Goal: Task Accomplishment & Management: Manage account settings

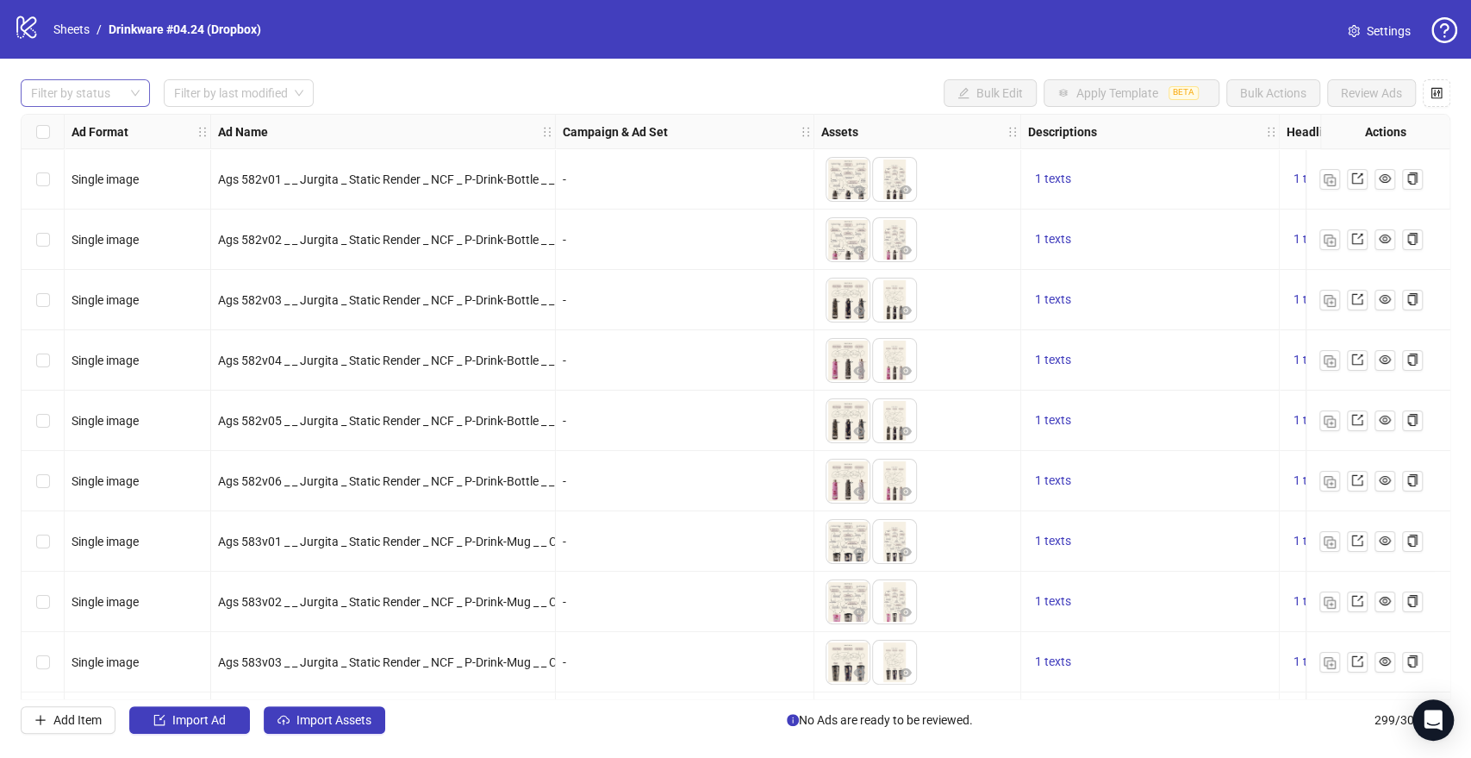
click at [124, 93] on div at bounding box center [76, 93] width 104 height 24
click at [79, 129] on div "Draft" at bounding box center [85, 128] width 102 height 19
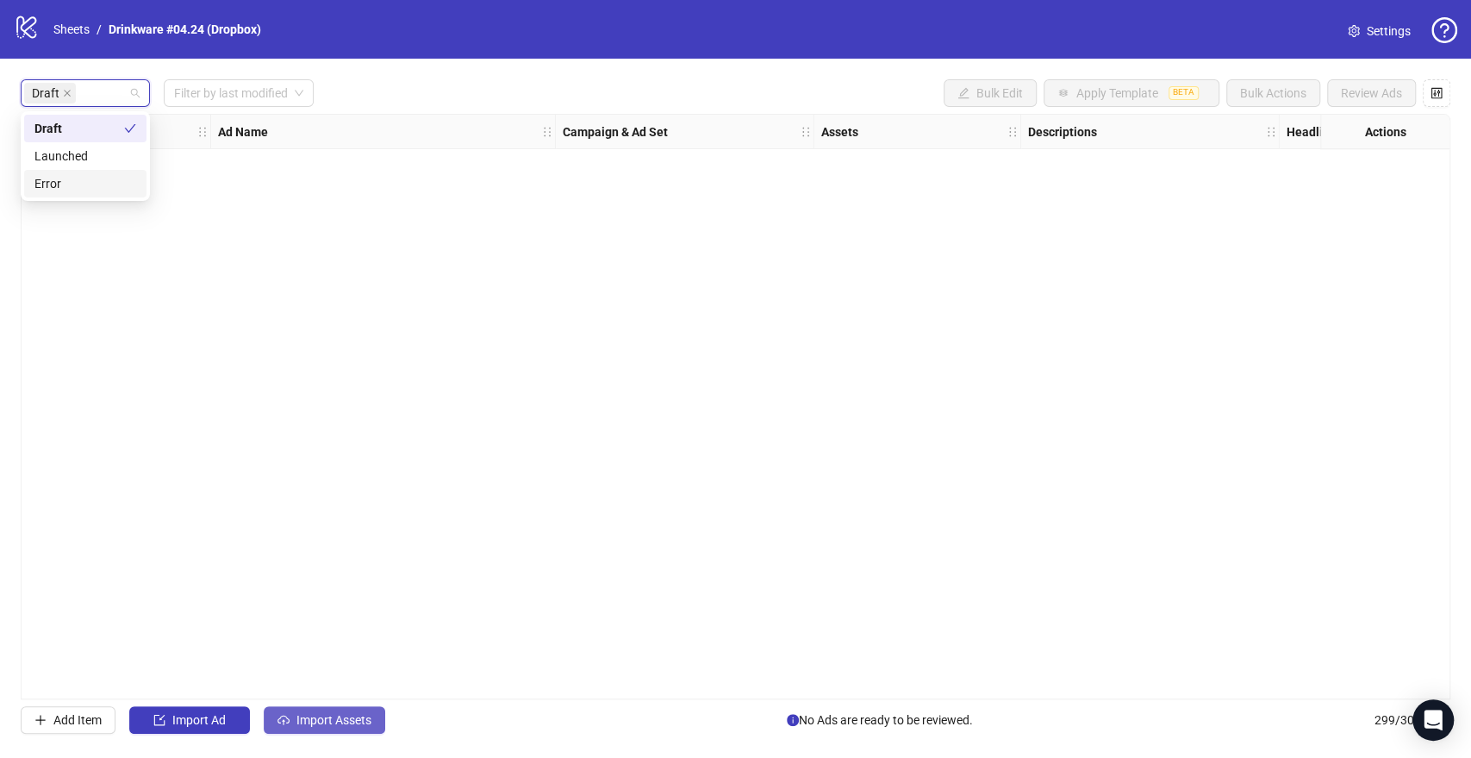
click at [318, 715] on span "Import Assets" at bounding box center [333, 720] width 75 height 14
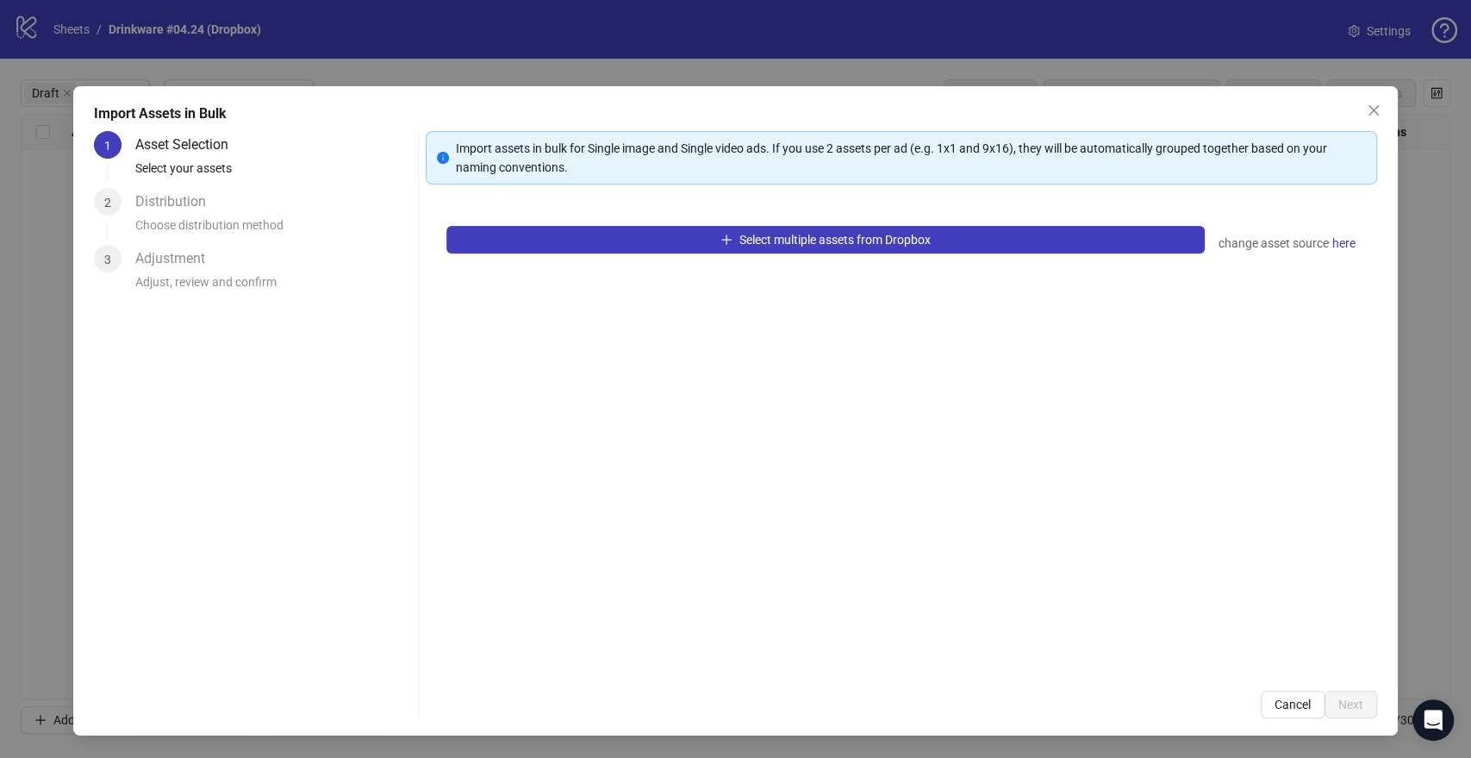
click at [358, 56] on div "Import Assets in Bulk 1 Asset Selection Select your assets 2 Distribution Choos…" at bounding box center [735, 379] width 1471 height 758
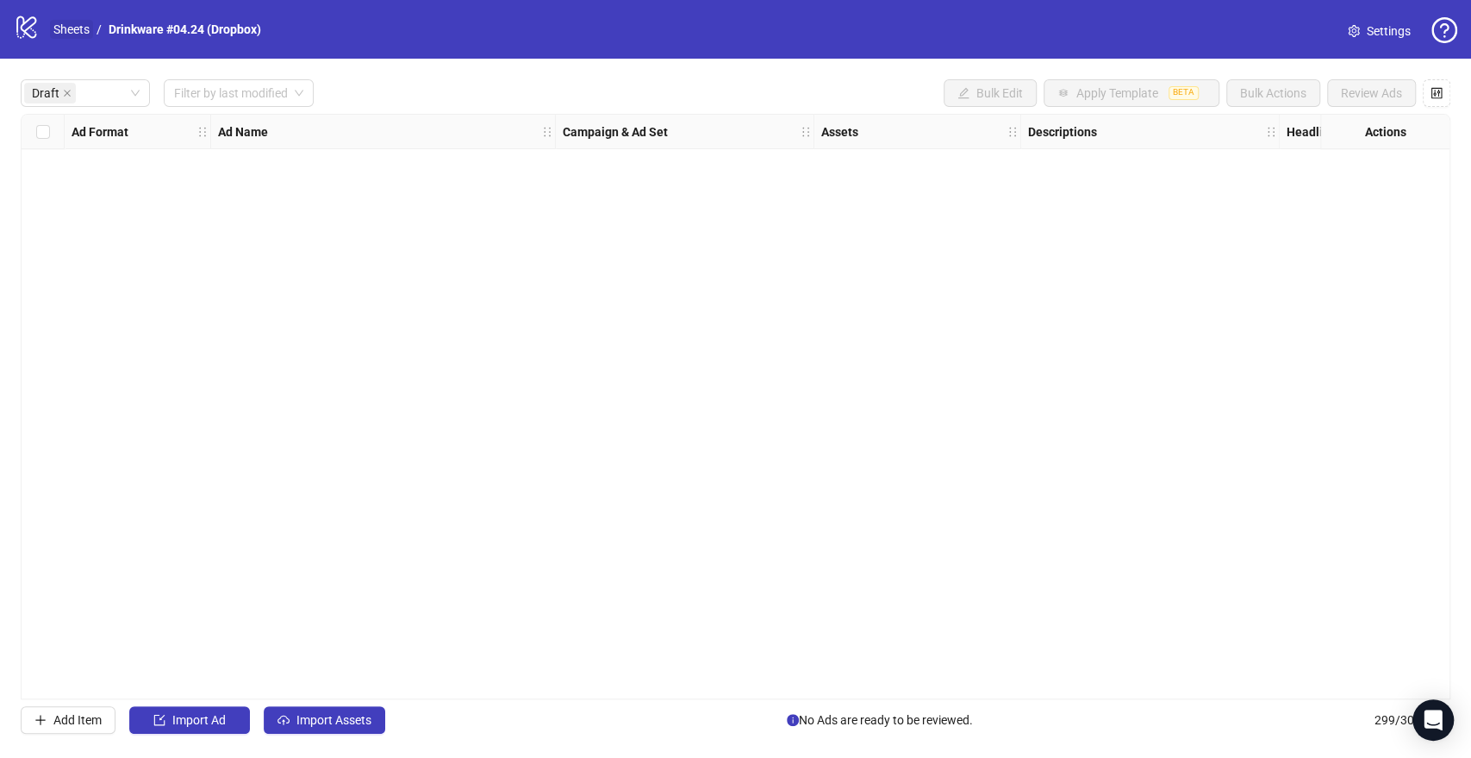
click at [90, 28] on link "Sheets" at bounding box center [71, 29] width 43 height 19
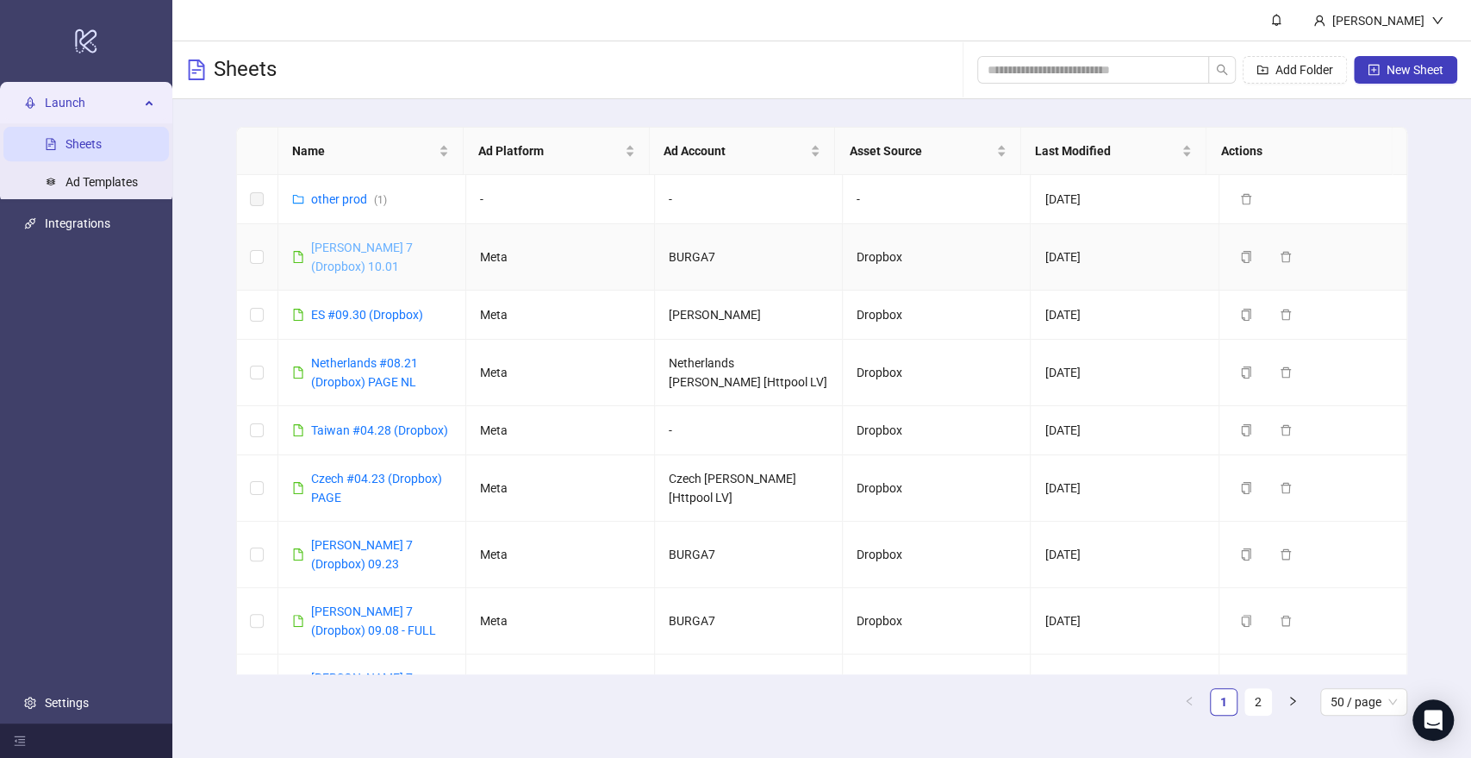
click at [410, 244] on link "[PERSON_NAME] 7 (Dropbox) 10.01" at bounding box center [362, 256] width 102 height 33
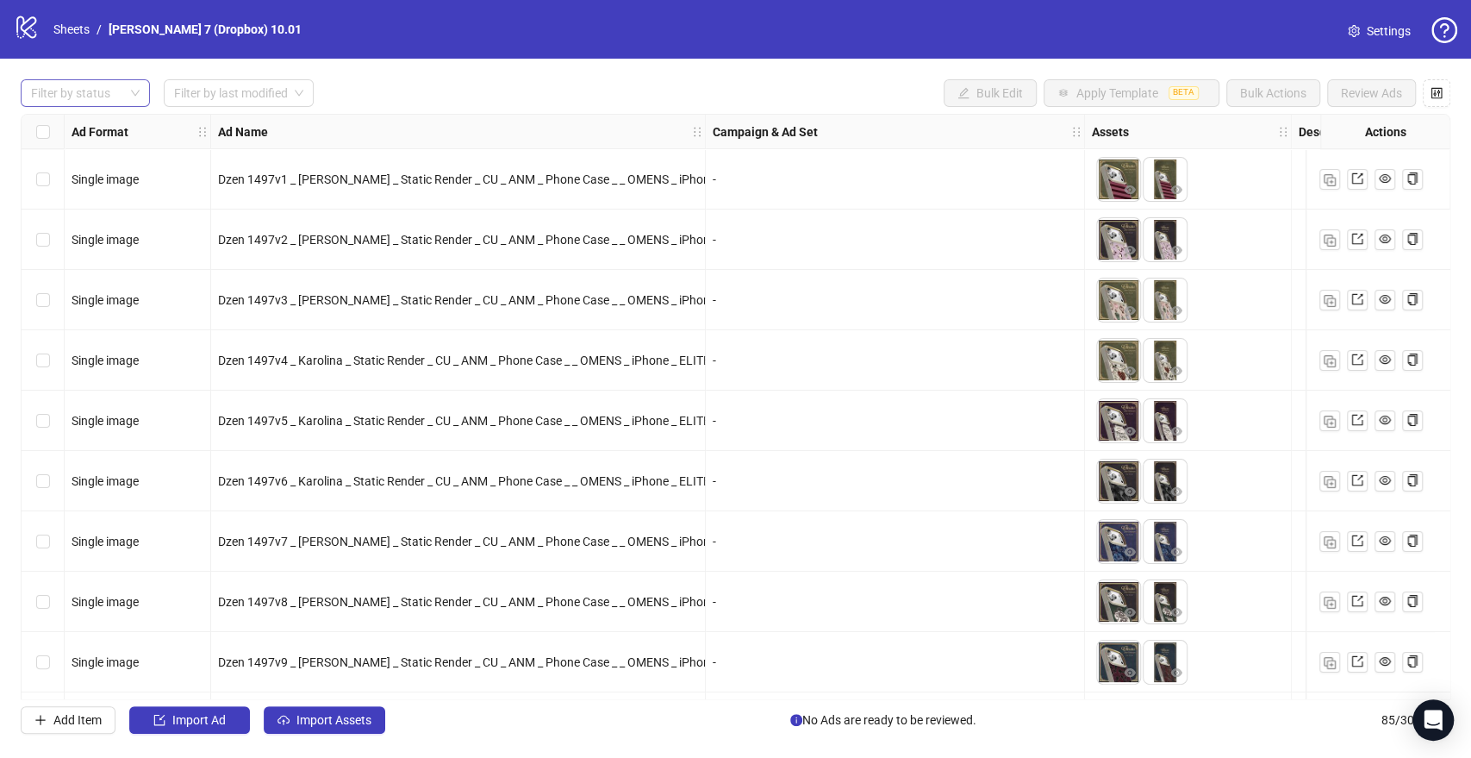
click at [118, 102] on div at bounding box center [76, 93] width 104 height 24
click at [107, 122] on div "Draft" at bounding box center [85, 128] width 102 height 19
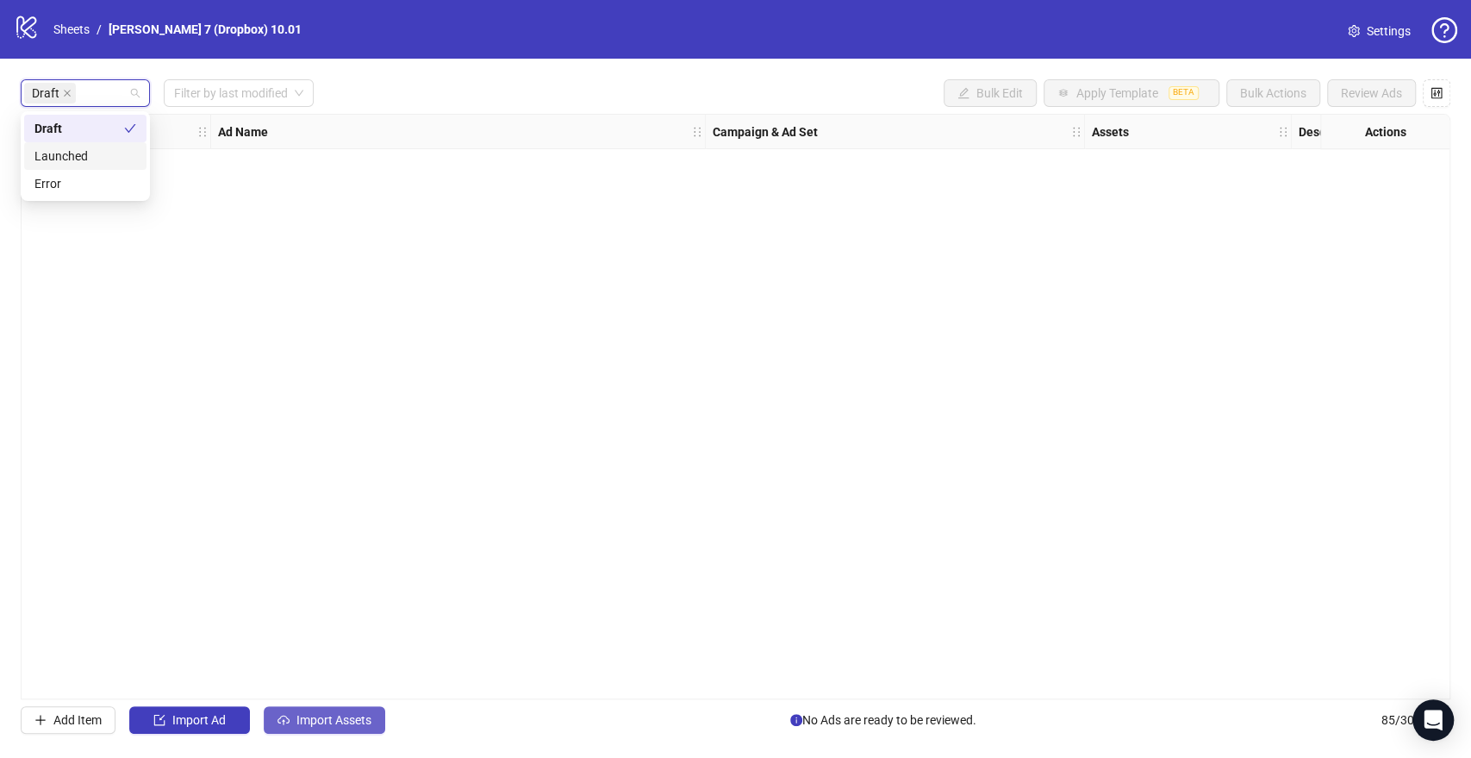
click at [309, 713] on span "Import Assets" at bounding box center [333, 720] width 75 height 14
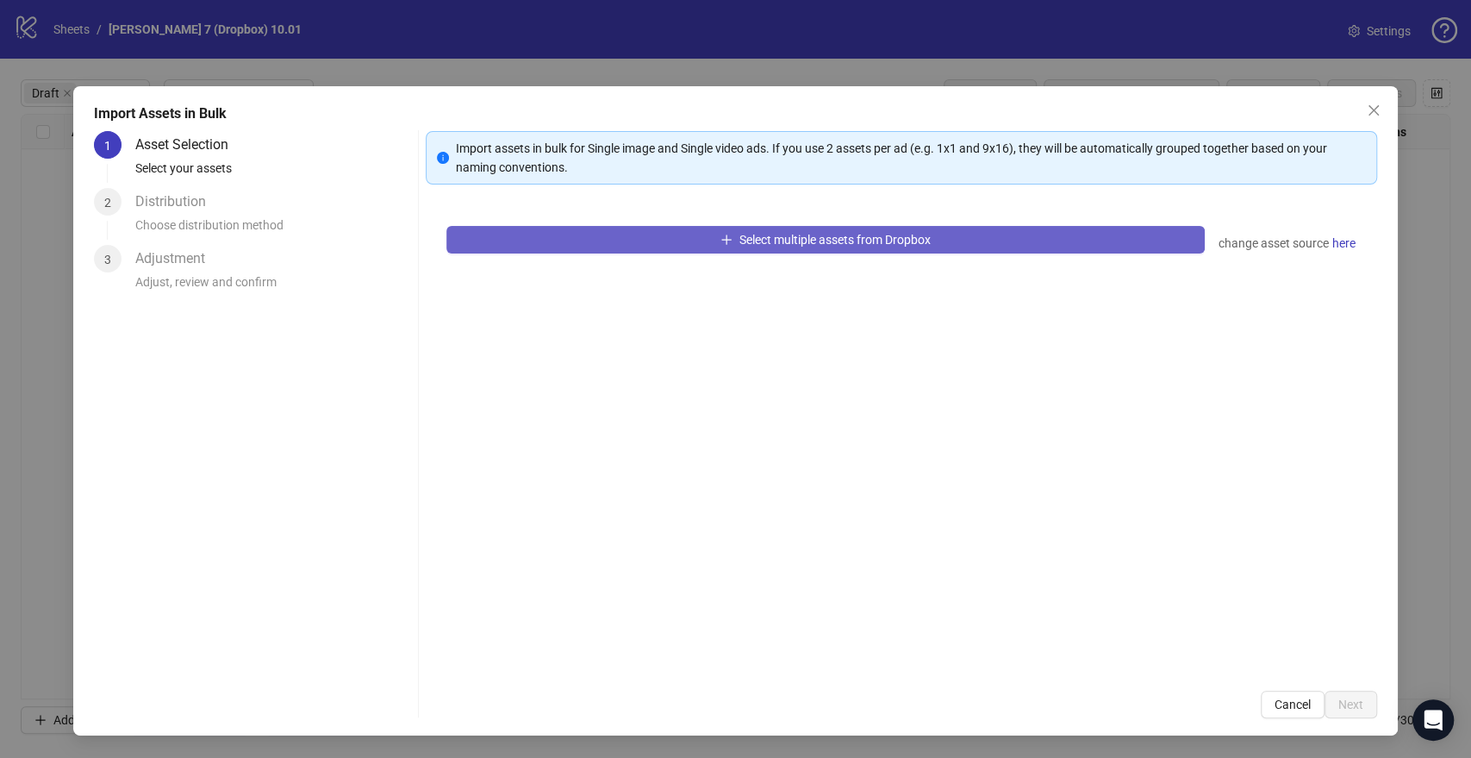
click at [752, 243] on span "Select multiple assets from Dropbox" at bounding box center [834, 240] width 191 height 14
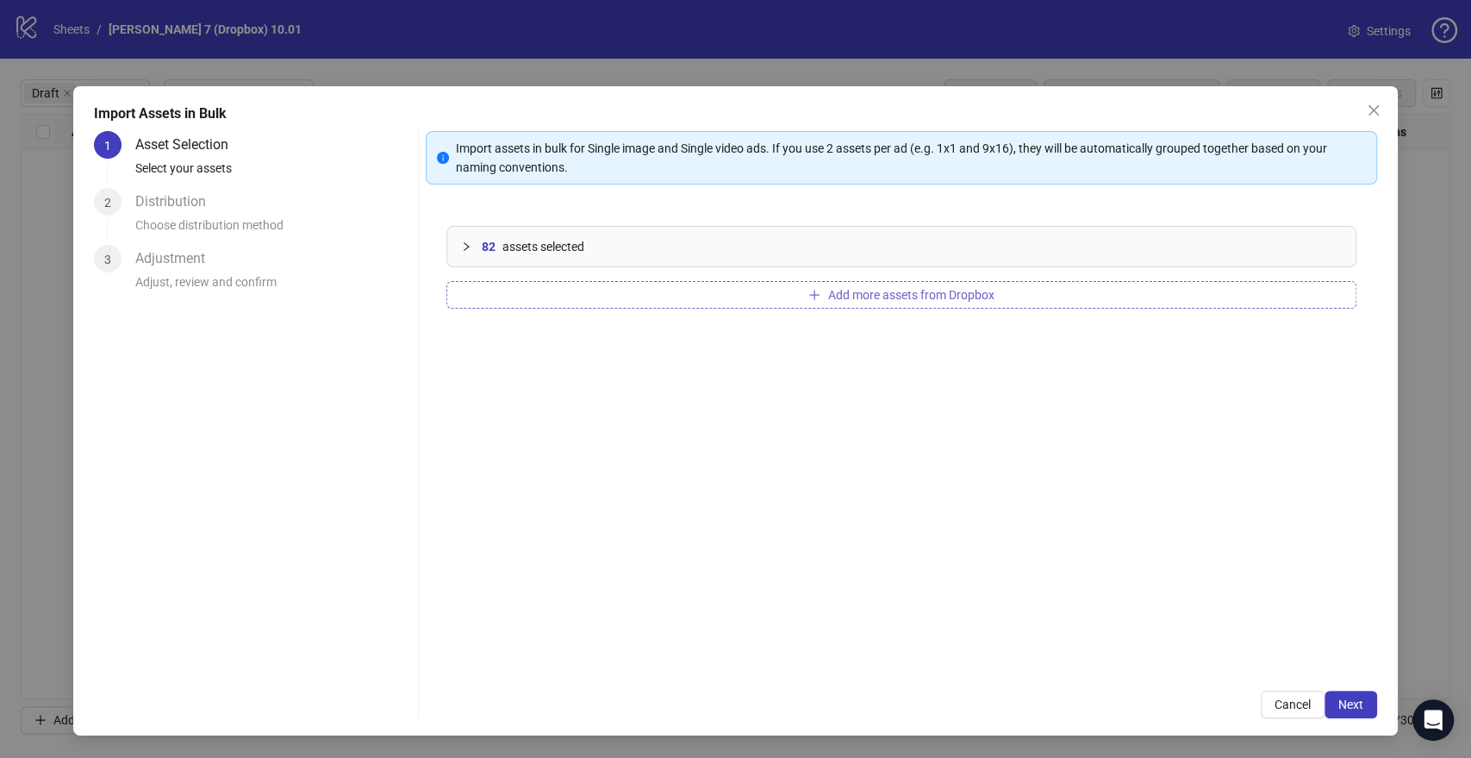
click at [777, 292] on button "Add more assets from Dropbox" at bounding box center [900, 295] width 909 height 28
click at [1344, 702] on span "Next" at bounding box center [1350, 704] width 25 height 14
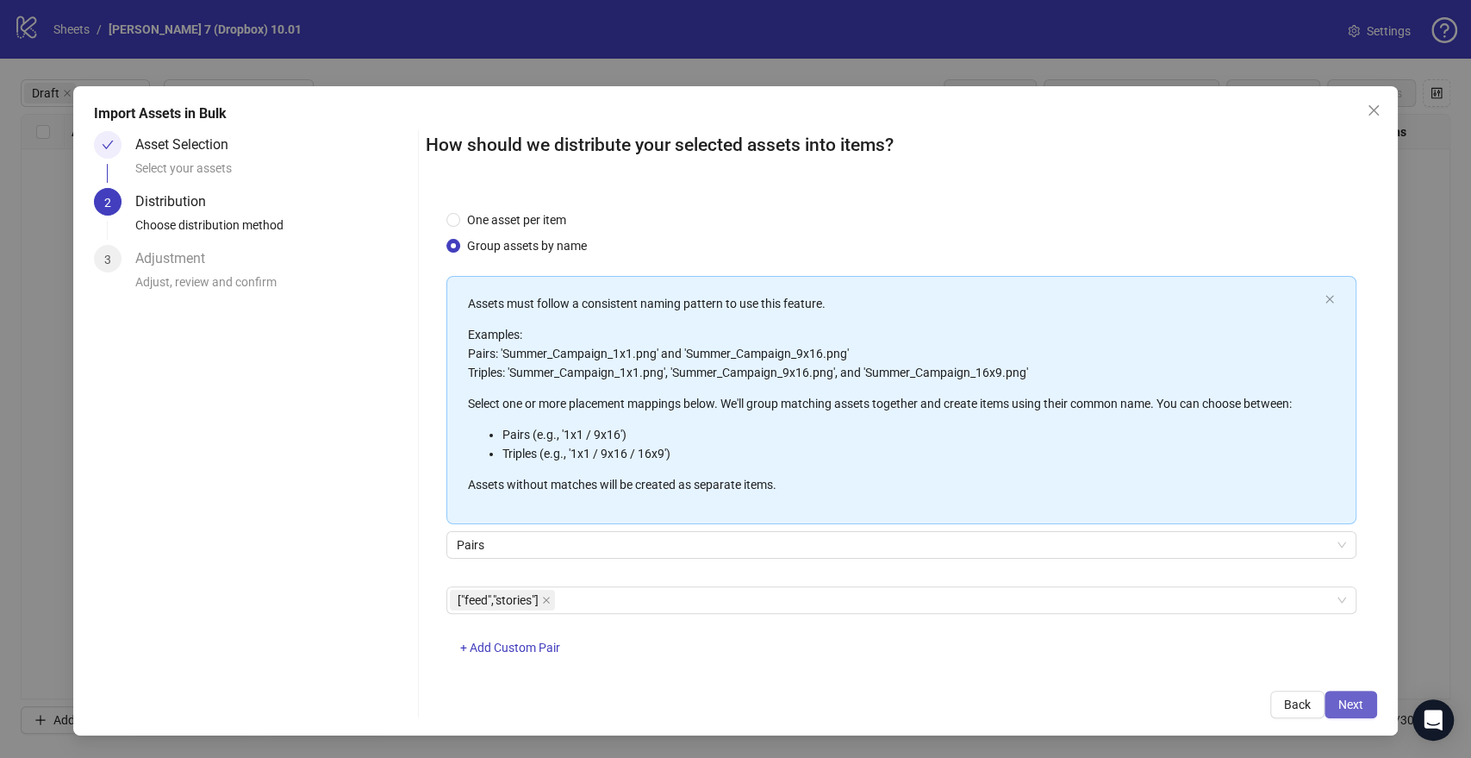
click at [1337, 699] on button "Next" at bounding box center [1351, 704] width 53 height 28
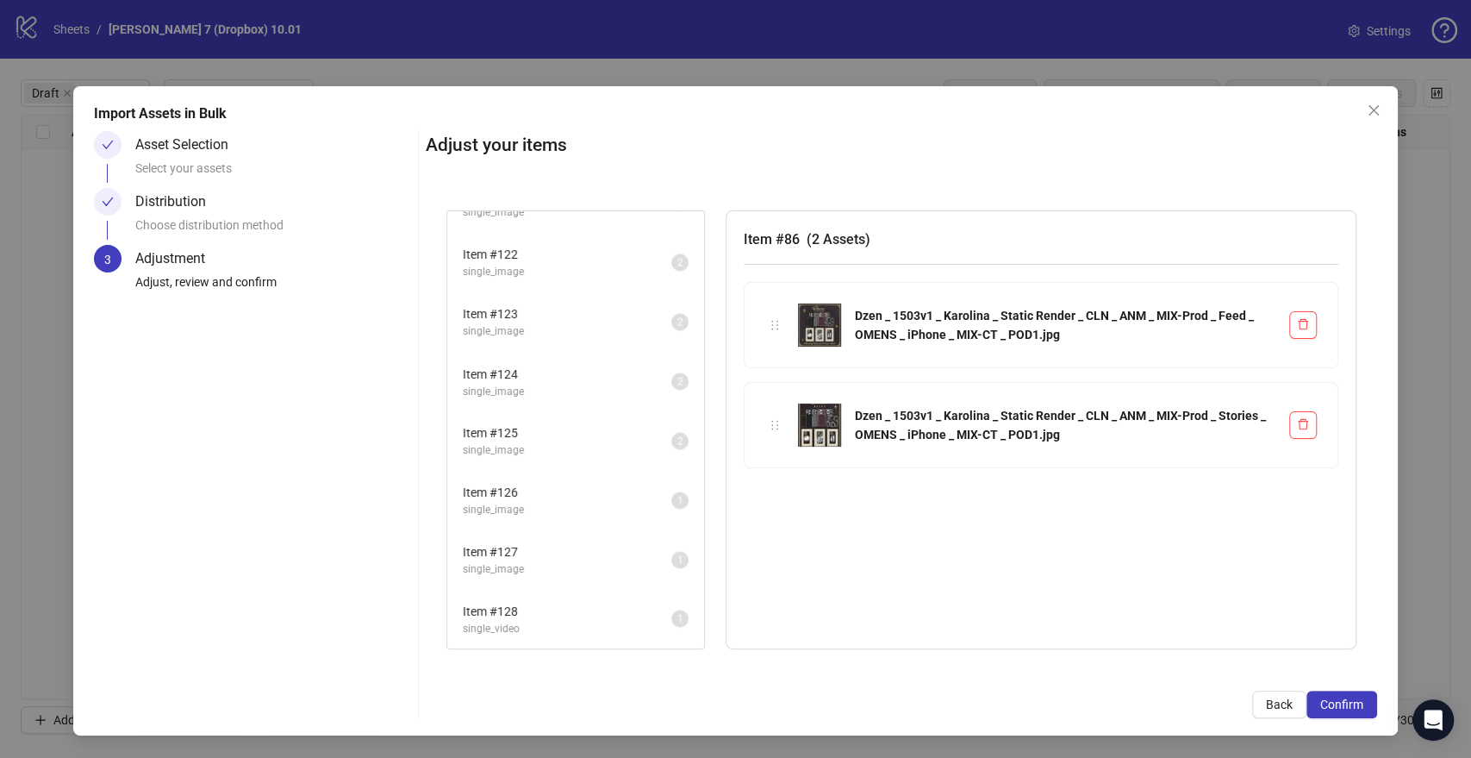
scroll to position [2097, 0]
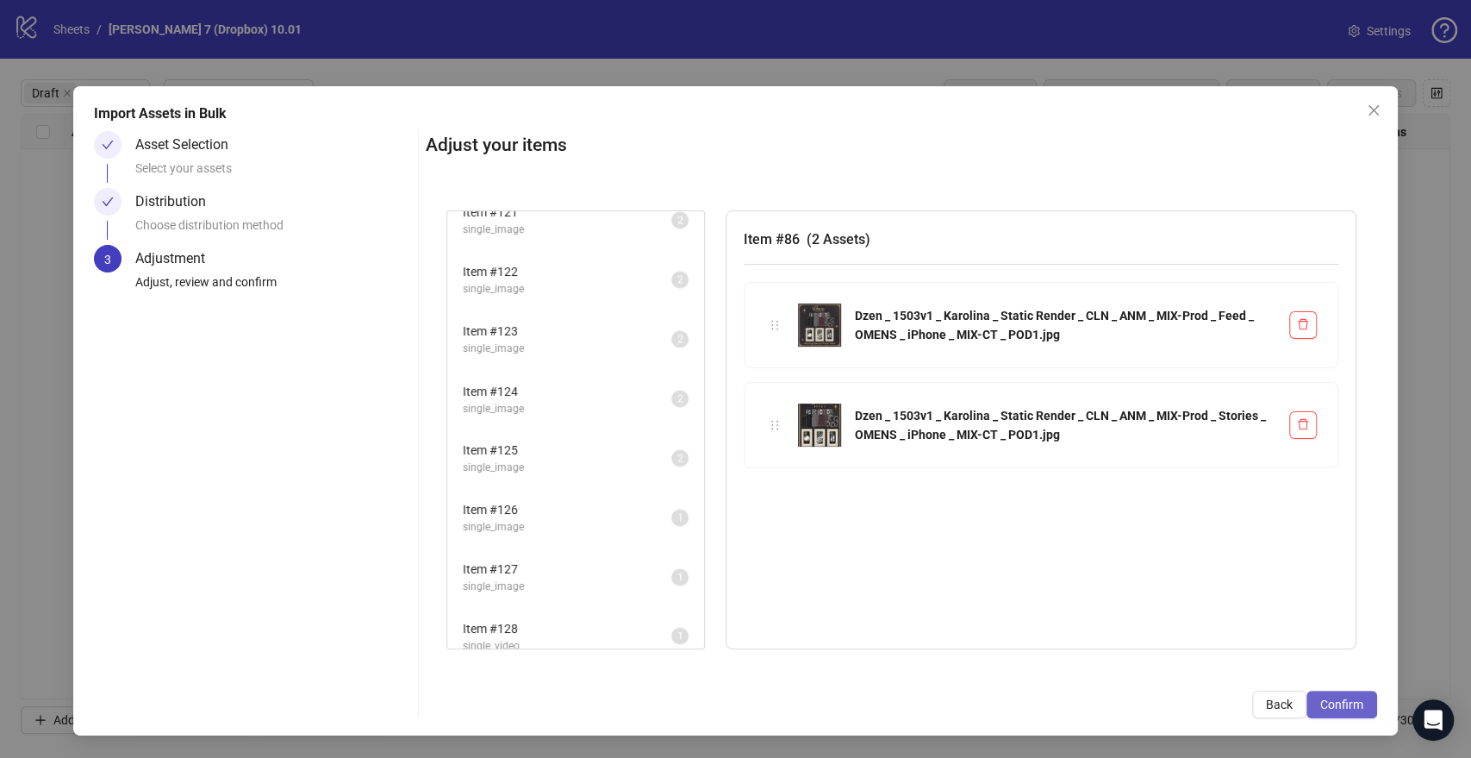
click at [1348, 704] on span "Confirm" at bounding box center [1341, 704] width 43 height 14
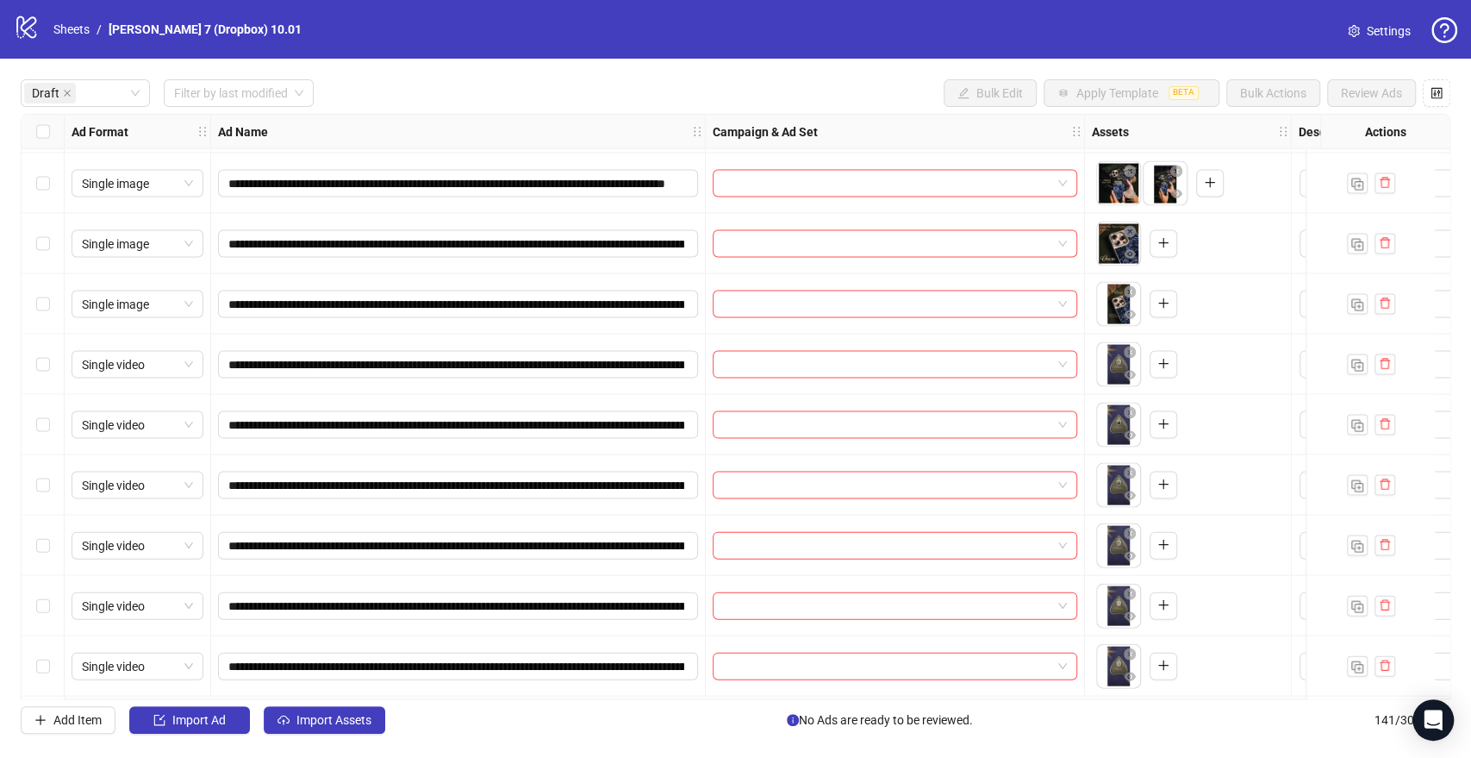
scroll to position [2261, 0]
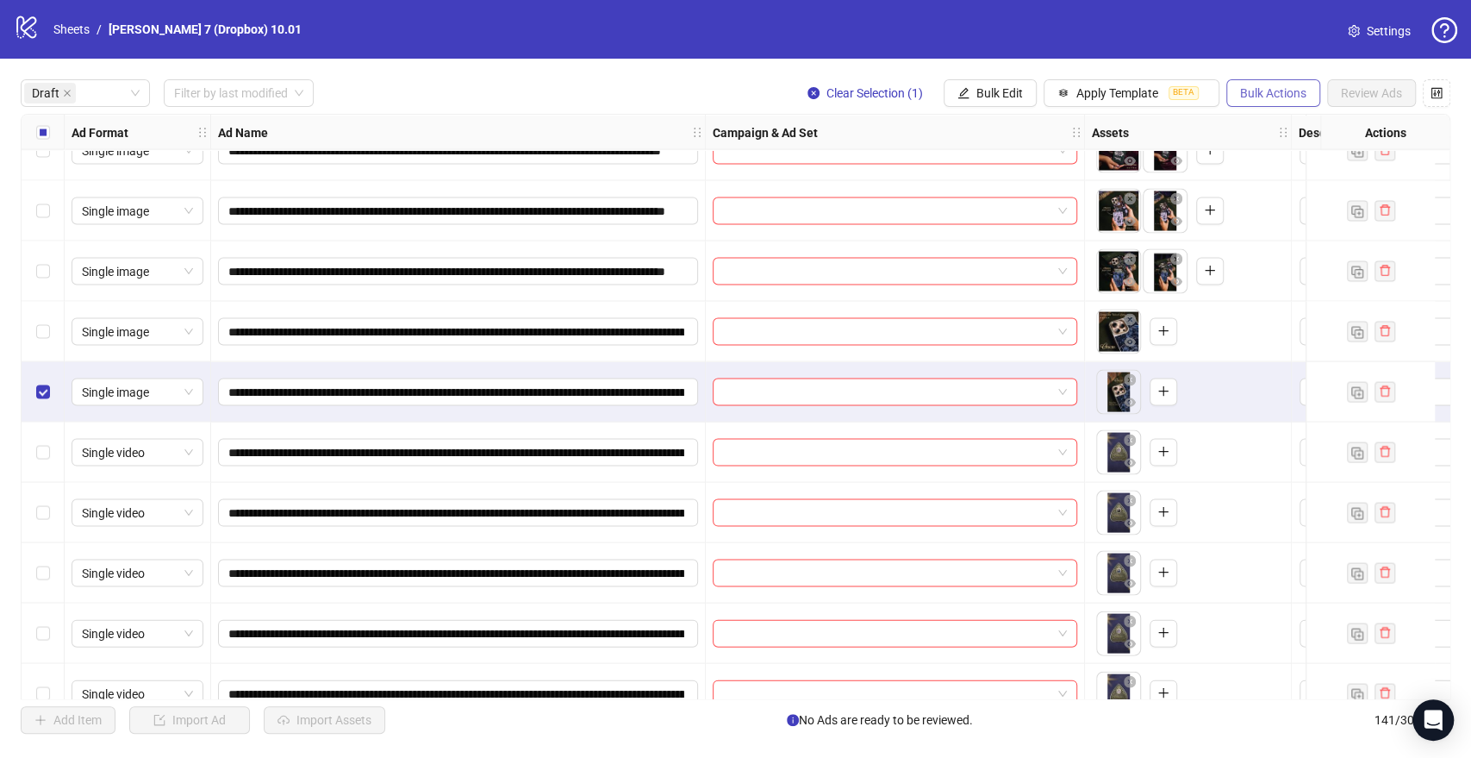
click at [1276, 95] on span "Bulk Actions" at bounding box center [1273, 93] width 66 height 14
click at [1255, 122] on span "Delete" at bounding box center [1297, 128] width 118 height 19
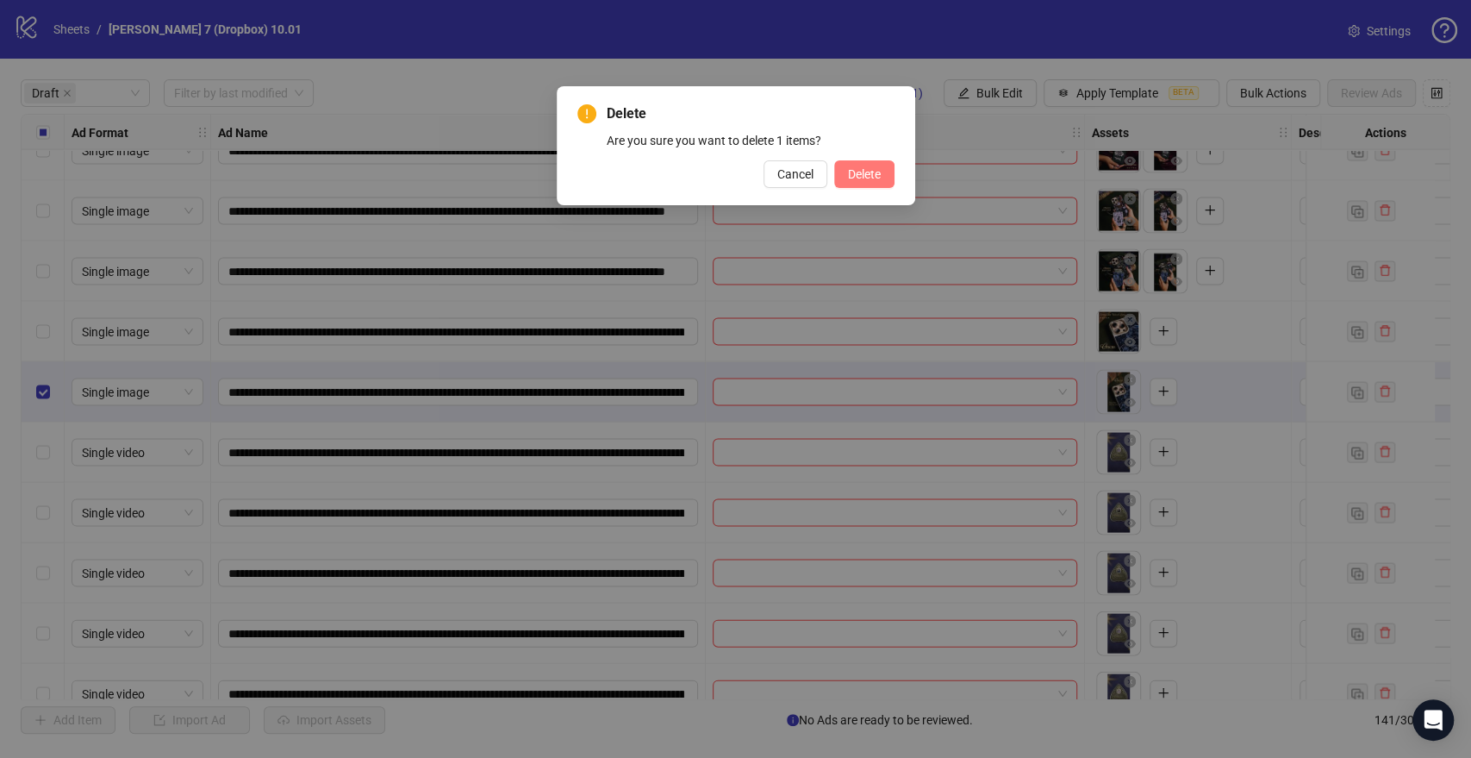
click at [855, 170] on span "Delete" at bounding box center [864, 174] width 33 height 14
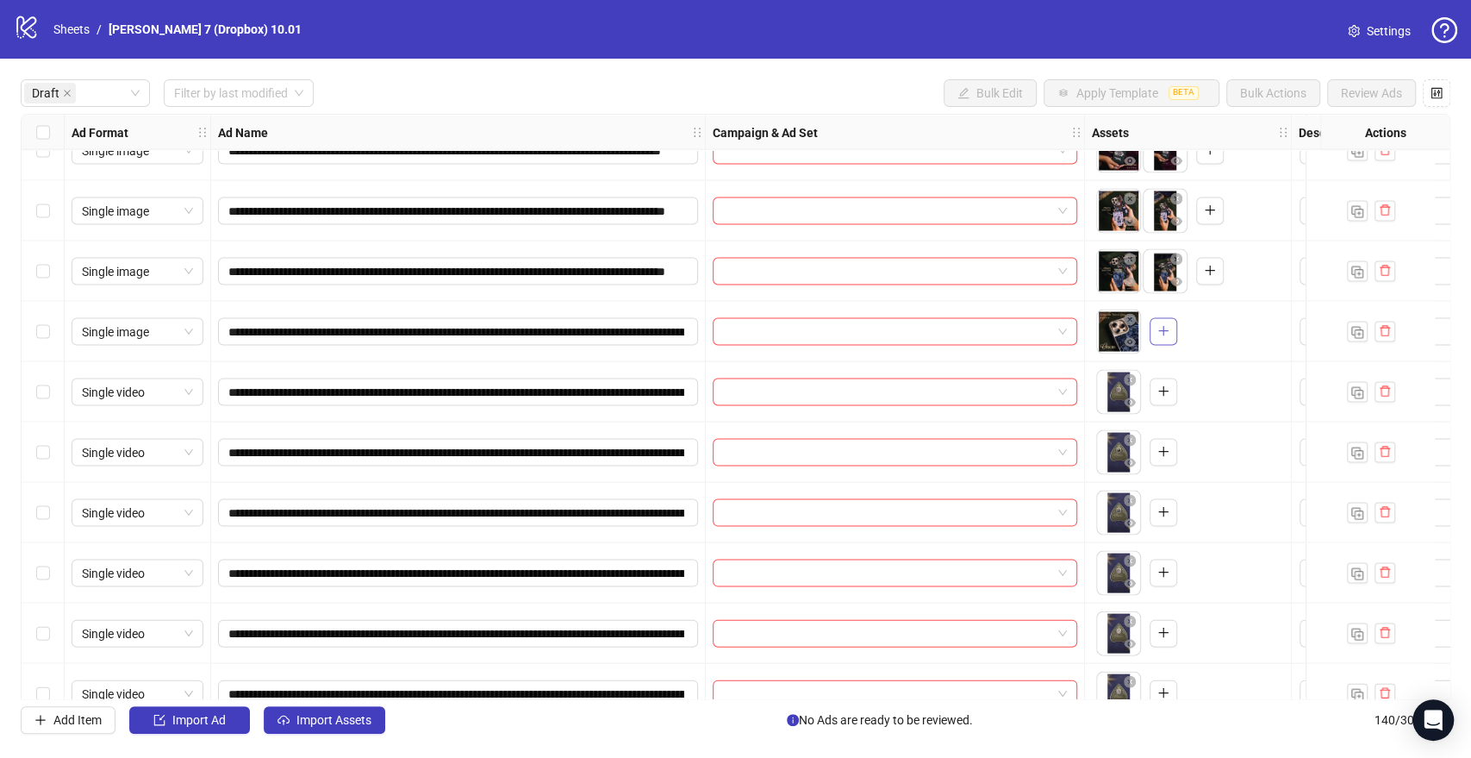
click at [1165, 329] on icon "plus" at bounding box center [1163, 330] width 12 height 12
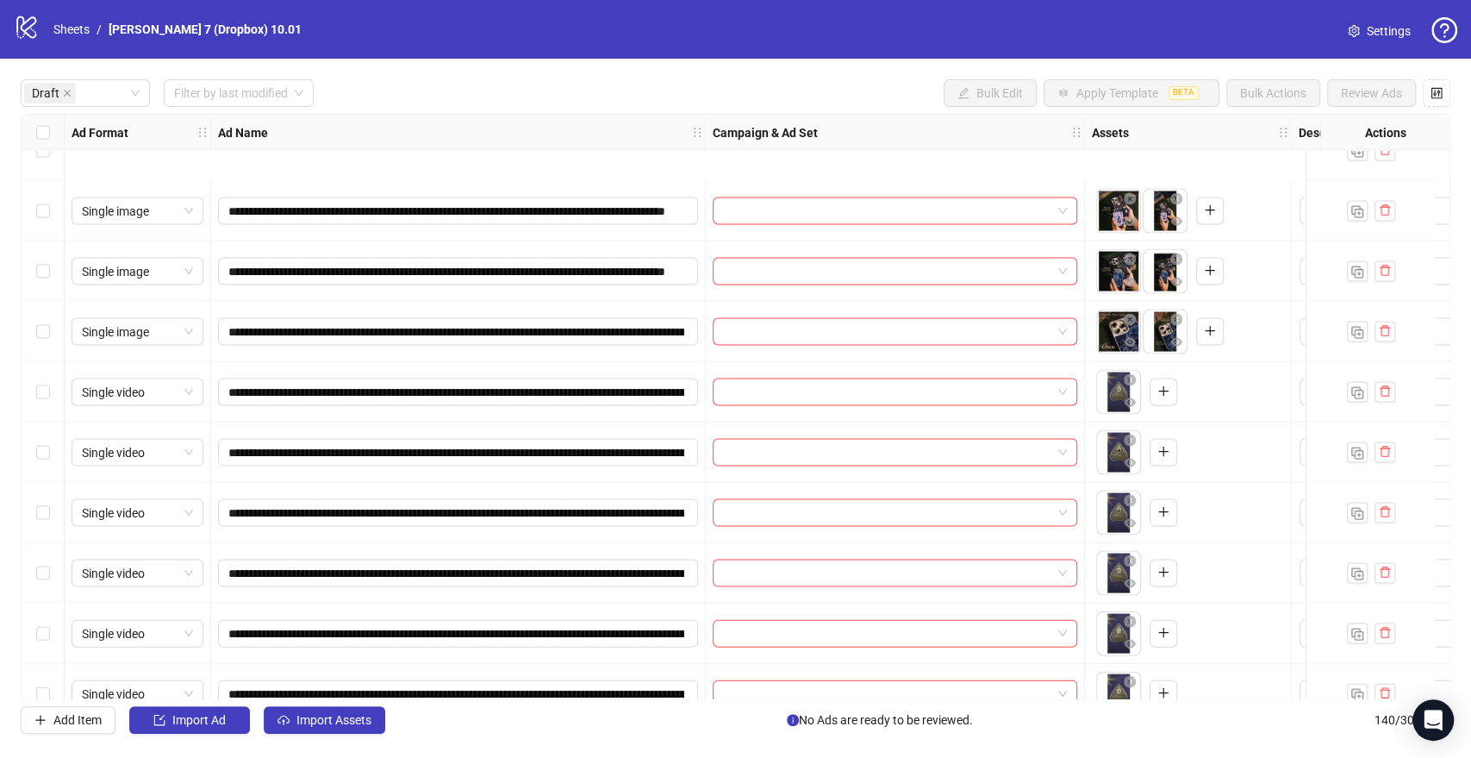
scroll to position [2775, 0]
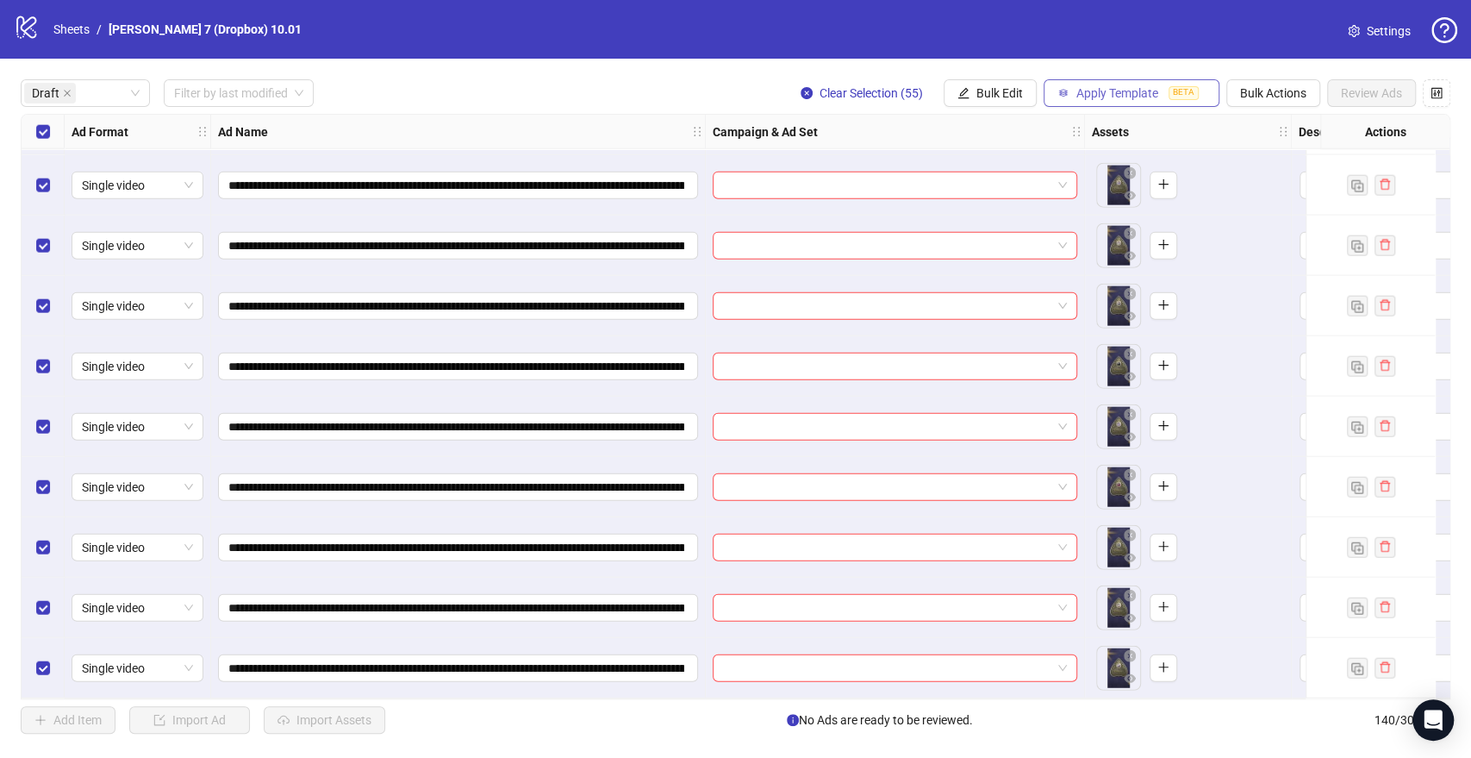
click at [1081, 88] on span "Apply Template" at bounding box center [1117, 93] width 82 height 14
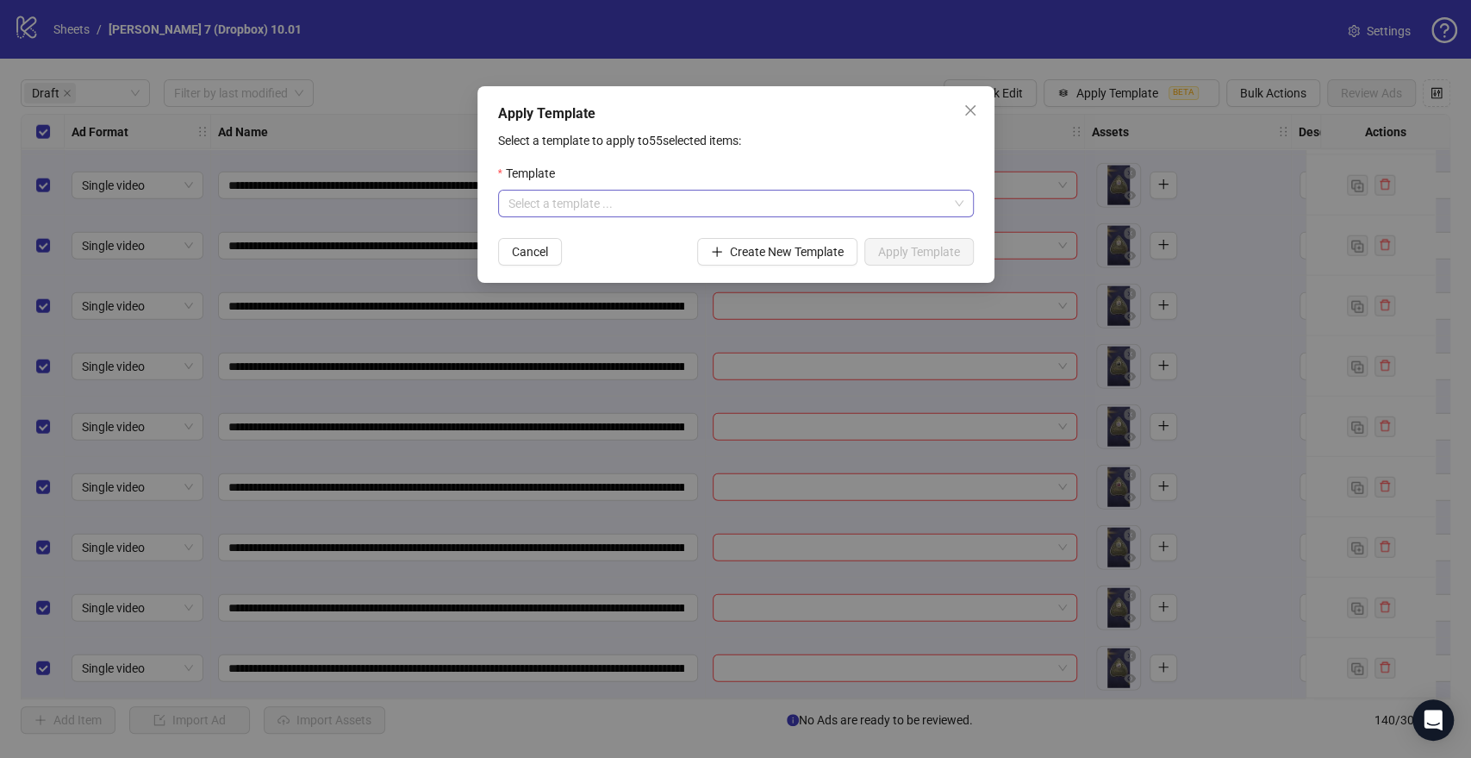
click at [676, 212] on input "search" at bounding box center [728, 203] width 440 height 26
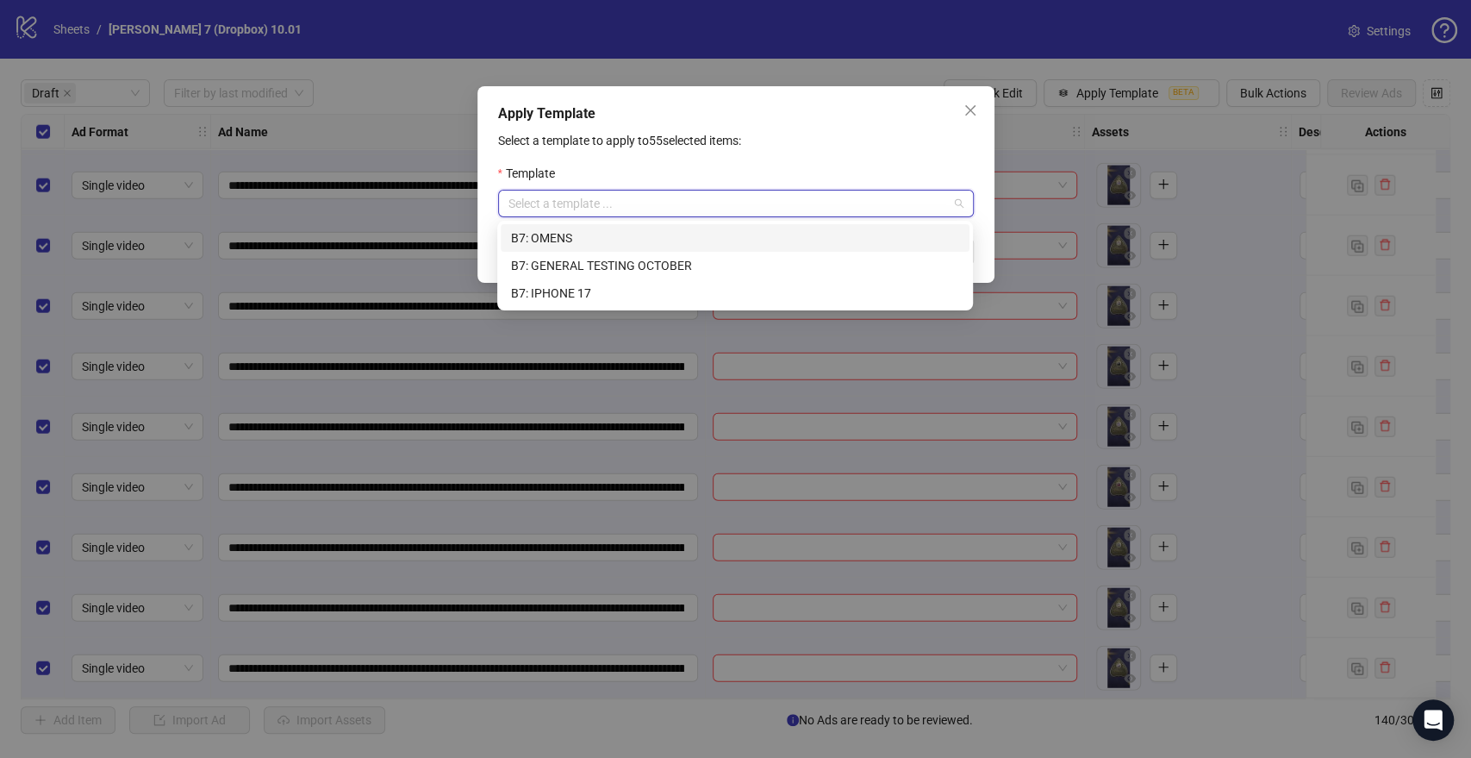
click at [611, 238] on div "B7: OMENS" at bounding box center [735, 237] width 448 height 19
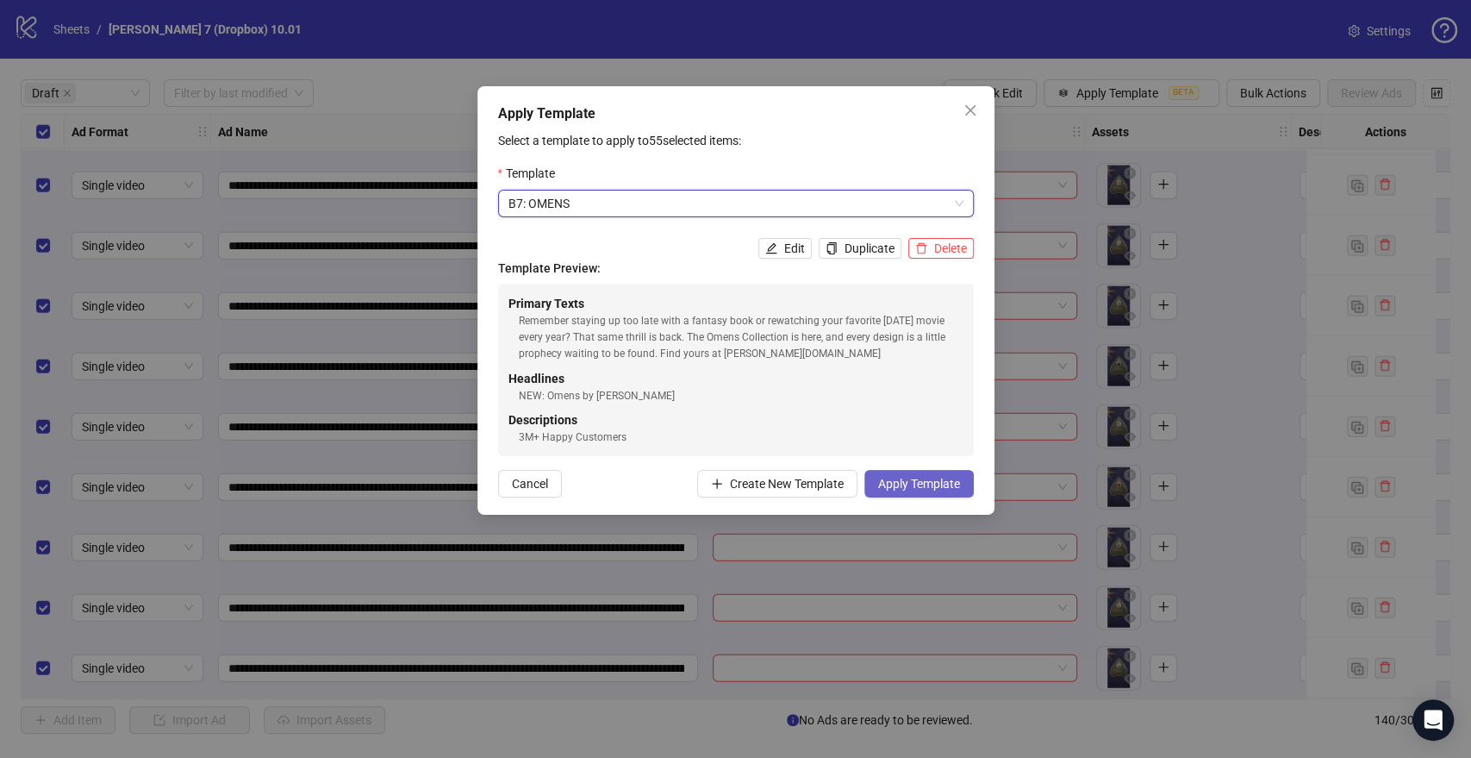
click at [917, 483] on span "Apply Template" at bounding box center [919, 484] width 82 height 14
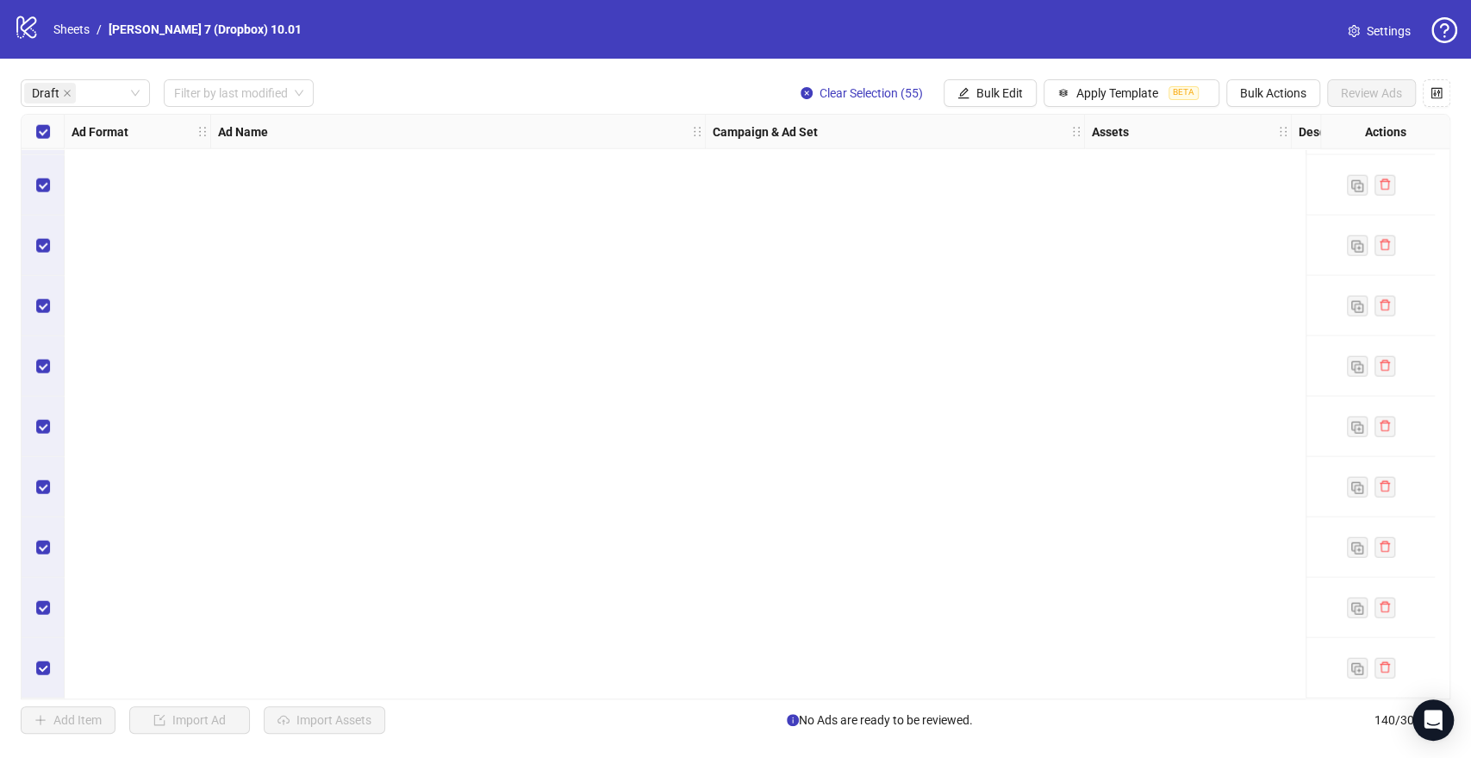
scroll to position [0, 0]
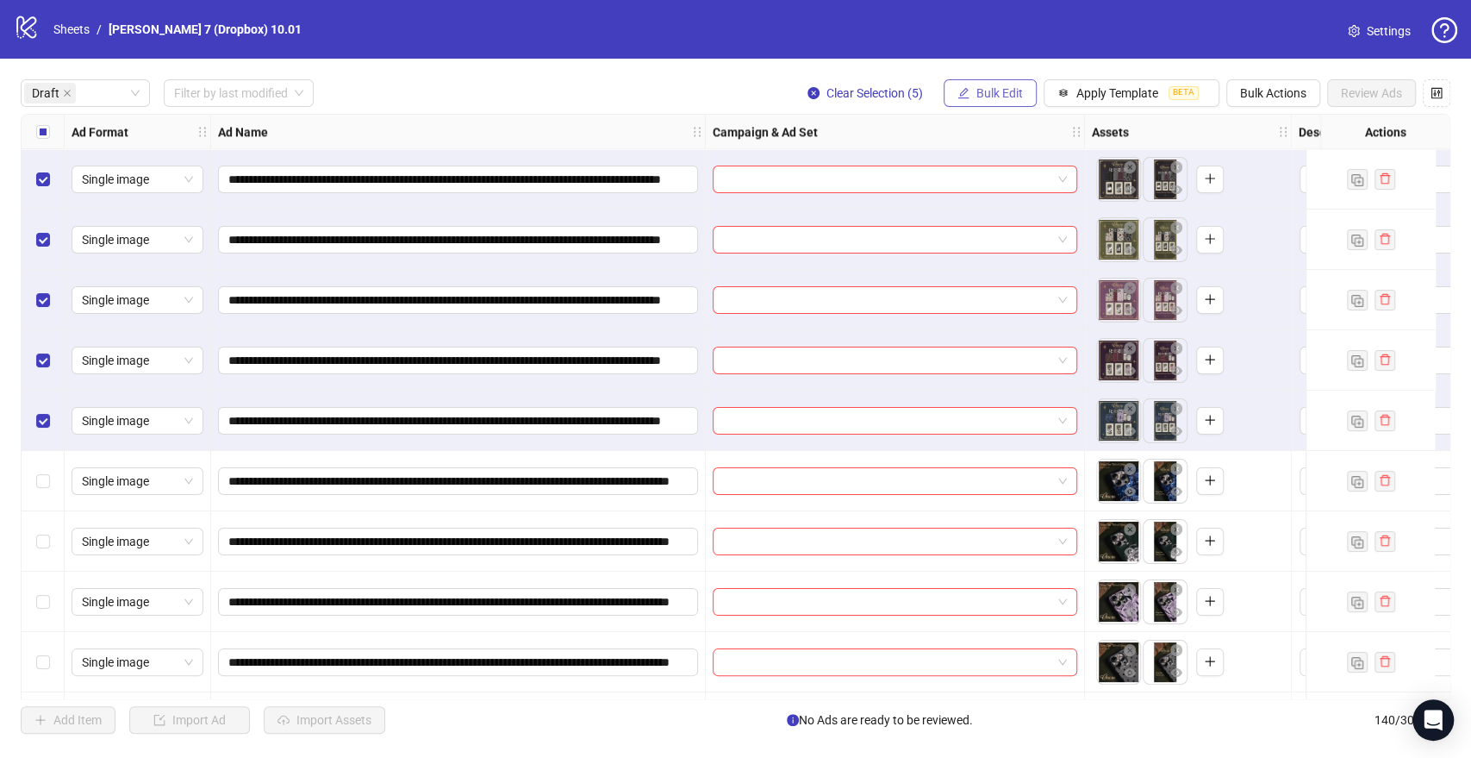
click at [988, 88] on button "Bulk Edit" at bounding box center [990, 93] width 93 height 28
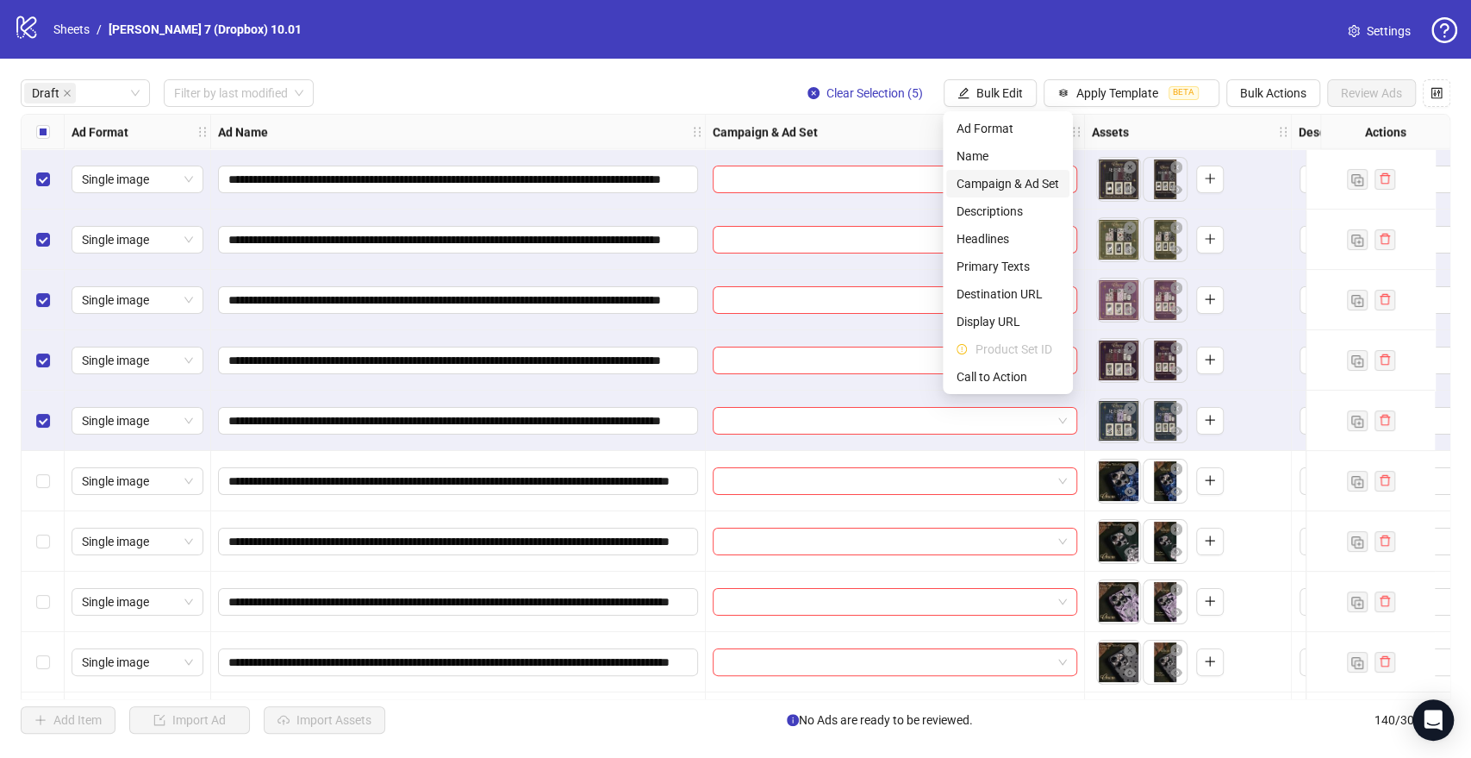
click at [990, 175] on span "Campaign & Ad Set" at bounding box center [1008, 183] width 103 height 19
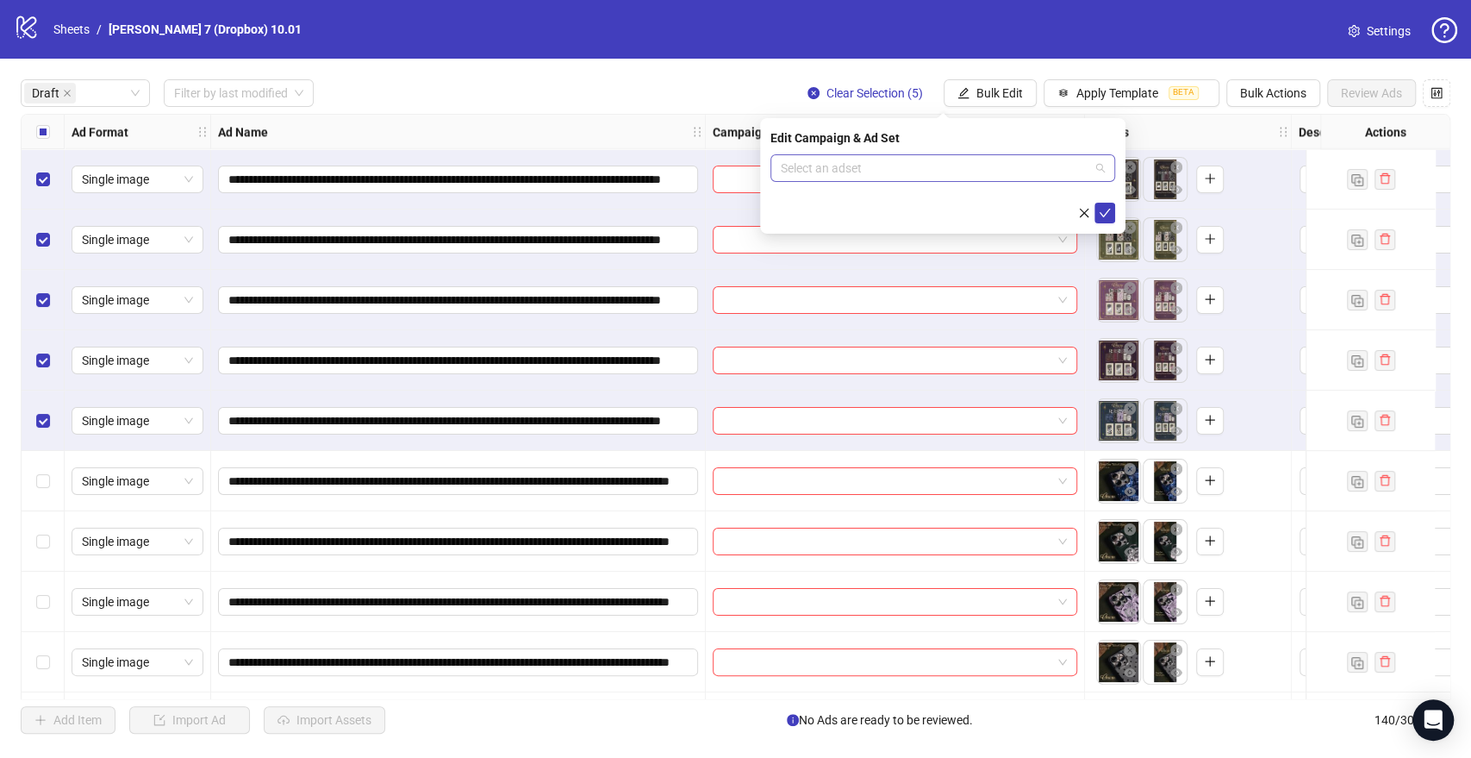
click at [861, 178] on input "search" at bounding box center [935, 168] width 309 height 26
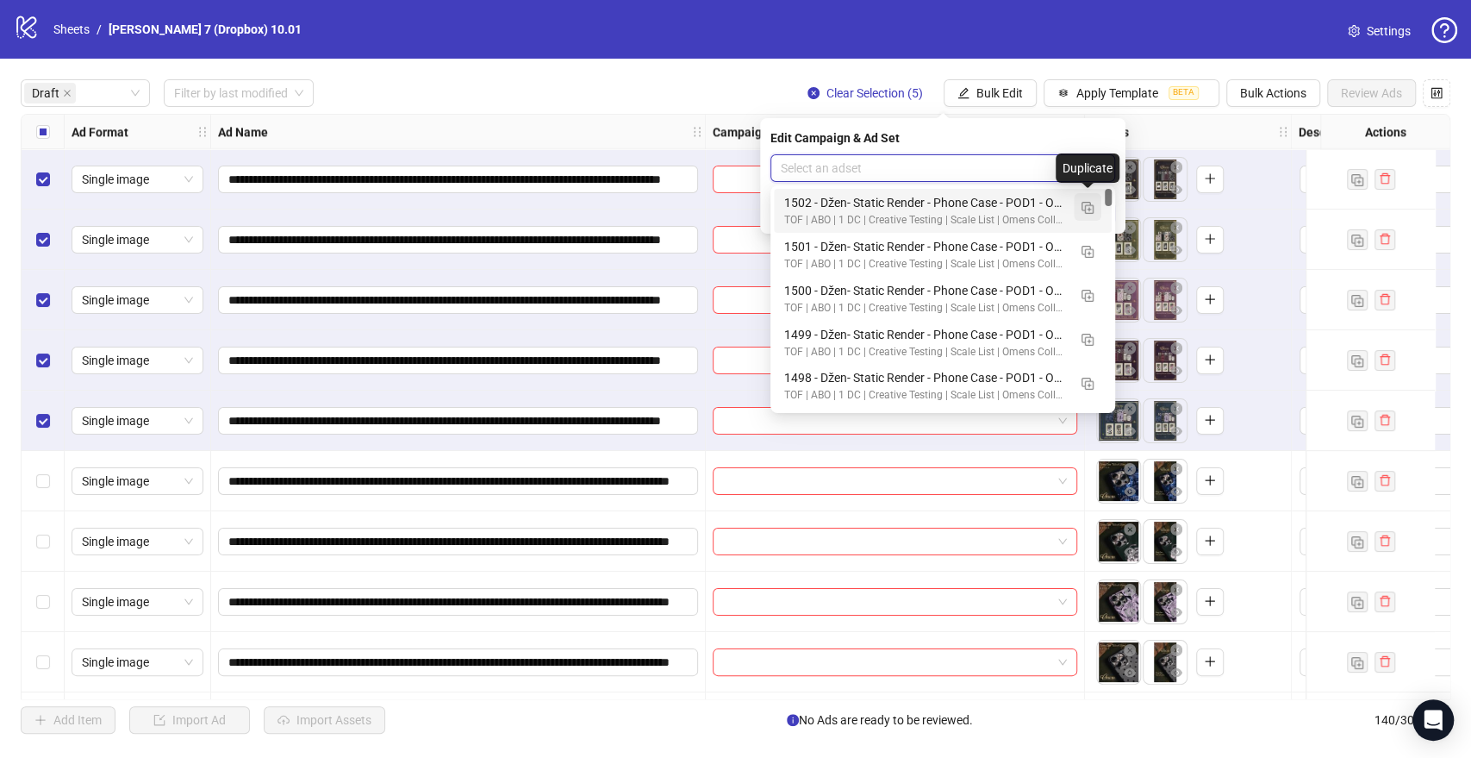
click at [1080, 211] on button "button" at bounding box center [1088, 207] width 28 height 28
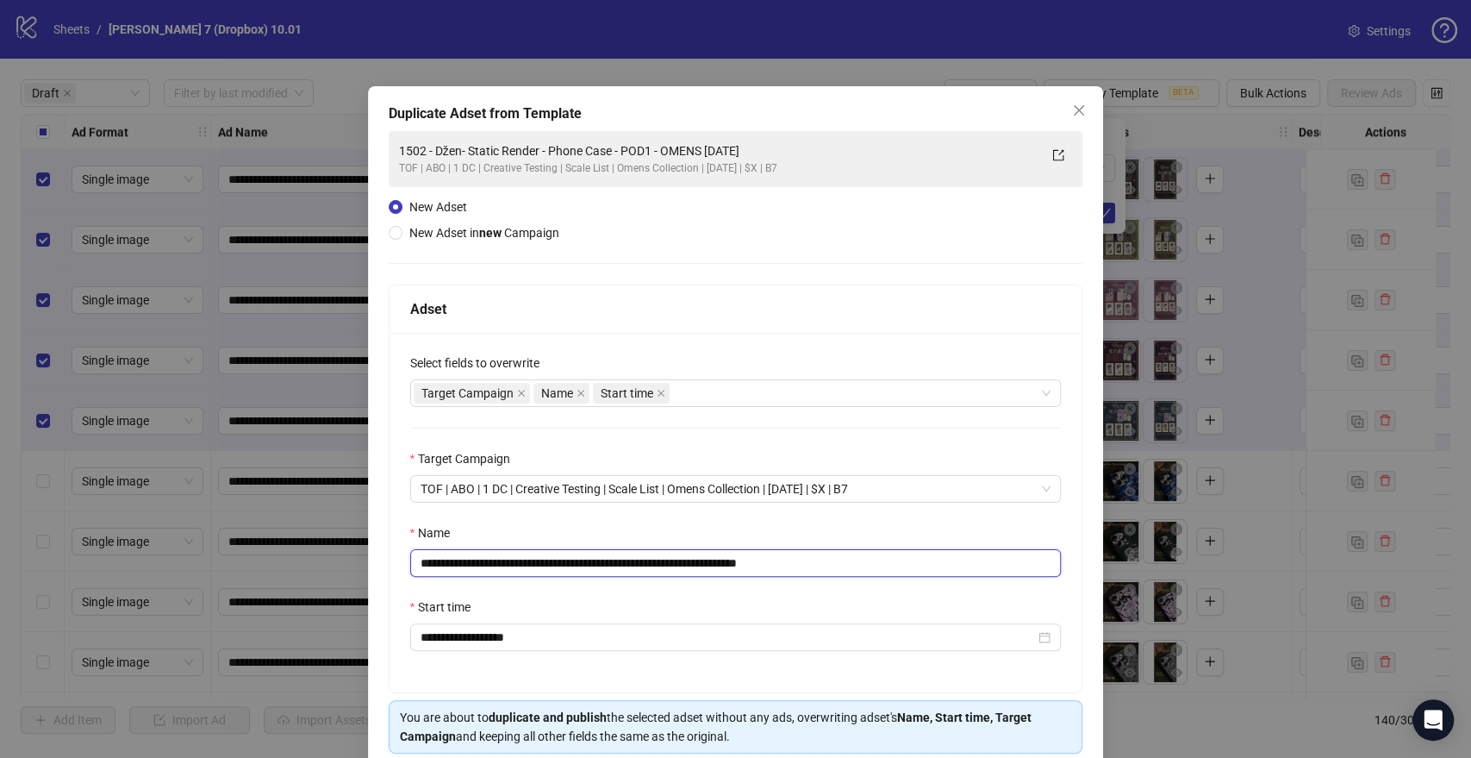
drag, startPoint x: 720, startPoint y: 564, endPoint x: 334, endPoint y: 583, distance: 385.7
click at [326, 585] on div "**********" at bounding box center [735, 379] width 1471 height 758
paste input "text"
drag, startPoint x: 750, startPoint y: 561, endPoint x: 909, endPoint y: 559, distance: 159.4
click at [909, 559] on input "**********" at bounding box center [736, 563] width 652 height 28
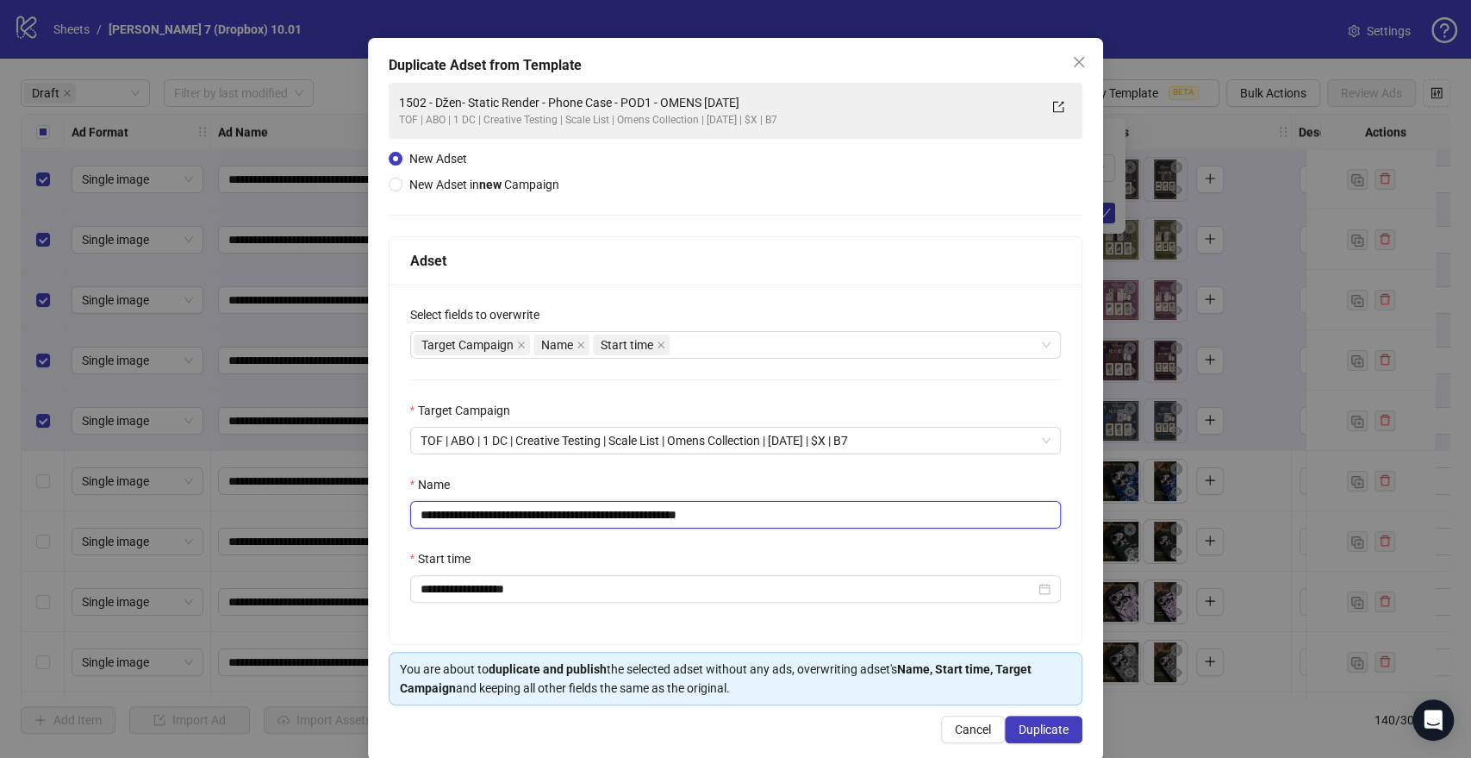
scroll to position [72, 0]
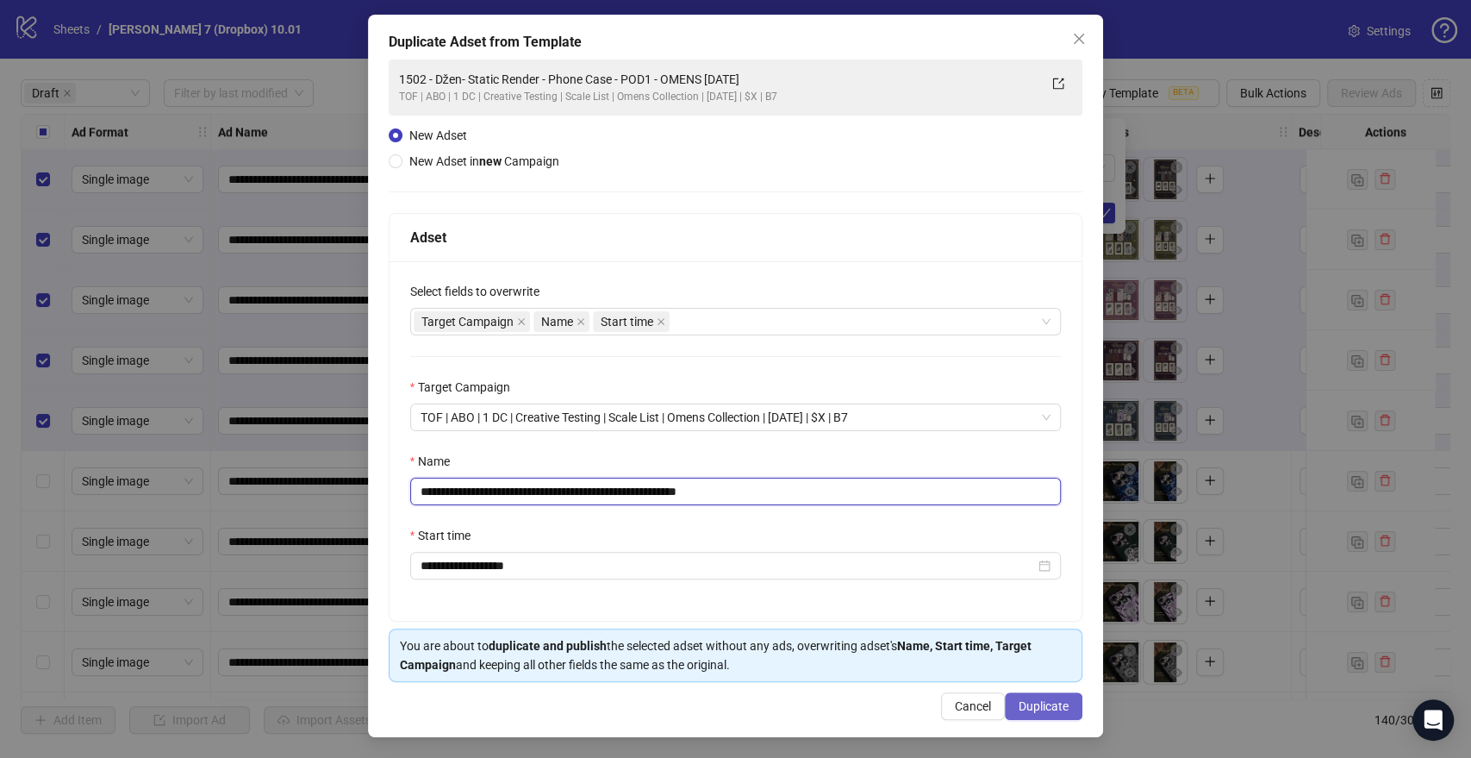
type input "**********"
click at [1034, 708] on span "Duplicate" at bounding box center [1044, 706] width 50 height 14
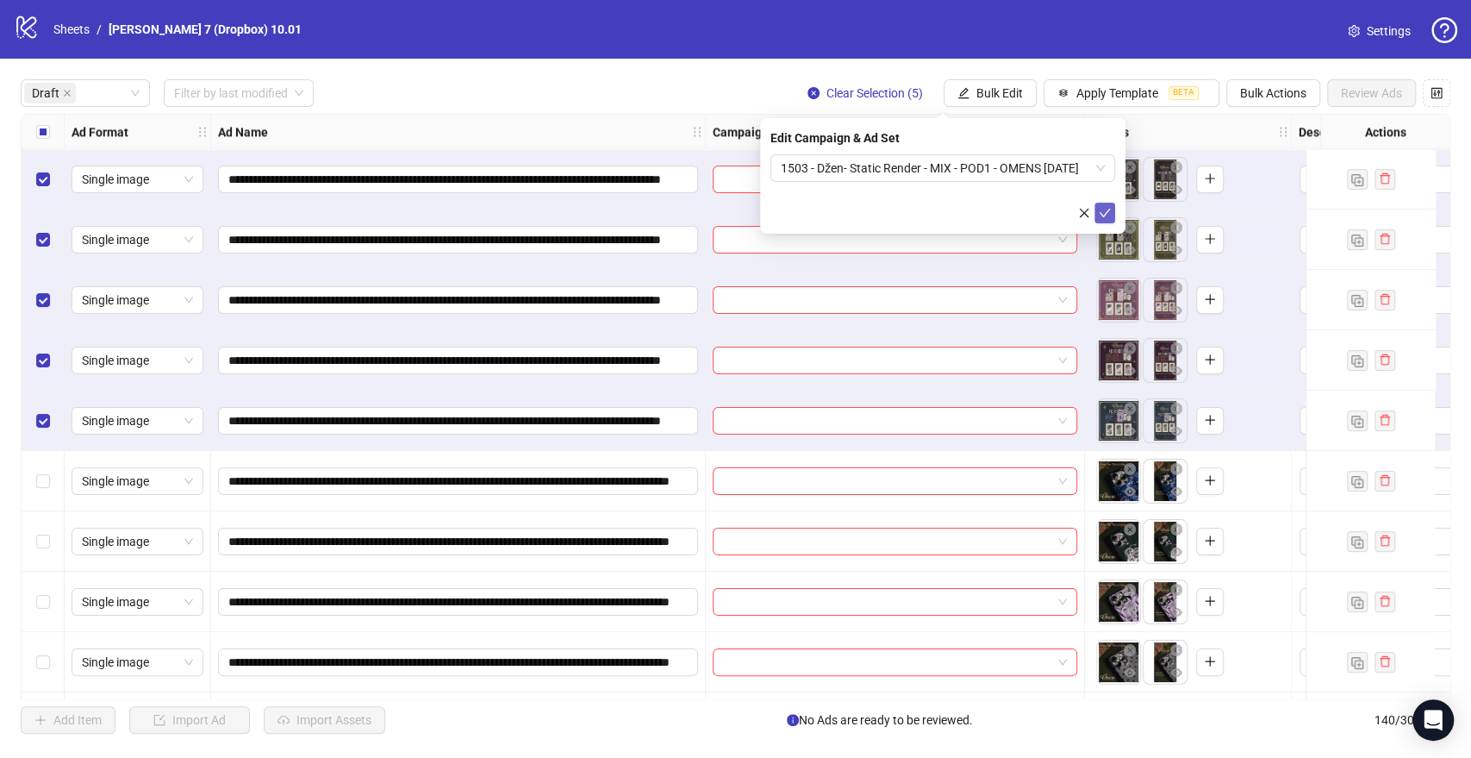
click at [1108, 217] on icon "check" at bounding box center [1105, 213] width 12 height 12
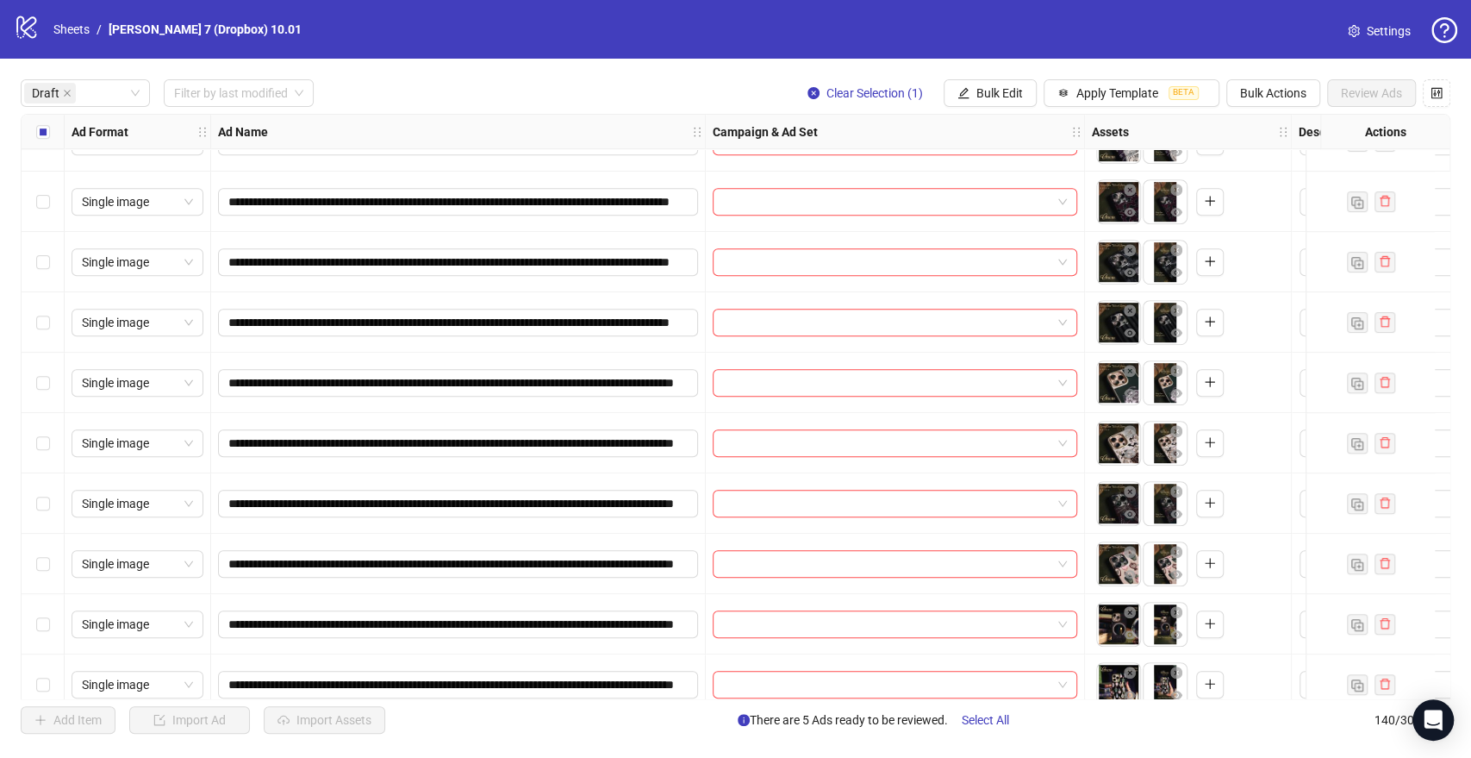
scroll to position [670, 0]
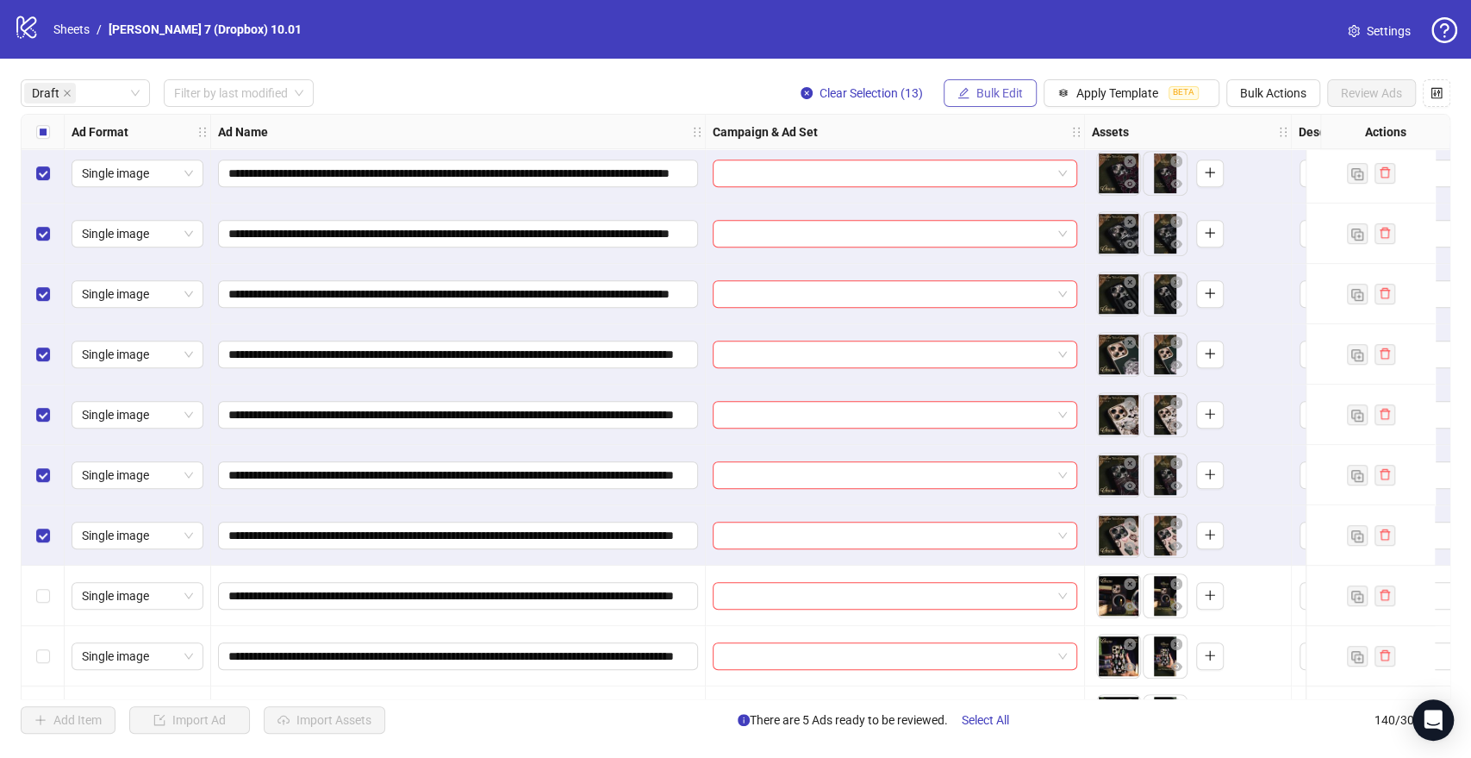
click at [976, 100] on span "Bulk Edit" at bounding box center [999, 93] width 47 height 14
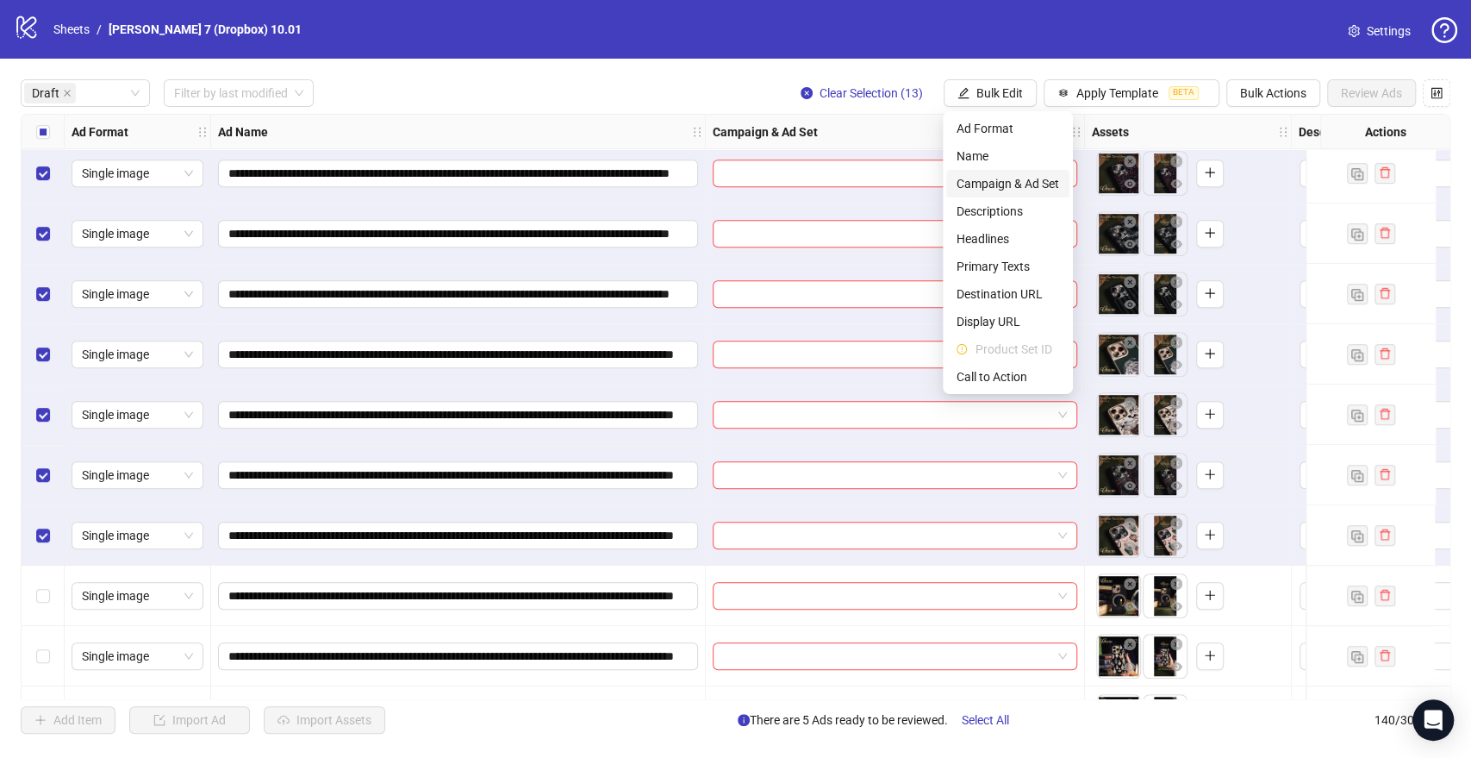
click at [1027, 188] on span "Campaign & Ad Set" at bounding box center [1008, 183] width 103 height 19
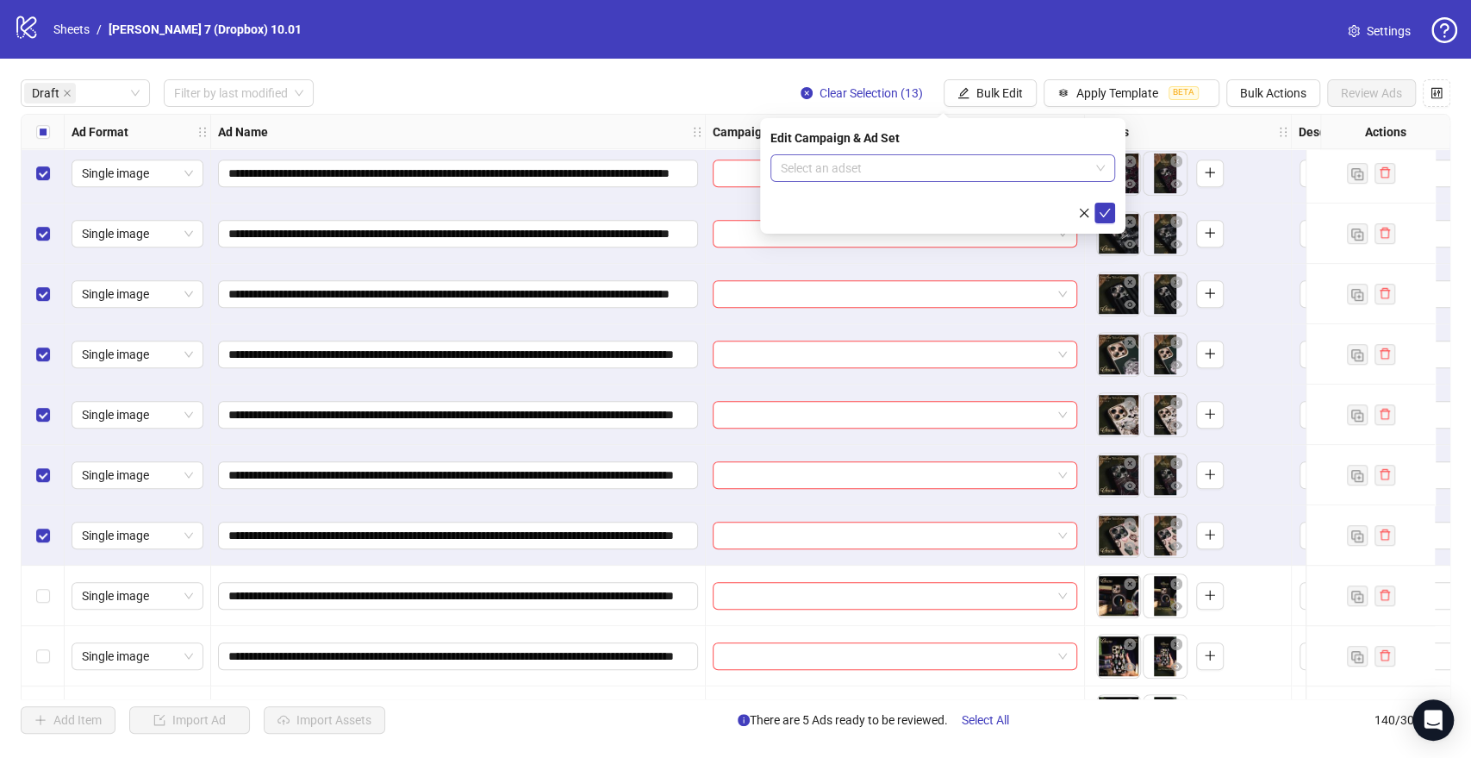
click at [879, 172] on input "search" at bounding box center [935, 168] width 309 height 26
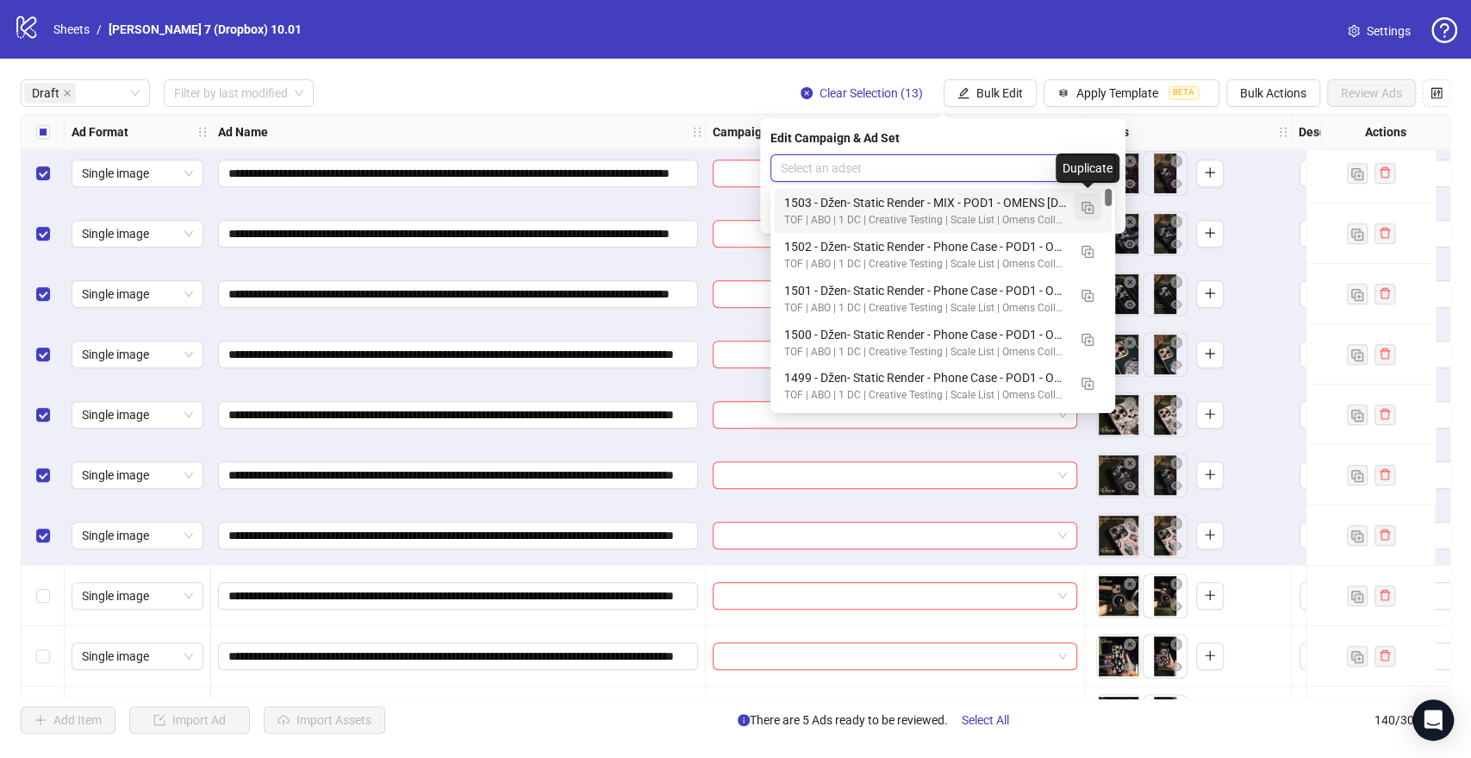
click at [1088, 204] on img "button" at bounding box center [1088, 208] width 12 height 12
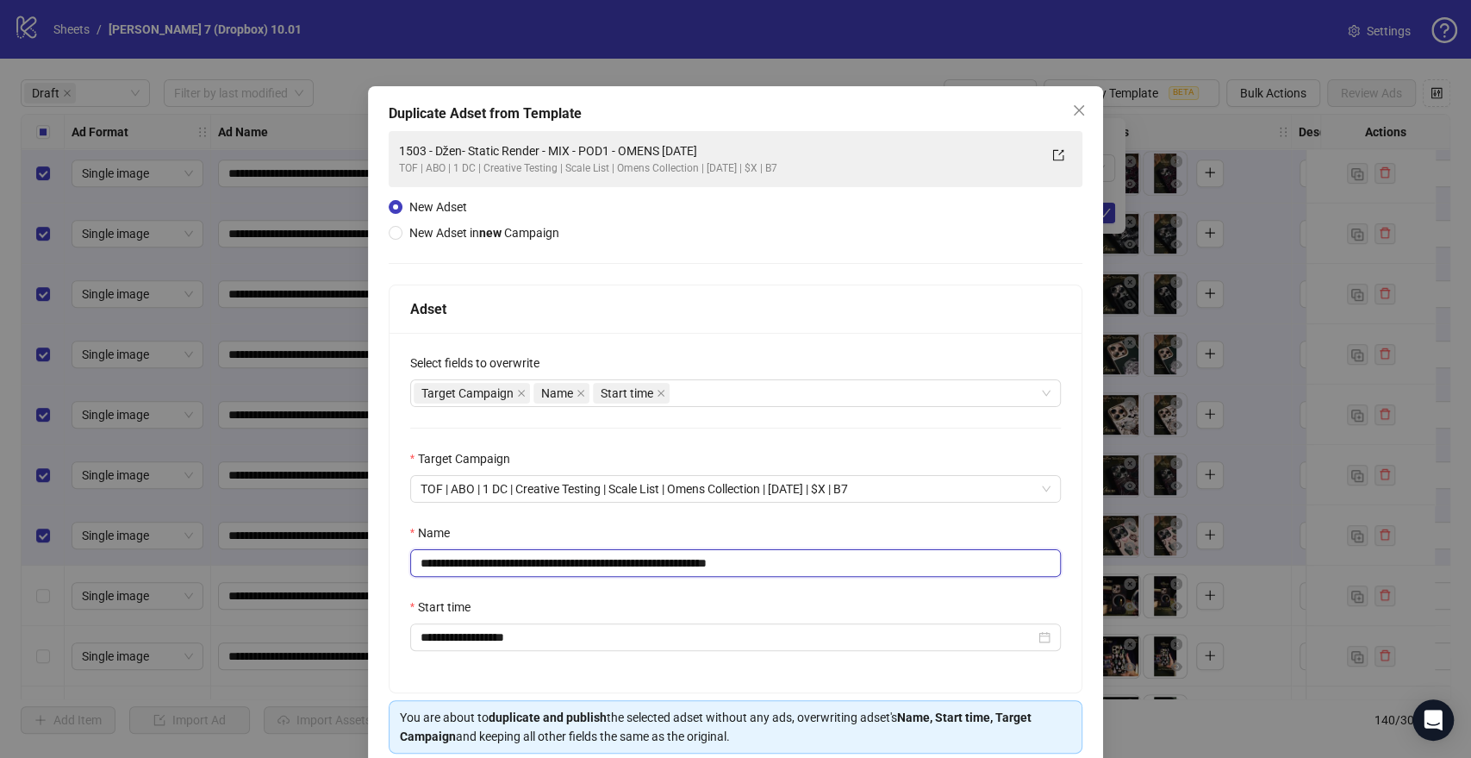
drag, startPoint x: 676, startPoint y: 558, endPoint x: 360, endPoint y: 567, distance: 315.6
click at [358, 570] on div "**********" at bounding box center [735, 379] width 1471 height 758
paste input "*****"
drag, startPoint x: 772, startPoint y: 561, endPoint x: 910, endPoint y: 552, distance: 138.2
click at [869, 552] on input "**********" at bounding box center [736, 563] width 652 height 28
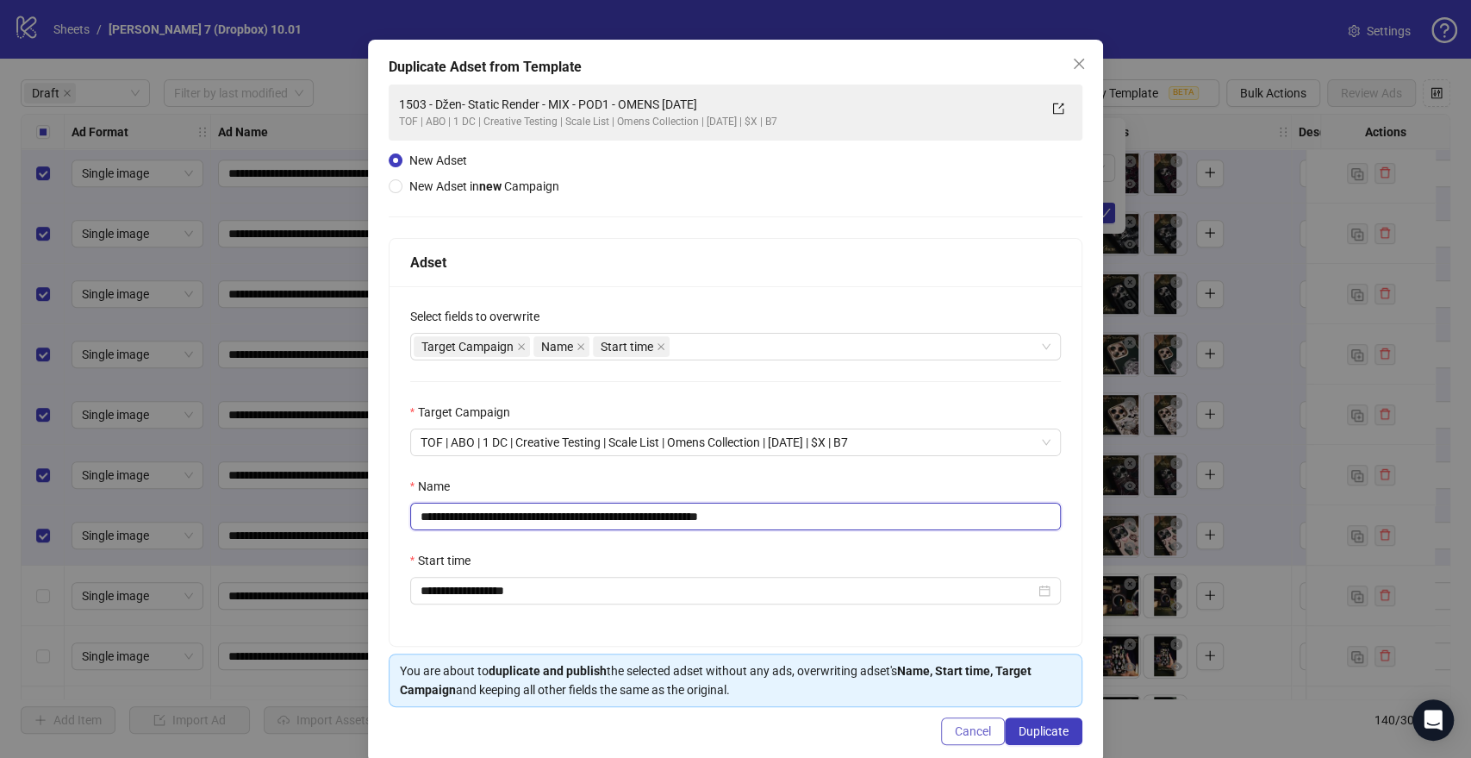
scroll to position [72, 0]
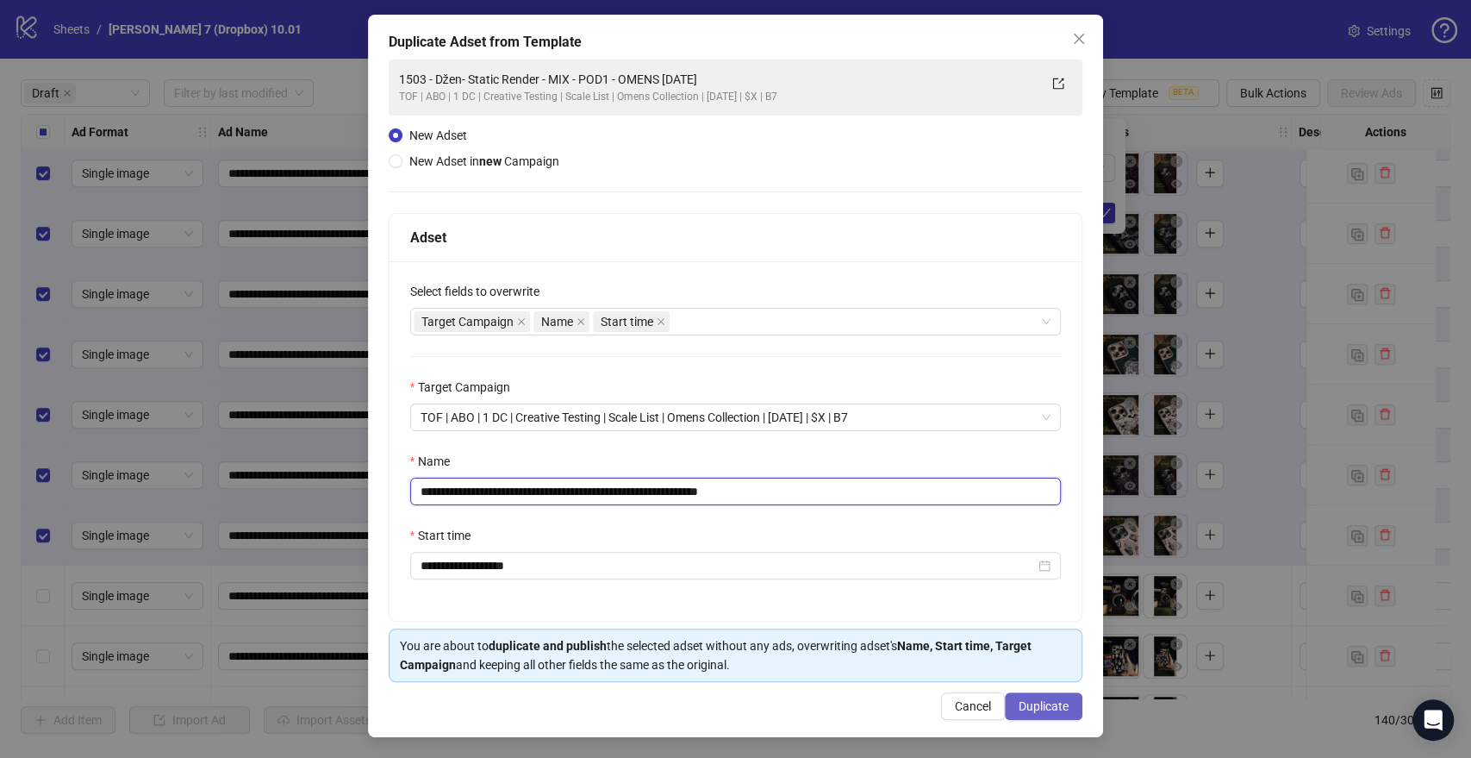
type input "**********"
click at [1019, 711] on span "Duplicate" at bounding box center [1044, 706] width 50 height 14
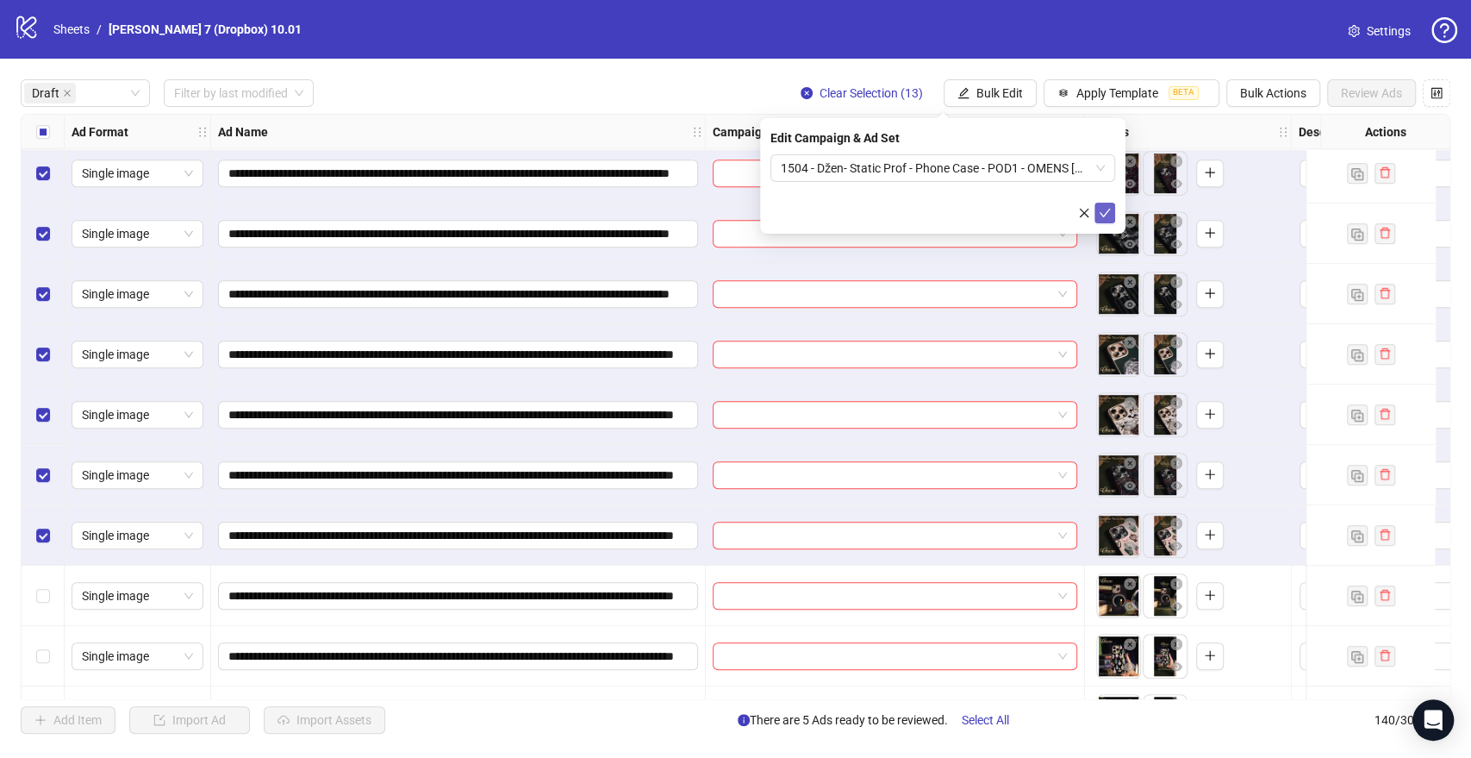
click at [1107, 212] on icon "check" at bounding box center [1105, 213] width 11 height 9
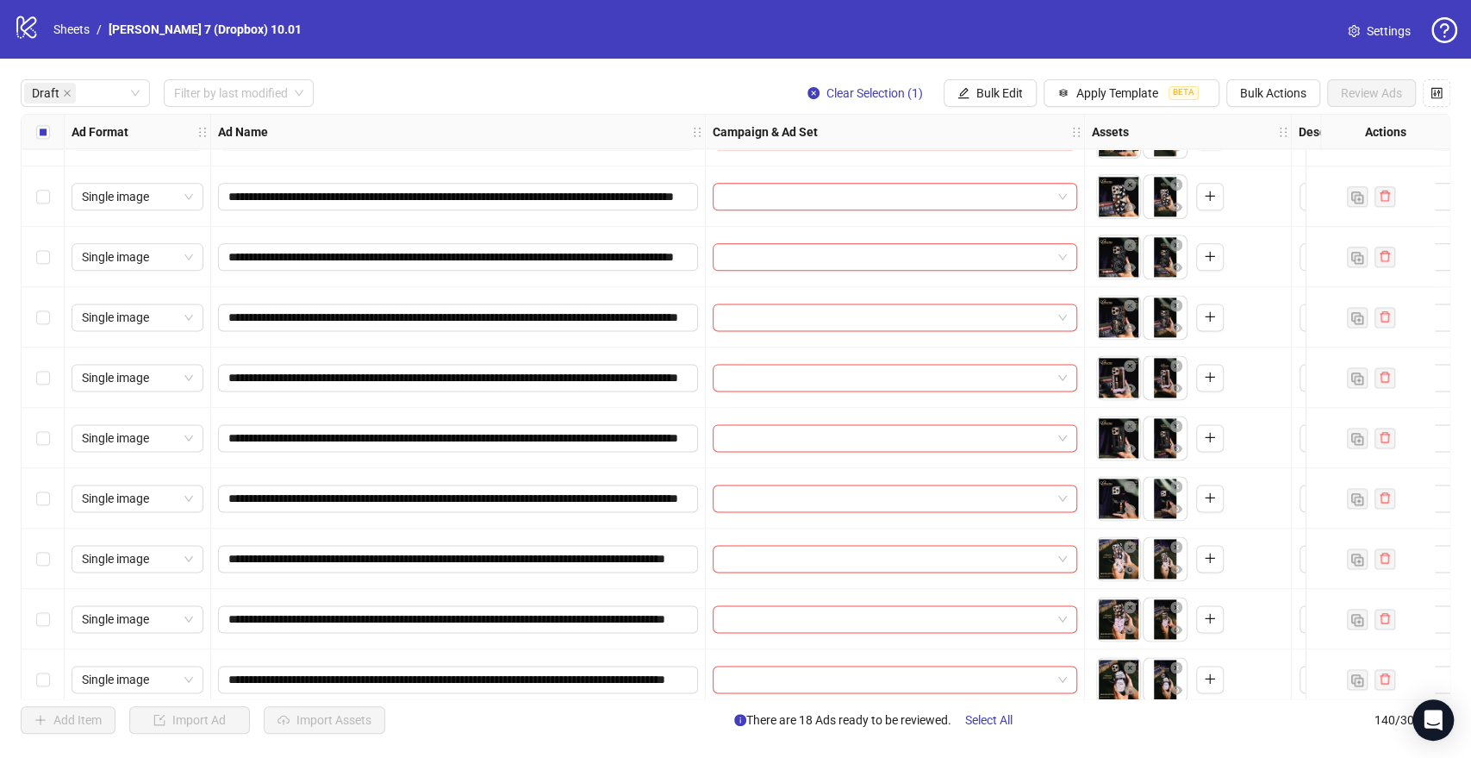
scroll to position [1531, 0]
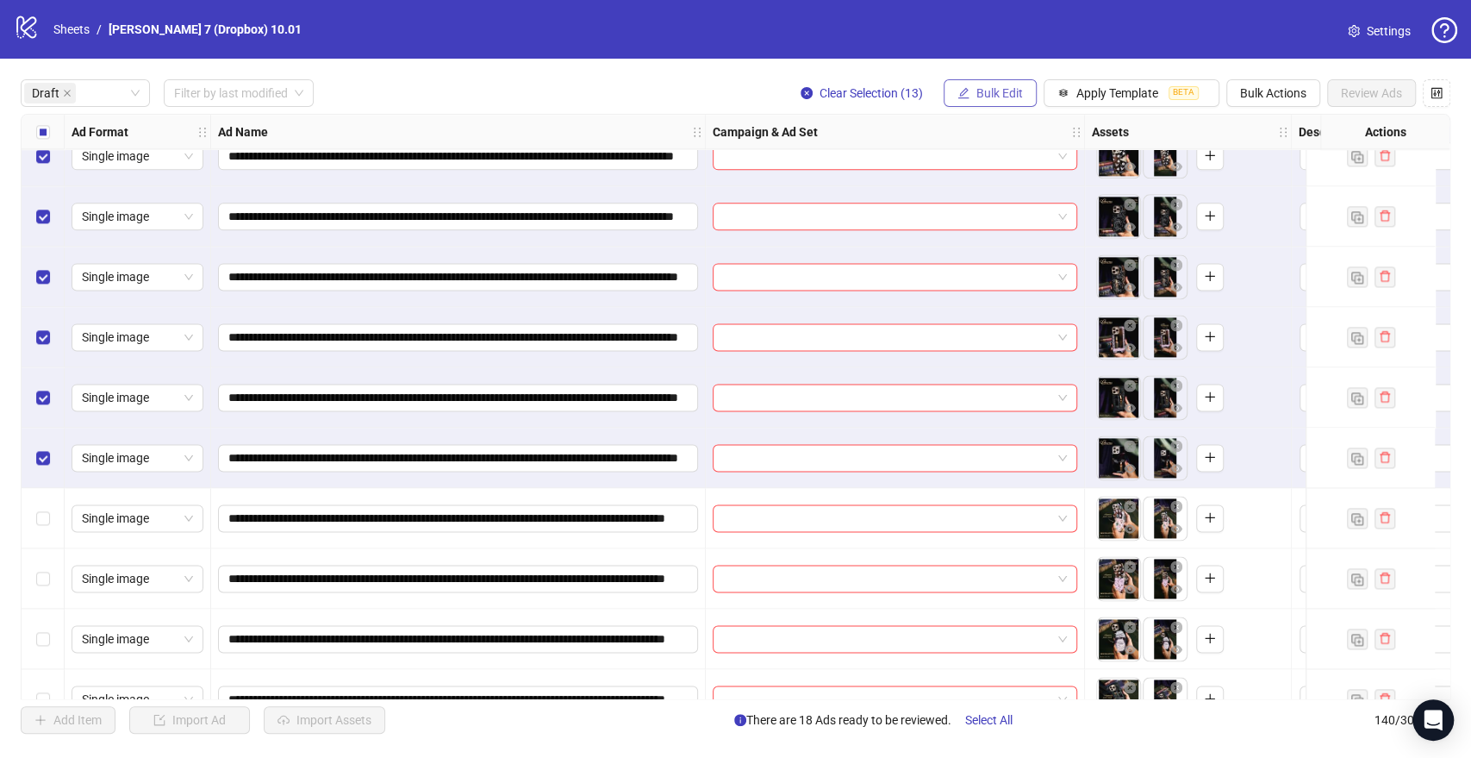
click at [964, 88] on icon "edit" at bounding box center [963, 92] width 11 height 11
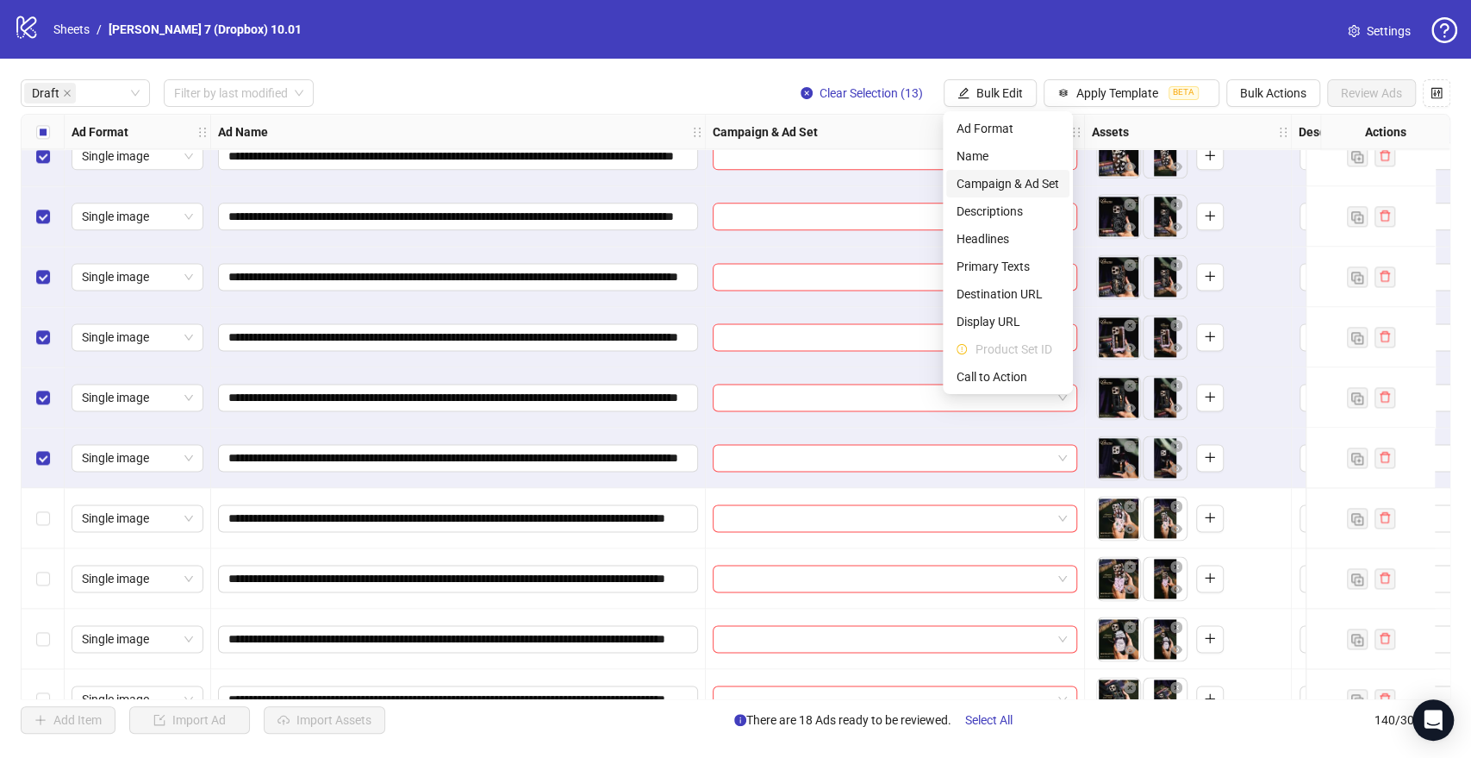
click at [1000, 186] on span "Campaign & Ad Set" at bounding box center [1008, 183] width 103 height 19
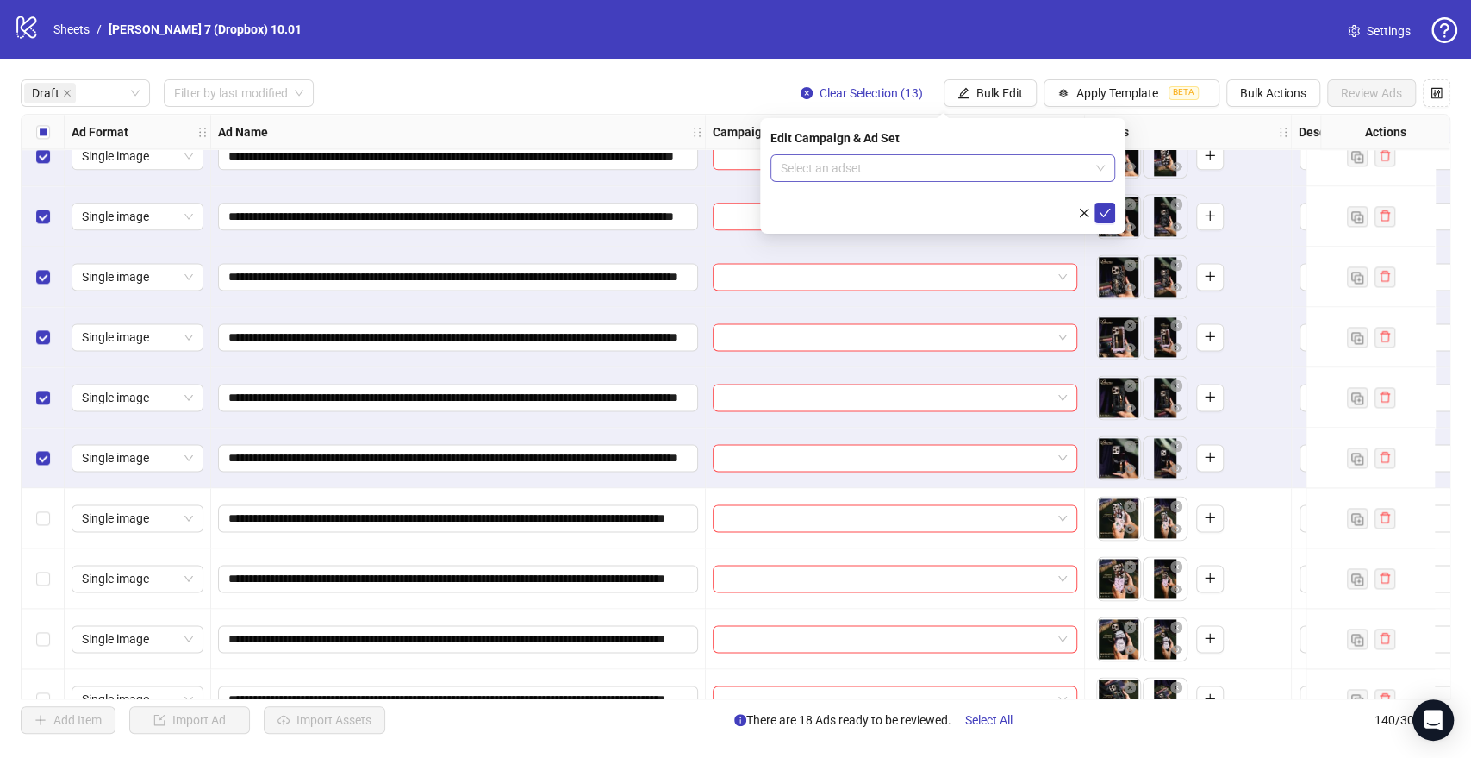
click at [891, 166] on input "search" at bounding box center [935, 168] width 309 height 26
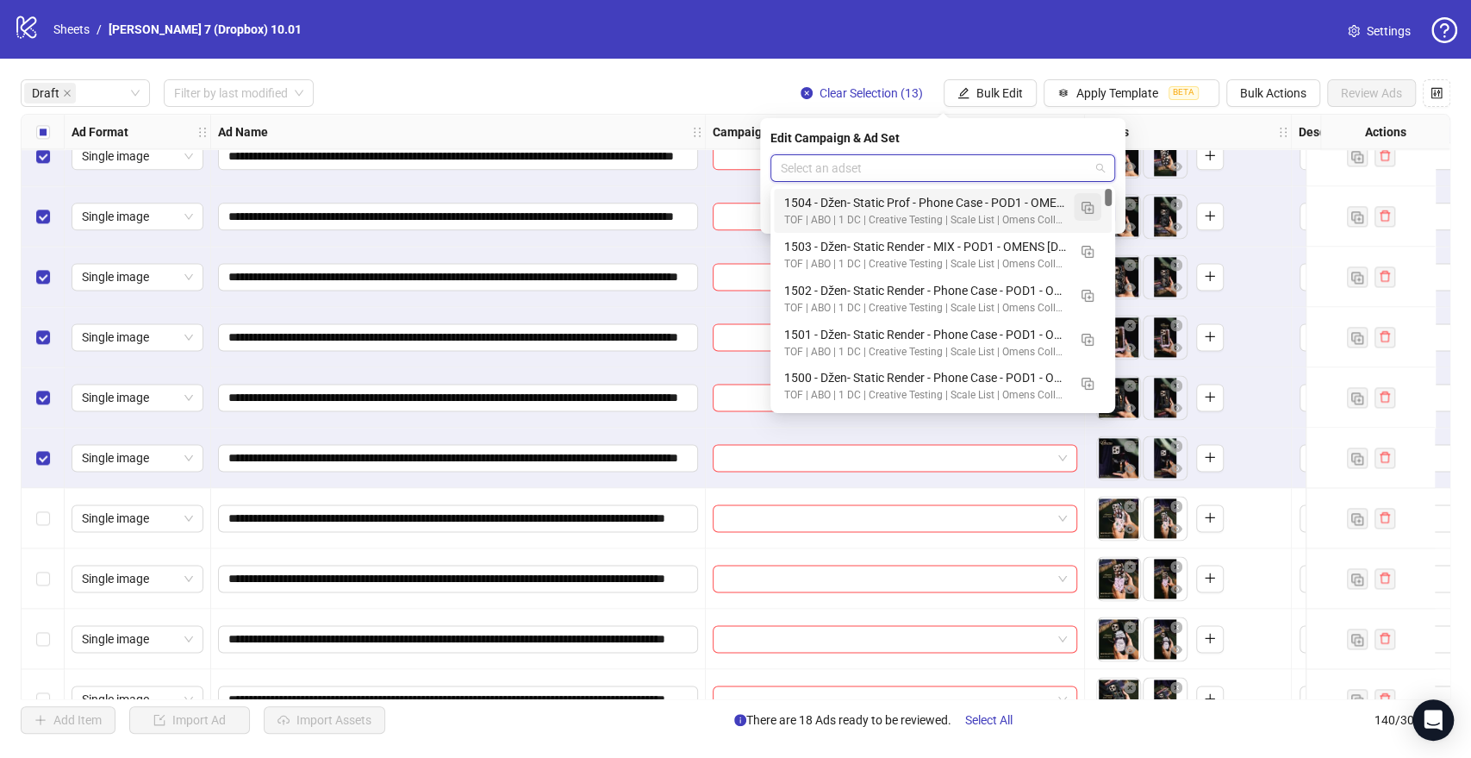
click at [1088, 211] on img "button" at bounding box center [1088, 208] width 12 height 12
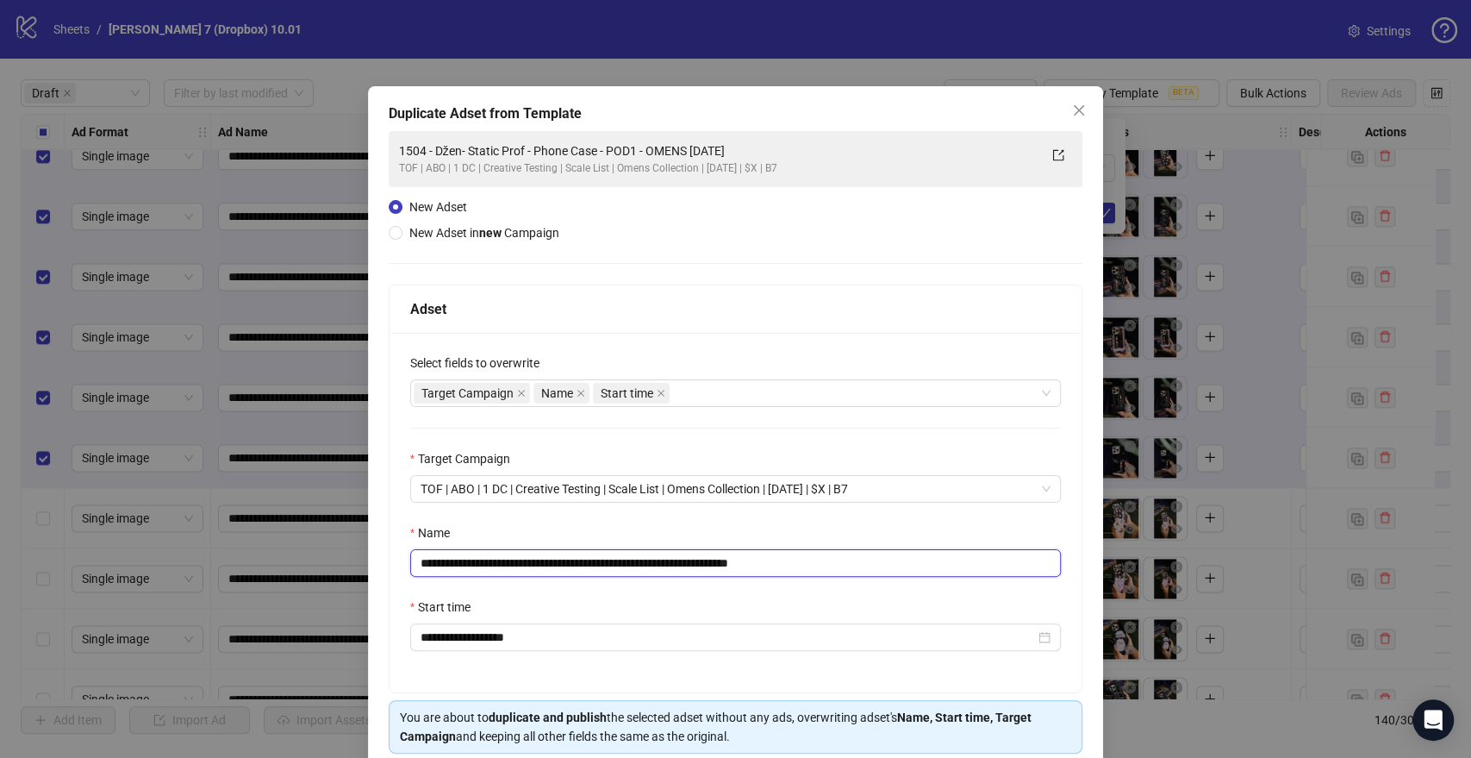
drag, startPoint x: 705, startPoint y: 559, endPoint x: 60, endPoint y: 561, distance: 644.6
click at [60, 561] on div "**********" at bounding box center [735, 379] width 1471 height 758
paste input "text"
drag, startPoint x: 773, startPoint y: 558, endPoint x: 1056, endPoint y: 576, distance: 283.3
click at [972, 577] on div "**********" at bounding box center [736, 512] width 693 height 359
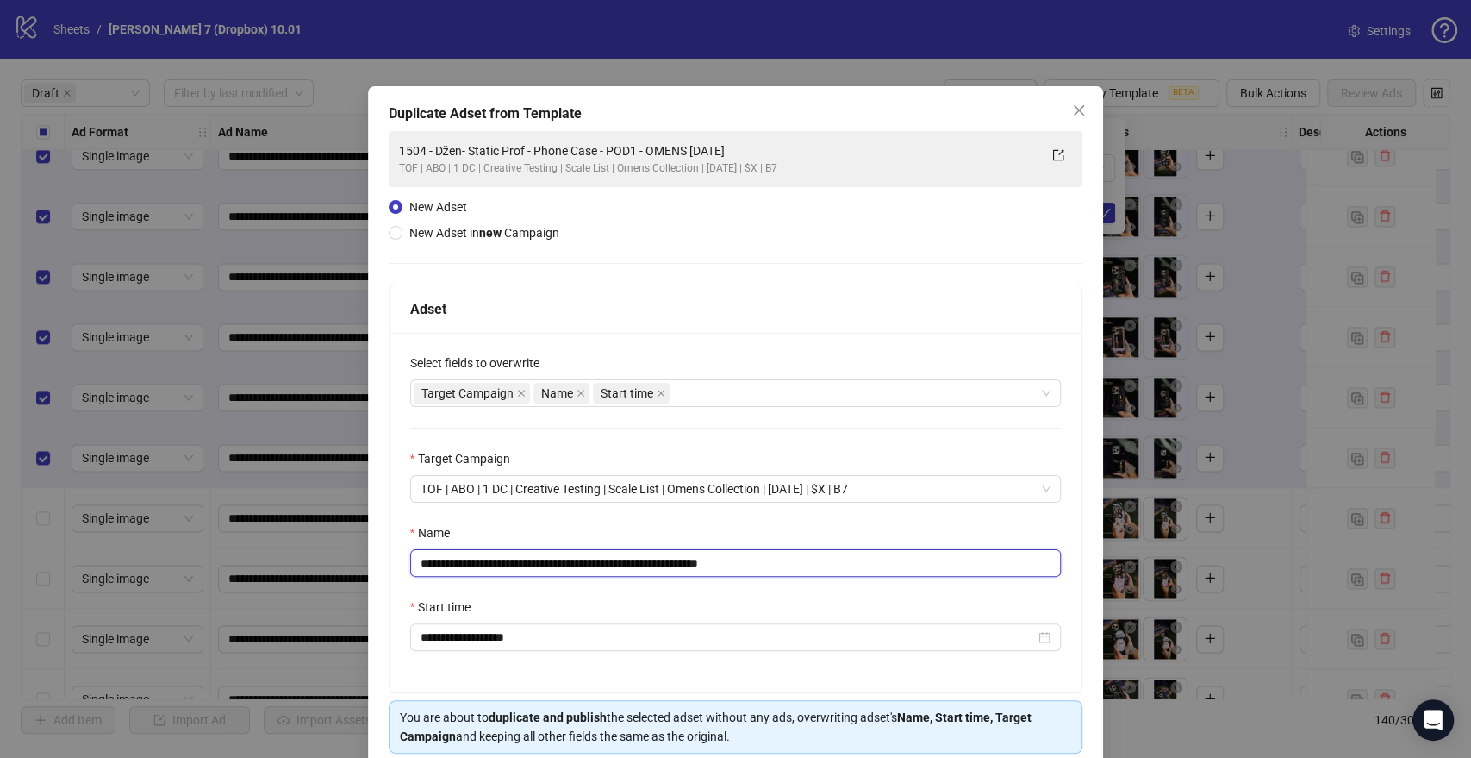
scroll to position [72, 0]
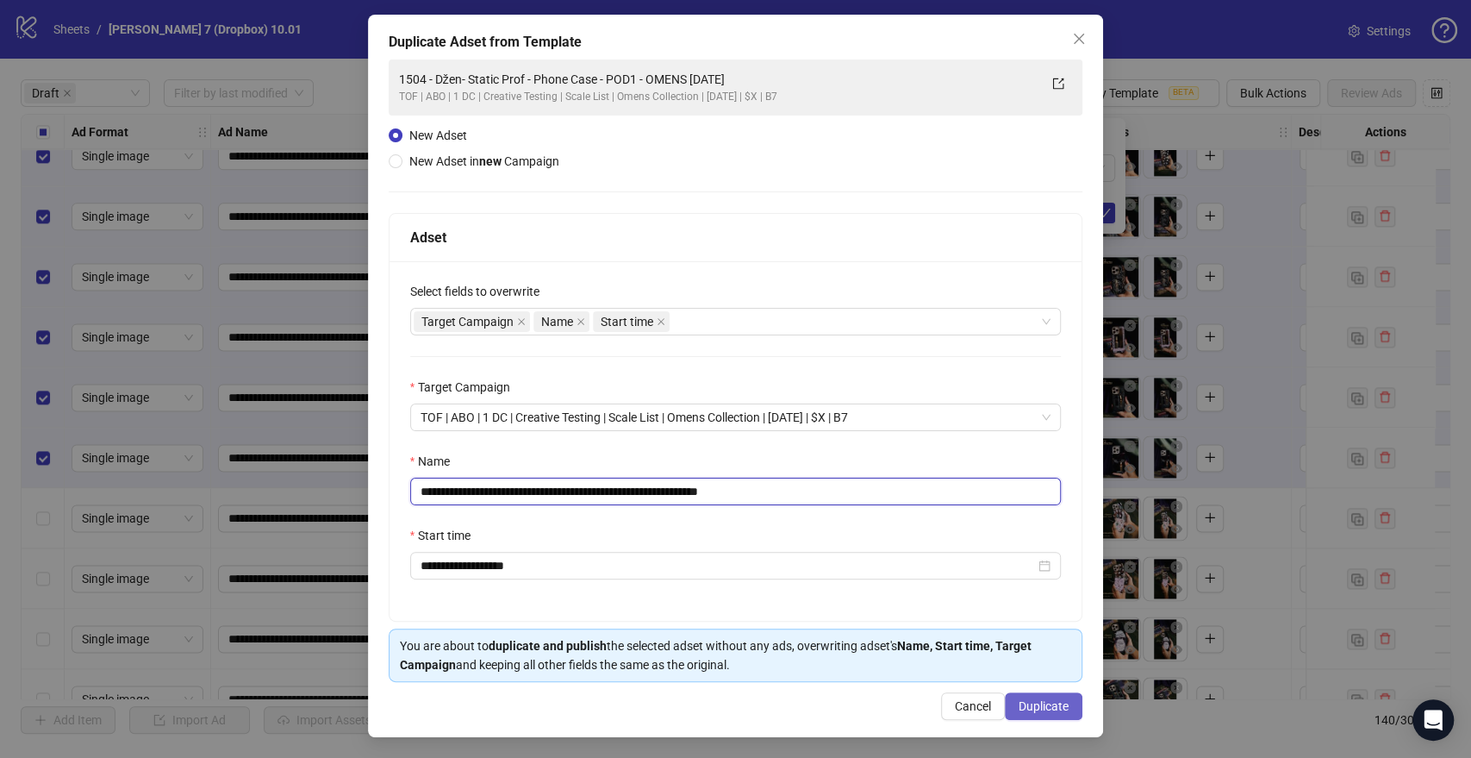
type input "**********"
click at [1023, 710] on span "Duplicate" at bounding box center [1044, 706] width 50 height 14
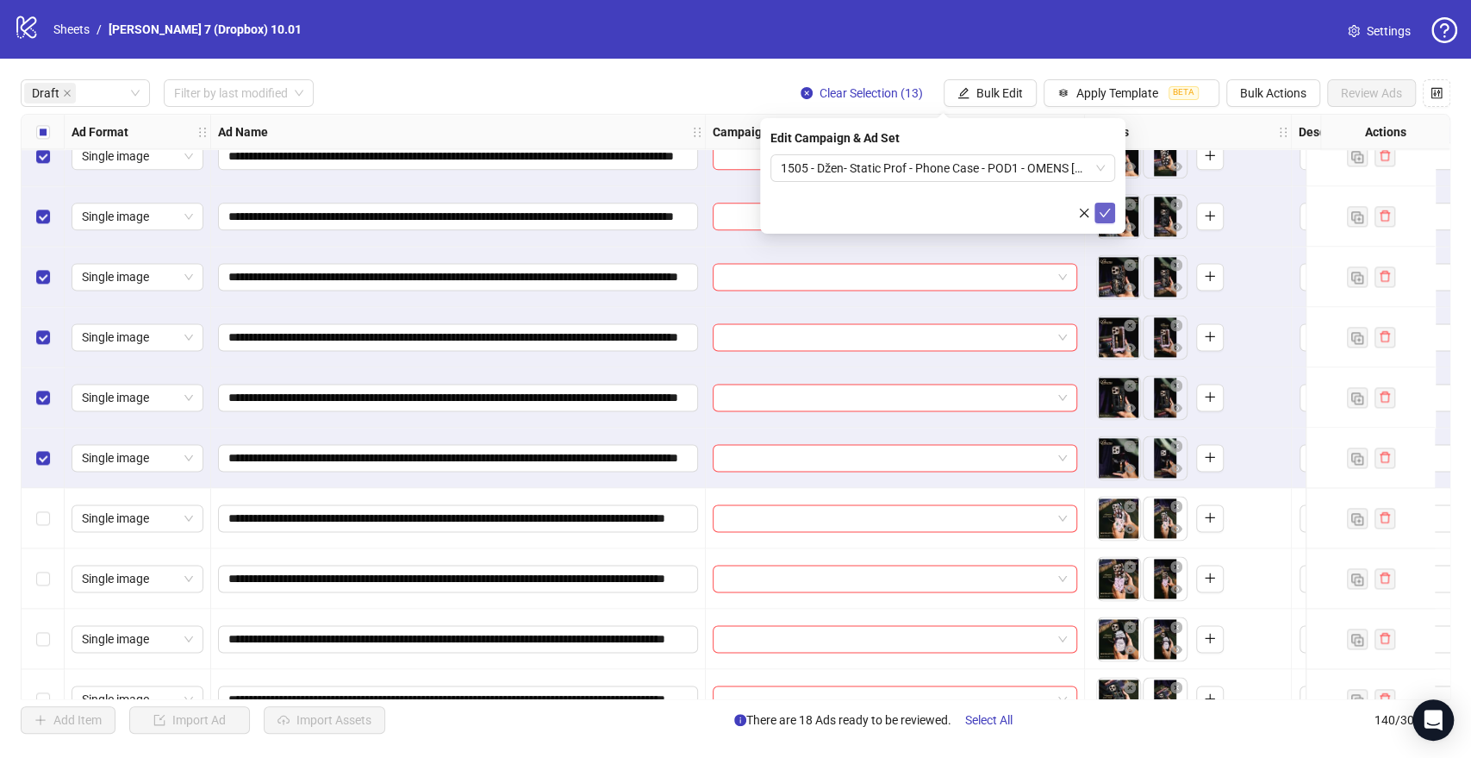
click at [1107, 209] on icon "check" at bounding box center [1105, 213] width 12 height 12
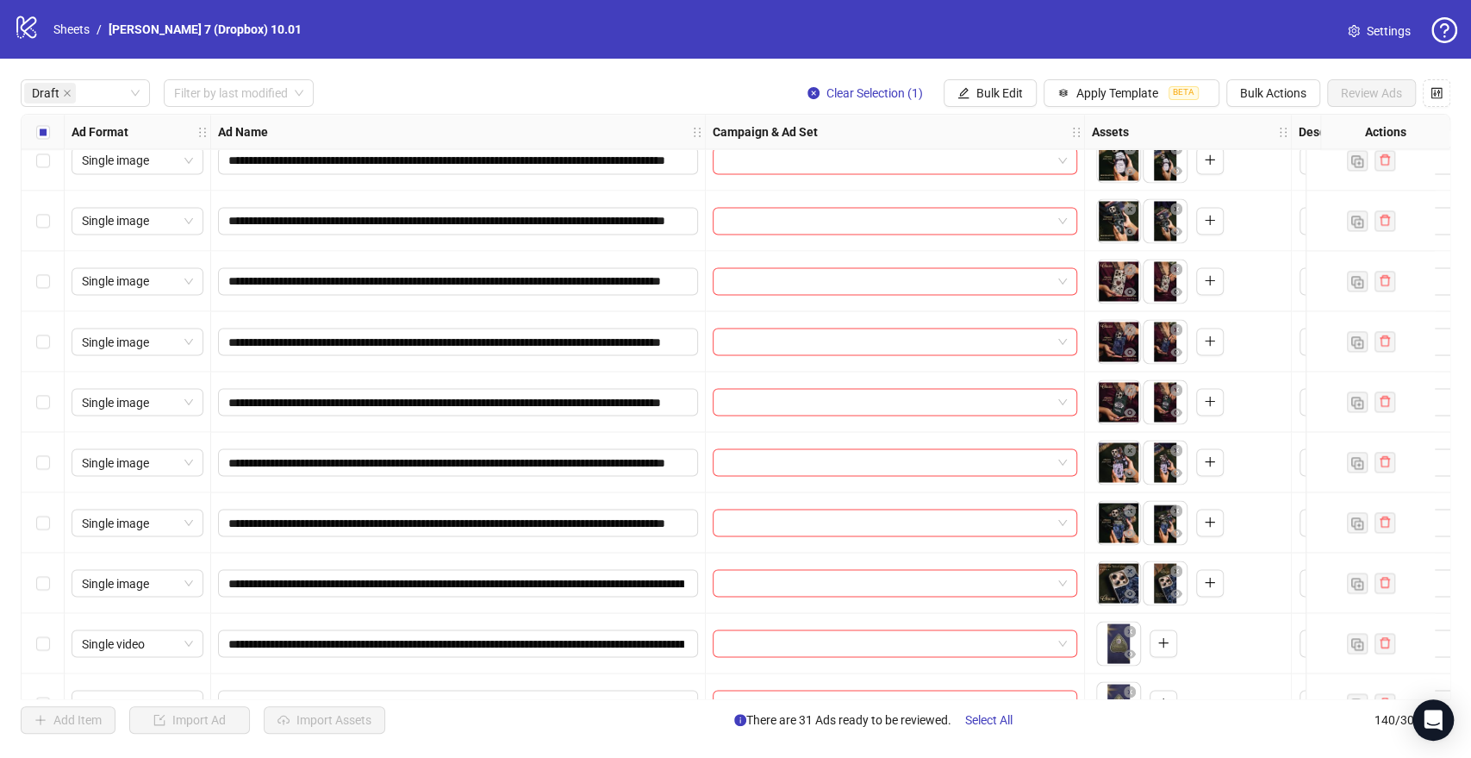
scroll to position [2011, 0]
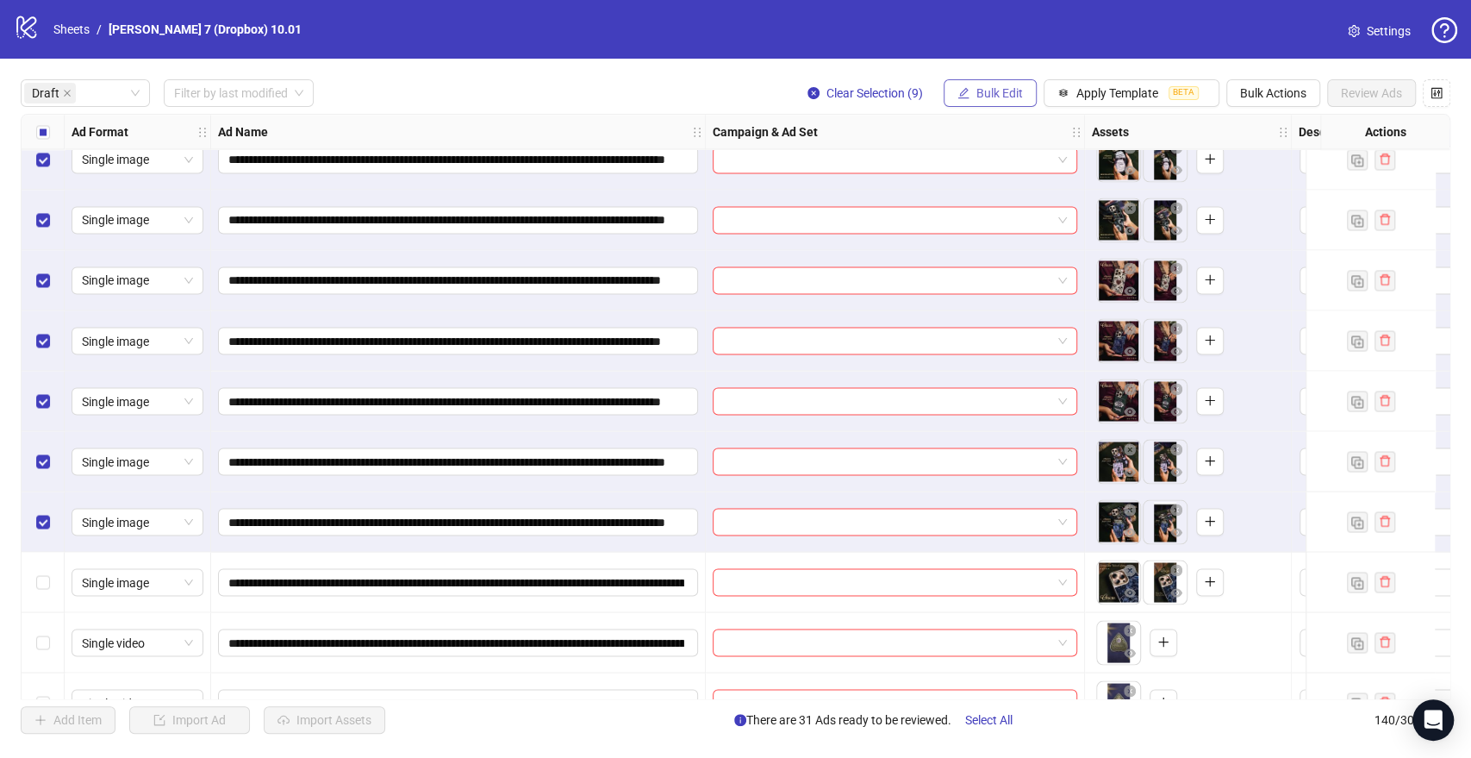
click at [985, 87] on span "Bulk Edit" at bounding box center [999, 93] width 47 height 14
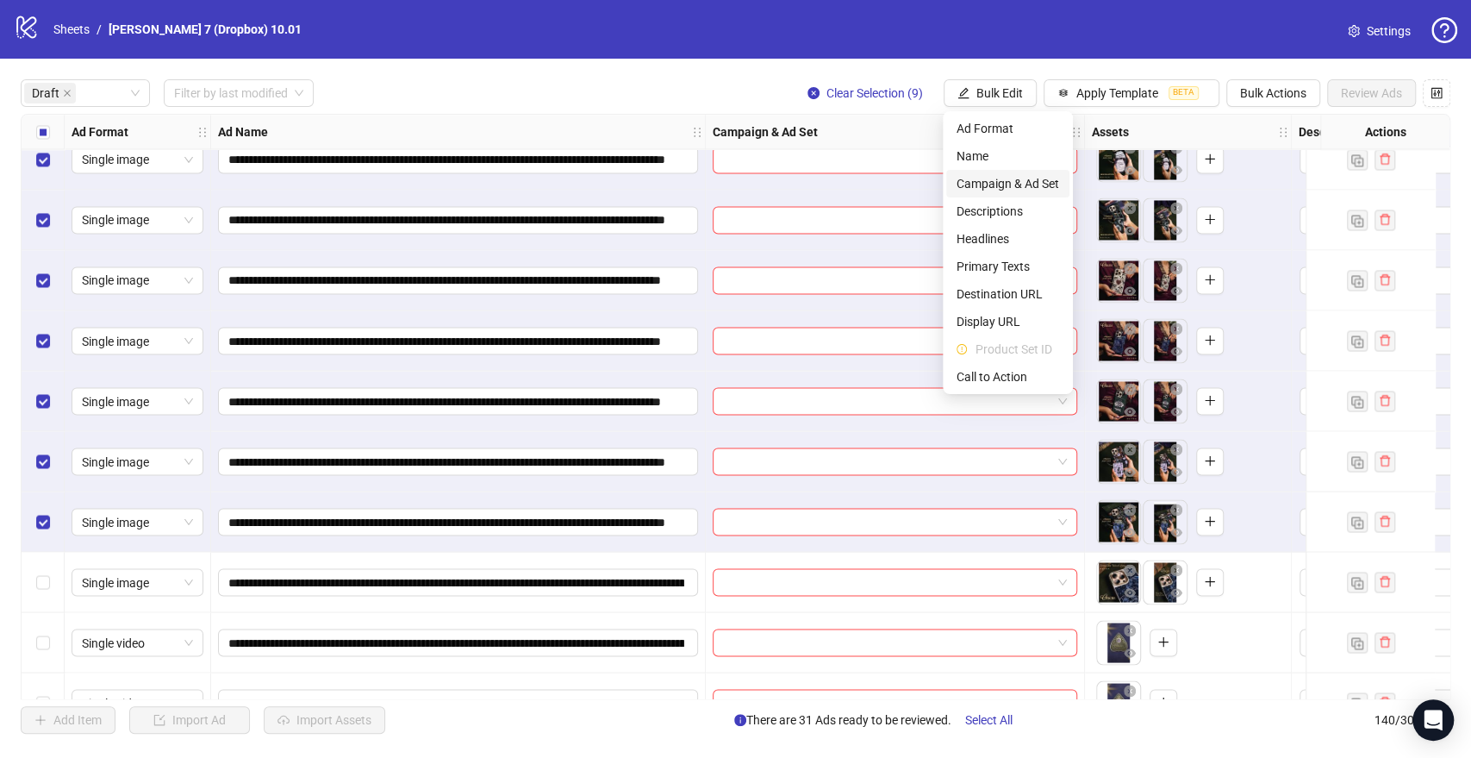
drag, startPoint x: 997, startPoint y: 178, endPoint x: 982, endPoint y: 179, distance: 14.7
click at [997, 179] on span "Campaign & Ad Set" at bounding box center [1008, 183] width 103 height 19
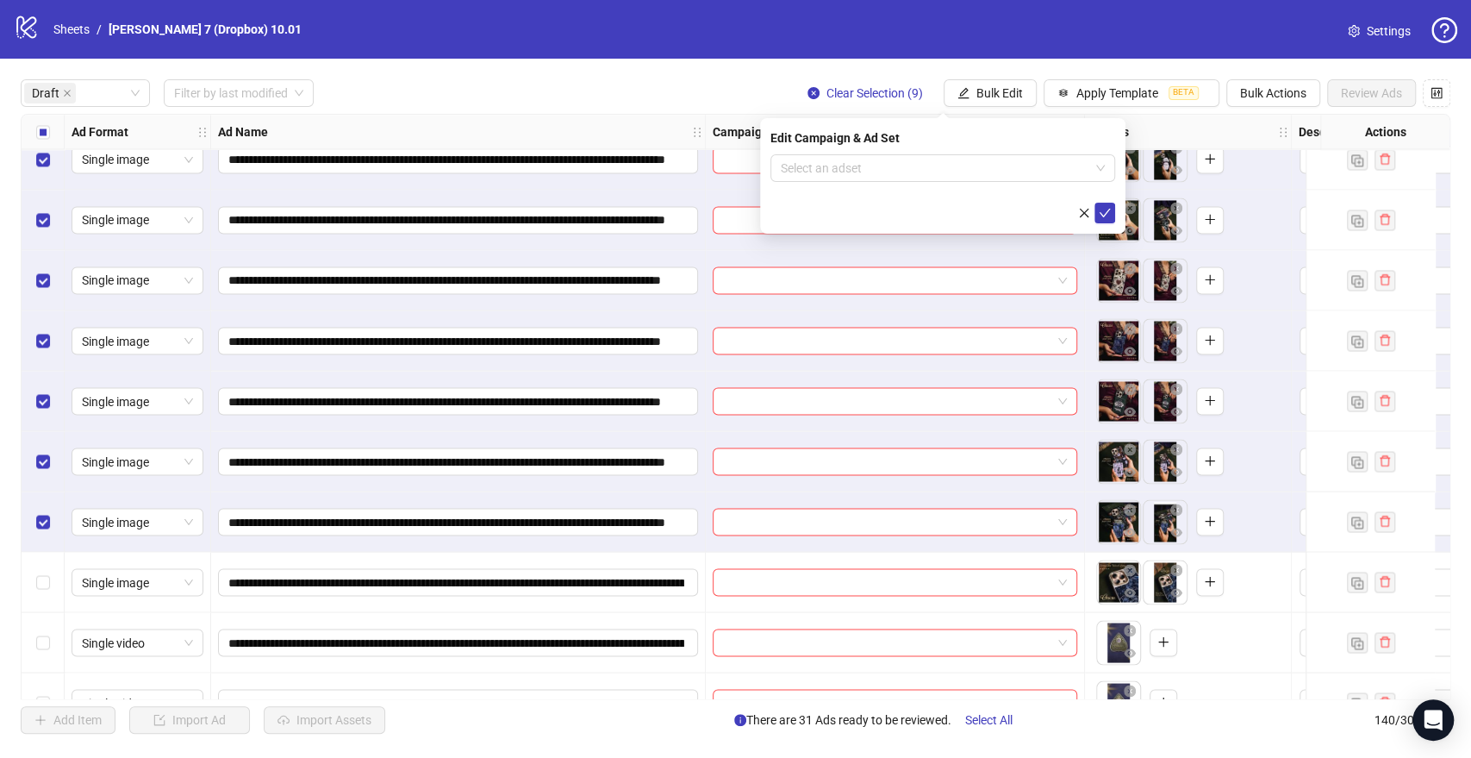
click at [896, 151] on div "Edit Campaign & Ad Set Select an adset" at bounding box center [942, 175] width 365 height 115
click at [896, 162] on input "search" at bounding box center [935, 168] width 309 height 26
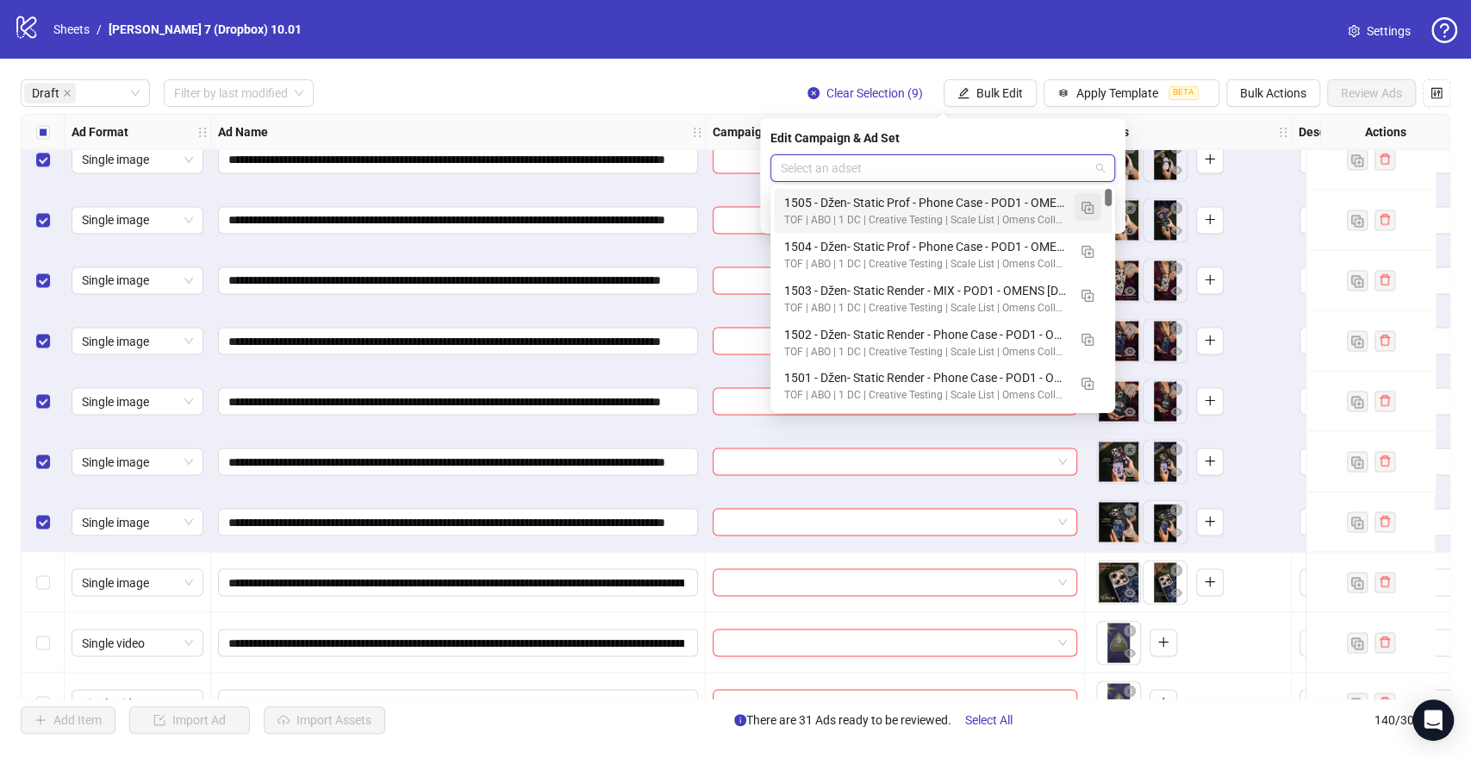
click at [1082, 204] on img "button" at bounding box center [1088, 208] width 12 height 12
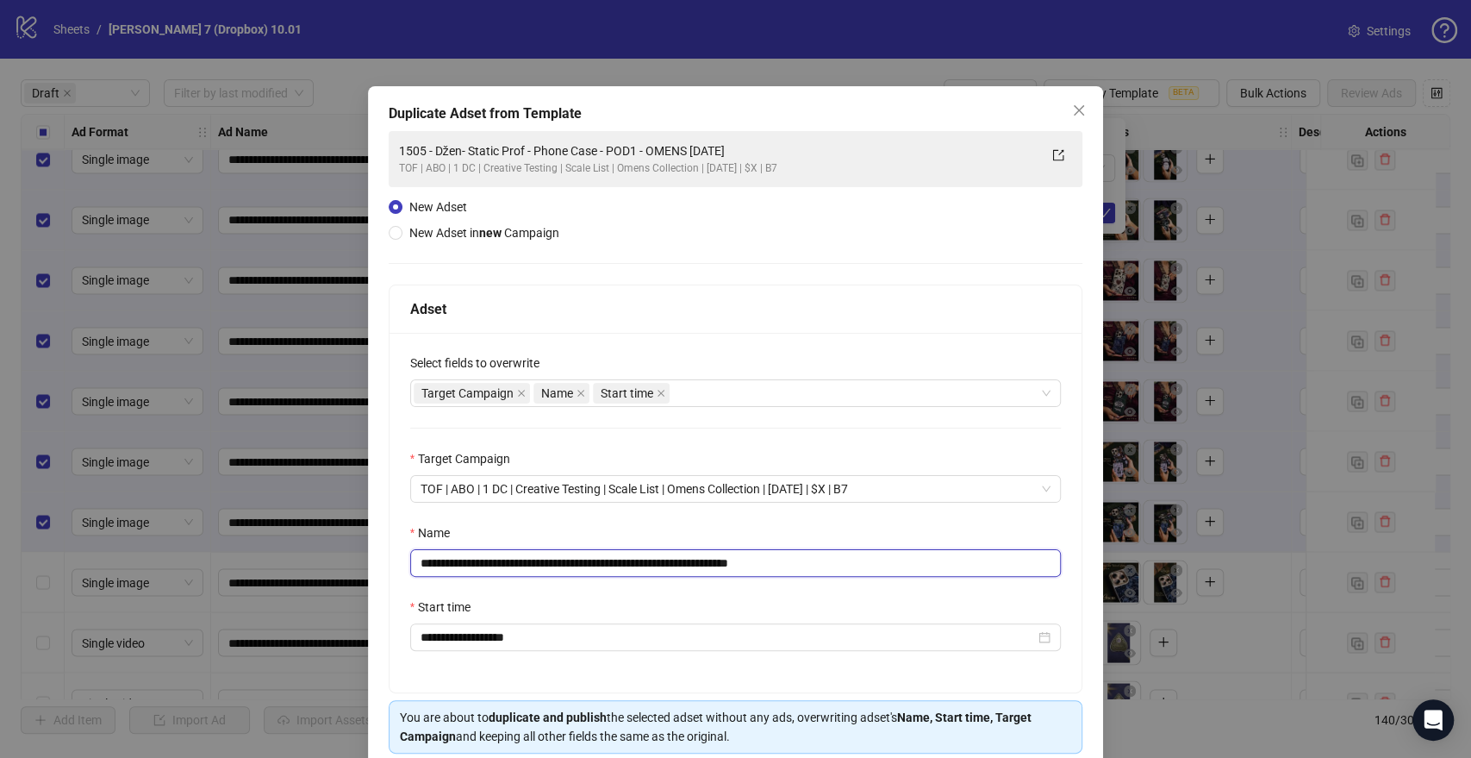
drag, startPoint x: 705, startPoint y: 564, endPoint x: 176, endPoint y: 564, distance: 529.2
click at [176, 564] on div "**********" at bounding box center [735, 379] width 1471 height 758
paste input "text"
drag, startPoint x: 733, startPoint y: 557, endPoint x: 857, endPoint y: 558, distance: 123.3
click at [847, 558] on input "**********" at bounding box center [736, 563] width 652 height 28
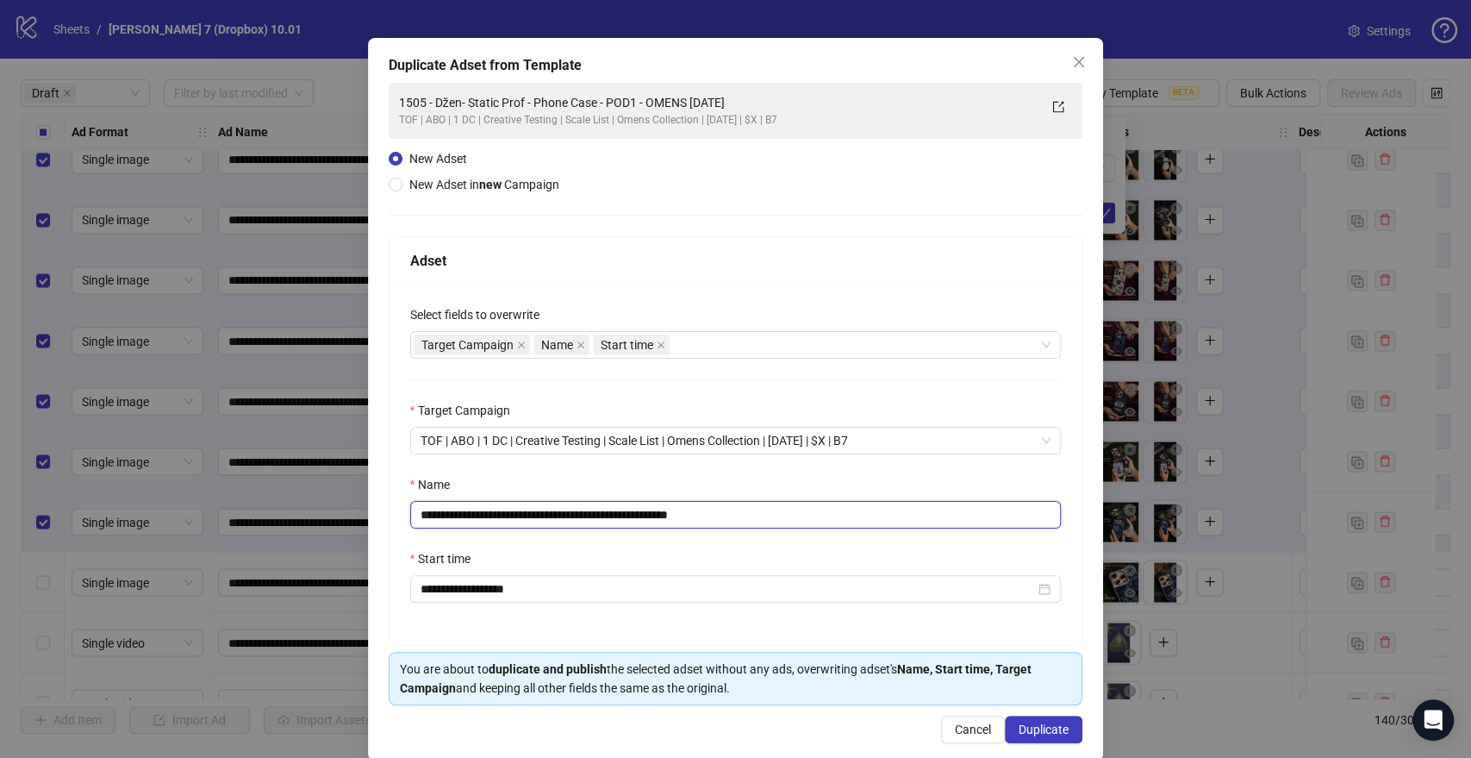
scroll to position [72, 0]
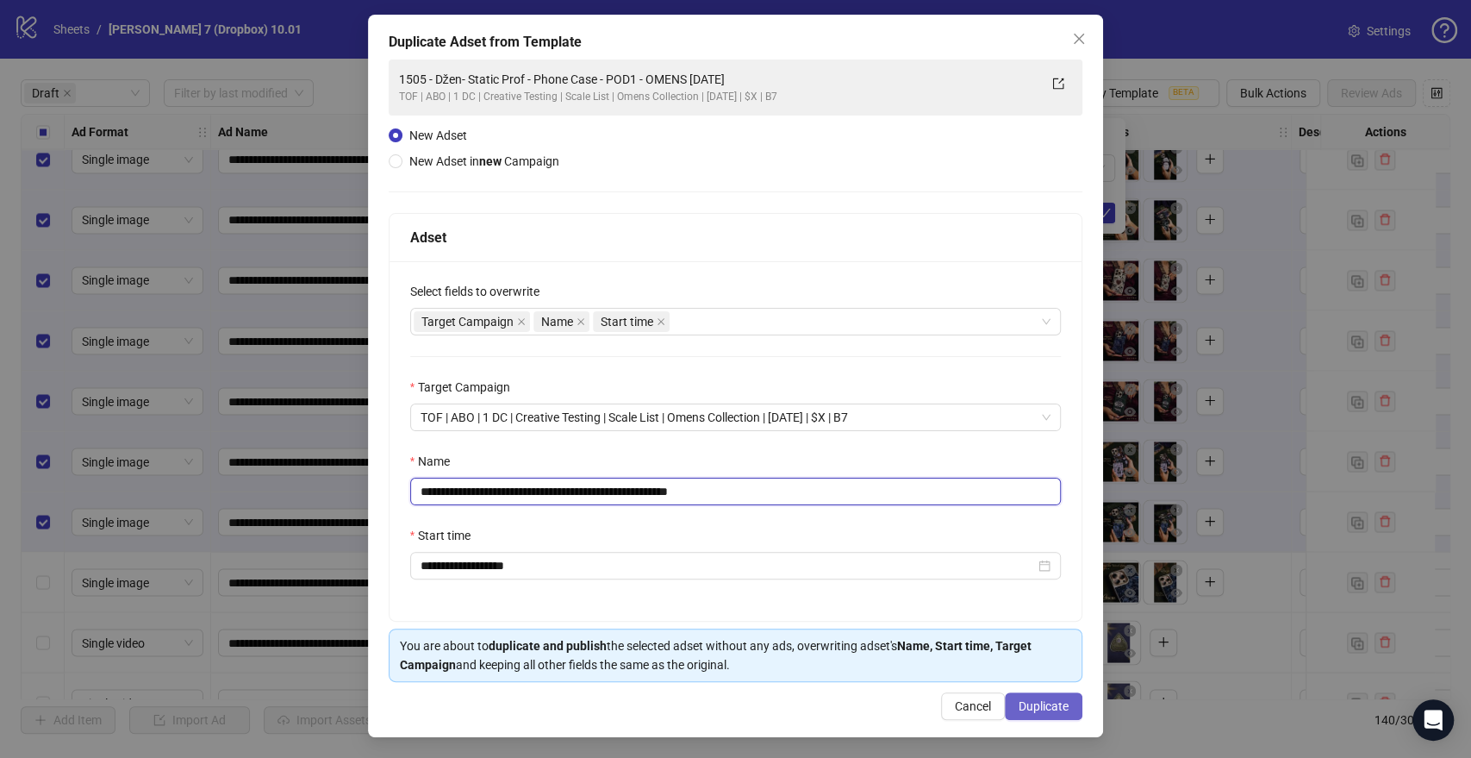
type input "**********"
click at [1045, 702] on span "Duplicate" at bounding box center [1044, 706] width 50 height 14
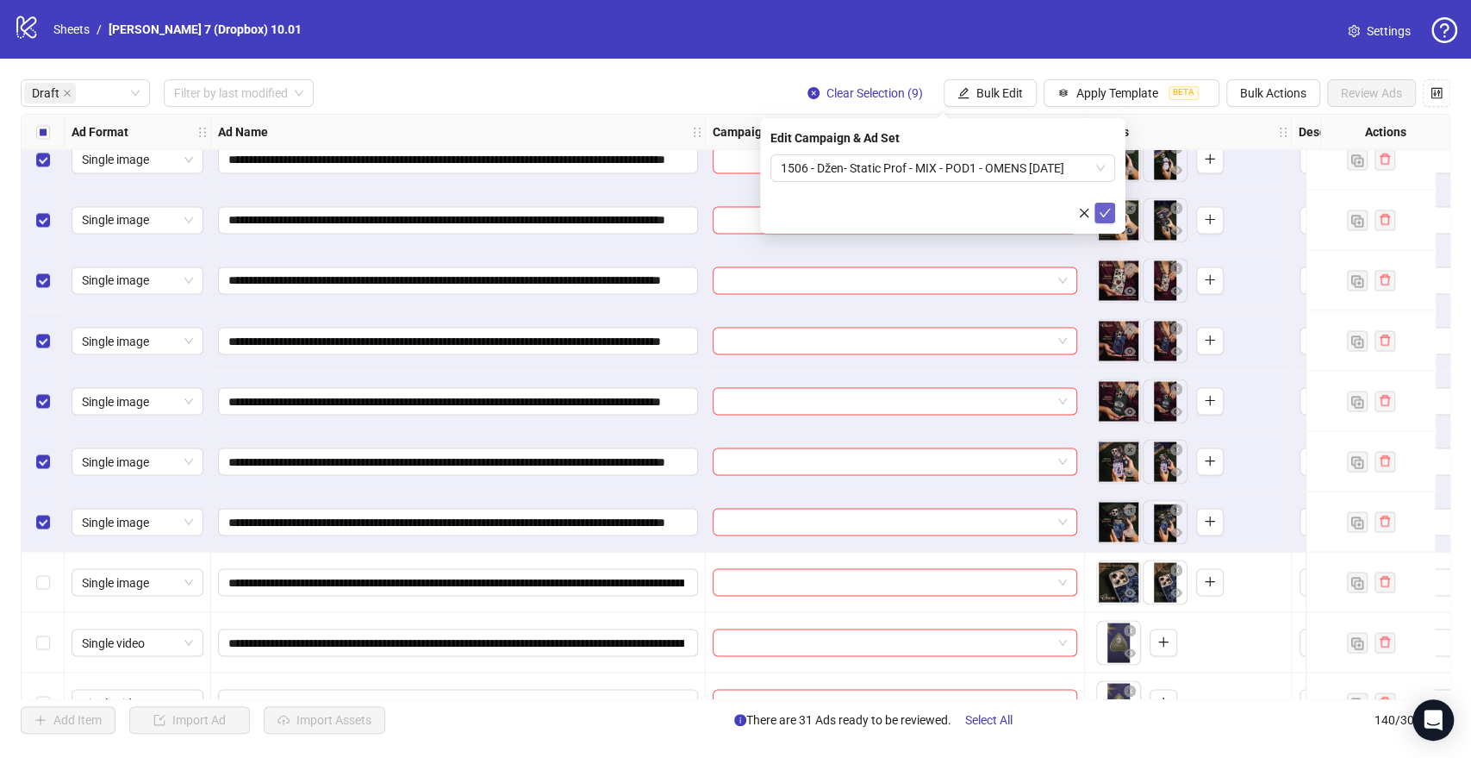
click at [1107, 211] on icon "check" at bounding box center [1105, 213] width 12 height 12
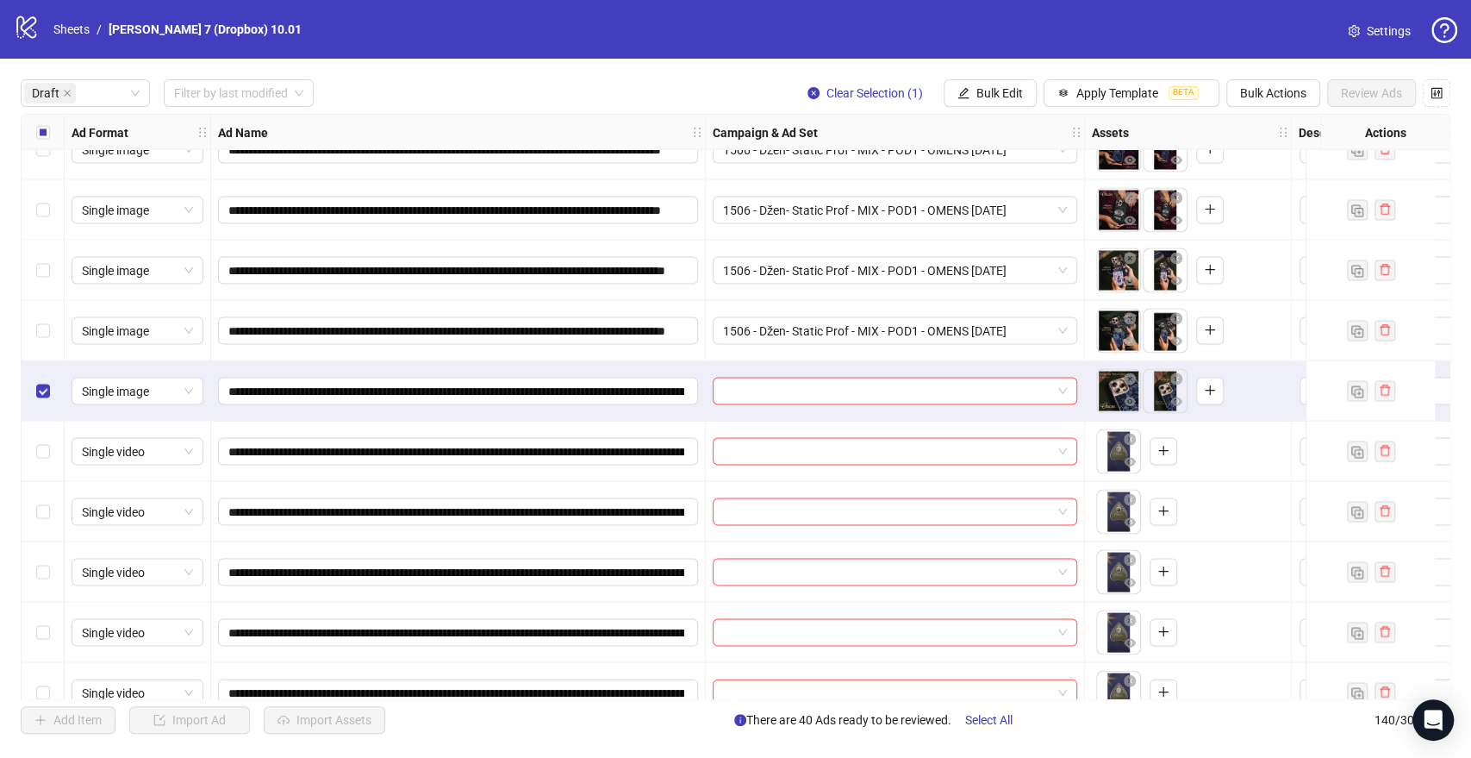
scroll to position [2298, 0]
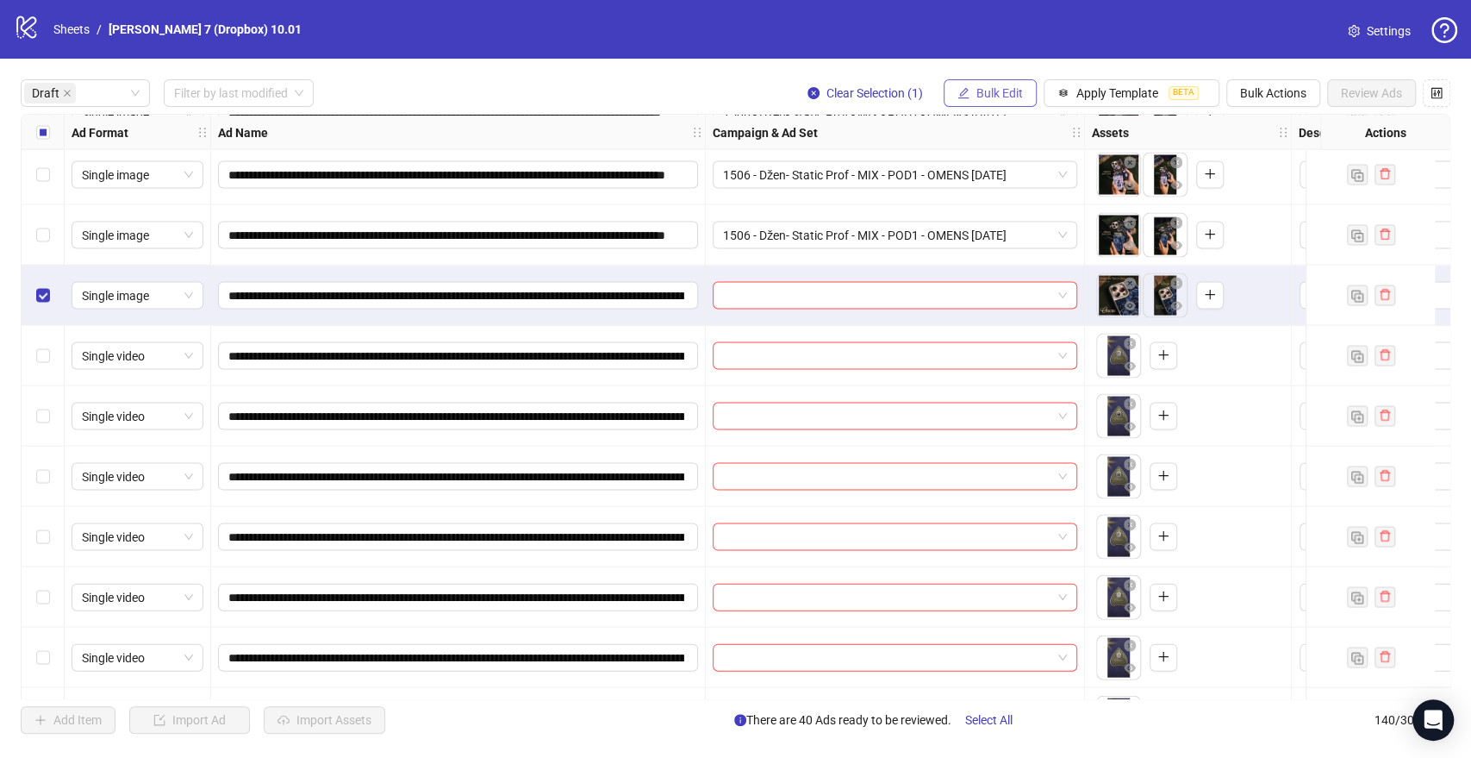
click at [976, 90] on span "Bulk Edit" at bounding box center [999, 93] width 47 height 14
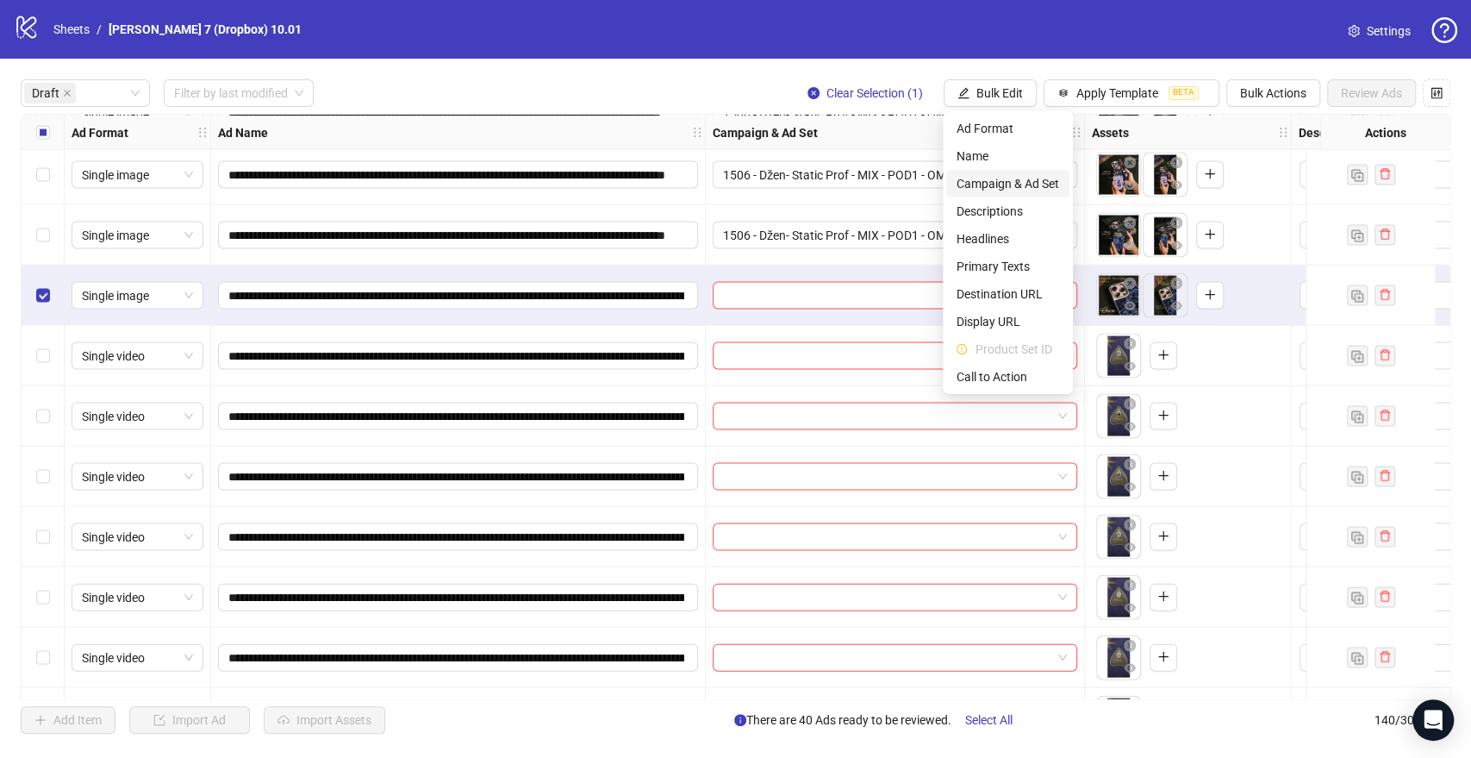
click at [1007, 187] on span "Campaign & Ad Set" at bounding box center [1008, 183] width 103 height 19
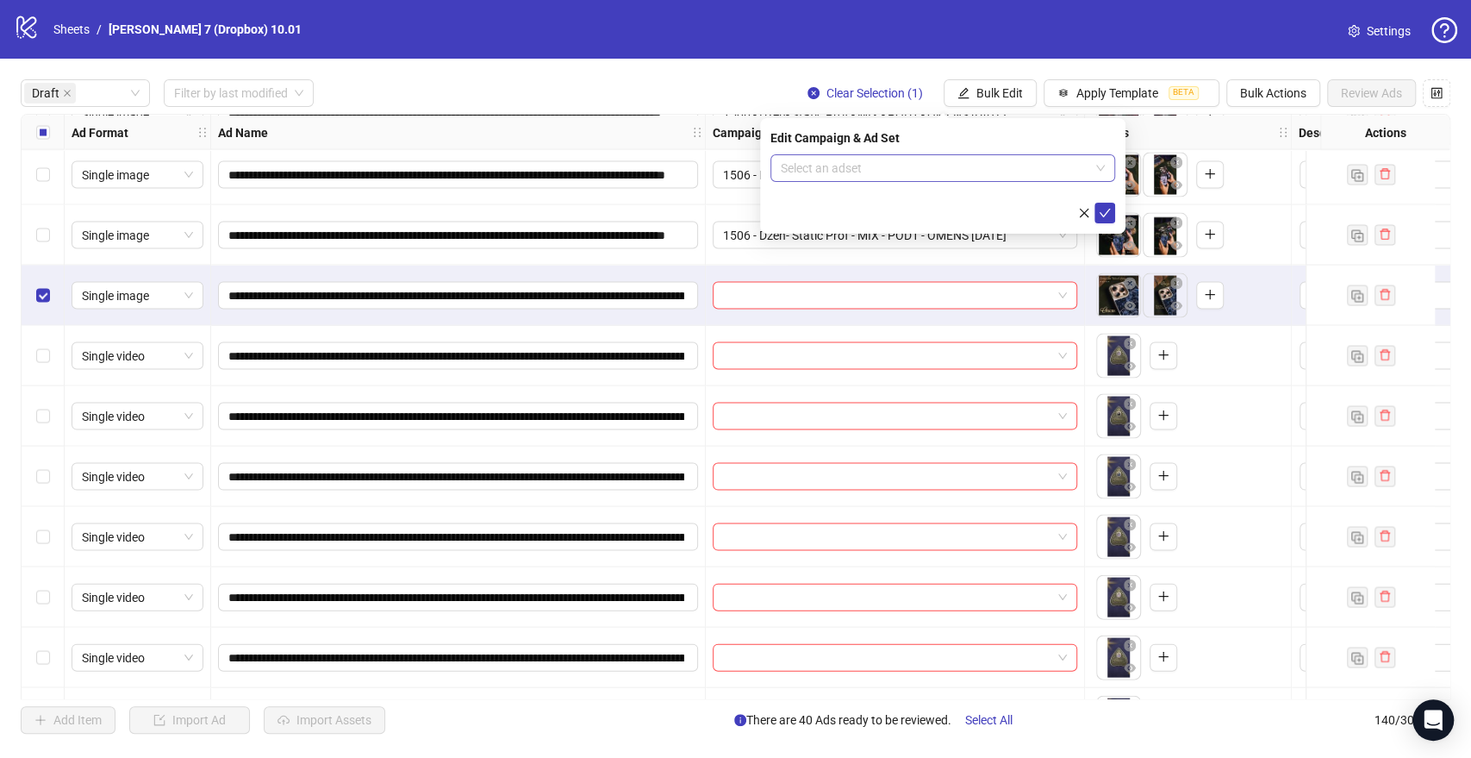
click at [841, 176] on input "search" at bounding box center [935, 168] width 309 height 26
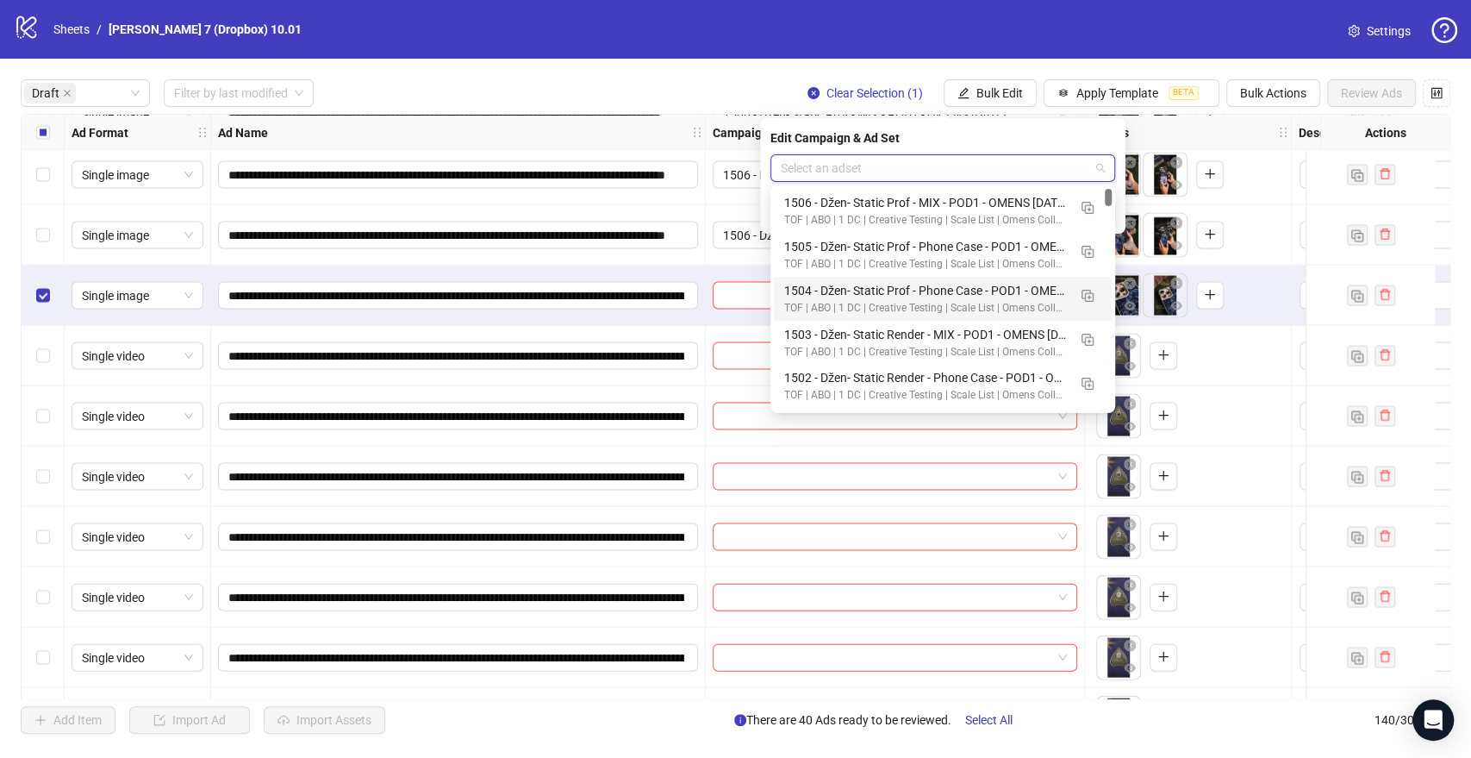
click at [825, 302] on div "TOF | ABO | 1 DC | Creative Testing | Scale List | Omens Collection | 2025.10.0…" at bounding box center [925, 308] width 283 height 16
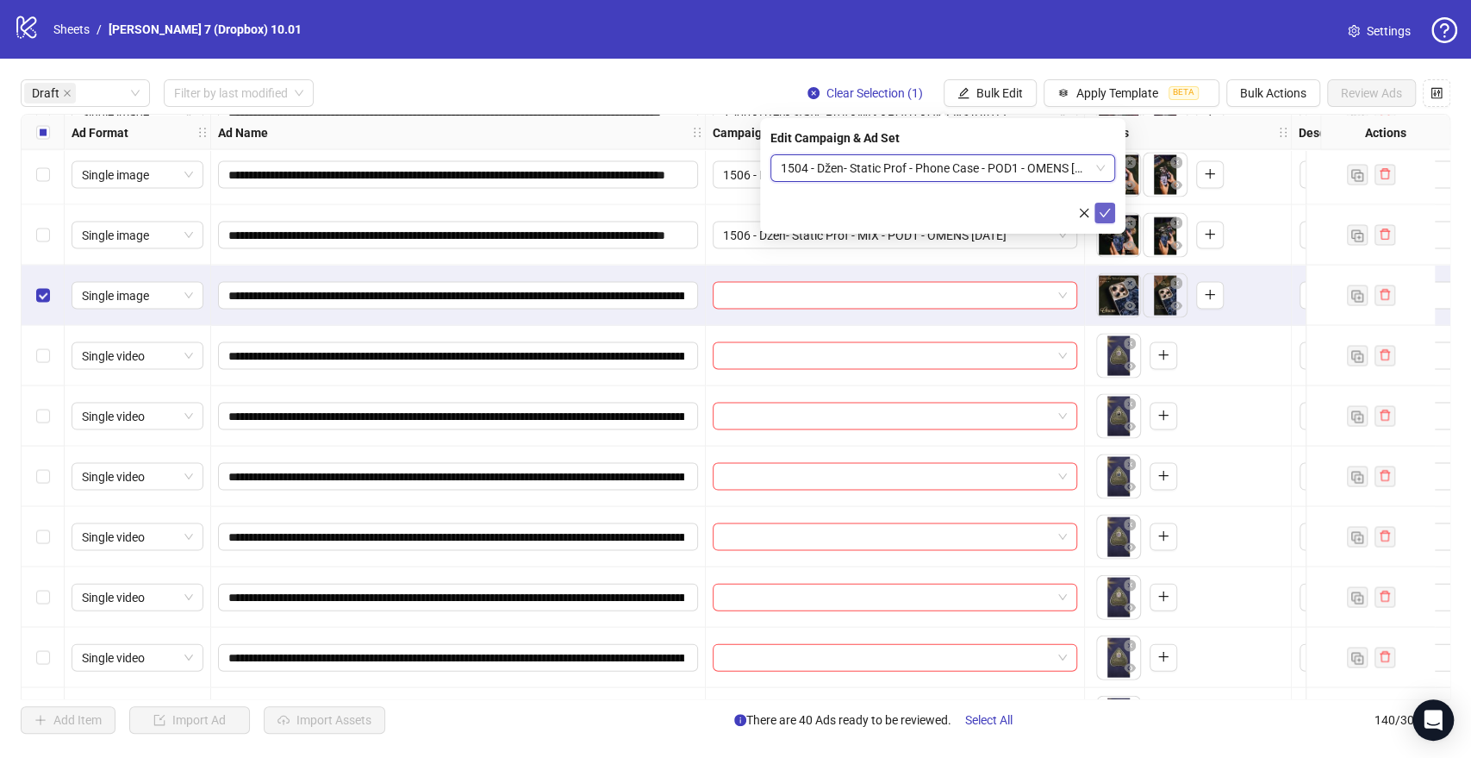
click at [1102, 214] on icon "check" at bounding box center [1105, 213] width 11 height 9
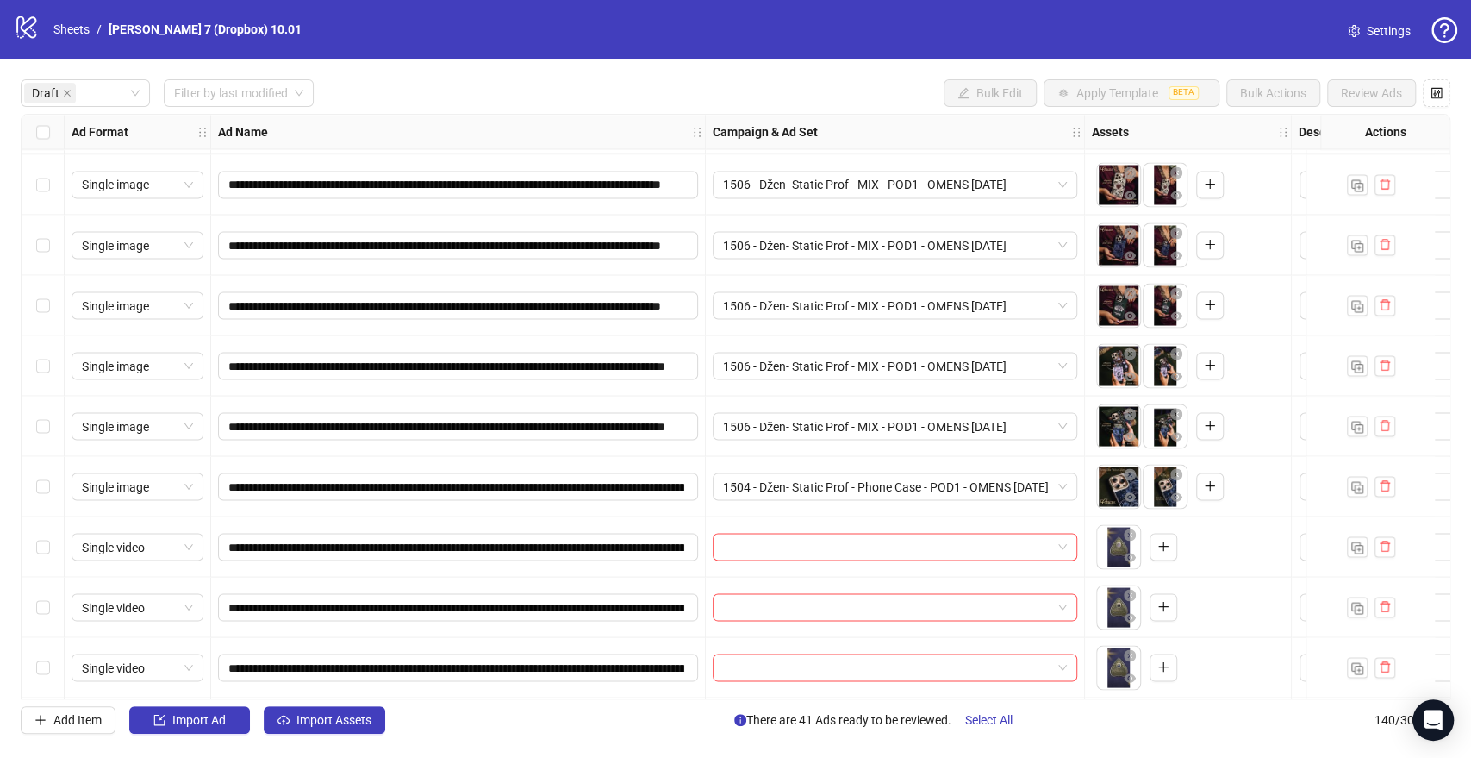
scroll to position [2202, 0]
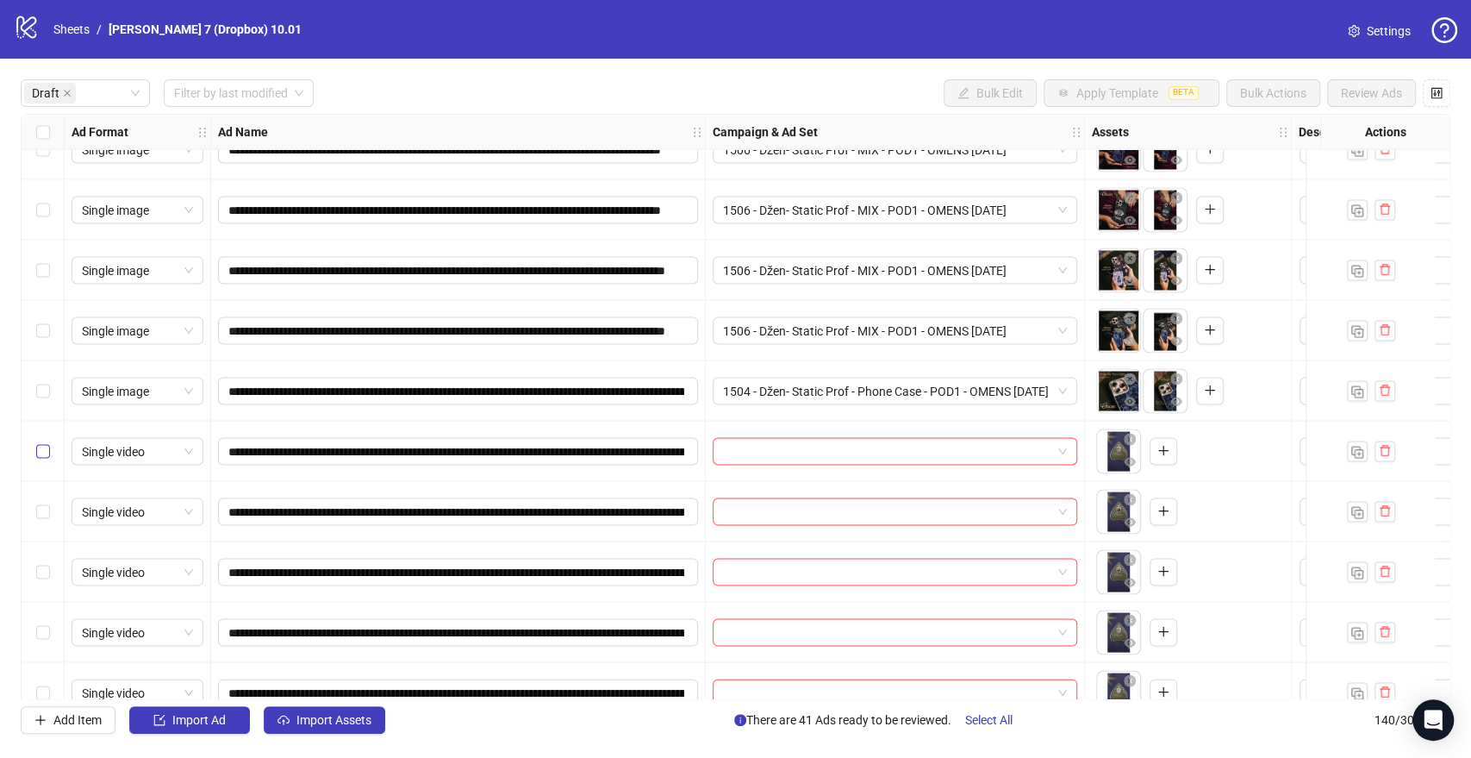
click at [42, 458] on label "Select row 42" at bounding box center [43, 450] width 14 height 19
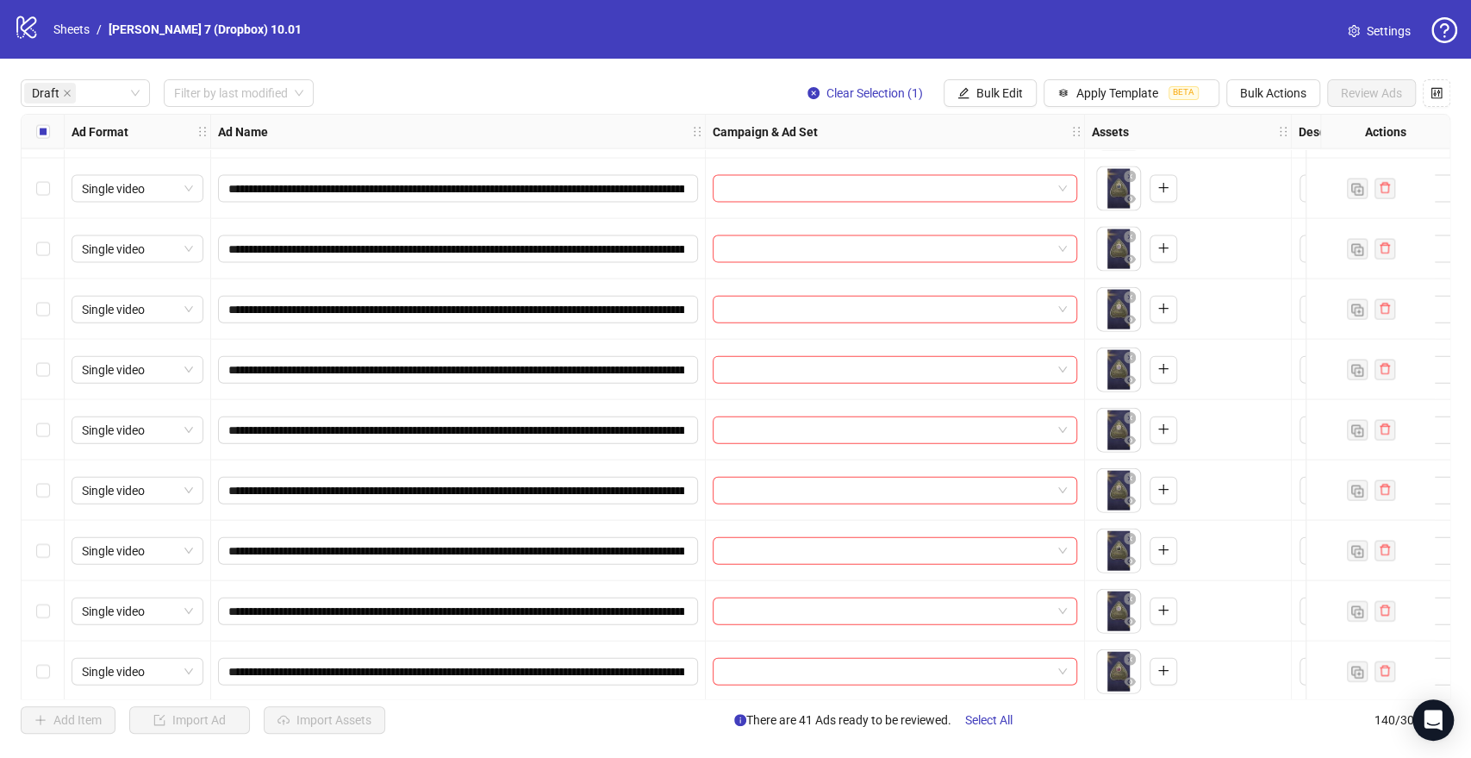
scroll to position [2585, 0]
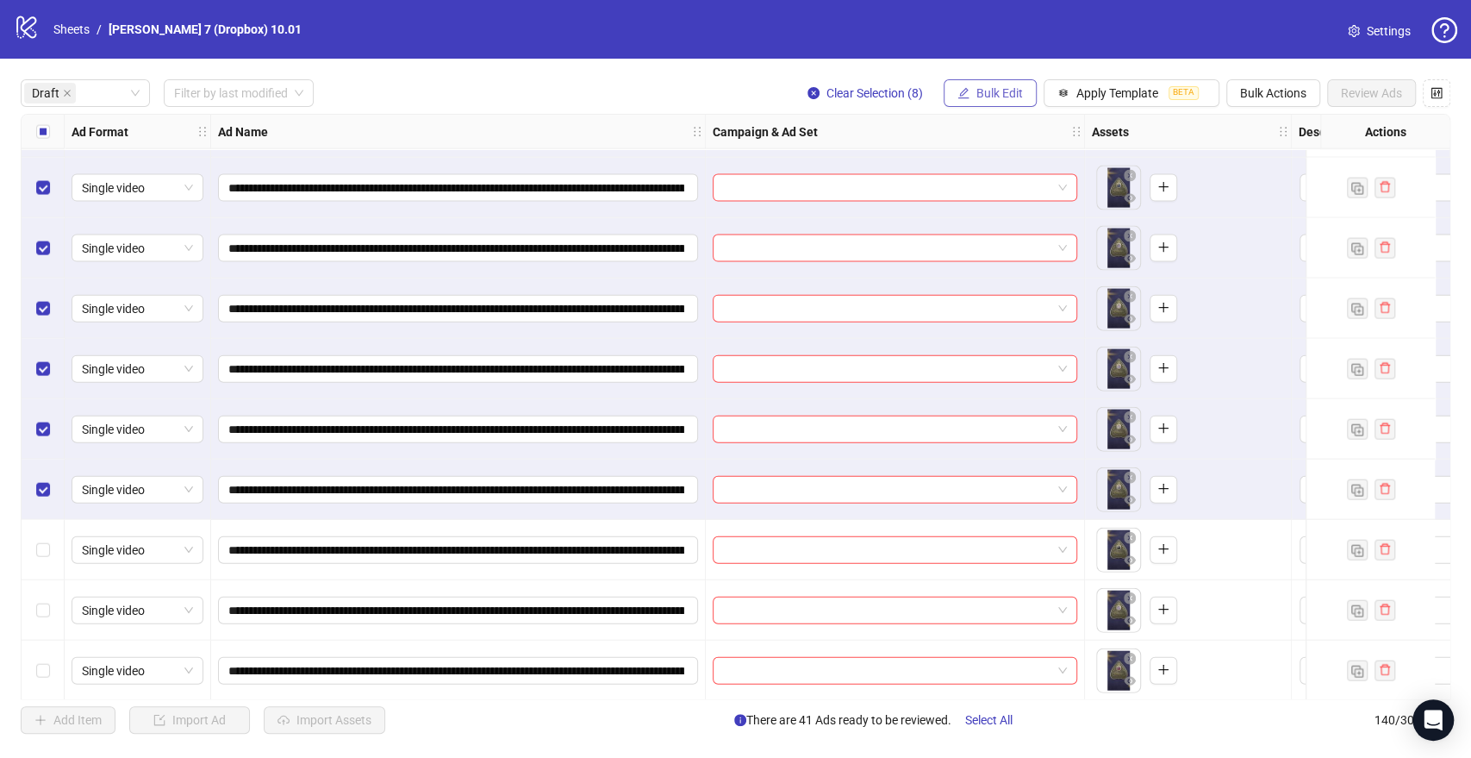
click at [988, 96] on span "Bulk Edit" at bounding box center [999, 93] width 47 height 14
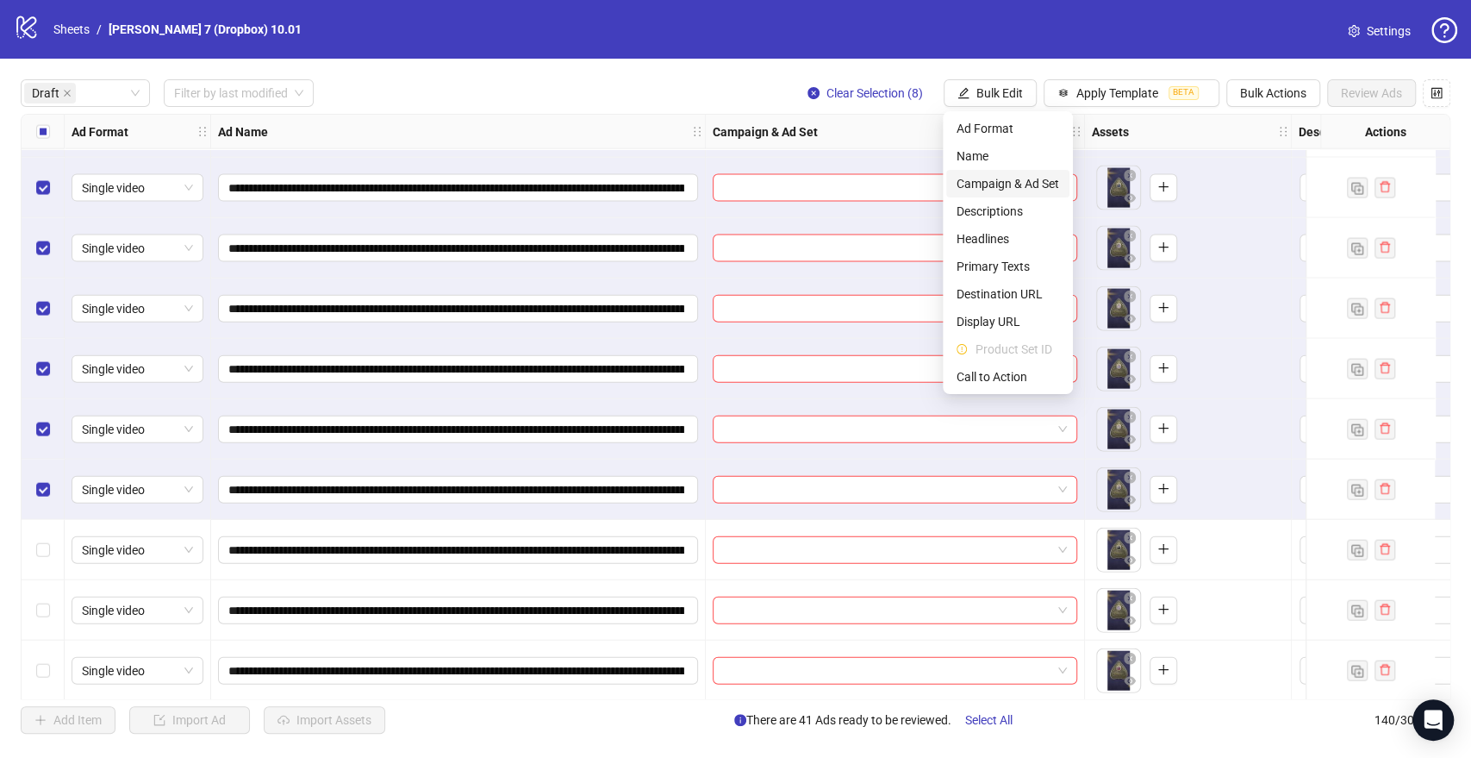
click at [982, 181] on span "Campaign & Ad Set" at bounding box center [1008, 183] width 103 height 19
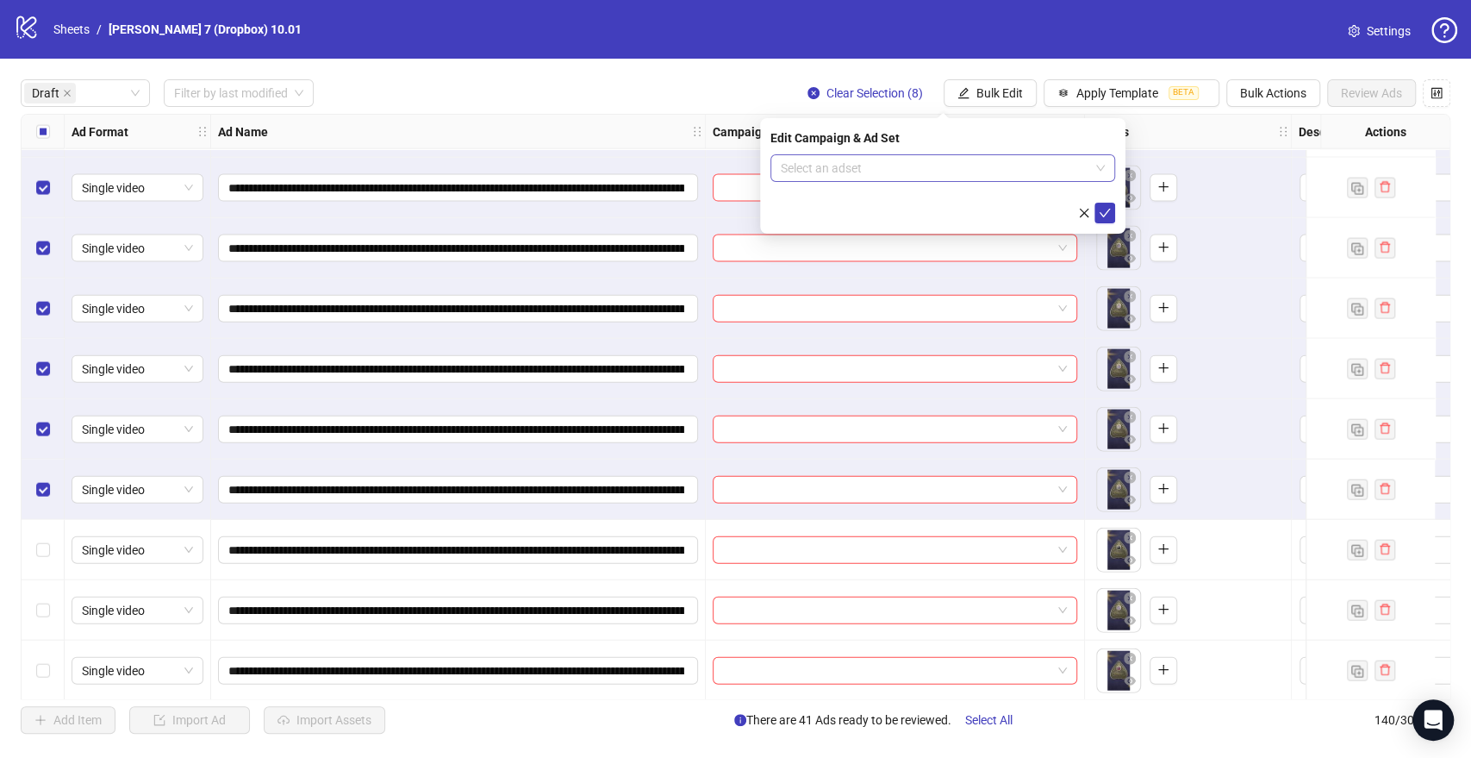
click at [912, 169] on input "search" at bounding box center [935, 168] width 309 height 26
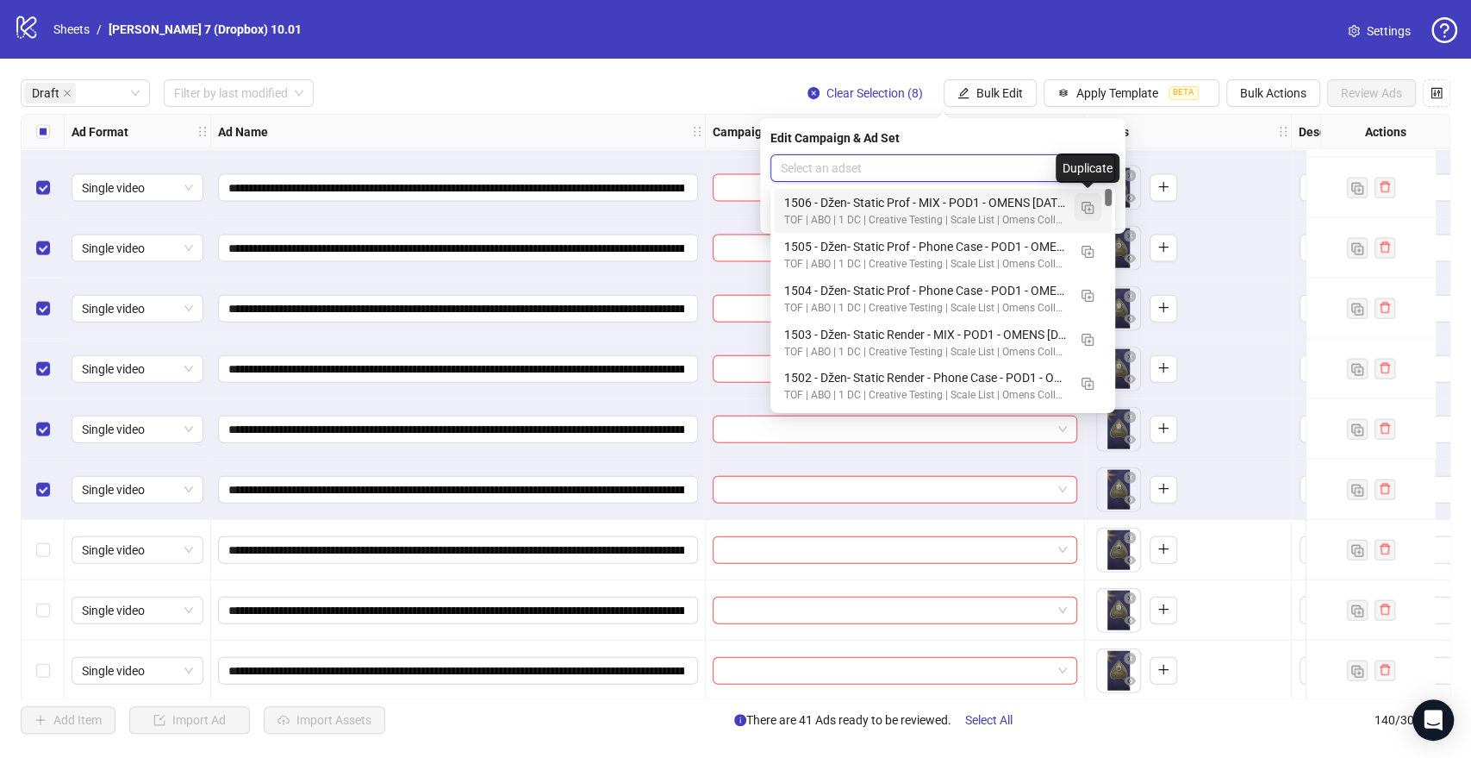
click at [1095, 206] on button "button" at bounding box center [1088, 207] width 28 height 28
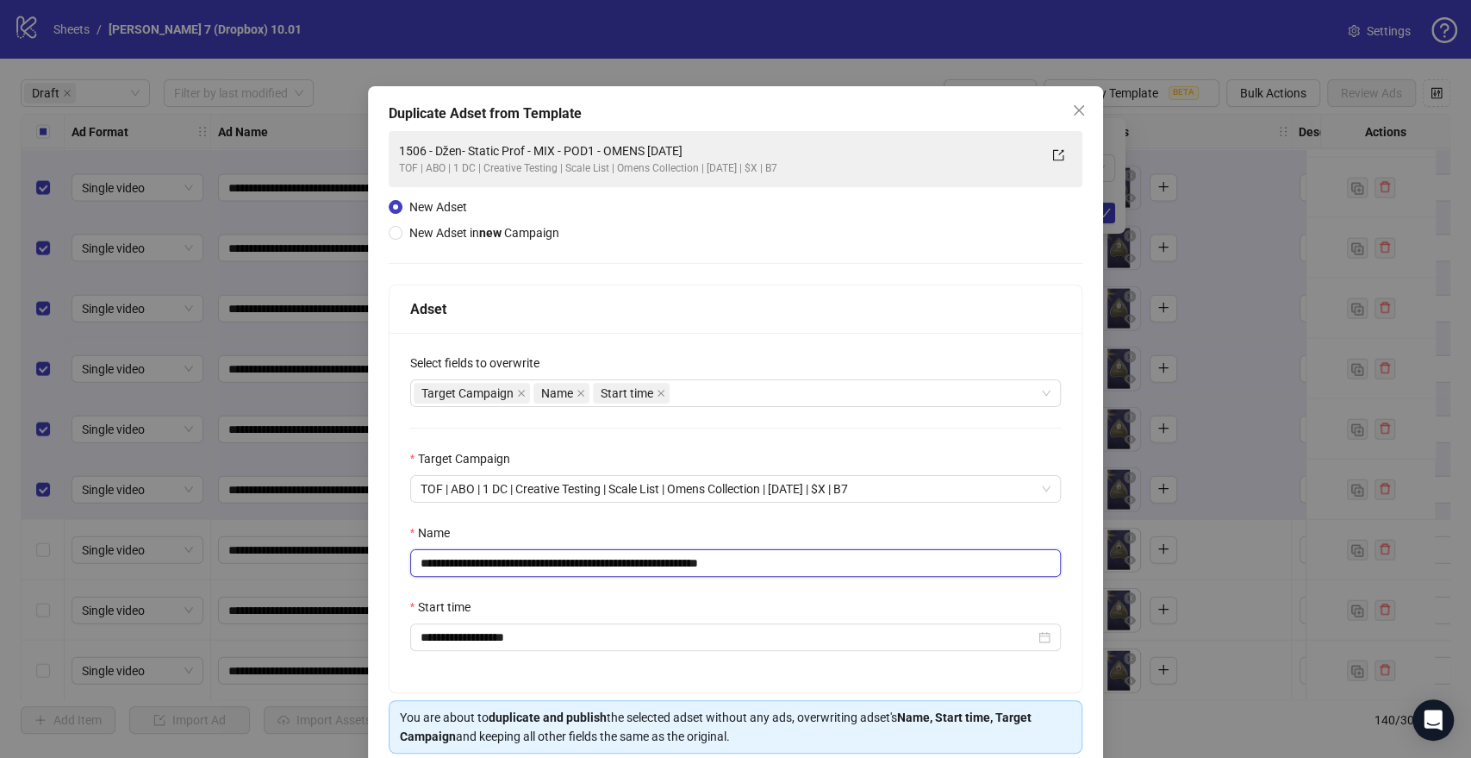
click at [656, 558] on input "**********" at bounding box center [736, 563] width 652 height 28
drag, startPoint x: 664, startPoint y: 558, endPoint x: 372, endPoint y: 546, distance: 291.5
click at [359, 548] on div "**********" at bounding box center [735, 379] width 1471 height 758
paste input "**********"
drag, startPoint x: 885, startPoint y: 558, endPoint x: 1006, endPoint y: 556, distance: 120.7
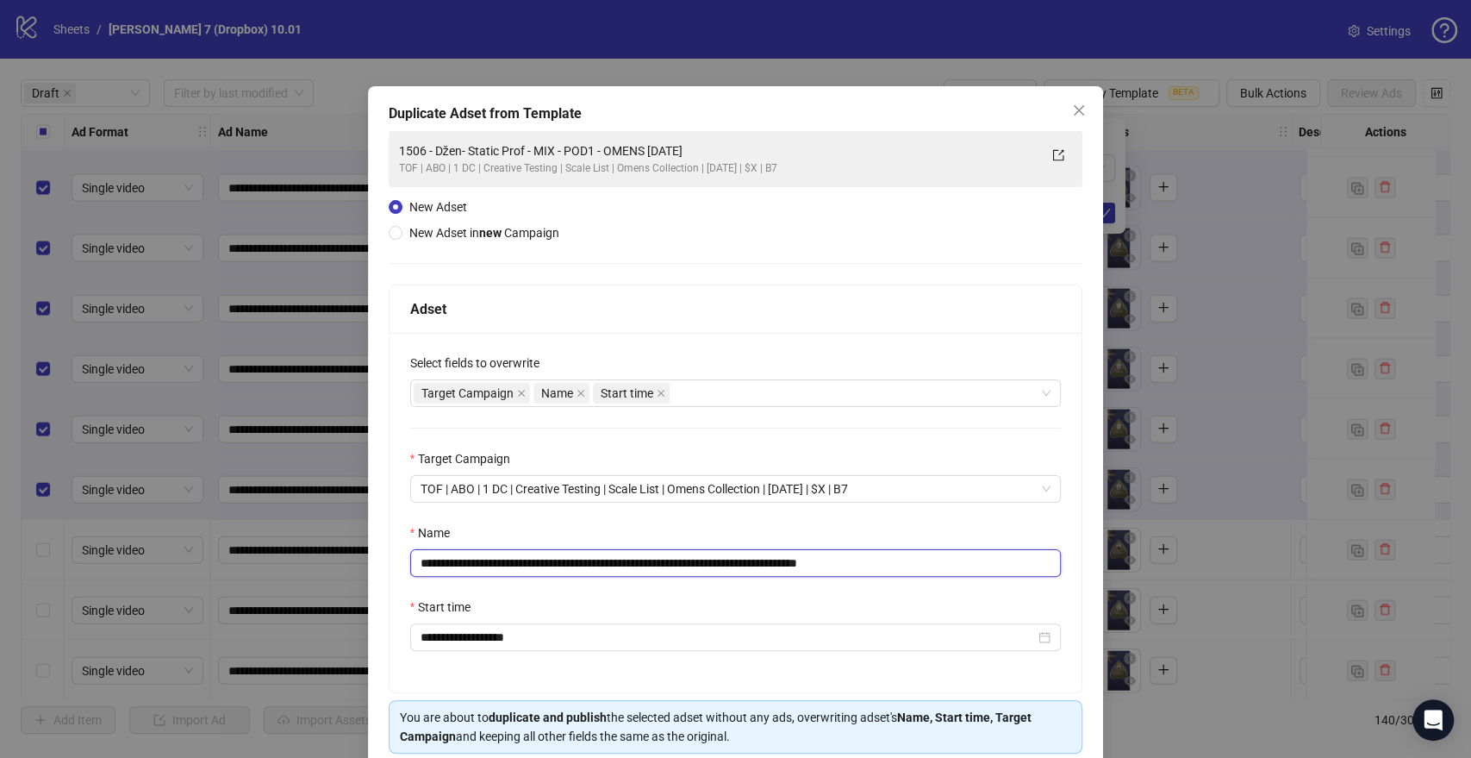
click at [1005, 557] on input "**********" at bounding box center [736, 563] width 652 height 28
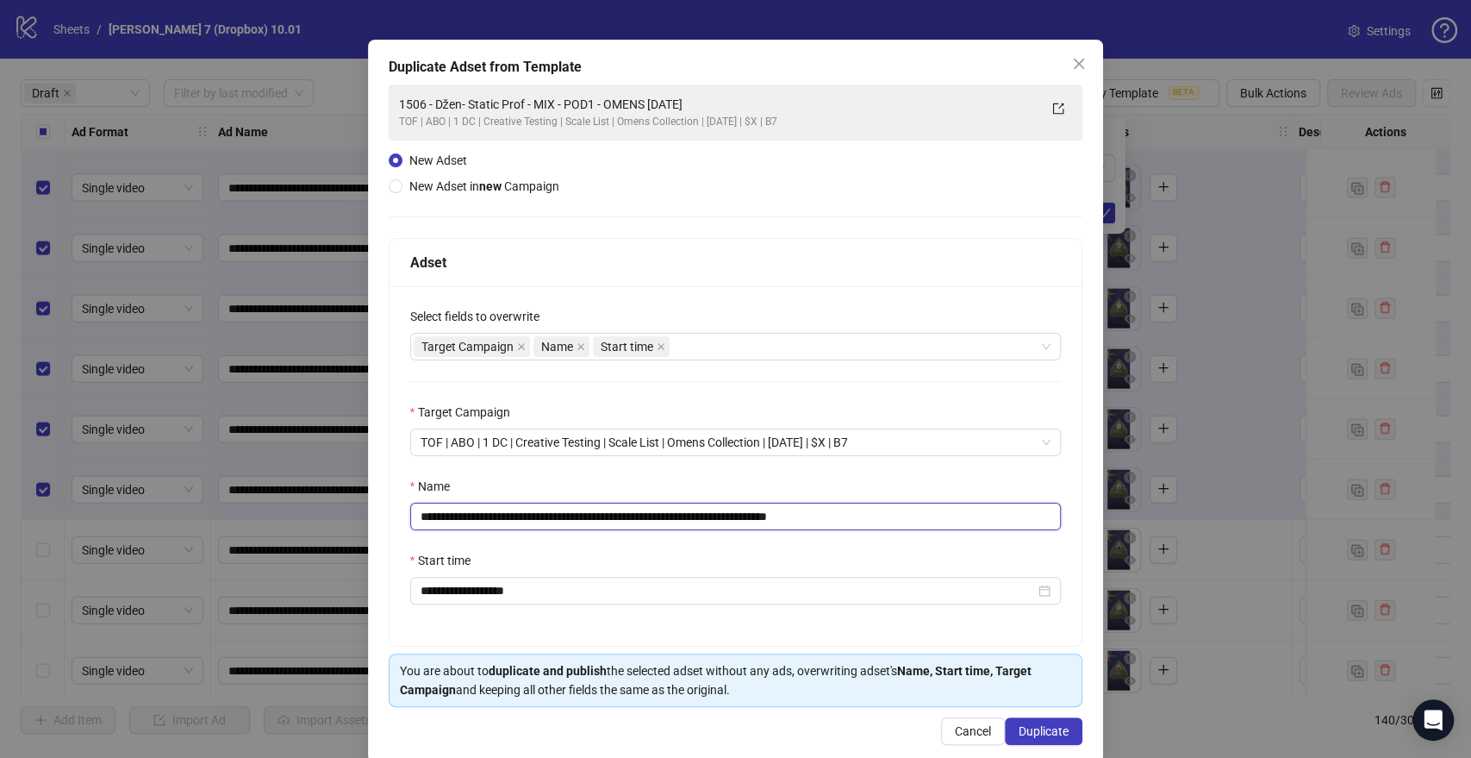
scroll to position [72, 0]
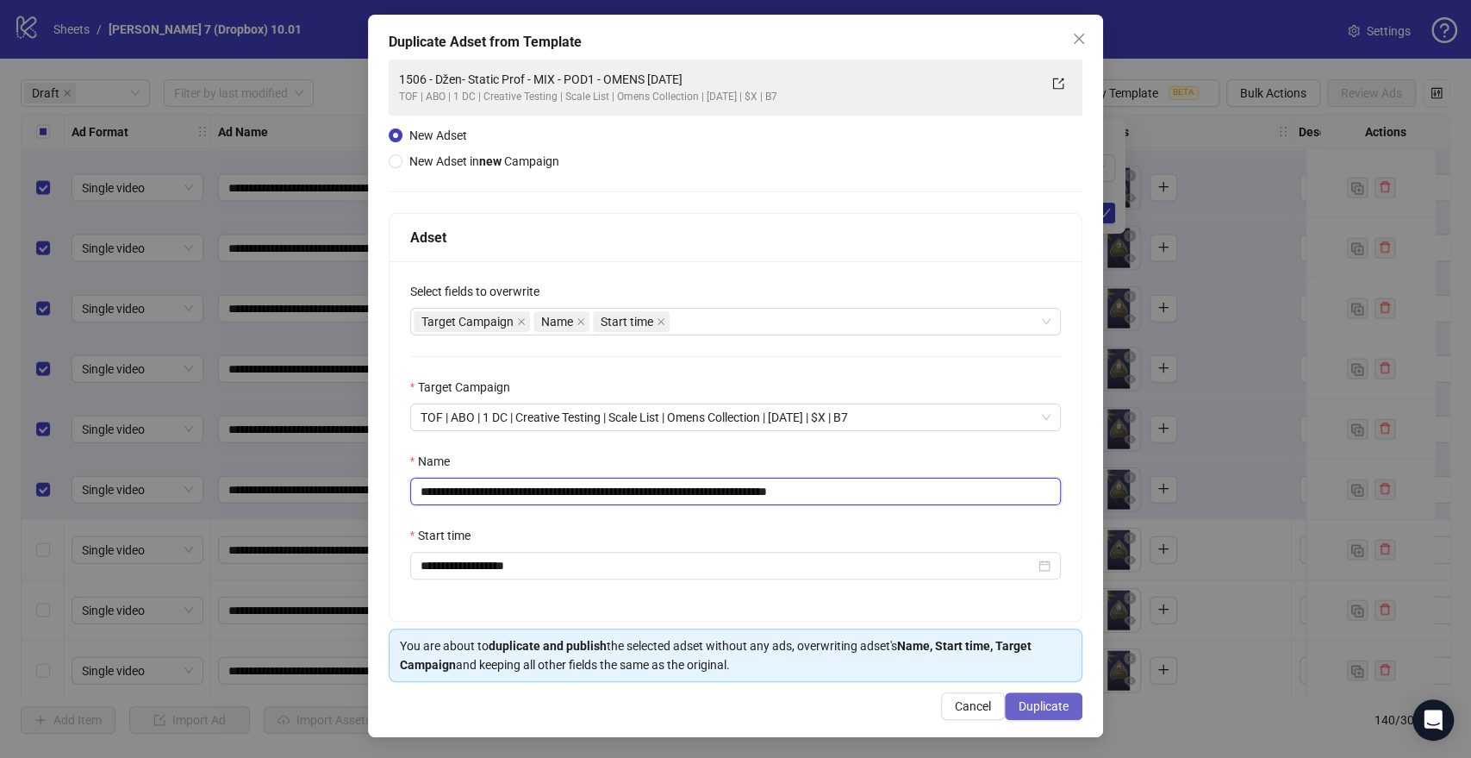
type input "**********"
click at [1045, 708] on span "Duplicate" at bounding box center [1044, 706] width 50 height 14
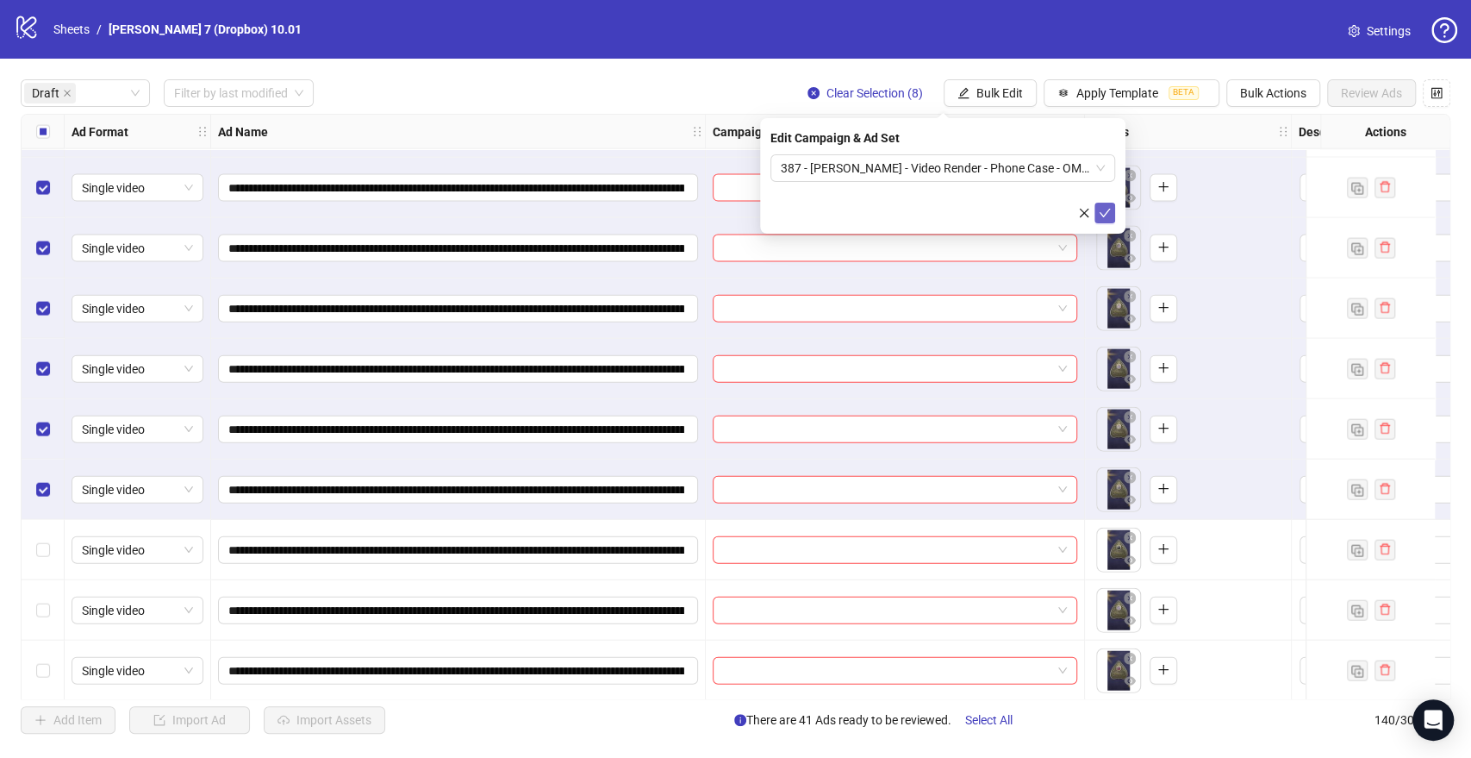
click at [1100, 208] on icon "check" at bounding box center [1105, 213] width 12 height 12
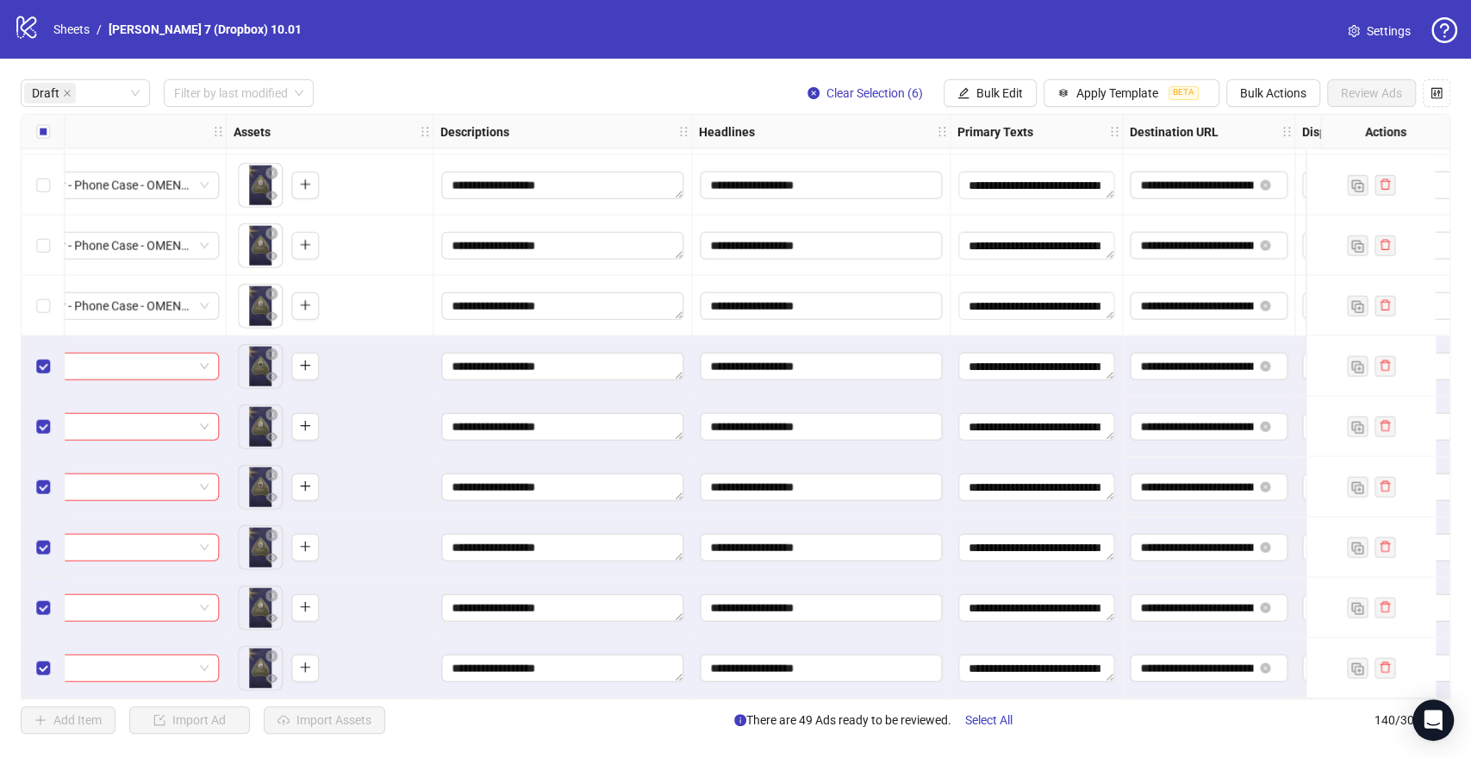
scroll to position [2775, 862]
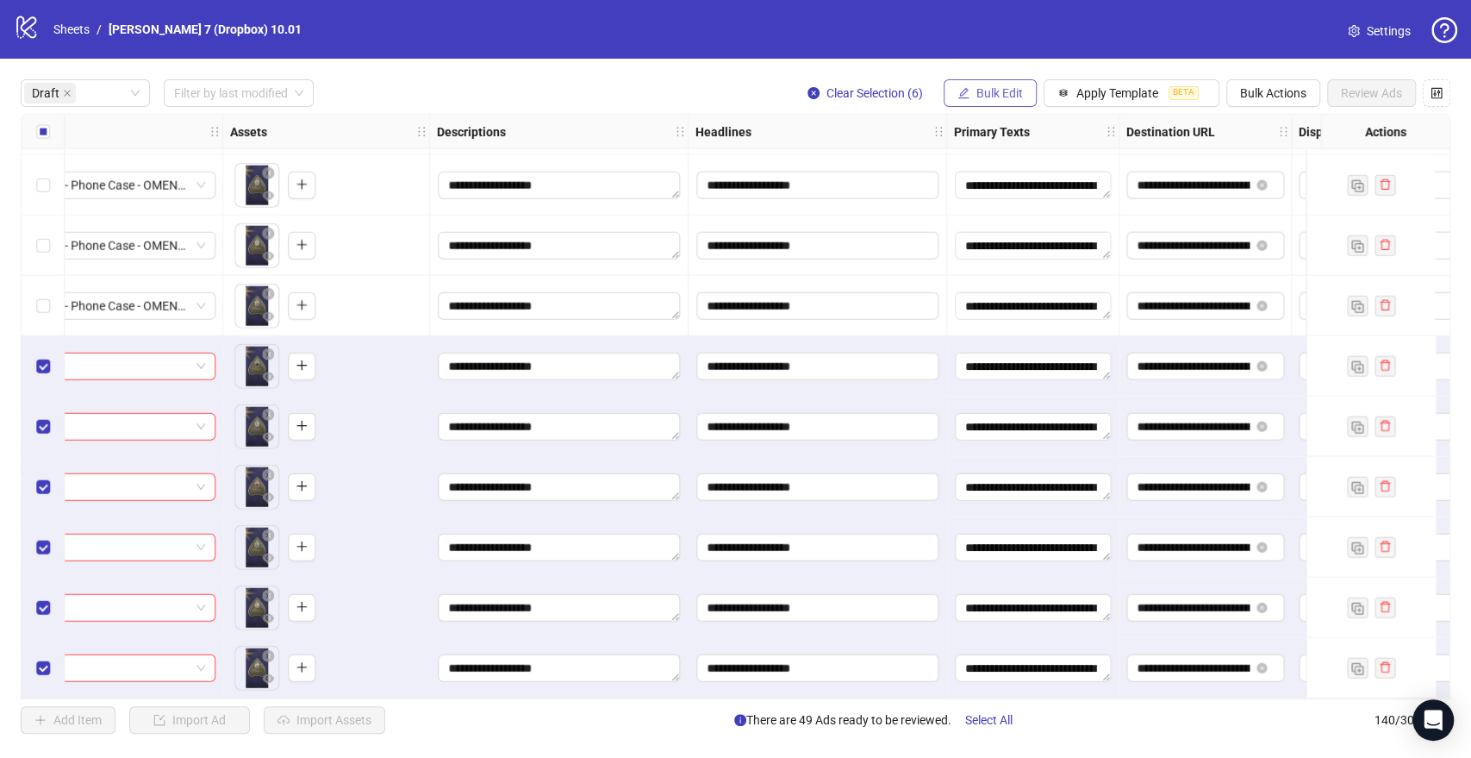
click at [1012, 91] on span "Bulk Edit" at bounding box center [999, 93] width 47 height 14
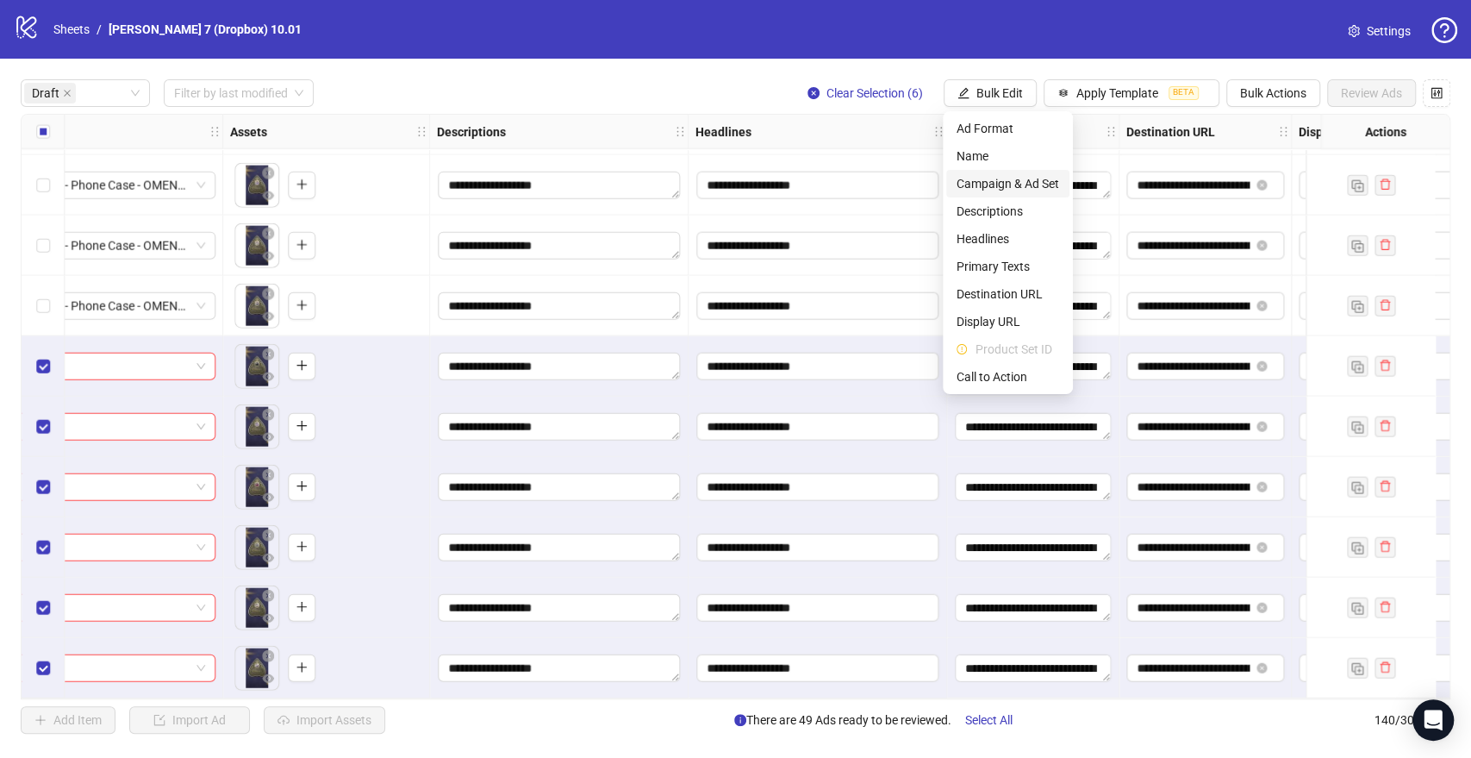
click at [1012, 178] on span "Campaign & Ad Set" at bounding box center [1008, 183] width 103 height 19
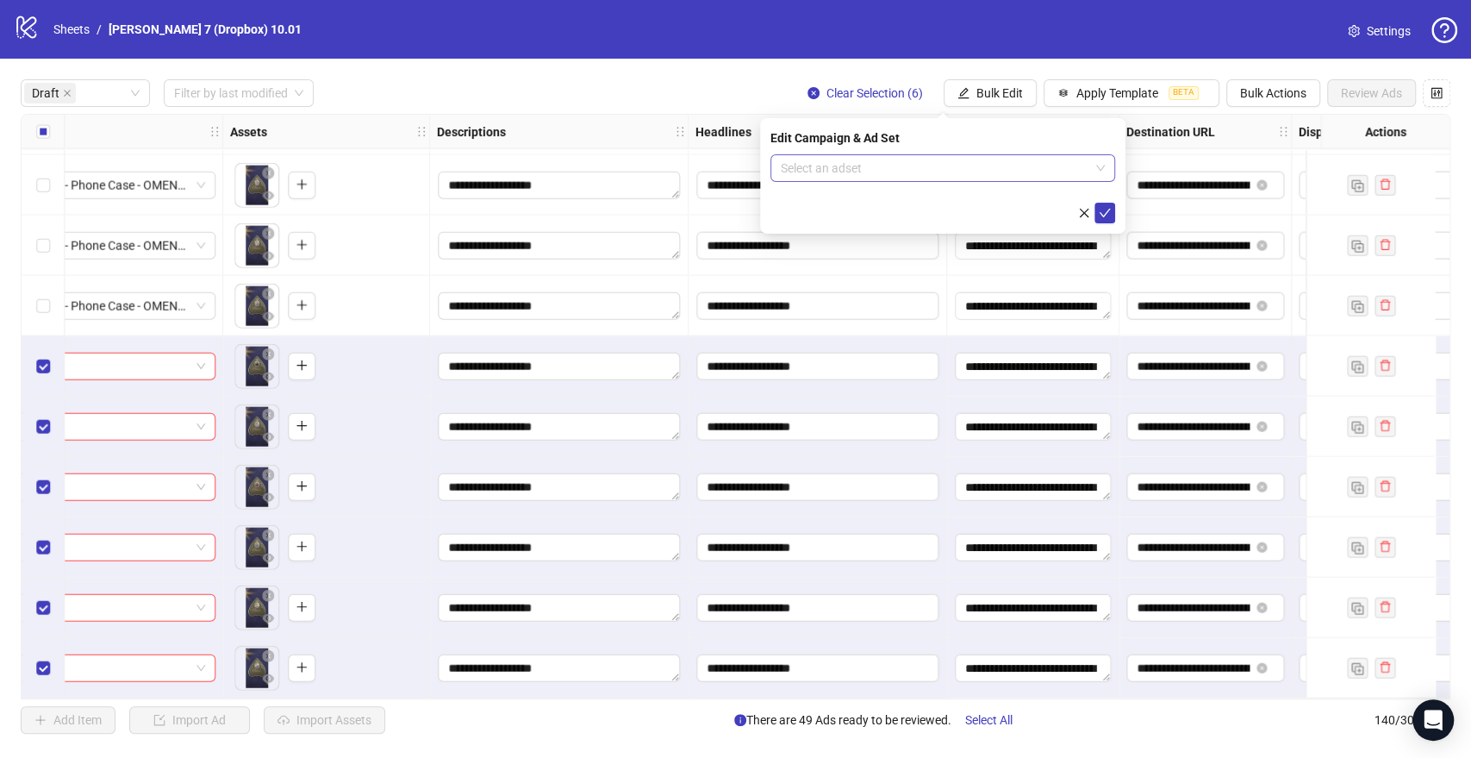
click at [840, 170] on input "search" at bounding box center [935, 168] width 309 height 26
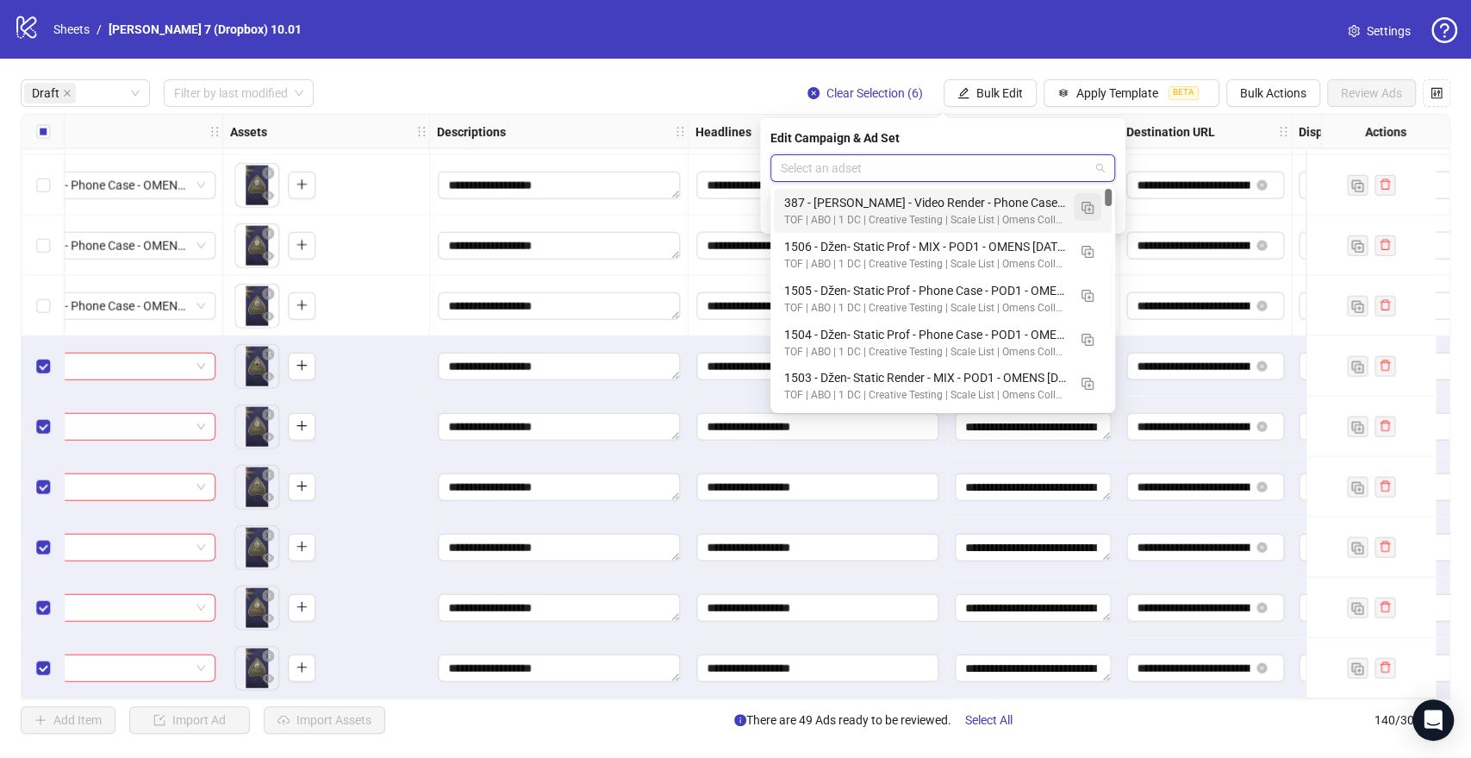
click at [1083, 205] on img "button" at bounding box center [1088, 208] width 12 height 12
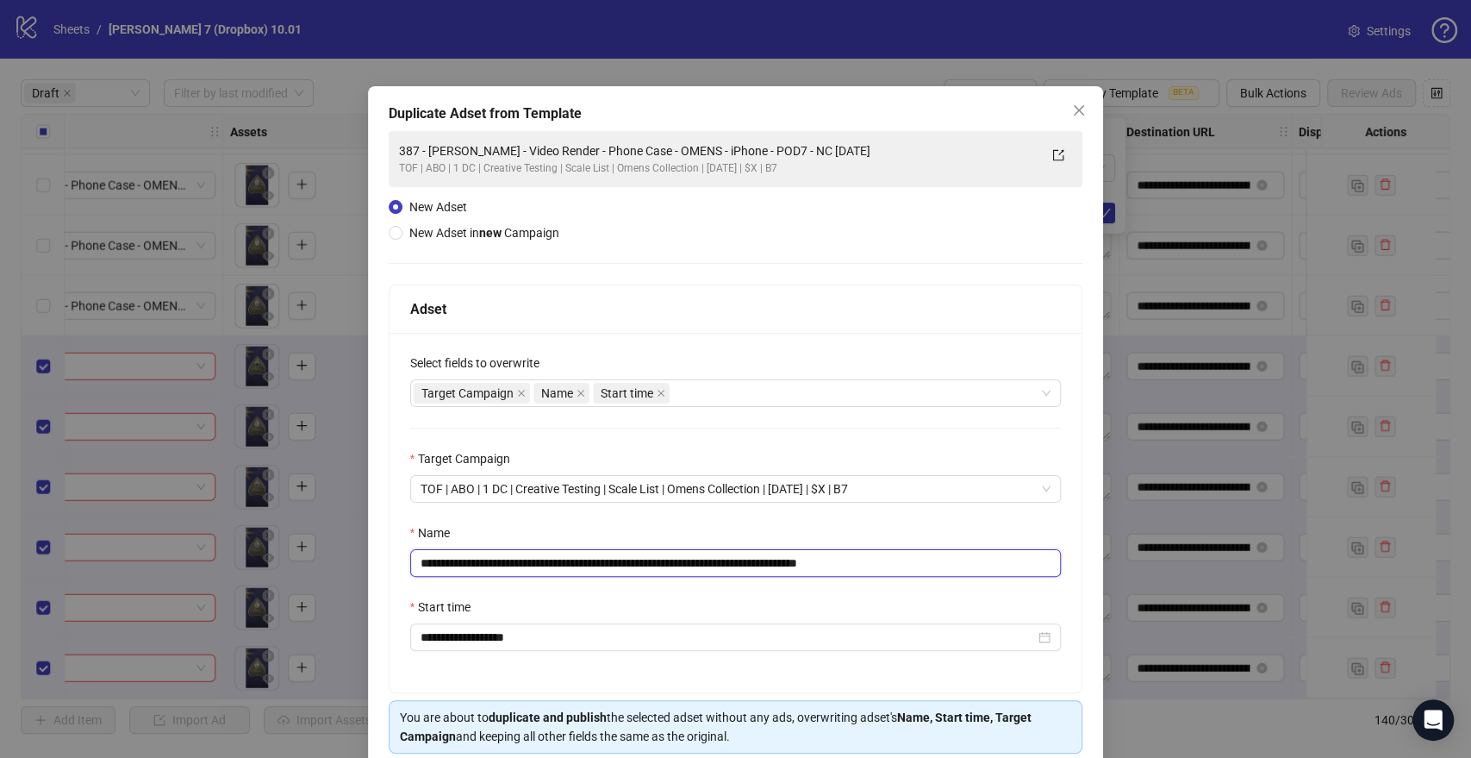
drag, startPoint x: 797, startPoint y: 561, endPoint x: 135, endPoint y: 535, distance: 662.4
click at [100, 540] on div "**********" at bounding box center [735, 379] width 1471 height 758
paste input "text"
drag, startPoint x: 864, startPoint y: 562, endPoint x: 979, endPoint y: 555, distance: 115.7
click at [931, 557] on input "**********" at bounding box center [736, 563] width 652 height 28
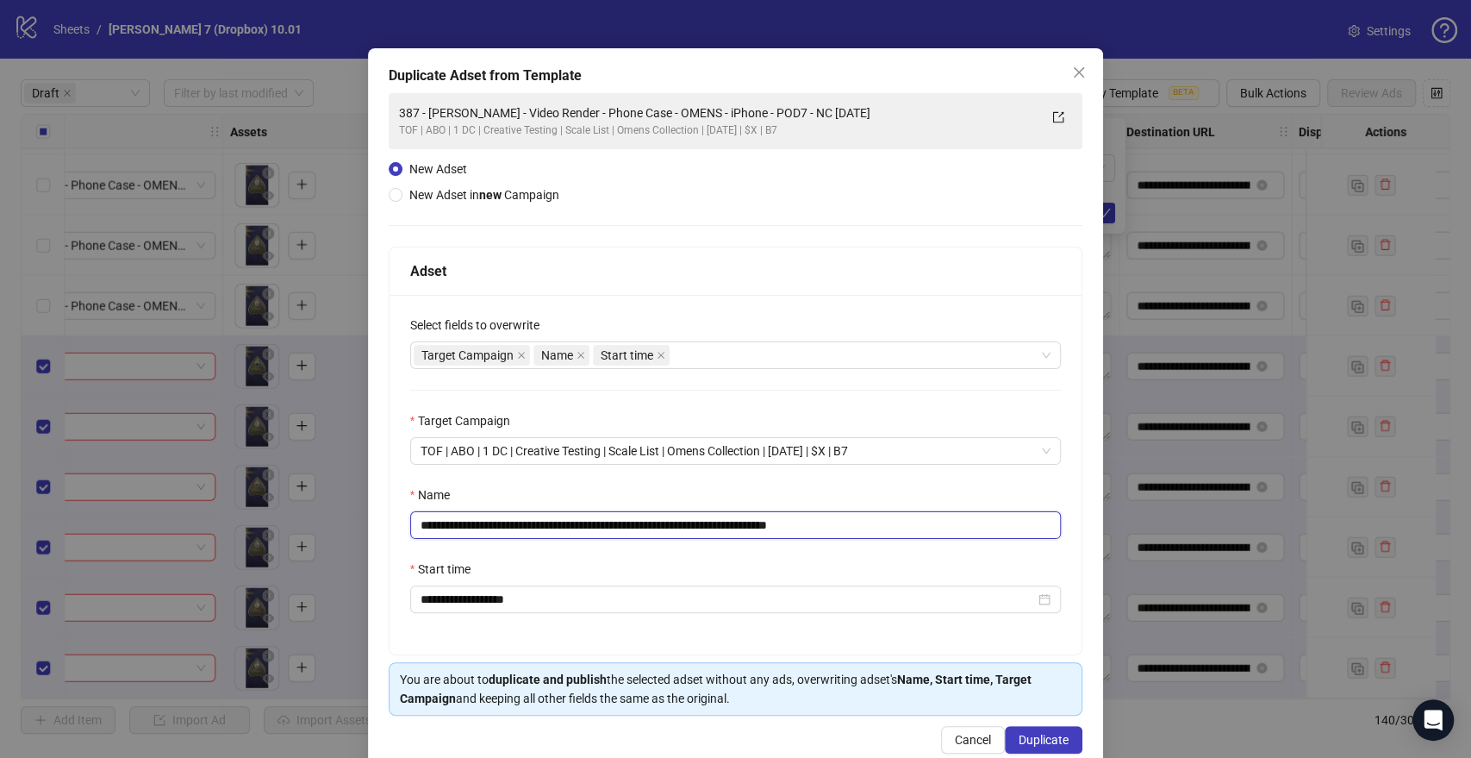
scroll to position [72, 0]
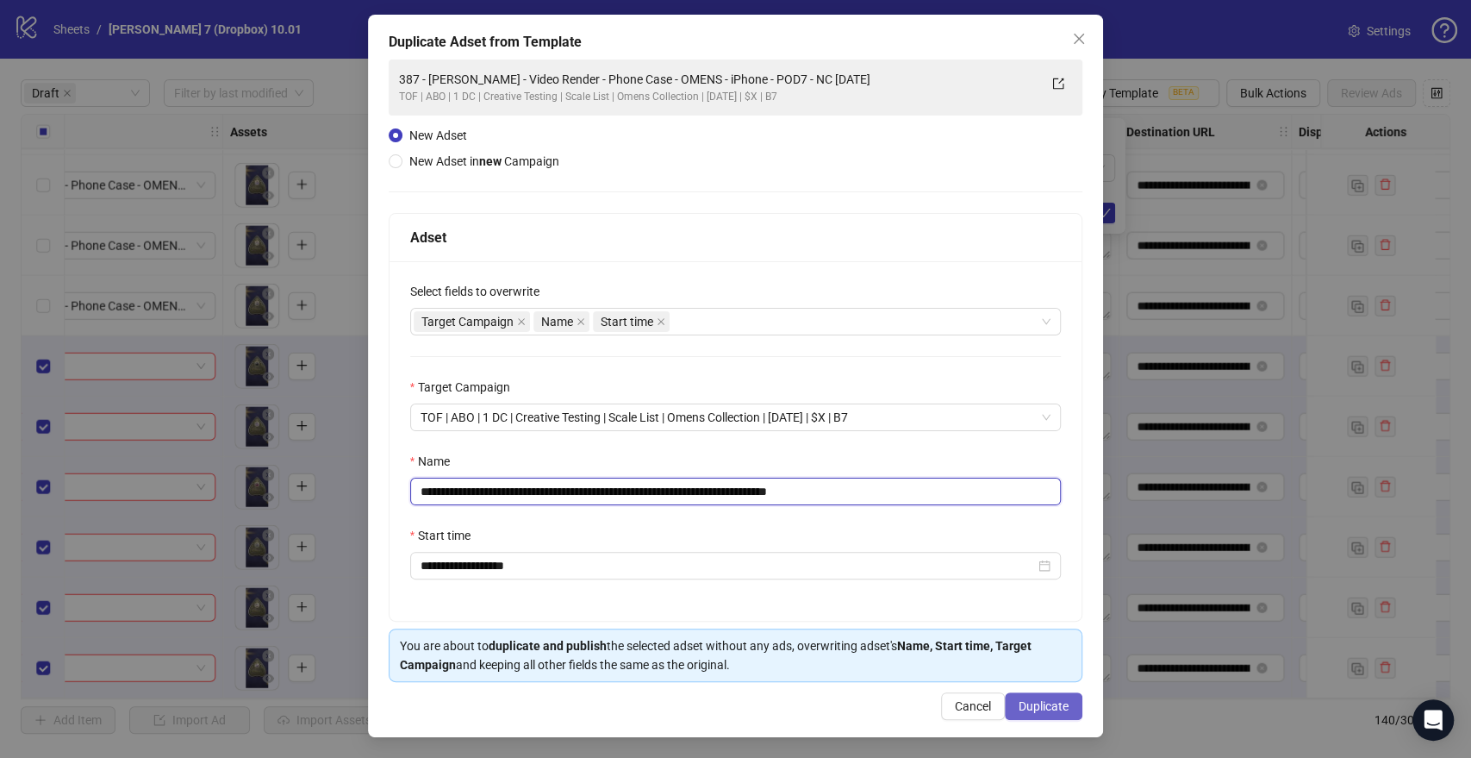
type input "**********"
click at [1019, 707] on span "Duplicate" at bounding box center [1044, 706] width 50 height 14
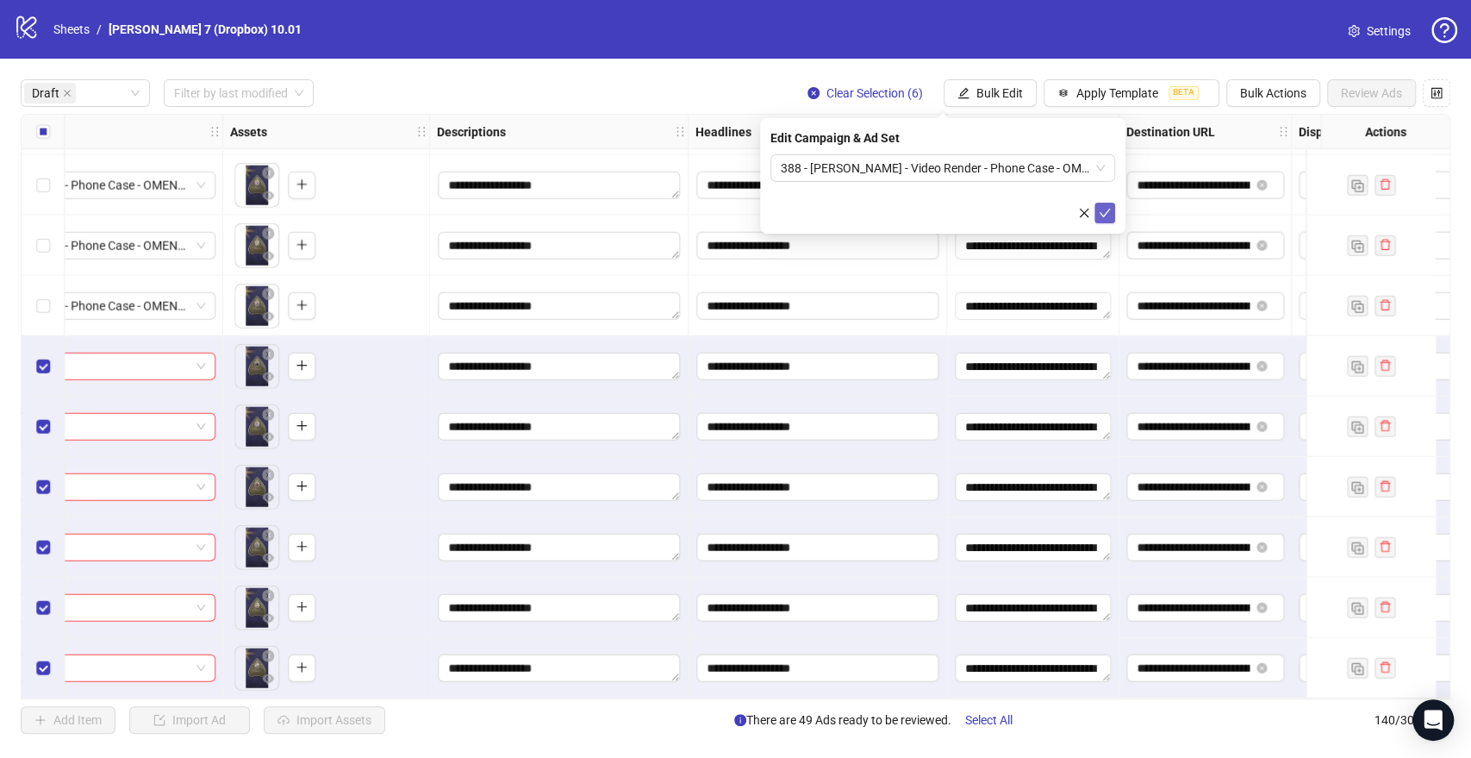
click at [1107, 211] on icon "check" at bounding box center [1105, 213] width 12 height 12
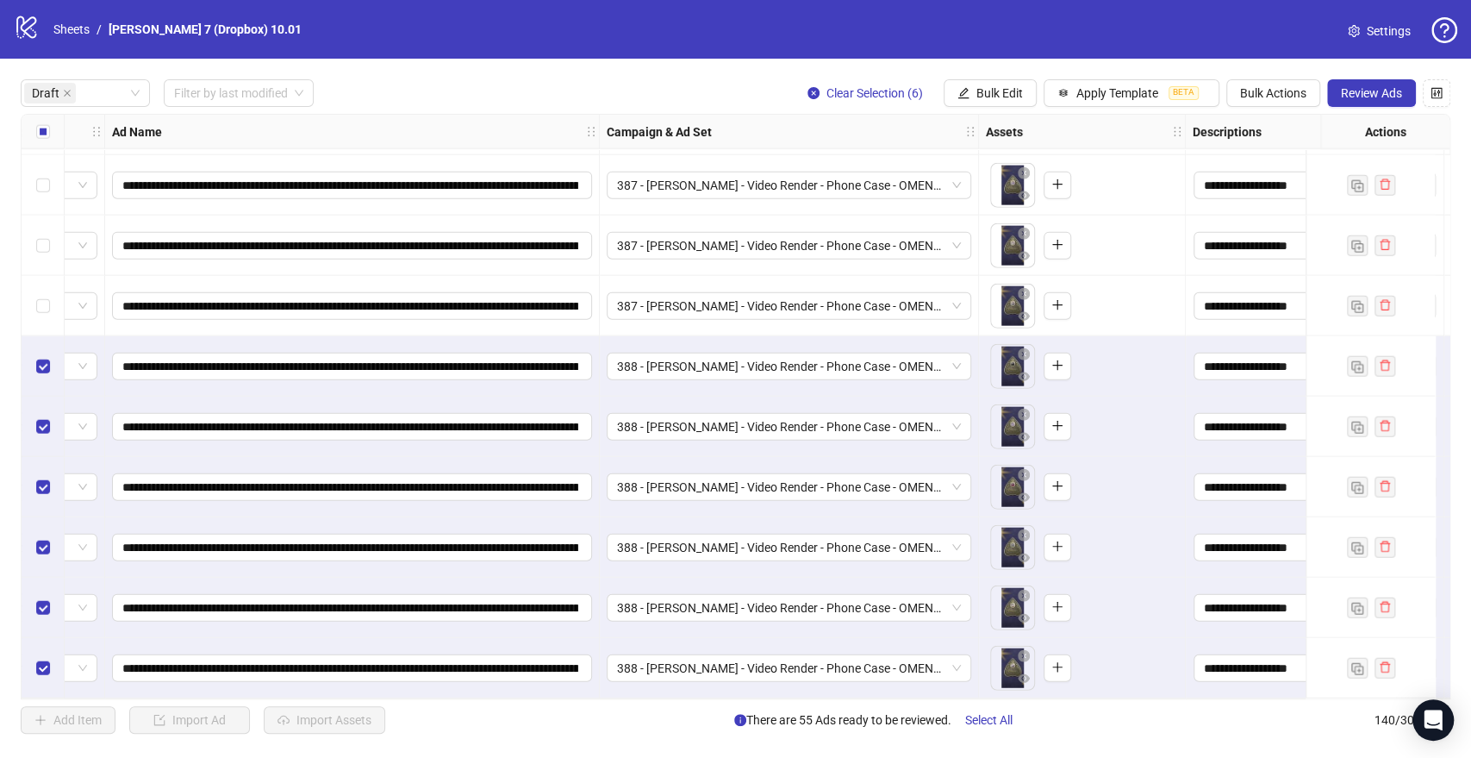
scroll to position [2775, 0]
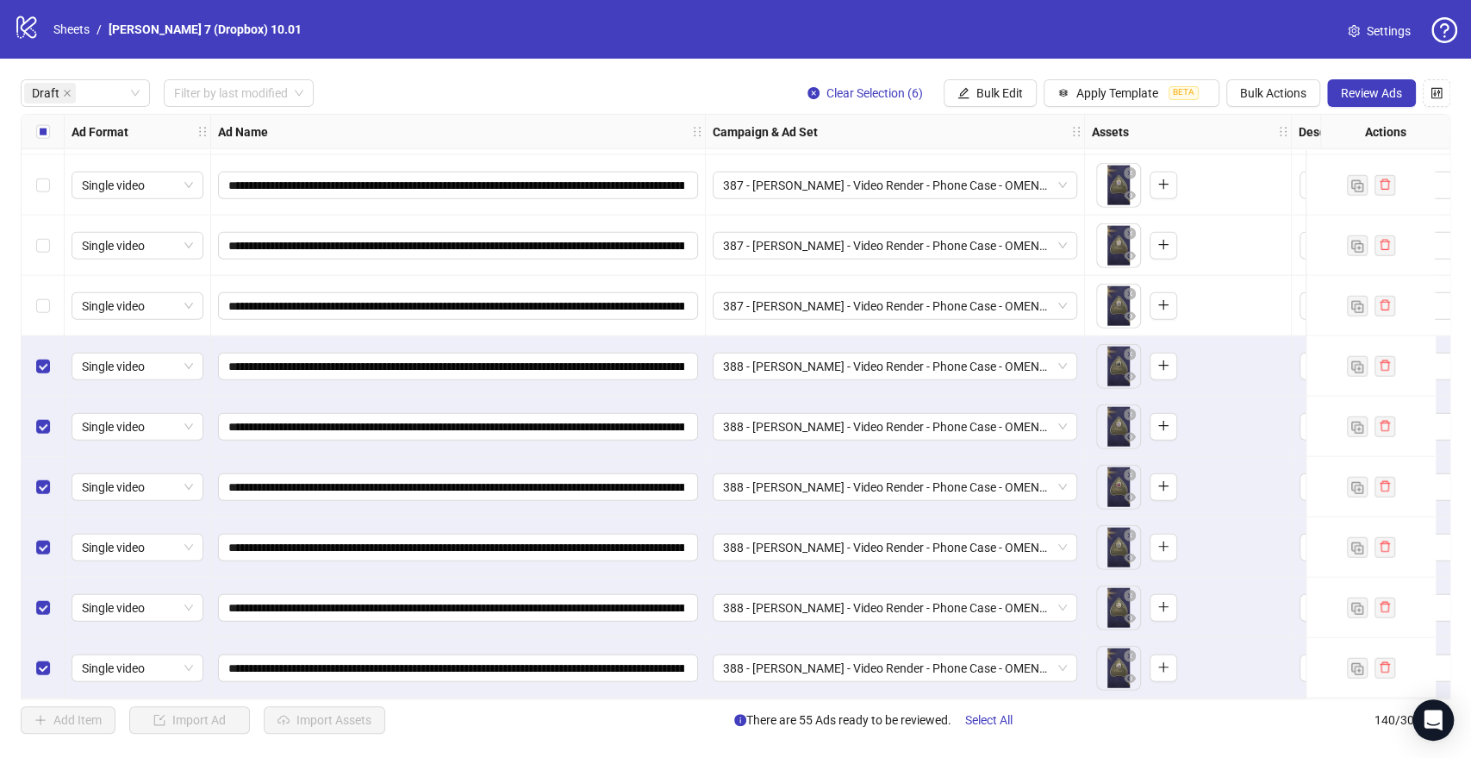
click at [46, 147] on div "Select all rows" at bounding box center [43, 132] width 43 height 34
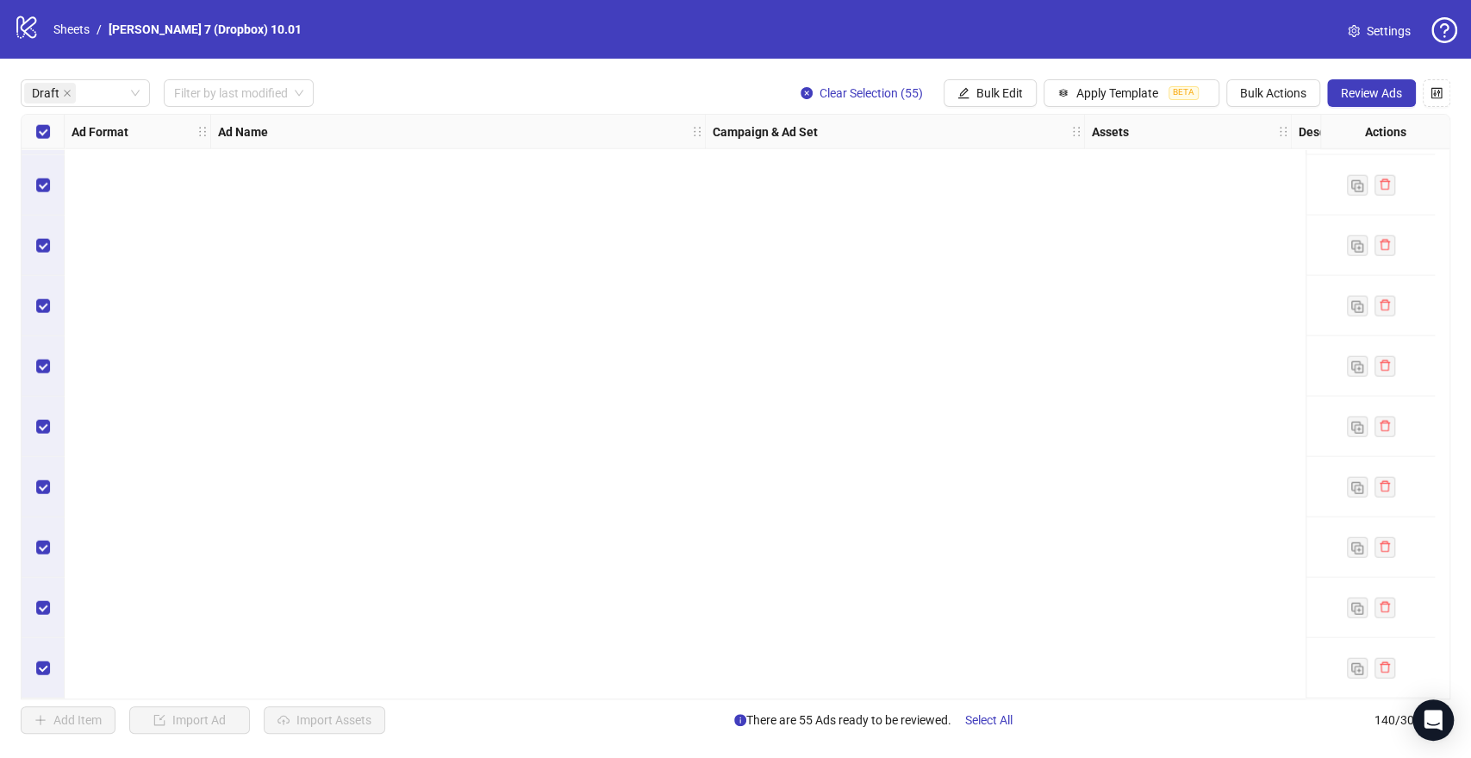
scroll to position [0, 0]
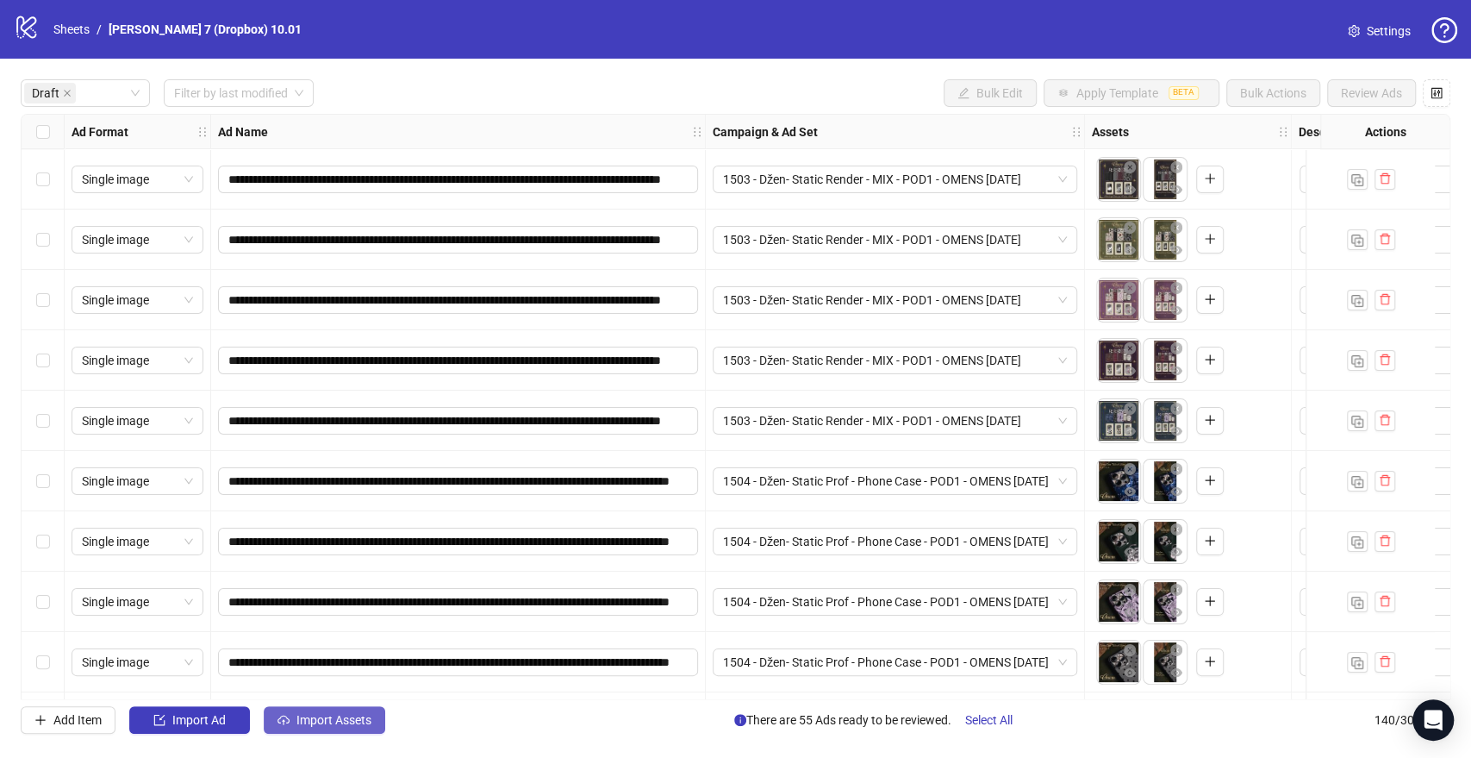
click at [340, 710] on button "Import Assets" at bounding box center [325, 720] width 122 height 28
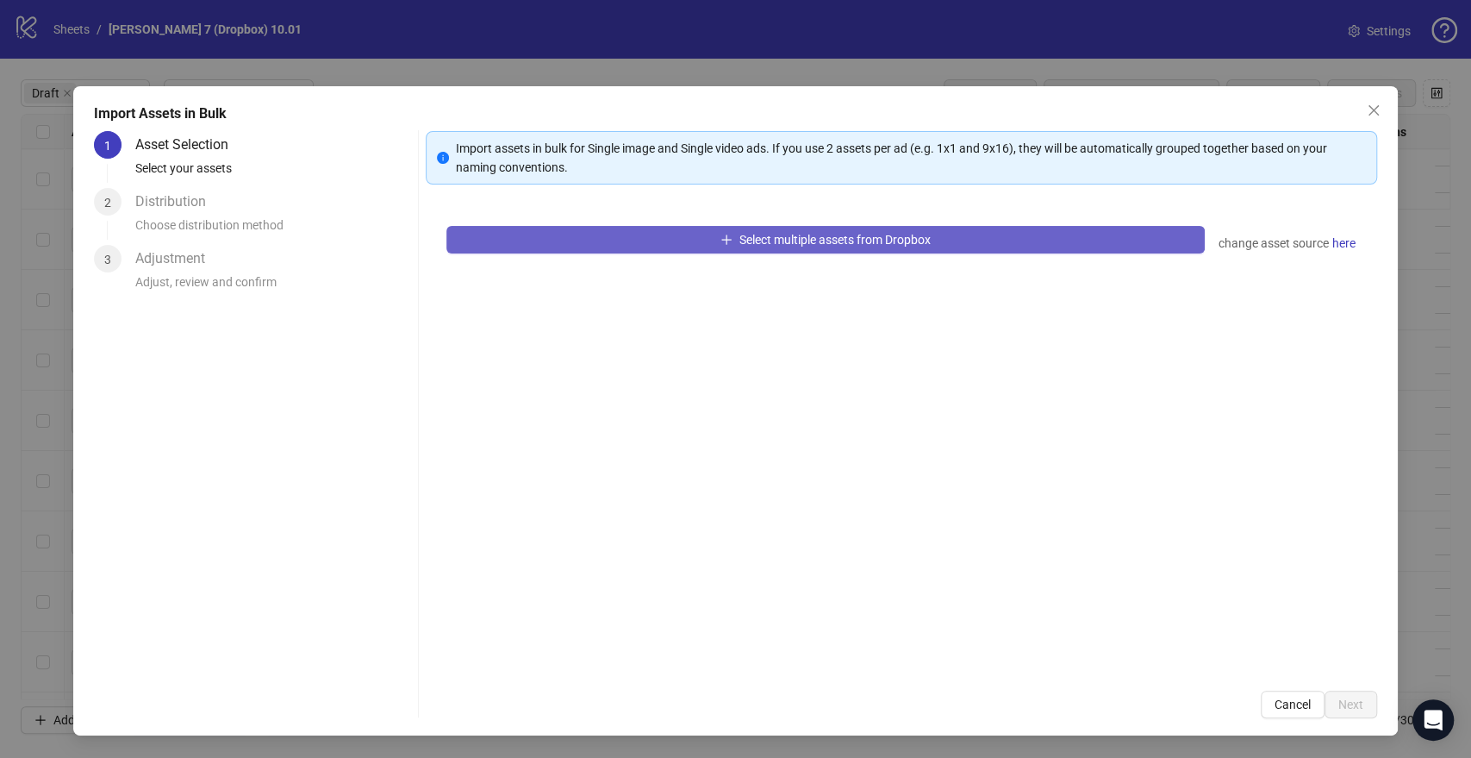
click at [714, 231] on button "Select multiple assets from Dropbox" at bounding box center [825, 240] width 758 height 28
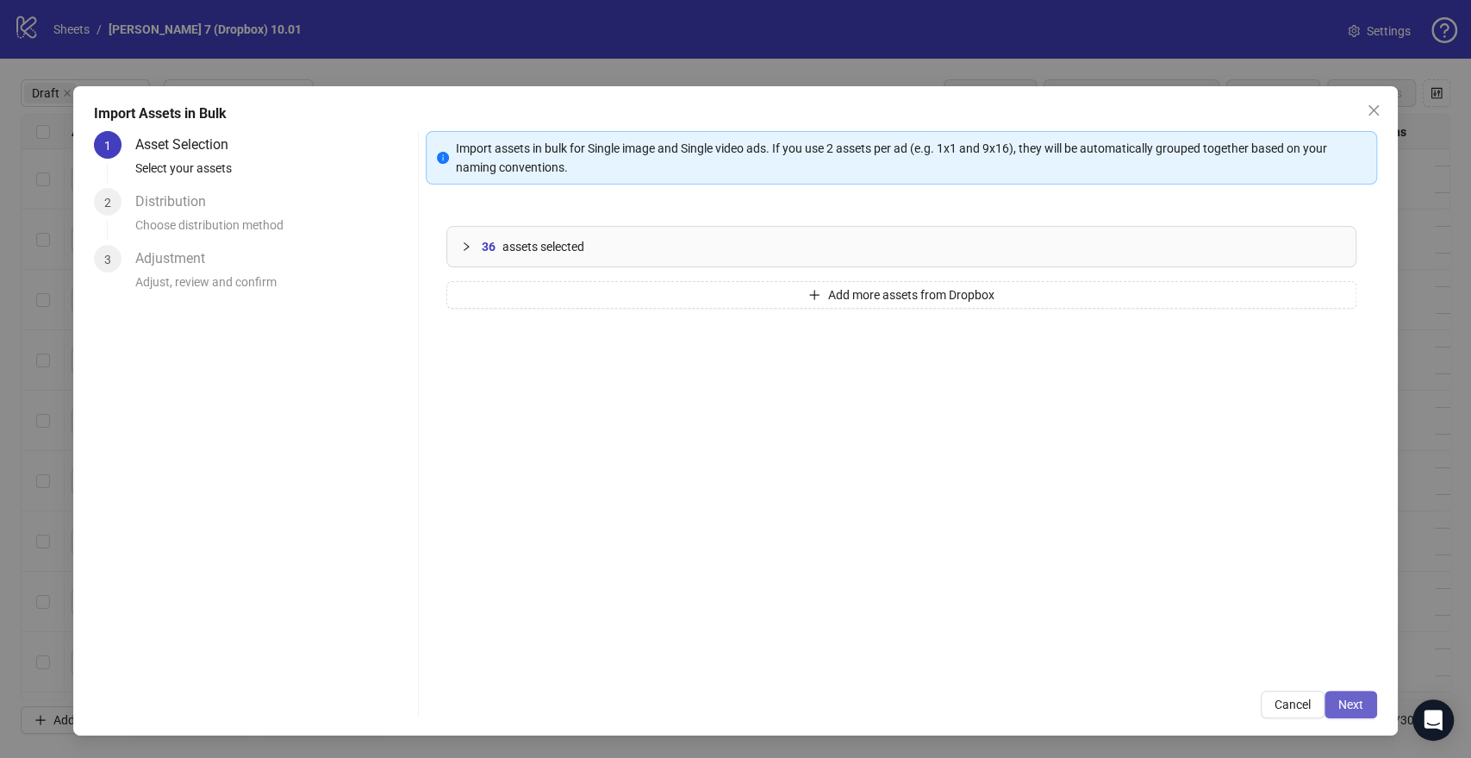
click at [1354, 697] on span "Next" at bounding box center [1350, 704] width 25 height 14
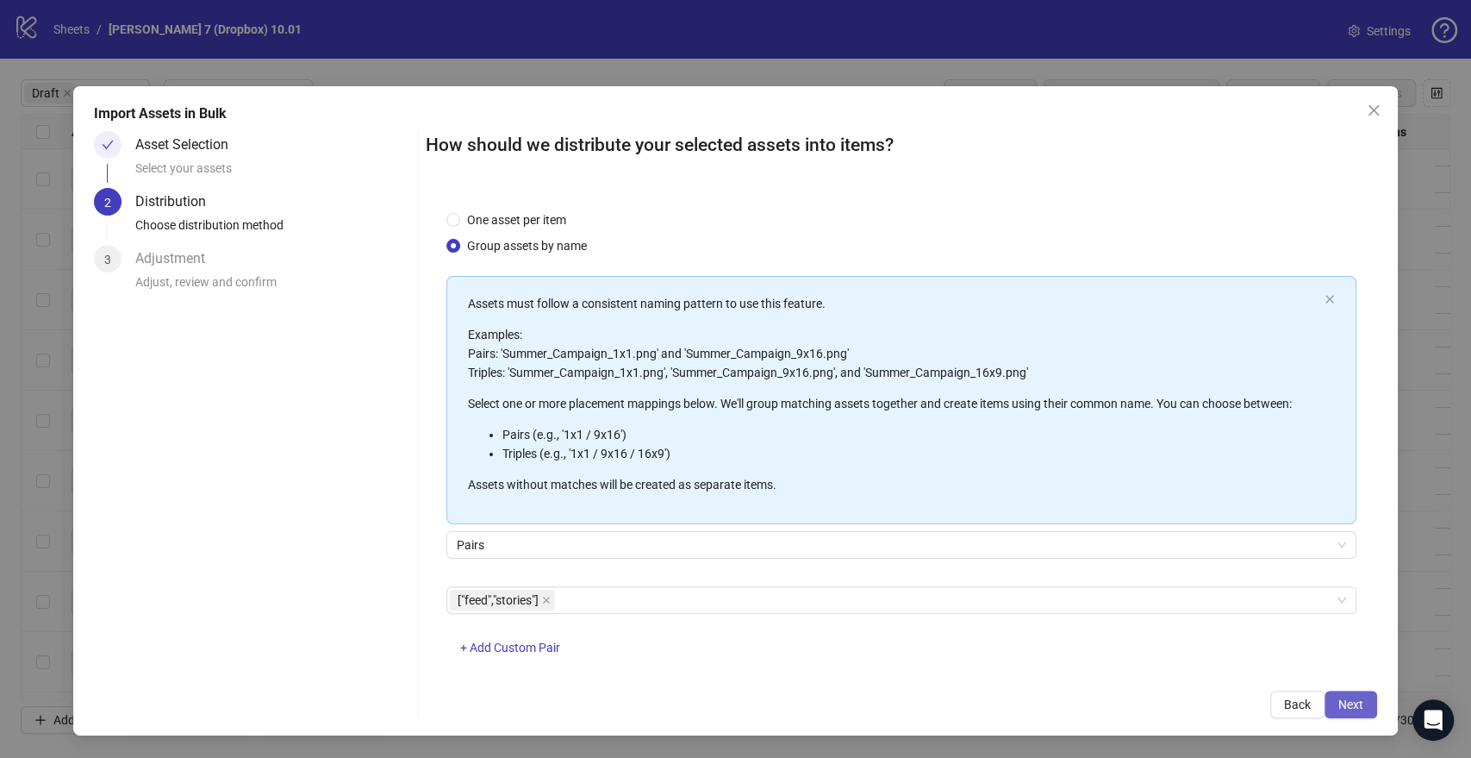
click at [1355, 703] on span "Next" at bounding box center [1350, 704] width 25 height 14
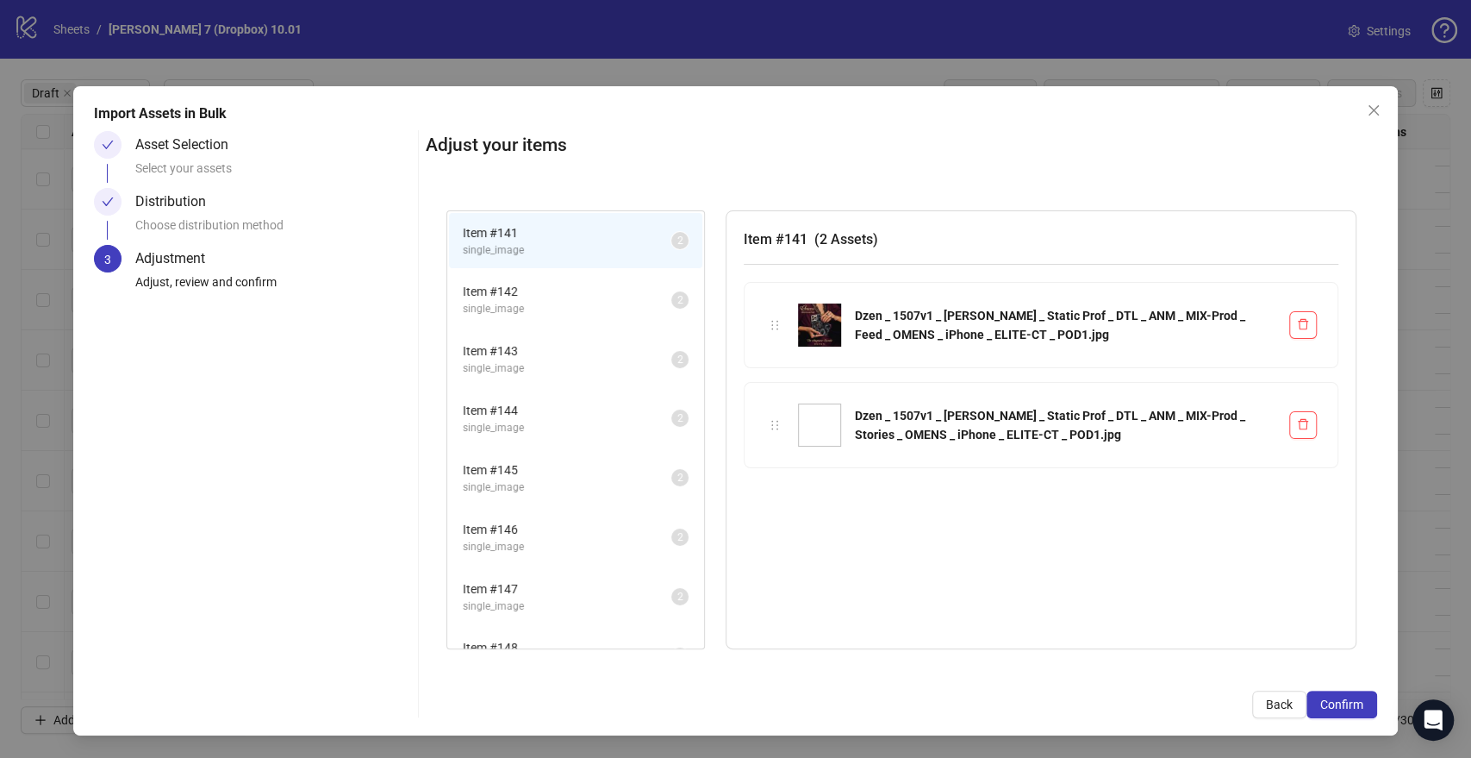
scroll to position [623, 0]
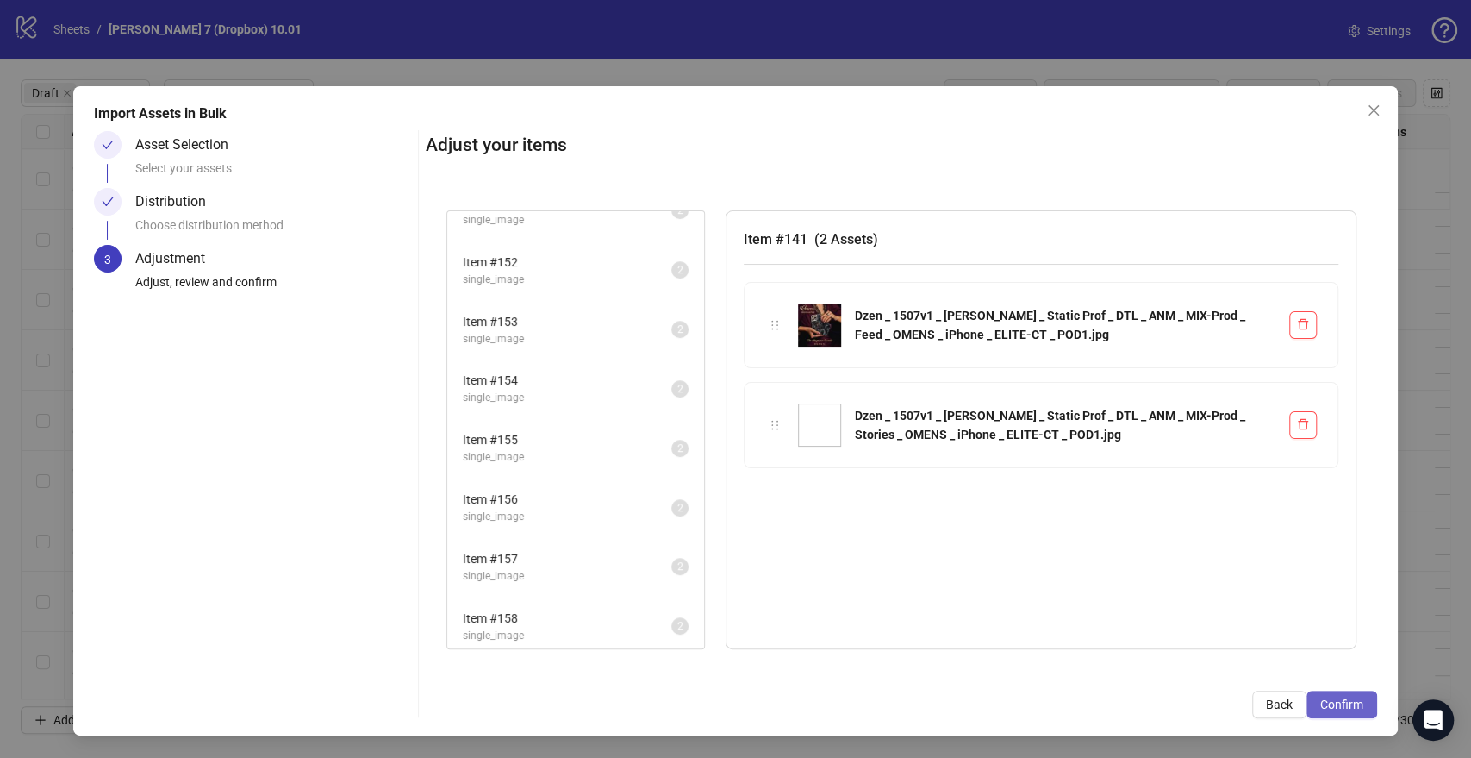
click at [1348, 702] on span "Confirm" at bounding box center [1341, 704] width 43 height 14
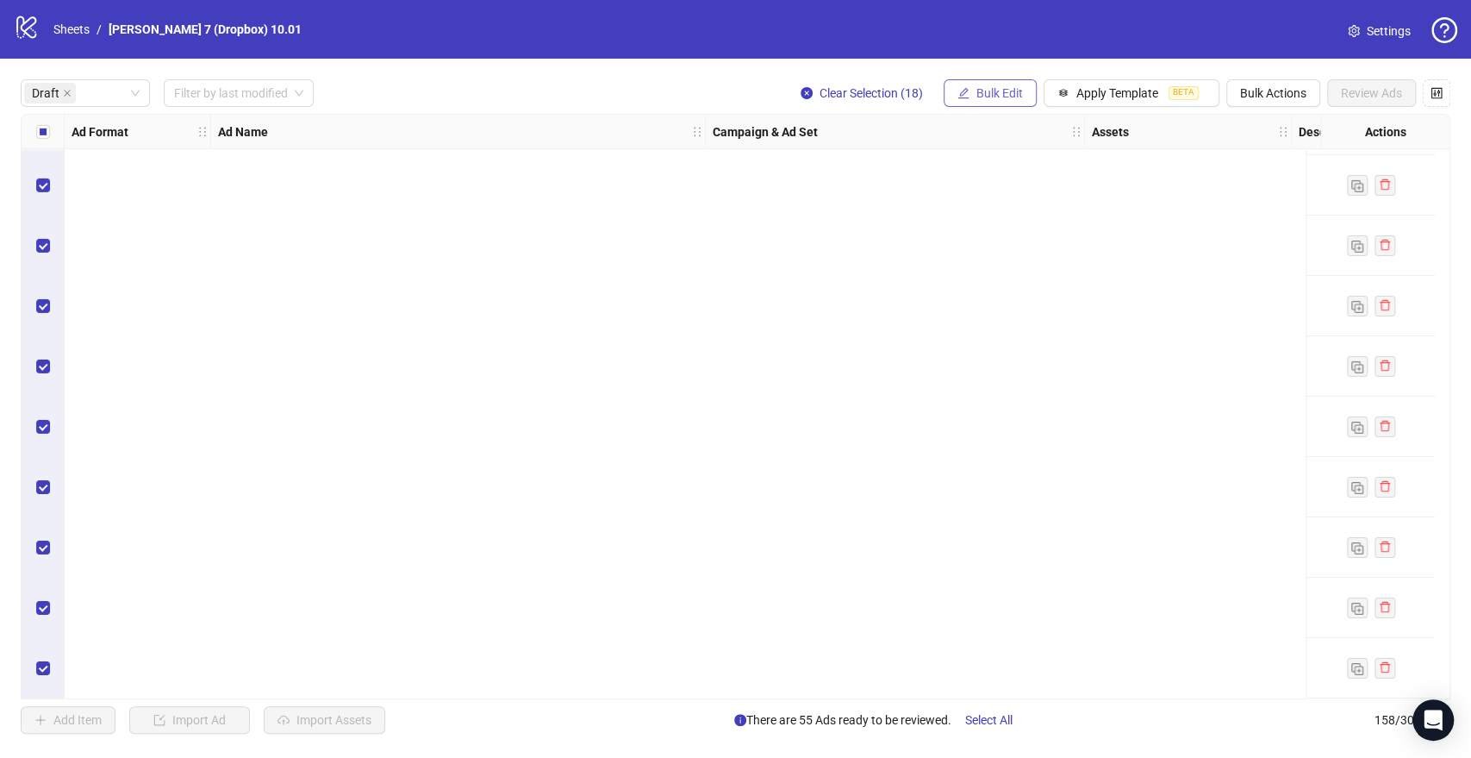
scroll to position [0, 0]
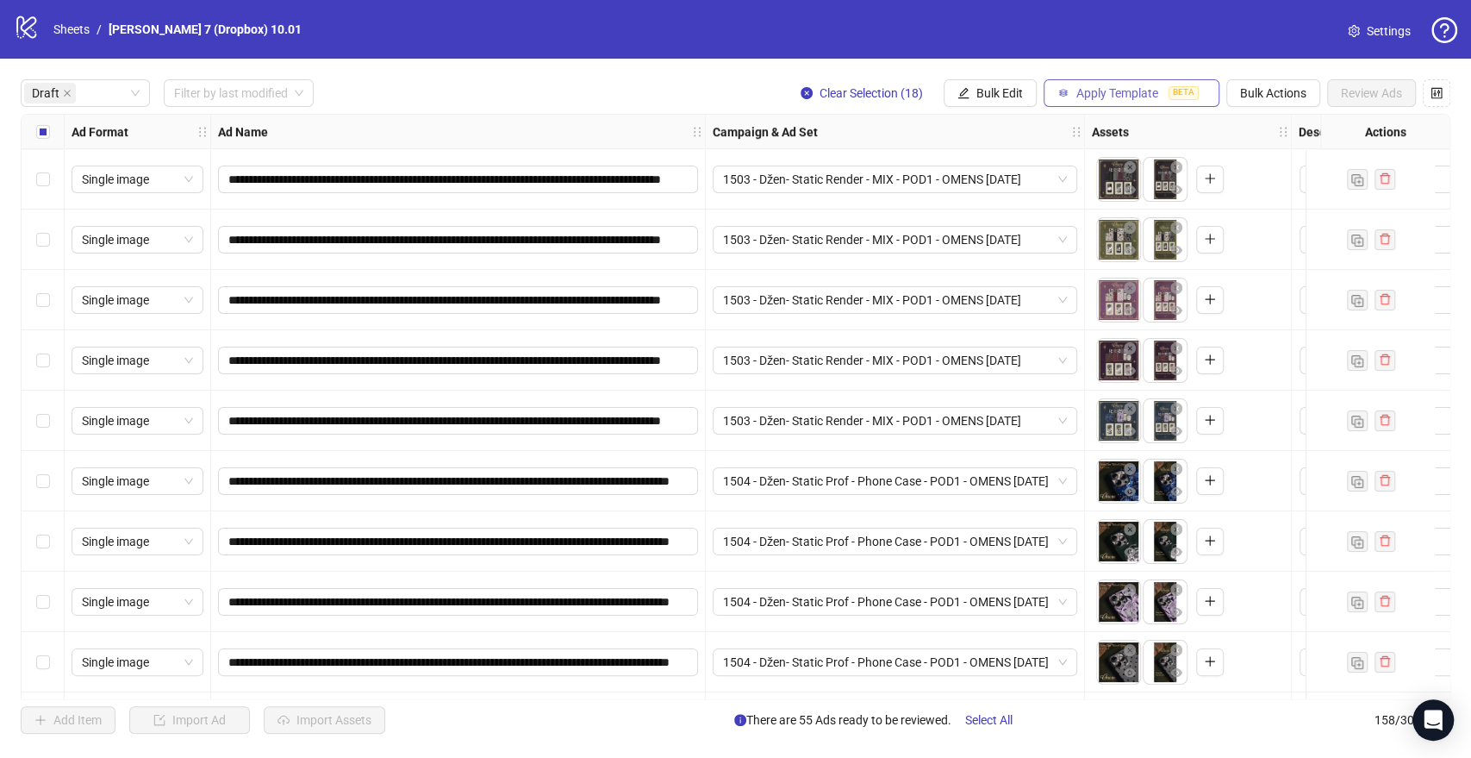
click at [1085, 97] on span "Apply Template" at bounding box center [1117, 93] width 82 height 14
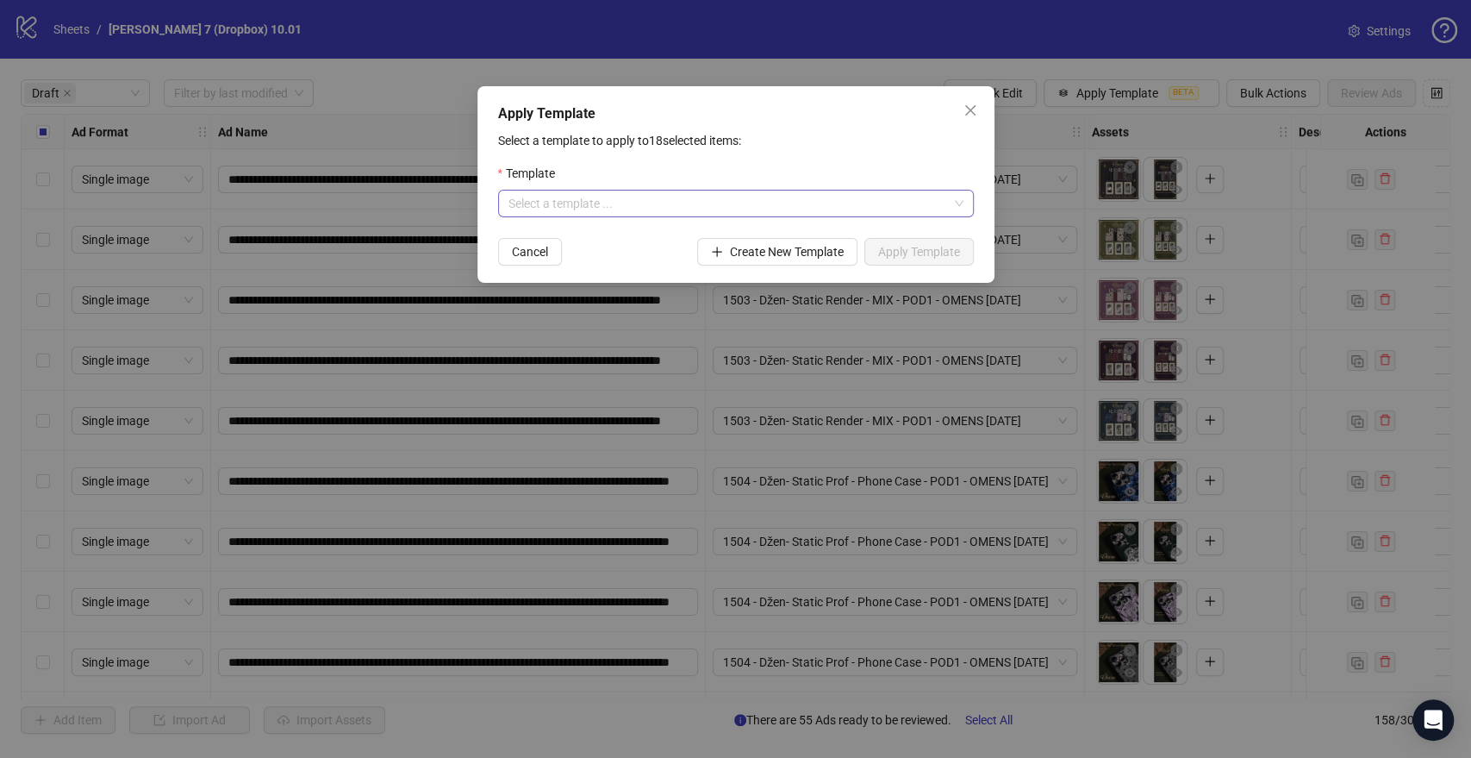
click at [703, 203] on input "search" at bounding box center [728, 203] width 440 height 26
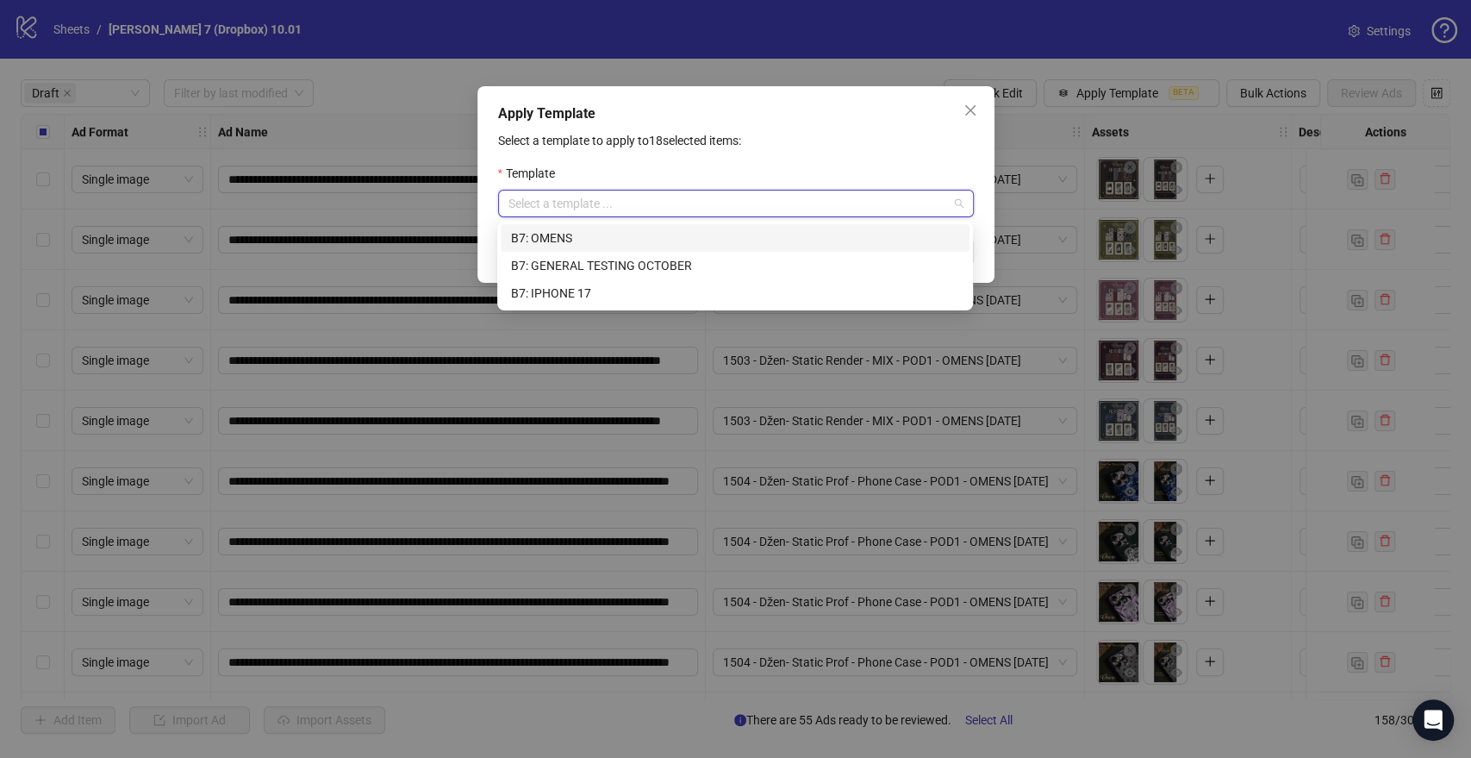
click at [585, 236] on div "B7: OMENS" at bounding box center [735, 237] width 448 height 19
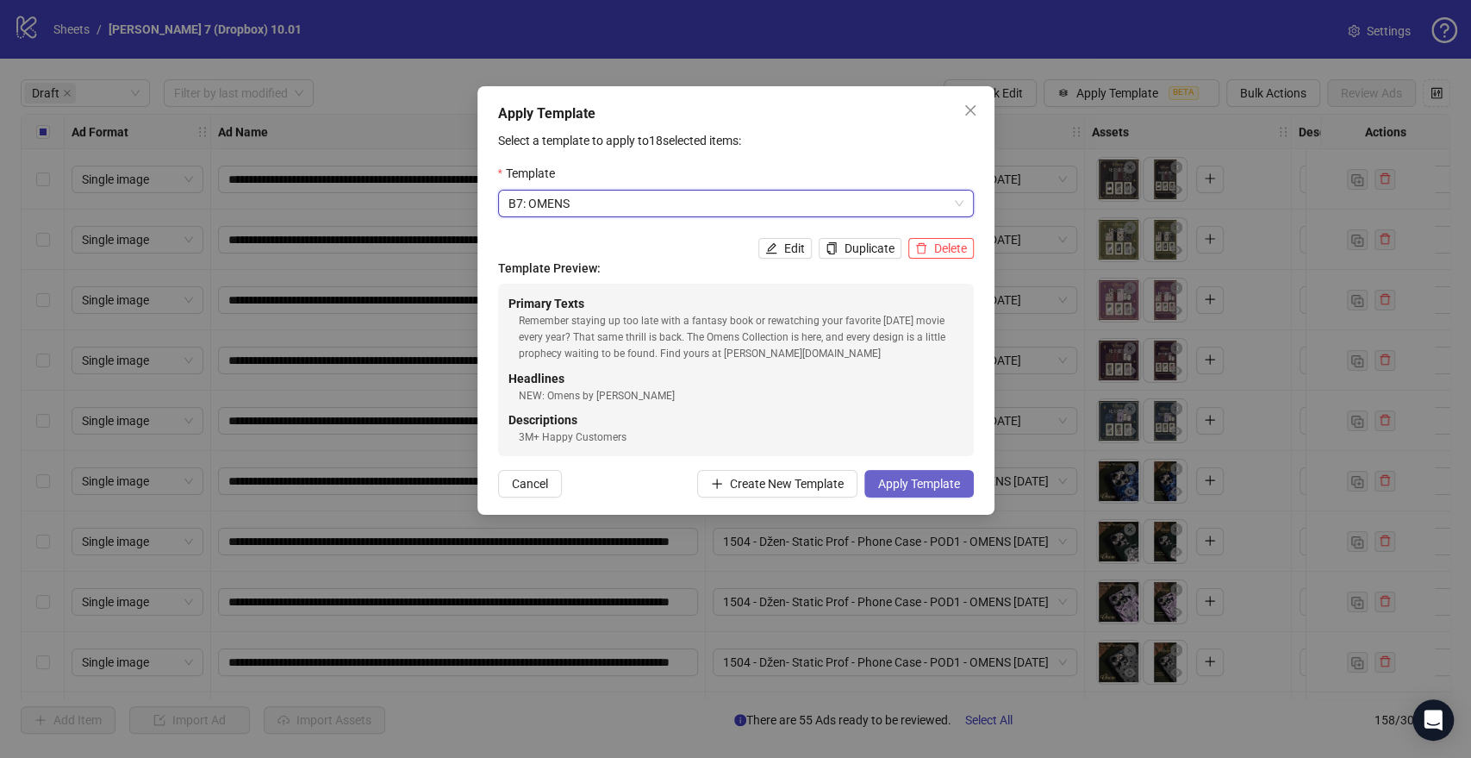
click at [929, 479] on span "Apply Template" at bounding box center [919, 484] width 82 height 14
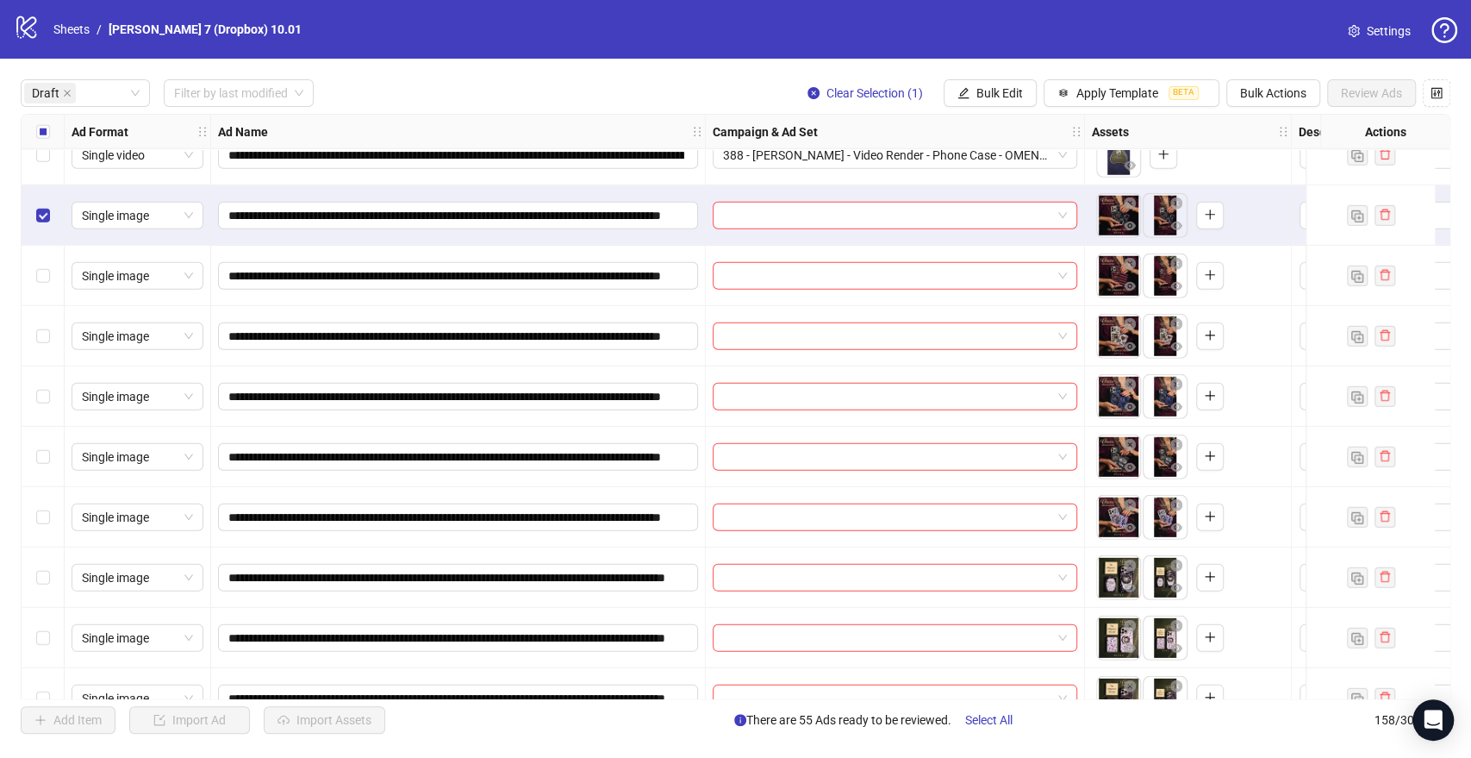
scroll to position [3287, 0]
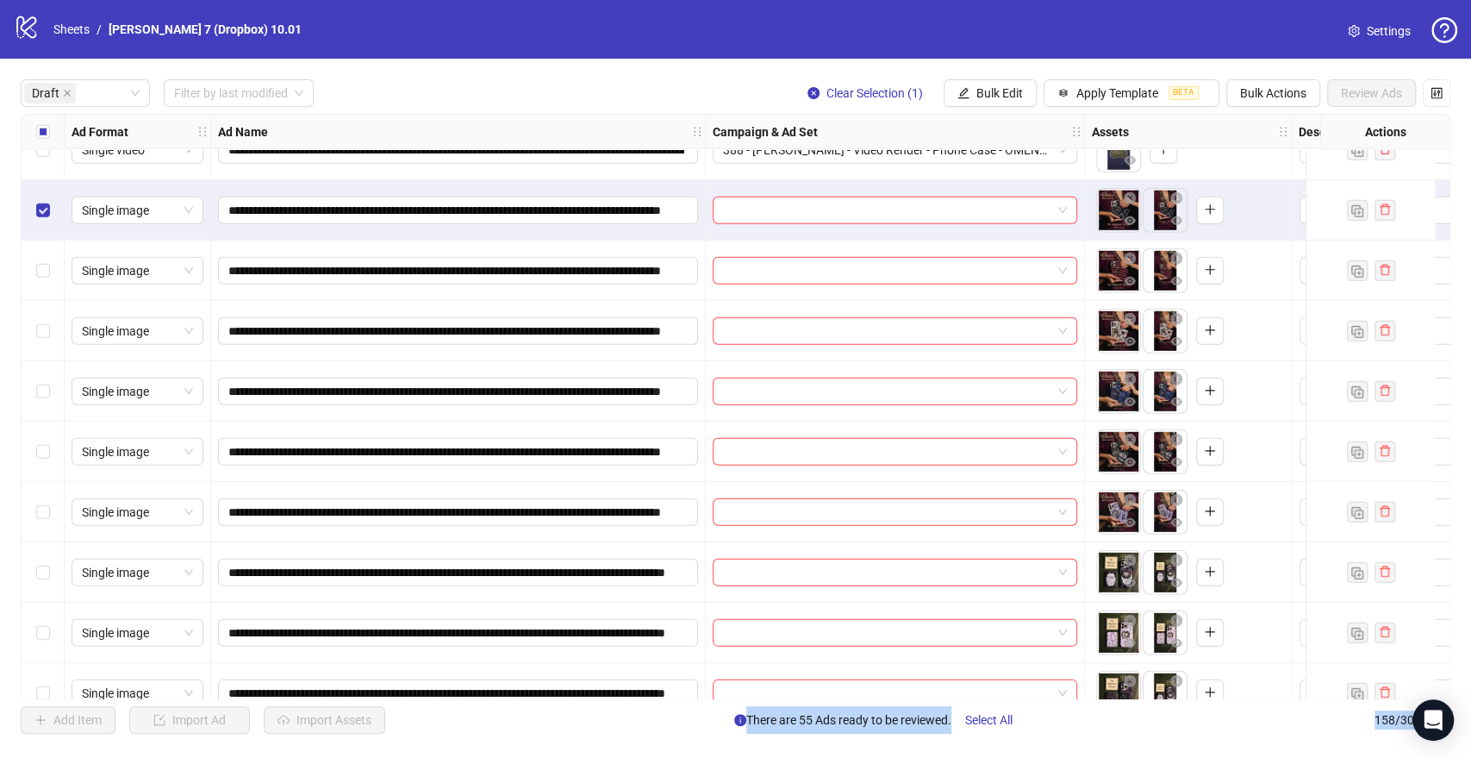
click at [30, 513] on div "Select row 61" at bounding box center [43, 512] width 43 height 60
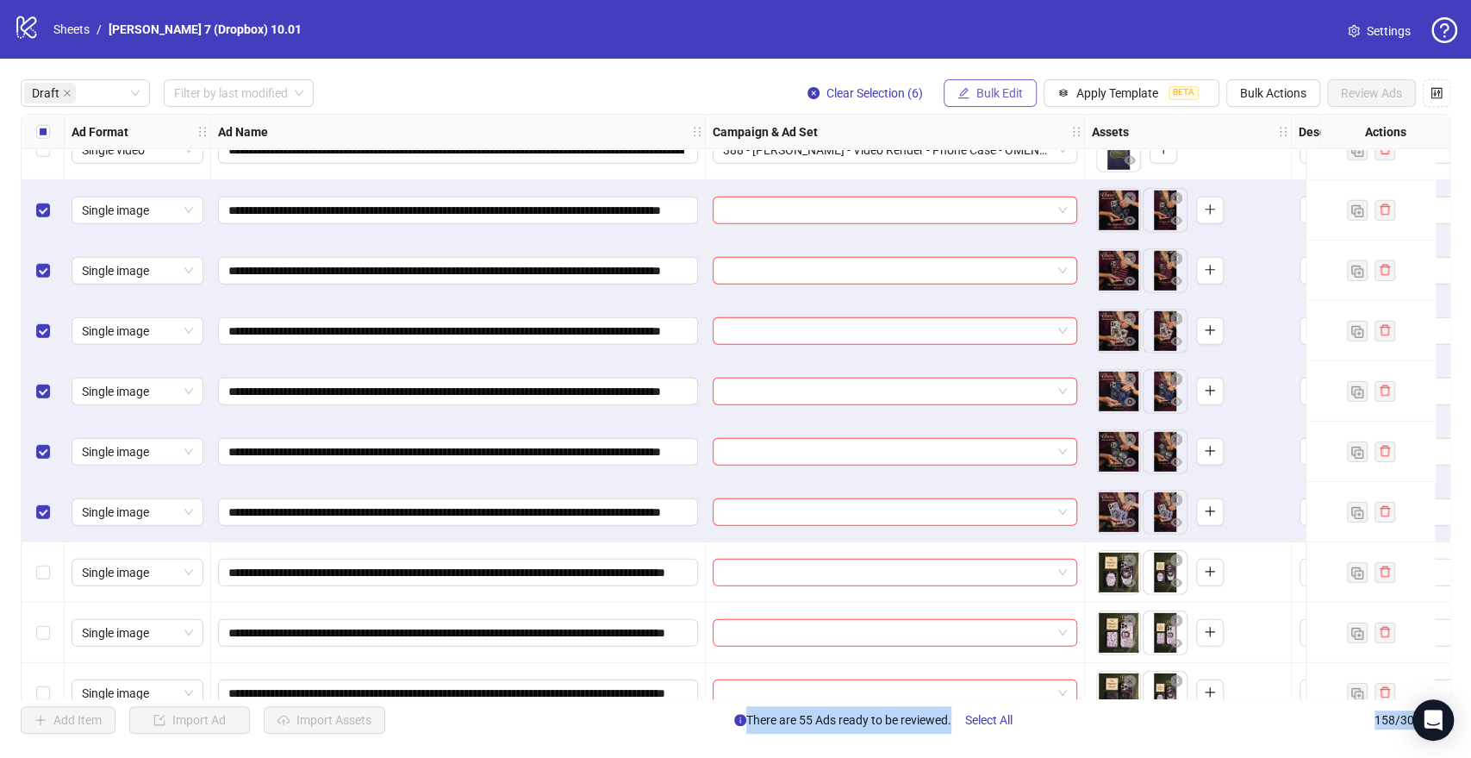
click at [966, 97] on icon "edit" at bounding box center [963, 93] width 12 height 12
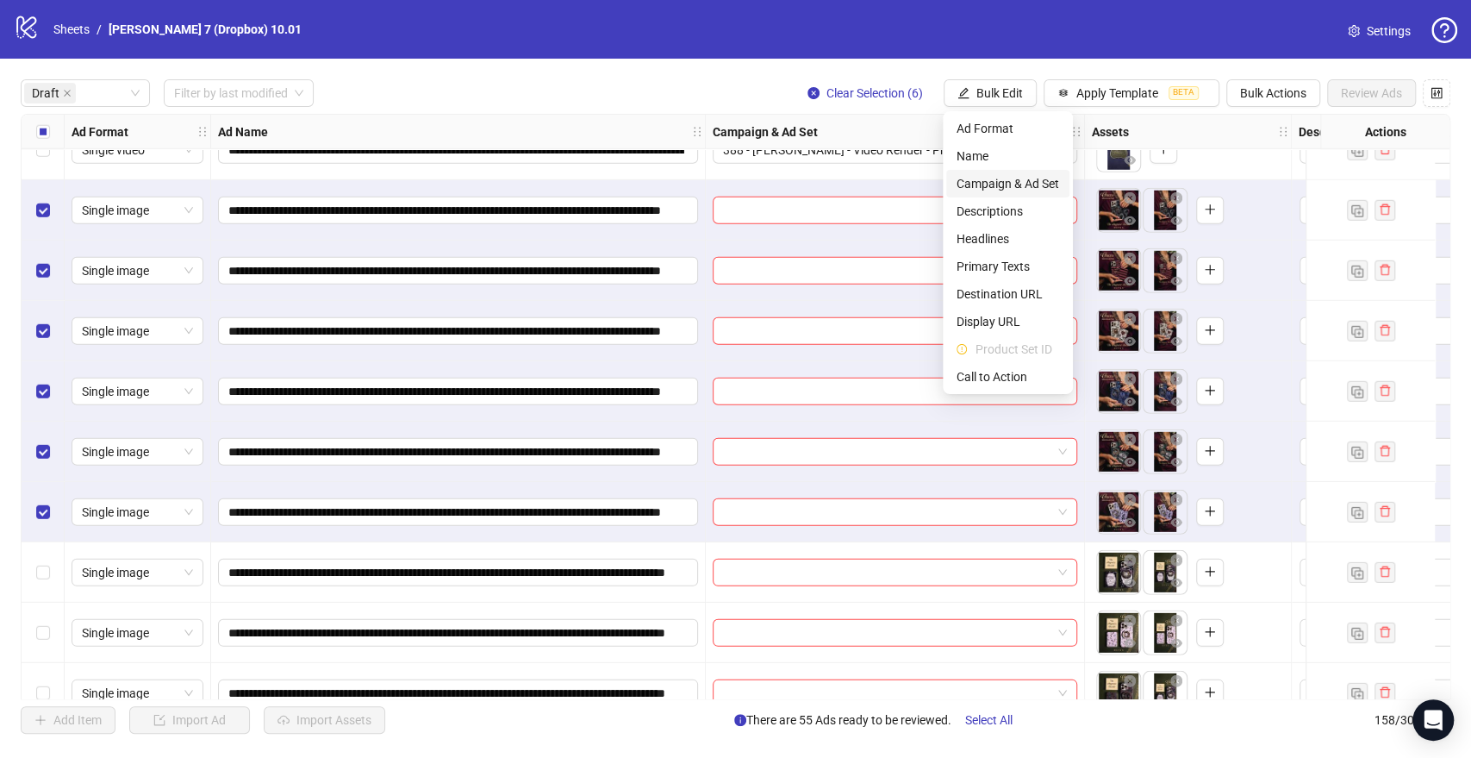
click at [1007, 189] on span "Campaign & Ad Set" at bounding box center [1008, 183] width 103 height 19
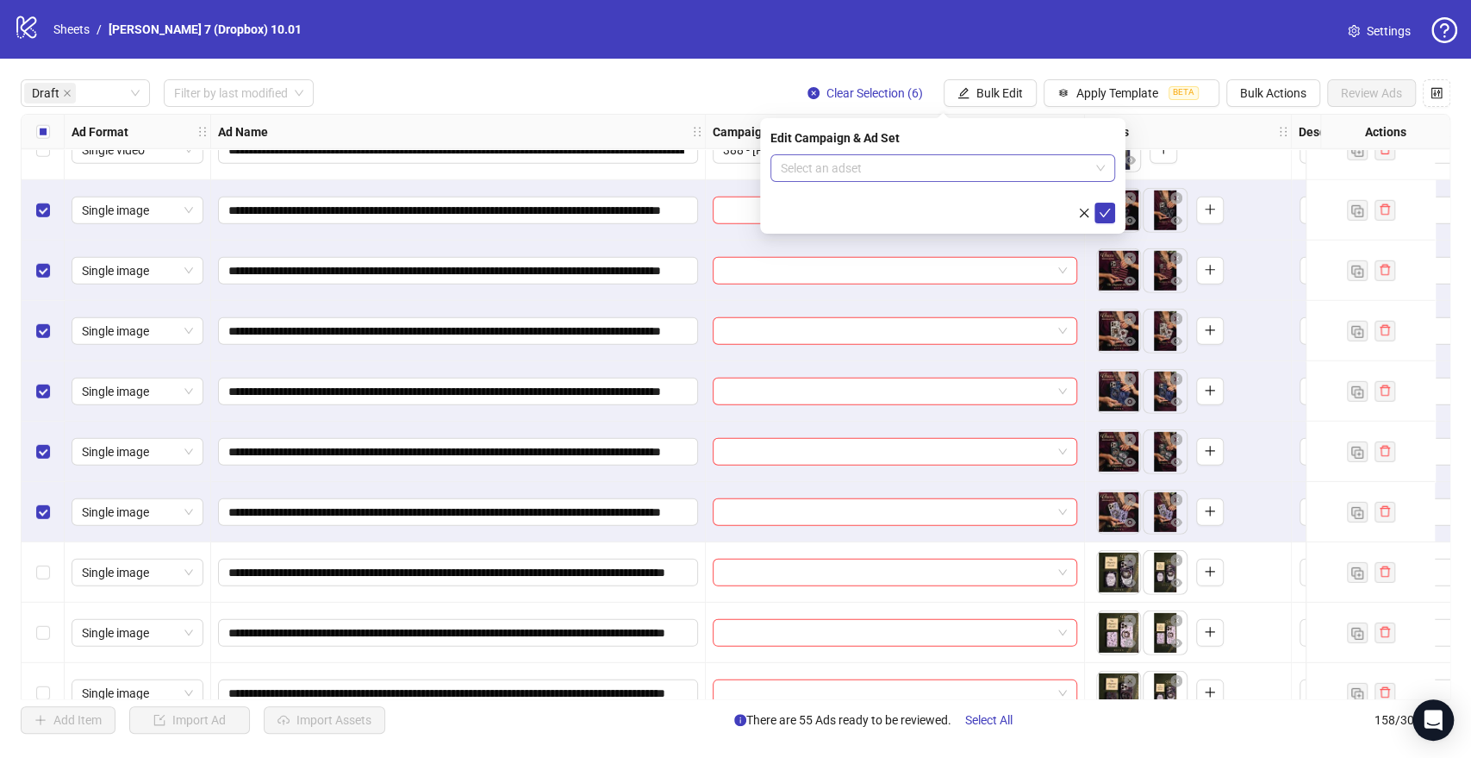
click at [864, 165] on input "search" at bounding box center [935, 168] width 309 height 26
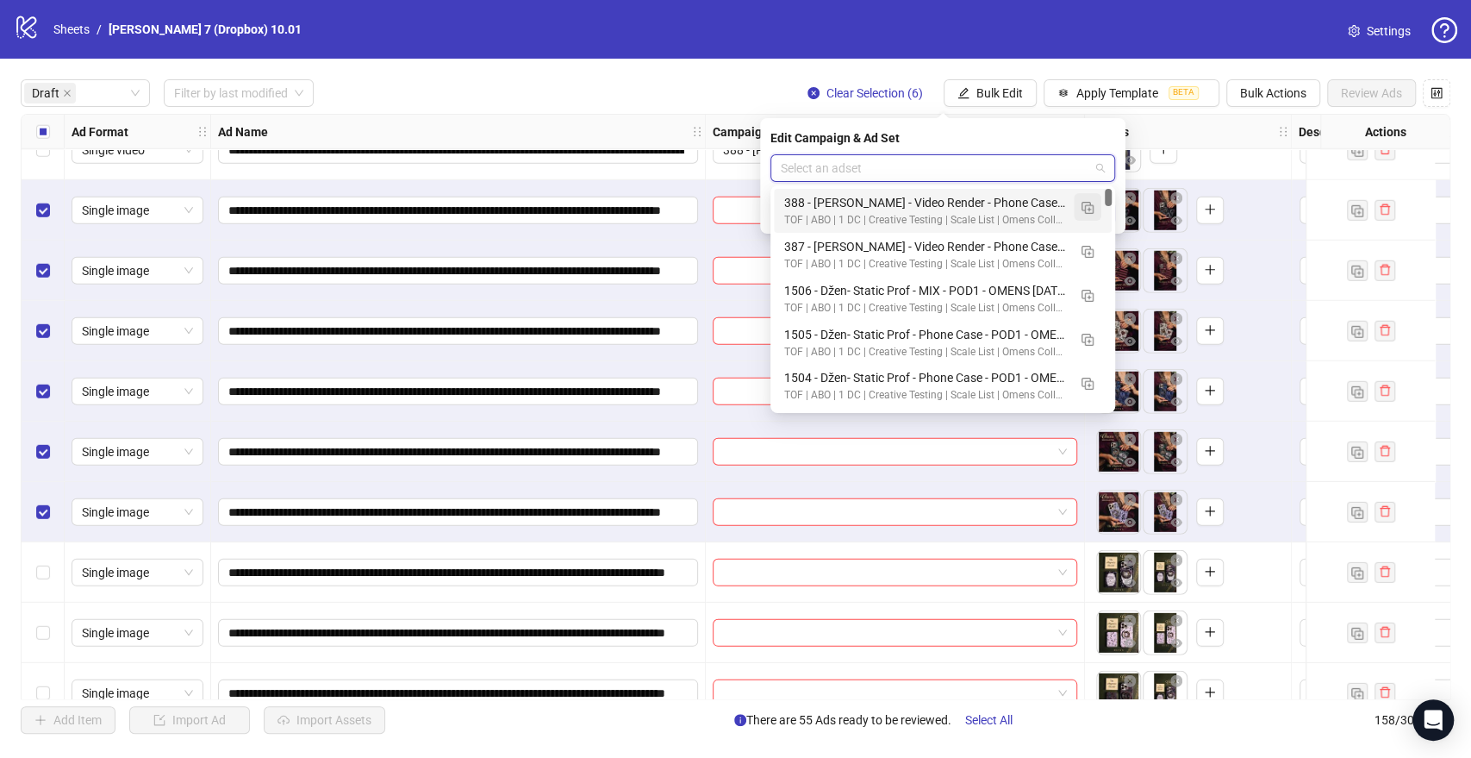
click at [1087, 206] on img "button" at bounding box center [1088, 208] width 12 height 12
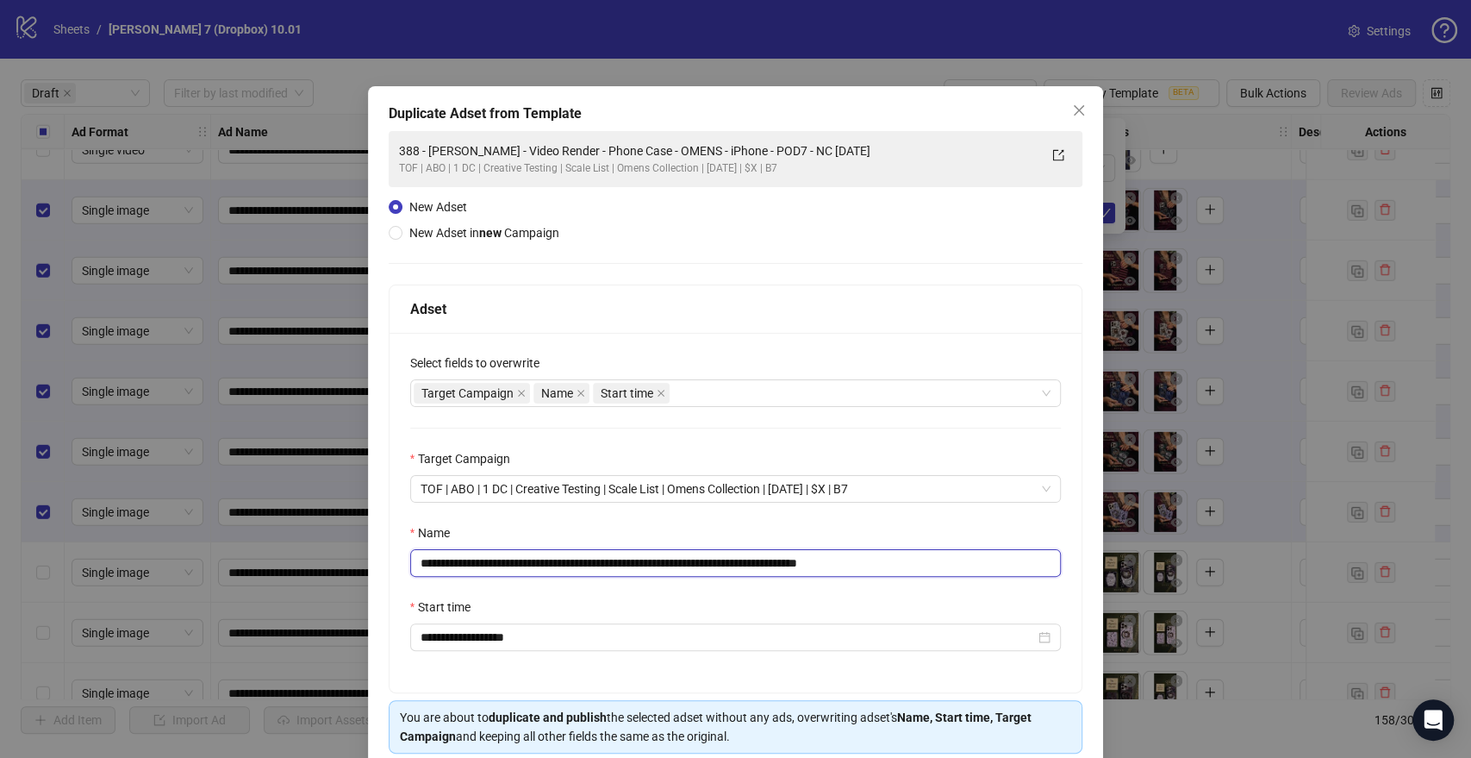
drag, startPoint x: 795, startPoint y: 564, endPoint x: 122, endPoint y: 577, distance: 673.2
click at [122, 577] on div "**********" at bounding box center [735, 379] width 1471 height 758
paste input "text"
drag, startPoint x: 727, startPoint y: 563, endPoint x: 806, endPoint y: 565, distance: 78.5
click at [806, 565] on input "**********" at bounding box center [736, 563] width 652 height 28
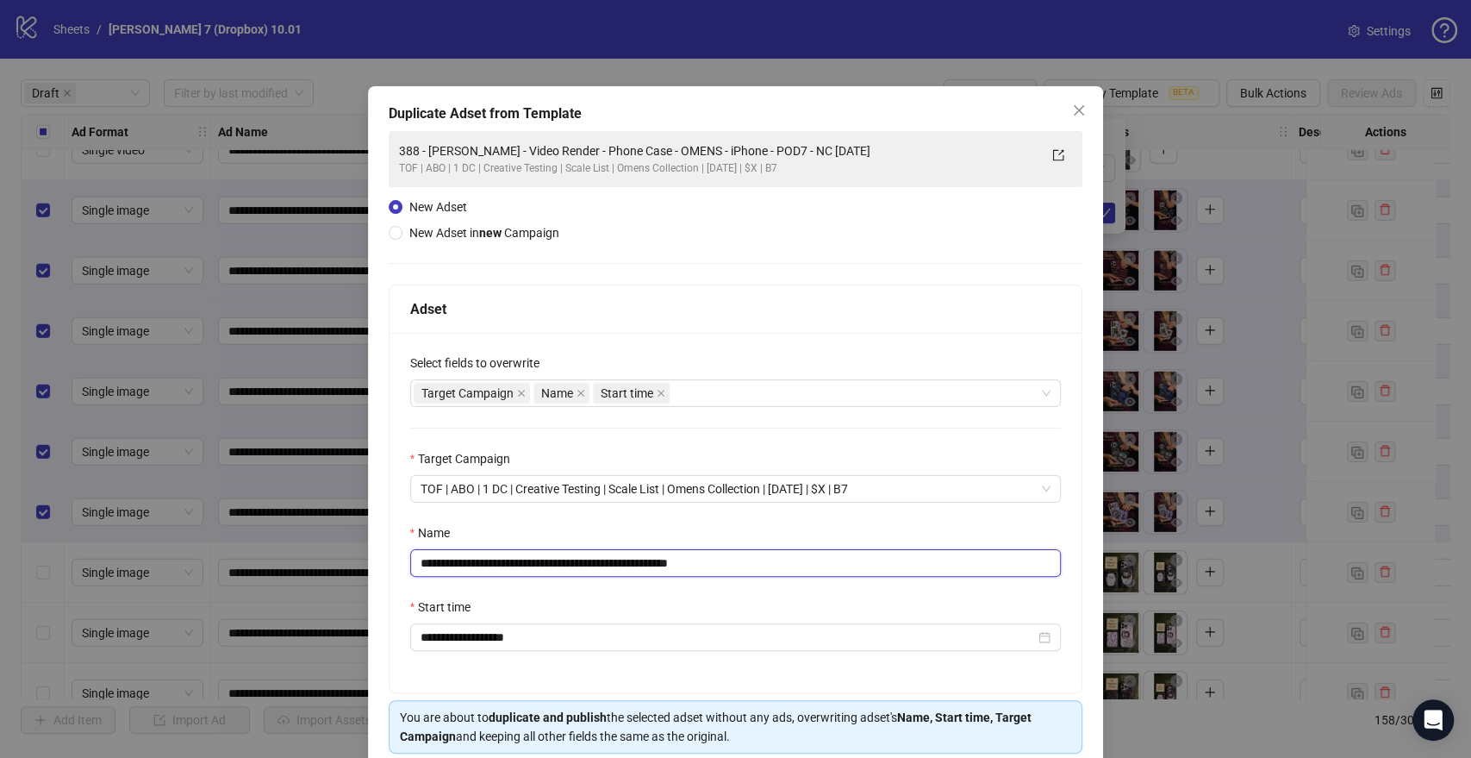
scroll to position [72, 0]
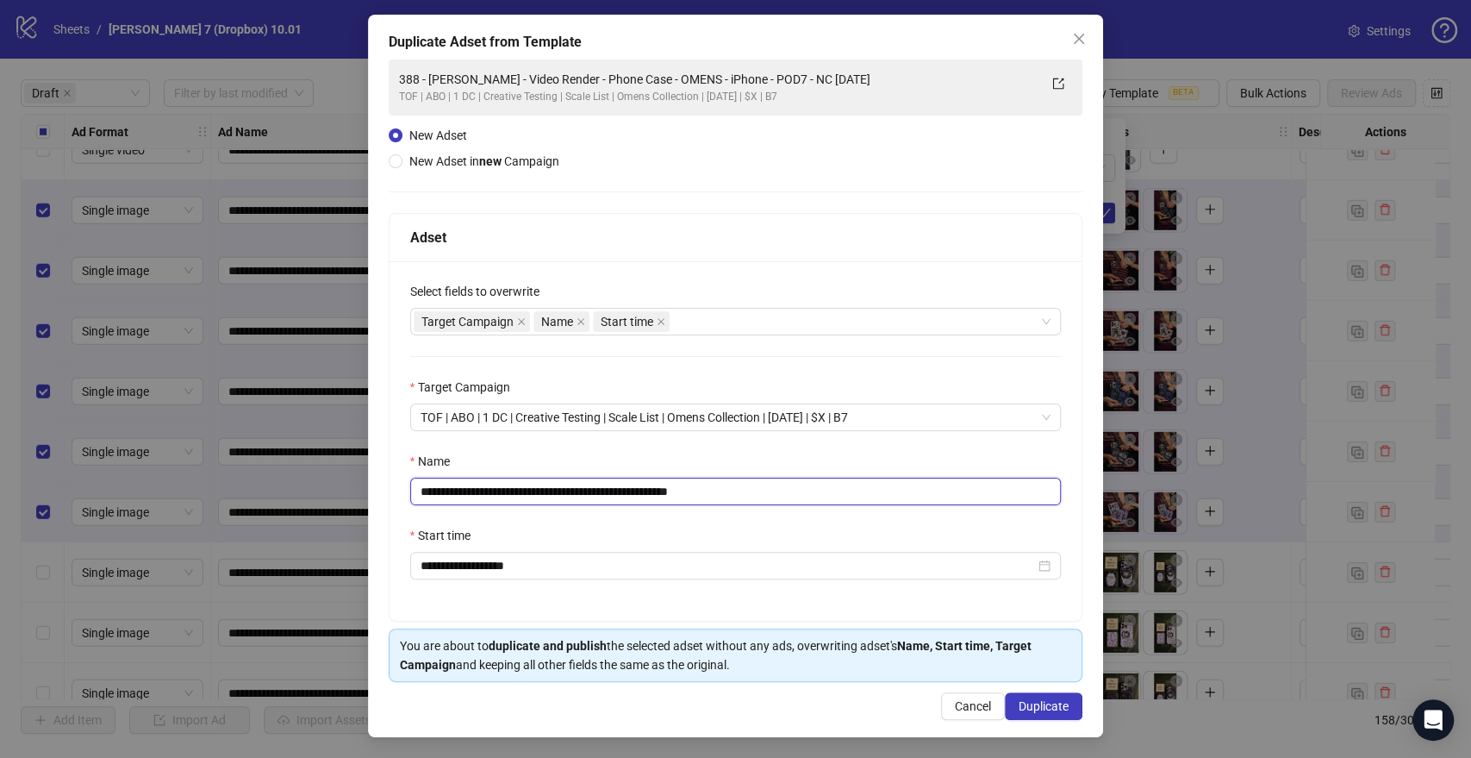
type input "**********"
click at [1018, 688] on div "**********" at bounding box center [736, 376] width 736 height 722
click at [1019, 699] on span "Duplicate" at bounding box center [1044, 706] width 50 height 14
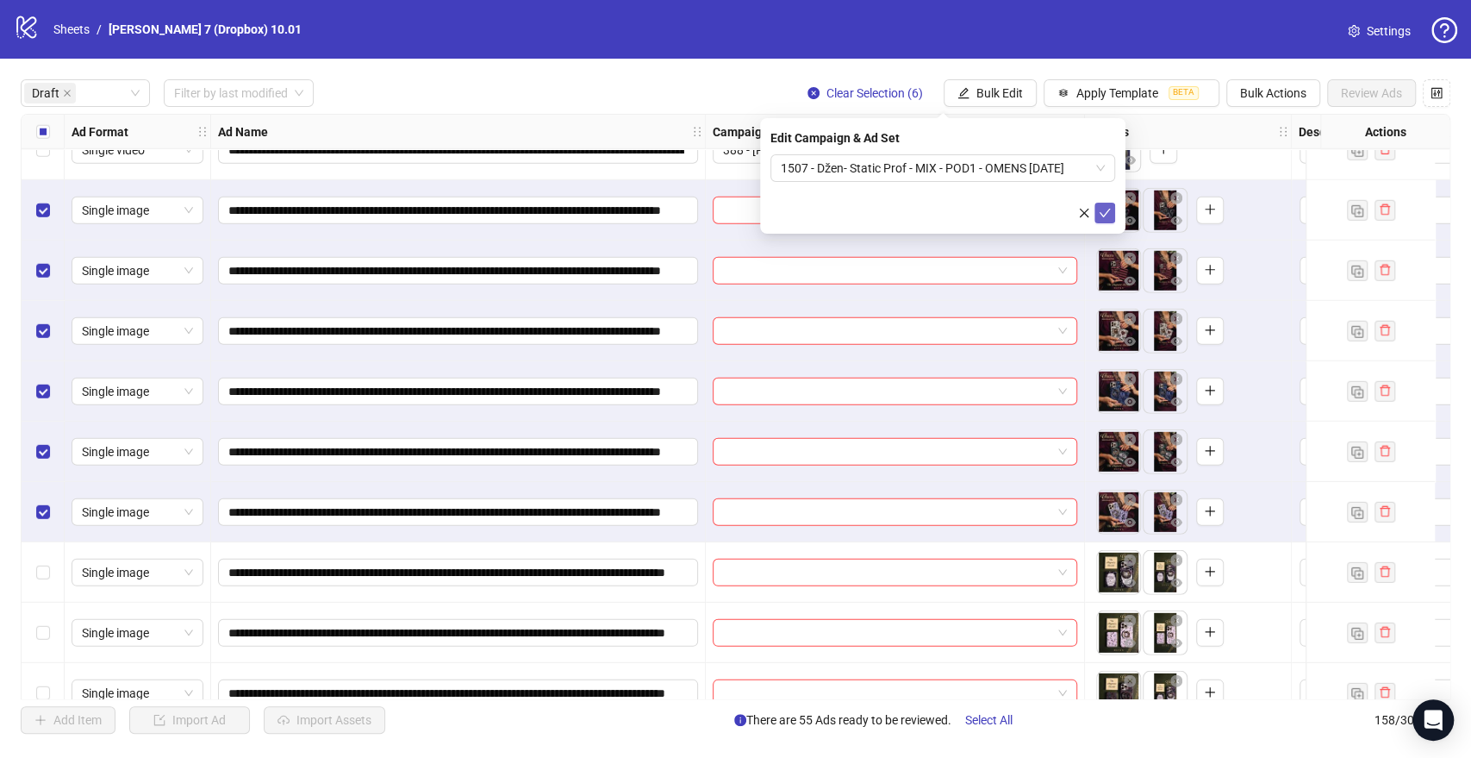
click at [1105, 213] on icon "check" at bounding box center [1105, 213] width 11 height 9
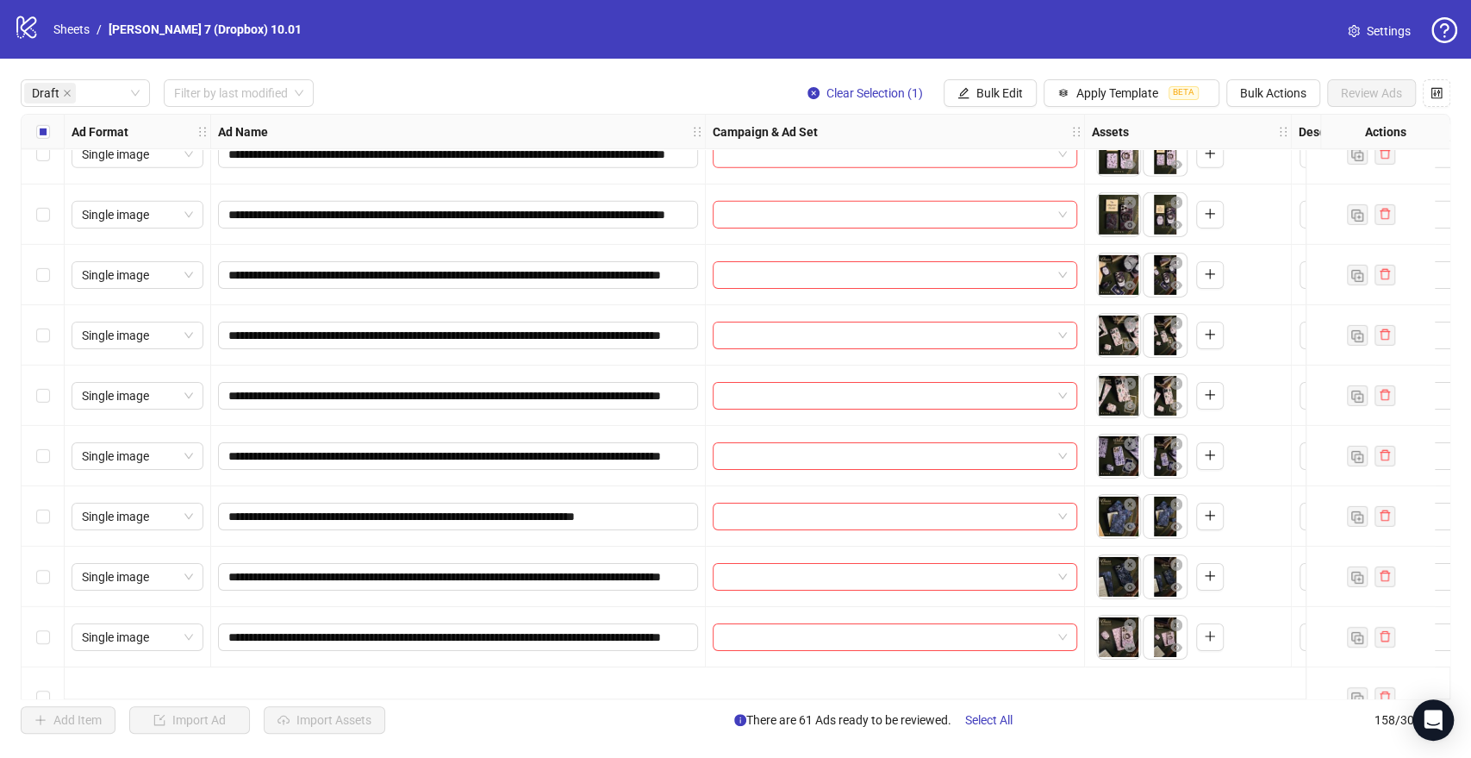
scroll to position [3574, 0]
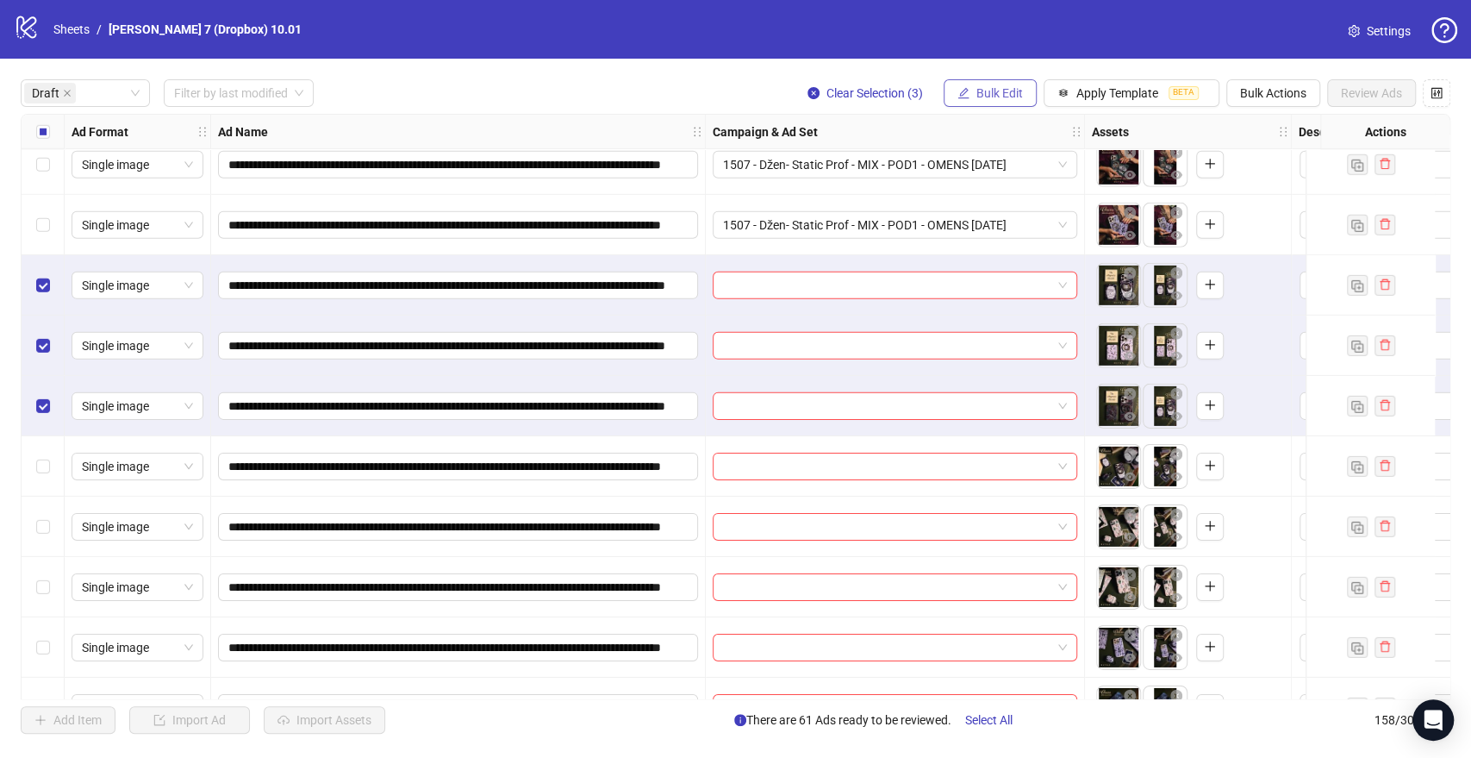
click at [1029, 97] on button "Bulk Edit" at bounding box center [990, 93] width 93 height 28
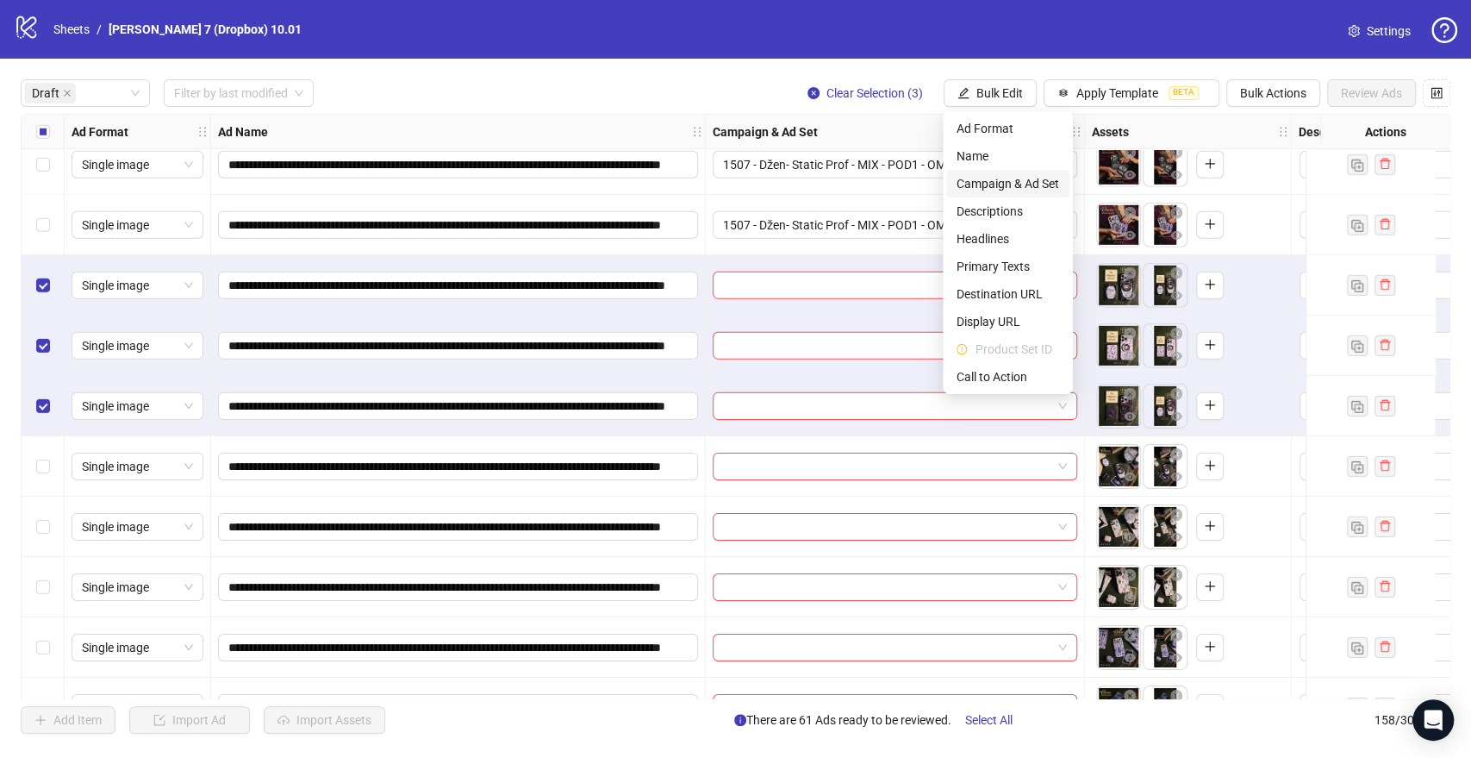
click at [1005, 178] on span "Campaign & Ad Set" at bounding box center [1008, 183] width 103 height 19
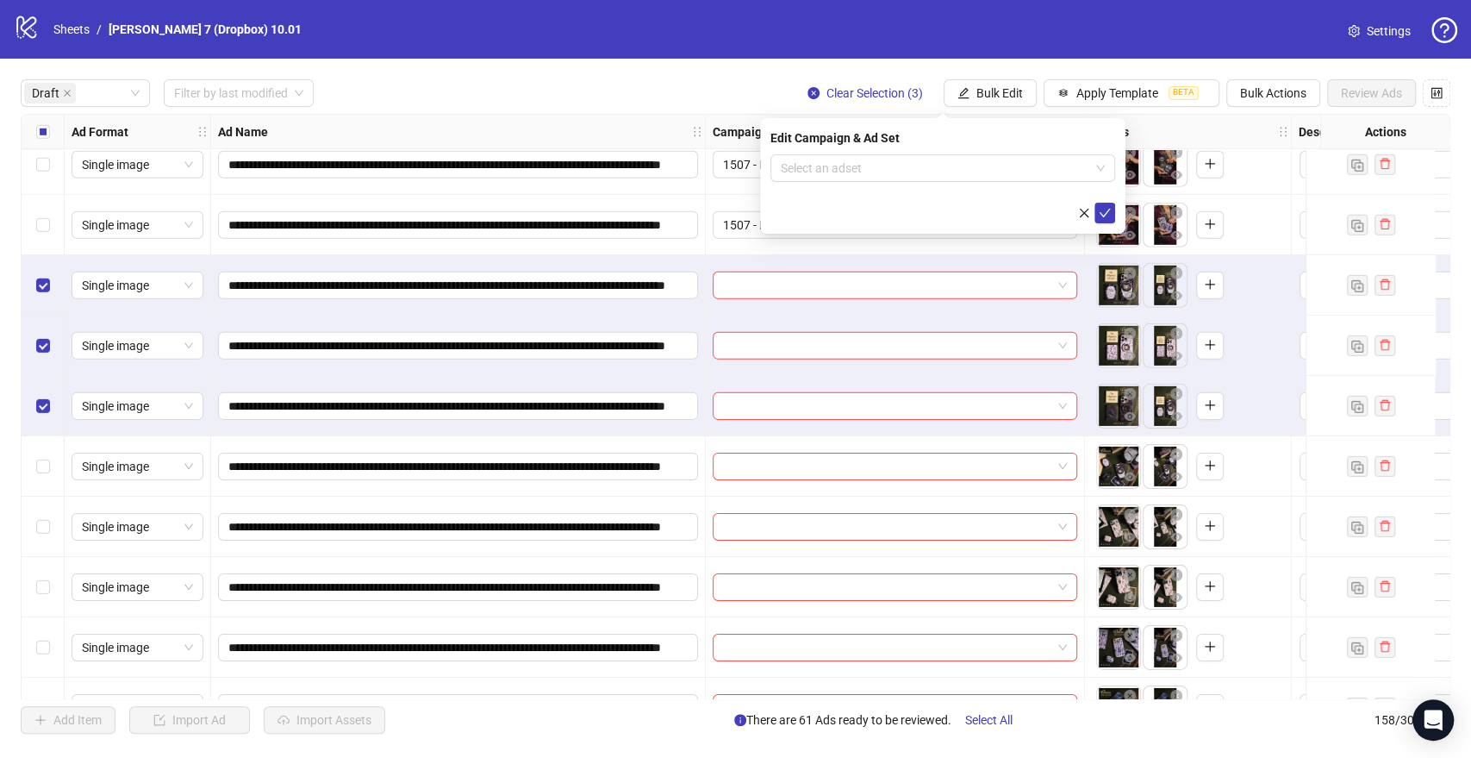
click at [855, 145] on div "Edit Campaign & Ad Set" at bounding box center [942, 137] width 345 height 19
click at [863, 168] on input "search" at bounding box center [935, 168] width 309 height 26
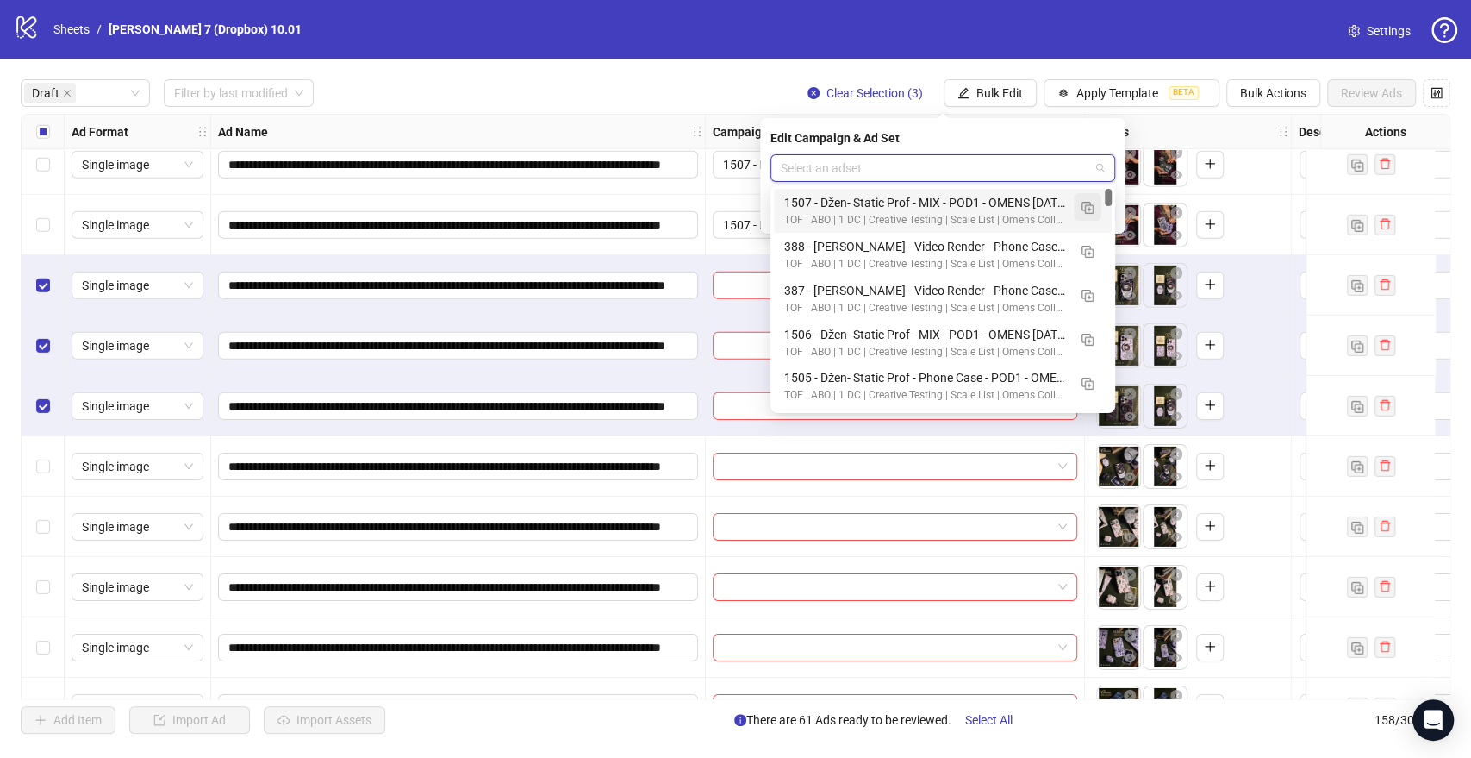
click at [1085, 200] on span "button" at bounding box center [1088, 207] width 12 height 14
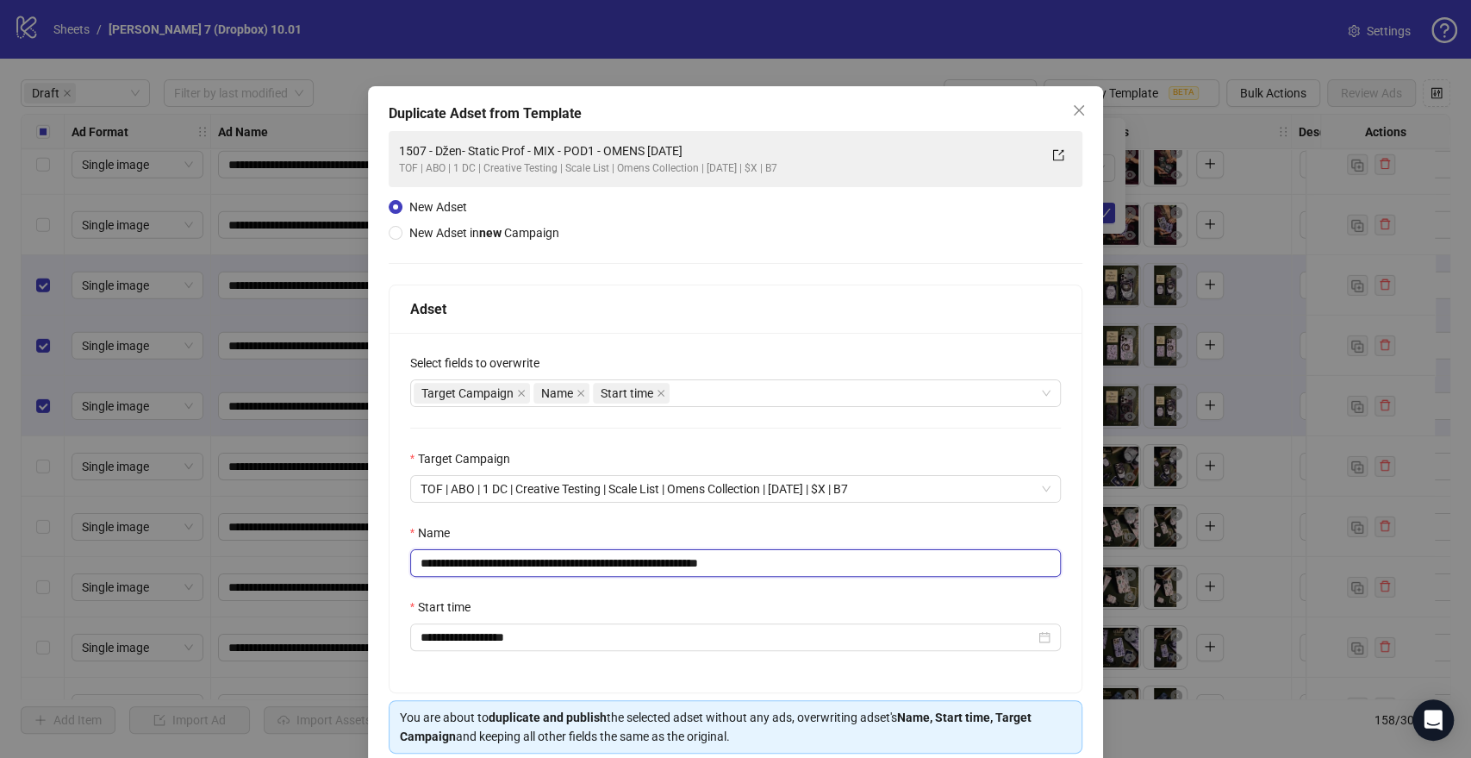
drag, startPoint x: 664, startPoint y: 563, endPoint x: 255, endPoint y: 568, distance: 408.5
click at [255, 568] on div "**********" at bounding box center [735, 379] width 1471 height 758
paste input "text"
drag, startPoint x: 726, startPoint y: 558, endPoint x: 876, endPoint y: 558, distance: 150.0
click at [870, 557] on input "**********" at bounding box center [736, 563] width 652 height 28
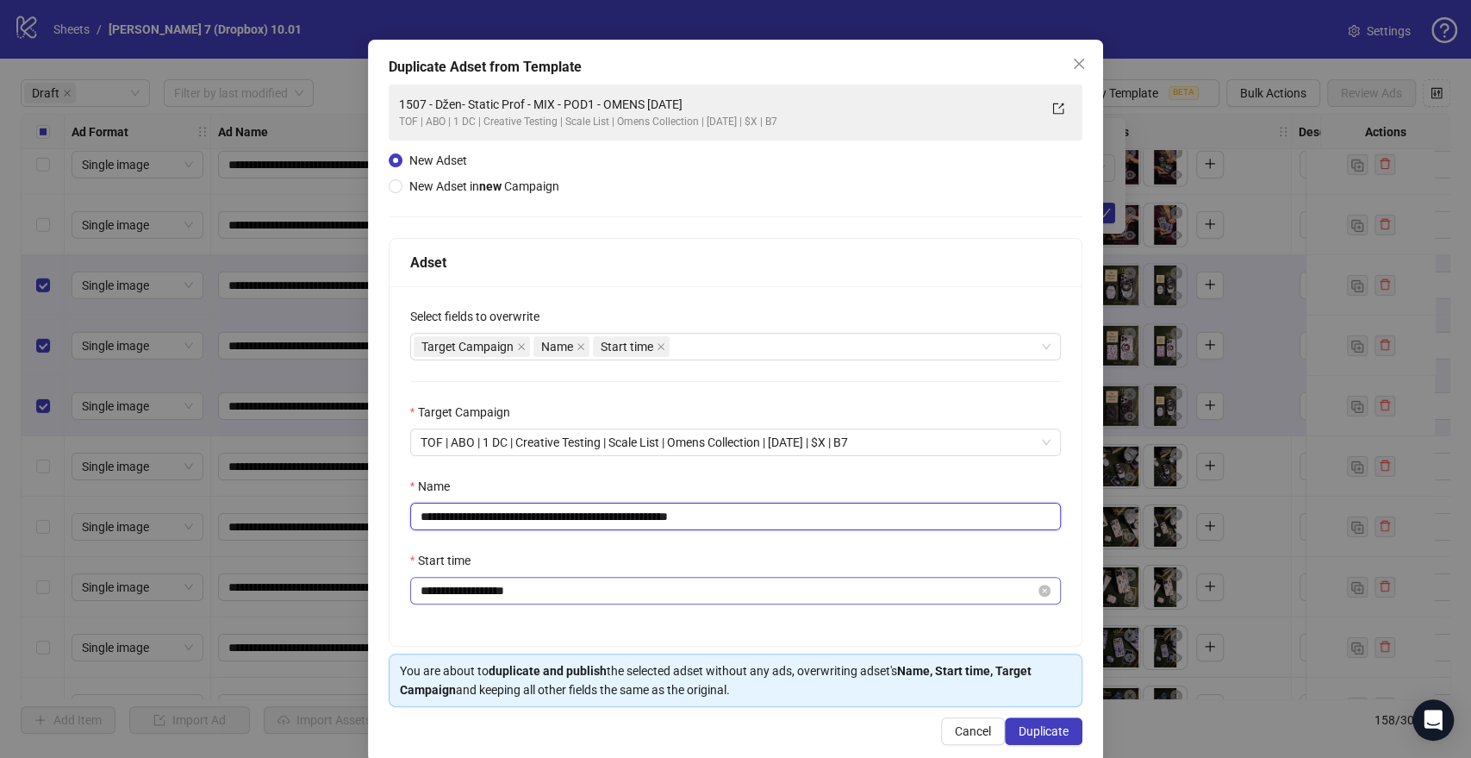
scroll to position [72, 0]
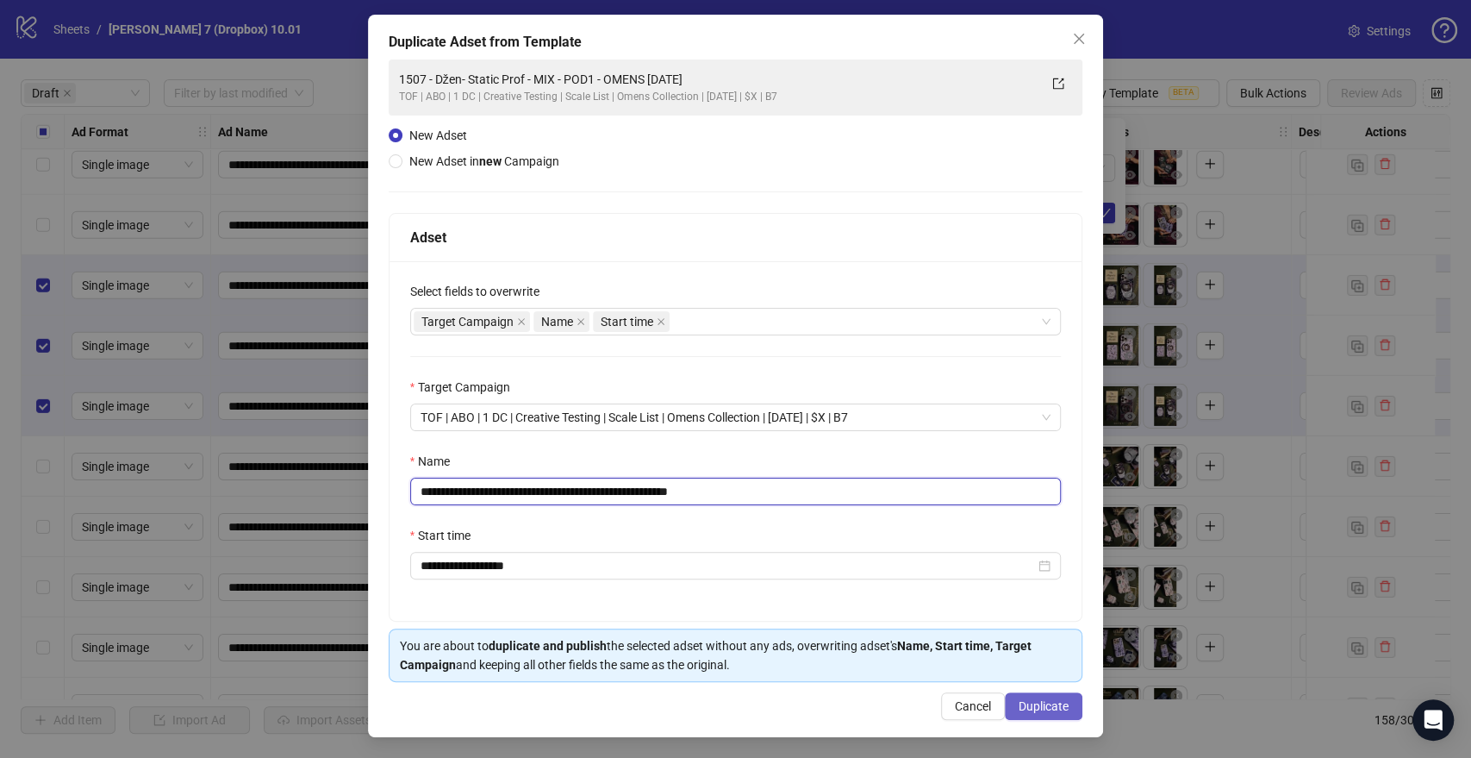
type input "**********"
click at [1027, 702] on span "Duplicate" at bounding box center [1044, 706] width 50 height 14
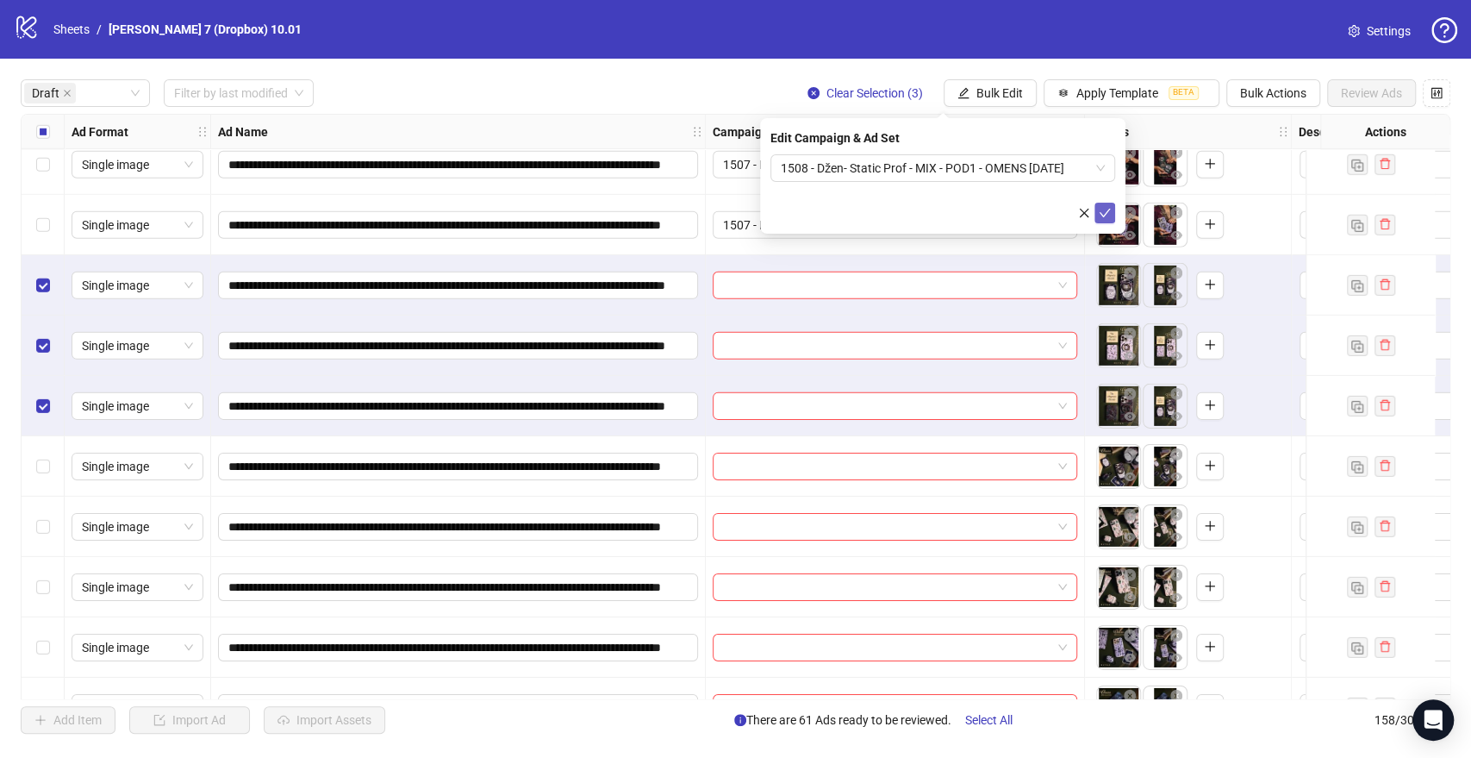
click at [1103, 217] on icon "check" at bounding box center [1105, 213] width 12 height 12
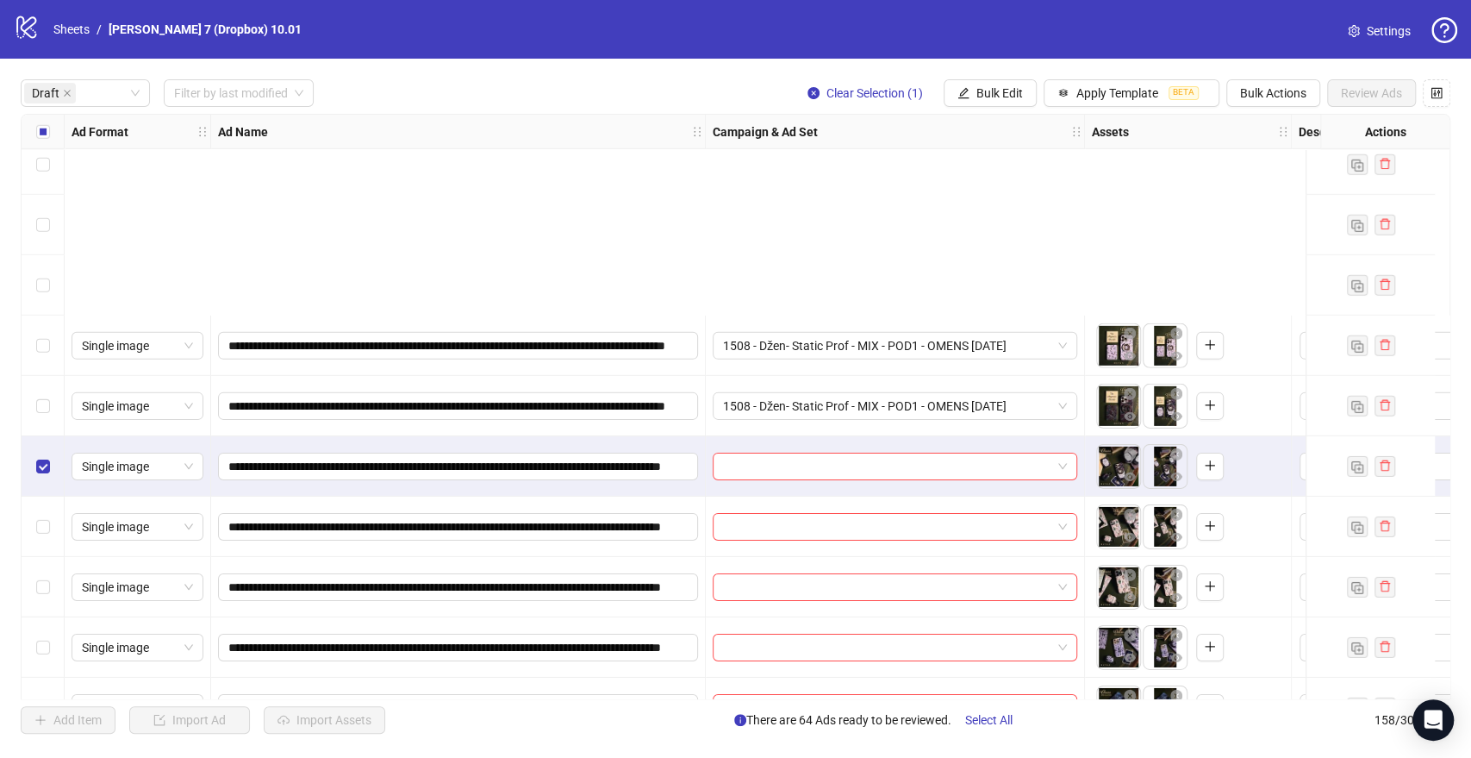
scroll to position [3861, 0]
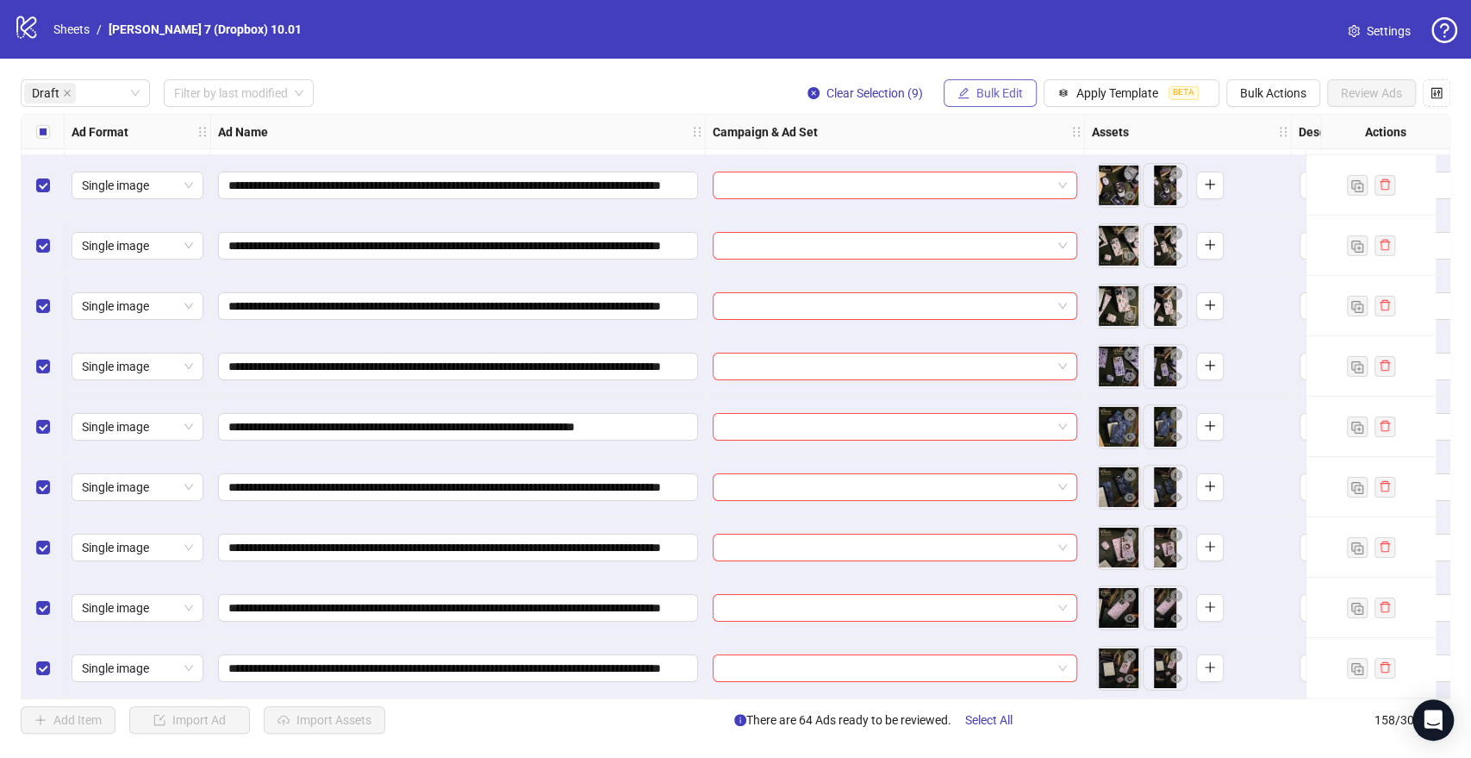
click at [996, 89] on span "Bulk Edit" at bounding box center [999, 93] width 47 height 14
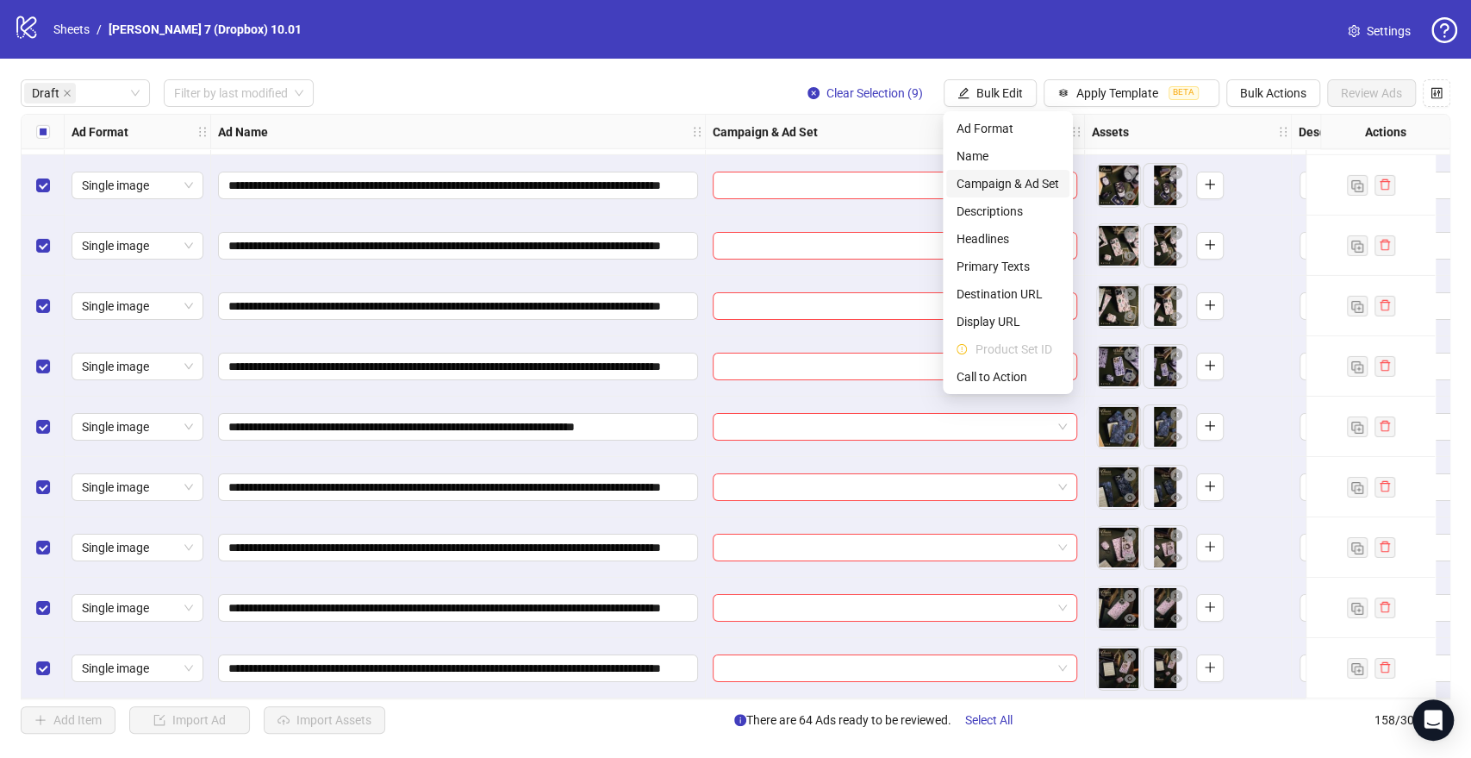
click at [1011, 179] on span "Campaign & Ad Set" at bounding box center [1008, 183] width 103 height 19
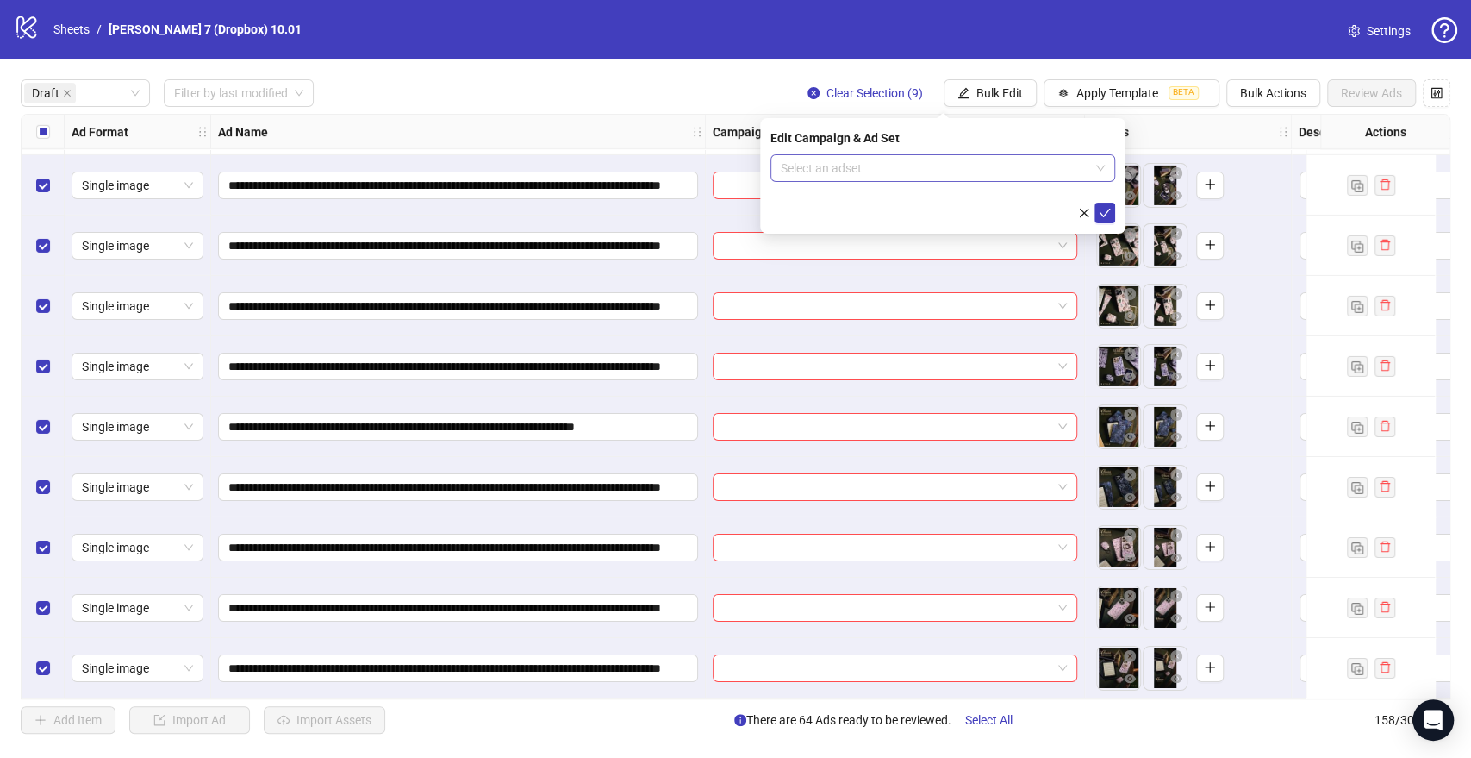
click at [875, 166] on input "search" at bounding box center [935, 168] width 309 height 26
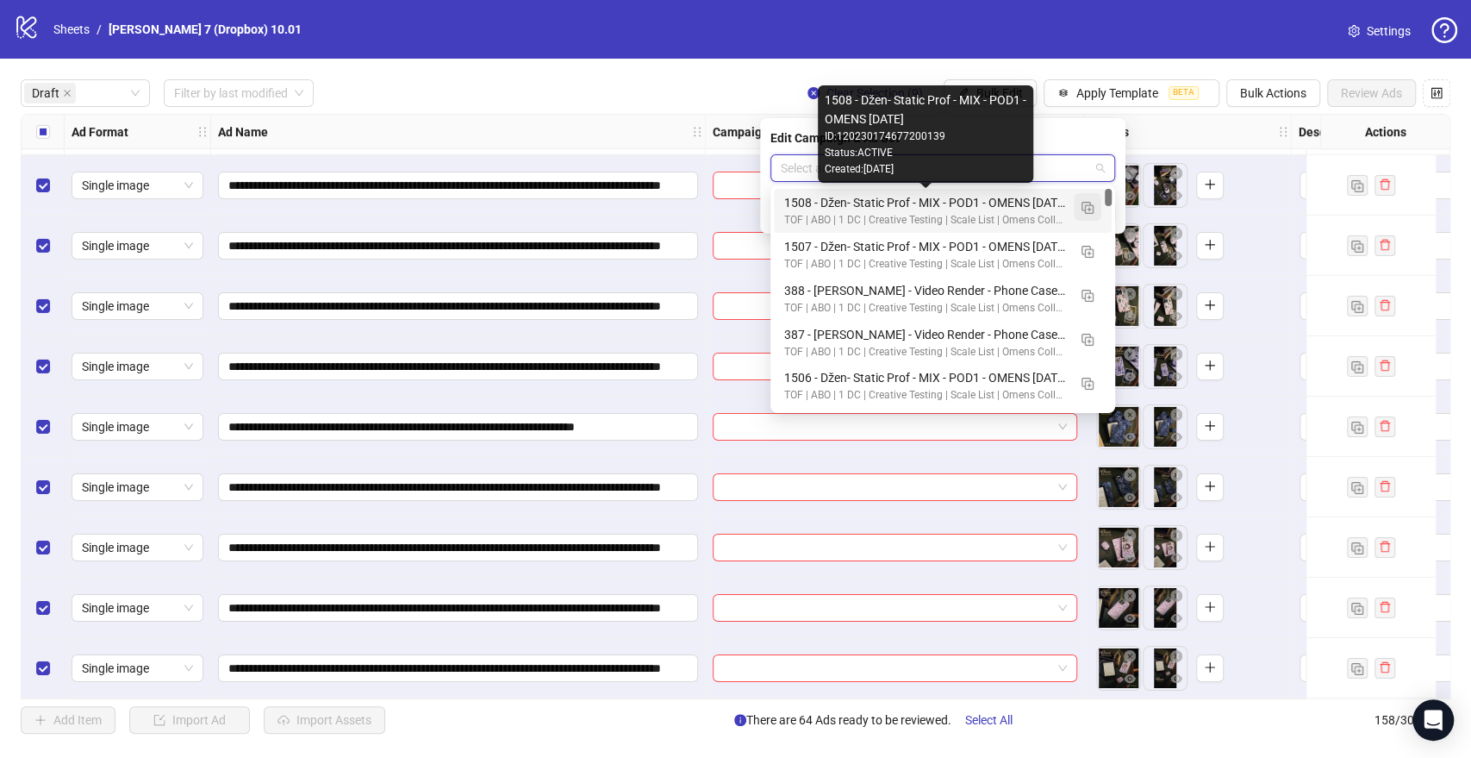
click at [1086, 206] on img "button" at bounding box center [1088, 208] width 12 height 12
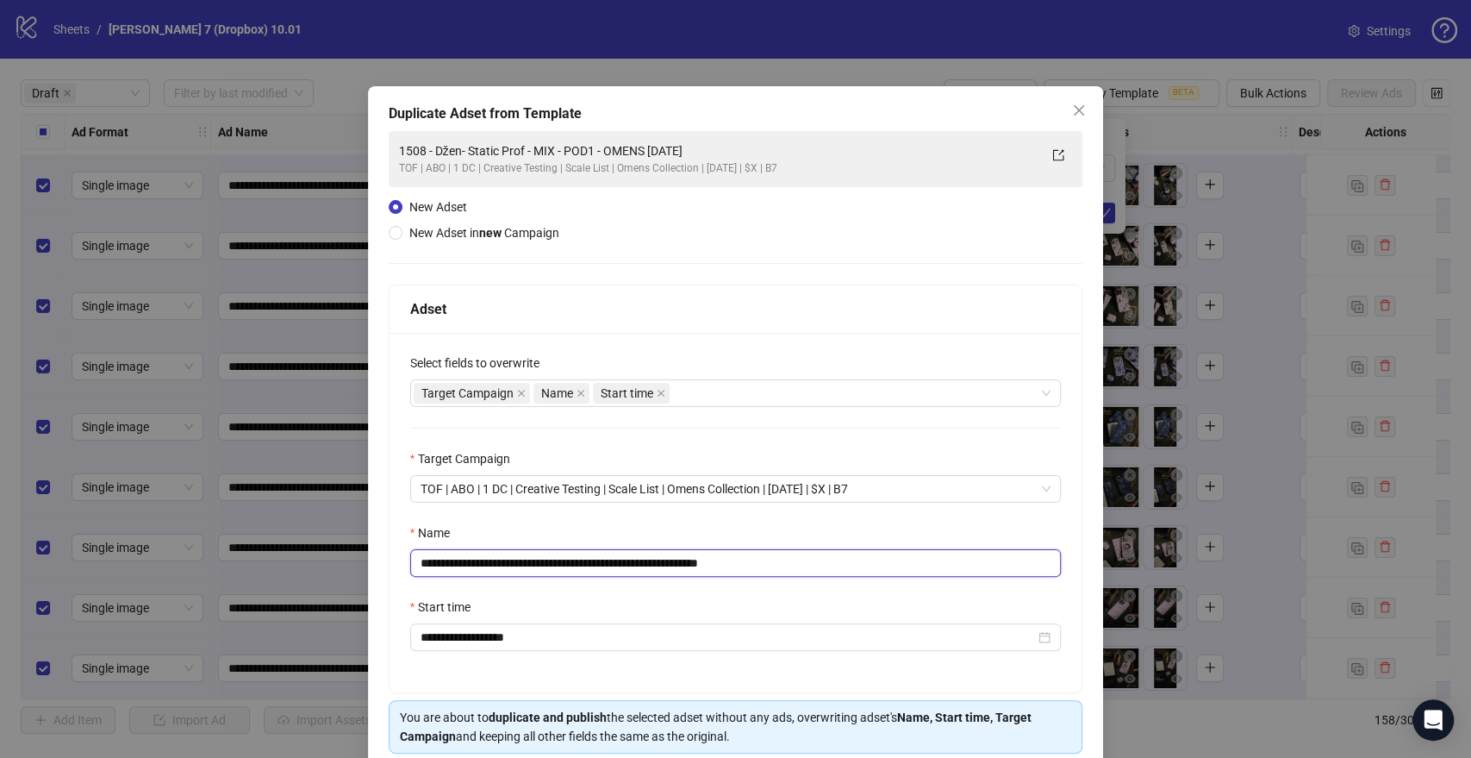
drag, startPoint x: 662, startPoint y: 562, endPoint x: 131, endPoint y: 559, distance: 530.9
click at [131, 559] on div "**********" at bounding box center [735, 379] width 1471 height 758
paste input "text"
drag, startPoint x: 731, startPoint y: 563, endPoint x: 883, endPoint y: 564, distance: 151.7
click at [874, 561] on input "**********" at bounding box center [736, 563] width 652 height 28
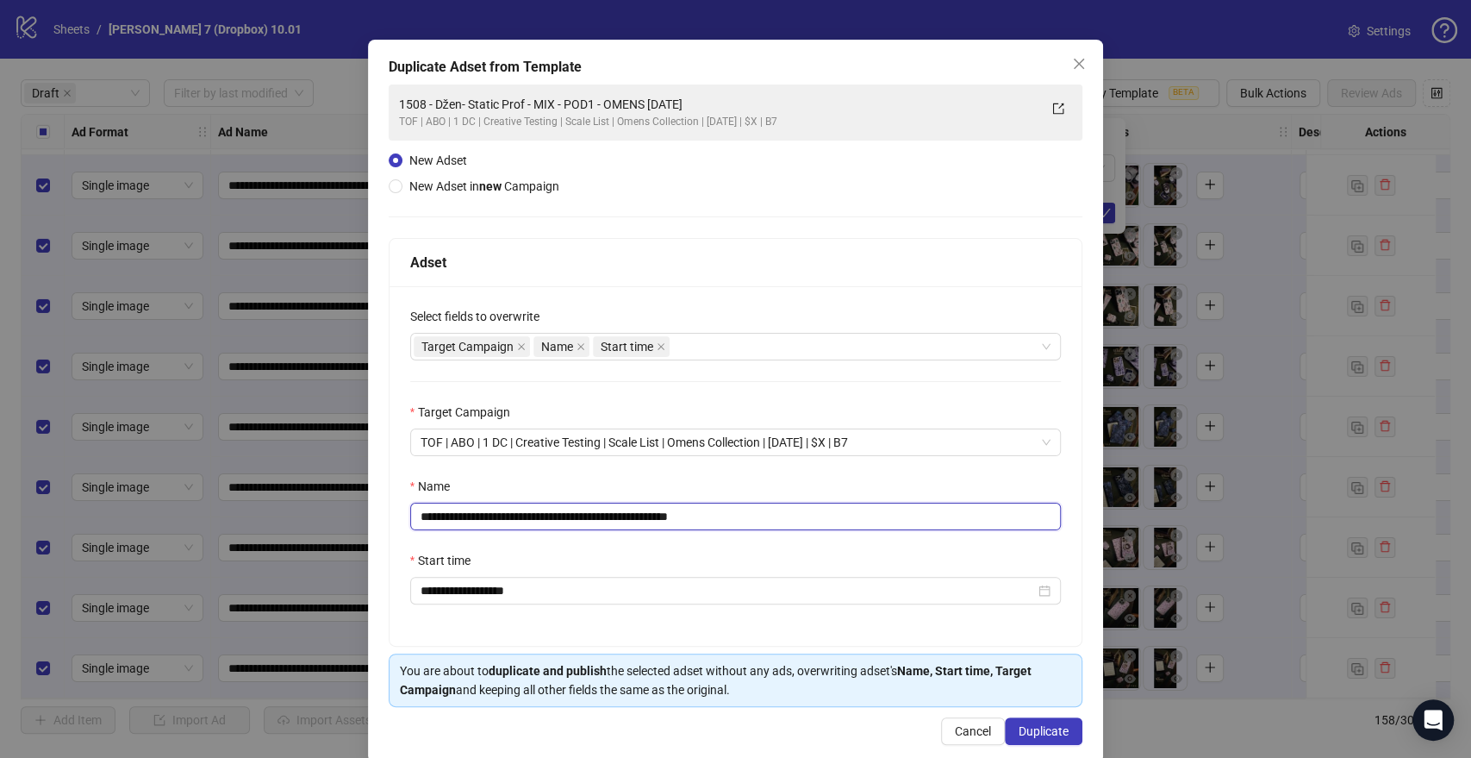
scroll to position [72, 0]
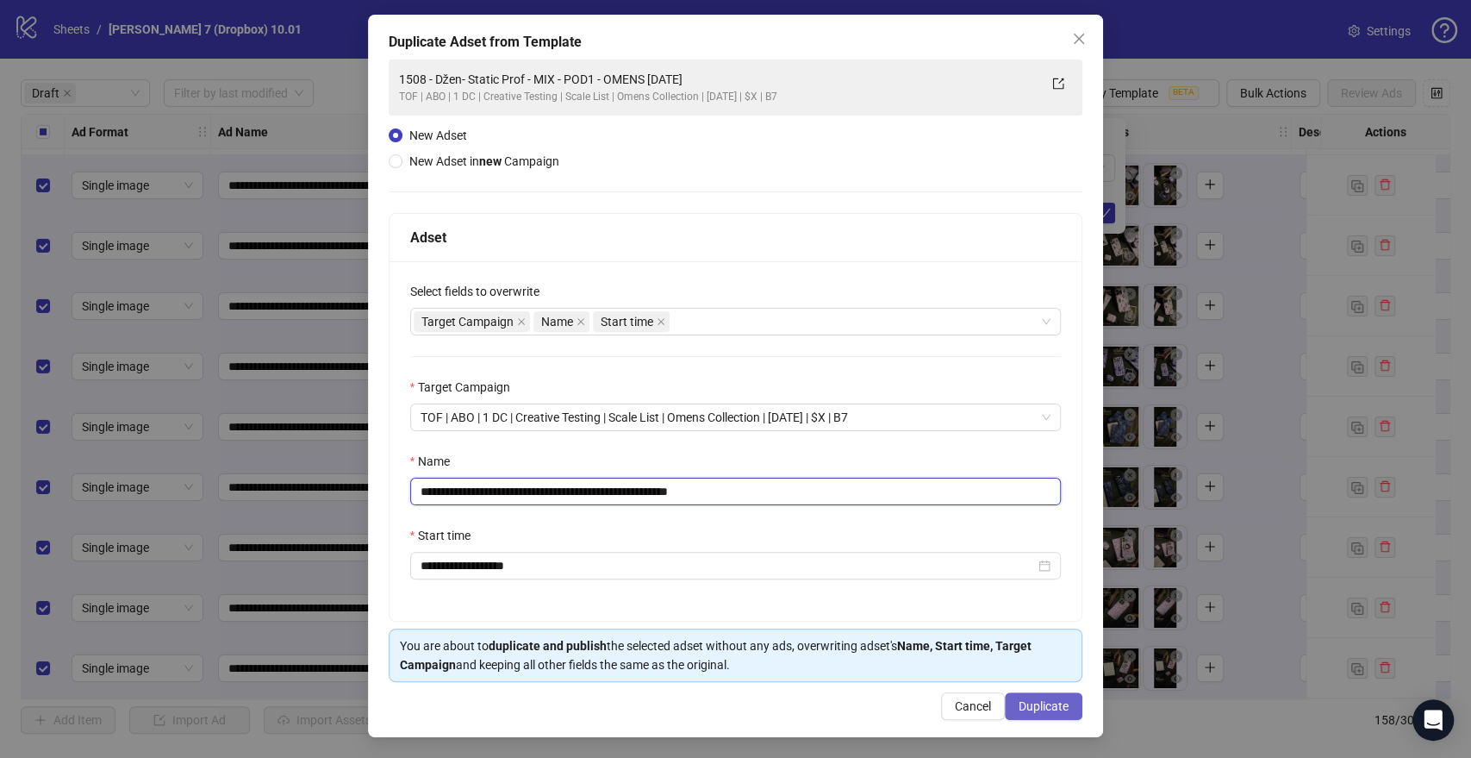
type input "**********"
click at [1023, 706] on span "Duplicate" at bounding box center [1044, 706] width 50 height 14
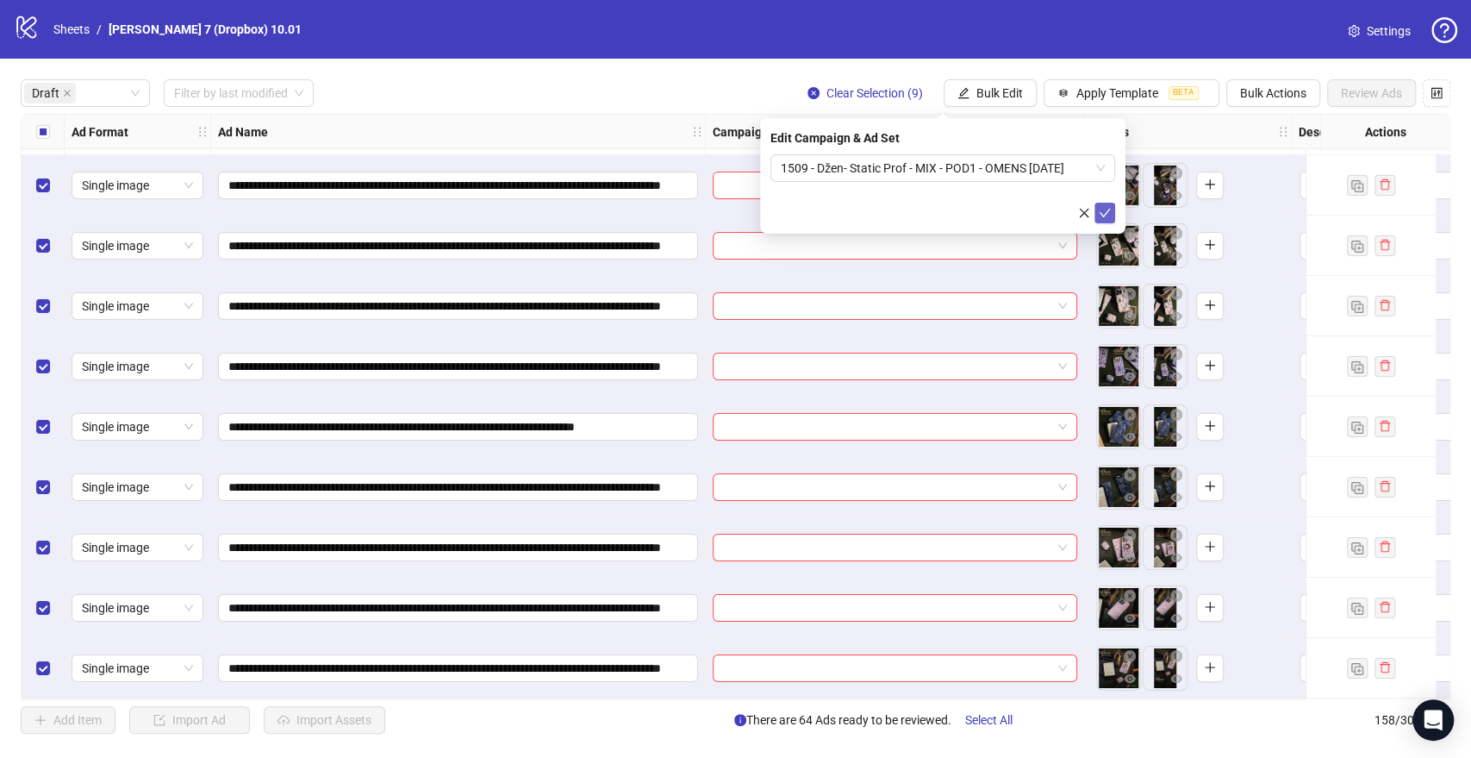
click at [1106, 211] on icon "check" at bounding box center [1105, 213] width 12 height 12
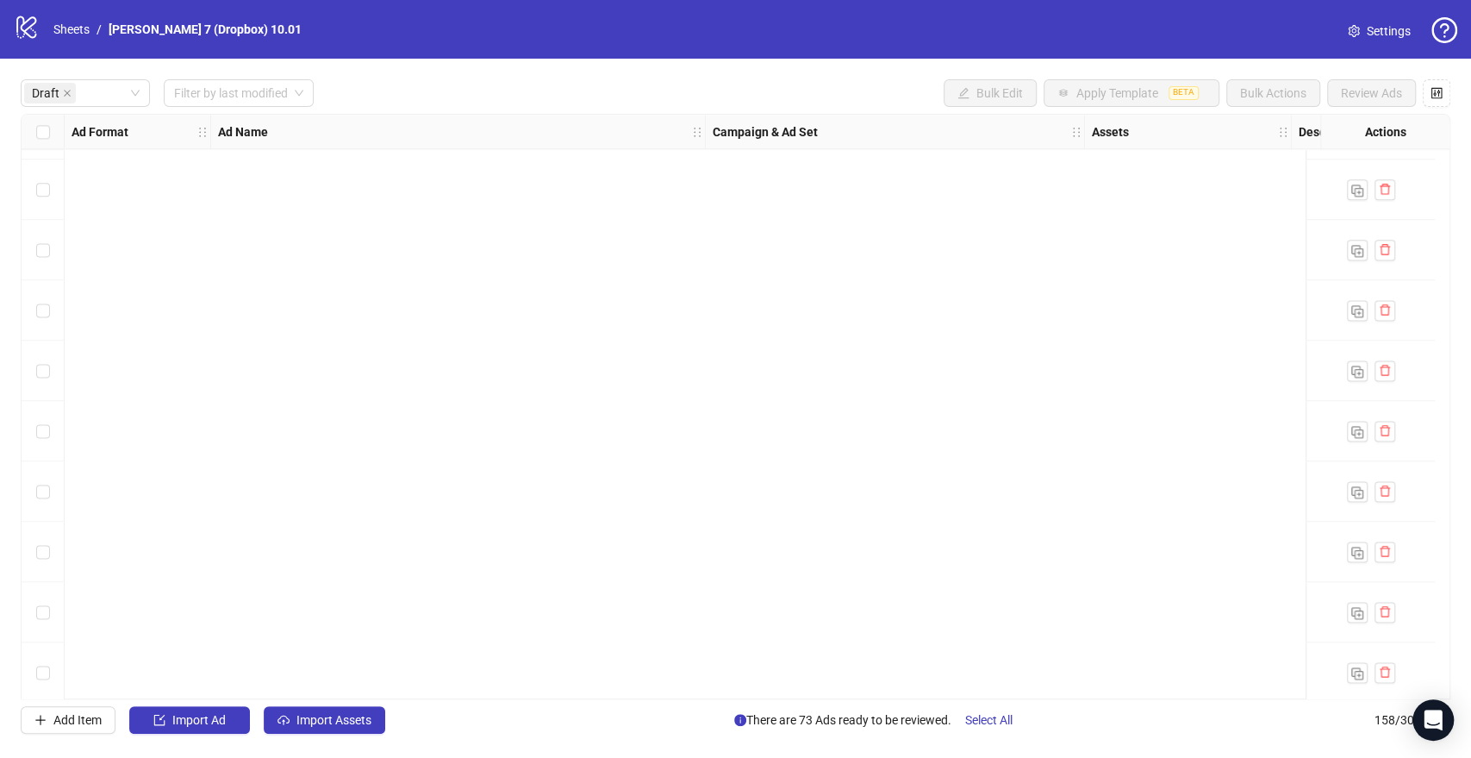
scroll to position [0, 0]
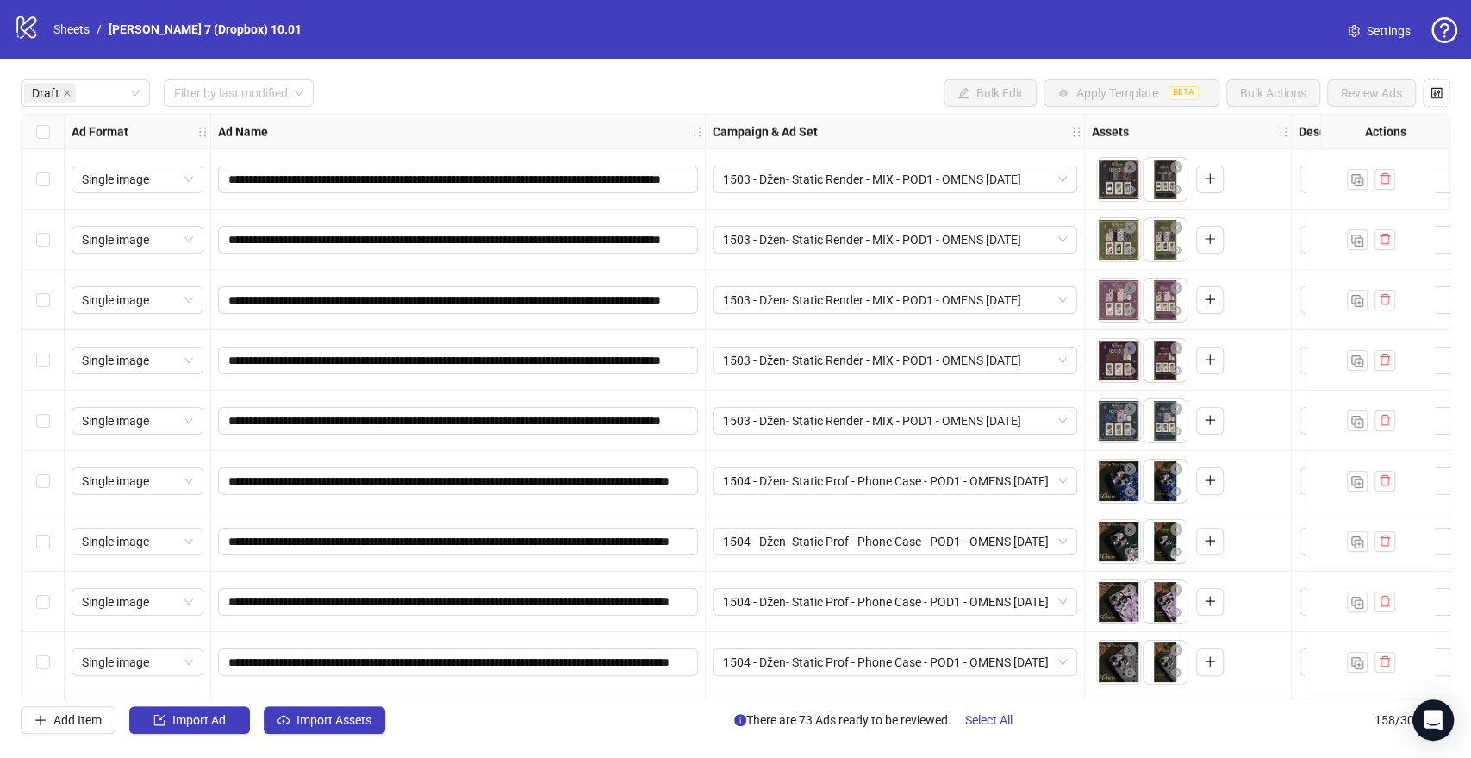
click at [53, 140] on div "Select all rows" at bounding box center [43, 132] width 43 height 34
click at [1124, 186] on icon "eye" at bounding box center [1130, 190] width 12 height 12
click at [1131, 191] on icon "eye" at bounding box center [1130, 189] width 12 height 9
click at [1124, 433] on icon "eye" at bounding box center [1130, 431] width 12 height 9
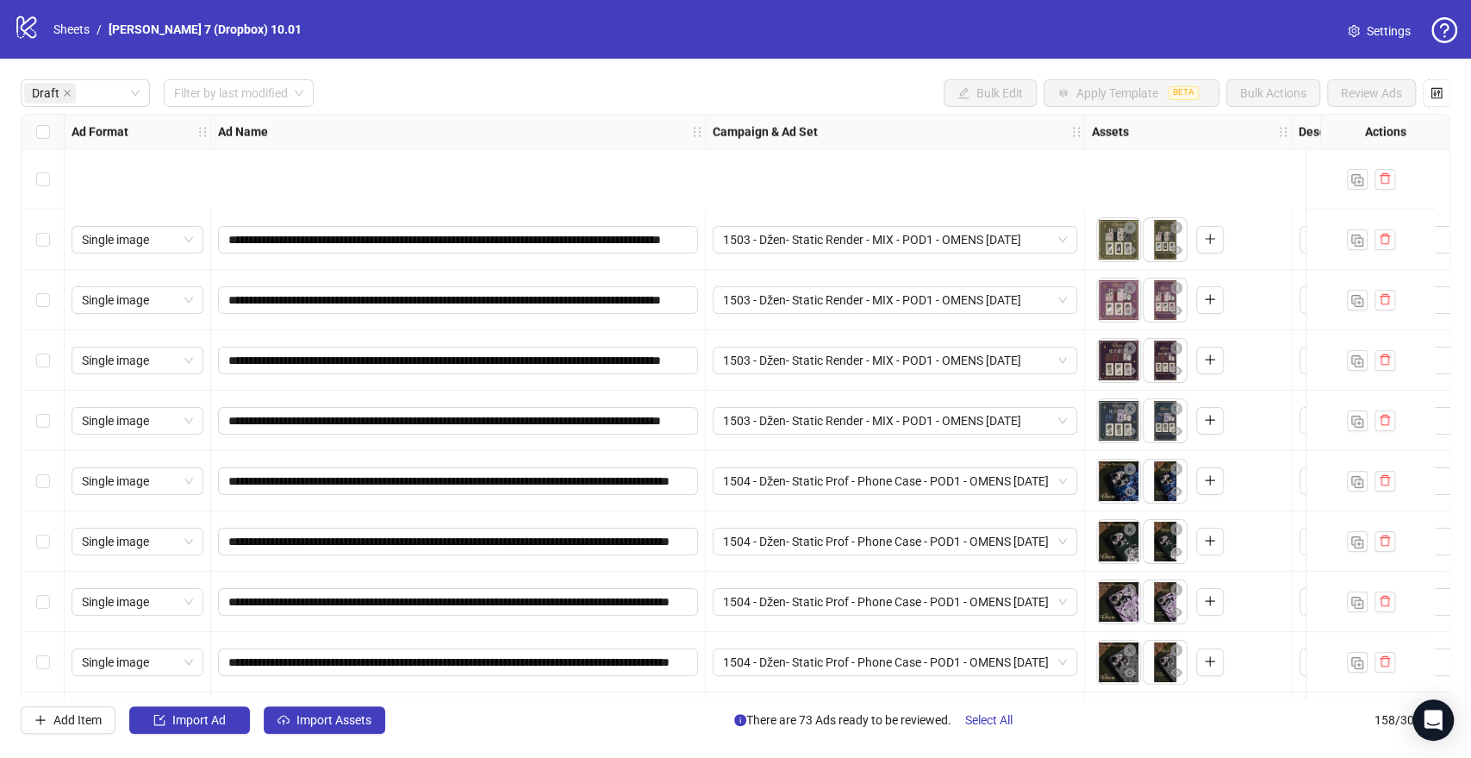
scroll to position [191, 0]
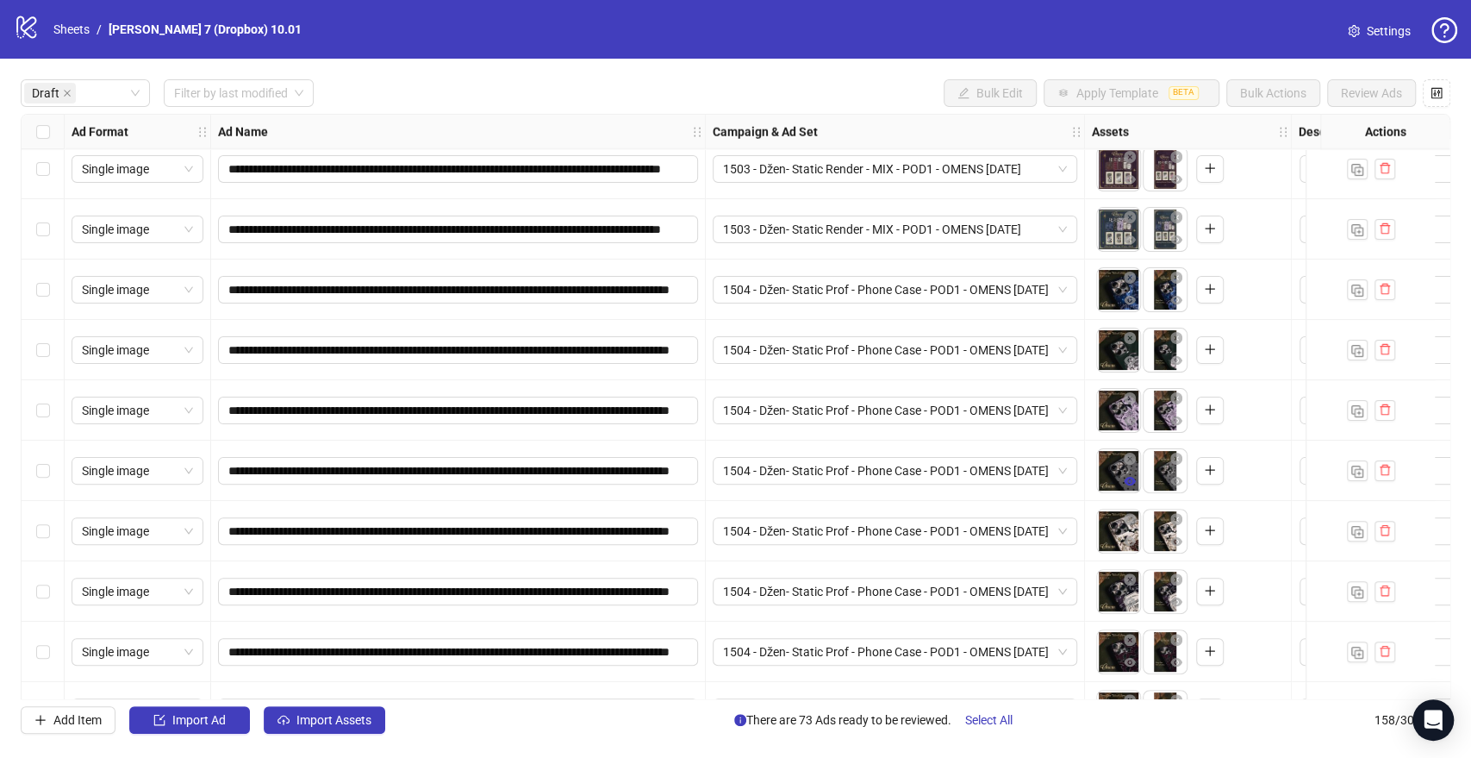
click at [1131, 481] on icon "eye" at bounding box center [1130, 481] width 12 height 9
click at [1124, 543] on icon "eye" at bounding box center [1130, 541] width 12 height 12
click at [1139, 604] on button "button" at bounding box center [1130, 602] width 21 height 21
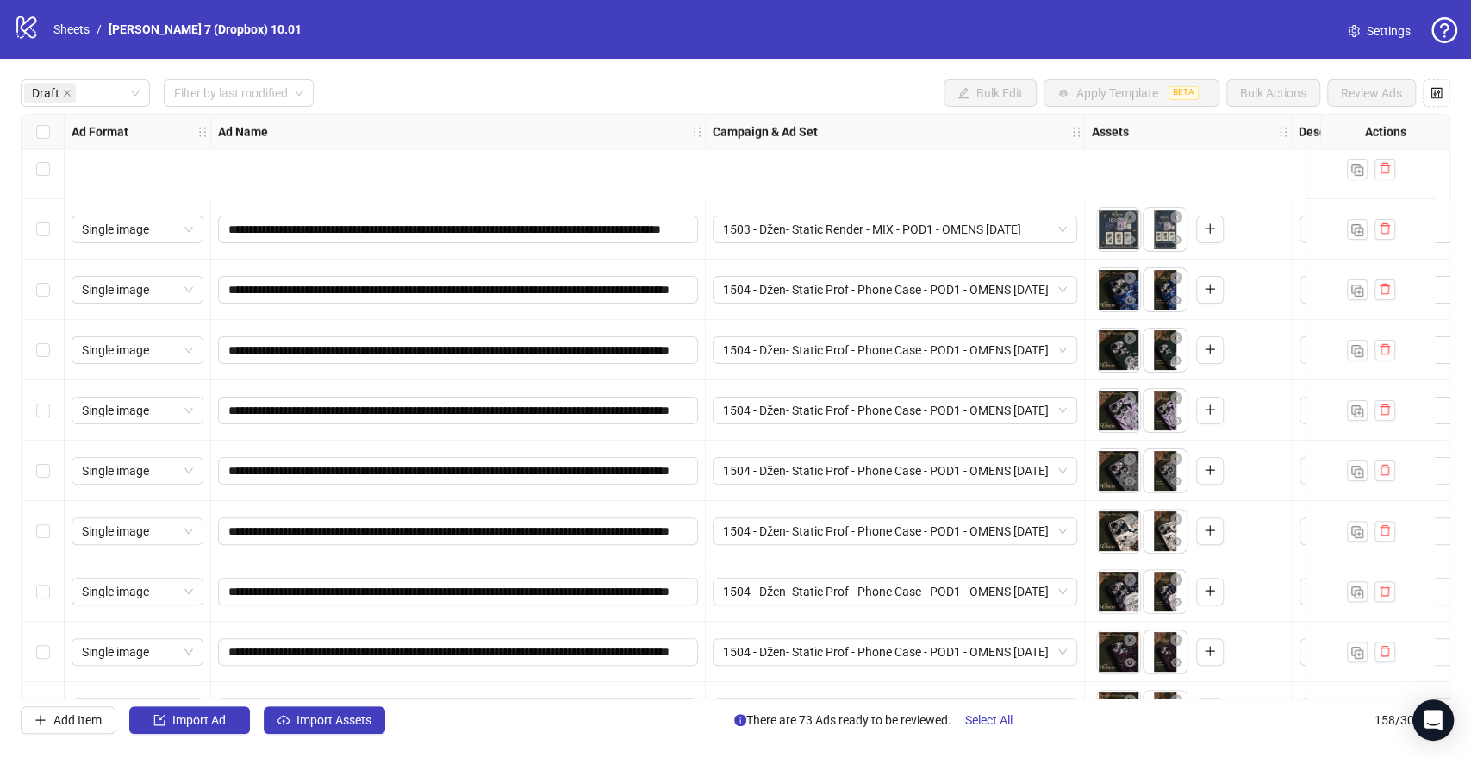
scroll to position [383, 0]
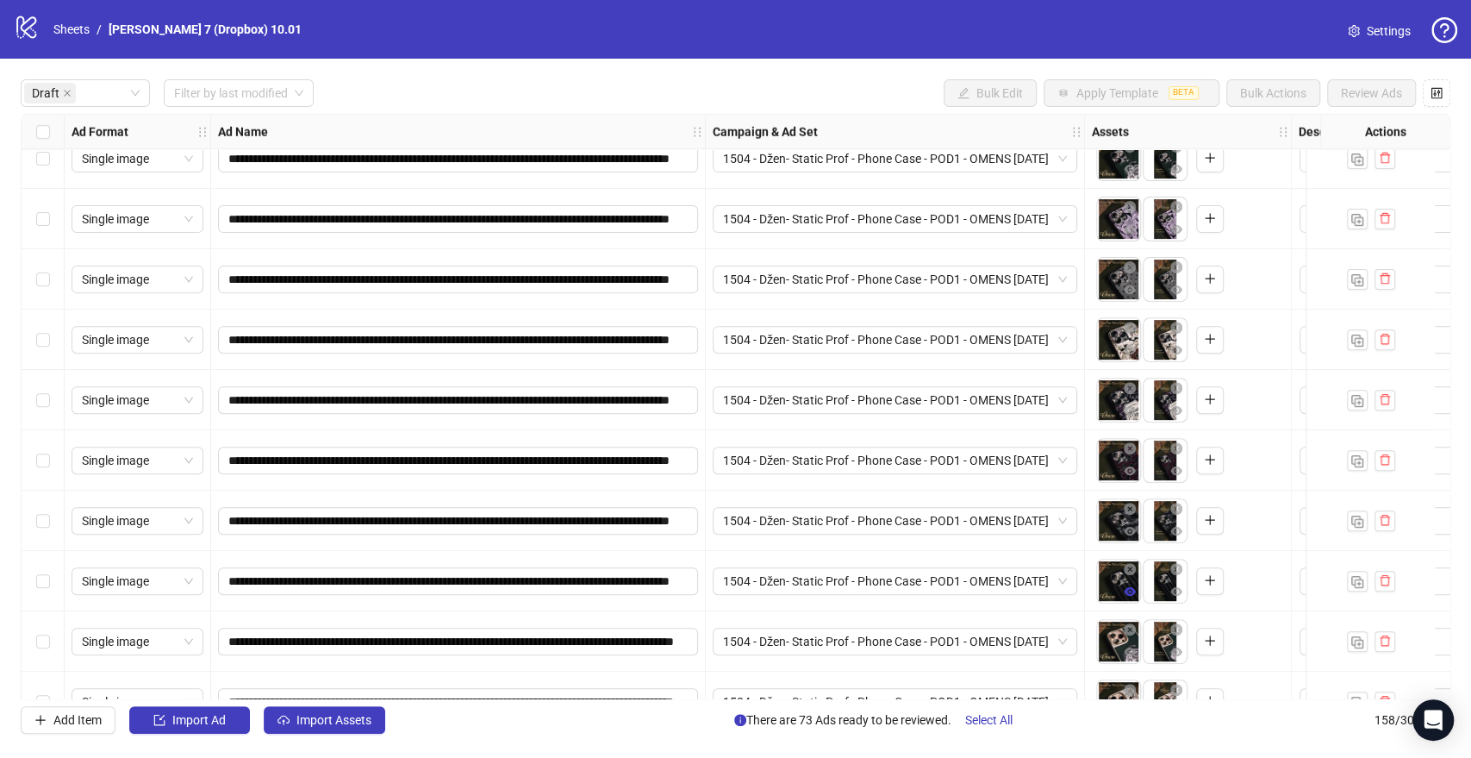
click at [1131, 592] on icon "eye" at bounding box center [1130, 591] width 12 height 12
click at [1134, 647] on icon "eye" at bounding box center [1130, 652] width 12 height 12
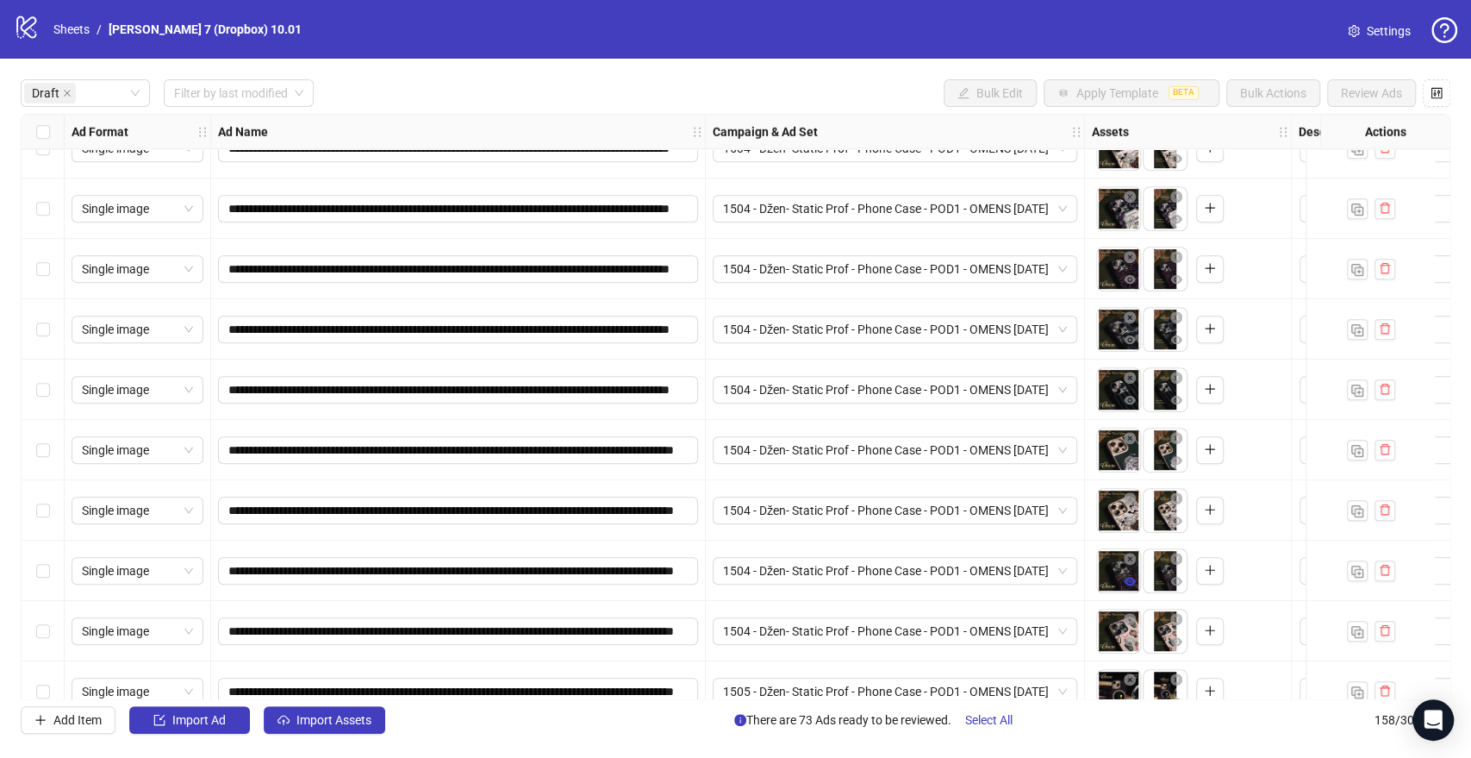
click at [1134, 584] on icon "eye" at bounding box center [1130, 581] width 12 height 12
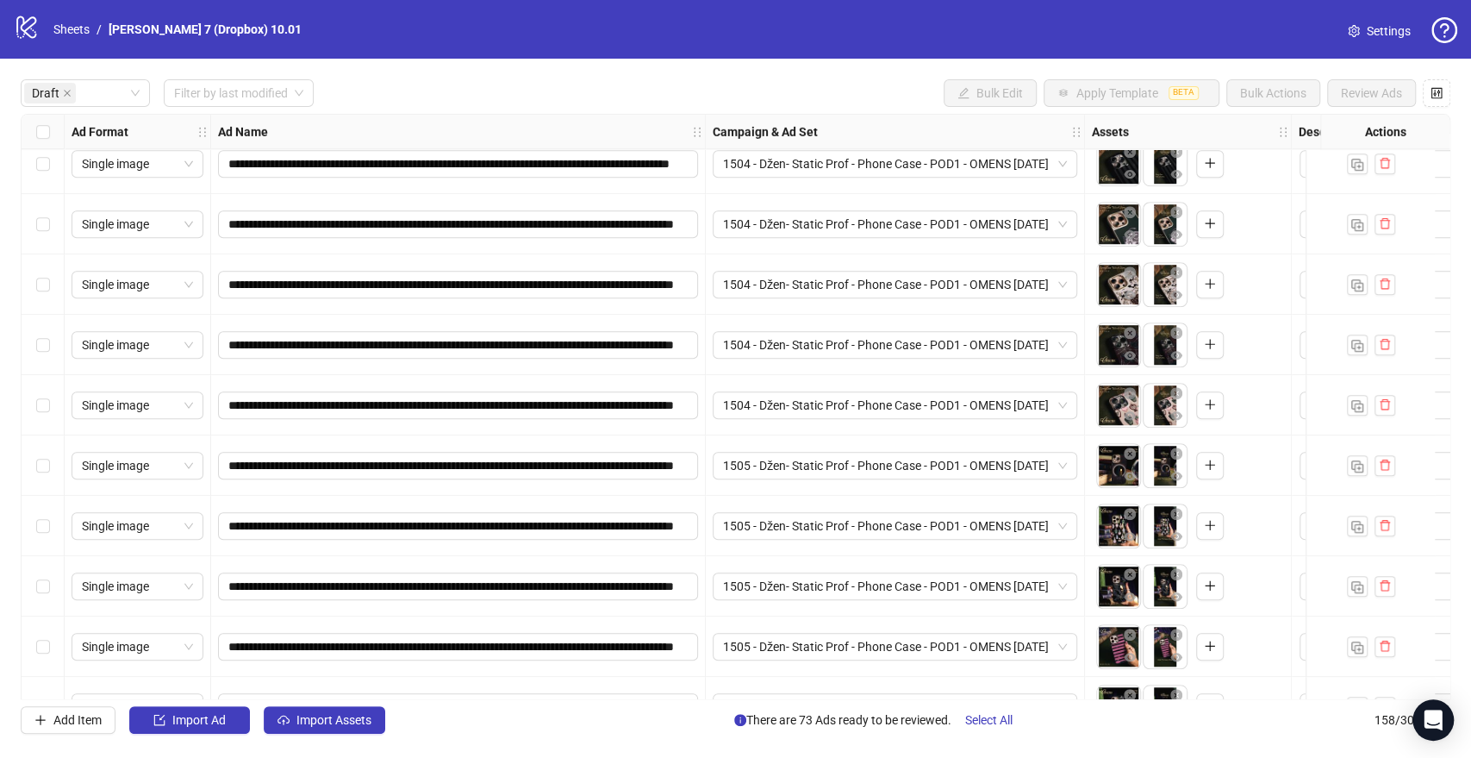
scroll to position [765, 0]
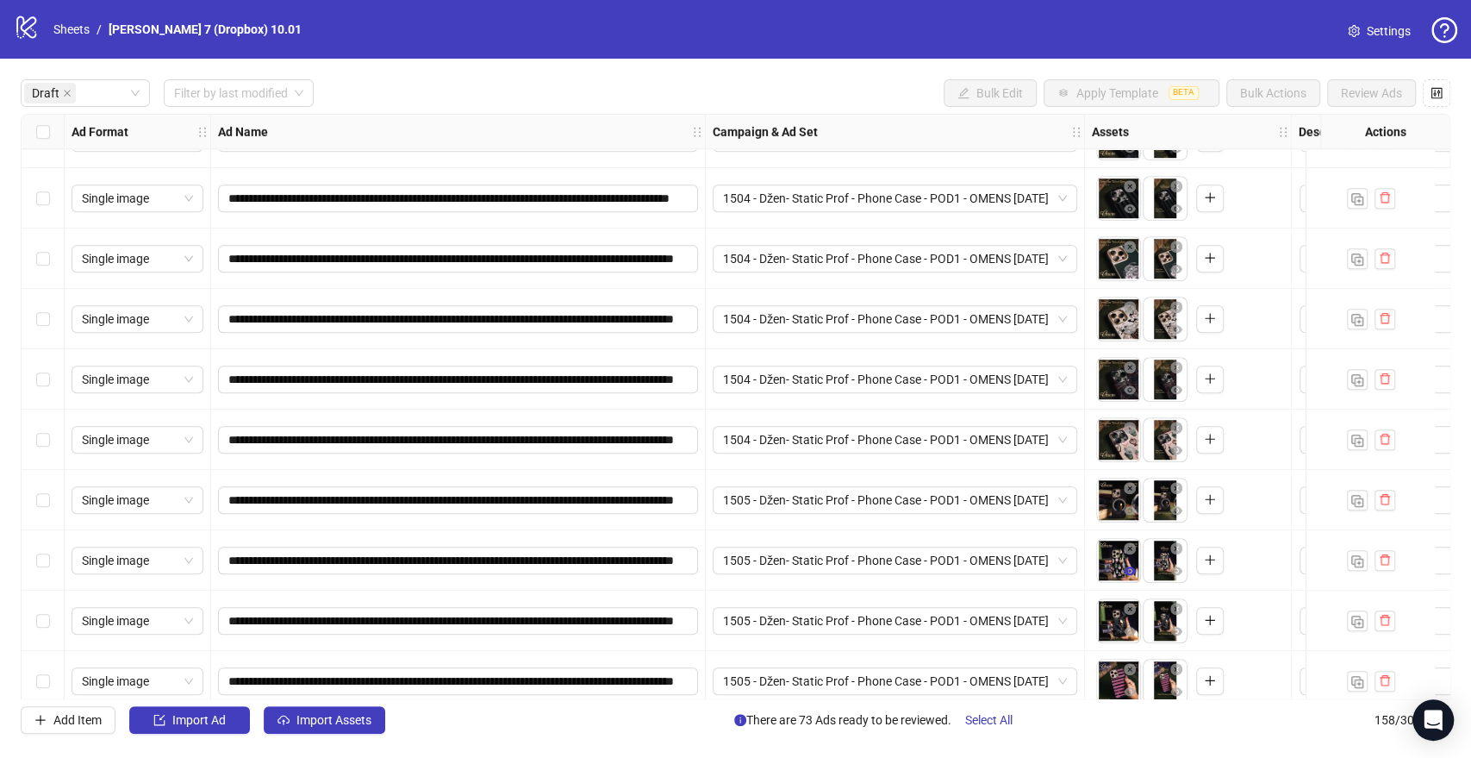
click at [1130, 574] on icon "eye" at bounding box center [1130, 570] width 12 height 9
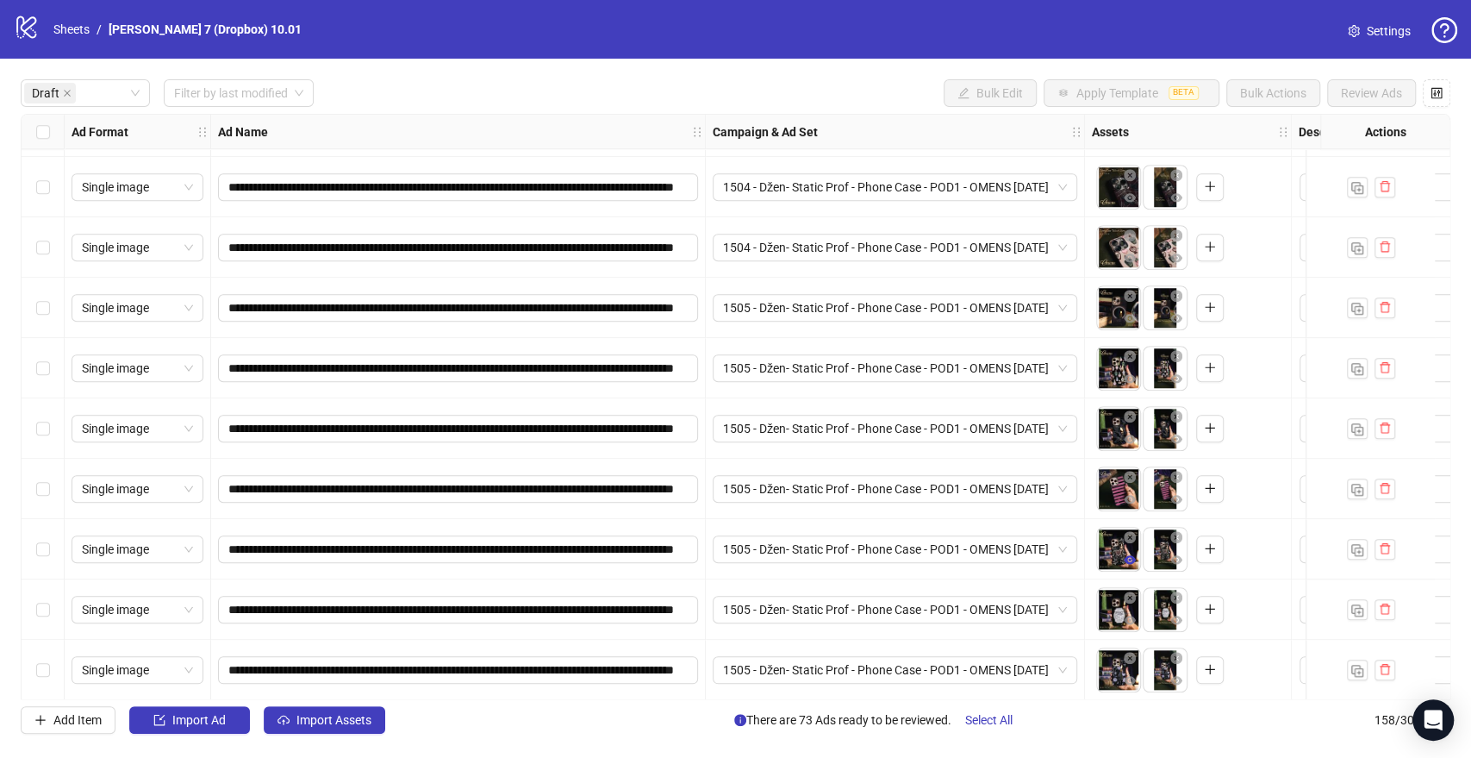
click at [1133, 561] on icon "eye" at bounding box center [1130, 559] width 12 height 9
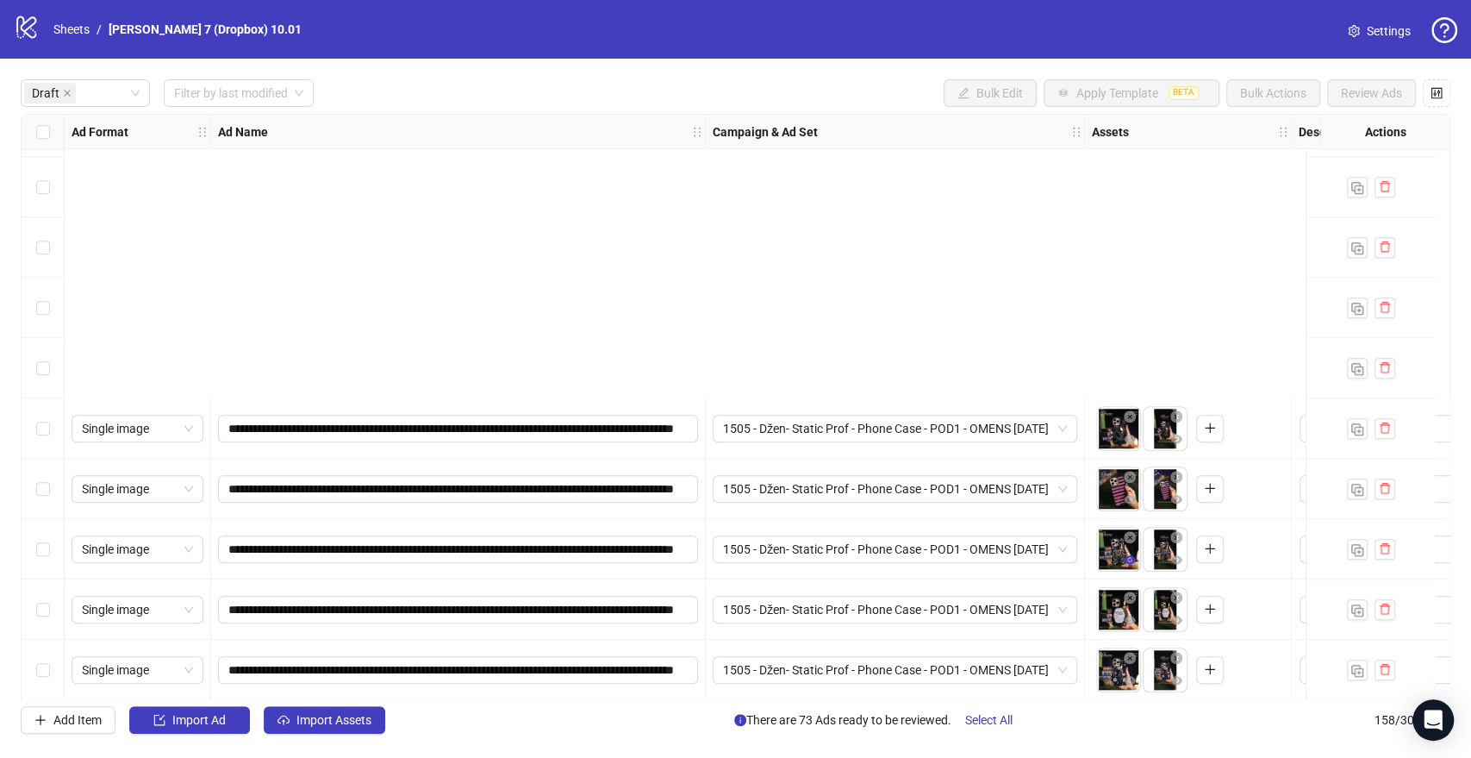
scroll to position [1340, 0]
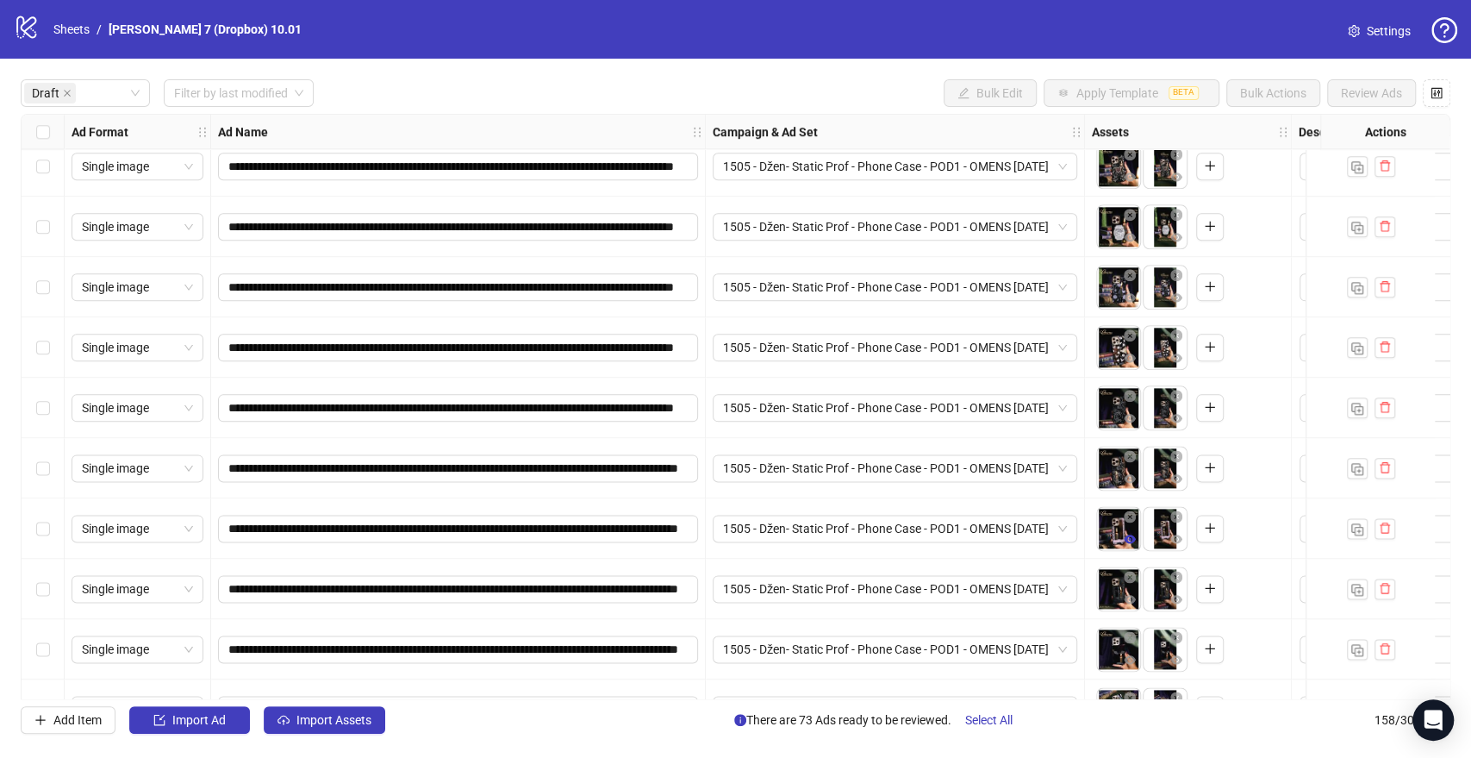
click at [1134, 536] on icon "eye" at bounding box center [1130, 539] width 12 height 12
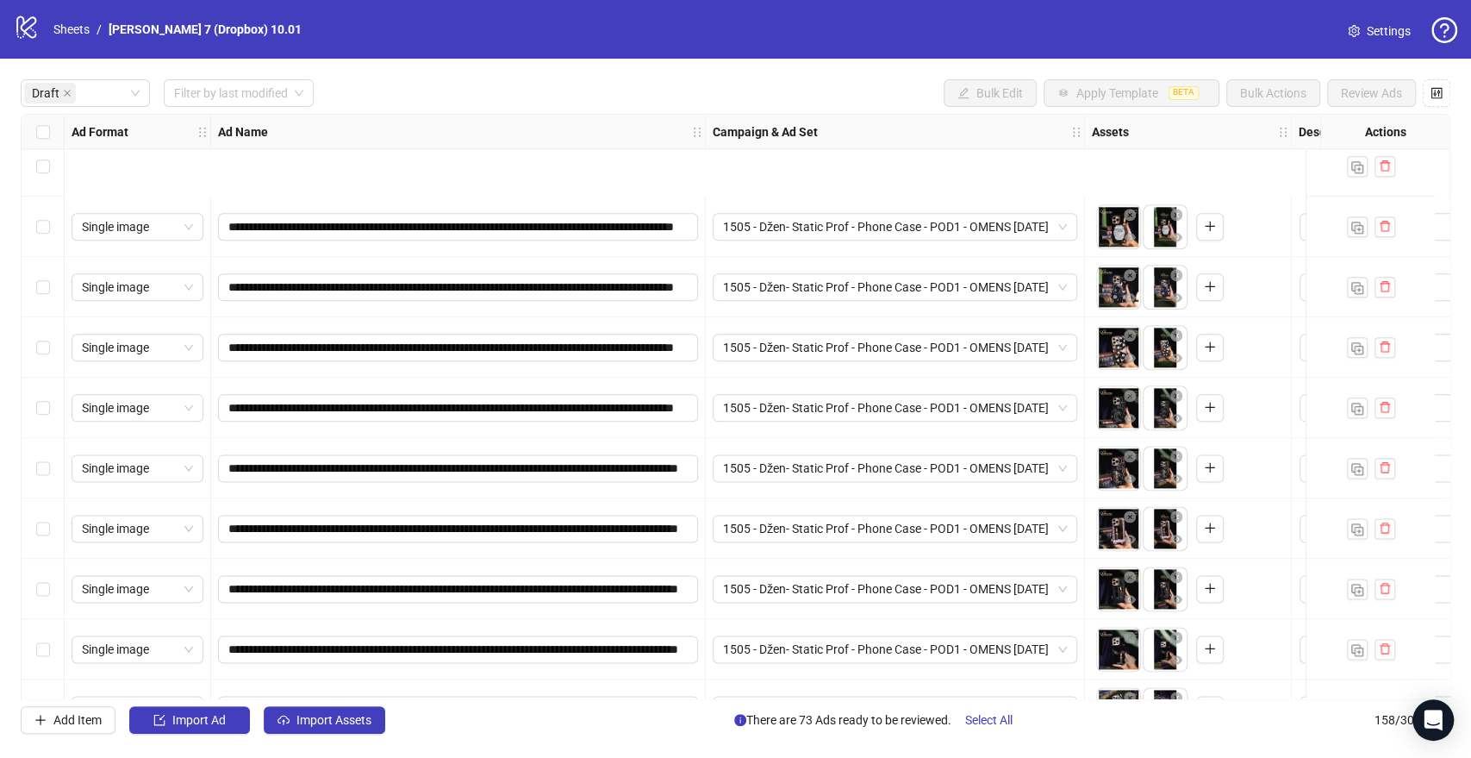
scroll to position [1531, 0]
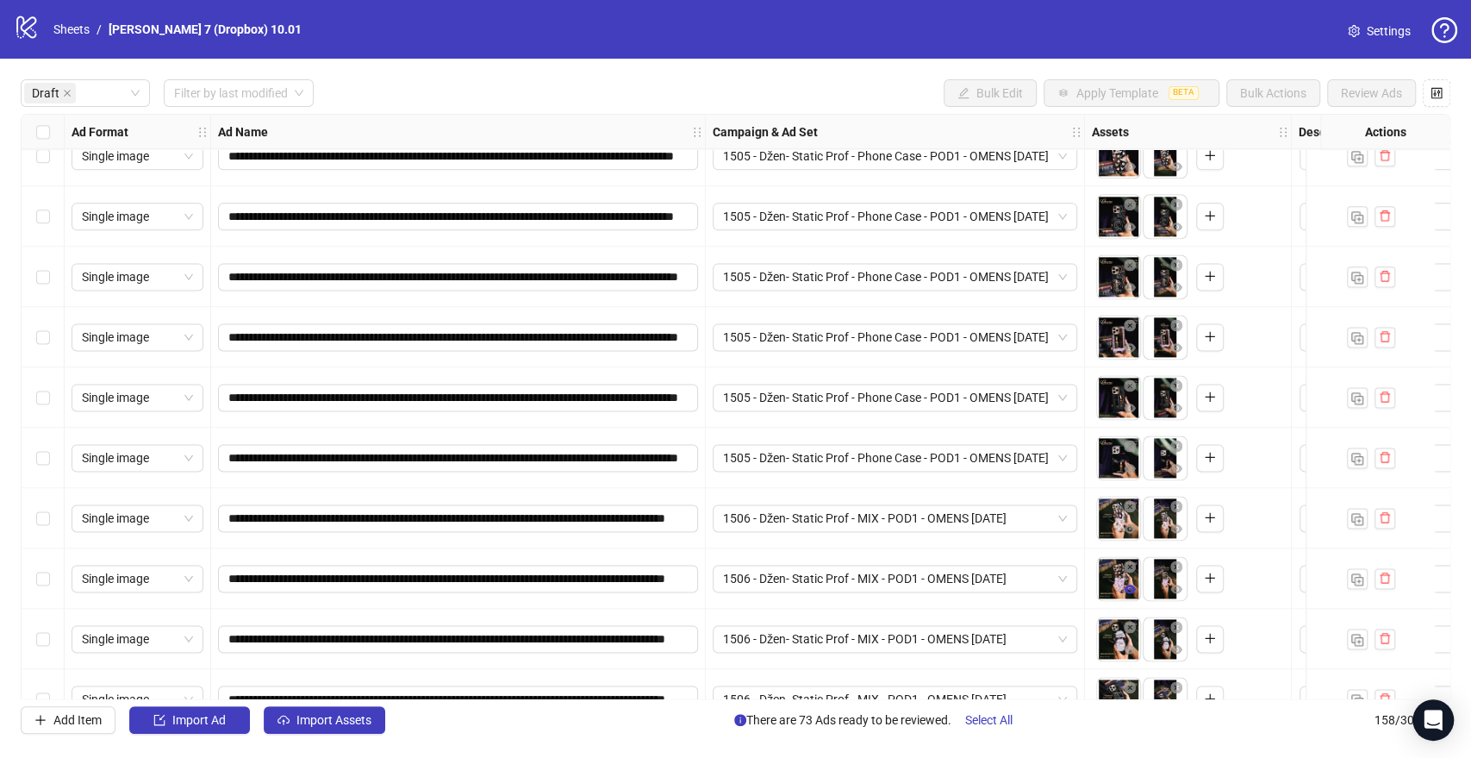
click at [1134, 587] on icon "eye" at bounding box center [1130, 588] width 12 height 9
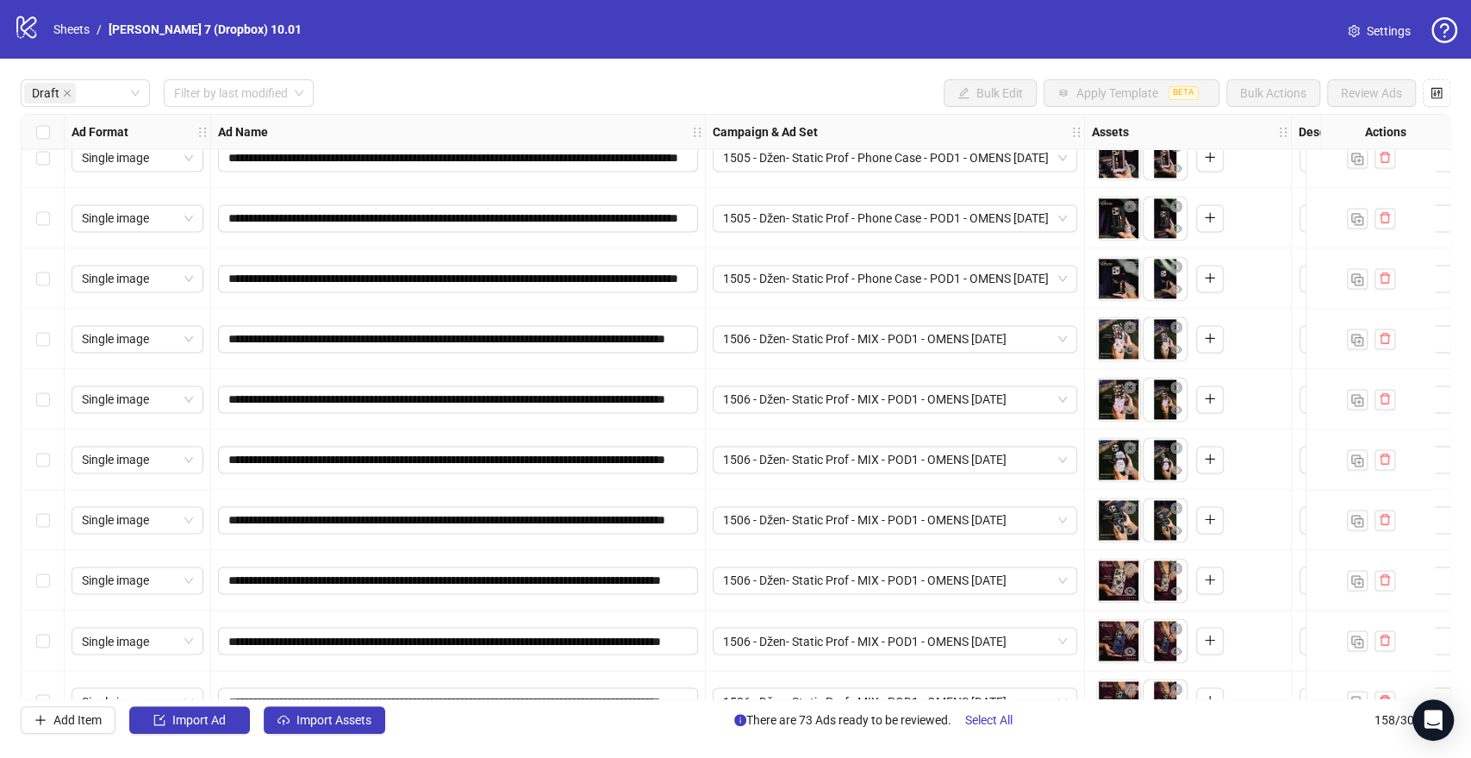
scroll to position [1724, 0]
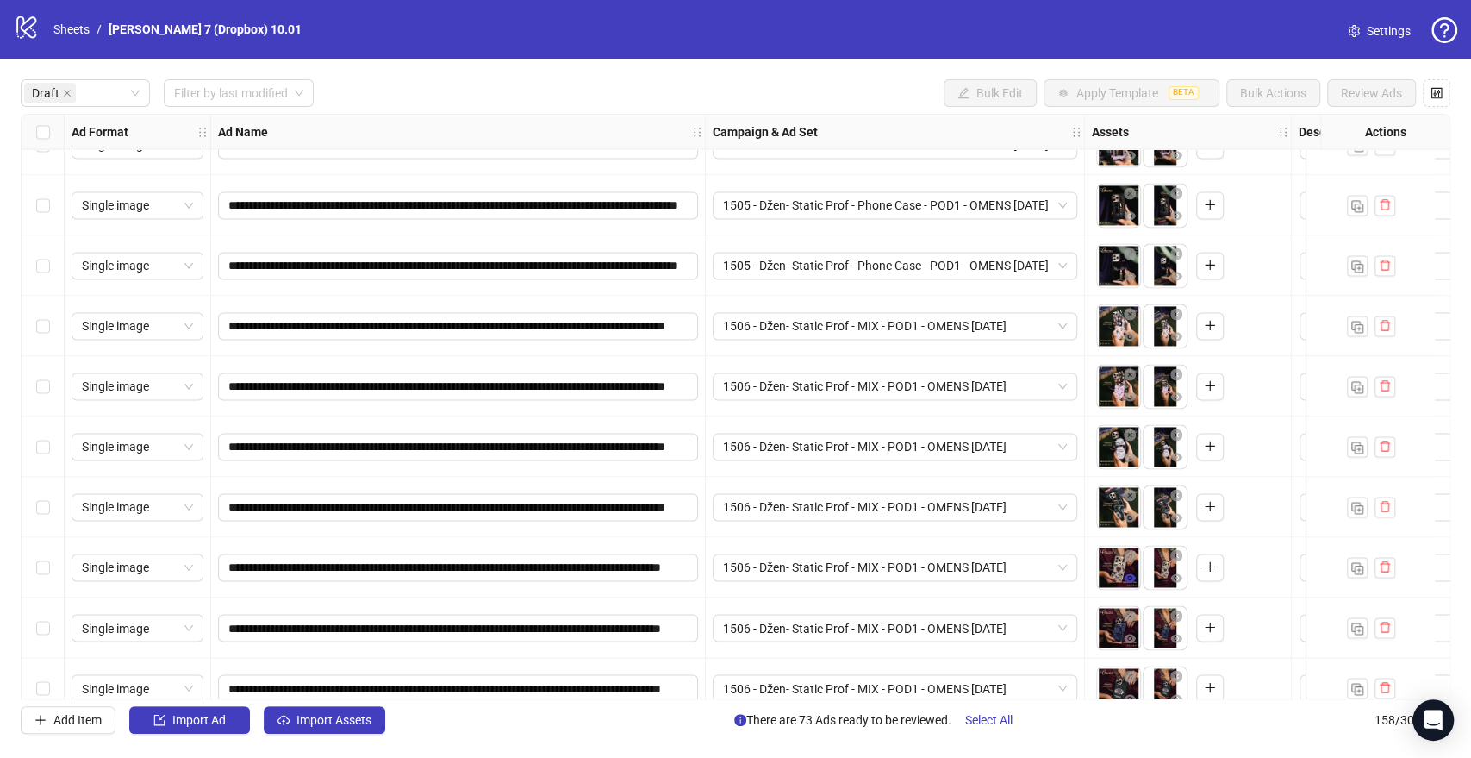
click at [1131, 573] on icon "eye" at bounding box center [1130, 577] width 12 height 12
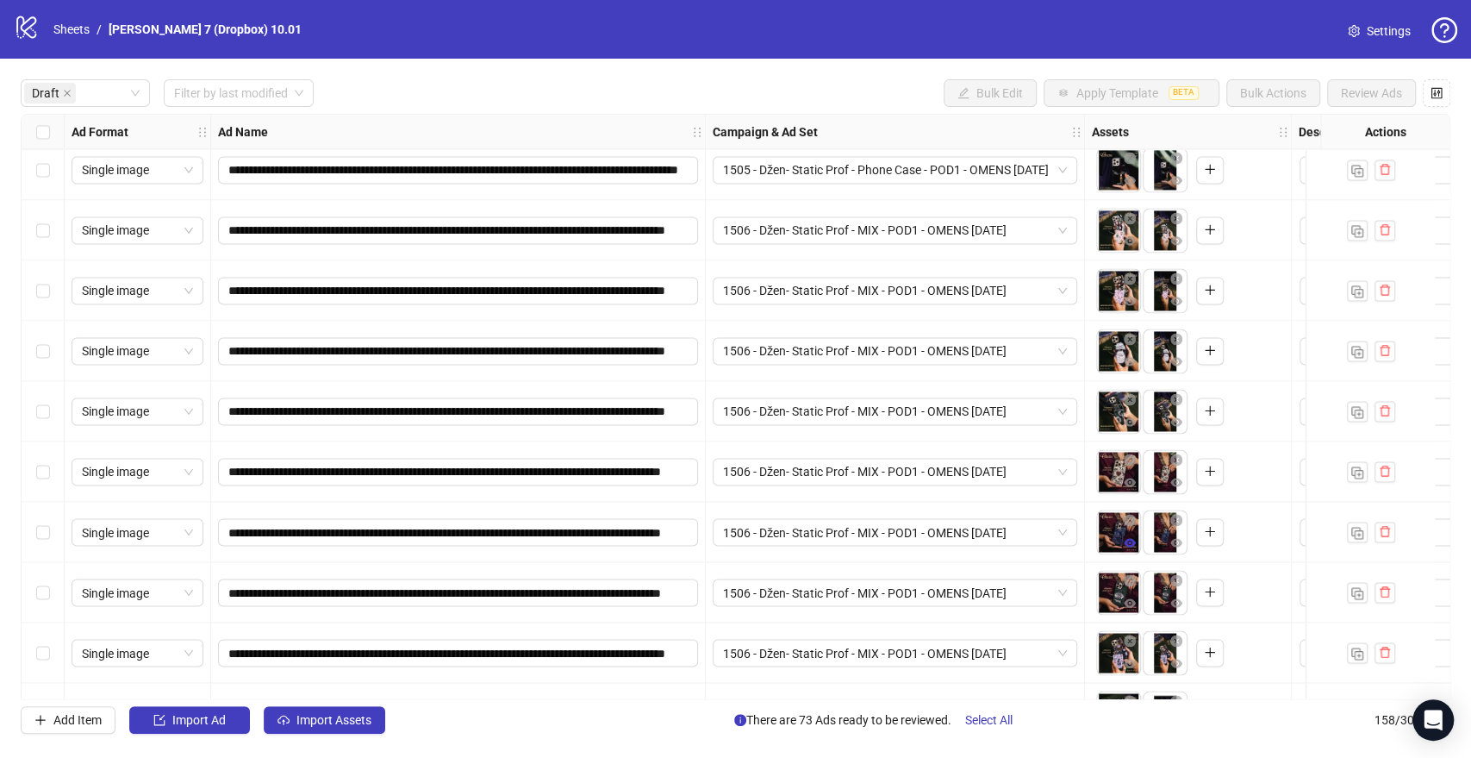
click at [1132, 546] on icon "eye" at bounding box center [1130, 542] width 12 height 9
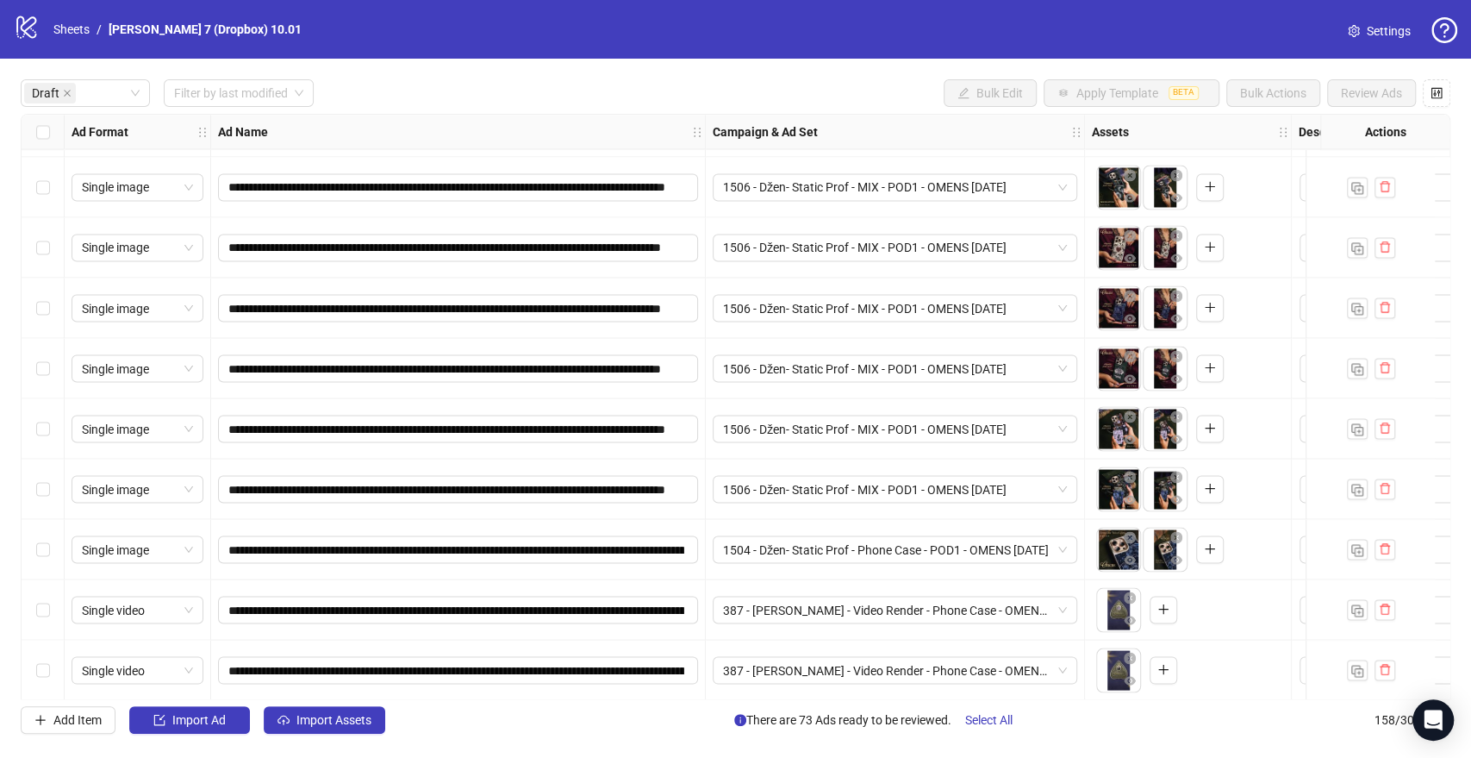
scroll to position [2011, 0]
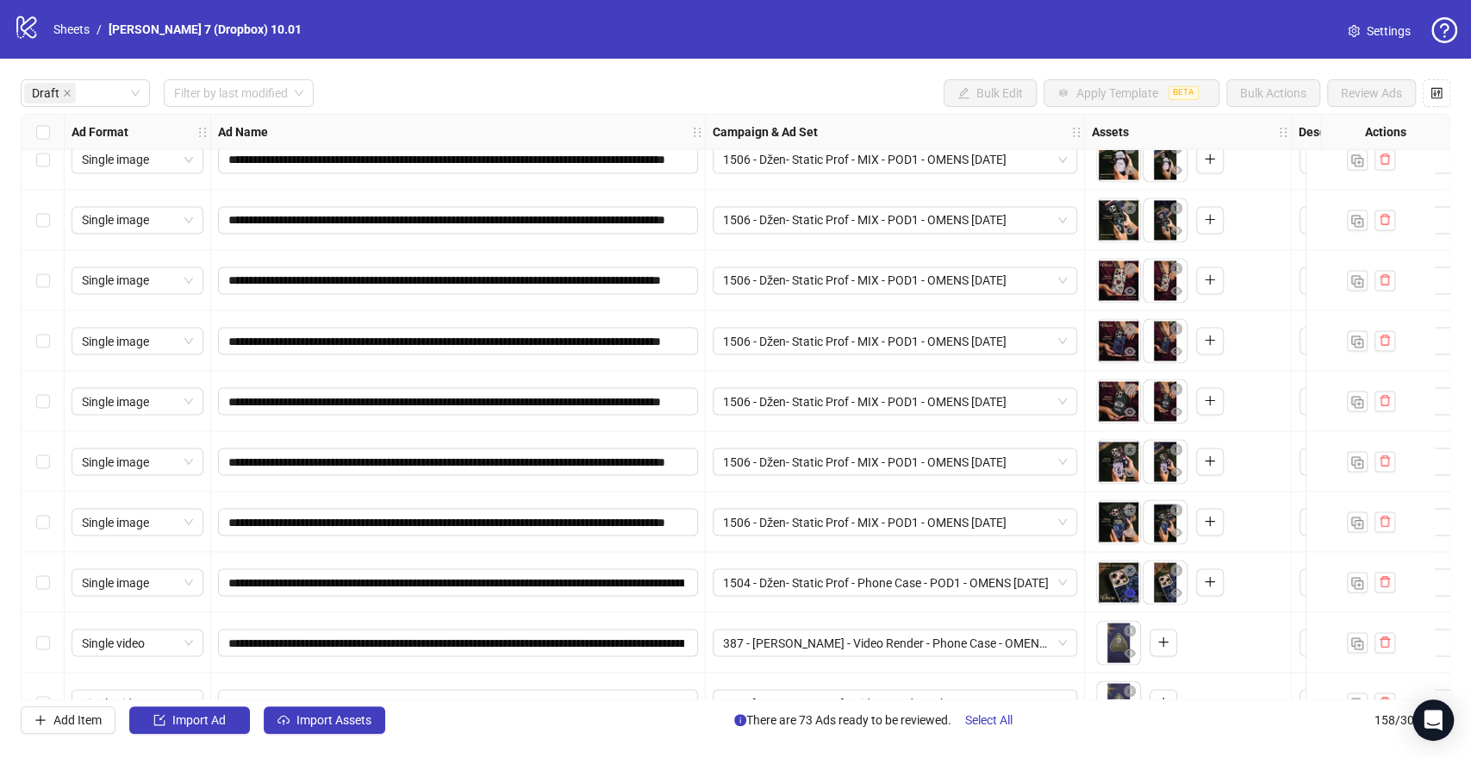
click at [1134, 589] on icon "eye" at bounding box center [1130, 592] width 12 height 12
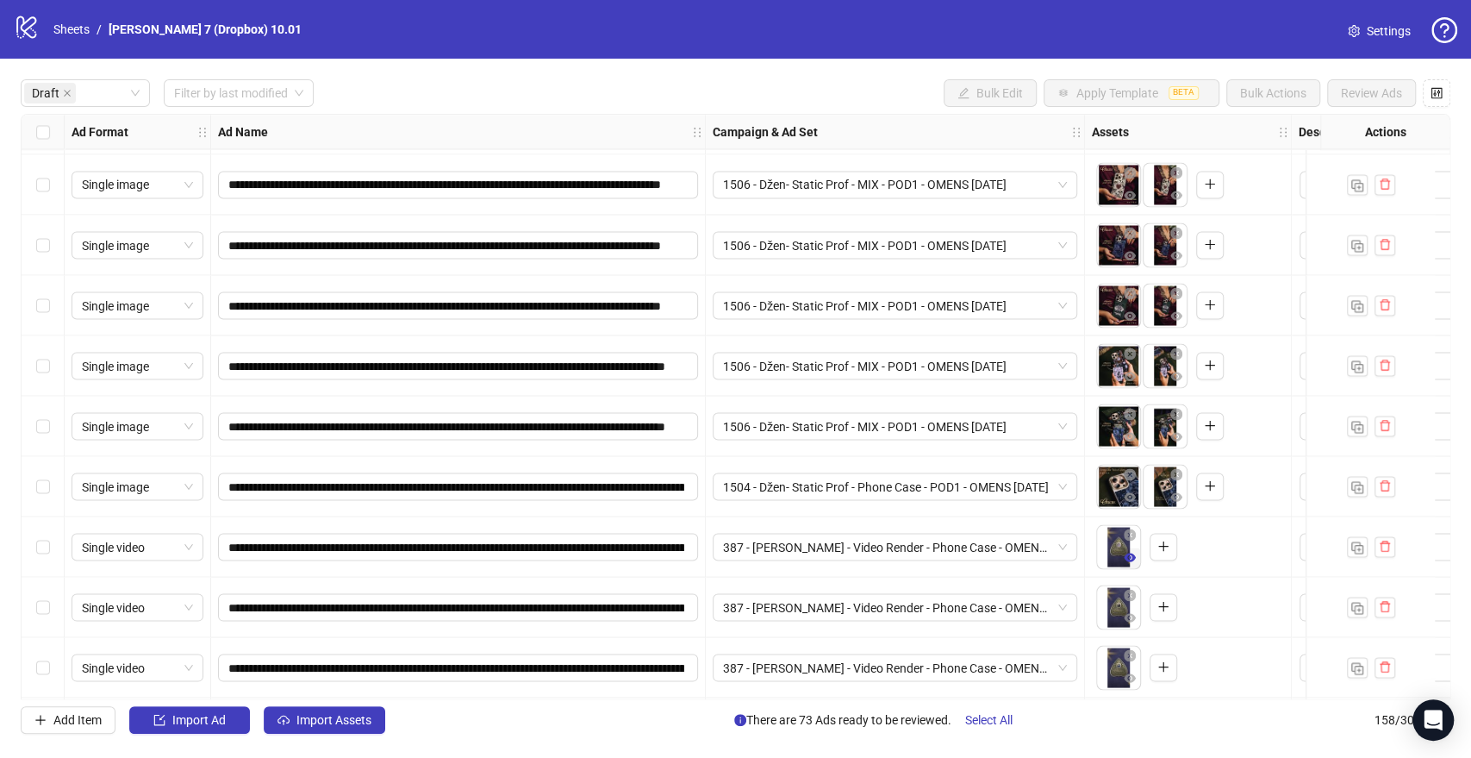
click at [1131, 555] on icon "eye" at bounding box center [1130, 557] width 12 height 12
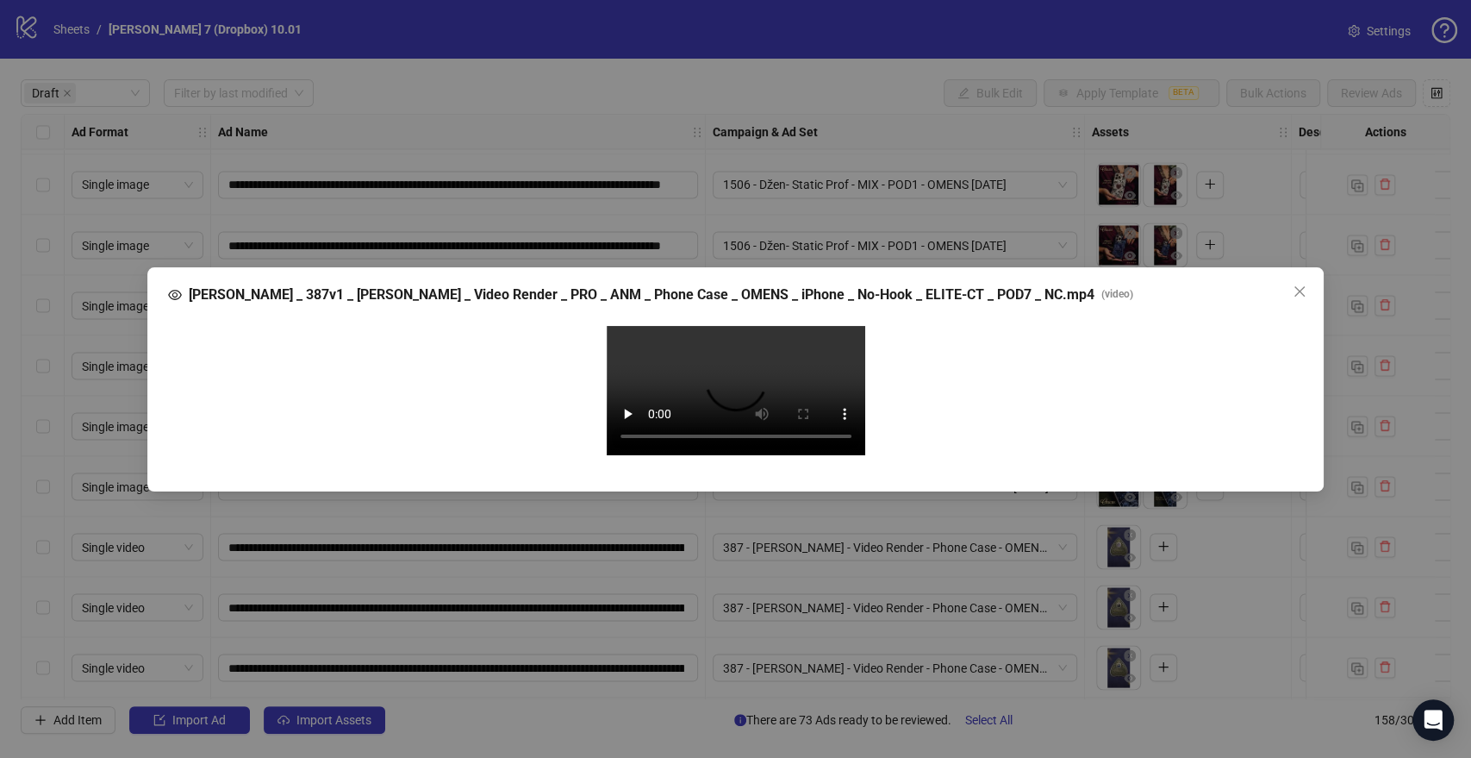
click at [725, 359] on video "Your browser does not support the video tag." at bounding box center [736, 390] width 259 height 129
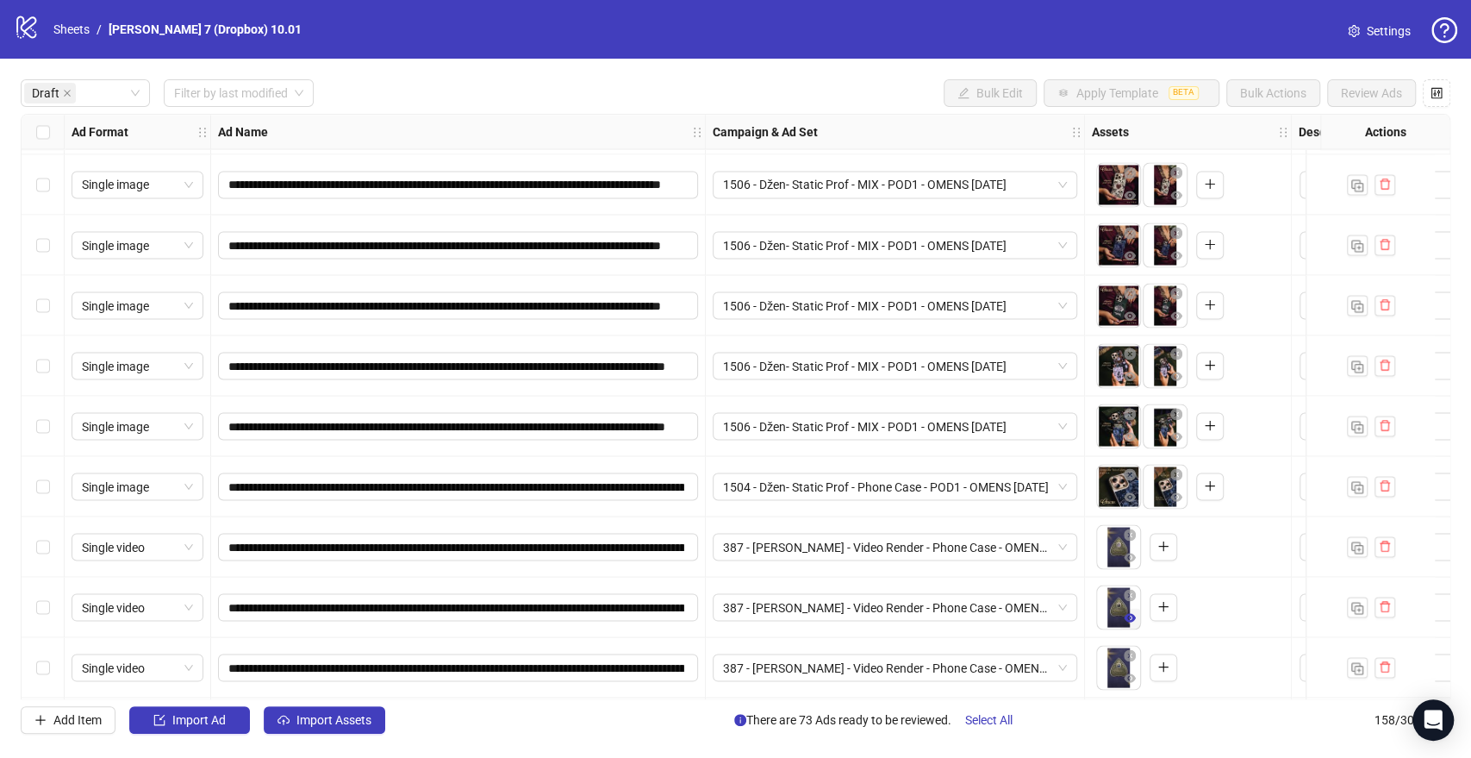
click at [1134, 615] on icon "eye" at bounding box center [1130, 617] width 12 height 9
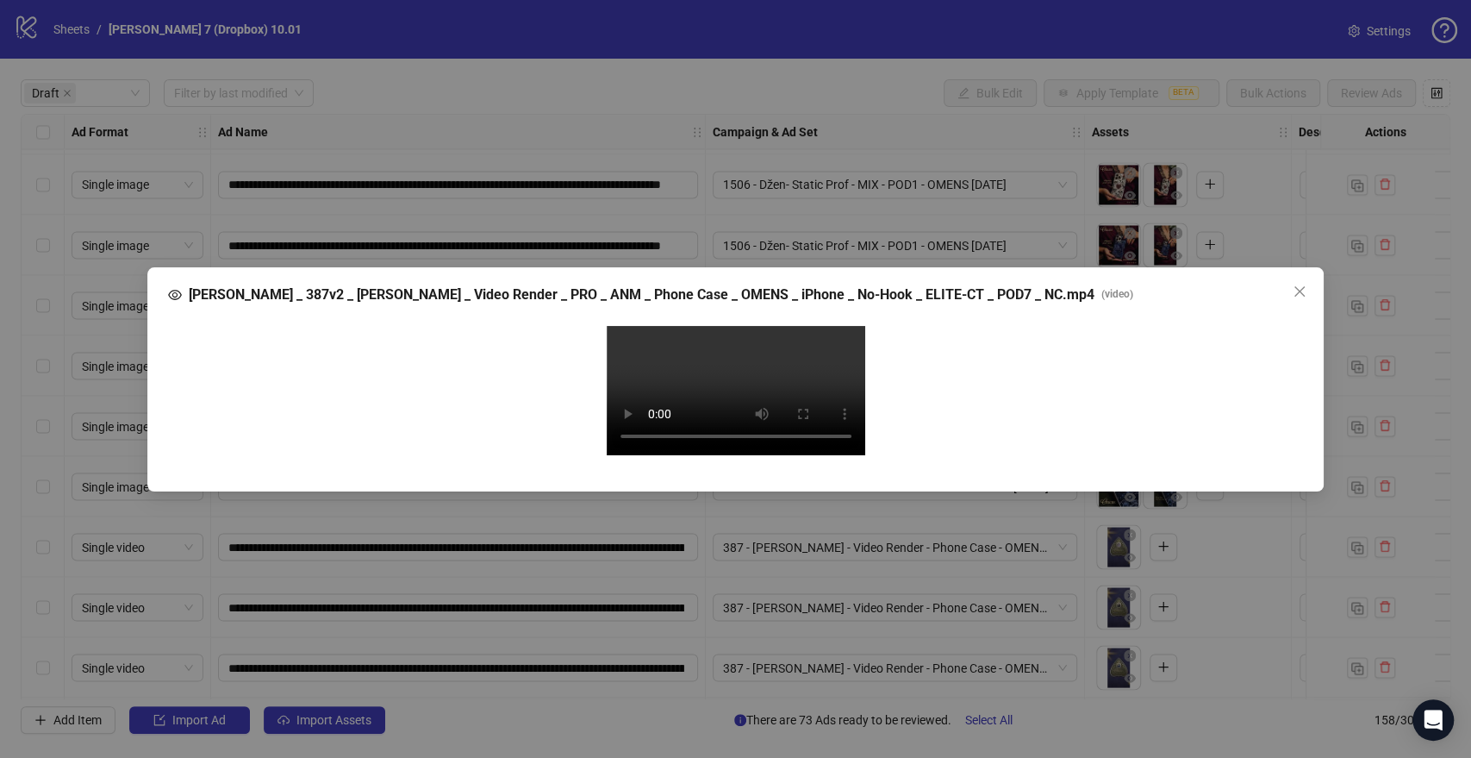
click at [794, 384] on video "Your browser does not support the video tag." at bounding box center [736, 390] width 259 height 129
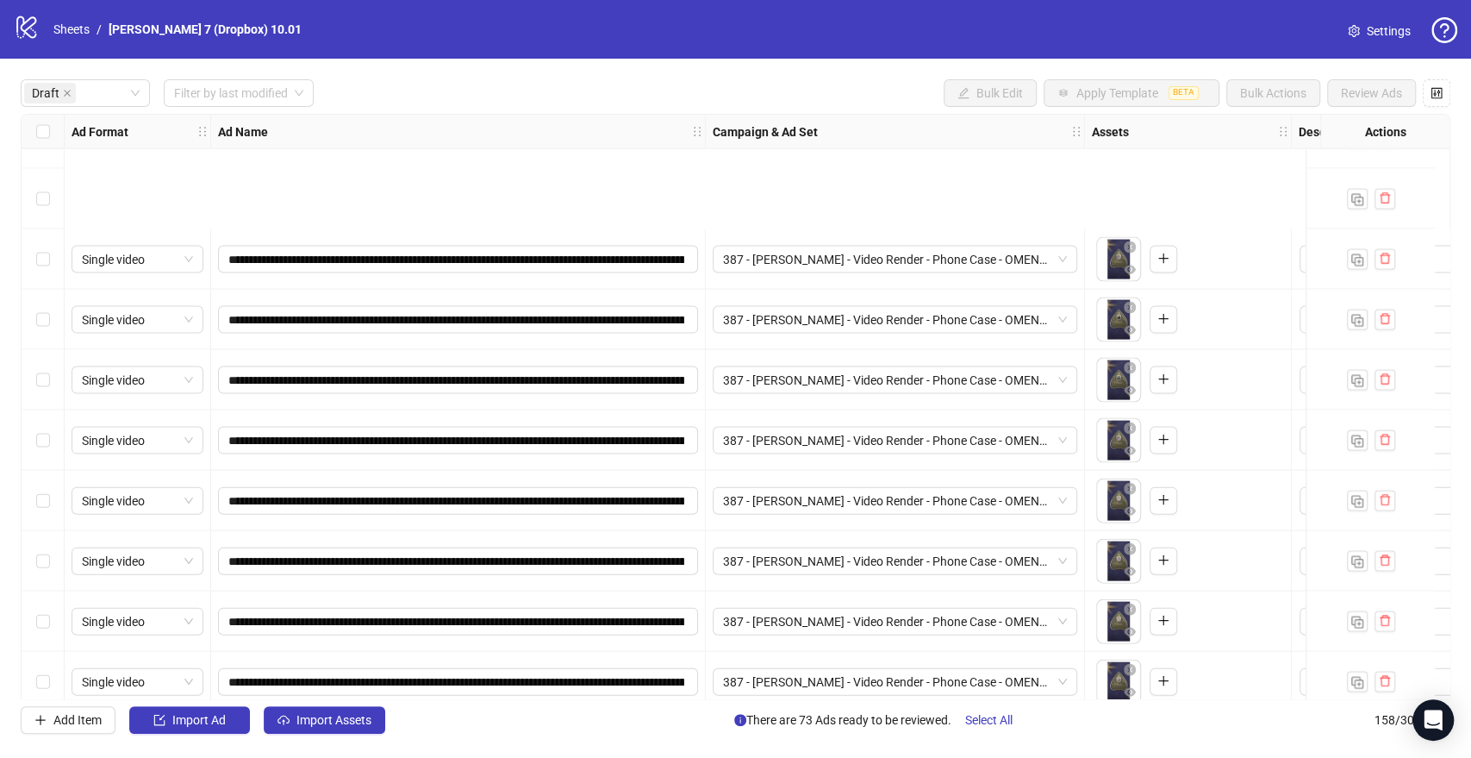
scroll to position [2777, 0]
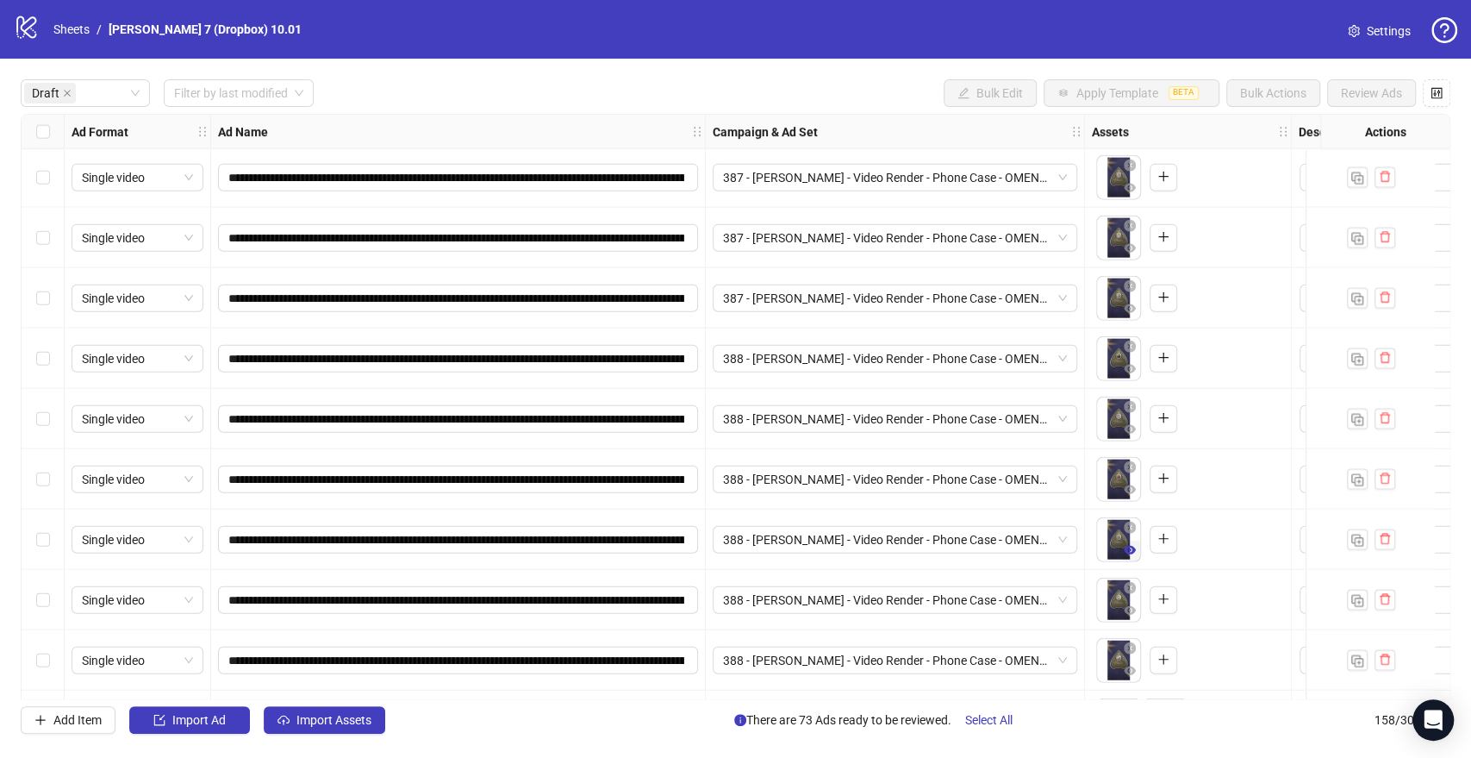
click at [1128, 554] on icon "eye" at bounding box center [1130, 550] width 12 height 9
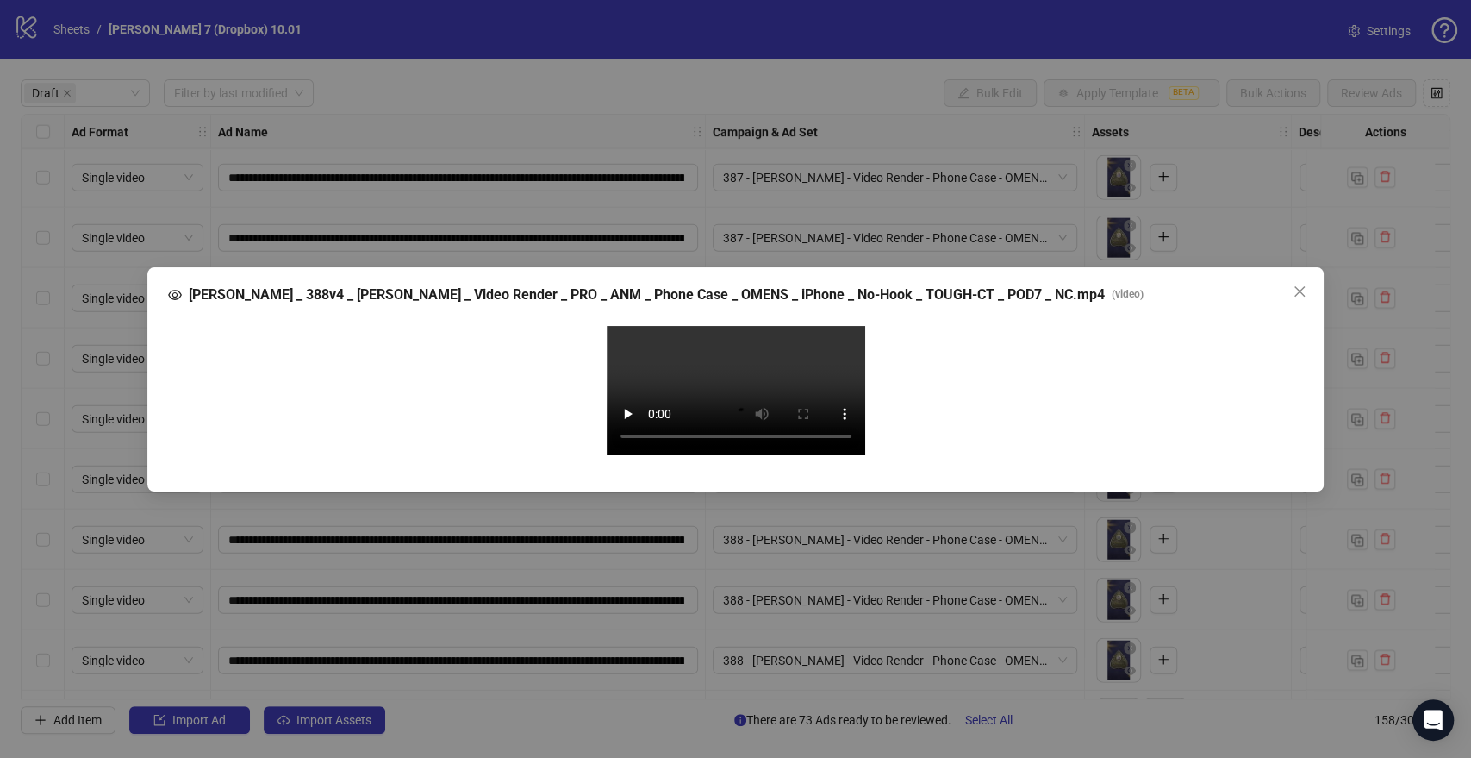
click at [700, 406] on video "Your browser does not support the video tag." at bounding box center [736, 390] width 259 height 129
click at [783, 452] on video "Your browser does not support the video tag." at bounding box center [736, 390] width 259 height 129
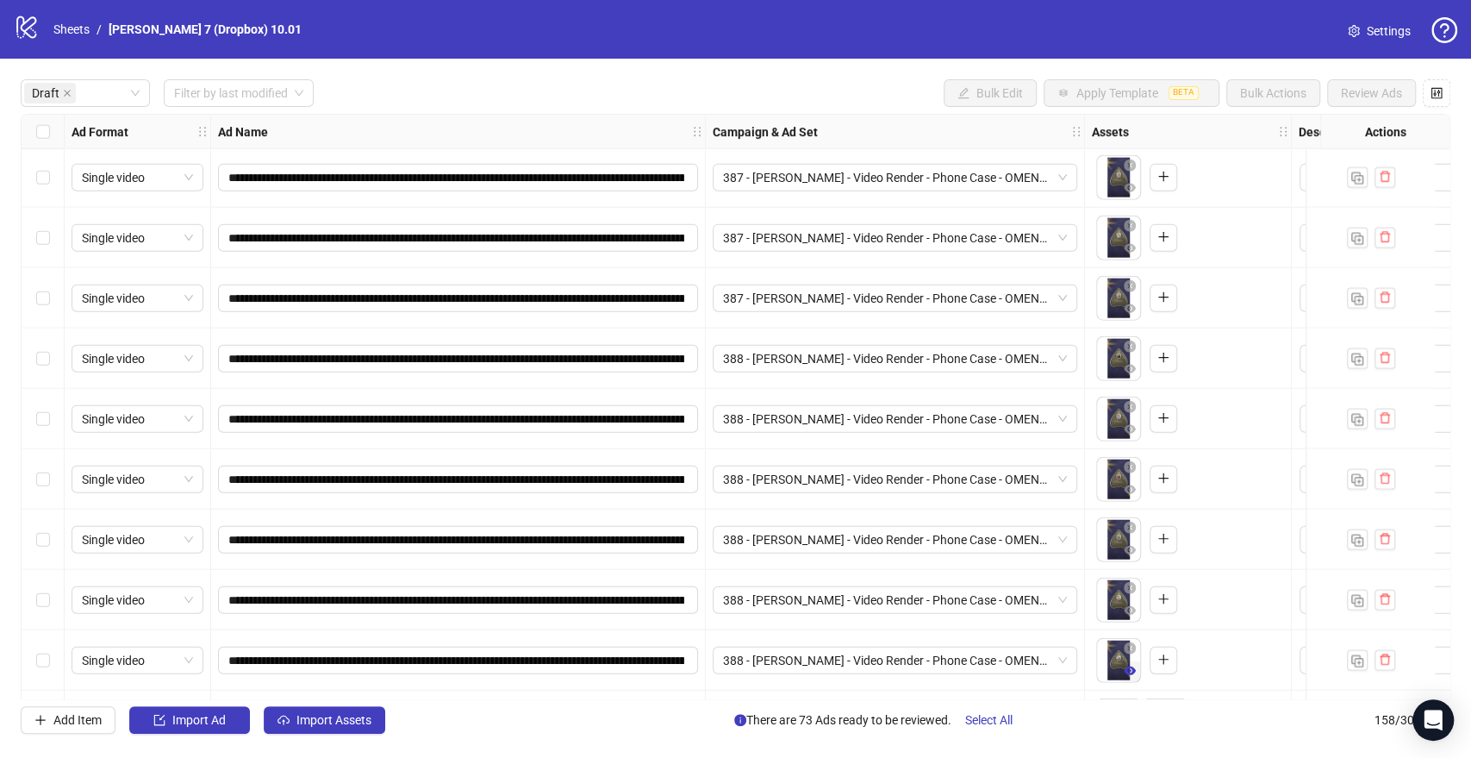
click at [1132, 669] on icon "eye" at bounding box center [1130, 670] width 12 height 9
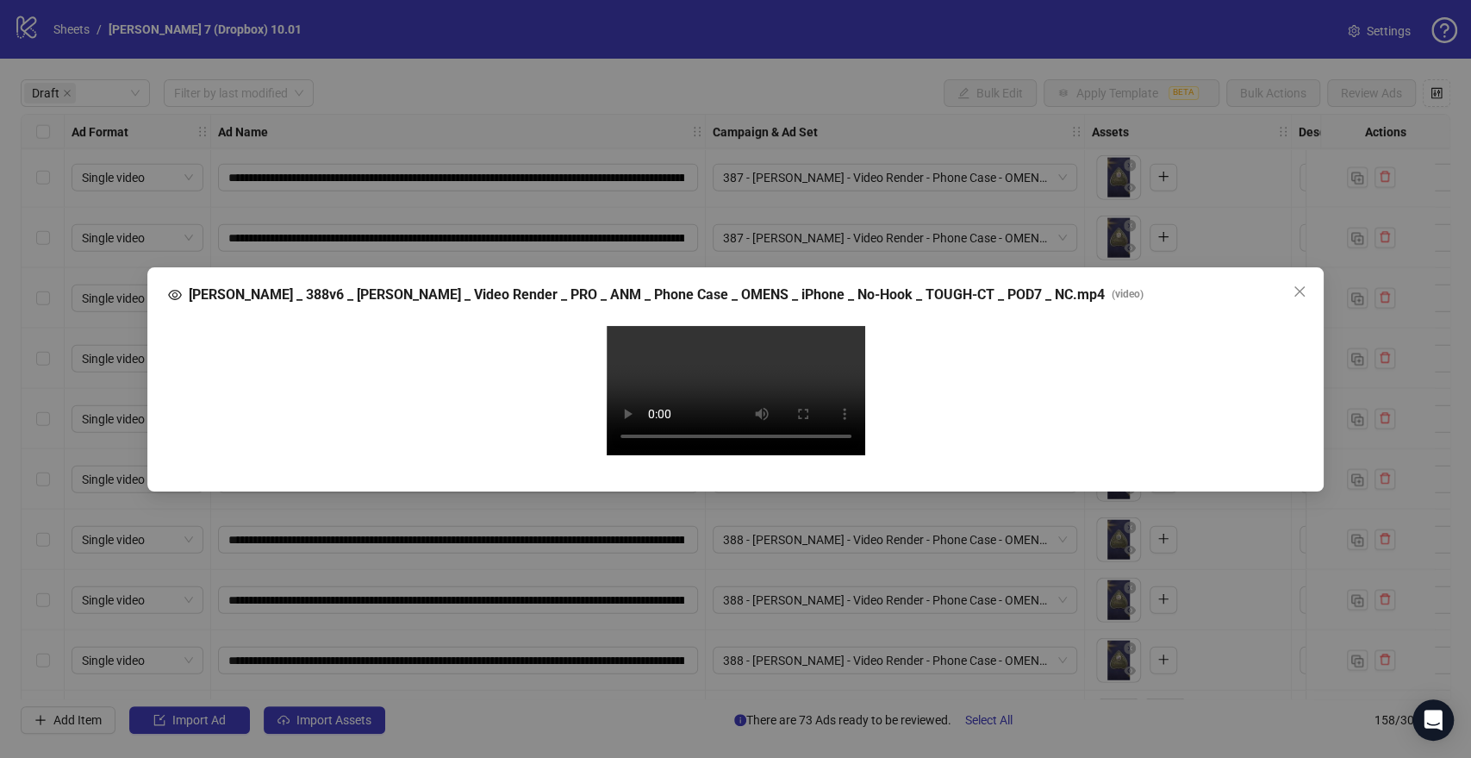
click at [734, 374] on video "Your browser does not support the video tag." at bounding box center [736, 390] width 259 height 129
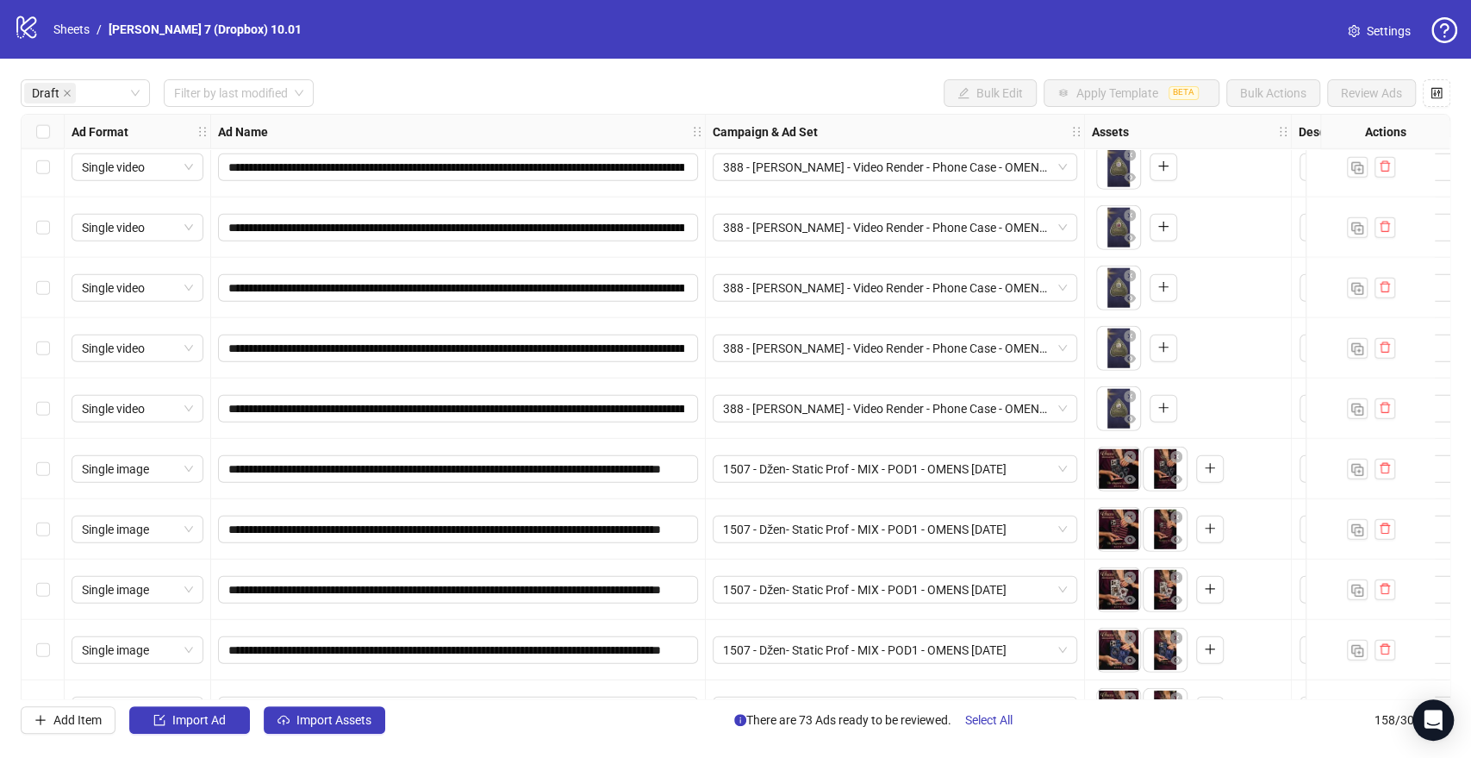
scroll to position [2968, 0]
click at [1134, 537] on icon "eye" at bounding box center [1130, 539] width 12 height 12
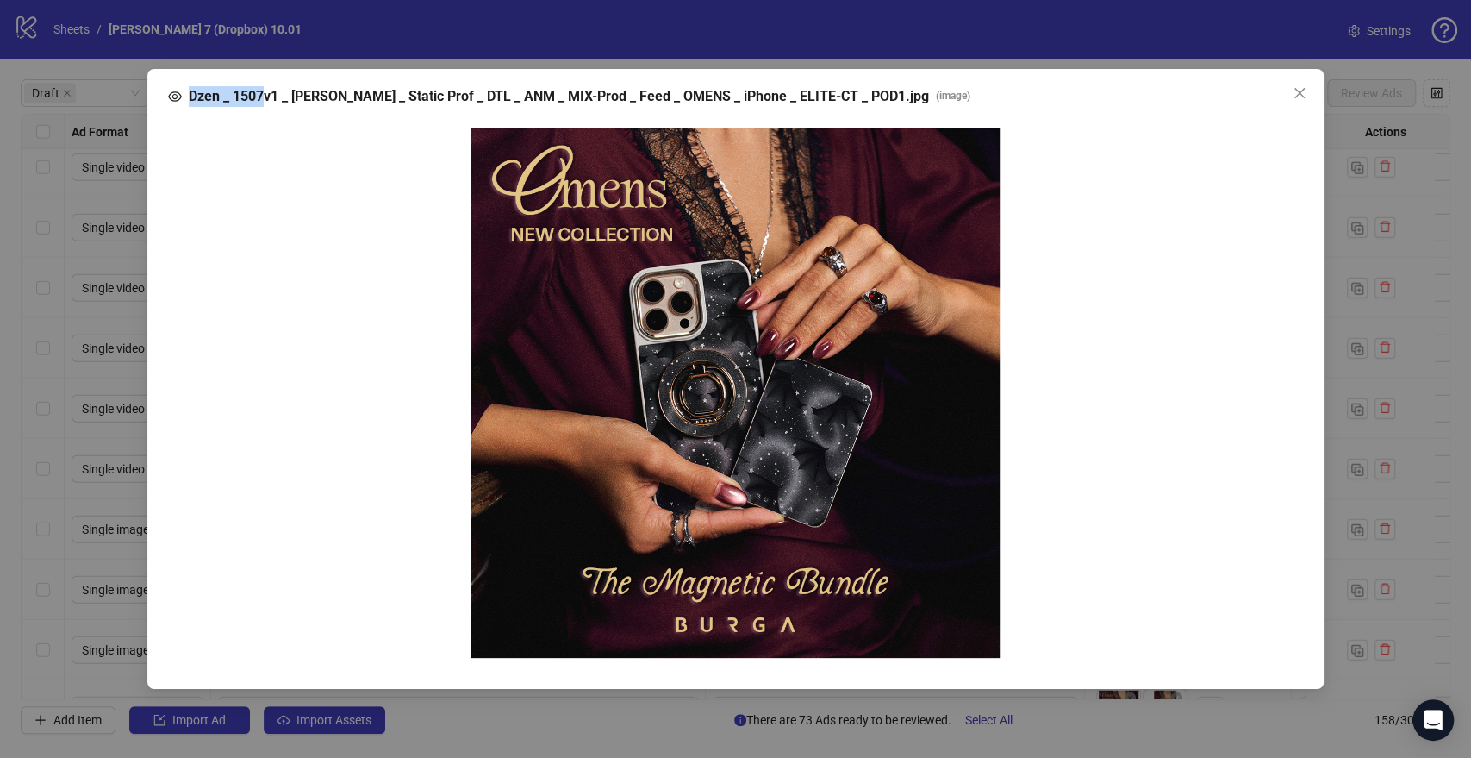
drag, startPoint x: 187, startPoint y: 93, endPoint x: 265, endPoint y: 97, distance: 78.5
click at [265, 97] on span "Dzen _ 1507v1 _ Karolina _ Static Prof _ DTL _ ANM _ MIX-Prod _ Feed _ OMENS _ …" at bounding box center [559, 96] width 740 height 21
copy span "Dzen _ 1507"
click at [758, 708] on div "Dzen _ 1507v1 _ Karolina _ Static Prof _ DTL _ ANM _ MIX-Prod _ Feed _ OMENS _ …" at bounding box center [735, 379] width 1471 height 758
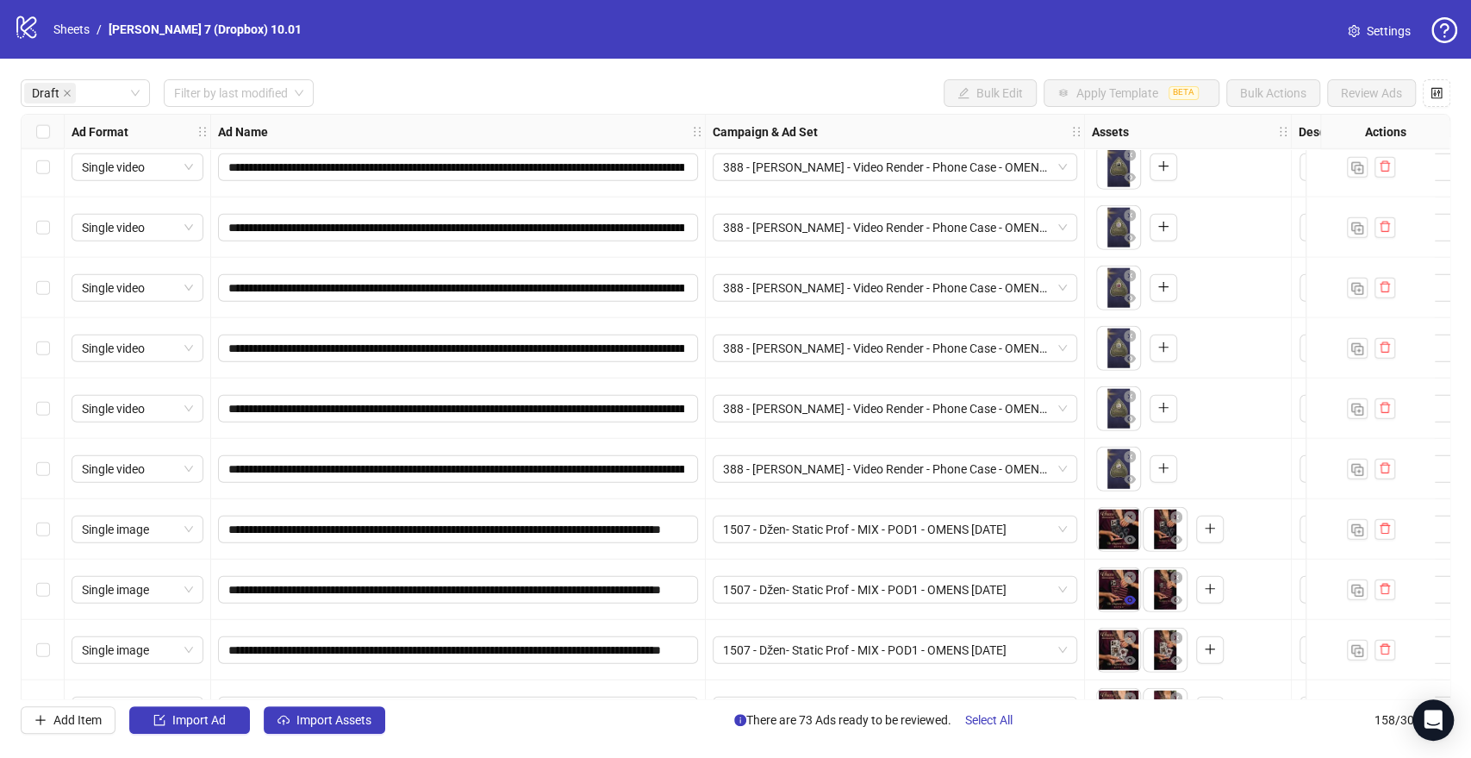
click at [1134, 606] on span "button" at bounding box center [1130, 600] width 12 height 14
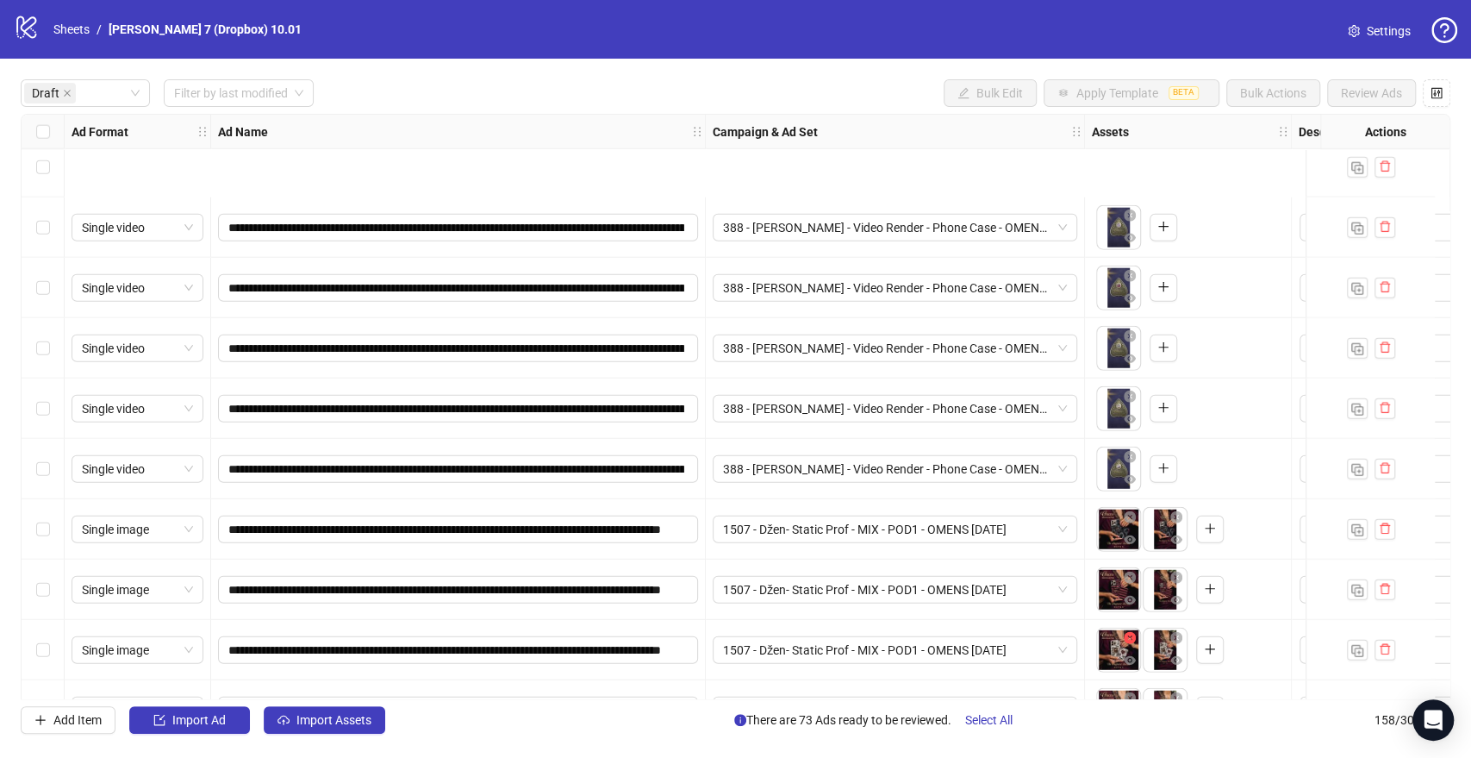
scroll to position [3154, 0]
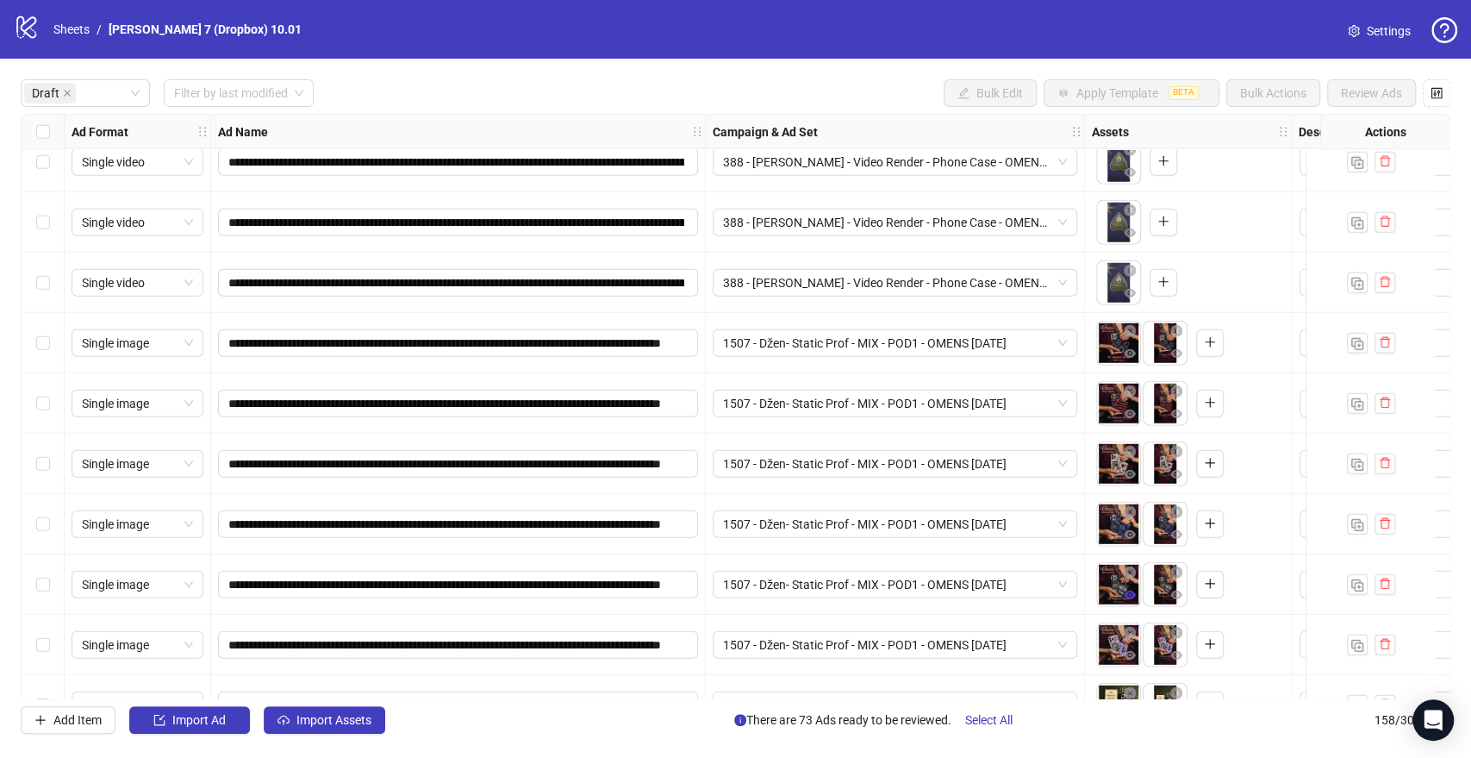
click at [1126, 592] on icon "eye" at bounding box center [1130, 594] width 12 height 9
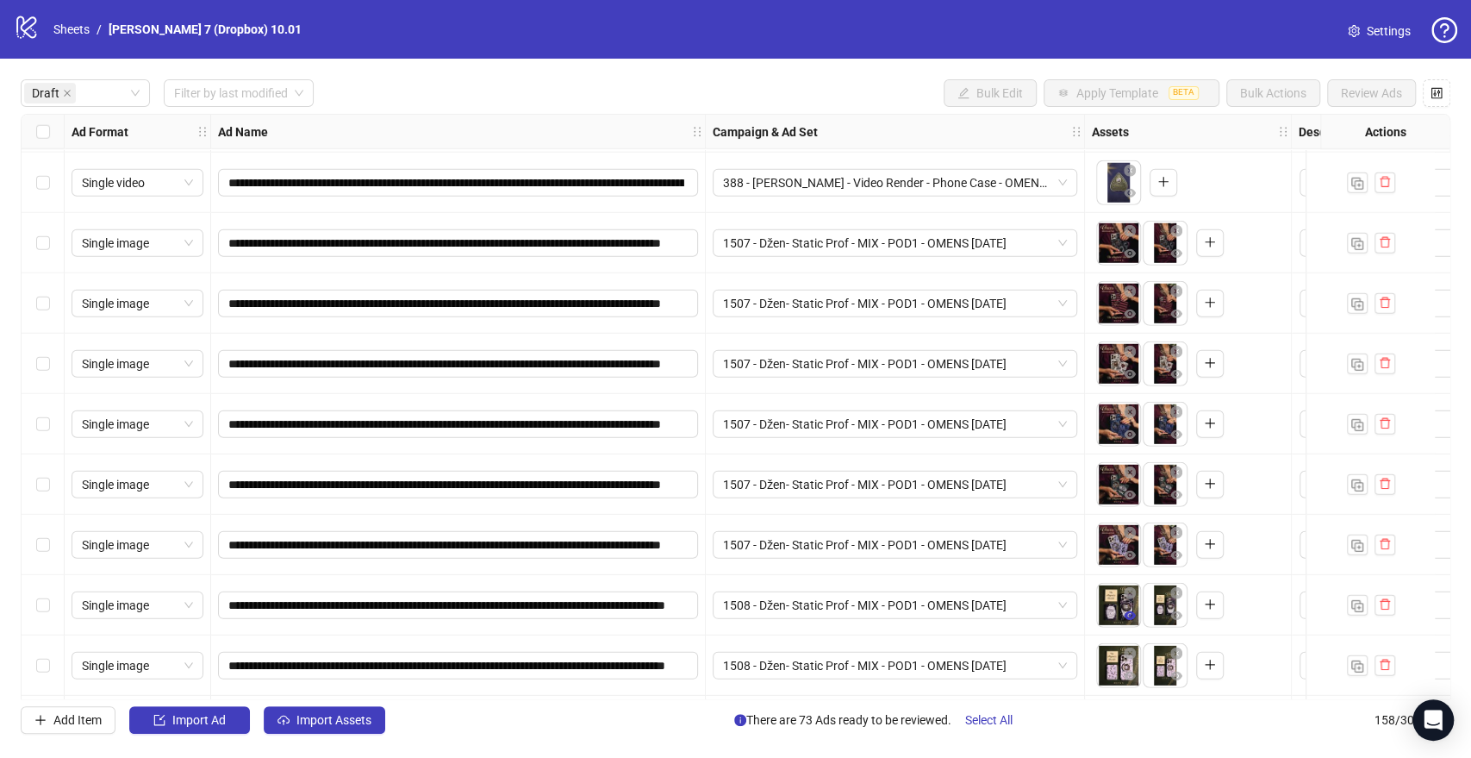
click at [1129, 616] on icon "eye" at bounding box center [1130, 615] width 12 height 9
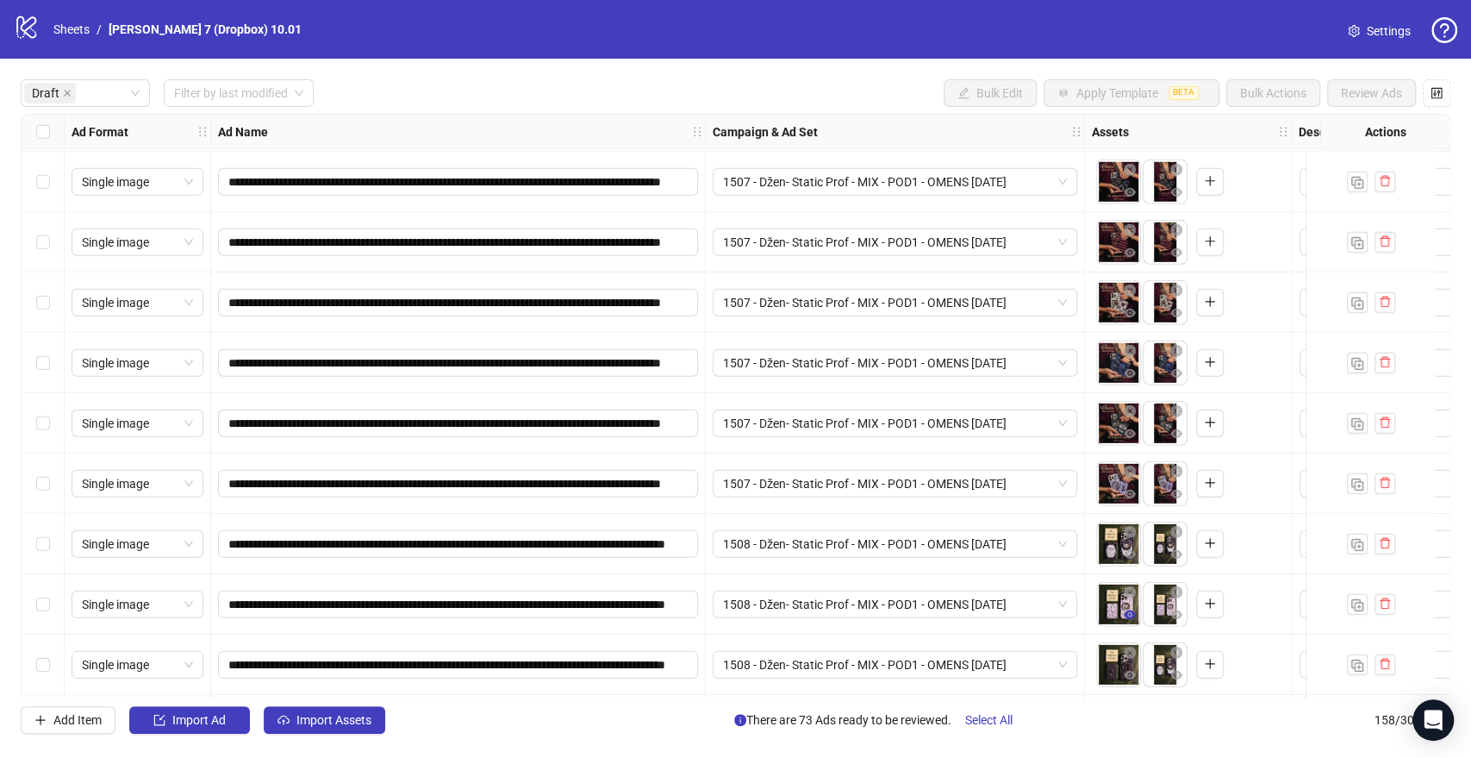
click at [1127, 618] on icon "eye" at bounding box center [1130, 614] width 12 height 9
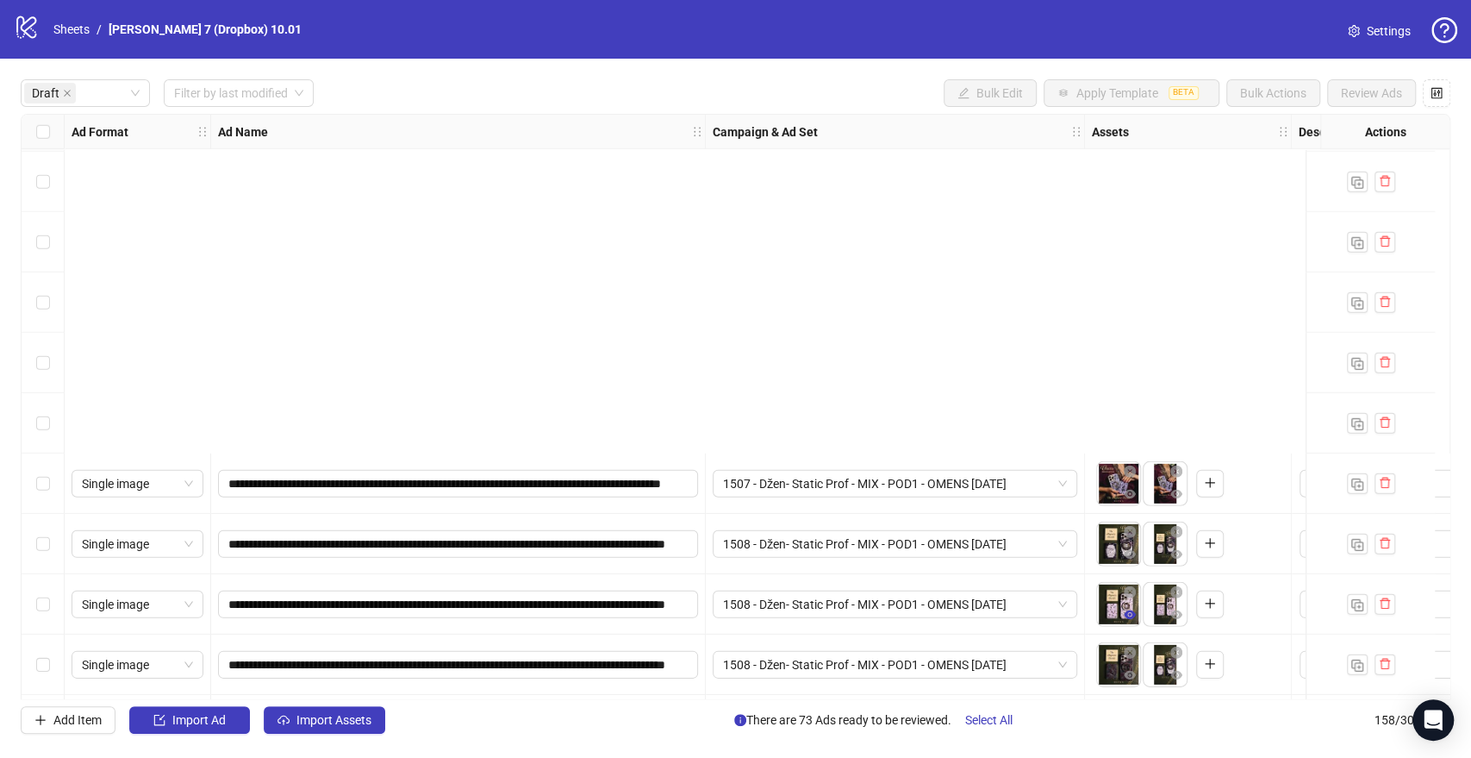
scroll to position [3716, 0]
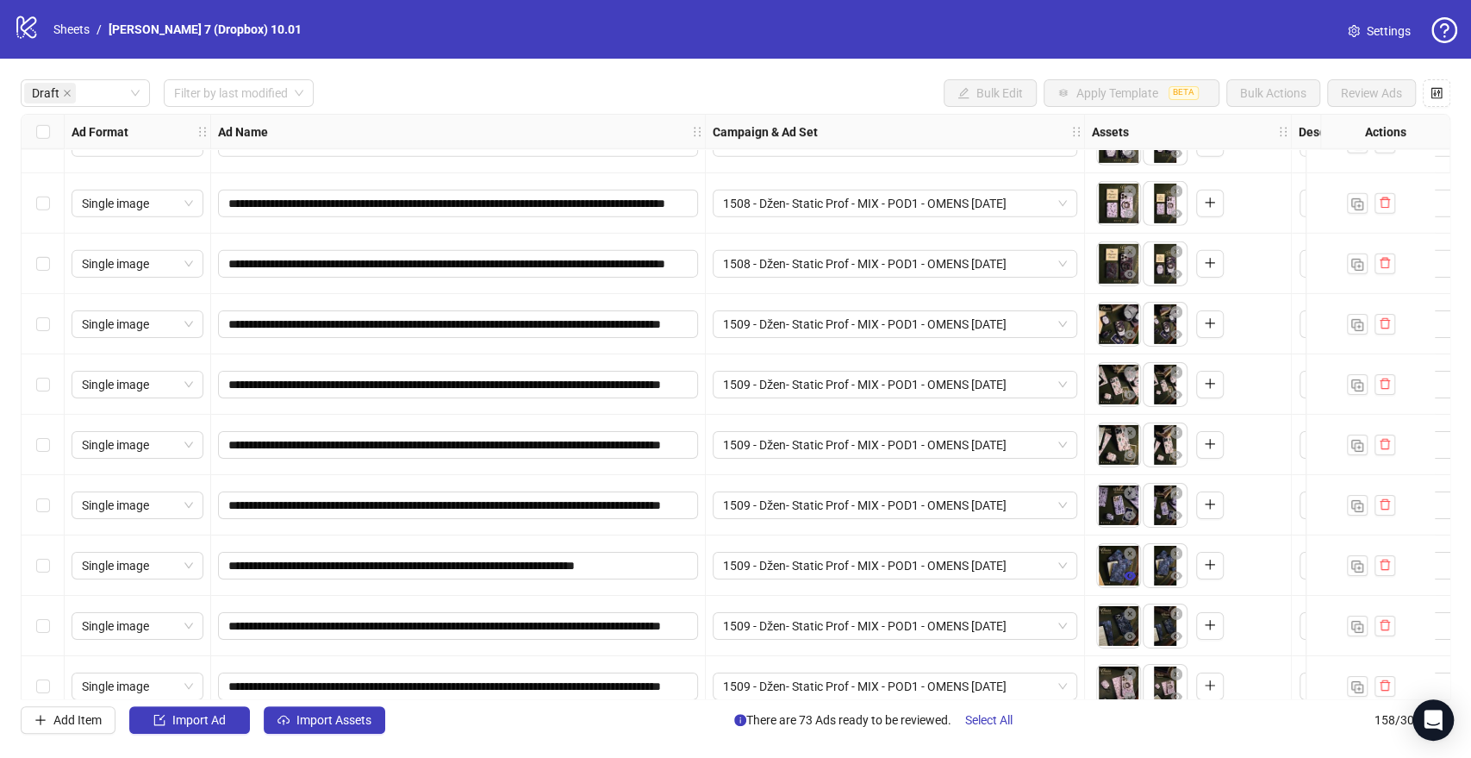
click at [1126, 576] on icon "eye" at bounding box center [1130, 575] width 12 height 9
click at [1126, 577] on icon "eye" at bounding box center [1130, 575] width 12 height 9
click at [1130, 572] on icon "eye" at bounding box center [1130, 575] width 12 height 9
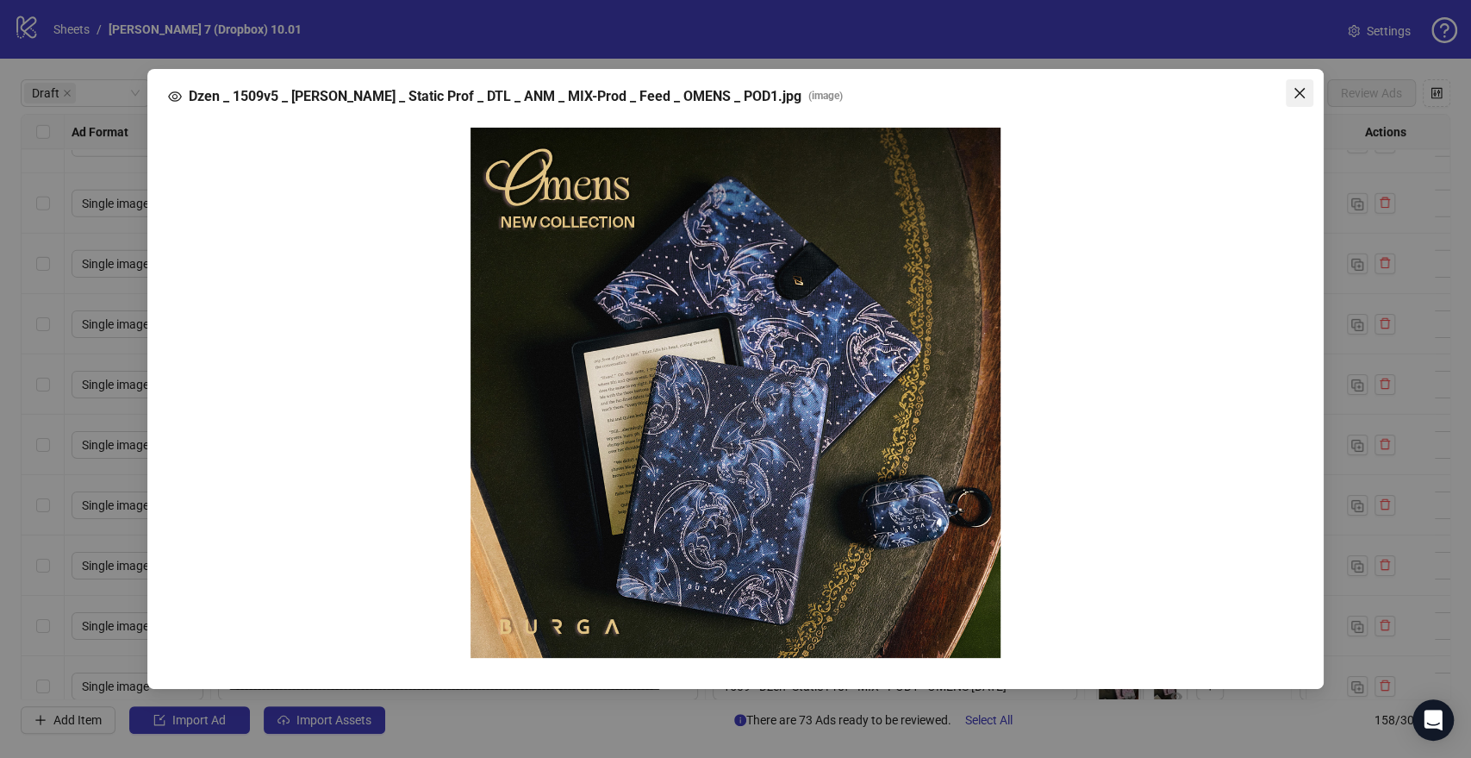
click at [1294, 88] on icon "close" at bounding box center [1299, 93] width 10 height 10
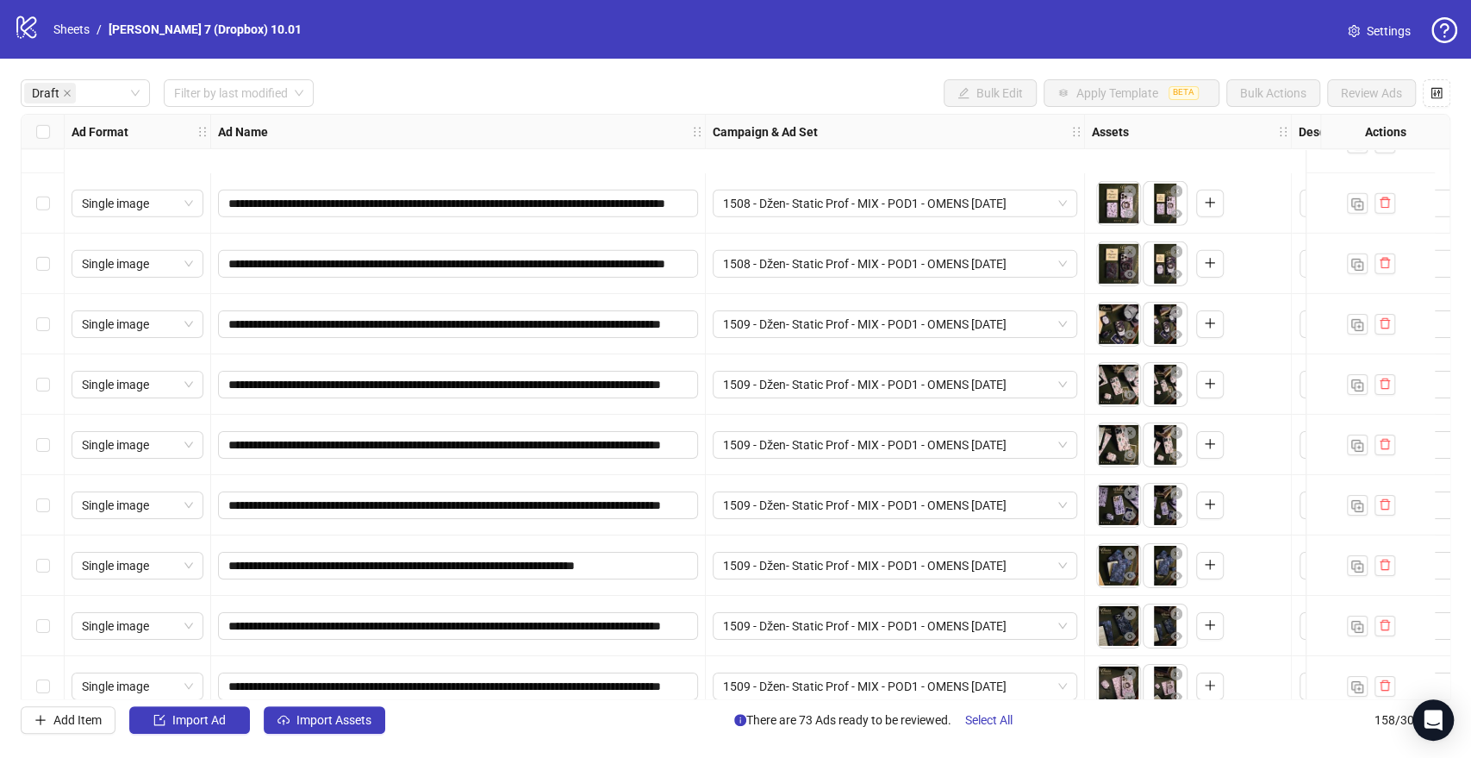
scroll to position [3861, 0]
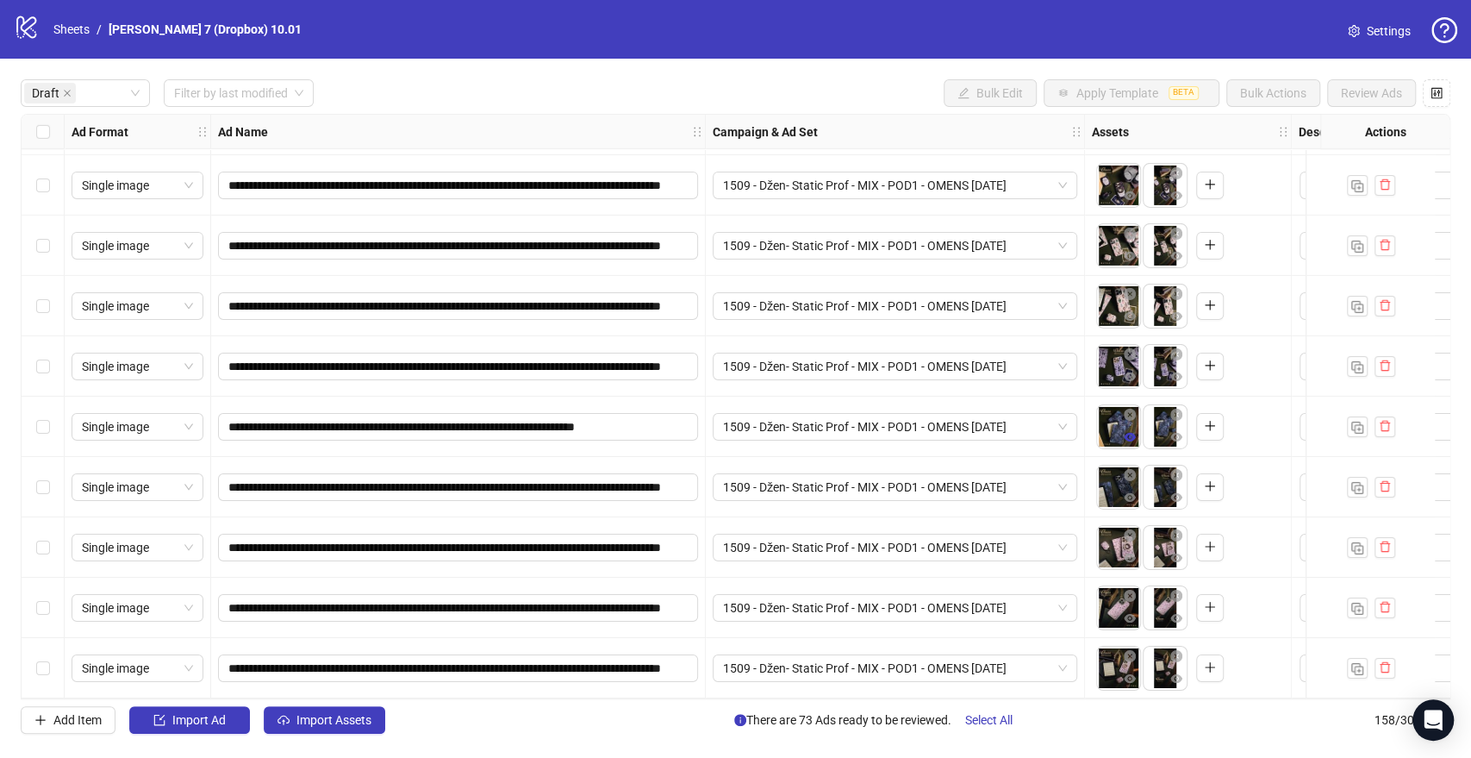
click at [1129, 433] on icon "eye" at bounding box center [1130, 437] width 12 height 9
click at [1134, 496] on icon "eye" at bounding box center [1130, 497] width 12 height 12
click at [1129, 553] on icon "eye" at bounding box center [1130, 557] width 12 height 9
click at [1127, 614] on icon "eye" at bounding box center [1130, 618] width 12 height 9
click at [1131, 614] on icon "eye" at bounding box center [1130, 618] width 12 height 9
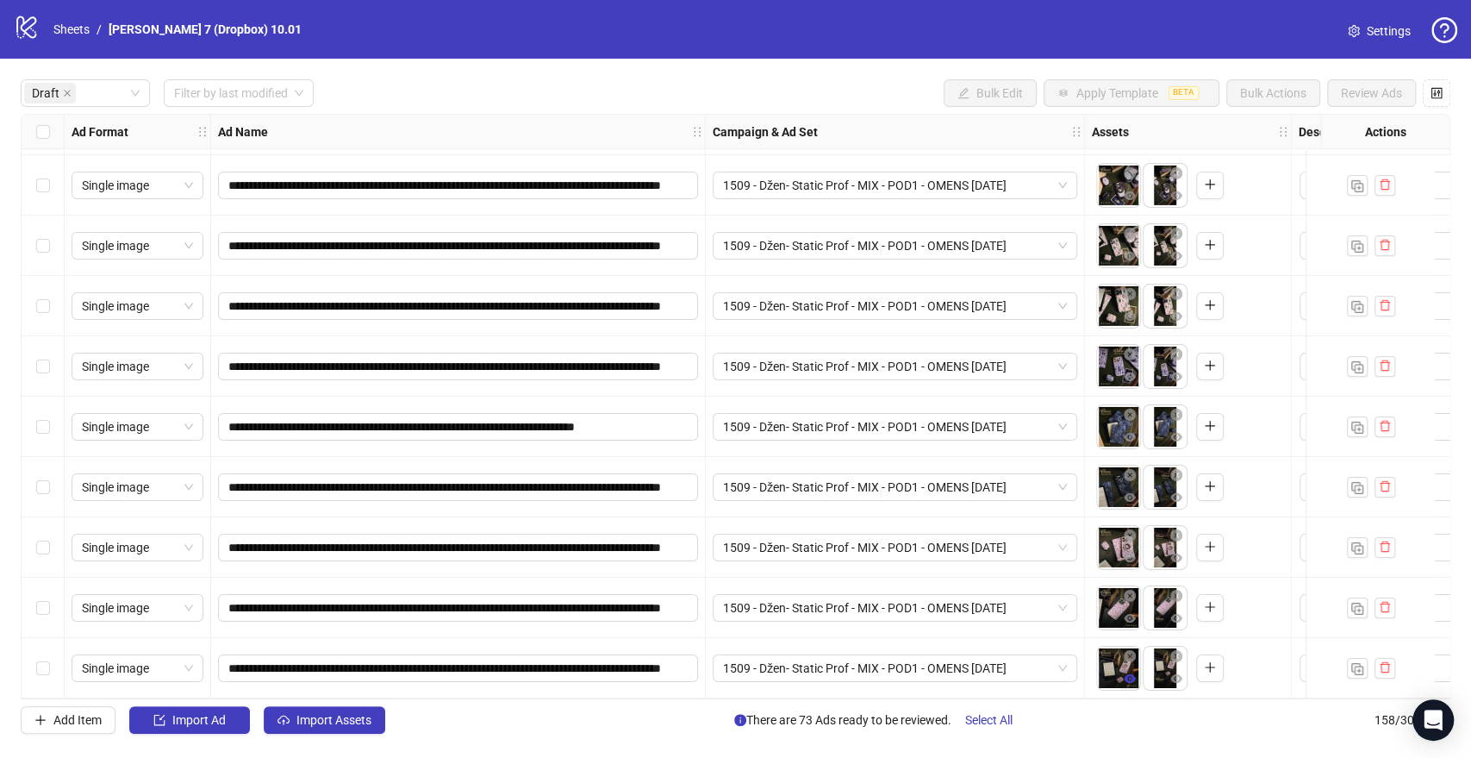
click at [1132, 674] on icon "eye" at bounding box center [1130, 678] width 12 height 9
click at [1124, 612] on icon "eye" at bounding box center [1130, 618] width 12 height 12
click at [1132, 491] on icon "eye" at bounding box center [1130, 497] width 12 height 12
click at [1133, 431] on icon "eye" at bounding box center [1130, 437] width 12 height 12
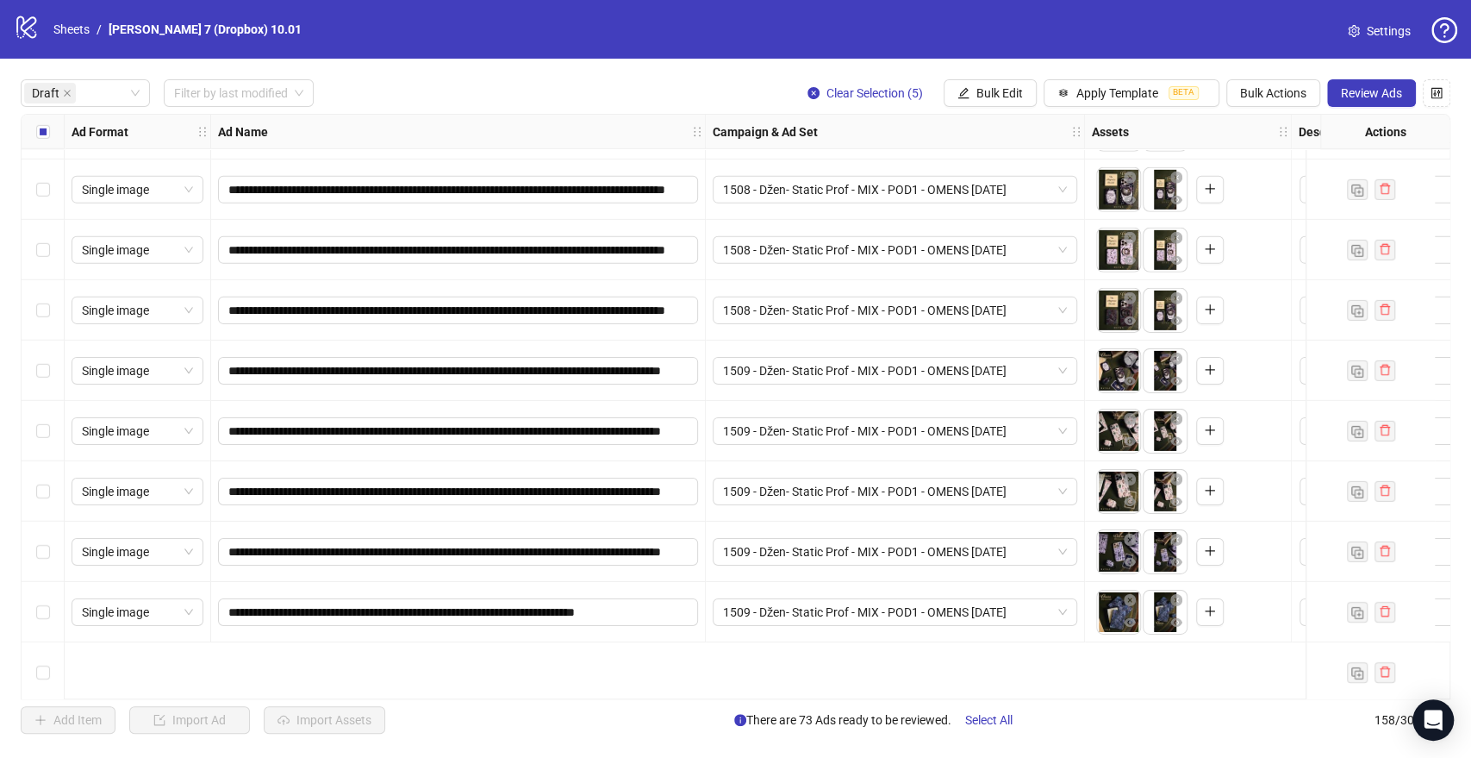
scroll to position [3478, 0]
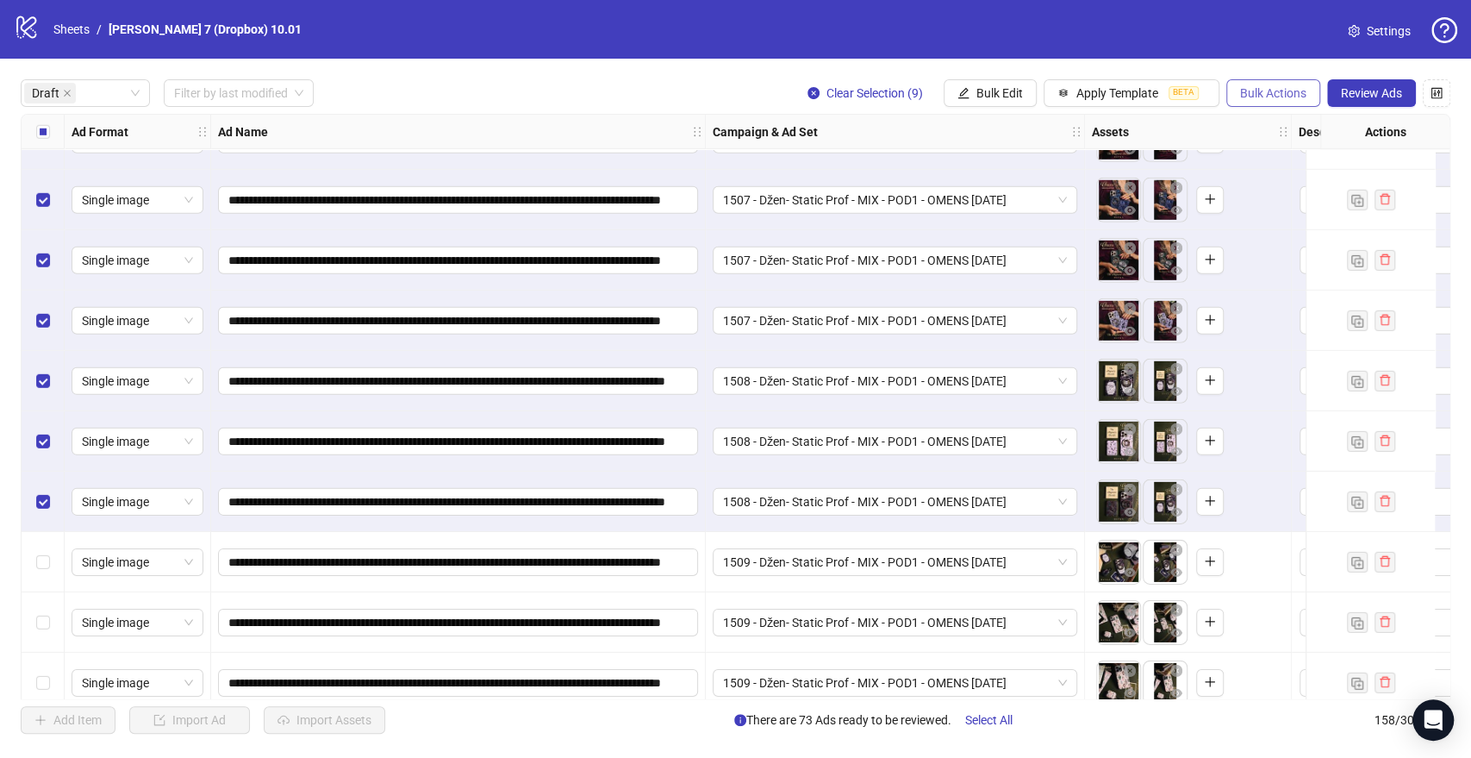
click at [1262, 94] on span "Bulk Actions" at bounding box center [1273, 93] width 66 height 14
click at [1241, 121] on span "Delete" at bounding box center [1297, 128] width 118 height 19
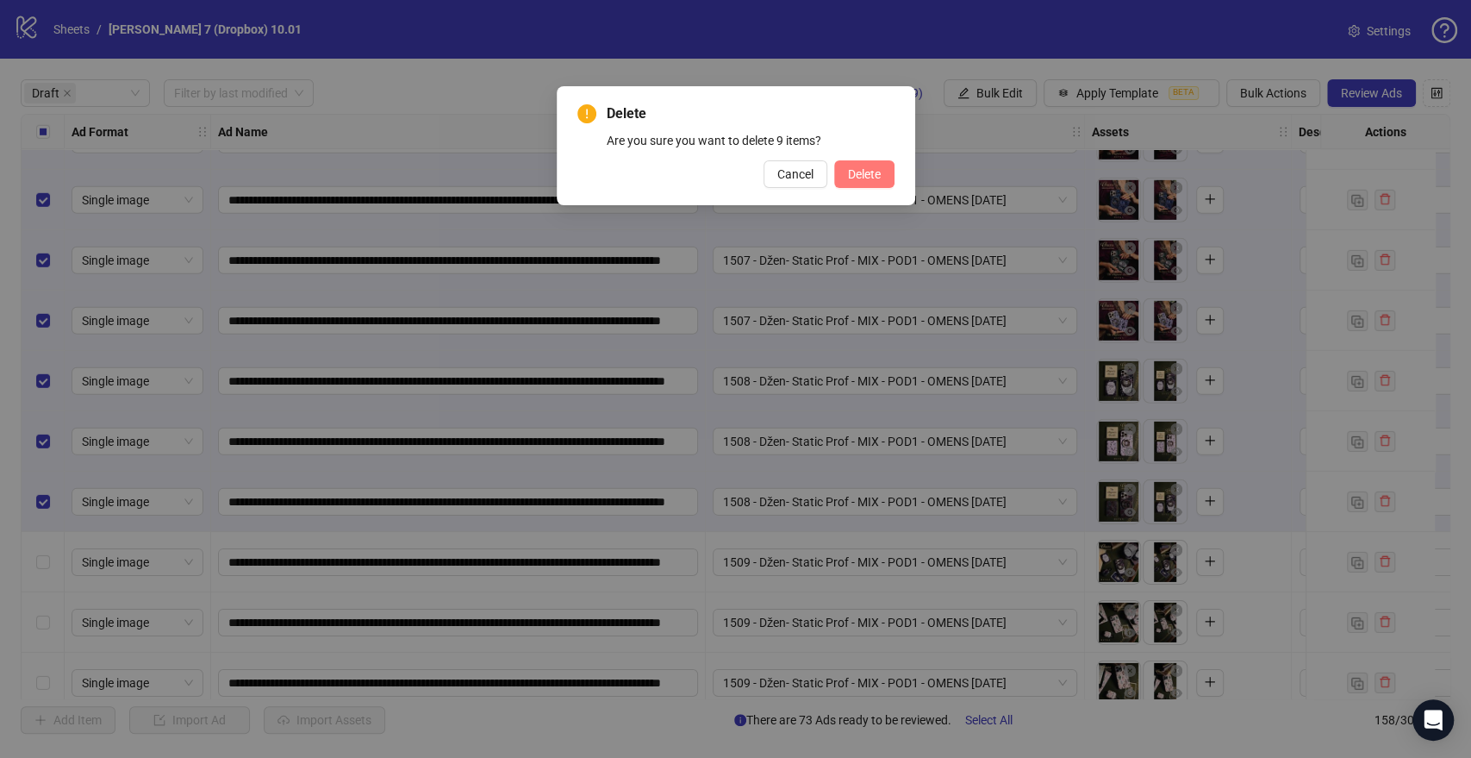
click at [855, 178] on span "Delete" at bounding box center [864, 174] width 33 height 14
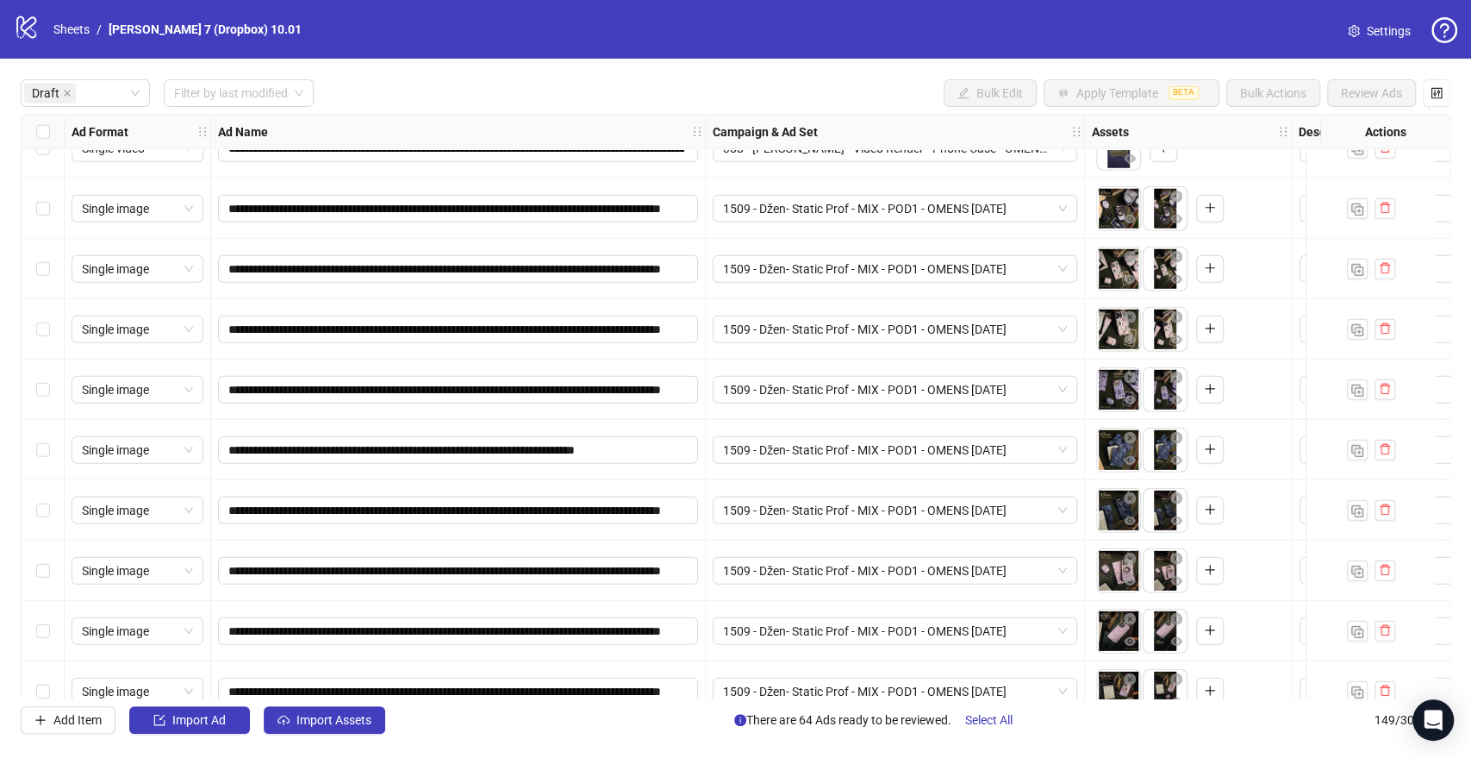
scroll to position [3318, 0]
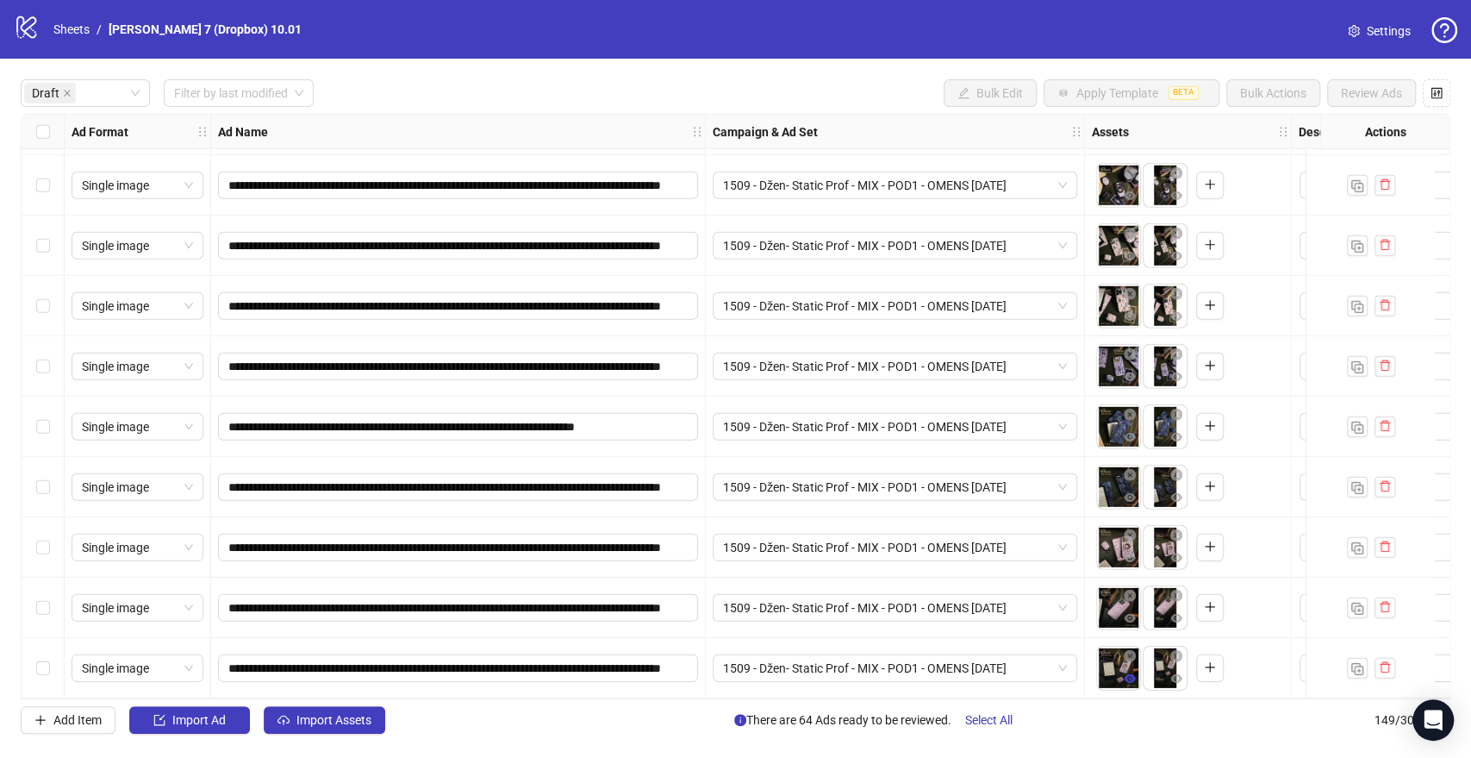
click at [1132, 676] on icon "eye" at bounding box center [1130, 678] width 12 height 12
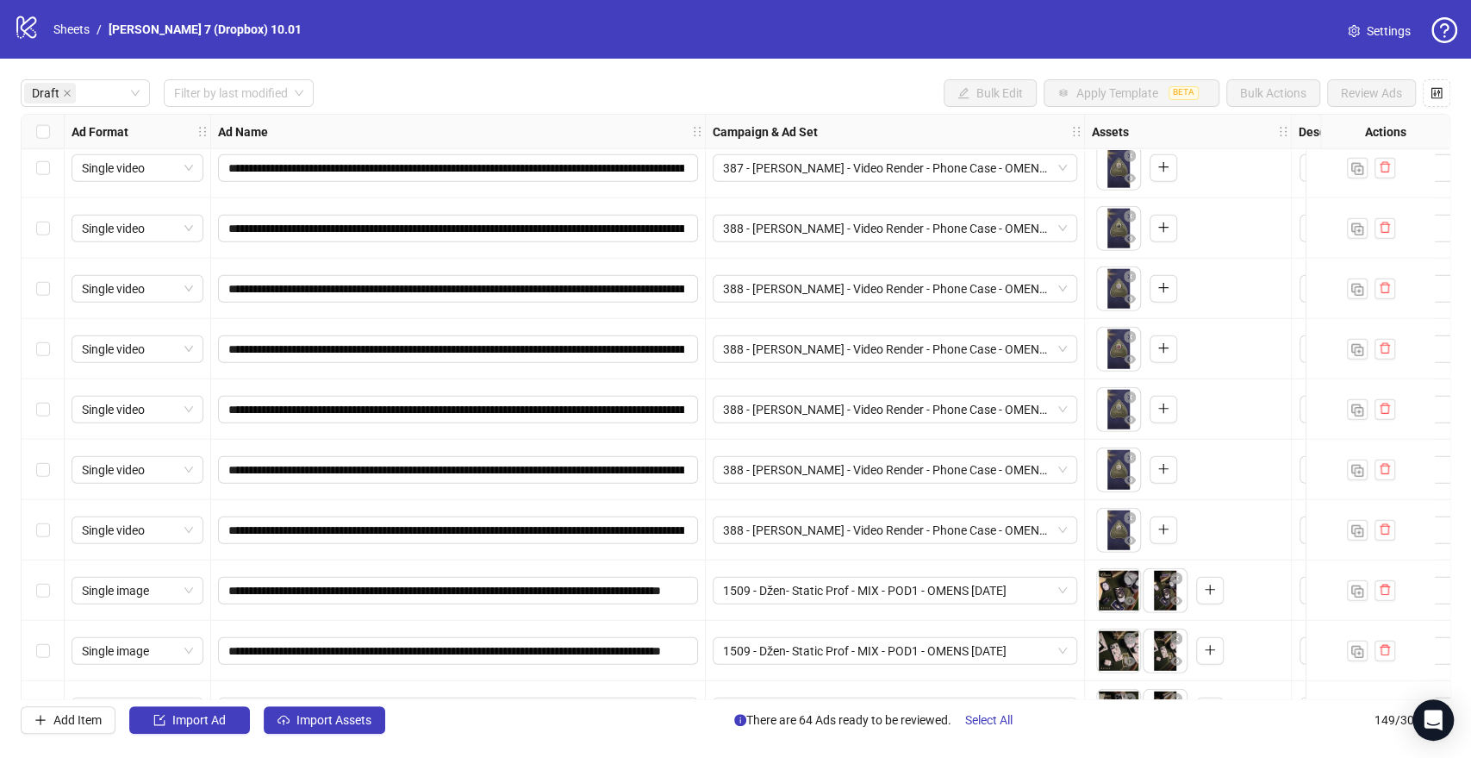
scroll to position [2840, 0]
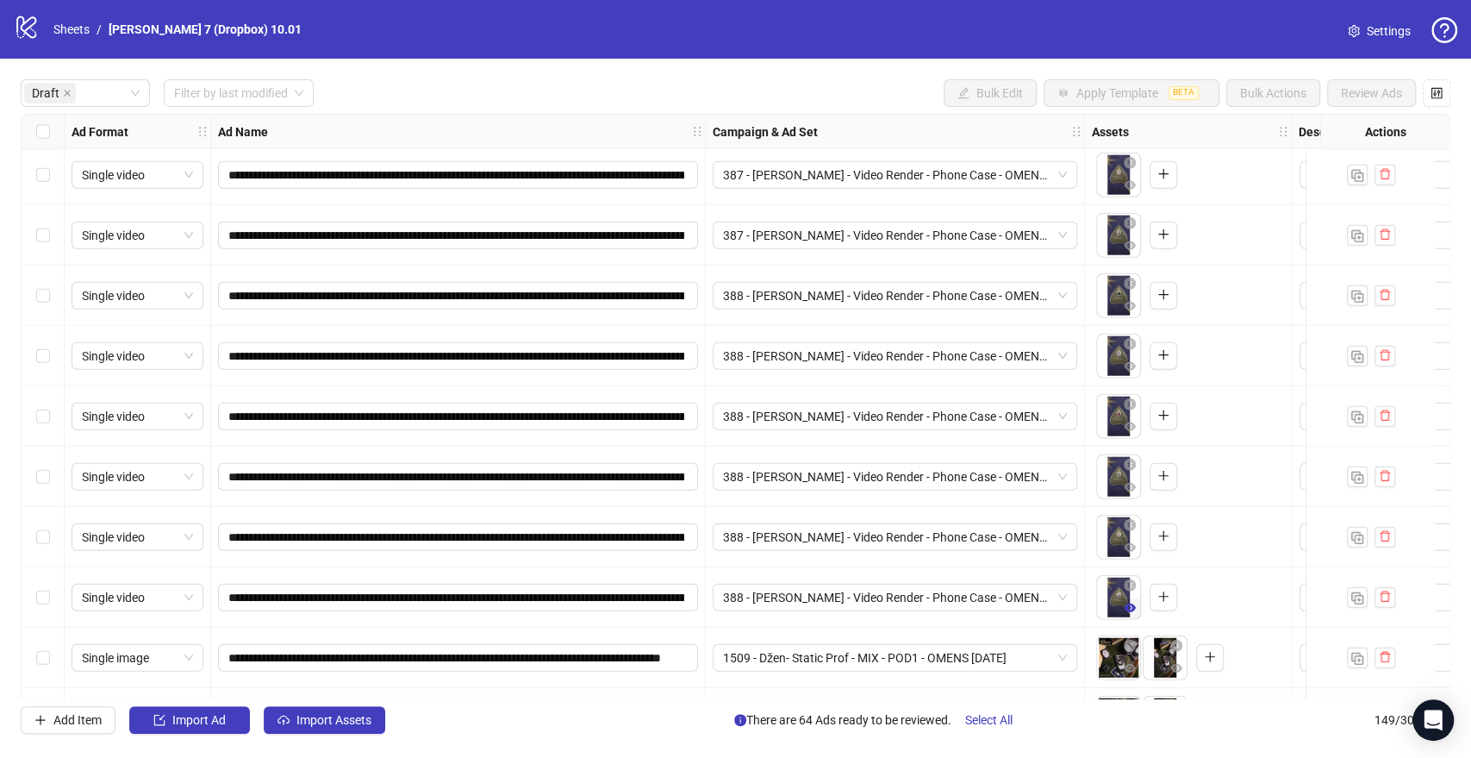
click at [1127, 608] on icon "eye" at bounding box center [1130, 608] width 12 height 12
click at [316, 717] on span "Import Assets" at bounding box center [333, 720] width 75 height 14
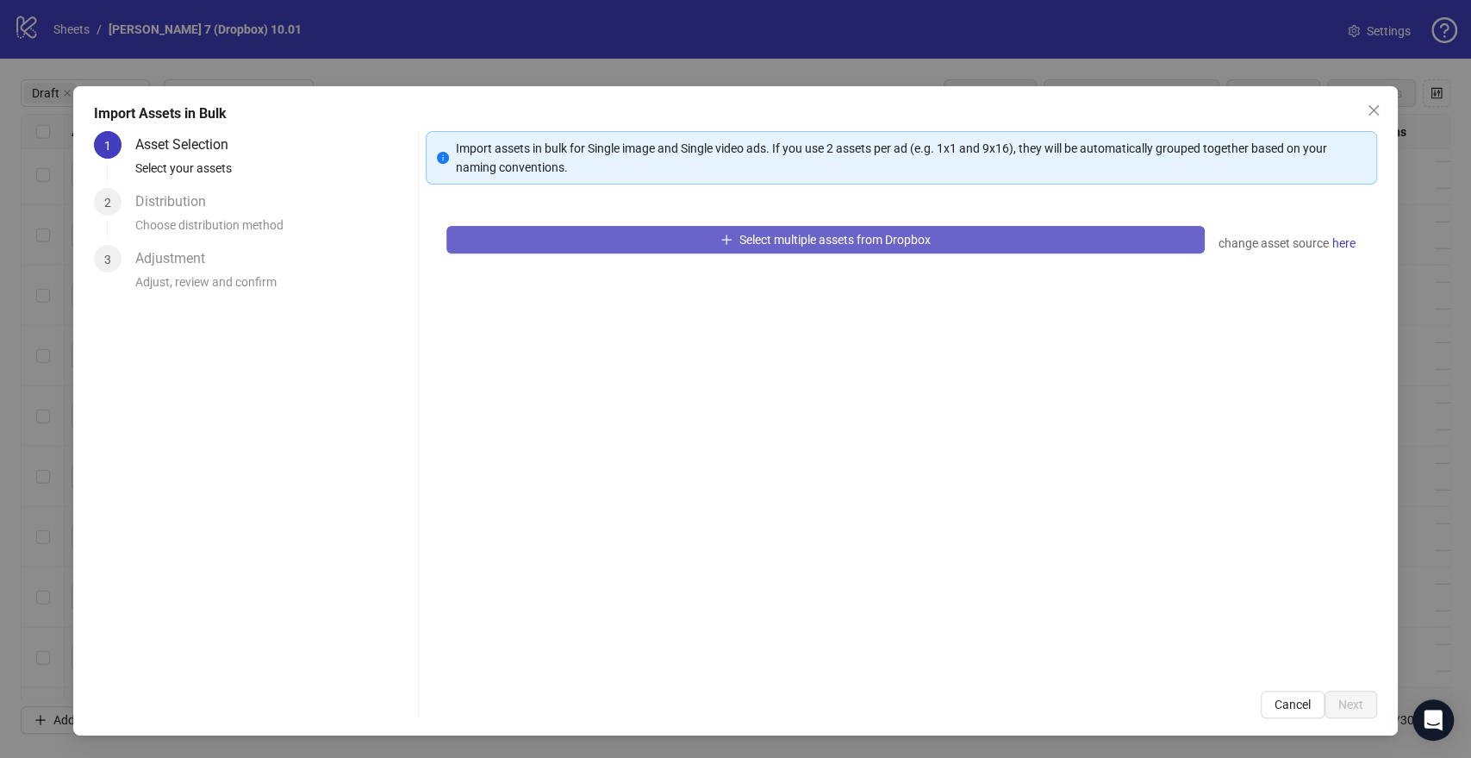
click at [565, 226] on button "Select multiple assets from Dropbox" at bounding box center [825, 240] width 758 height 28
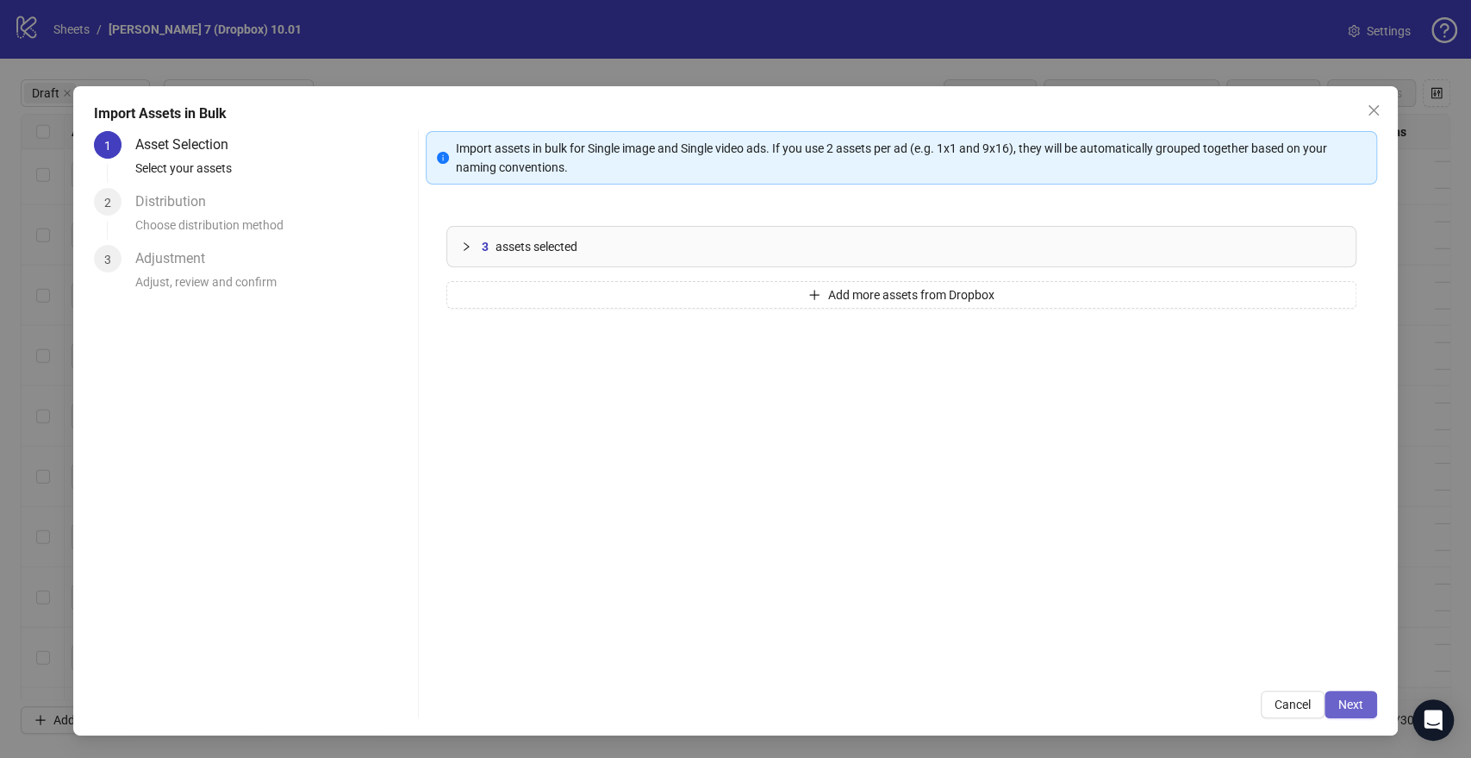
click at [1338, 700] on span "Next" at bounding box center [1350, 704] width 25 height 14
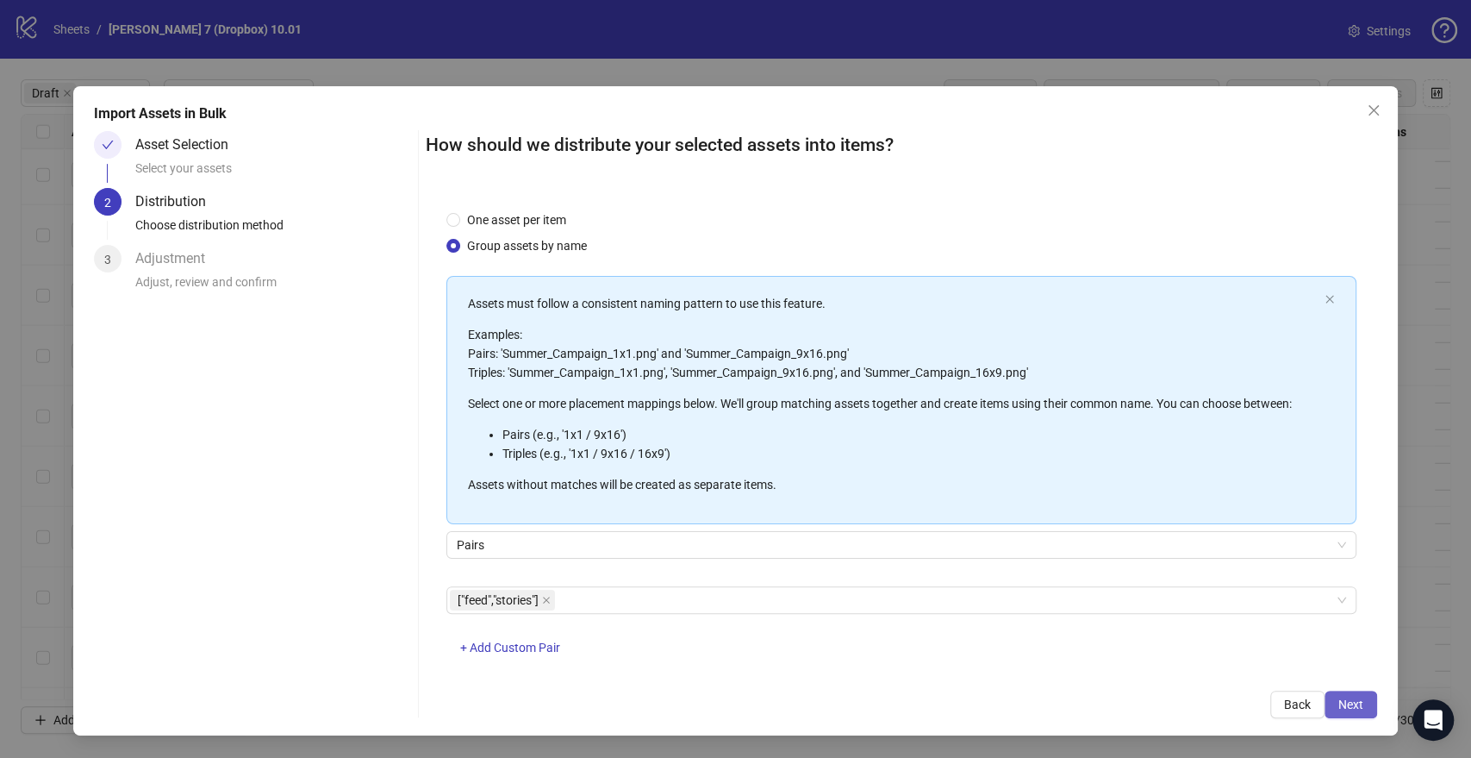
click at [1350, 703] on span "Next" at bounding box center [1350, 704] width 25 height 14
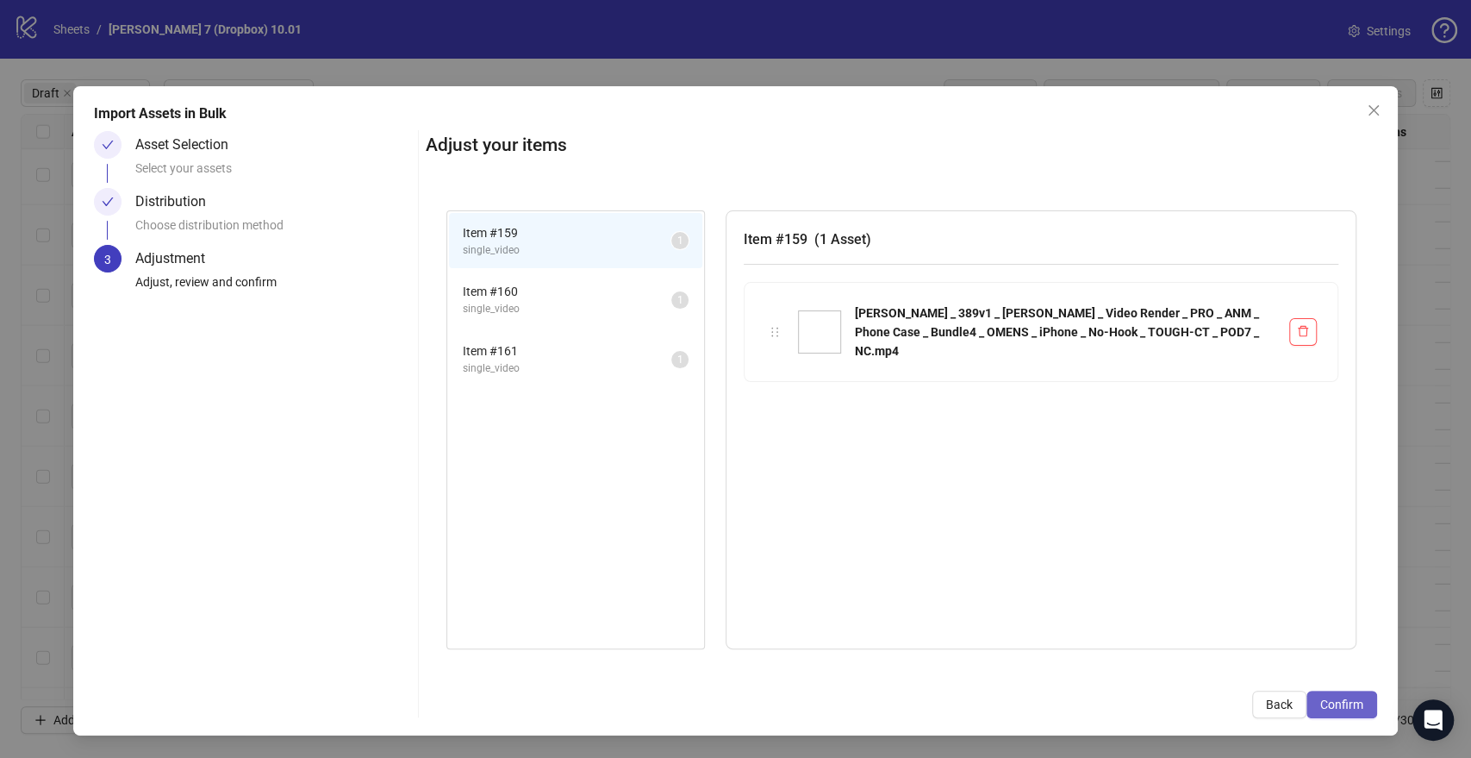
click at [1342, 695] on button "Confirm" at bounding box center [1342, 704] width 71 height 28
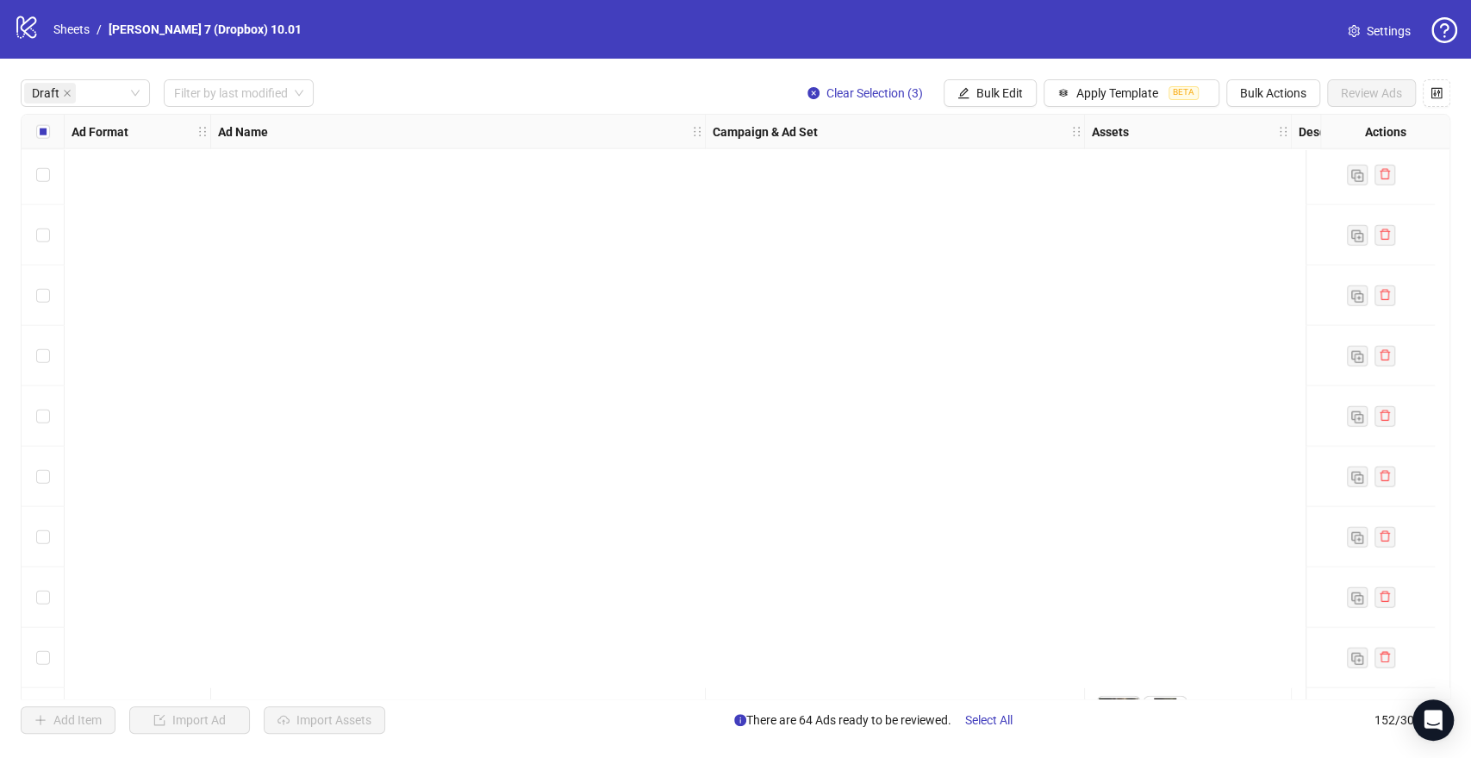
scroll to position [3499, 0]
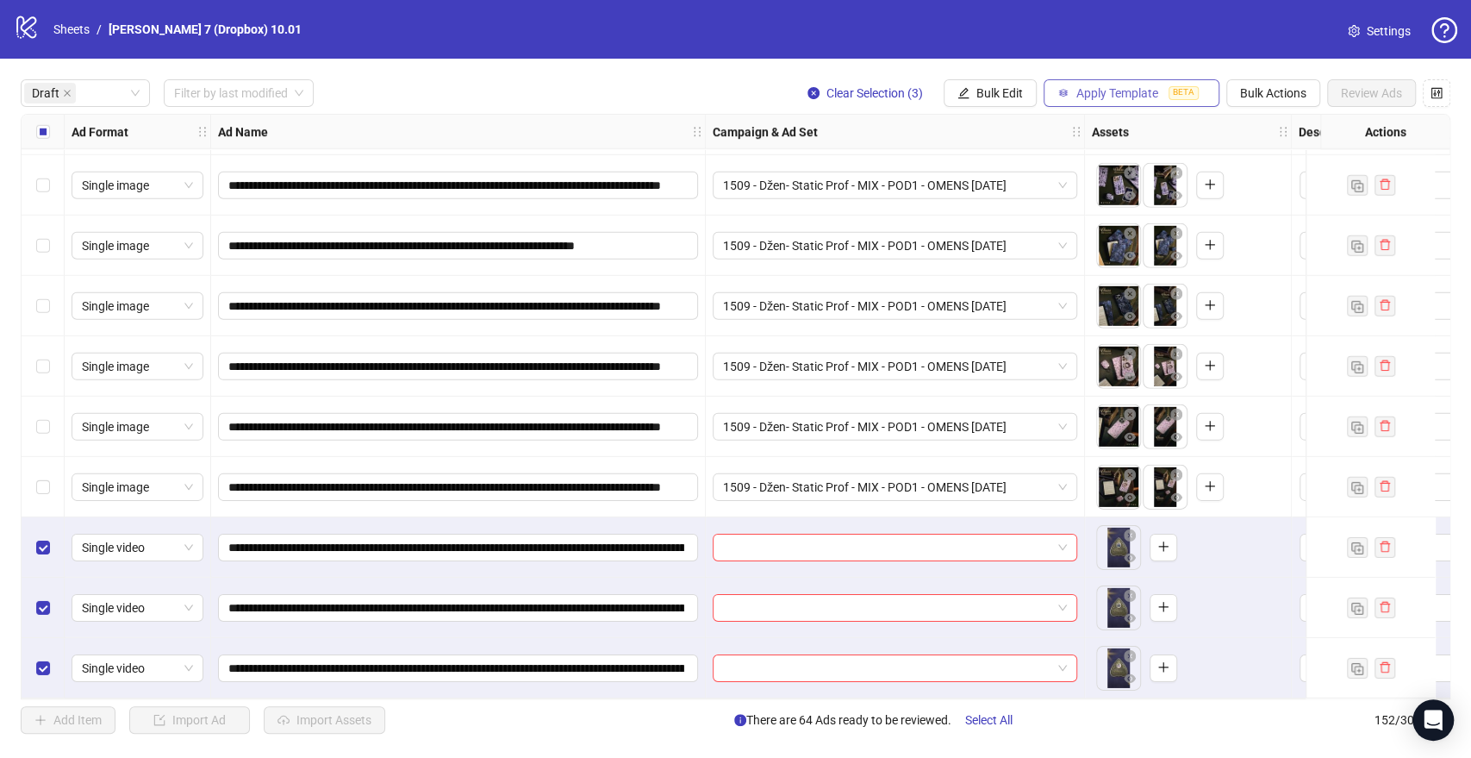
click at [1082, 94] on span "Apply Template" at bounding box center [1117, 93] width 82 height 14
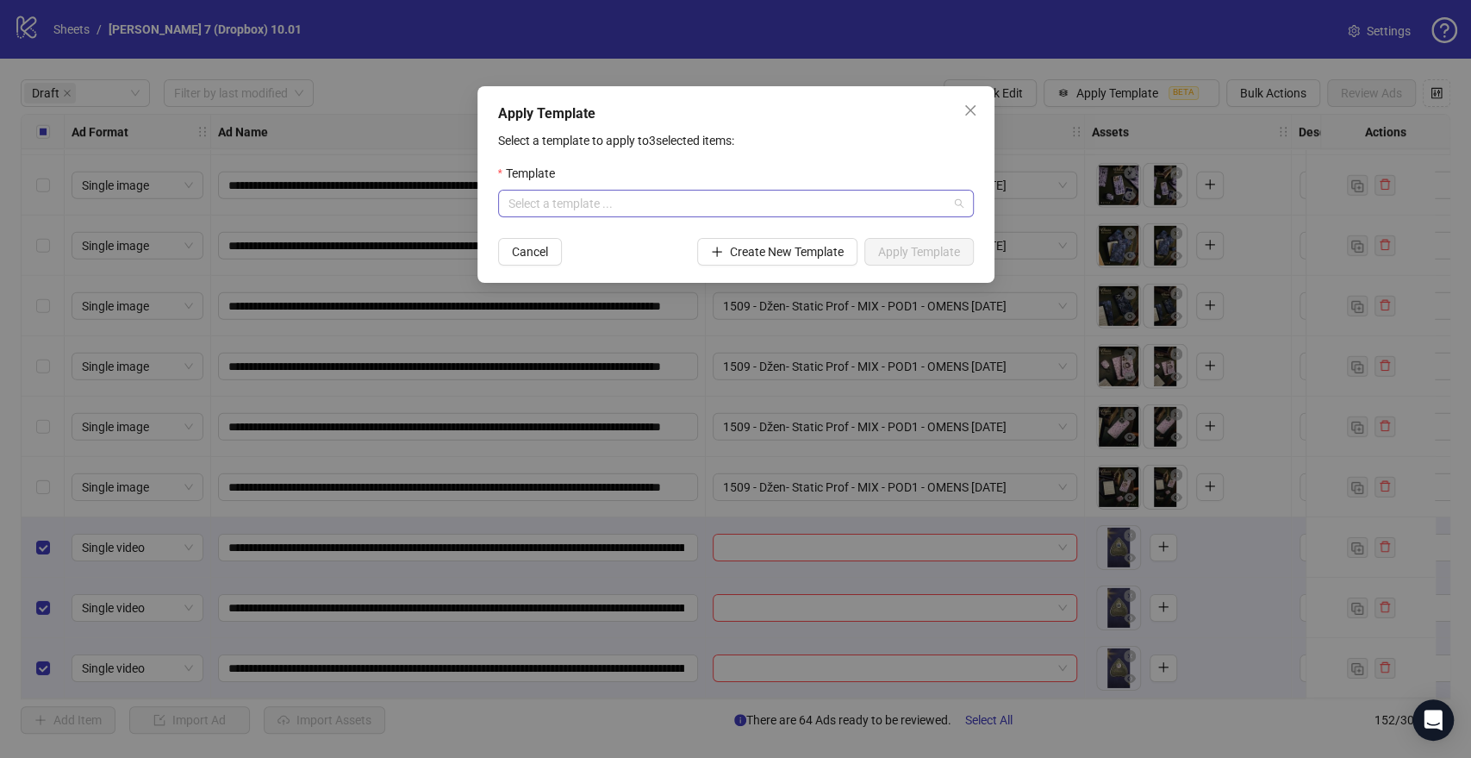
click at [666, 200] on input "search" at bounding box center [728, 203] width 440 height 26
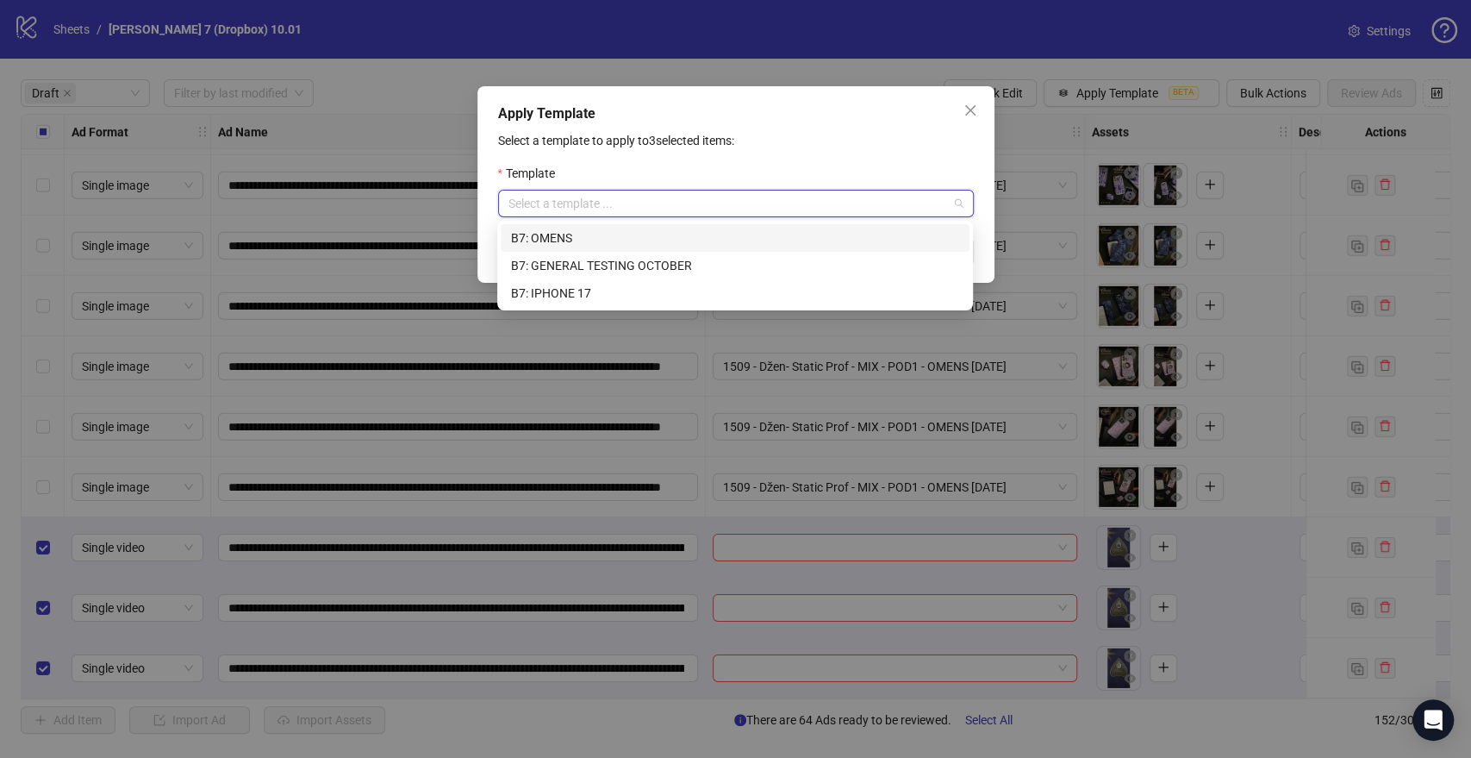
click at [557, 238] on div "B7: OMENS" at bounding box center [735, 237] width 448 height 19
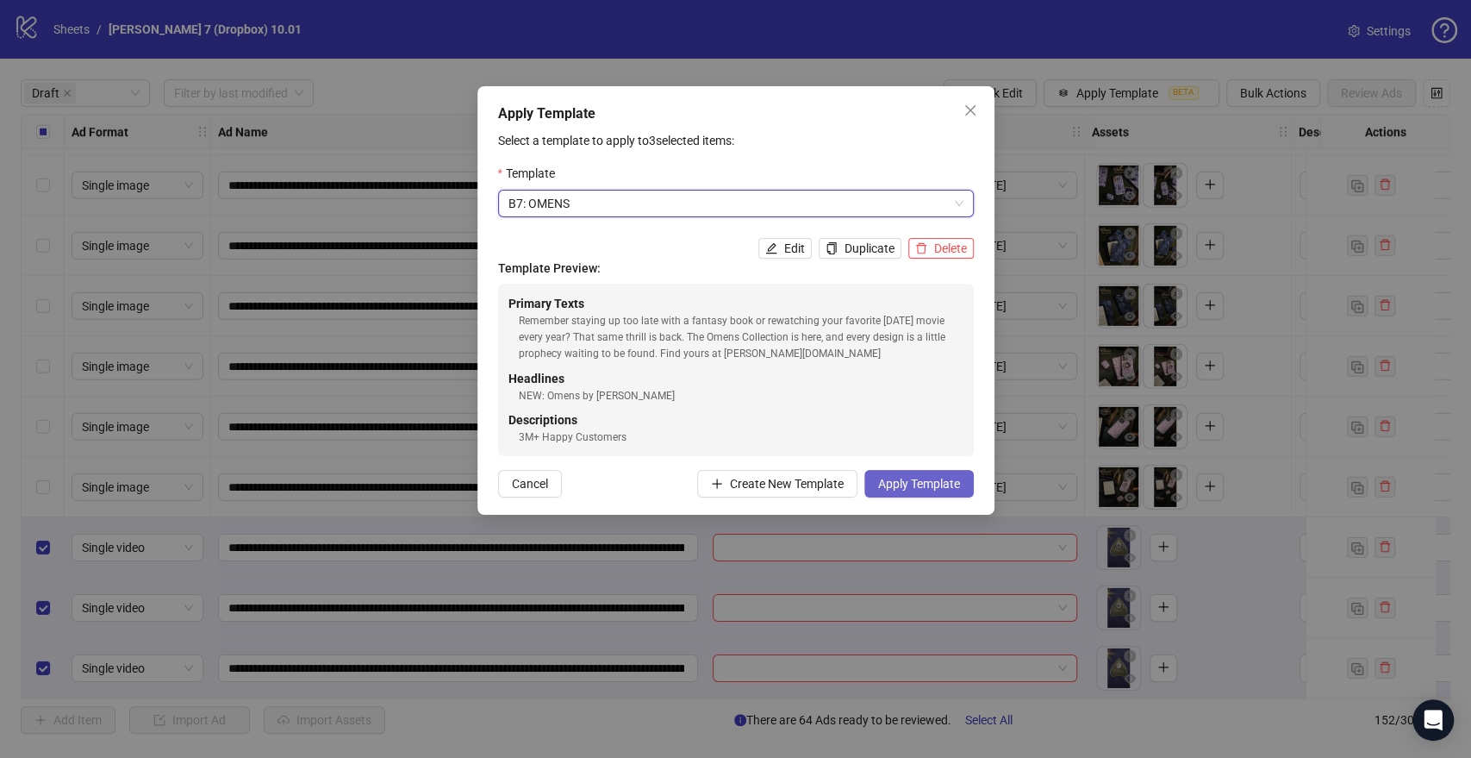
click at [945, 483] on span "Apply Template" at bounding box center [919, 484] width 82 height 14
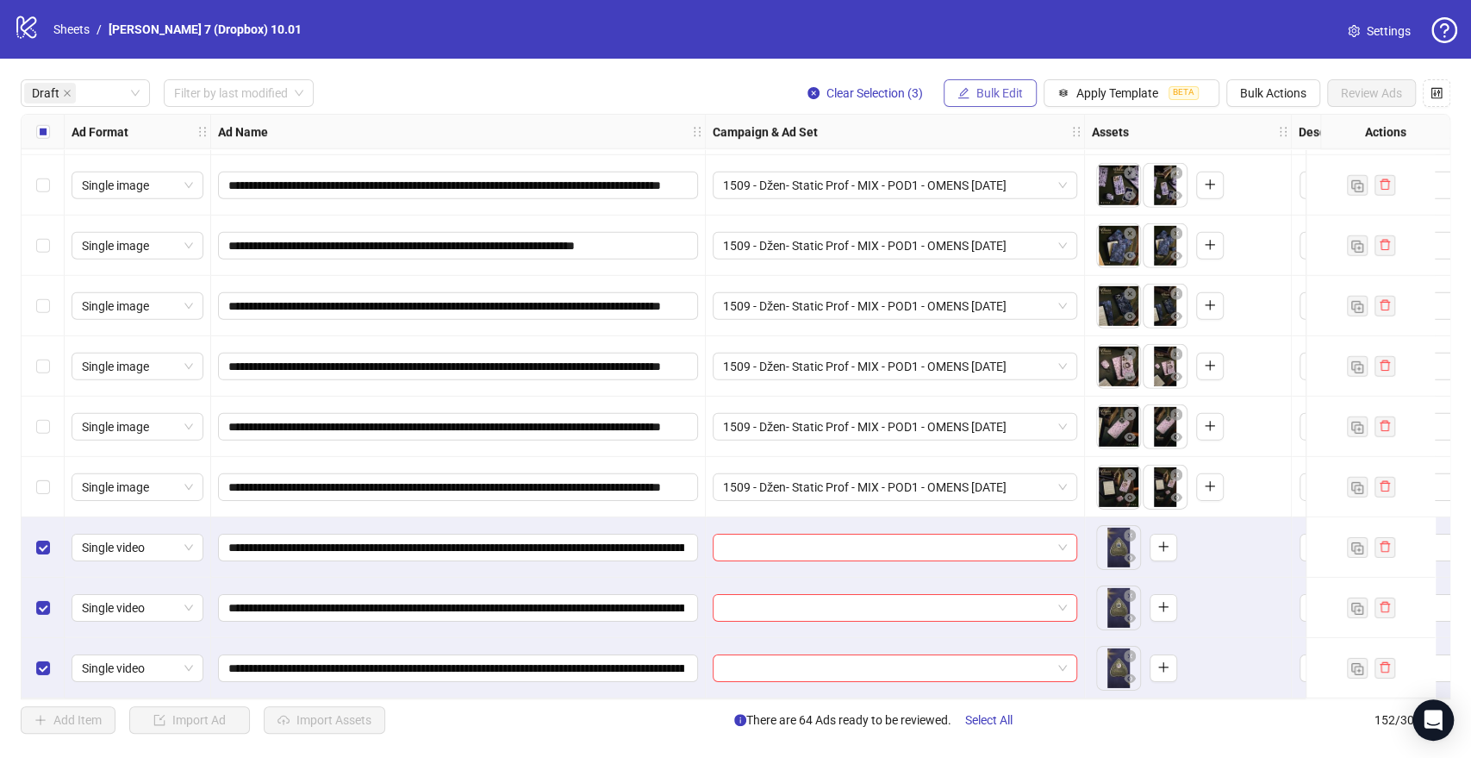
click at [976, 80] on div "**********" at bounding box center [735, 406] width 1471 height 695
click at [979, 86] on span "Bulk Edit" at bounding box center [999, 93] width 47 height 14
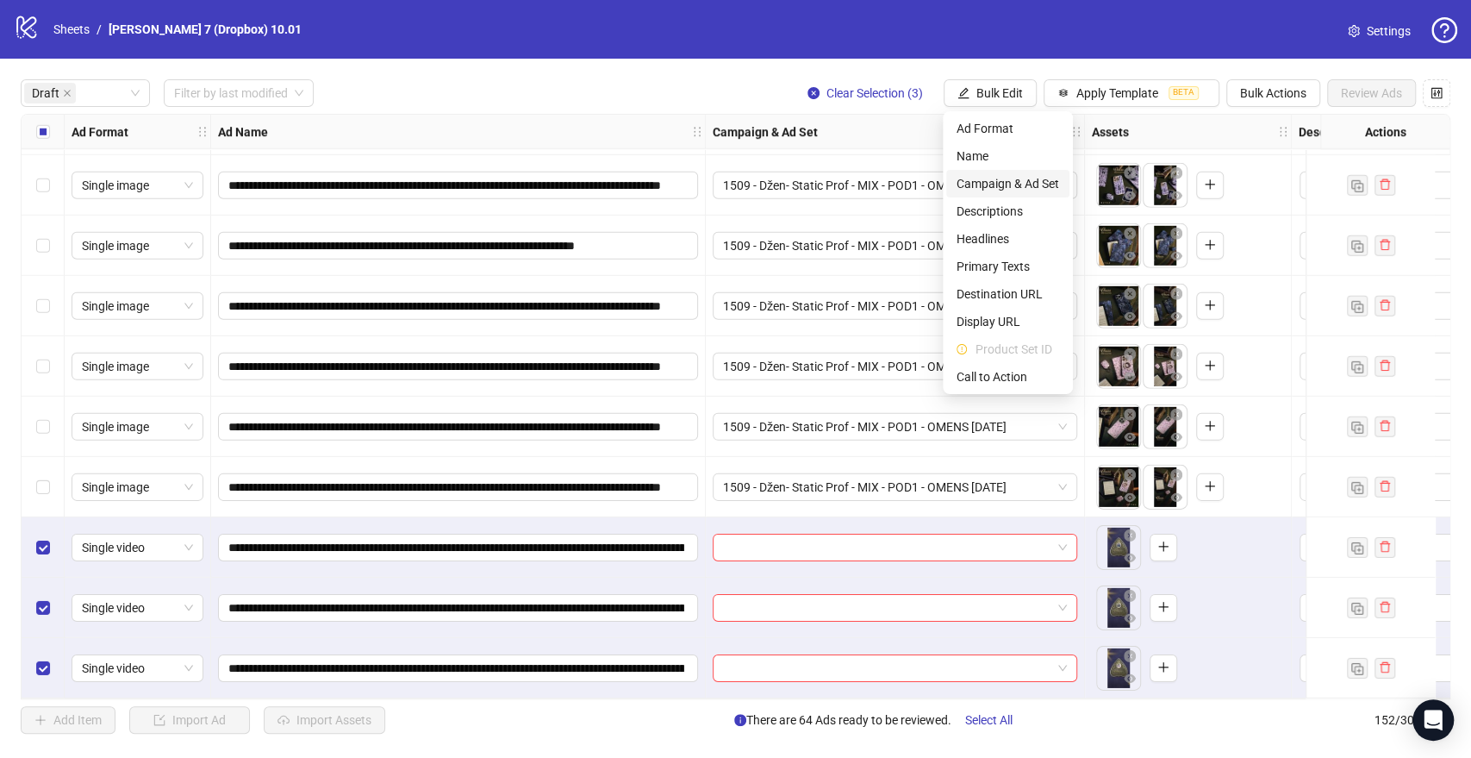
click at [964, 176] on span "Campaign & Ad Set" at bounding box center [1008, 183] width 103 height 19
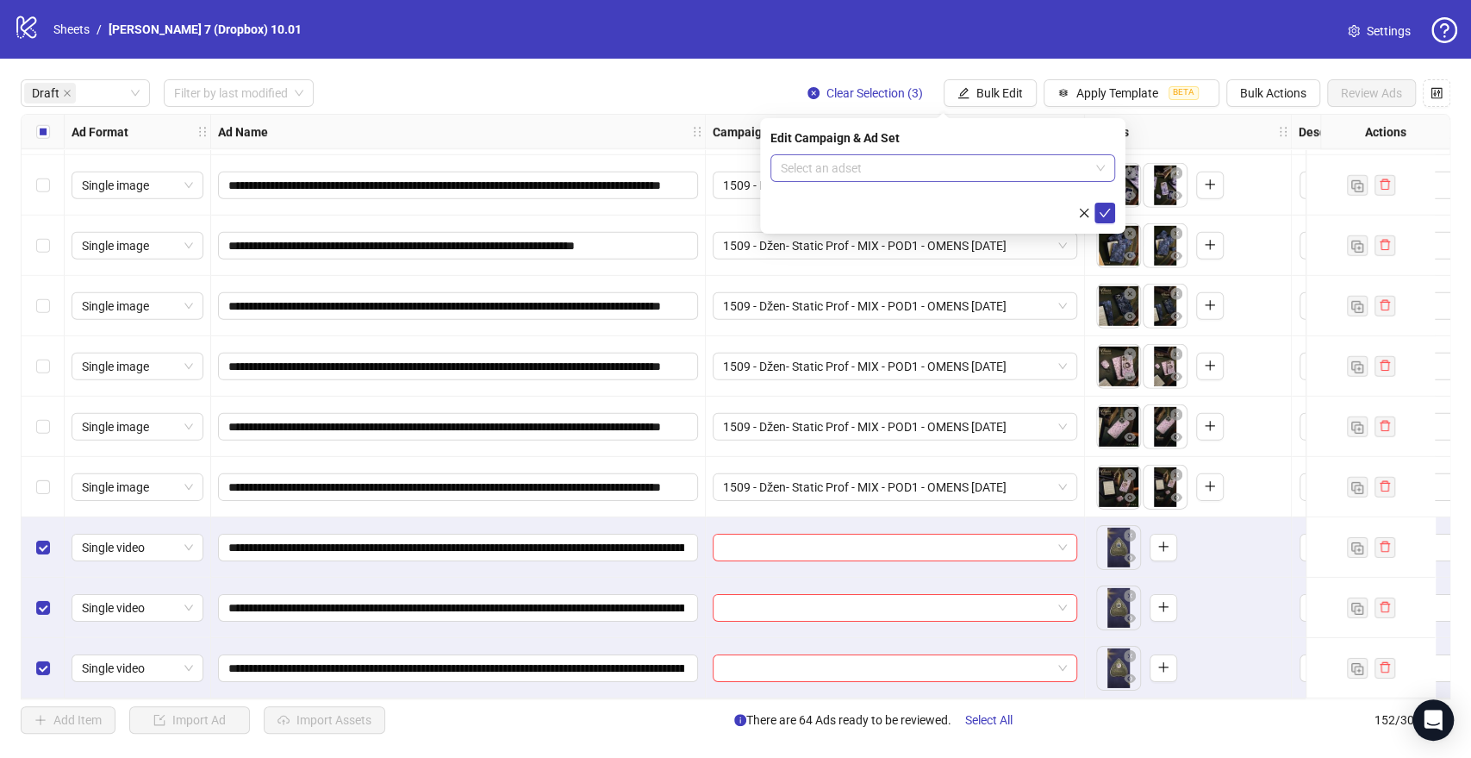
click at [882, 178] on input "search" at bounding box center [935, 168] width 309 height 26
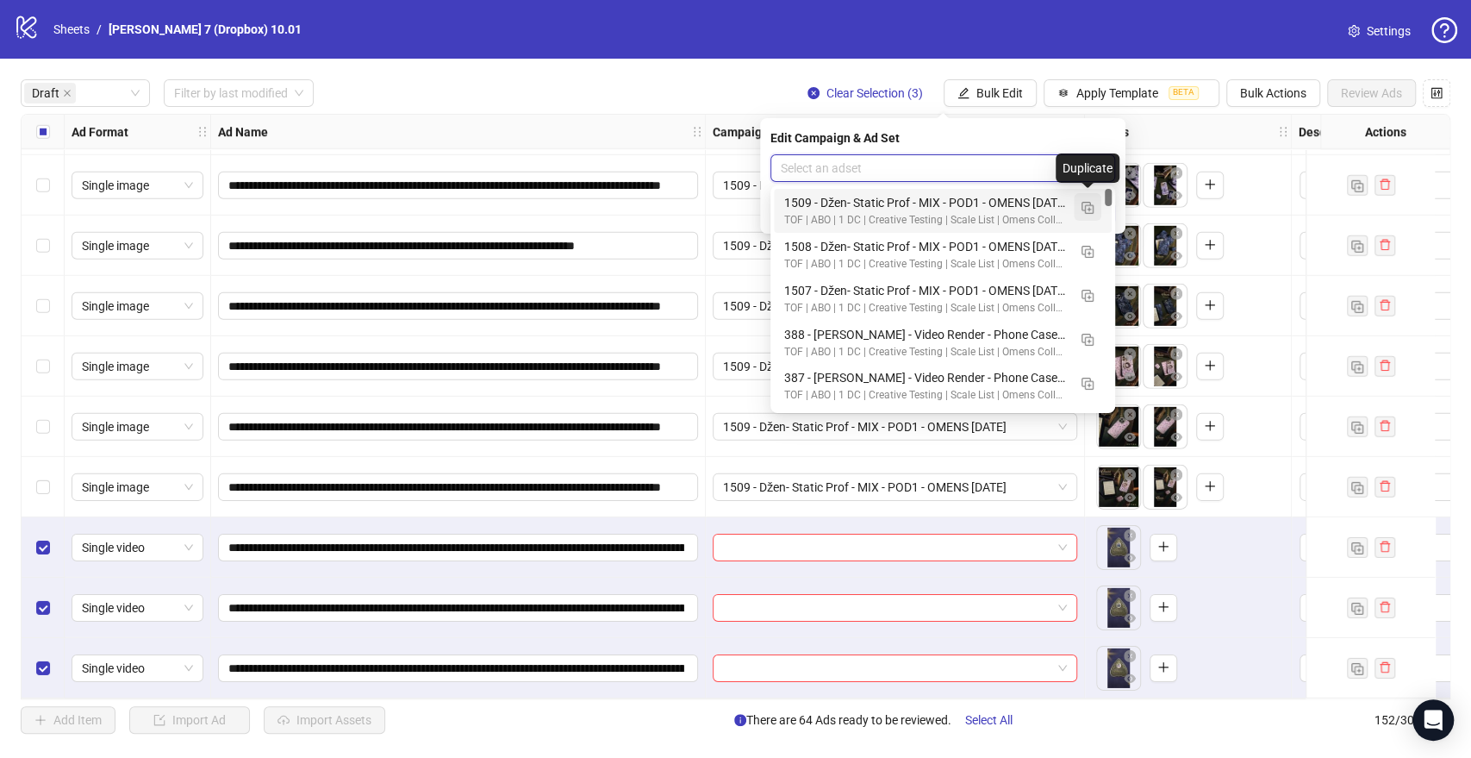
click at [1083, 207] on img "button" at bounding box center [1088, 208] width 12 height 12
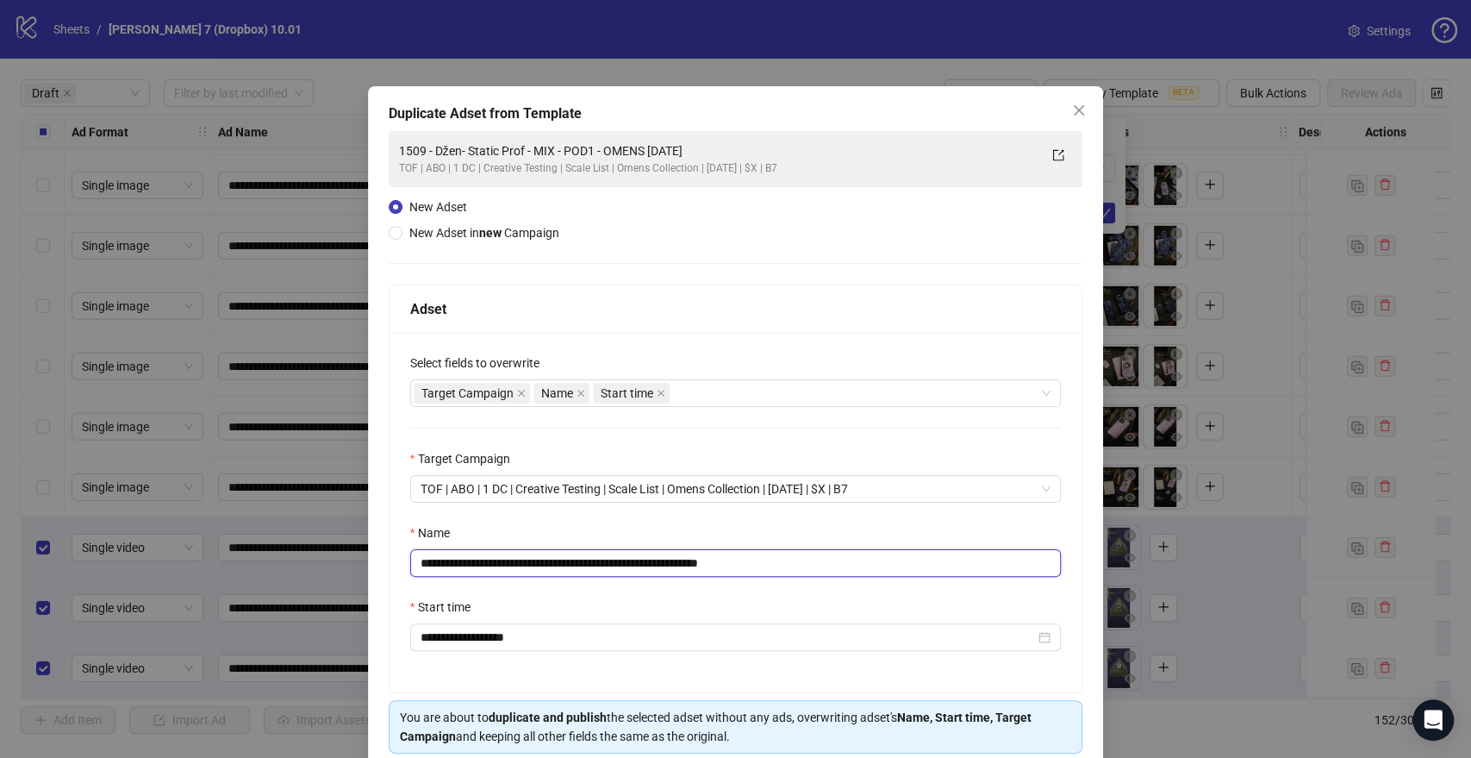
drag, startPoint x: 661, startPoint y: 563, endPoint x: 295, endPoint y: 584, distance: 366.9
click at [295, 584] on div "**********" at bounding box center [735, 379] width 1471 height 758
paste input "**********"
drag, startPoint x: 919, startPoint y: 559, endPoint x: 1070, endPoint y: 558, distance: 150.8
click at [1062, 558] on div "**********" at bounding box center [736, 512] width 693 height 359
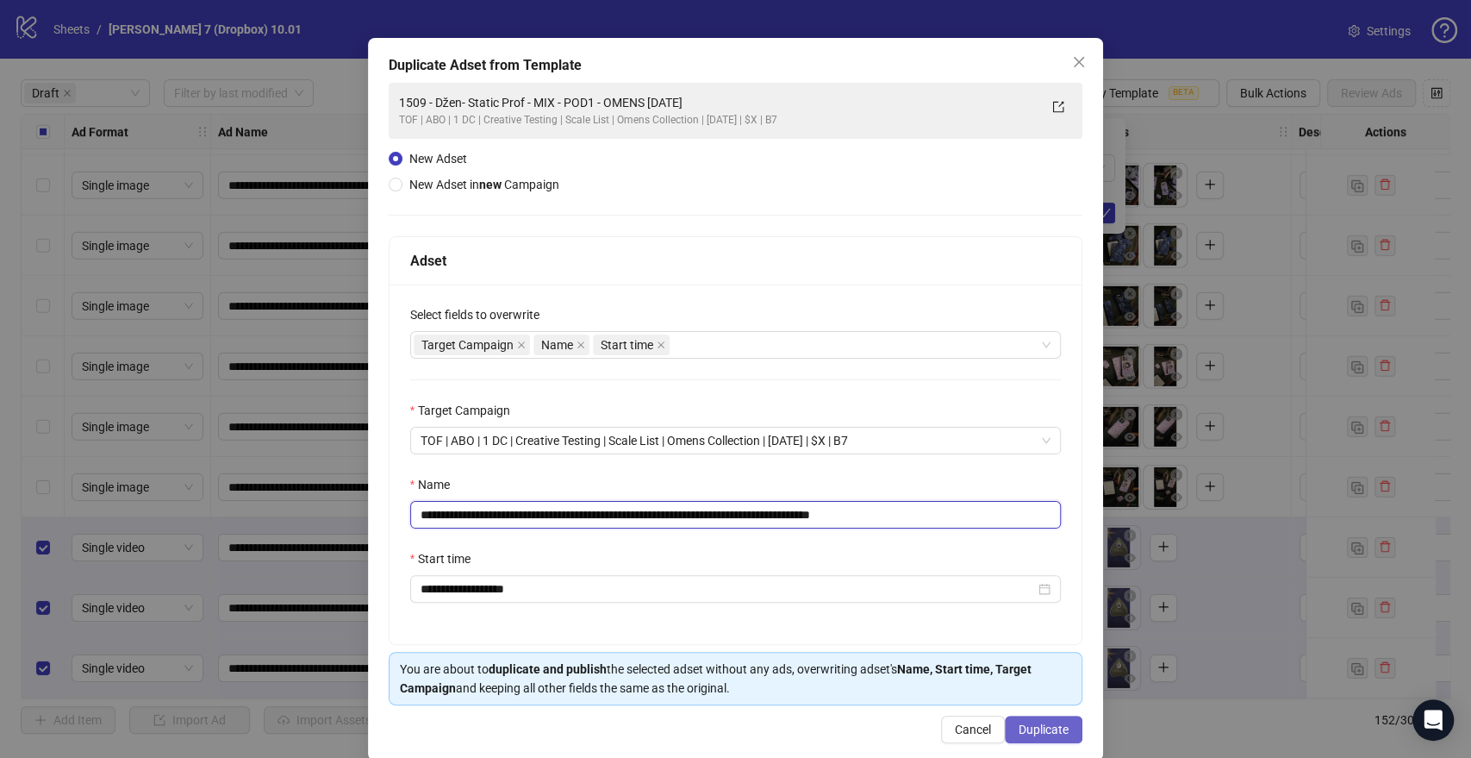
scroll to position [72, 0]
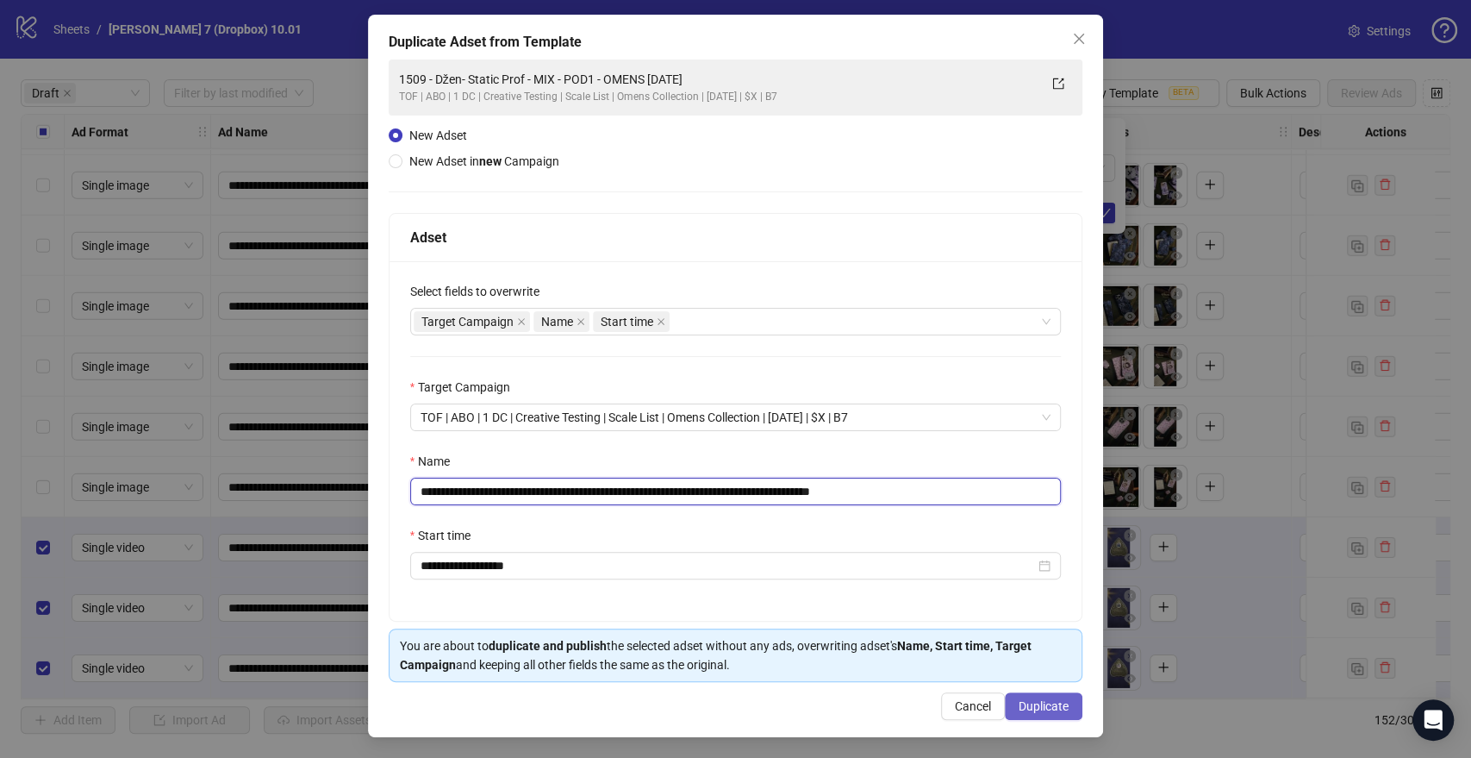
type input "**********"
click at [1037, 708] on span "Duplicate" at bounding box center [1044, 706] width 50 height 14
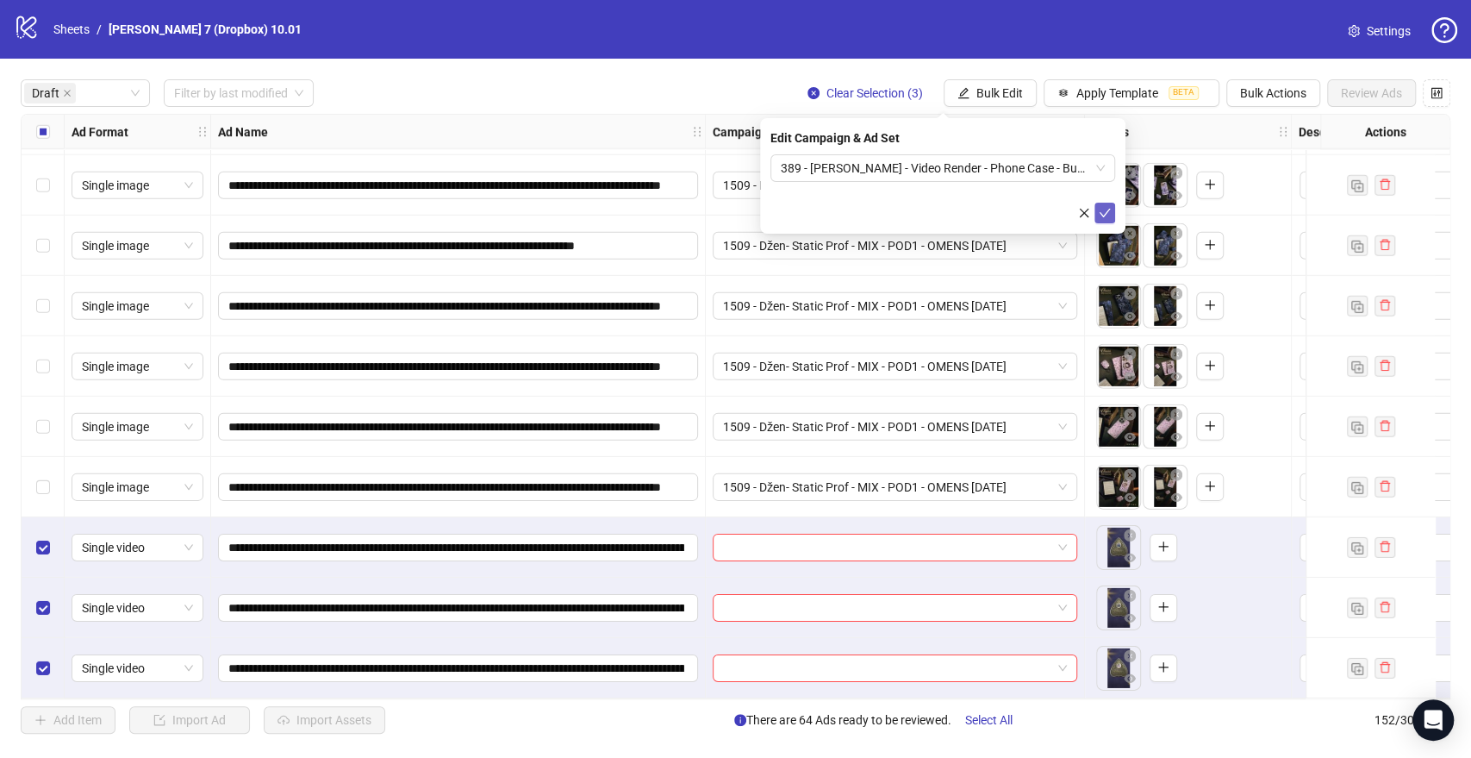
click at [1109, 209] on icon "check" at bounding box center [1105, 213] width 12 height 12
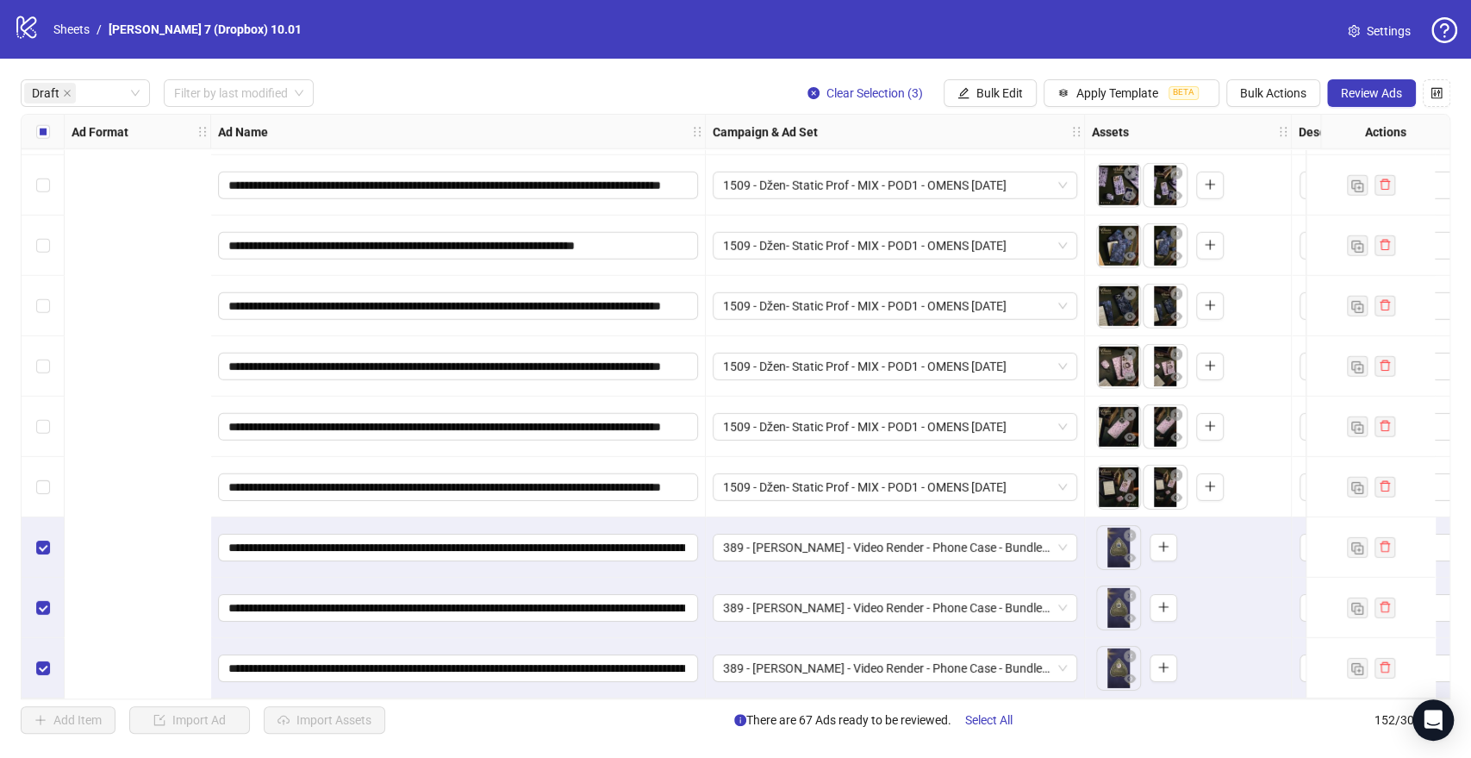
scroll to position [3499, 765]
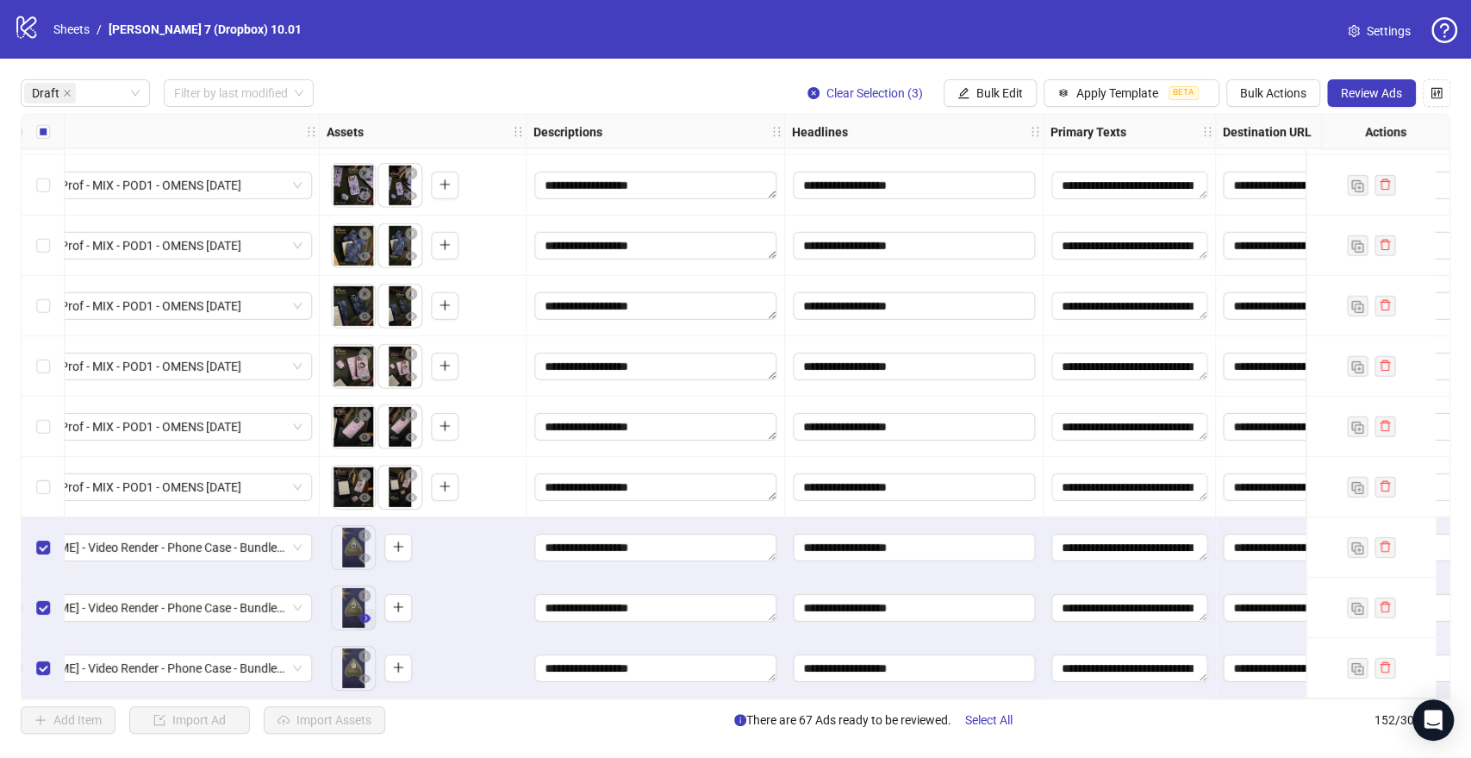
click at [362, 613] on icon "eye" at bounding box center [365, 618] width 12 height 12
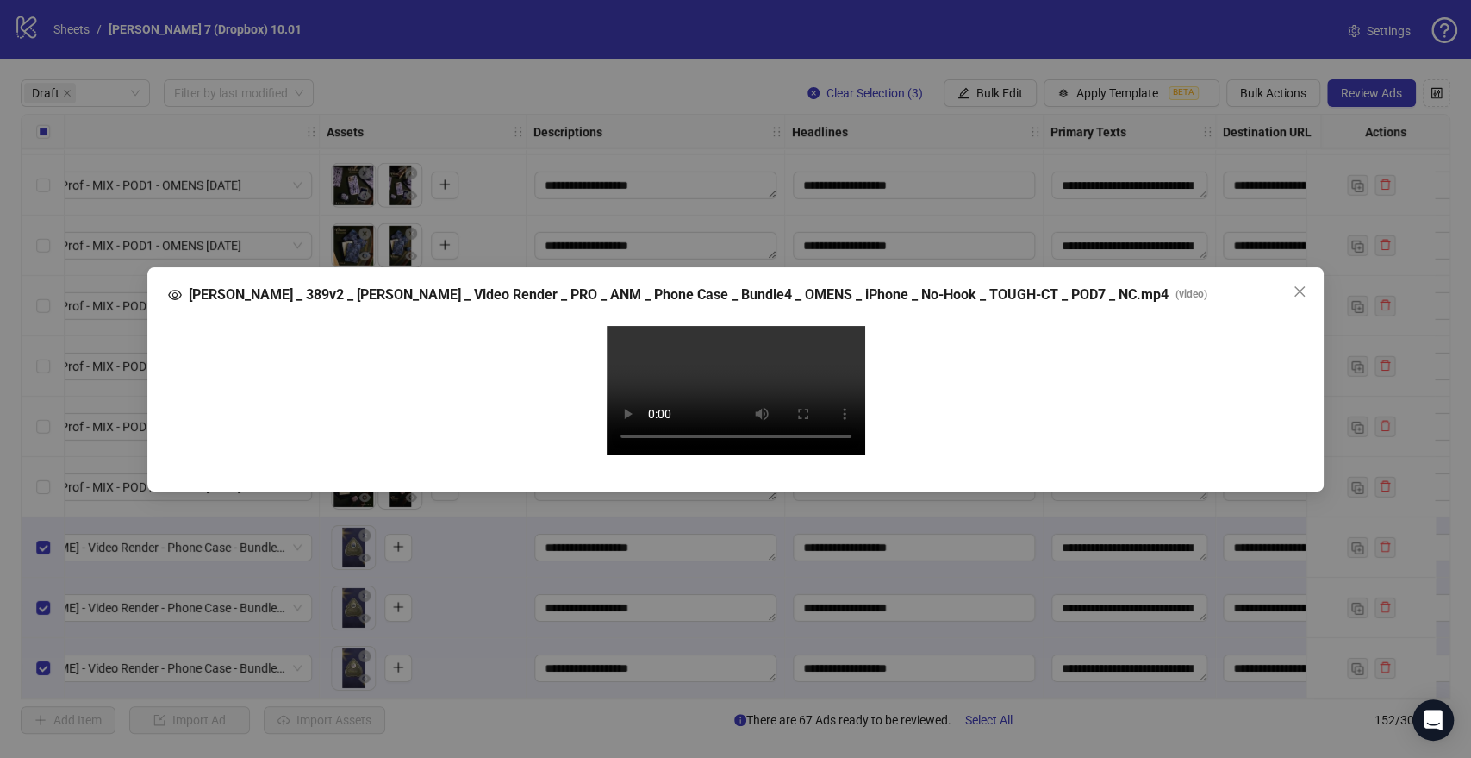
click at [719, 379] on video "Your browser does not support the video tag." at bounding box center [736, 390] width 259 height 129
click at [783, 398] on video "Your browser does not support the video tag." at bounding box center [736, 390] width 259 height 129
click at [1290, 284] on span "Close" at bounding box center [1300, 291] width 28 height 14
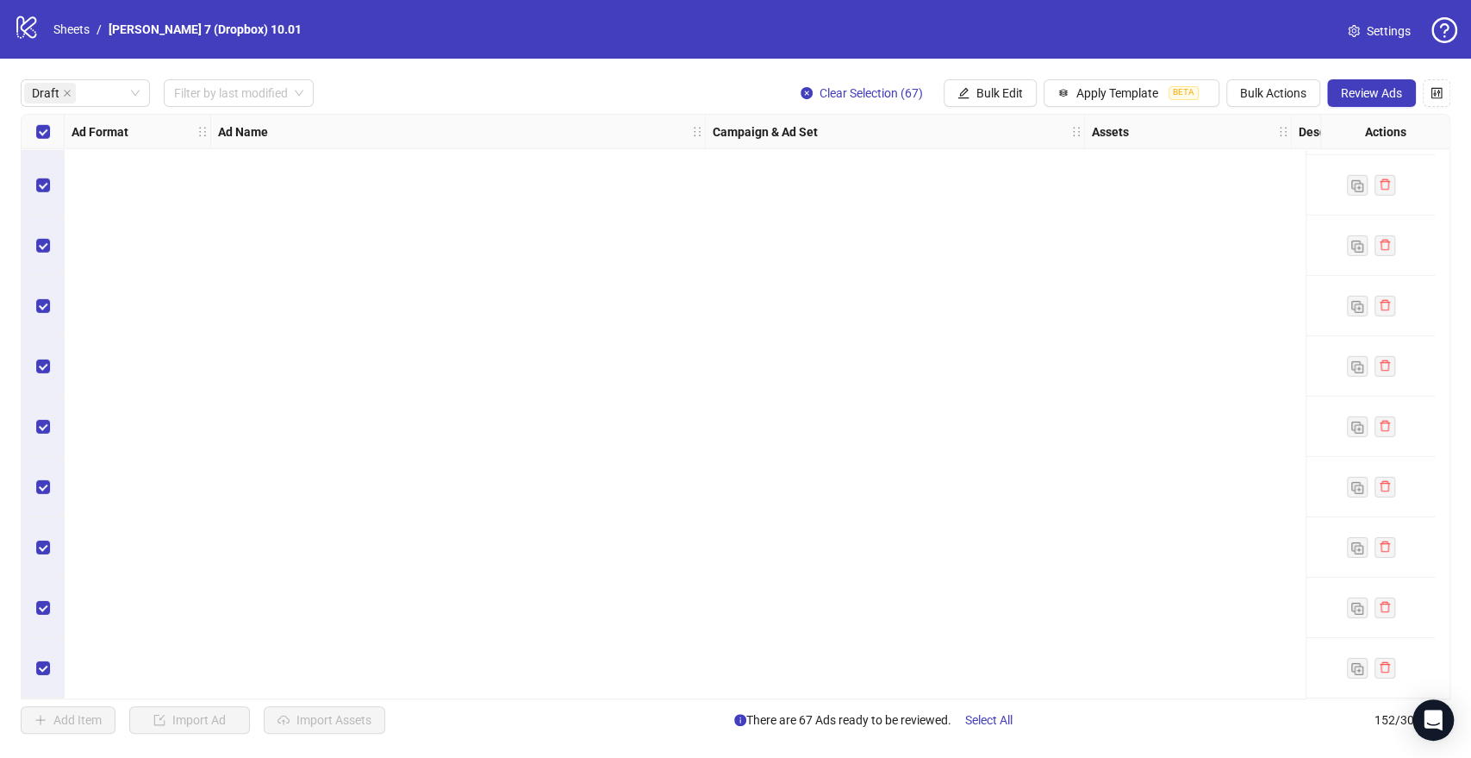
scroll to position [0, 0]
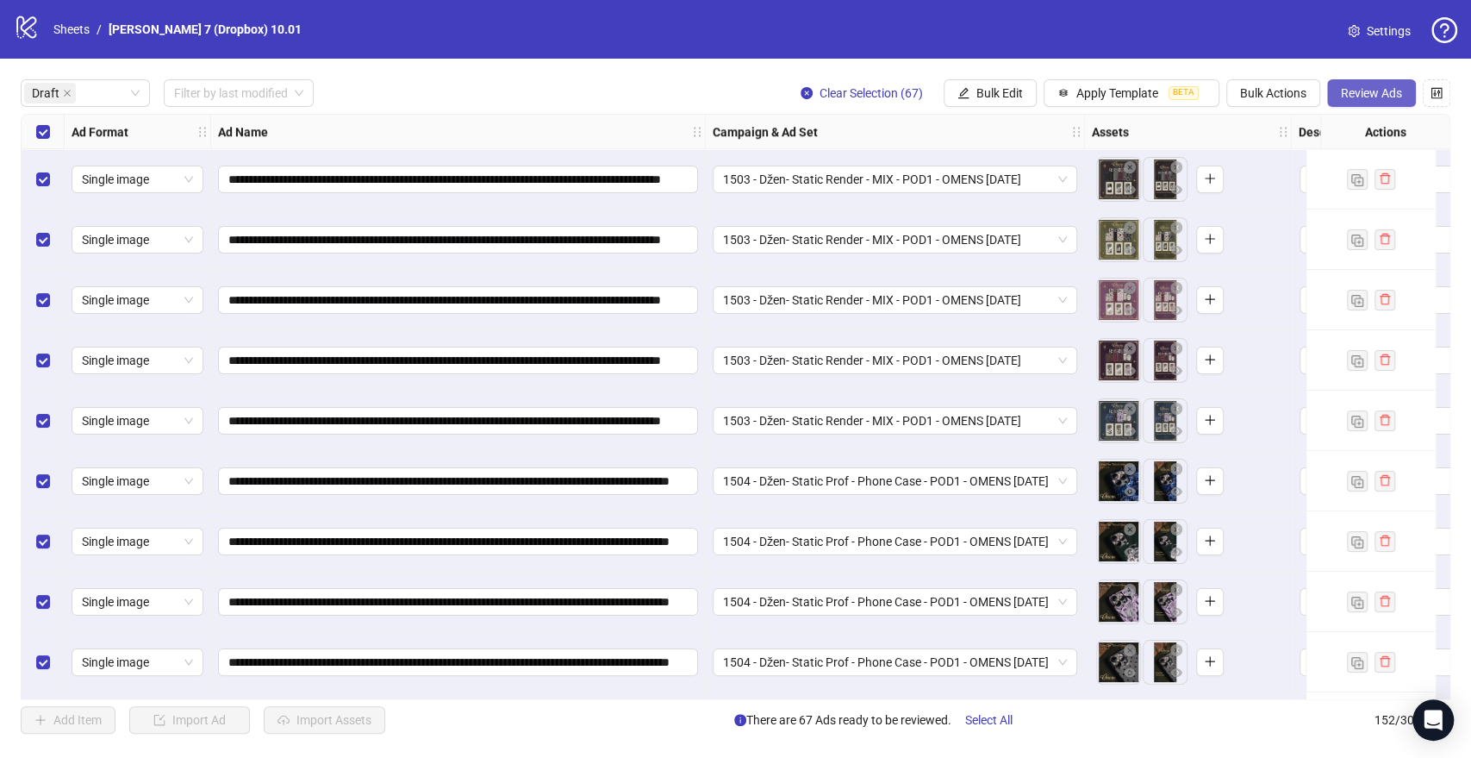
click at [1361, 90] on span "Review Ads" at bounding box center [1371, 93] width 61 height 14
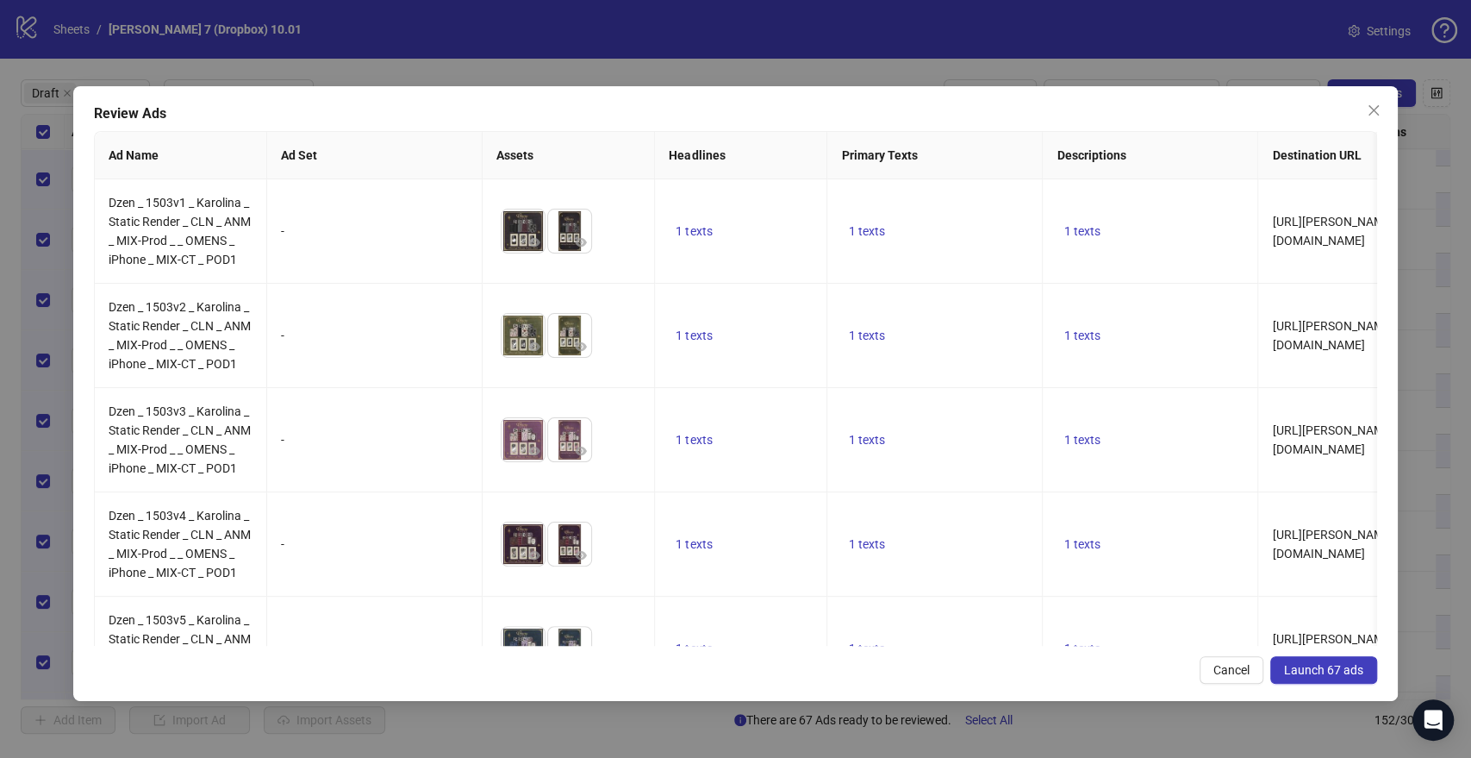
click at [1304, 667] on span "Launch 67 ads" at bounding box center [1323, 670] width 79 height 14
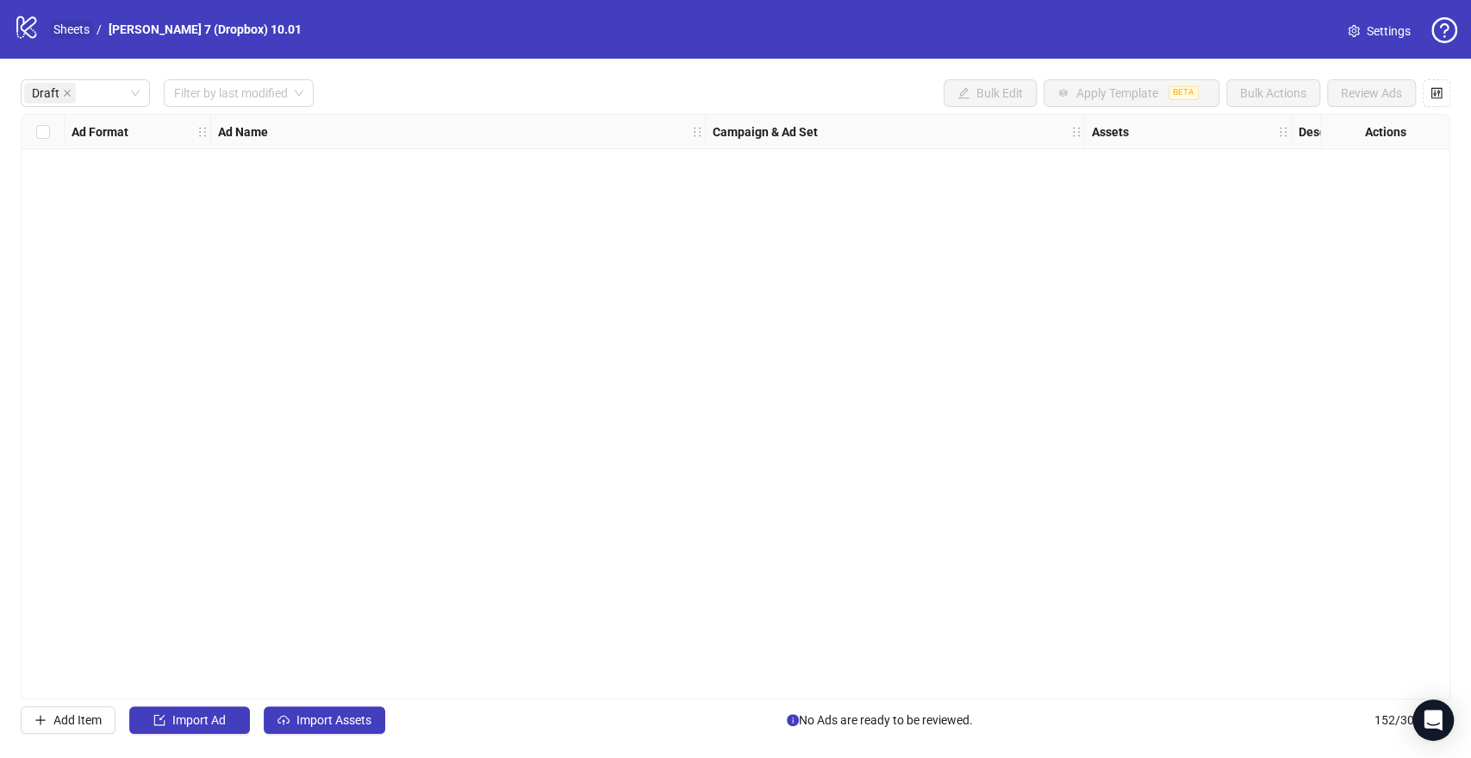
click at [84, 26] on link "Sheets" at bounding box center [71, 29] width 43 height 19
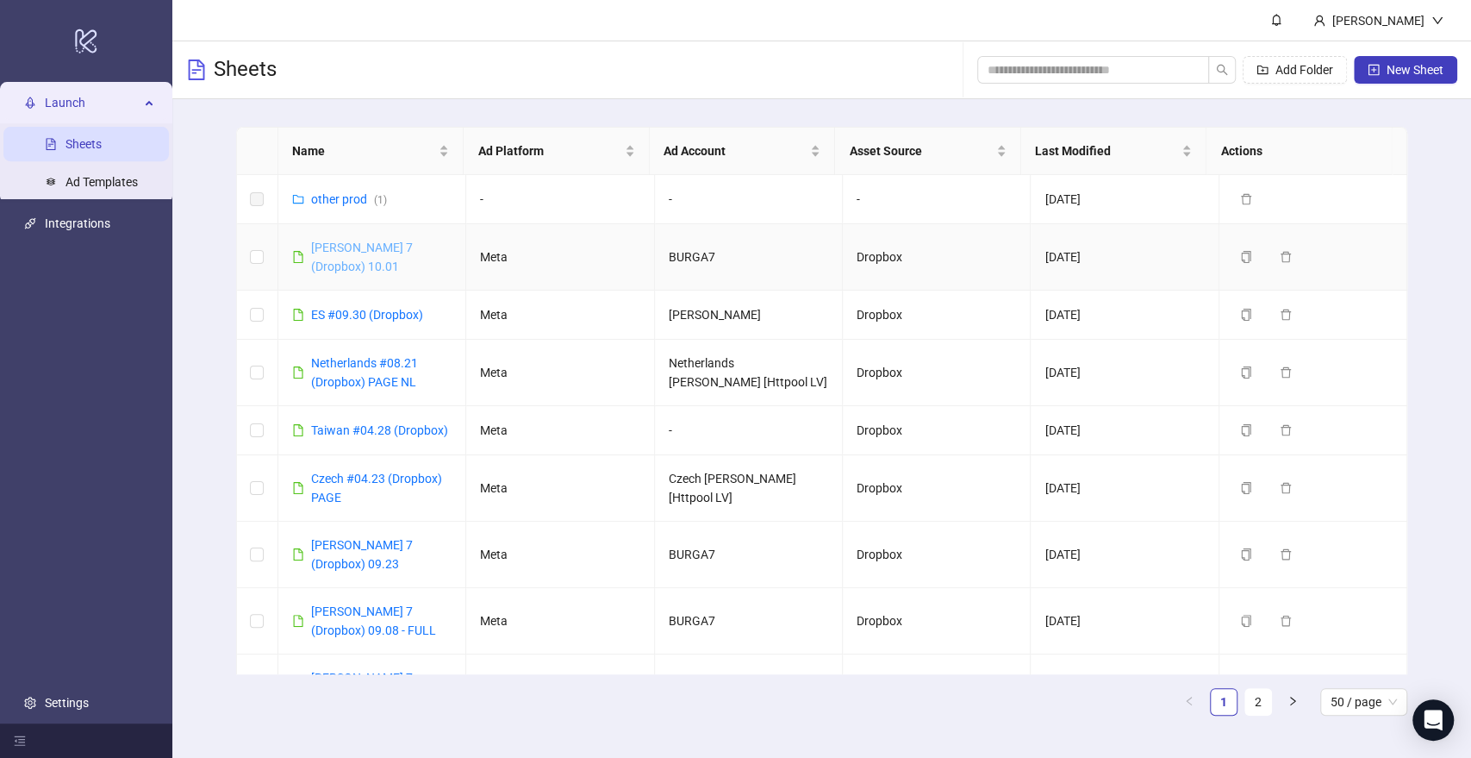
click at [356, 241] on link "[PERSON_NAME] 7 (Dropbox) 10.01" at bounding box center [362, 256] width 102 height 33
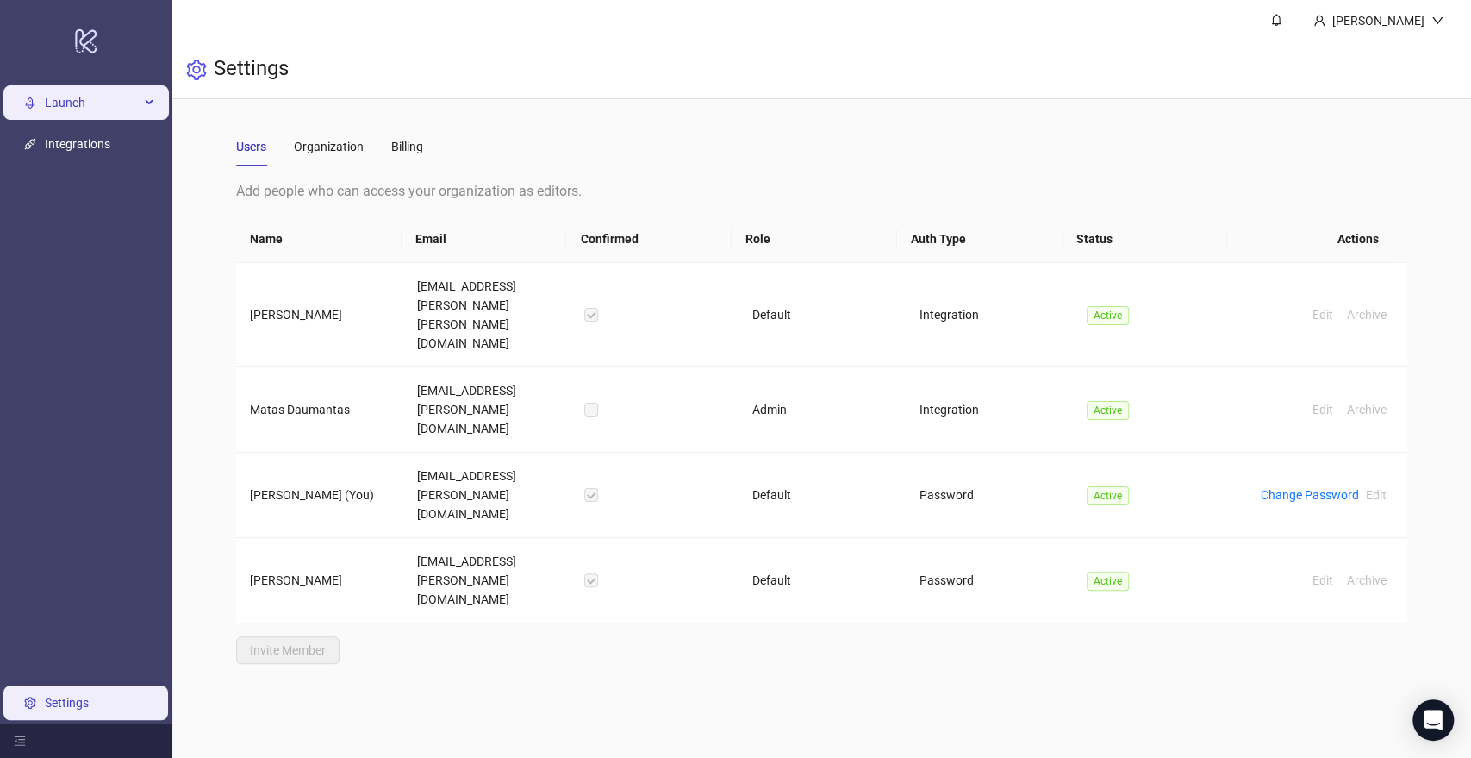
click at [50, 100] on span "Launch" at bounding box center [92, 102] width 95 height 34
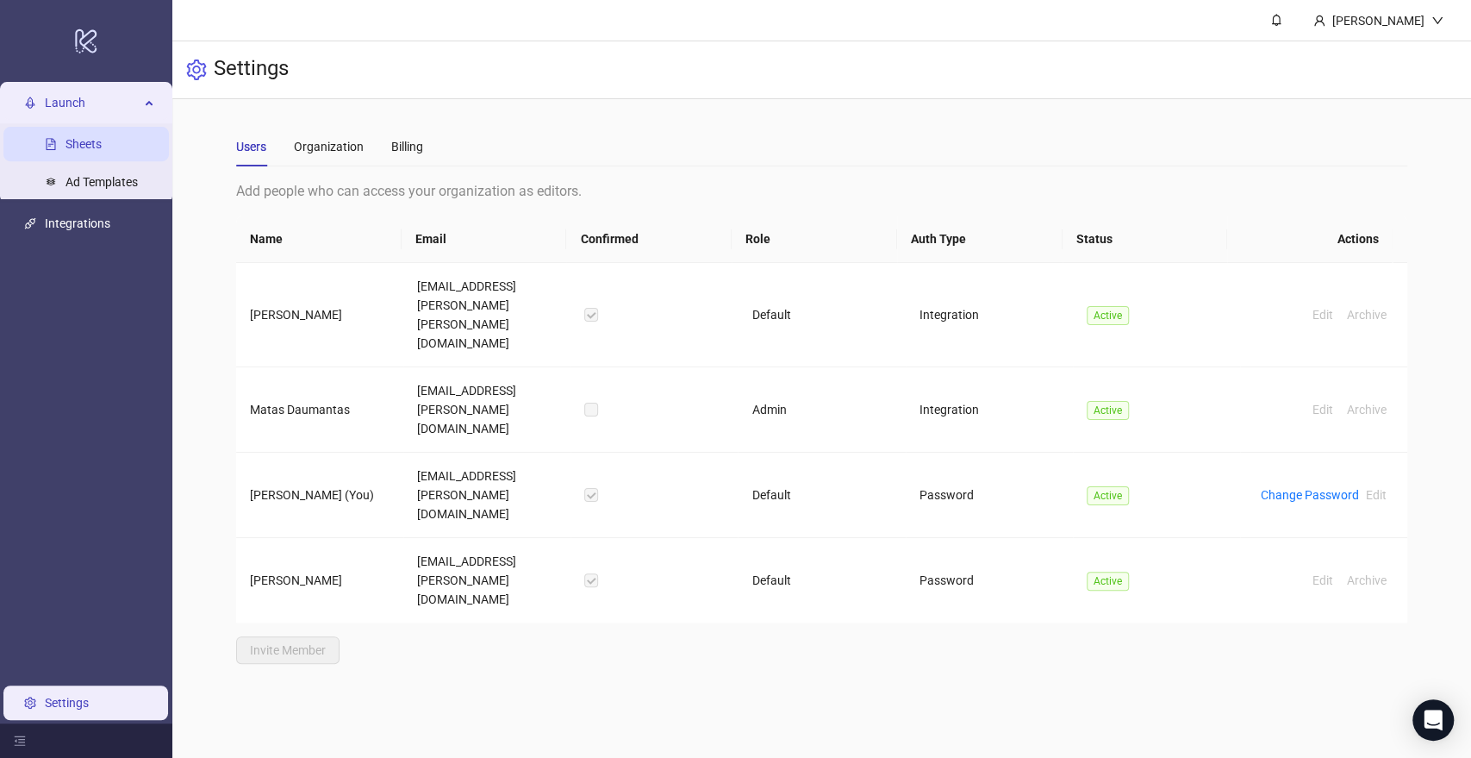
click at [74, 138] on link "Sheets" at bounding box center [83, 144] width 36 height 14
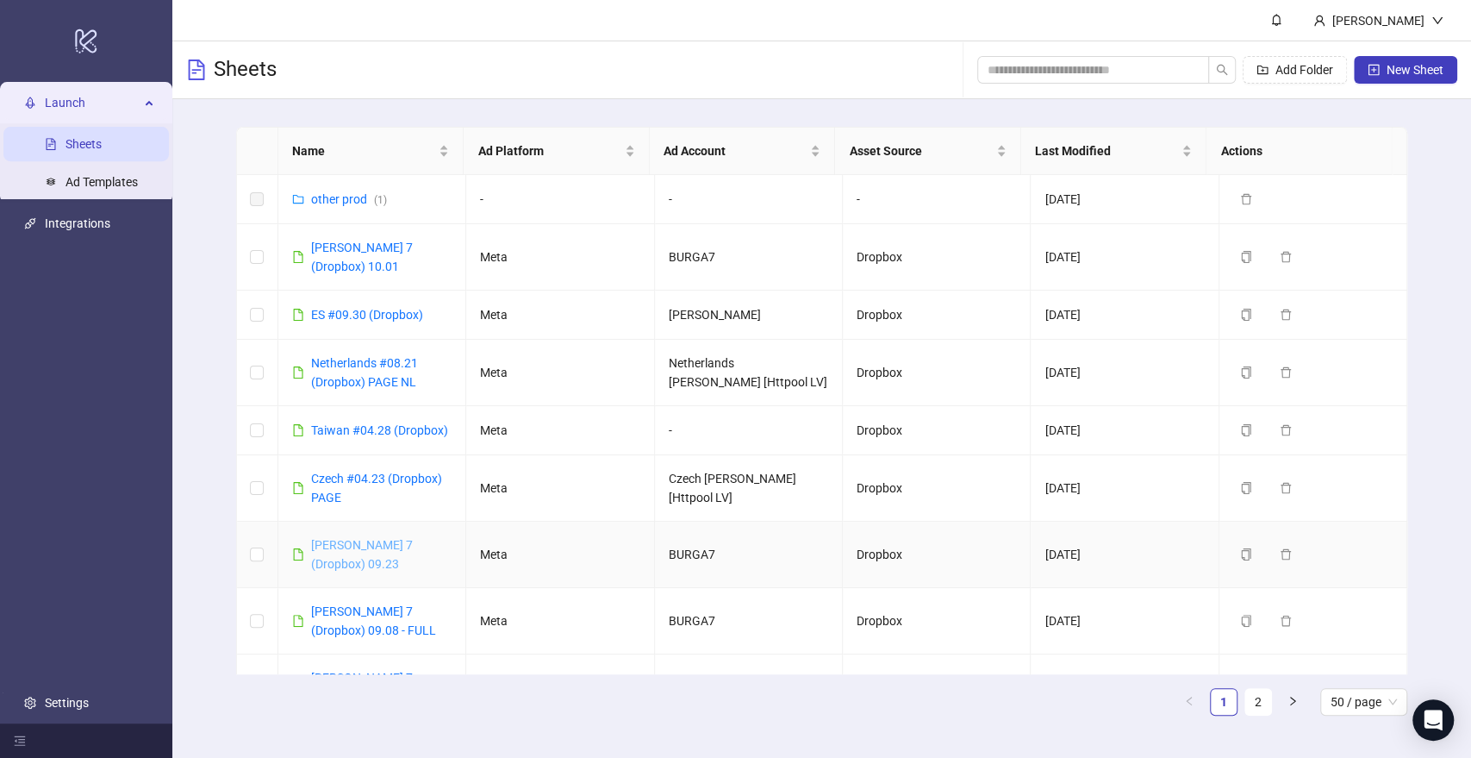
click at [393, 538] on link "[PERSON_NAME] 7 (Dropbox) 09.23" at bounding box center [362, 554] width 102 height 33
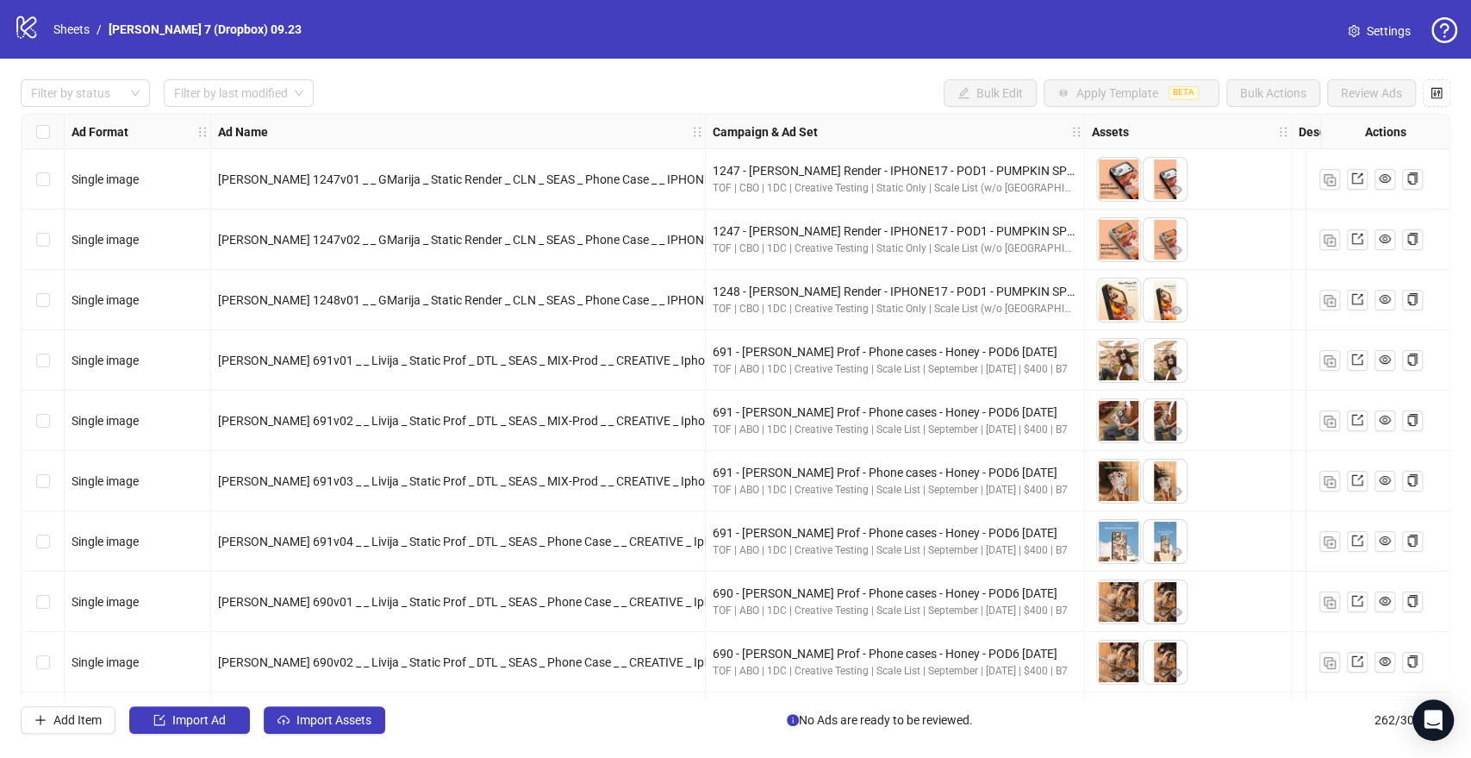
click at [115, 108] on div "Filter by status Filter by last modified Bulk Edit Apply Template BETA Bulk Act…" at bounding box center [735, 406] width 1471 height 695
click at [114, 95] on div at bounding box center [76, 93] width 104 height 24
click at [88, 131] on div "Draft" at bounding box center [85, 128] width 102 height 19
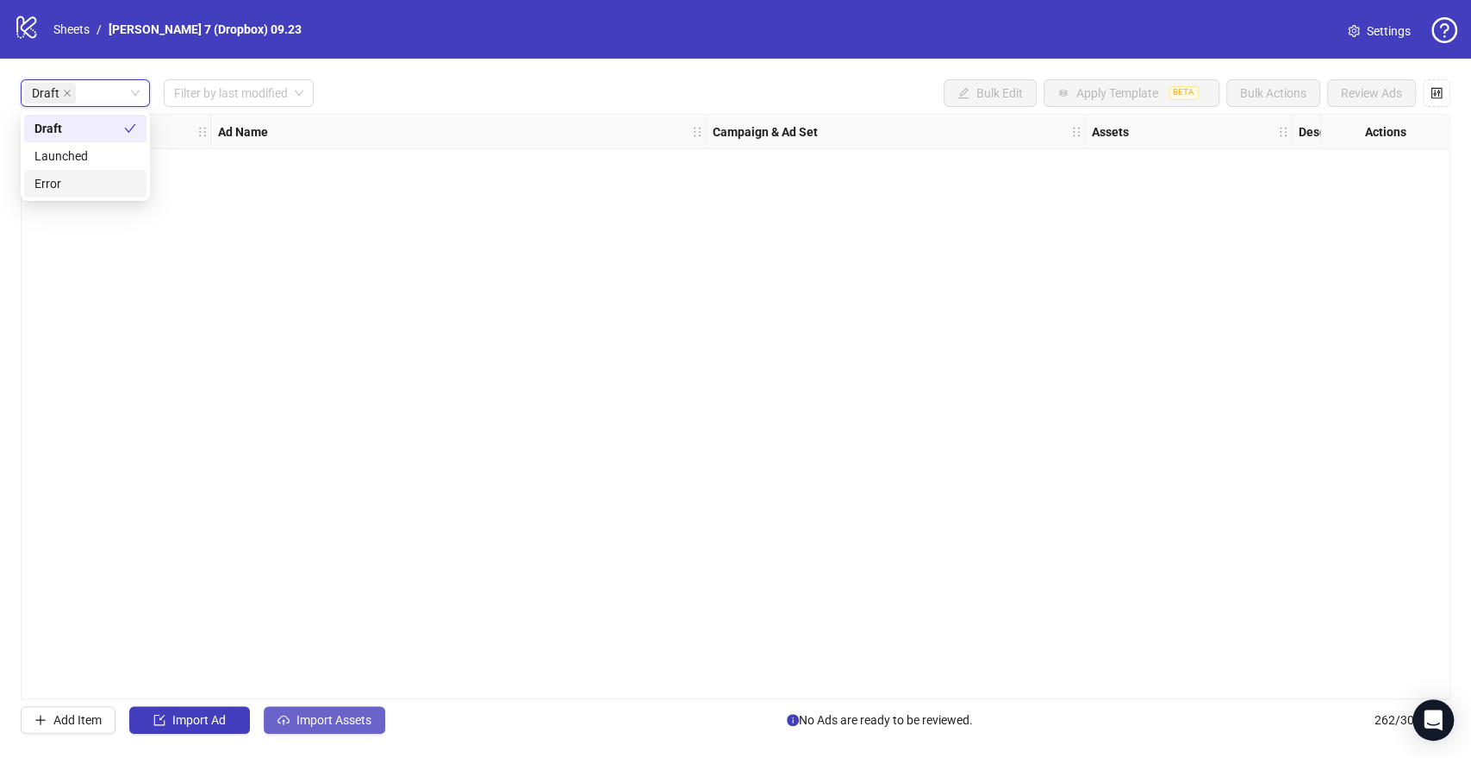
click at [334, 721] on span "Import Assets" at bounding box center [333, 720] width 75 height 14
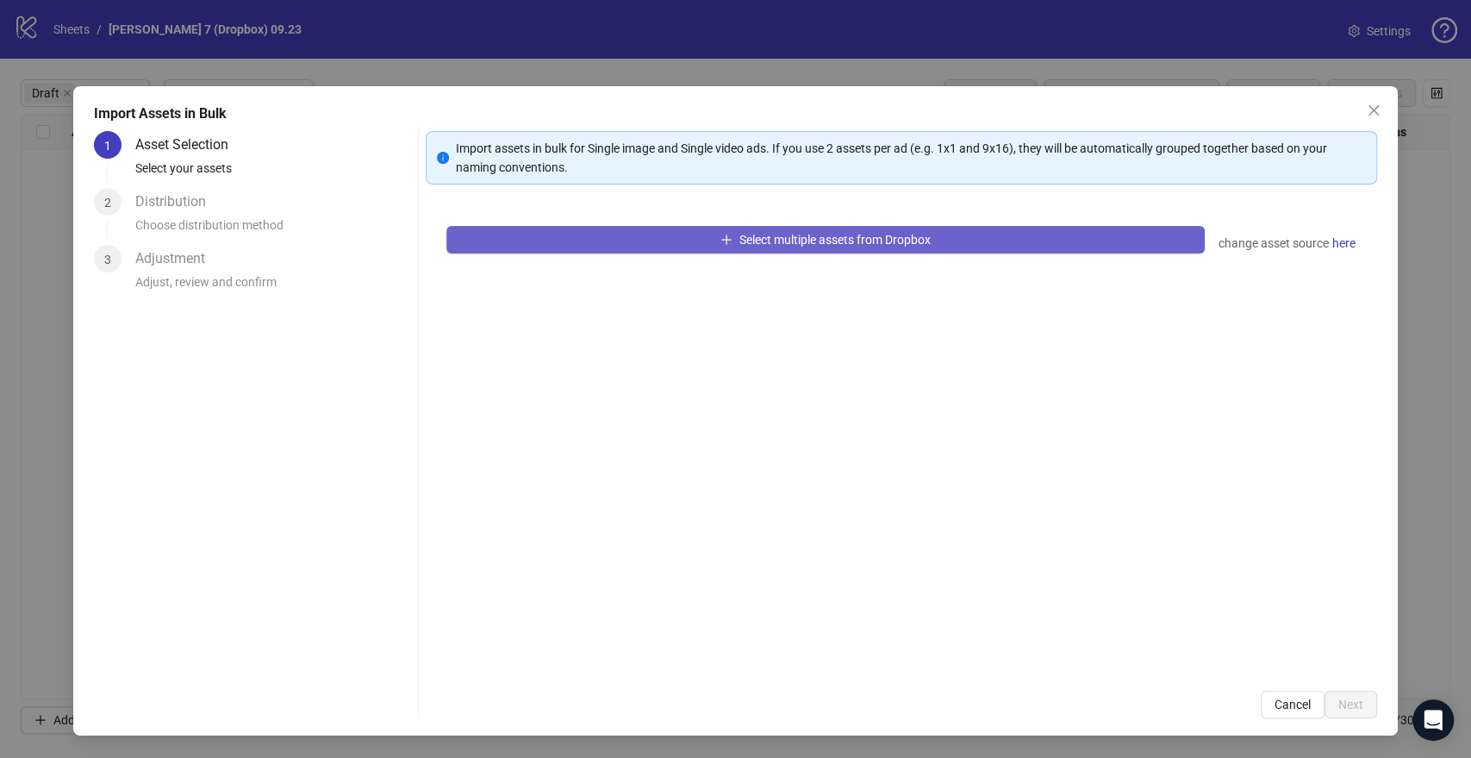
click at [732, 247] on button "Select multiple assets from Dropbox" at bounding box center [825, 240] width 758 height 28
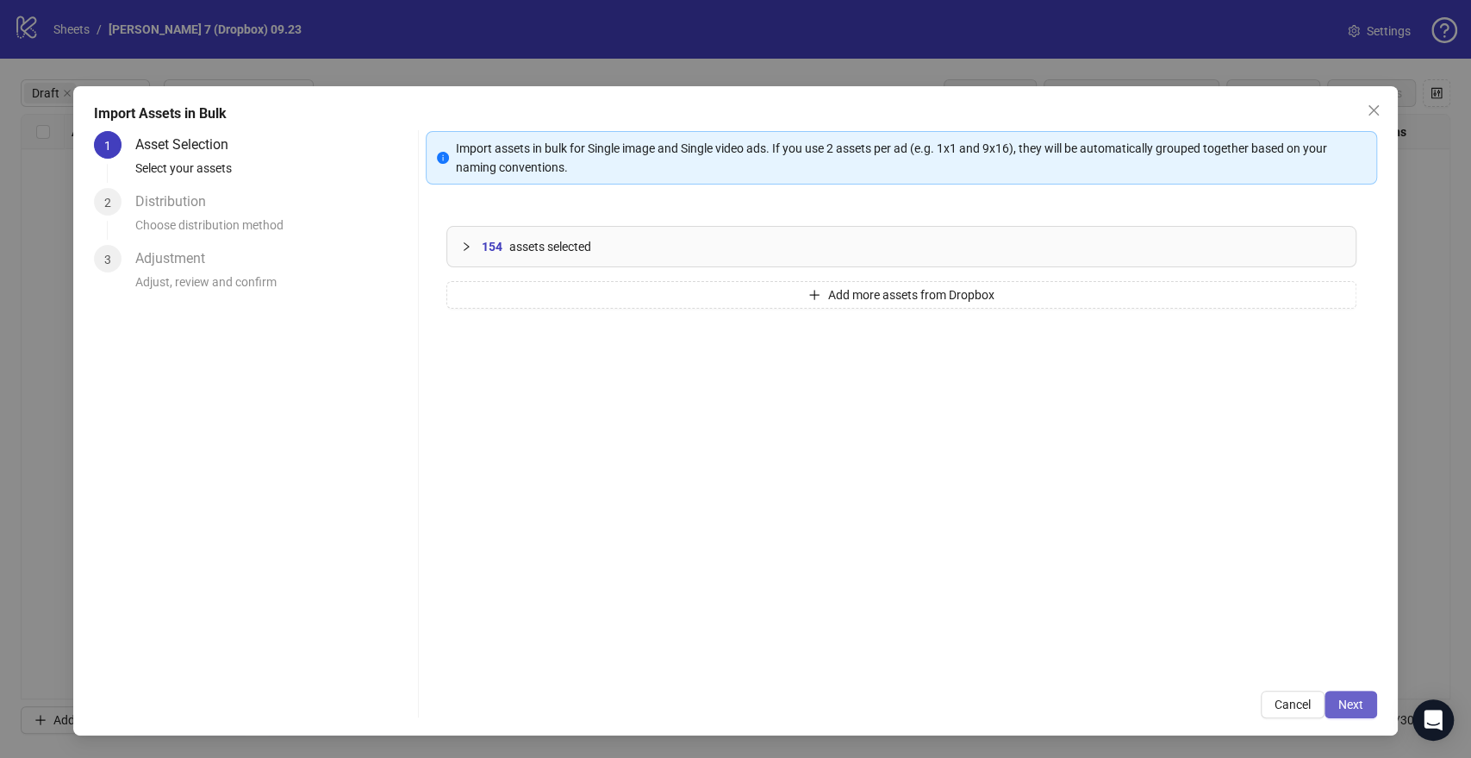
click at [1344, 692] on button "Next" at bounding box center [1351, 704] width 53 height 28
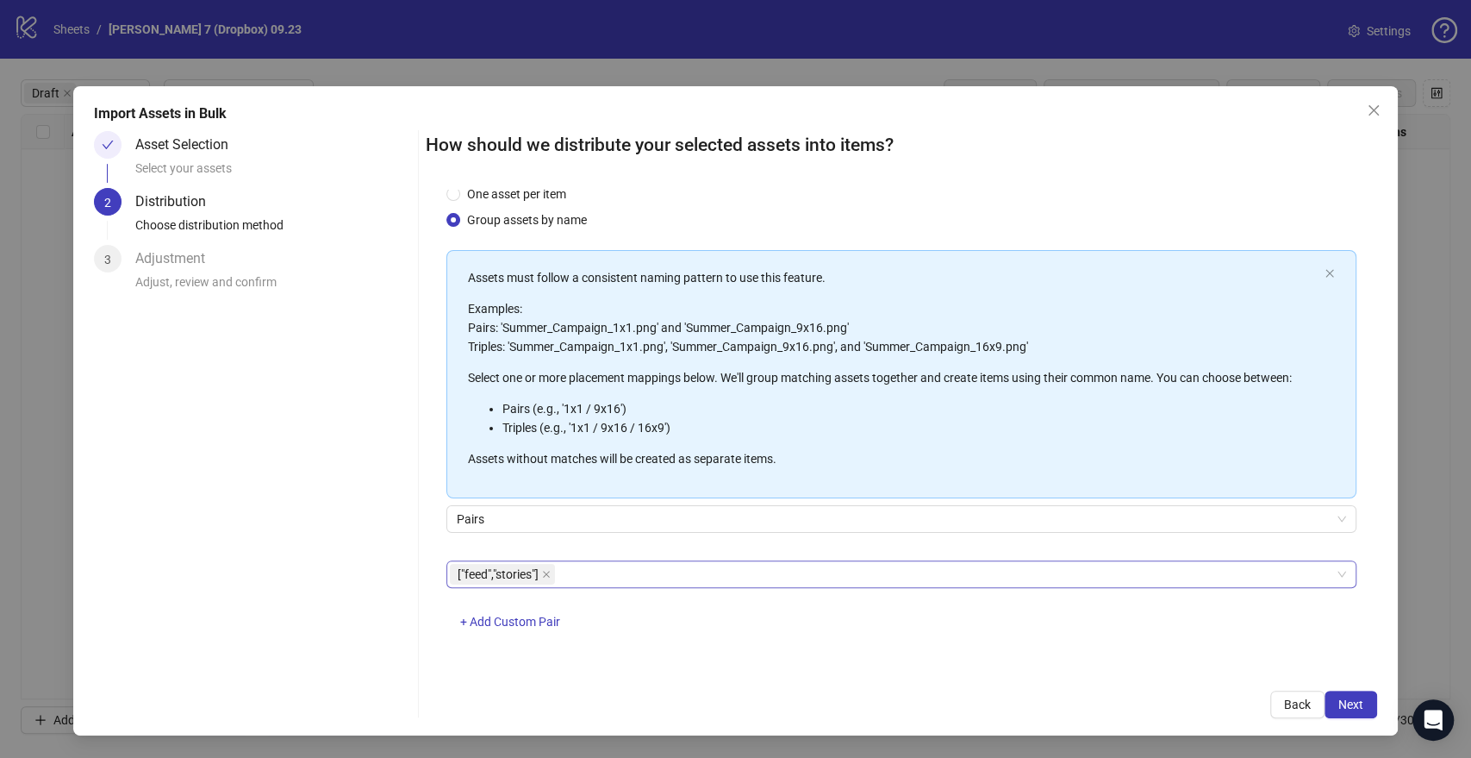
scroll to position [45, 0]
click at [1357, 710] on span "Next" at bounding box center [1350, 704] width 25 height 14
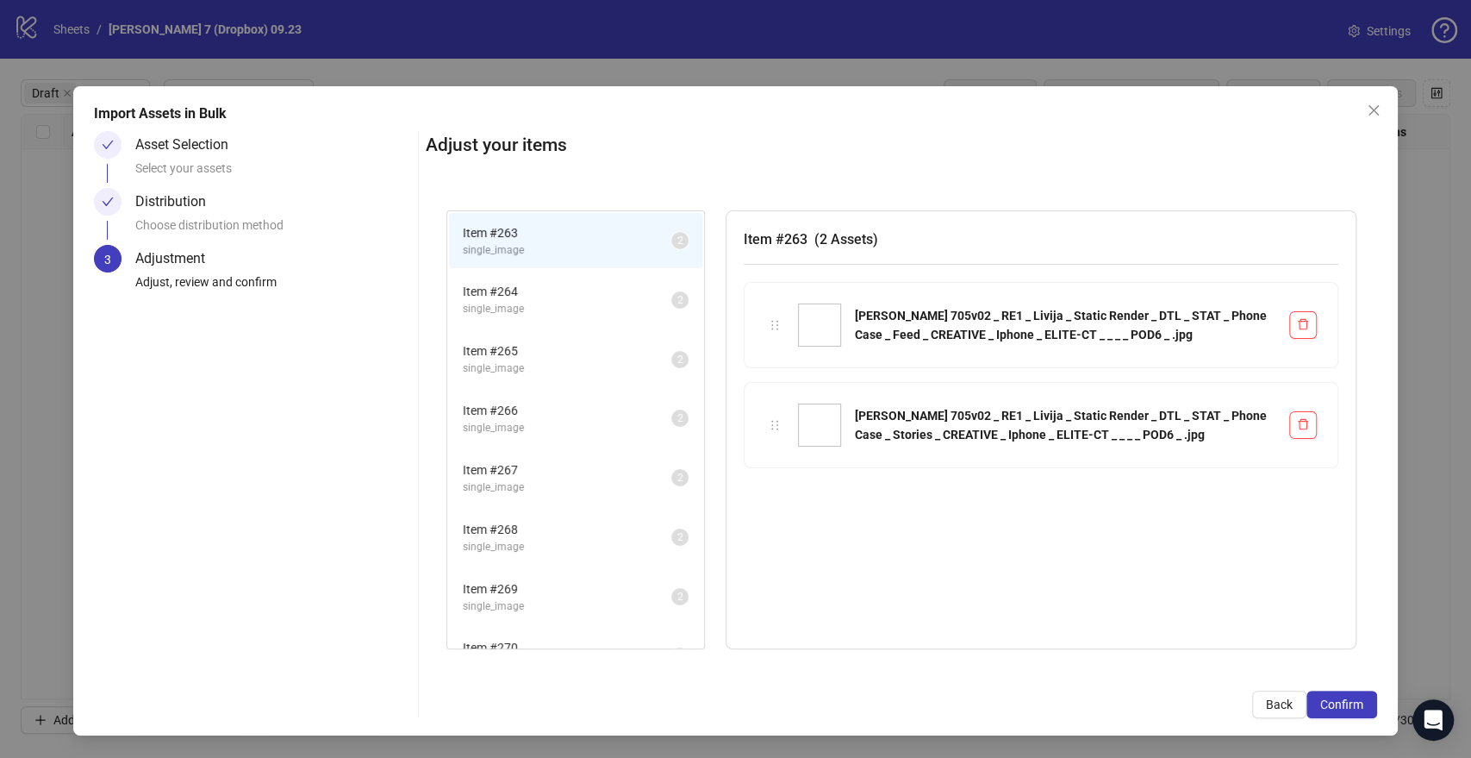
click at [1357, 710] on span "Confirm" at bounding box center [1341, 704] width 43 height 14
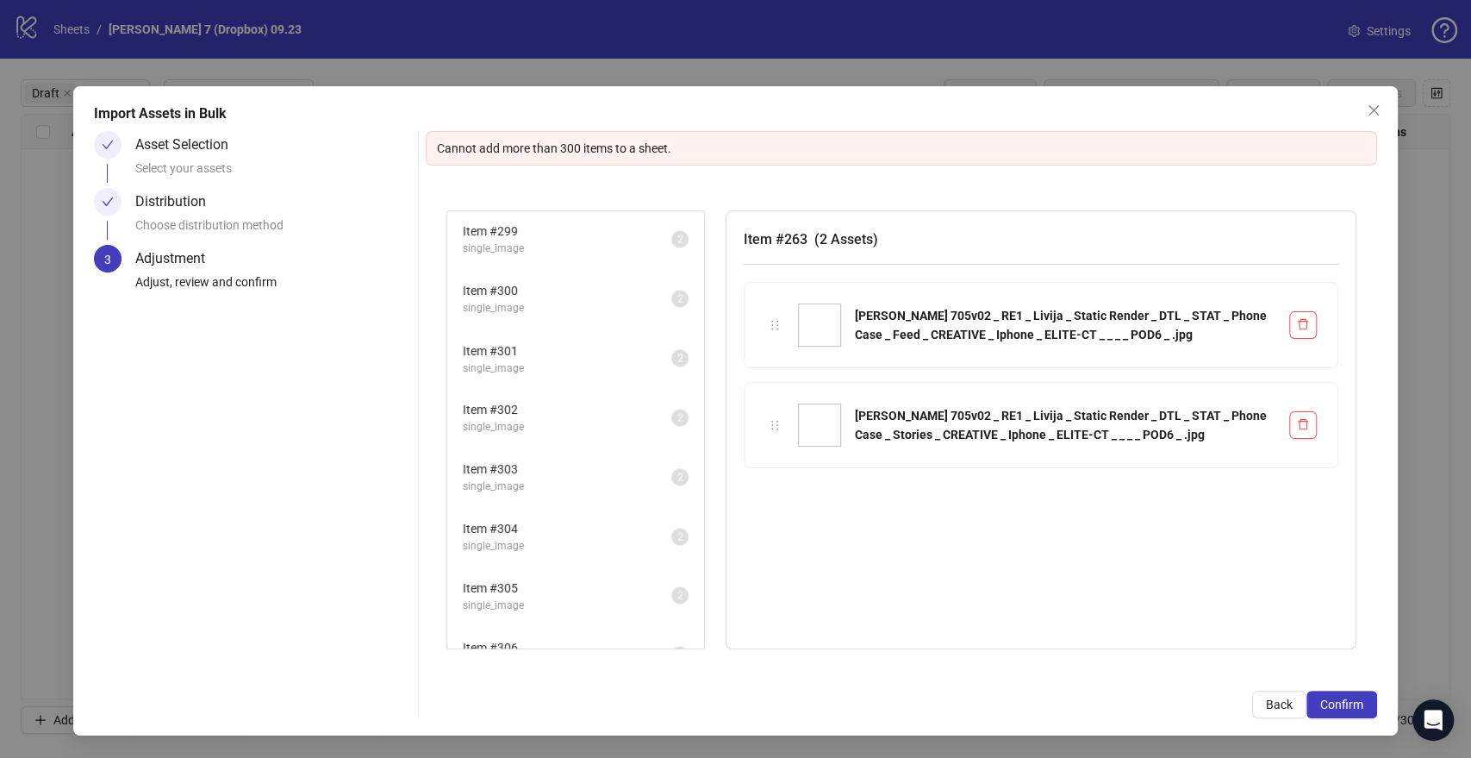
scroll to position [4573, 0]
click at [1374, 109] on icon "close" at bounding box center [1374, 110] width 14 height 14
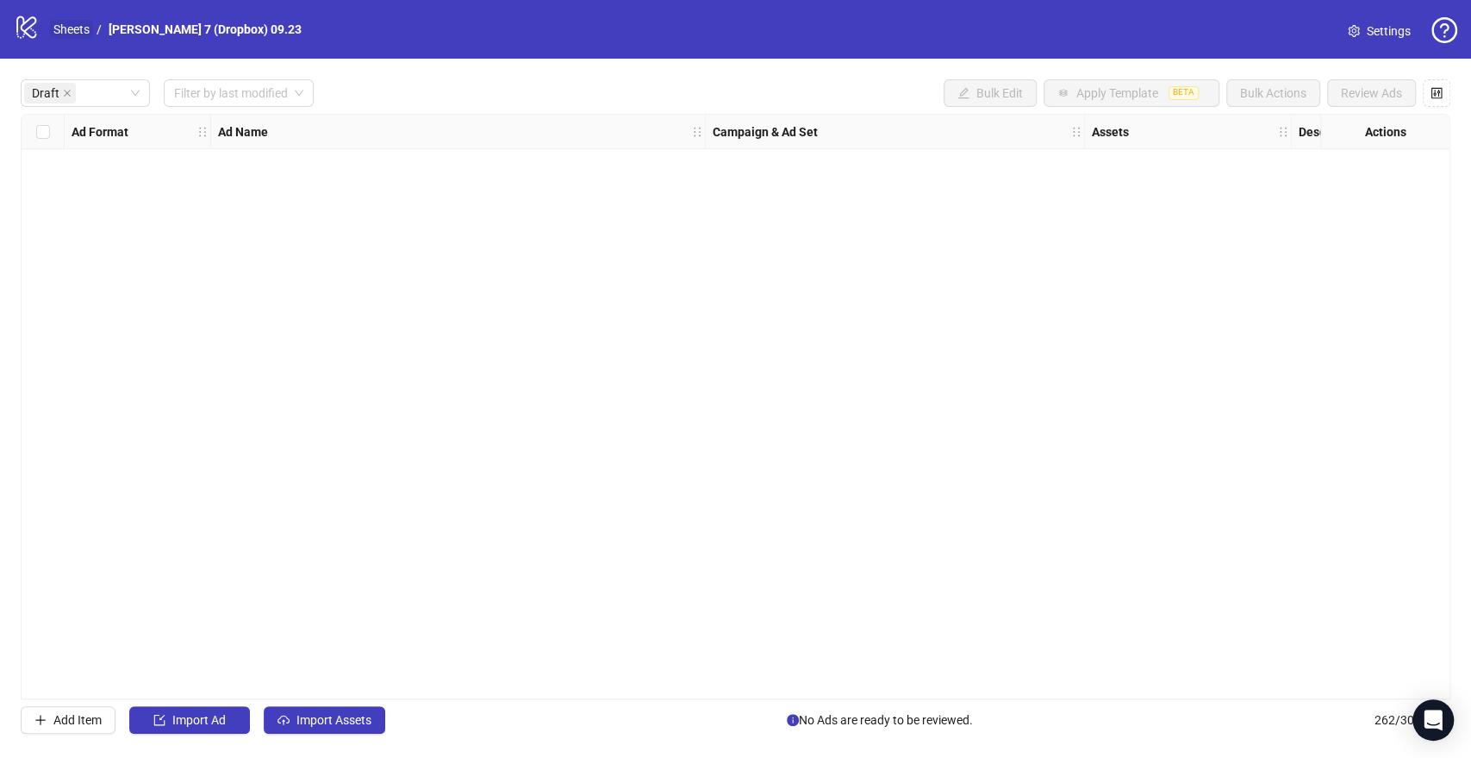
click at [77, 26] on link "Sheets" at bounding box center [71, 29] width 43 height 19
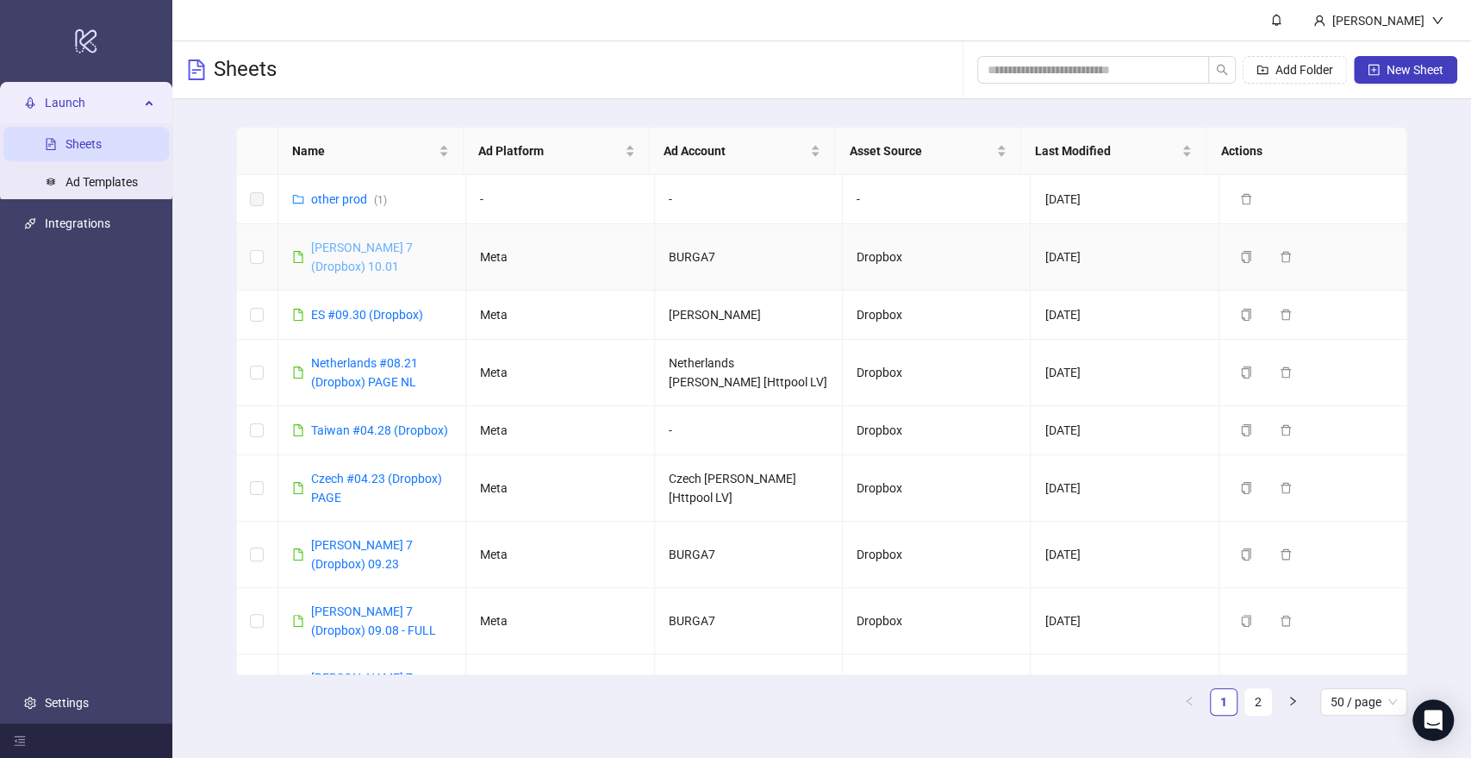
click at [373, 245] on link "[PERSON_NAME] 7 (Dropbox) 10.01" at bounding box center [362, 256] width 102 height 33
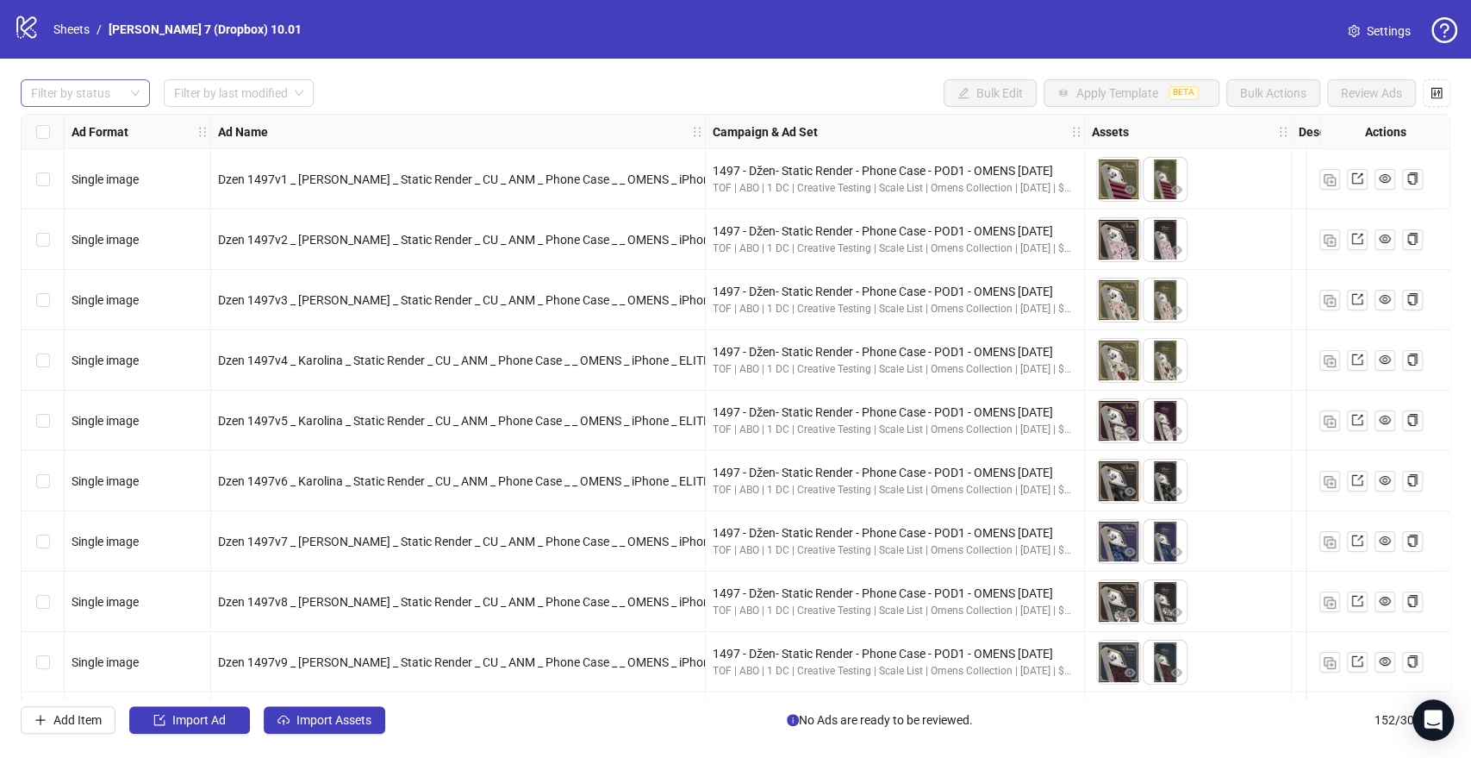
click at [78, 91] on div at bounding box center [76, 93] width 104 height 24
click at [84, 131] on div "Draft" at bounding box center [85, 128] width 102 height 19
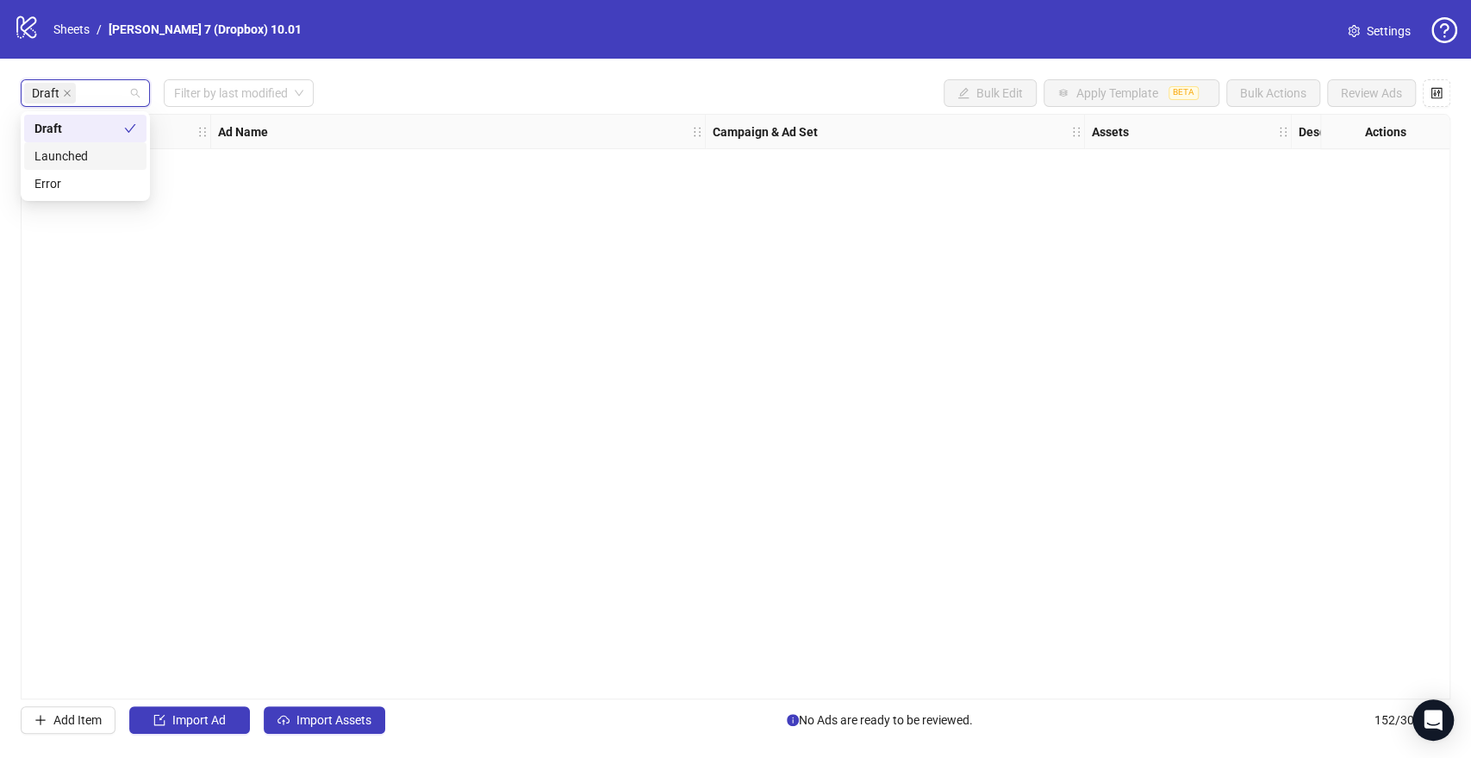
click at [455, 245] on div "Ad Format Ad Name Campaign & Ad Set Assets Descriptions Headlines Primary Texts…" at bounding box center [736, 406] width 1430 height 585
click at [293, 720] on button "Import Assets" at bounding box center [325, 720] width 122 height 28
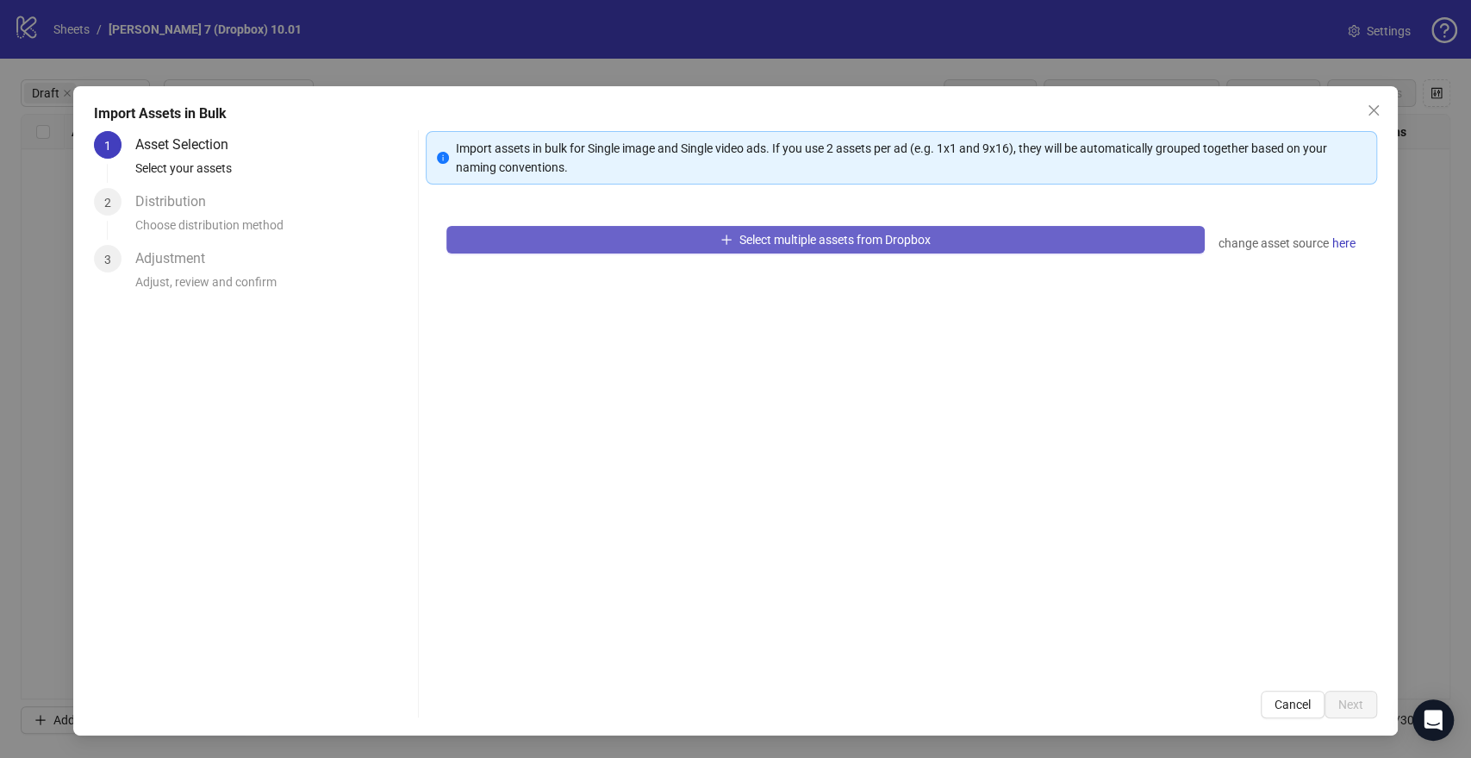
click at [671, 237] on button "Select multiple assets from Dropbox" at bounding box center [825, 240] width 758 height 28
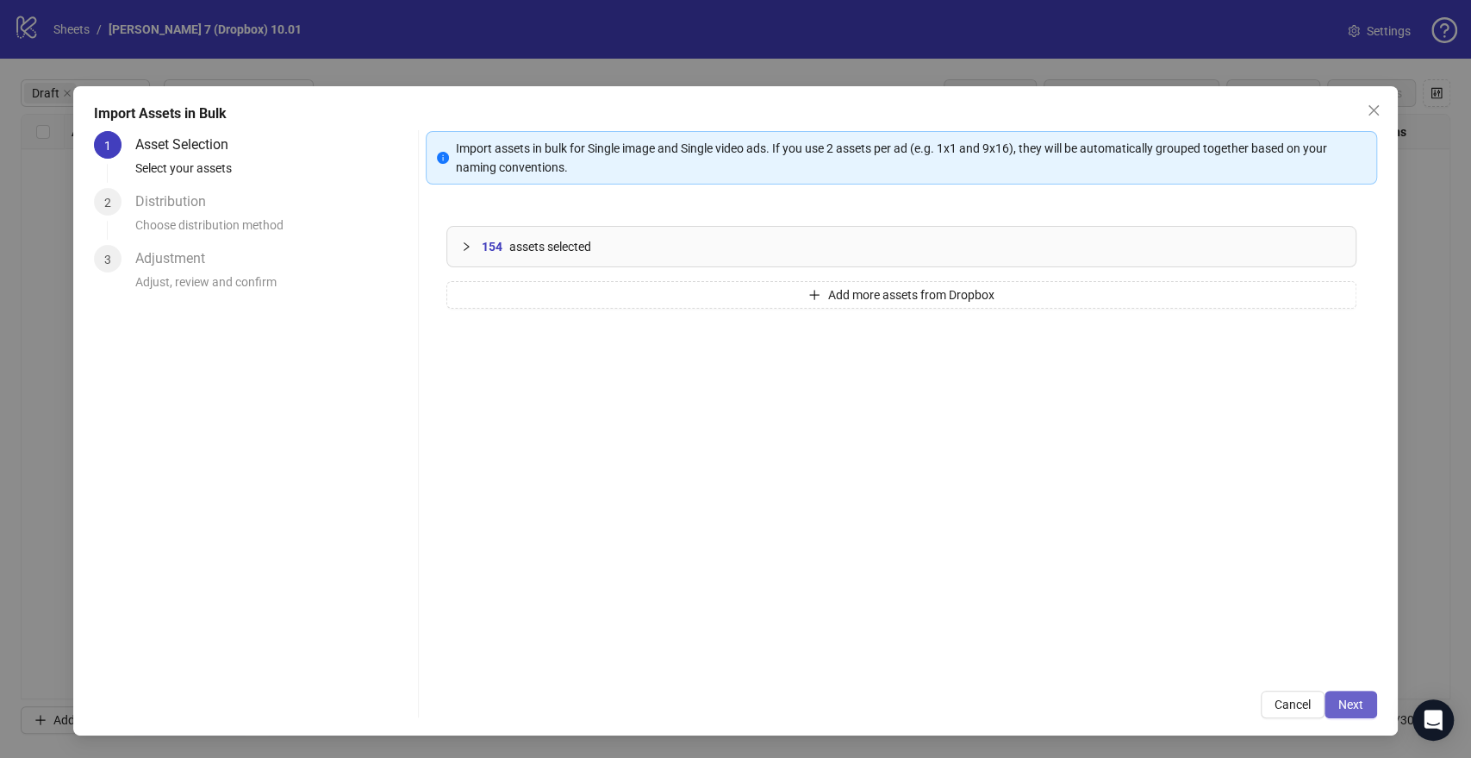
click at [1330, 698] on button "Next" at bounding box center [1351, 704] width 53 height 28
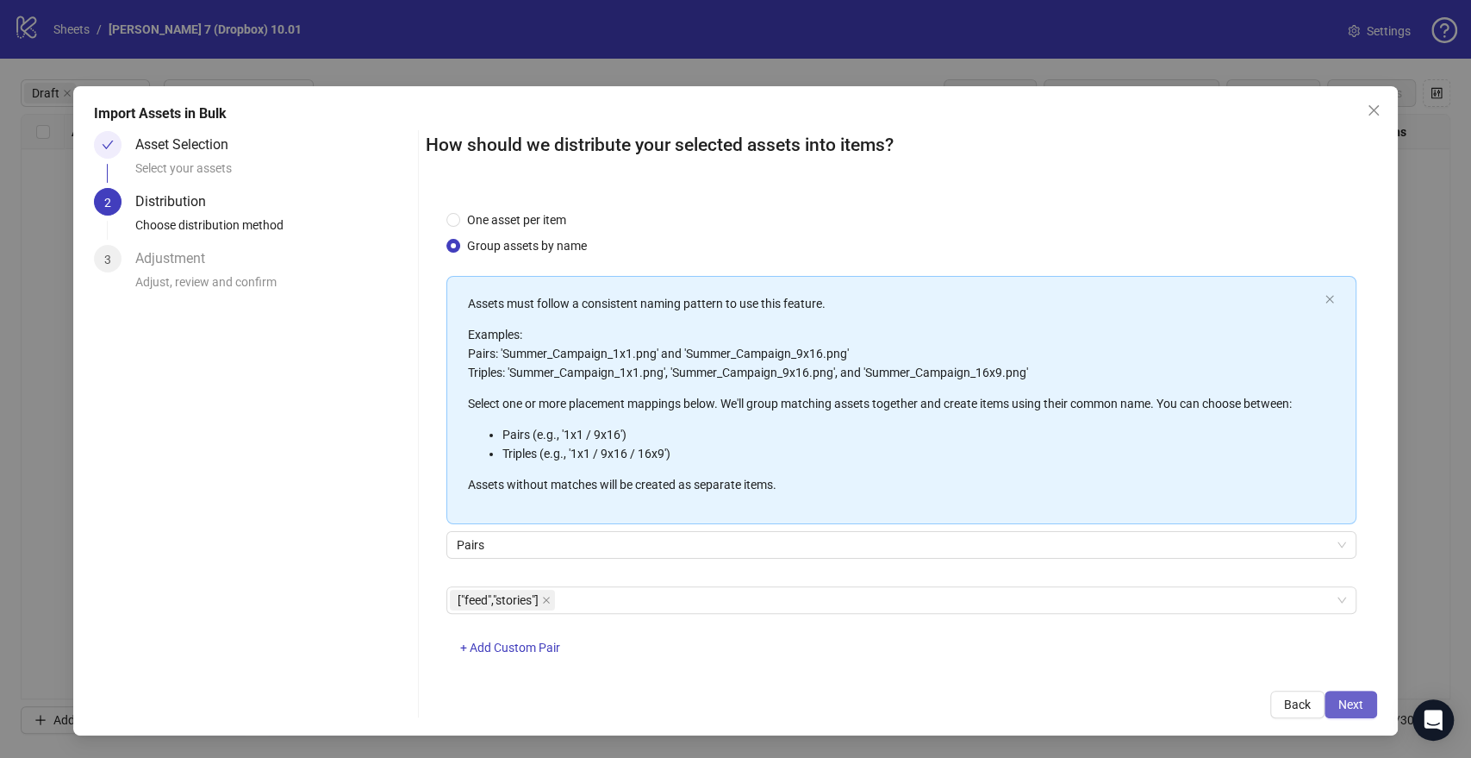
click at [1358, 714] on button "Next" at bounding box center [1351, 704] width 53 height 28
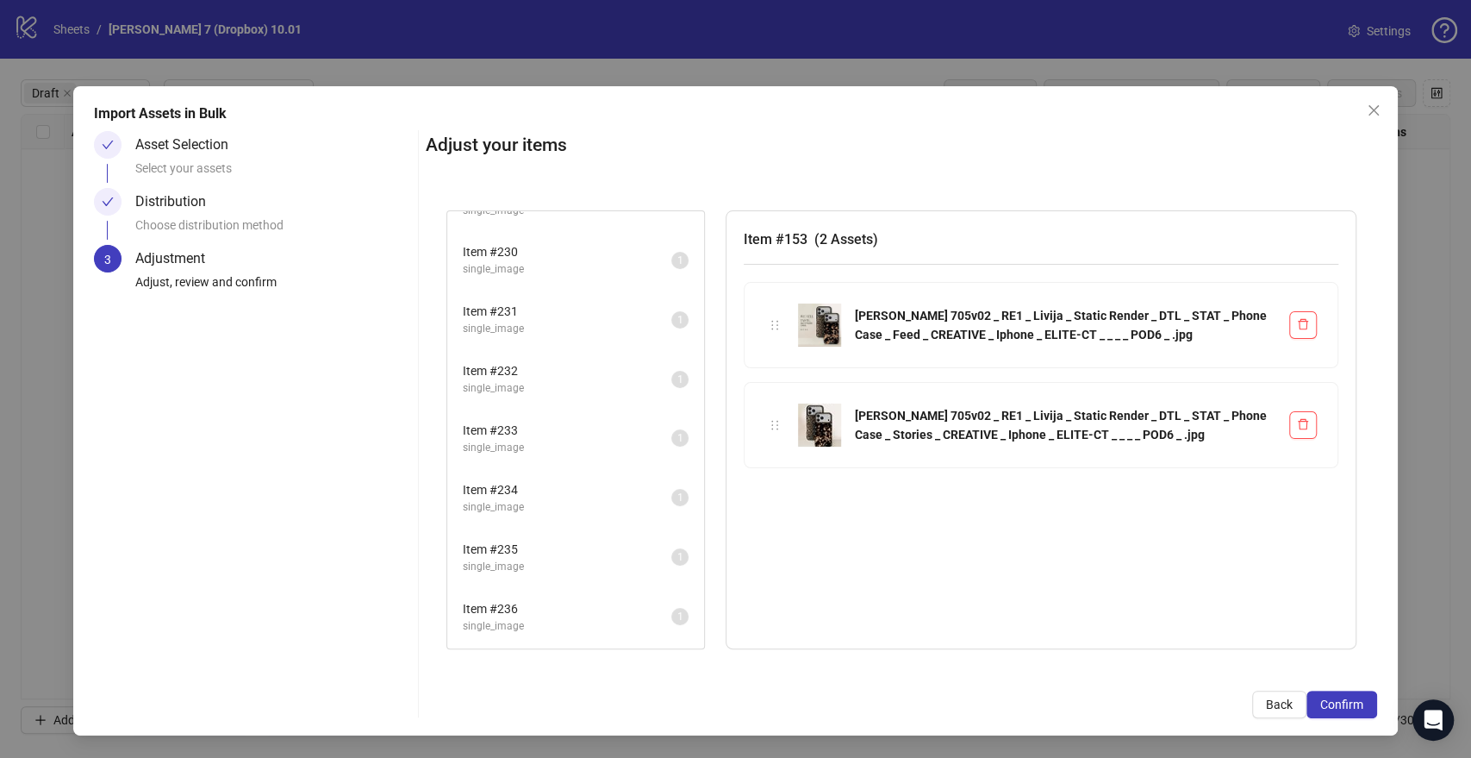
scroll to position [4573, 0]
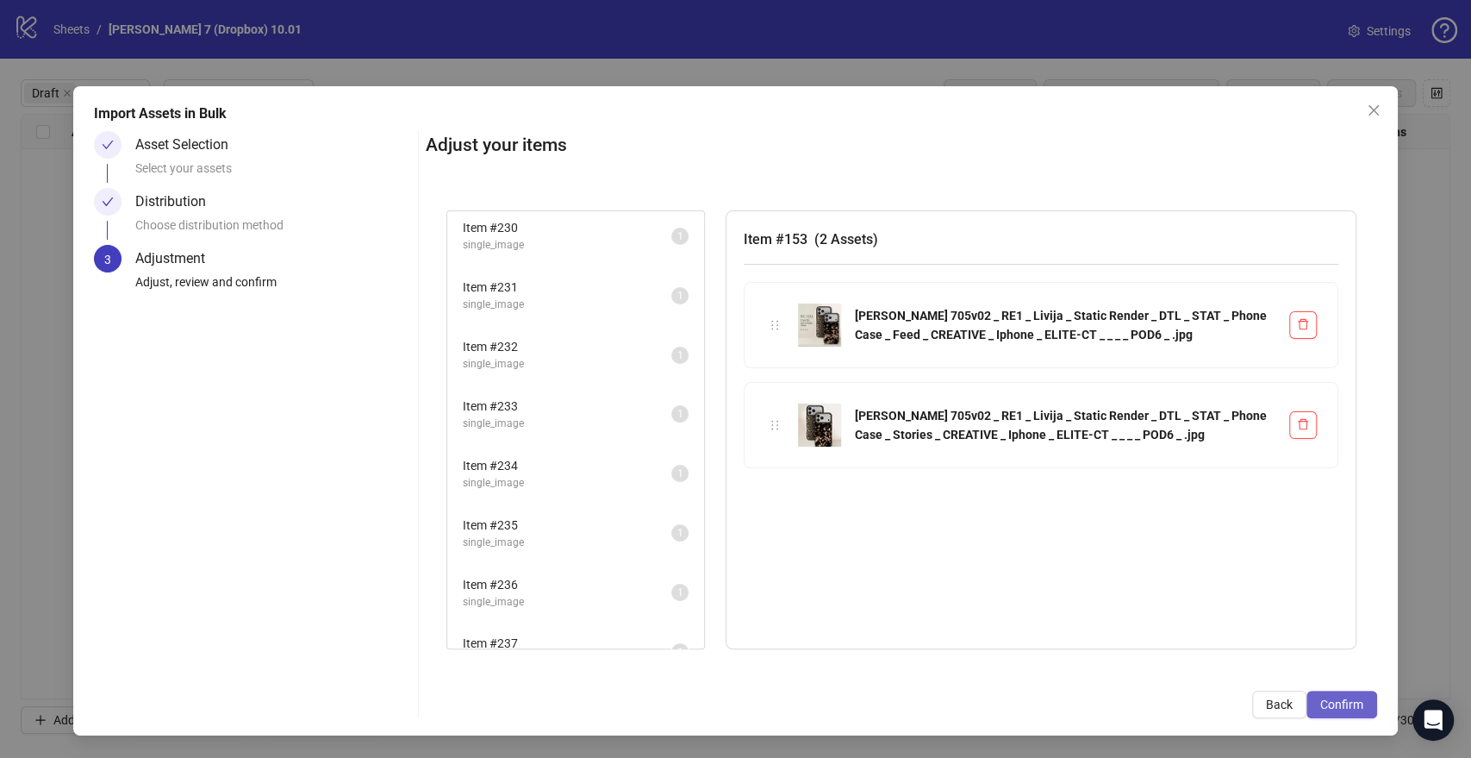
click at [1357, 705] on span "Confirm" at bounding box center [1341, 704] width 43 height 14
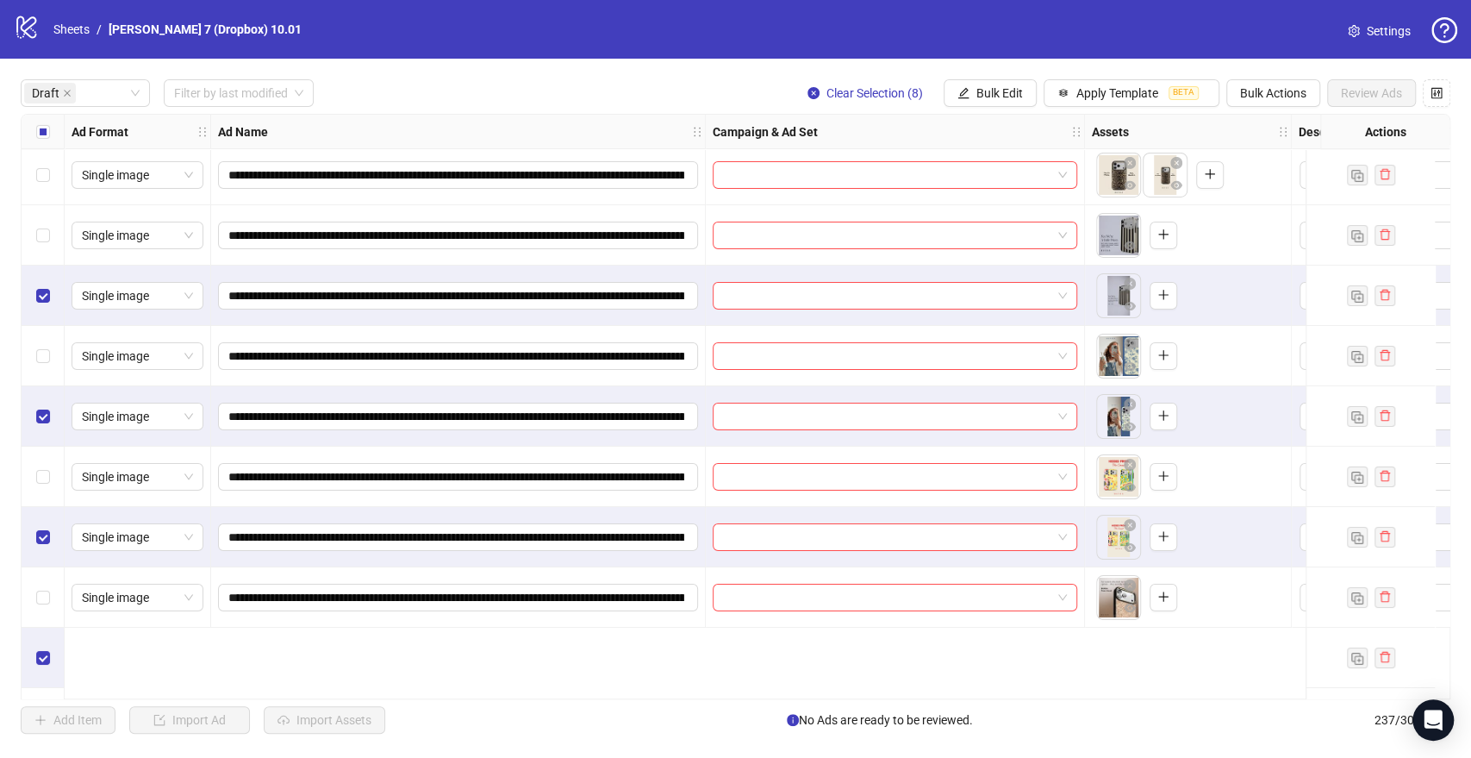
scroll to position [3915, 0]
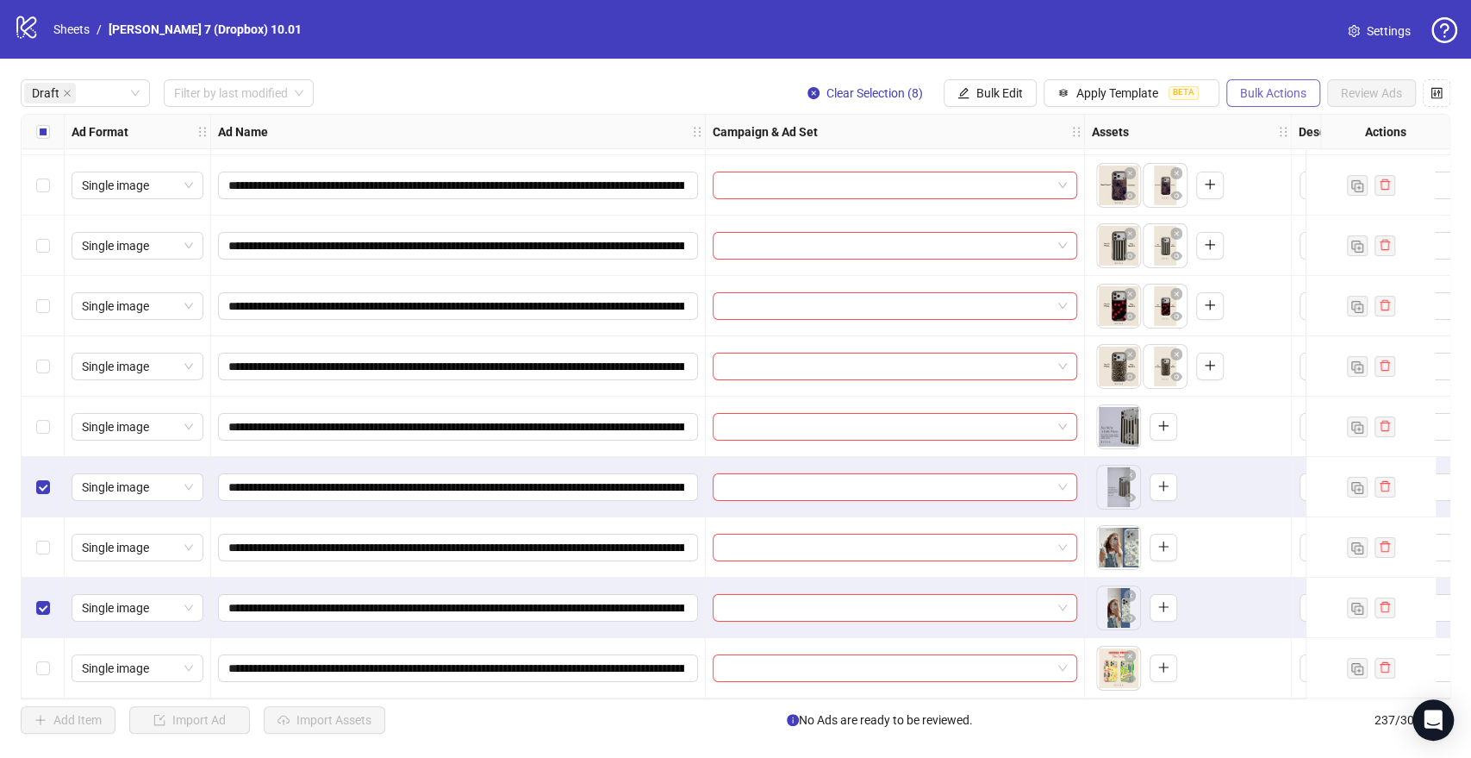
click at [1248, 87] on span "Bulk Actions" at bounding box center [1273, 93] width 66 height 14
click at [1244, 128] on span "Delete" at bounding box center [1297, 128] width 118 height 19
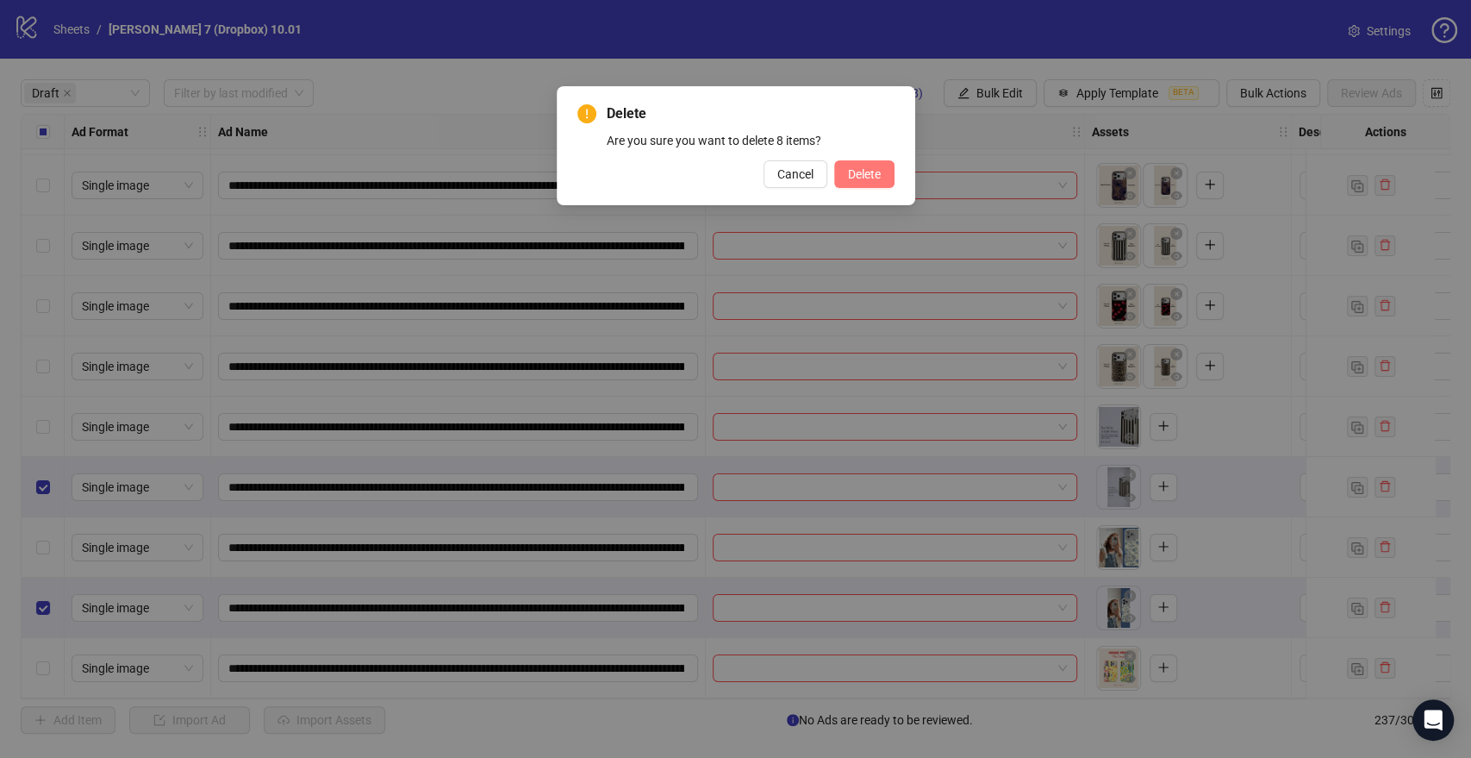
click at [886, 170] on button "Delete" at bounding box center [864, 174] width 60 height 28
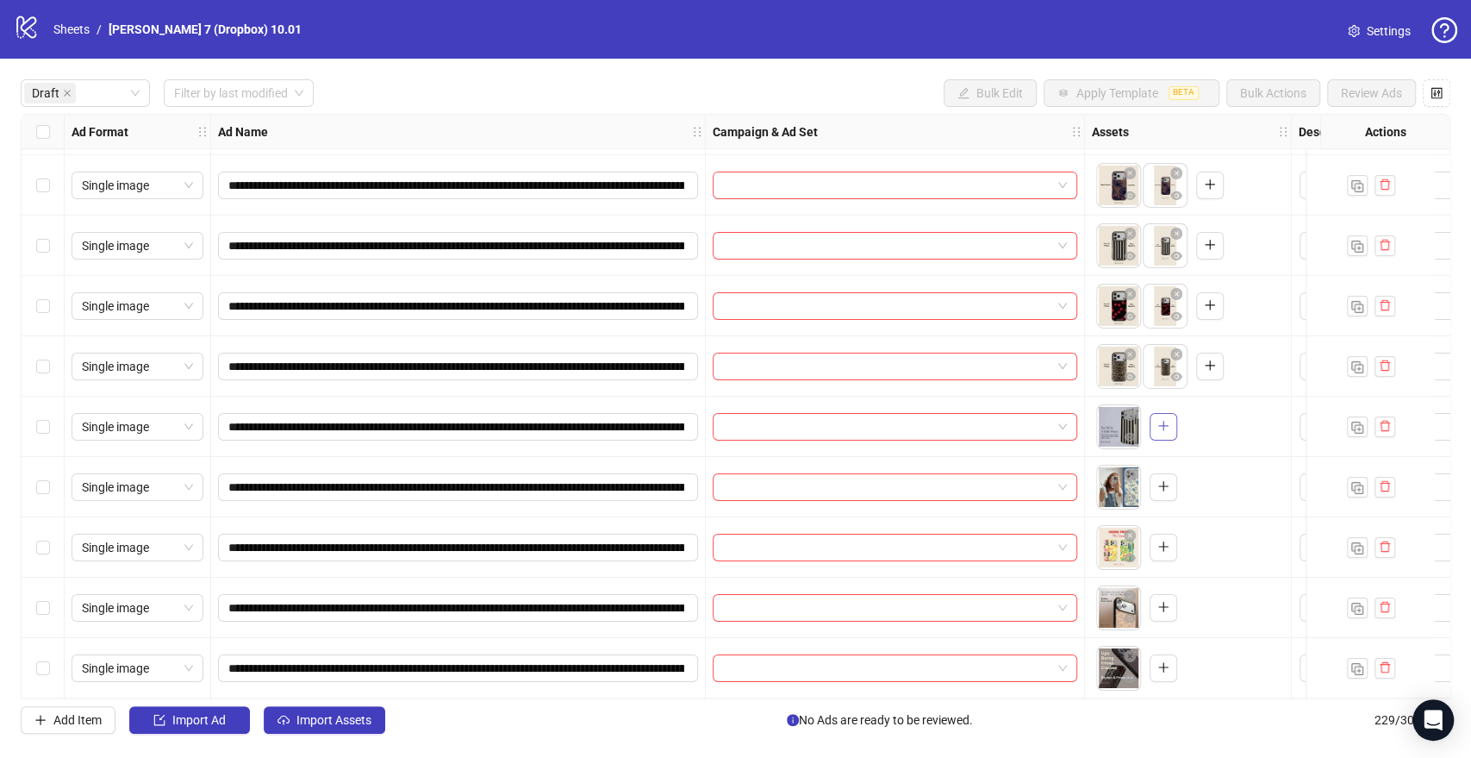
click at [1160, 423] on icon "plus" at bounding box center [1163, 426] width 12 height 12
click at [1160, 492] on icon "plus" at bounding box center [1163, 486] width 12 height 12
click at [1163, 548] on icon "plus" at bounding box center [1163, 546] width 1 height 9
click at [1169, 606] on icon "plus" at bounding box center [1163, 607] width 12 height 12
click at [1163, 667] on icon "plus" at bounding box center [1162, 667] width 9 height 1
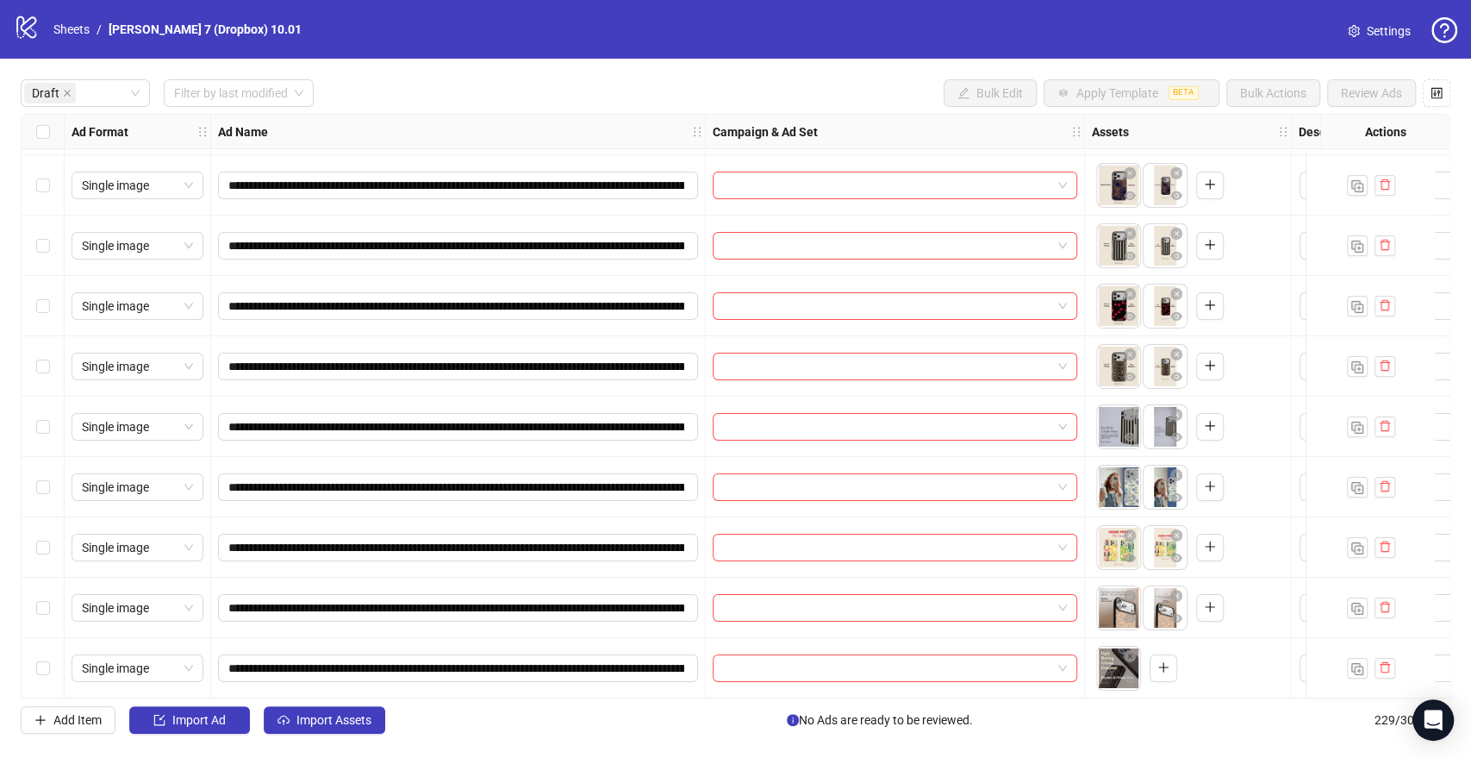
scroll to position [4102, 0]
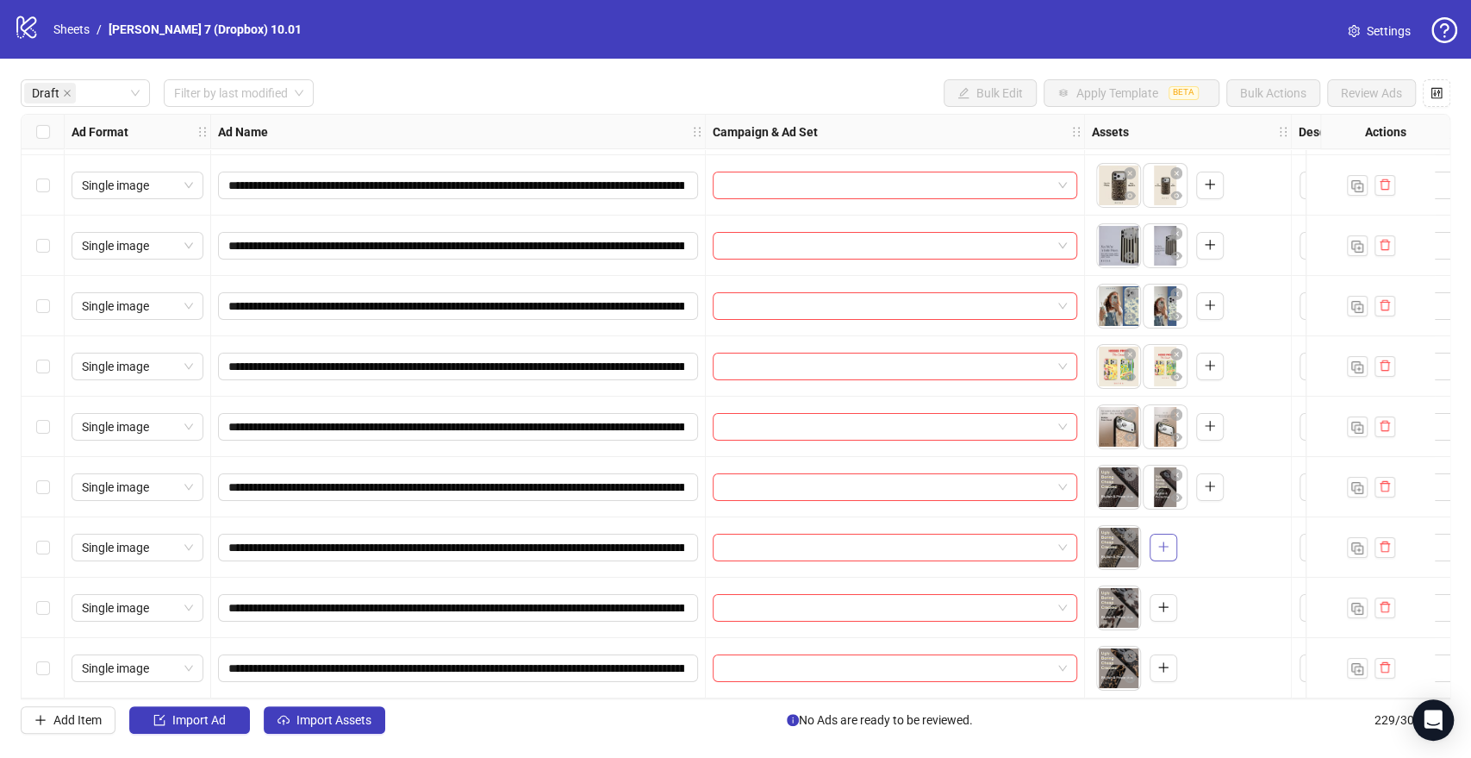
click at [1163, 546] on icon "plus" at bounding box center [1162, 546] width 9 height 1
click at [1163, 602] on icon "plus" at bounding box center [1163, 606] width 1 height 9
click at [1160, 664] on icon "plus" at bounding box center [1163, 667] width 12 height 12
click at [1133, 433] on icon "eye" at bounding box center [1130, 437] width 12 height 9
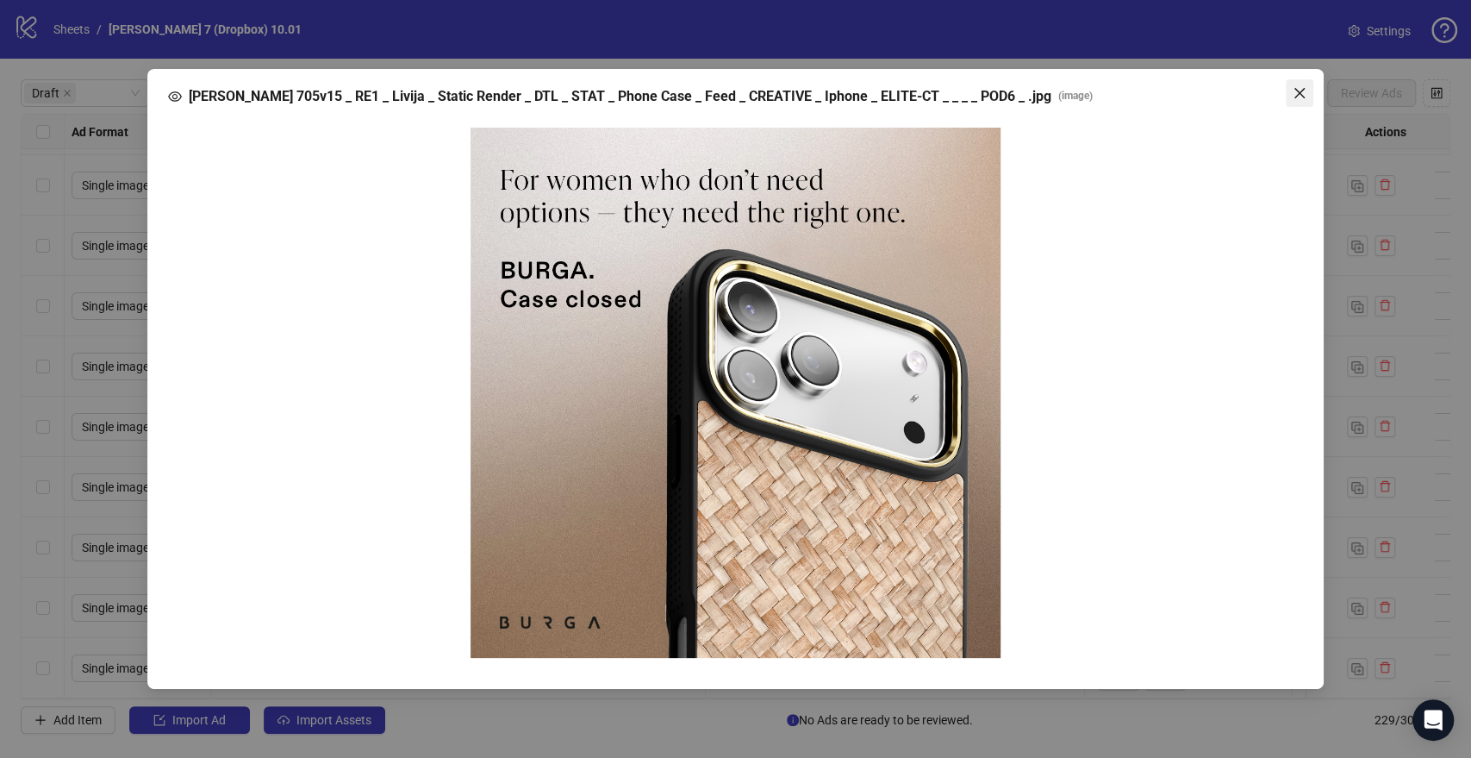
click at [1307, 87] on span "Close" at bounding box center [1300, 93] width 28 height 14
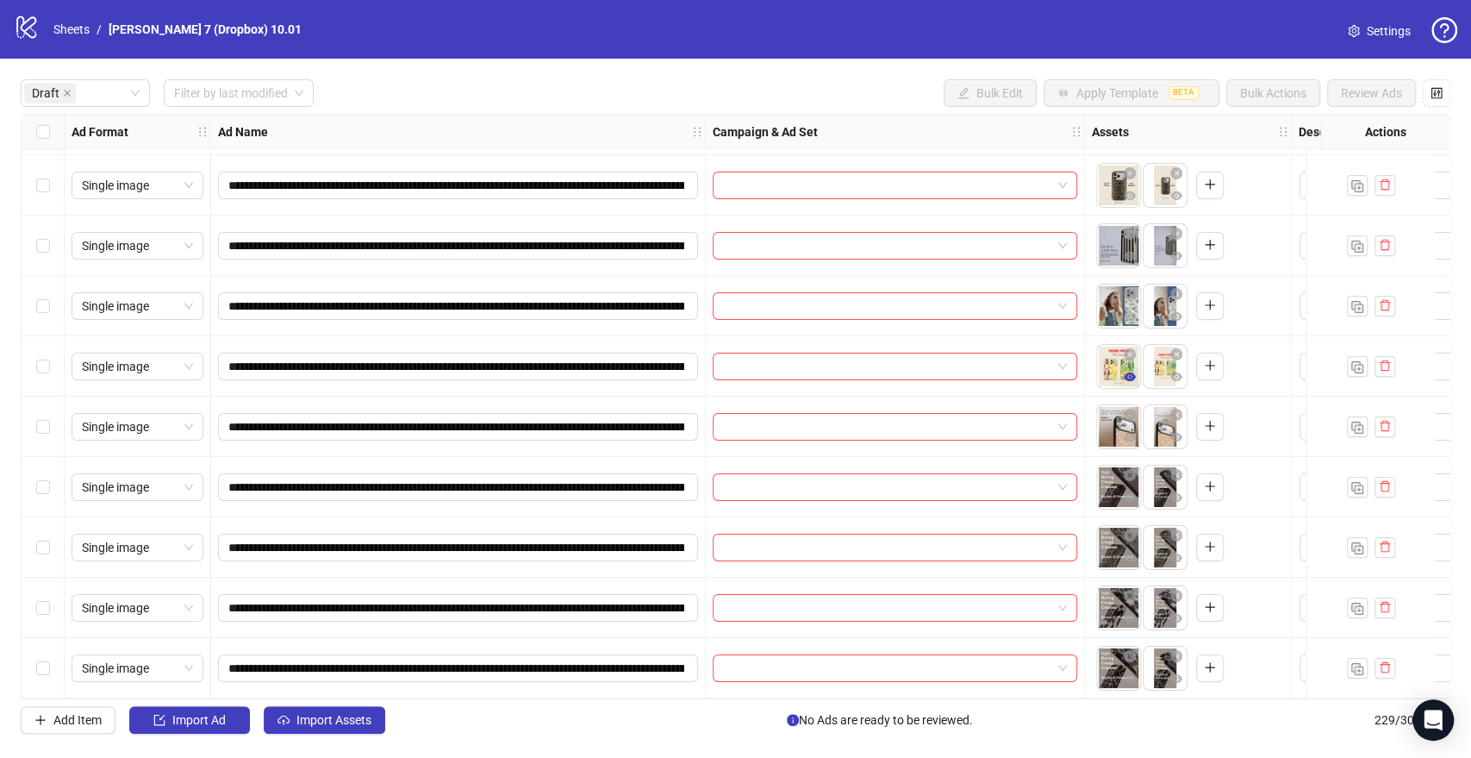
click at [1124, 371] on icon "eye" at bounding box center [1130, 377] width 12 height 12
click at [1134, 552] on icon "eye" at bounding box center [1130, 558] width 12 height 12
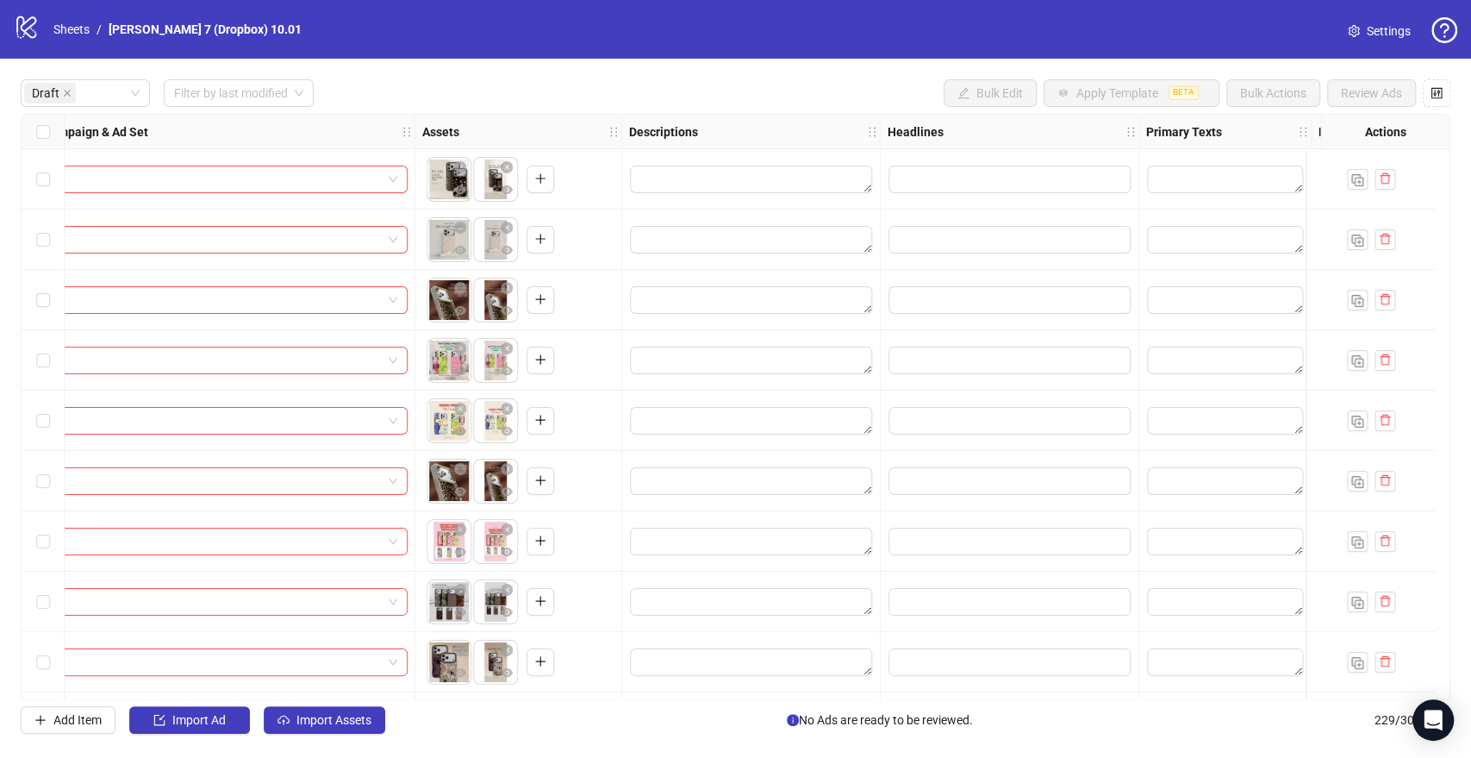
scroll to position [0, 96]
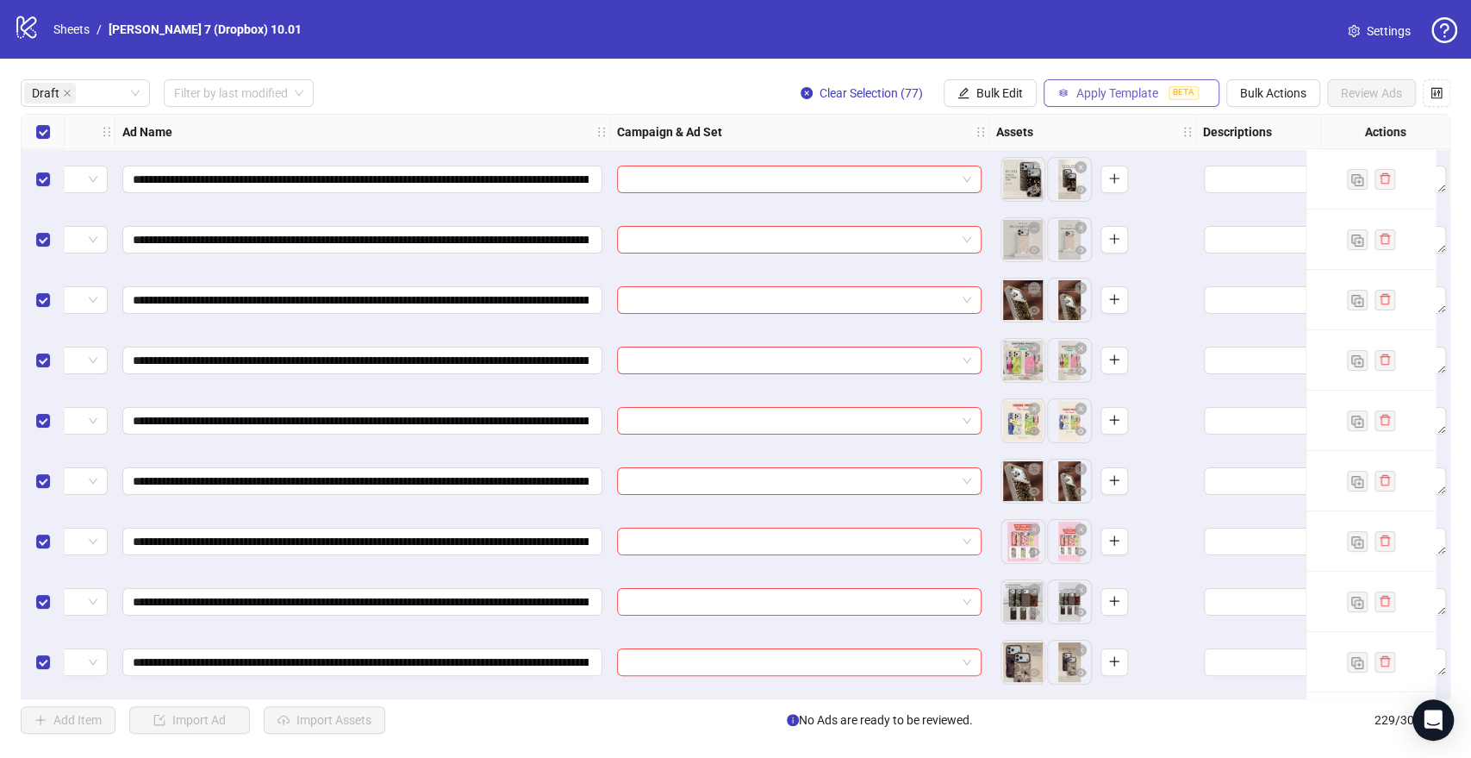
click at [1103, 89] on span "Apply Template" at bounding box center [1117, 93] width 82 height 14
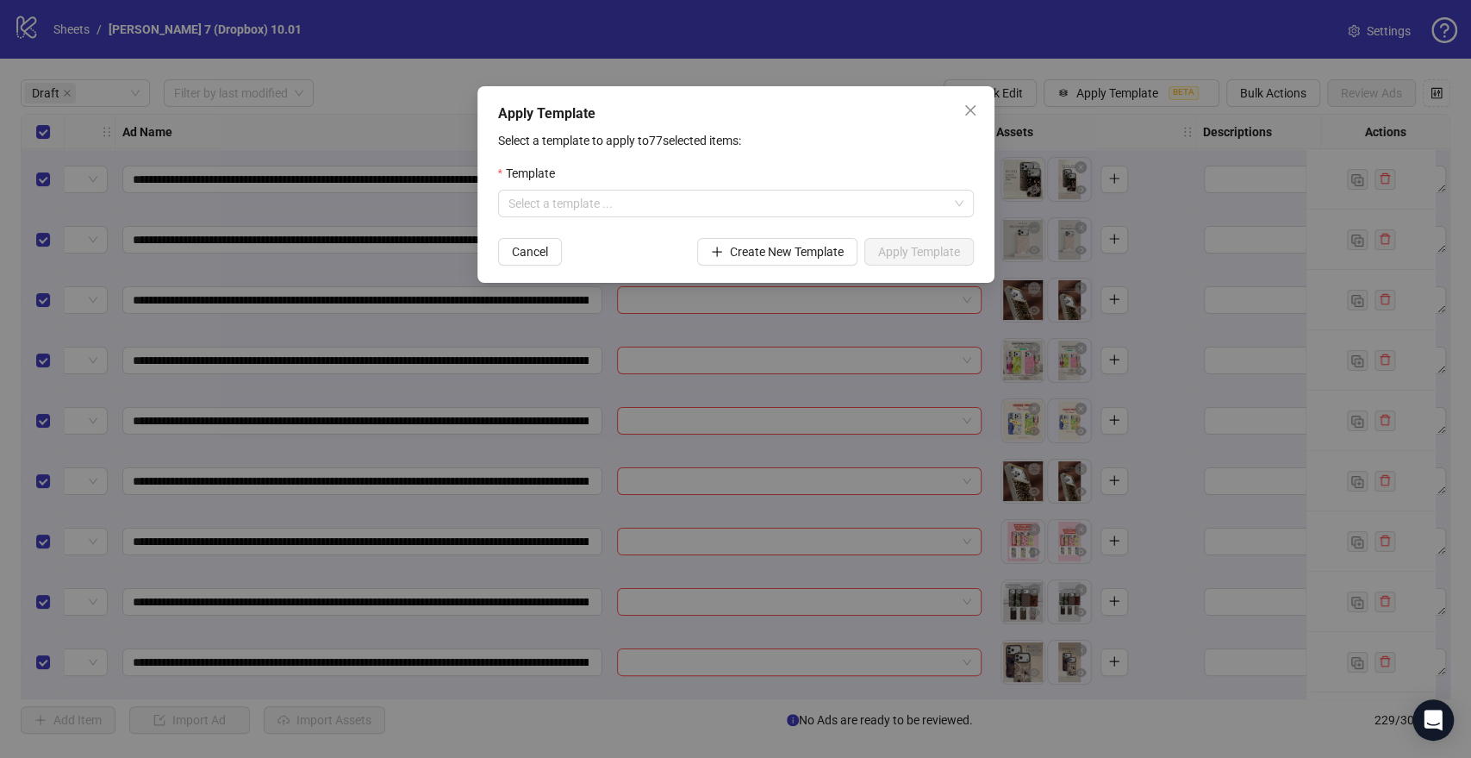
click at [649, 185] on div "Template" at bounding box center [736, 177] width 476 height 26
click at [646, 198] on input "search" at bounding box center [728, 203] width 440 height 26
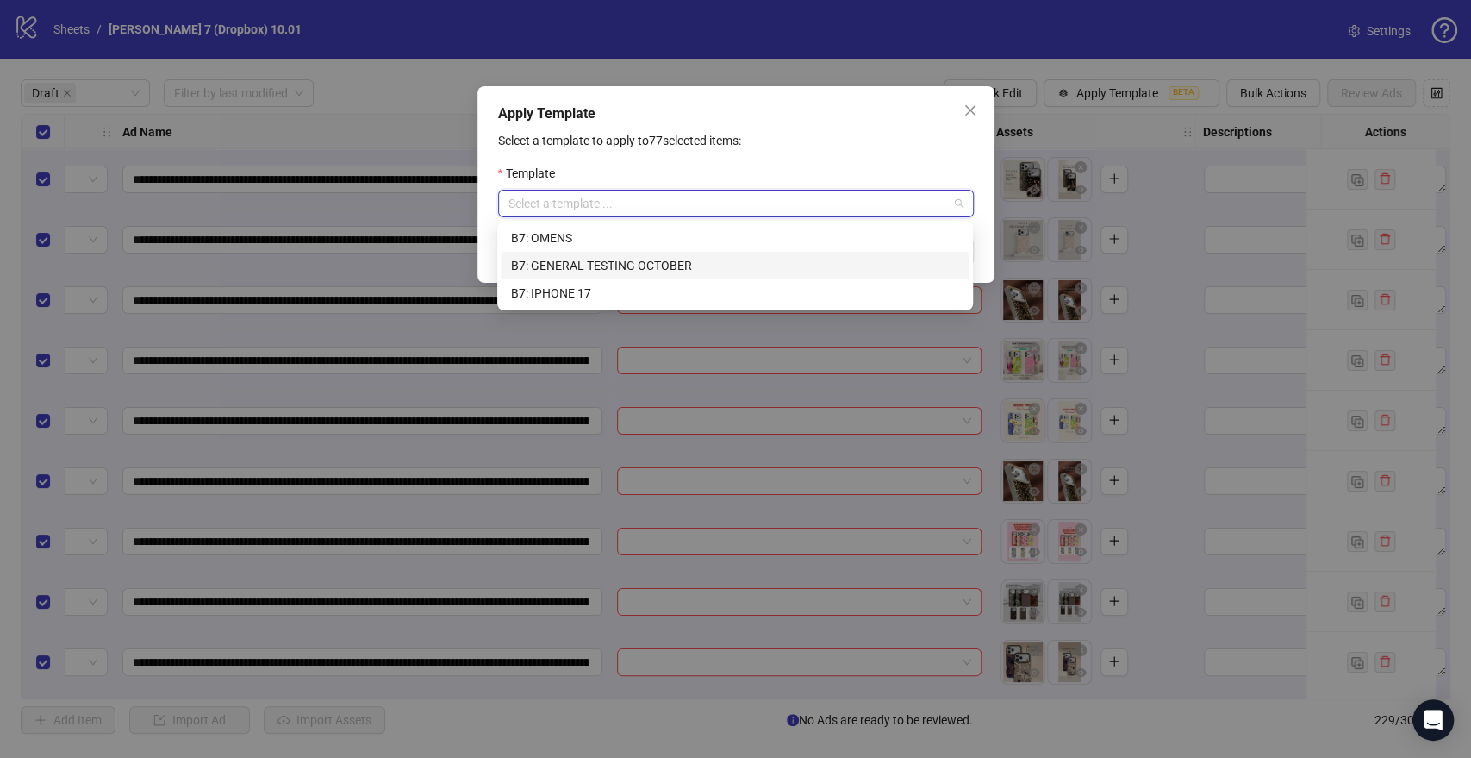
click at [602, 268] on div "B7: GENERAL TESTING OCTOBER" at bounding box center [735, 265] width 448 height 19
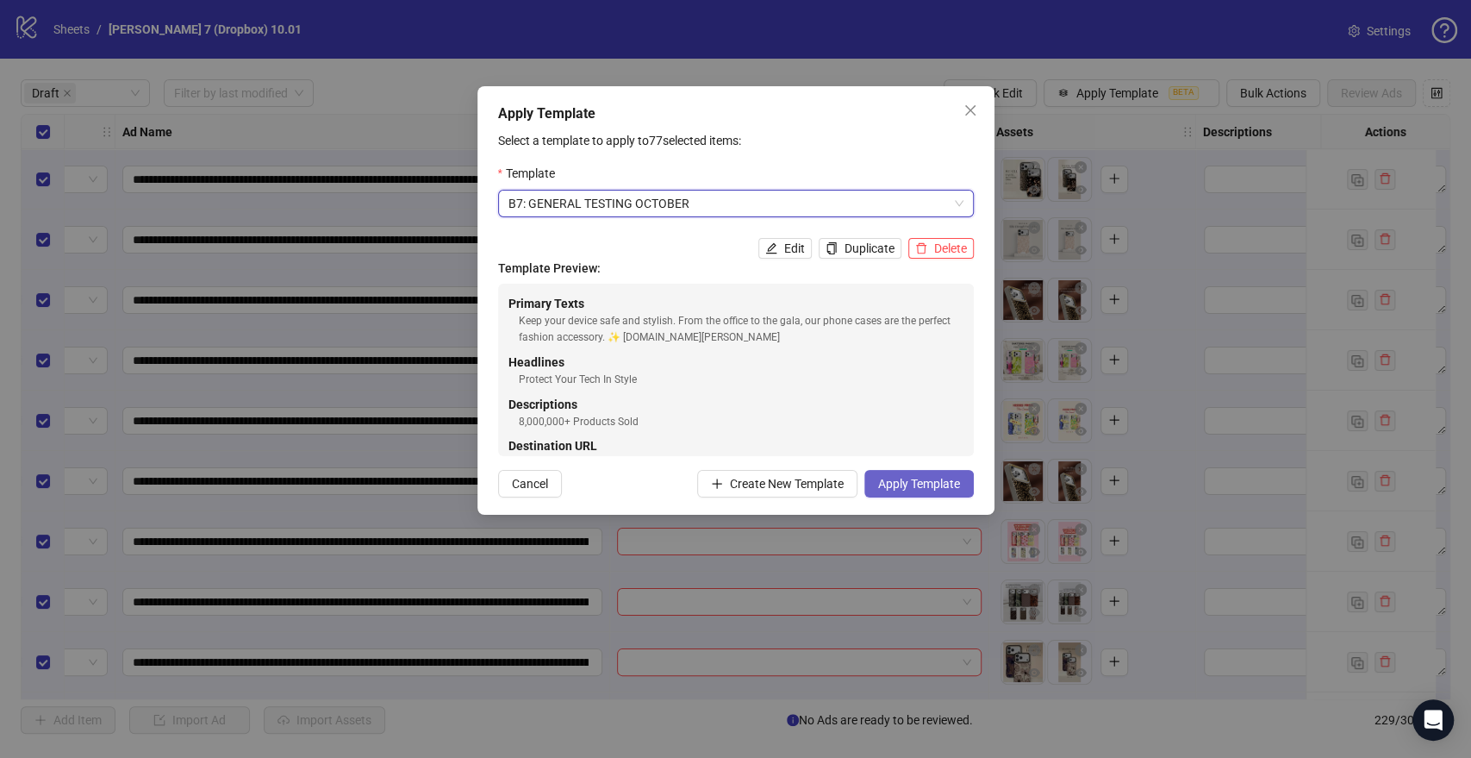
click at [951, 479] on span "Apply Template" at bounding box center [919, 484] width 82 height 14
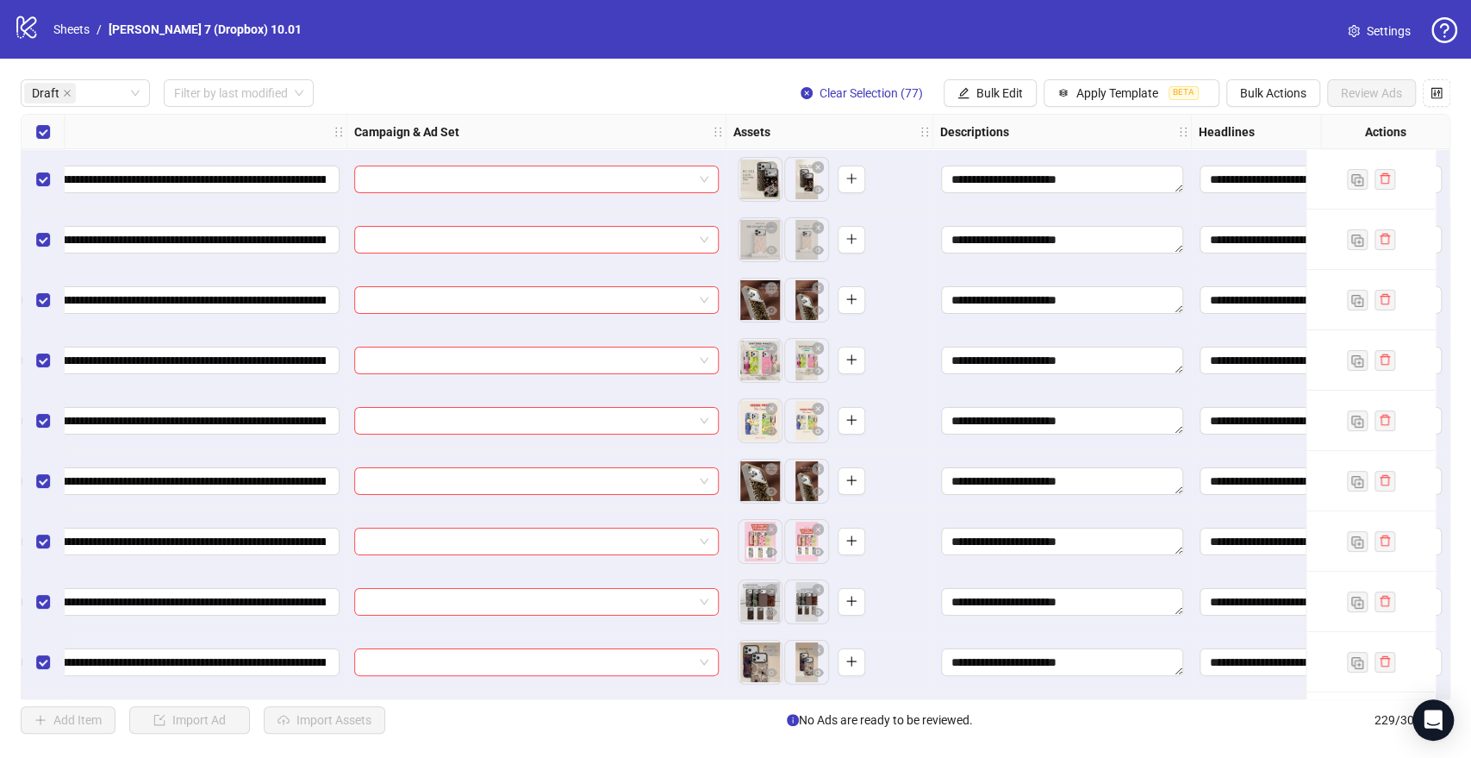
scroll to position [0, 0]
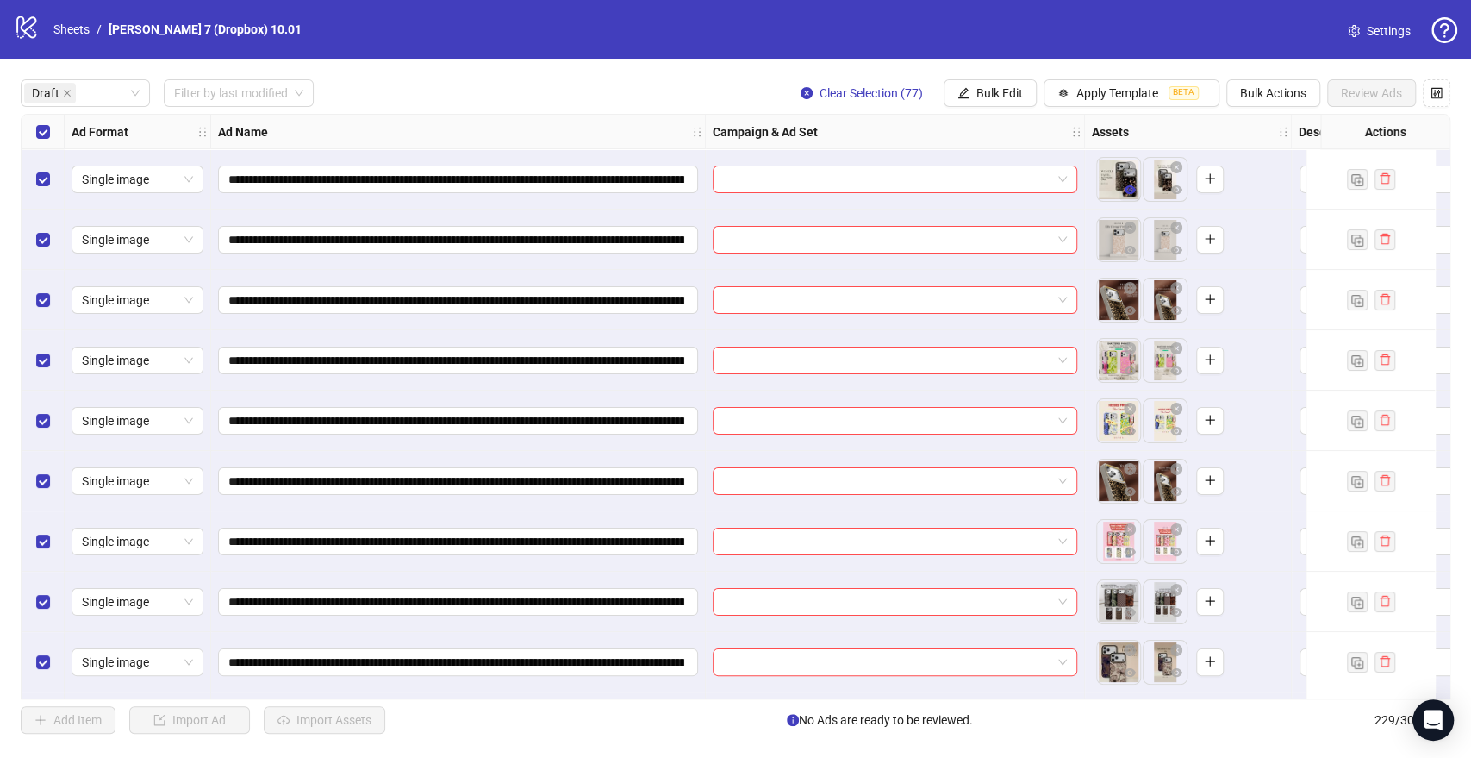
click at [1132, 198] on button "button" at bounding box center [1130, 190] width 21 height 21
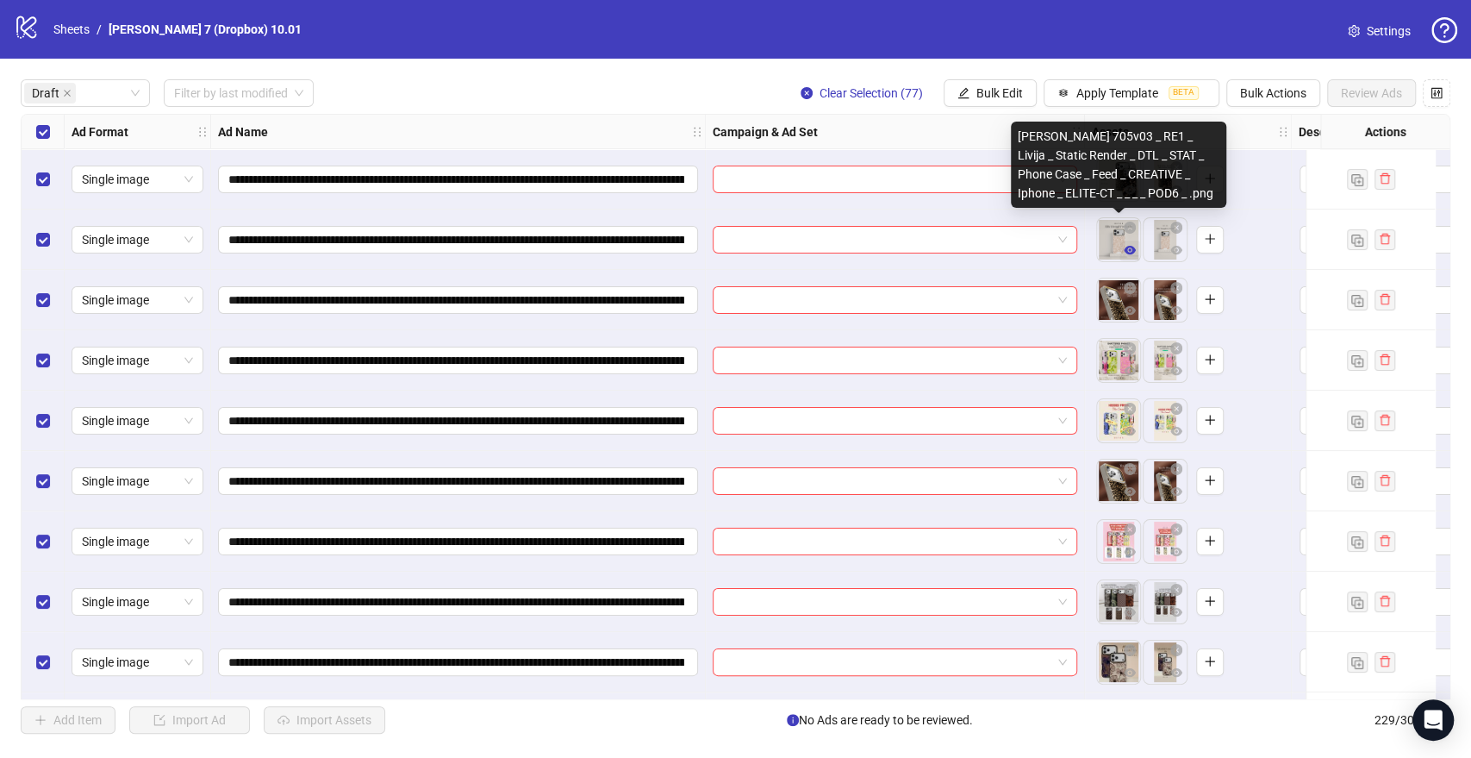
click at [1126, 252] on icon "eye" at bounding box center [1130, 250] width 12 height 9
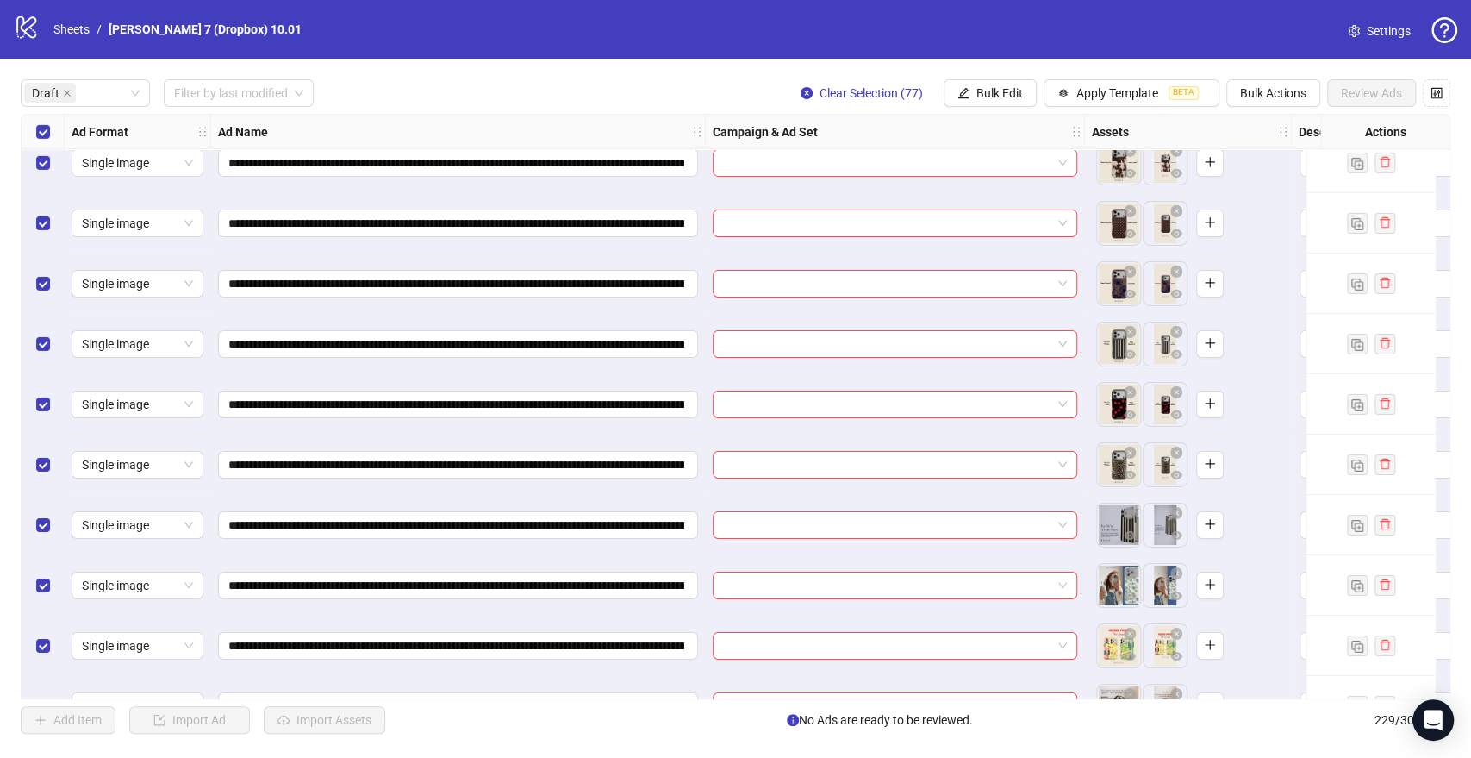
scroll to position [3815, 0]
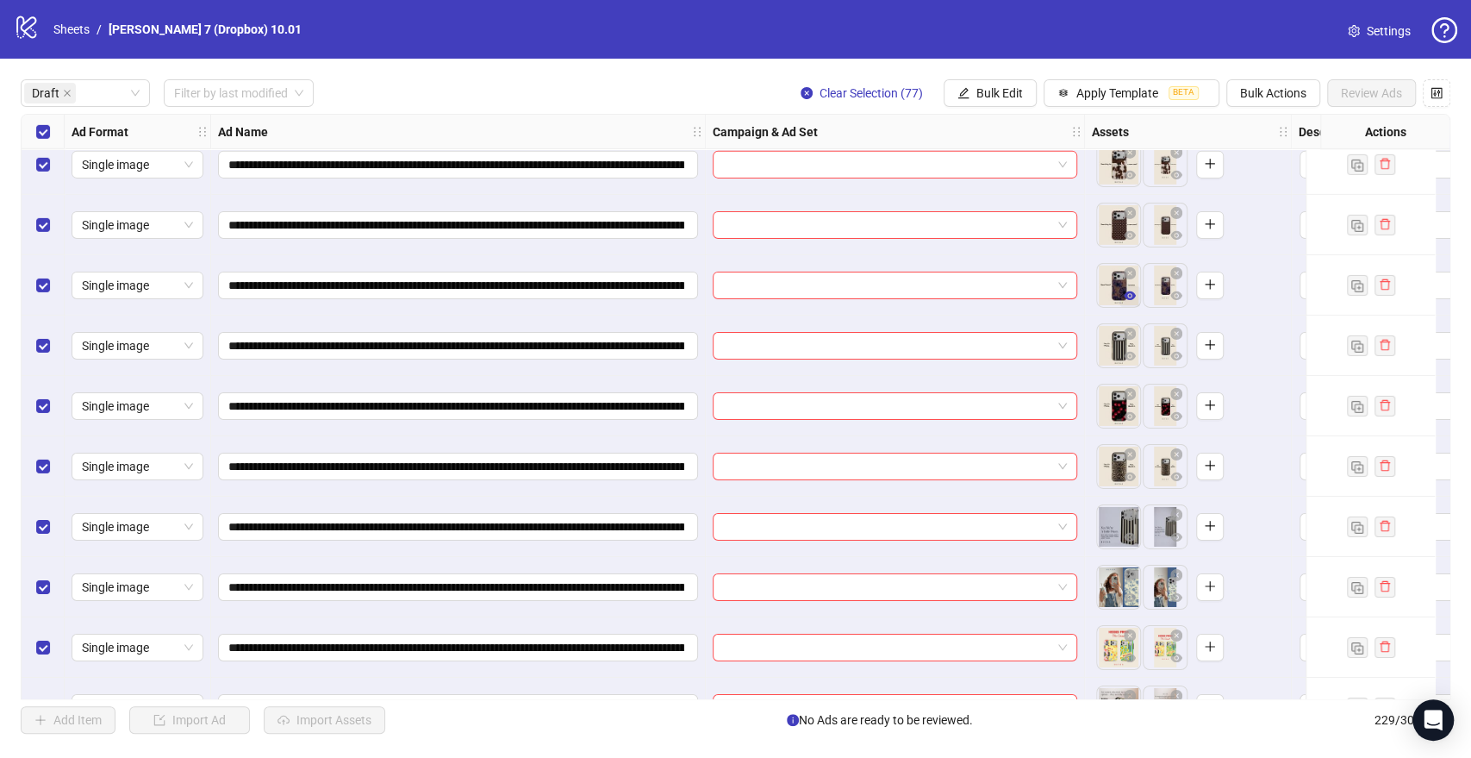
click at [1133, 299] on icon "eye" at bounding box center [1130, 296] width 12 height 12
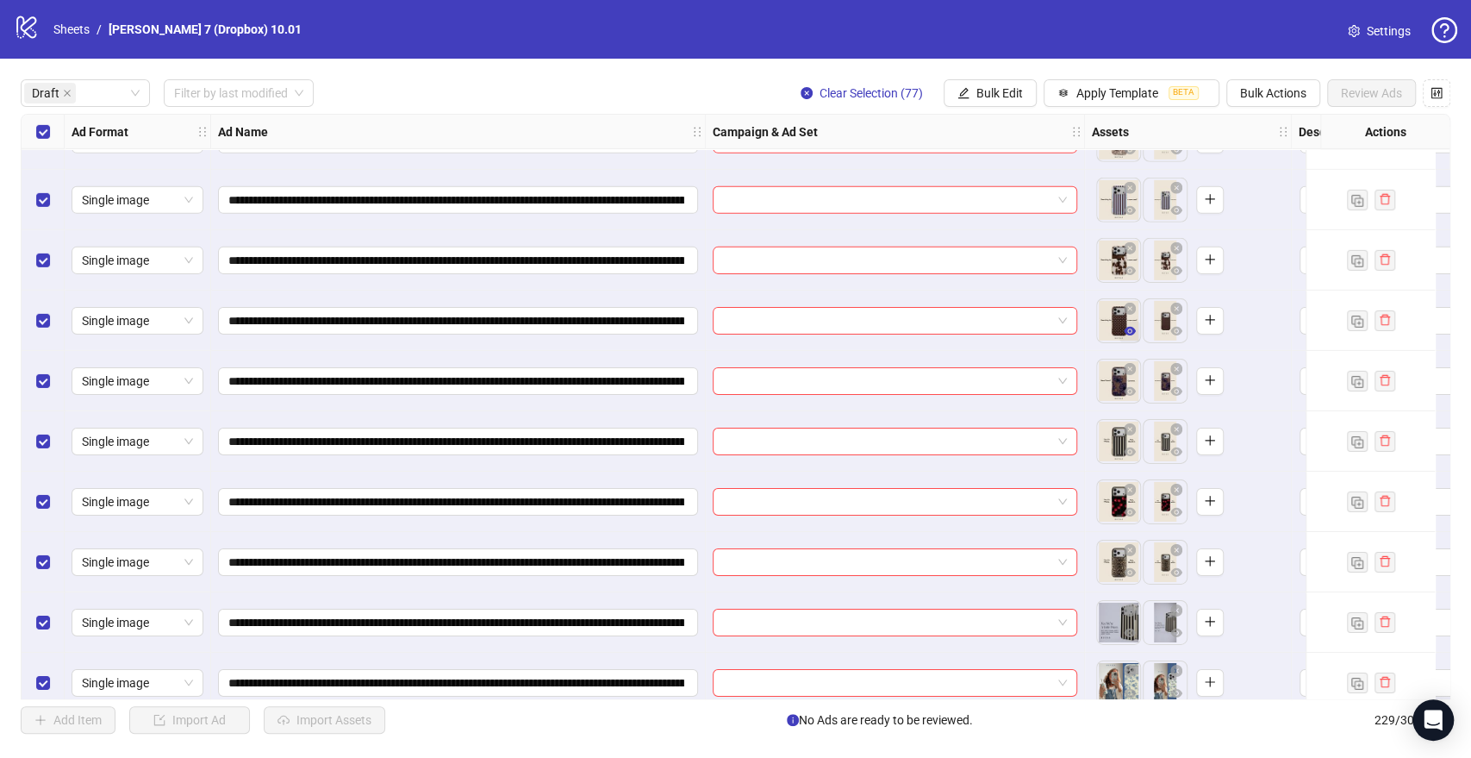
click at [1132, 325] on icon "eye" at bounding box center [1130, 331] width 12 height 12
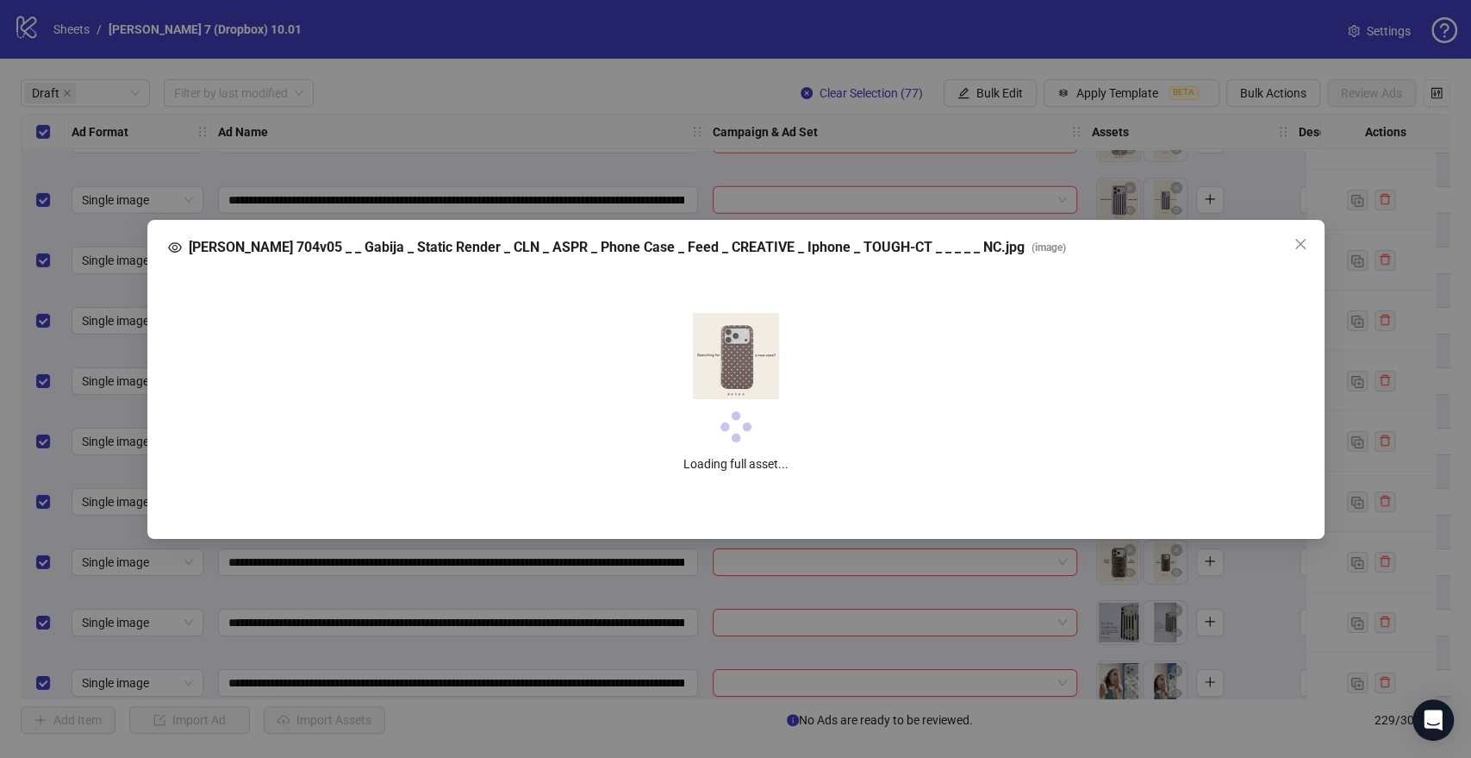
click at [1132, 325] on div "Laura 704v05 _ _ Gabija _ Static Render _ CLN _ ASPR _ Phone Case _ Feed _ CREA…" at bounding box center [735, 379] width 1471 height 758
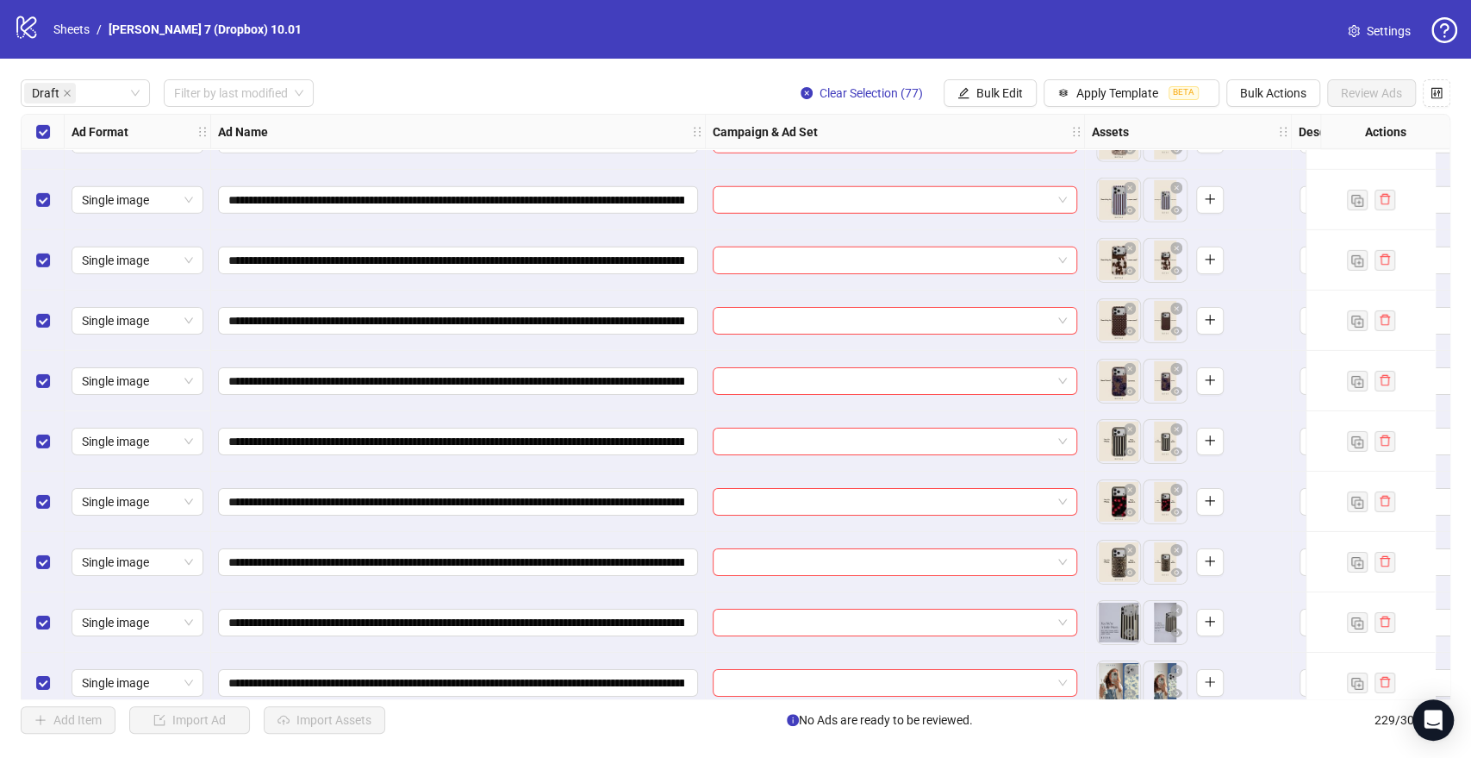
click at [1131, 331] on icon "eye" at bounding box center [1130, 331] width 12 height 9
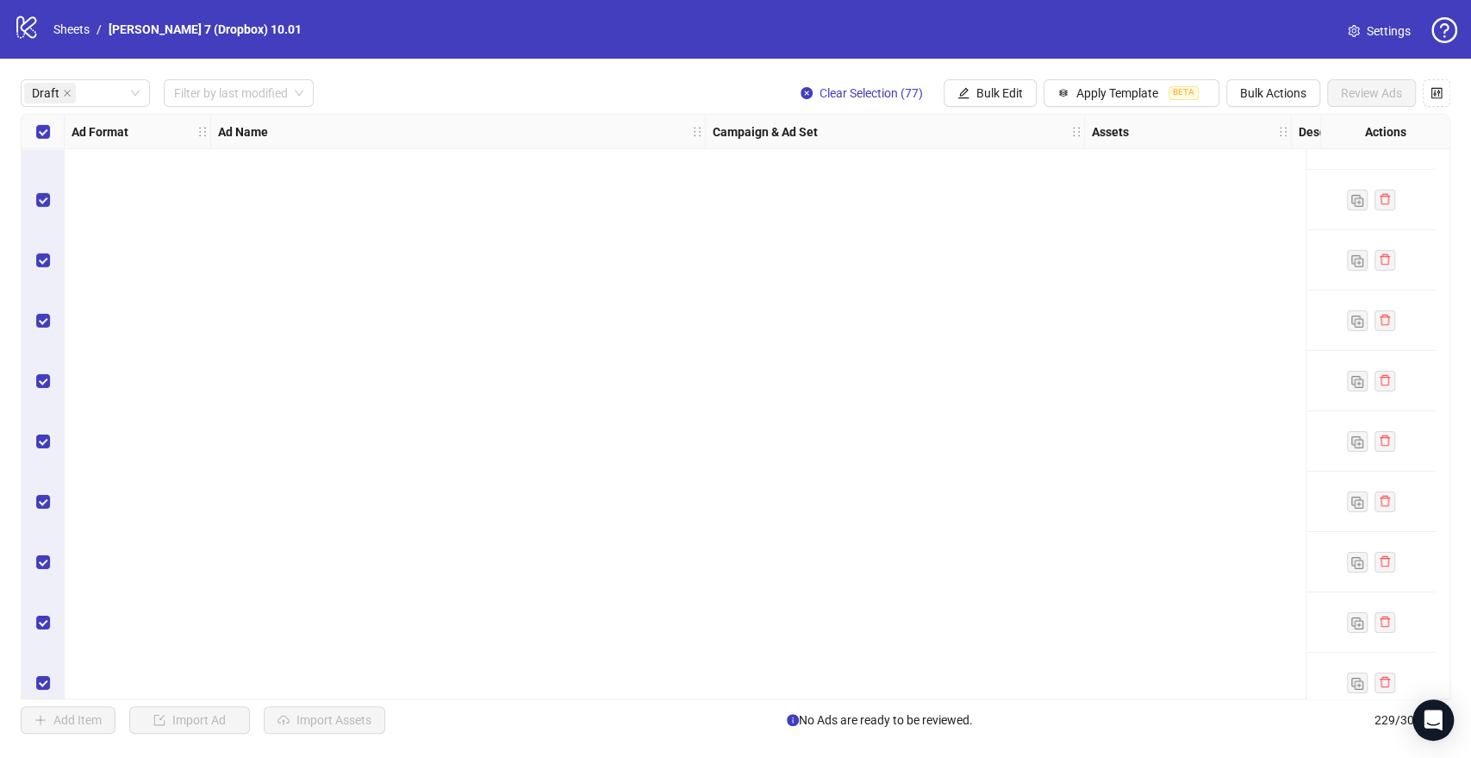
scroll to position [0, 0]
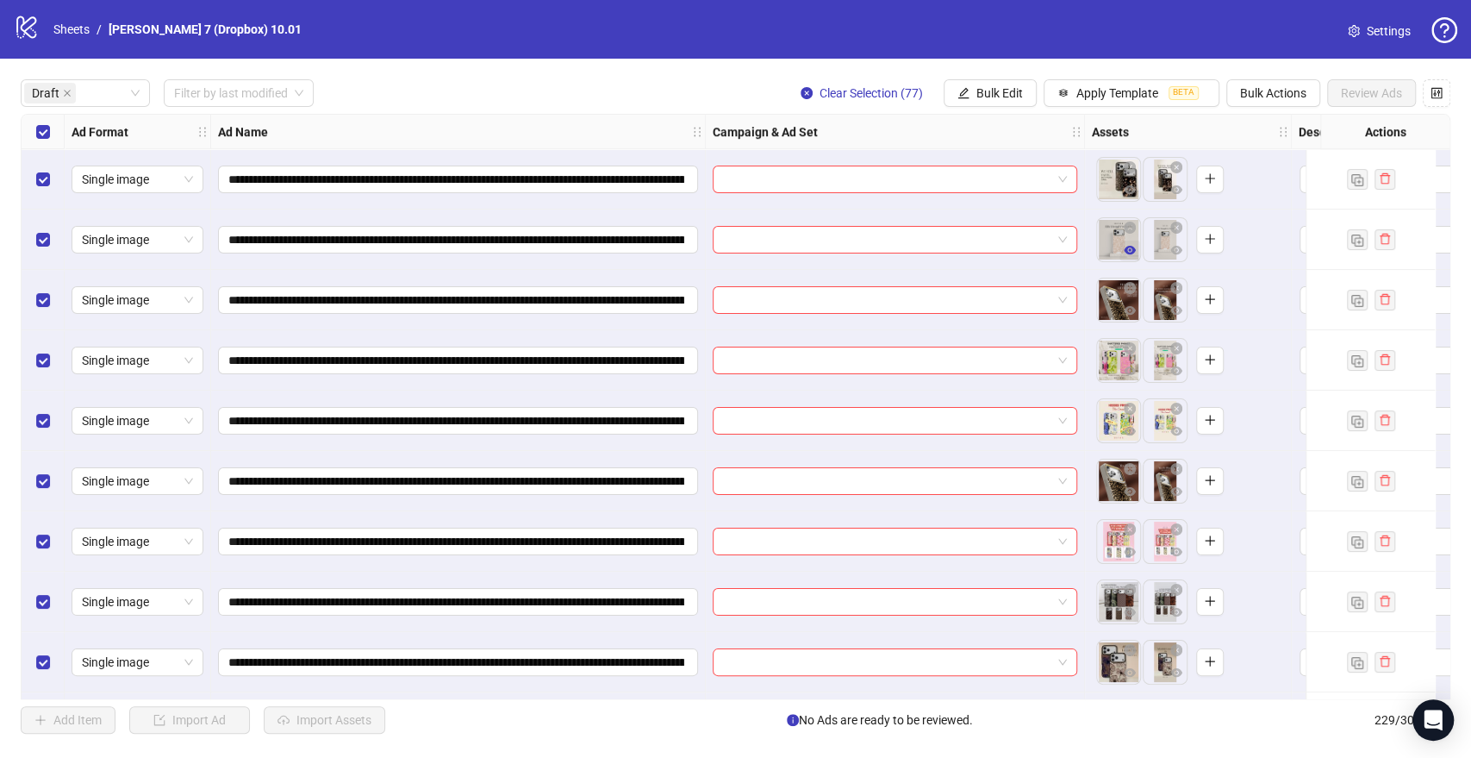
click at [1133, 253] on icon "eye" at bounding box center [1130, 250] width 12 height 9
click at [1129, 308] on icon "eye" at bounding box center [1130, 310] width 12 height 9
click at [1130, 311] on icon "eye" at bounding box center [1130, 310] width 12 height 9
click at [1131, 373] on icon "eye" at bounding box center [1130, 370] width 12 height 9
click at [1128, 432] on icon "eye" at bounding box center [1130, 431] width 12 height 9
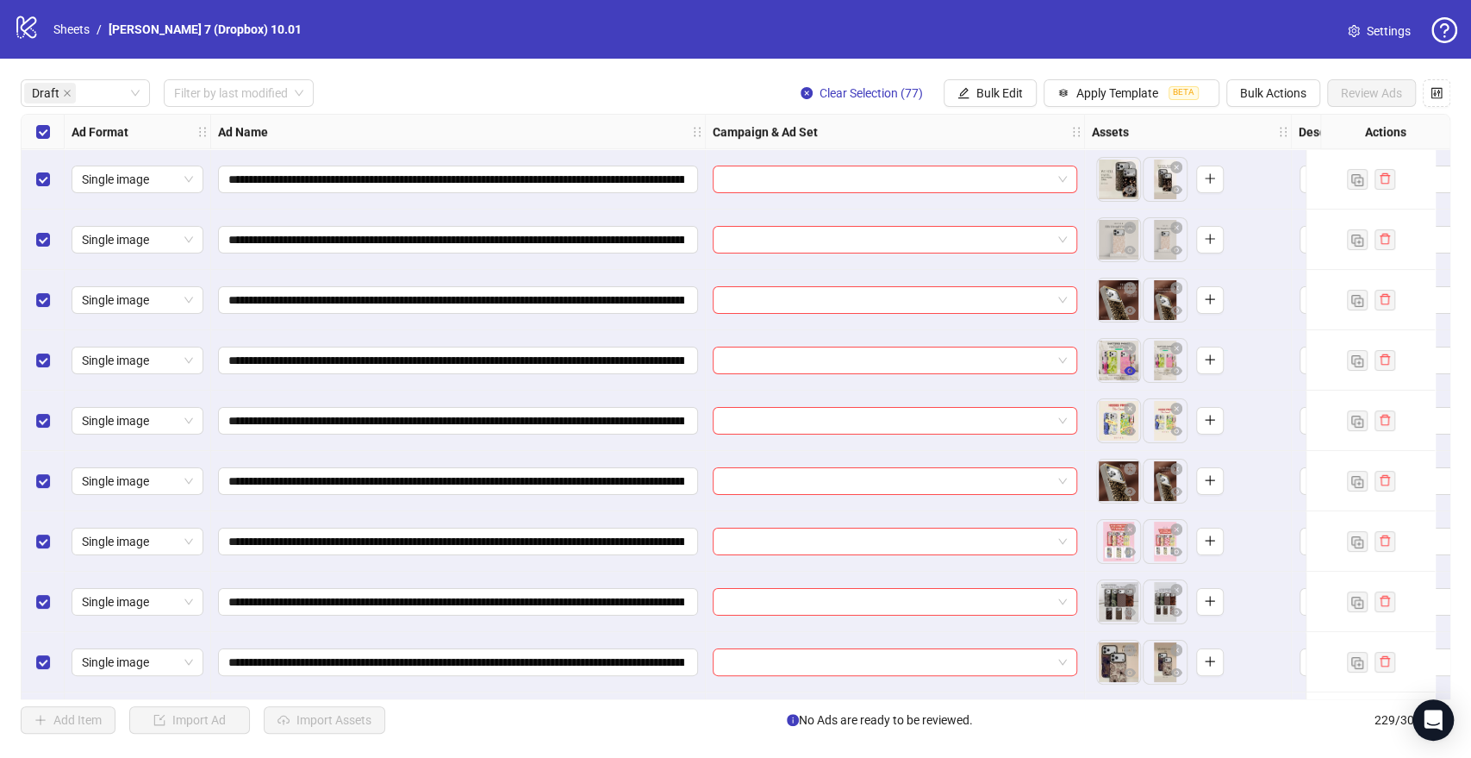
click at [1130, 374] on icon "eye" at bounding box center [1130, 370] width 12 height 9
click at [1132, 433] on icon "eye" at bounding box center [1130, 431] width 12 height 9
click at [1133, 498] on span "button" at bounding box center [1130, 491] width 12 height 14
click at [1132, 550] on icon "eye" at bounding box center [1130, 551] width 12 height 9
click at [1131, 612] on icon "eye" at bounding box center [1130, 612] width 12 height 9
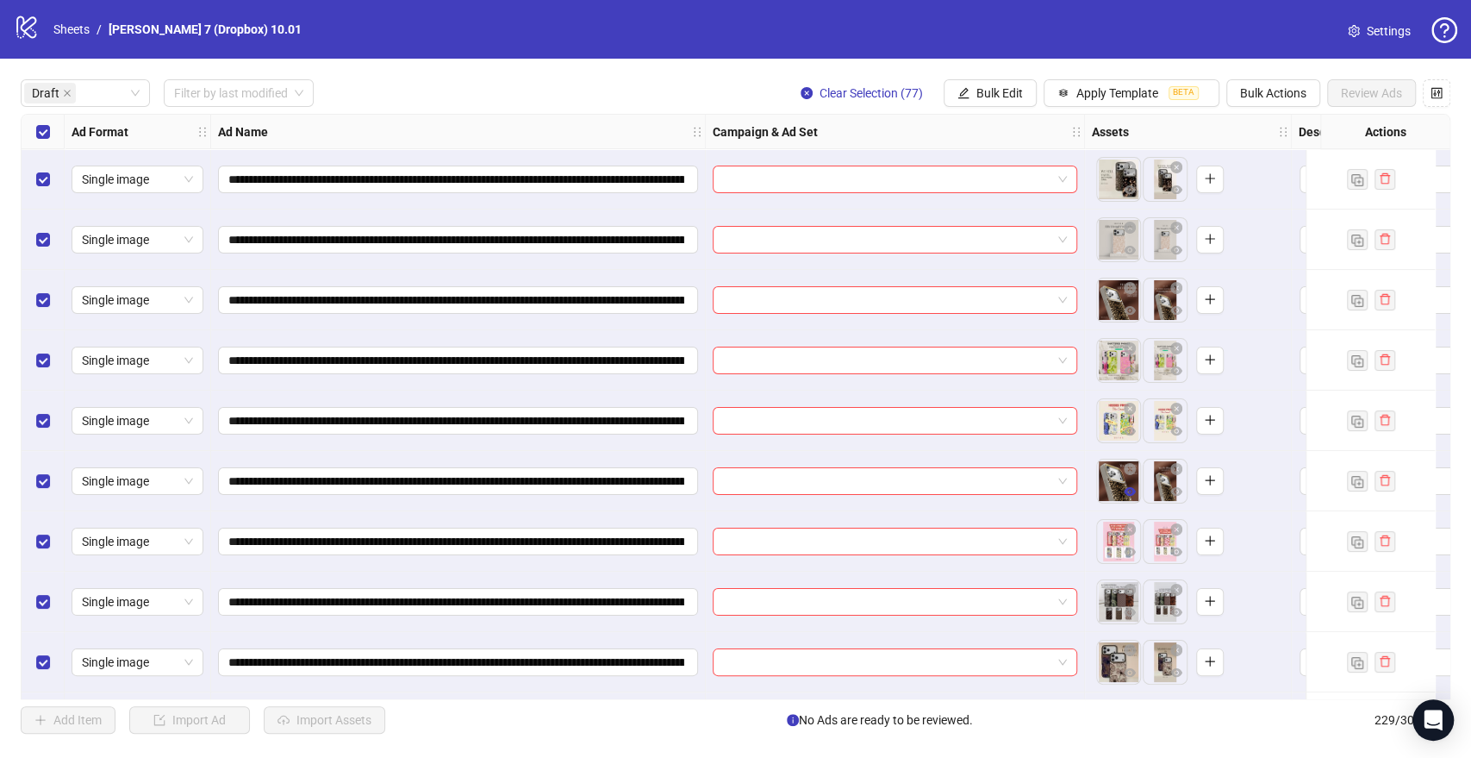
click at [1128, 495] on icon "eye" at bounding box center [1130, 491] width 12 height 9
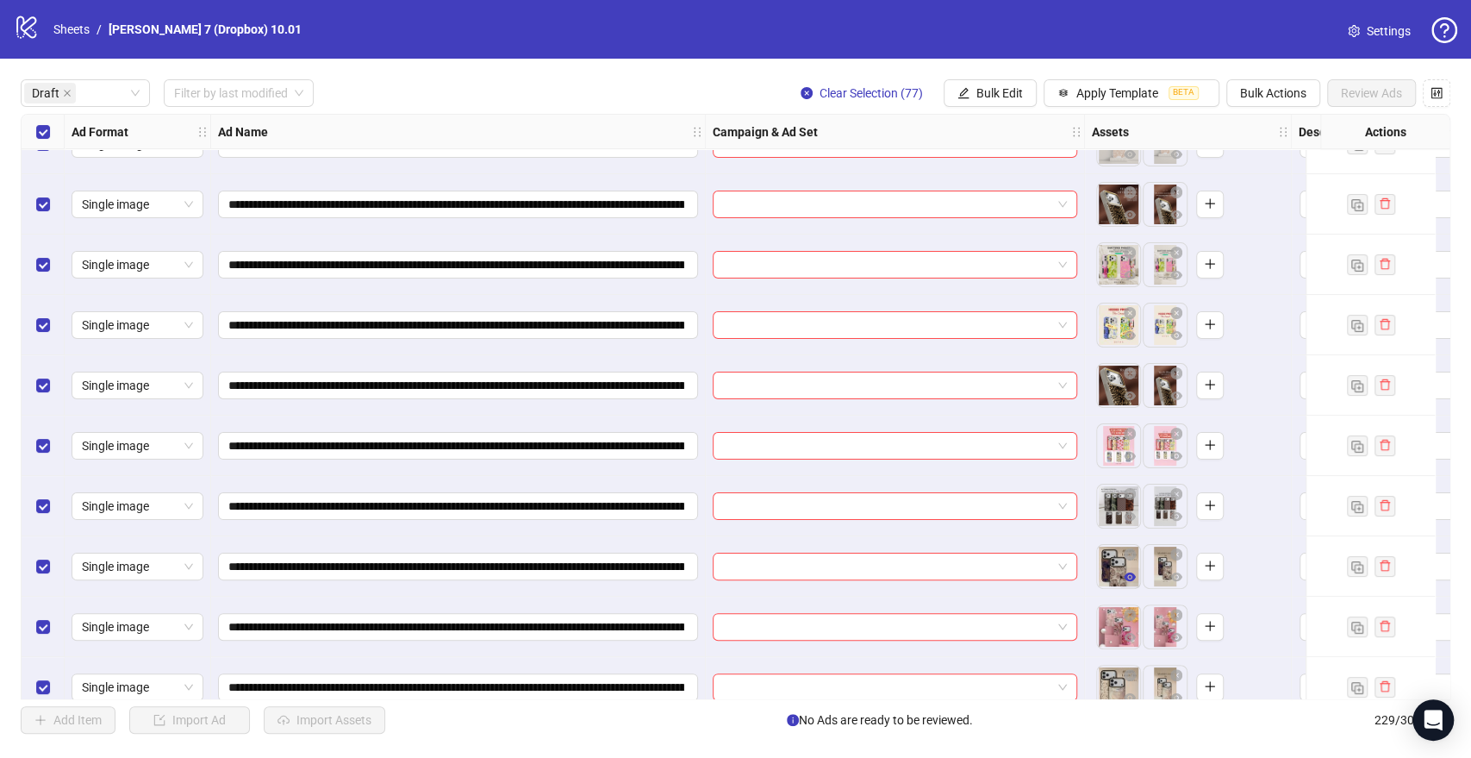
click at [1132, 573] on icon "eye" at bounding box center [1130, 576] width 12 height 9
click at [1125, 639] on icon "eye" at bounding box center [1130, 637] width 12 height 9
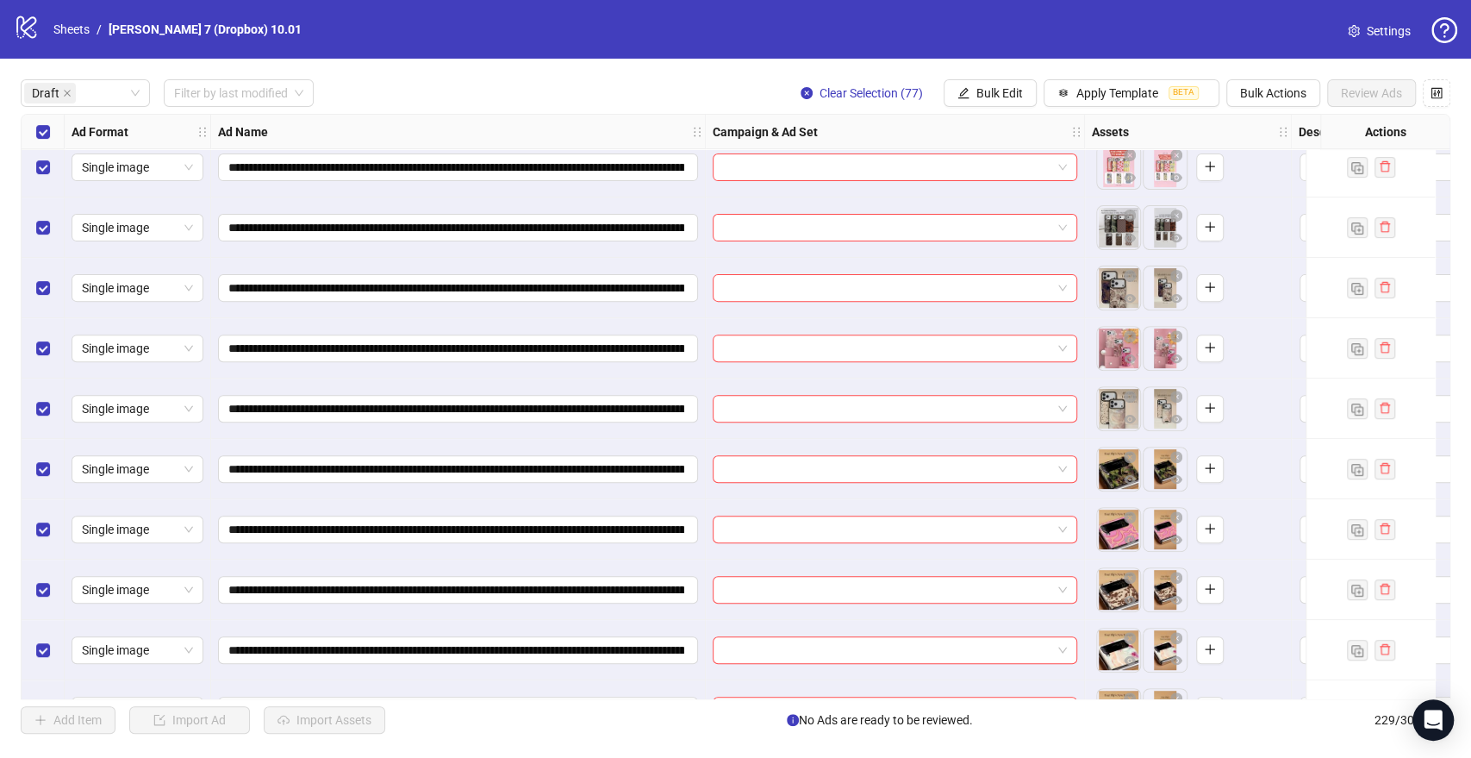
scroll to position [383, 0]
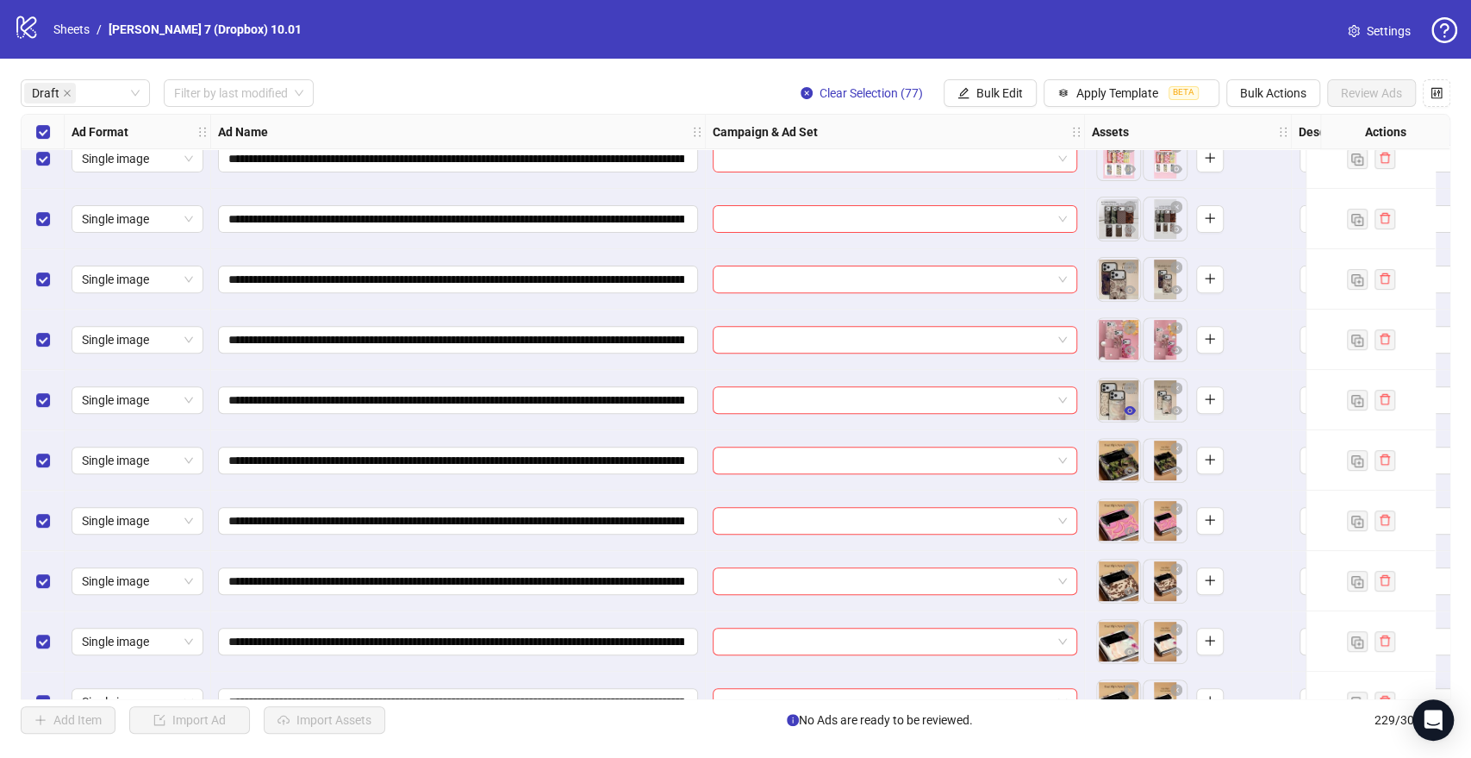
click at [1127, 407] on icon "eye" at bounding box center [1130, 410] width 12 height 9
click at [1127, 472] on icon "eye" at bounding box center [1130, 470] width 12 height 9
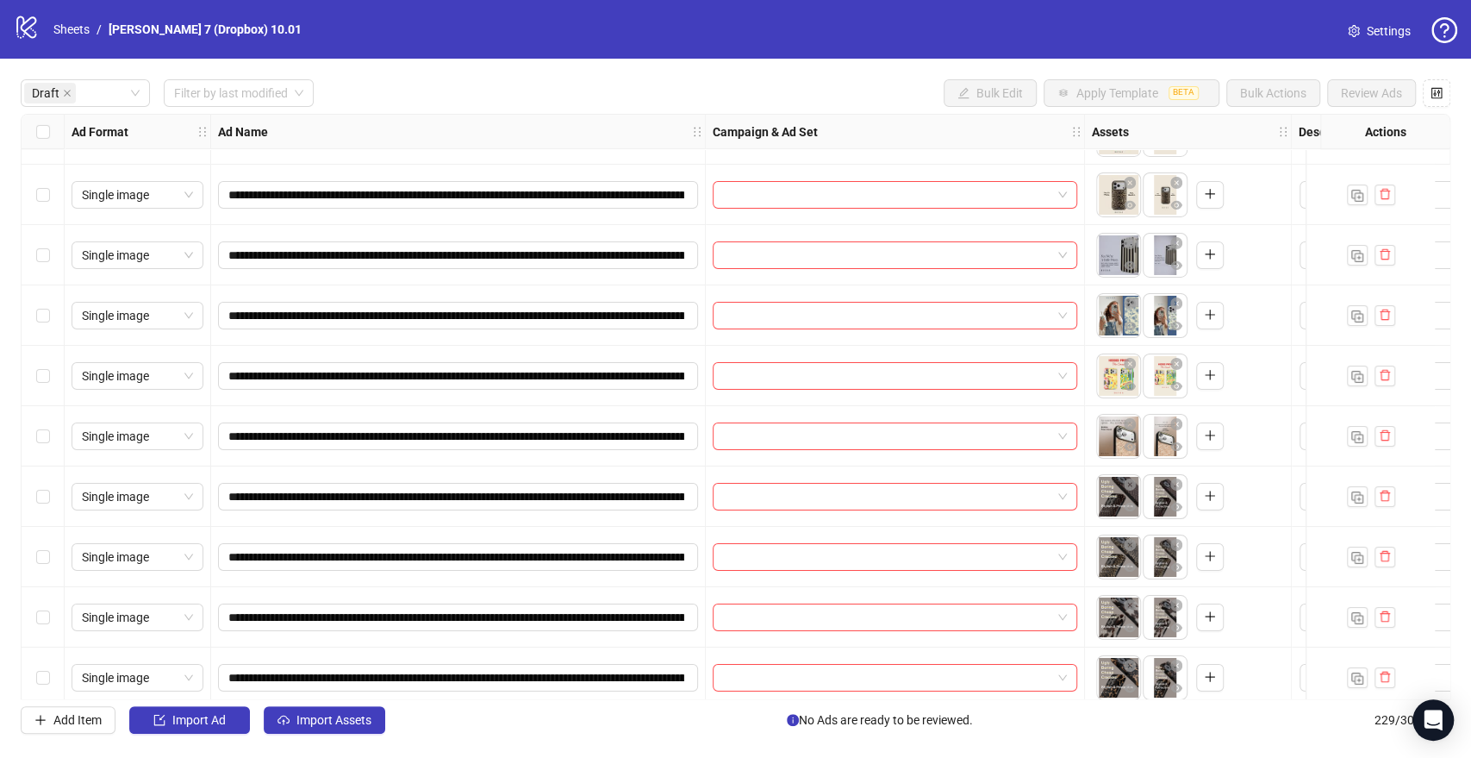
scroll to position [4102, 0]
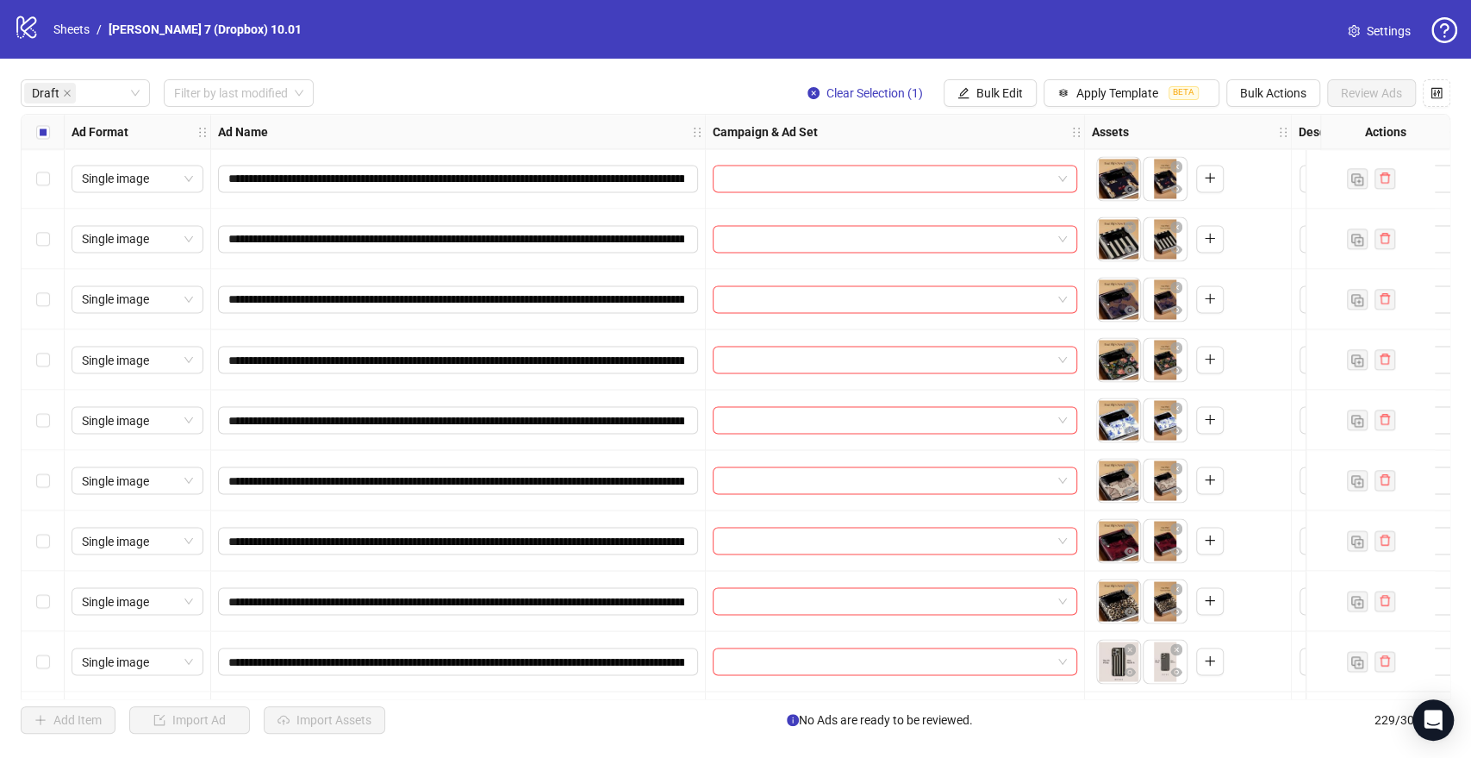
scroll to position [1996, 0]
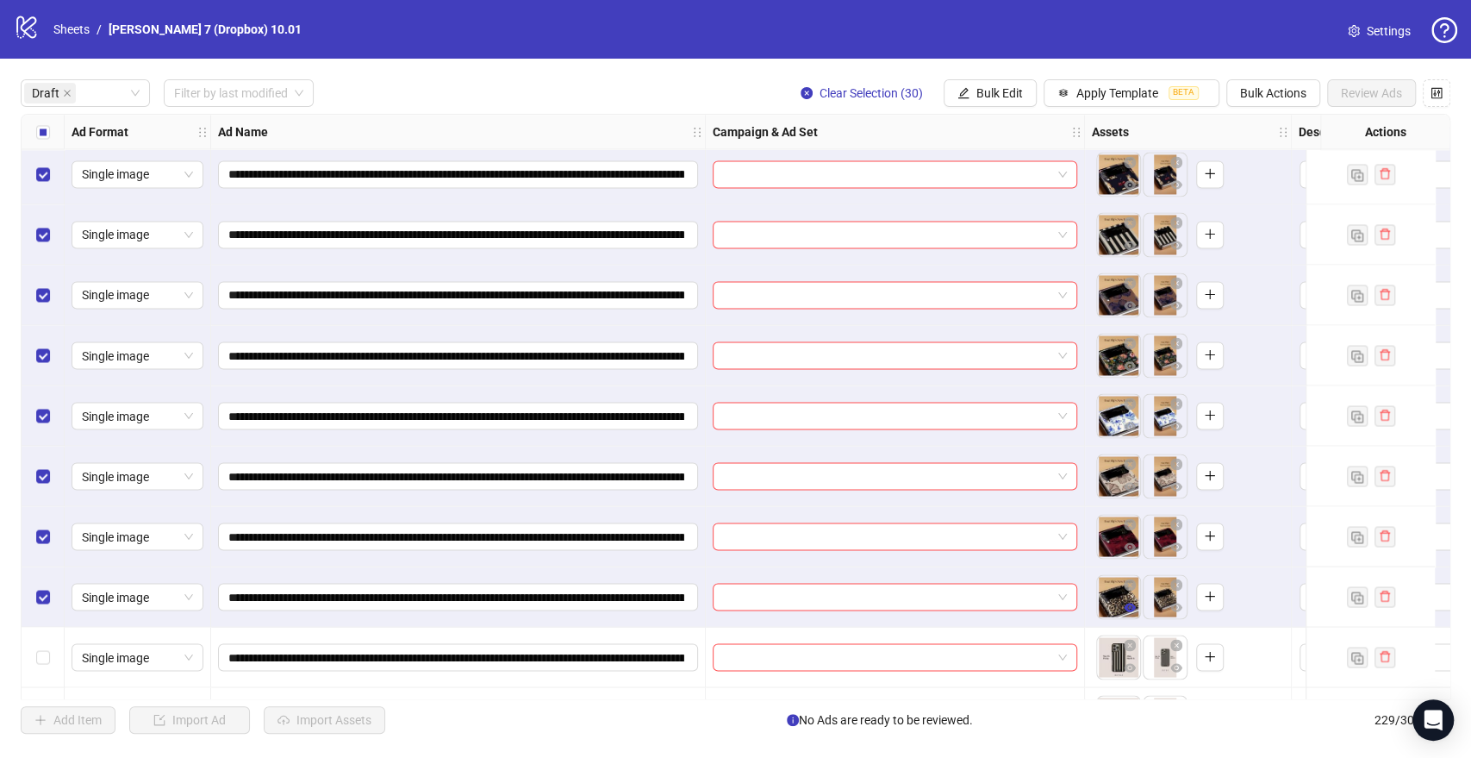
click at [1132, 608] on icon "eye" at bounding box center [1130, 606] width 12 height 9
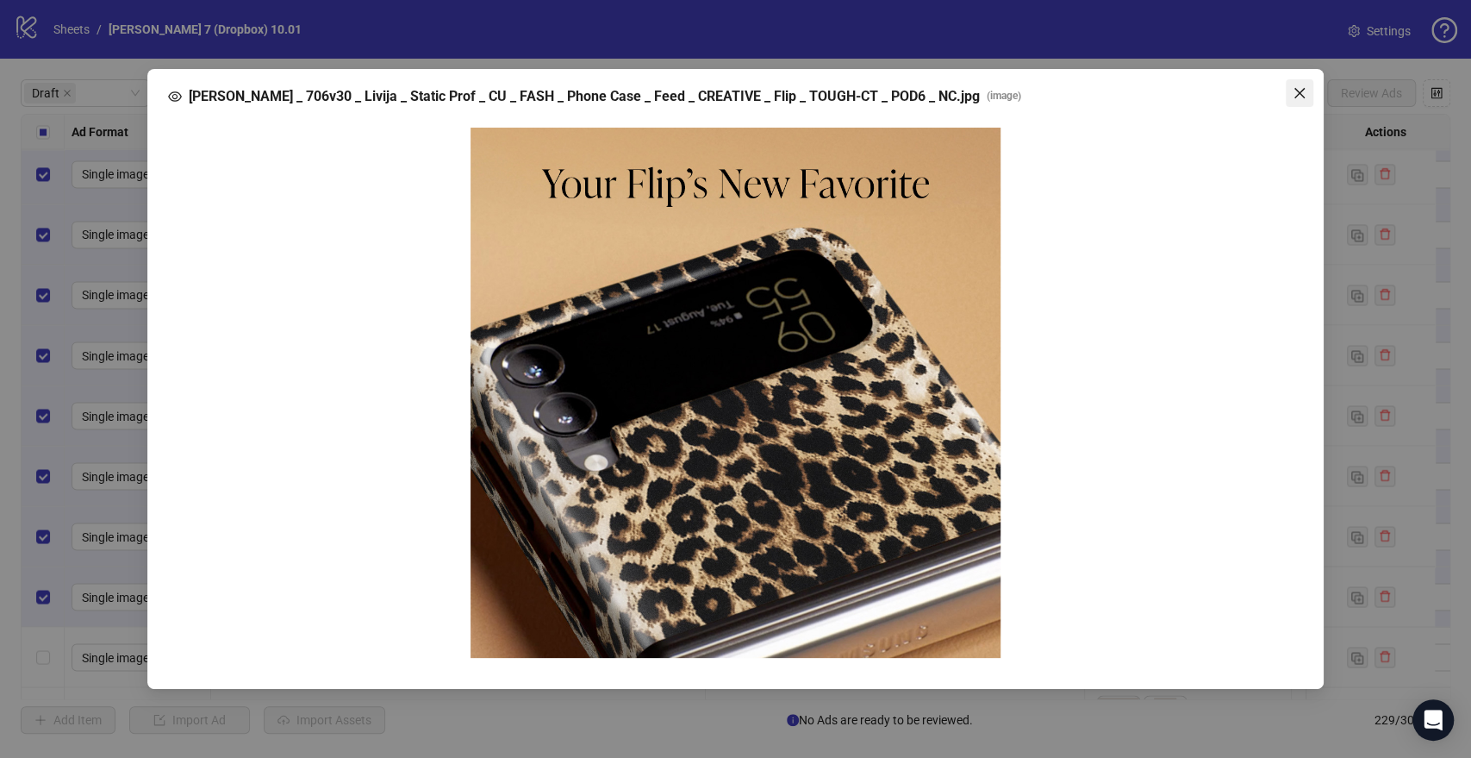
click at [1310, 97] on span "Close" at bounding box center [1300, 93] width 28 height 14
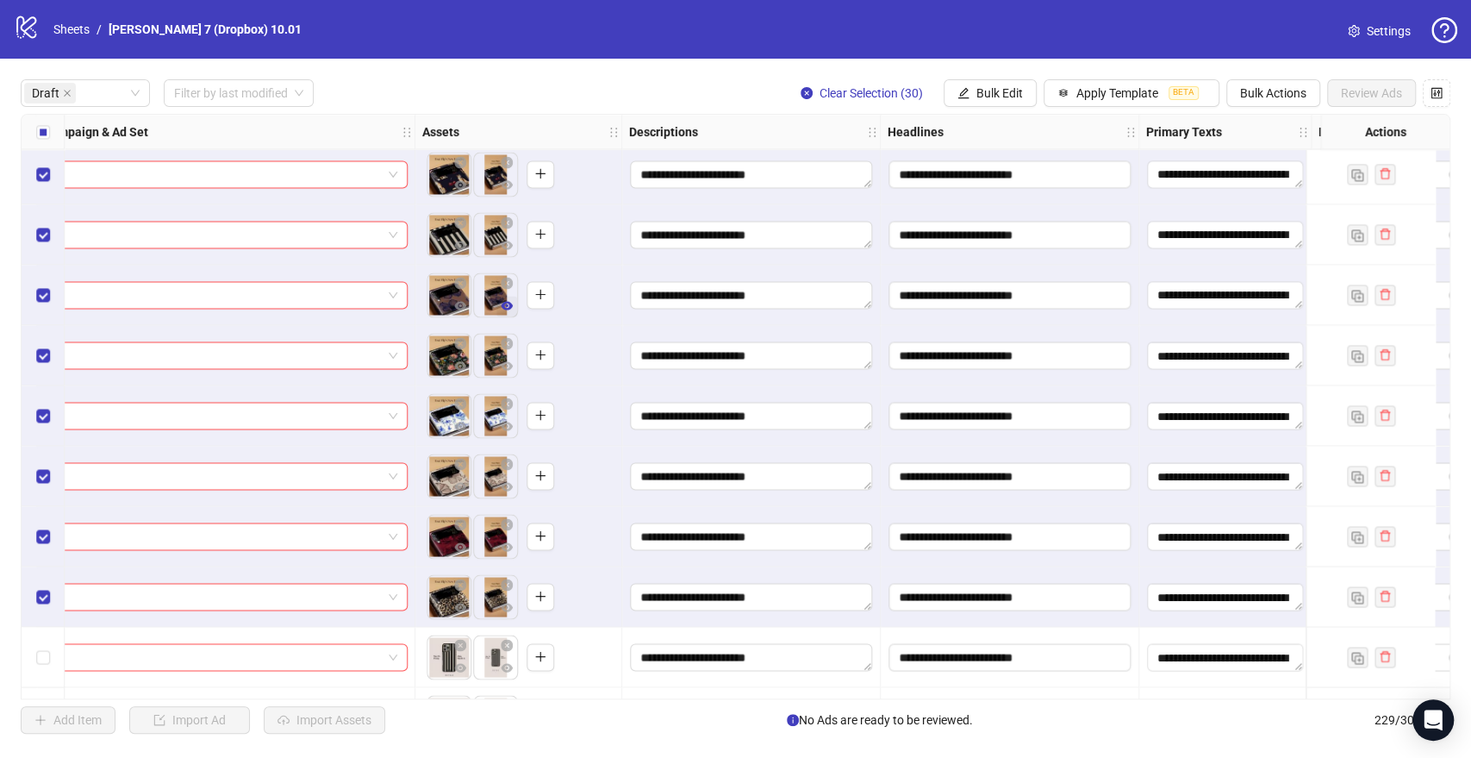
scroll to position [1996, 1149]
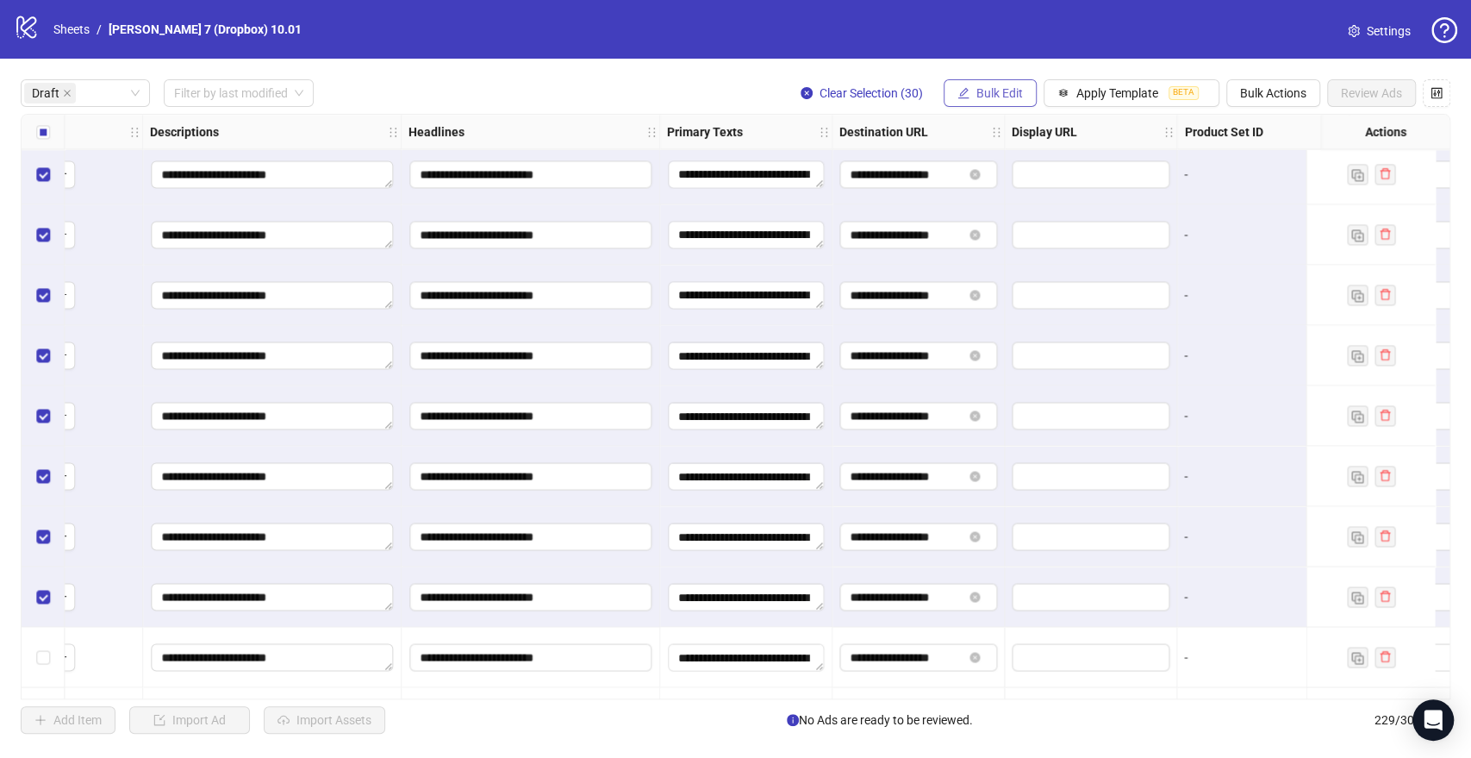
click at [1005, 95] on span "Bulk Edit" at bounding box center [999, 93] width 47 height 14
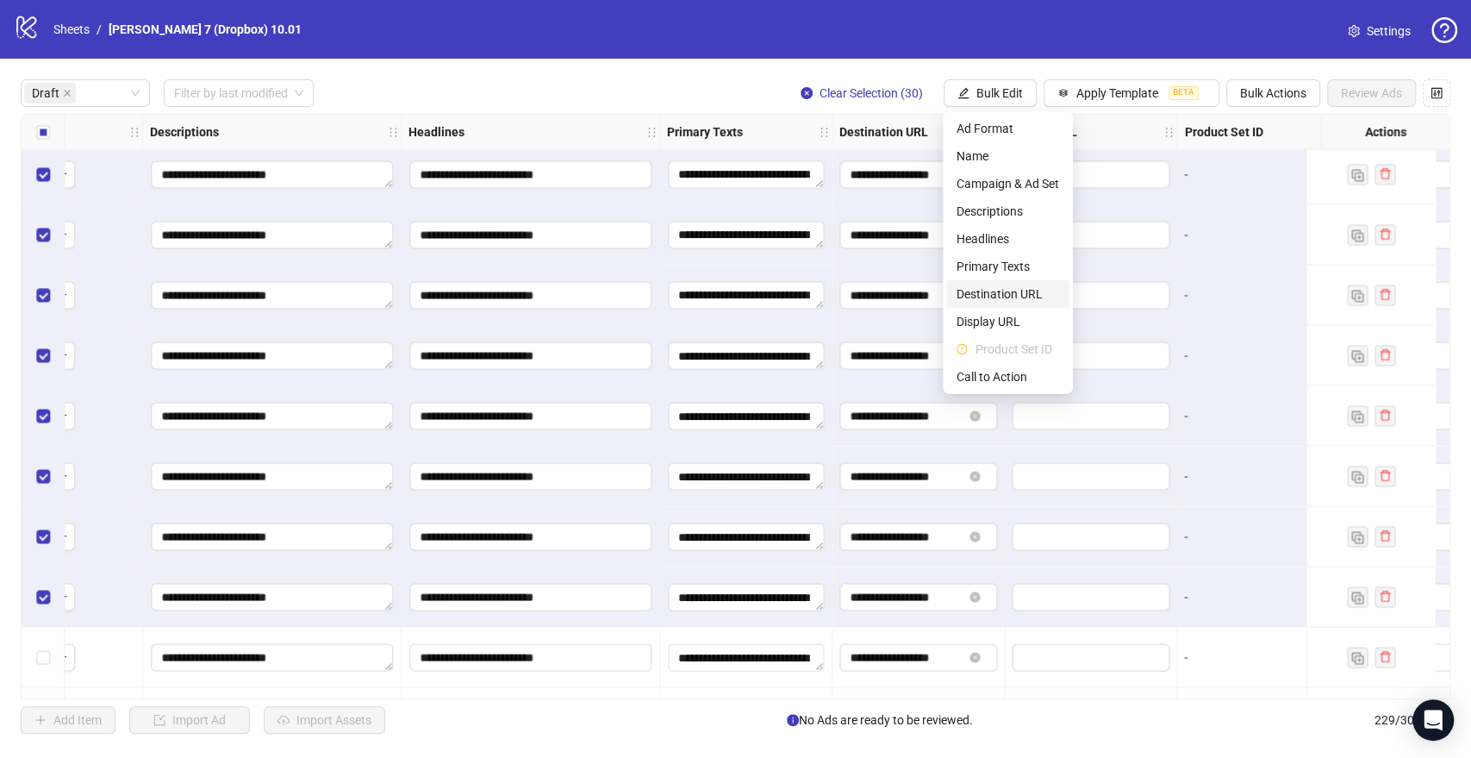
click at [990, 295] on span "Destination URL" at bounding box center [1008, 293] width 103 height 19
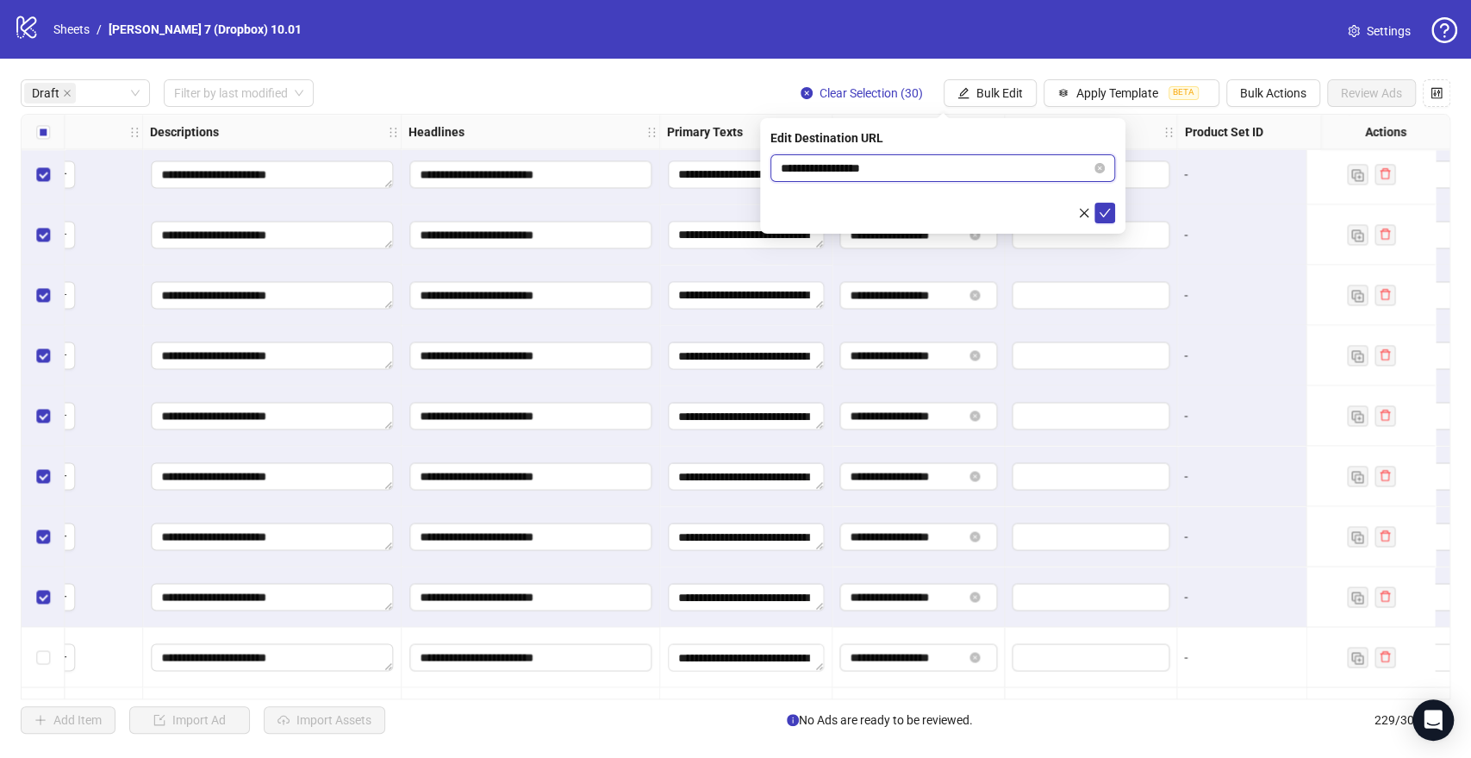
click at [872, 166] on input "**********" at bounding box center [936, 168] width 310 height 19
paste input "**********"
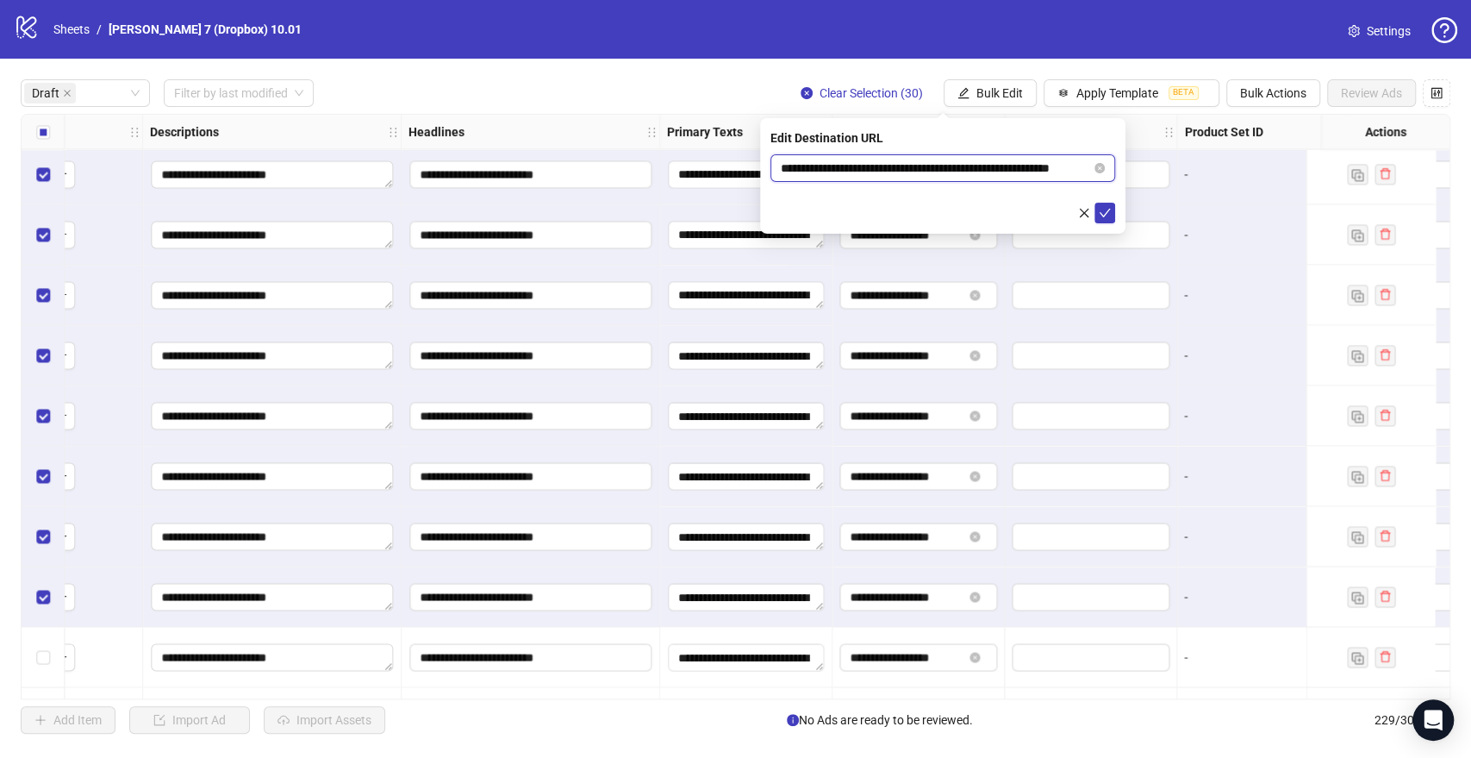
click at [805, 172] on input "**********" at bounding box center [936, 168] width 310 height 19
type input "**********"
click at [1106, 209] on icon "check" at bounding box center [1105, 213] width 12 height 12
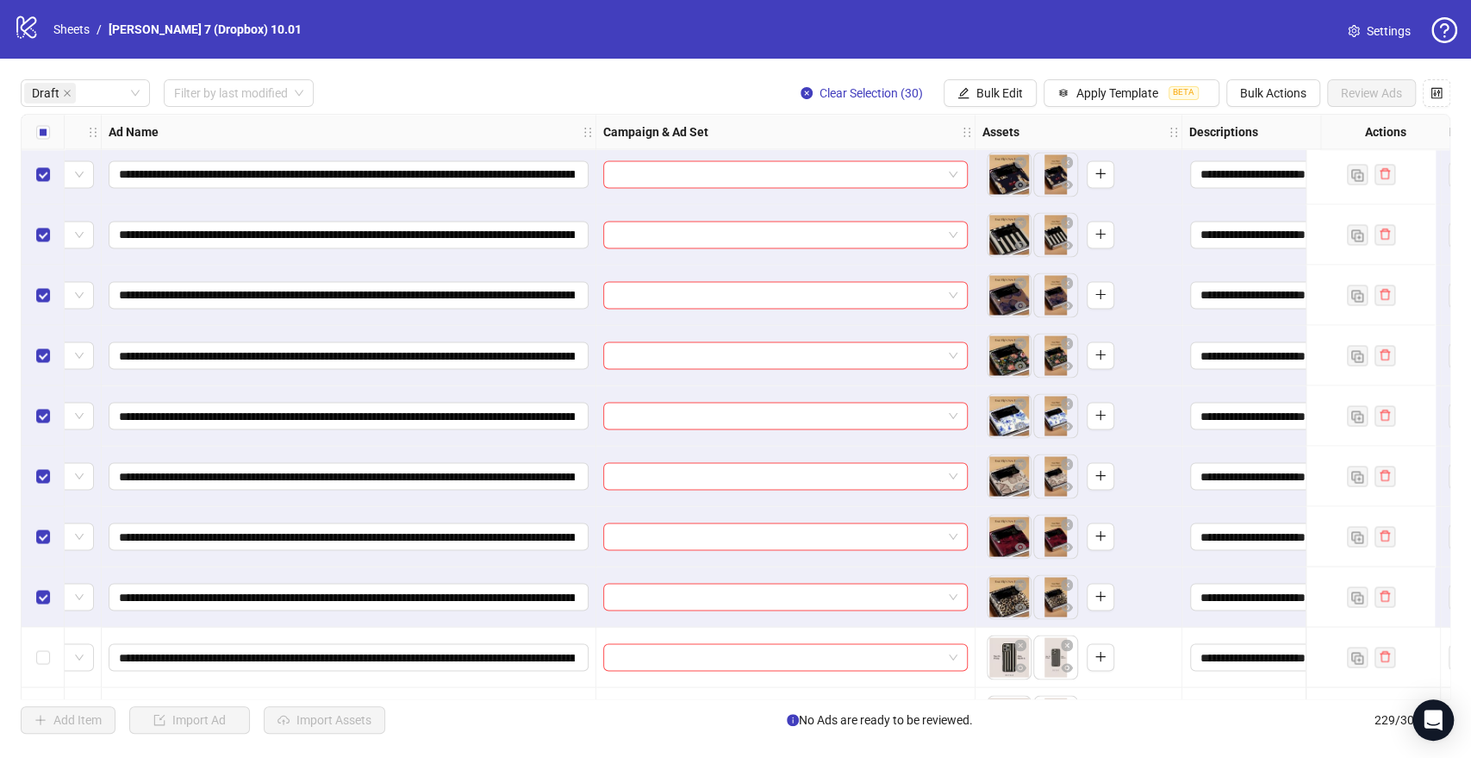
scroll to position [1996, 0]
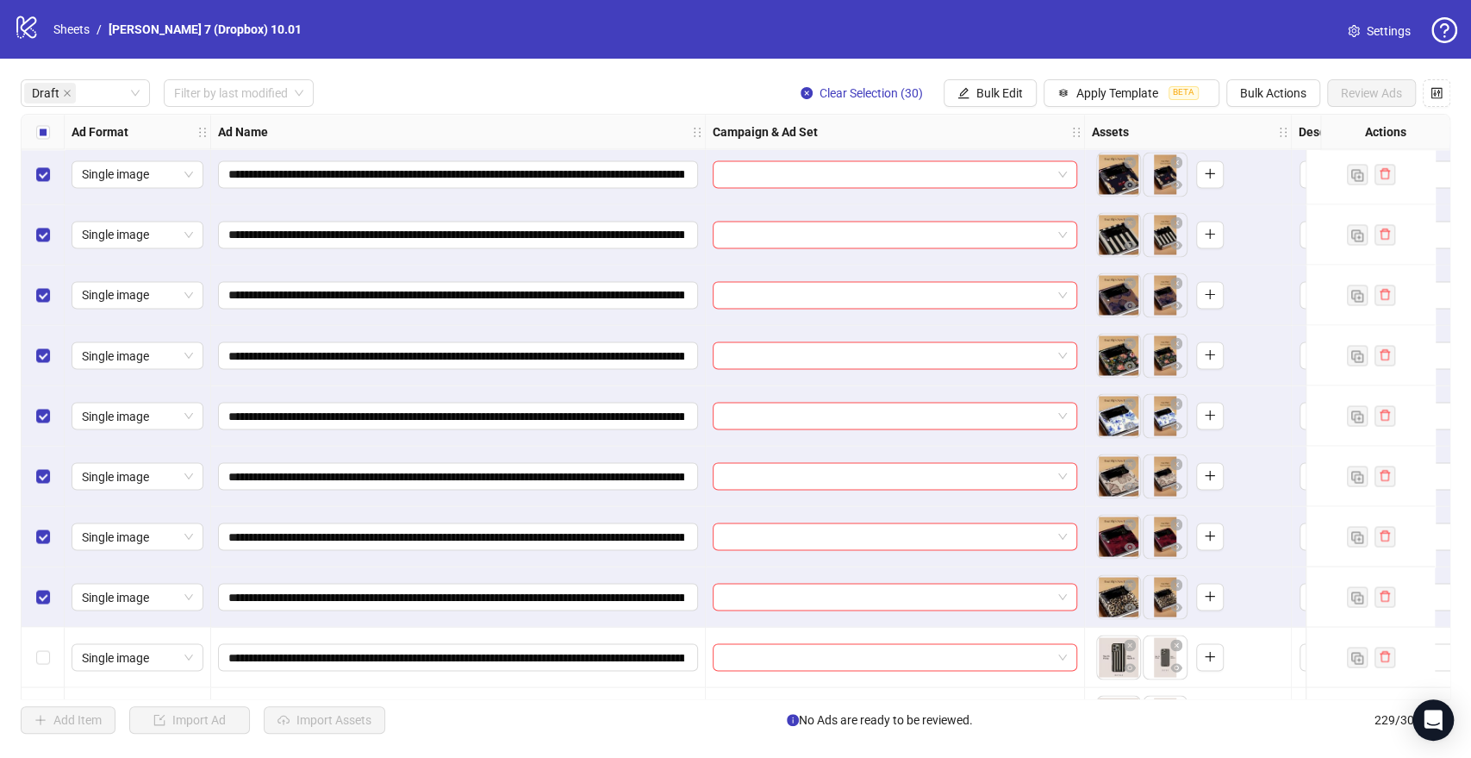
click at [46, 124] on label "Select all rows" at bounding box center [43, 131] width 14 height 19
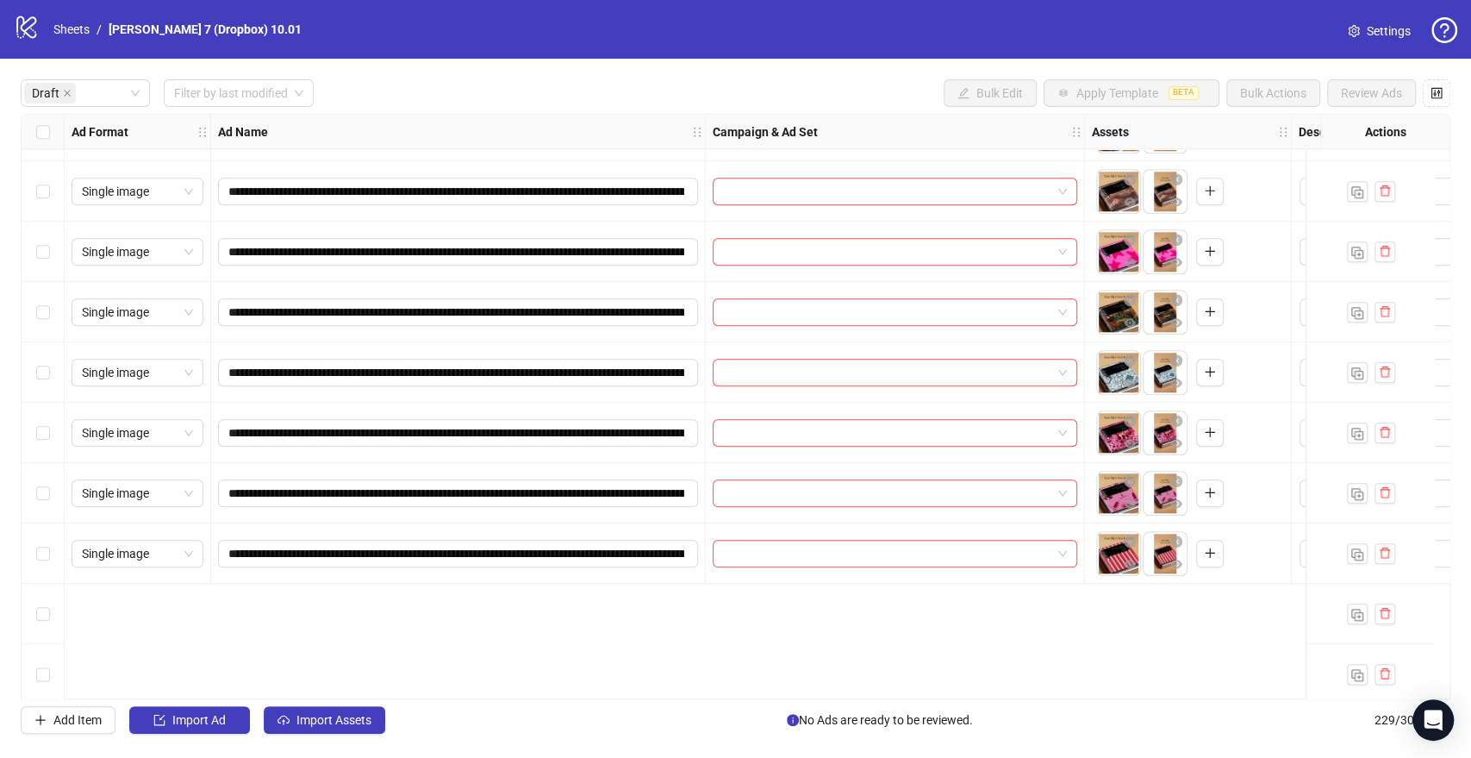
scroll to position [943, 0]
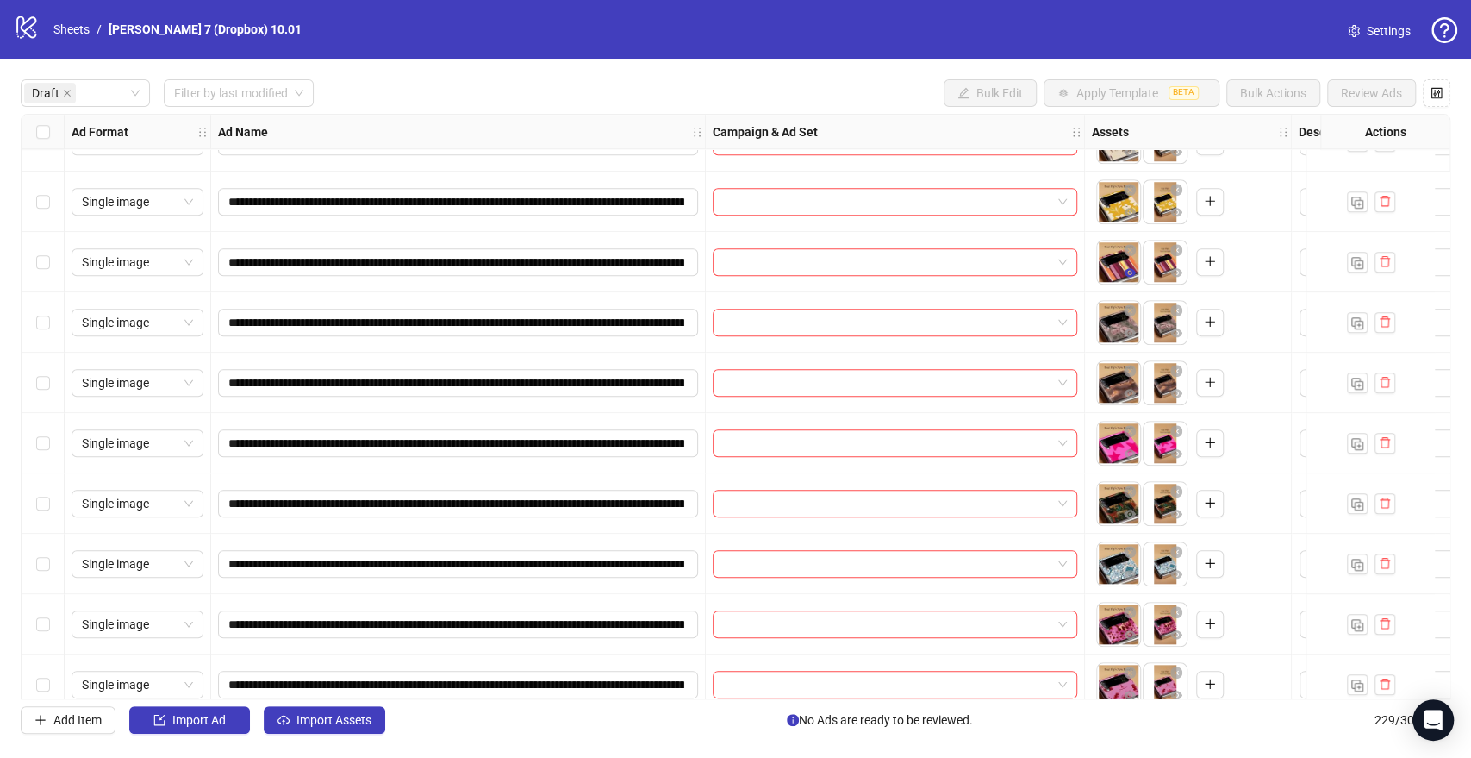
click at [1131, 271] on icon "eye" at bounding box center [1130, 272] width 12 height 12
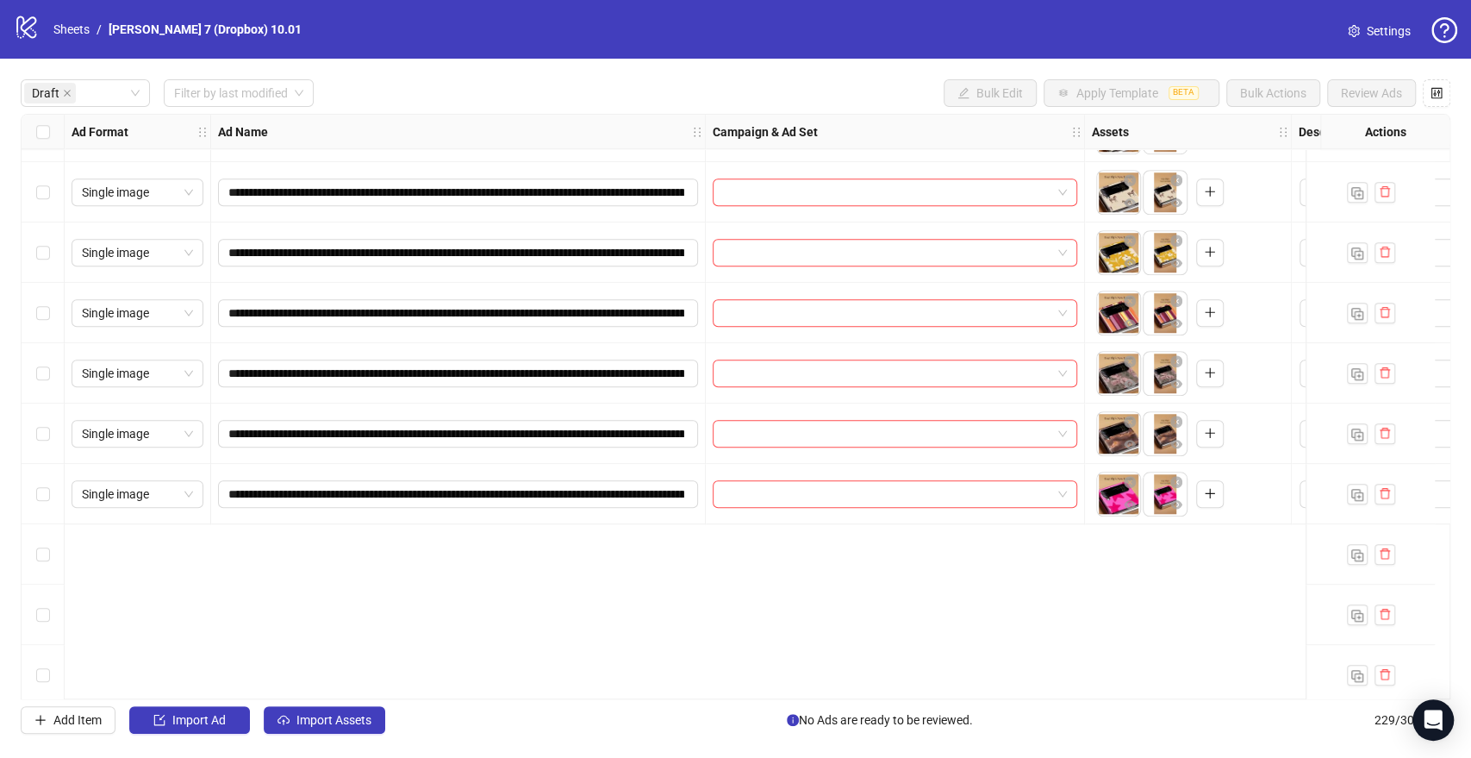
scroll to position [655, 0]
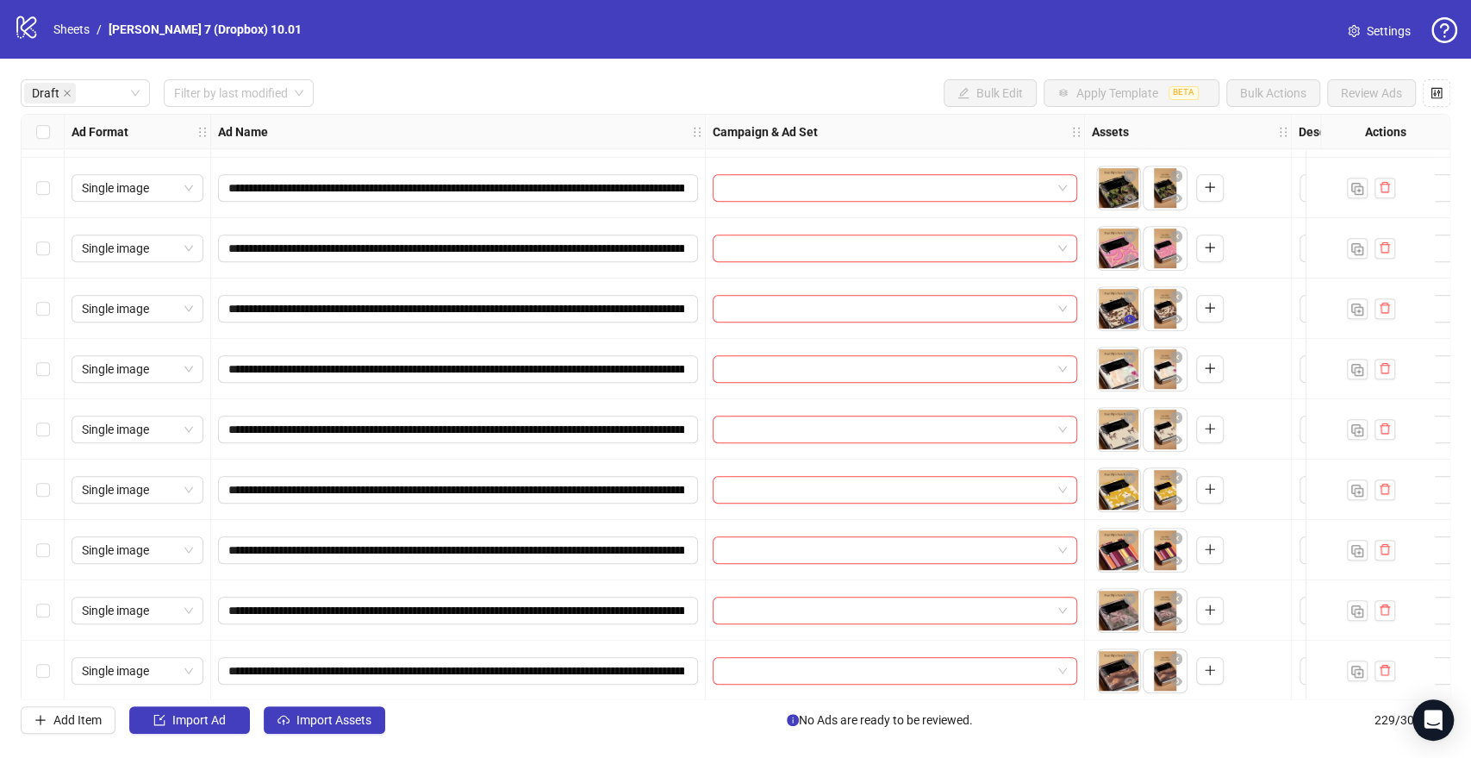
click at [1128, 322] on icon "eye" at bounding box center [1130, 319] width 12 height 9
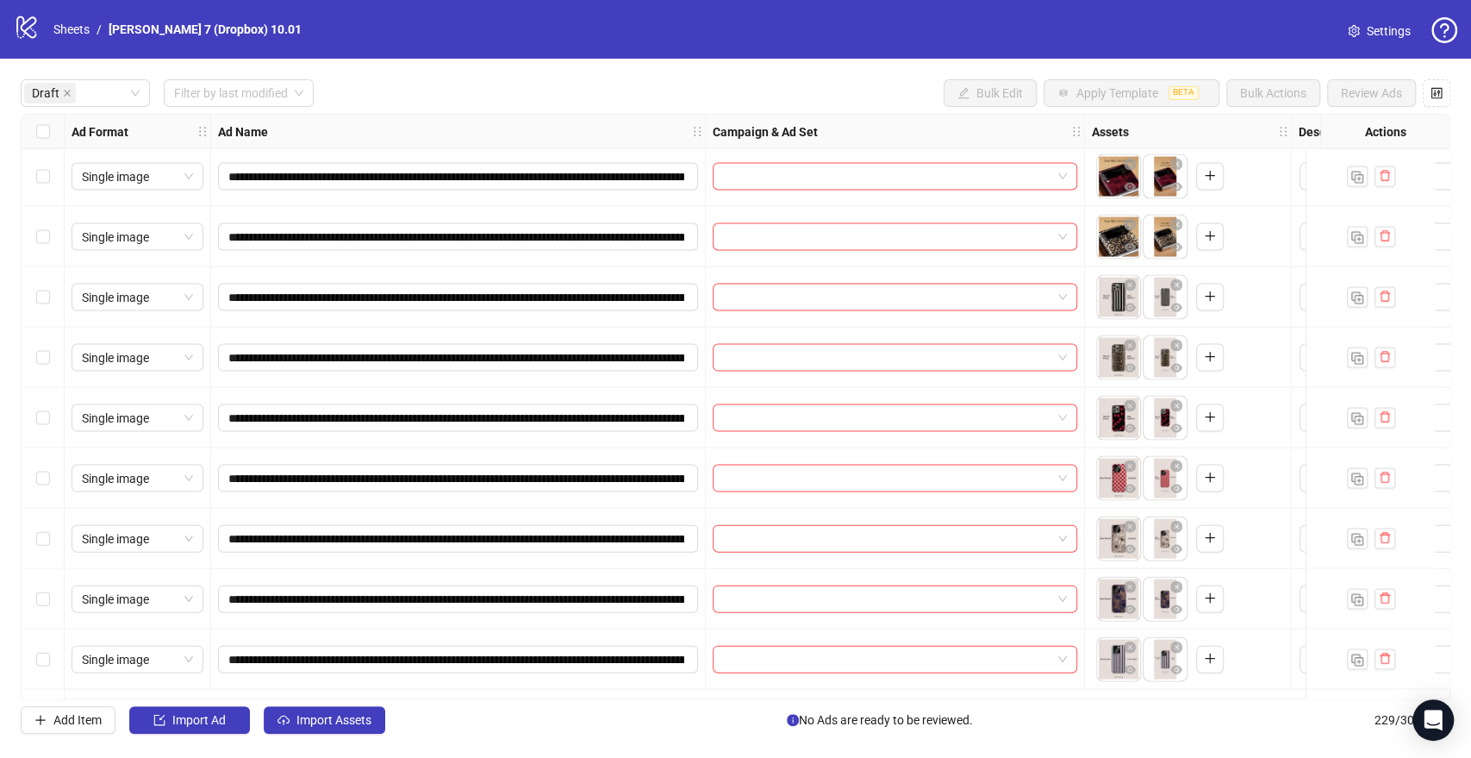
scroll to position [2283, 0]
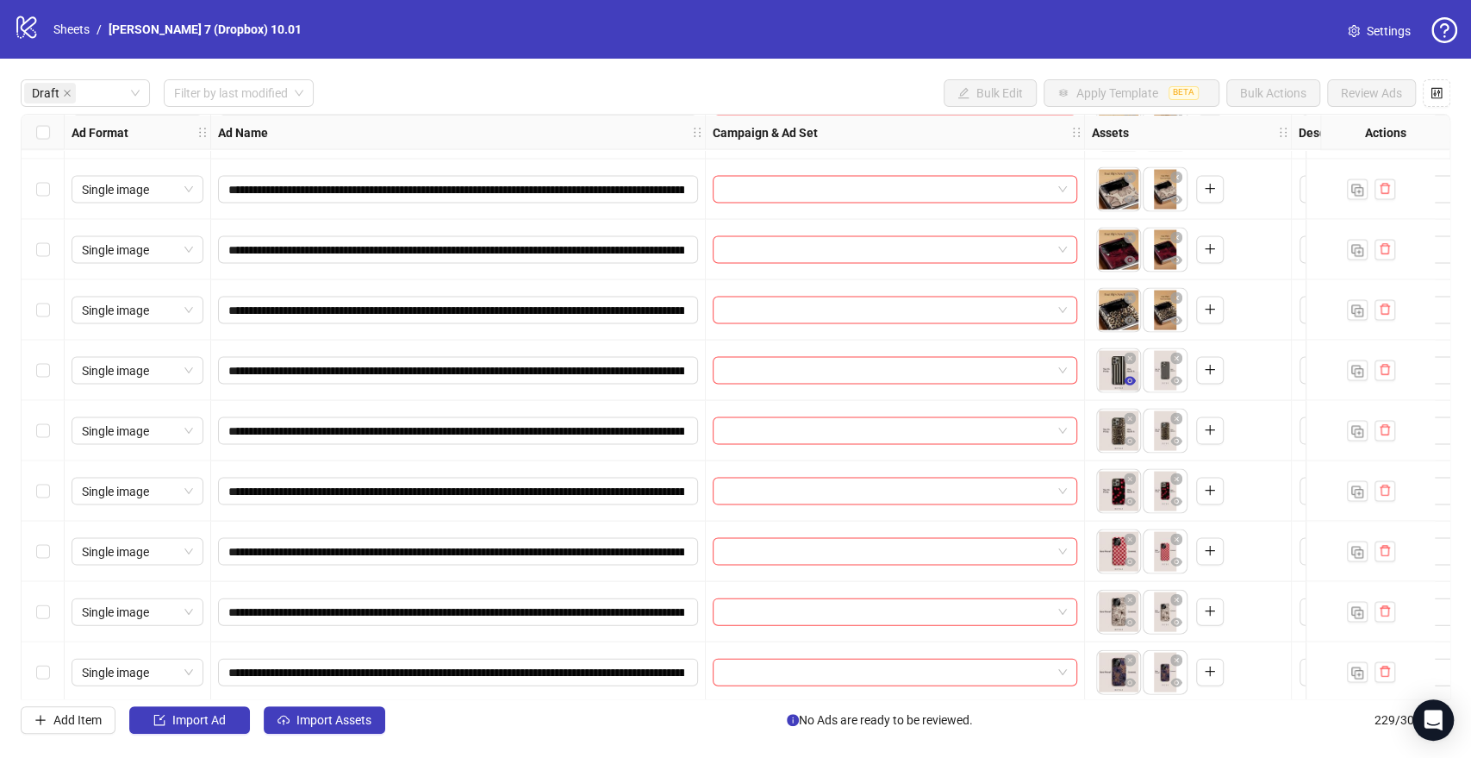
click at [1130, 378] on icon "eye" at bounding box center [1130, 380] width 12 height 9
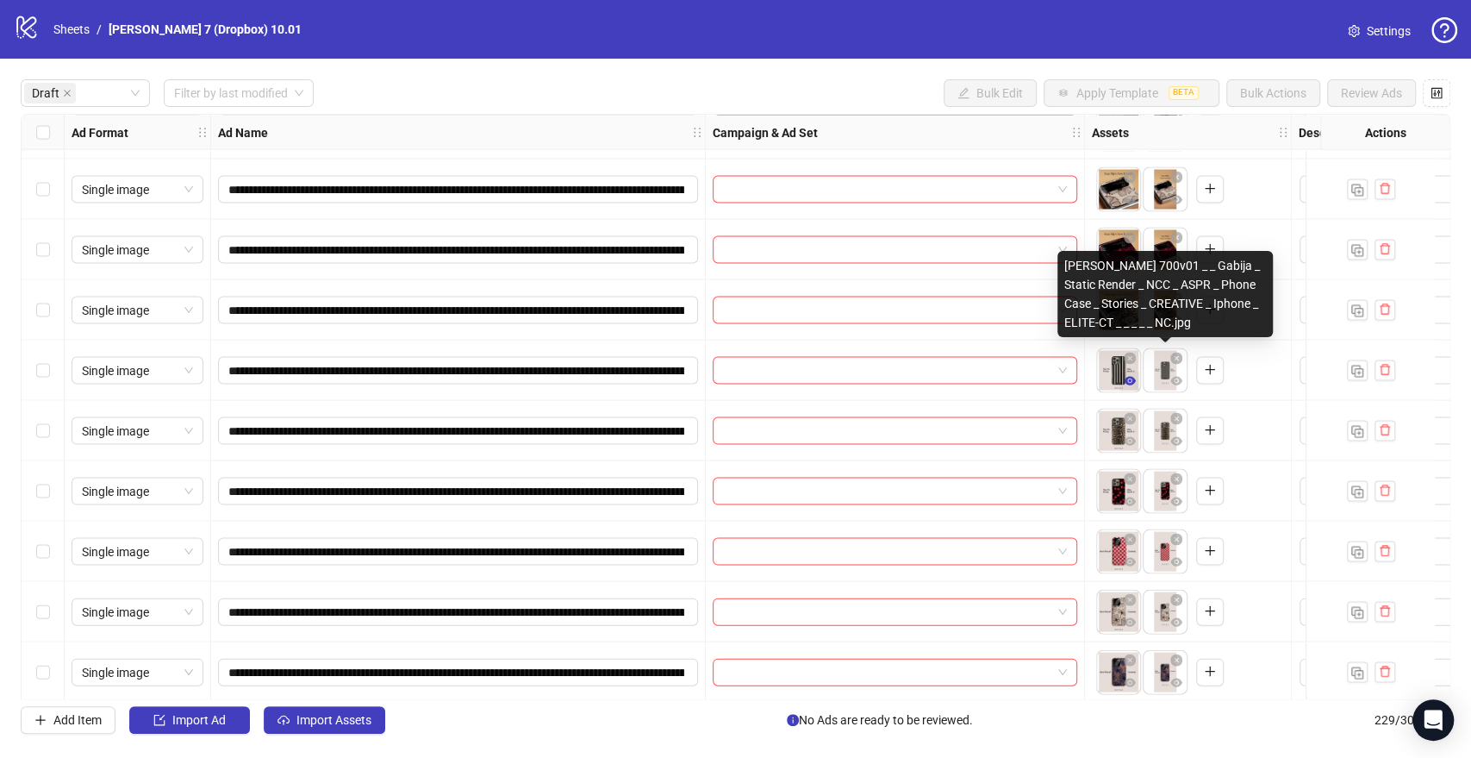
click at [1126, 384] on icon "eye" at bounding box center [1130, 380] width 12 height 12
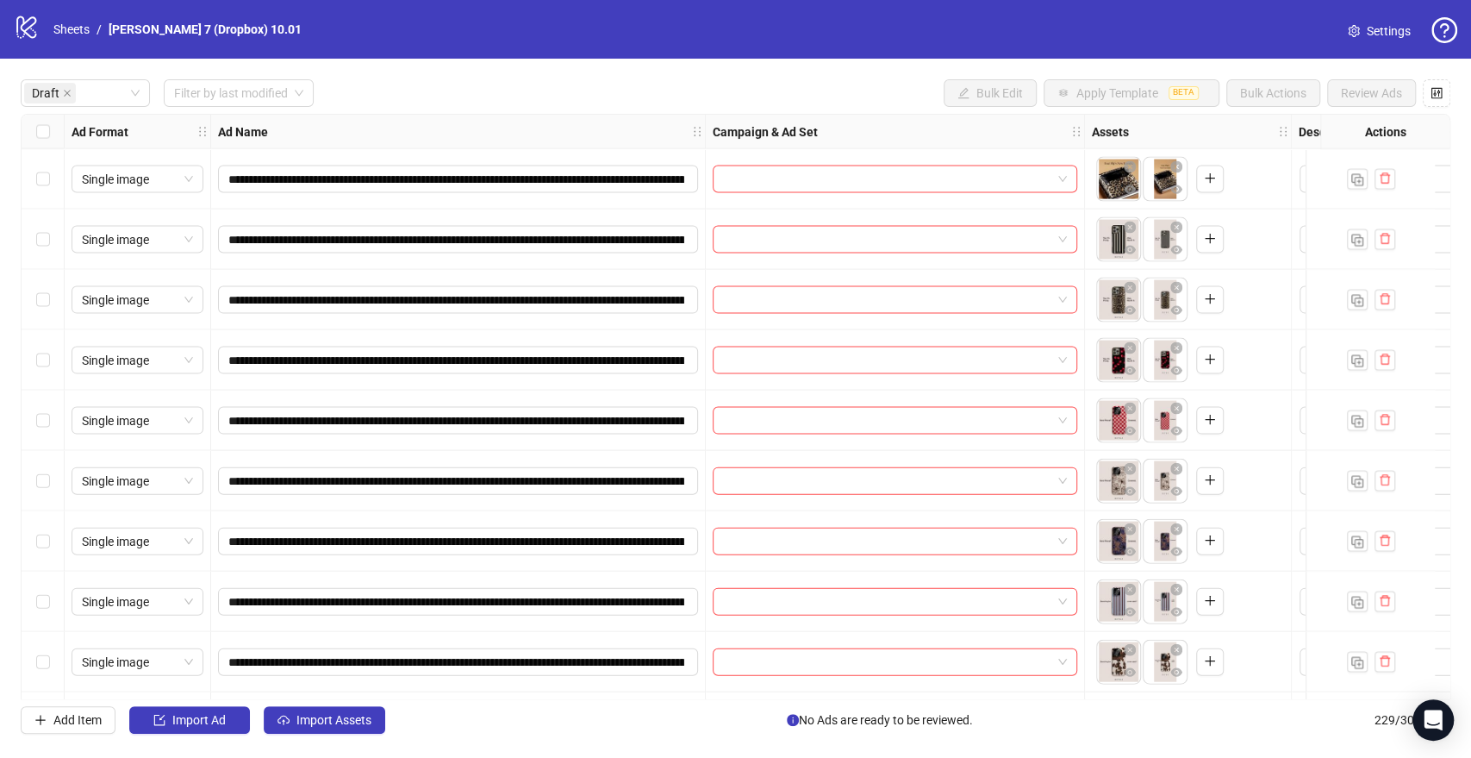
scroll to position [2475, 0]
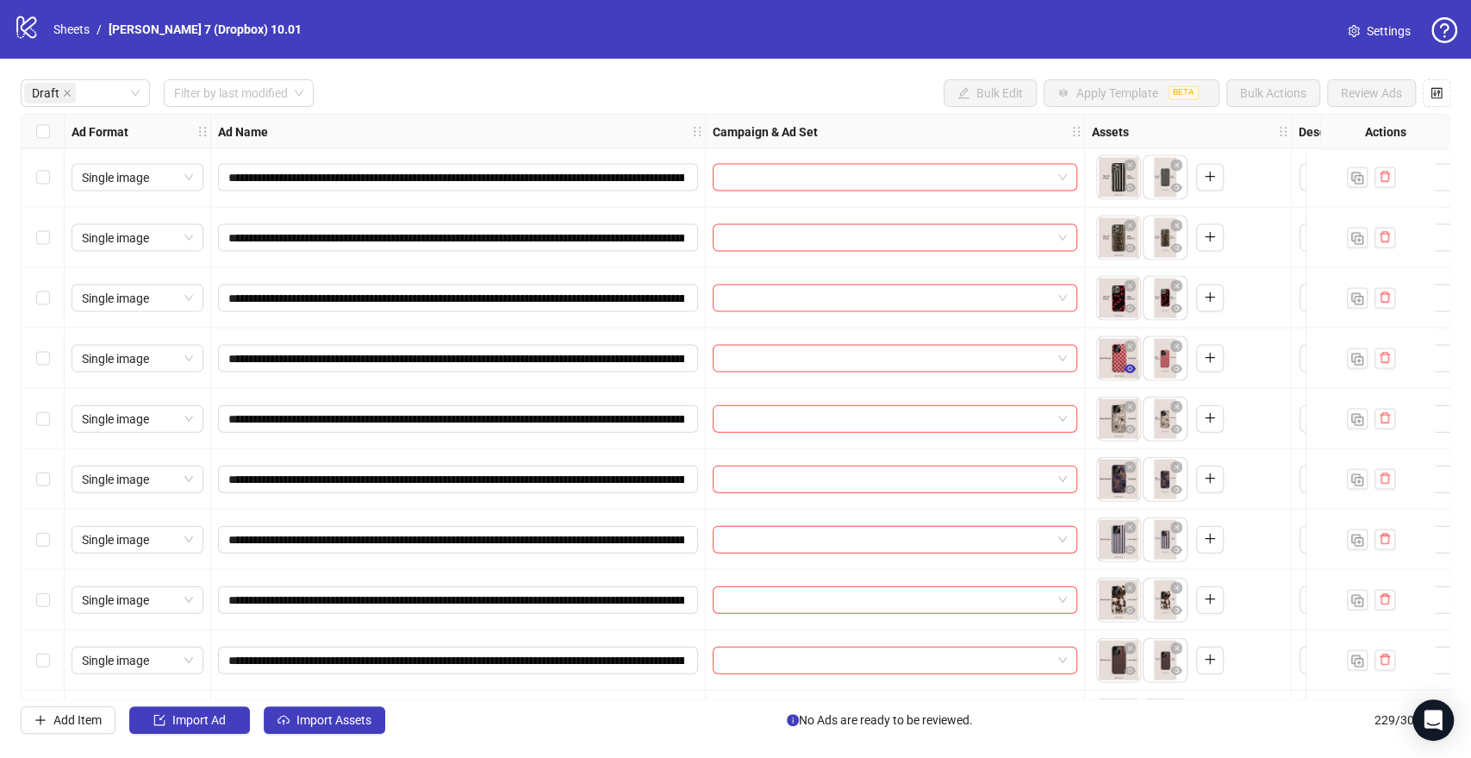
click at [1130, 366] on icon "eye" at bounding box center [1130, 369] width 12 height 9
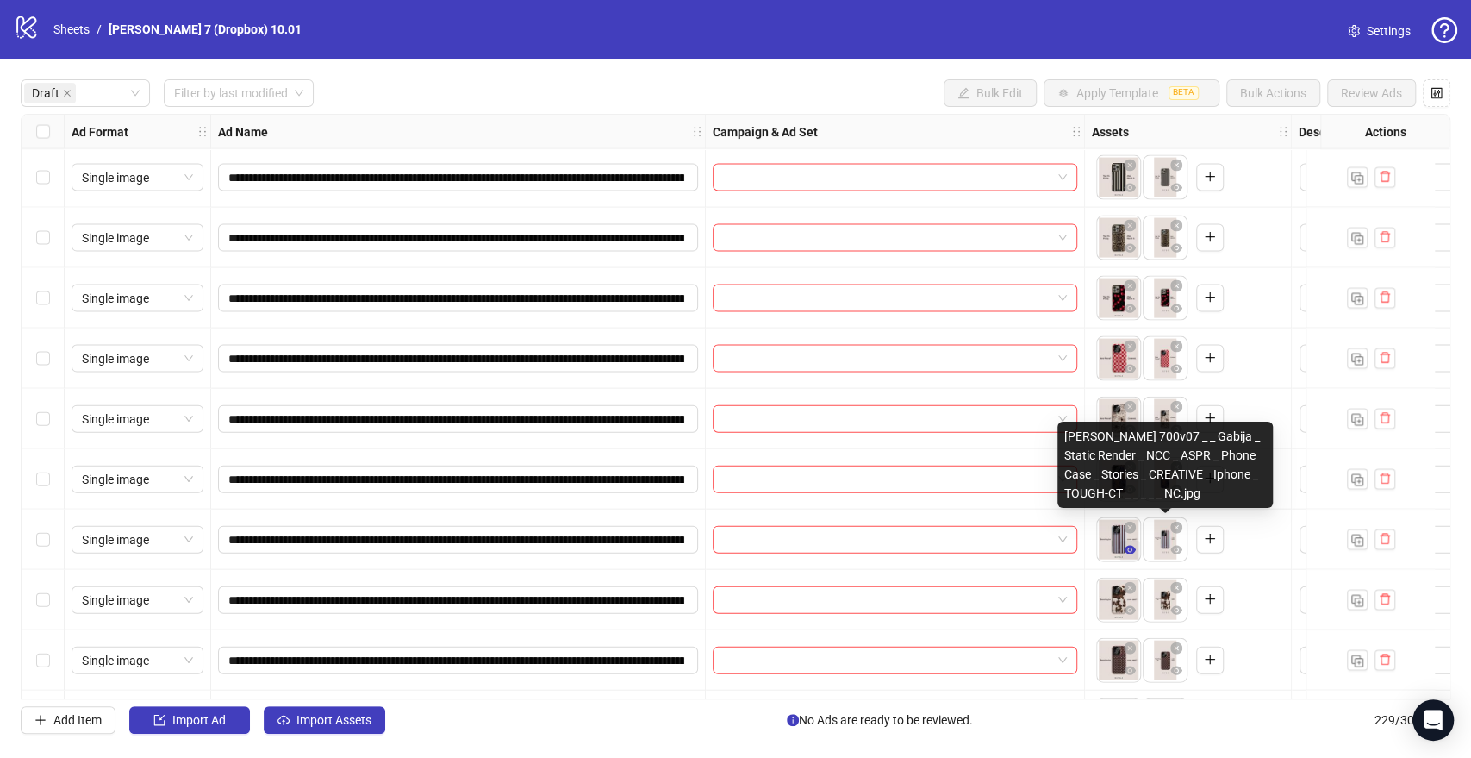
click at [1131, 555] on icon "eye" at bounding box center [1130, 550] width 12 height 12
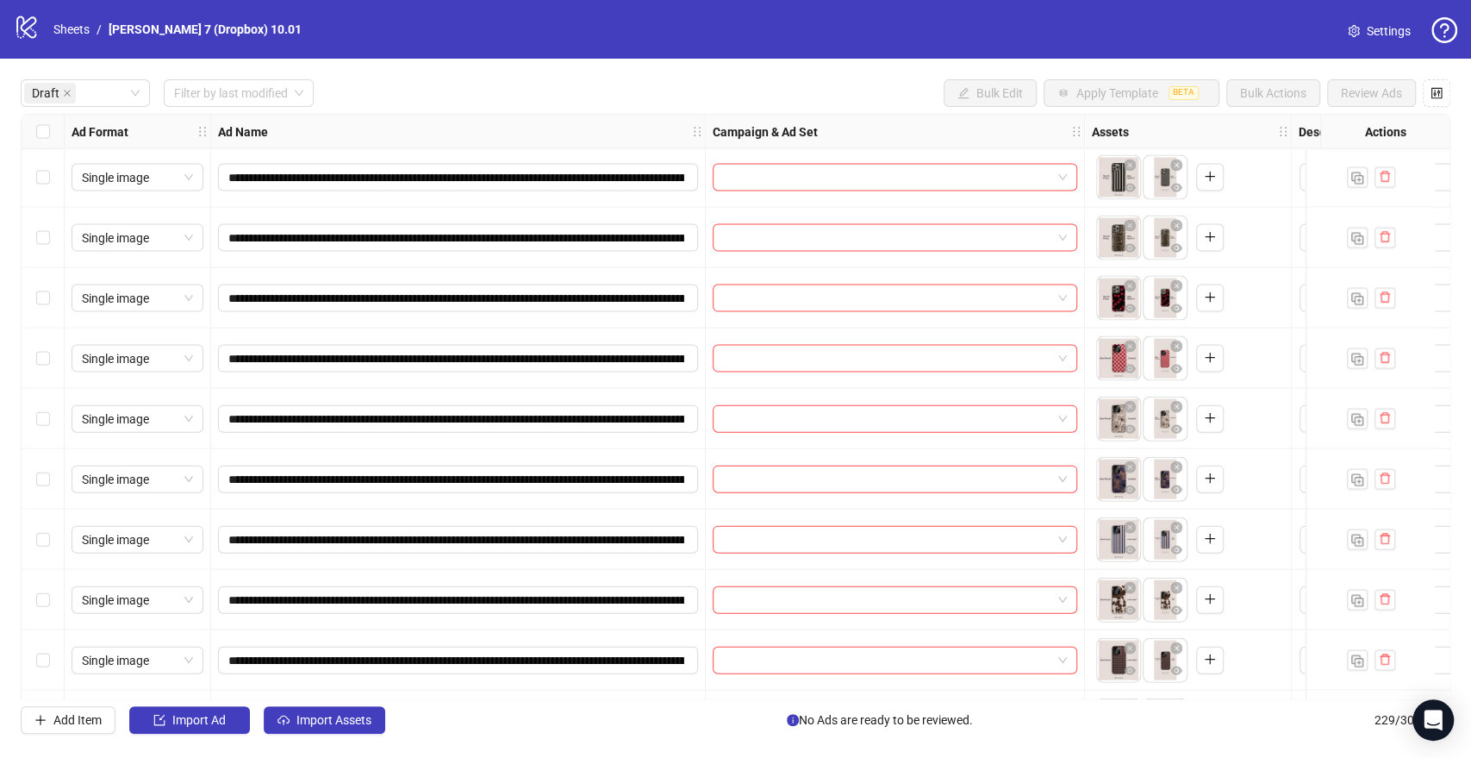
scroll to position [2666, 0]
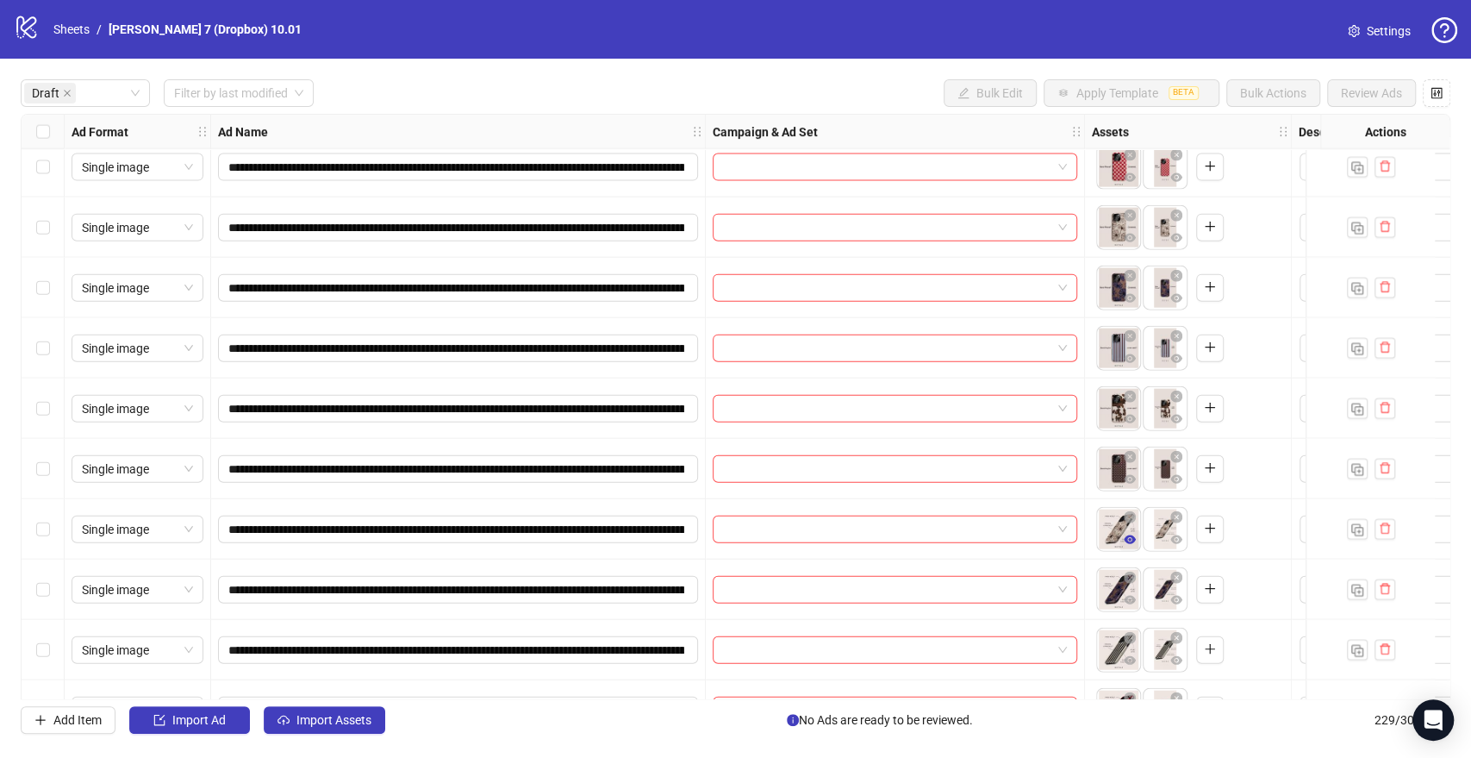
click at [1129, 536] on icon "eye" at bounding box center [1130, 539] width 12 height 9
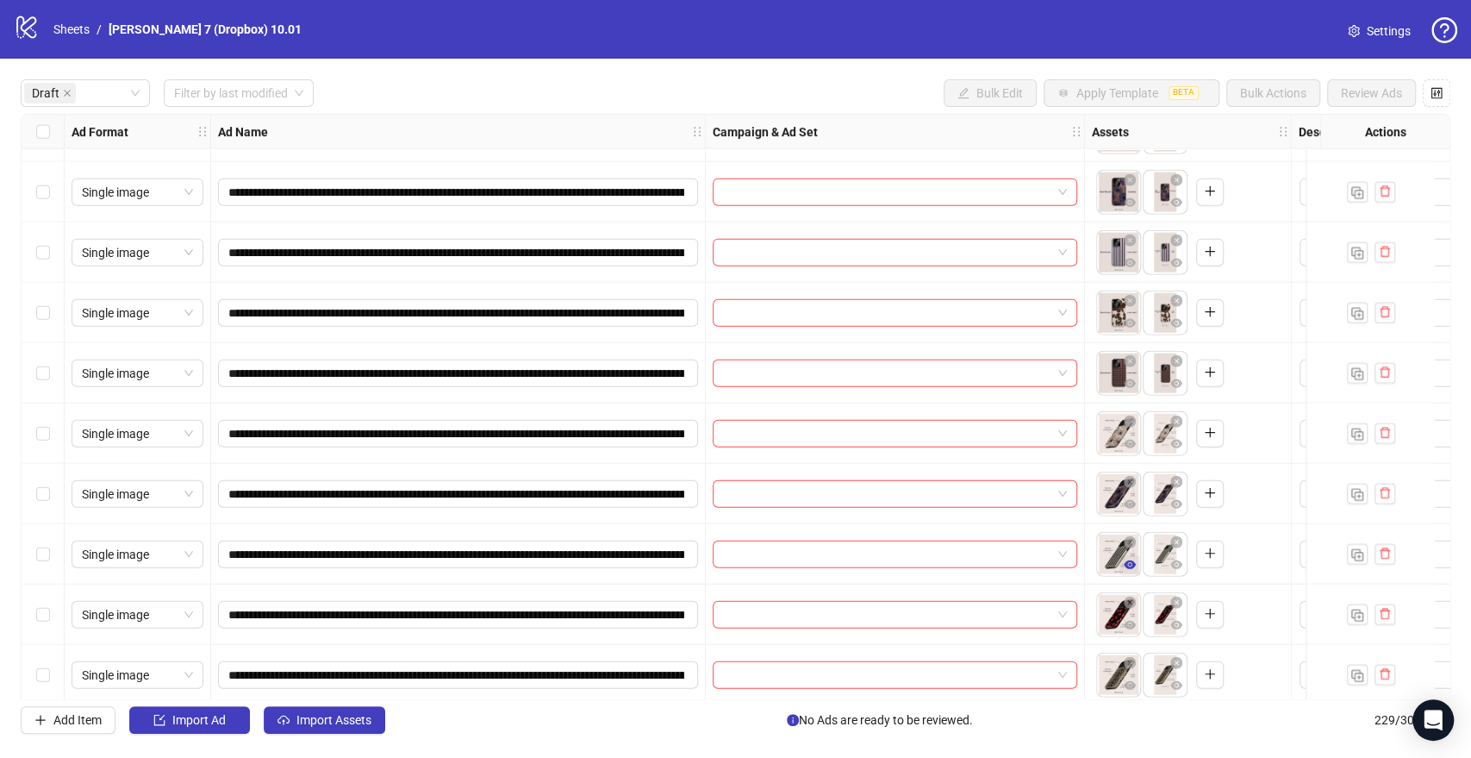
click at [1134, 564] on icon "eye" at bounding box center [1130, 564] width 12 height 9
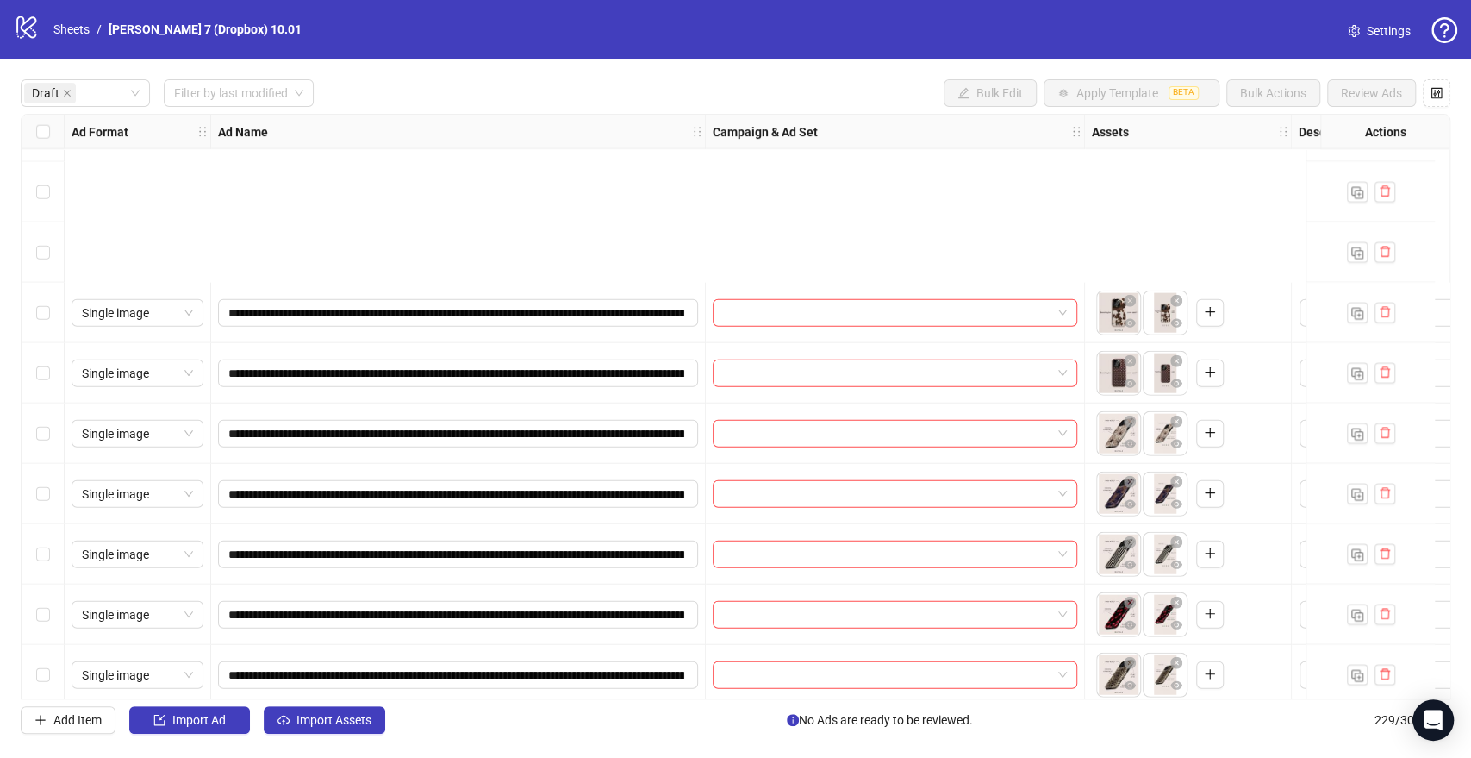
scroll to position [3049, 0]
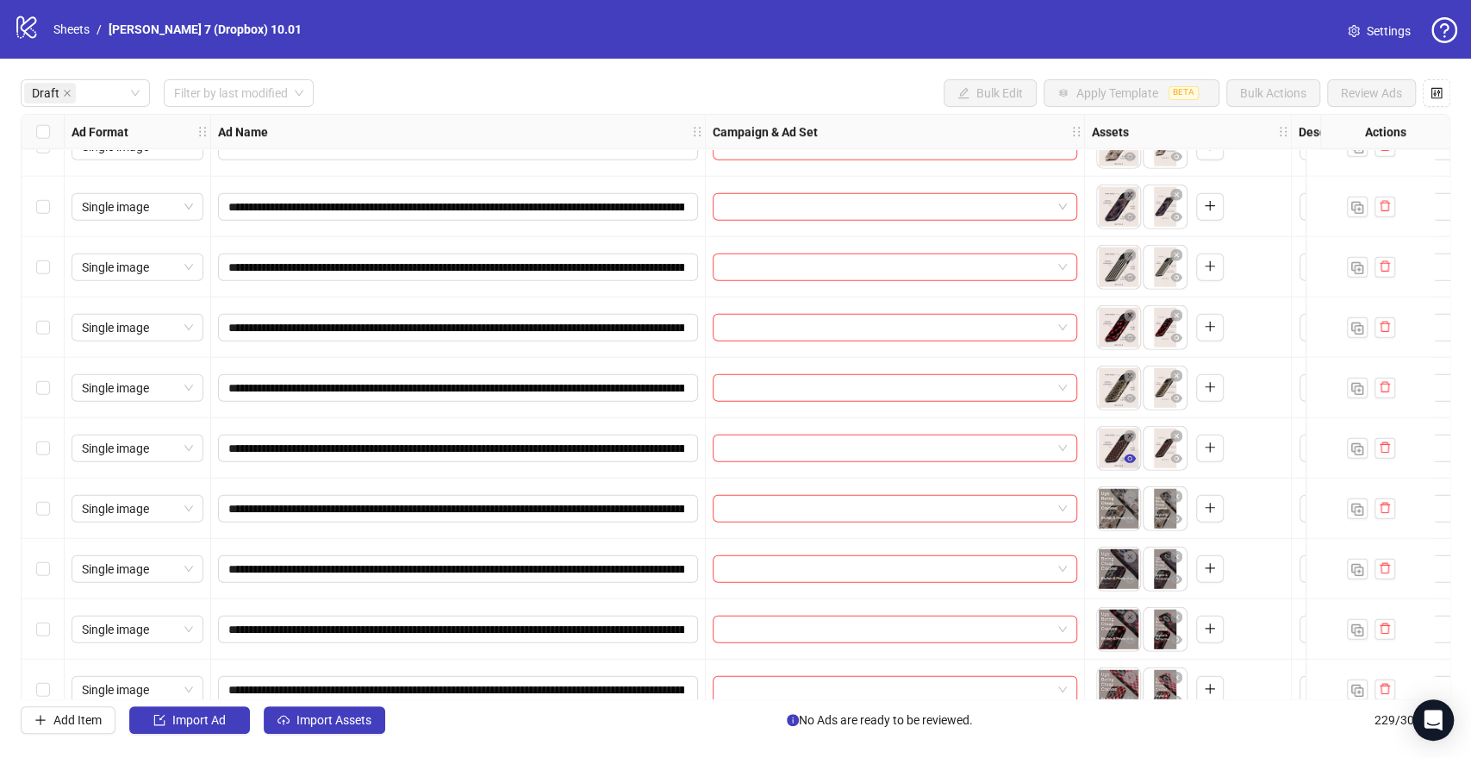
click at [1128, 462] on icon "eye" at bounding box center [1130, 458] width 12 height 9
click at [1127, 522] on icon "eye" at bounding box center [1130, 519] width 12 height 9
click at [1129, 638] on icon "eye" at bounding box center [1130, 639] width 12 height 12
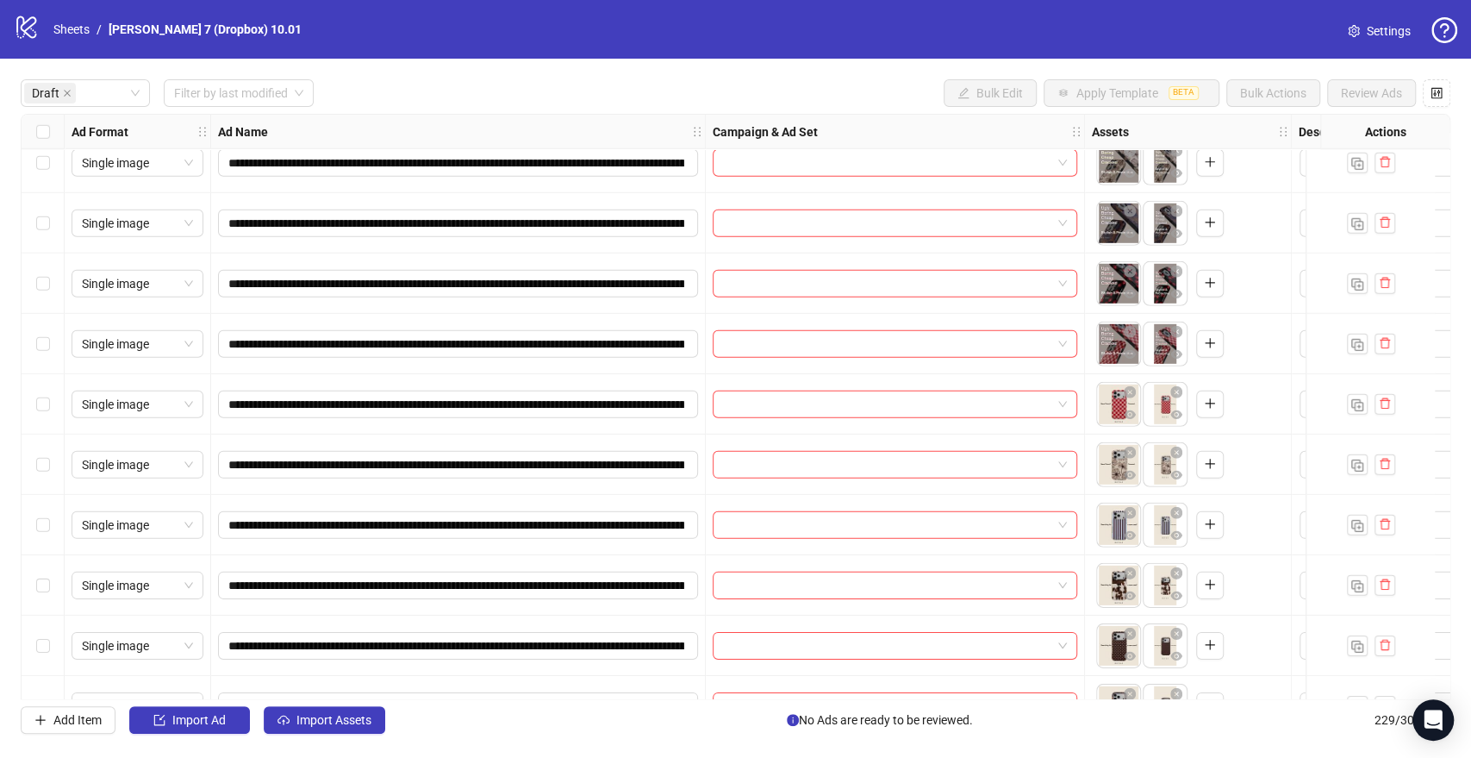
scroll to position [3337, 0]
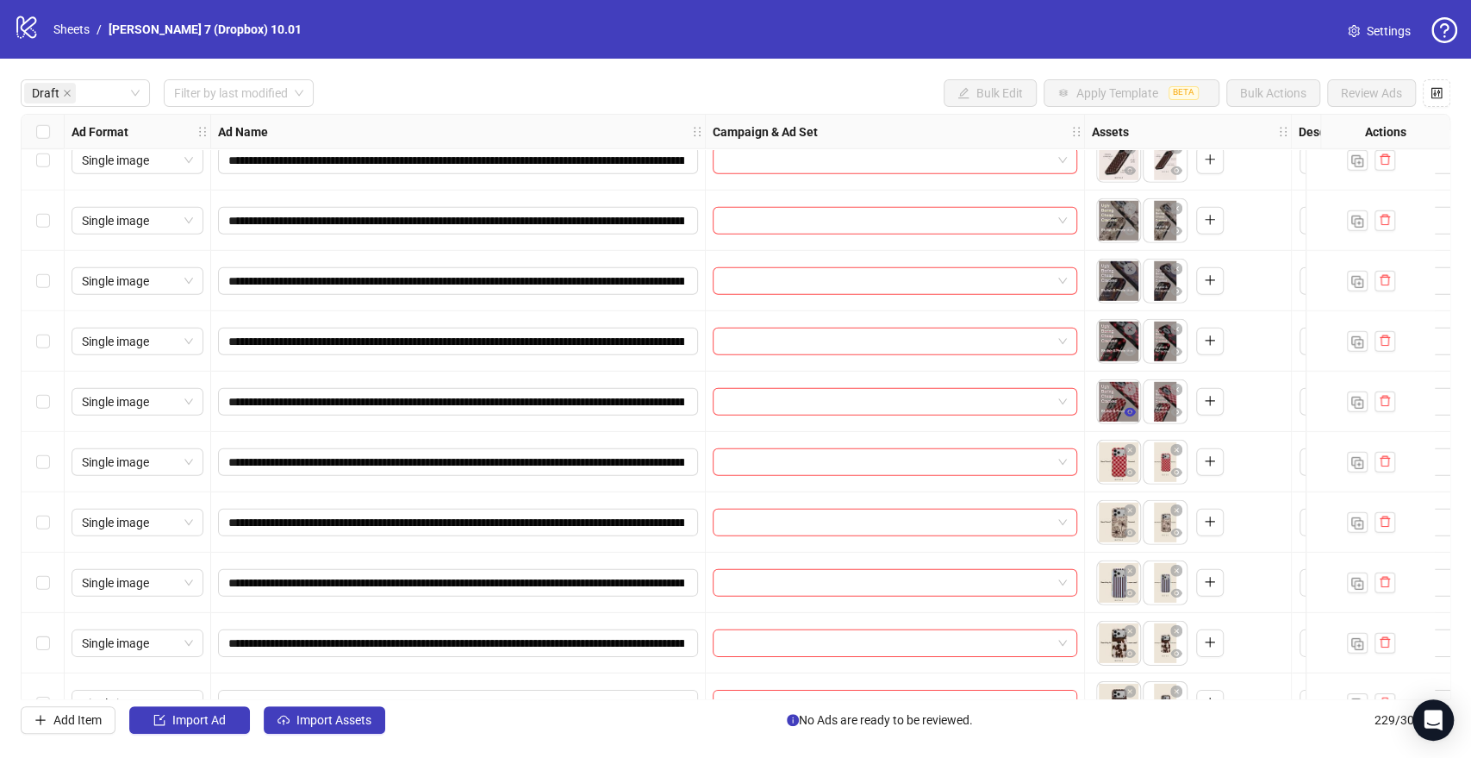
click at [1129, 412] on icon "eye" at bounding box center [1130, 412] width 12 height 9
click at [1133, 529] on icon "eye" at bounding box center [1130, 533] width 12 height 12
click at [1133, 593] on icon "eye" at bounding box center [1130, 593] width 12 height 9
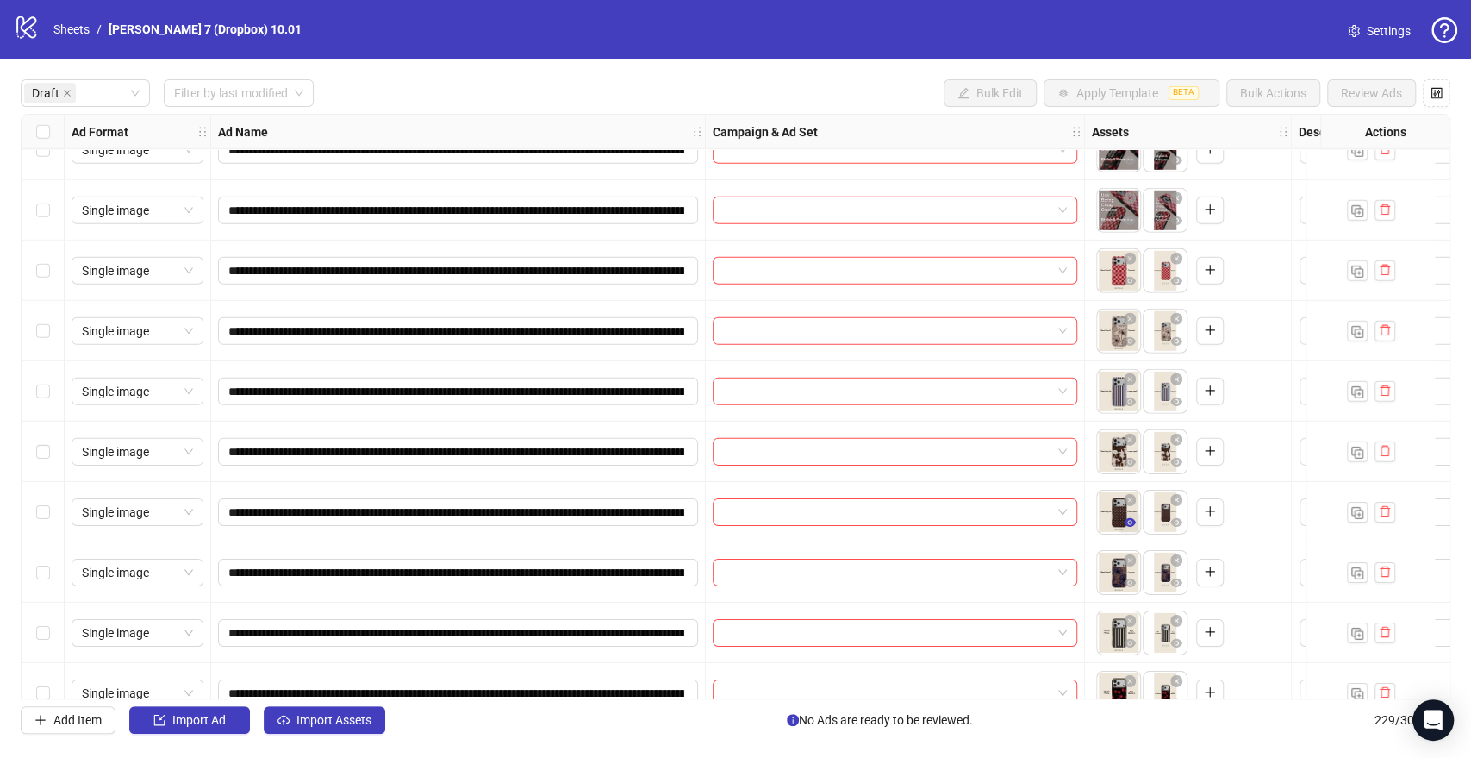
click at [1133, 521] on icon "eye" at bounding box center [1130, 522] width 12 height 9
click at [1131, 642] on icon "eye" at bounding box center [1130, 643] width 12 height 9
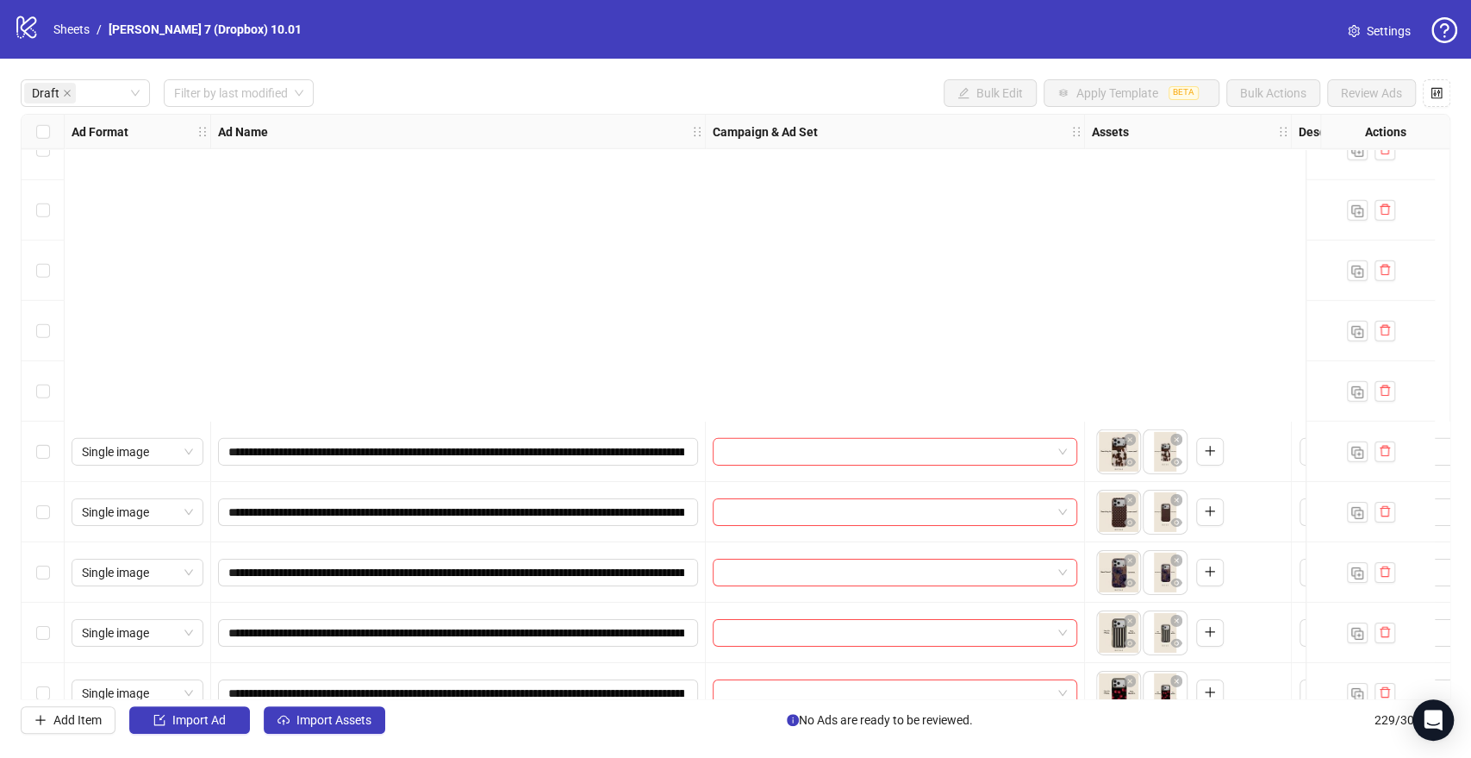
scroll to position [3911, 0]
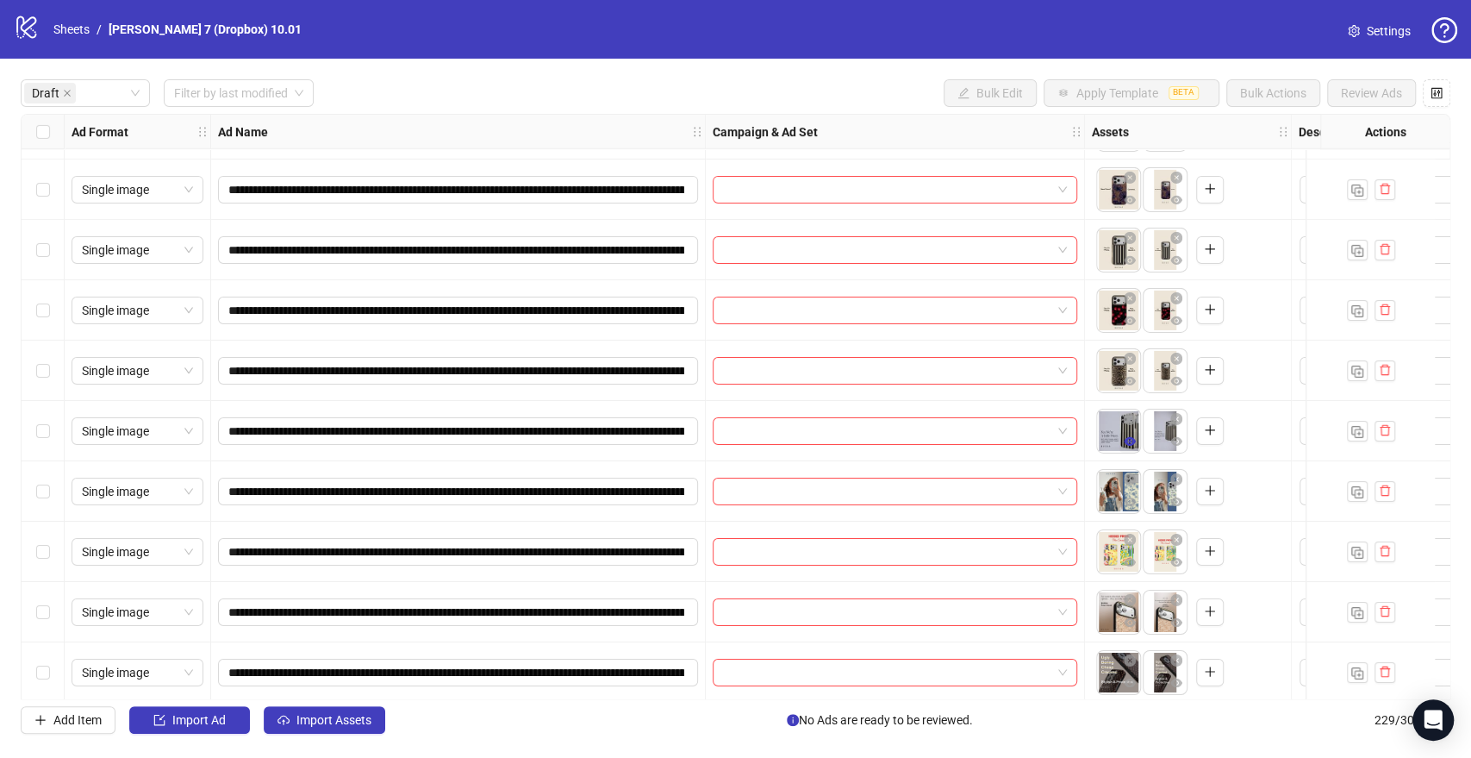
click at [1126, 441] on icon "eye" at bounding box center [1130, 441] width 12 height 12
click at [1132, 499] on icon "eye" at bounding box center [1130, 501] width 12 height 9
click at [1131, 558] on icon "eye" at bounding box center [1130, 562] width 12 height 9
click at [1132, 619] on icon "eye" at bounding box center [1130, 622] width 12 height 9
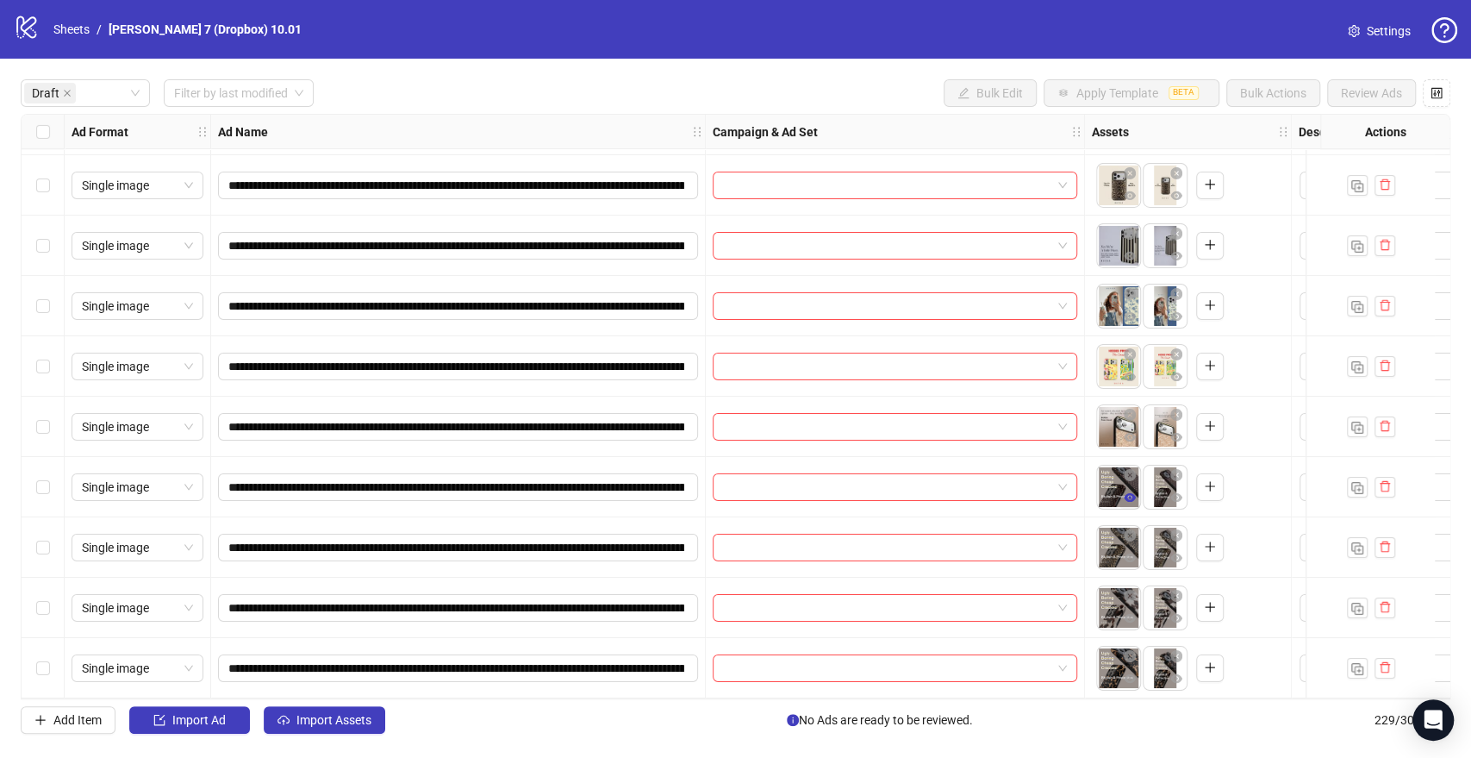
click at [1132, 493] on icon "eye" at bounding box center [1130, 497] width 12 height 9
click at [1132, 674] on icon "eye" at bounding box center [1130, 678] width 12 height 9
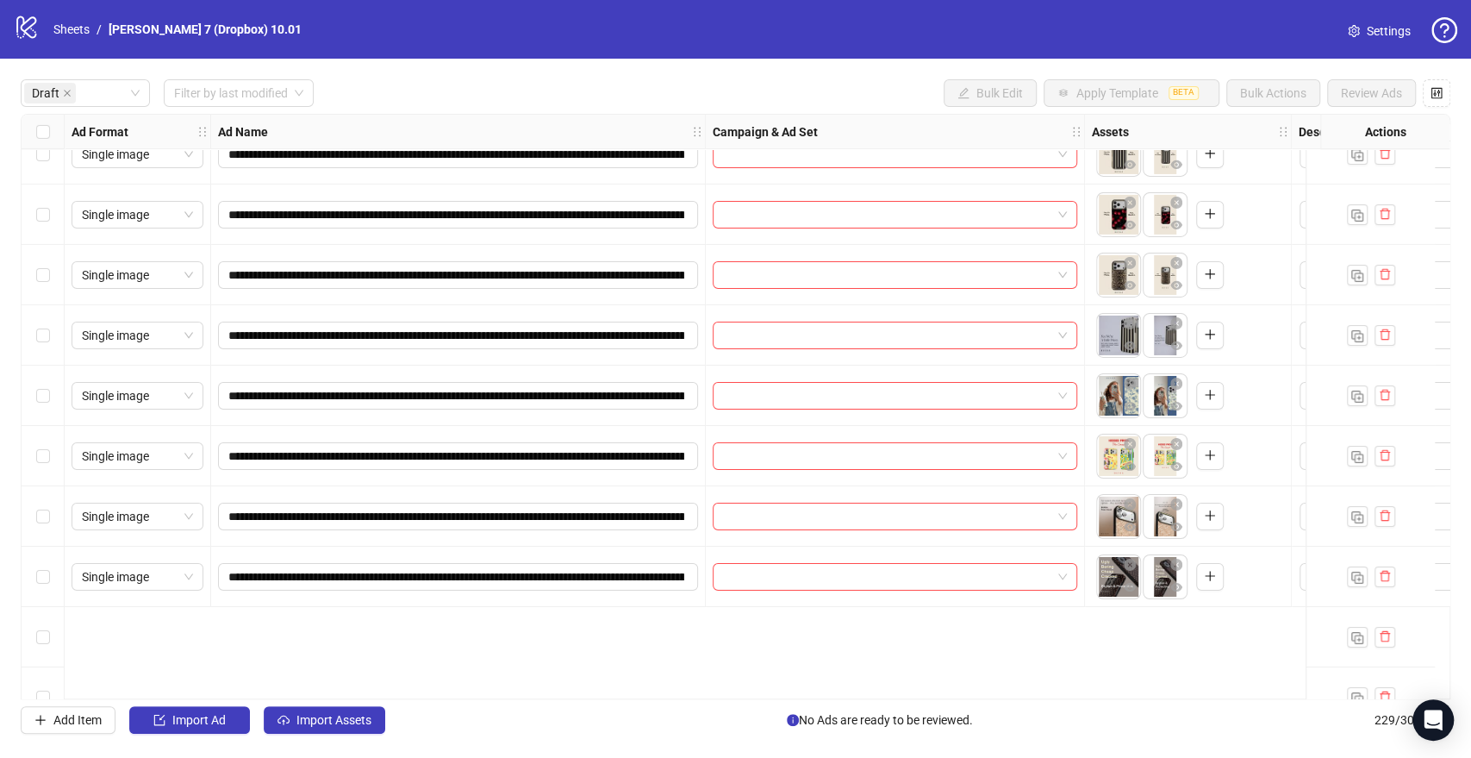
scroll to position [3815, 0]
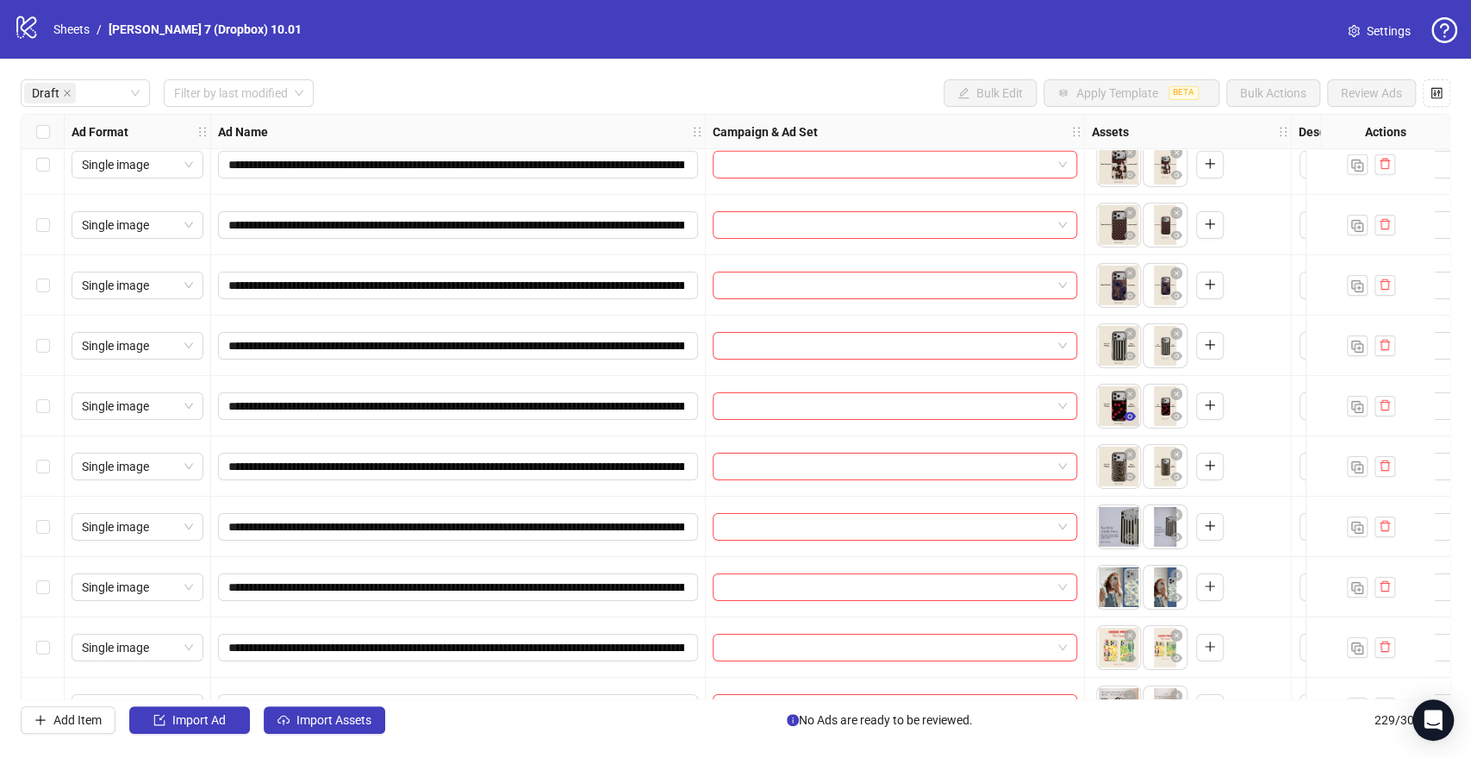
click at [1133, 415] on icon "eye" at bounding box center [1130, 416] width 12 height 9
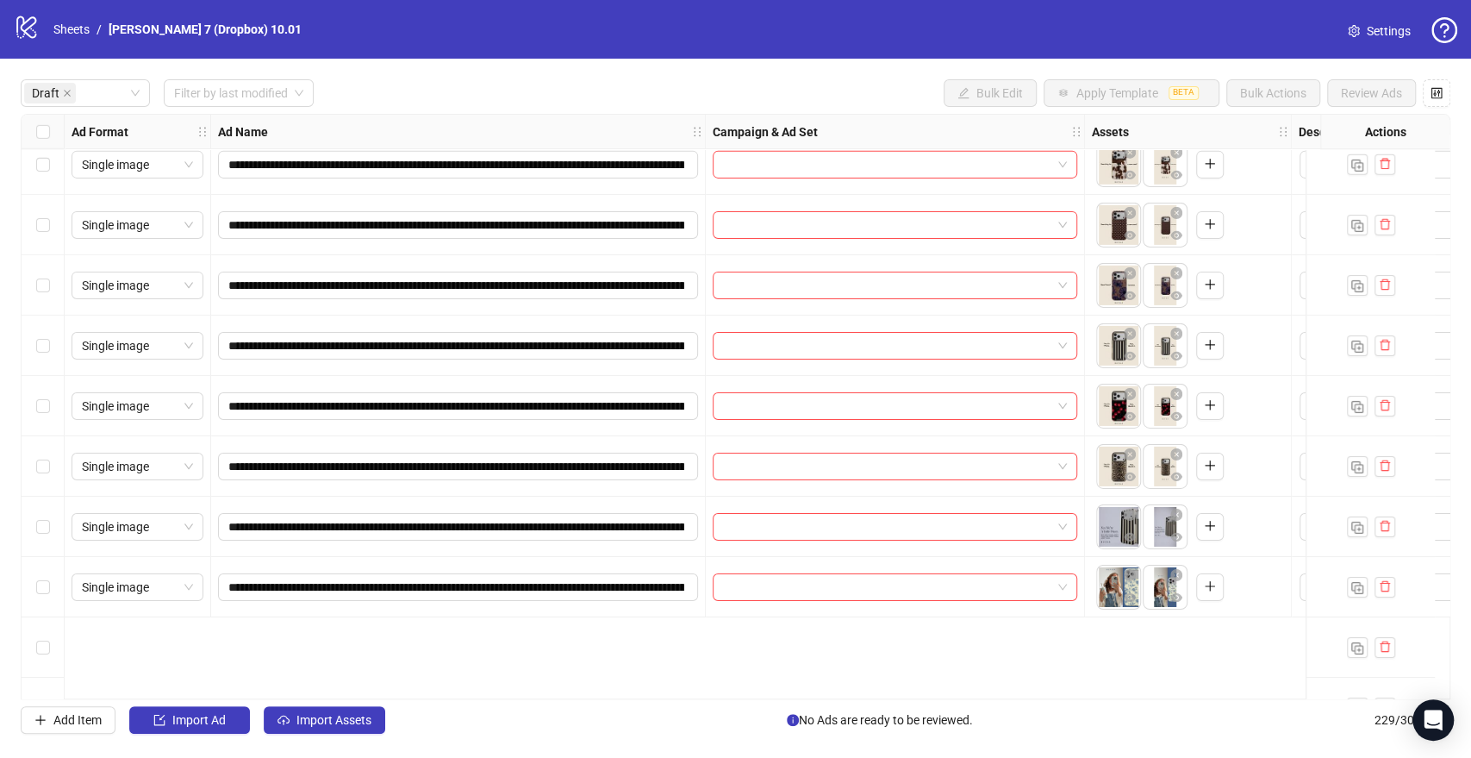
scroll to position [3624, 0]
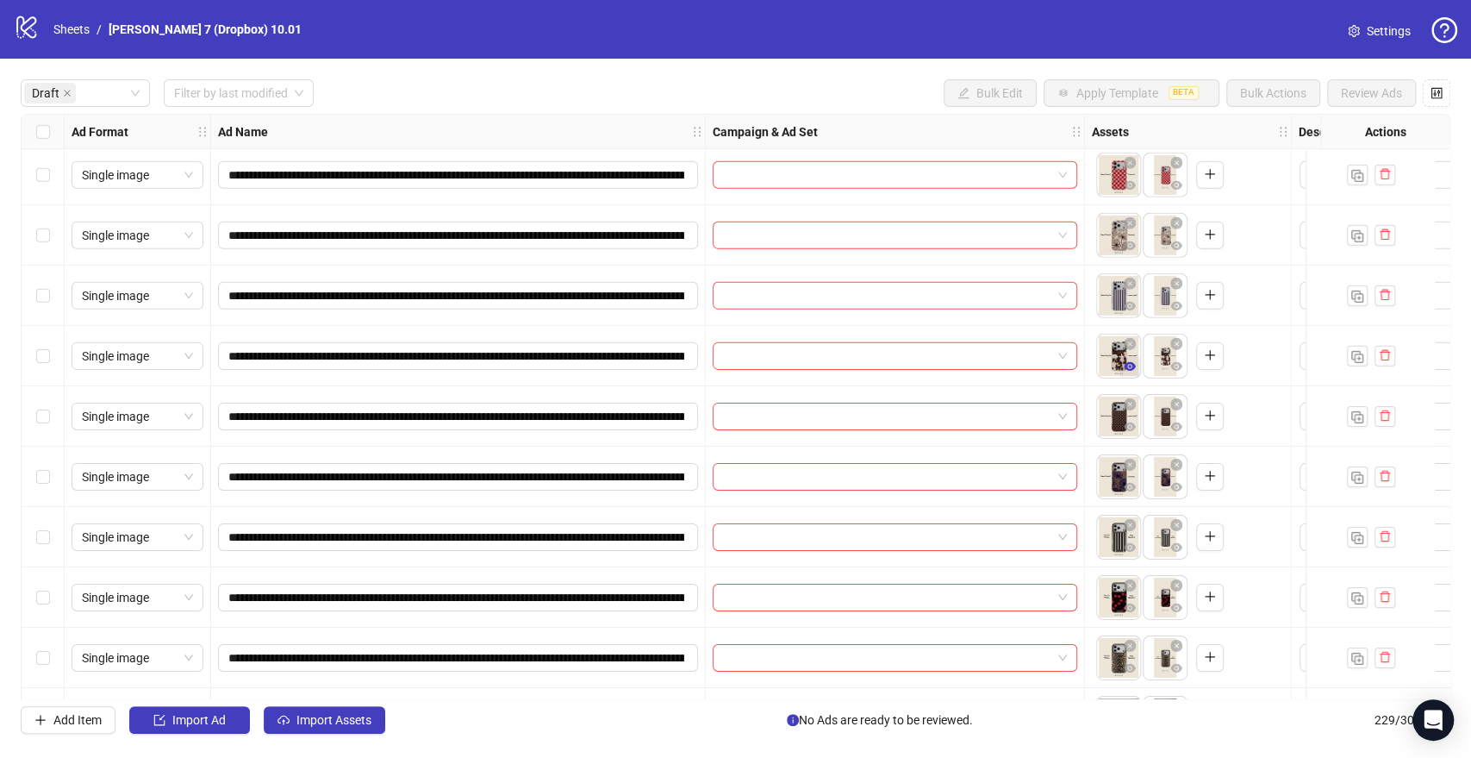
click at [1130, 364] on icon "eye" at bounding box center [1130, 366] width 12 height 12
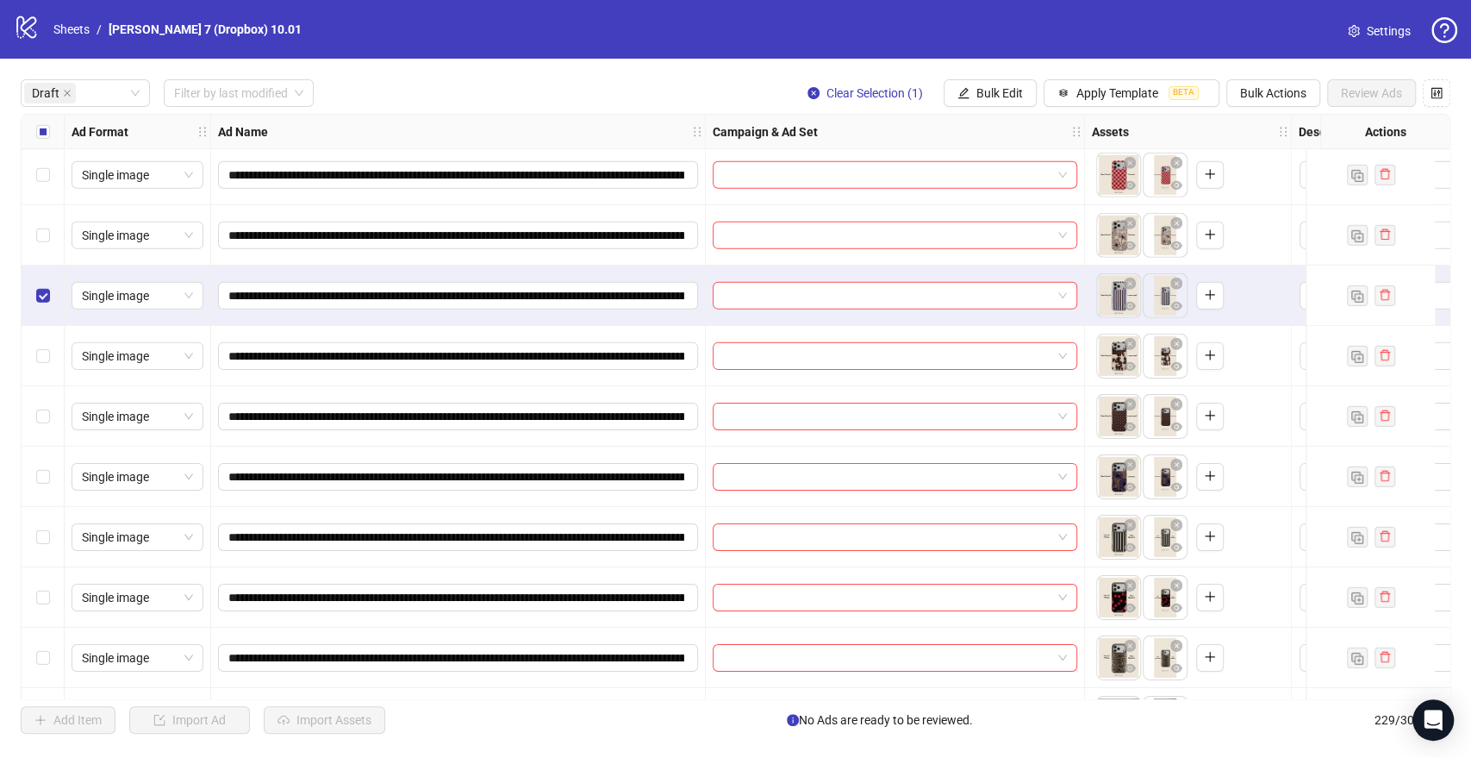
click at [41, 186] on div "Select row 61" at bounding box center [43, 175] width 43 height 60
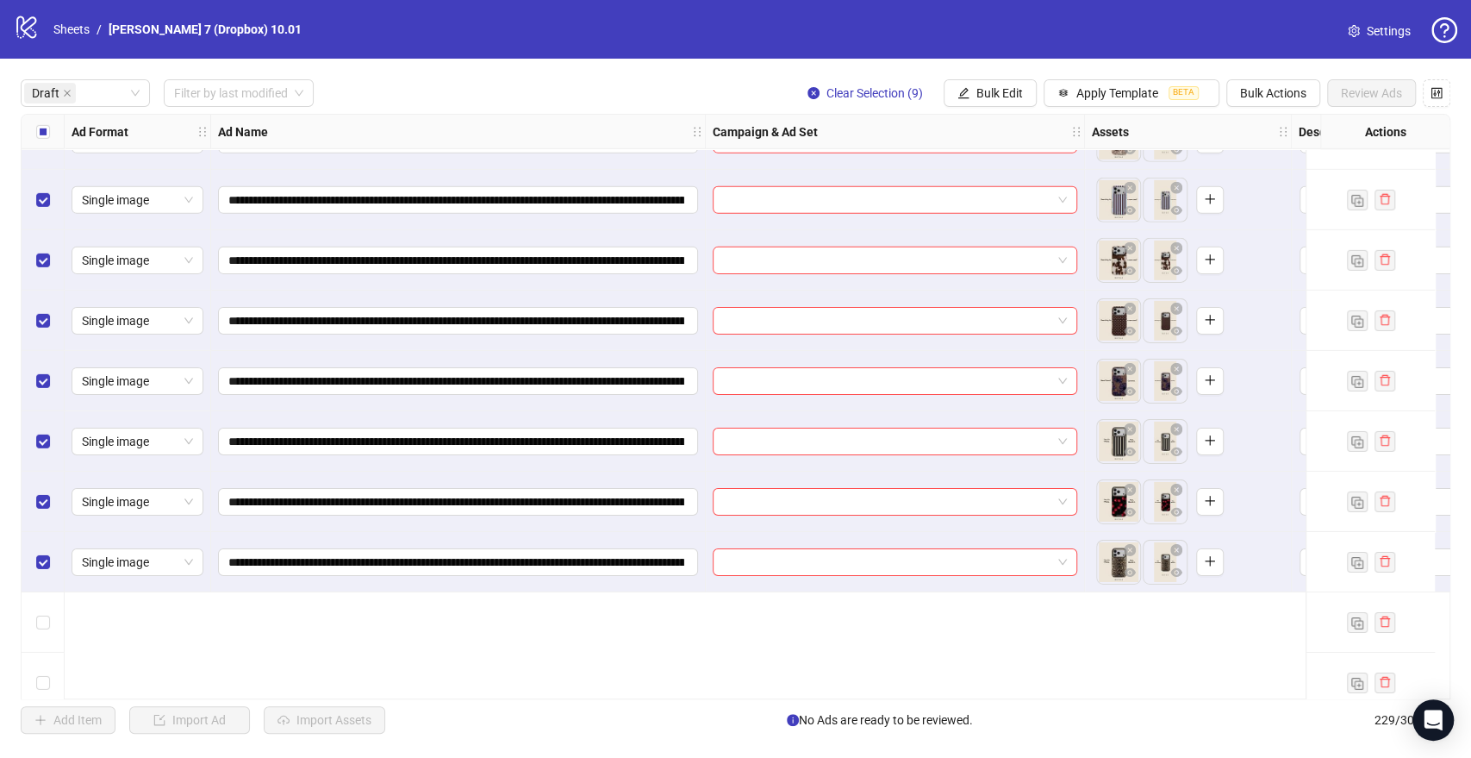
scroll to position [3528, 0]
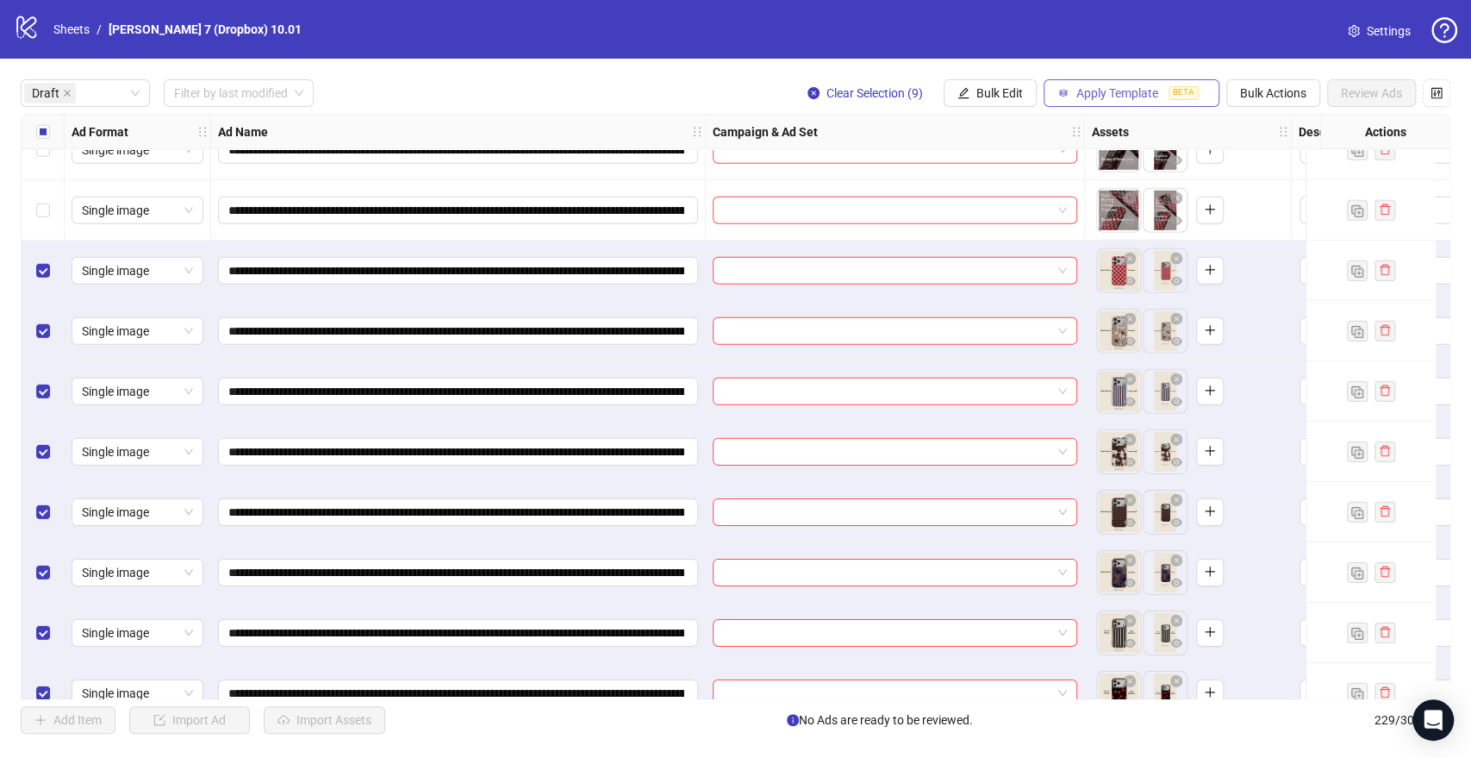
click at [1106, 100] on span "Apply Template" at bounding box center [1117, 93] width 82 height 14
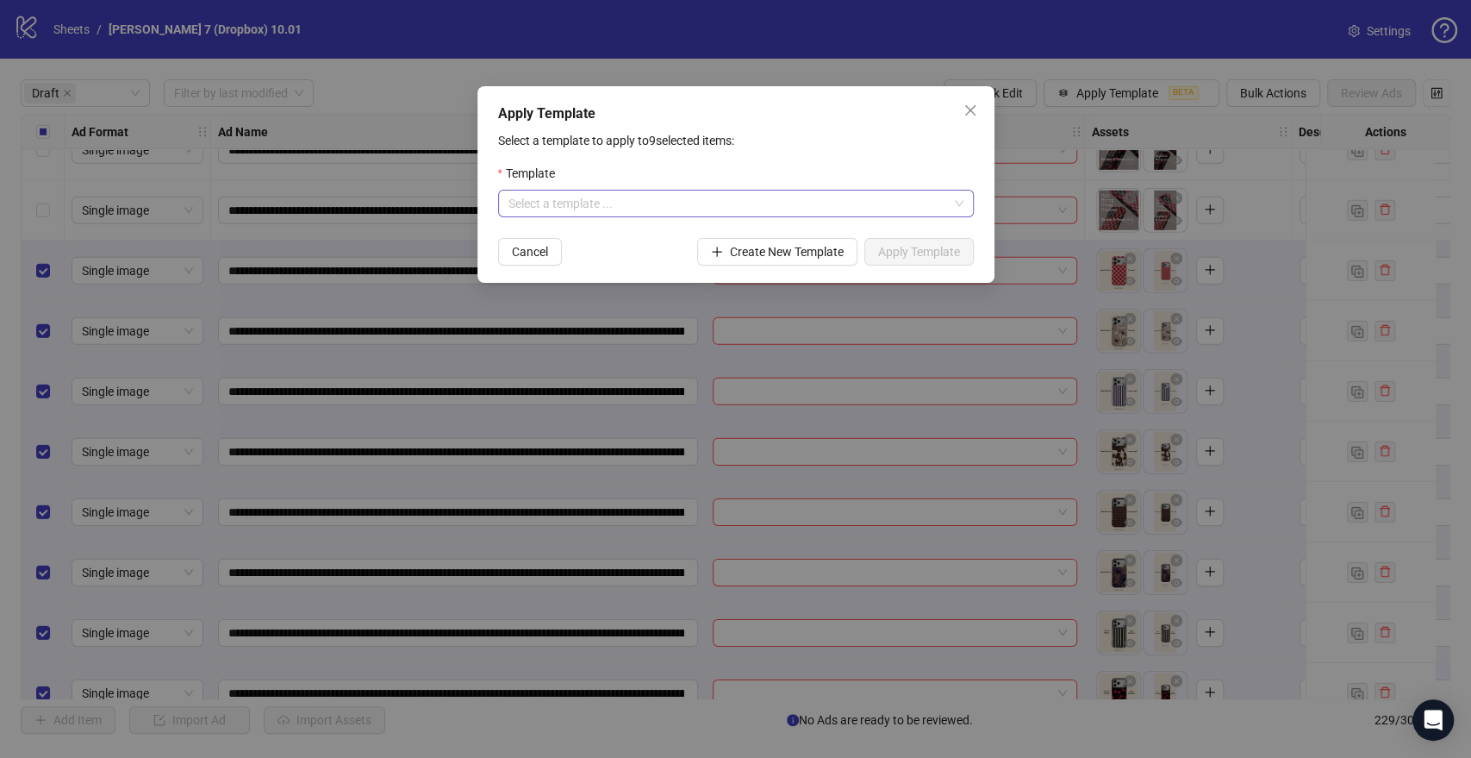
click at [740, 204] on input "search" at bounding box center [728, 203] width 440 height 26
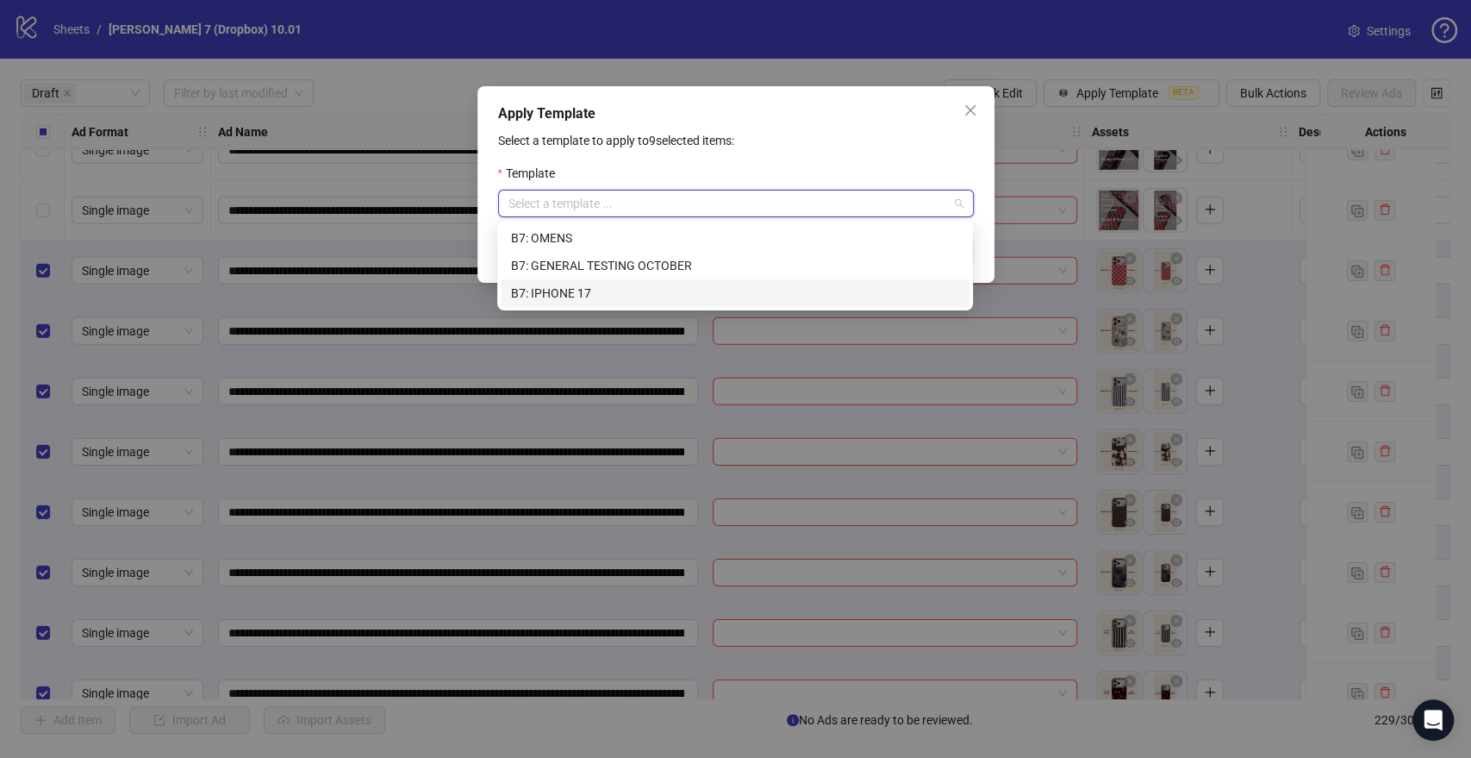
click at [576, 288] on div "B7: IPHONE 17" at bounding box center [735, 293] width 448 height 19
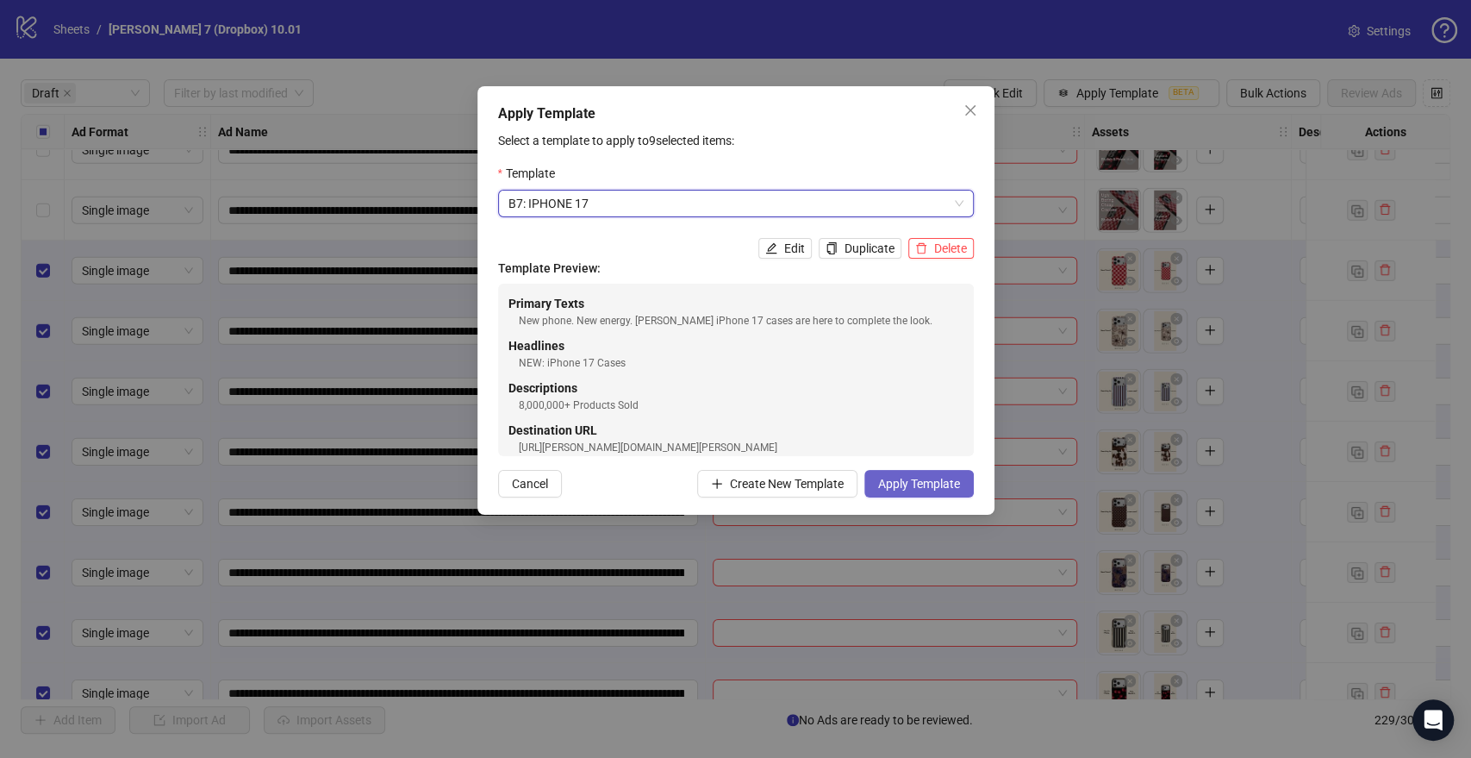
click at [925, 477] on span "Apply Template" at bounding box center [919, 484] width 82 height 14
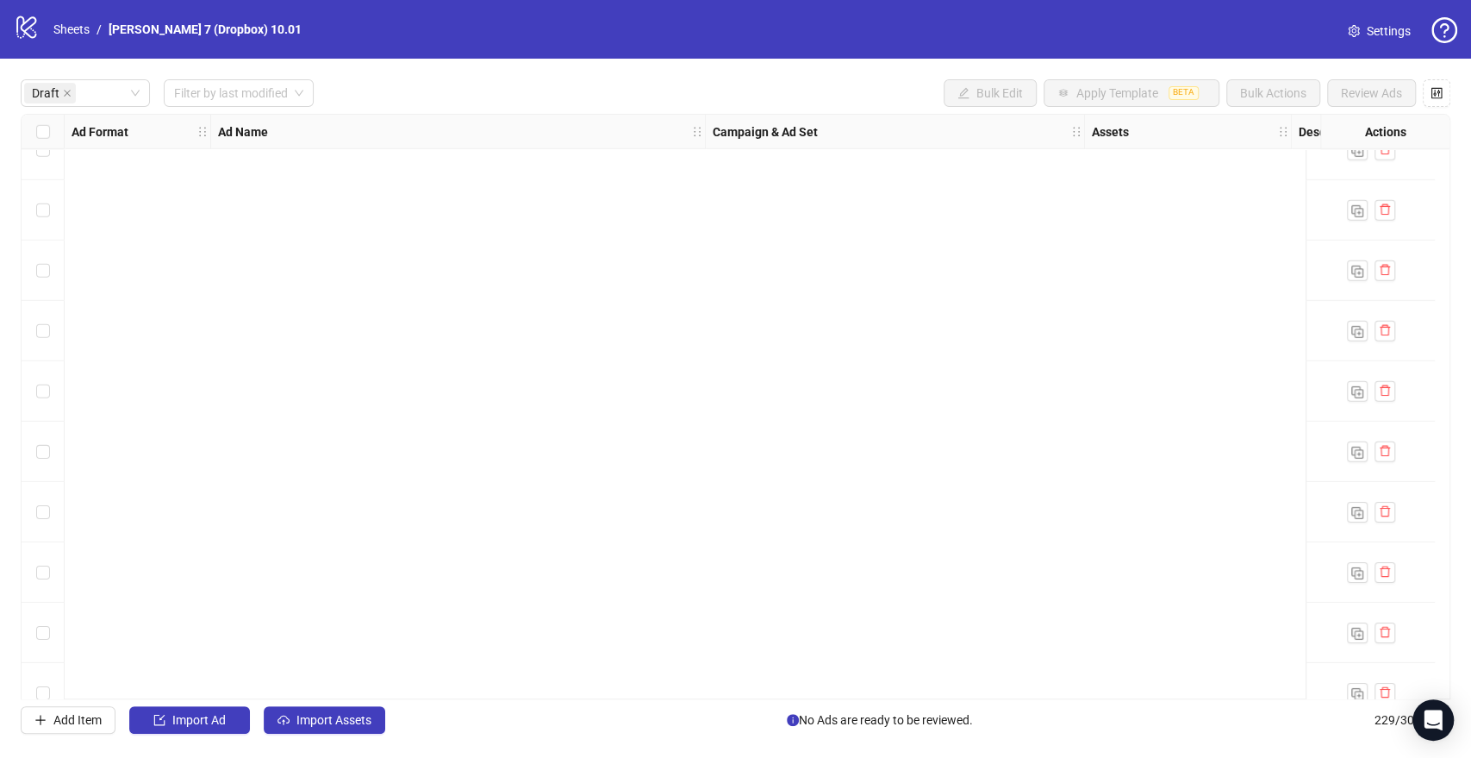
scroll to position [0, 0]
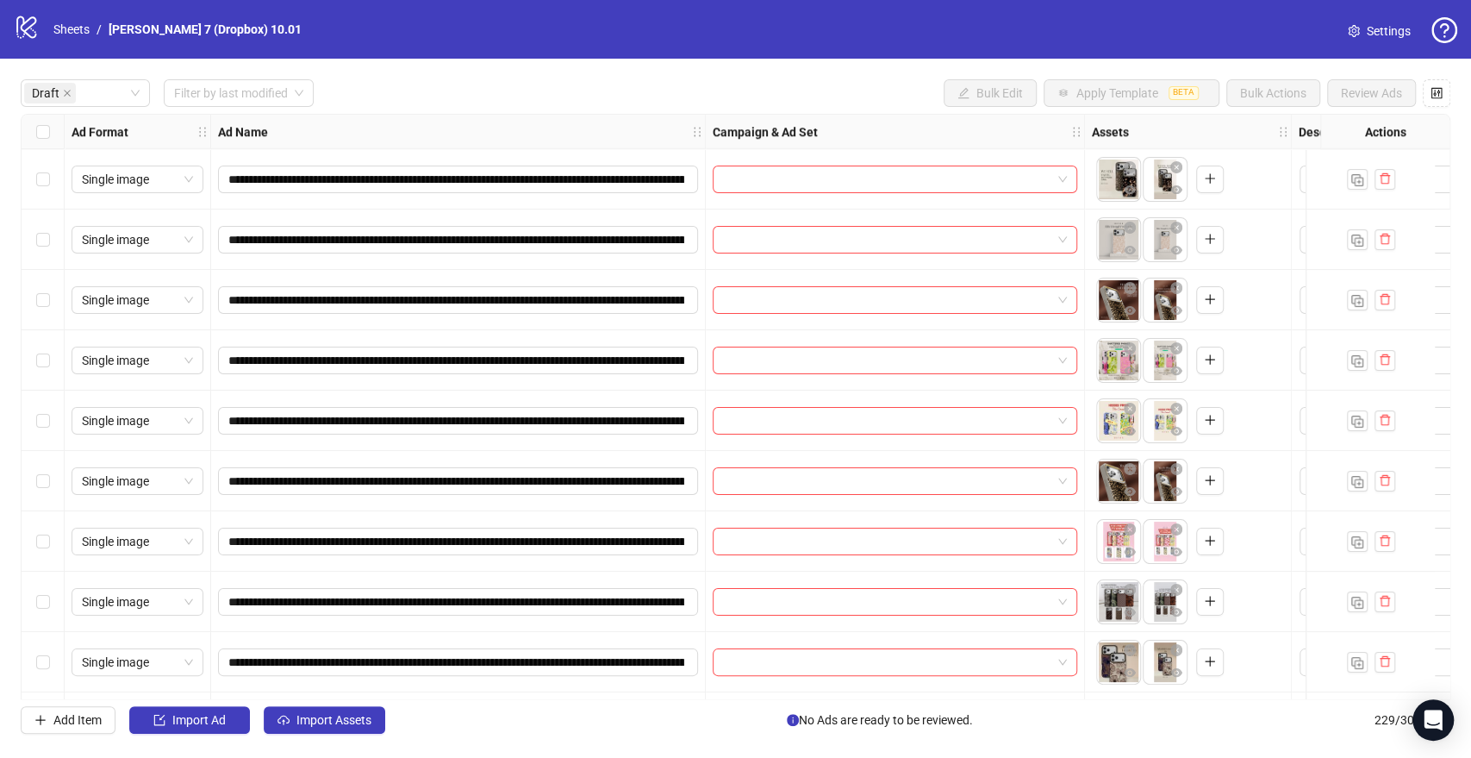
click at [51, 174] on div "Select row 1" at bounding box center [43, 179] width 43 height 60
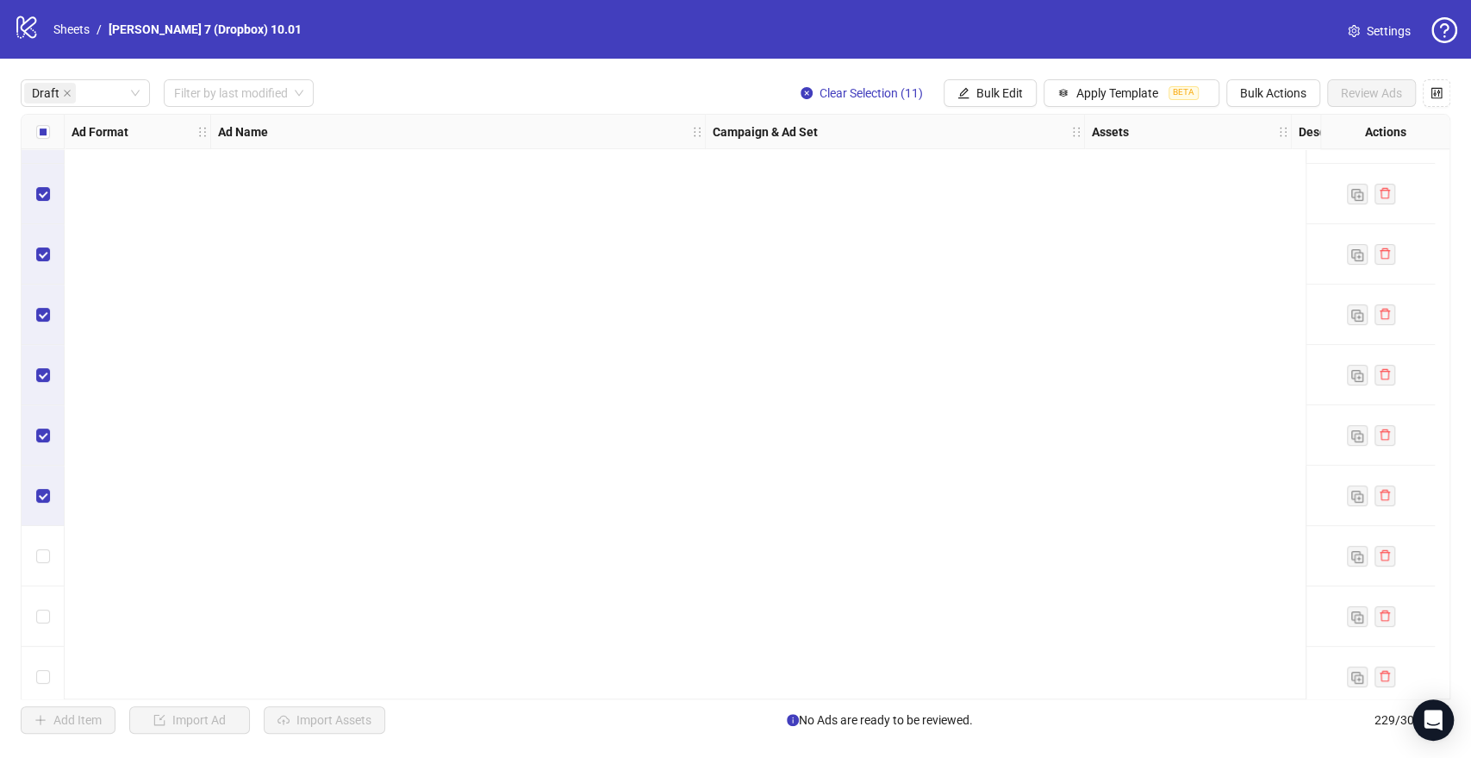
scroll to position [4102, 0]
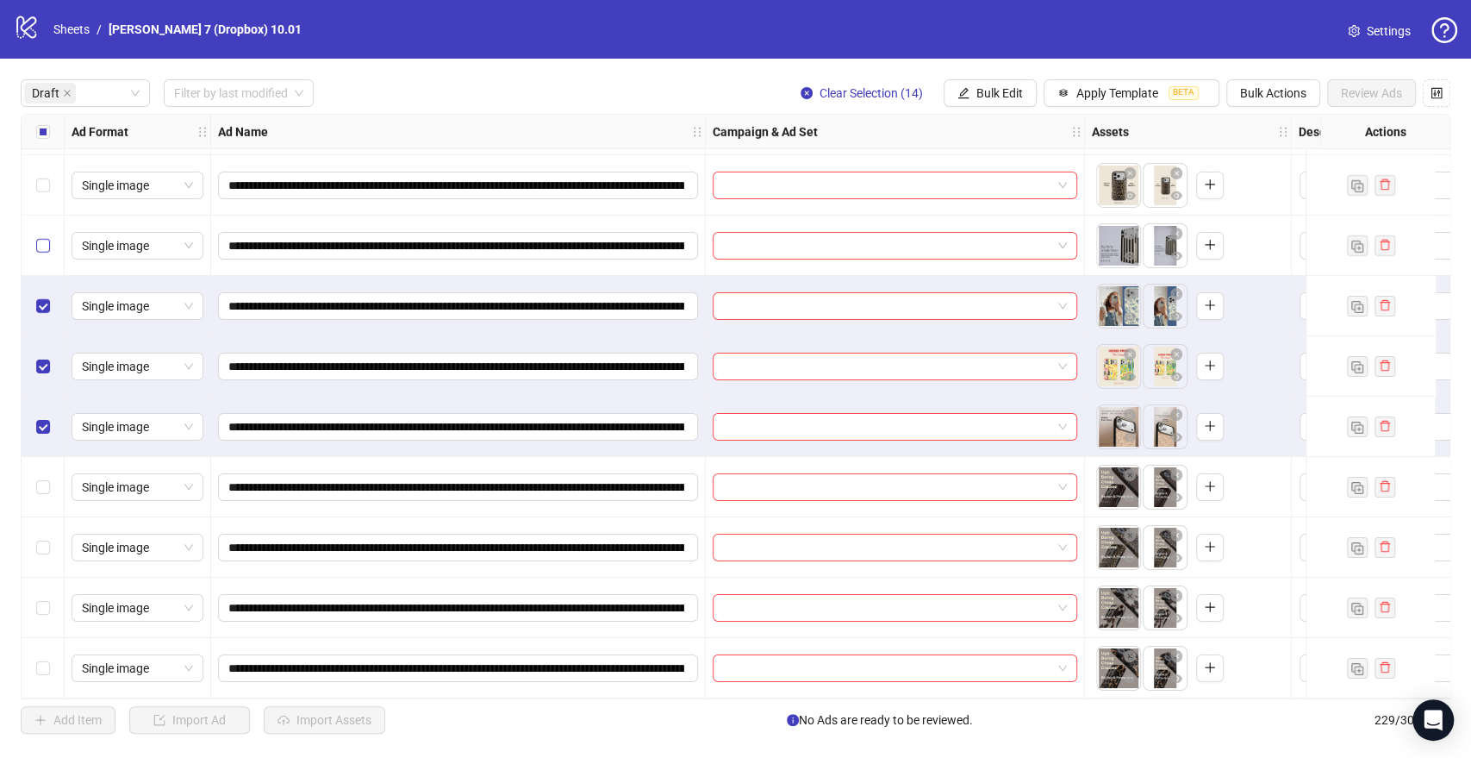
click at [38, 246] on label "Select row 70" at bounding box center [43, 245] width 14 height 19
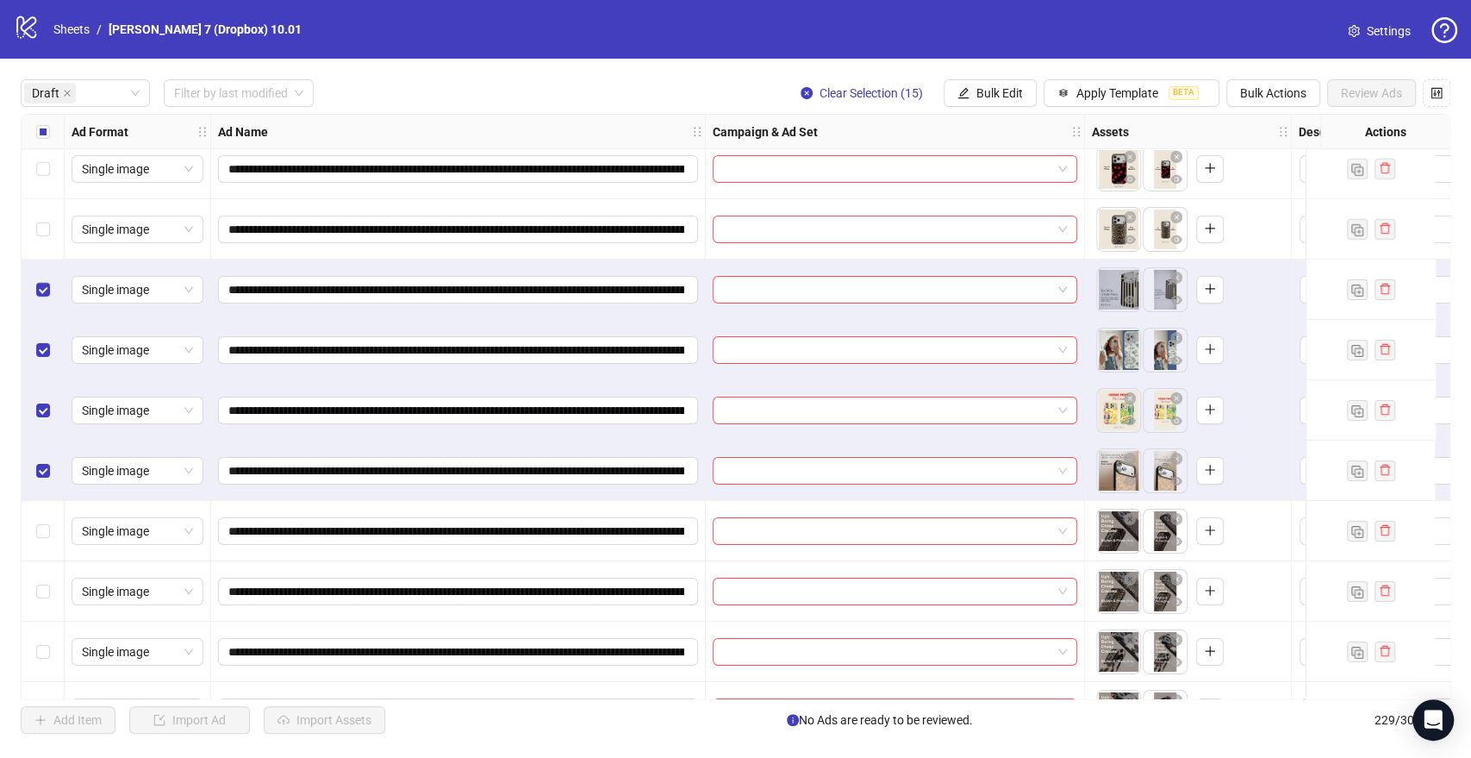
scroll to position [4007, 0]
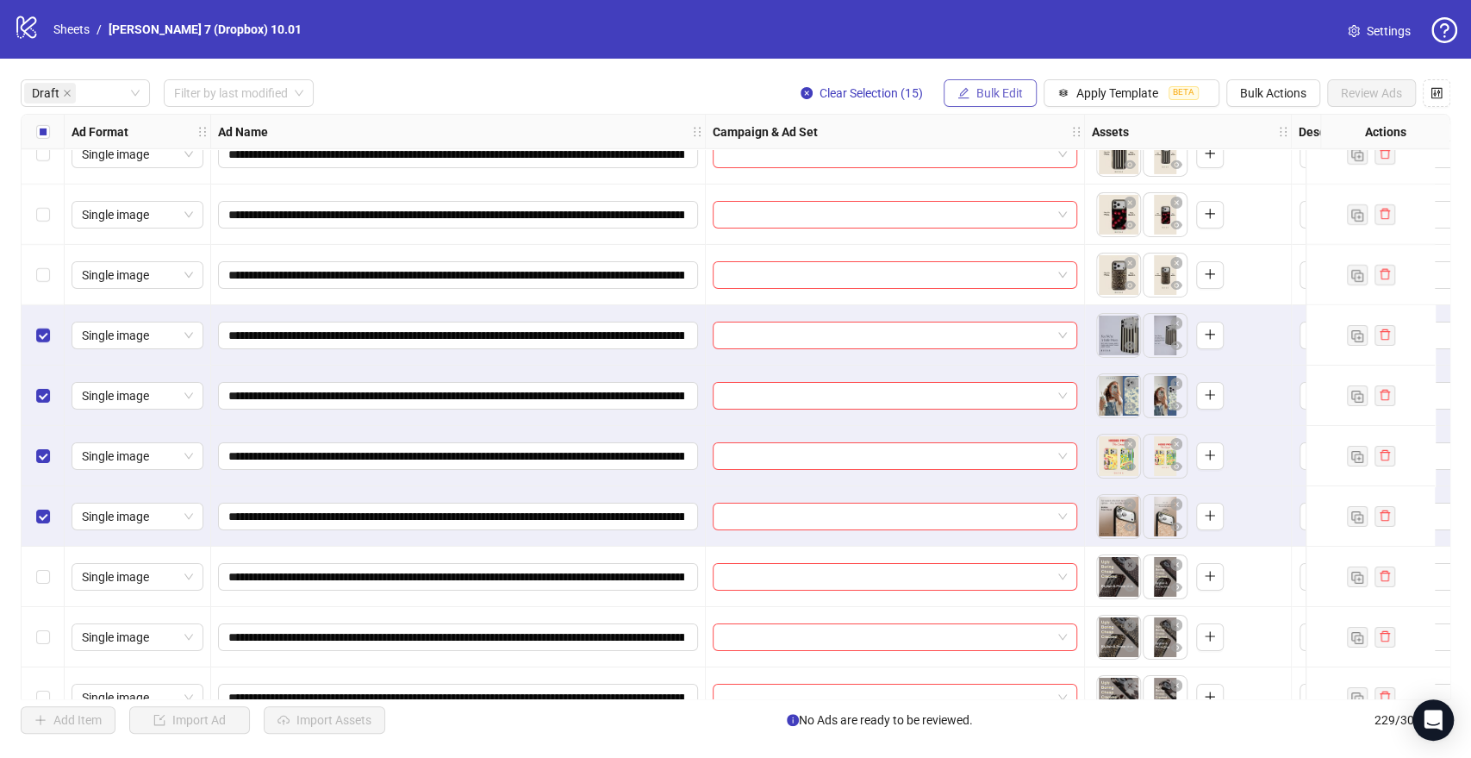
click at [1010, 90] on span "Bulk Edit" at bounding box center [999, 93] width 47 height 14
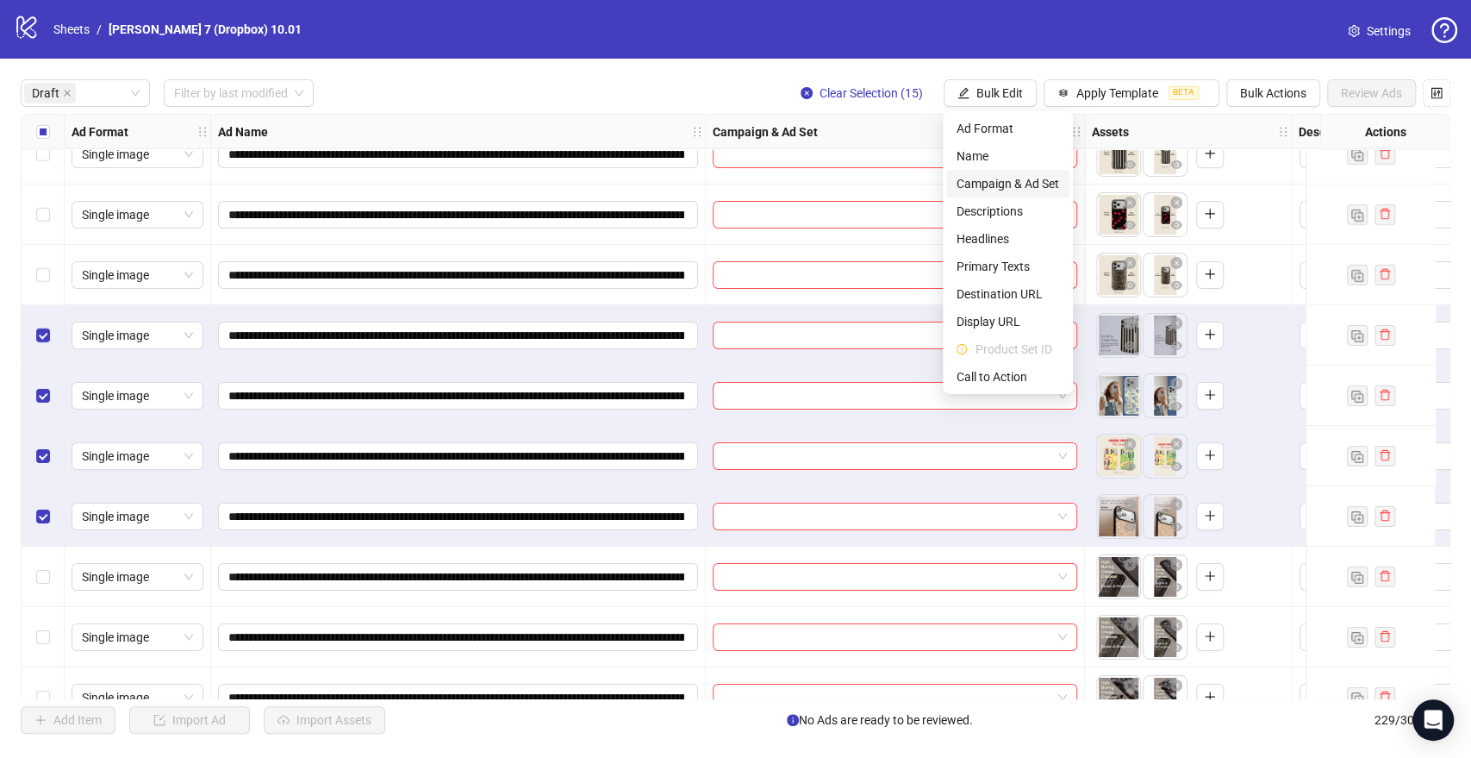
click at [980, 184] on span "Campaign & Ad Set" at bounding box center [1008, 183] width 103 height 19
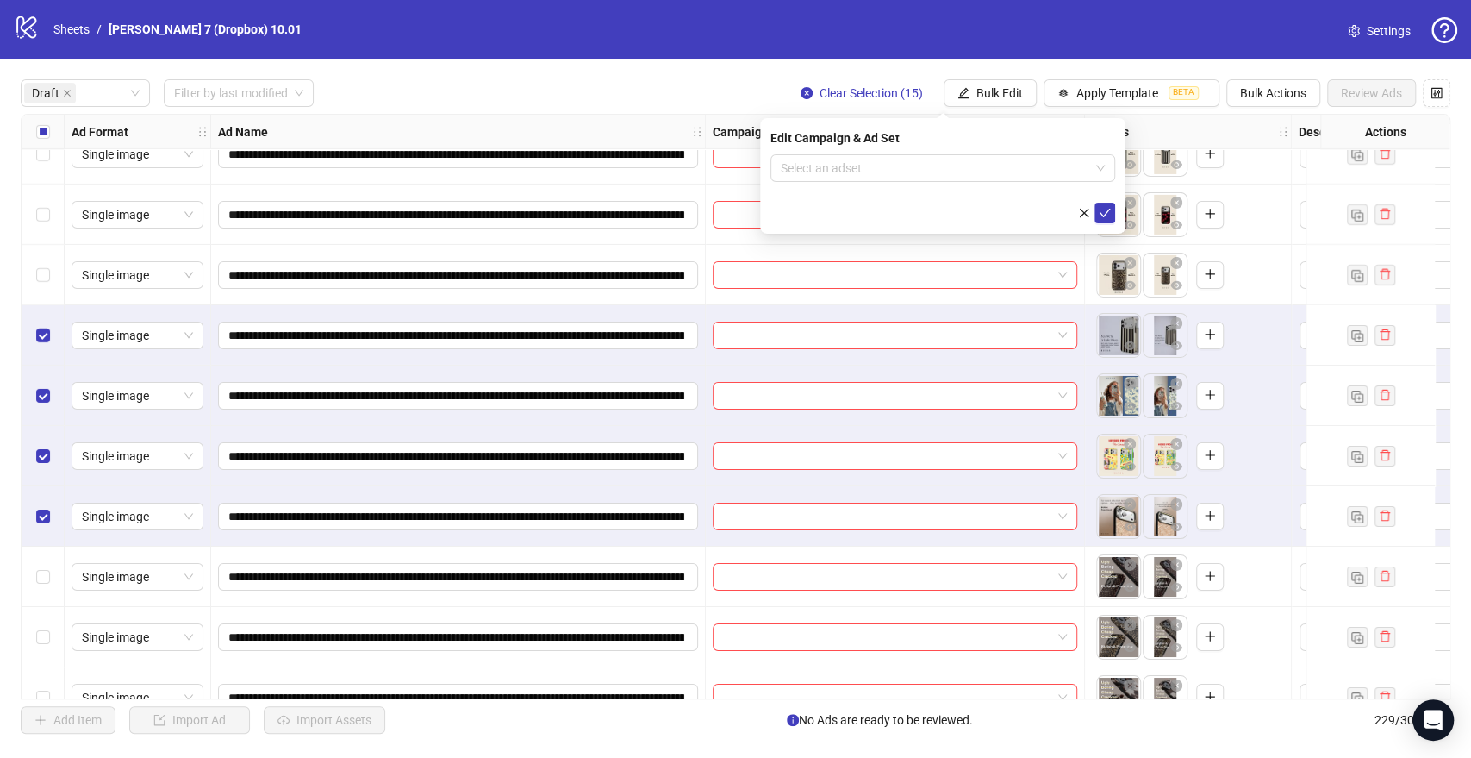
click at [866, 182] on form "Select an adset" at bounding box center [942, 188] width 345 height 69
click at [870, 169] on input "search" at bounding box center [935, 168] width 309 height 26
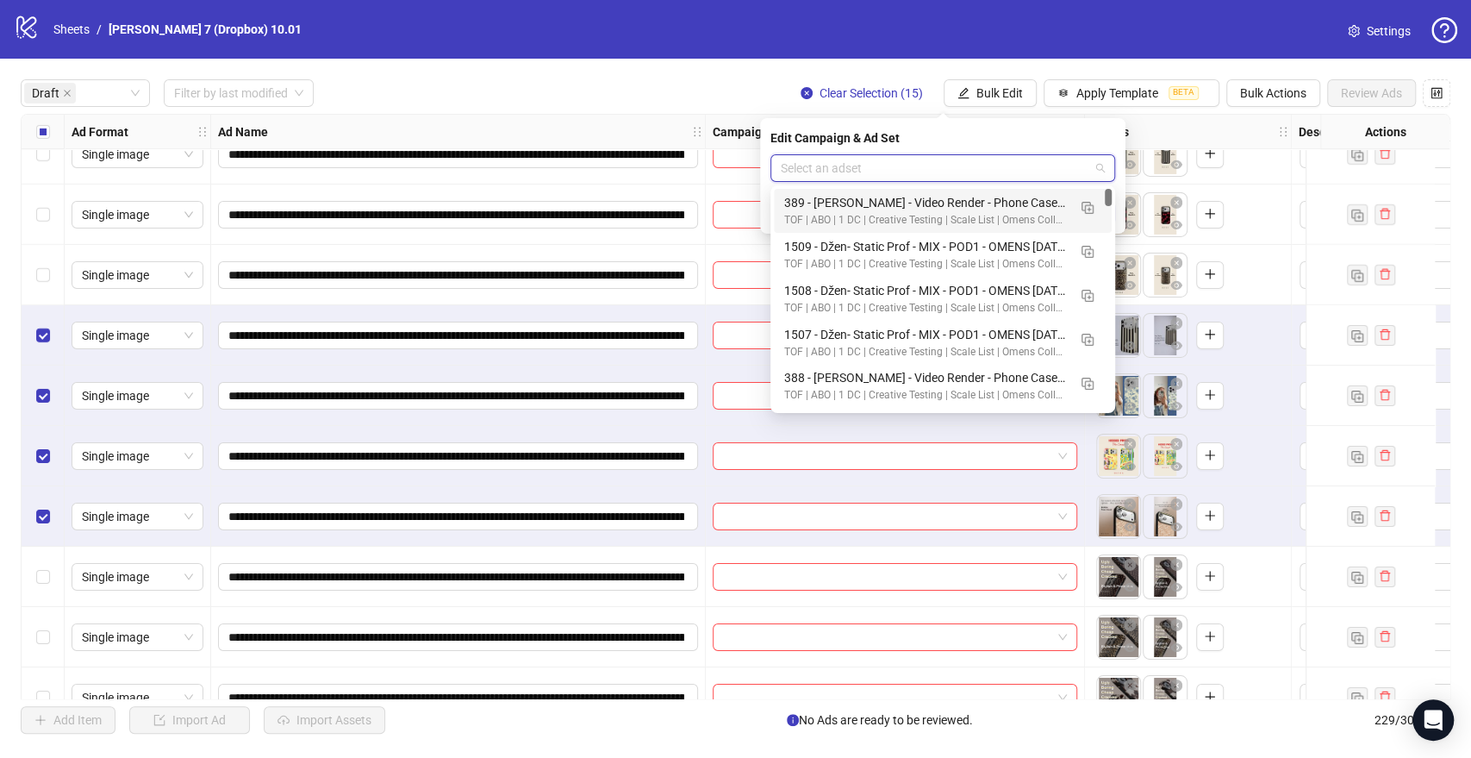
type input "*"
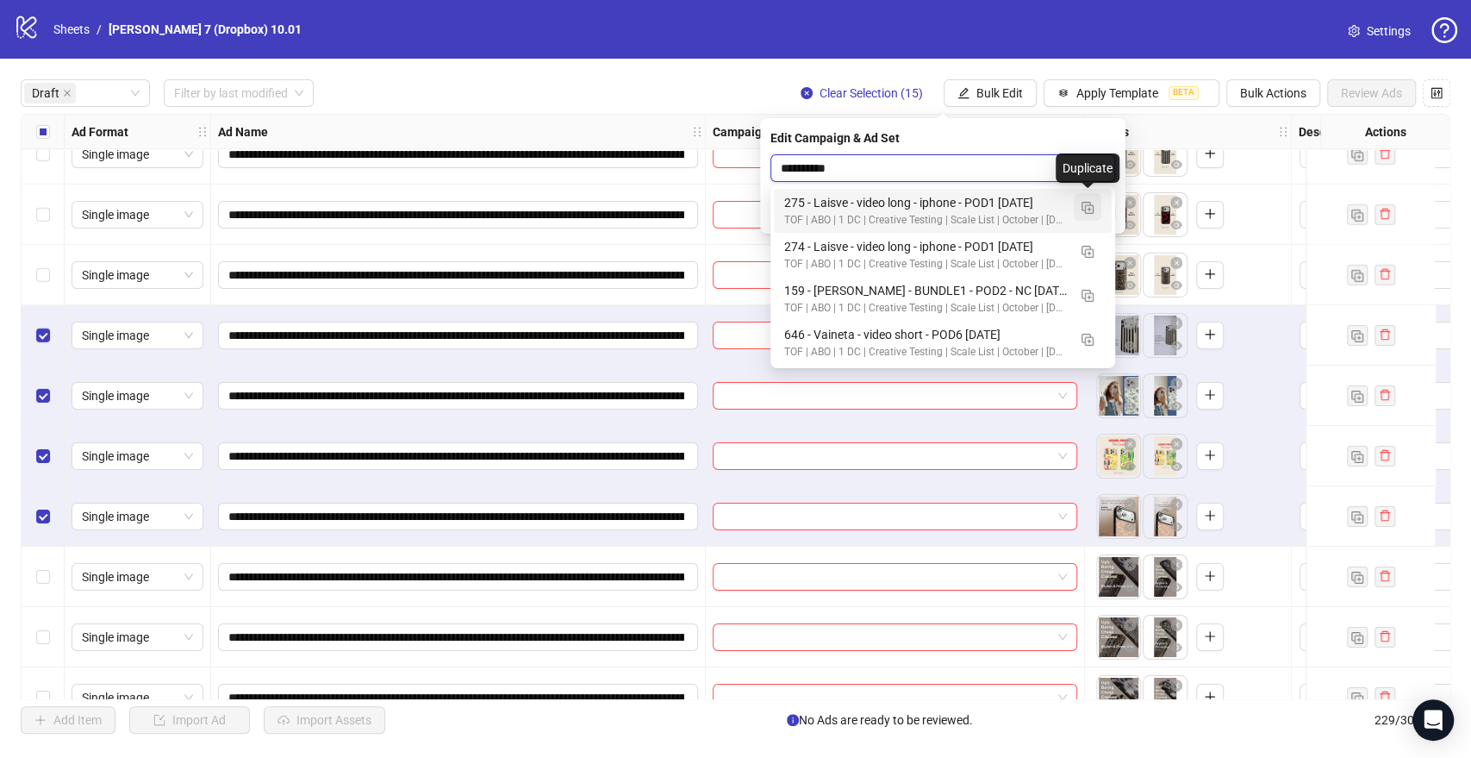
click at [1086, 204] on img "button" at bounding box center [1088, 208] width 12 height 12
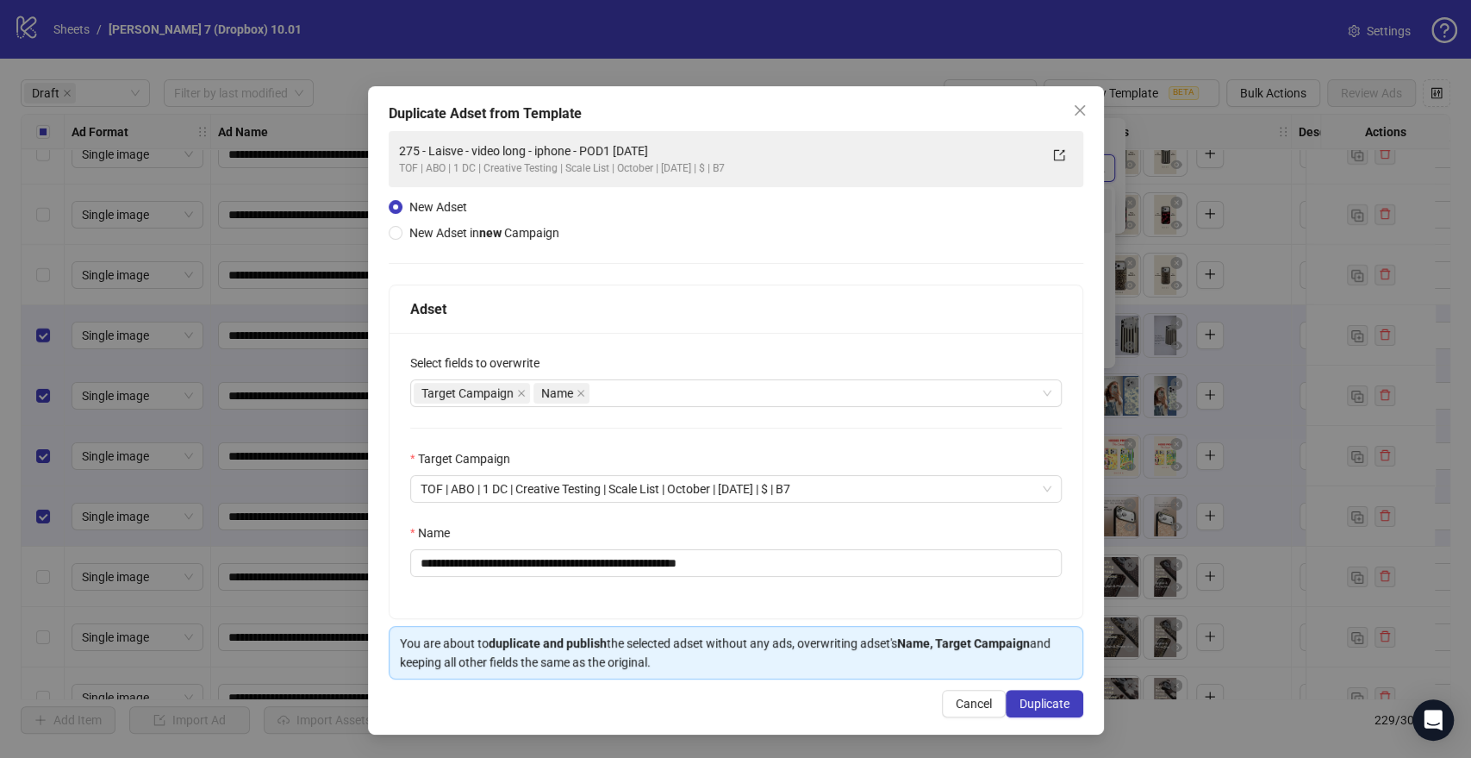
type input "**********"
drag, startPoint x: 630, startPoint y: 559, endPoint x: 234, endPoint y: 570, distance: 396.6
click at [234, 570] on div "**********" at bounding box center [735, 379] width 1471 height 758
paste input "**********"
drag, startPoint x: 729, startPoint y: 562, endPoint x: 789, endPoint y: 558, distance: 60.5
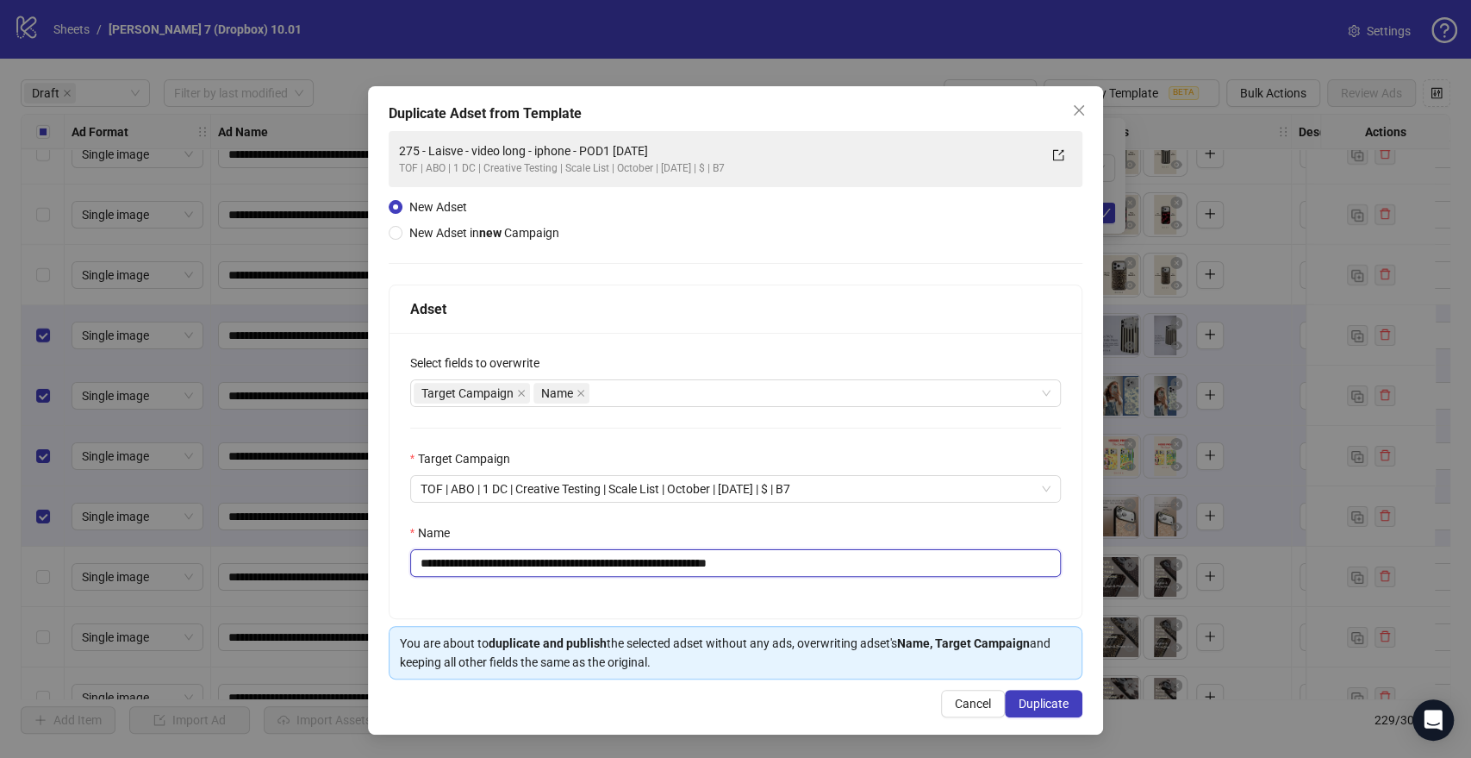
click at [789, 558] on input "**********" at bounding box center [736, 563] width 652 height 28
click at [738, 395] on div "Target Campaign Name" at bounding box center [727, 393] width 627 height 24
type input "**********"
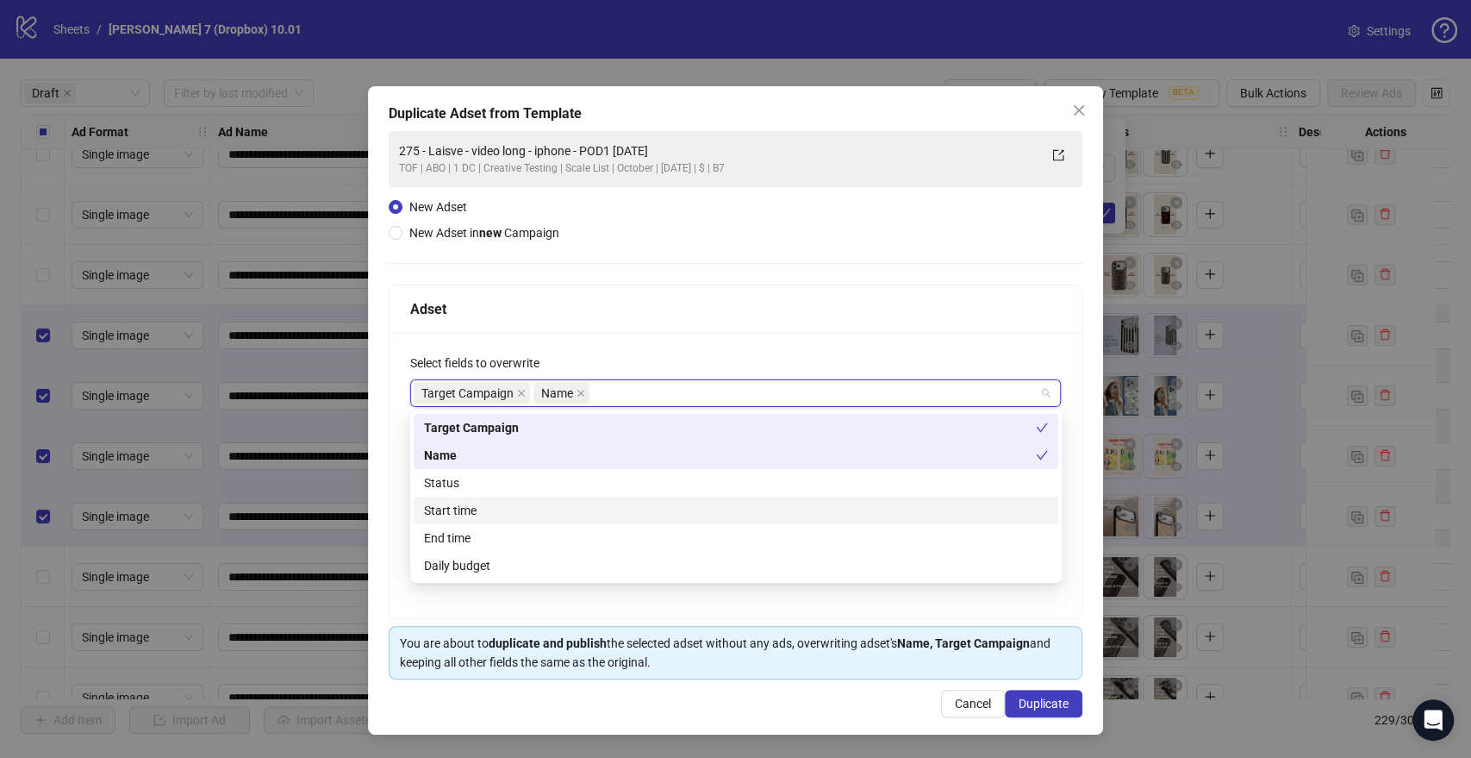
click at [466, 504] on div "Start time" at bounding box center [736, 510] width 624 height 19
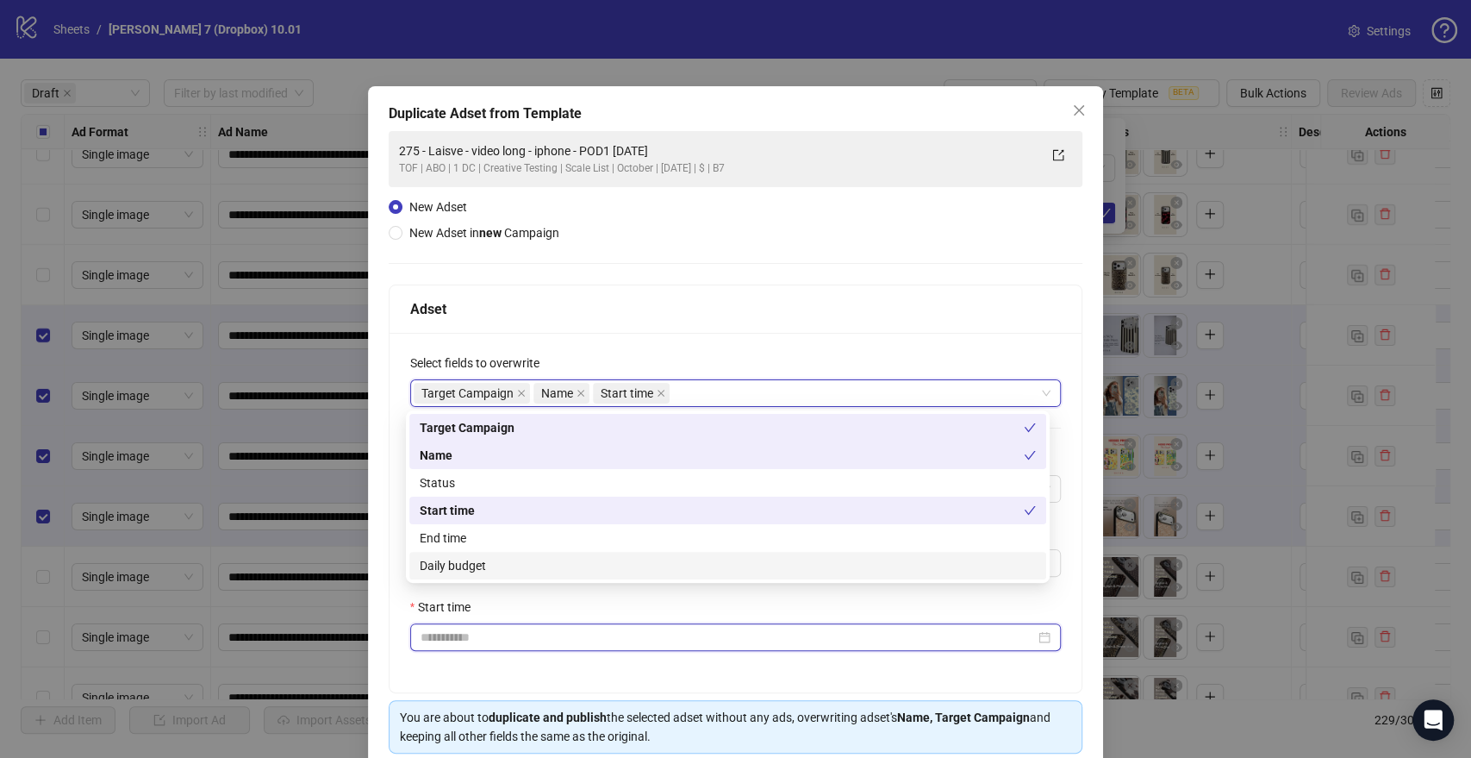
click at [476, 637] on input "Start time" at bounding box center [728, 636] width 615 height 19
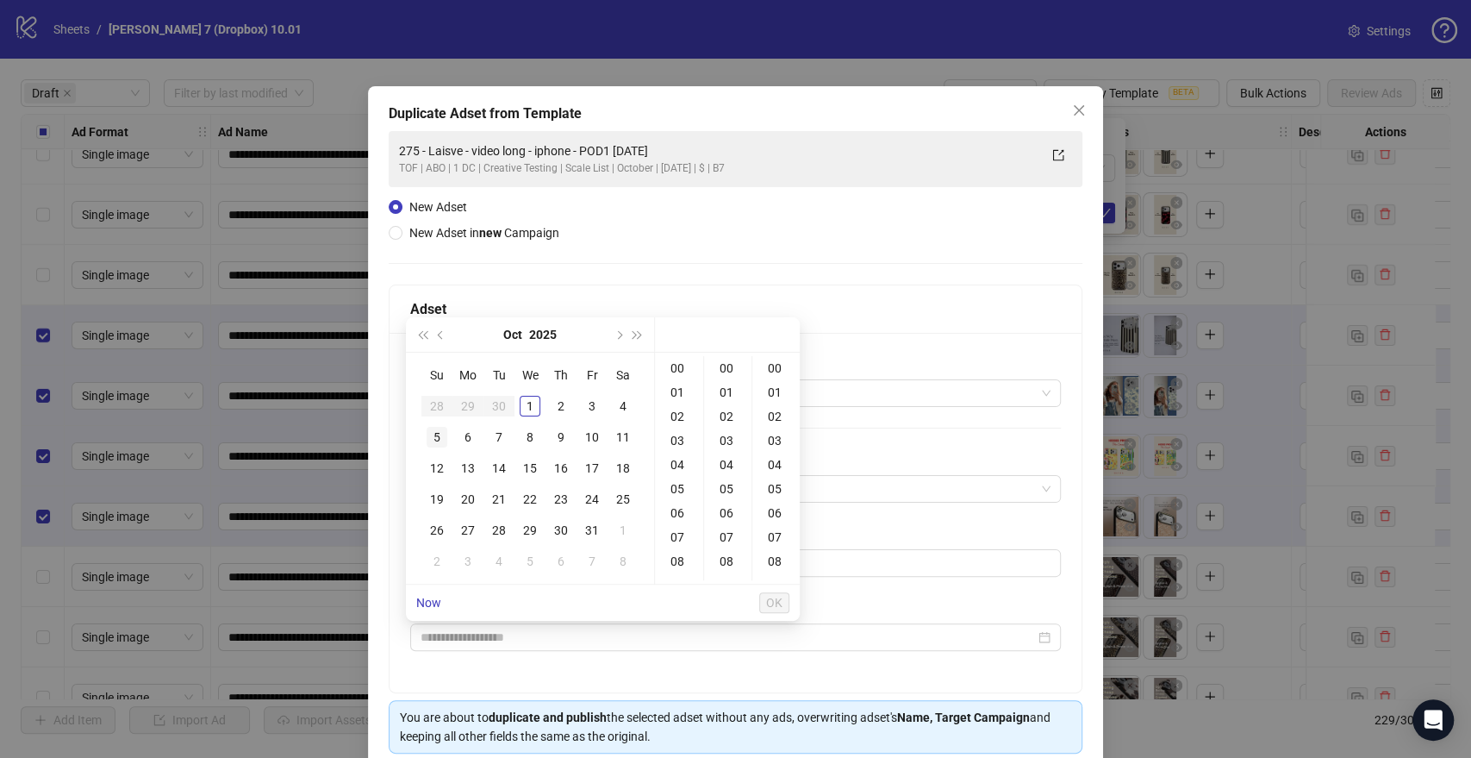
click at [441, 443] on div "5" at bounding box center [437, 437] width 21 height 21
click at [679, 489] on div "09" at bounding box center [678, 489] width 41 height 24
type input "**********"
click at [772, 606] on span "OK" at bounding box center [774, 603] width 16 height 14
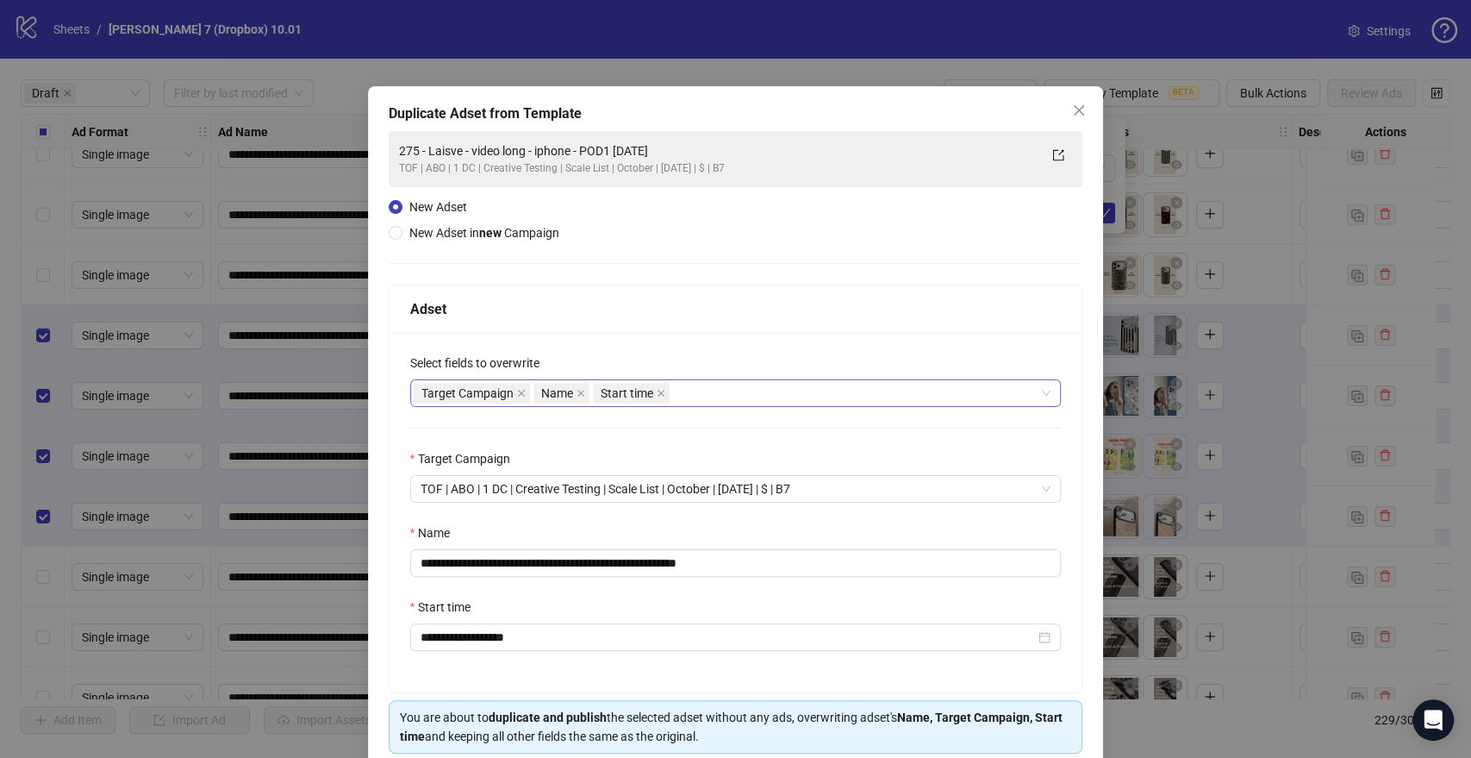
click at [695, 391] on div "Target Campaign Name Start time" at bounding box center [727, 393] width 627 height 24
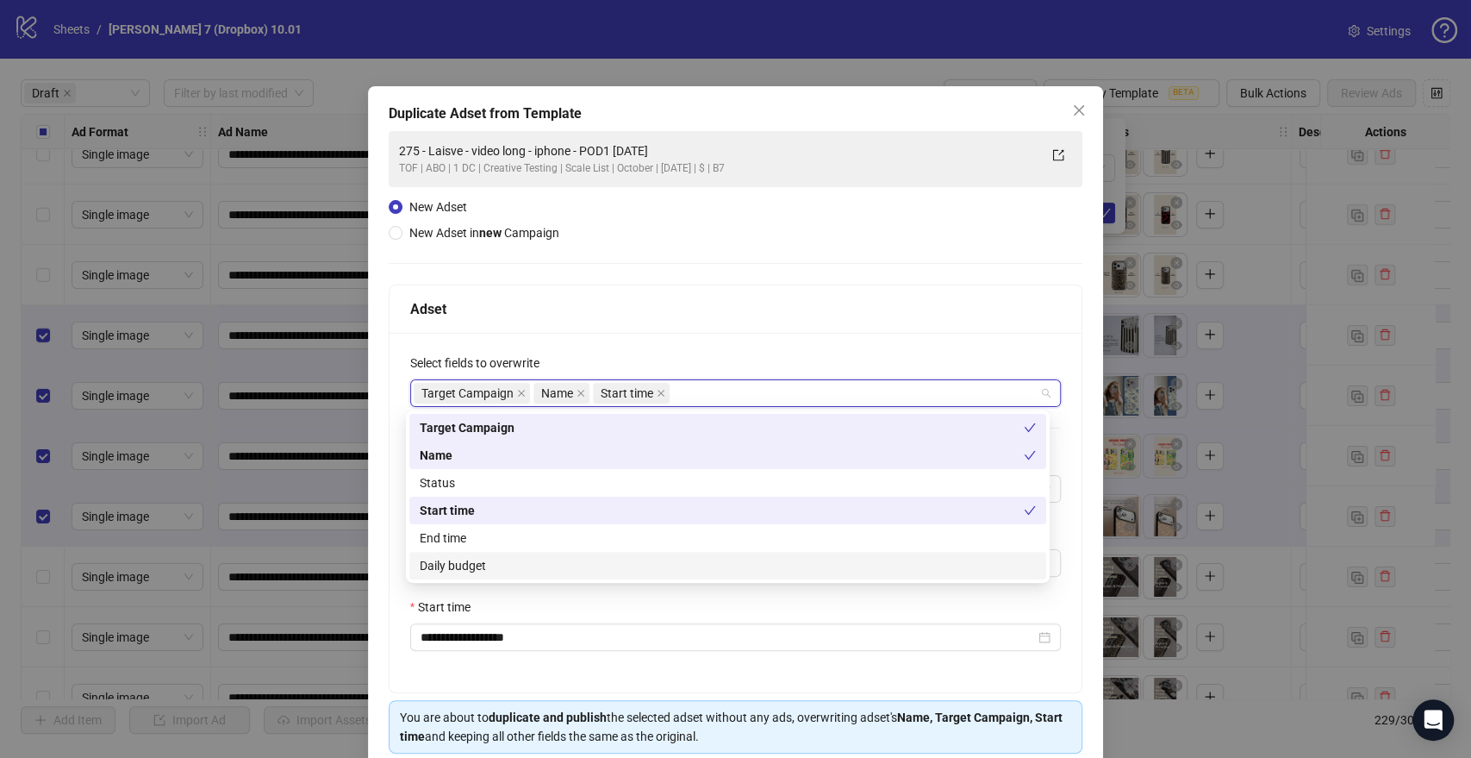
click at [480, 560] on div "Daily budget" at bounding box center [728, 565] width 616 height 19
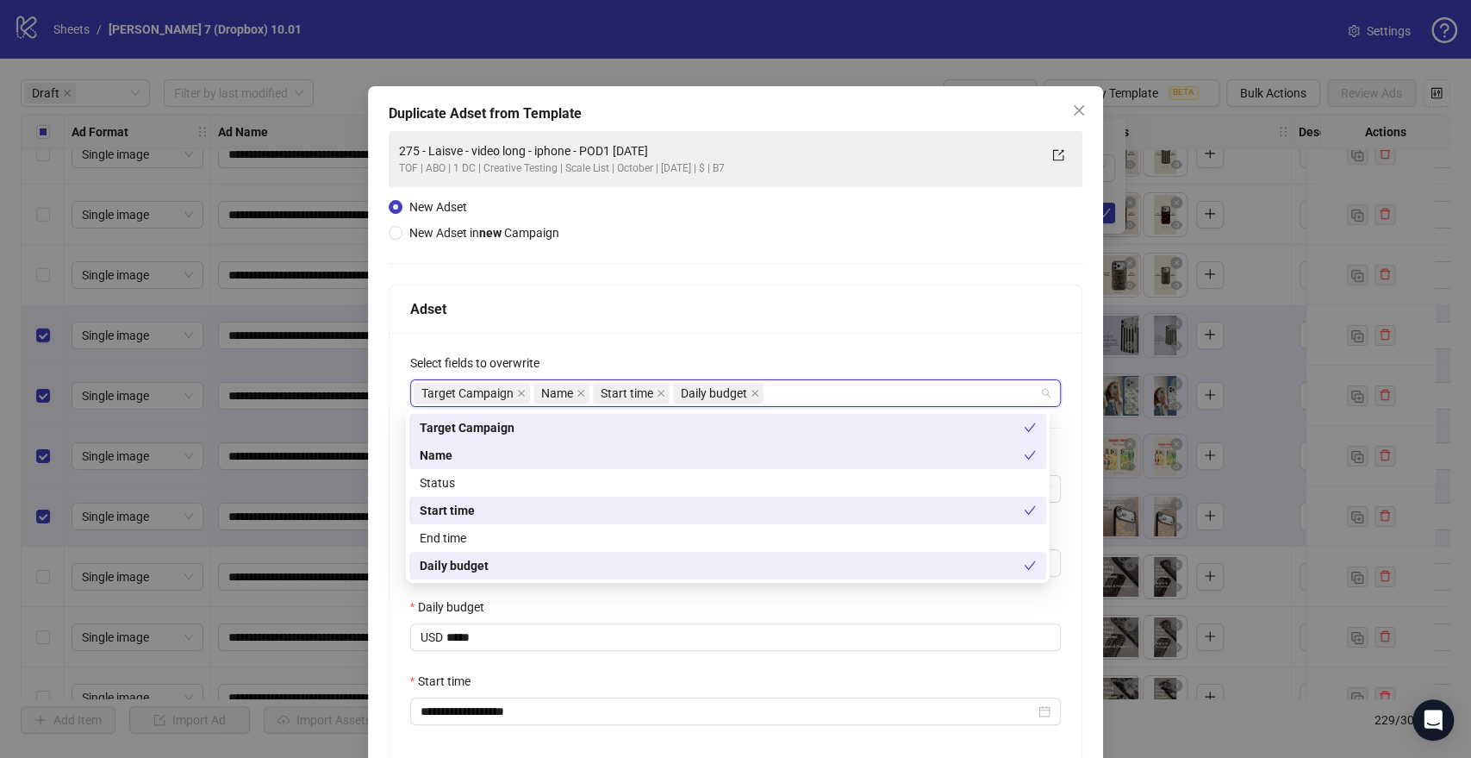
click at [402, 605] on div "**********" at bounding box center [736, 549] width 693 height 433
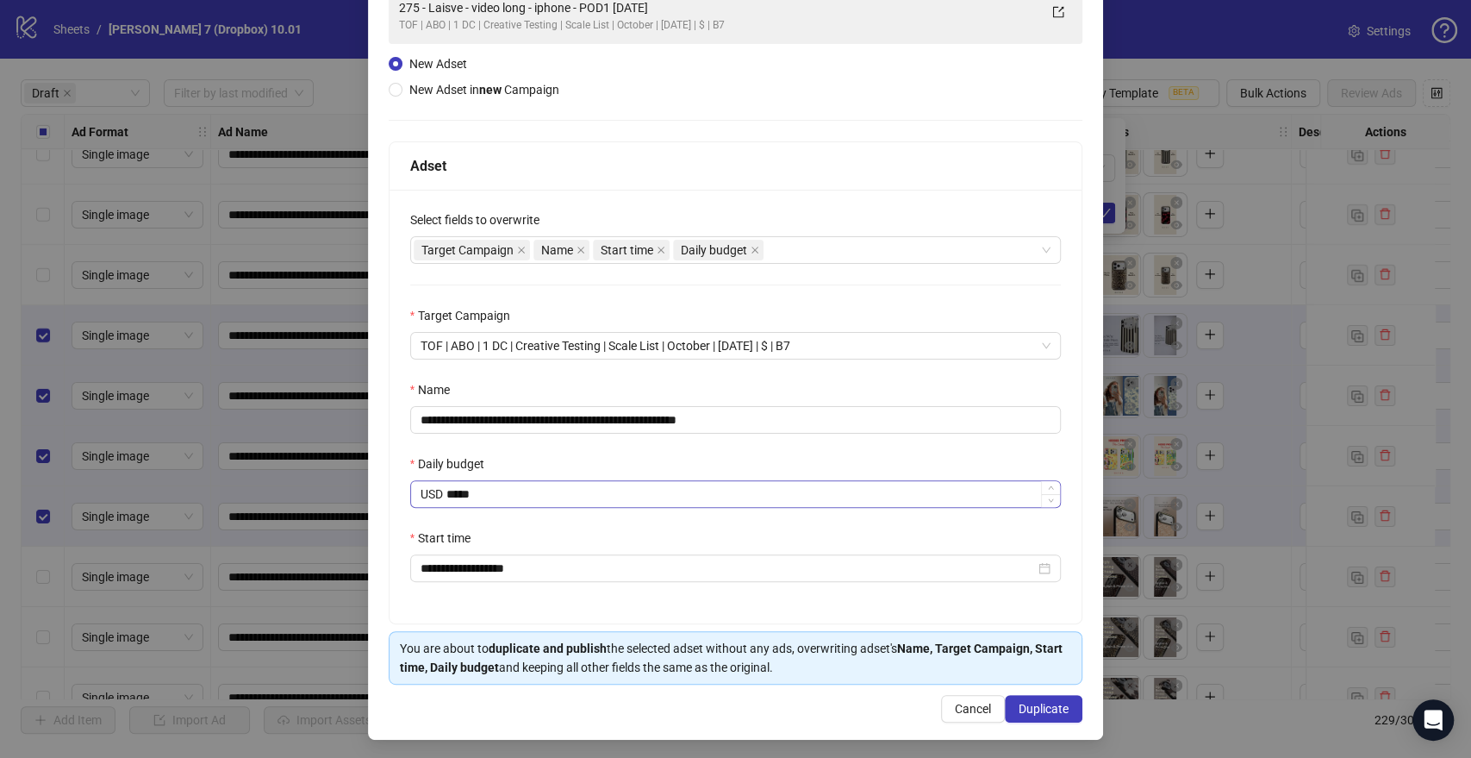
scroll to position [146, 0]
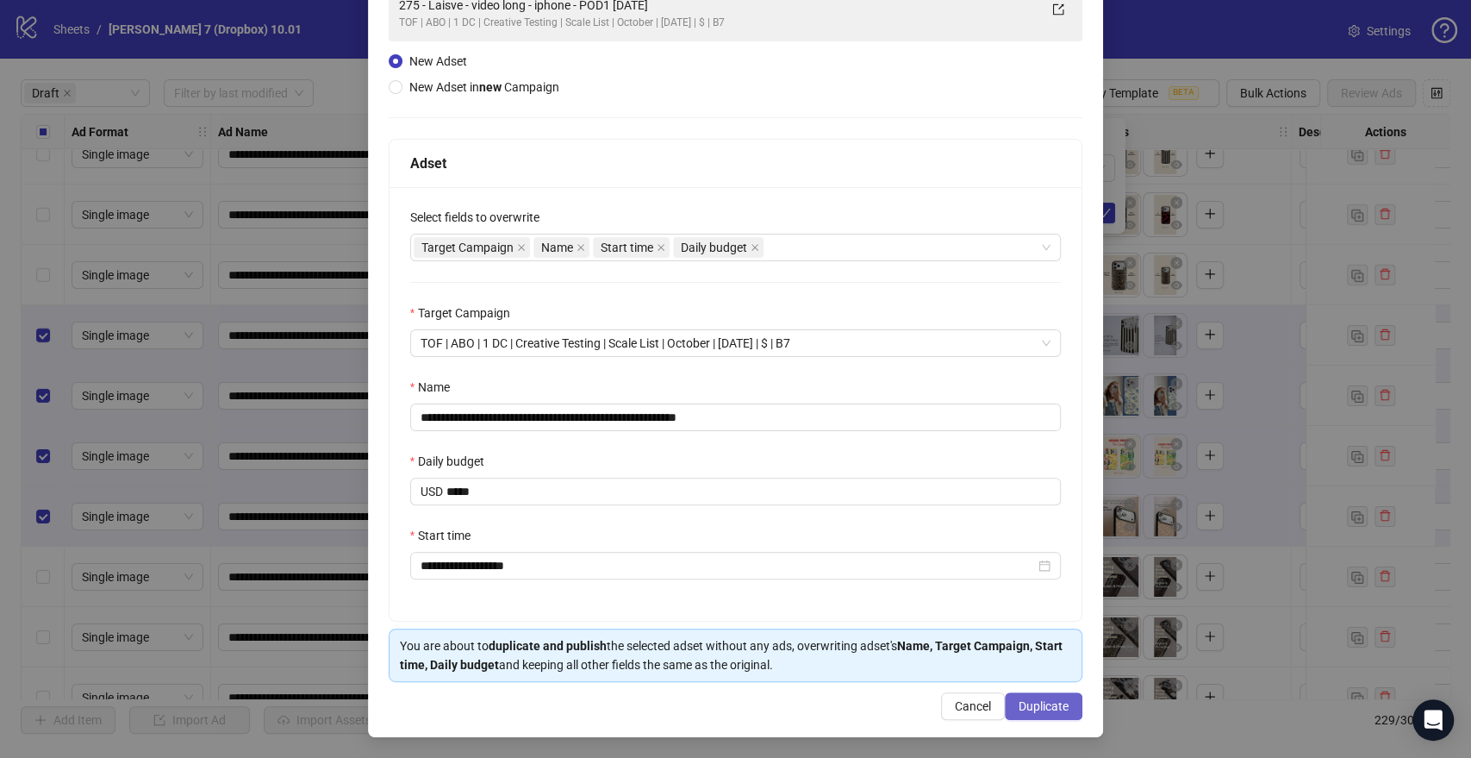
click at [1034, 704] on span "Duplicate" at bounding box center [1044, 706] width 50 height 14
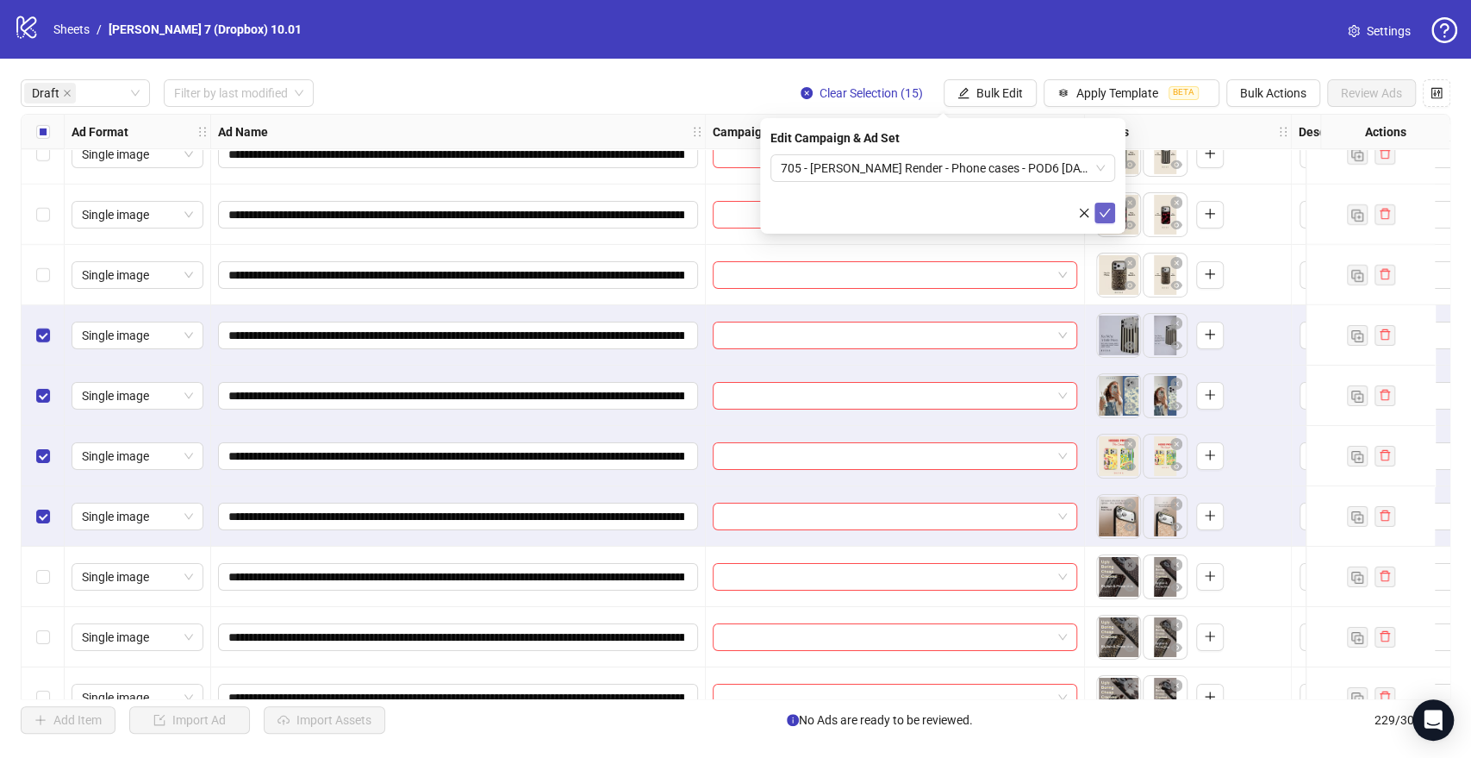
click at [1107, 212] on icon "check" at bounding box center [1105, 213] width 12 height 12
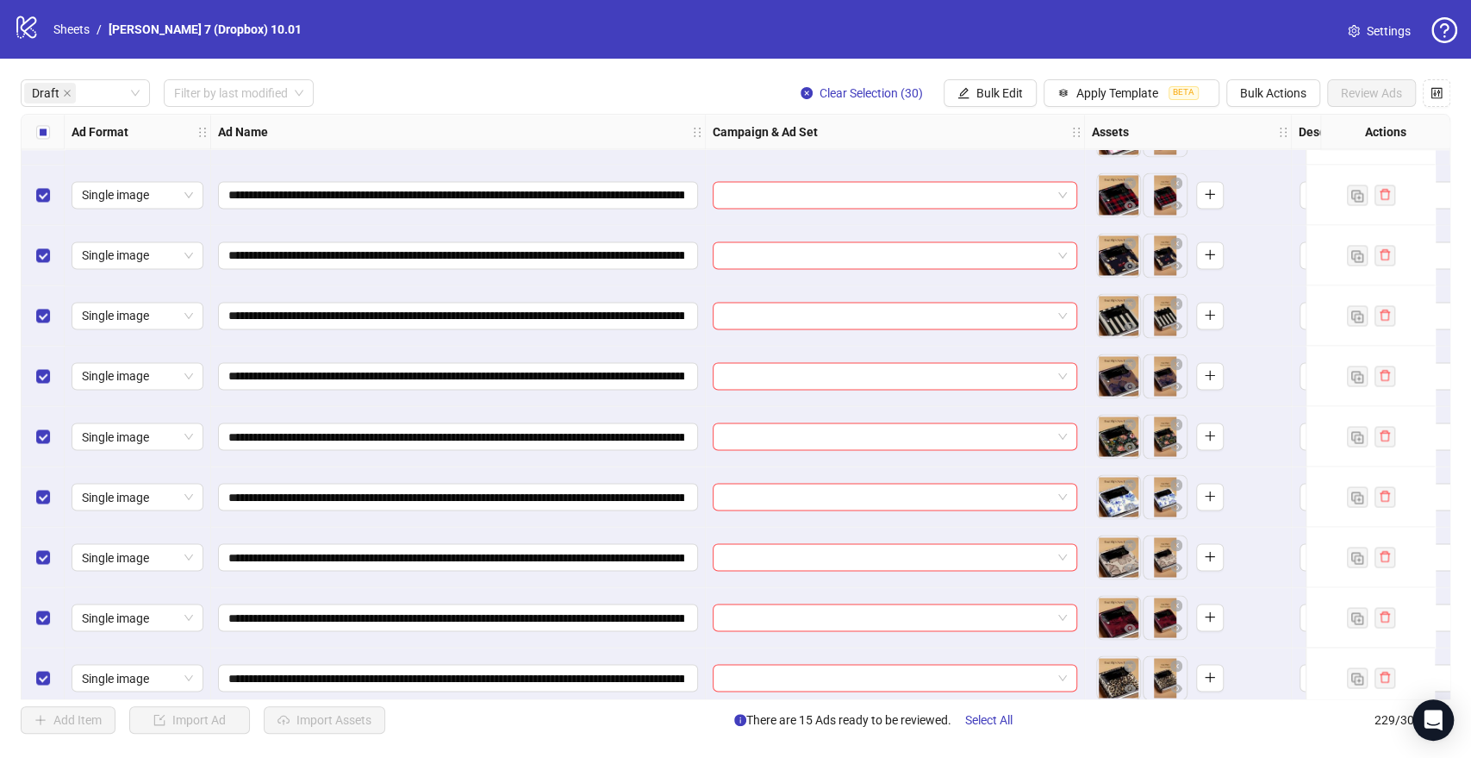
scroll to position [2011, 0]
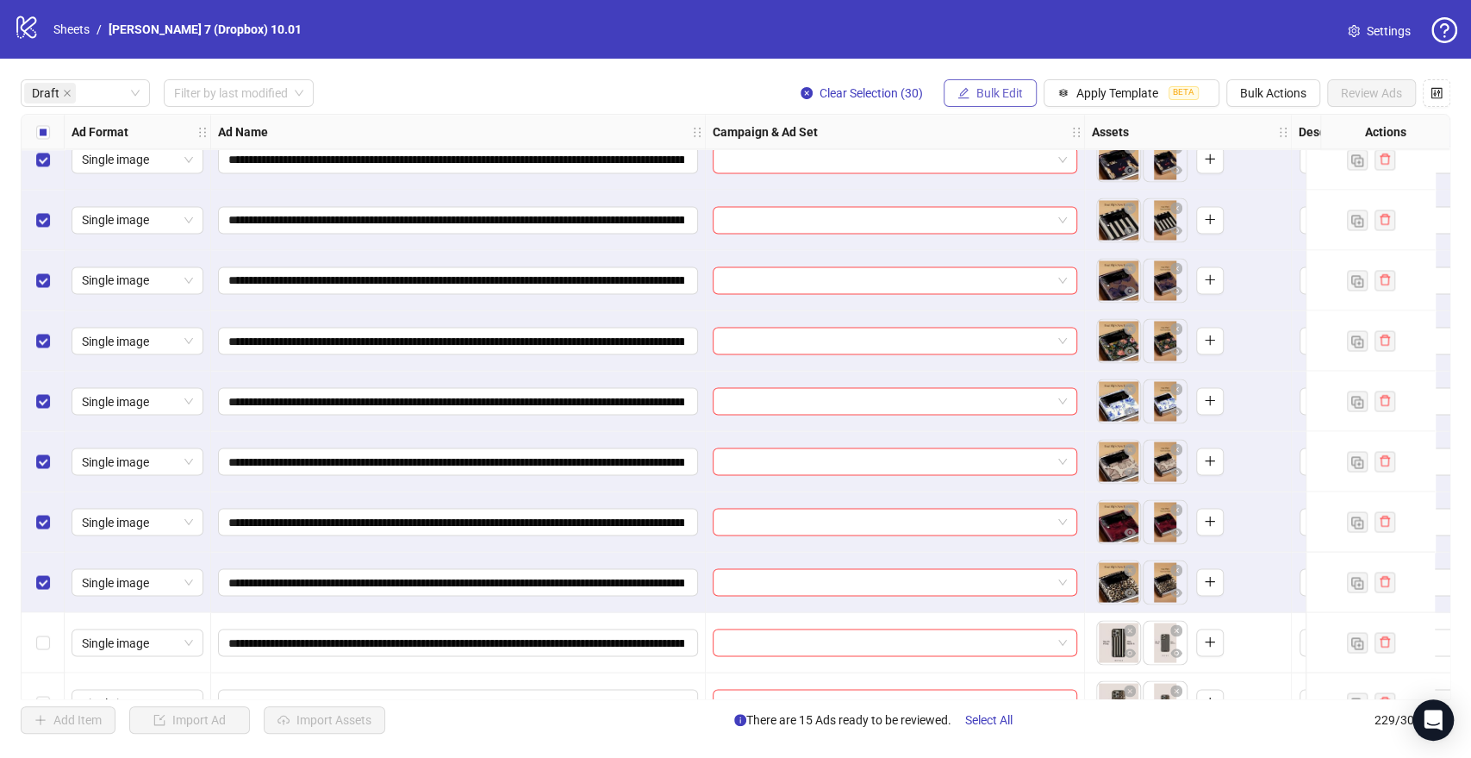
click at [972, 95] on button "Bulk Edit" at bounding box center [990, 93] width 93 height 28
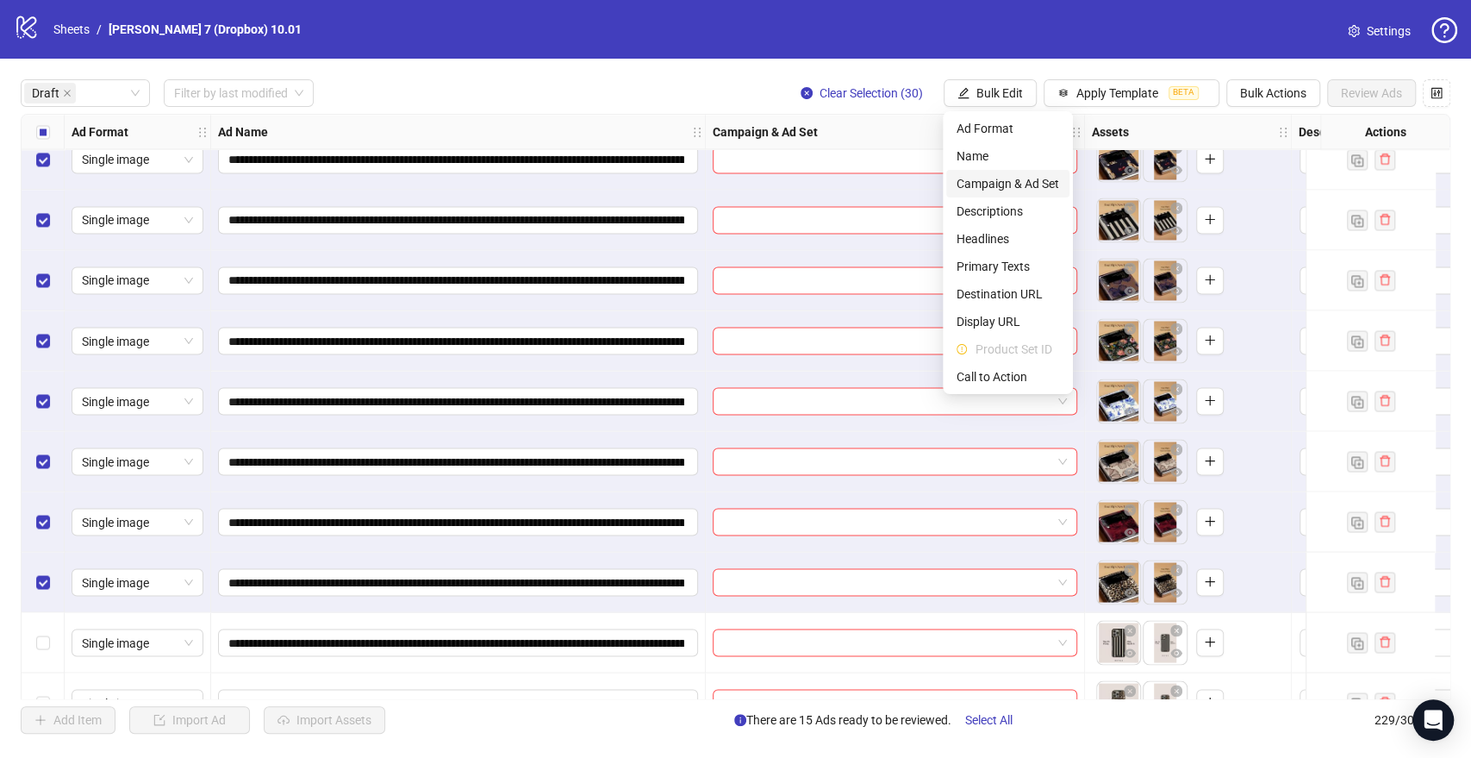
click at [970, 184] on span "Campaign & Ad Set" at bounding box center [1008, 183] width 103 height 19
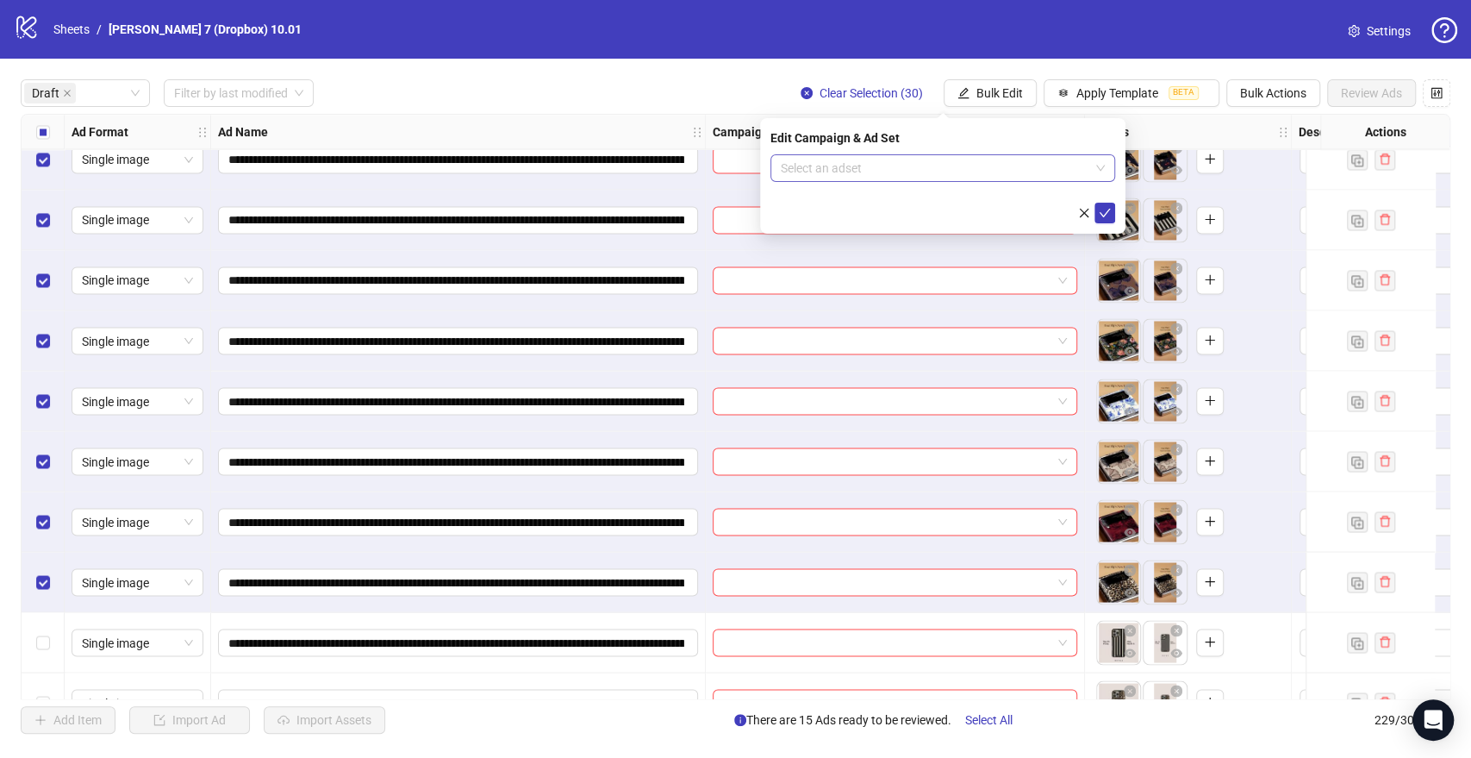
click at [913, 172] on input "search" at bounding box center [935, 168] width 309 height 26
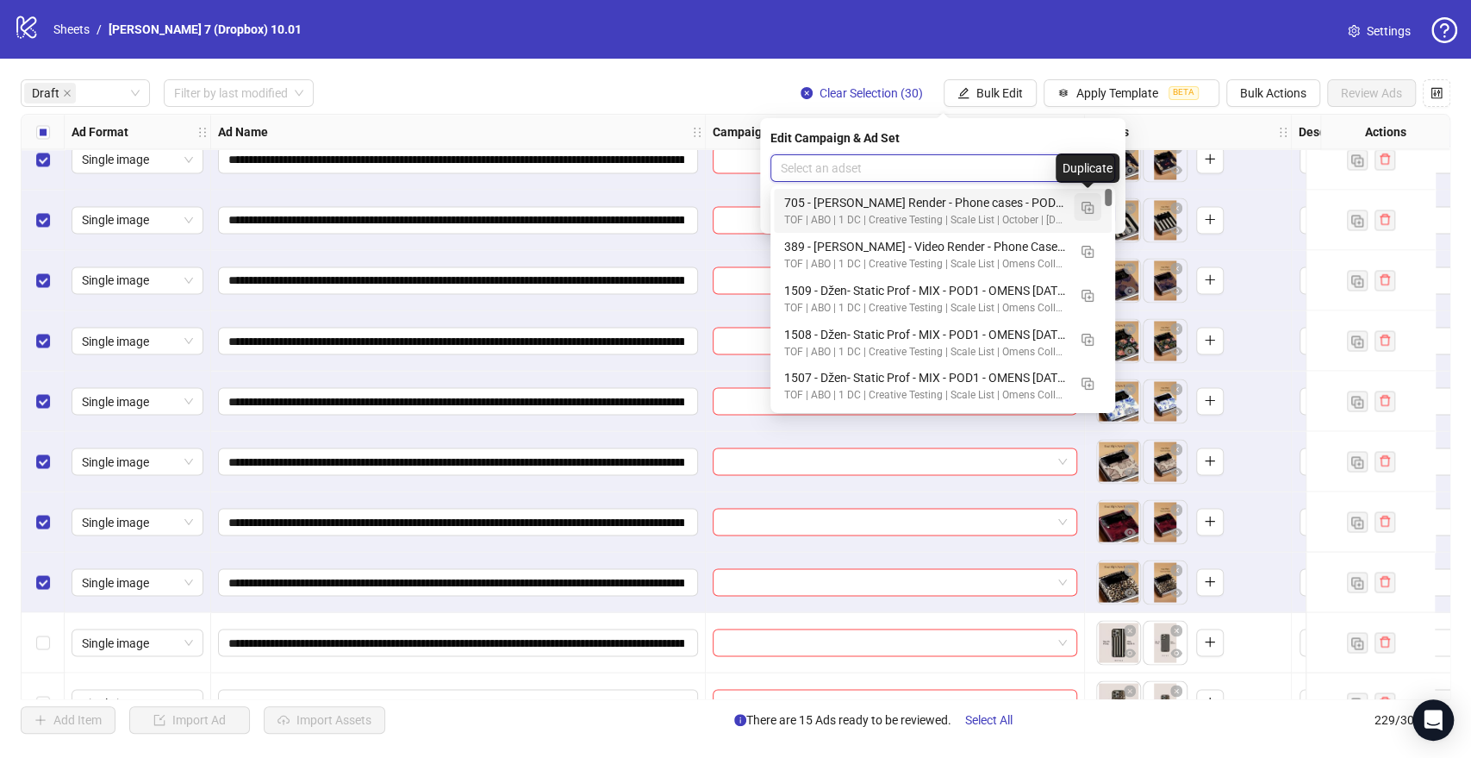
click at [1084, 204] on img "button" at bounding box center [1088, 208] width 12 height 12
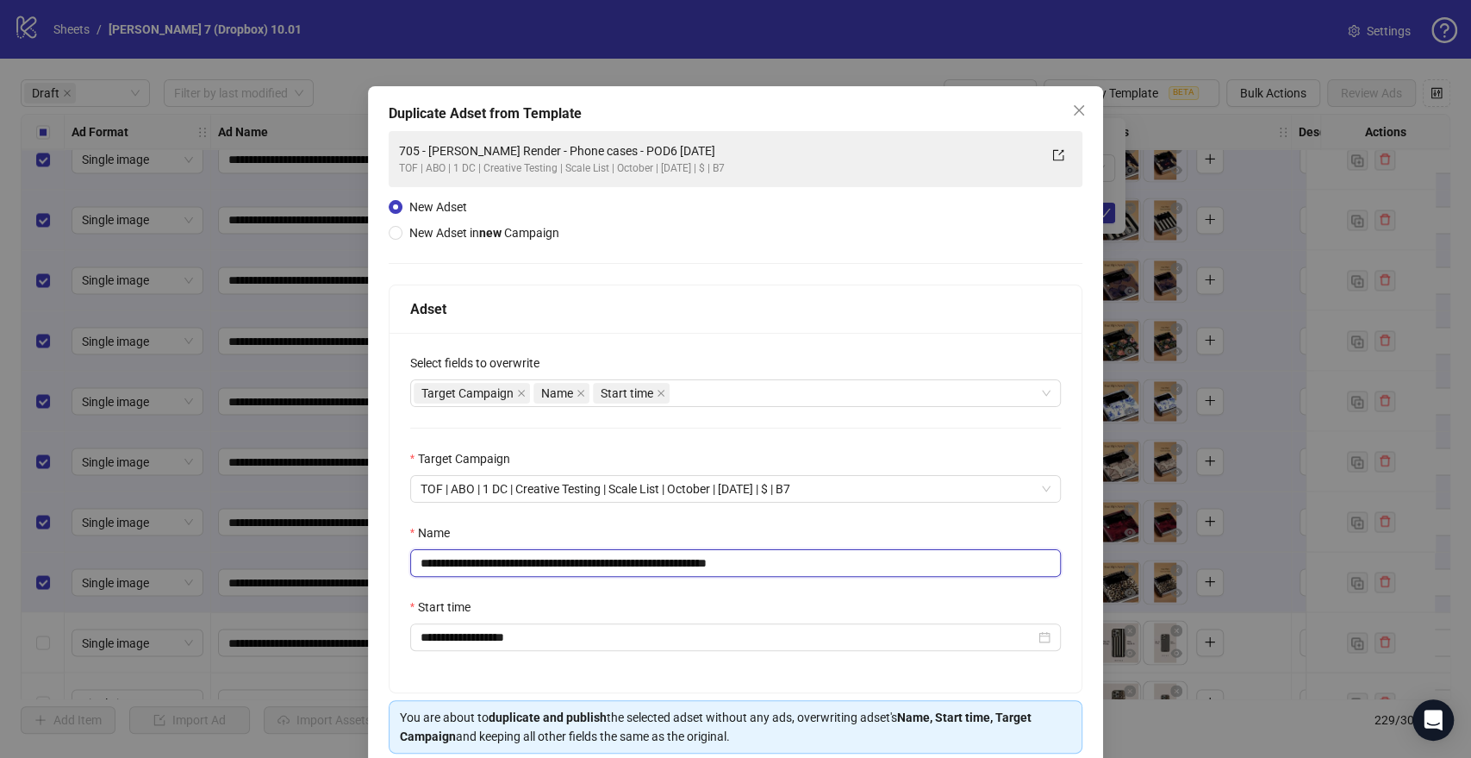
drag, startPoint x: 674, startPoint y: 561, endPoint x: 392, endPoint y: 558, distance: 281.8
click at [83, 570] on div "**********" at bounding box center [735, 379] width 1471 height 758
paste input "**********"
drag, startPoint x: 913, startPoint y: 561, endPoint x: 1104, endPoint y: 551, distance: 191.6
click at [1097, 551] on div "**********" at bounding box center [735, 379] width 1471 height 758
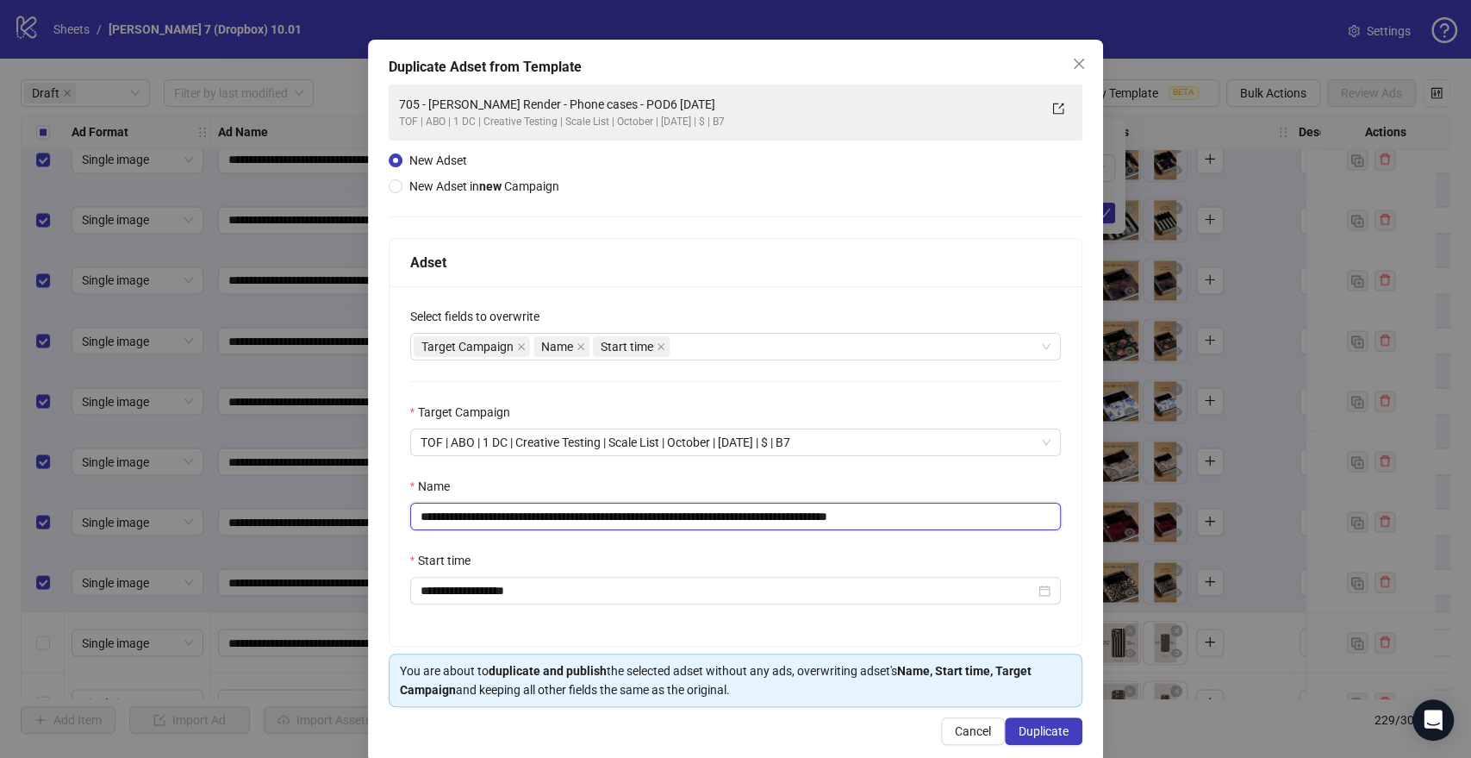
scroll to position [72, 0]
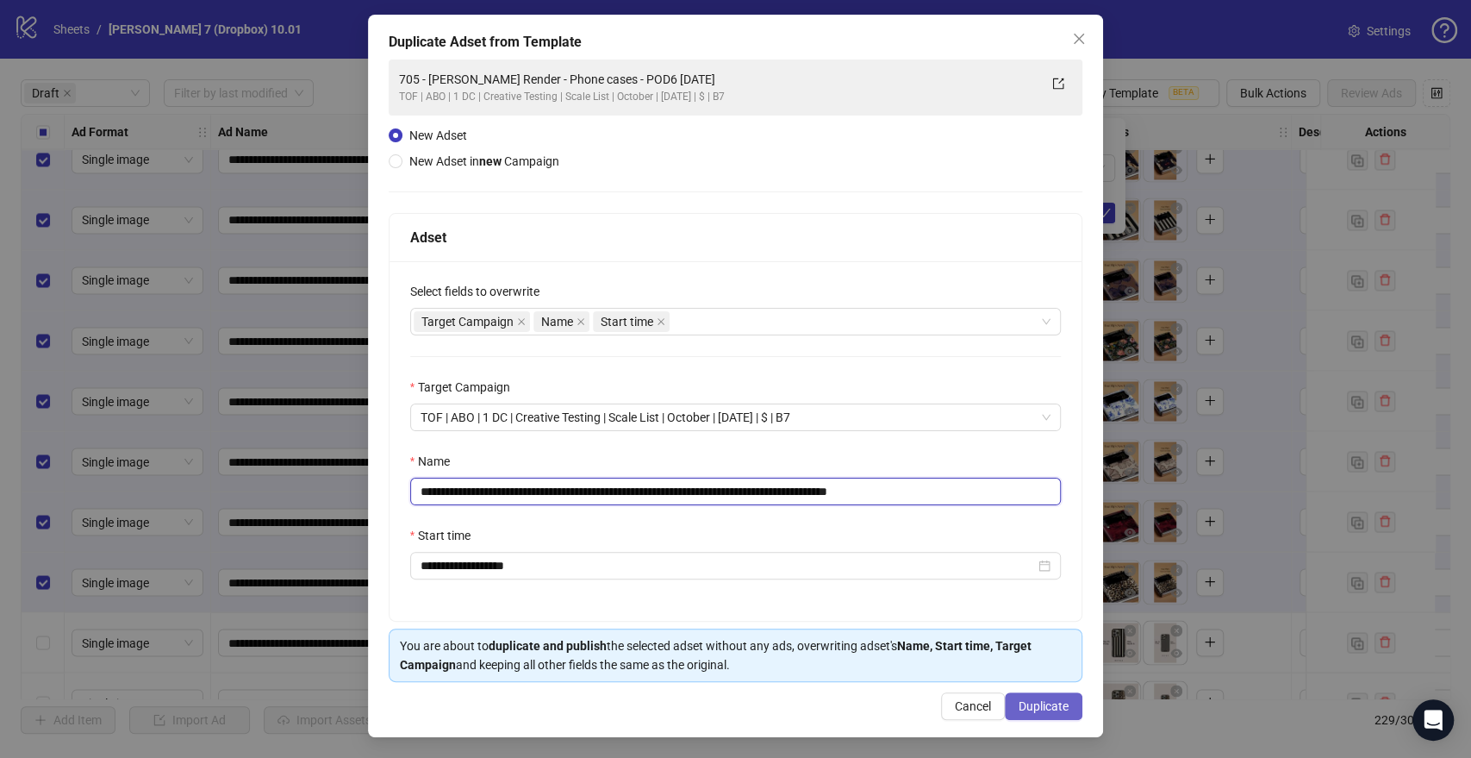
type input "**********"
click at [1006, 702] on button "Duplicate" at bounding box center [1044, 706] width 78 height 28
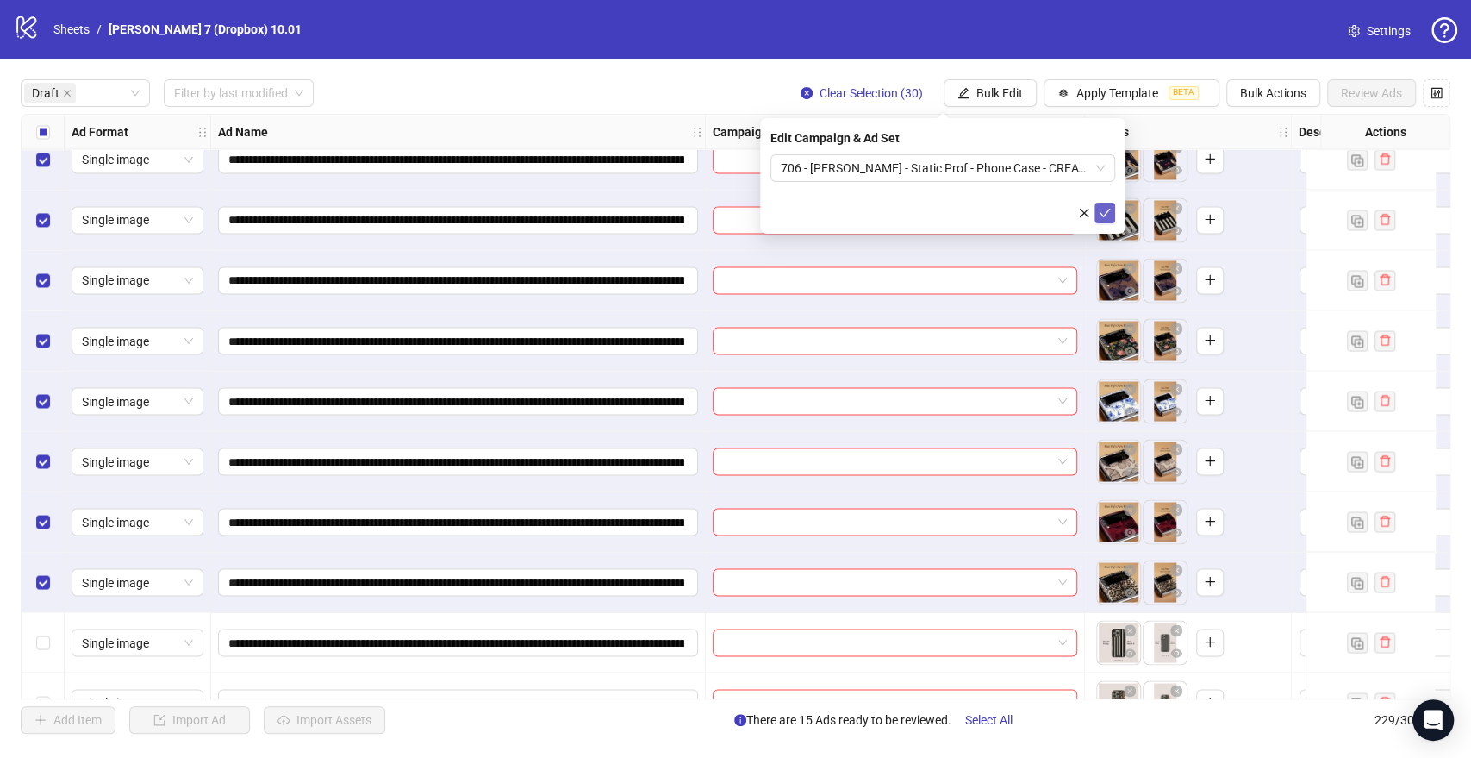
click at [1107, 217] on icon "check" at bounding box center [1105, 213] width 12 height 12
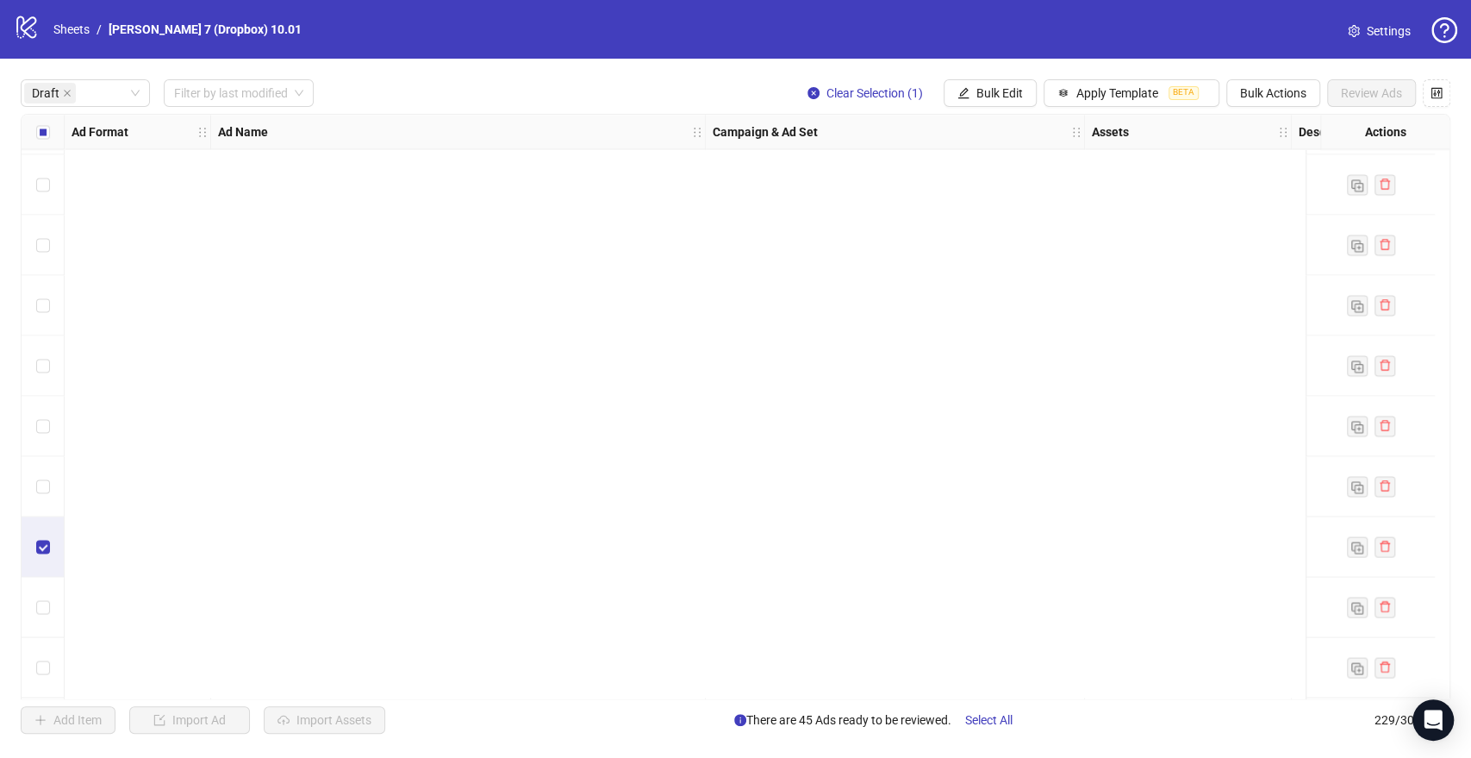
scroll to position [2777, 0]
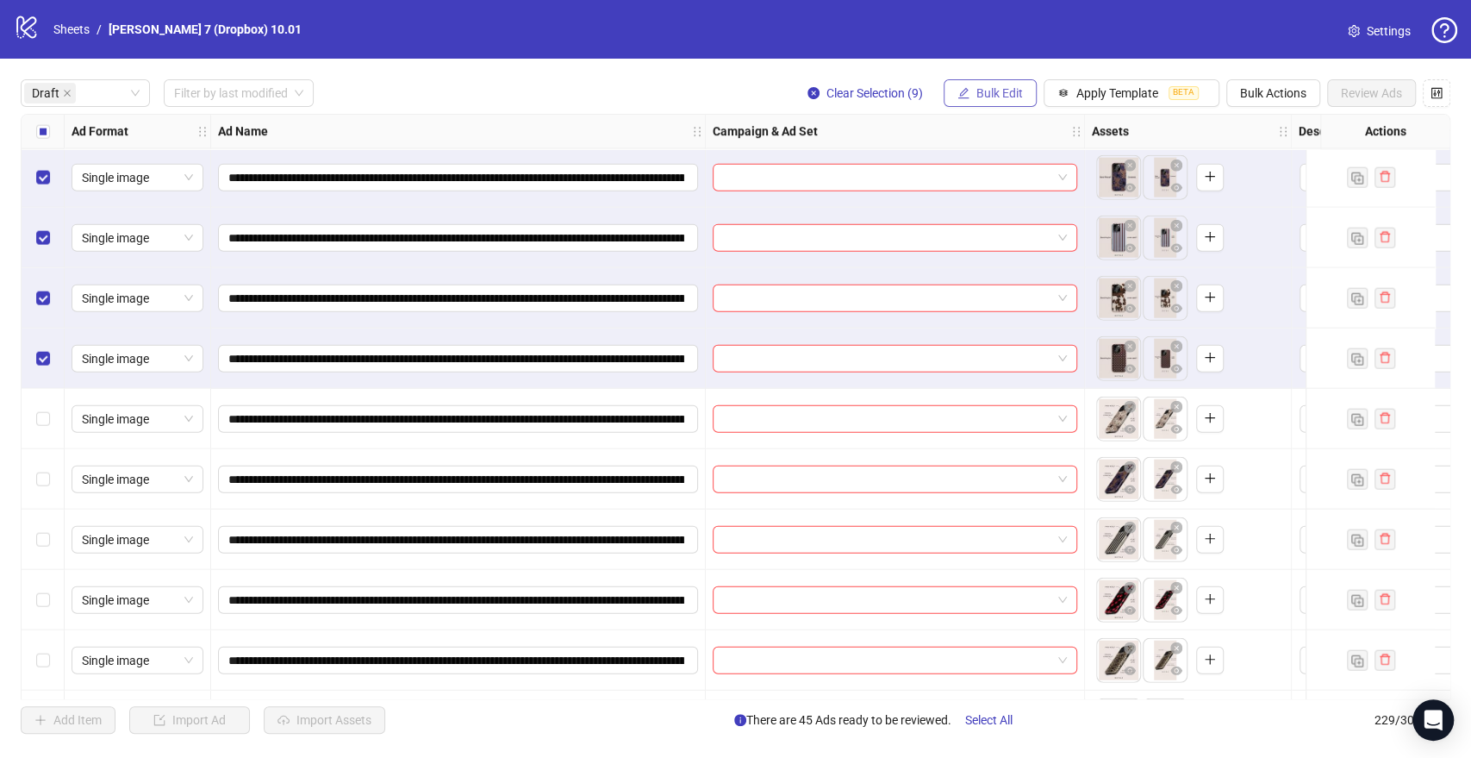
click at [983, 100] on span "Bulk Edit" at bounding box center [999, 93] width 47 height 14
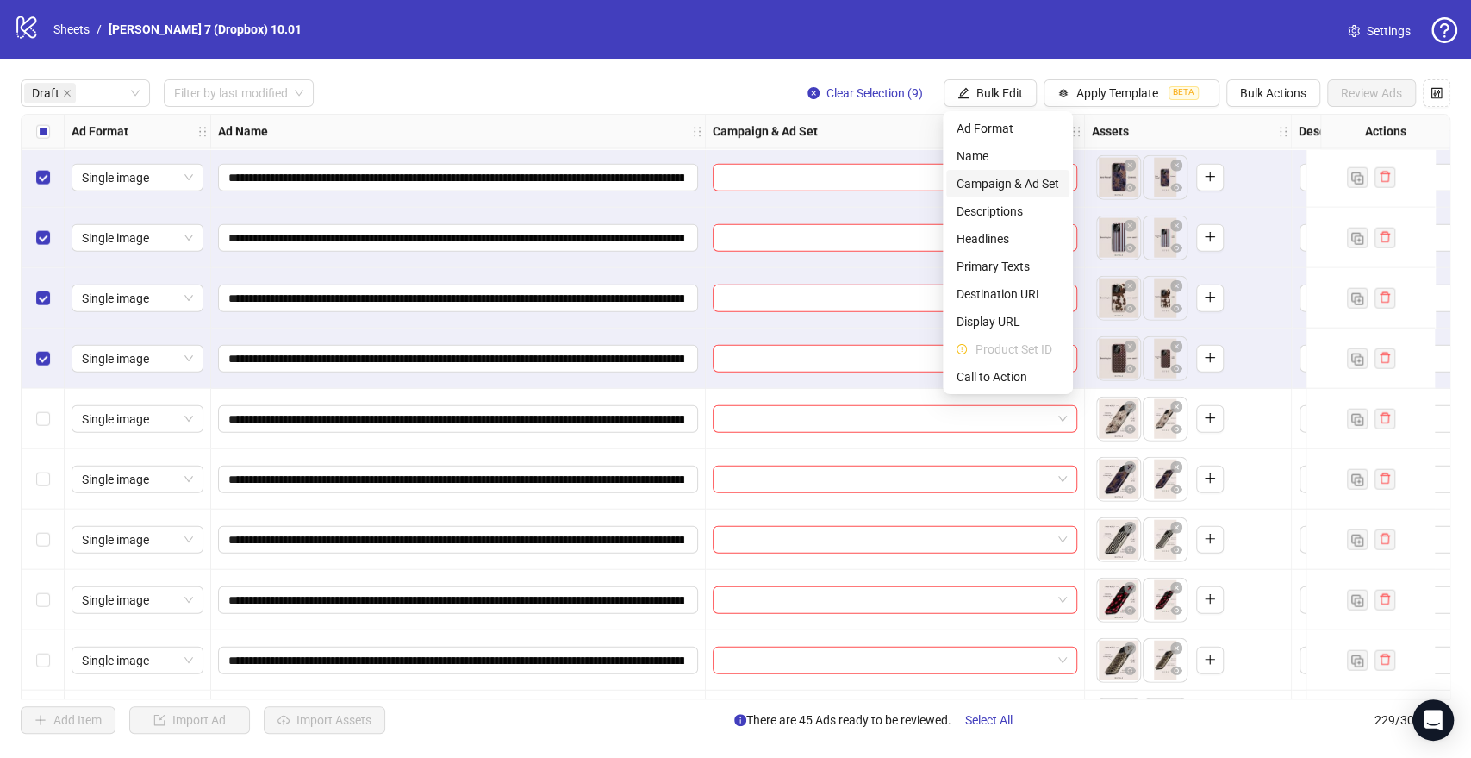
click at [965, 184] on span "Campaign & Ad Set" at bounding box center [1008, 183] width 103 height 19
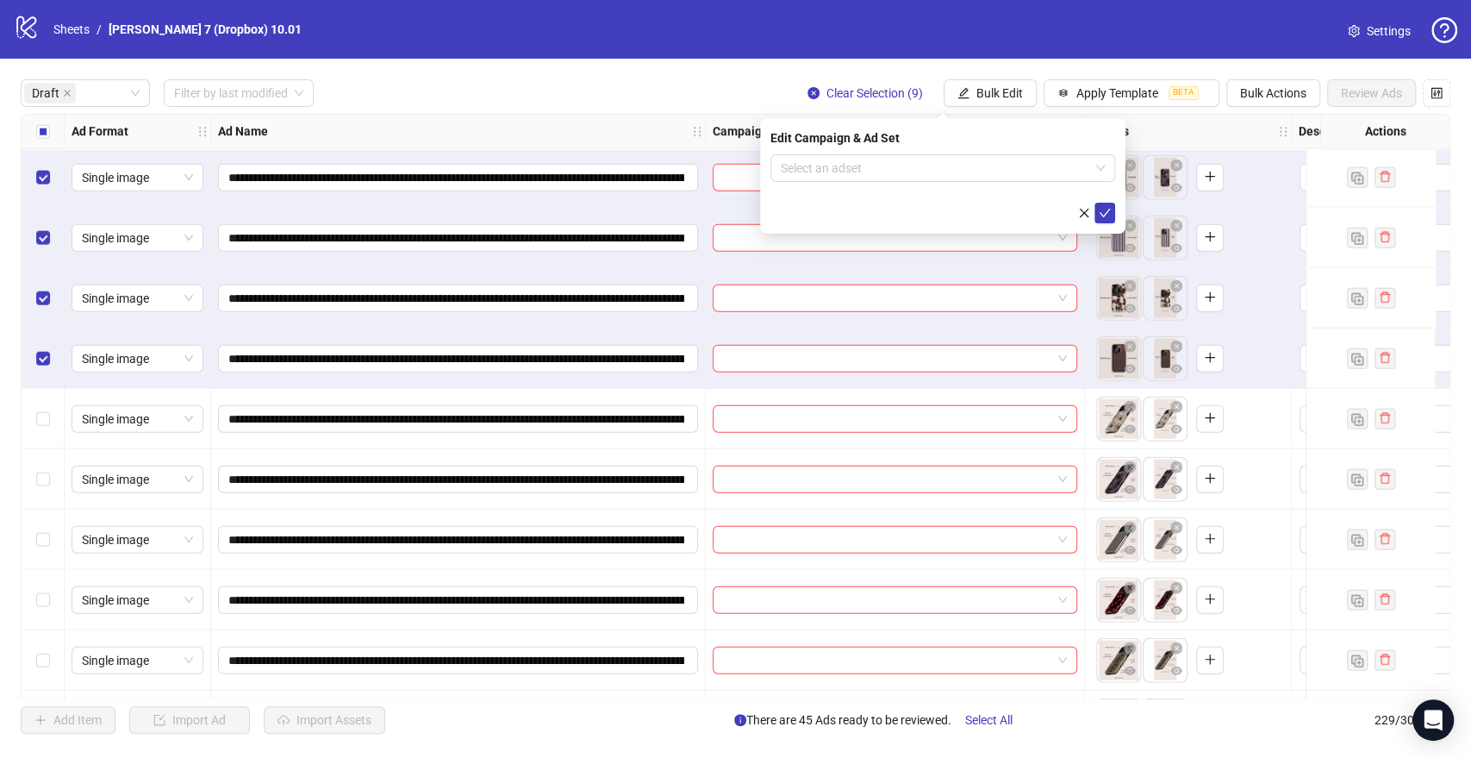
click at [890, 189] on form "Select an adset" at bounding box center [942, 188] width 345 height 69
click at [897, 171] on input "search" at bounding box center [935, 168] width 309 height 26
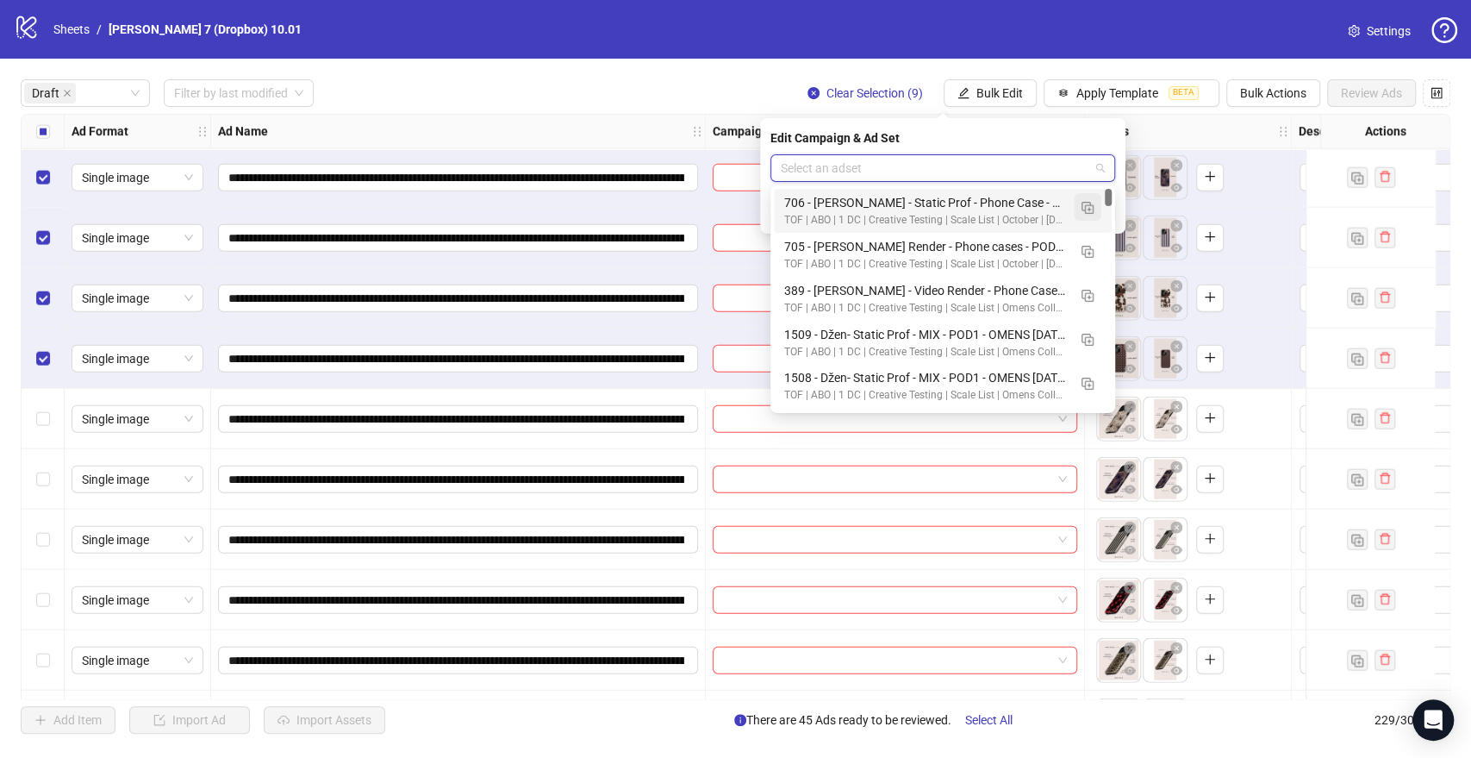
click at [1082, 202] on img "button" at bounding box center [1088, 208] width 12 height 12
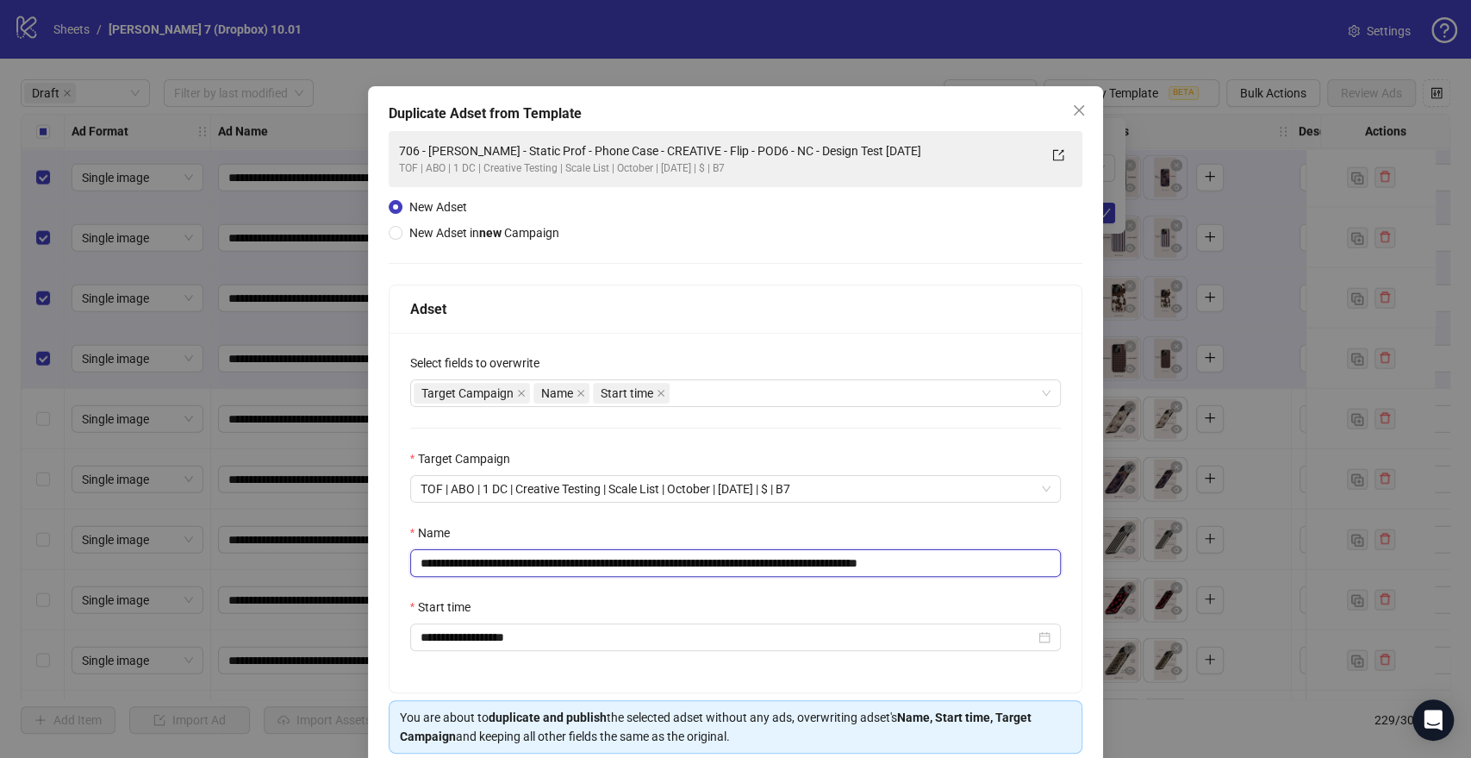
drag, startPoint x: 849, startPoint y: 564, endPoint x: 15, endPoint y: 564, distance: 834.2
click at [15, 564] on div "**********" at bounding box center [735, 379] width 1471 height 758
paste input "text"
drag, startPoint x: 727, startPoint y: 559, endPoint x: 972, endPoint y: 573, distance: 246.0
click at [908, 570] on input "**********" at bounding box center [736, 563] width 652 height 28
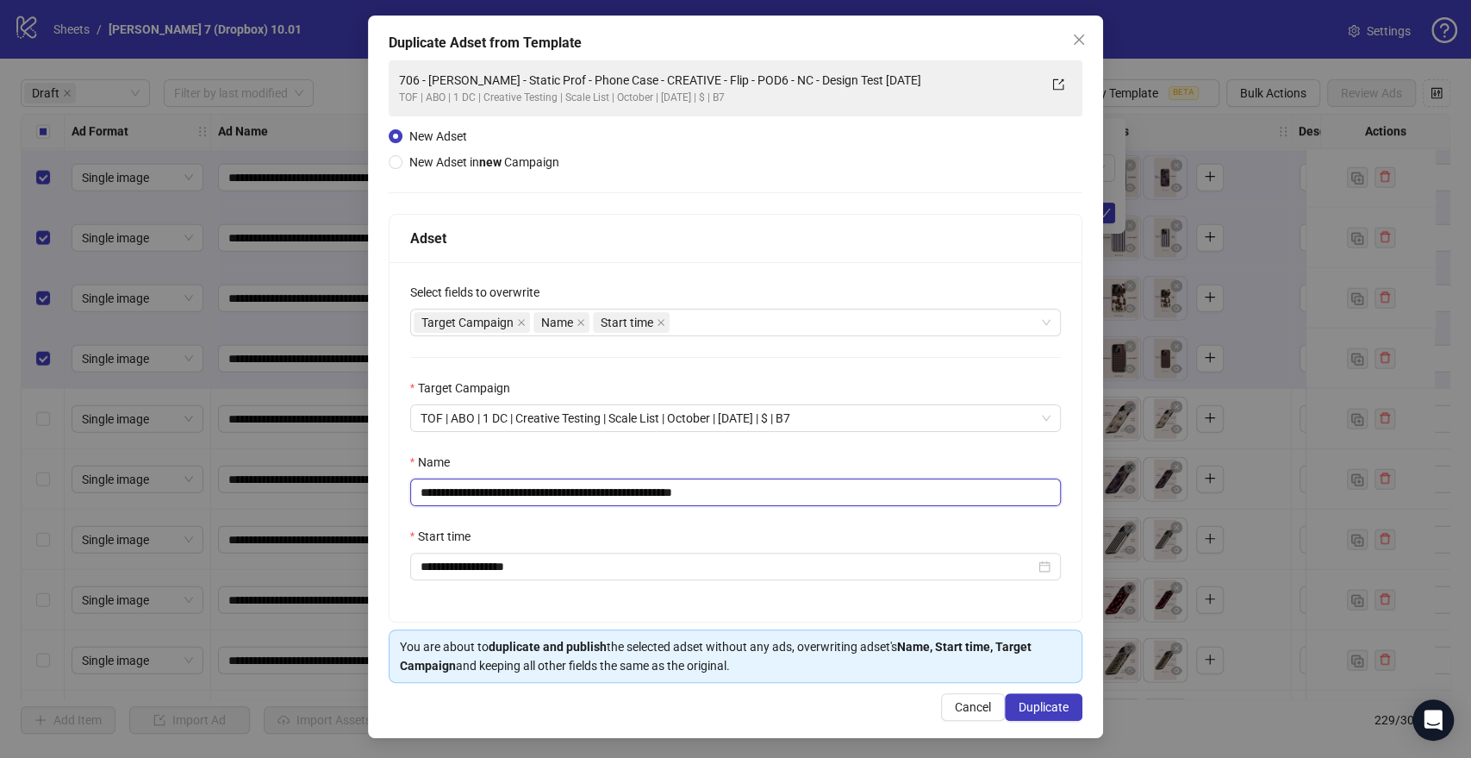
scroll to position [72, 0]
type input "**********"
click at [1030, 700] on span "Duplicate" at bounding box center [1044, 706] width 50 height 14
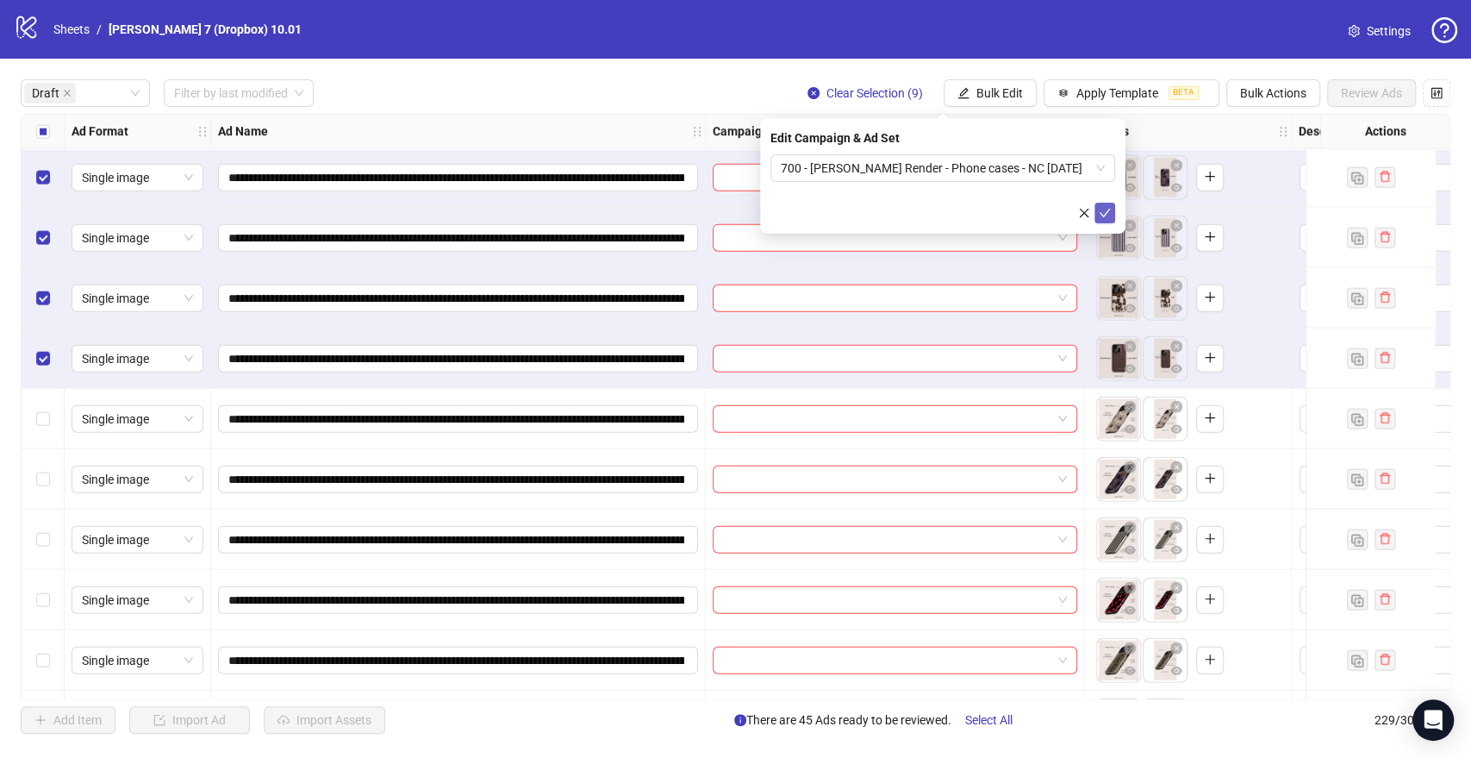
click at [1103, 215] on icon "check" at bounding box center [1105, 213] width 11 height 9
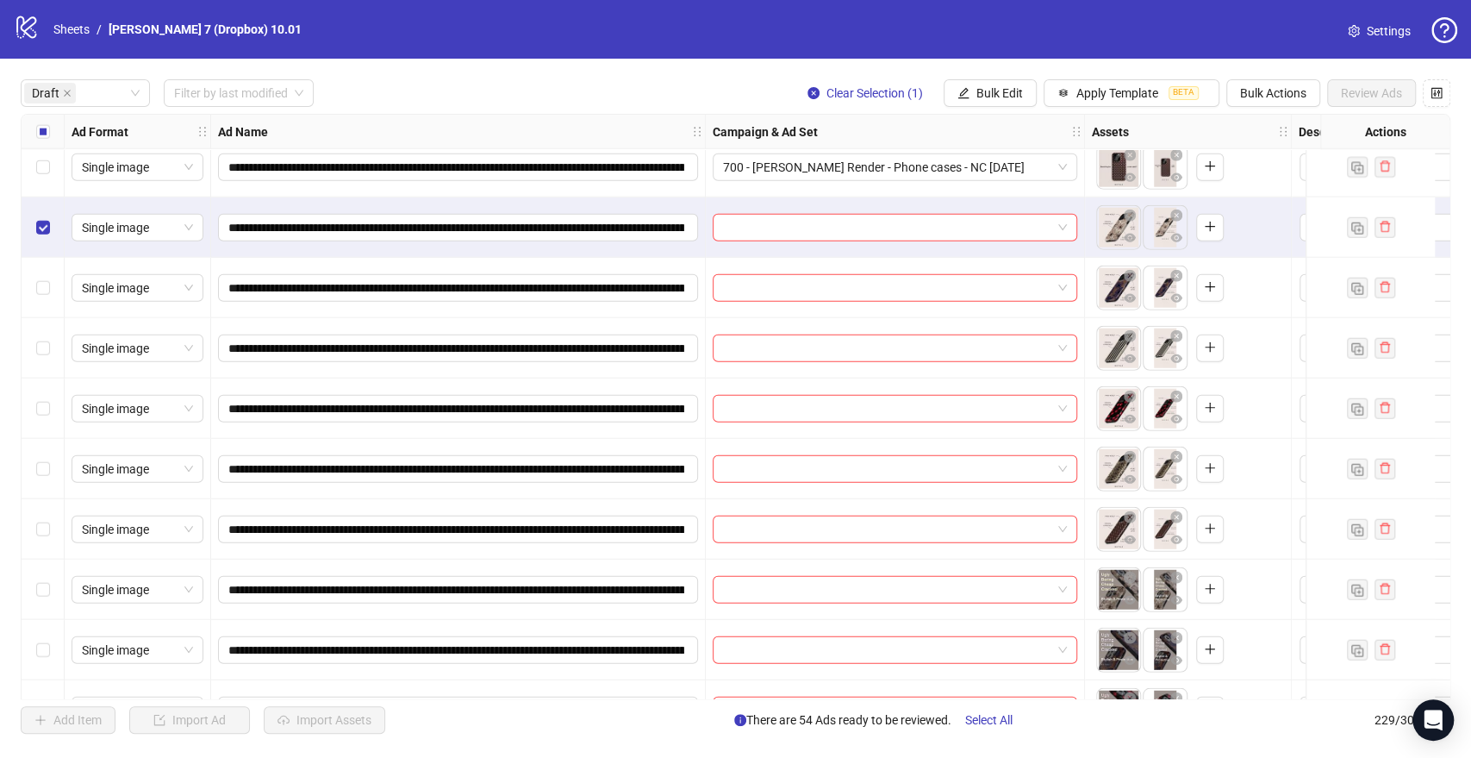
scroll to position [3064, 0]
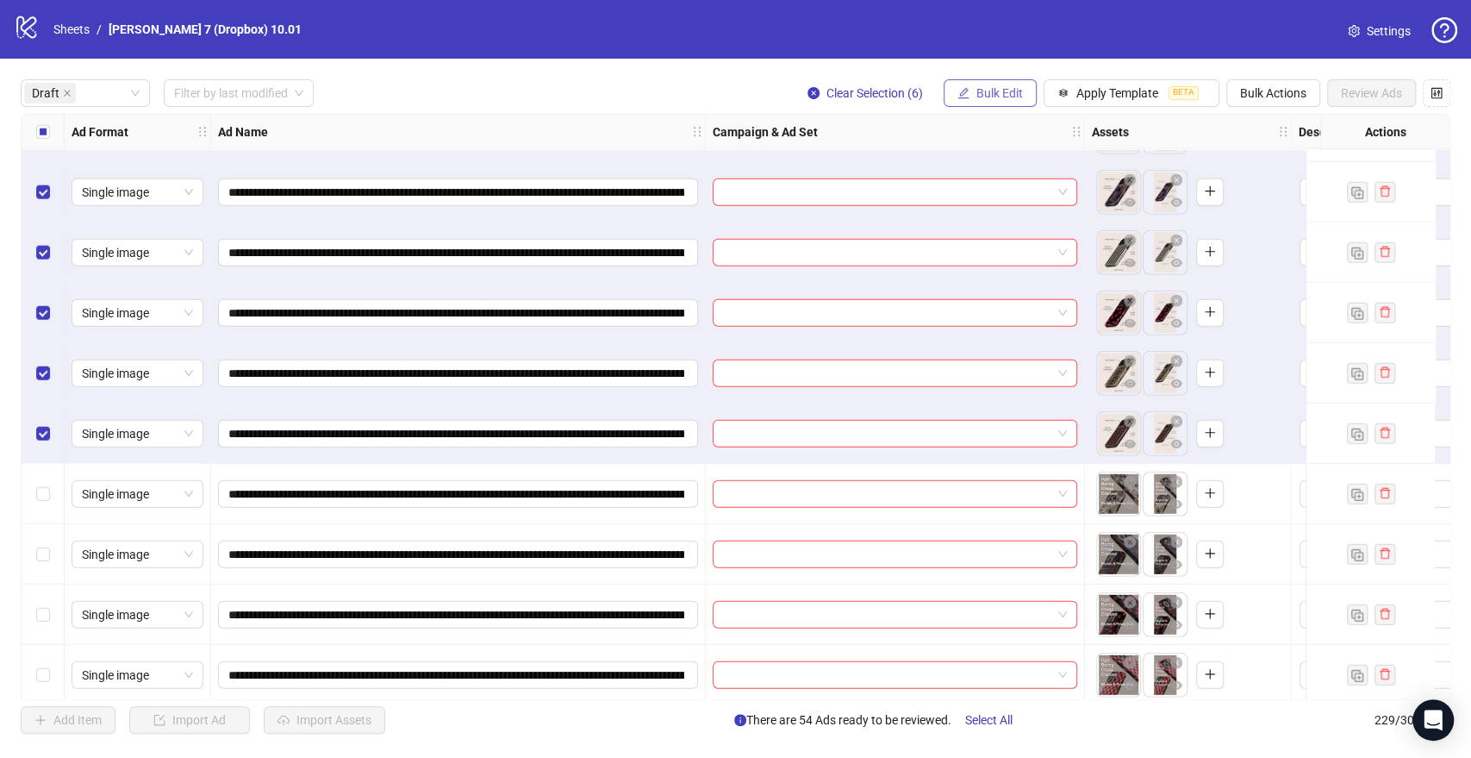
click at [1002, 98] on span "Bulk Edit" at bounding box center [999, 93] width 47 height 14
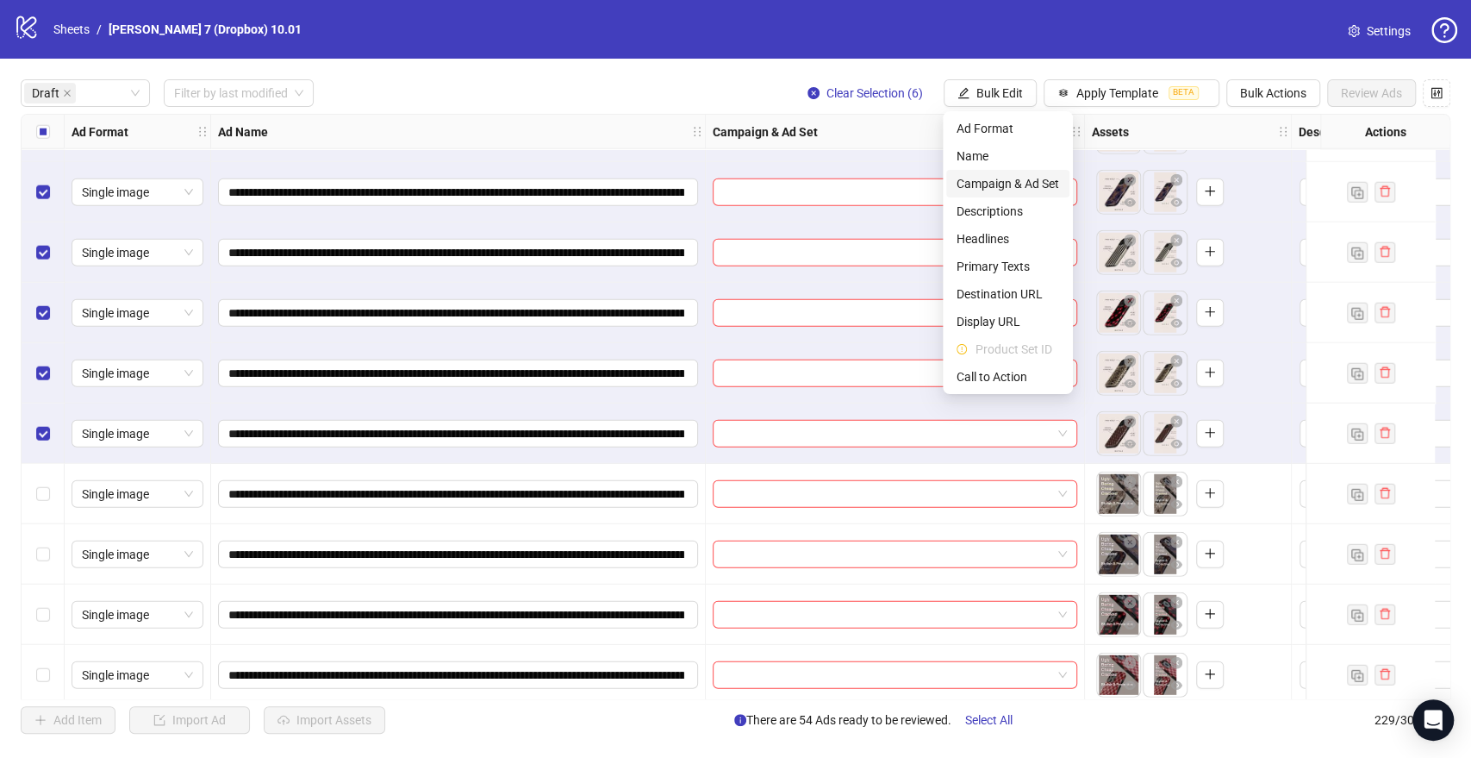
click at [986, 182] on span "Campaign & Ad Set" at bounding box center [1008, 183] width 103 height 19
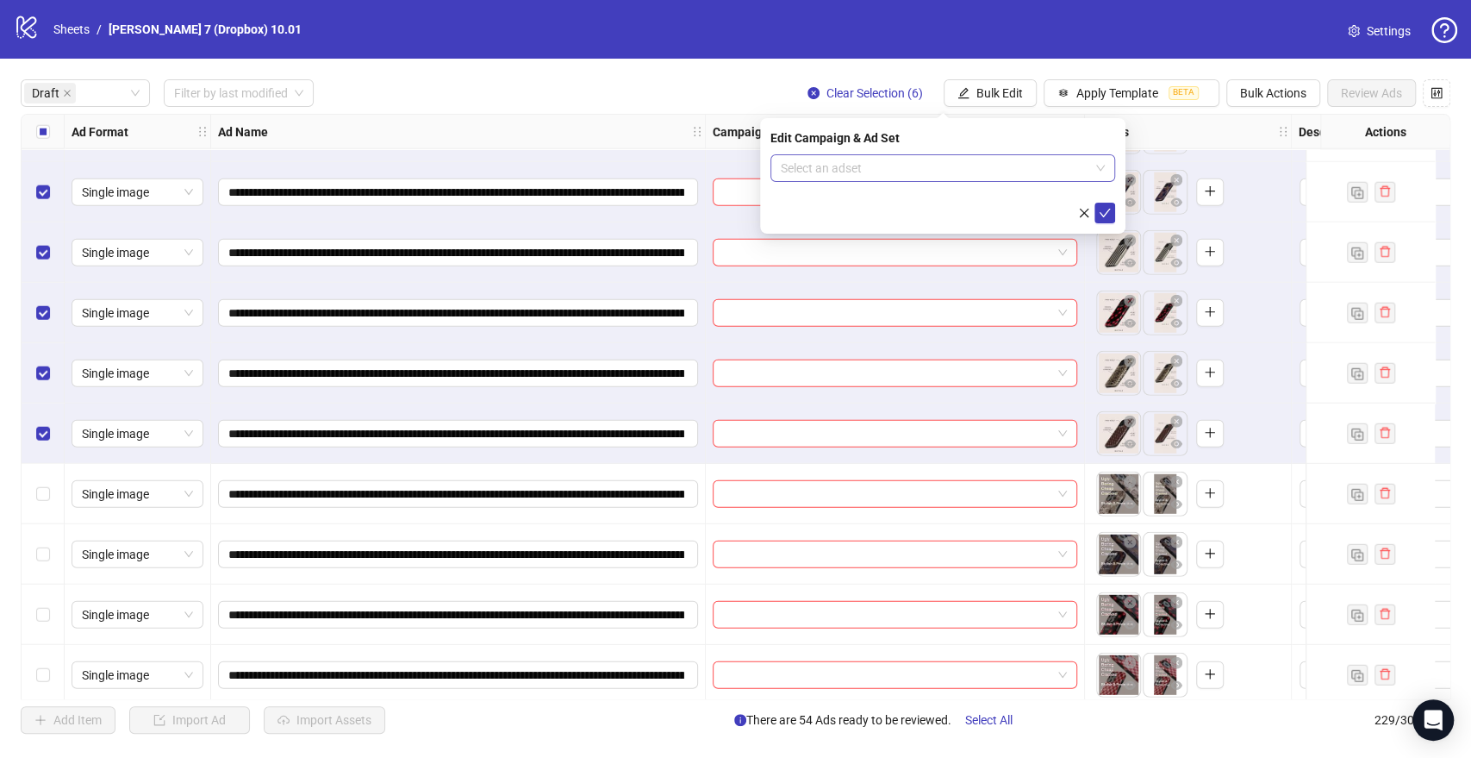
click at [815, 170] on input "search" at bounding box center [935, 168] width 309 height 26
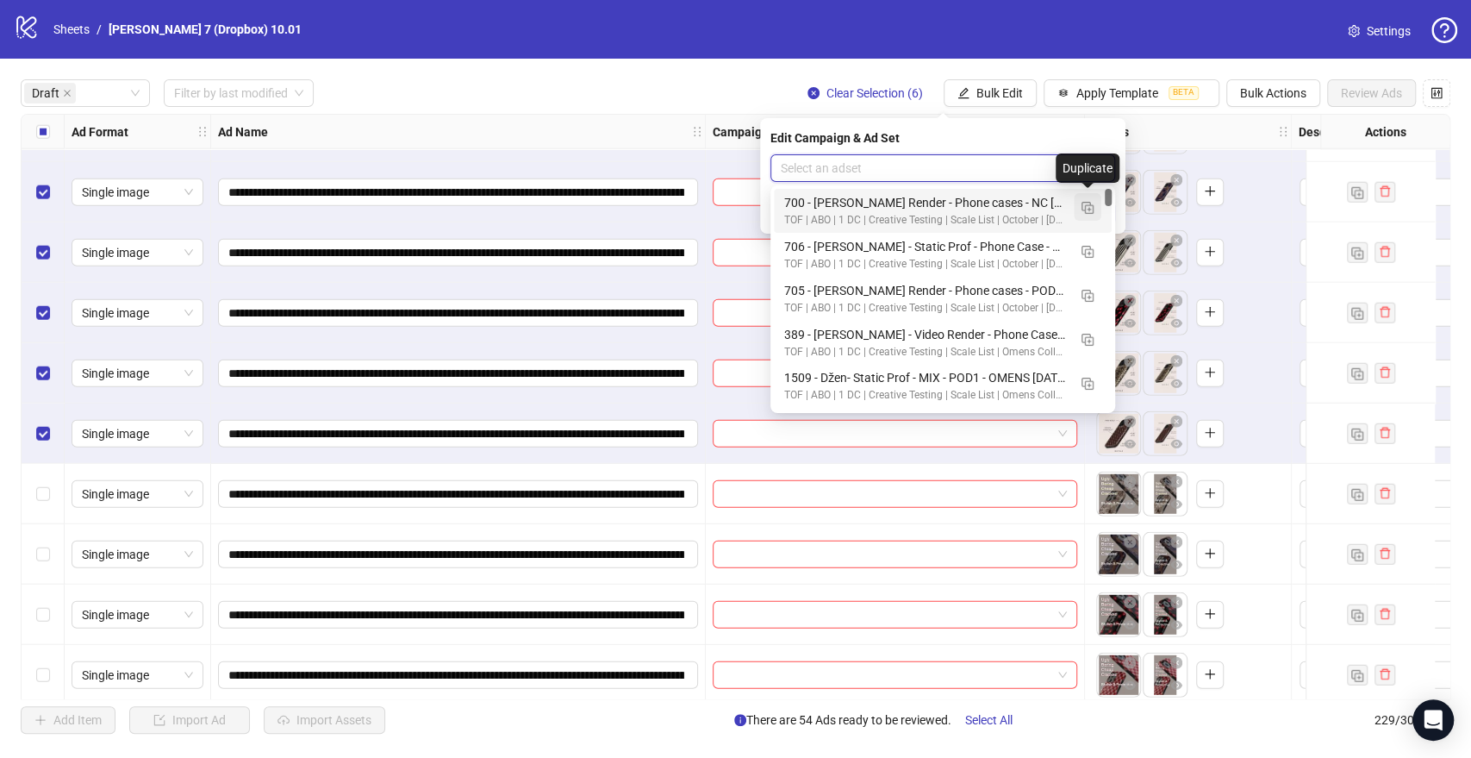
click at [1090, 207] on img "button" at bounding box center [1088, 208] width 12 height 12
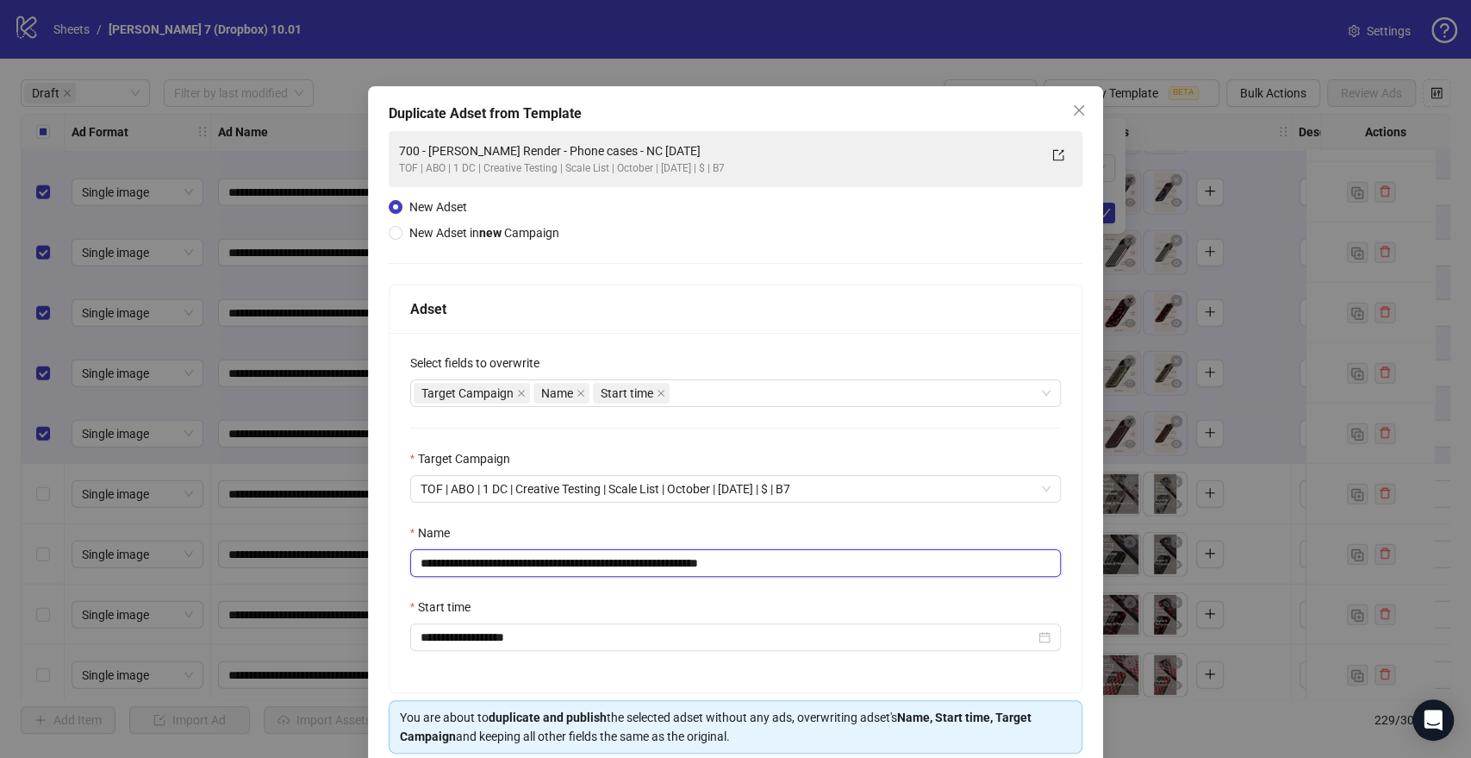
drag, startPoint x: 651, startPoint y: 561, endPoint x: 290, endPoint y: 564, distance: 361.1
click at [186, 566] on div "**********" at bounding box center [735, 379] width 1471 height 758
paste input "text"
drag, startPoint x: 727, startPoint y: 558, endPoint x: 1083, endPoint y: 596, distance: 358.9
click at [1083, 596] on div "**********" at bounding box center [736, 447] width 736 height 722
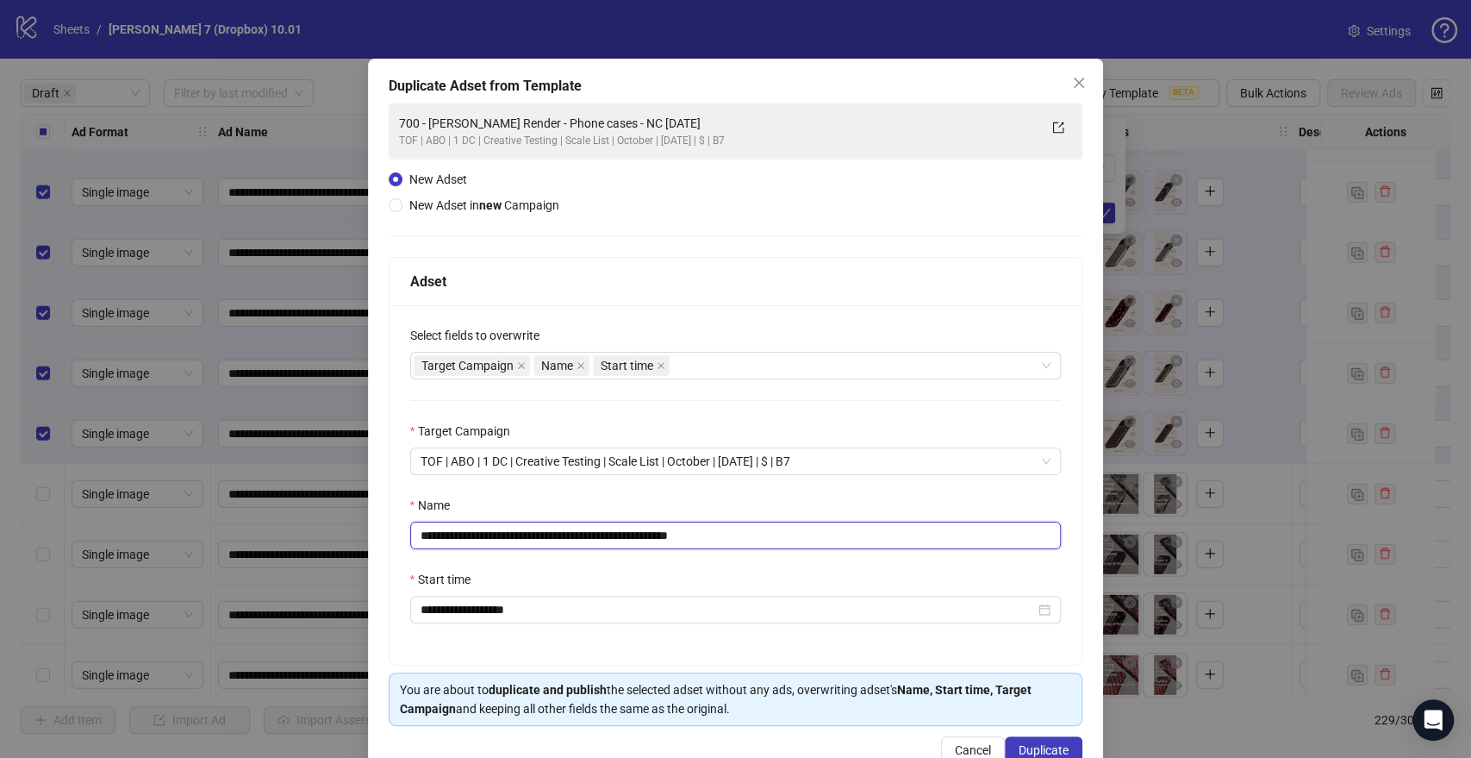
scroll to position [72, 0]
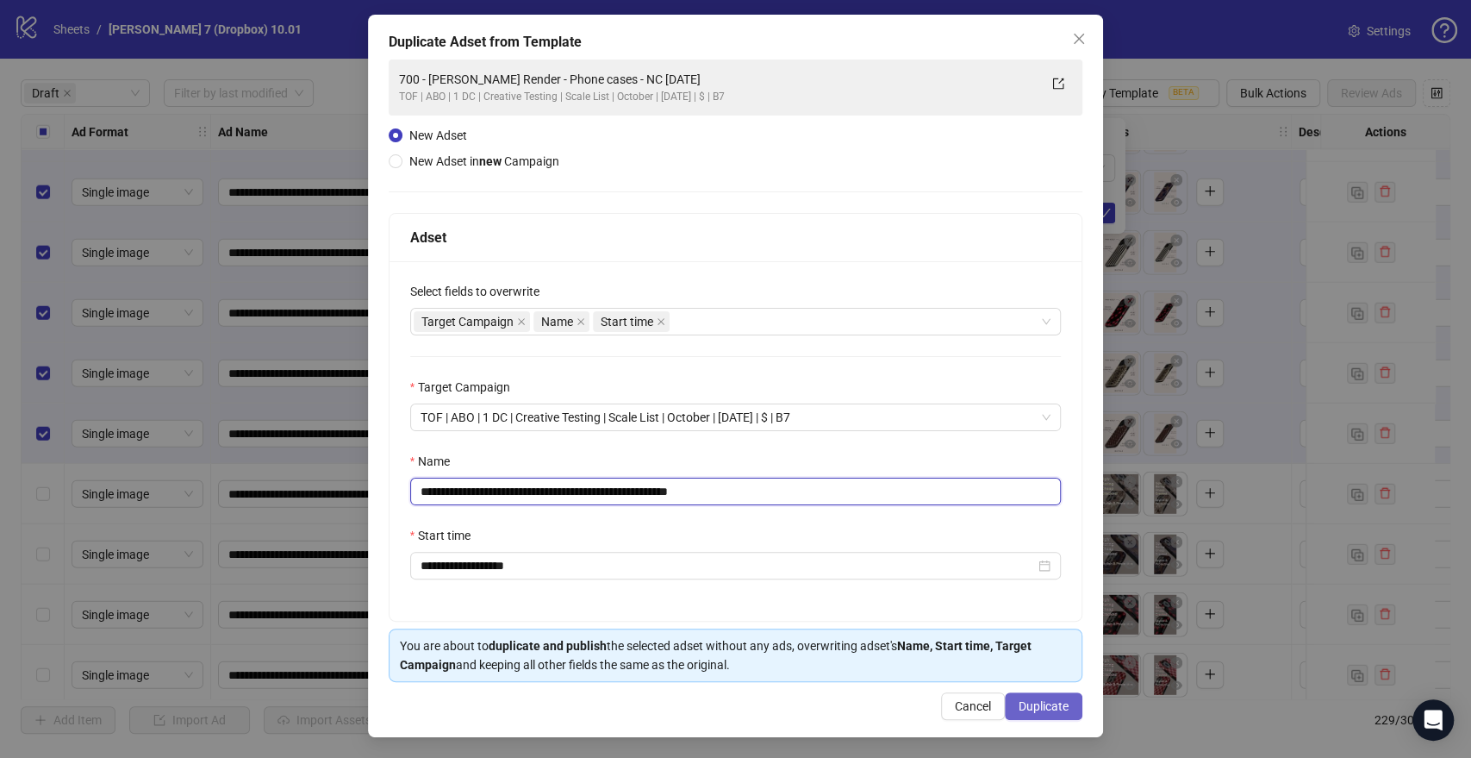
type input "**********"
click at [1014, 695] on button "Duplicate" at bounding box center [1044, 706] width 78 height 28
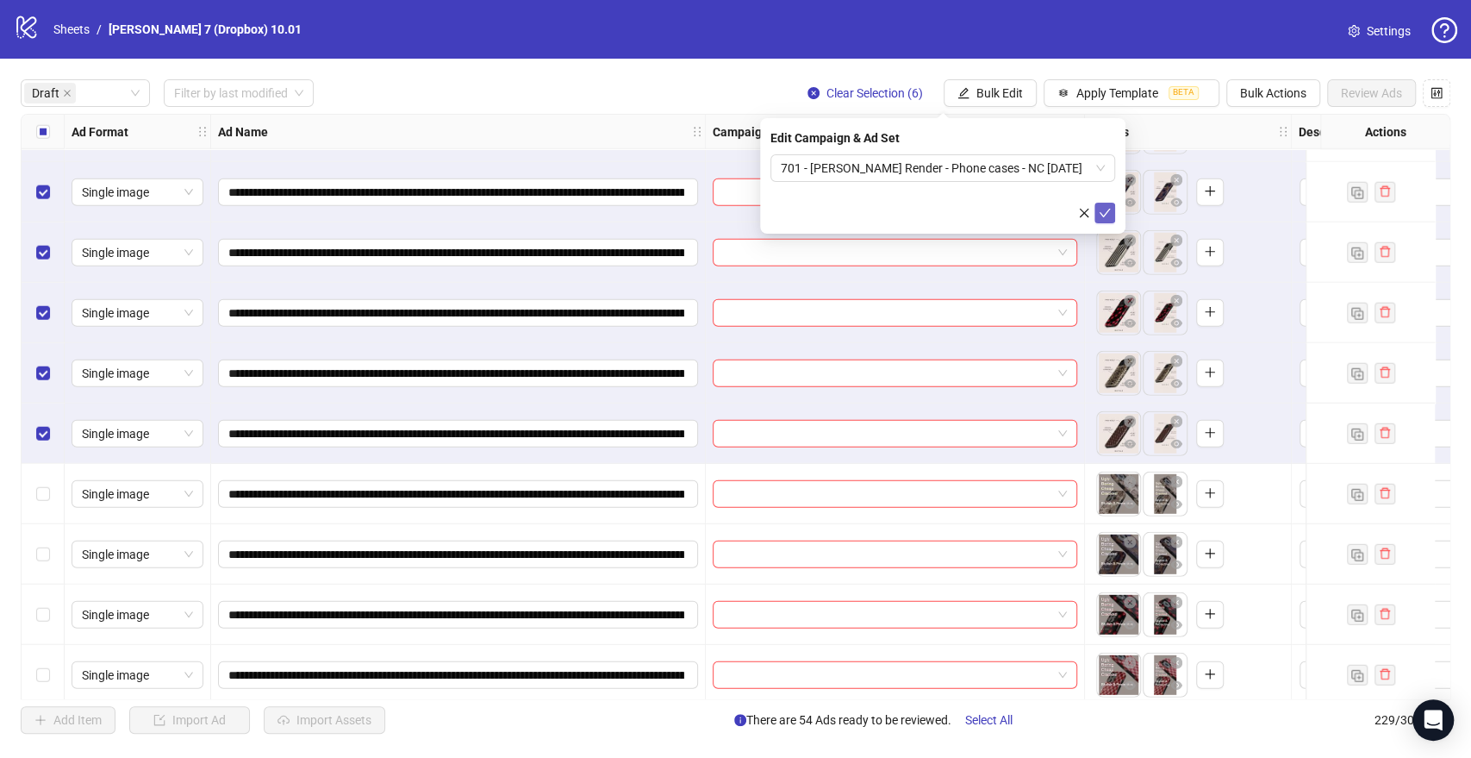
click at [1105, 212] on icon "check" at bounding box center [1105, 213] width 12 height 12
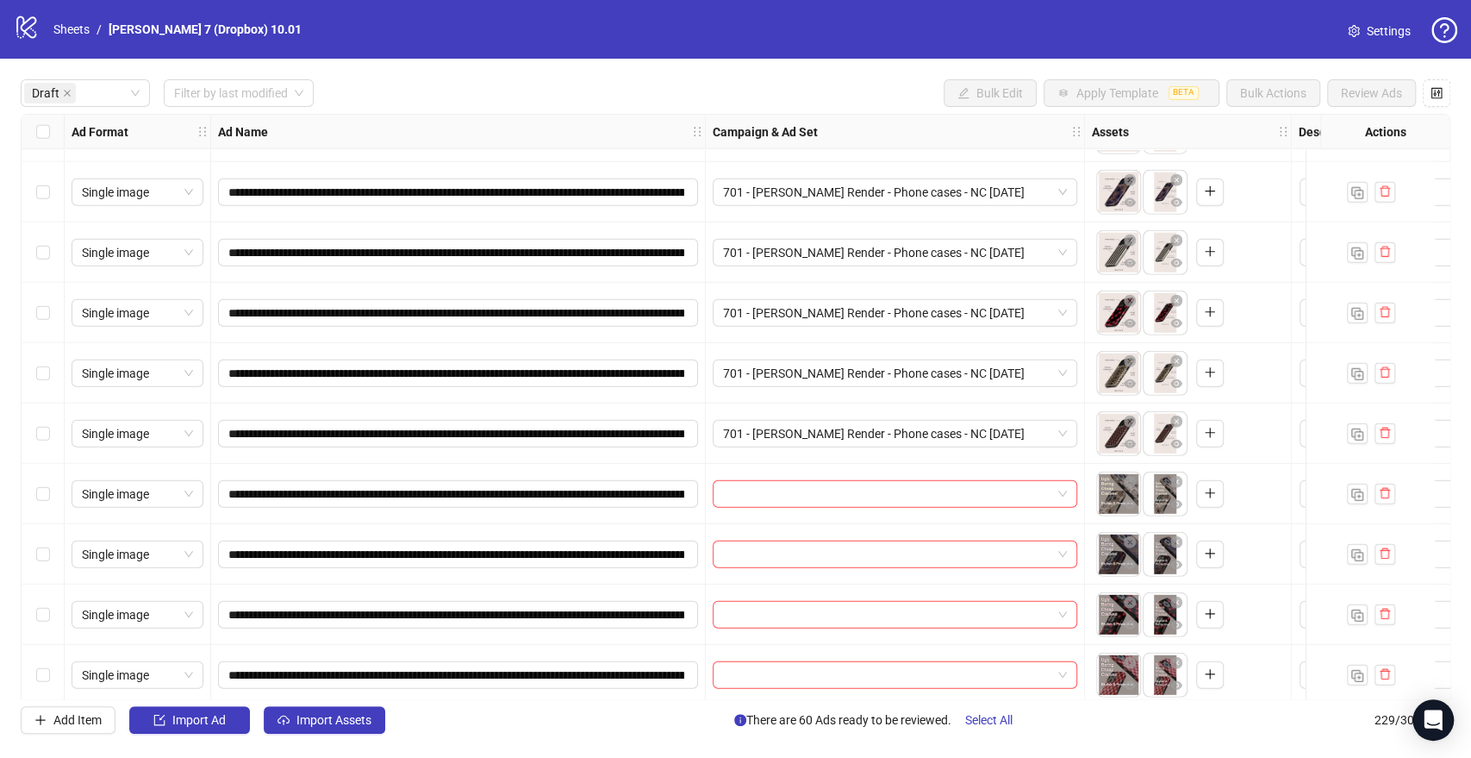
click at [53, 489] on div "Select row 57" at bounding box center [43, 494] width 43 height 60
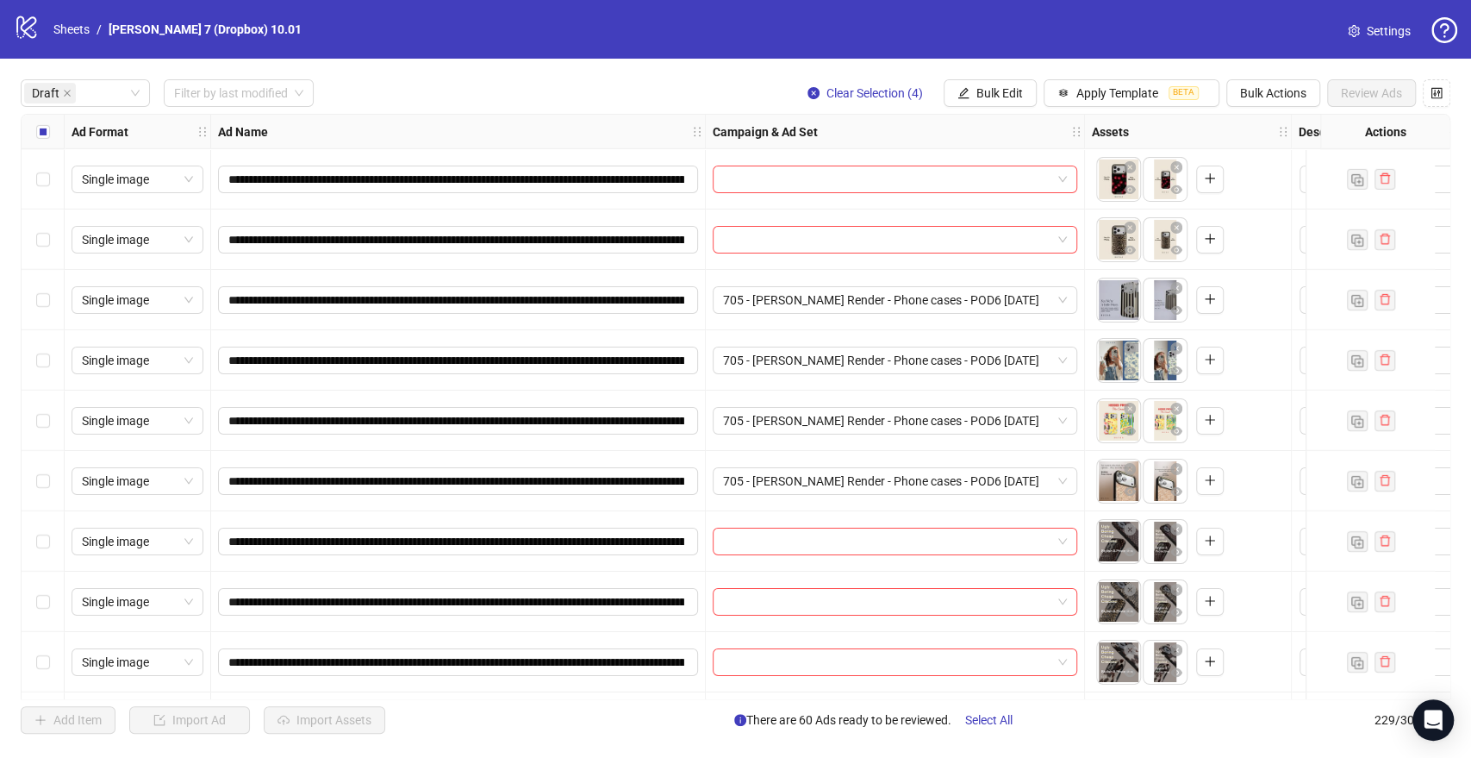
scroll to position [4102, 0]
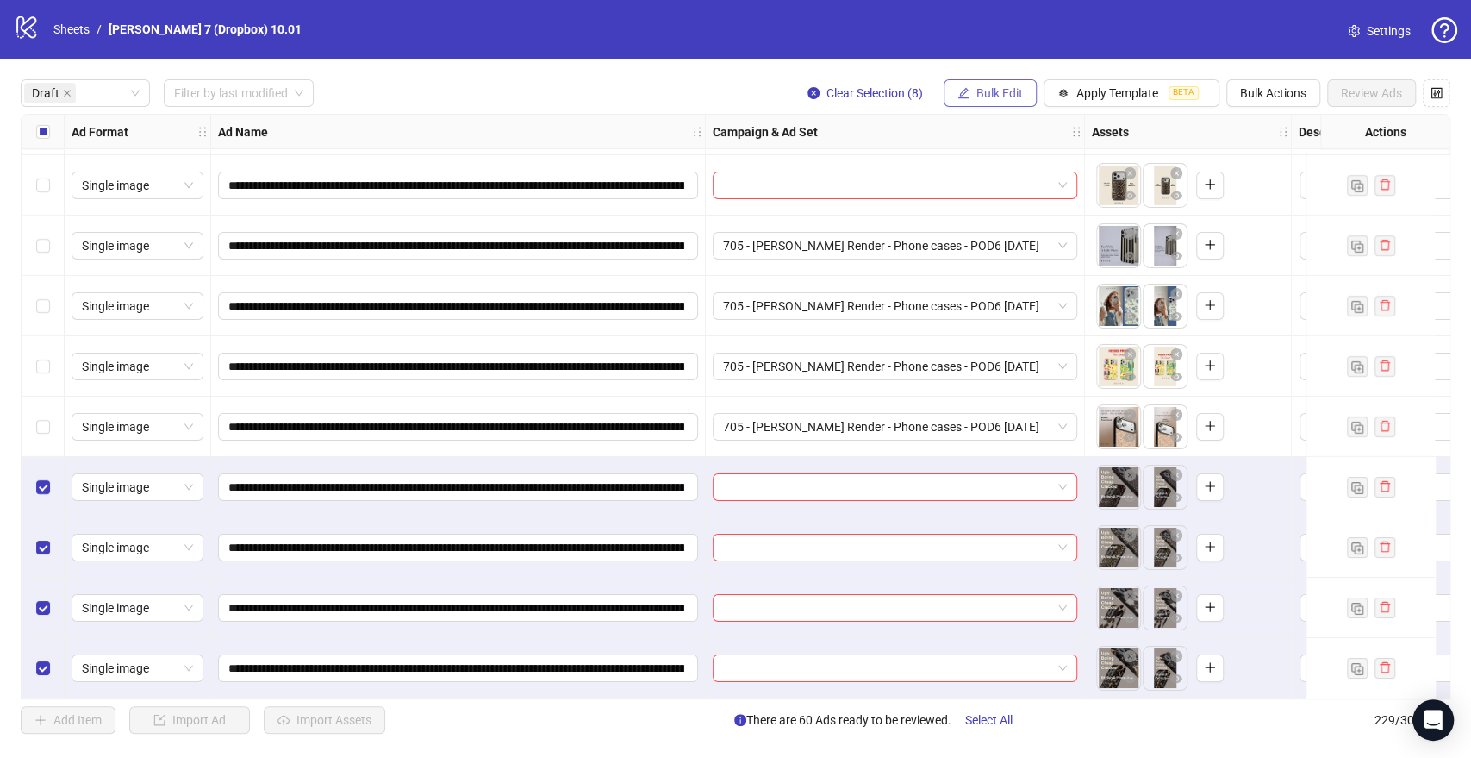
click at [1007, 89] on span "Bulk Edit" at bounding box center [999, 93] width 47 height 14
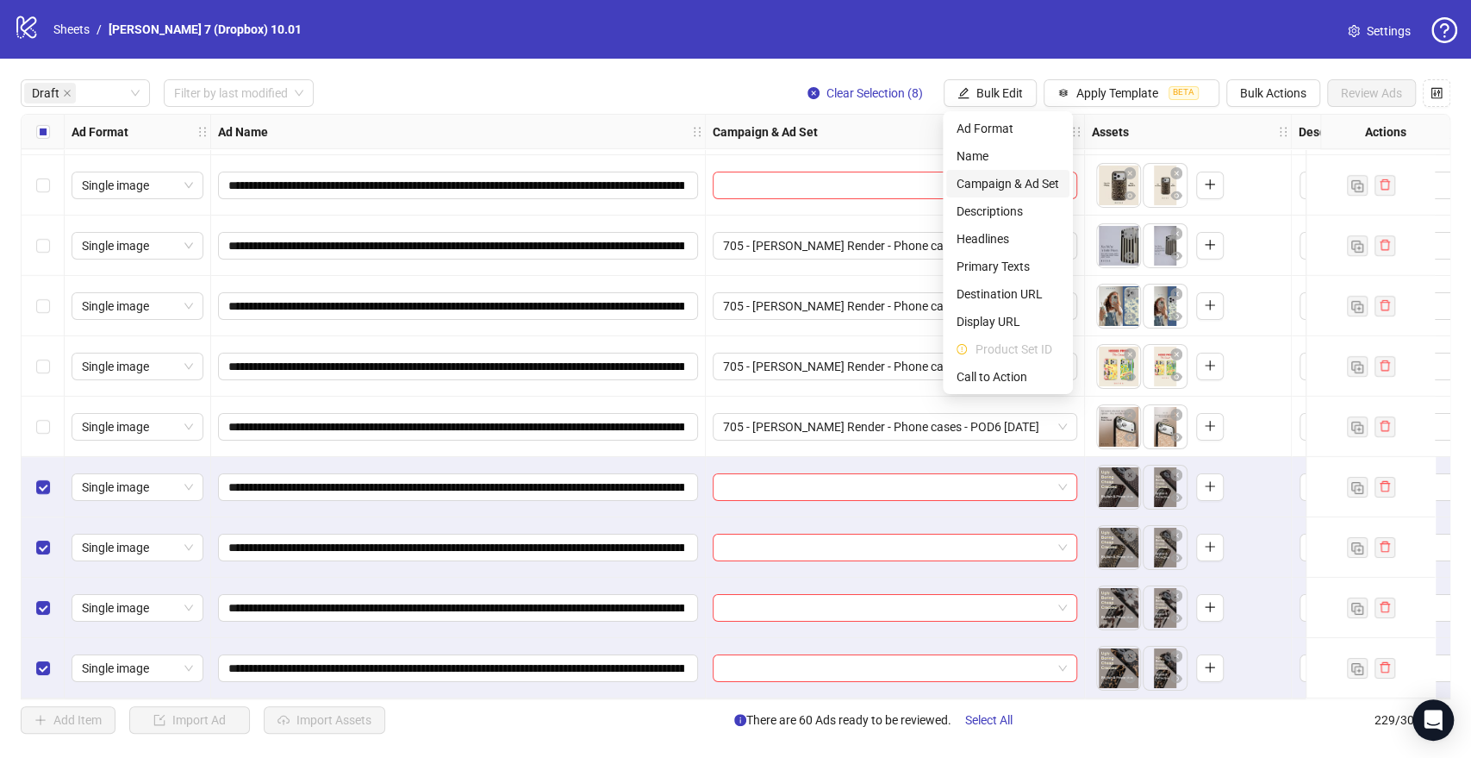
click at [984, 184] on span "Campaign & Ad Set" at bounding box center [1008, 183] width 103 height 19
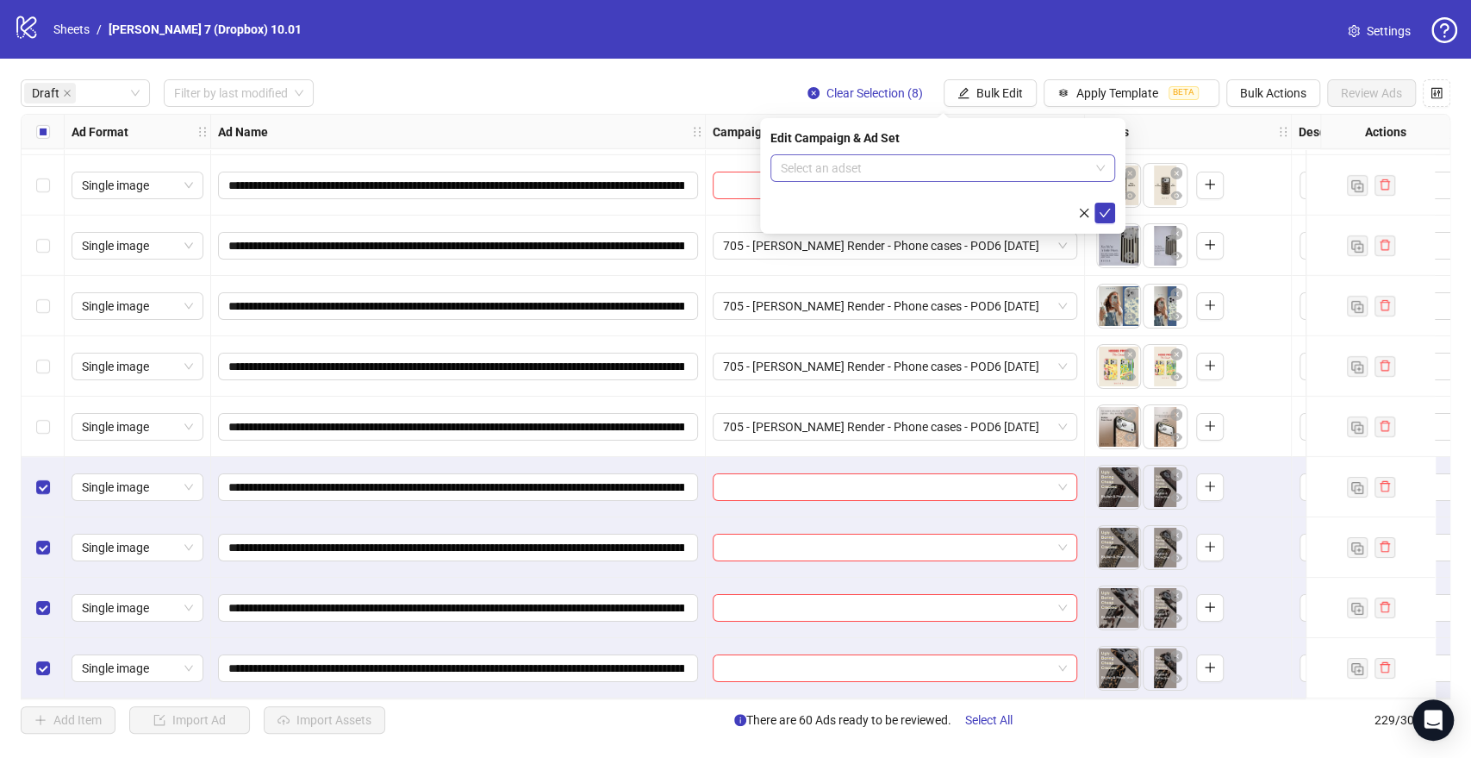
click at [870, 178] on input "search" at bounding box center [935, 168] width 309 height 26
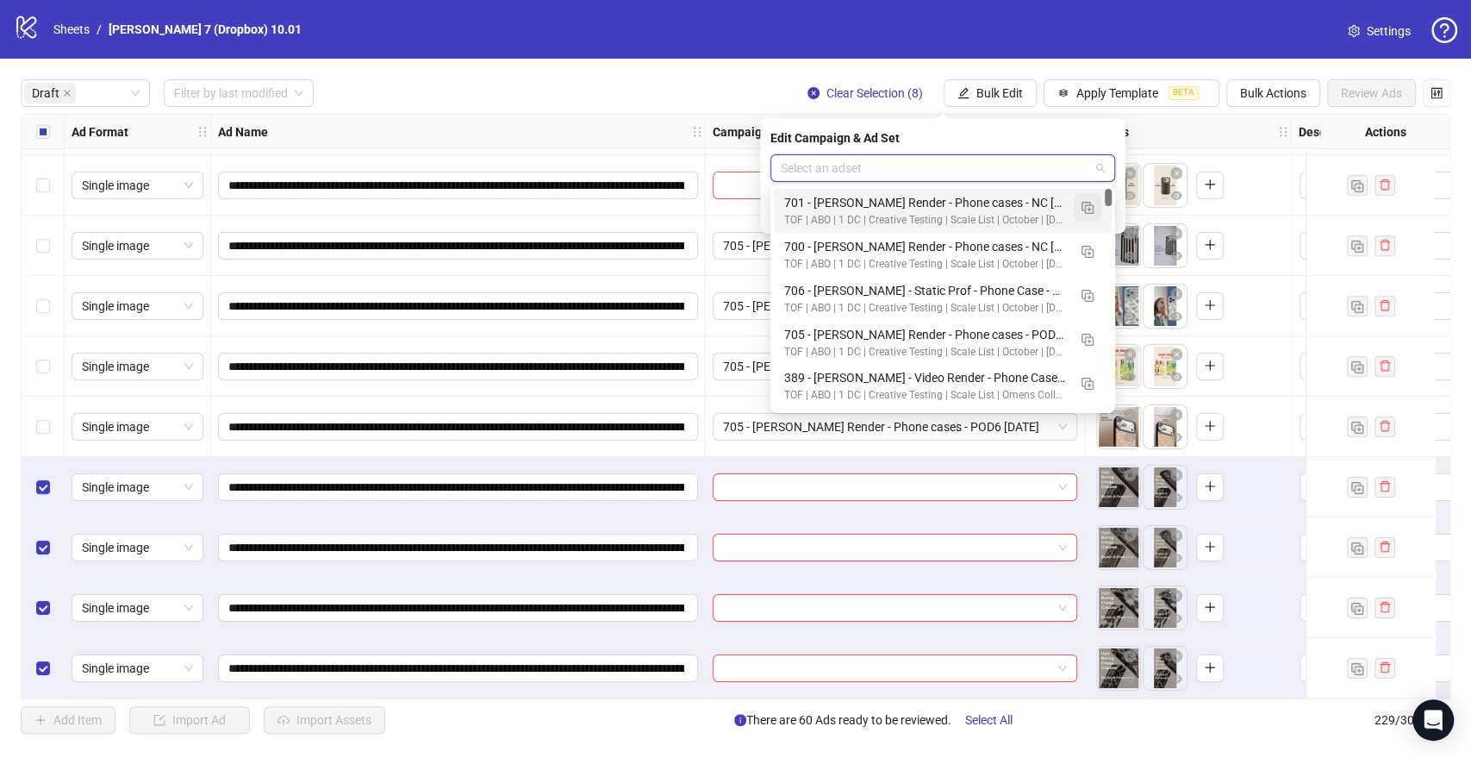
click at [1087, 207] on img "button" at bounding box center [1088, 208] width 12 height 12
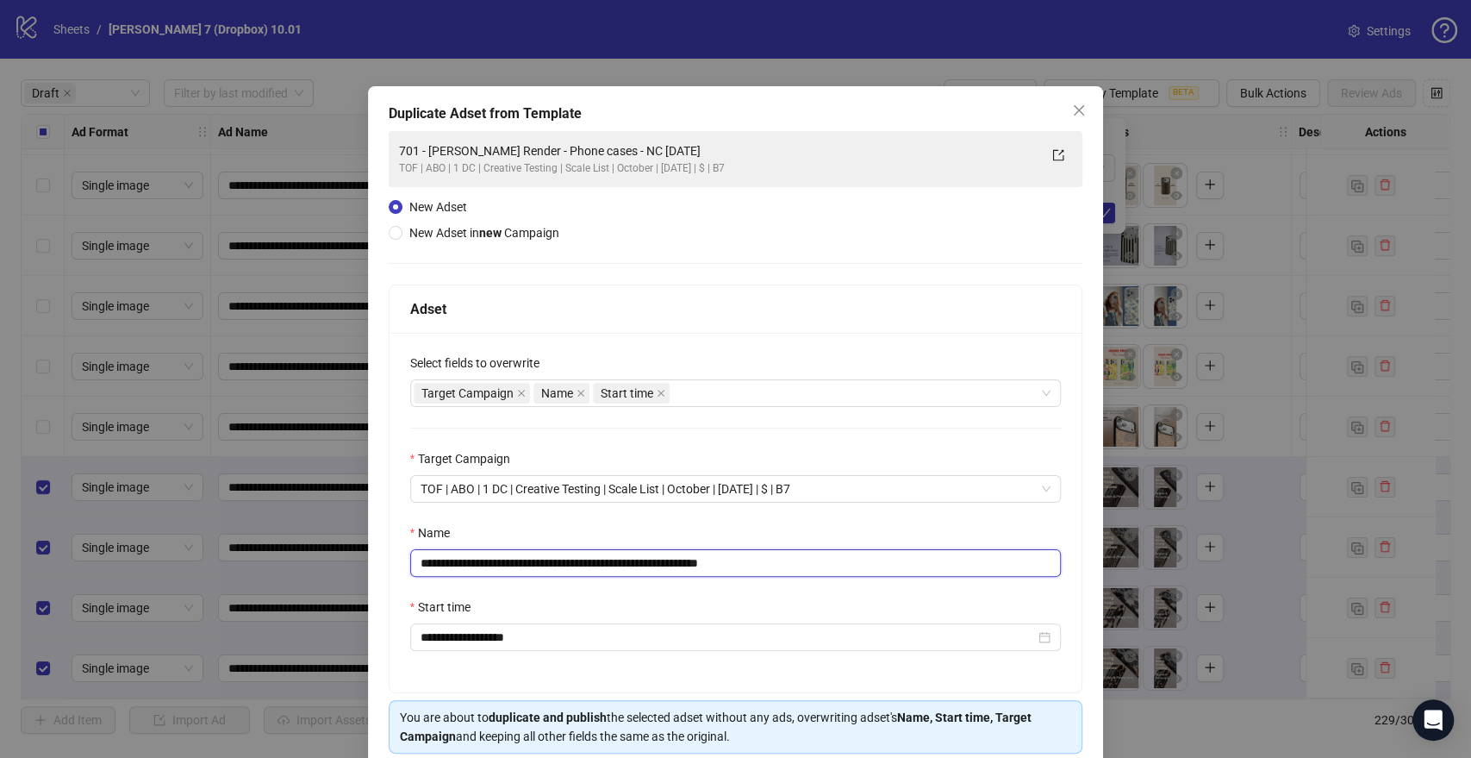
drag, startPoint x: 662, startPoint y: 564, endPoint x: 126, endPoint y: 564, distance: 536.1
click at [126, 564] on div "**********" at bounding box center [735, 379] width 1471 height 758
paste input "text"
drag, startPoint x: 724, startPoint y: 564, endPoint x: 949, endPoint y: 576, distance: 225.3
click at [945, 576] on input "**********" at bounding box center [736, 563] width 652 height 28
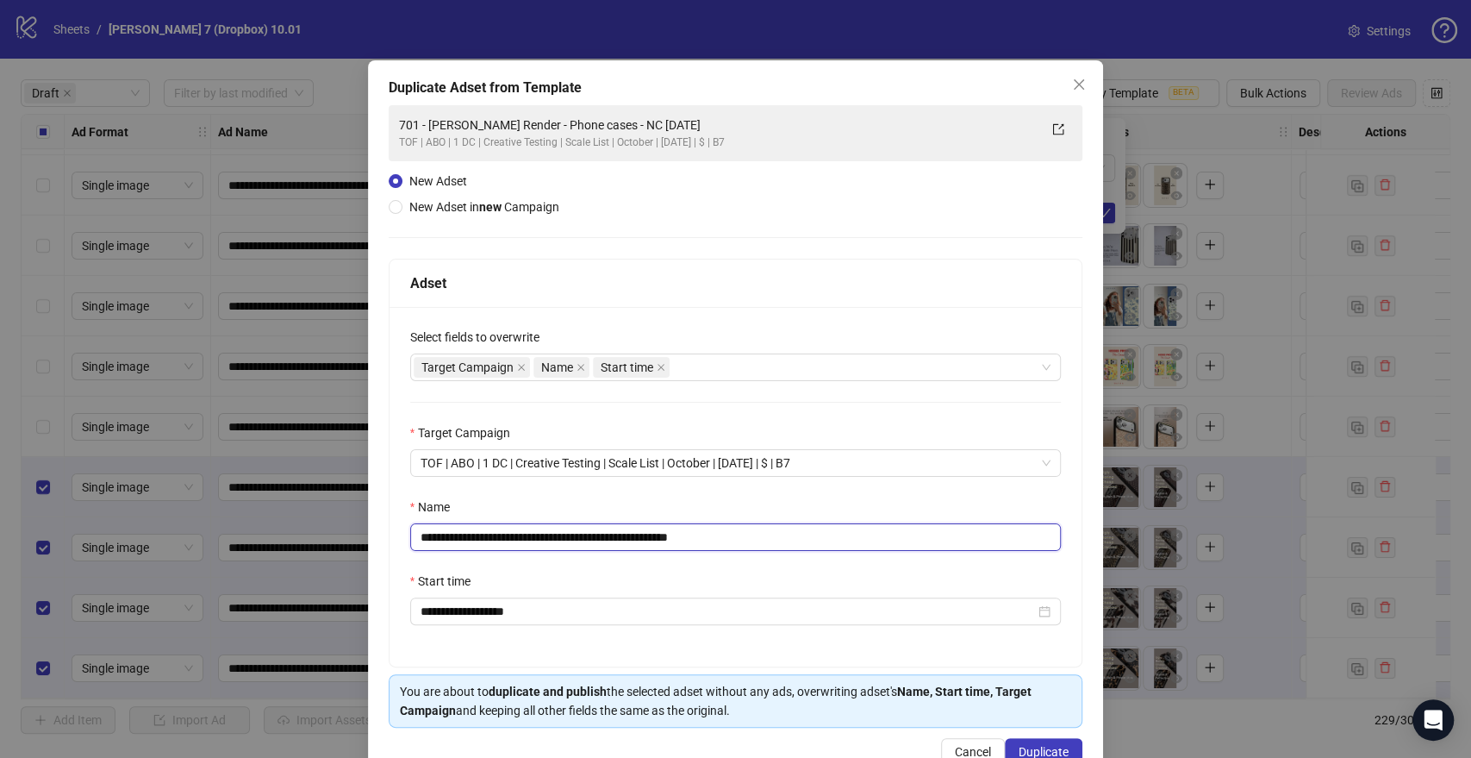
scroll to position [72, 0]
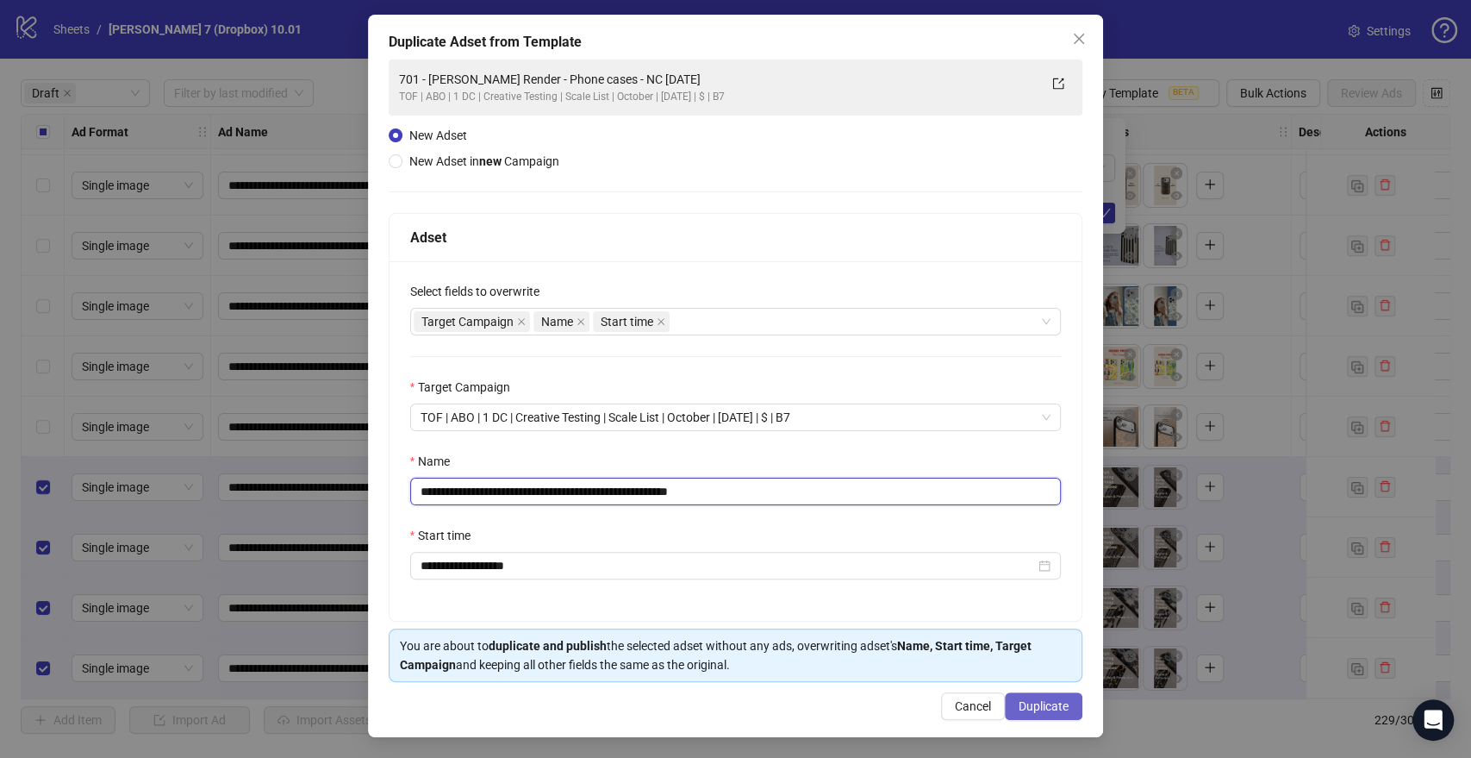
type input "**********"
click at [1063, 714] on button "Duplicate" at bounding box center [1044, 706] width 78 height 28
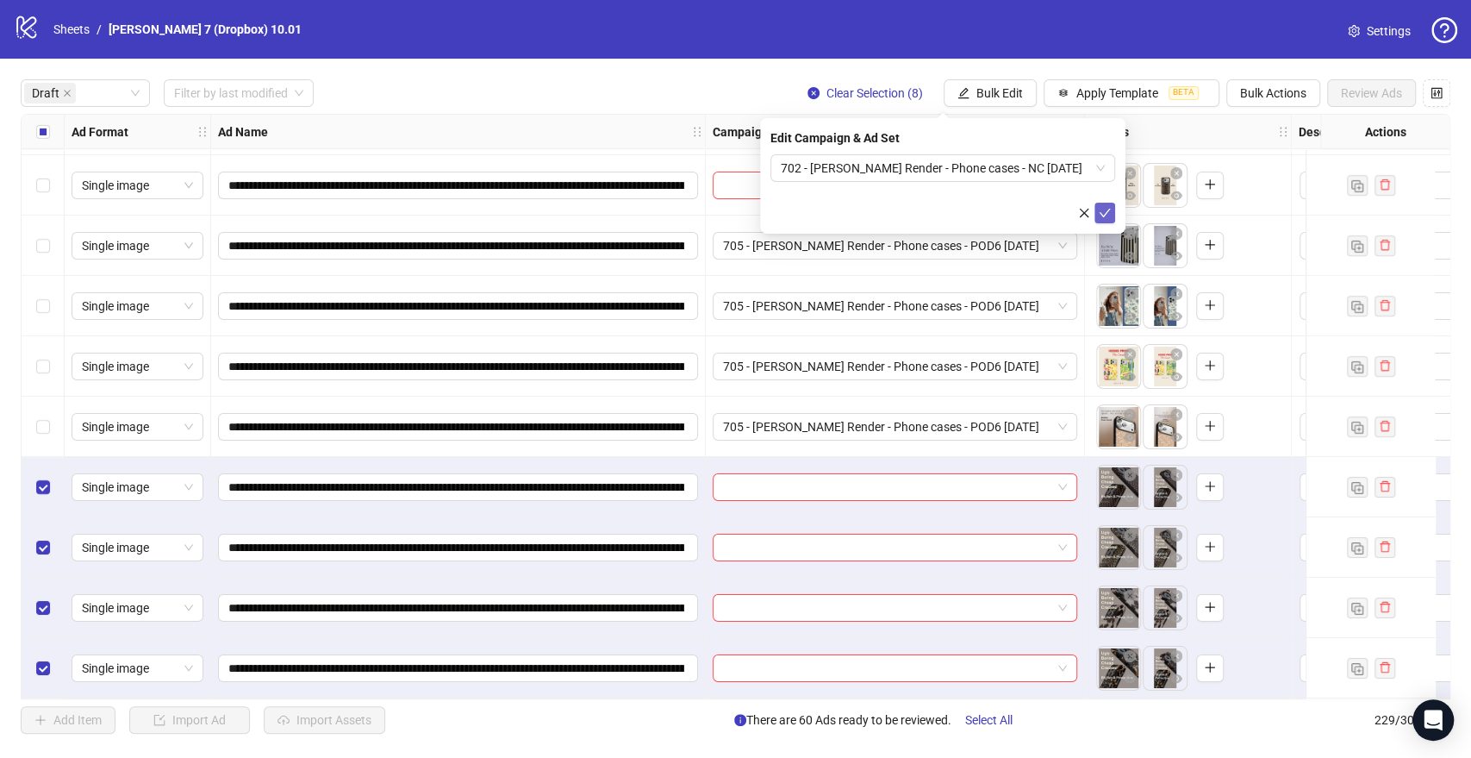
click at [1103, 210] on icon "check" at bounding box center [1105, 213] width 12 height 12
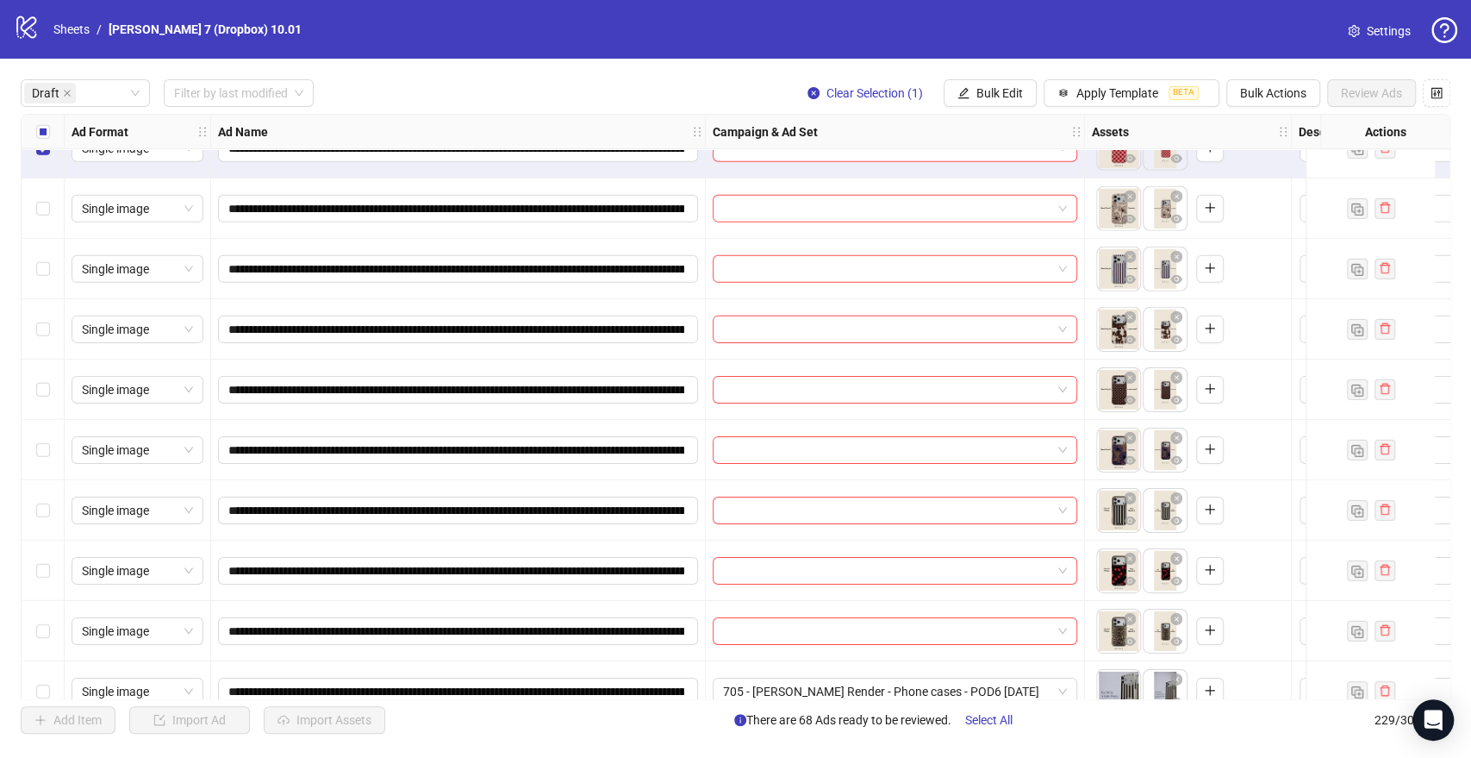
scroll to position [3720, 0]
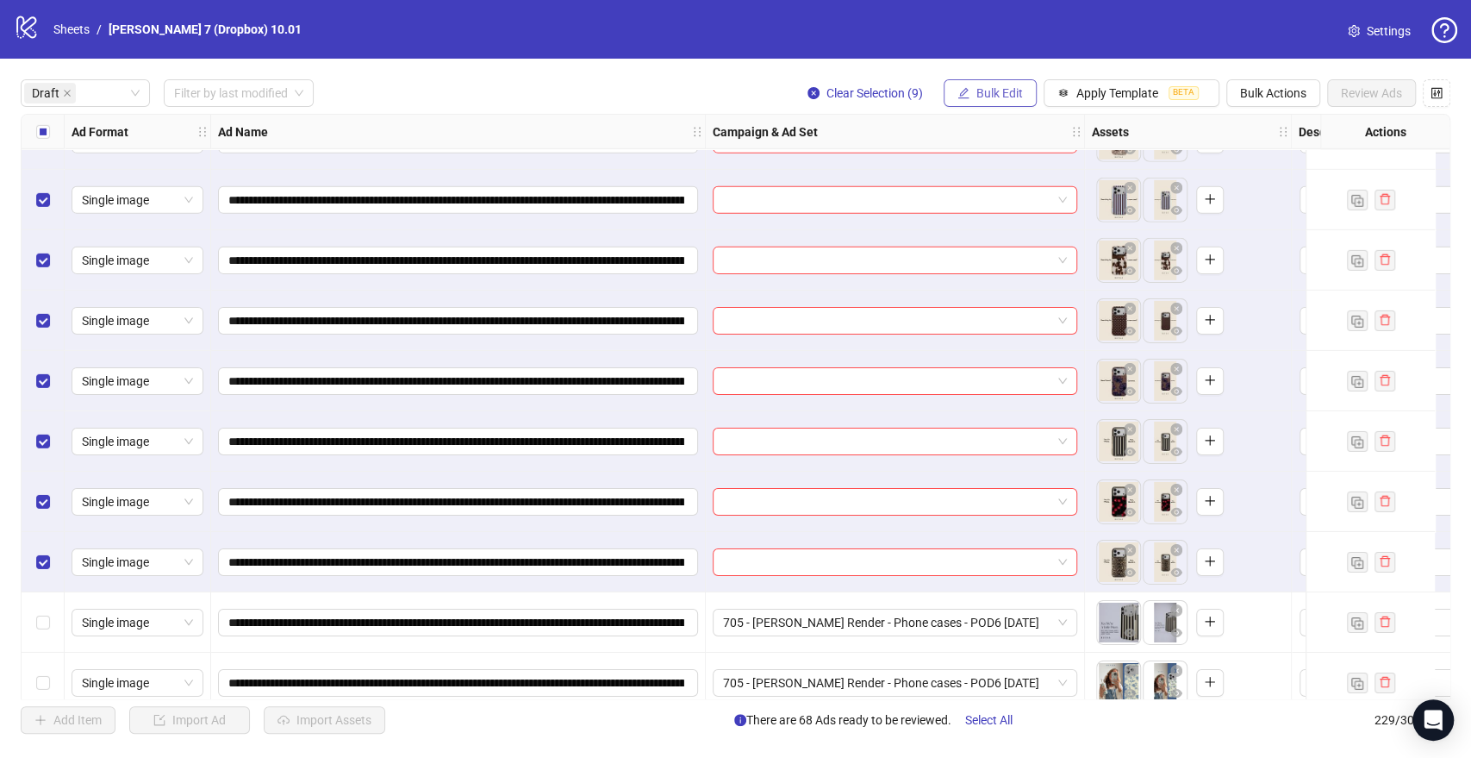
click at [976, 91] on span "Bulk Edit" at bounding box center [999, 93] width 47 height 14
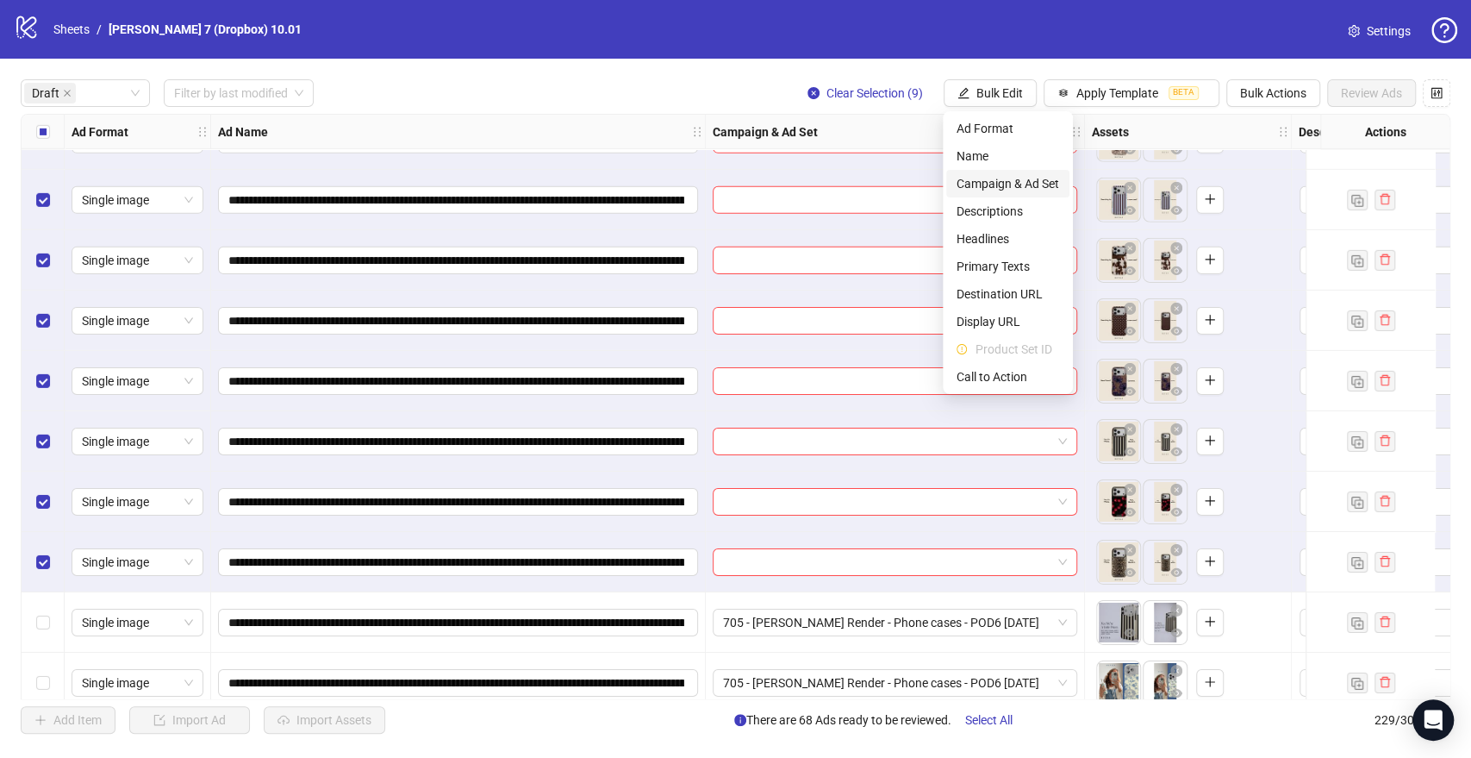
click at [973, 179] on span "Campaign & Ad Set" at bounding box center [1008, 183] width 103 height 19
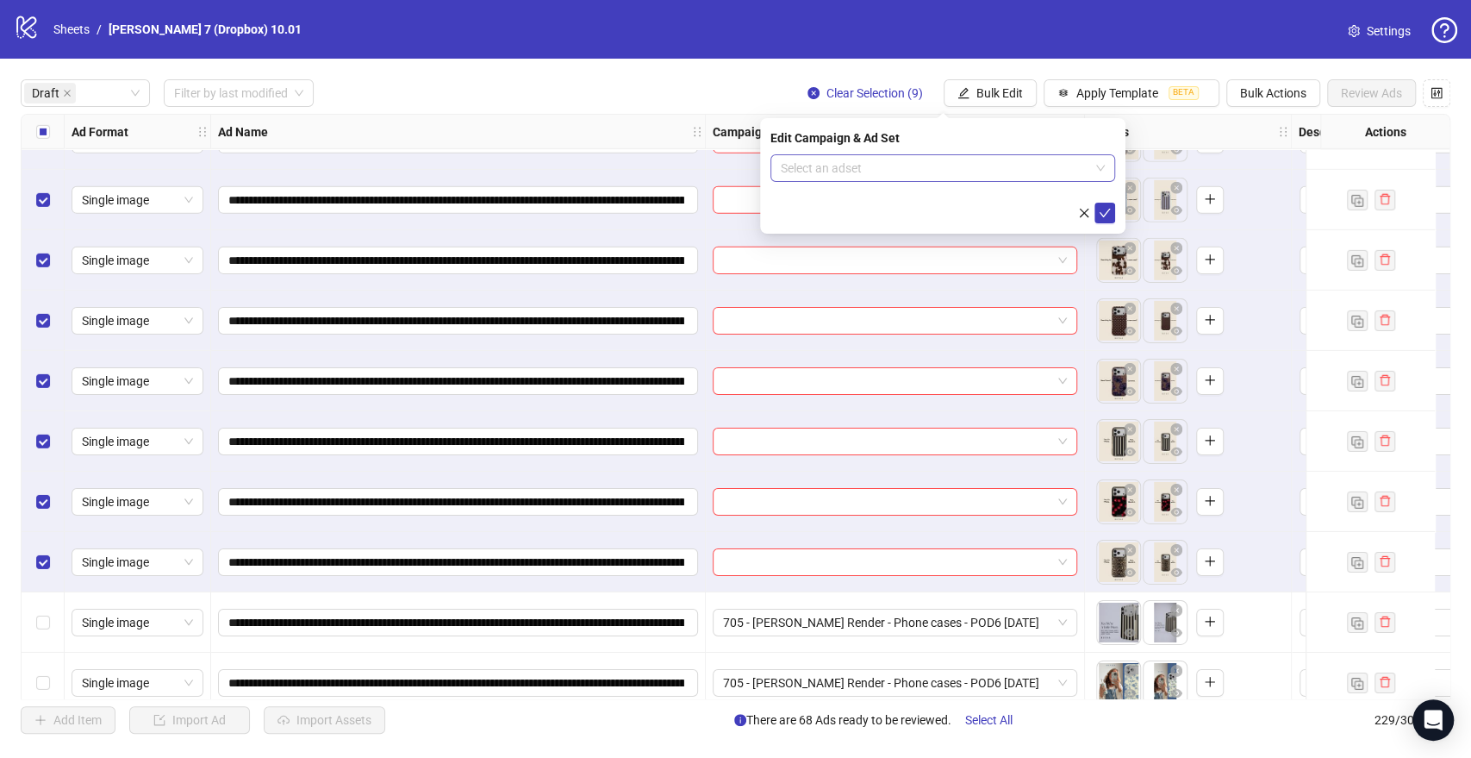
click at [850, 169] on input "search" at bounding box center [935, 168] width 309 height 26
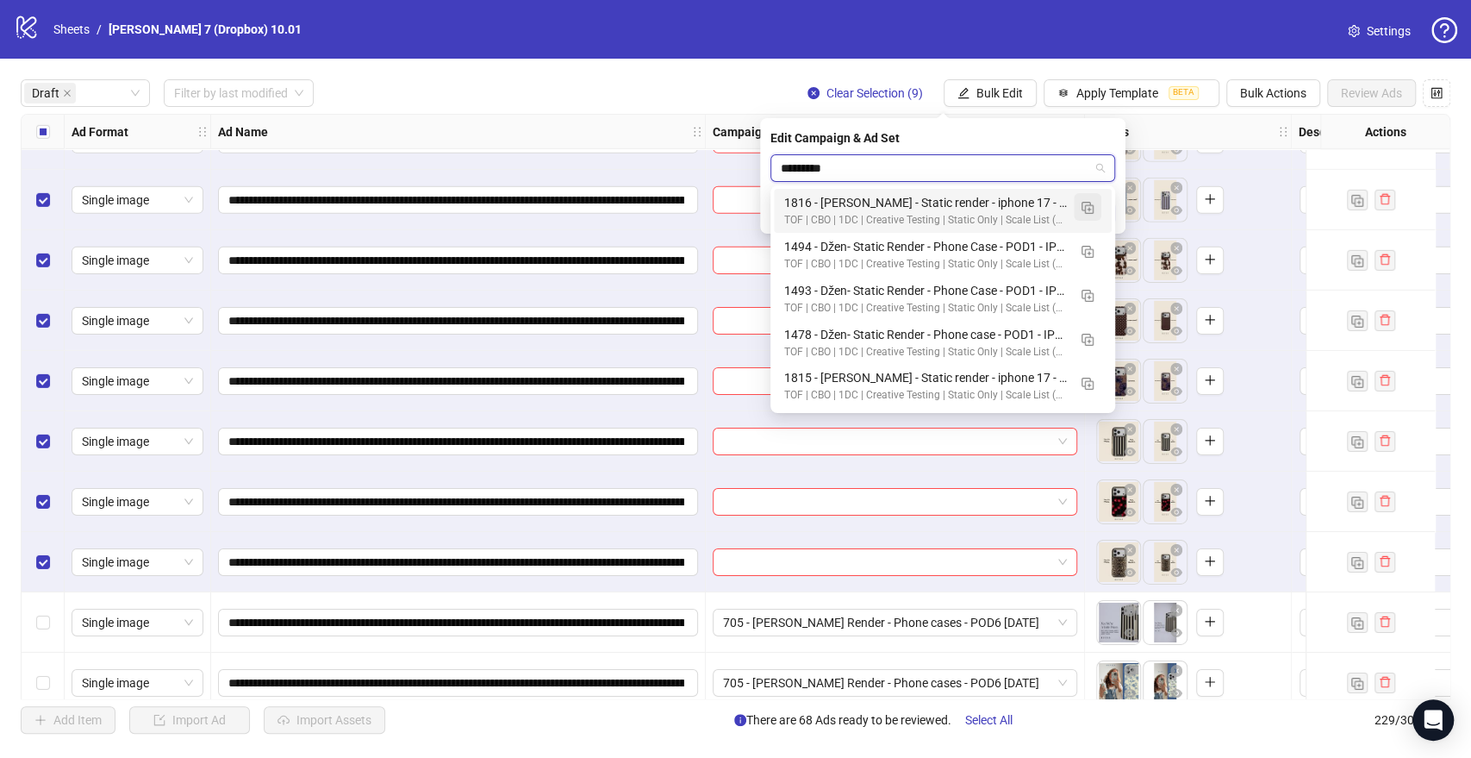
click at [1084, 208] on img "button" at bounding box center [1088, 208] width 12 height 12
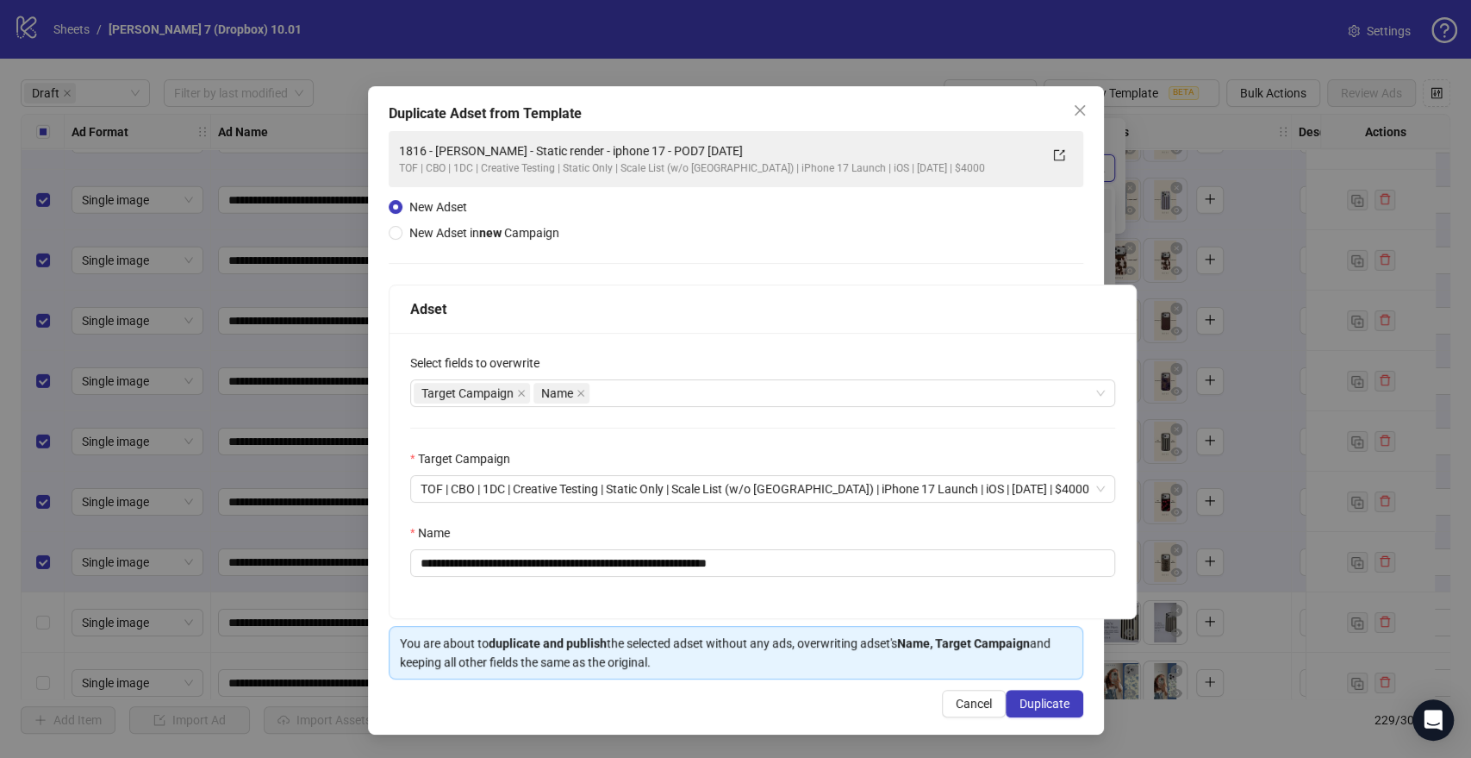
type input "*********"
drag, startPoint x: 705, startPoint y: 558, endPoint x: 817, endPoint y: 554, distance: 112.1
click at [817, 554] on input "**********" at bounding box center [762, 563] width 705 height 28
drag, startPoint x: 669, startPoint y: 558, endPoint x: 221, endPoint y: 552, distance: 448.2
click at [221, 552] on div "**********" at bounding box center [735, 379] width 1471 height 758
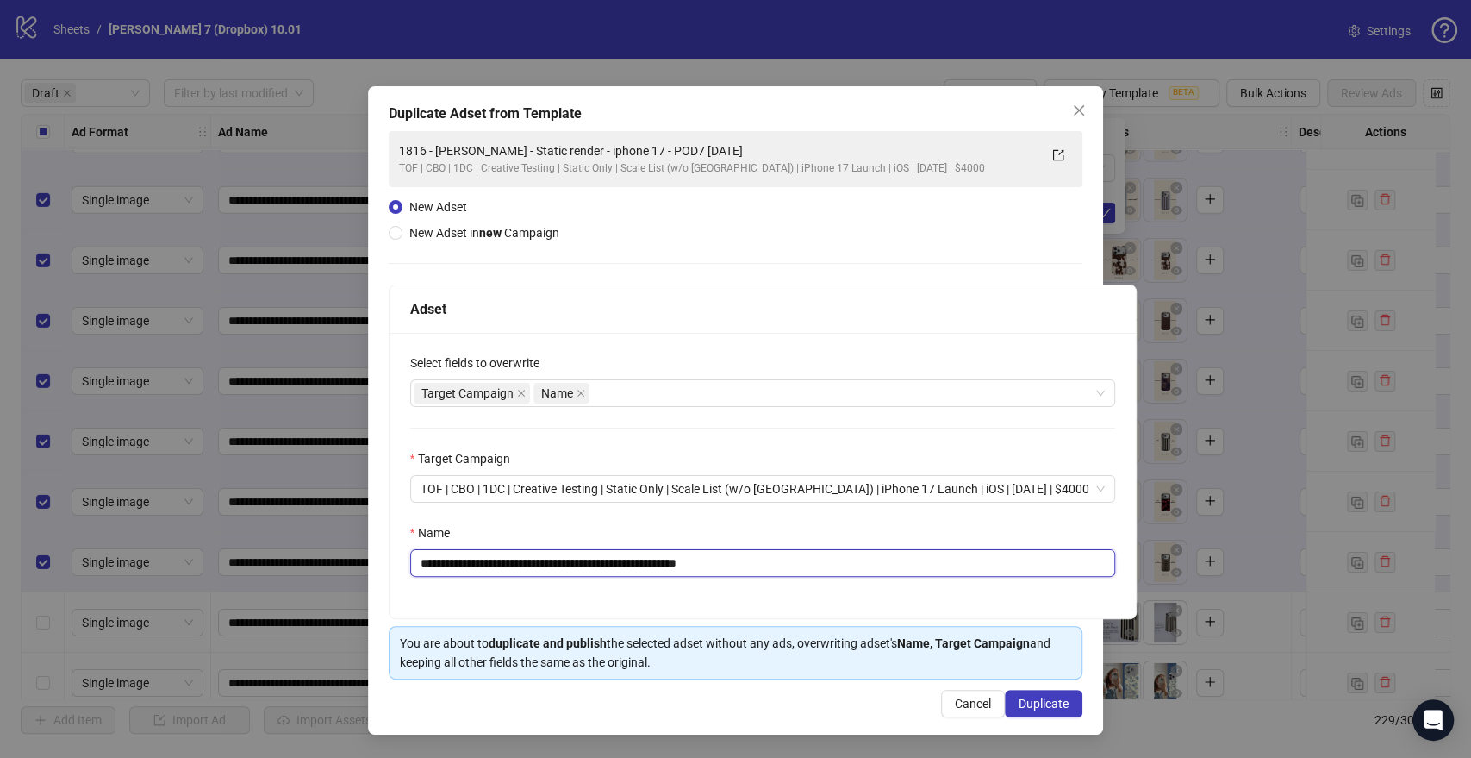
paste input "**********"
click at [696, 384] on div "Target Campaign Name" at bounding box center [754, 393] width 680 height 24
type input "**********"
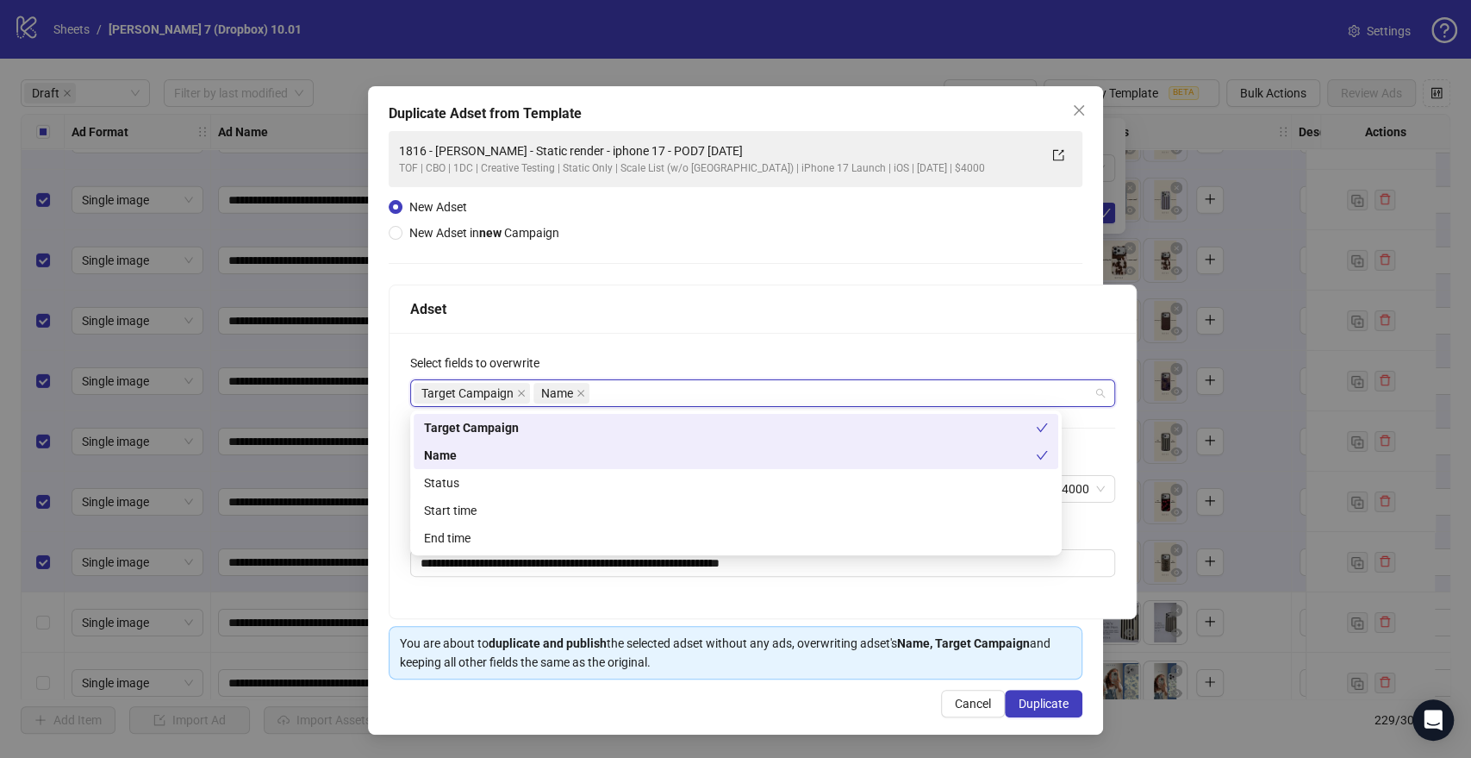
click at [669, 350] on div "**********" at bounding box center [763, 475] width 746 height 285
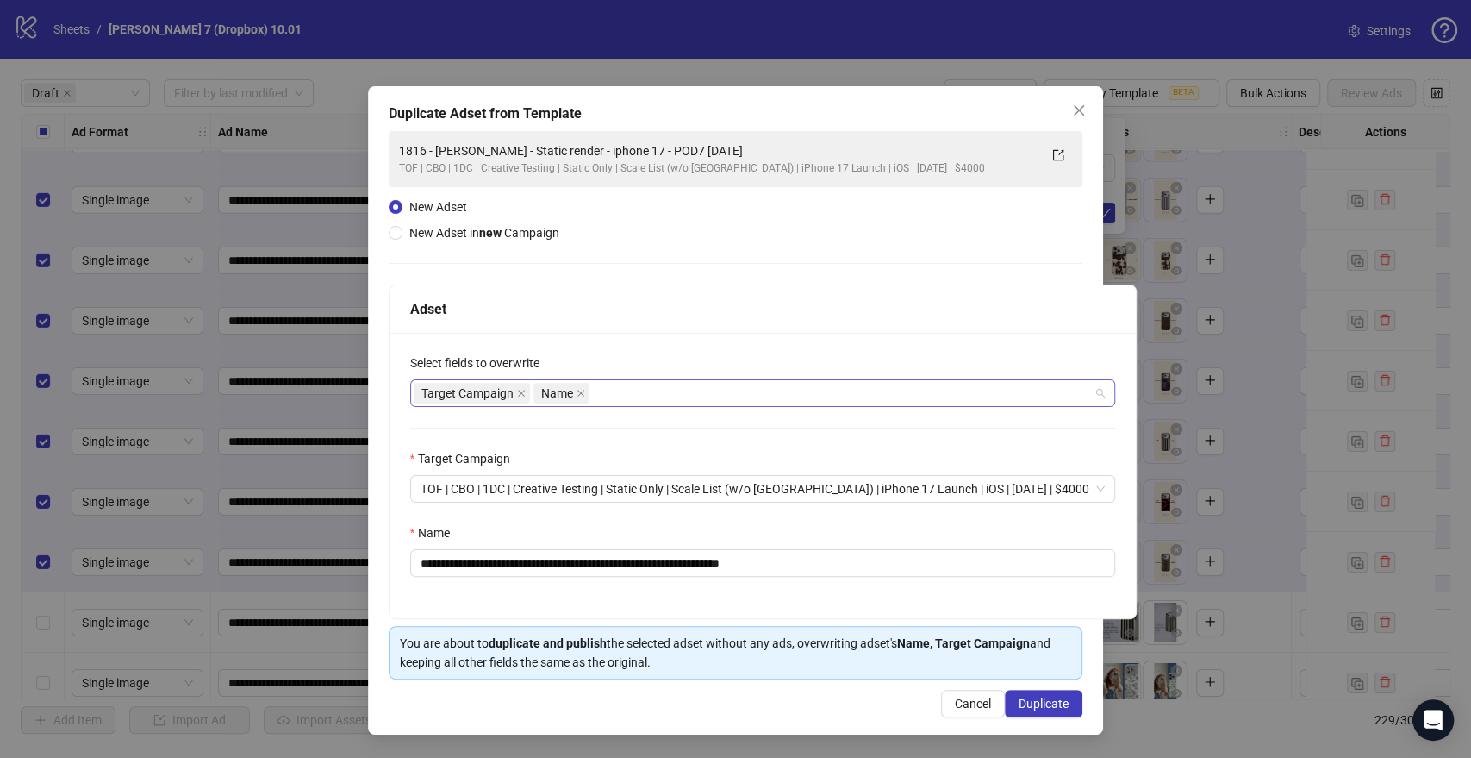
click at [664, 389] on div "Target Campaign Name" at bounding box center [754, 393] width 680 height 24
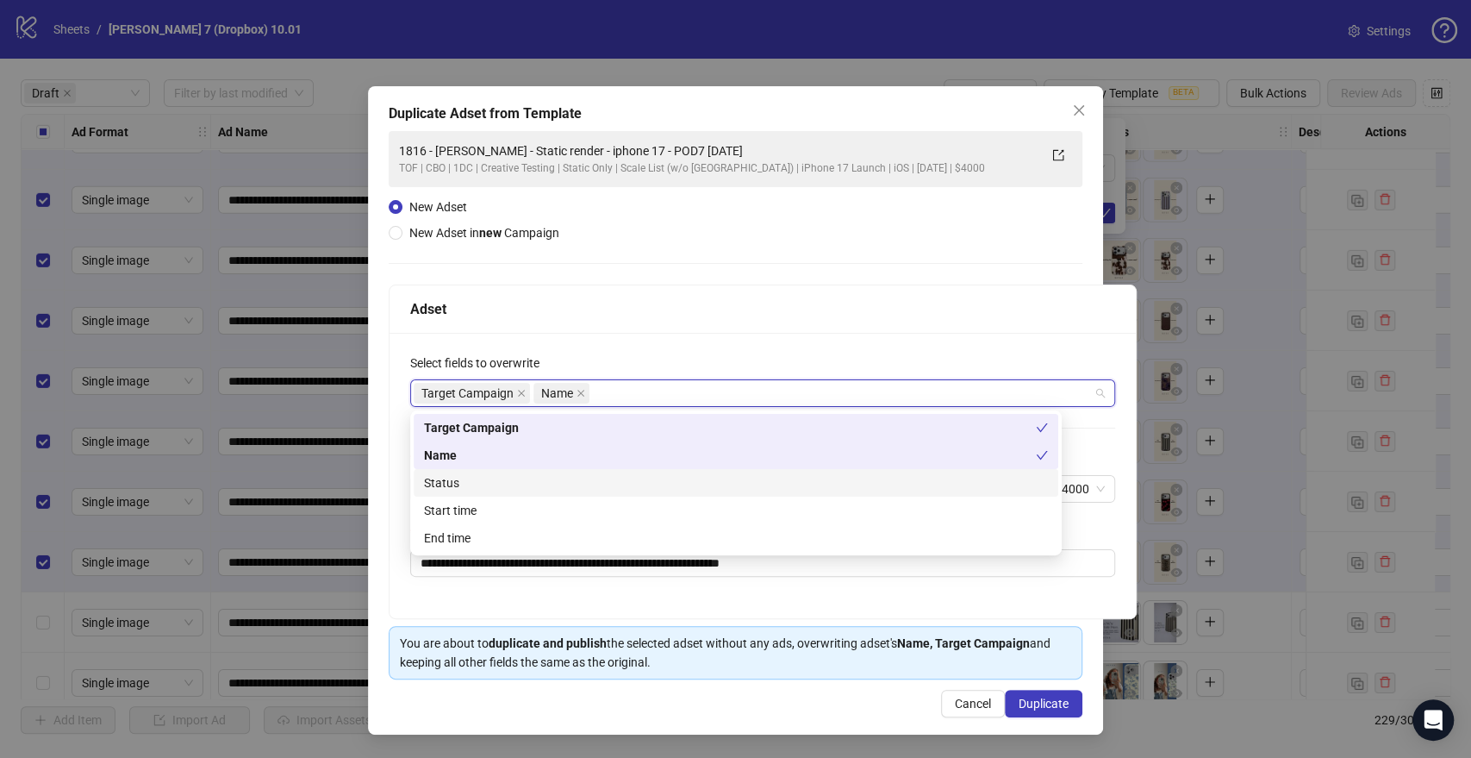
click at [398, 450] on div "**********" at bounding box center [763, 475] width 746 height 285
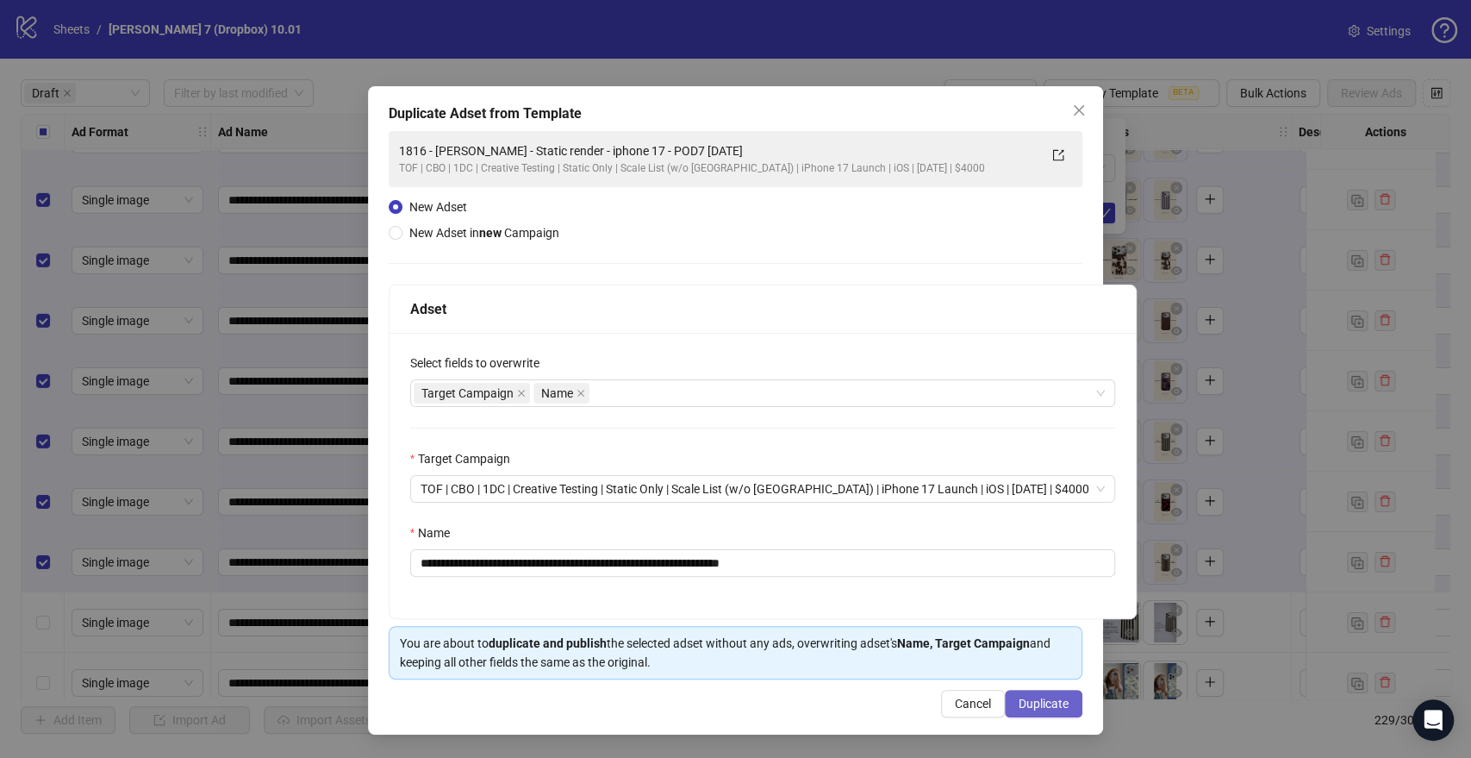
click at [1033, 699] on span "Duplicate" at bounding box center [1044, 703] width 50 height 14
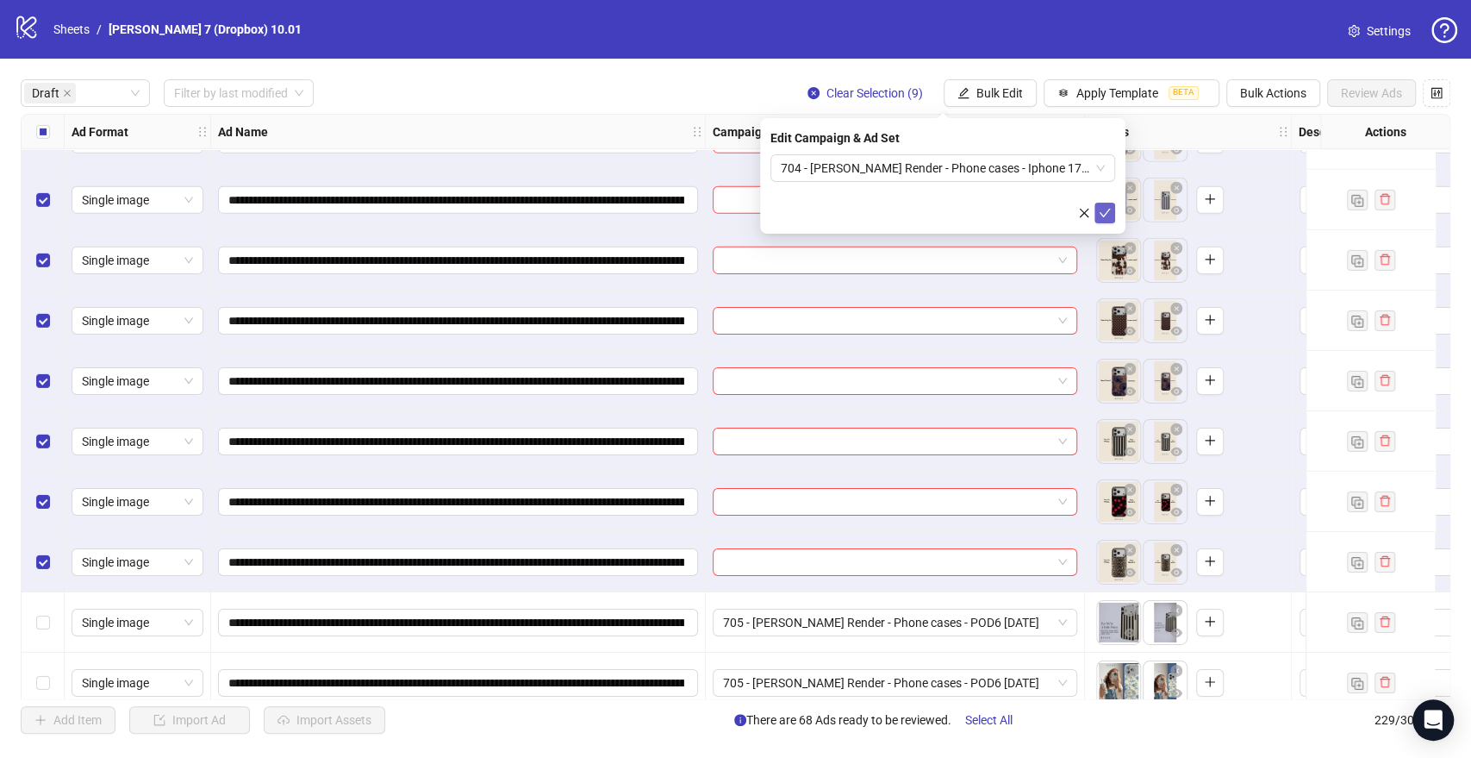
click at [1109, 205] on button "submit" at bounding box center [1105, 213] width 21 height 21
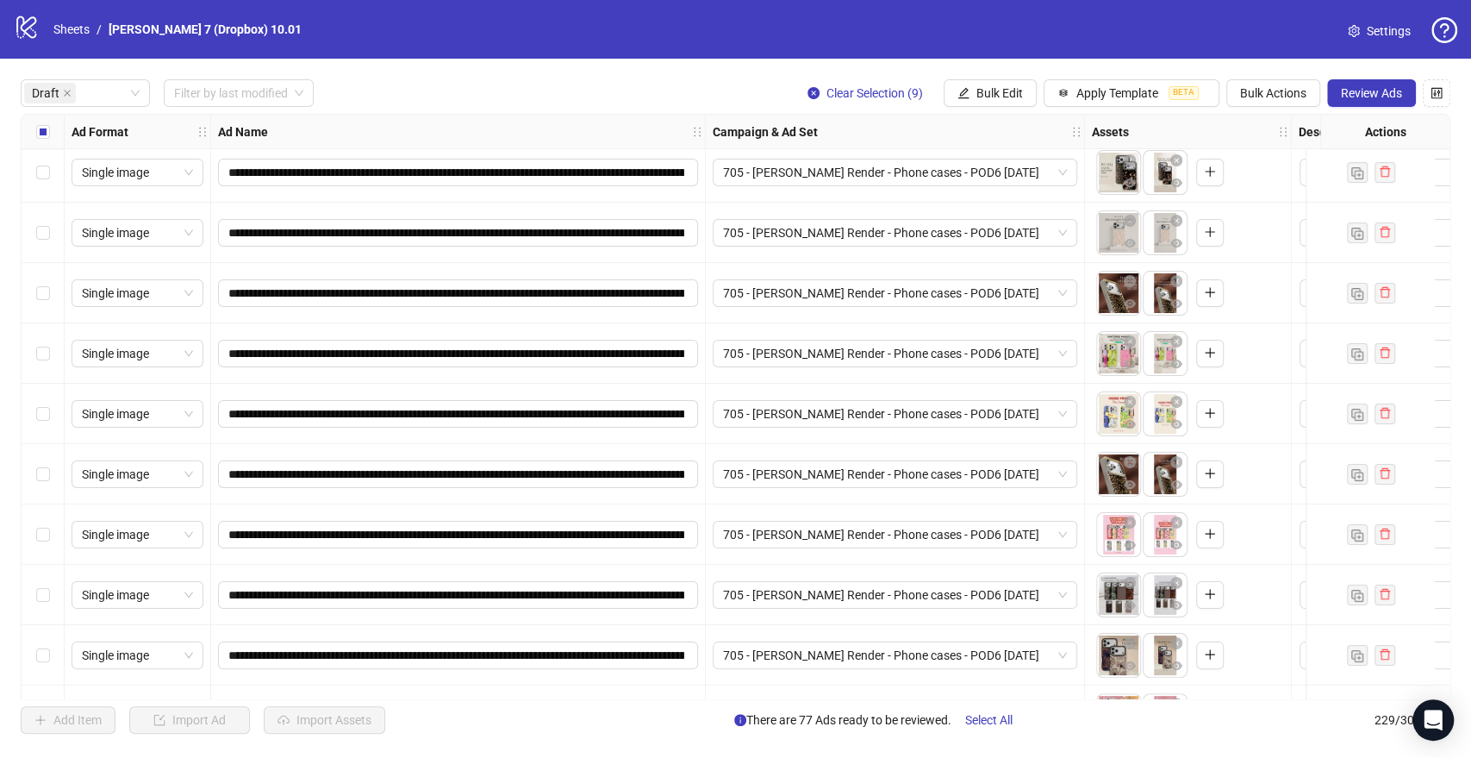
scroll to position [0, 0]
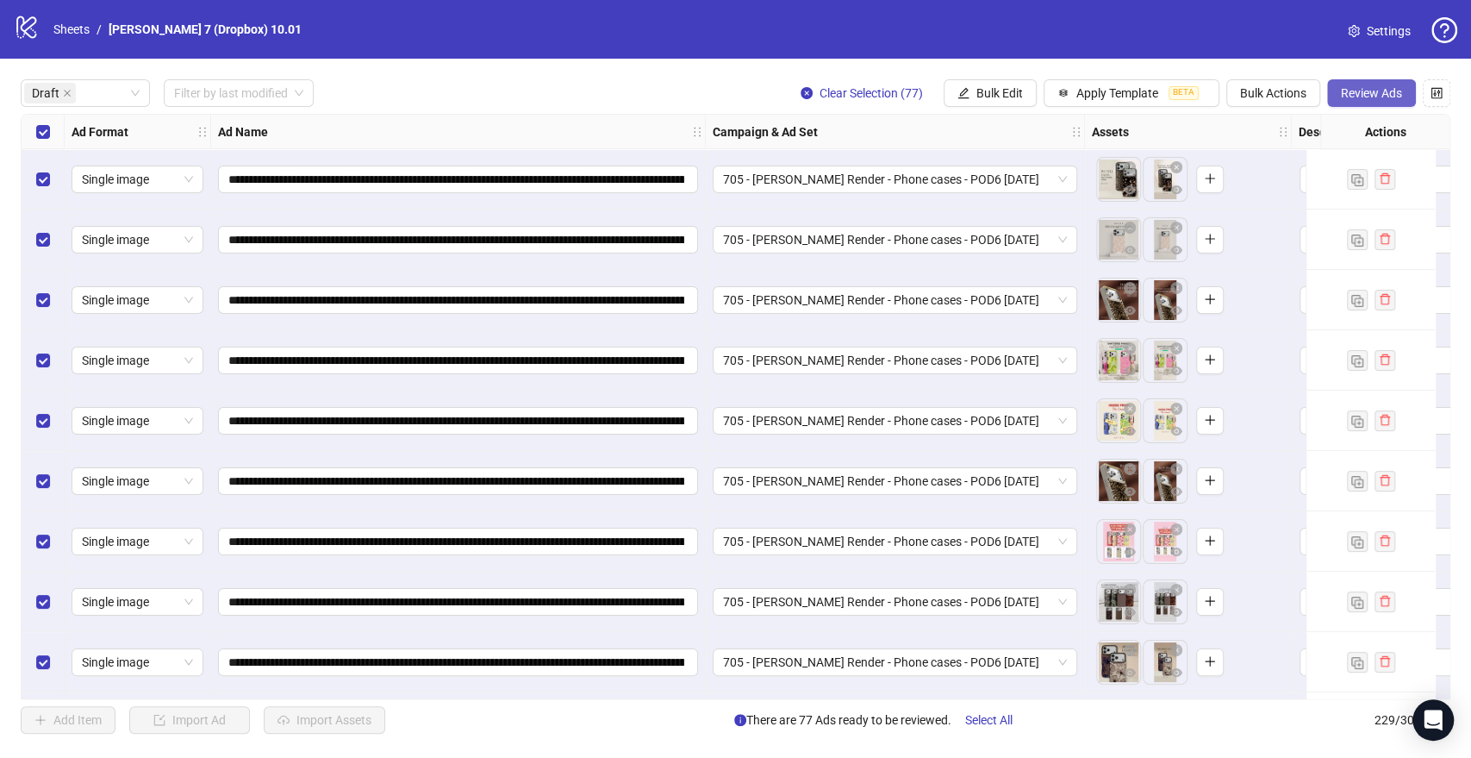
click at [1372, 87] on span "Review Ads" at bounding box center [1371, 93] width 61 height 14
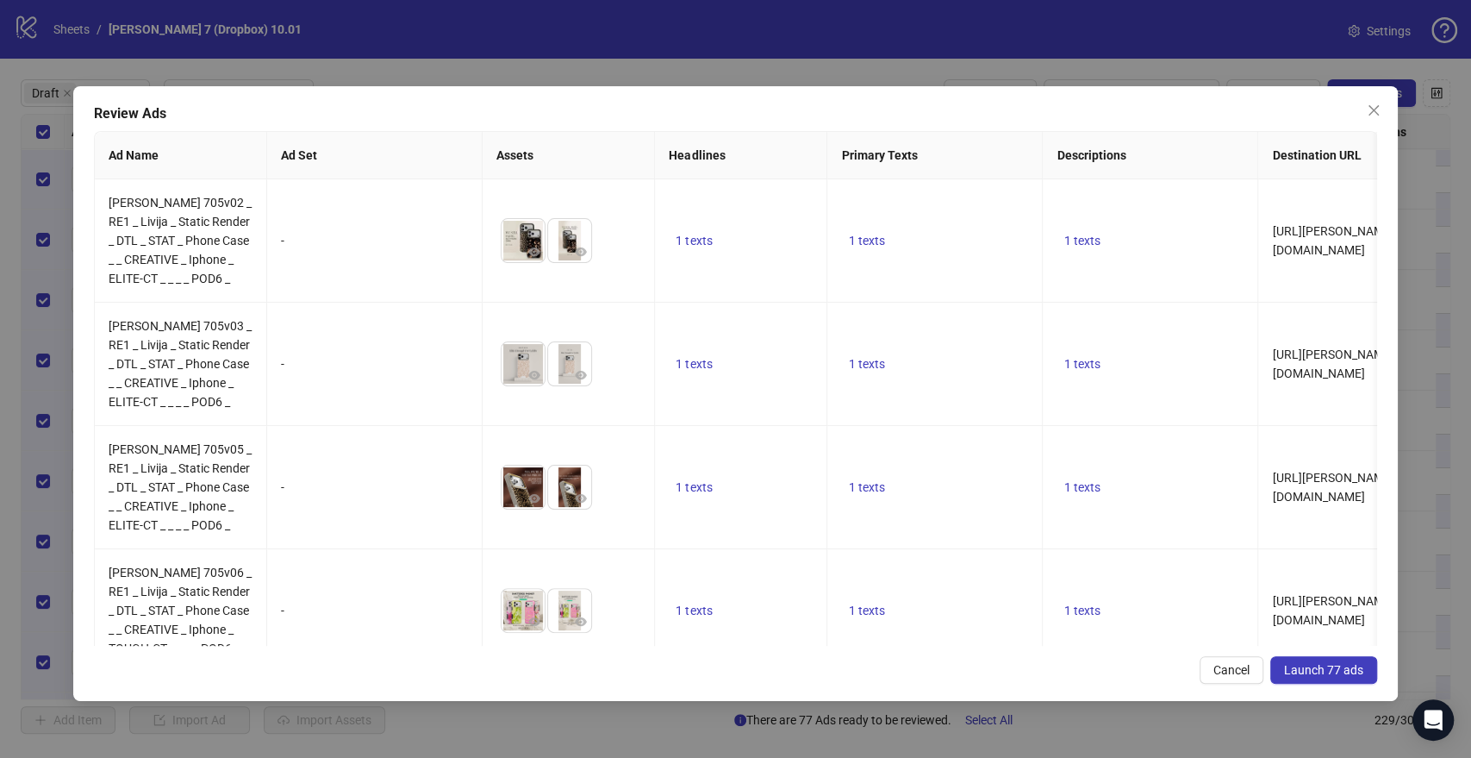
click at [1305, 669] on span "Launch 77 ads" at bounding box center [1323, 670] width 79 height 14
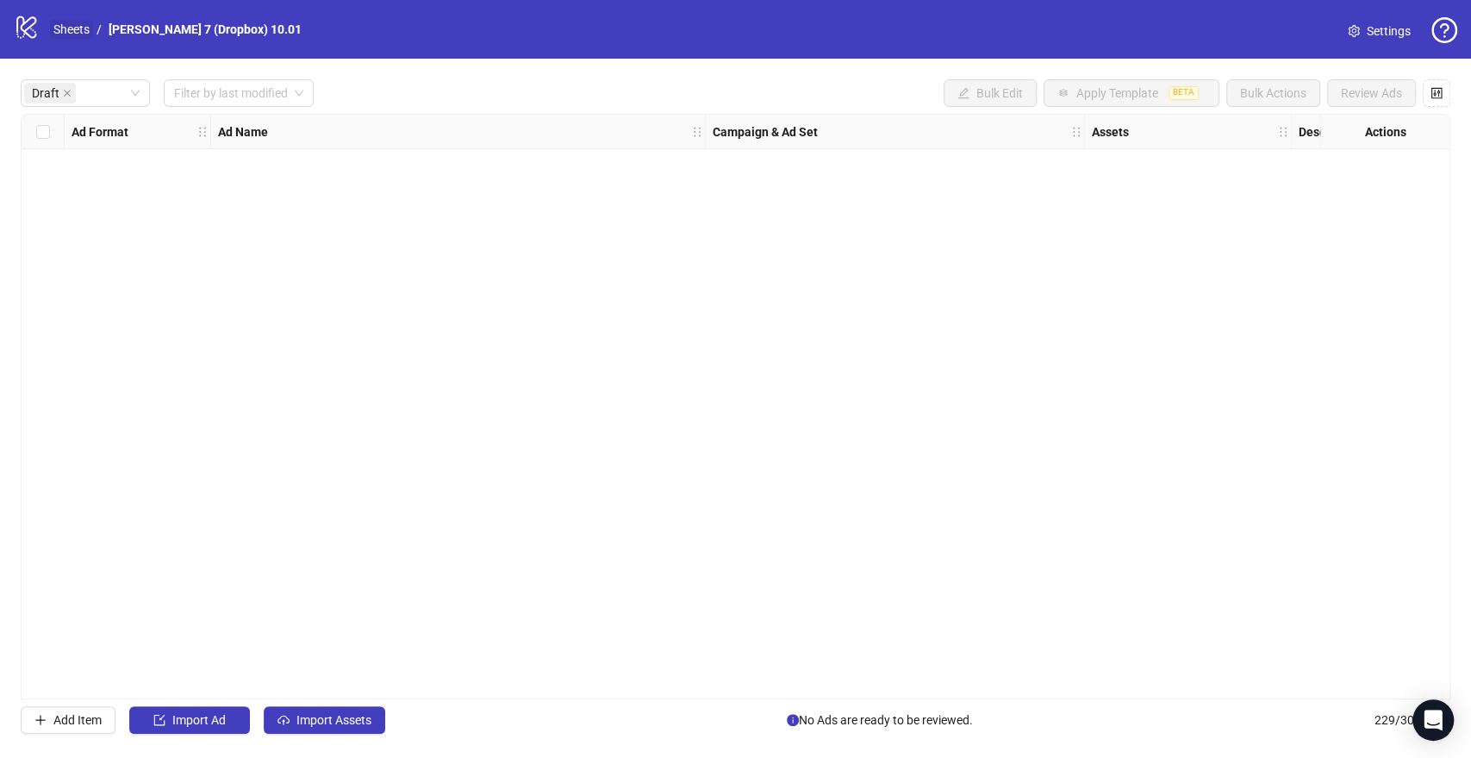
click at [69, 30] on link "Sheets" at bounding box center [71, 29] width 43 height 19
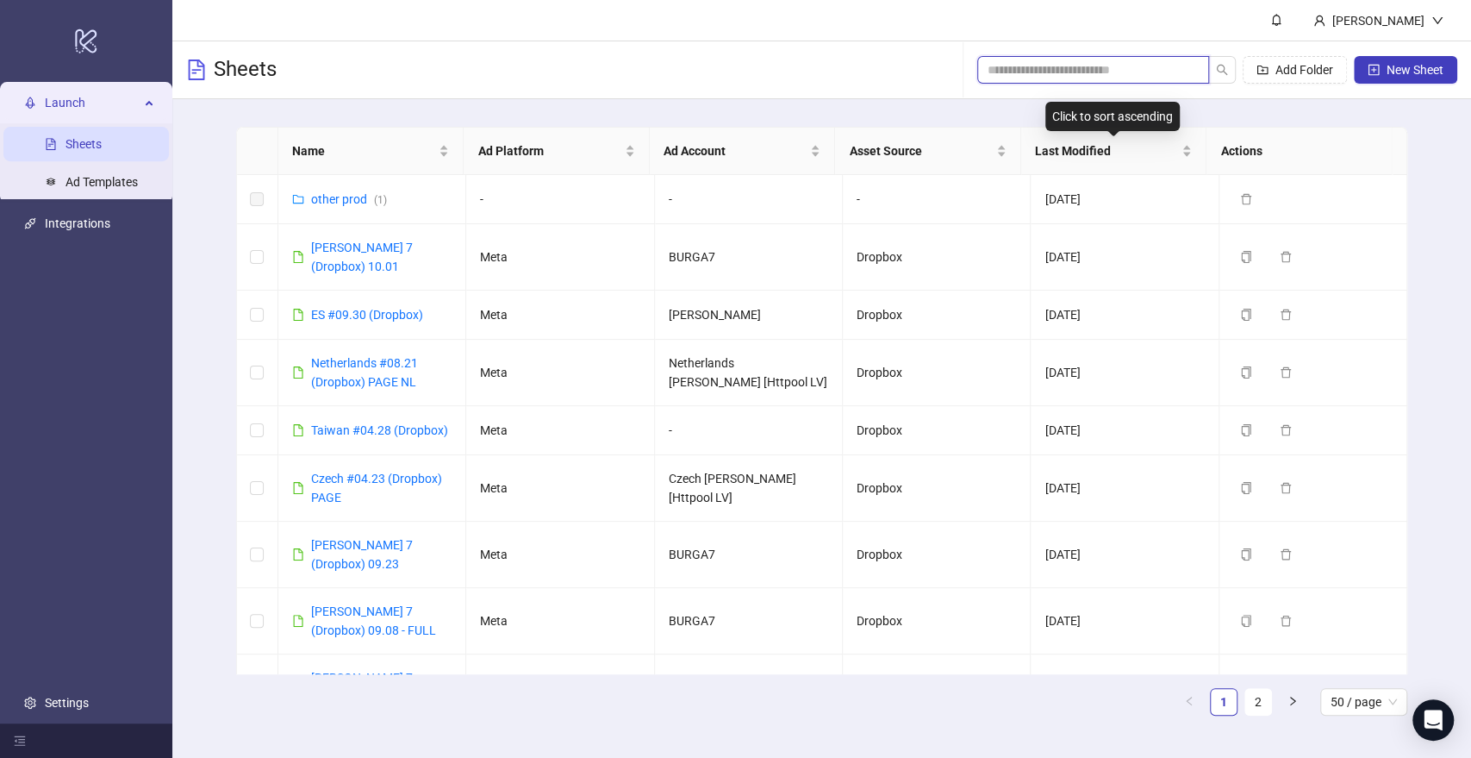
click at [1074, 65] on input "search" at bounding box center [1086, 69] width 197 height 19
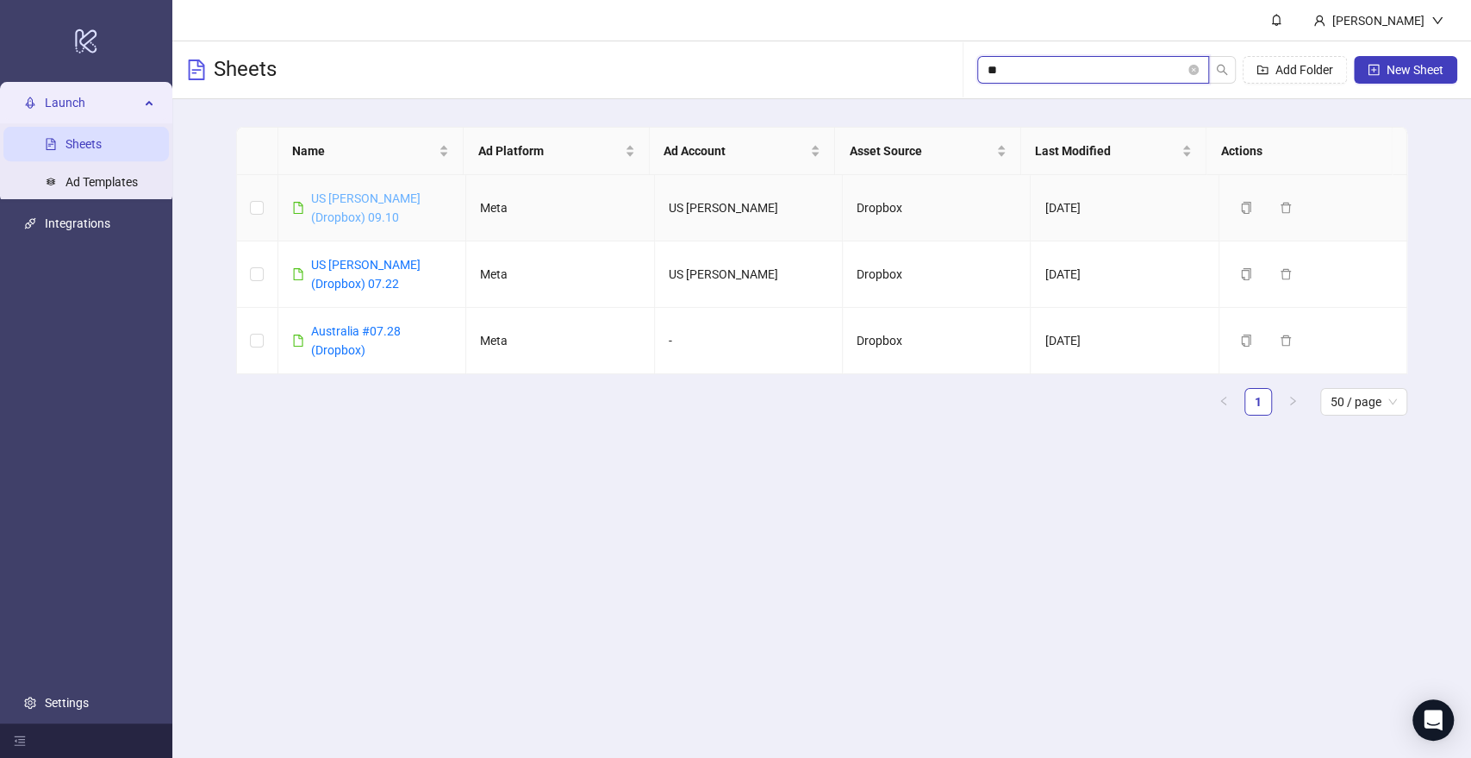
type input "**"
click at [373, 201] on link "US [PERSON_NAME] (Dropbox) 09.10" at bounding box center [365, 207] width 109 height 33
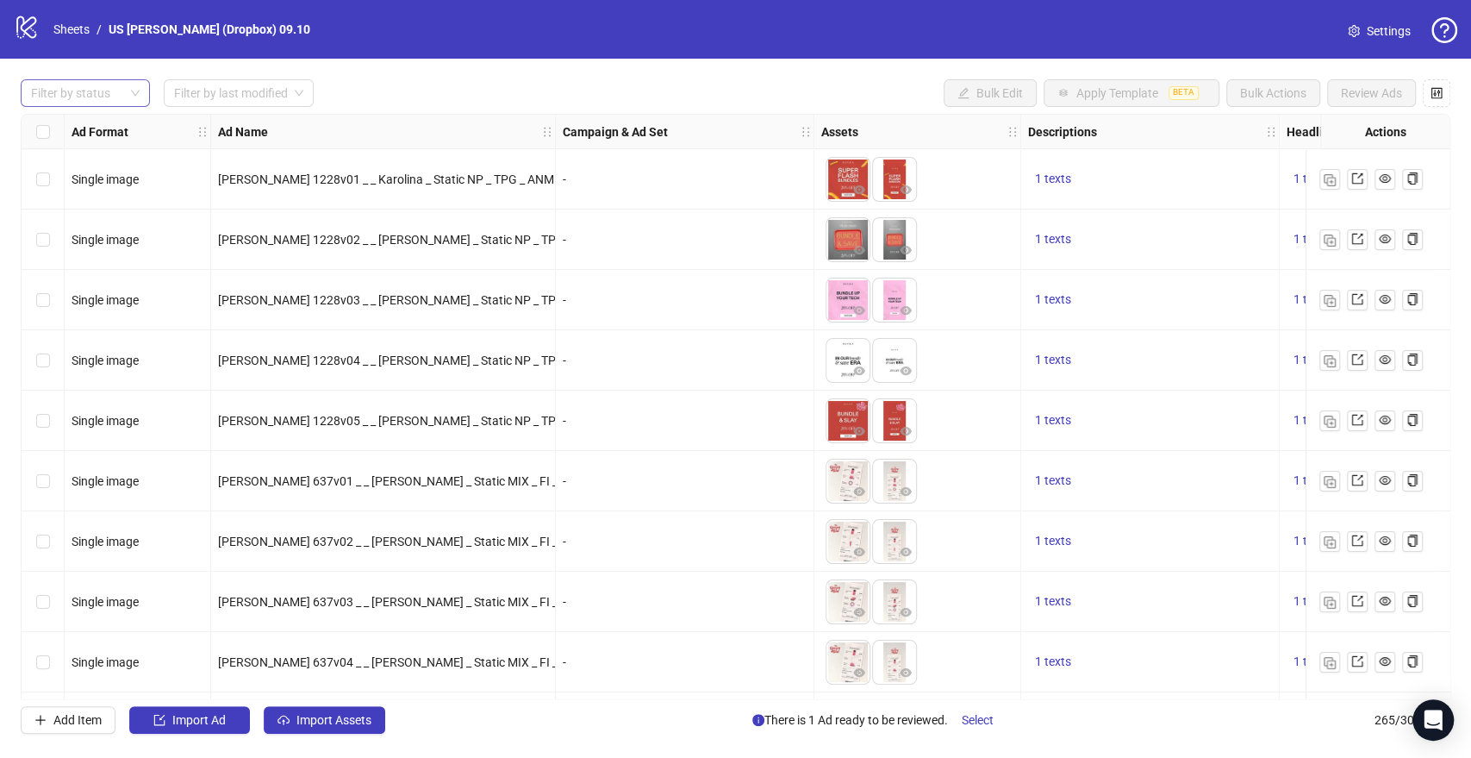
click at [90, 90] on div at bounding box center [76, 93] width 104 height 24
click at [84, 129] on div "Draft" at bounding box center [85, 128] width 102 height 19
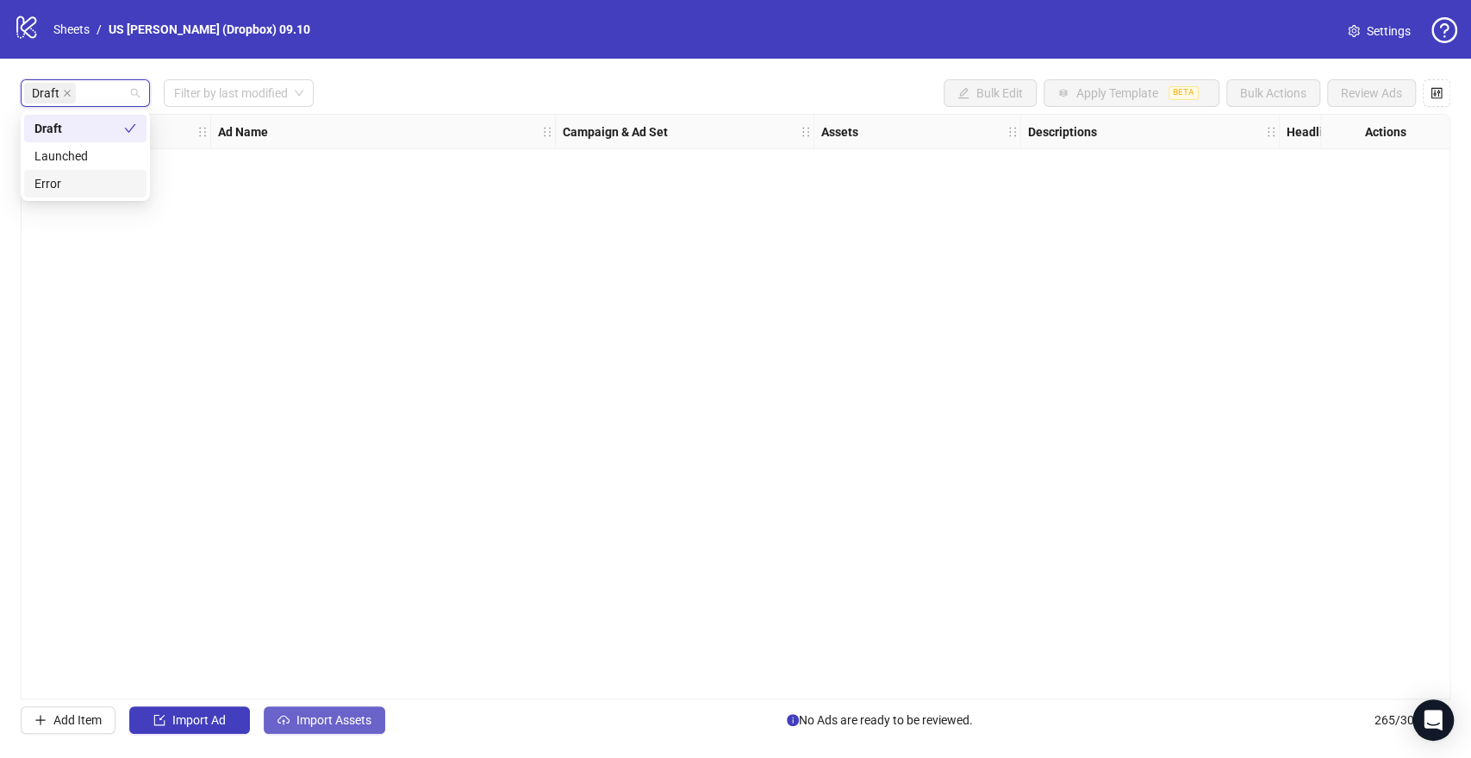
click at [349, 718] on span "Import Assets" at bounding box center [333, 720] width 75 height 14
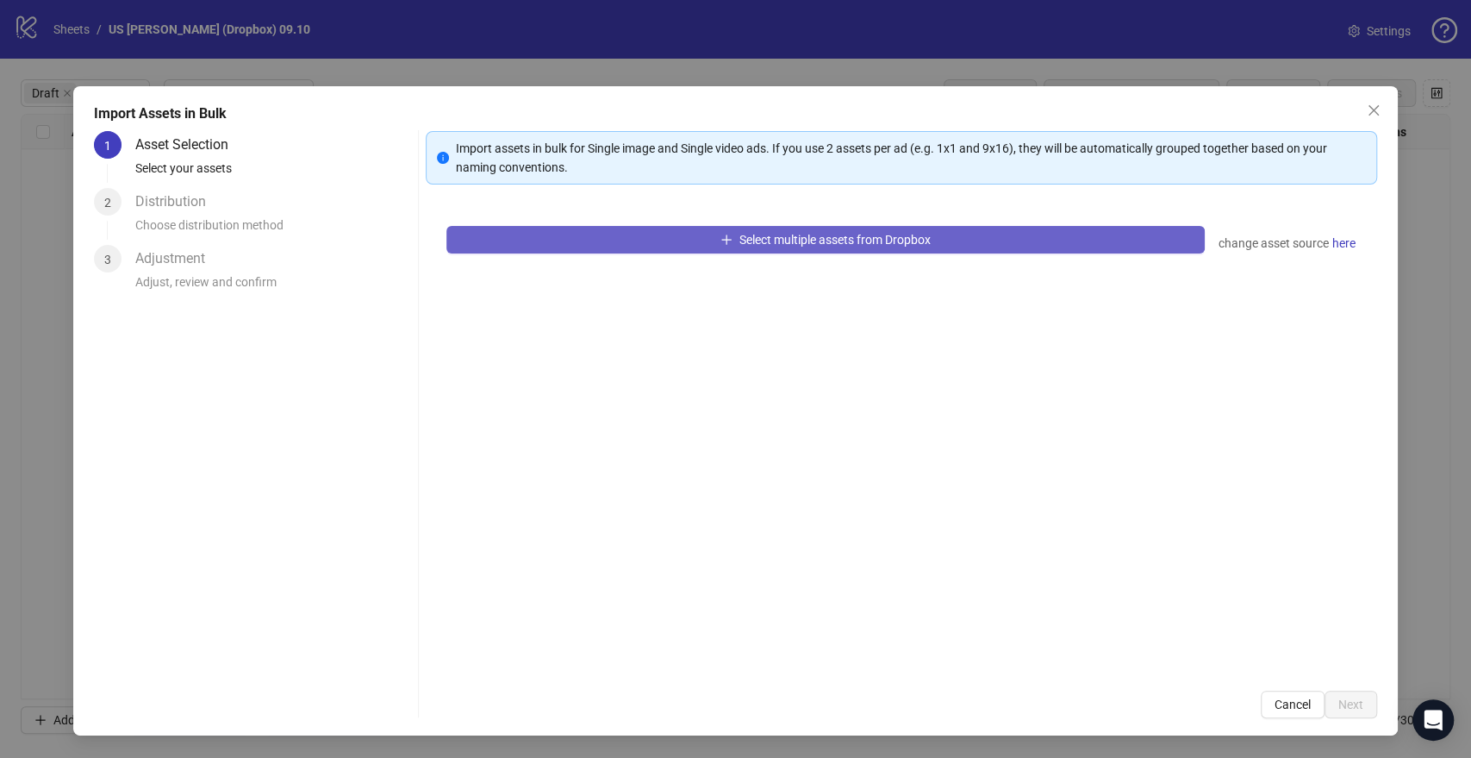
click at [630, 240] on button "Select multiple assets from Dropbox" at bounding box center [825, 240] width 758 height 28
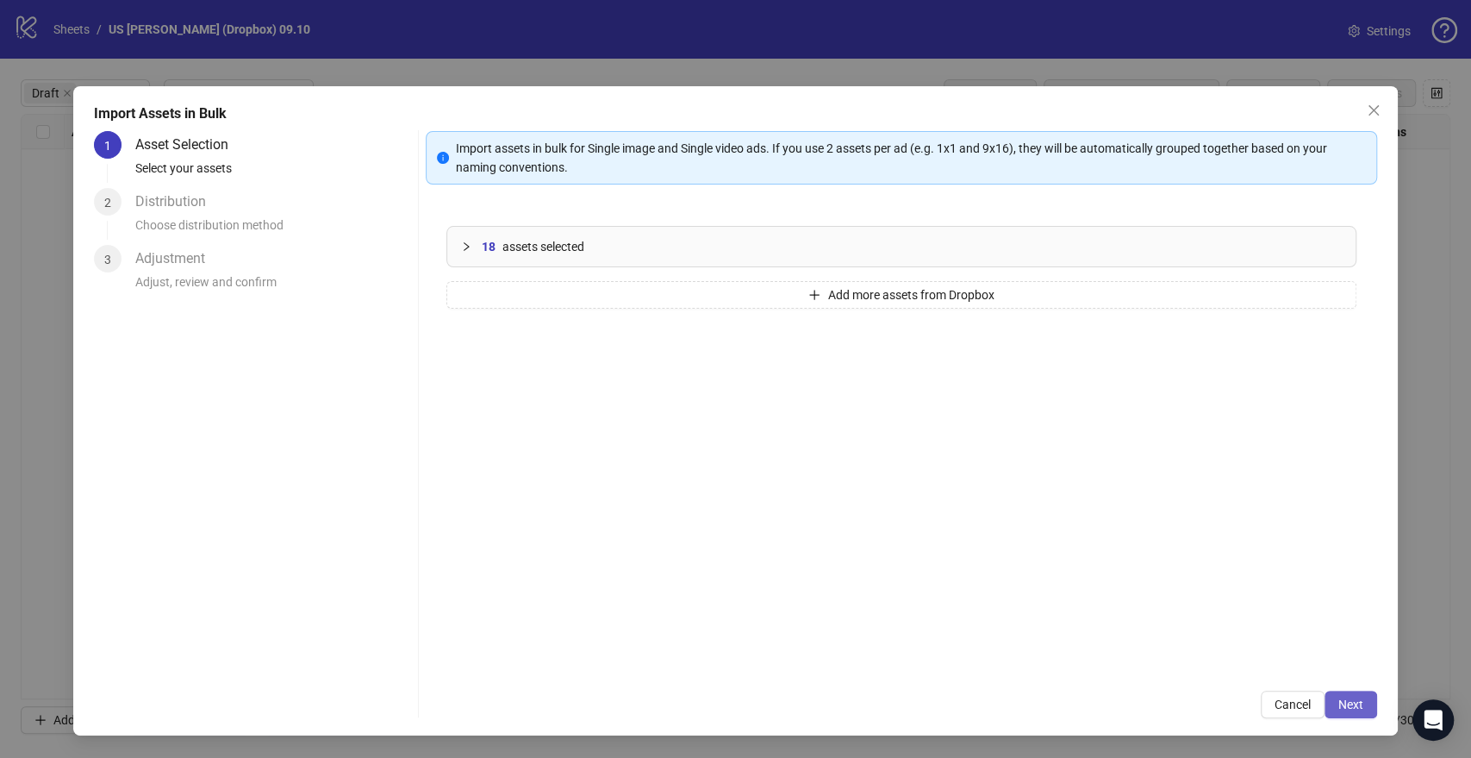
click at [1355, 698] on span "Next" at bounding box center [1350, 704] width 25 height 14
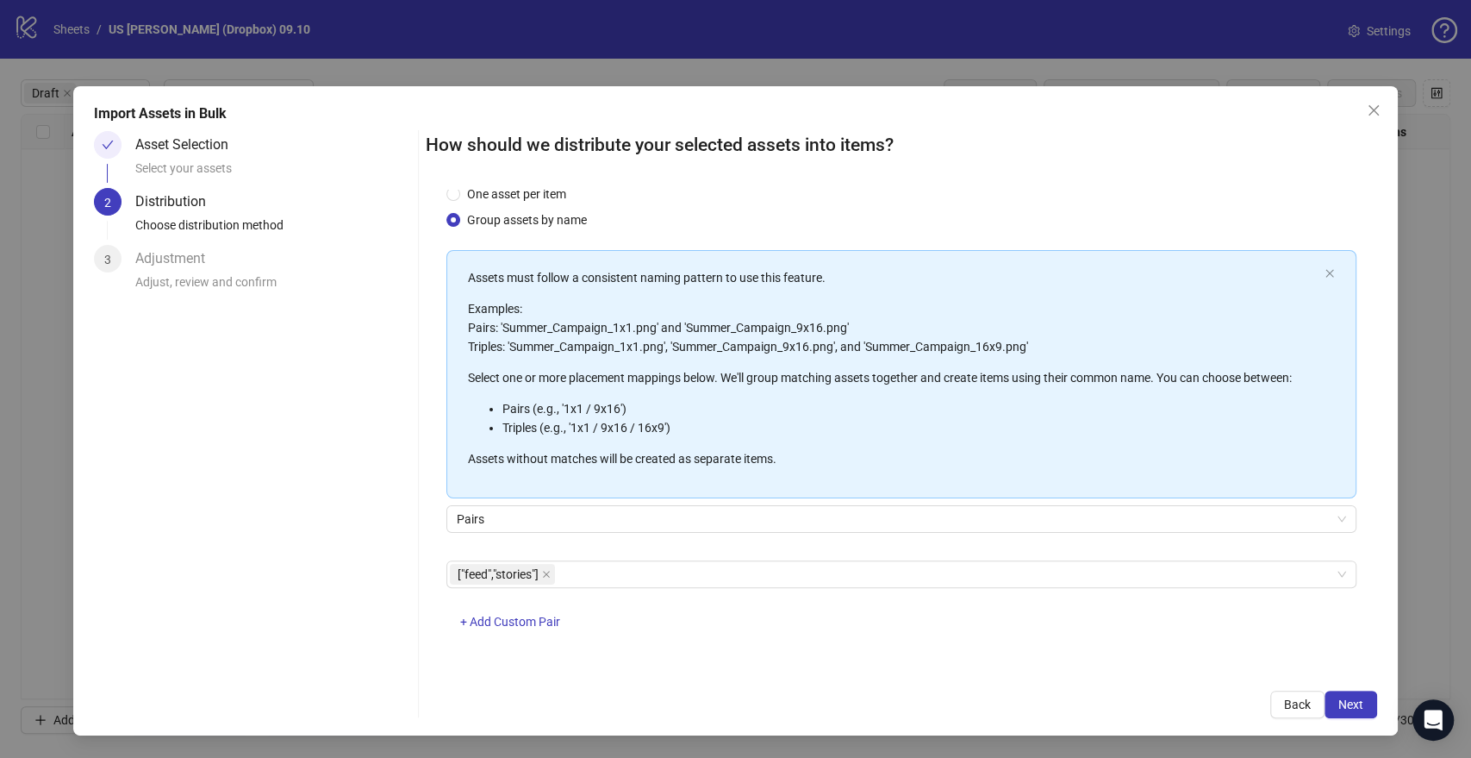
scroll to position [45, 0]
click at [1354, 697] on span "Next" at bounding box center [1350, 704] width 25 height 14
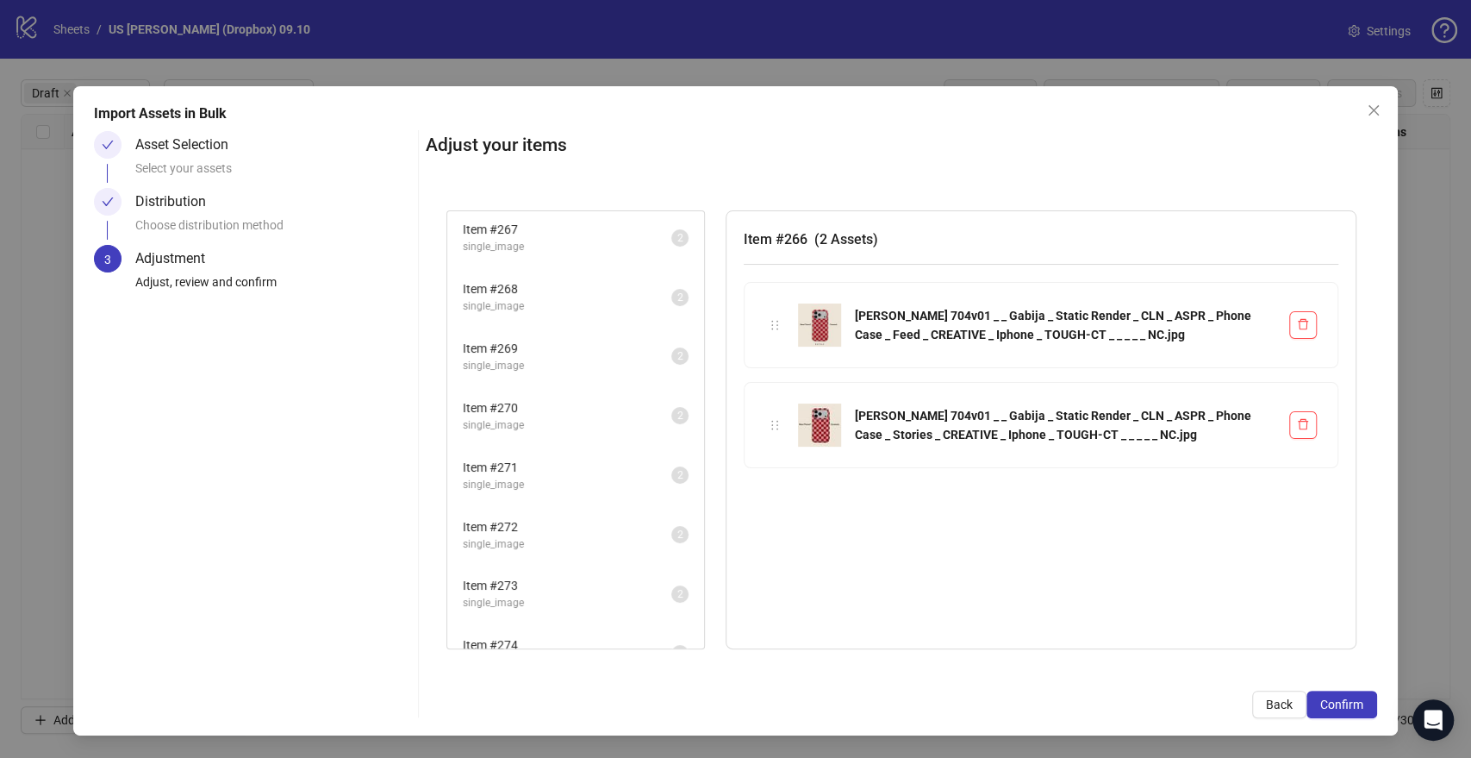
scroll to position [93, 0]
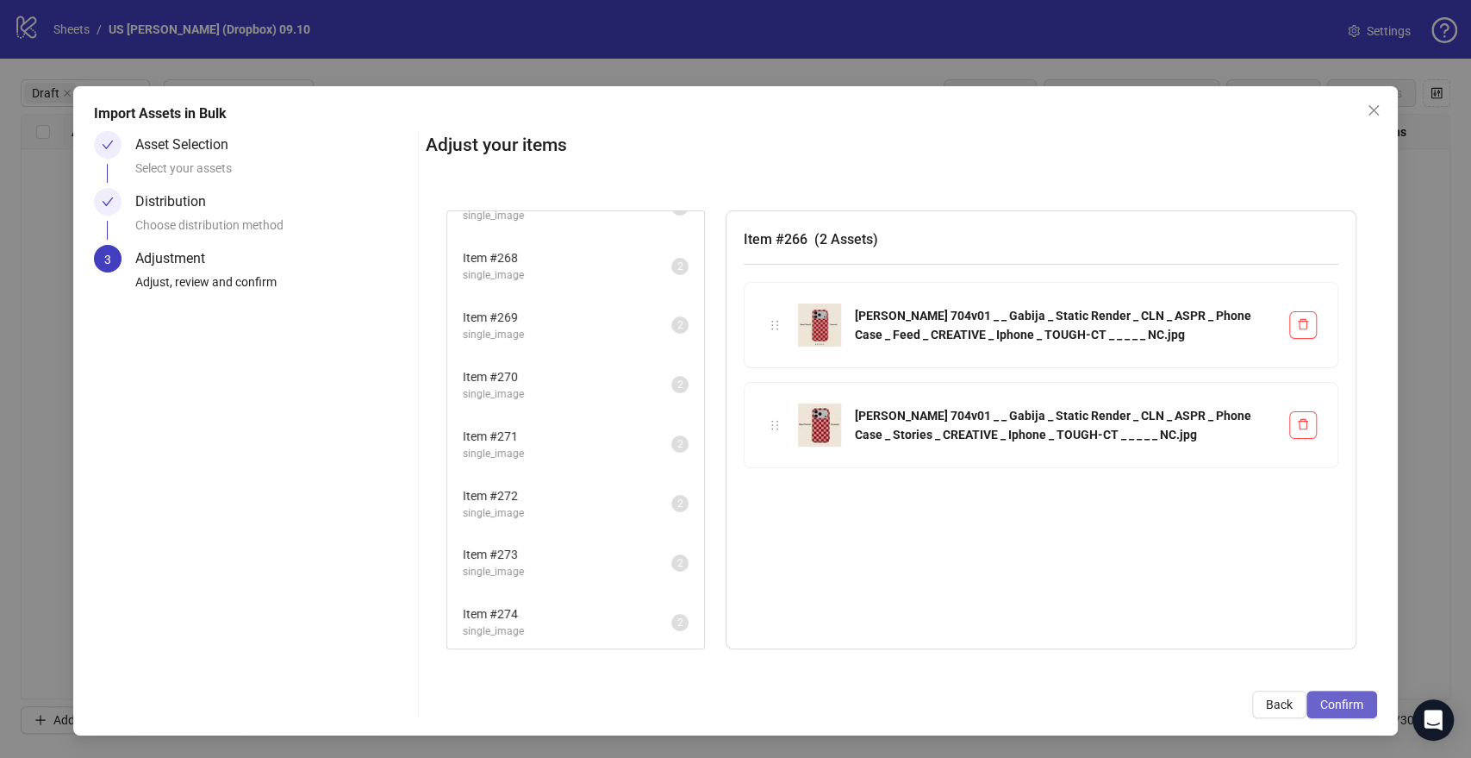
click at [1335, 702] on span "Confirm" at bounding box center [1341, 704] width 43 height 14
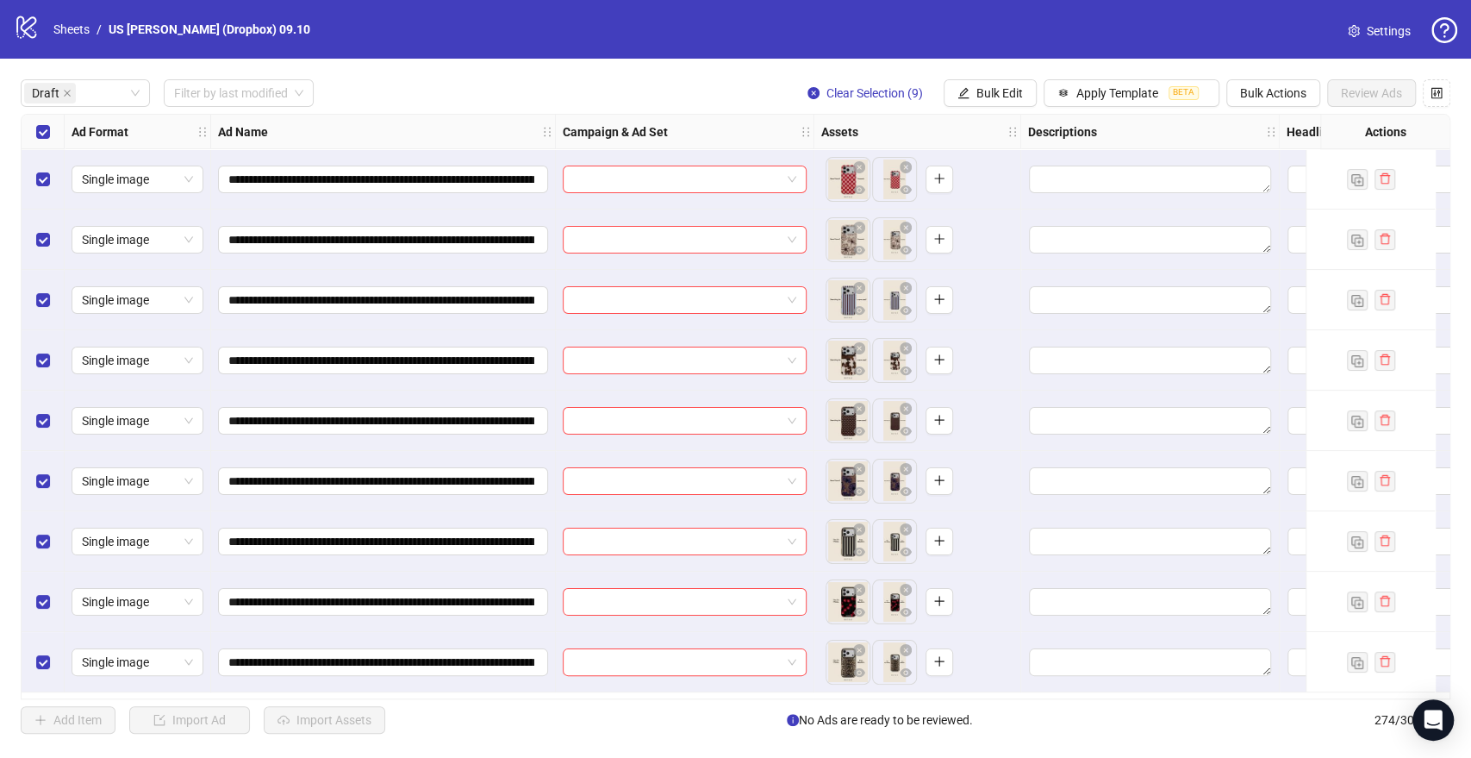
scroll to position [0, 0]
click at [1082, 86] on span "Apply Template" at bounding box center [1117, 93] width 82 height 14
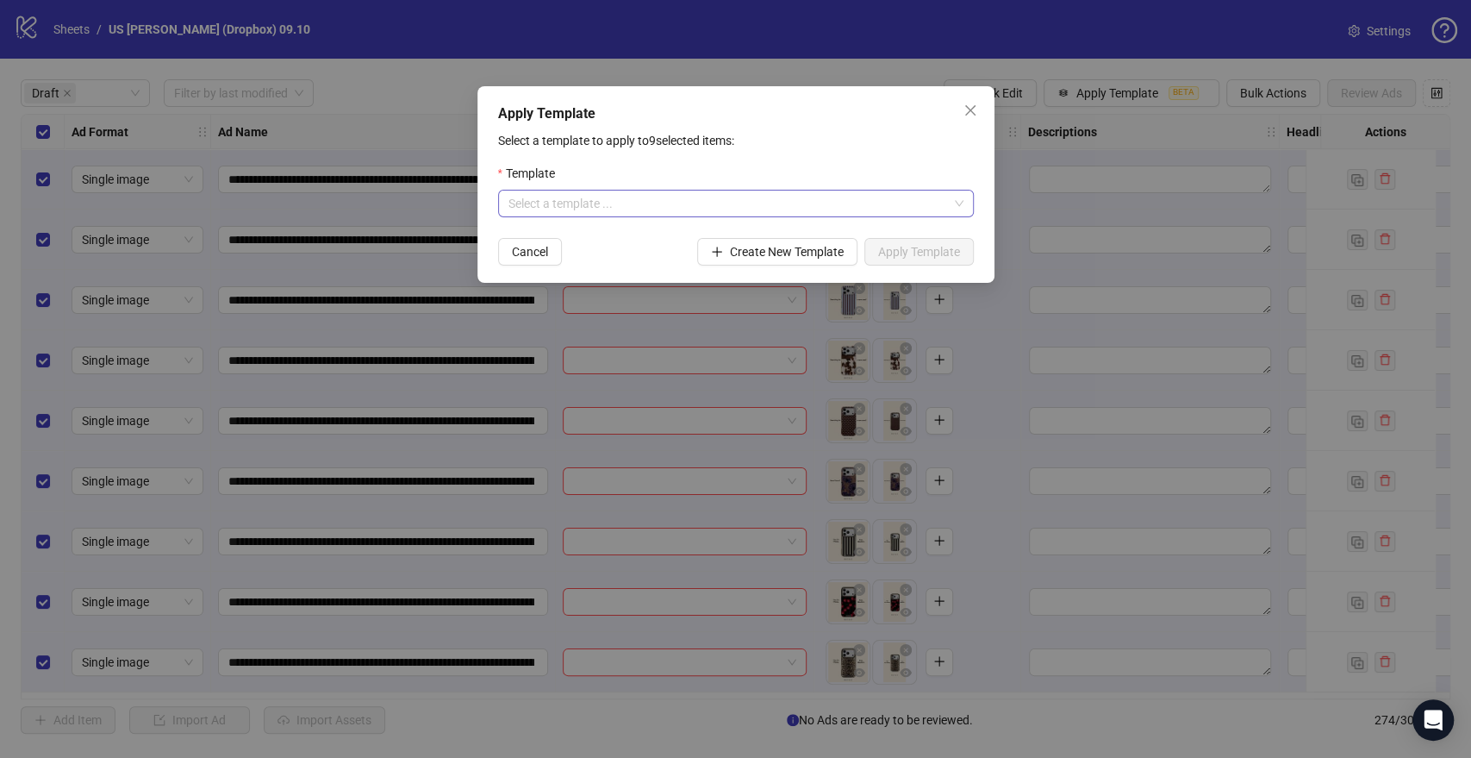
click at [696, 215] on input "search" at bounding box center [728, 203] width 440 height 26
click at [574, 232] on div "US ACC: IPHONE 17" at bounding box center [735, 237] width 448 height 19
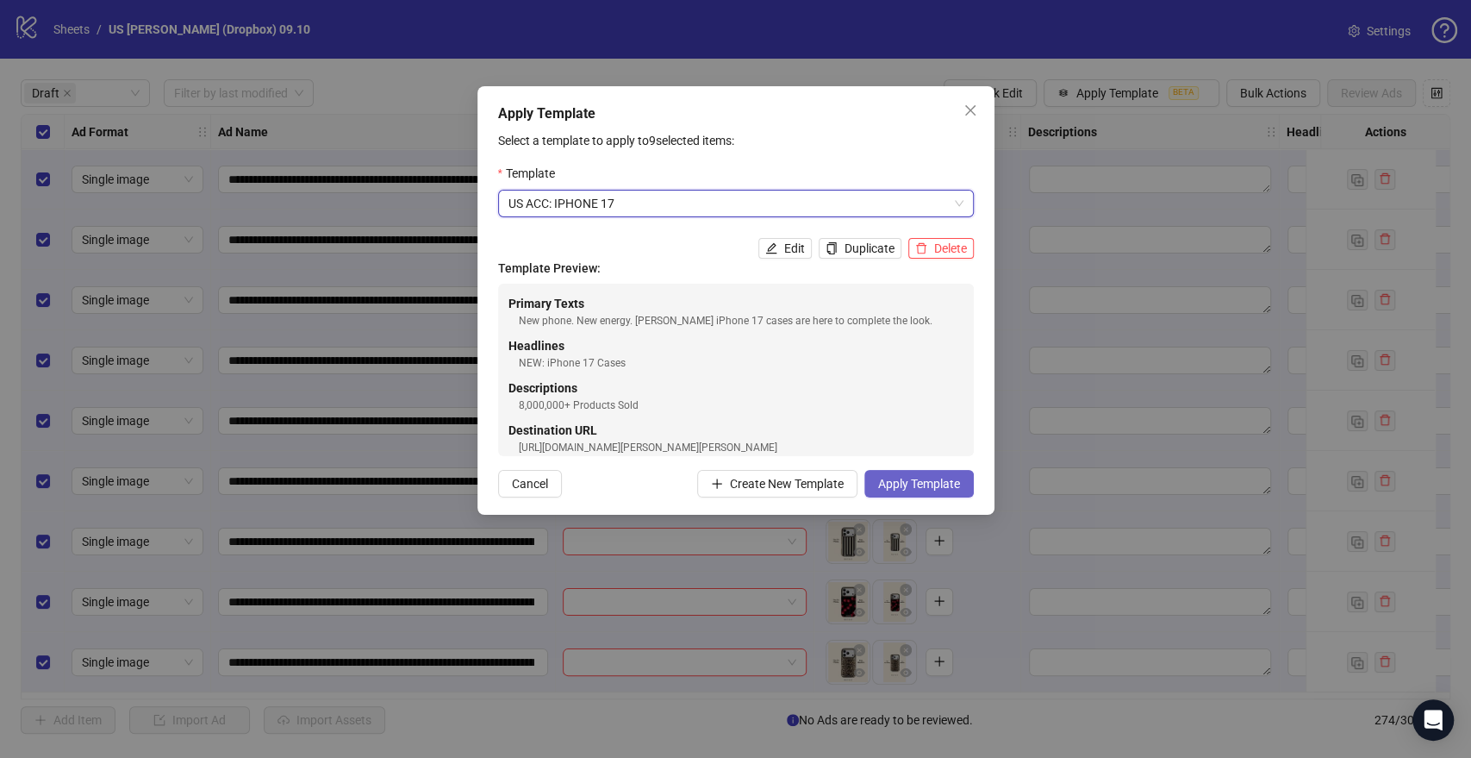
click at [941, 477] on span "Apply Template" at bounding box center [919, 484] width 82 height 14
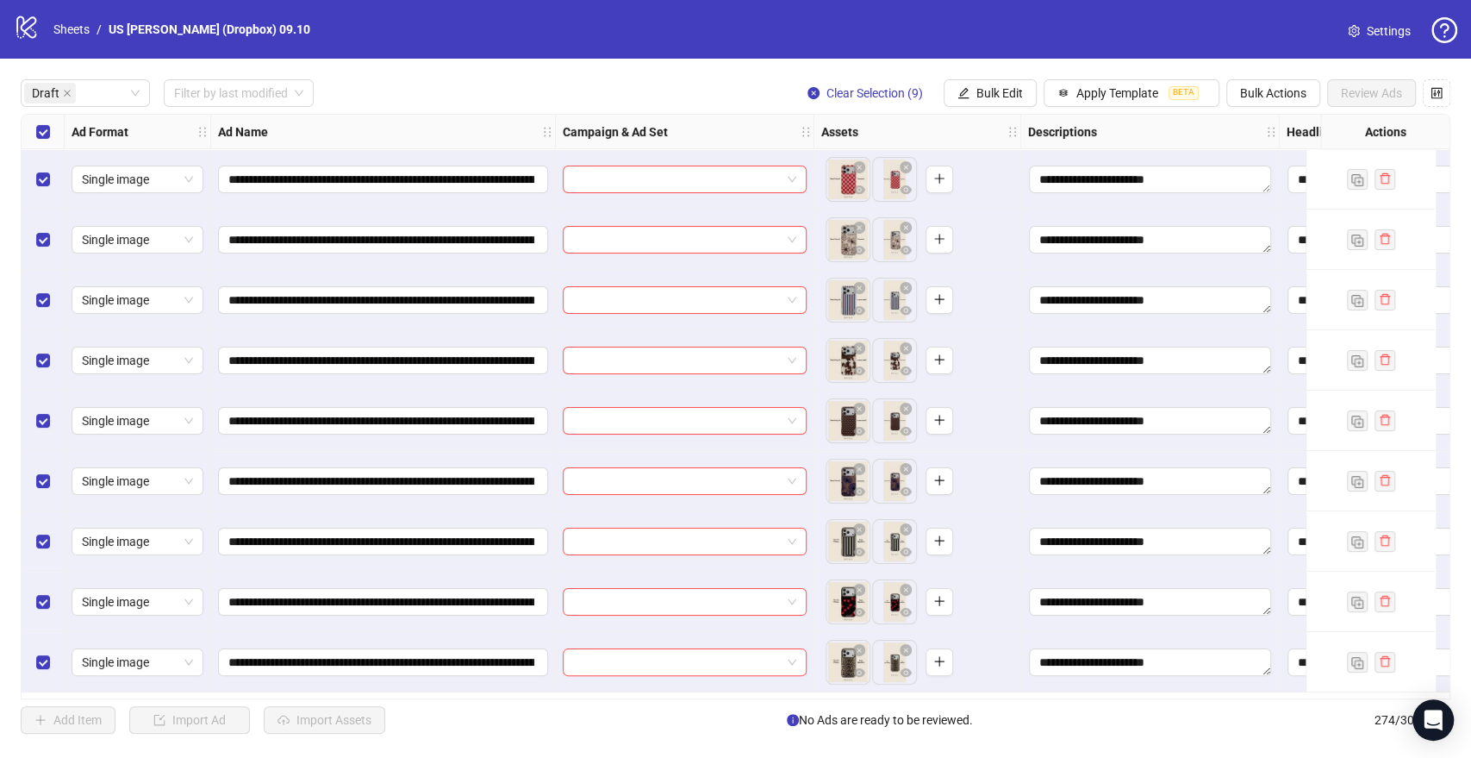
click at [1009, 109] on div "**********" at bounding box center [735, 406] width 1471 height 695
click at [1007, 98] on span "Bulk Edit" at bounding box center [999, 93] width 47 height 14
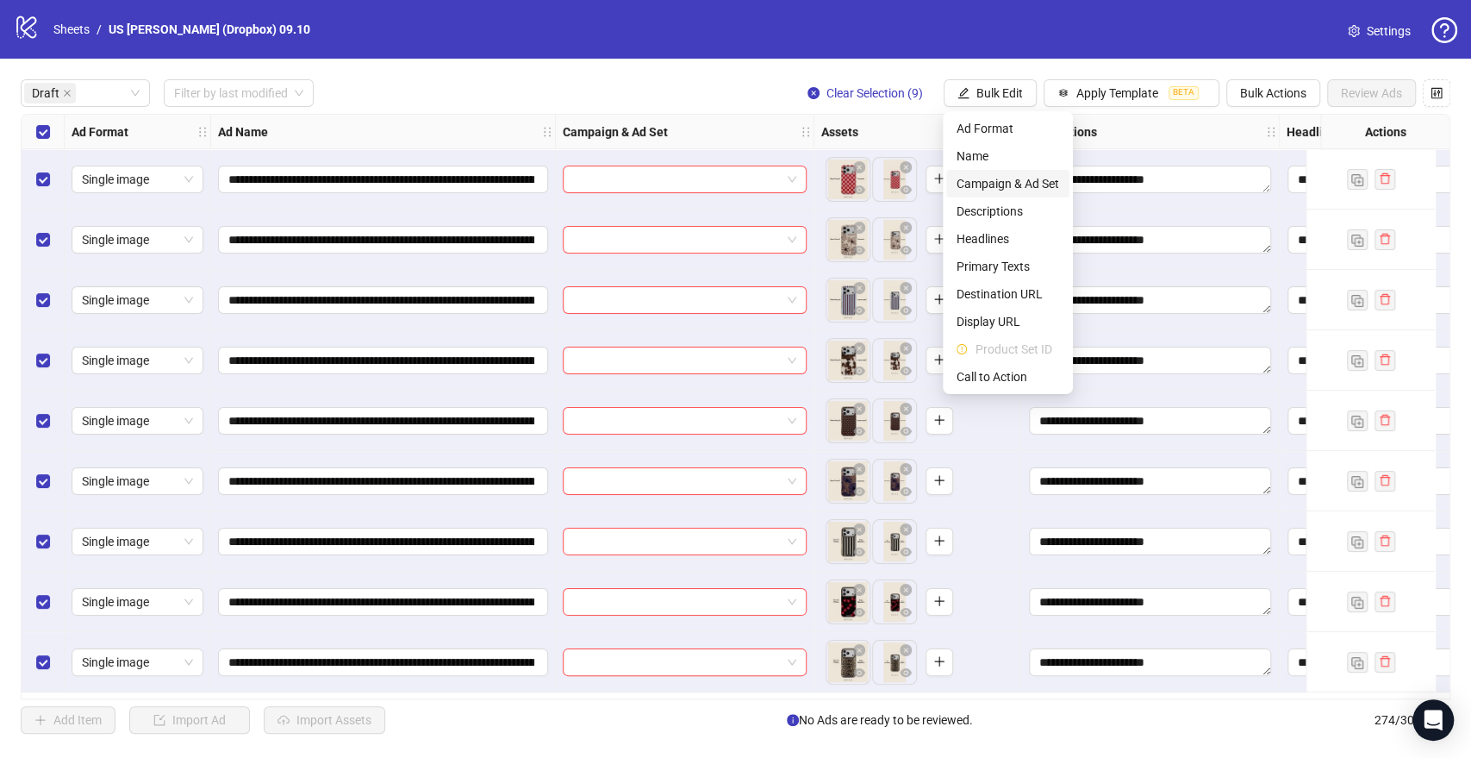
click at [1025, 178] on span "Campaign & Ad Set" at bounding box center [1008, 183] width 103 height 19
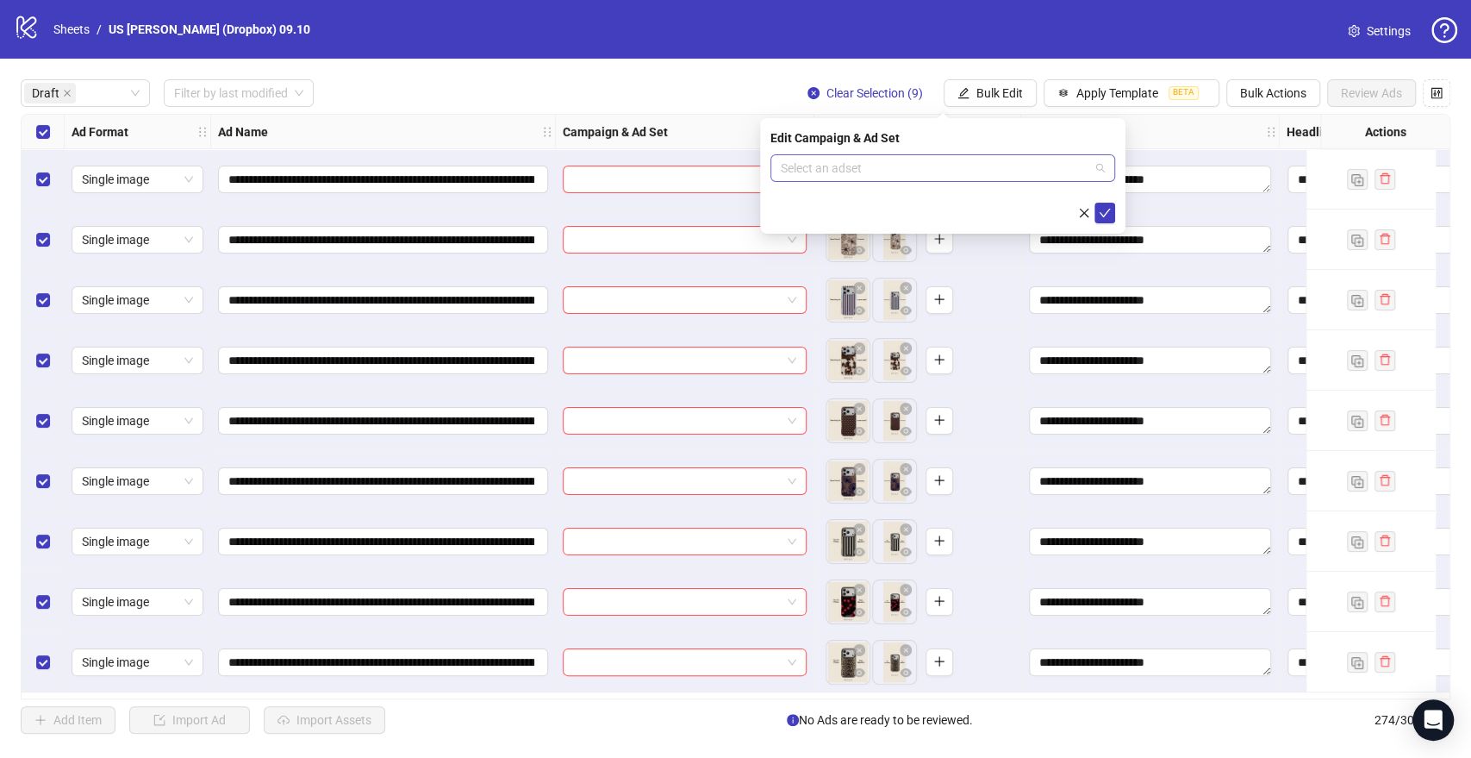
click at [796, 159] on input "search" at bounding box center [935, 168] width 309 height 26
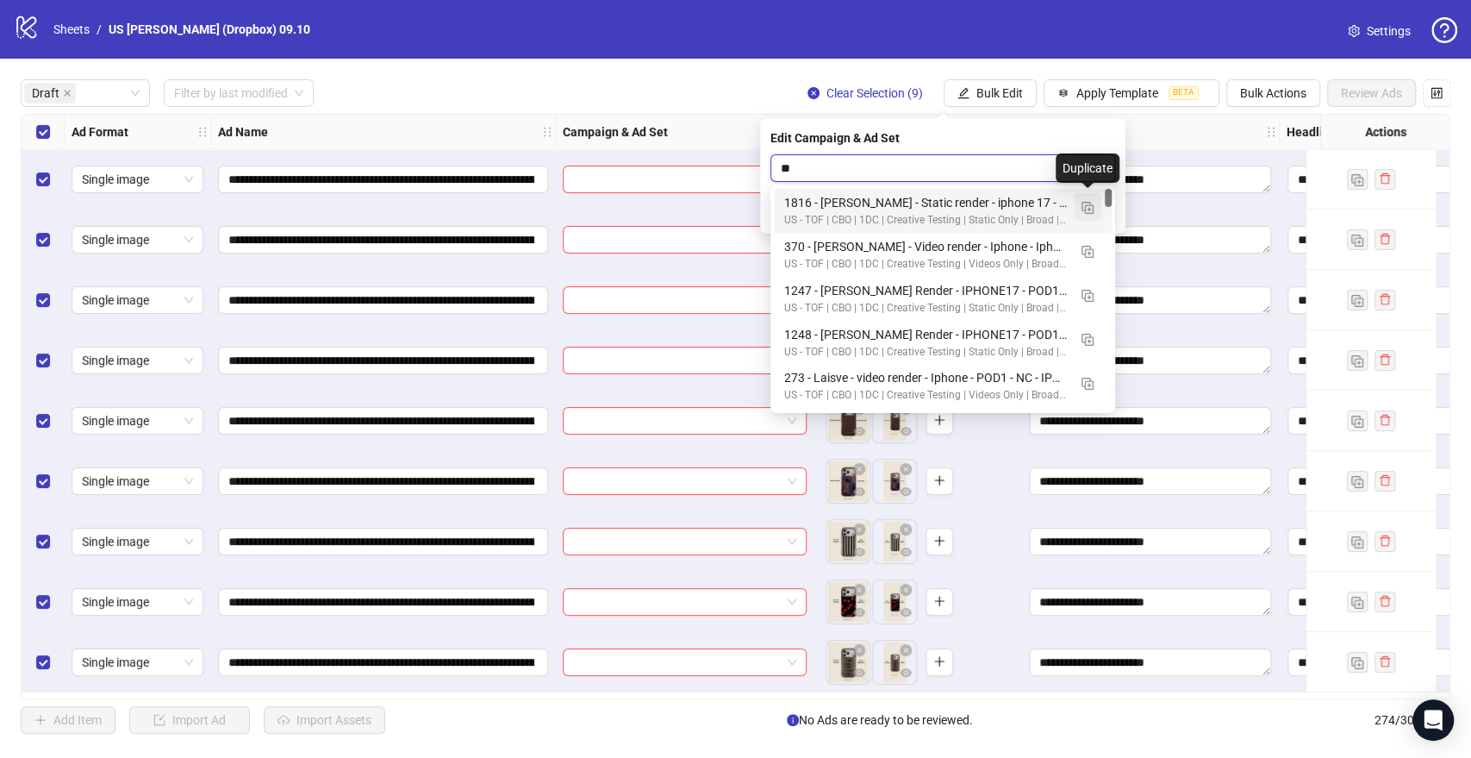
click at [1092, 203] on img "button" at bounding box center [1088, 208] width 12 height 12
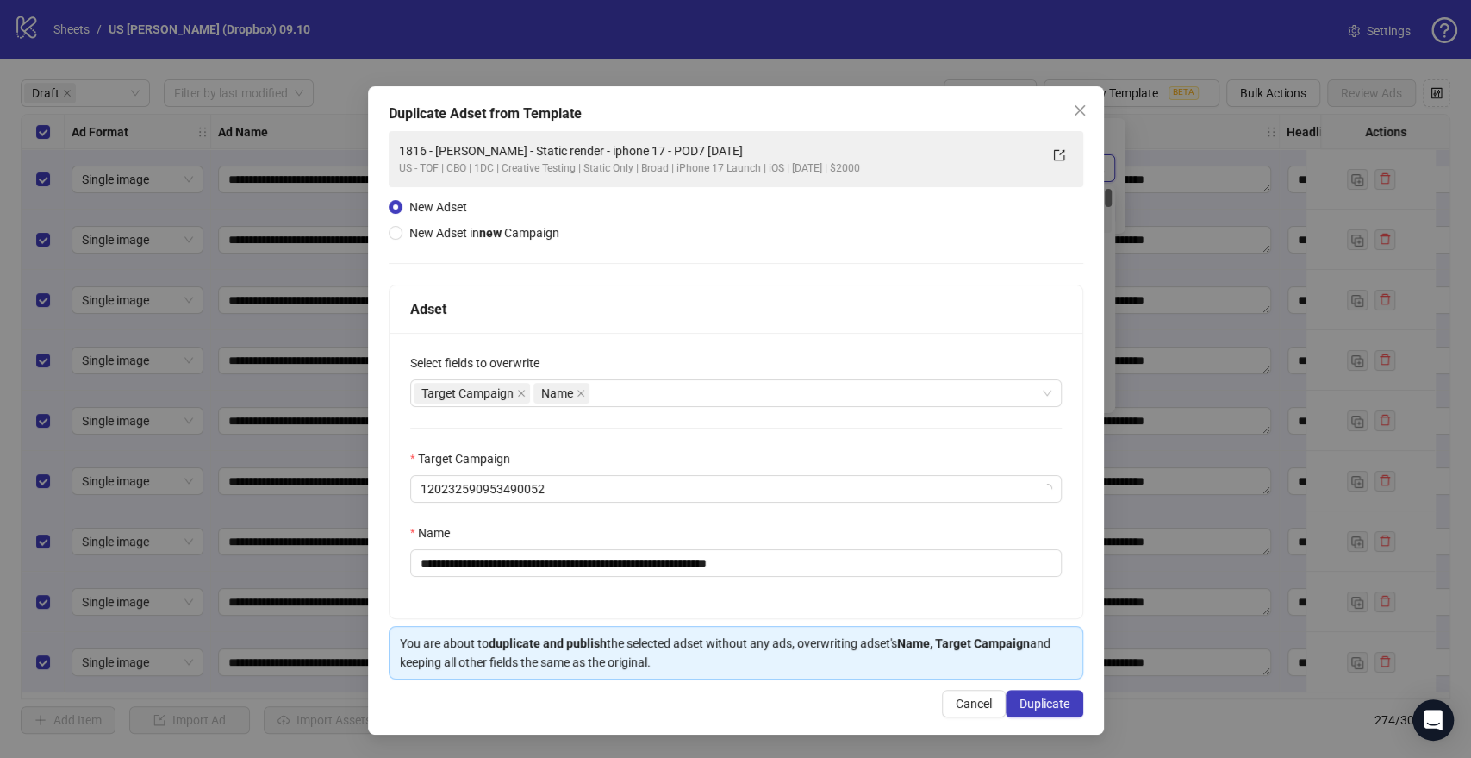
type input "**"
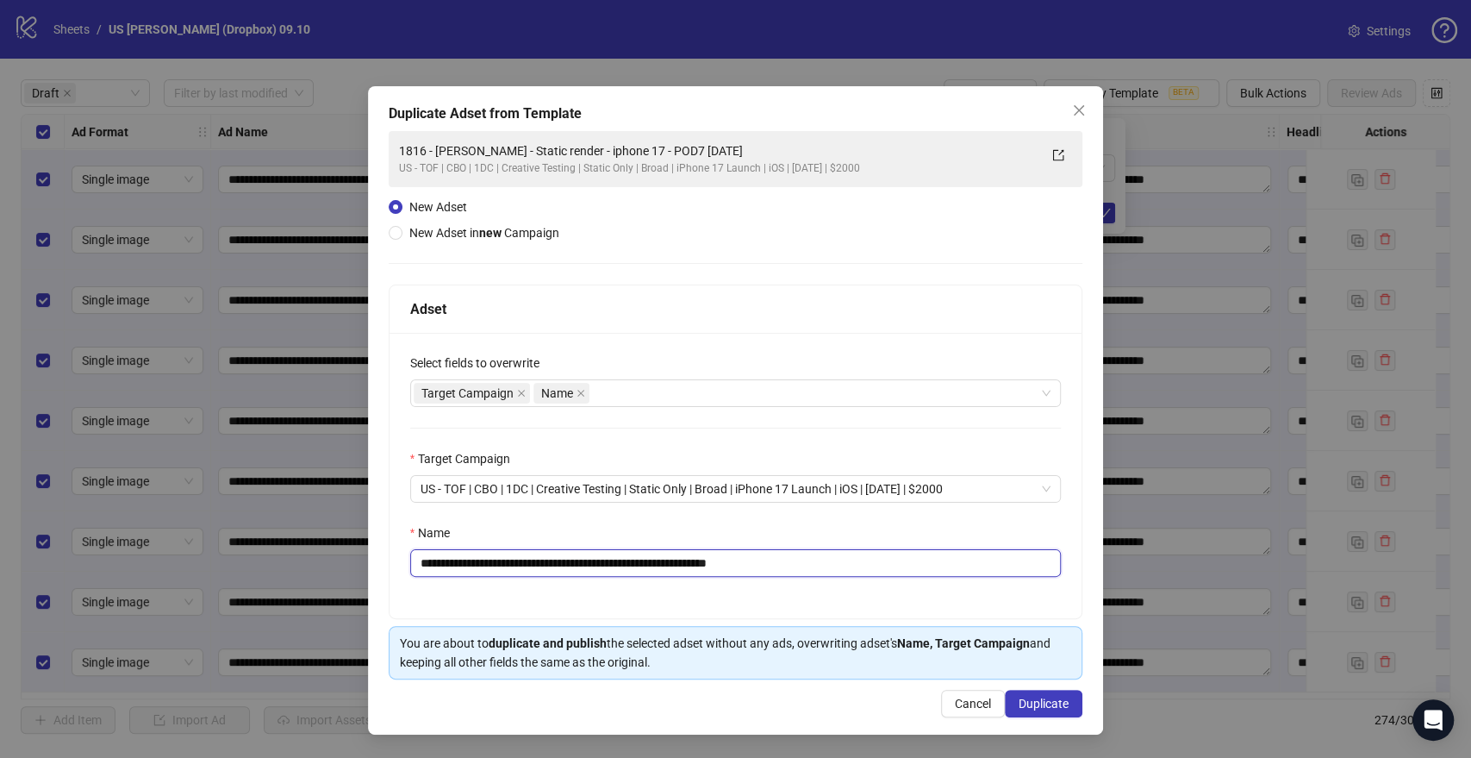
drag, startPoint x: 674, startPoint y: 558, endPoint x: 445, endPoint y: 530, distance: 231.0
click at [159, 567] on div "**********" at bounding box center [735, 379] width 1471 height 758
paste input "*********"
drag, startPoint x: 758, startPoint y: 562, endPoint x: 928, endPoint y: 562, distance: 169.8
click at [928, 562] on input "**********" at bounding box center [736, 563] width 652 height 28
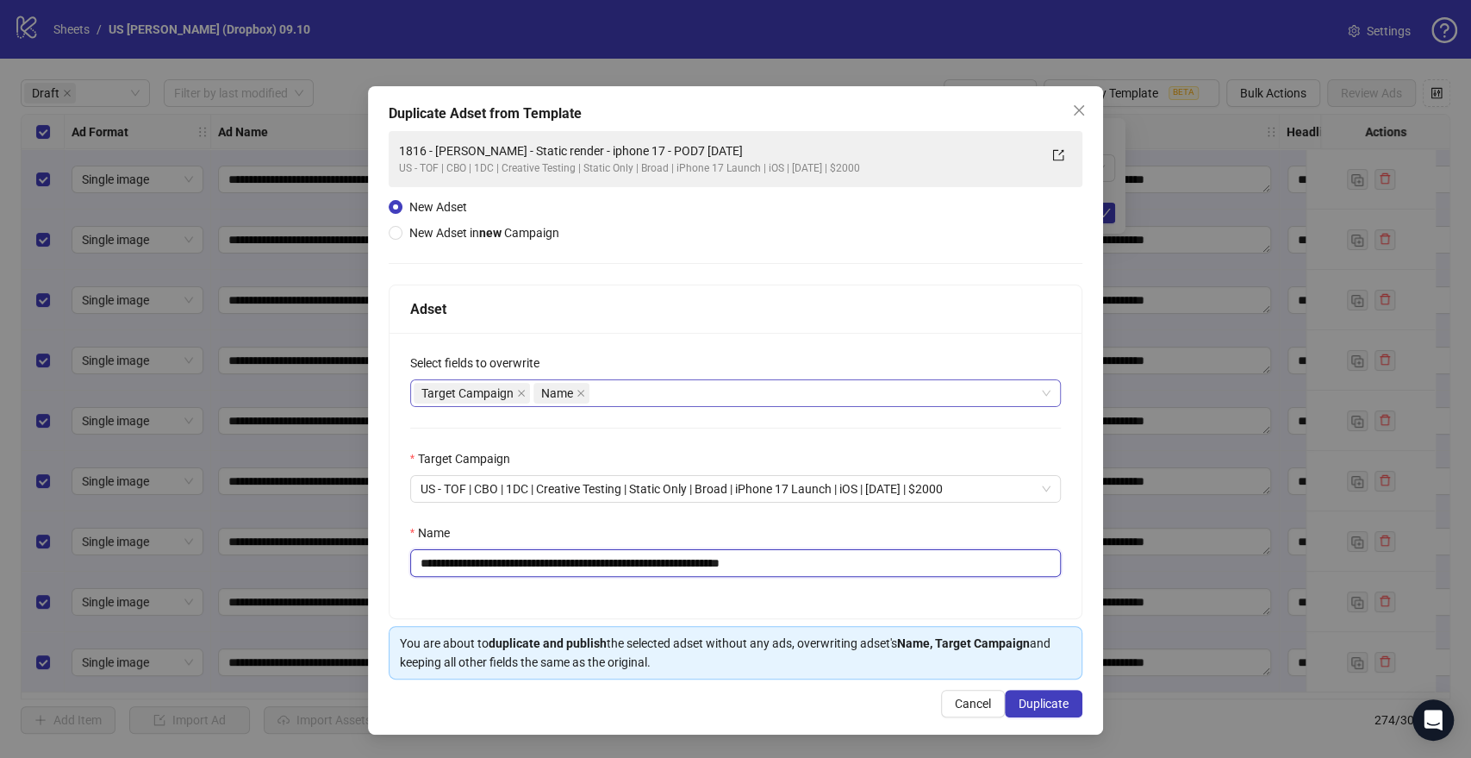
click at [619, 396] on div "Target Campaign Name" at bounding box center [727, 393] width 627 height 24
type input "**********"
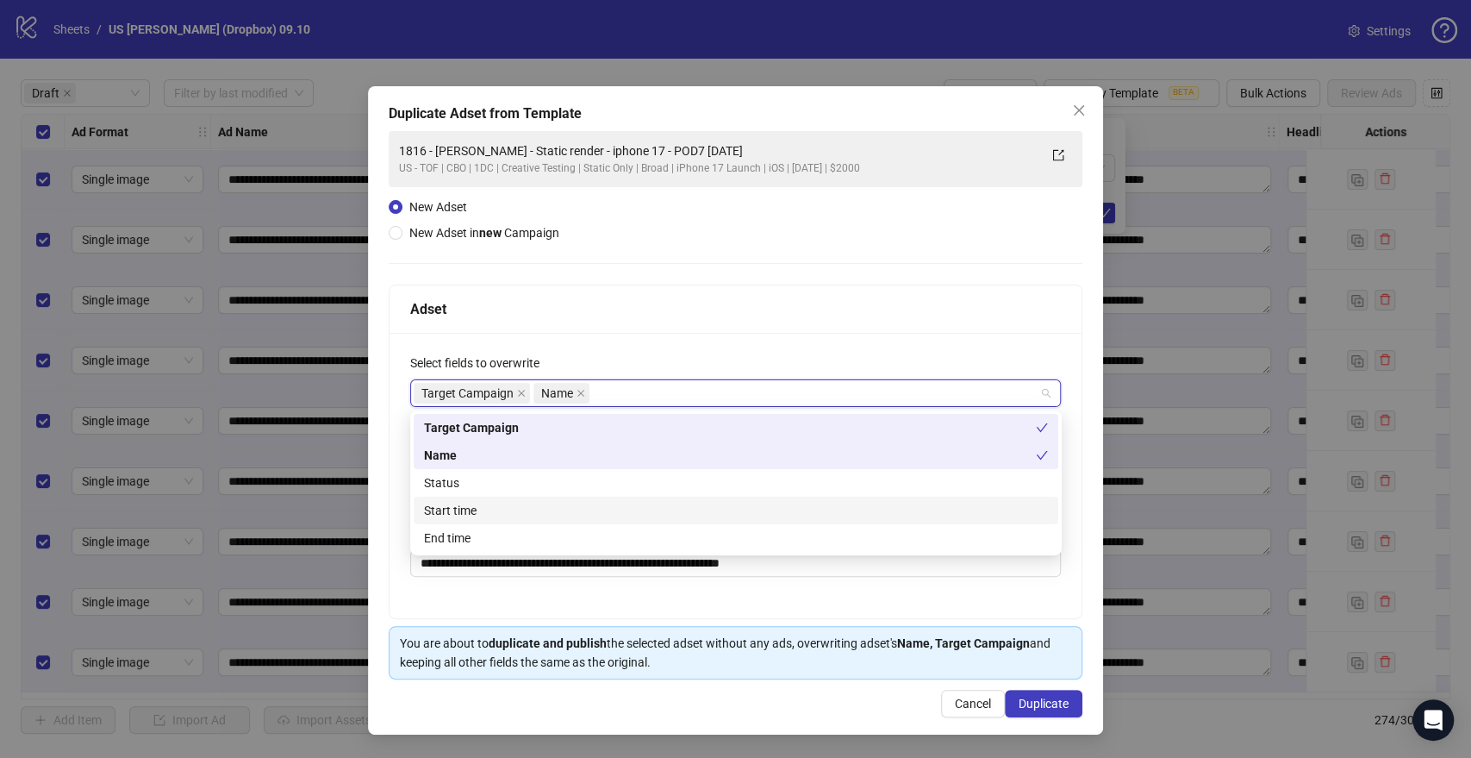
click at [386, 502] on div "**********" at bounding box center [736, 410] width 736 height 648
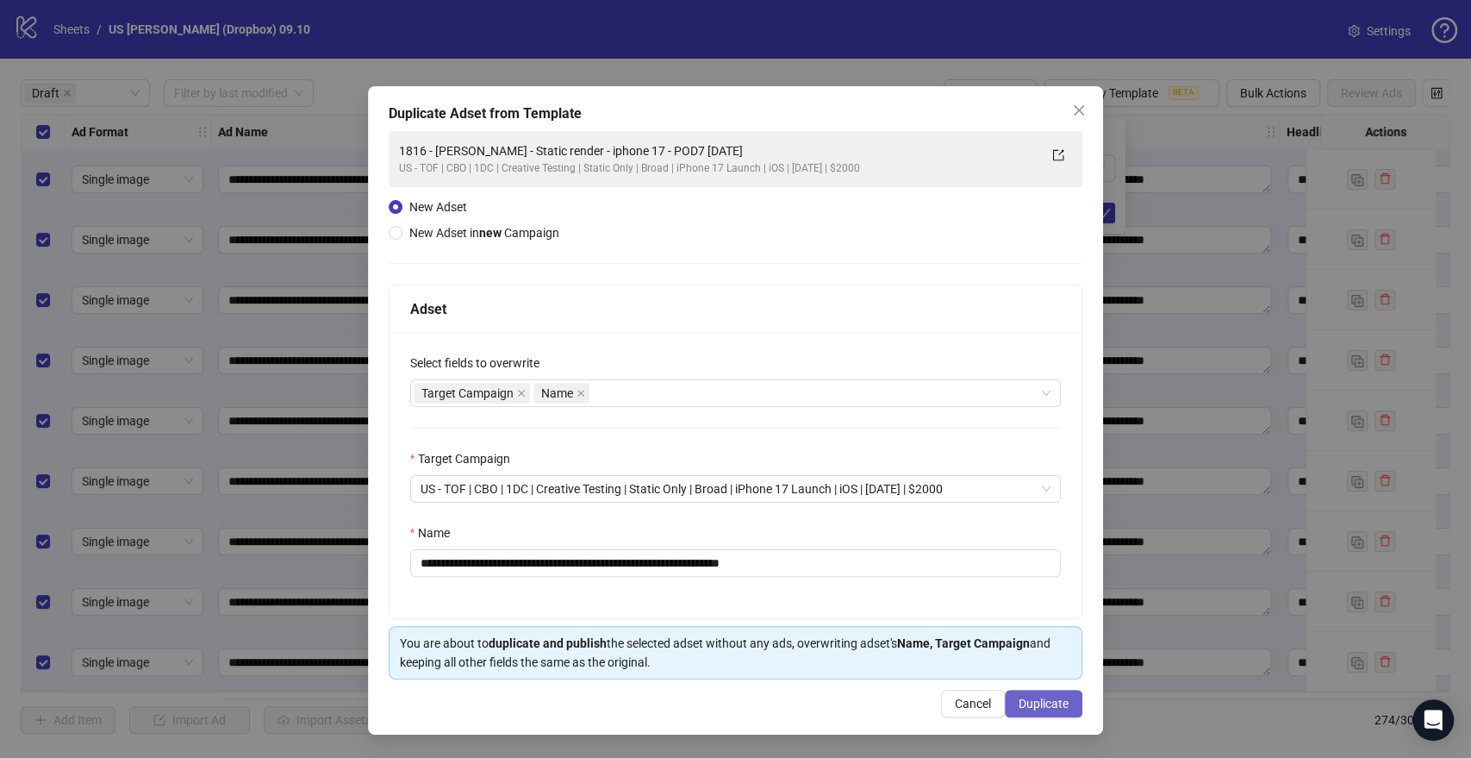
click at [1055, 694] on button "Duplicate" at bounding box center [1044, 703] width 78 height 28
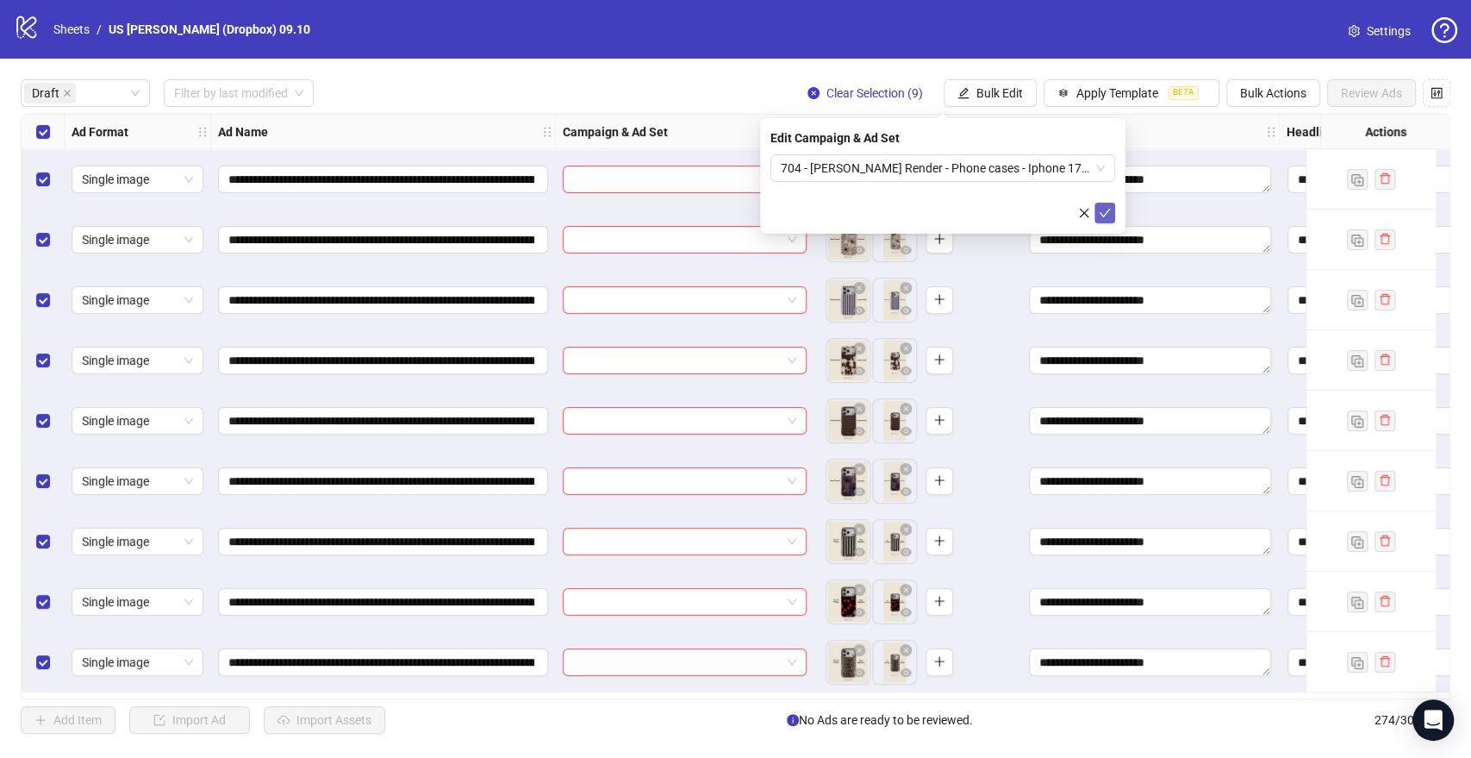
click at [1104, 215] on icon "check" at bounding box center [1105, 213] width 12 height 12
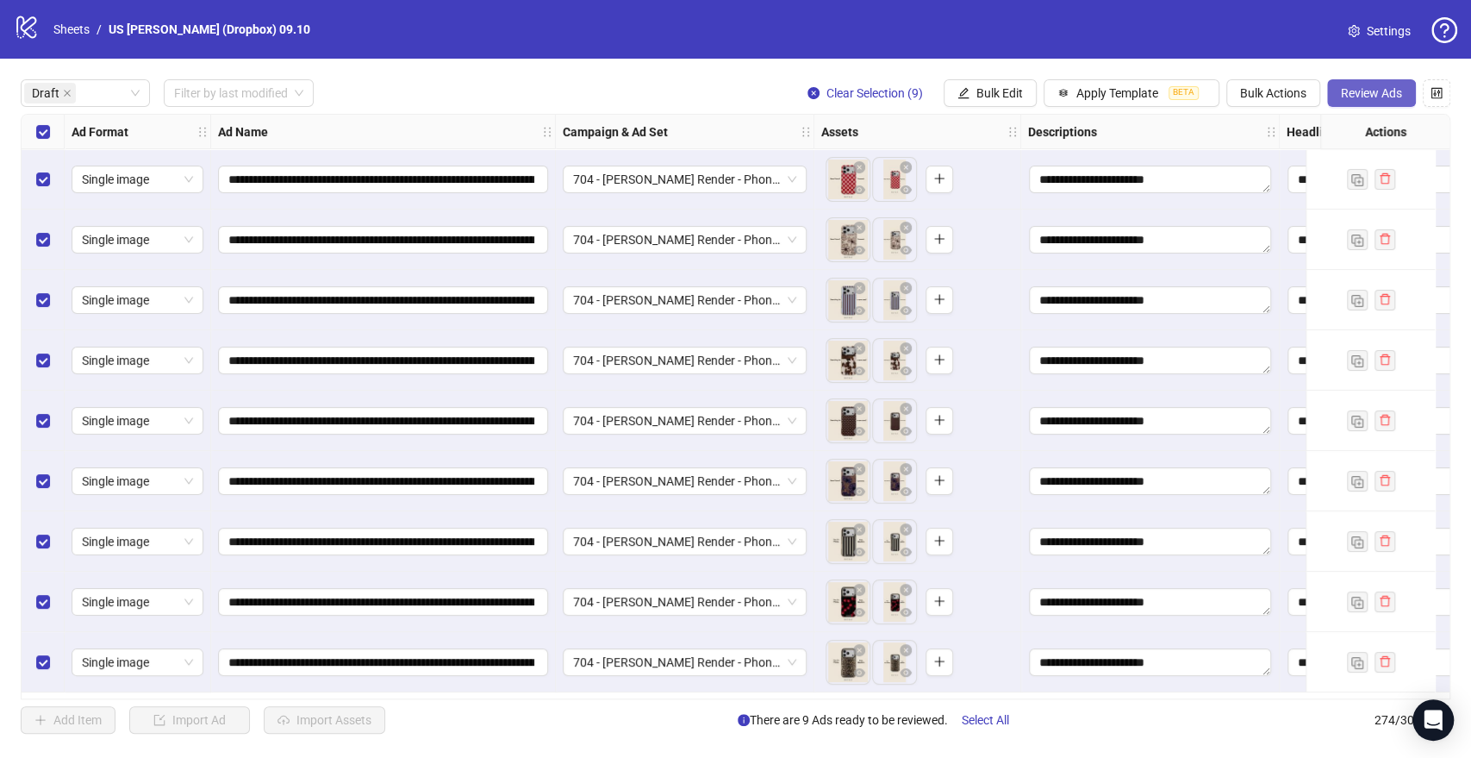
click at [1344, 90] on span "Review Ads" at bounding box center [1371, 93] width 61 height 14
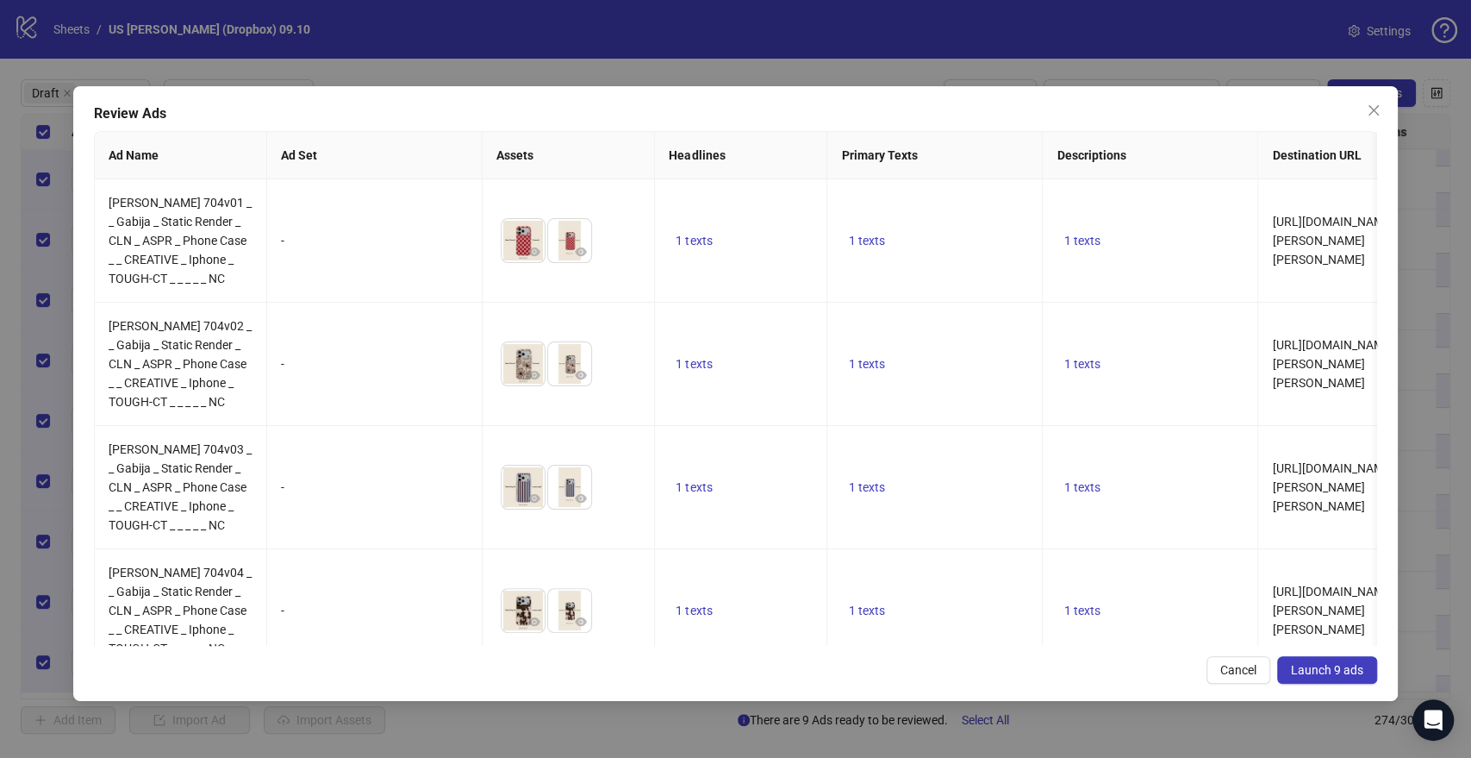
click at [1289, 663] on button "Launch 9 ads" at bounding box center [1327, 670] width 100 height 28
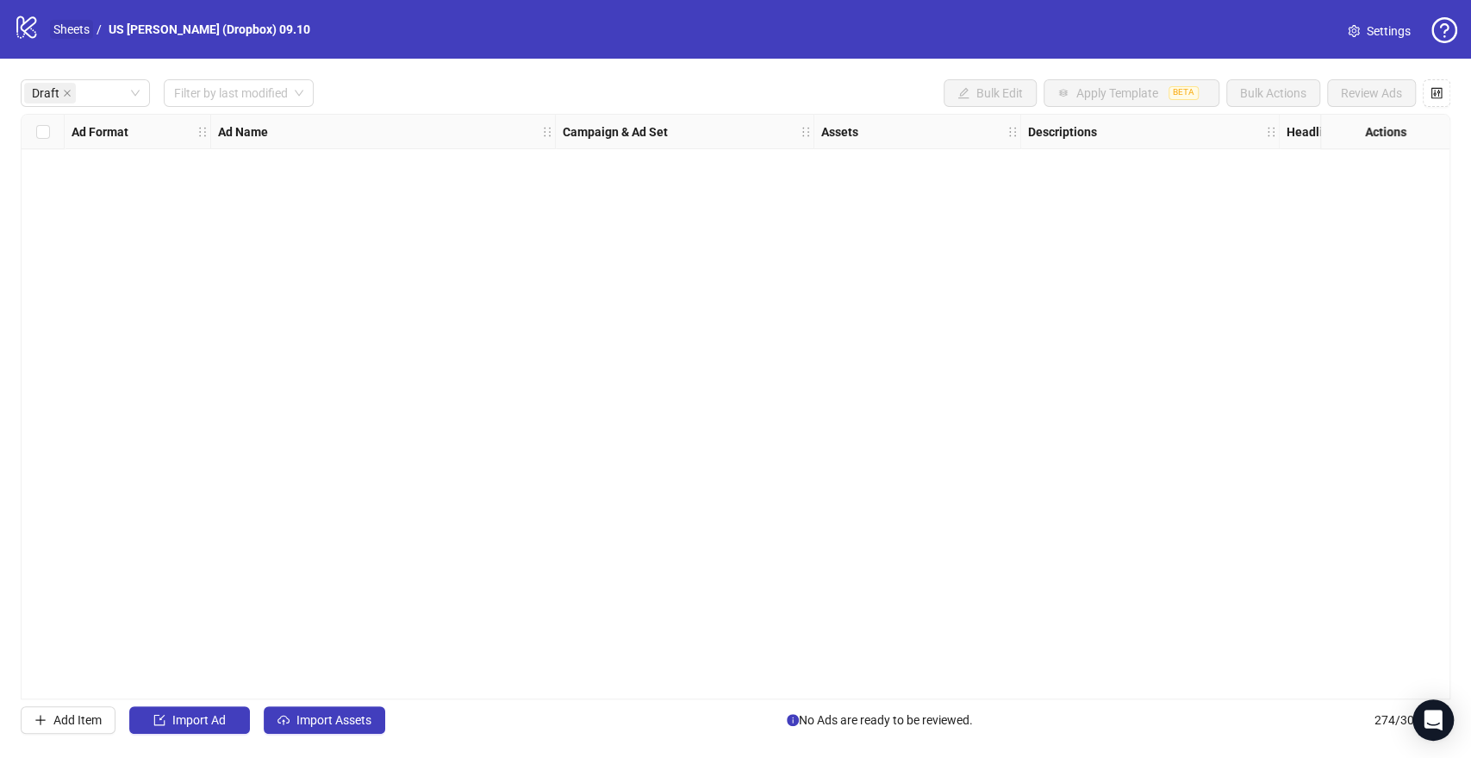
click at [62, 33] on link "Sheets" at bounding box center [71, 29] width 43 height 19
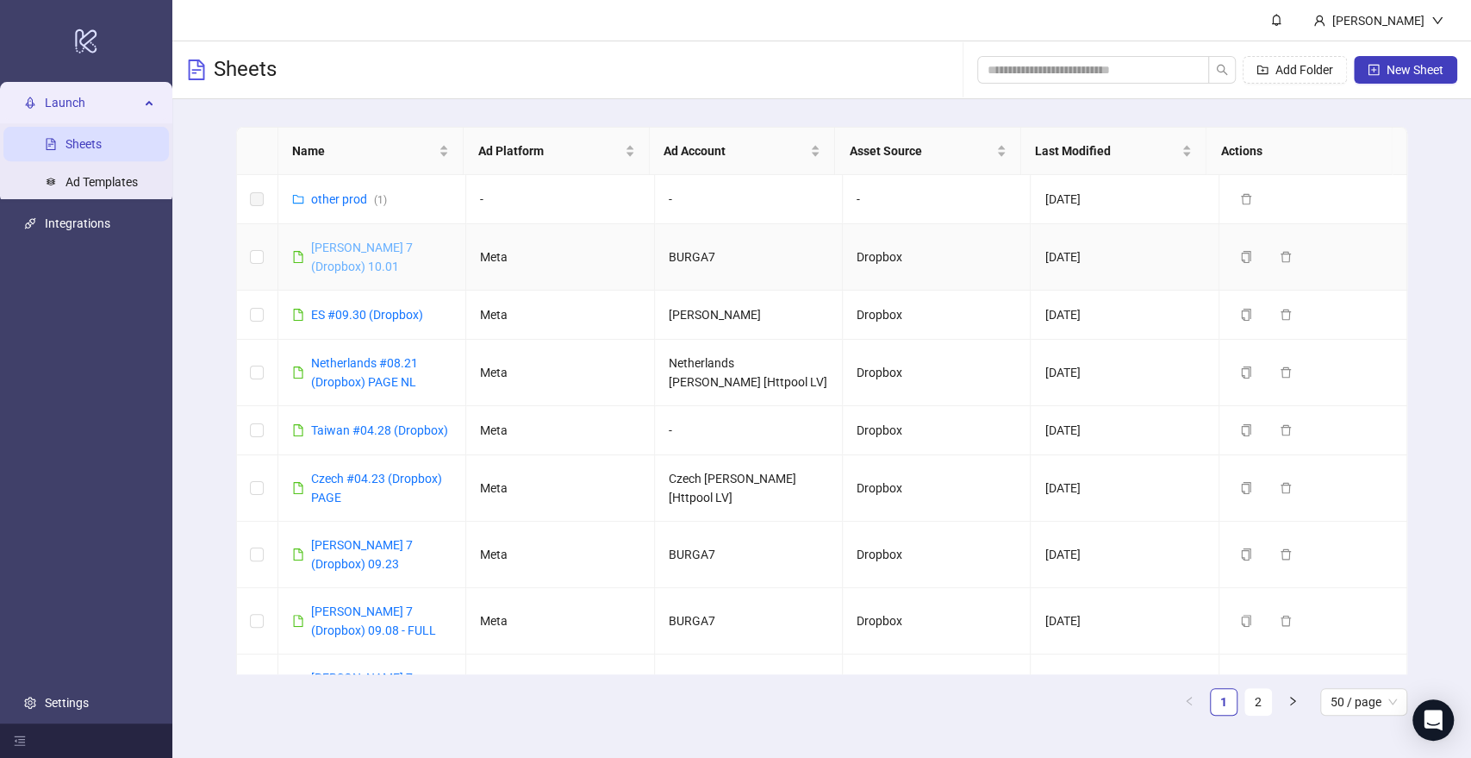
click at [331, 243] on link "[PERSON_NAME] 7 (Dropbox) 10.01" at bounding box center [362, 256] width 102 height 33
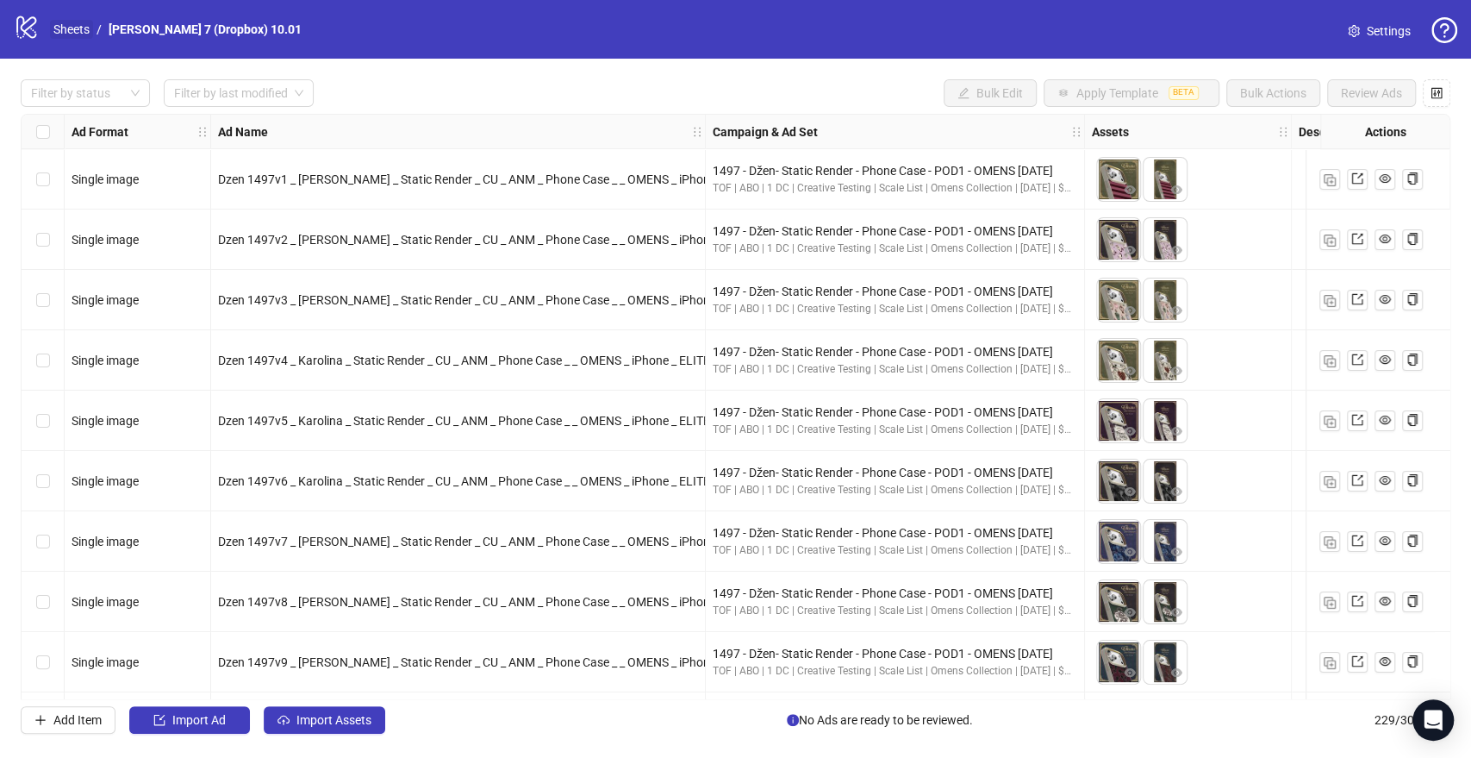
click at [76, 26] on link "Sheets" at bounding box center [71, 29] width 43 height 19
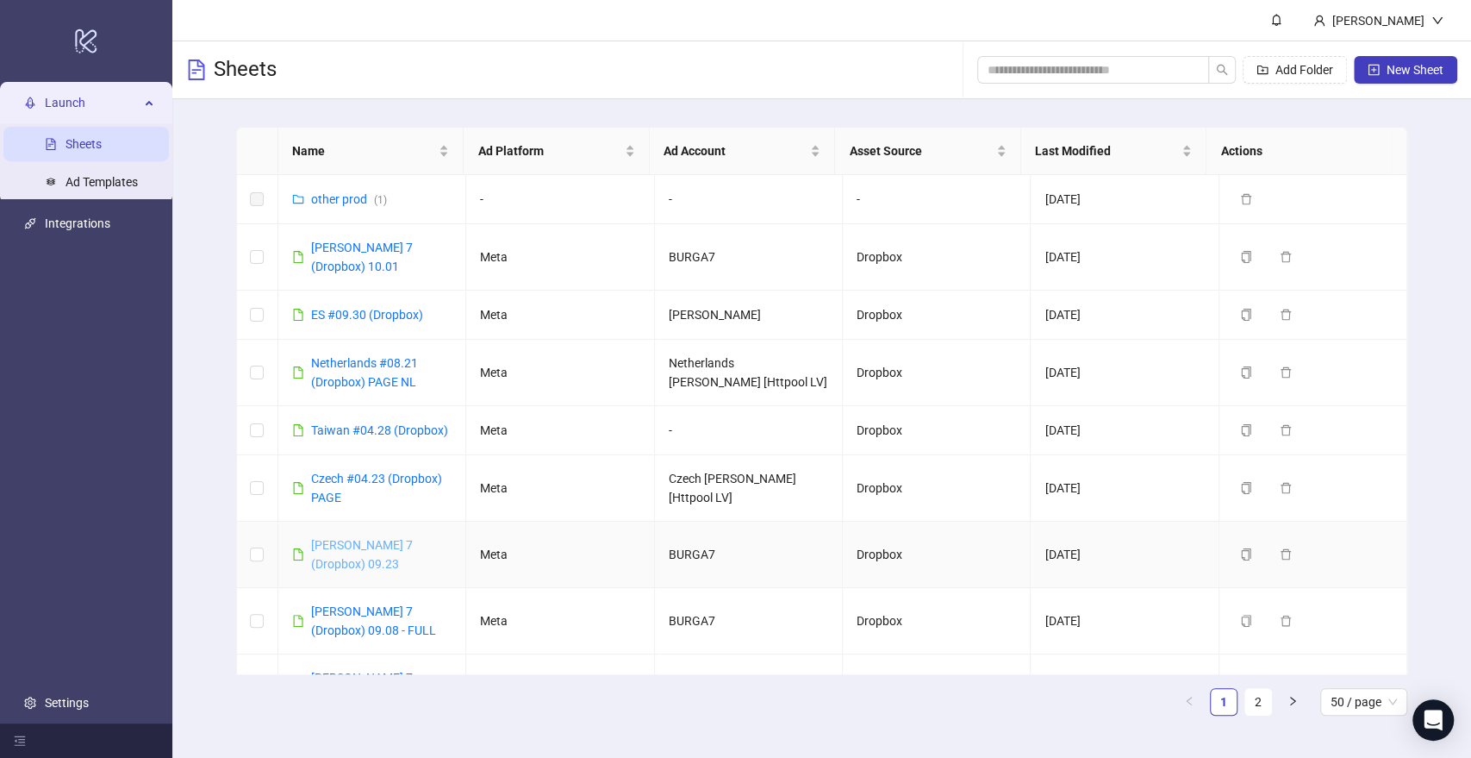
click at [377, 538] on link "[PERSON_NAME] 7 (Dropbox) 09.23" at bounding box center [362, 554] width 102 height 33
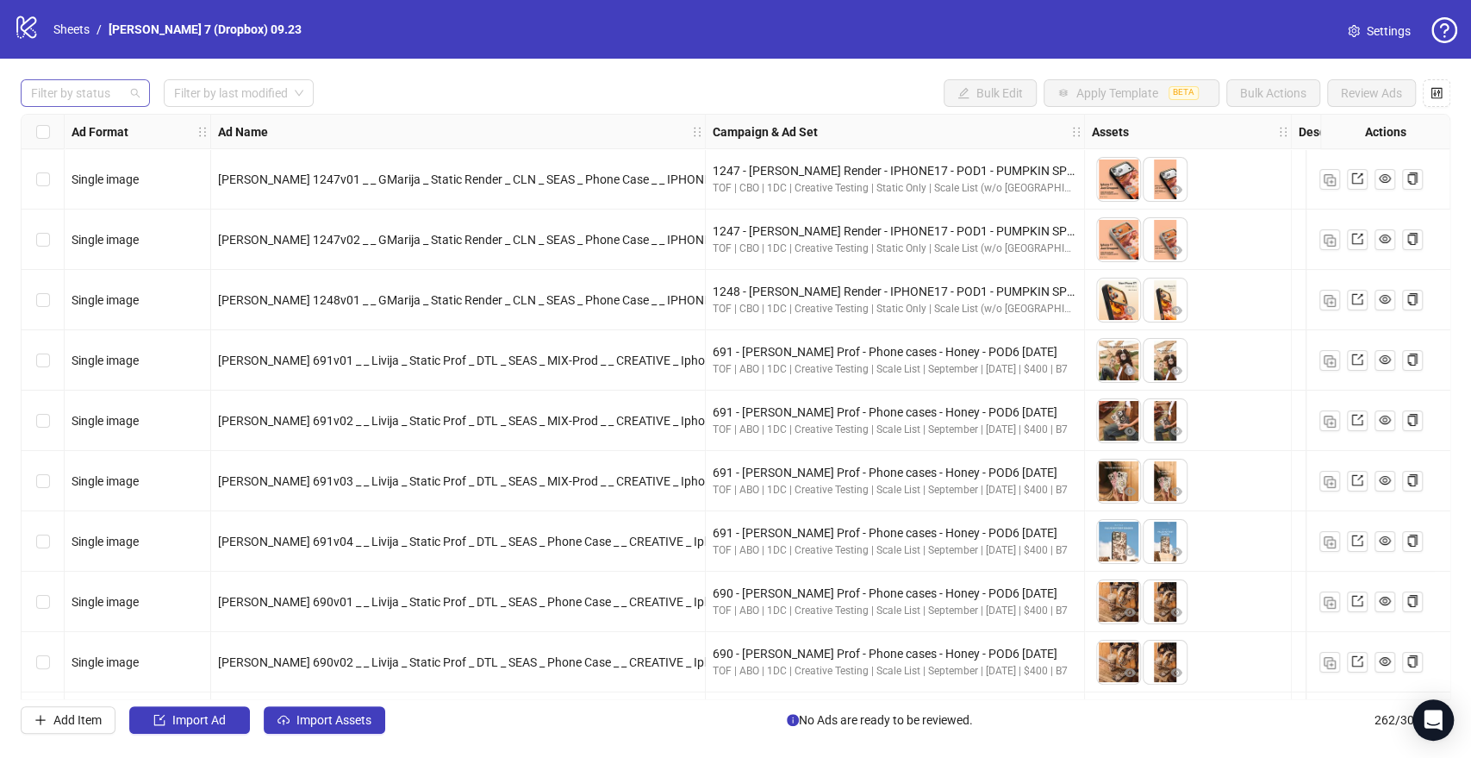
click at [90, 106] on div "Filter by status" at bounding box center [85, 93] width 129 height 28
click at [78, 129] on div "Draft" at bounding box center [85, 128] width 102 height 19
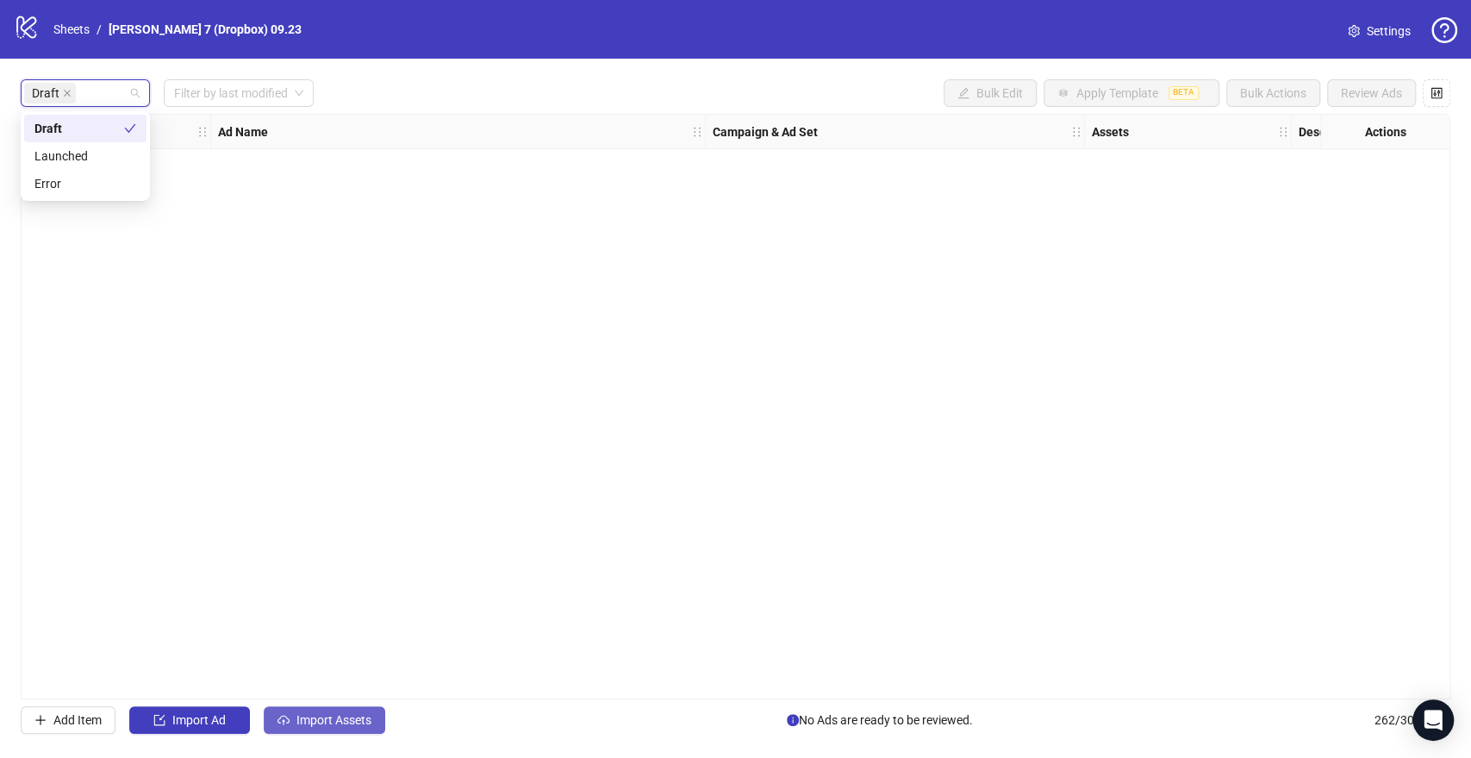
click at [352, 727] on span "Import Assets" at bounding box center [333, 720] width 75 height 14
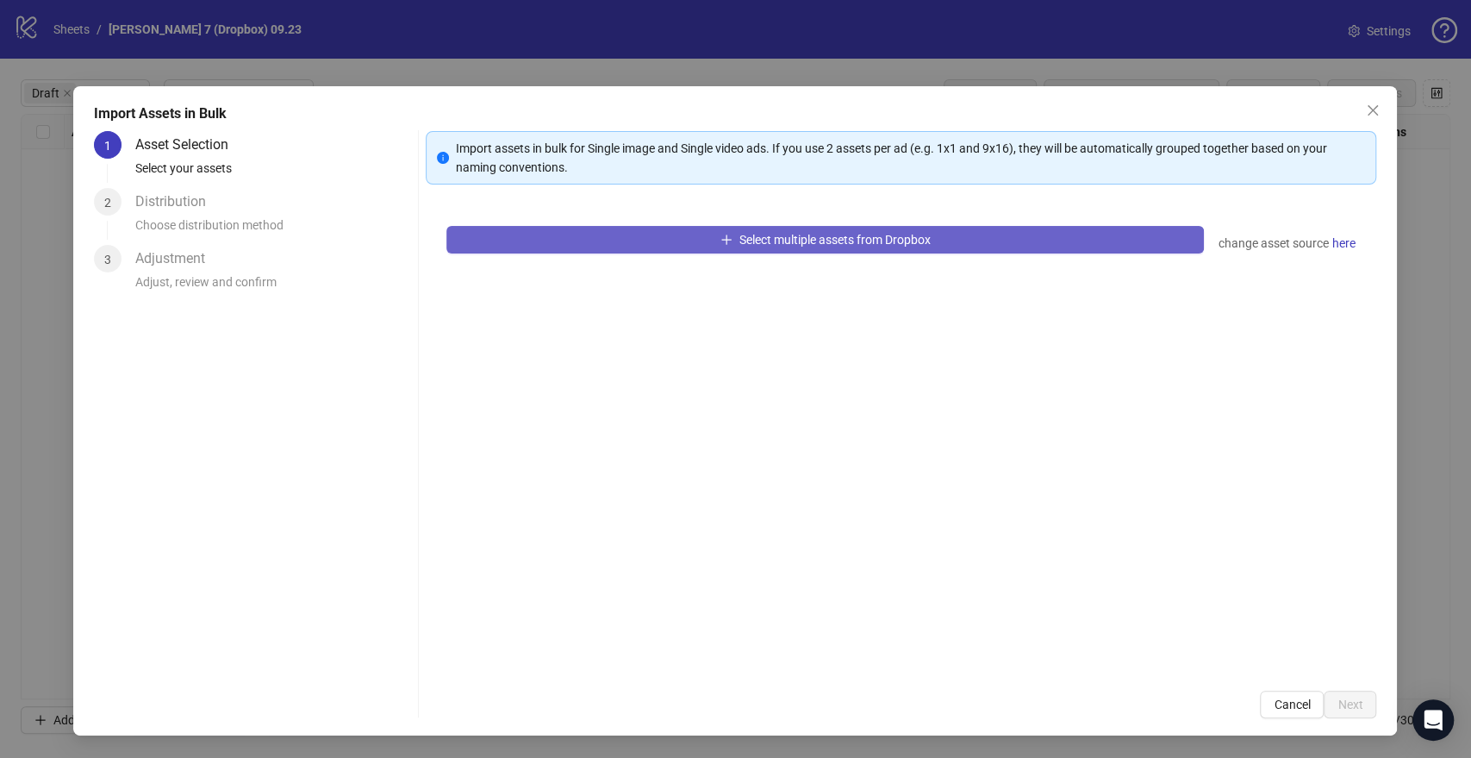
click at [610, 240] on button "Select multiple assets from Dropbox" at bounding box center [825, 240] width 758 height 28
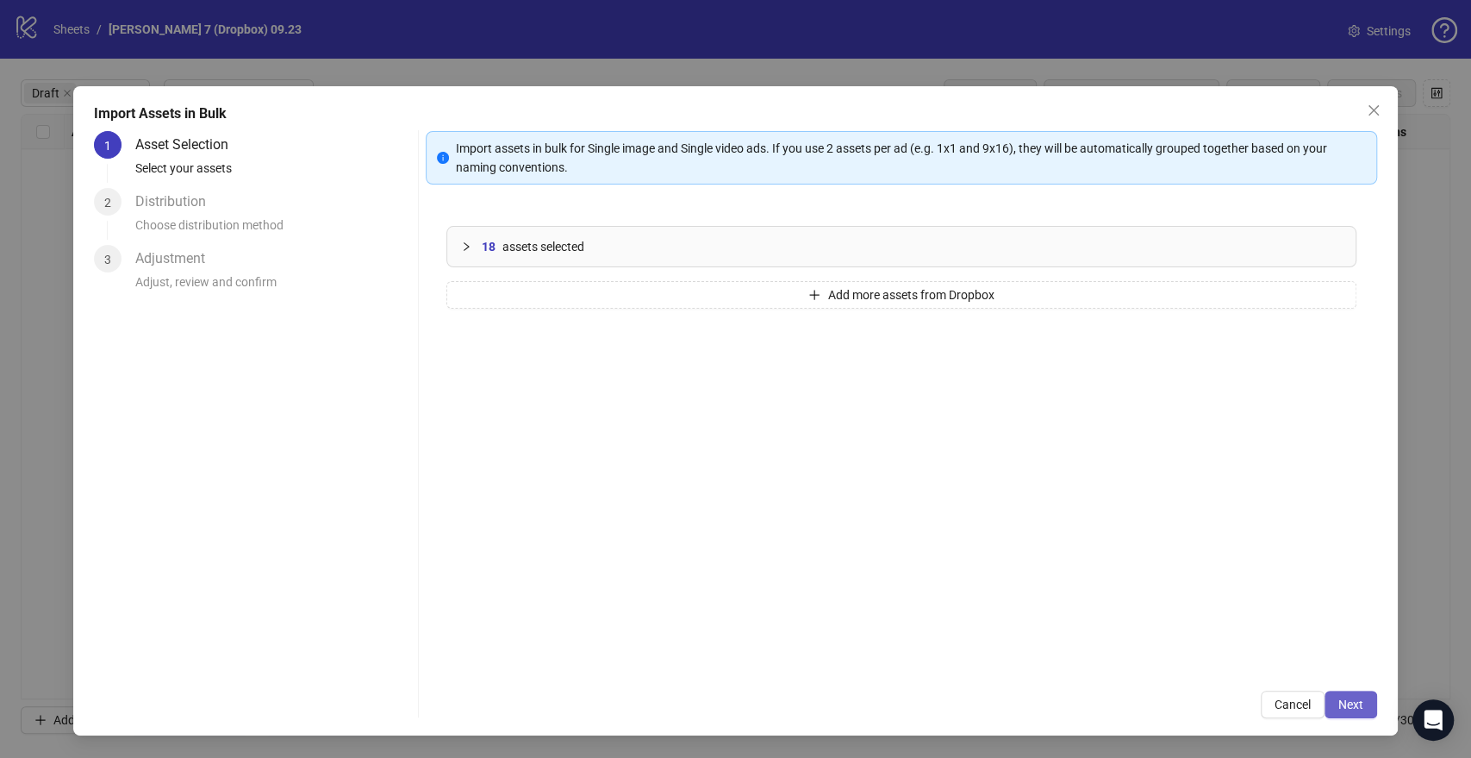
click at [1354, 701] on span "Next" at bounding box center [1350, 704] width 25 height 14
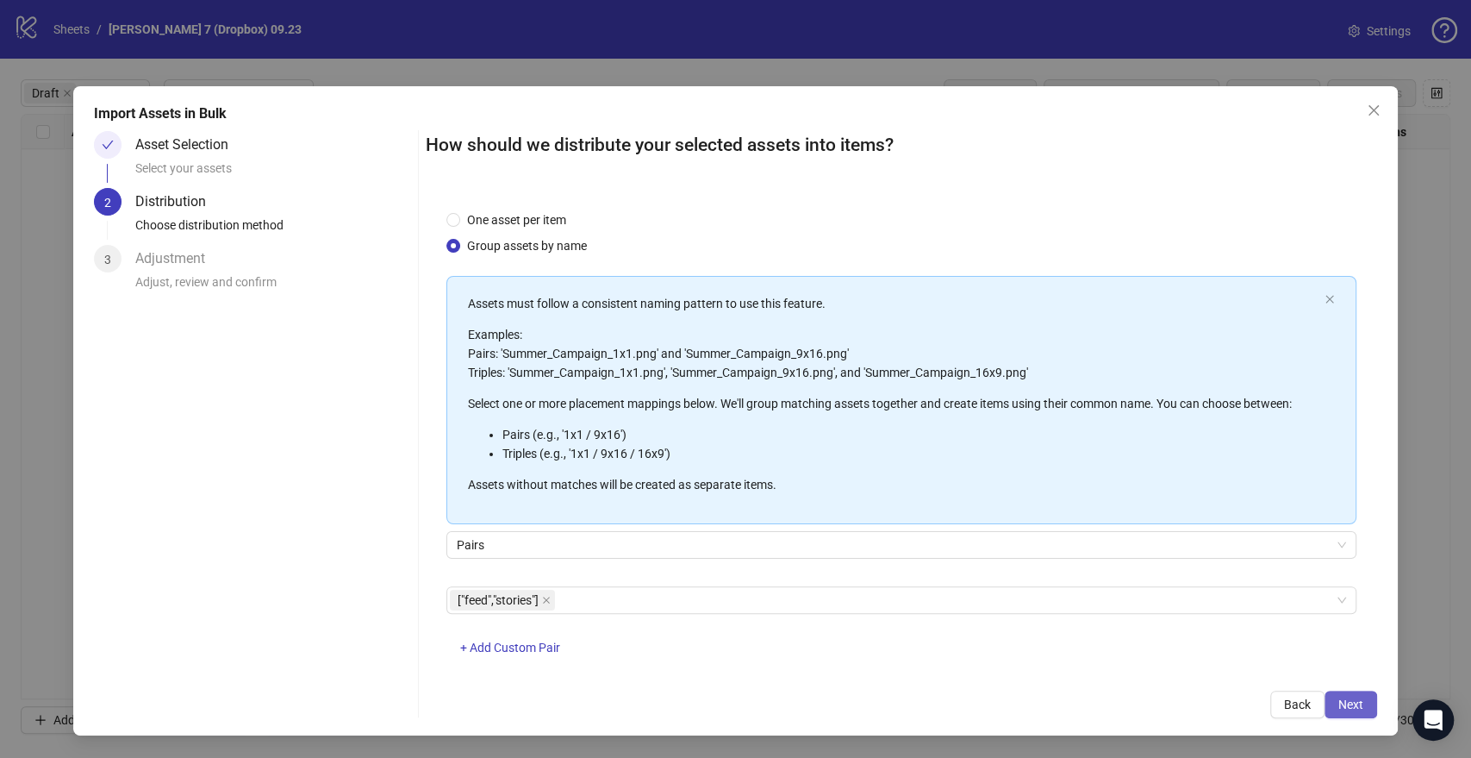
click at [1374, 709] on button "Next" at bounding box center [1351, 704] width 53 height 28
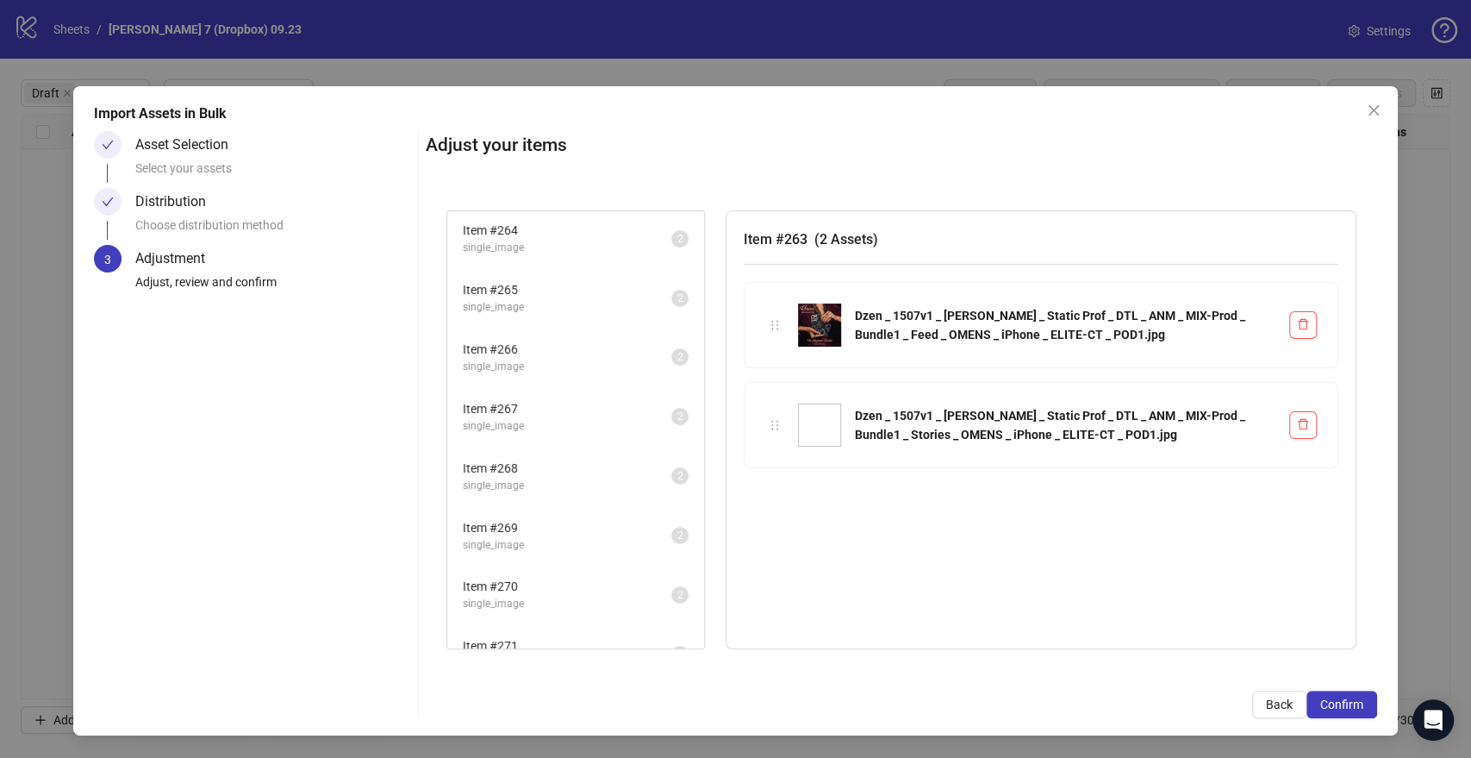
scroll to position [93, 0]
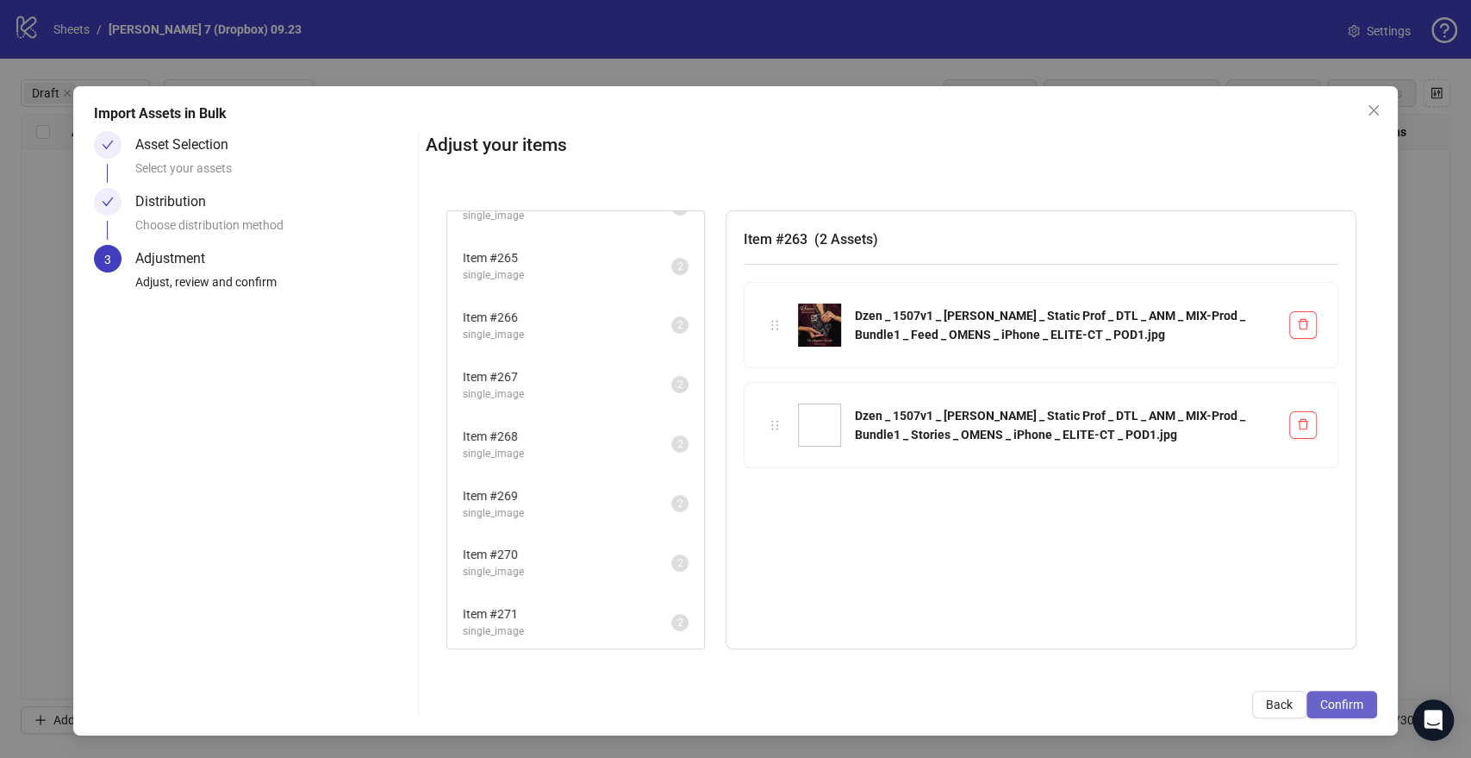
click at [1345, 710] on span "Confirm" at bounding box center [1341, 704] width 43 height 14
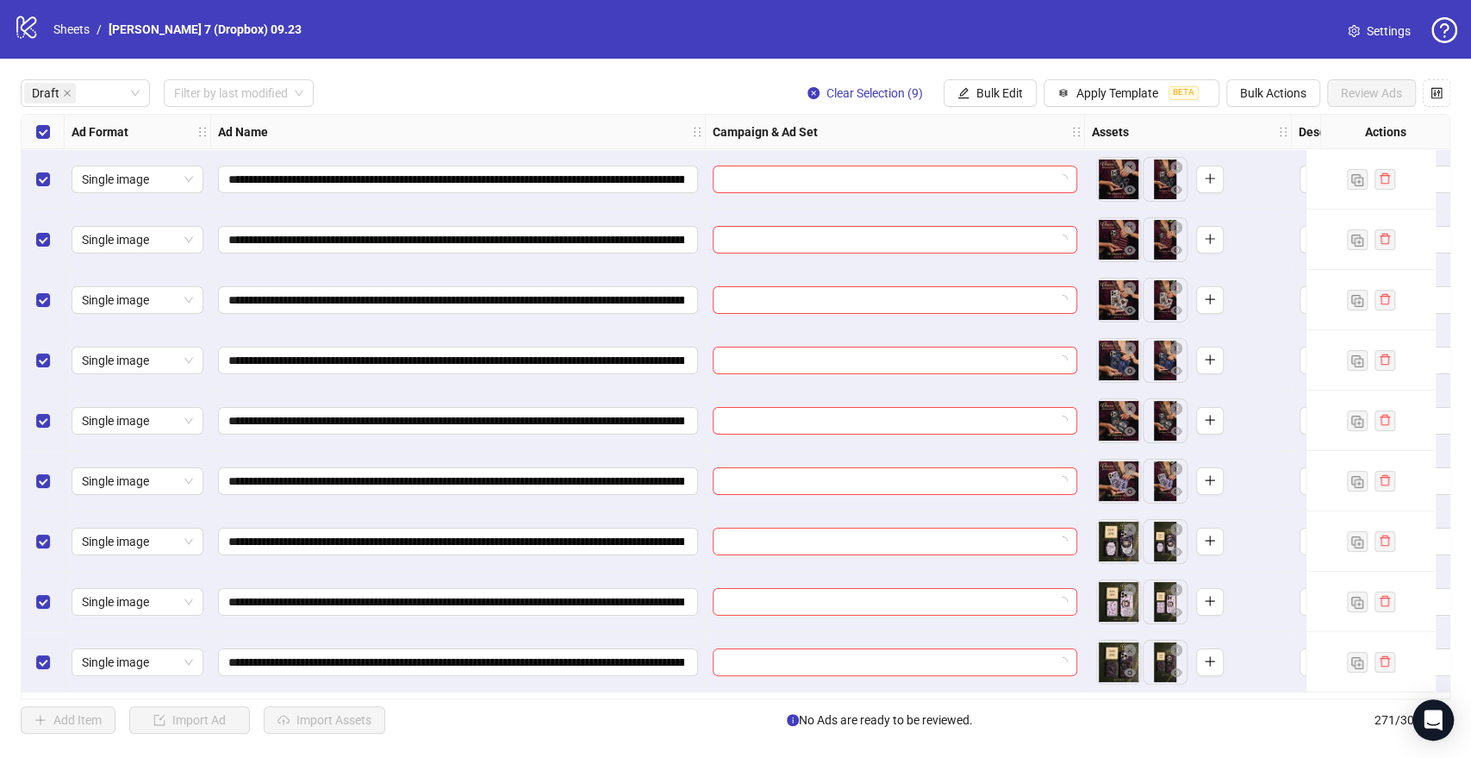
scroll to position [0, 0]
click at [1108, 102] on button "Apply Template BETA" at bounding box center [1132, 93] width 176 height 28
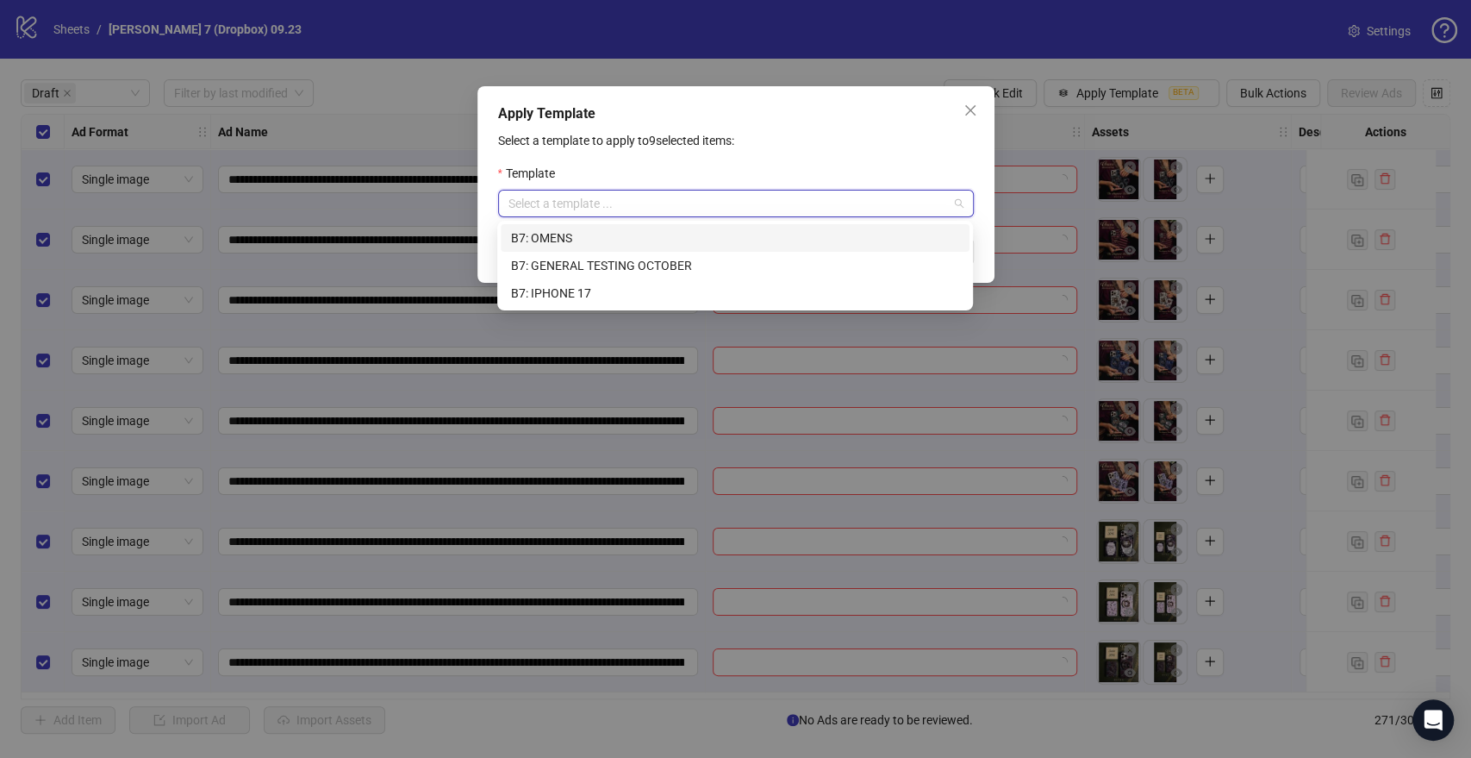
click at [714, 200] on input "search" at bounding box center [728, 203] width 440 height 26
click at [568, 233] on div "B7: OMENS" at bounding box center [735, 237] width 448 height 19
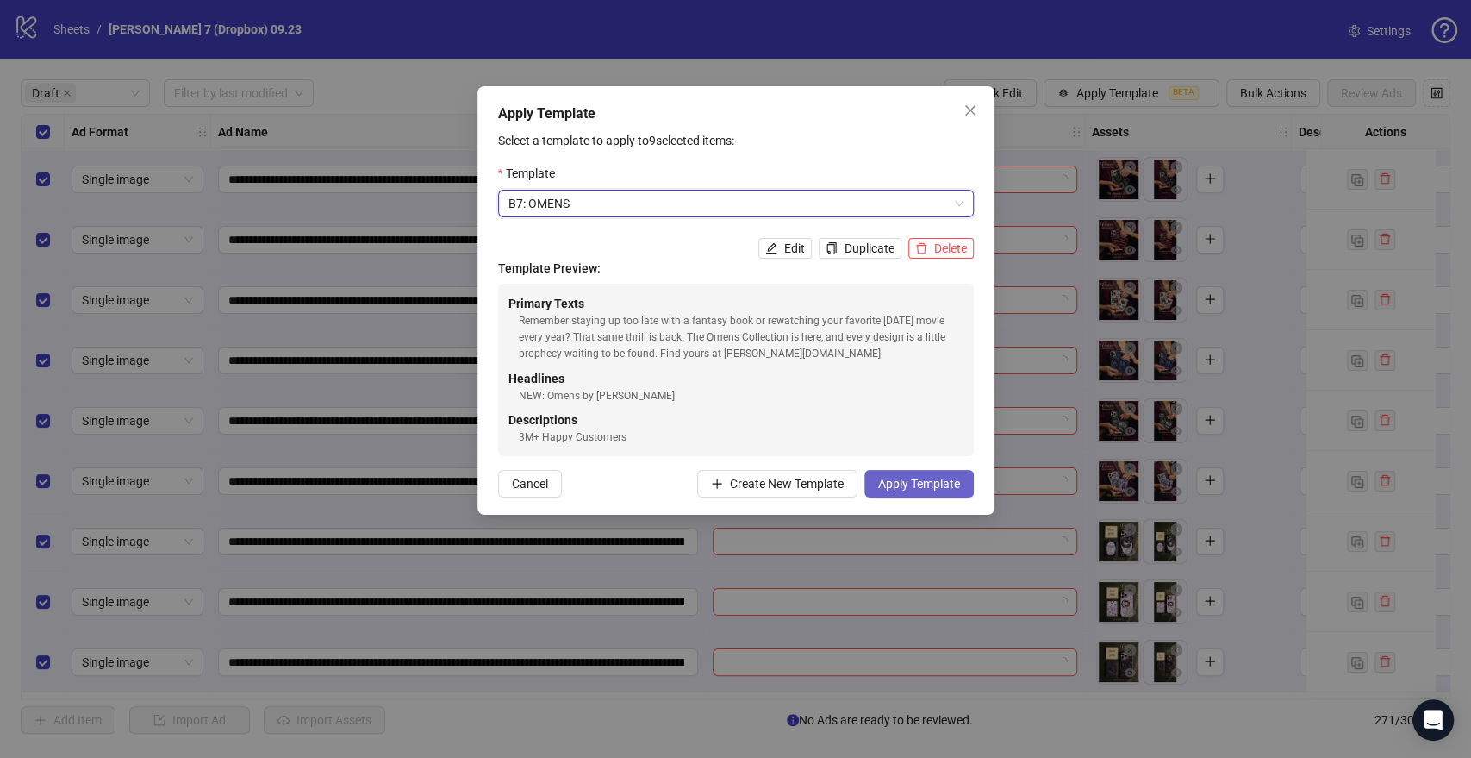
click at [946, 481] on span "Apply Template" at bounding box center [919, 484] width 82 height 14
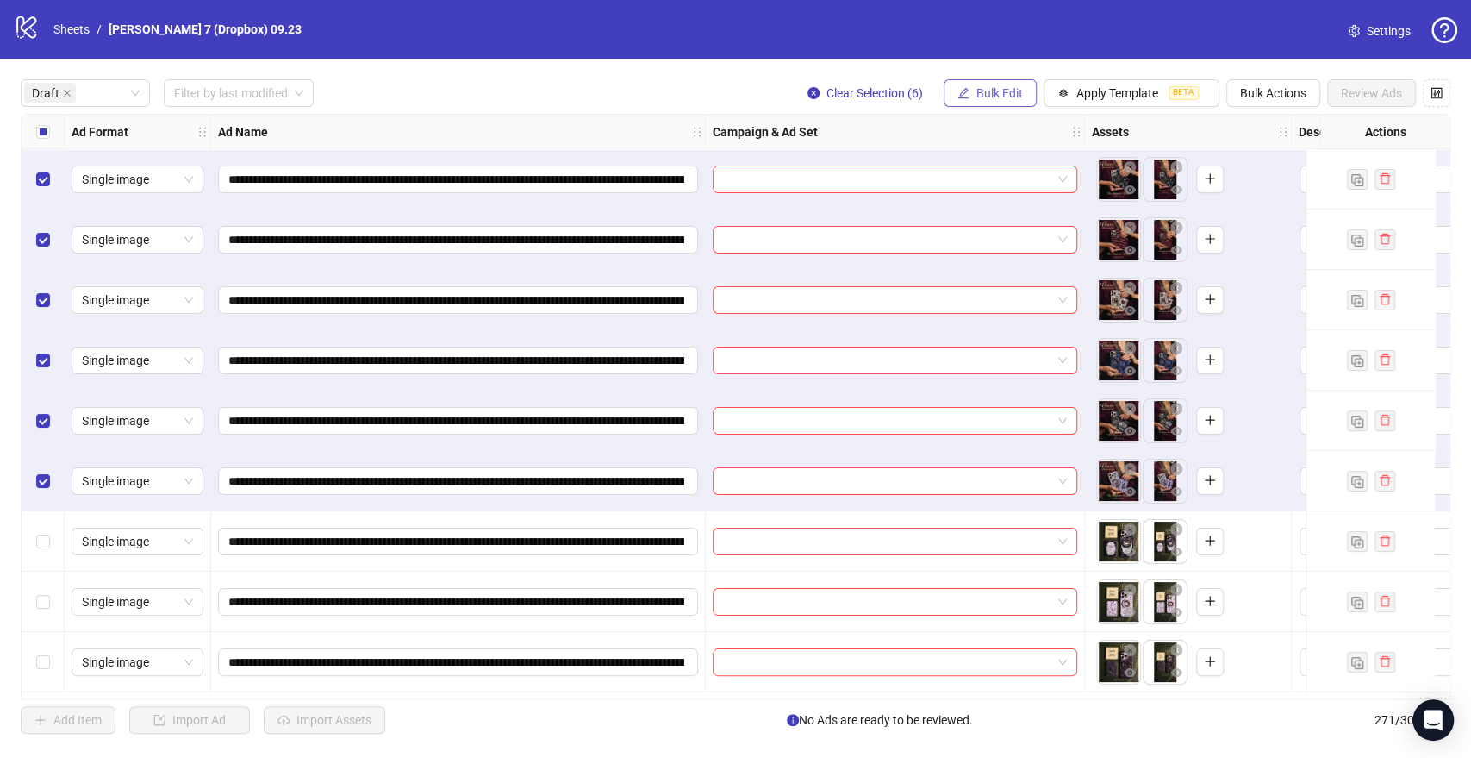
click at [988, 93] on span "Bulk Edit" at bounding box center [999, 93] width 47 height 14
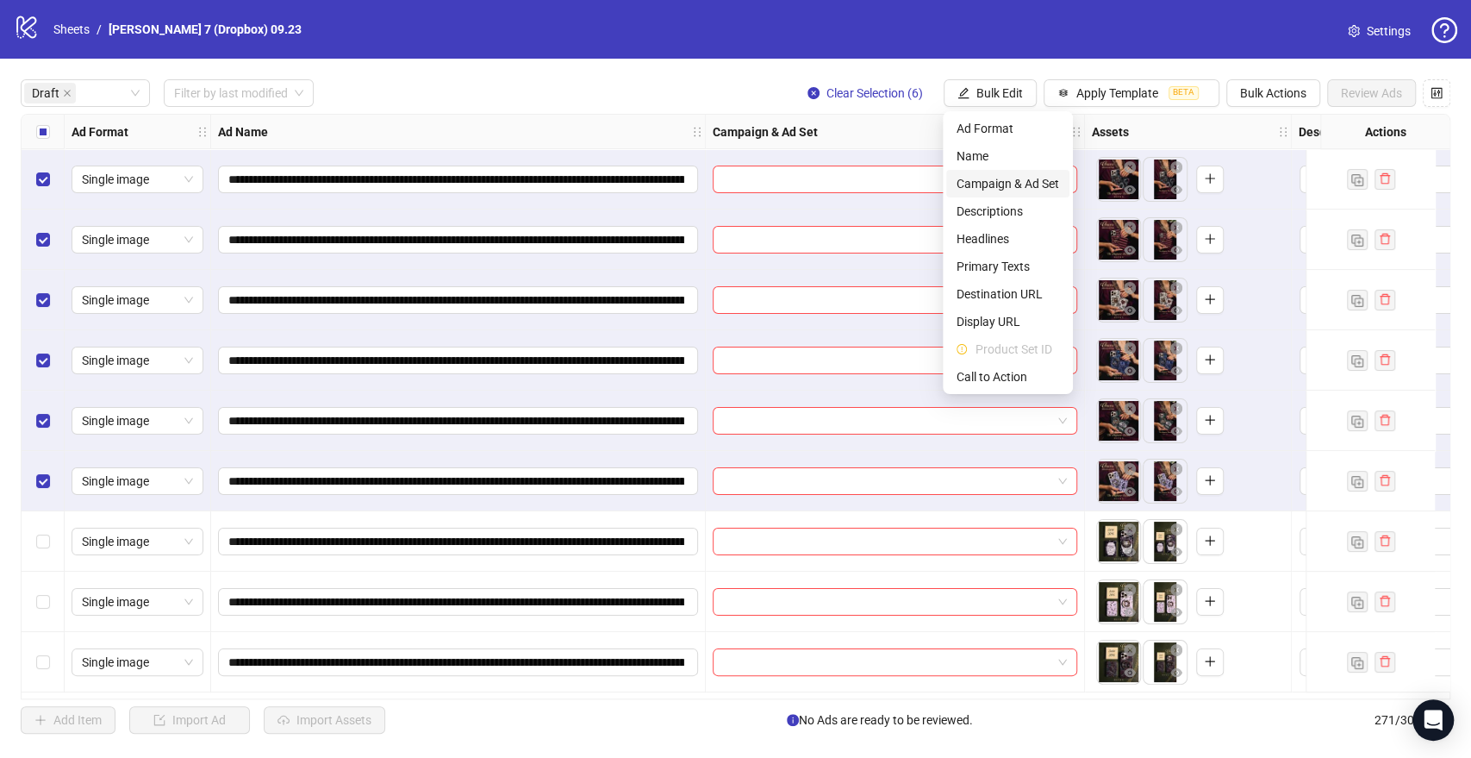
click at [972, 178] on span "Campaign & Ad Set" at bounding box center [1008, 183] width 103 height 19
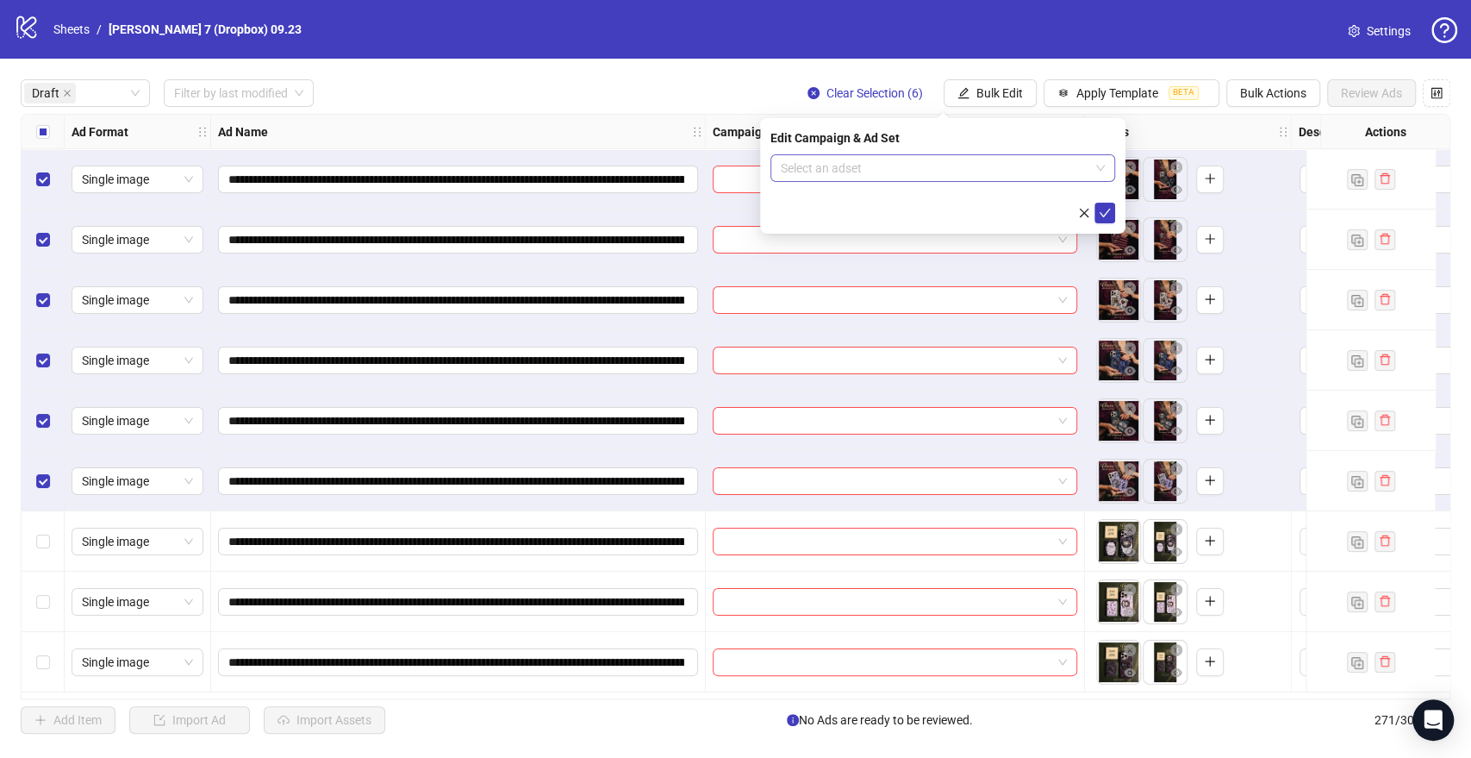
click at [814, 158] on input "search" at bounding box center [935, 168] width 309 height 26
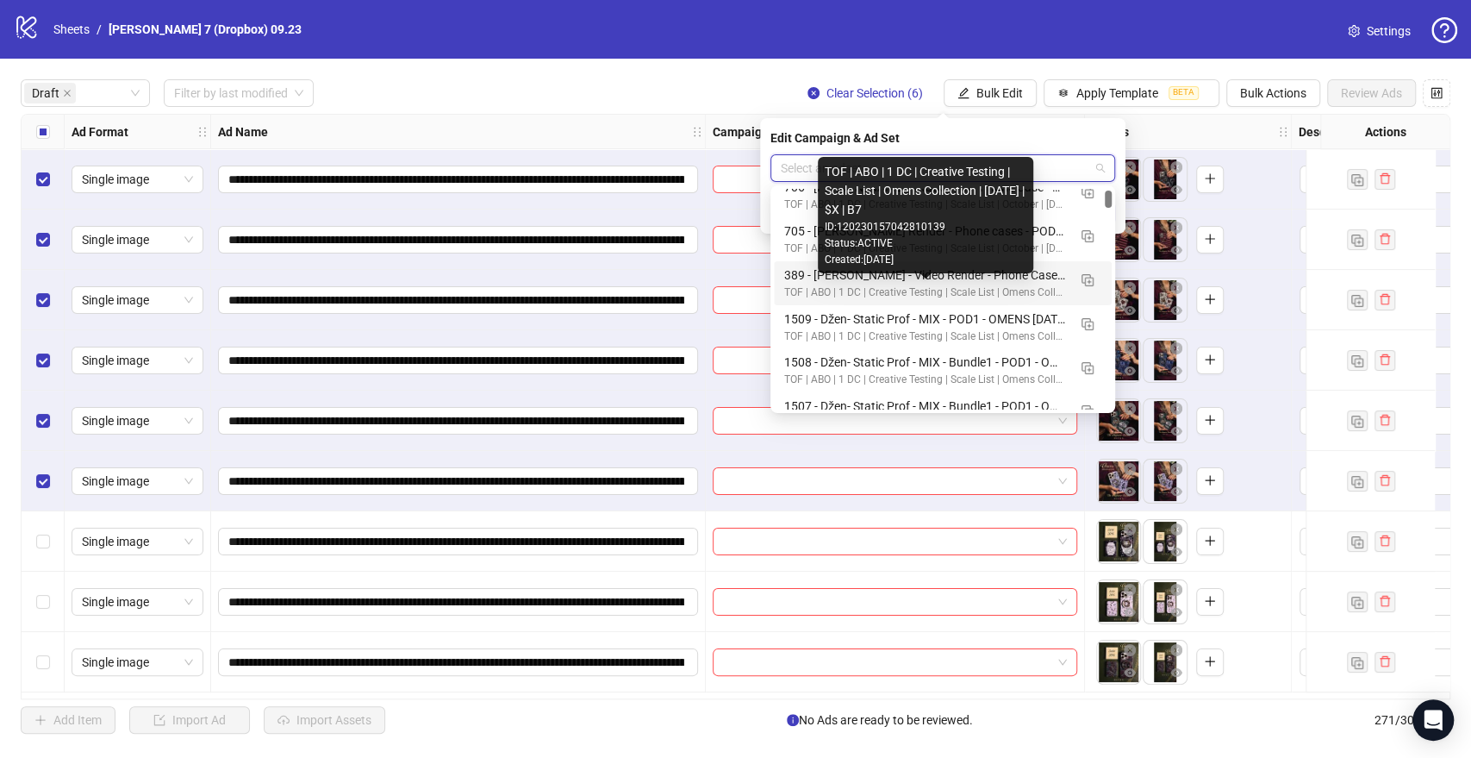
scroll to position [287, 0]
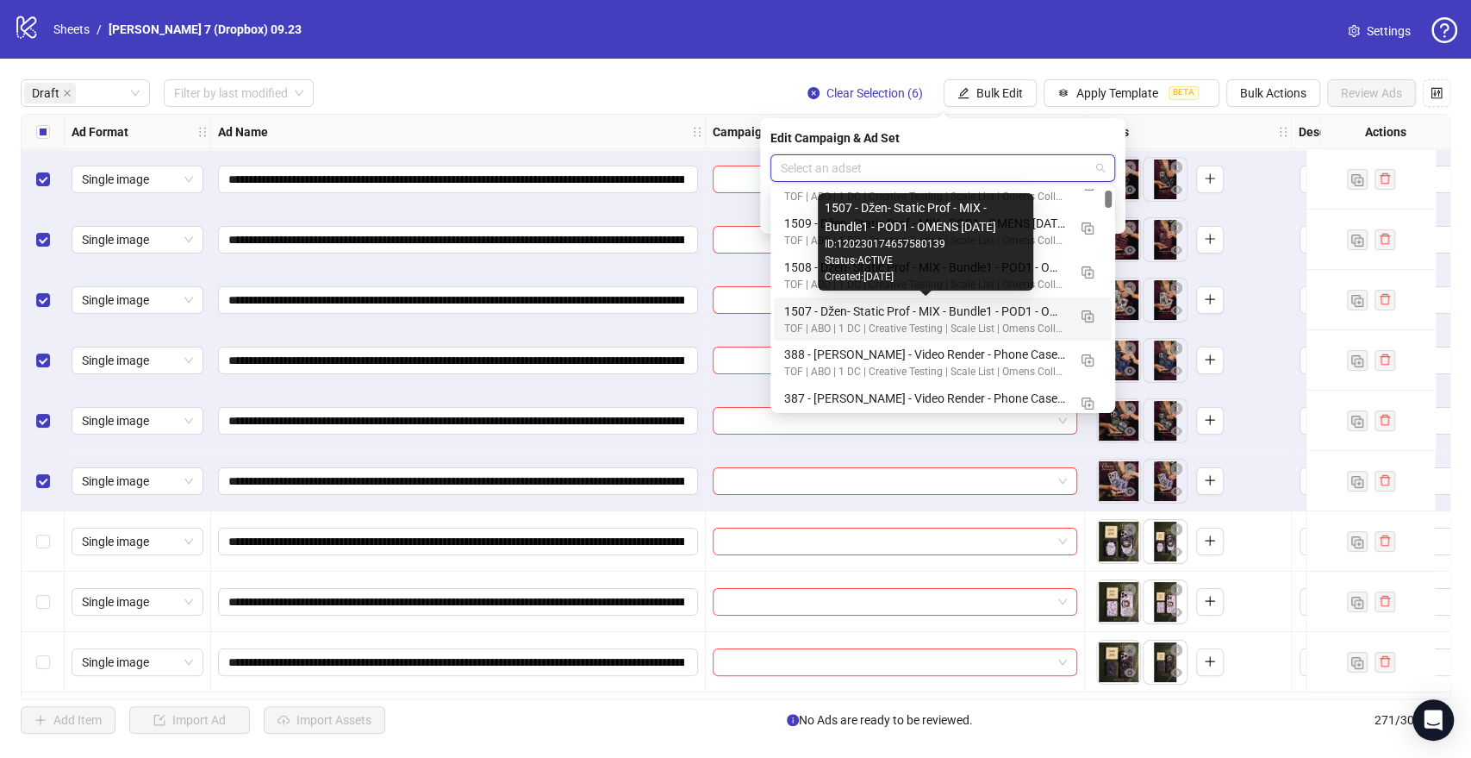
click at [830, 310] on div "1507 - Džen- Static Prof - MIX - Bundle1 - POD1 - OMENS 2025.10.07" at bounding box center [925, 311] width 283 height 19
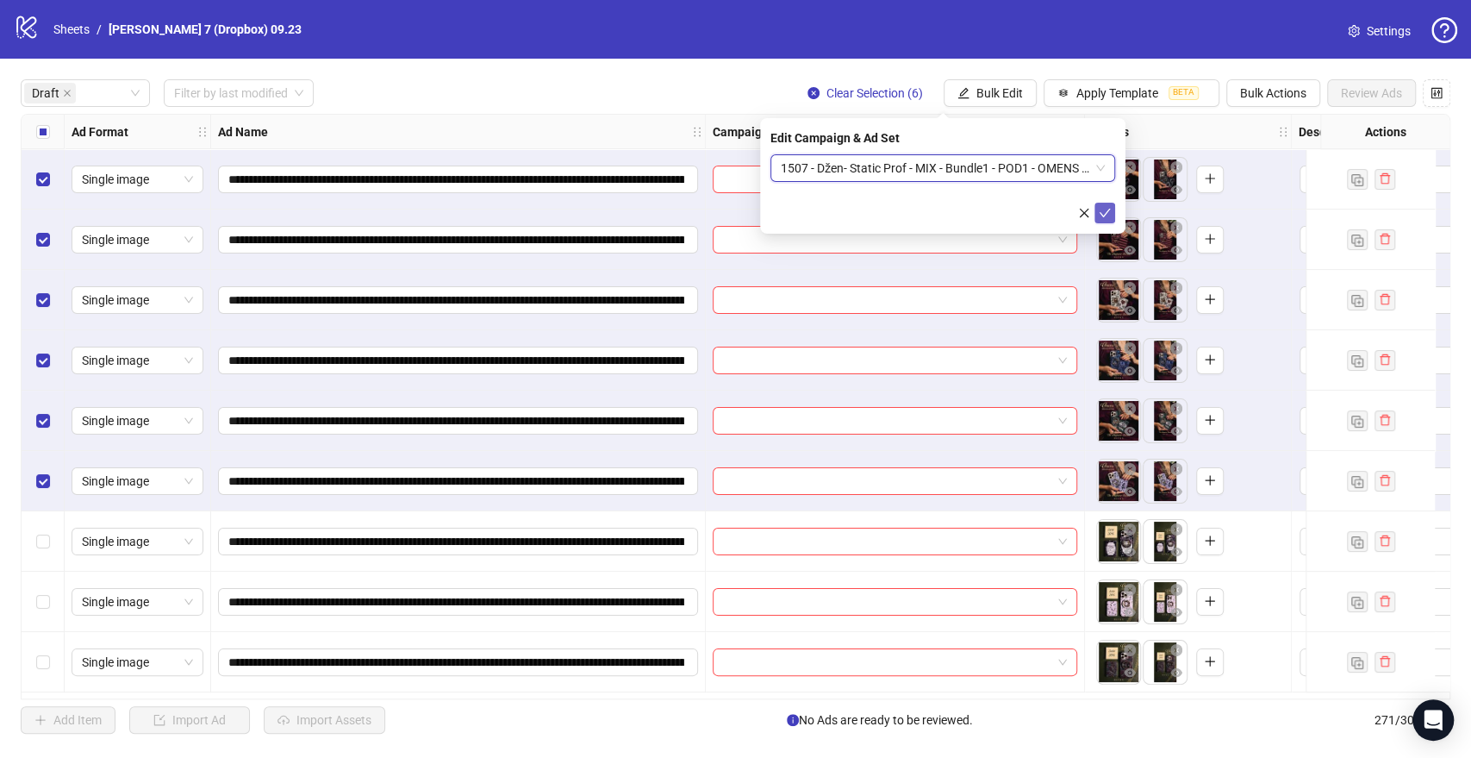
click at [1100, 208] on icon "check" at bounding box center [1105, 213] width 12 height 12
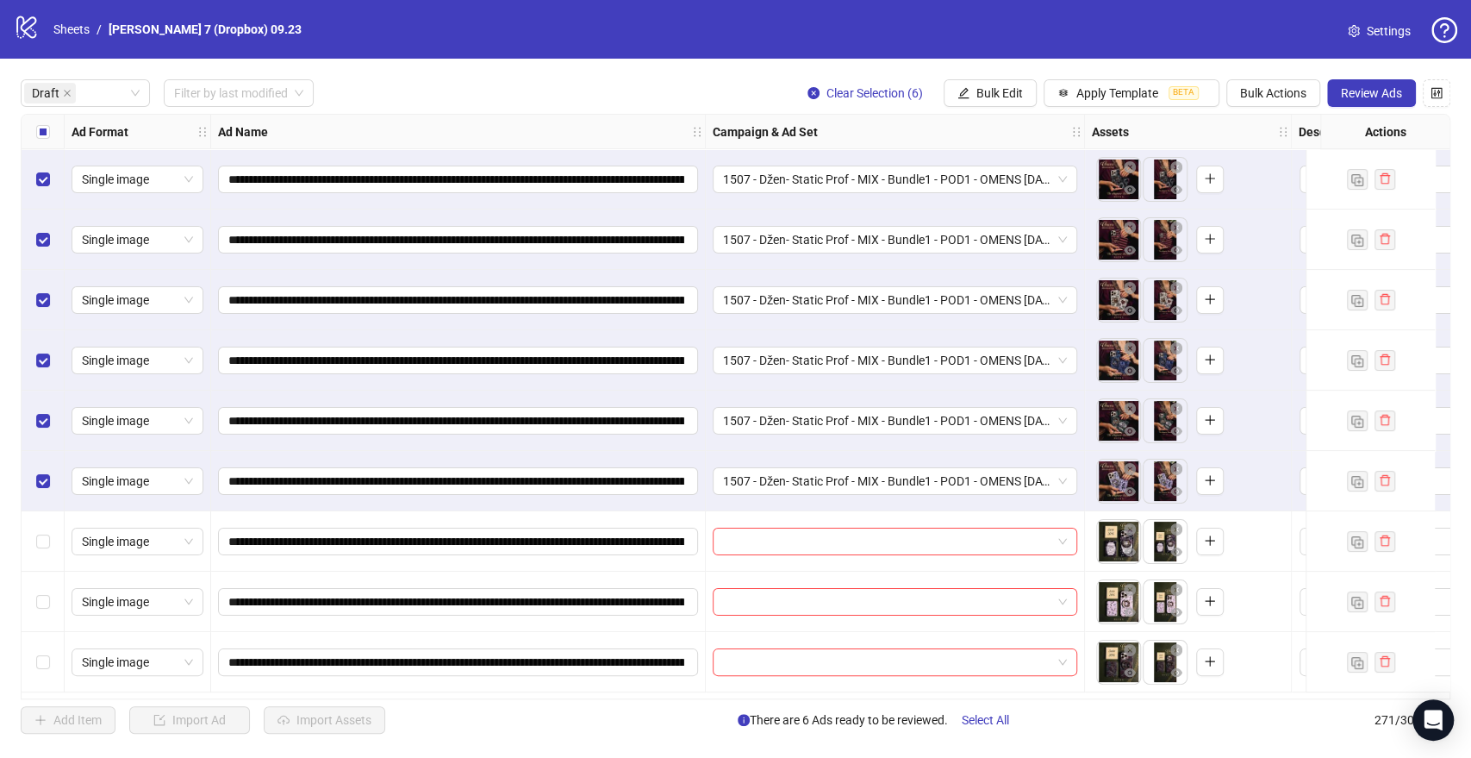
click at [33, 134] on div "Select all rows" at bounding box center [43, 132] width 43 height 34
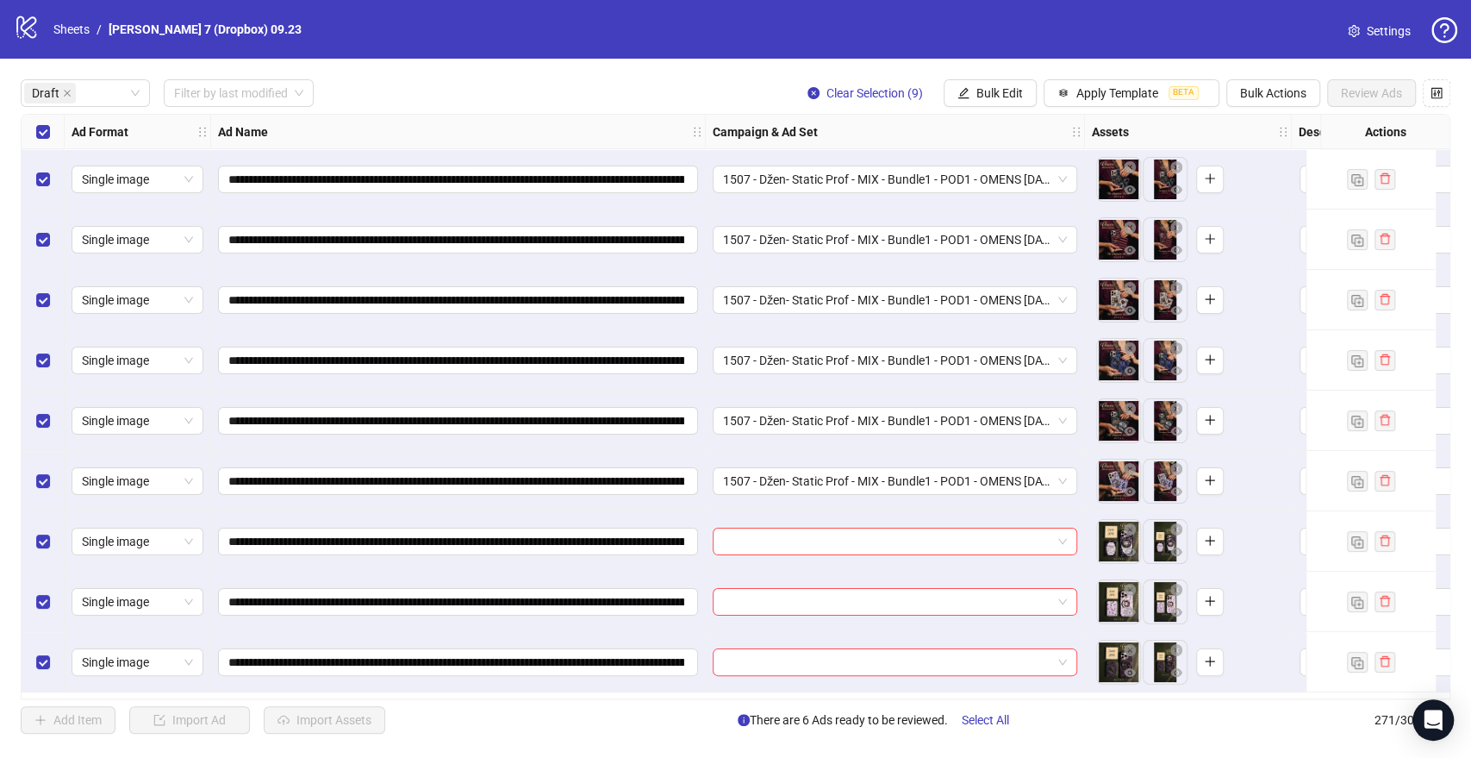
click at [33, 134] on div "Select all rows" at bounding box center [43, 132] width 43 height 34
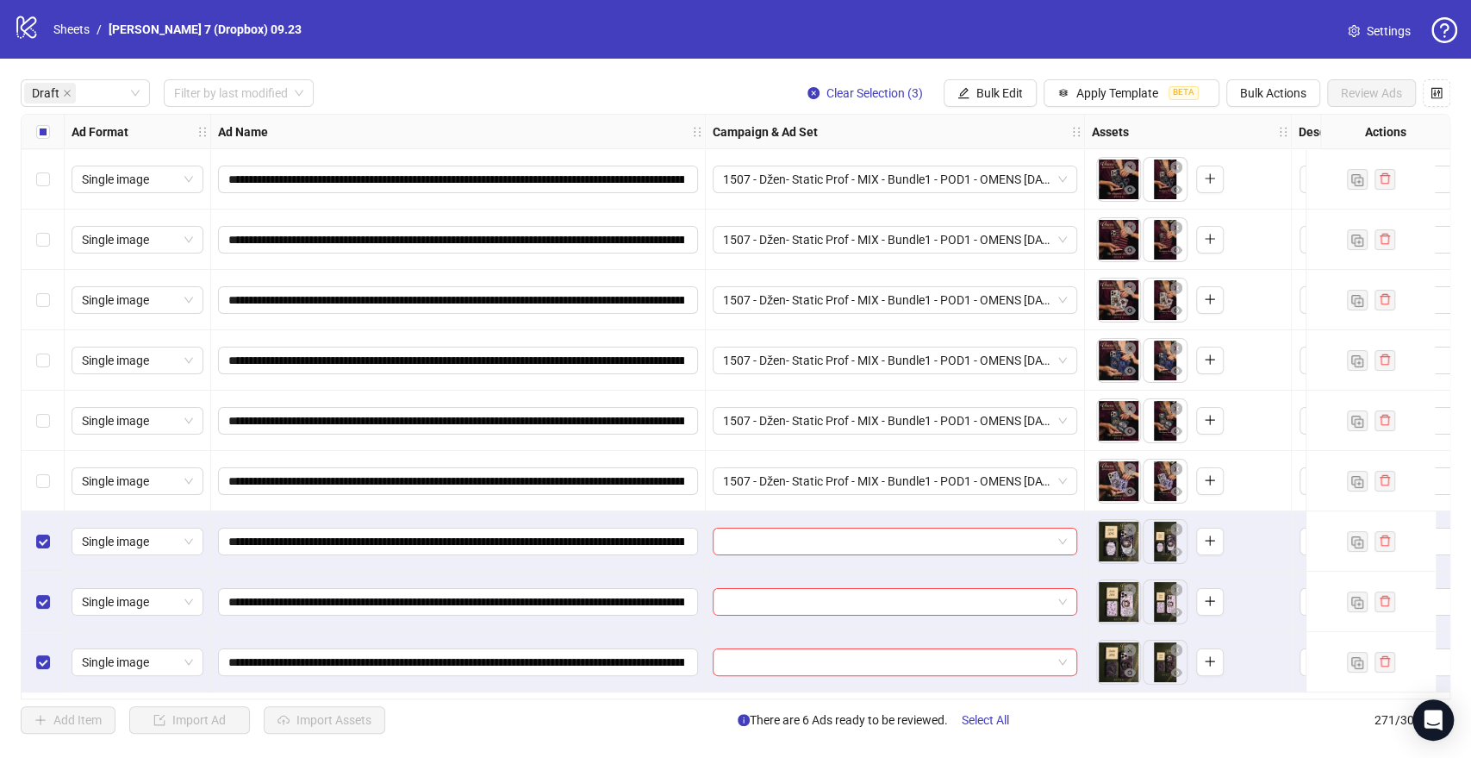
scroll to position [0, 0]
click at [1013, 97] on span "Bulk Edit" at bounding box center [999, 93] width 47 height 14
click at [985, 182] on span "Campaign & Ad Set" at bounding box center [1008, 183] width 103 height 19
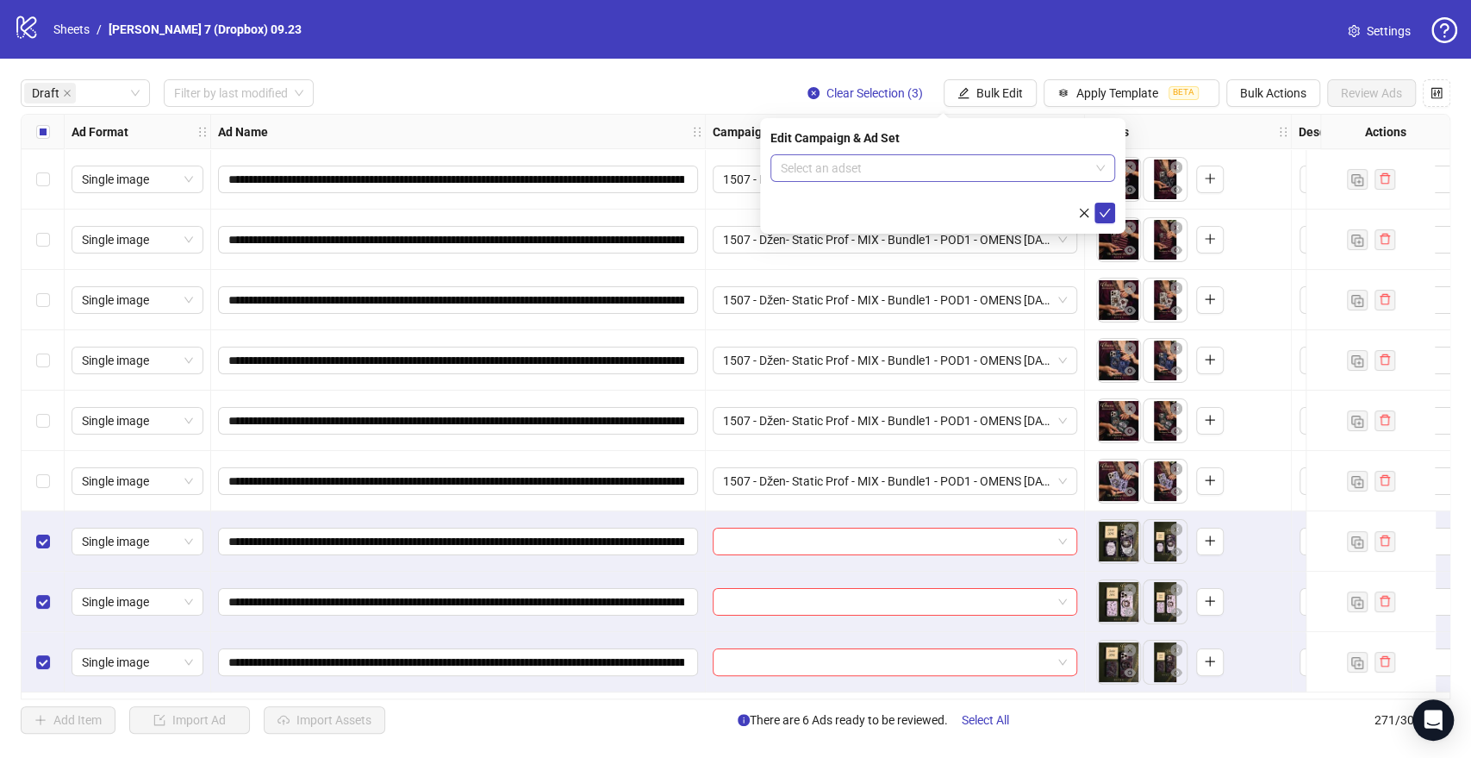
click at [805, 166] on input "search" at bounding box center [935, 168] width 309 height 26
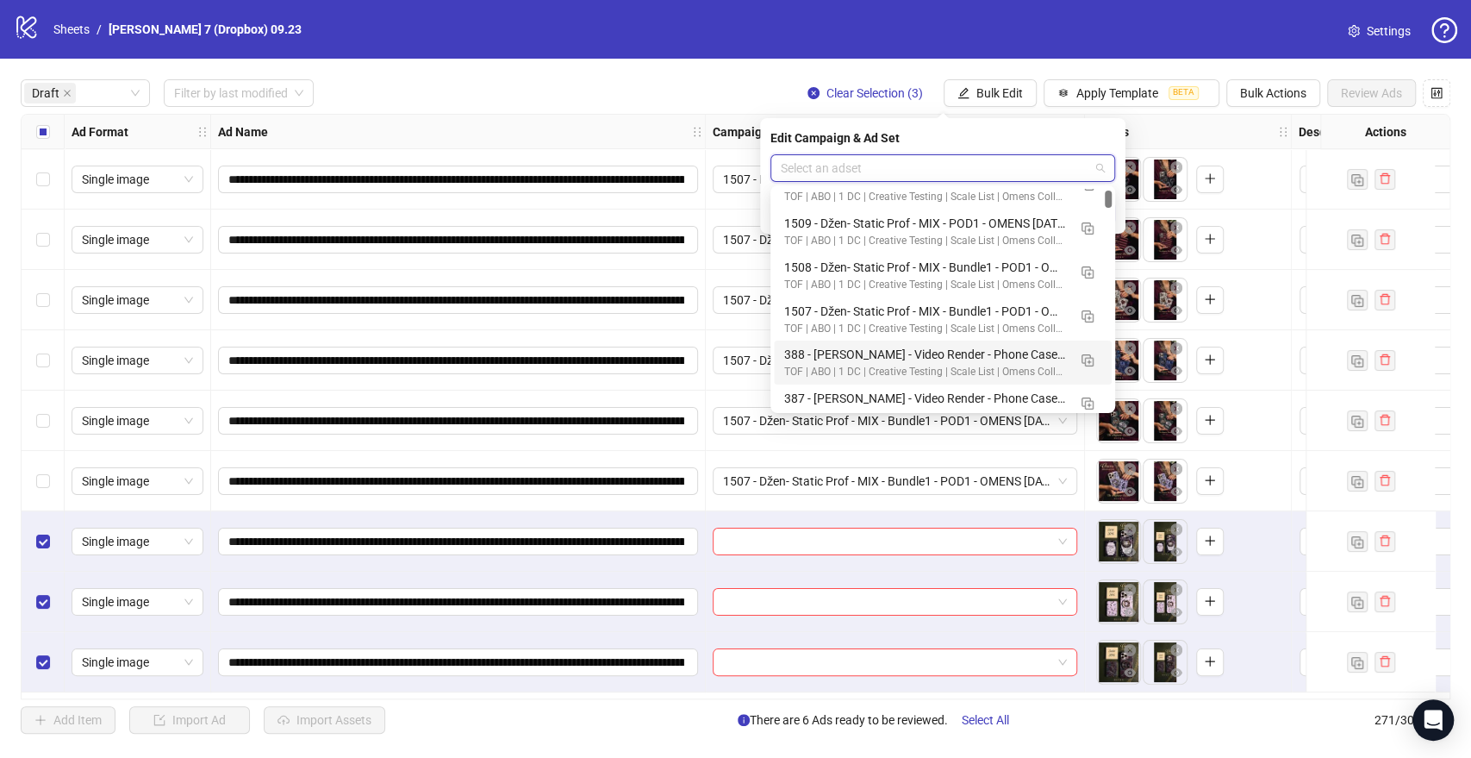
scroll to position [287, 0]
click at [864, 283] on div "TOF | ABO | 1 DC | Creative Testing | Scale List | Omens Collection | 2025.10.0…" at bounding box center [925, 285] width 283 height 16
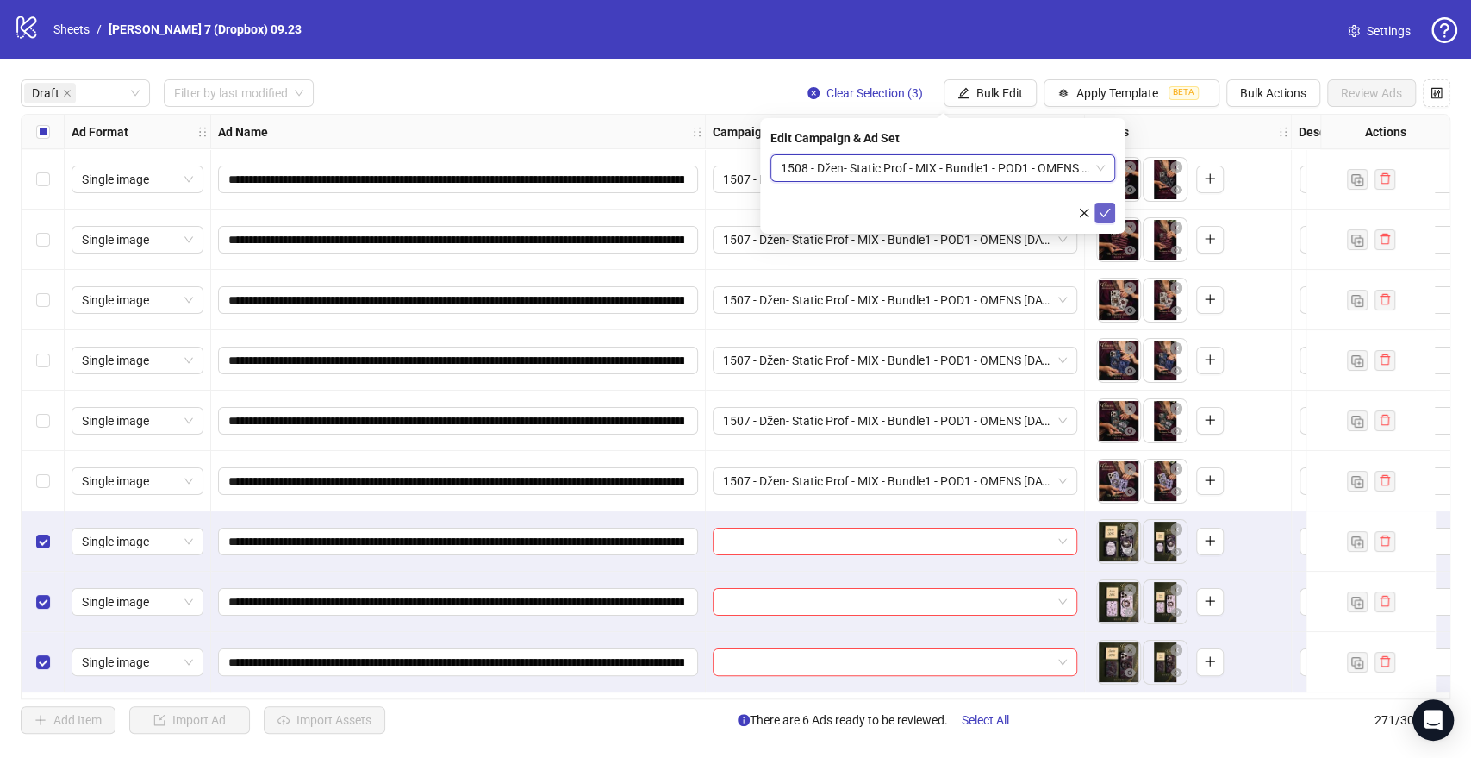
click at [1105, 216] on icon "check" at bounding box center [1105, 213] width 12 height 12
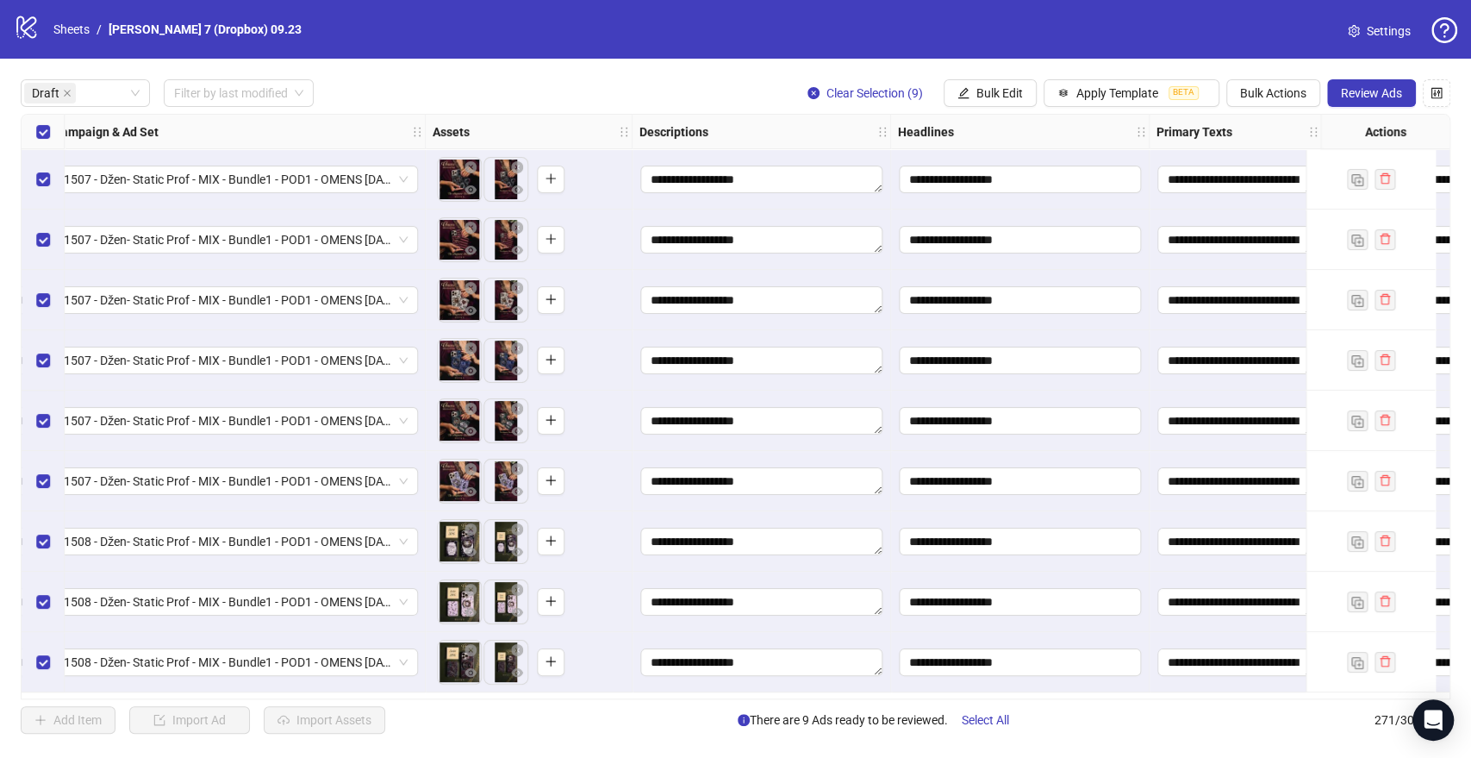
scroll to position [0, 670]
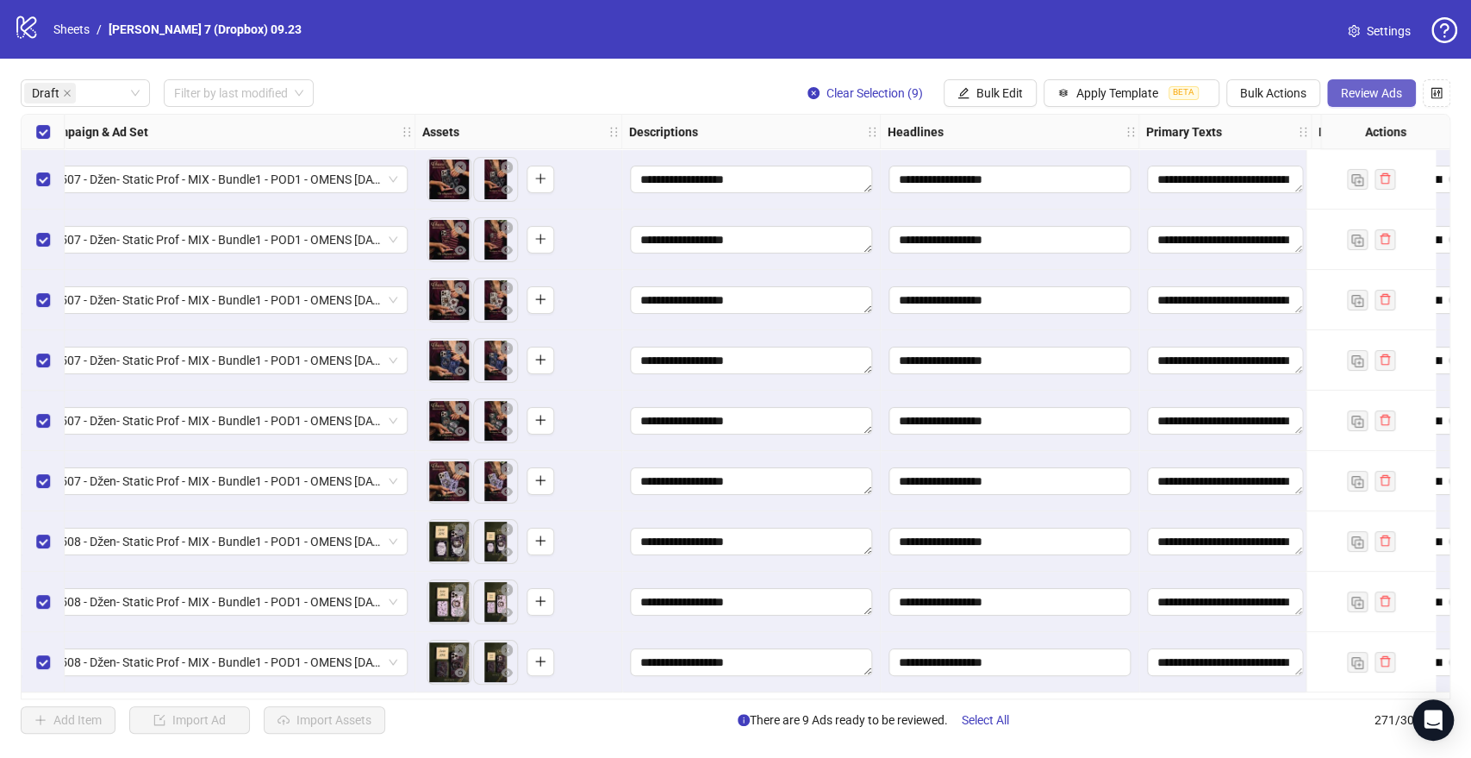
click at [1392, 83] on button "Review Ads" at bounding box center [1371, 93] width 89 height 28
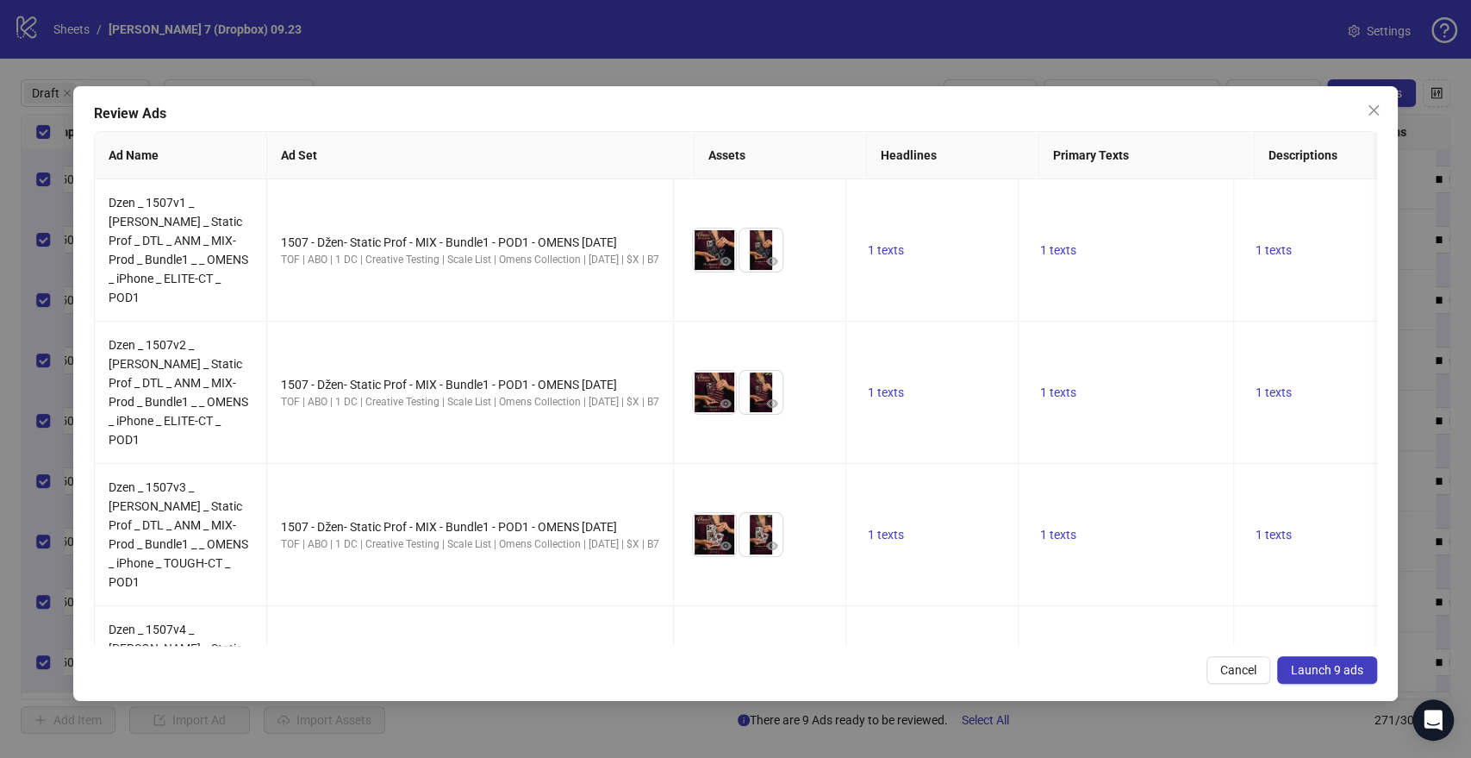
click at [1338, 672] on span "Launch 9 ads" at bounding box center [1327, 670] width 72 height 14
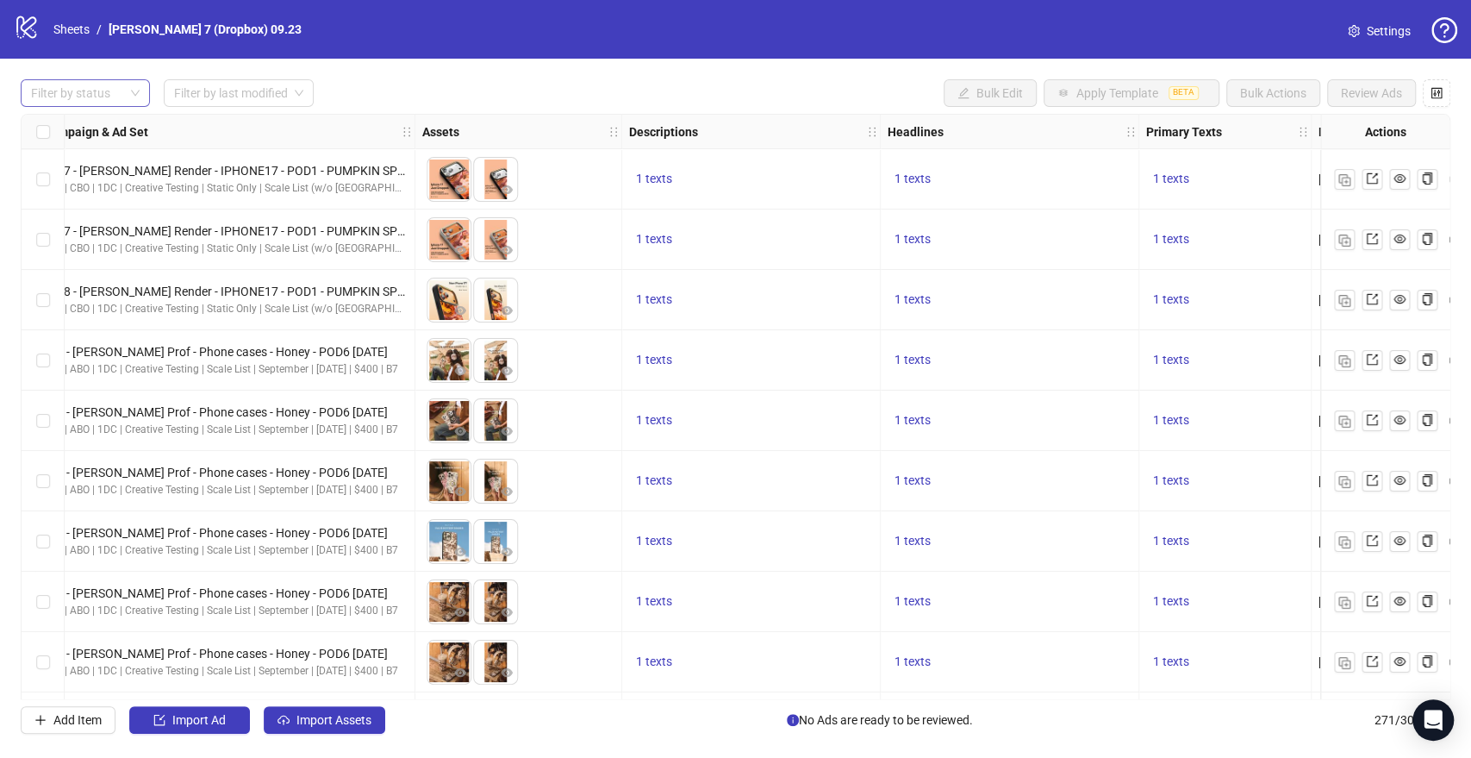
click at [66, 98] on div at bounding box center [76, 93] width 104 height 24
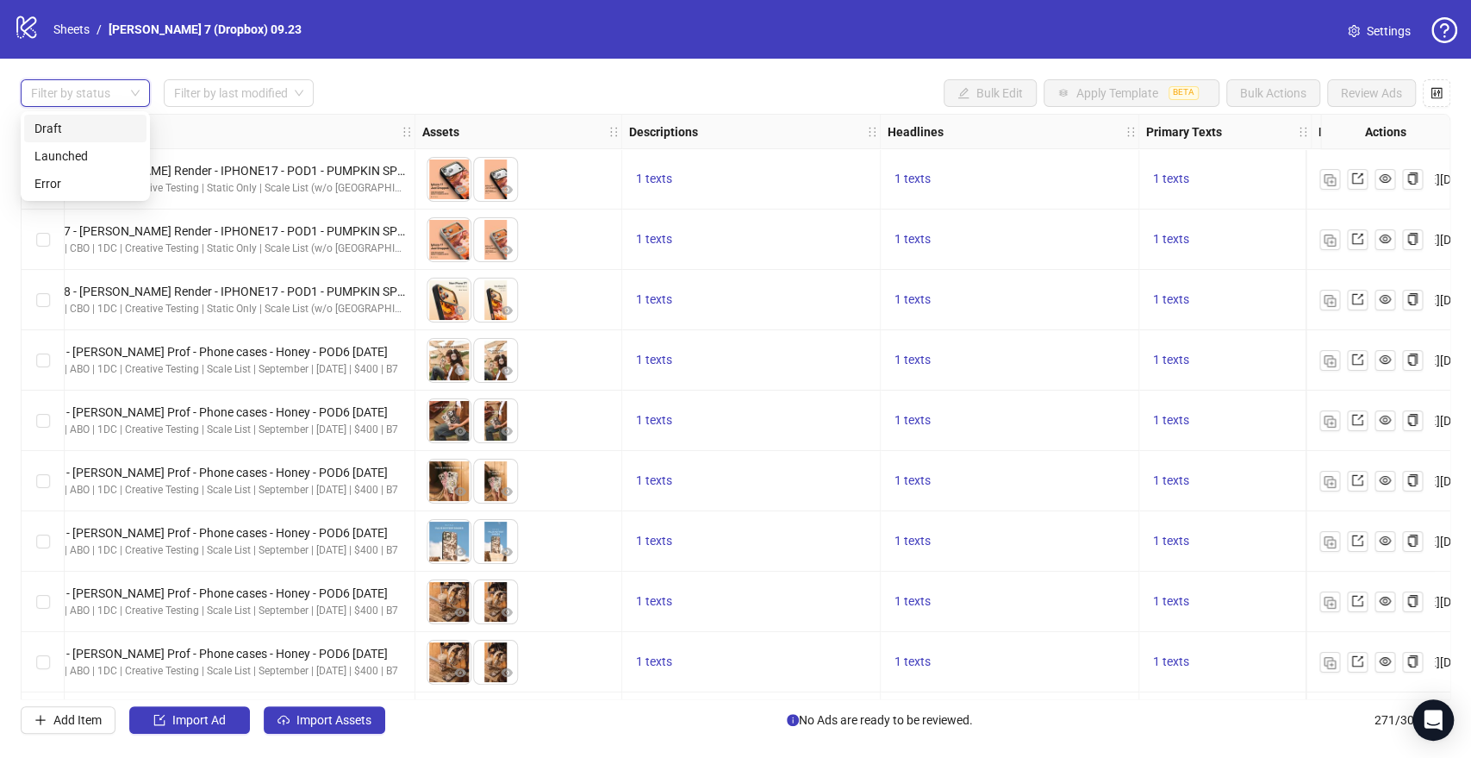
drag, startPoint x: 491, startPoint y: 97, endPoint x: 571, endPoint y: 196, distance: 127.5
click at [492, 97] on div "Filter by status Filter by last modified Bulk Edit Apply Template BETA Bulk Act…" at bounding box center [736, 93] width 1430 height 28
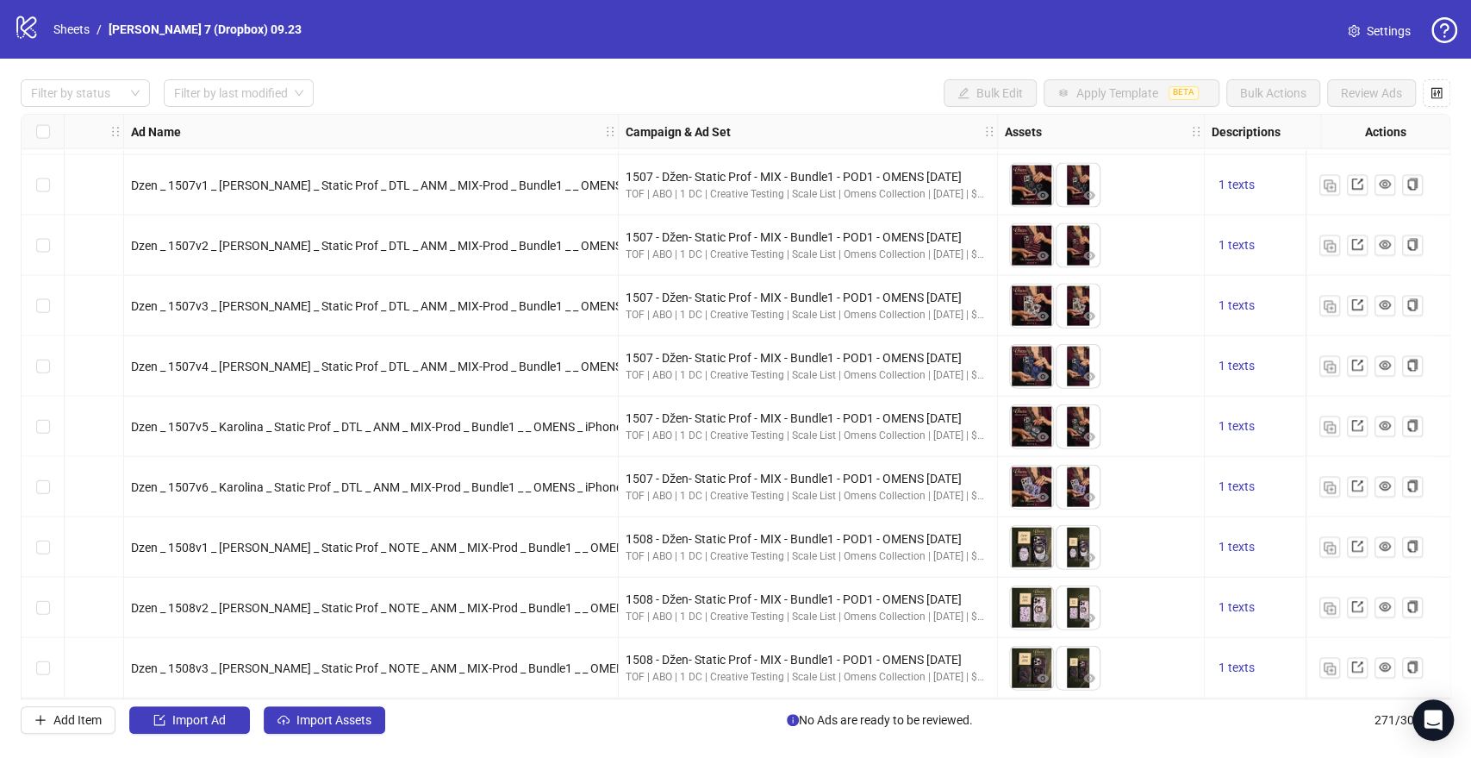
scroll to position [15806, 0]
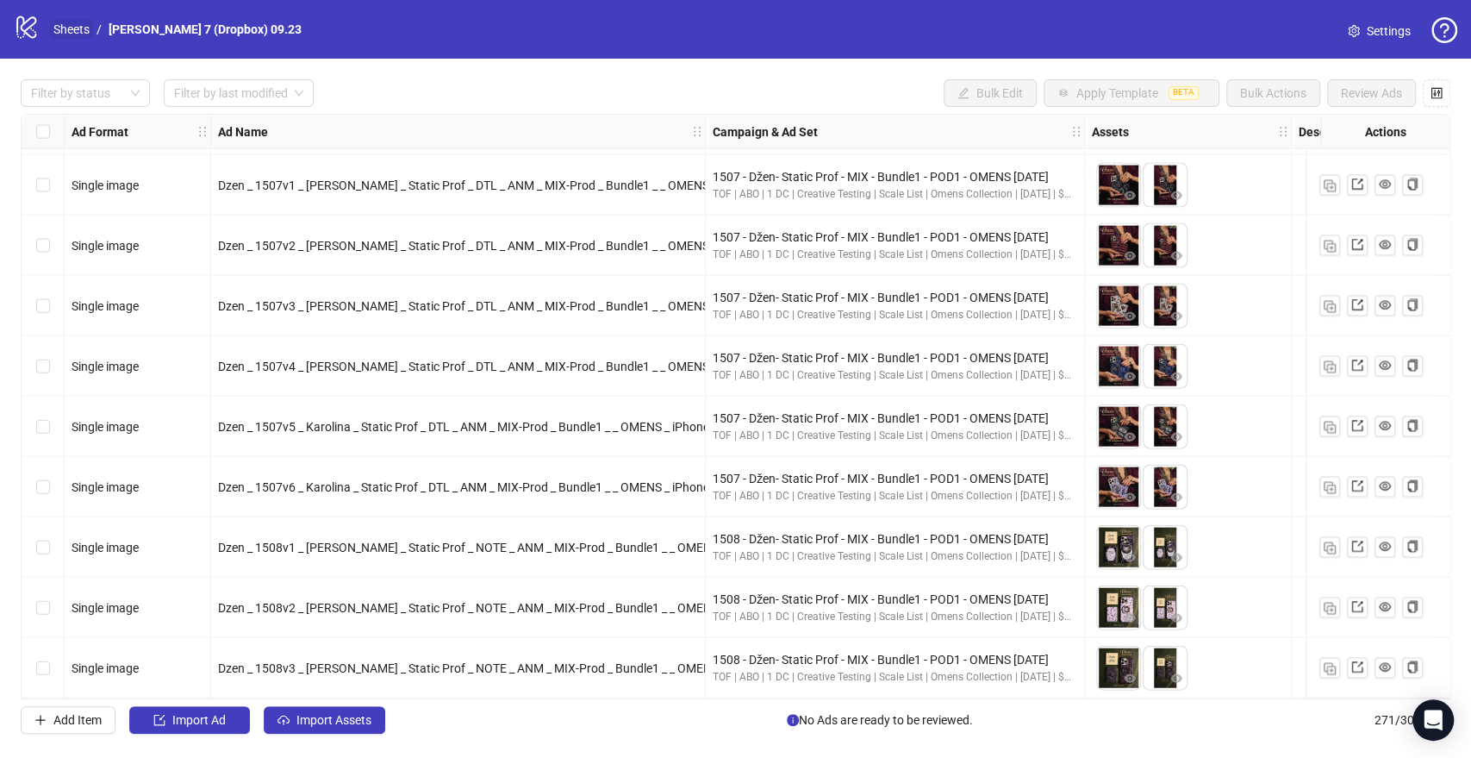
click at [92, 32] on link "Sheets" at bounding box center [71, 29] width 43 height 19
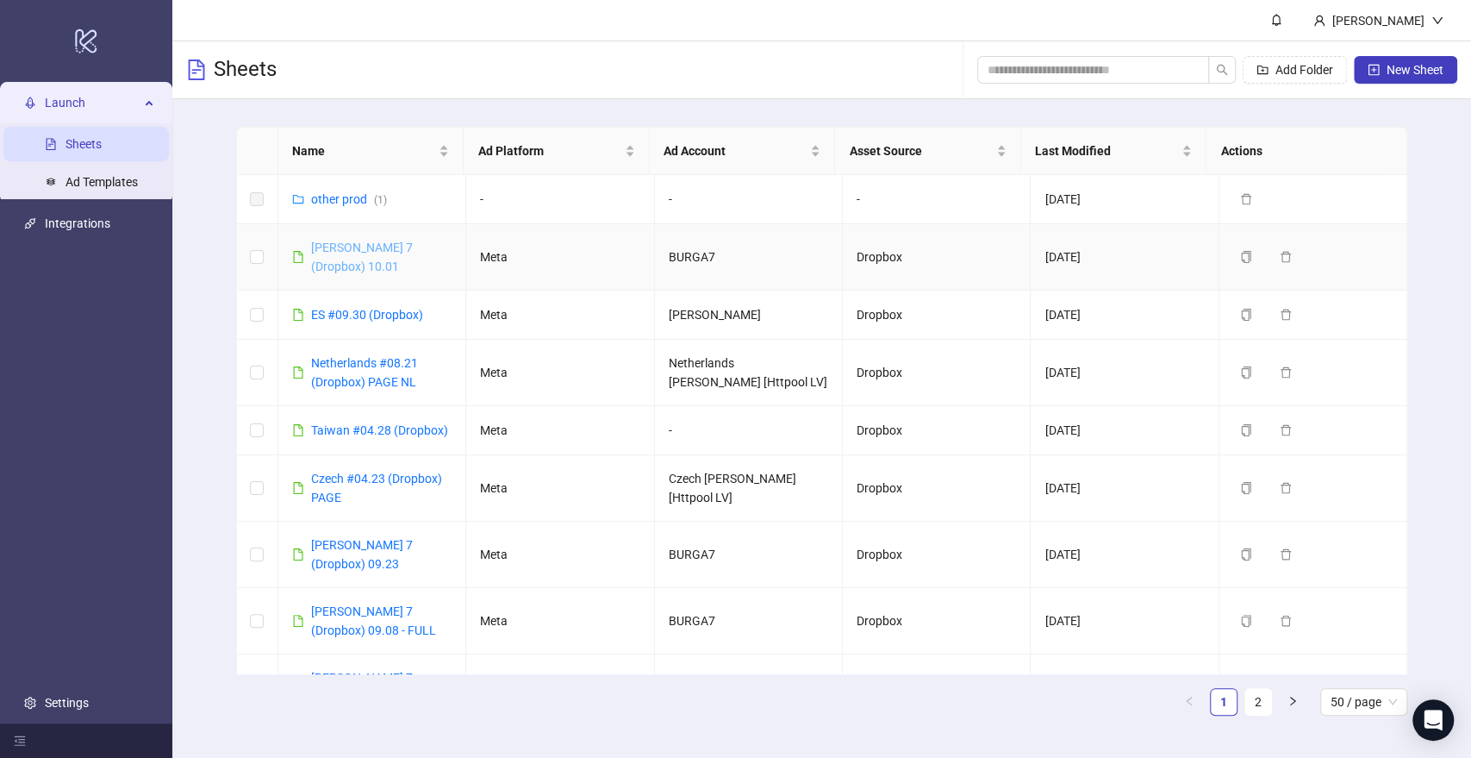
click at [359, 240] on link "[PERSON_NAME] 7 (Dropbox) 10.01" at bounding box center [362, 256] width 102 height 33
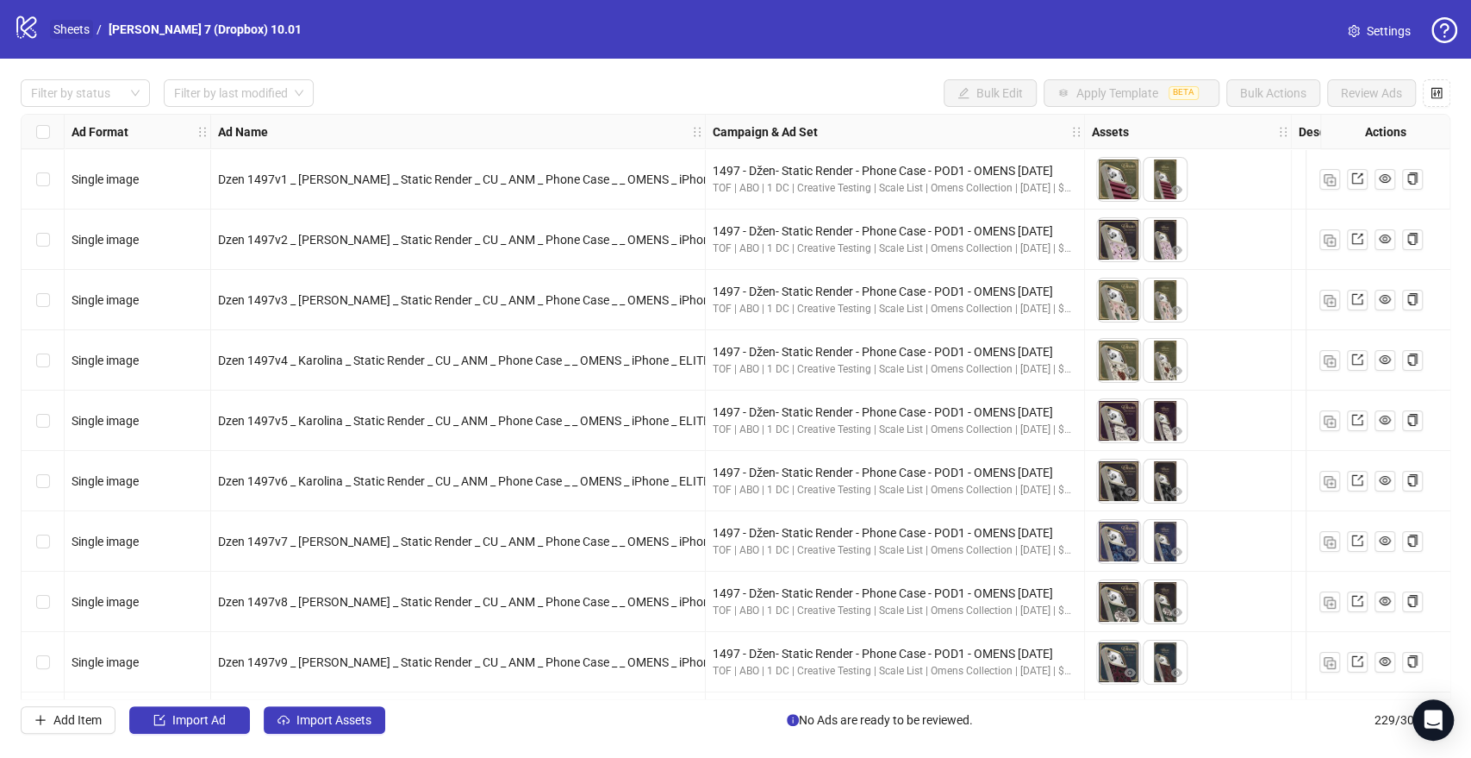
click at [71, 23] on link "Sheets" at bounding box center [71, 29] width 43 height 19
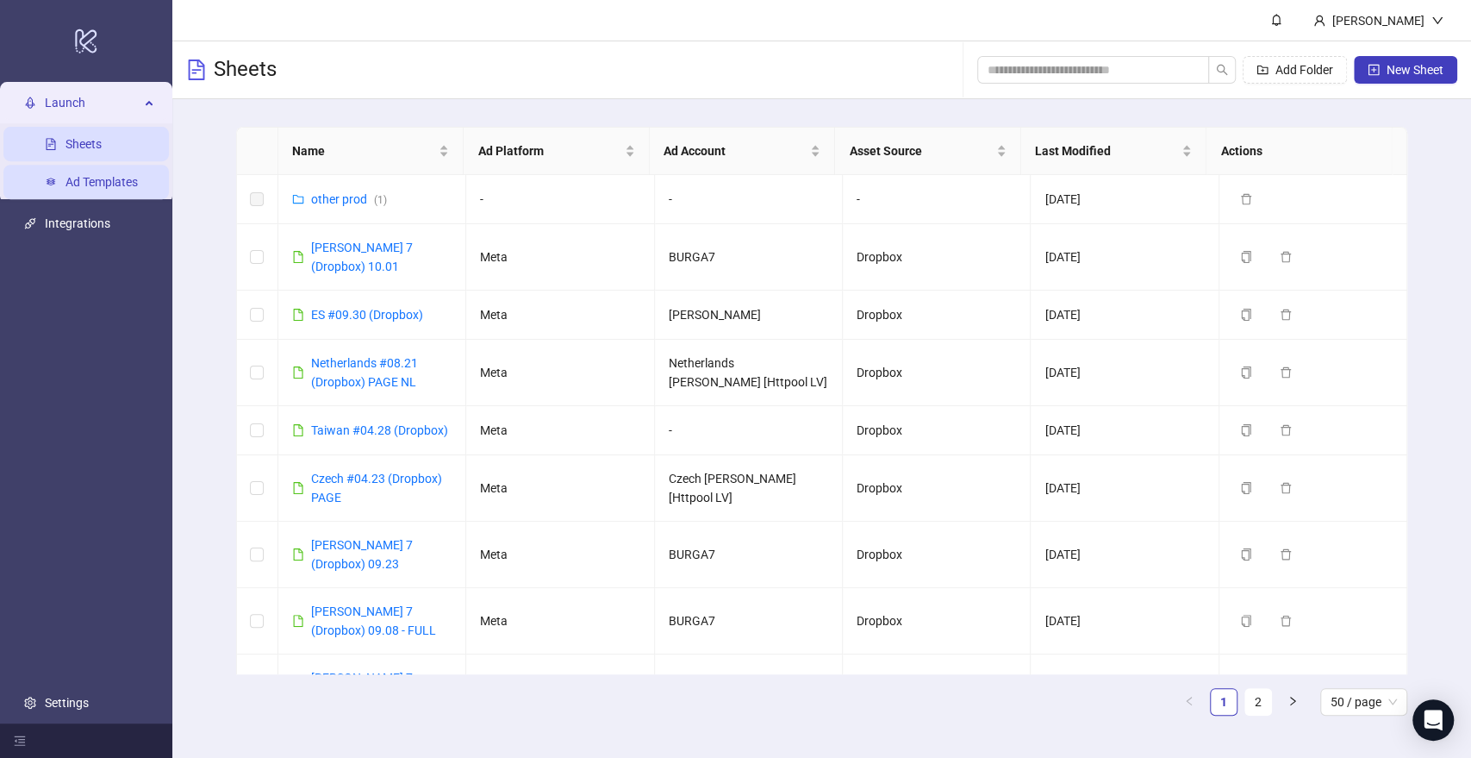
click at [98, 178] on link "Ad Templates" at bounding box center [101, 182] width 72 height 14
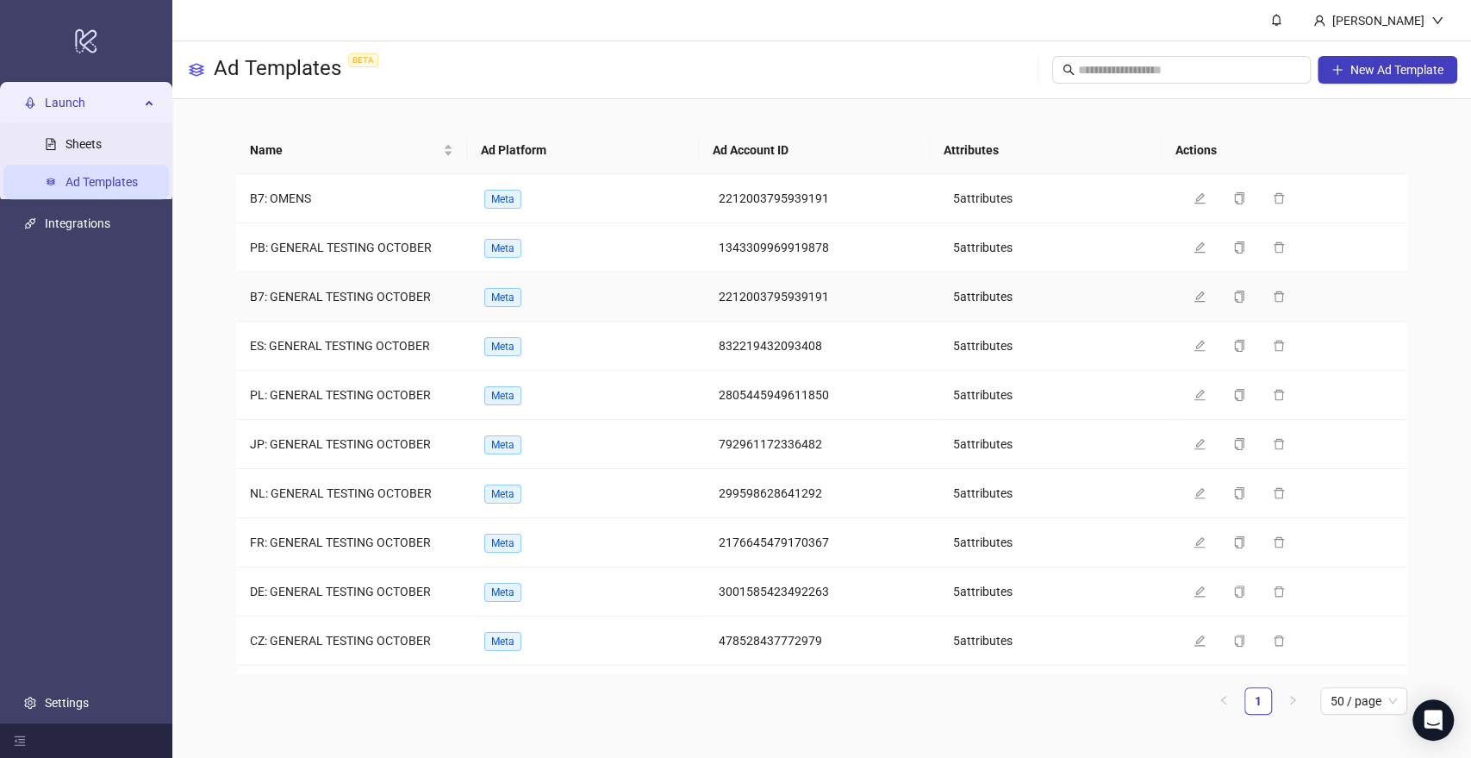
click at [337, 293] on span "B7: GENERAL TESTING OCTOBER" at bounding box center [340, 297] width 181 height 14
click at [1194, 295] on icon "edit" at bounding box center [1200, 296] width 12 height 12
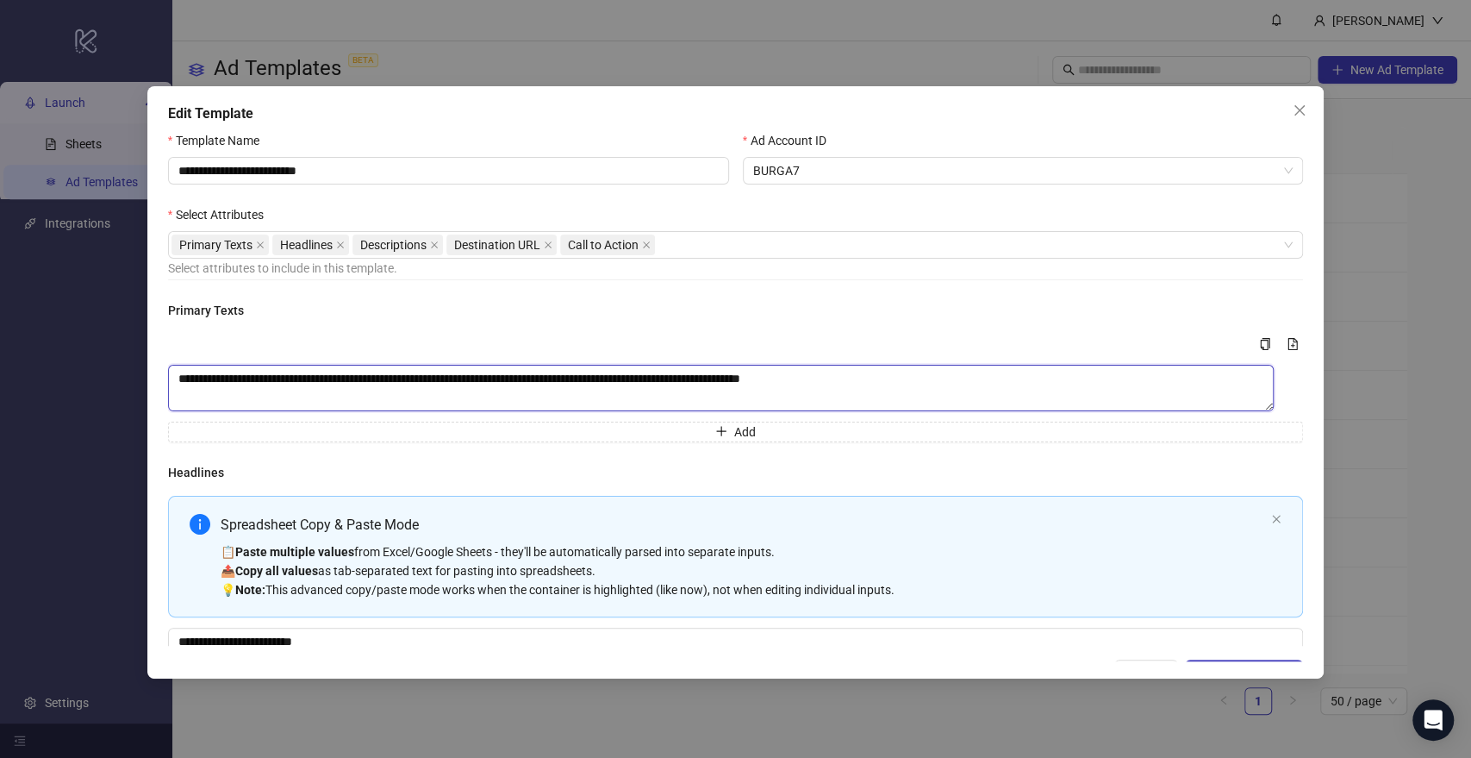
click at [283, 374] on textarea "**********" at bounding box center [721, 388] width 1107 height 47
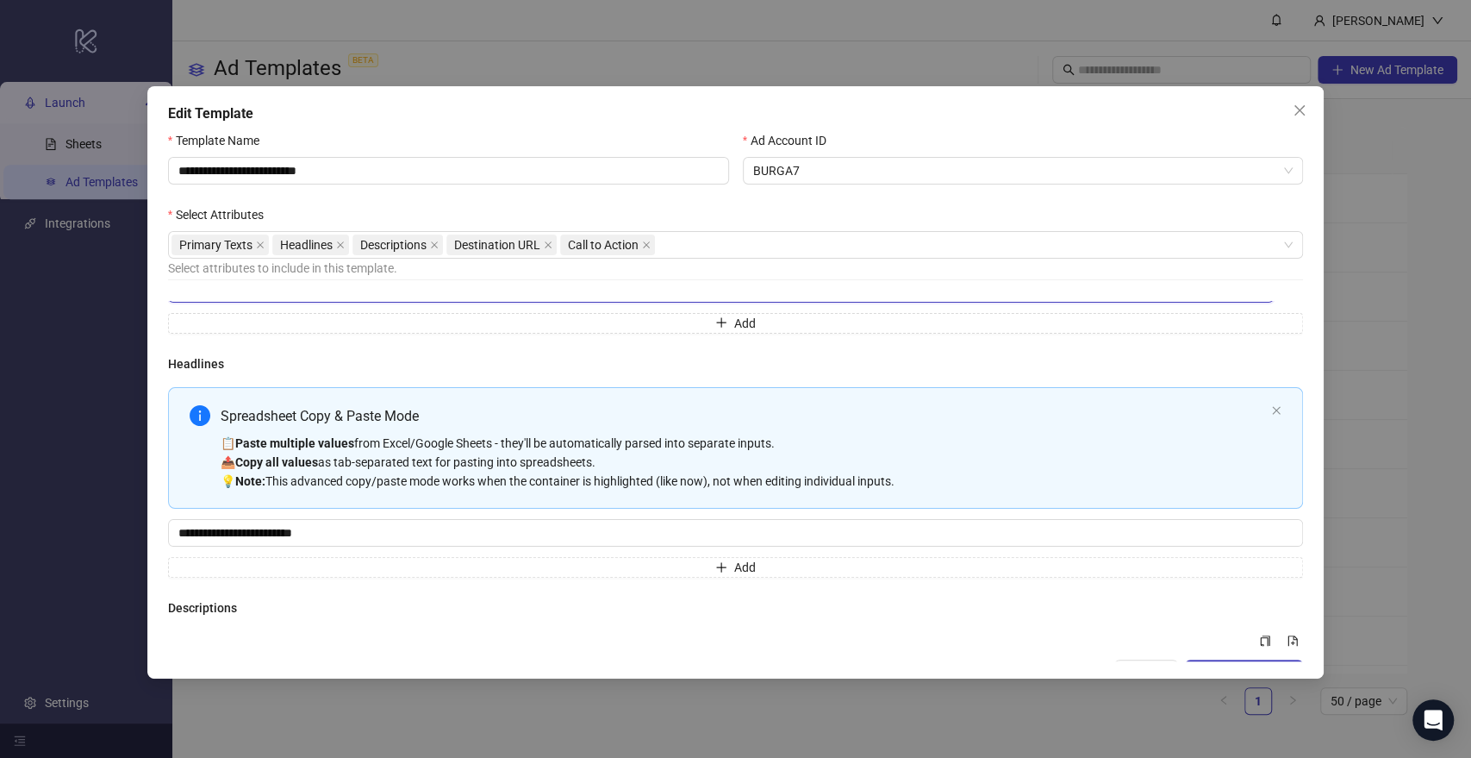
scroll to position [191, 0]
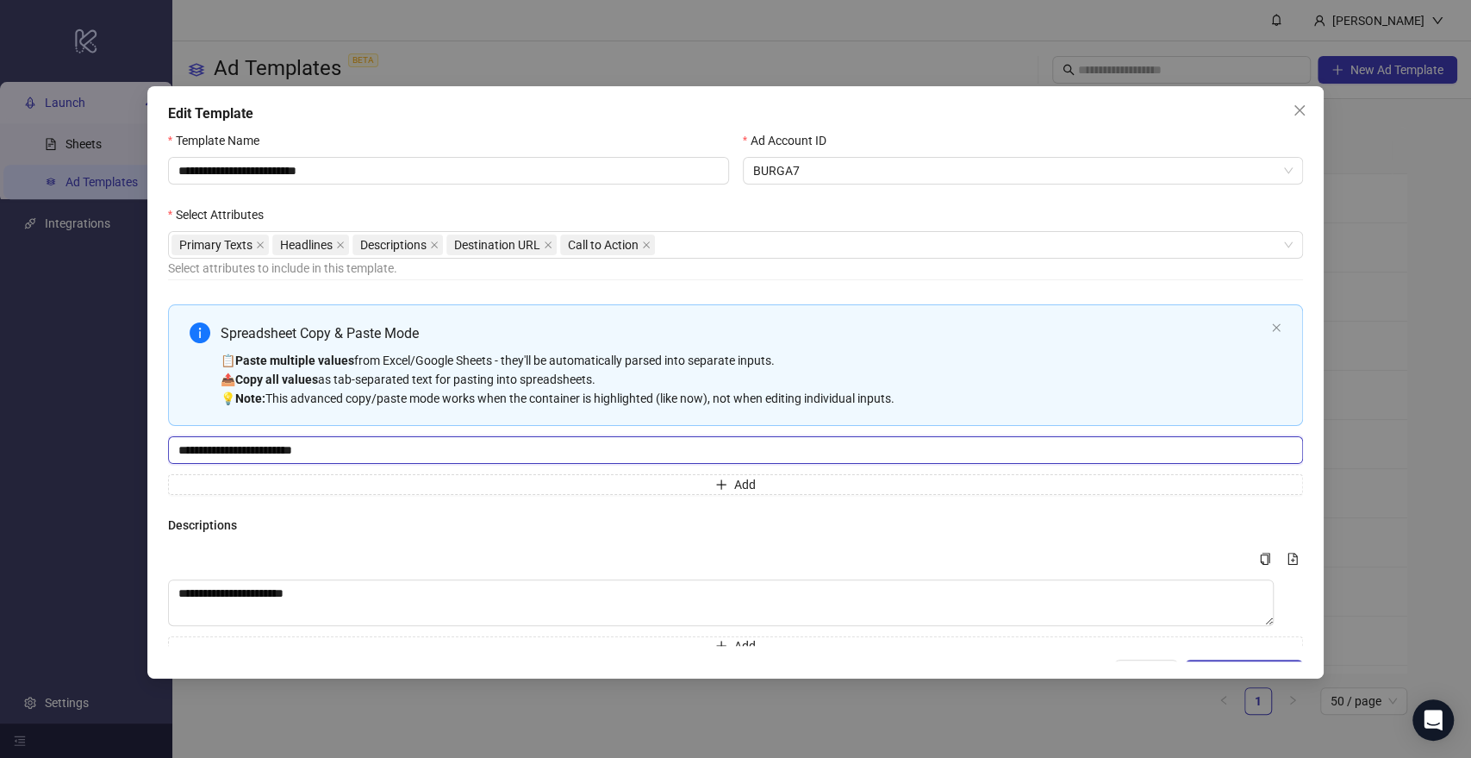
click at [304, 447] on input "**********" at bounding box center [736, 450] width 1136 height 28
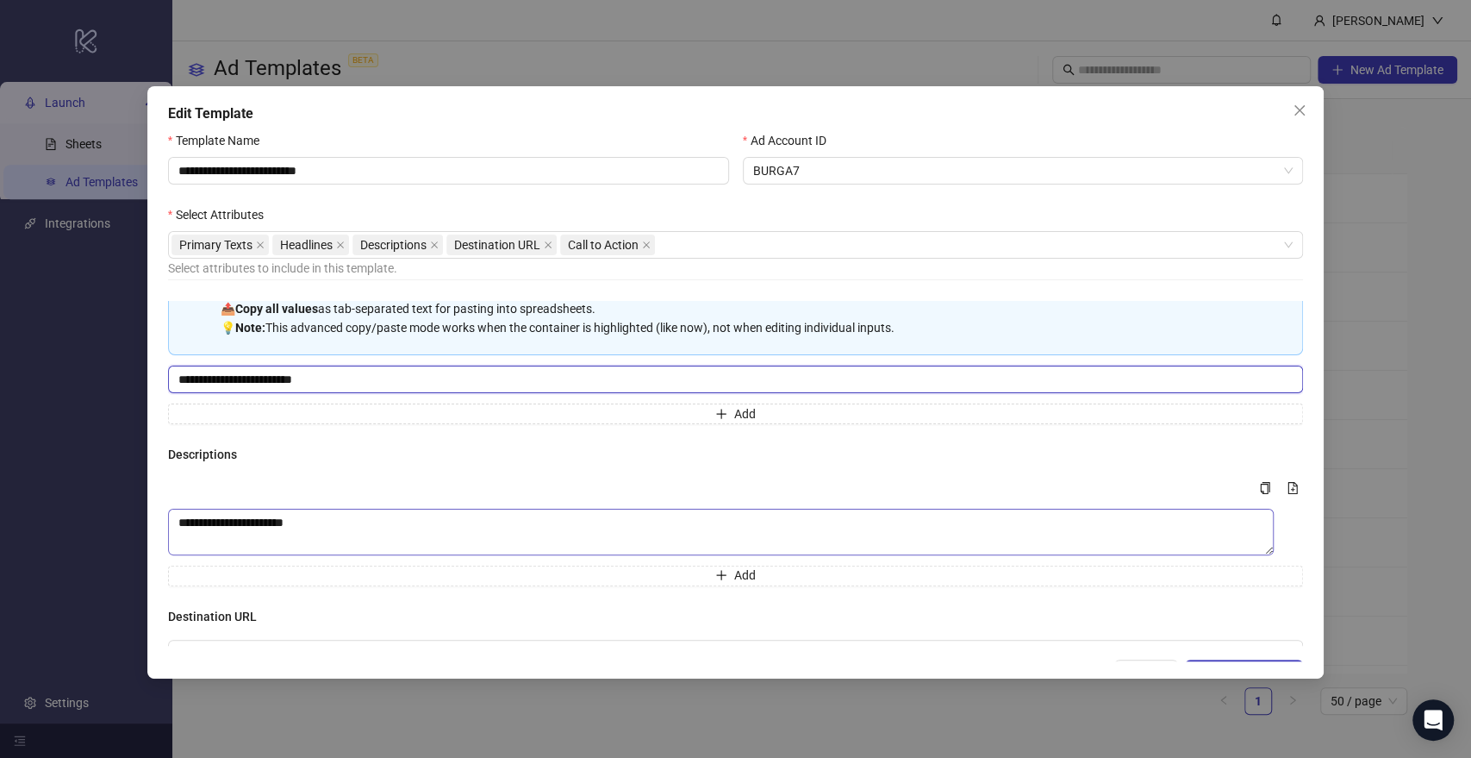
scroll to position [287, 0]
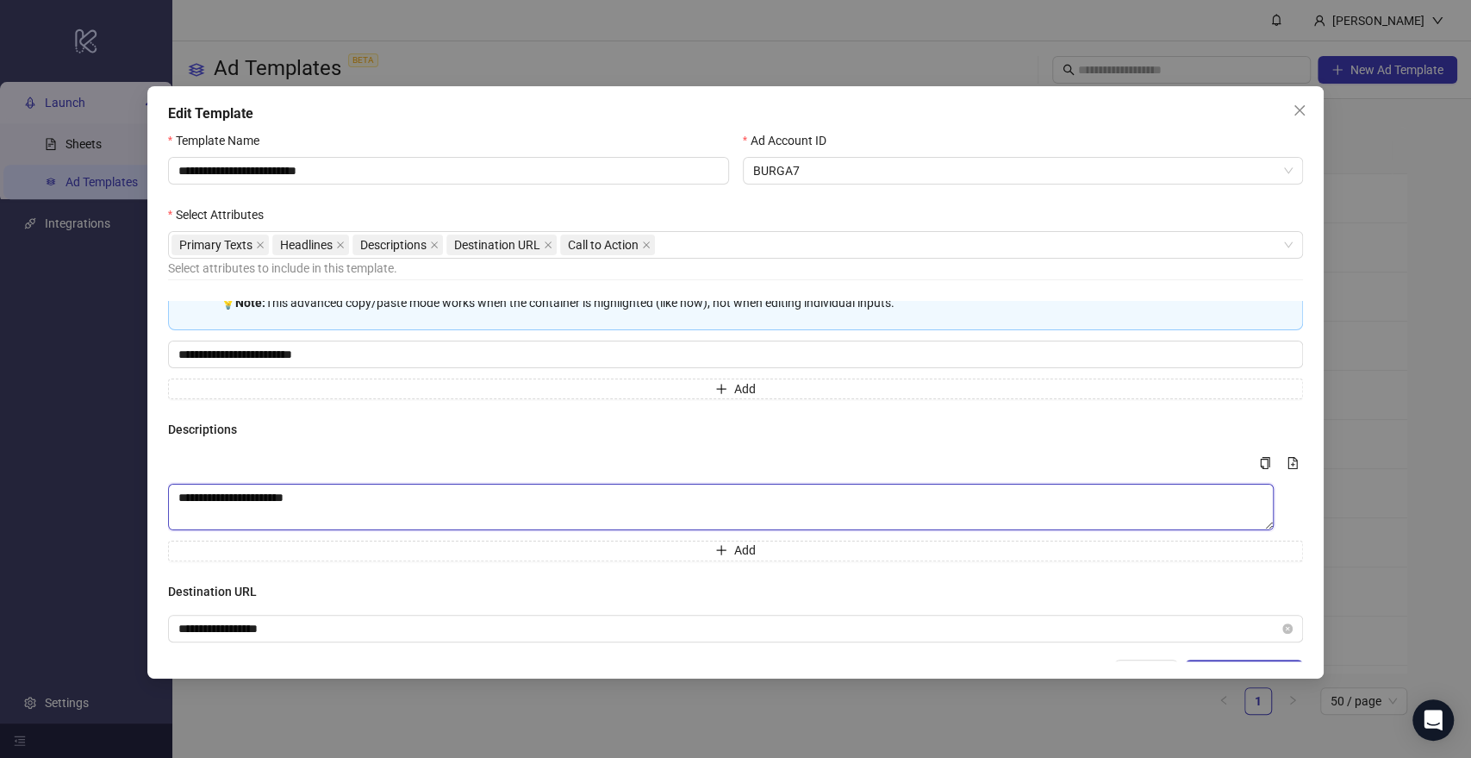
click at [298, 497] on textarea "**********" at bounding box center [721, 506] width 1107 height 47
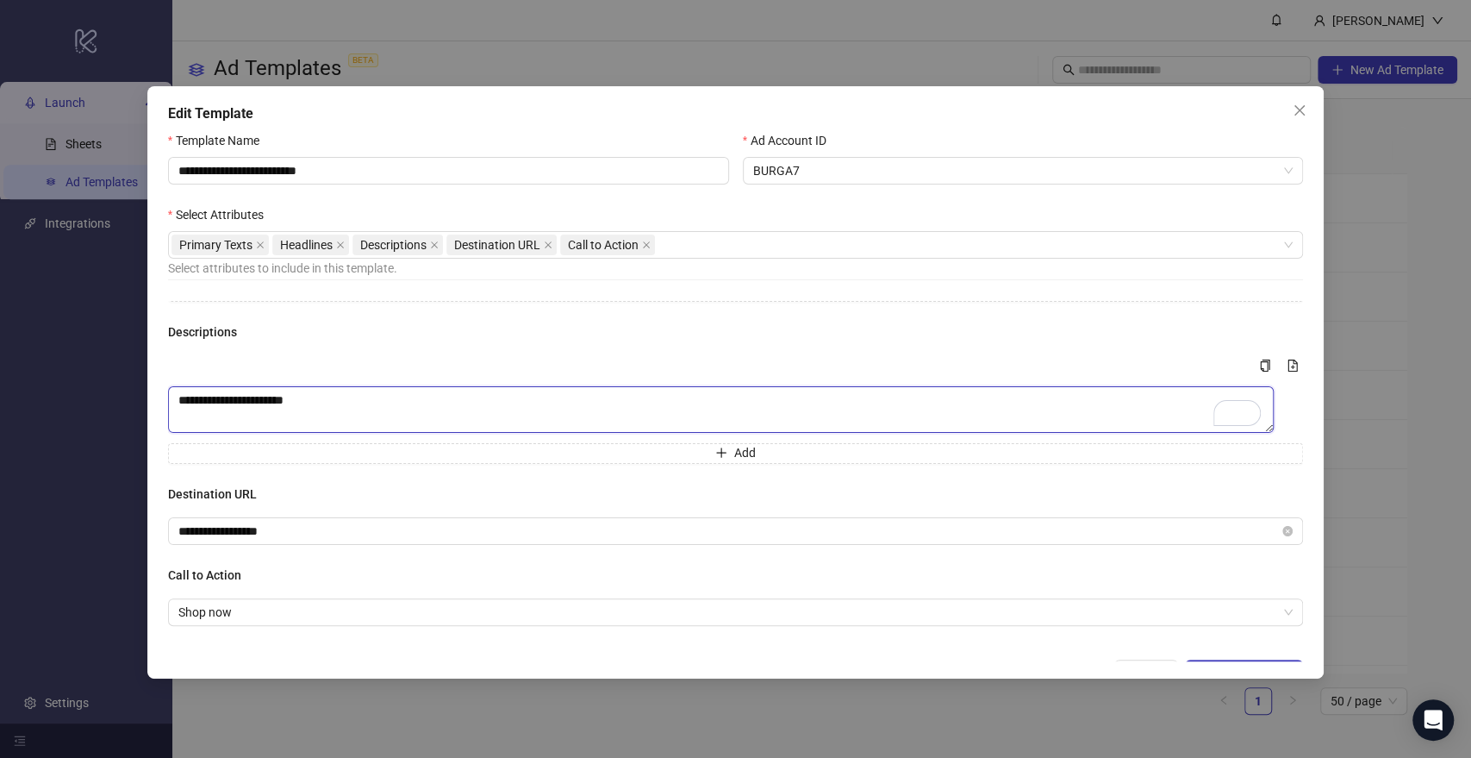
scroll to position [384, 0]
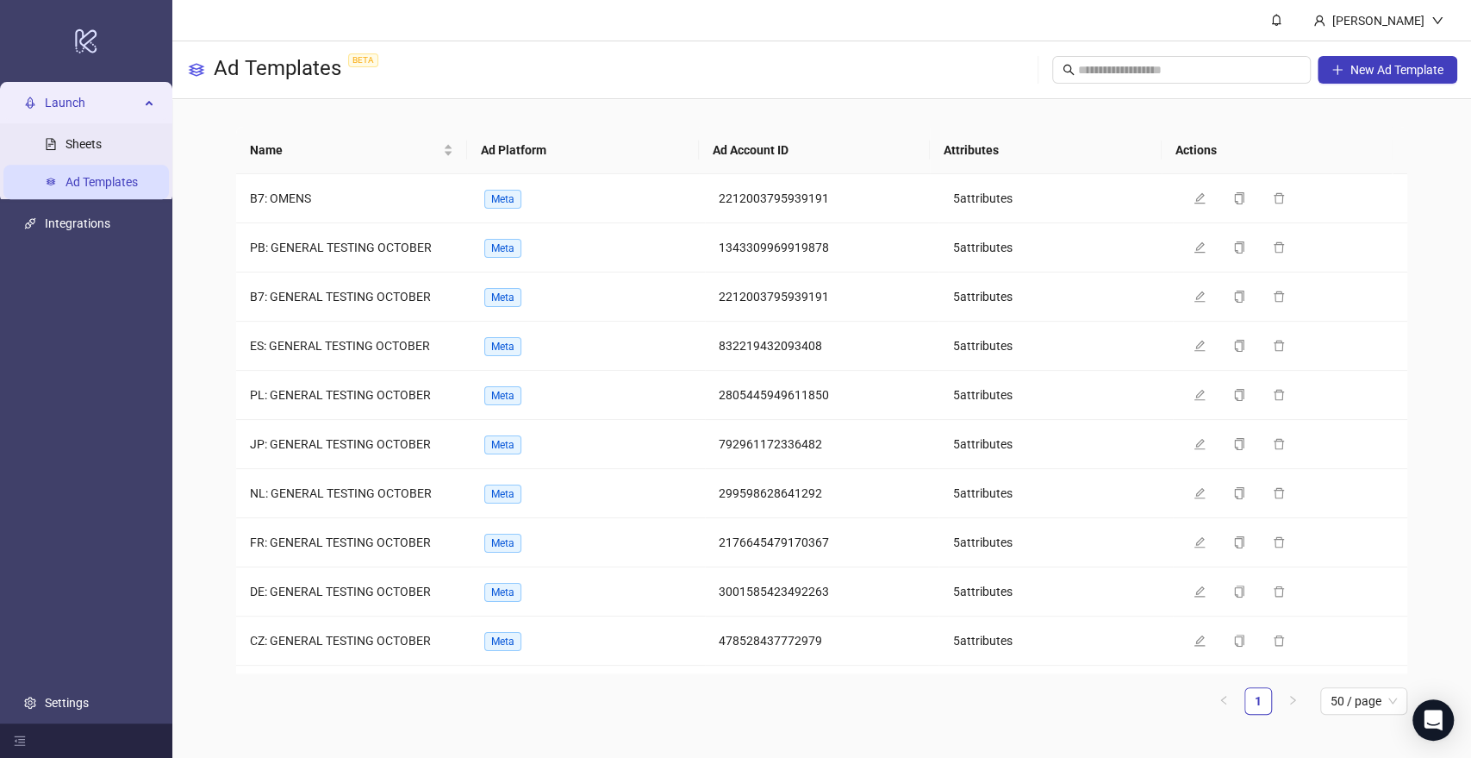
click at [76, 164] on ul "Sheets Ad Templates" at bounding box center [86, 162] width 172 height 79
click at [69, 149] on link "Sheets" at bounding box center [83, 144] width 36 height 14
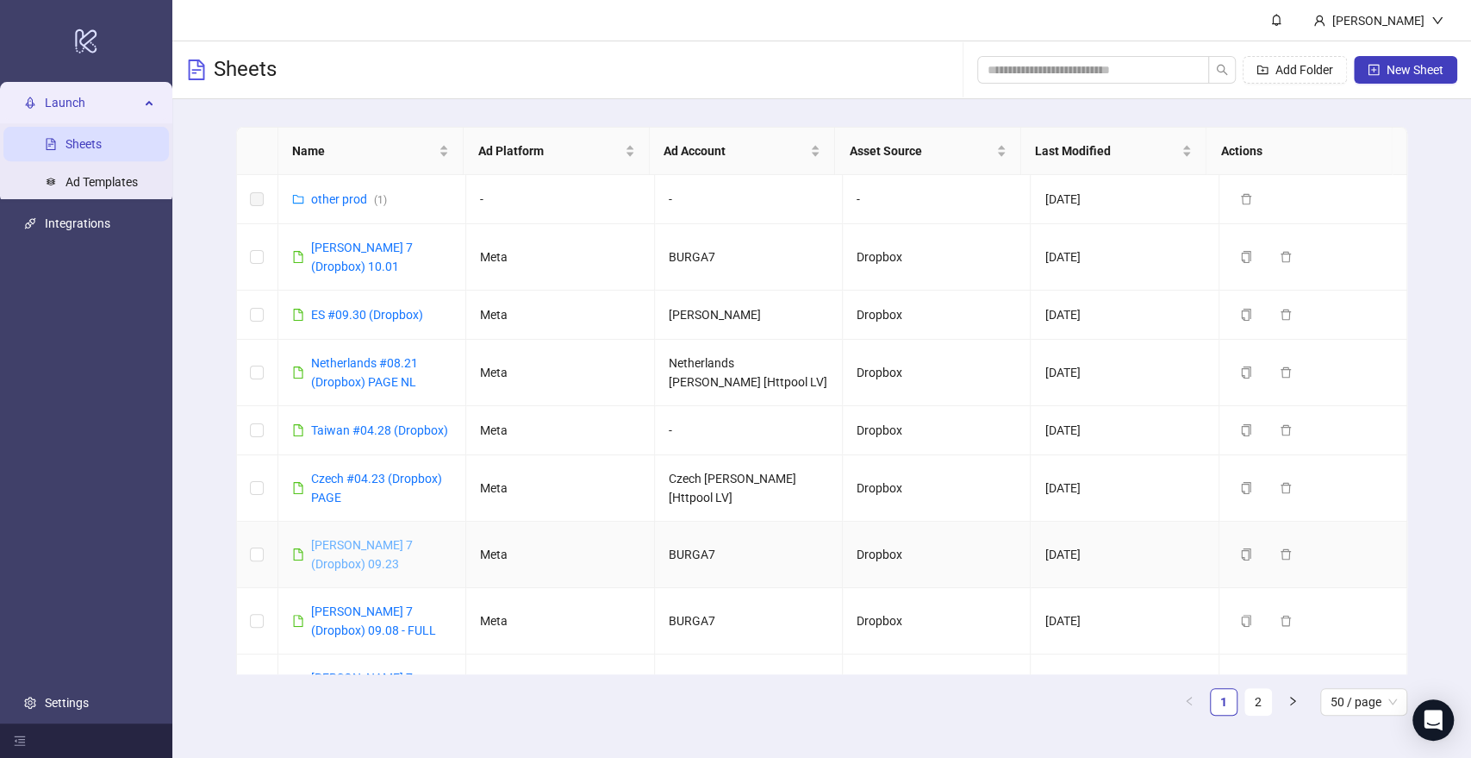
click at [342, 538] on link "[PERSON_NAME] 7 (Dropbox) 09.23" at bounding box center [362, 554] width 102 height 33
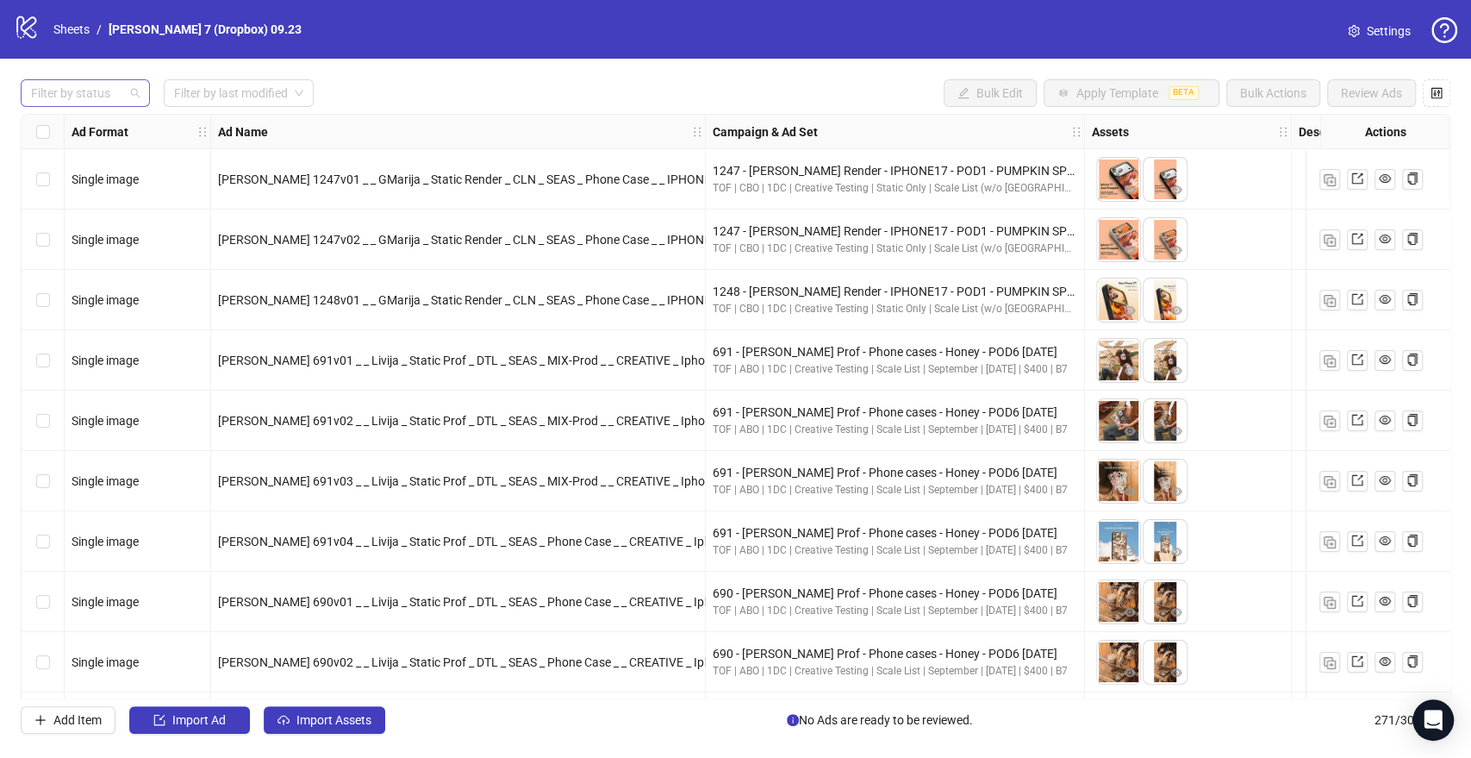
click at [98, 95] on div at bounding box center [76, 93] width 104 height 24
click at [90, 126] on div "Draft" at bounding box center [85, 128] width 102 height 19
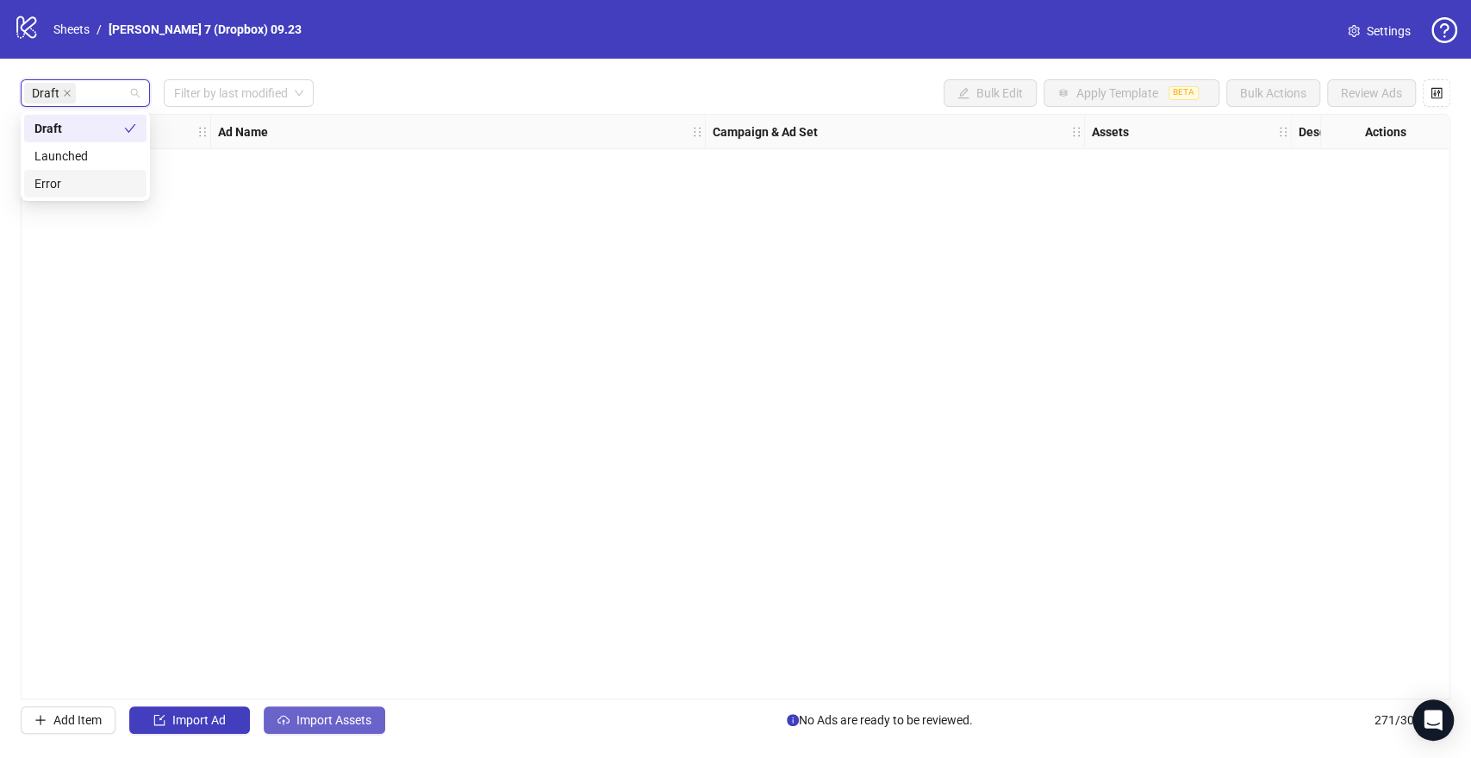
click at [303, 721] on span "Import Assets" at bounding box center [333, 720] width 75 height 14
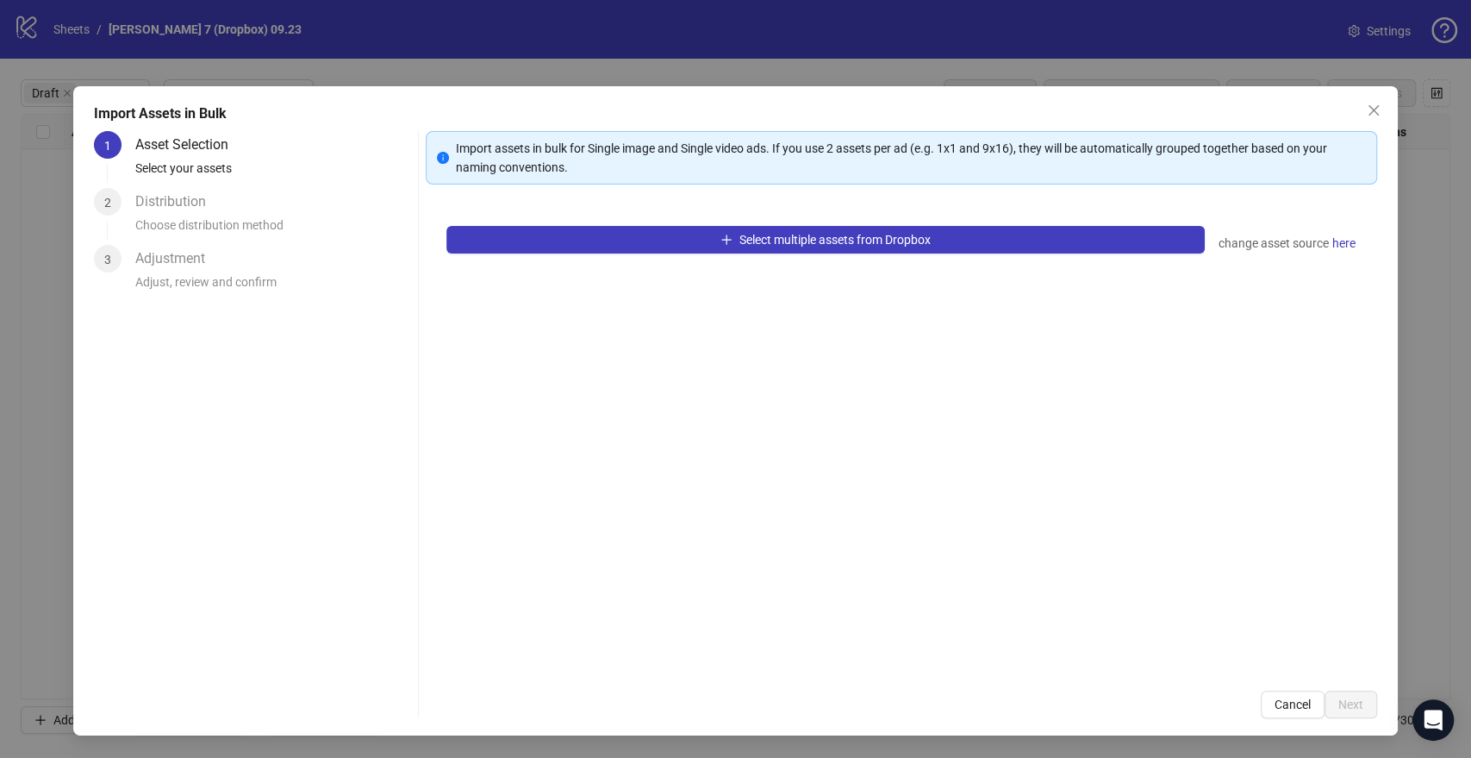
click at [830, 263] on div "Select multiple assets from Dropbox change asset source here" at bounding box center [901, 437] width 951 height 465
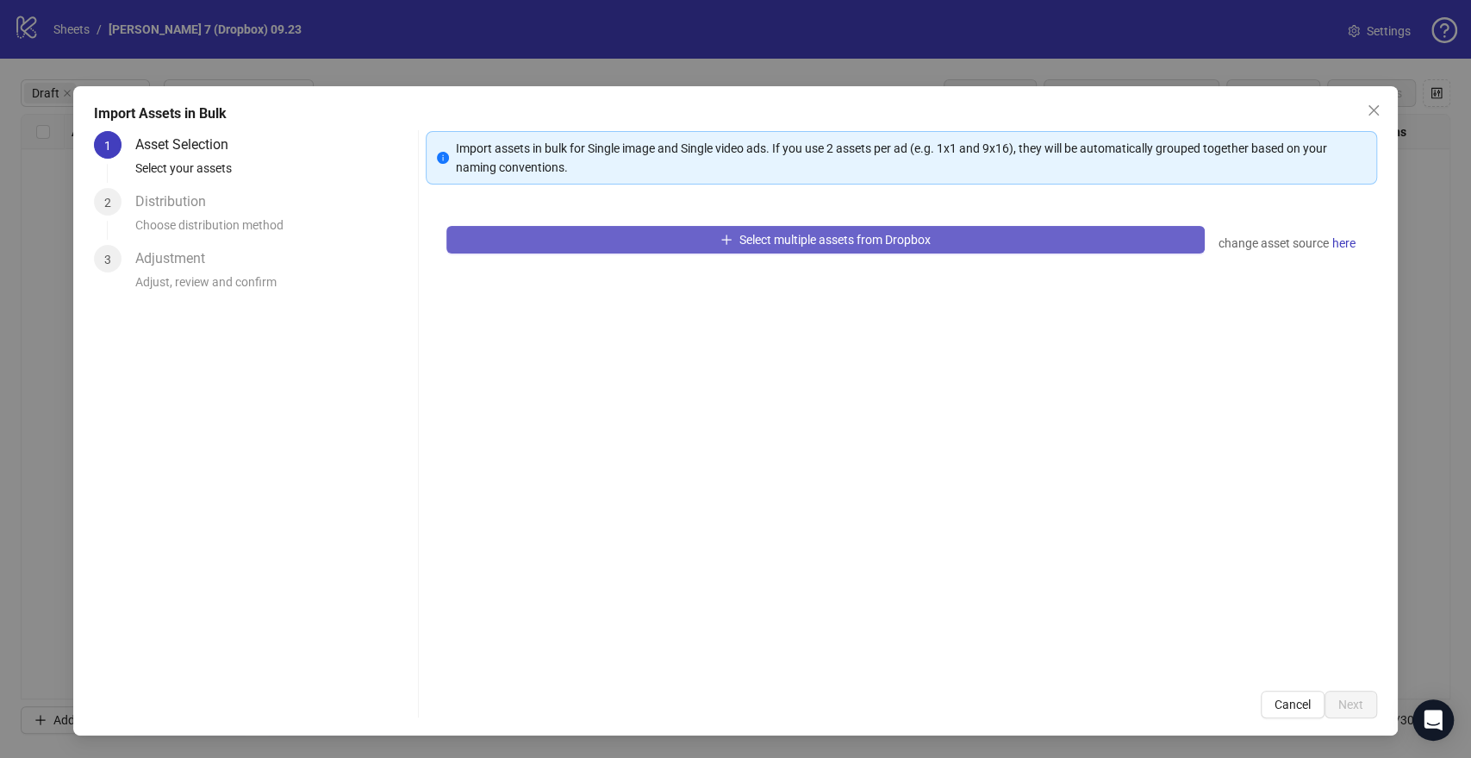
click at [834, 248] on button "Select multiple assets from Dropbox" at bounding box center [825, 240] width 758 height 28
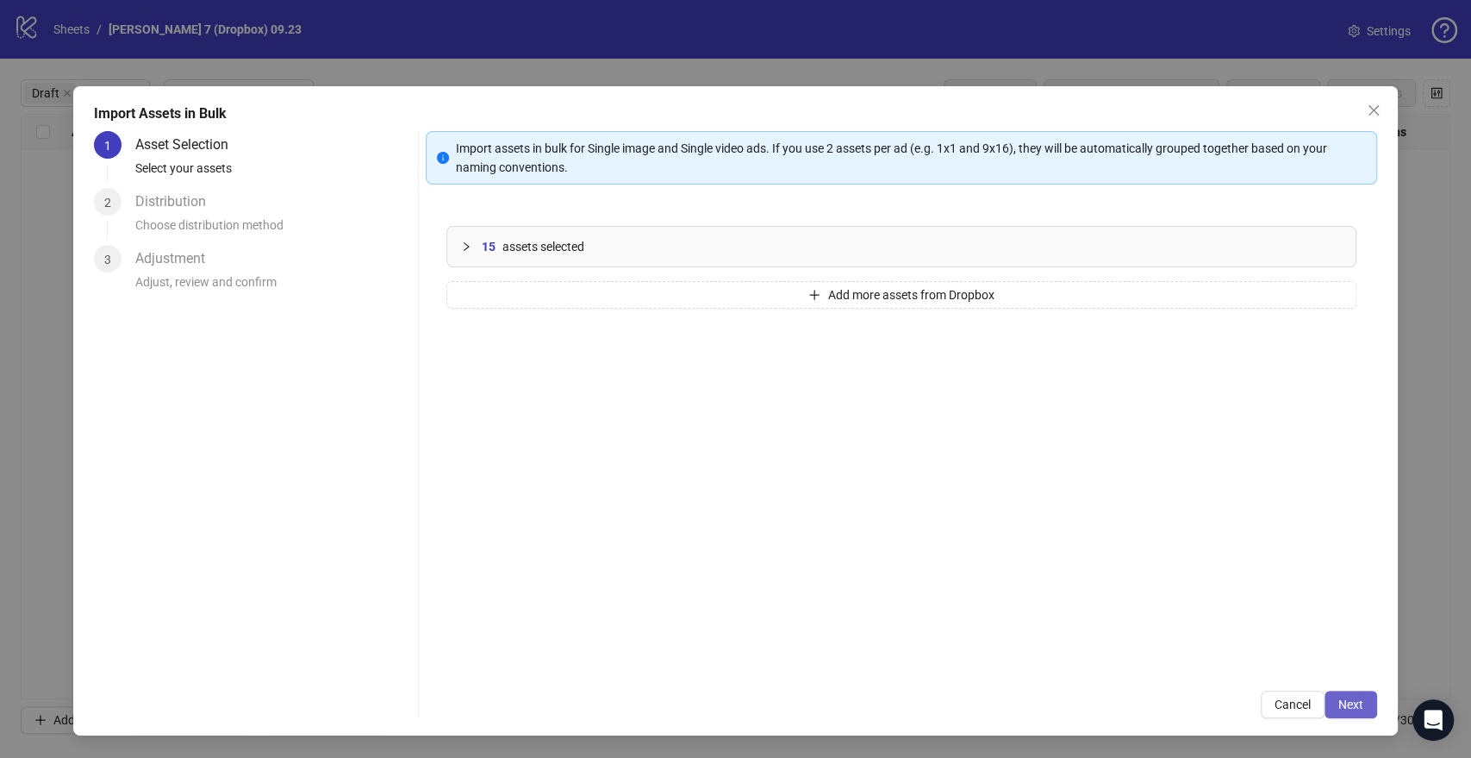
click at [1353, 705] on span "Next" at bounding box center [1350, 704] width 25 height 14
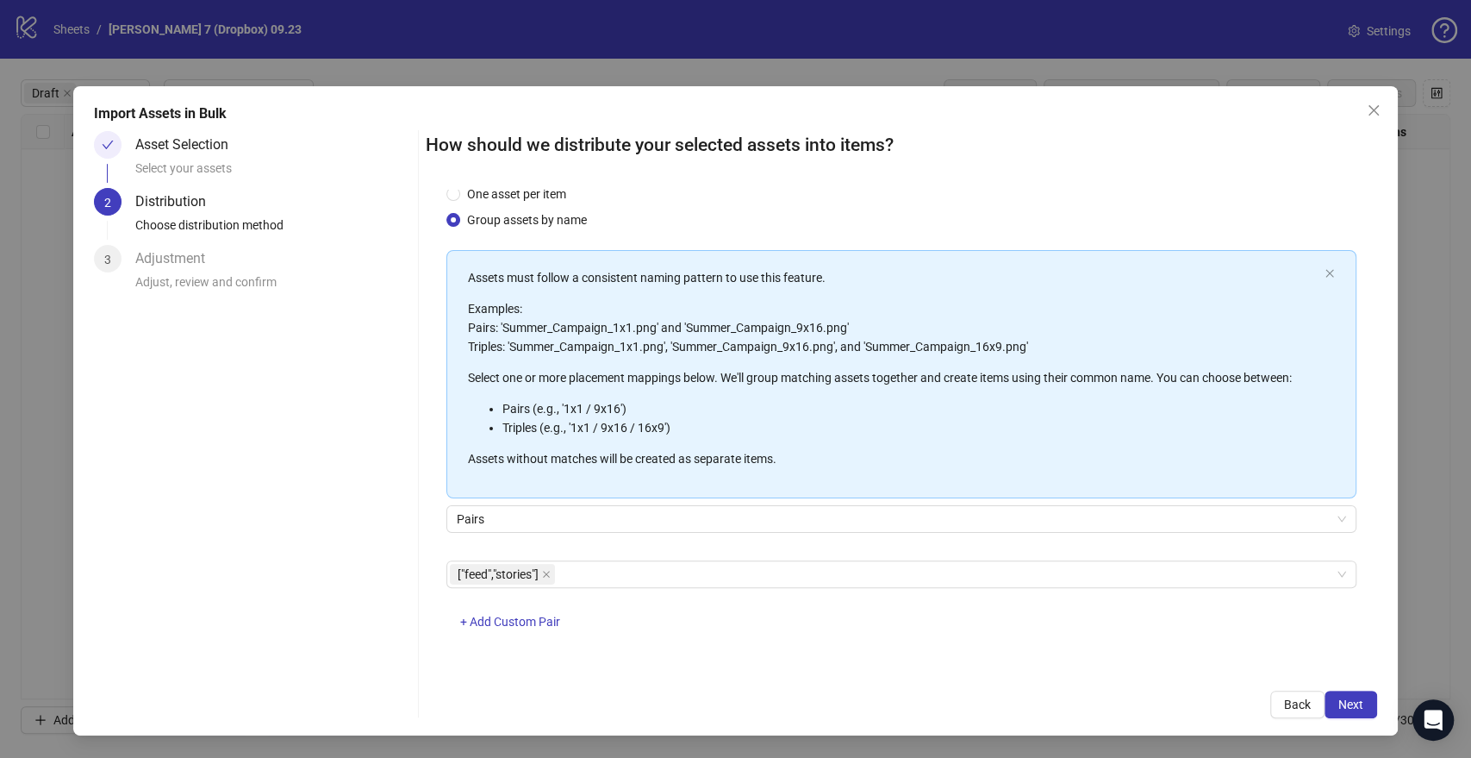
scroll to position [45, 0]
click at [1368, 710] on button "Next" at bounding box center [1351, 704] width 53 height 28
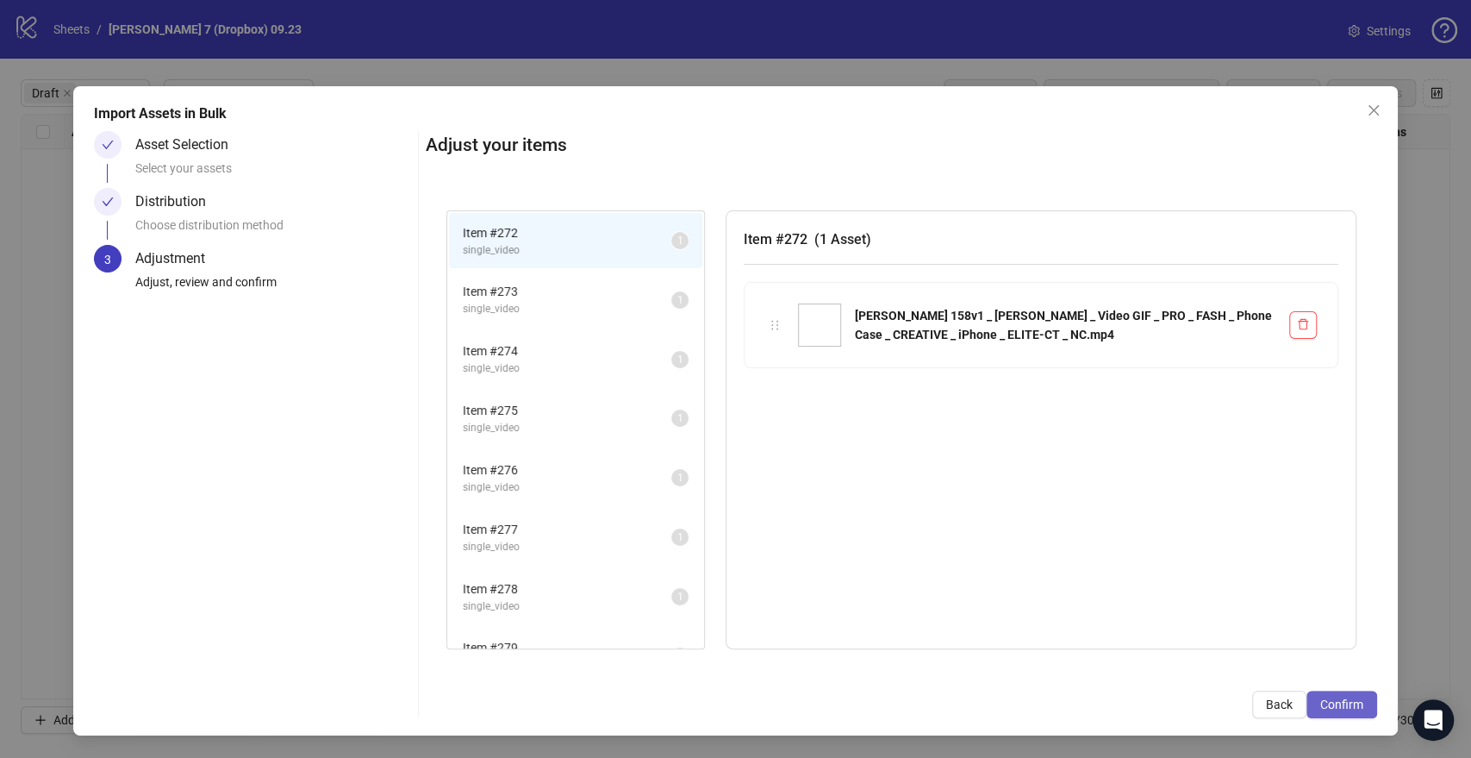
click at [1357, 704] on span "Confirm" at bounding box center [1341, 704] width 43 height 14
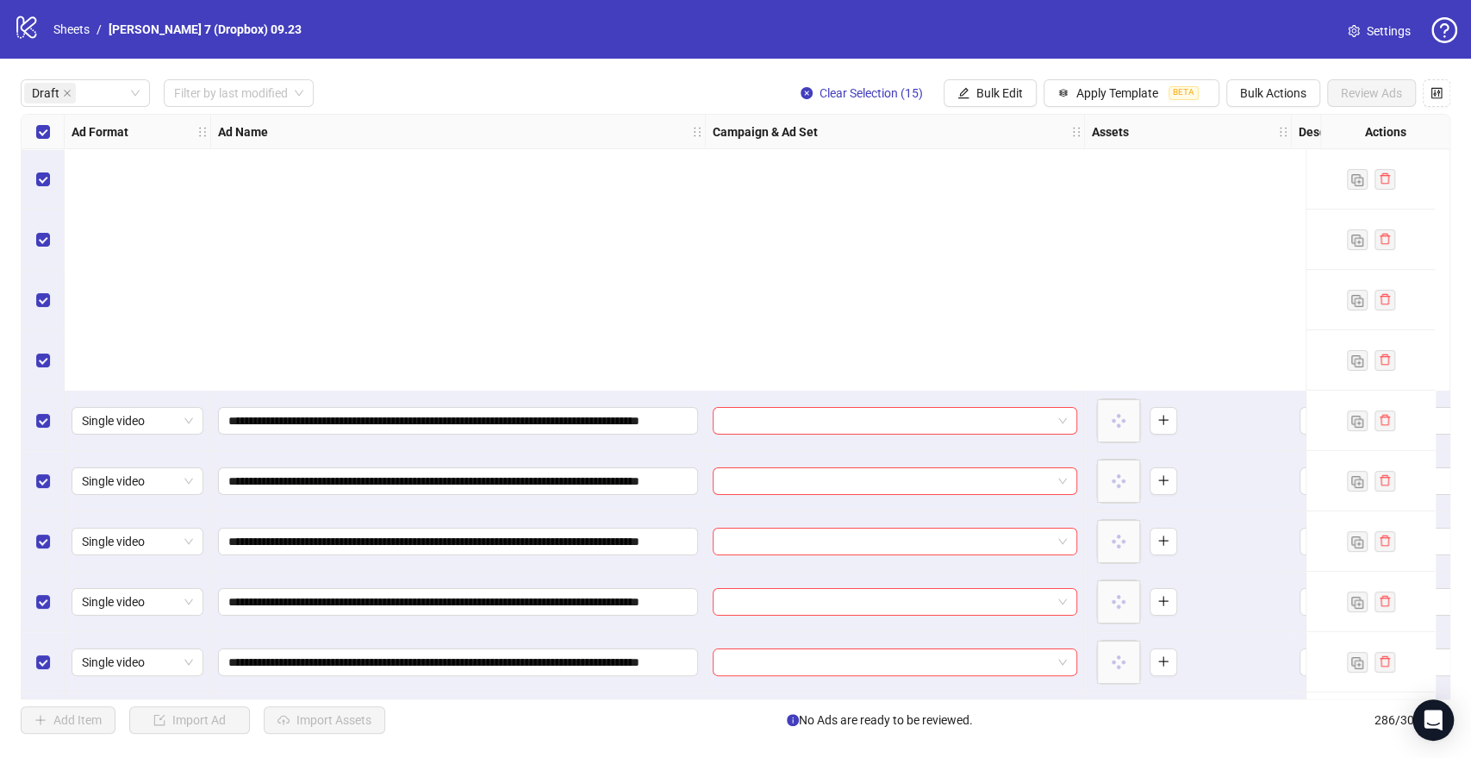
scroll to position [362, 0]
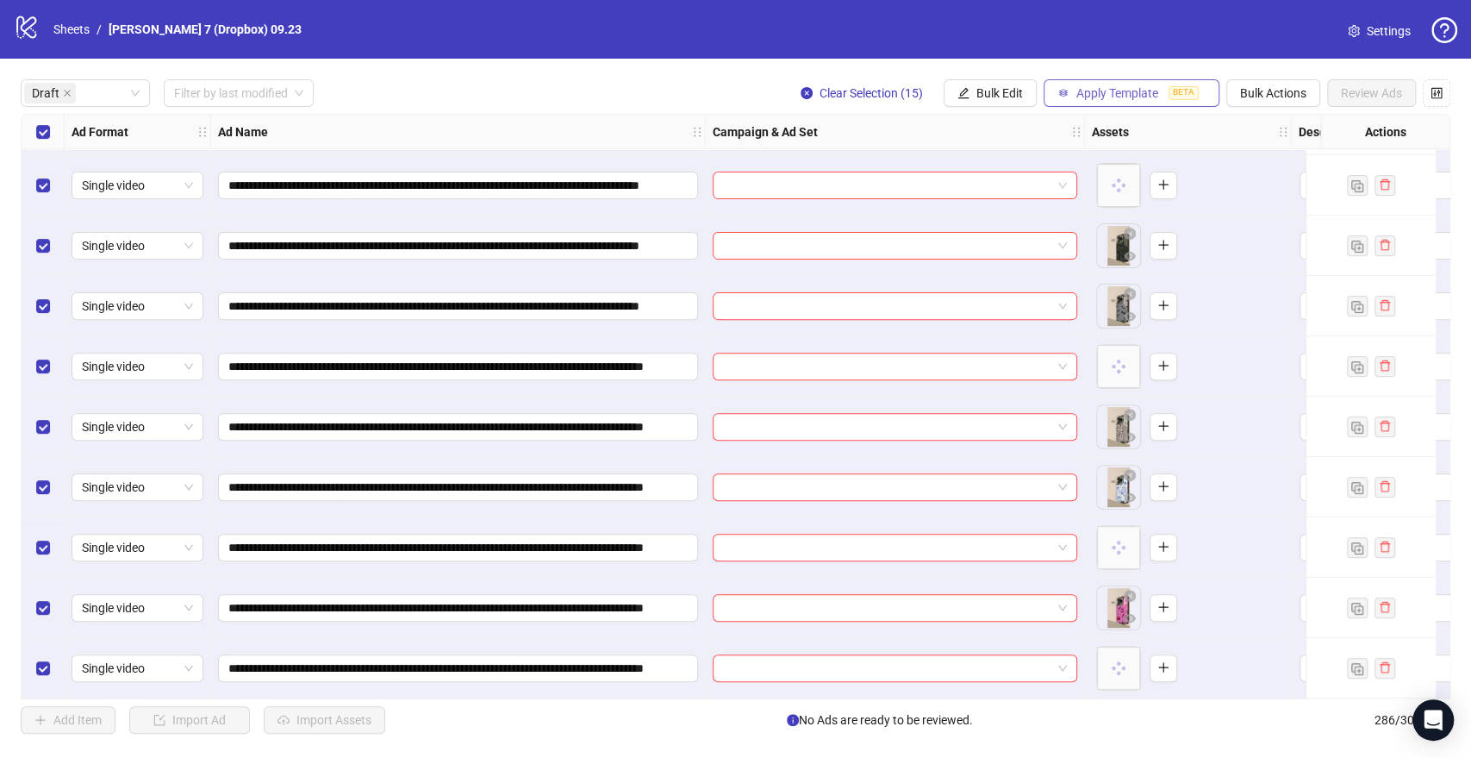
click at [1116, 97] on span "Apply Template" at bounding box center [1117, 93] width 82 height 14
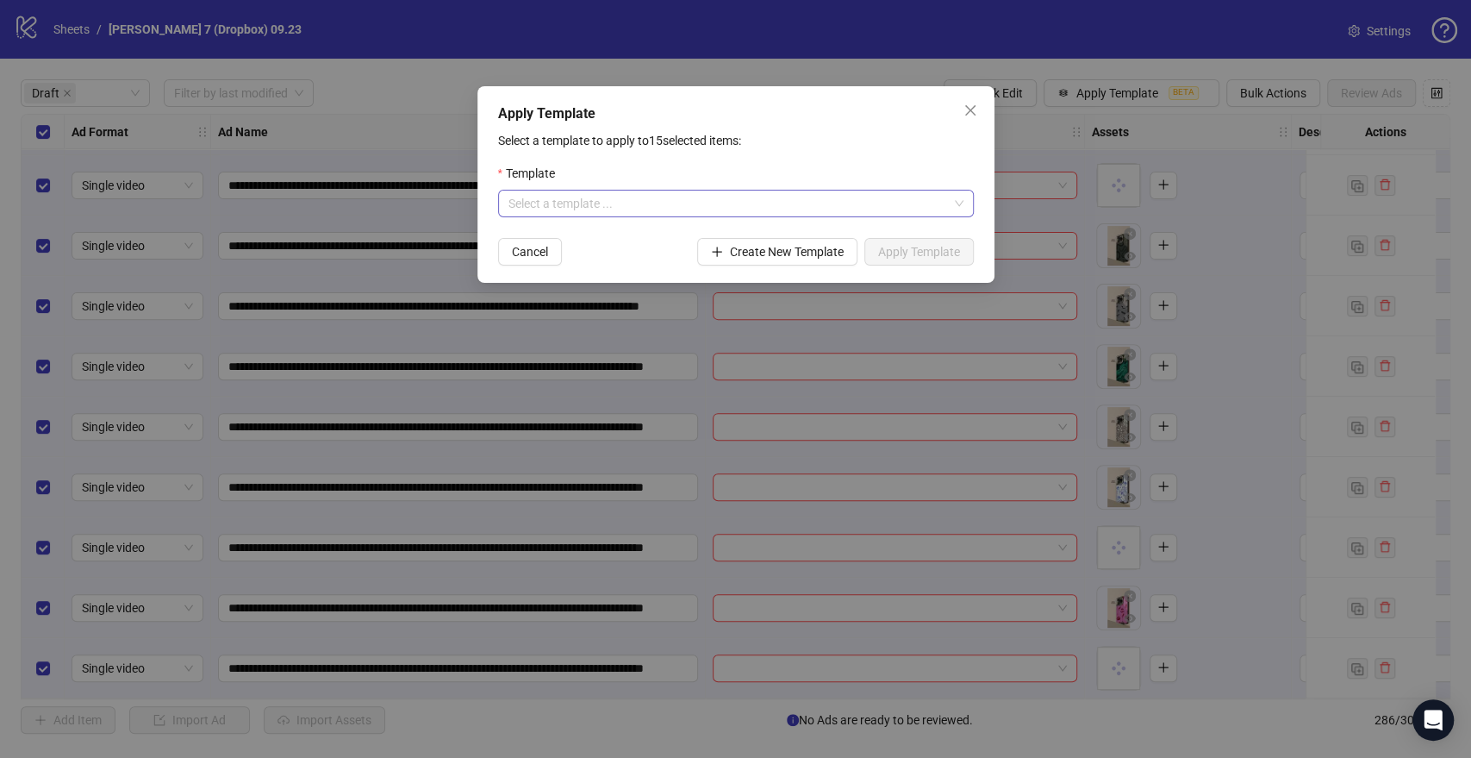
click at [779, 201] on input "search" at bounding box center [728, 203] width 440 height 26
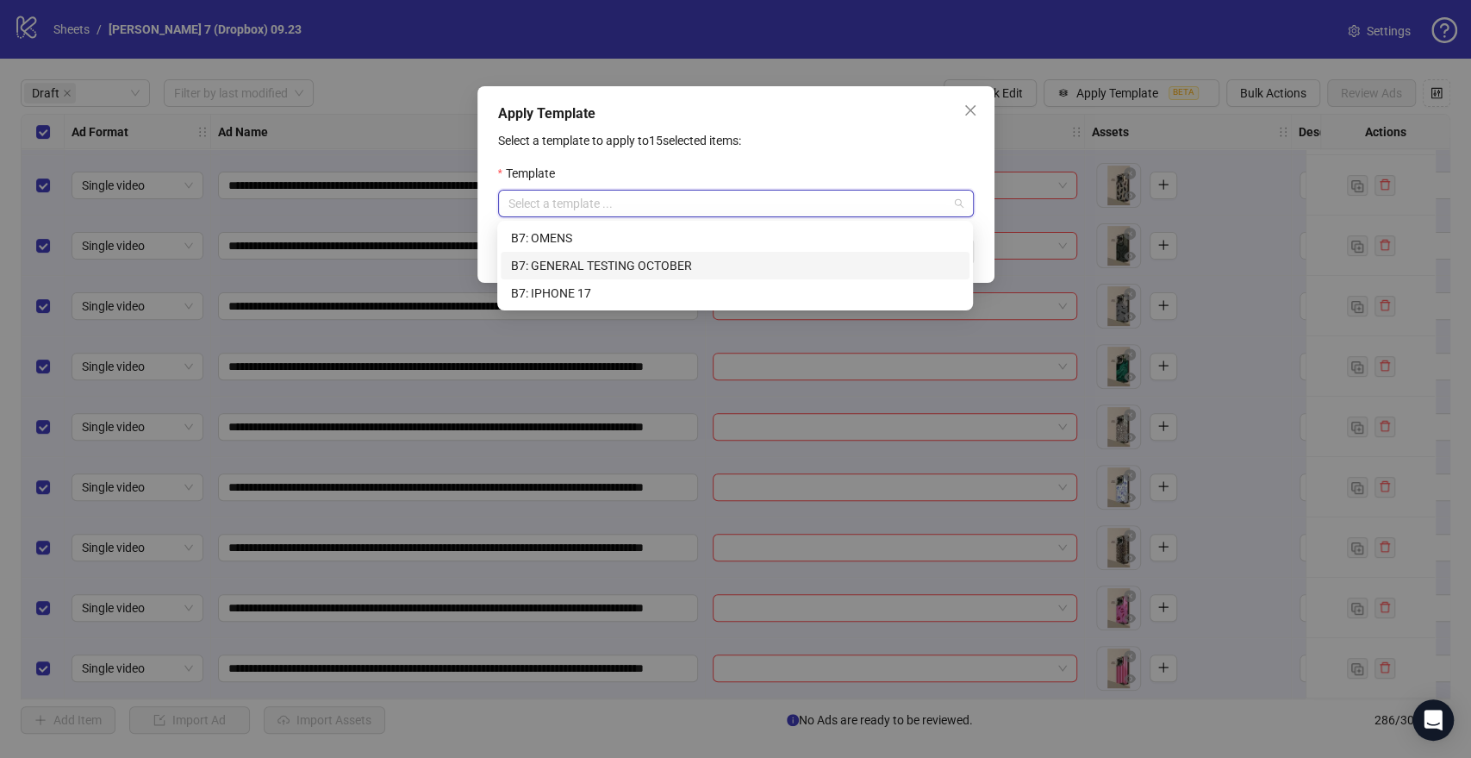
click at [664, 268] on div "B7: GENERAL TESTING OCTOBER" at bounding box center [735, 265] width 448 height 19
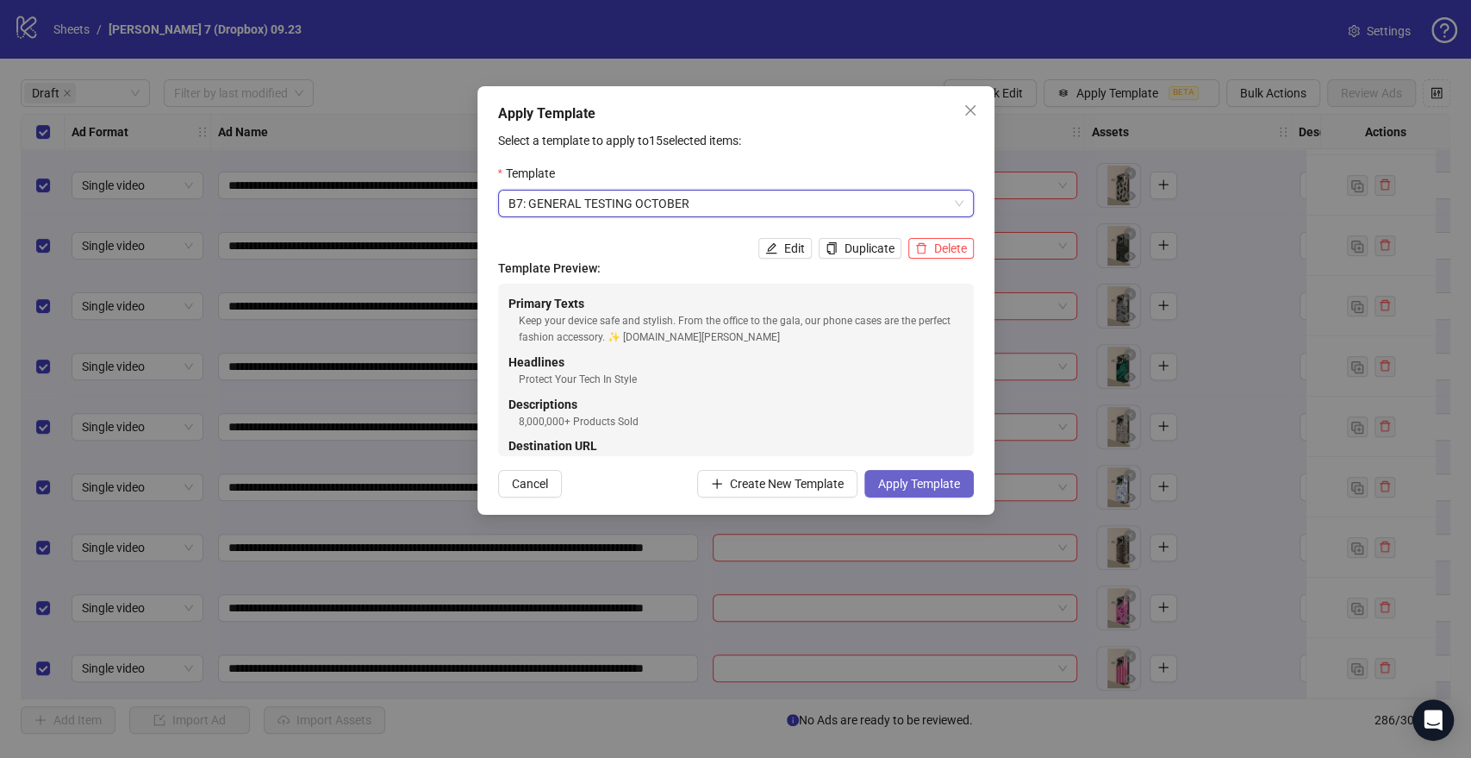
click at [919, 487] on span "Apply Template" at bounding box center [919, 484] width 82 height 14
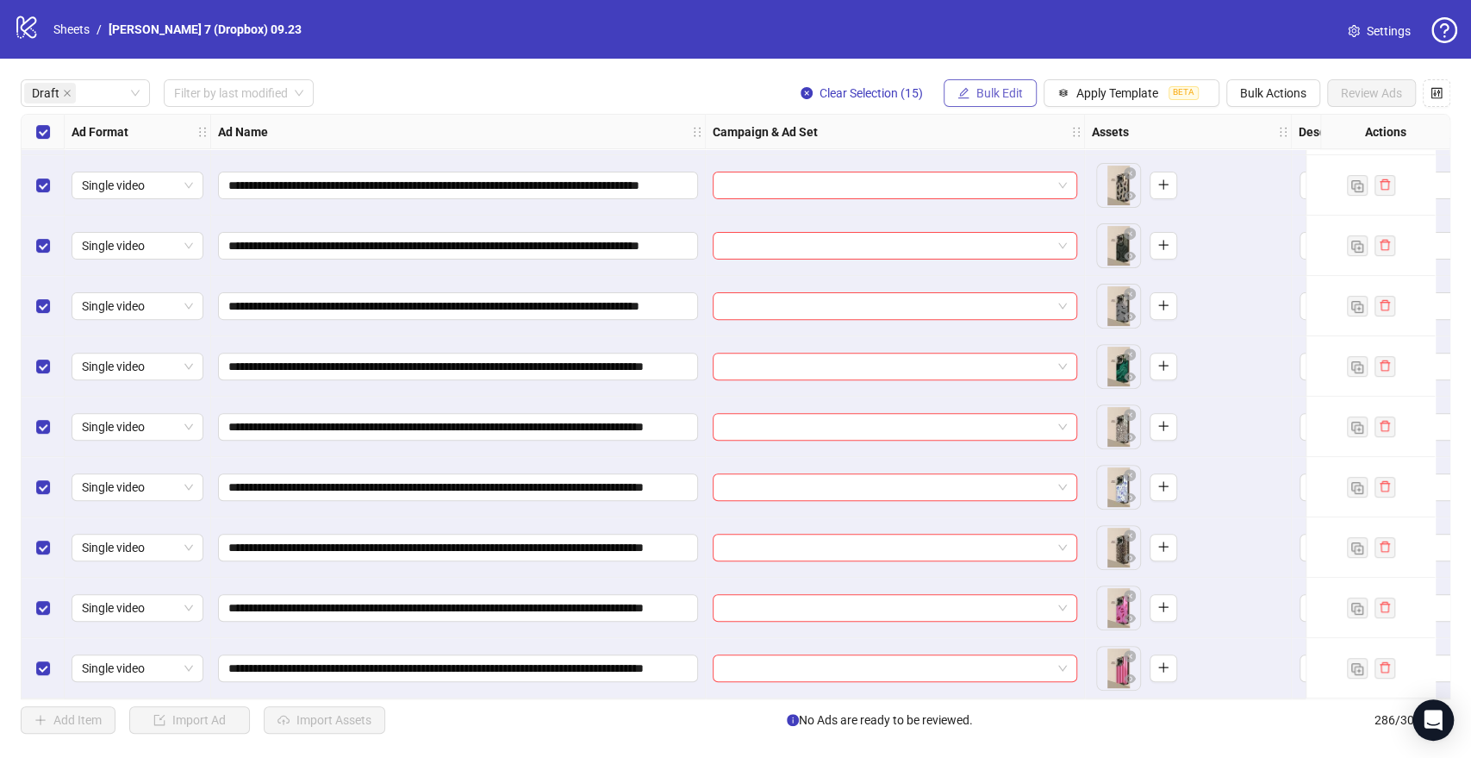
click at [998, 94] on span "Bulk Edit" at bounding box center [999, 93] width 47 height 14
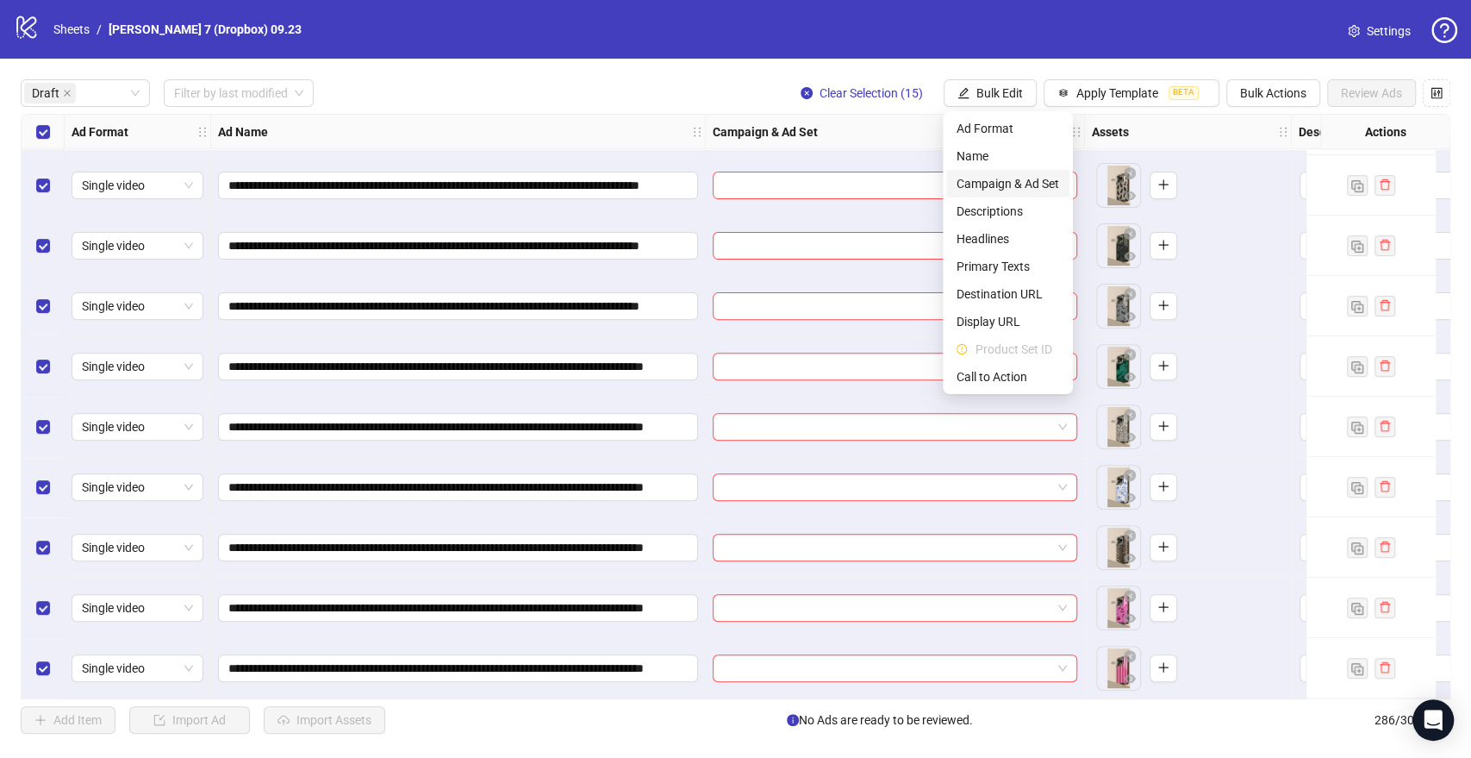
click at [993, 186] on span "Campaign & Ad Set" at bounding box center [1008, 183] width 103 height 19
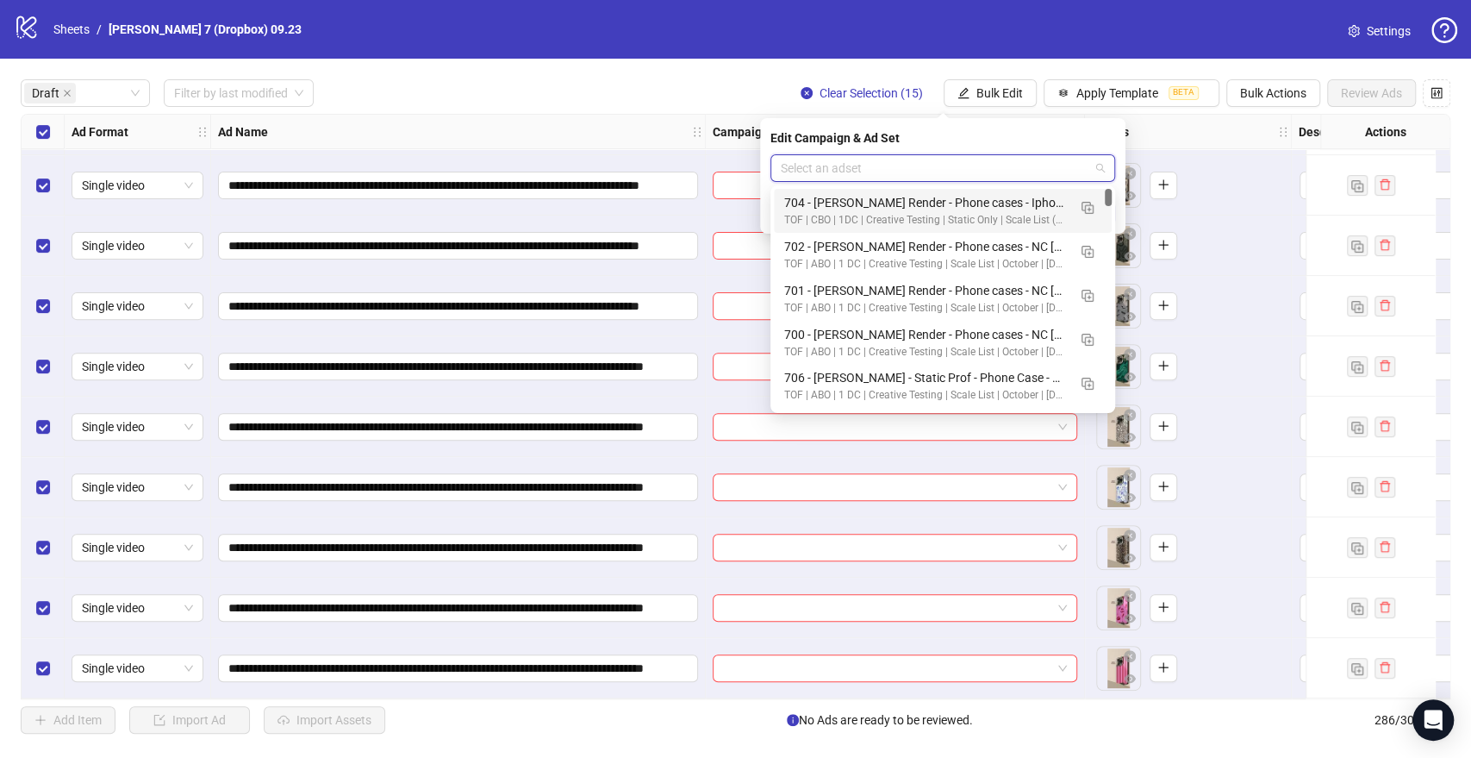
click at [877, 173] on input "search" at bounding box center [935, 168] width 309 height 26
click at [1084, 250] on img "button" at bounding box center [1088, 252] width 12 height 12
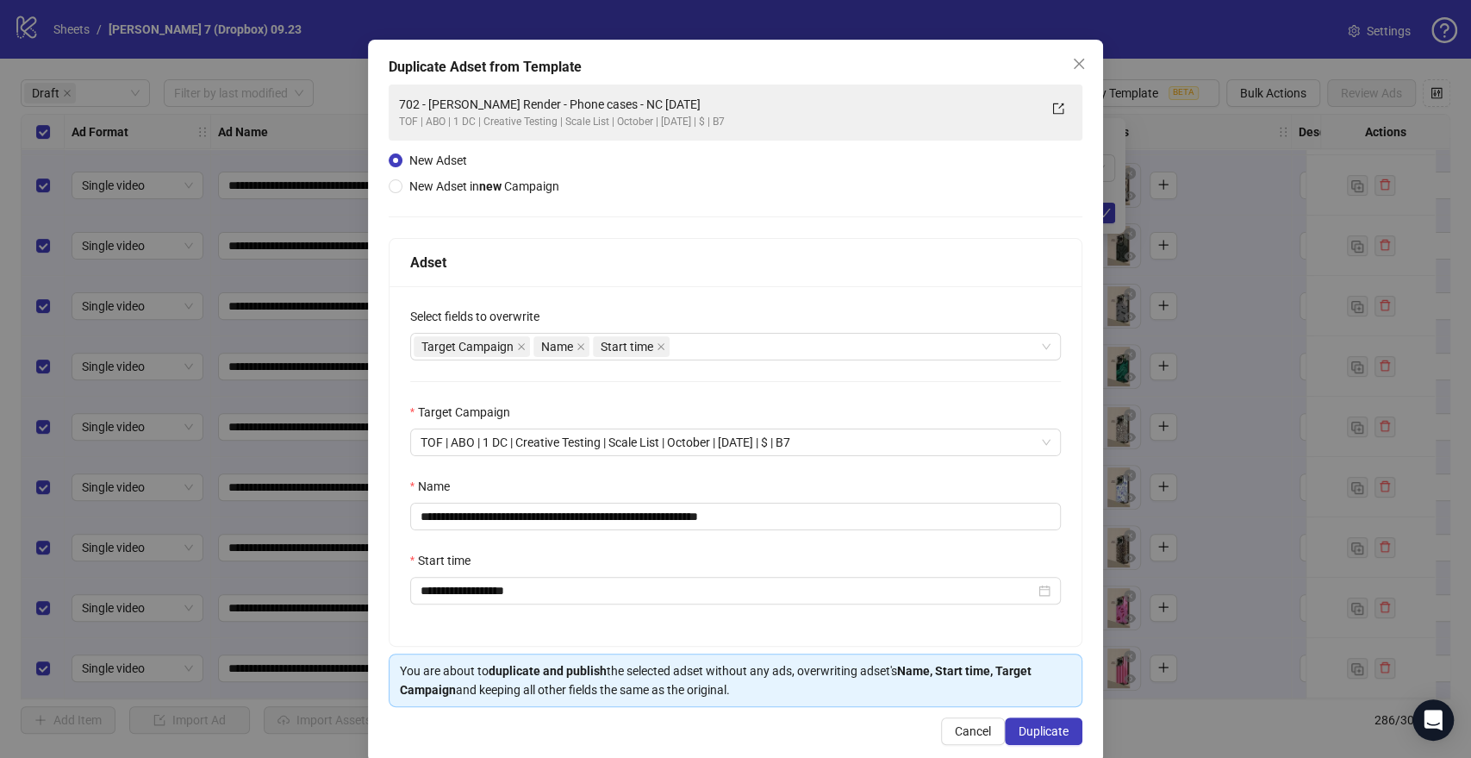
scroll to position [72, 0]
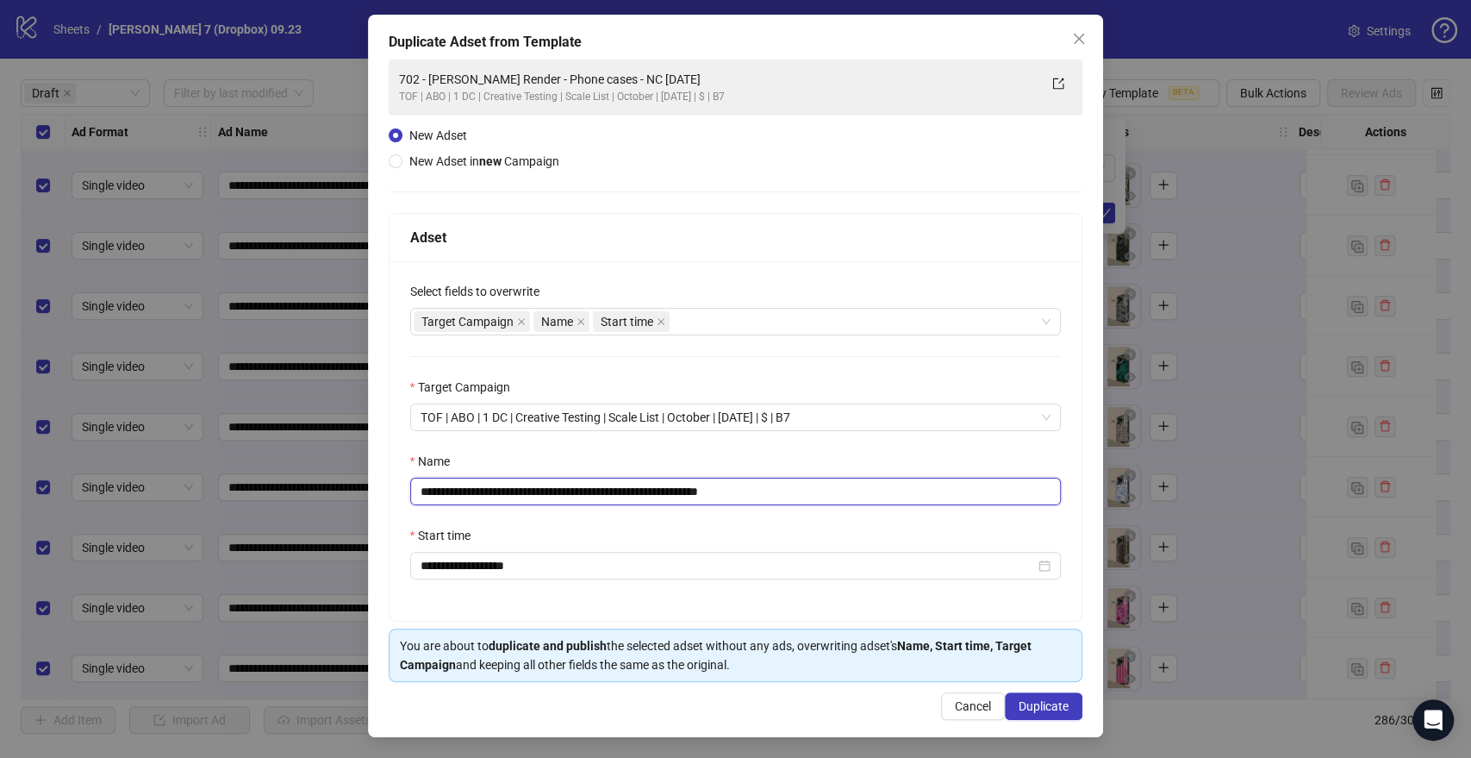
drag, startPoint x: 602, startPoint y: 495, endPoint x: 300, endPoint y: 502, distance: 302.6
click at [300, 502] on div "**********" at bounding box center [735, 379] width 1471 height 758
paste input "**********"
drag, startPoint x: 893, startPoint y: 486, endPoint x: 1023, endPoint y: 490, distance: 130.2
click at [1023, 490] on input "**********" at bounding box center [736, 491] width 652 height 28
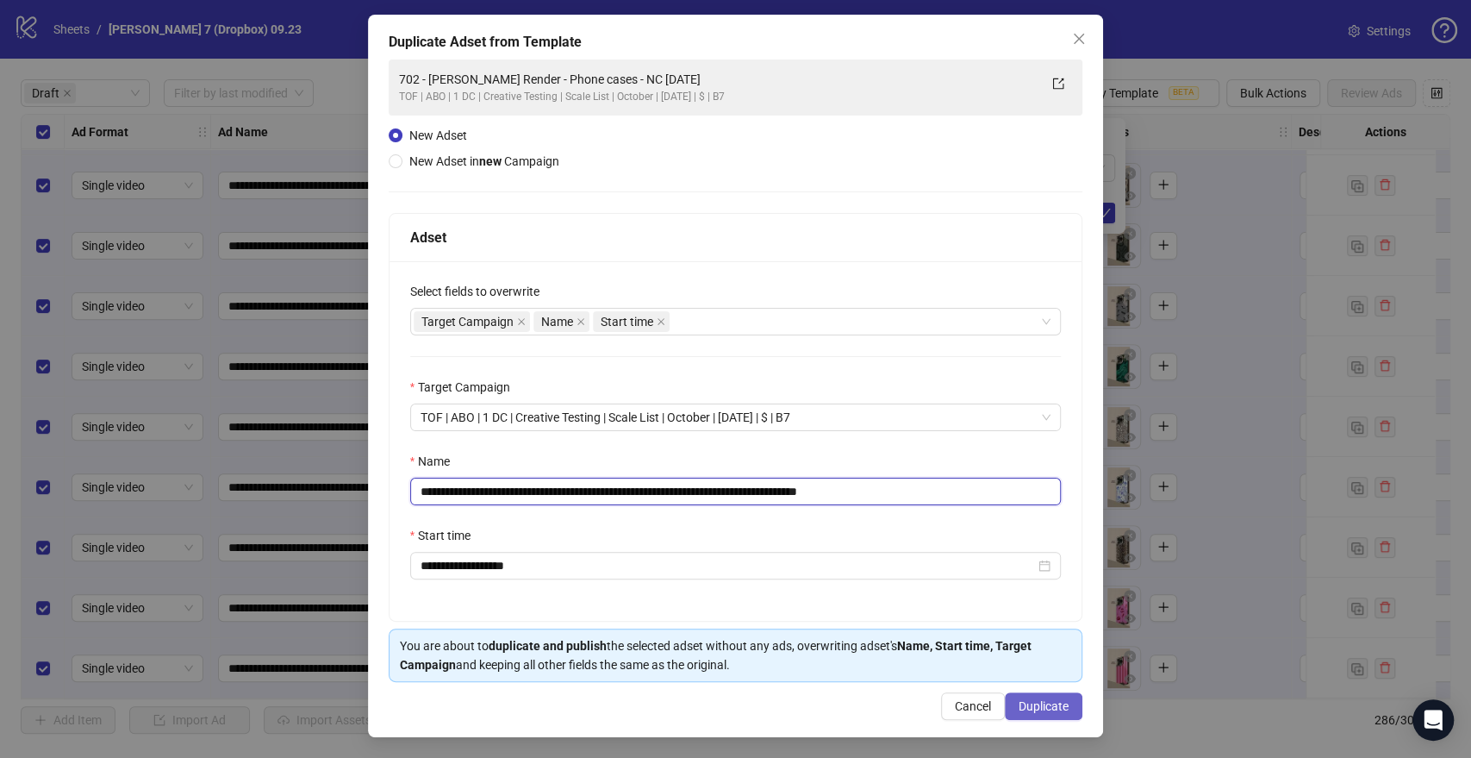
type input "**********"
click at [1032, 704] on span "Duplicate" at bounding box center [1044, 706] width 50 height 14
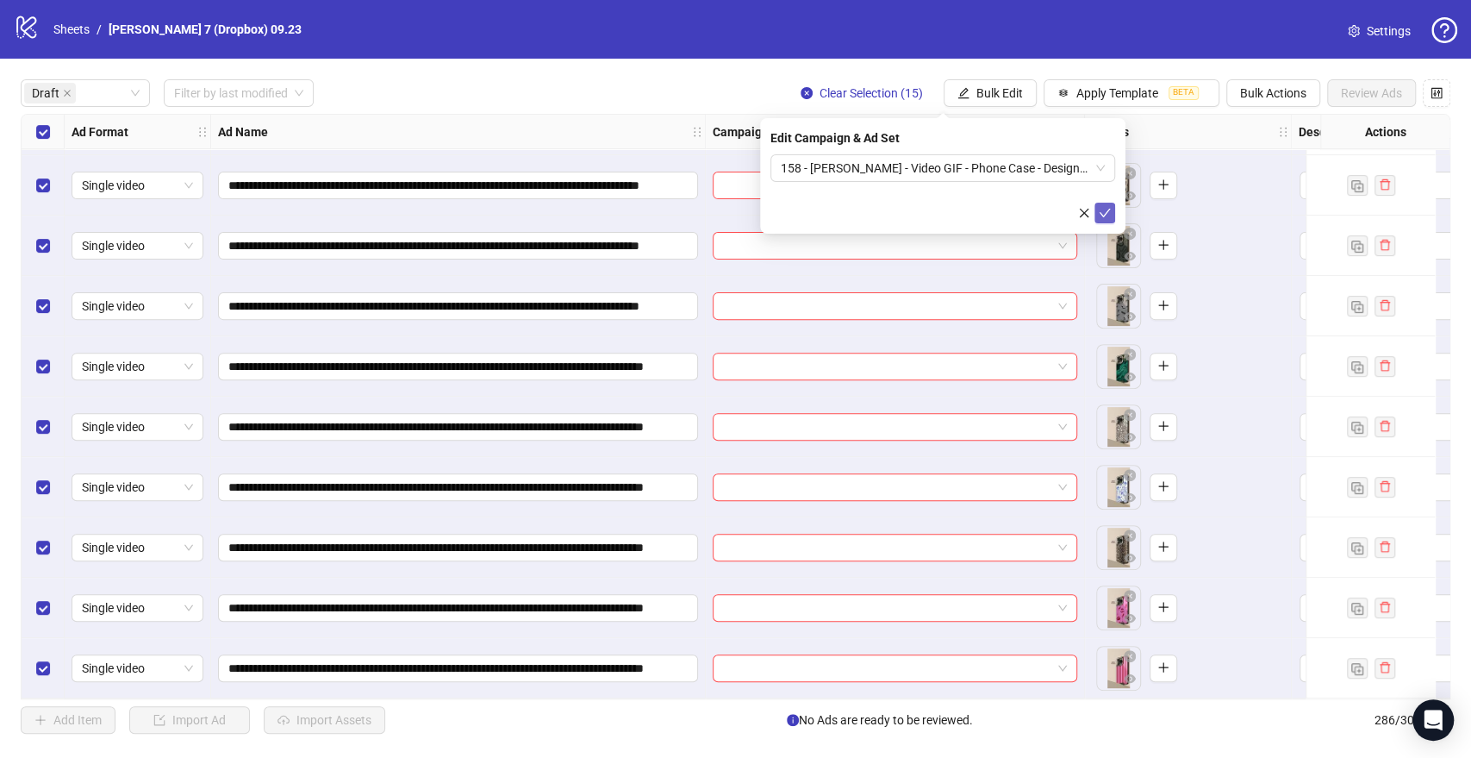
click at [1108, 214] on icon "check" at bounding box center [1105, 213] width 12 height 12
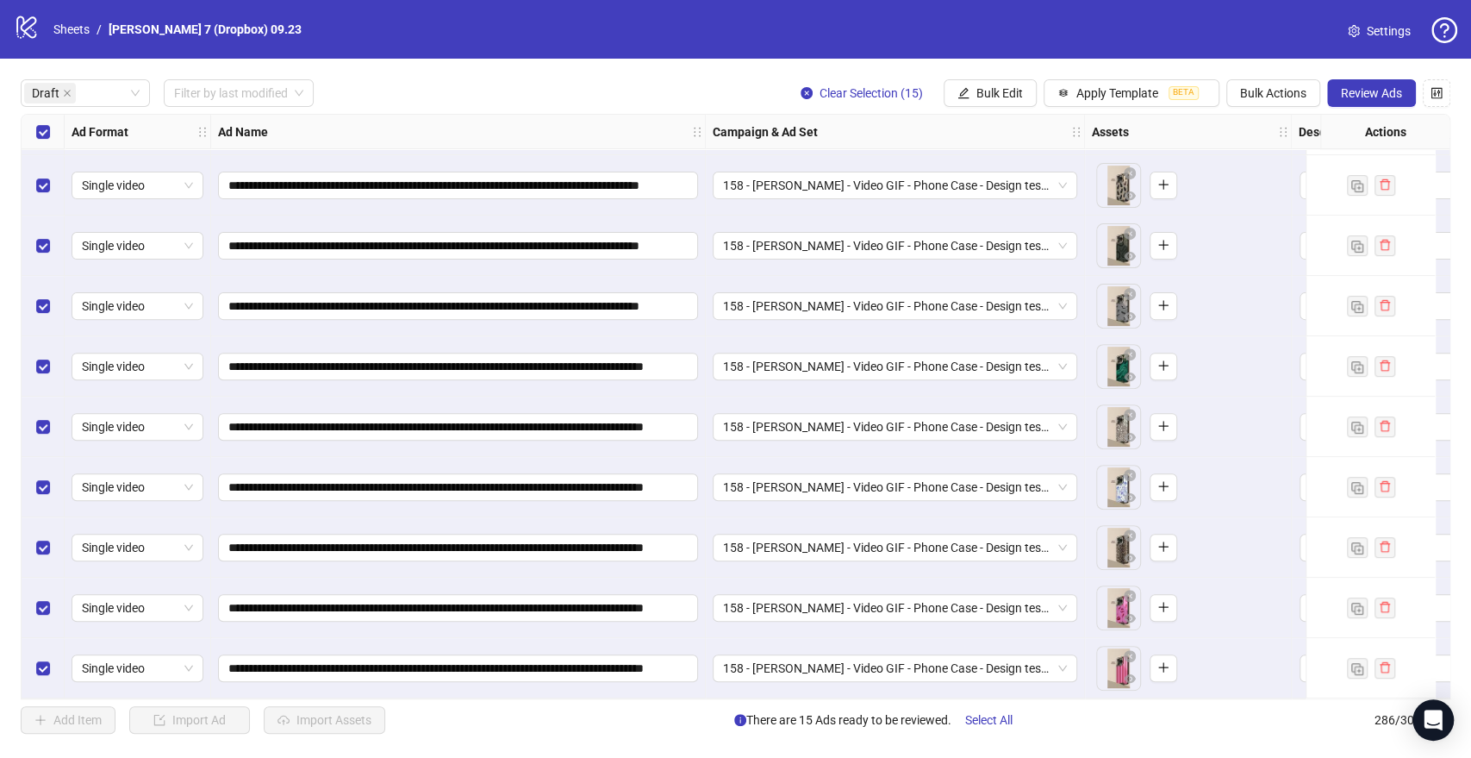
scroll to position [362, 191]
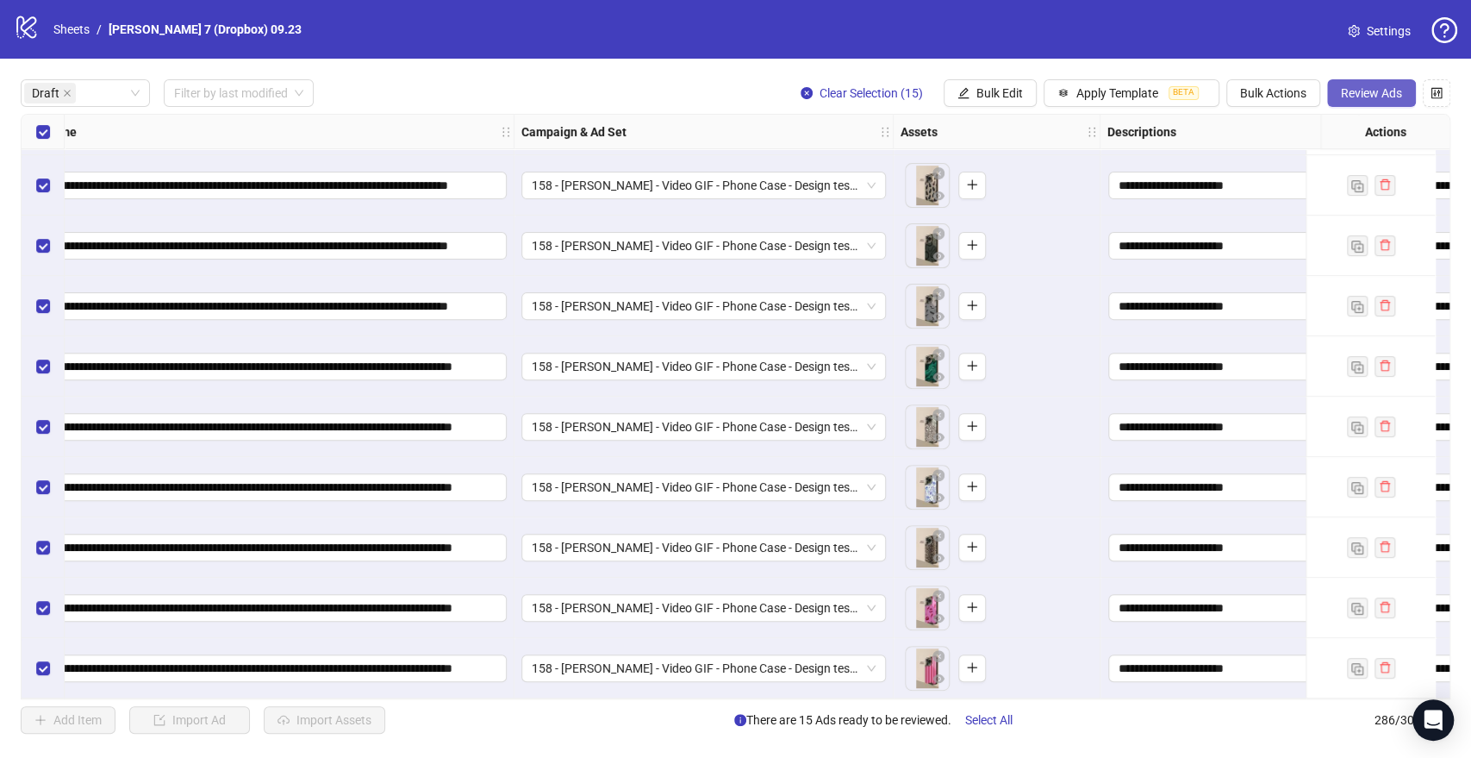
click at [1363, 86] on span "Review Ads" at bounding box center [1371, 93] width 61 height 14
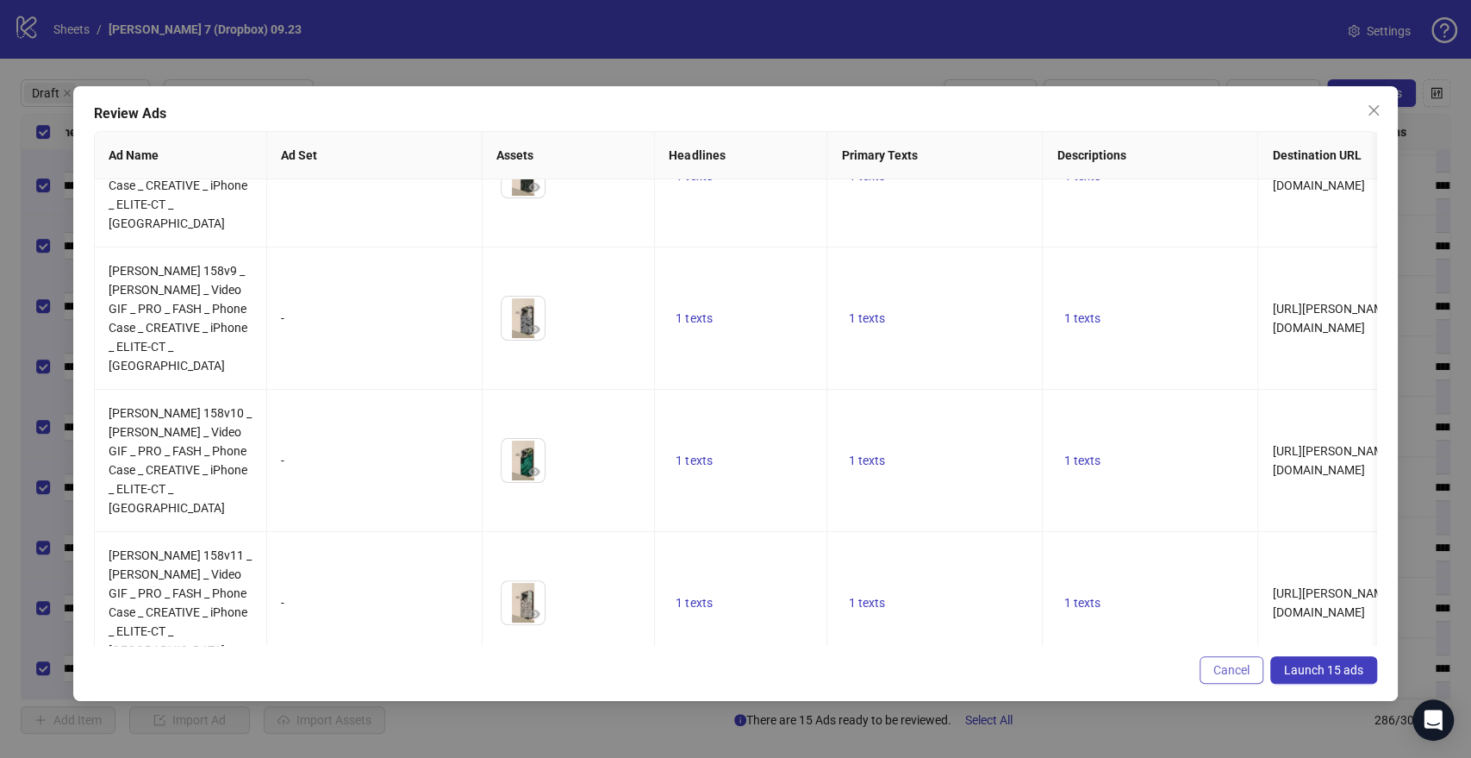
scroll to position [0, 0]
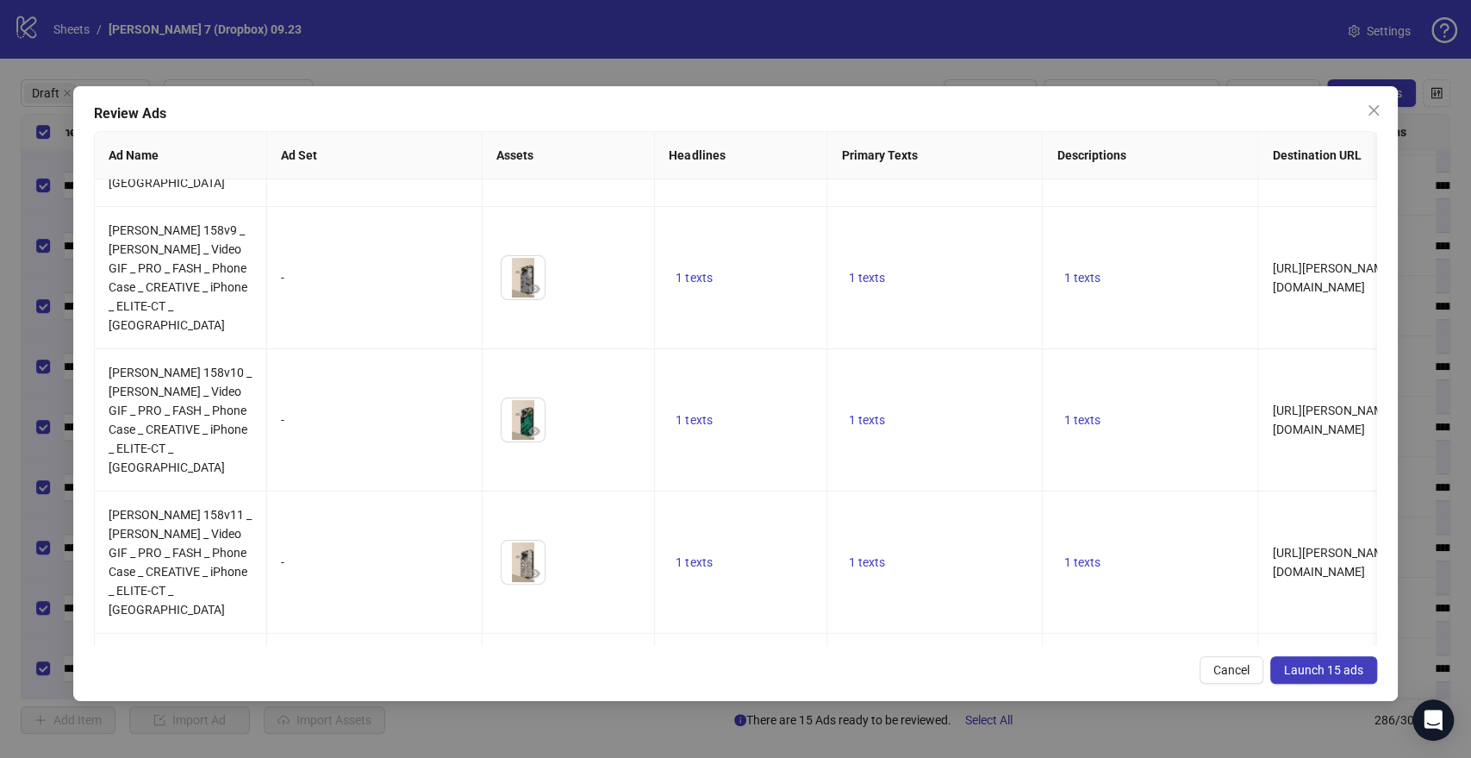
click at [1317, 674] on span "Launch 15 ads" at bounding box center [1323, 670] width 79 height 14
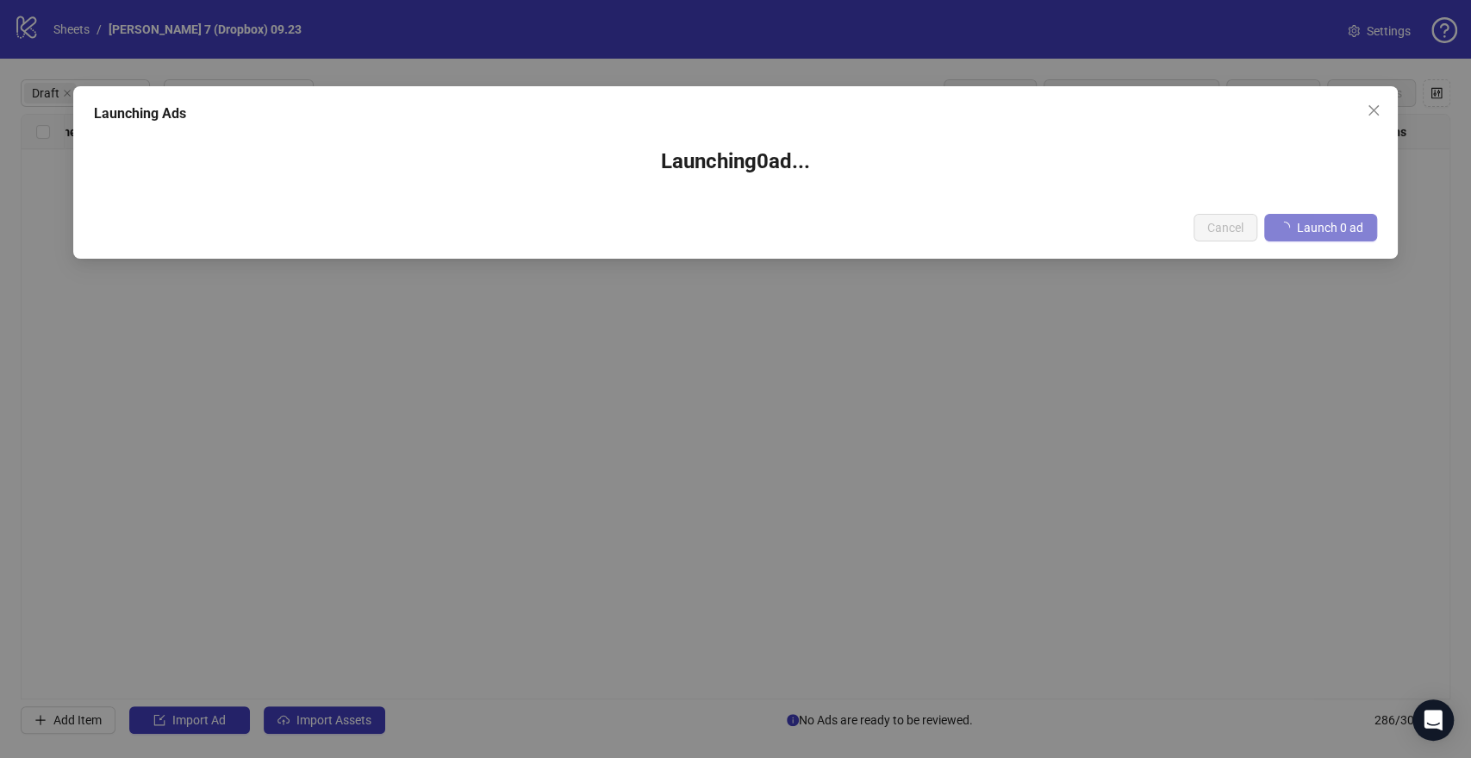
scroll to position [0, 191]
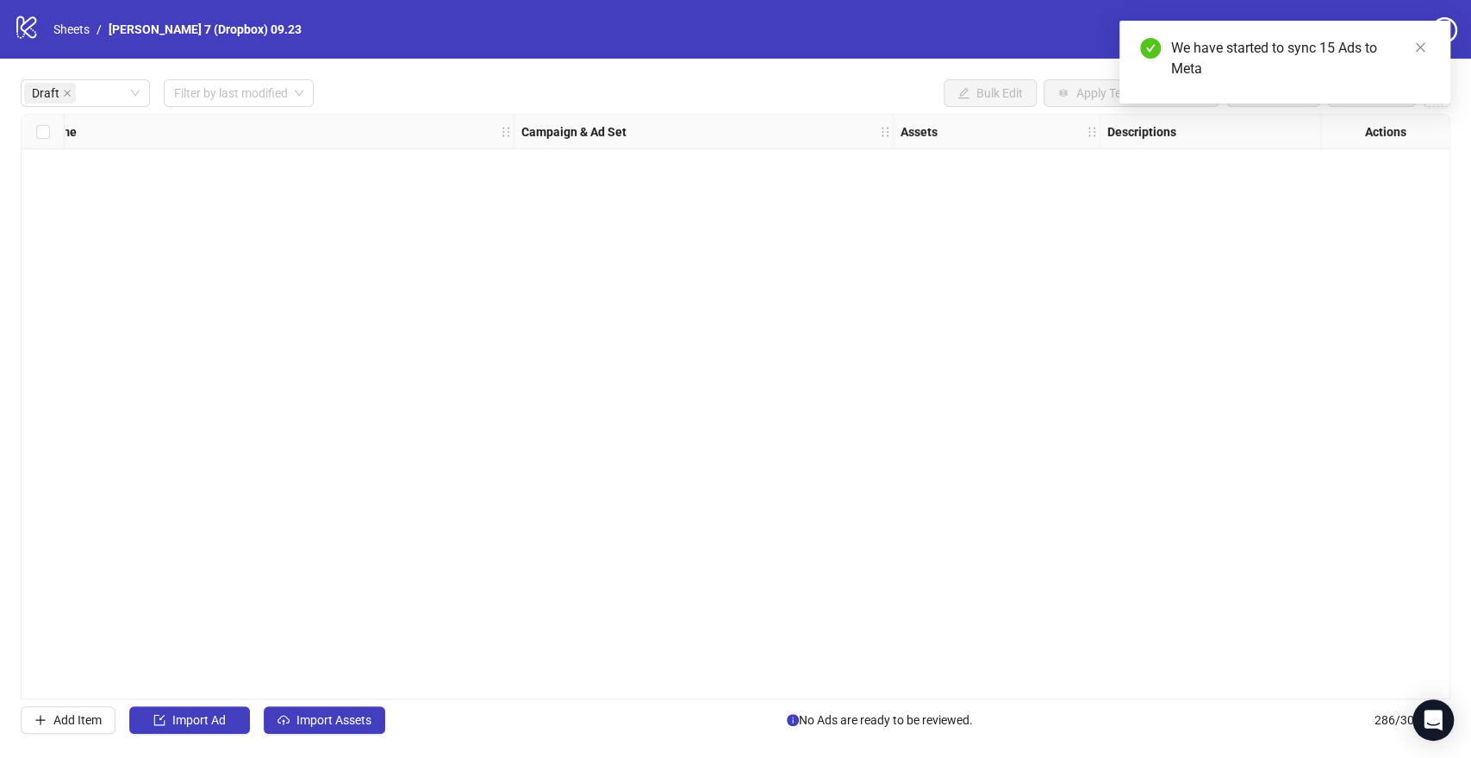
click at [77, 18] on div "logo/logo-mobile Sheets / Burga 7 (Dropbox) 09.23" at bounding box center [161, 29] width 295 height 31
click at [77, 25] on link "Sheets" at bounding box center [71, 29] width 43 height 19
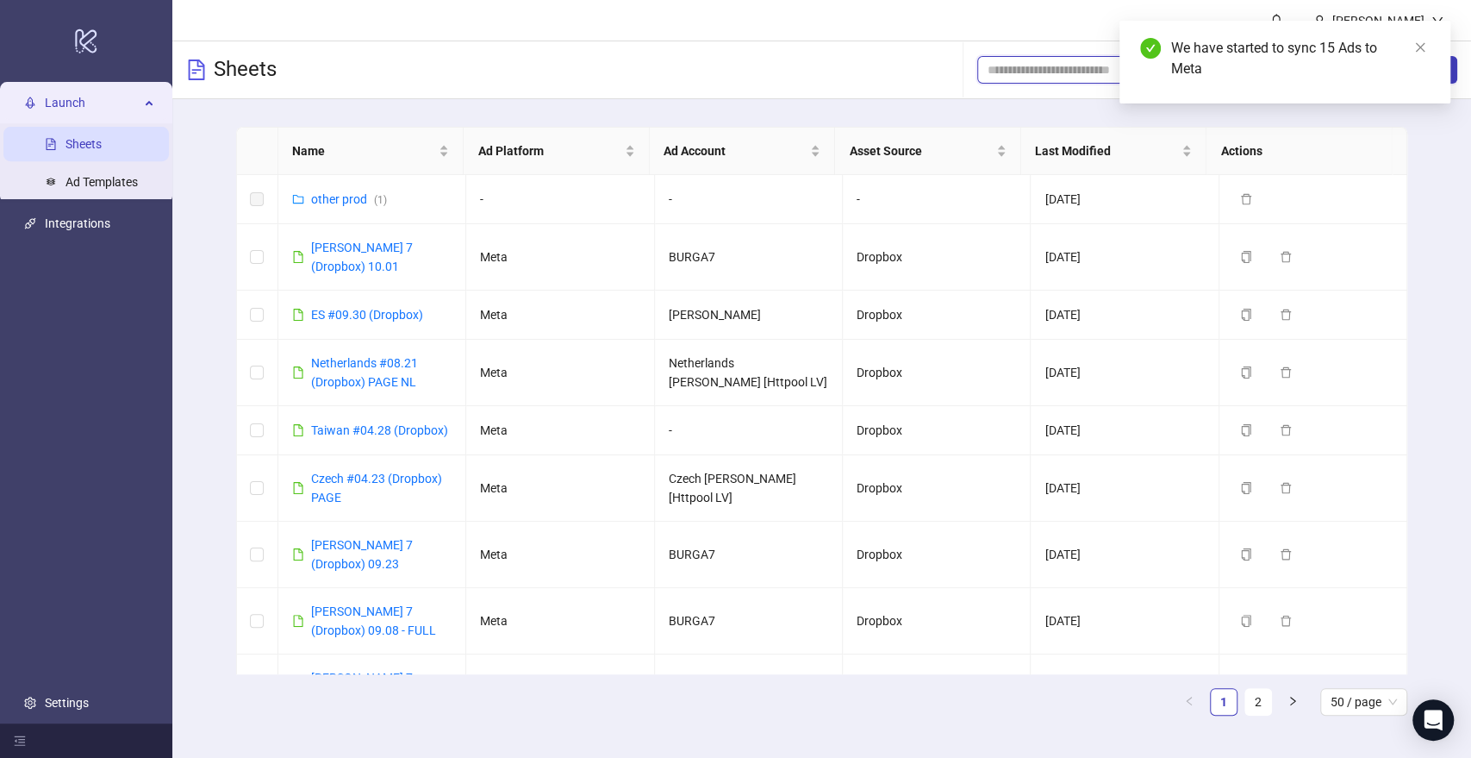
click at [1049, 71] on input "search" at bounding box center [1086, 69] width 197 height 19
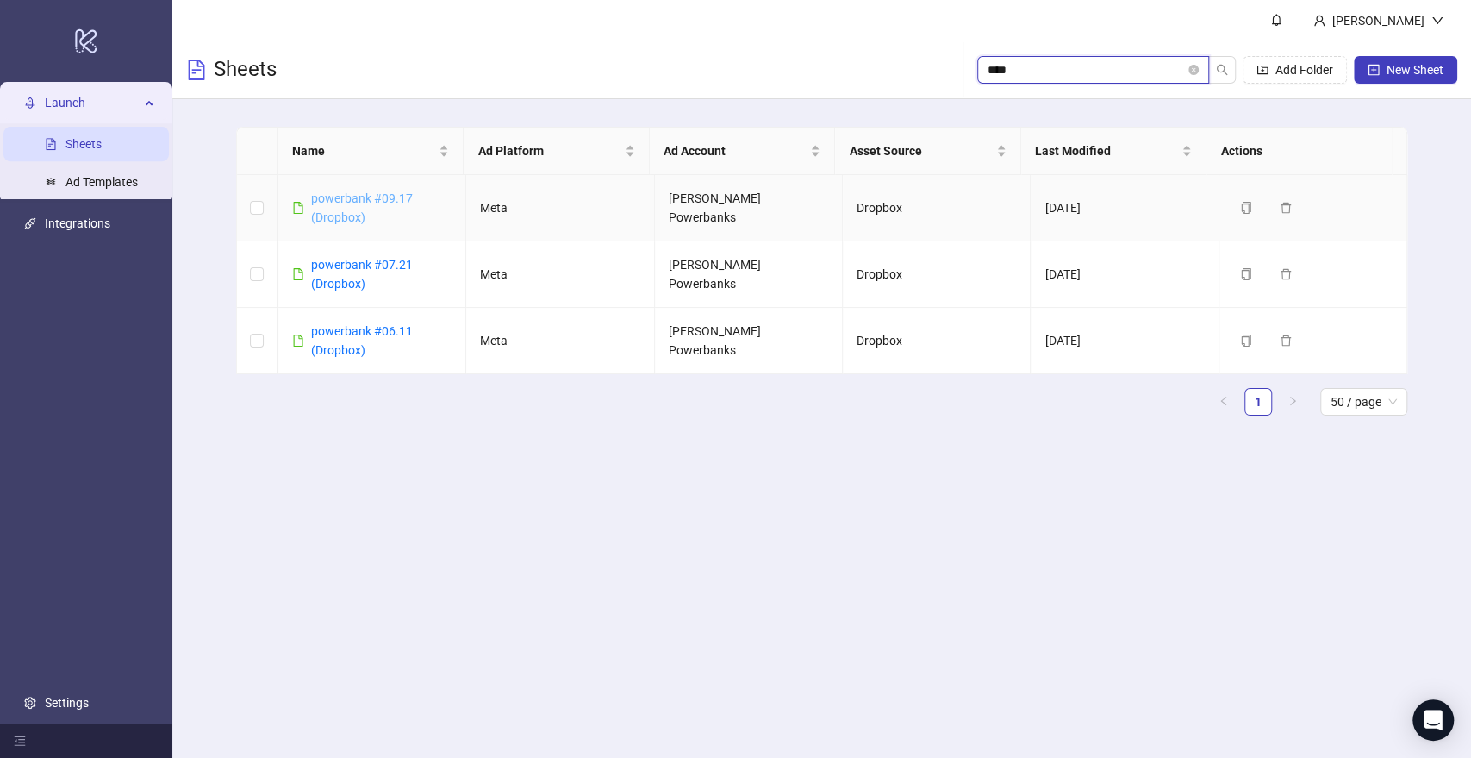
type input "****"
click at [360, 196] on link "powerbank #09.17 (Dropbox)" at bounding box center [362, 207] width 102 height 33
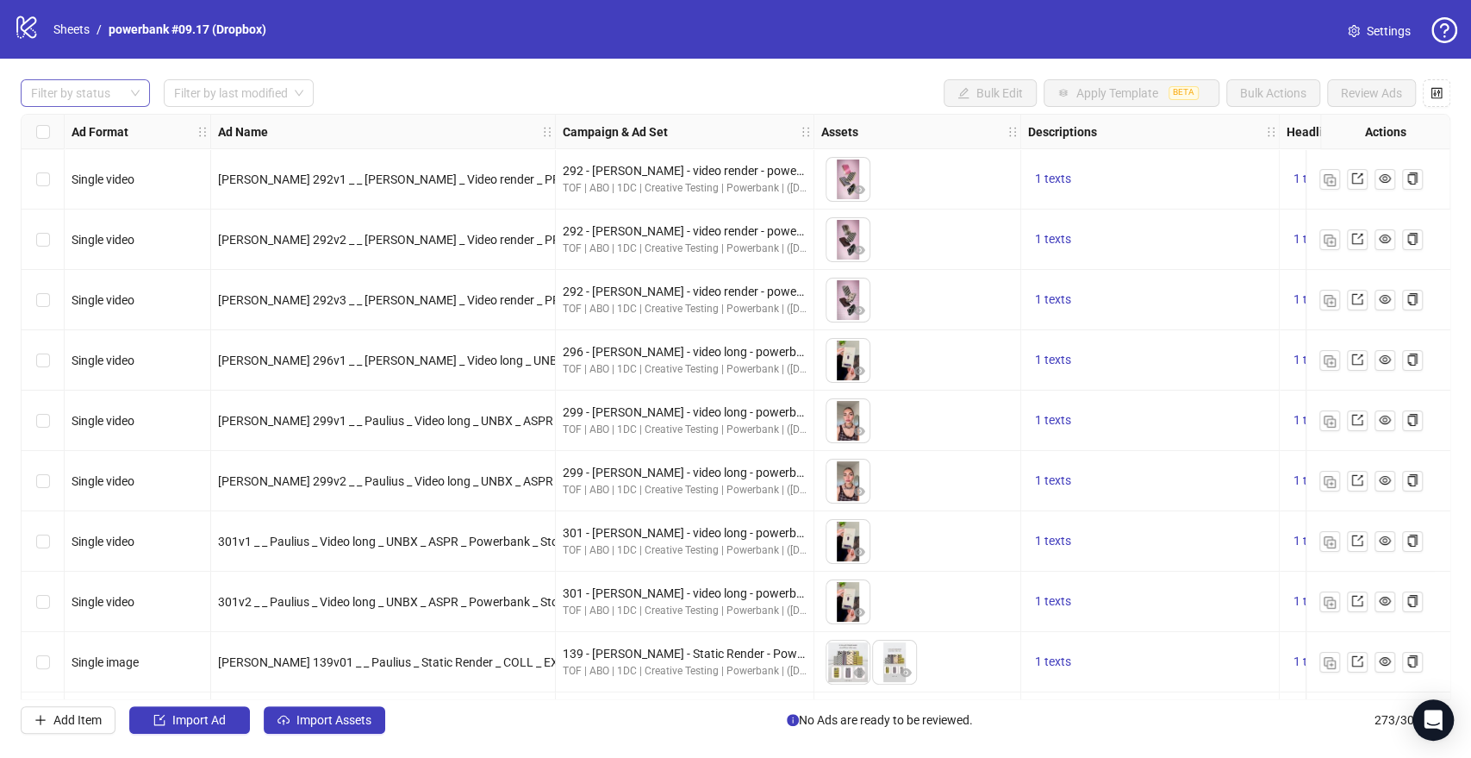
click at [103, 95] on div at bounding box center [76, 93] width 104 height 24
click at [87, 134] on div "Draft" at bounding box center [85, 128] width 102 height 19
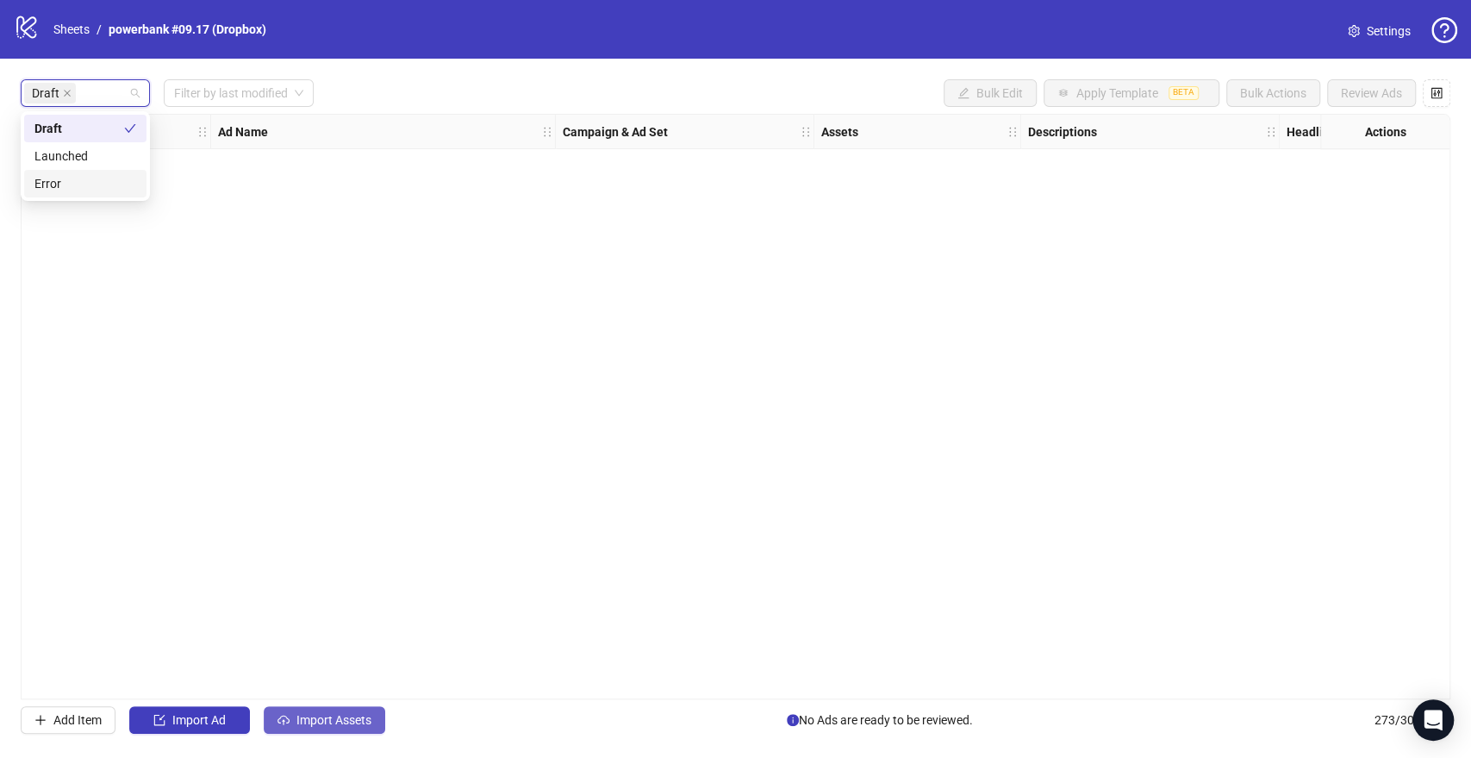
click at [319, 716] on span "Import Assets" at bounding box center [333, 720] width 75 height 14
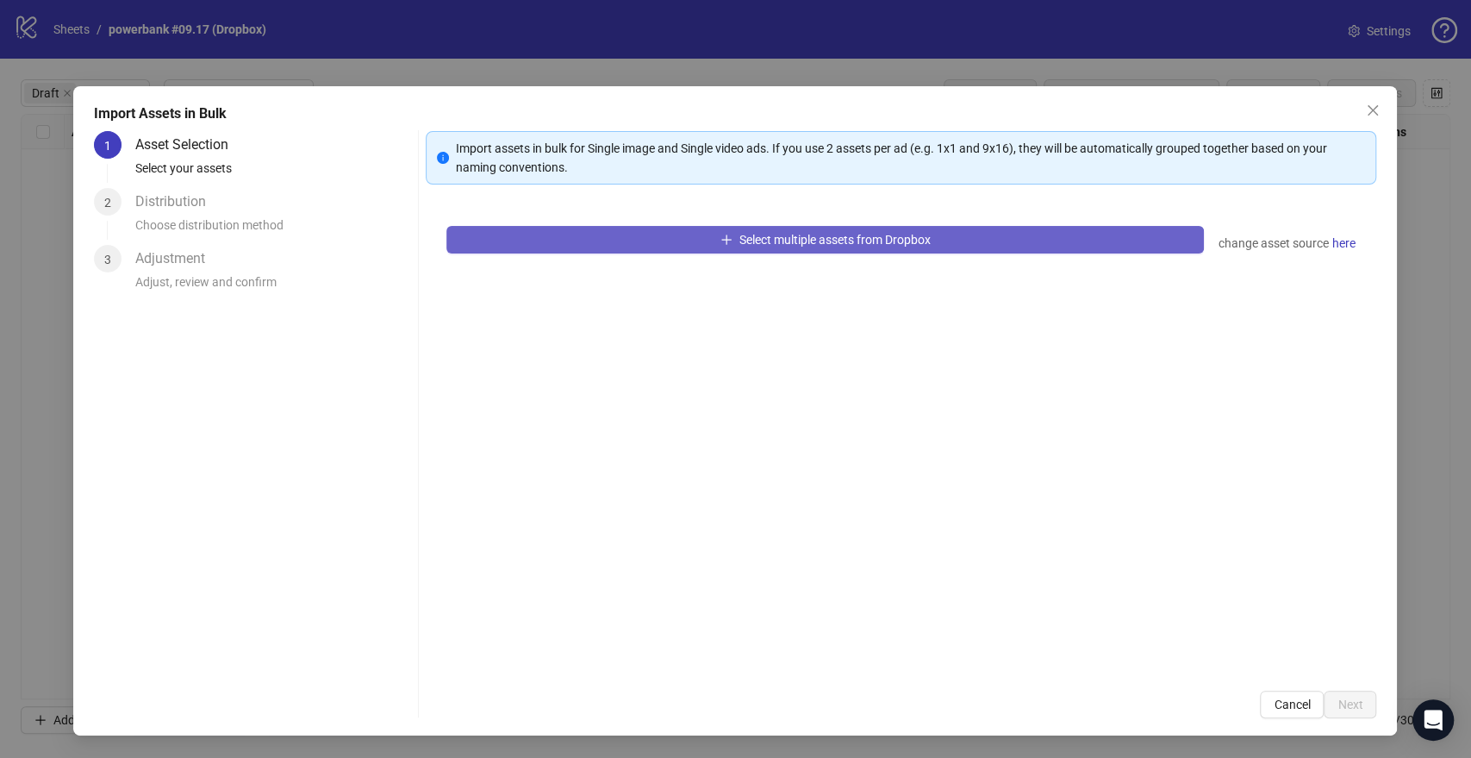
click at [710, 235] on button "Select multiple assets from Dropbox" at bounding box center [825, 240] width 758 height 28
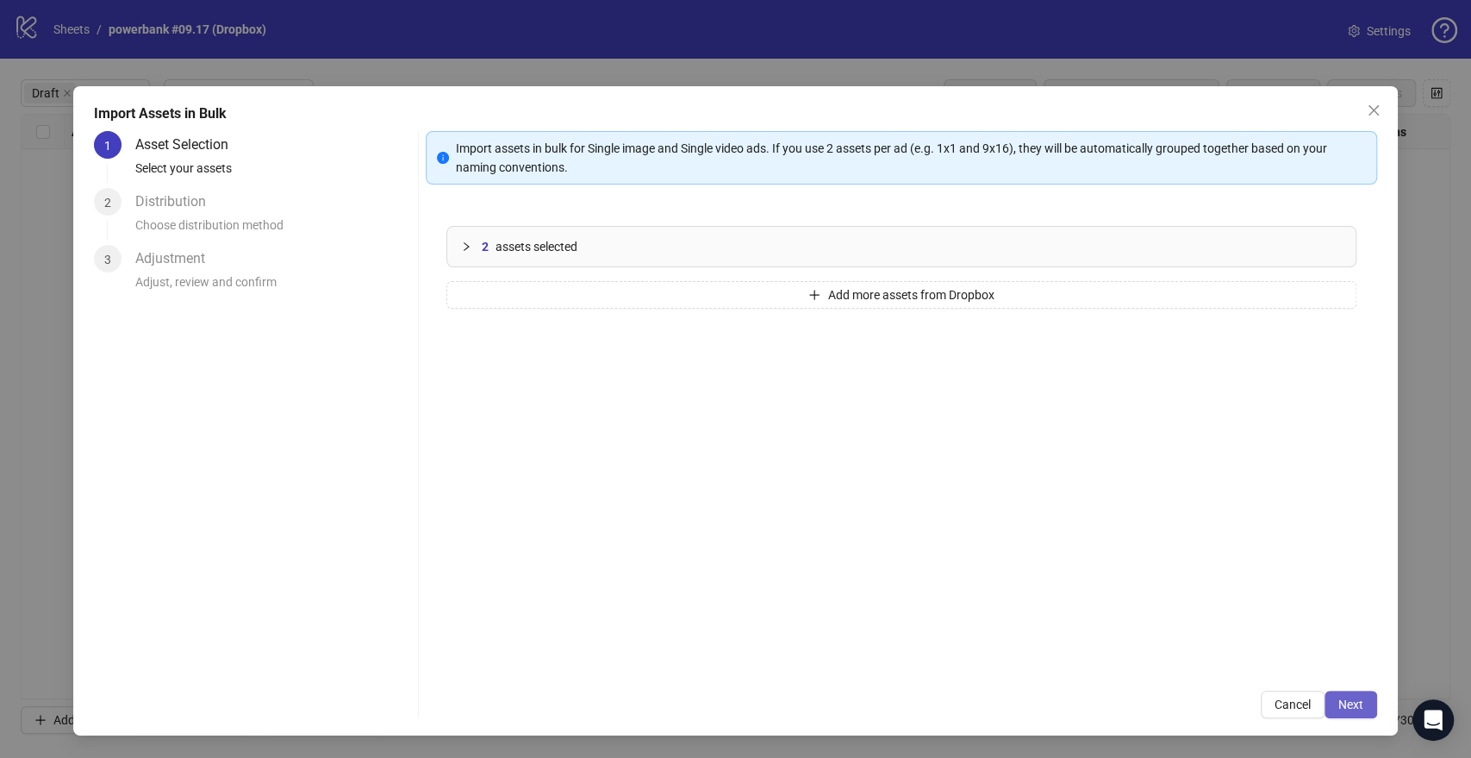
click at [1353, 698] on span "Next" at bounding box center [1350, 704] width 25 height 14
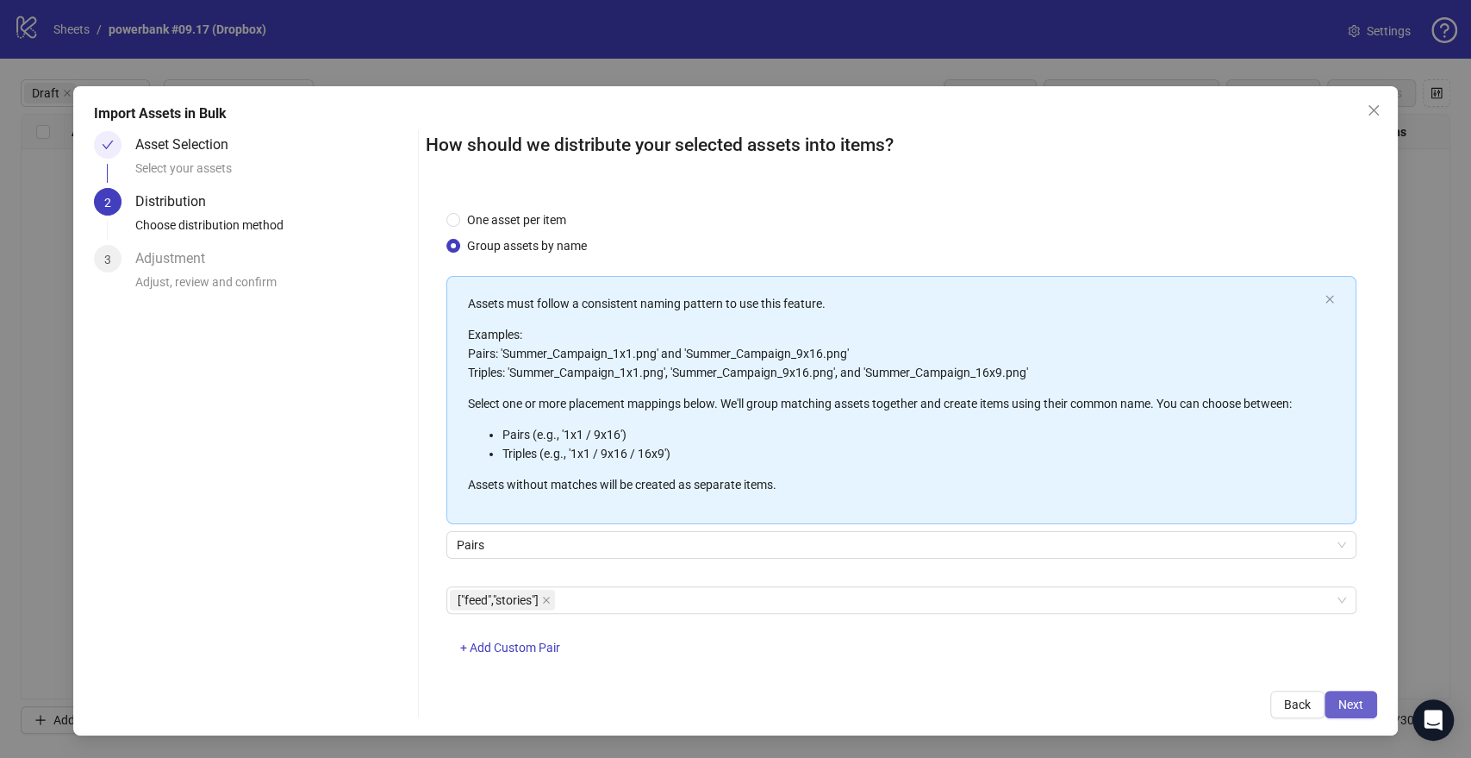
click at [1359, 698] on span "Next" at bounding box center [1350, 704] width 25 height 14
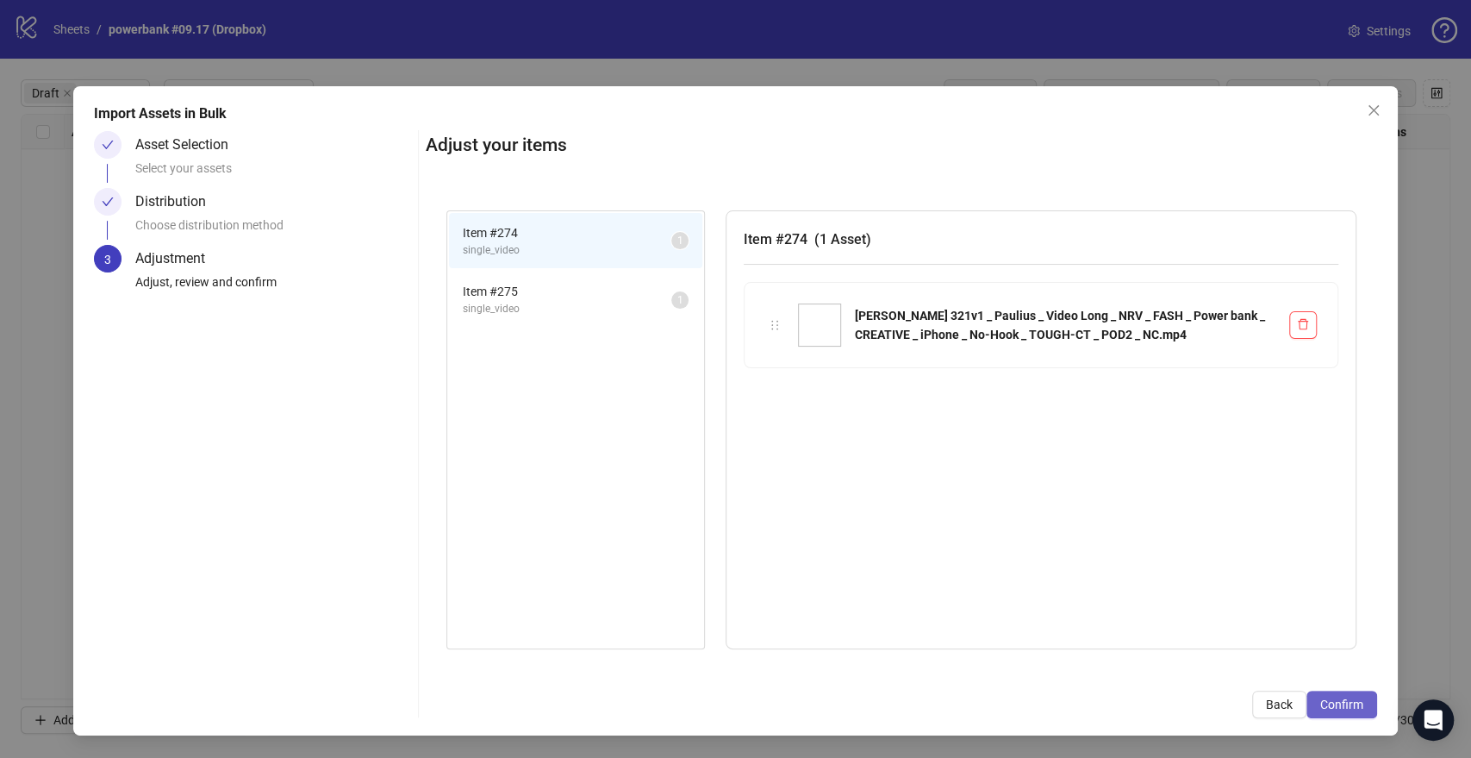
click at [1330, 706] on span "Confirm" at bounding box center [1341, 704] width 43 height 14
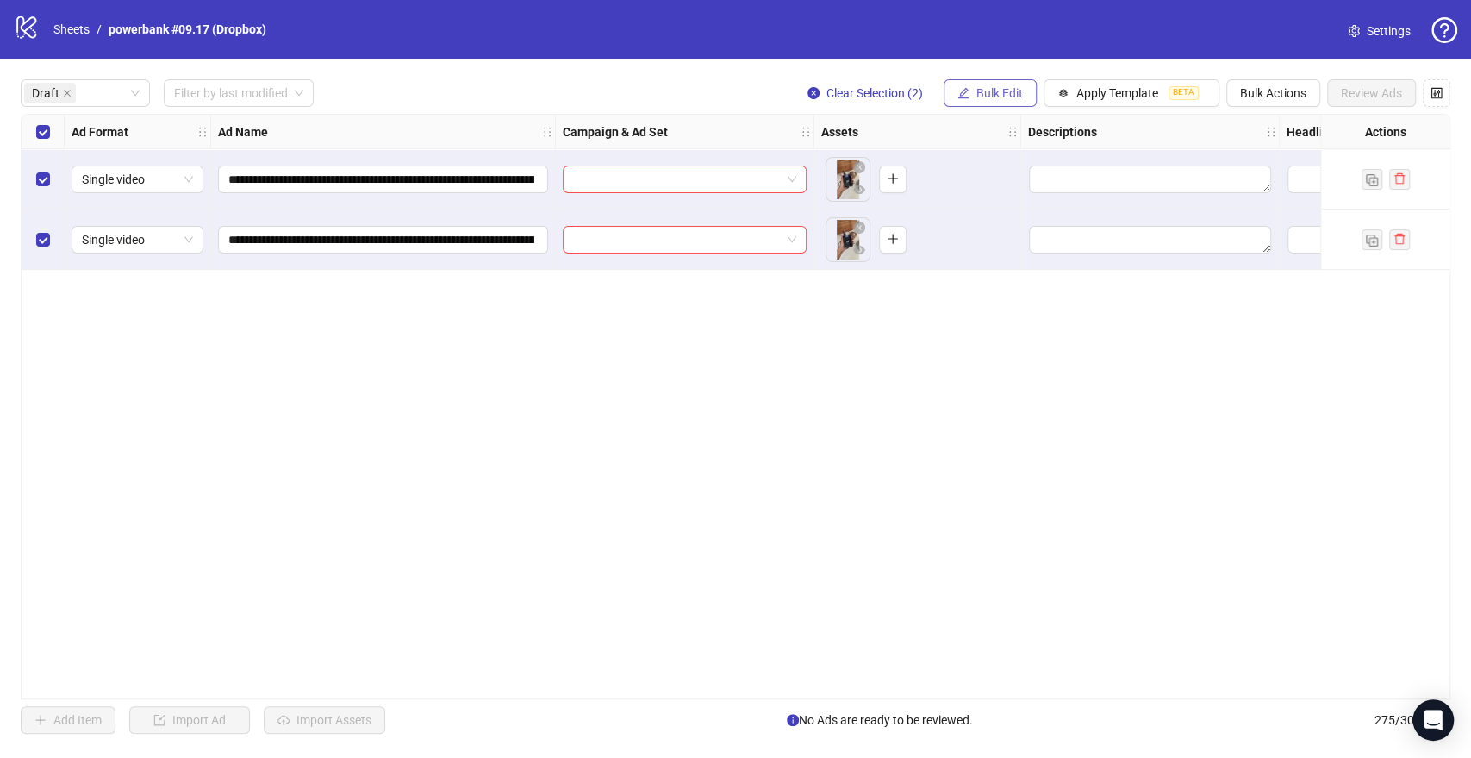
drag, startPoint x: 974, startPoint y: 90, endPoint x: 971, endPoint y: 104, distance: 14.0
click at [976, 90] on span "Bulk Edit" at bounding box center [999, 93] width 47 height 14
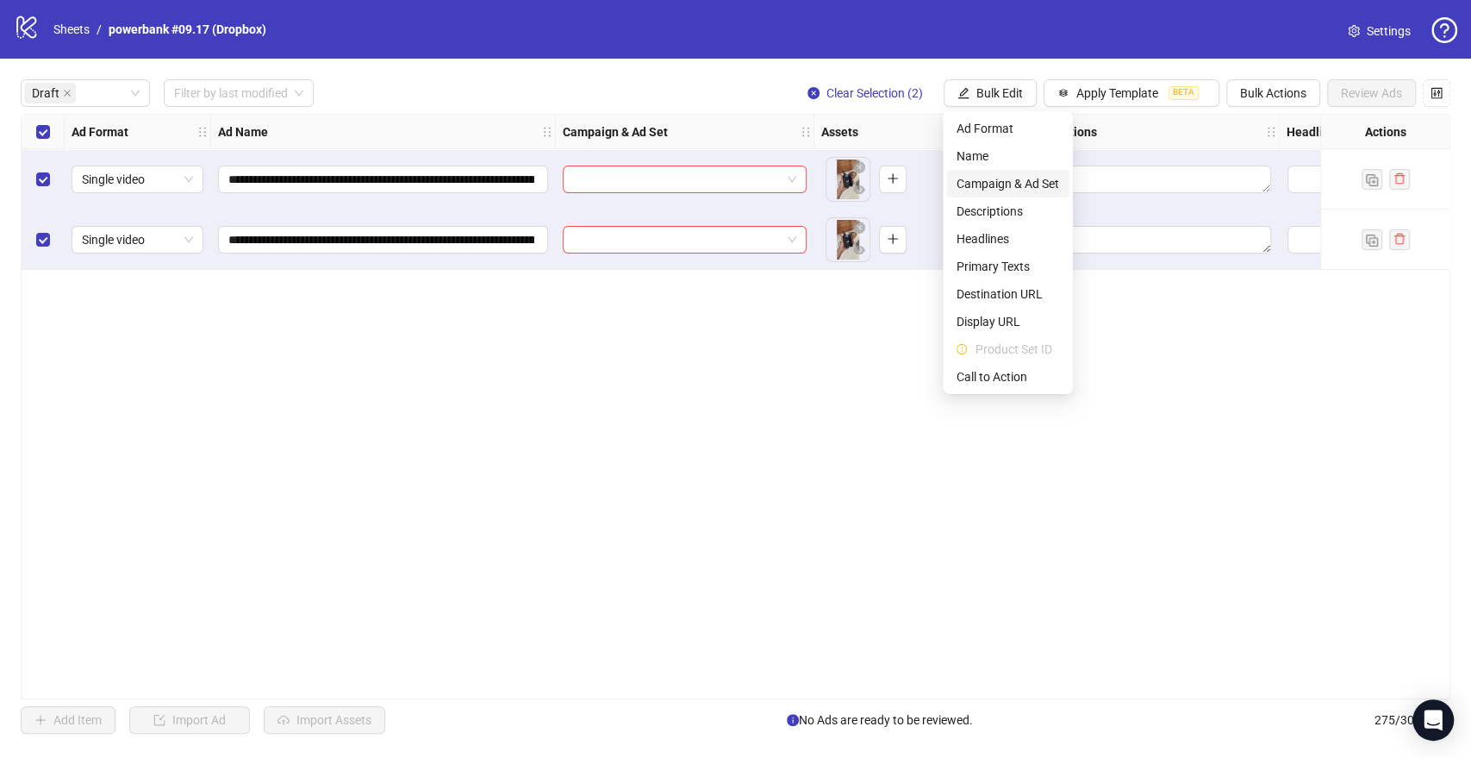
click at [965, 180] on span "Campaign & Ad Set" at bounding box center [1008, 183] width 103 height 19
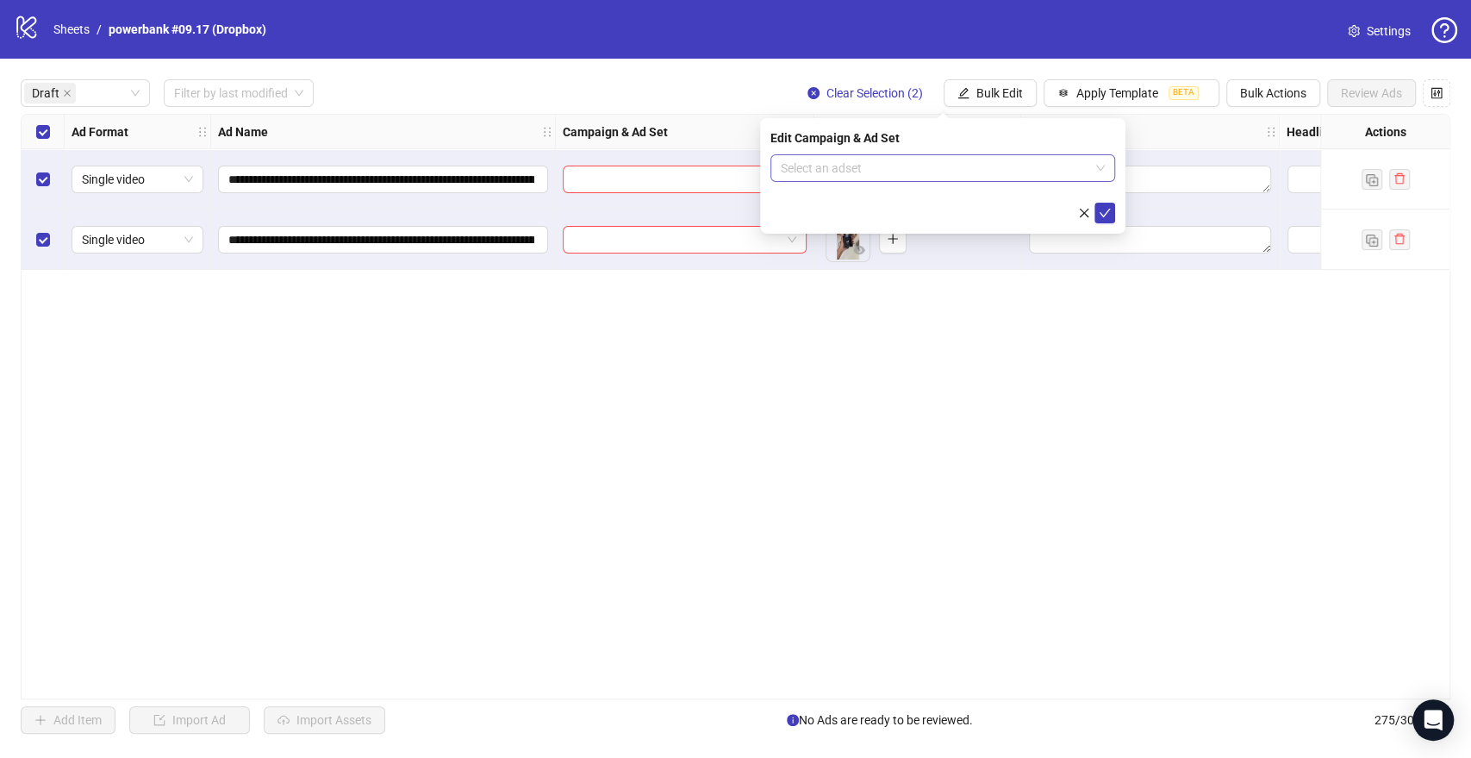
click at [895, 163] on input "search" at bounding box center [935, 168] width 309 height 26
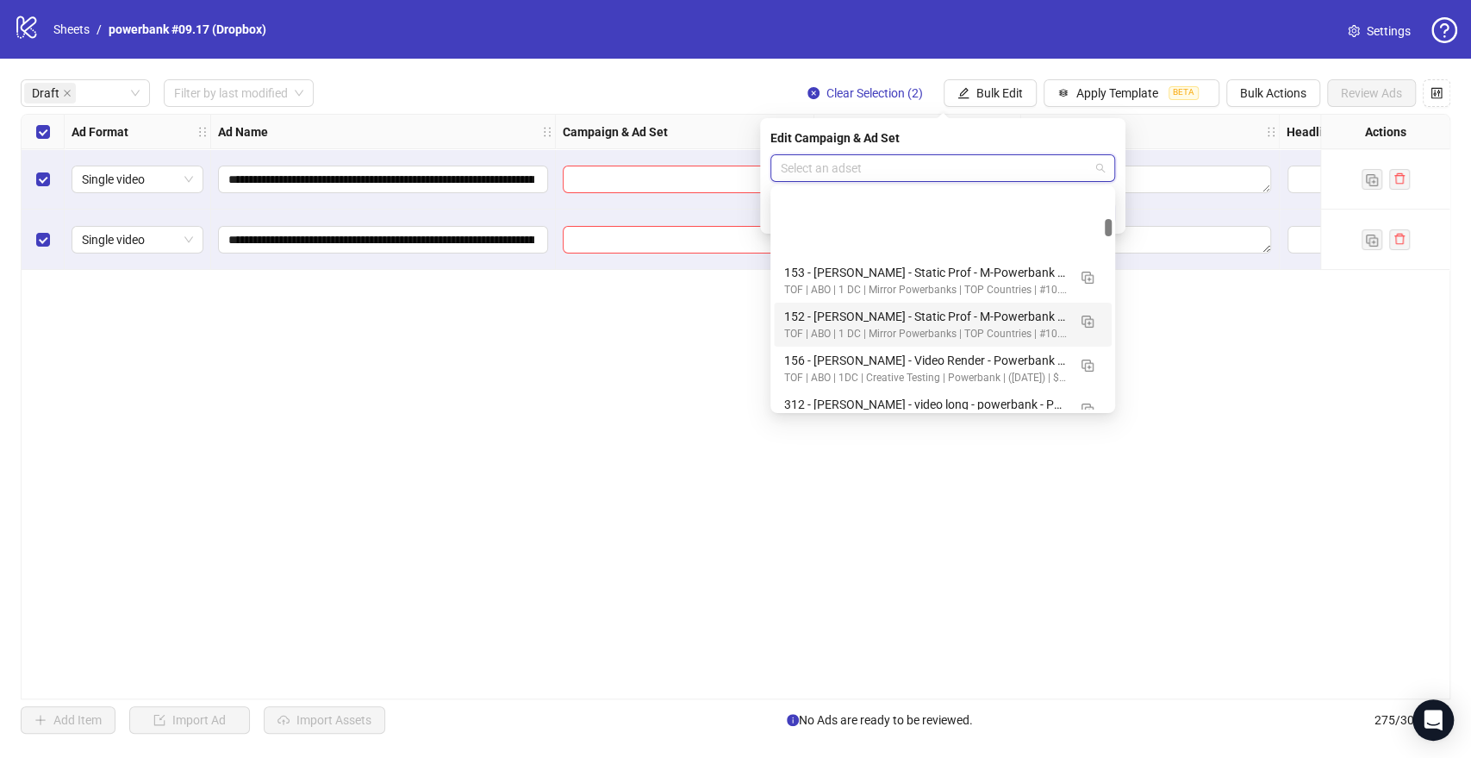
scroll to position [1436, 0]
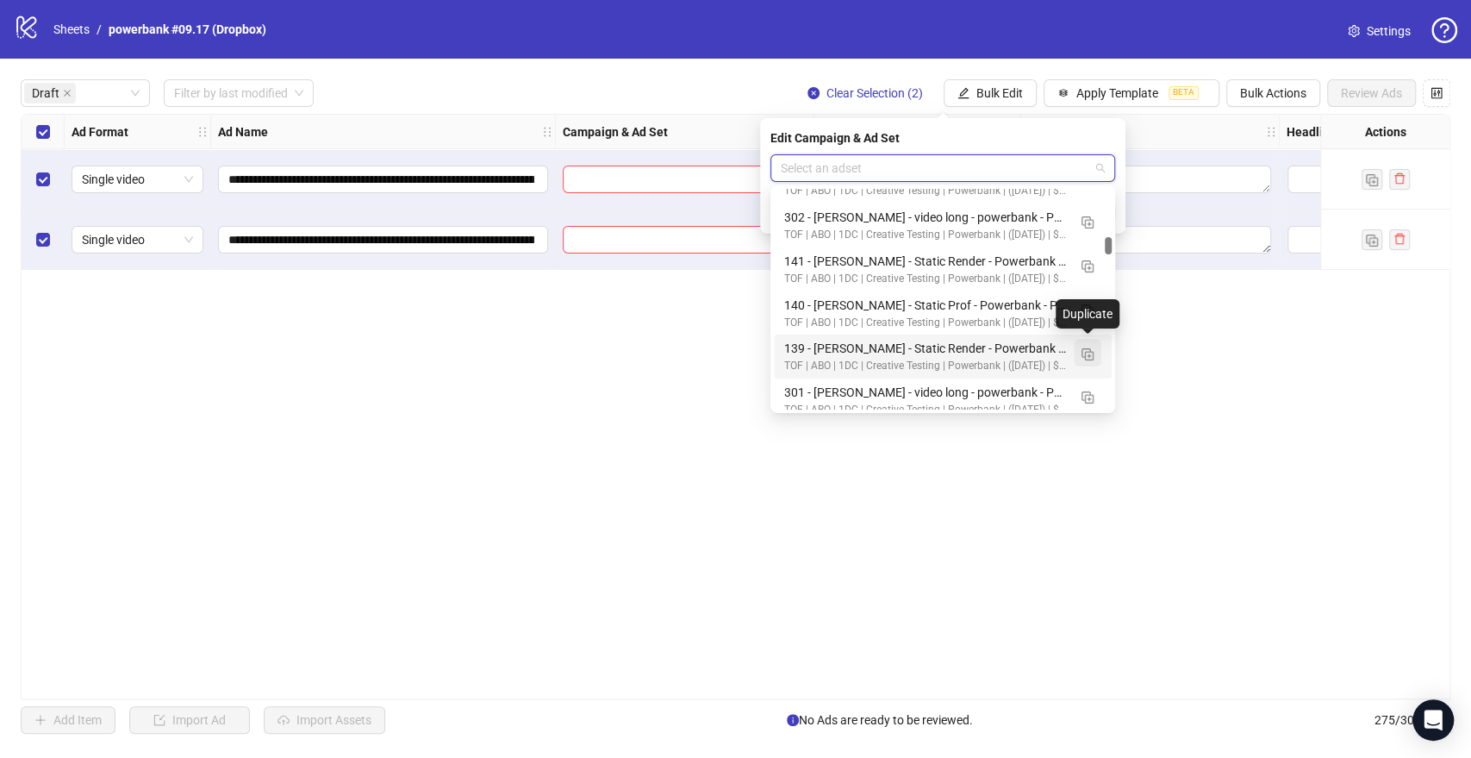
click at [1088, 352] on img "button" at bounding box center [1088, 354] width 12 height 12
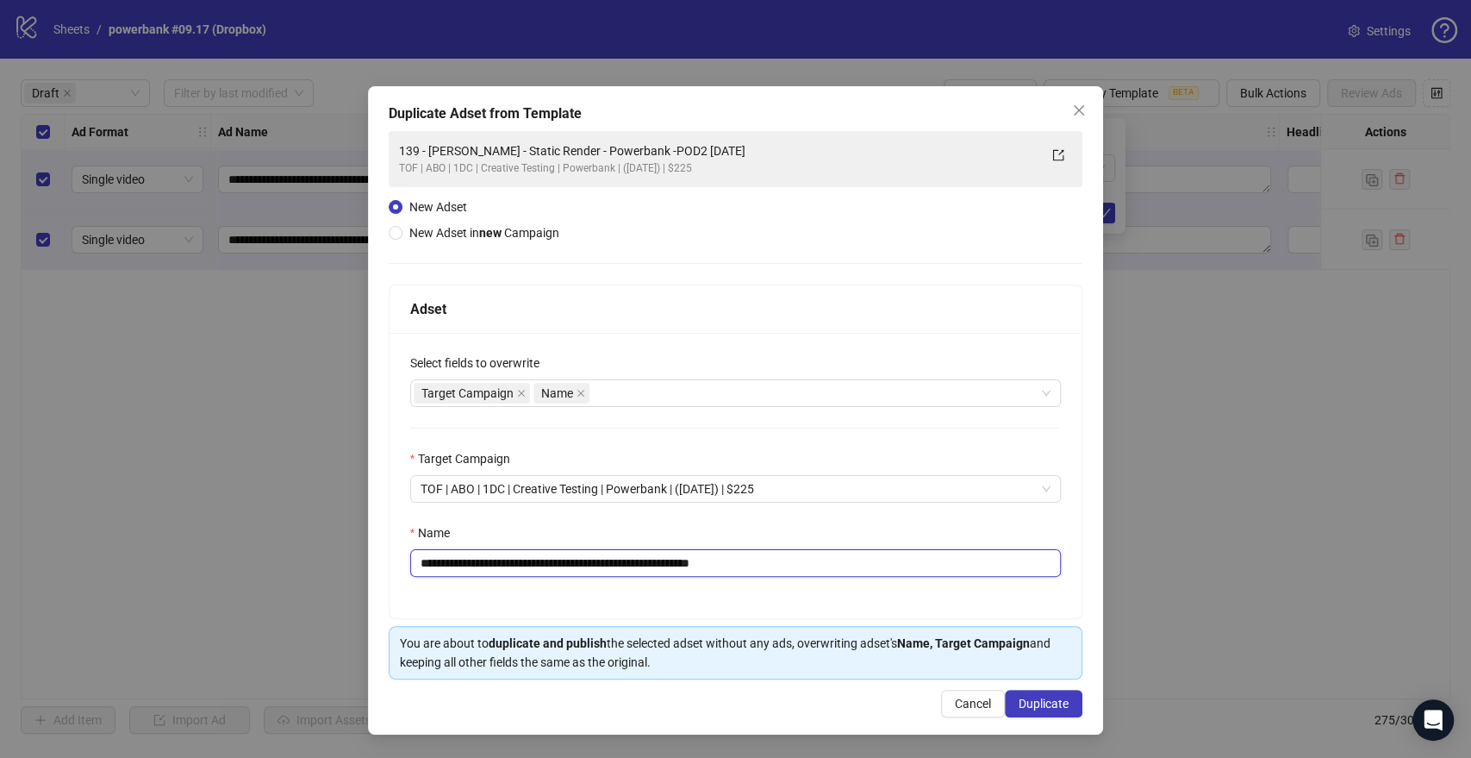
drag, startPoint x: 610, startPoint y: 564, endPoint x: 190, endPoint y: 571, distance: 420.6
click at [190, 571] on div "**********" at bounding box center [735, 379] width 1471 height 758
paste input "**********"
drag, startPoint x: 882, startPoint y: 562, endPoint x: 965, endPoint y: 562, distance: 83.6
click at [965, 562] on input "**********" at bounding box center [736, 563] width 652 height 28
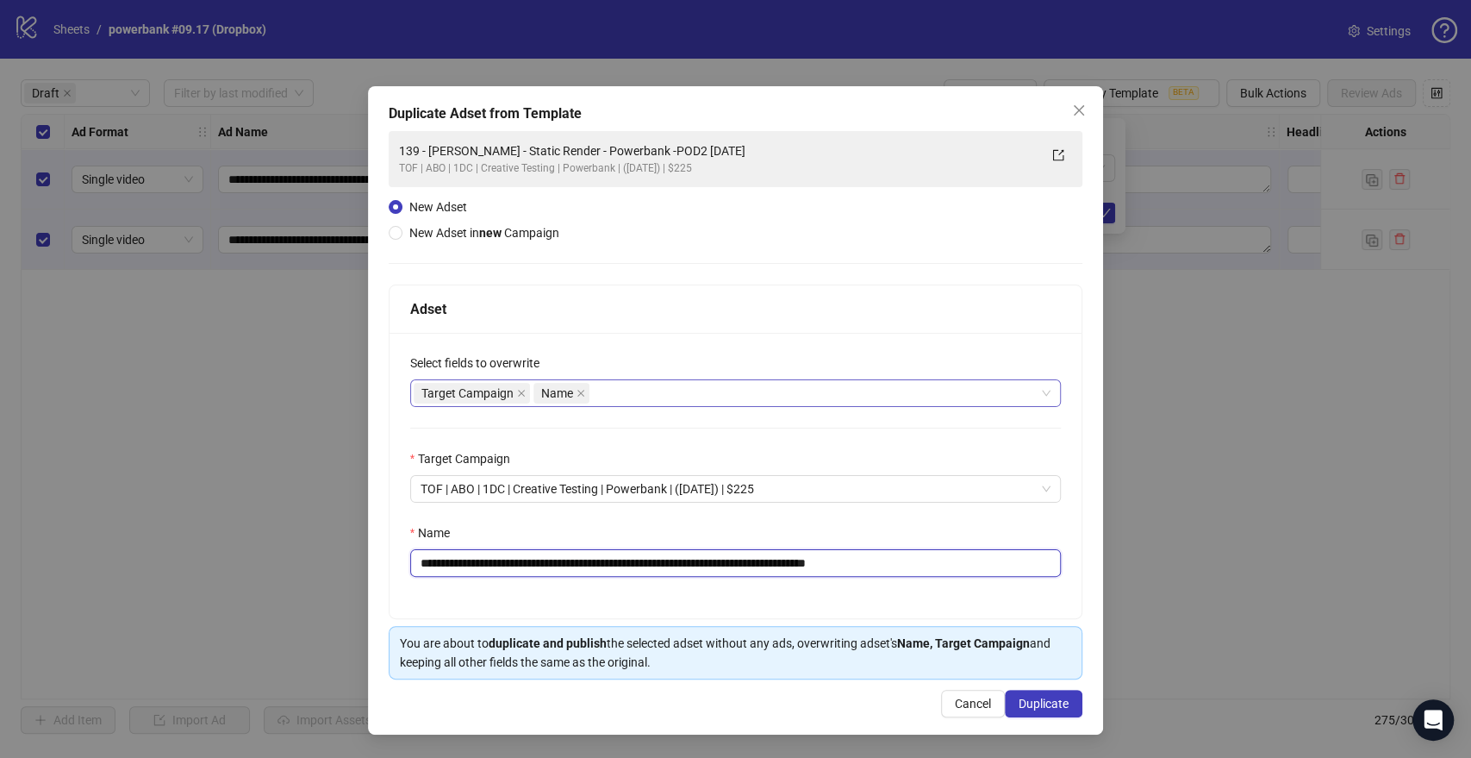
click at [672, 403] on div "Target Campaign Name" at bounding box center [727, 393] width 627 height 24
type input "**********"
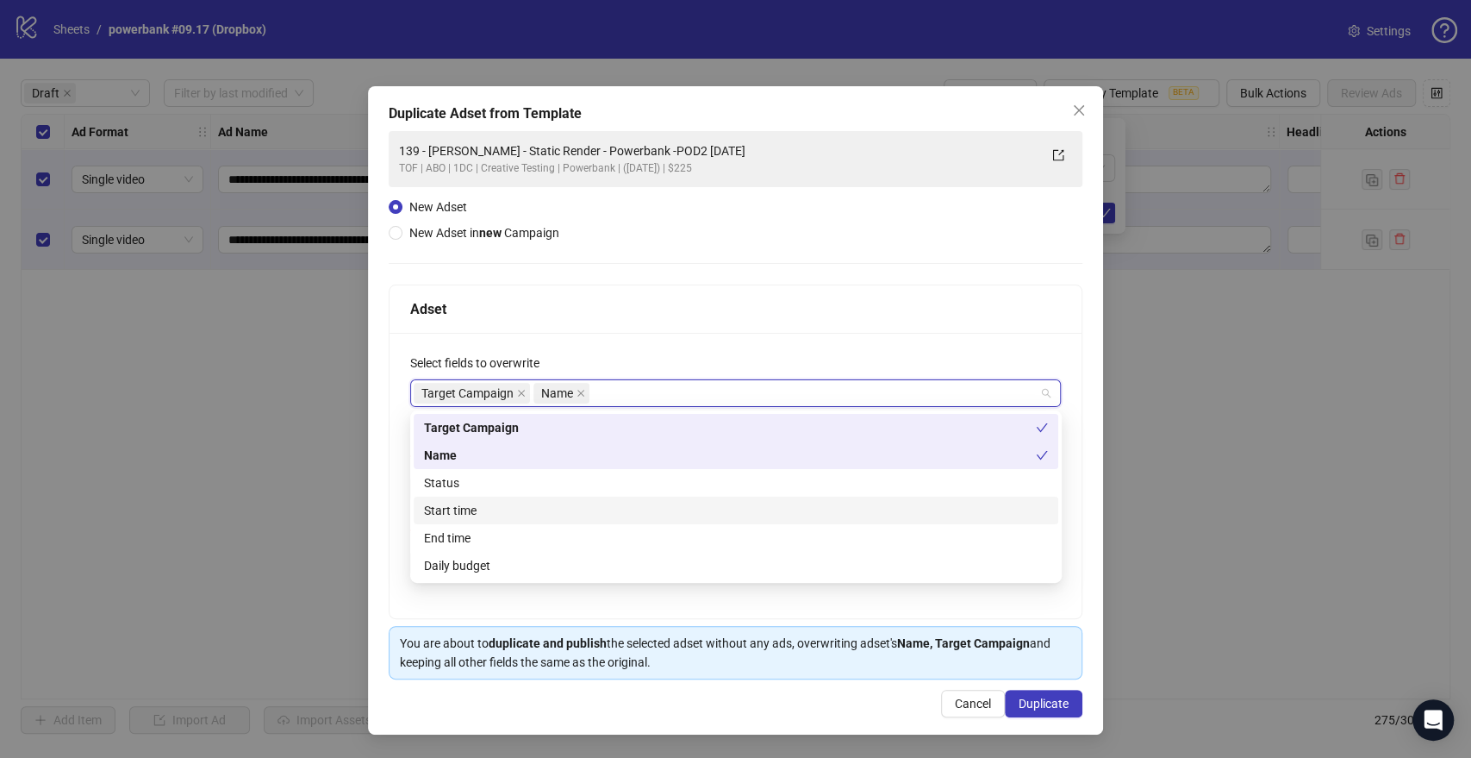
click at [509, 517] on div "Start time" at bounding box center [736, 510] width 624 height 19
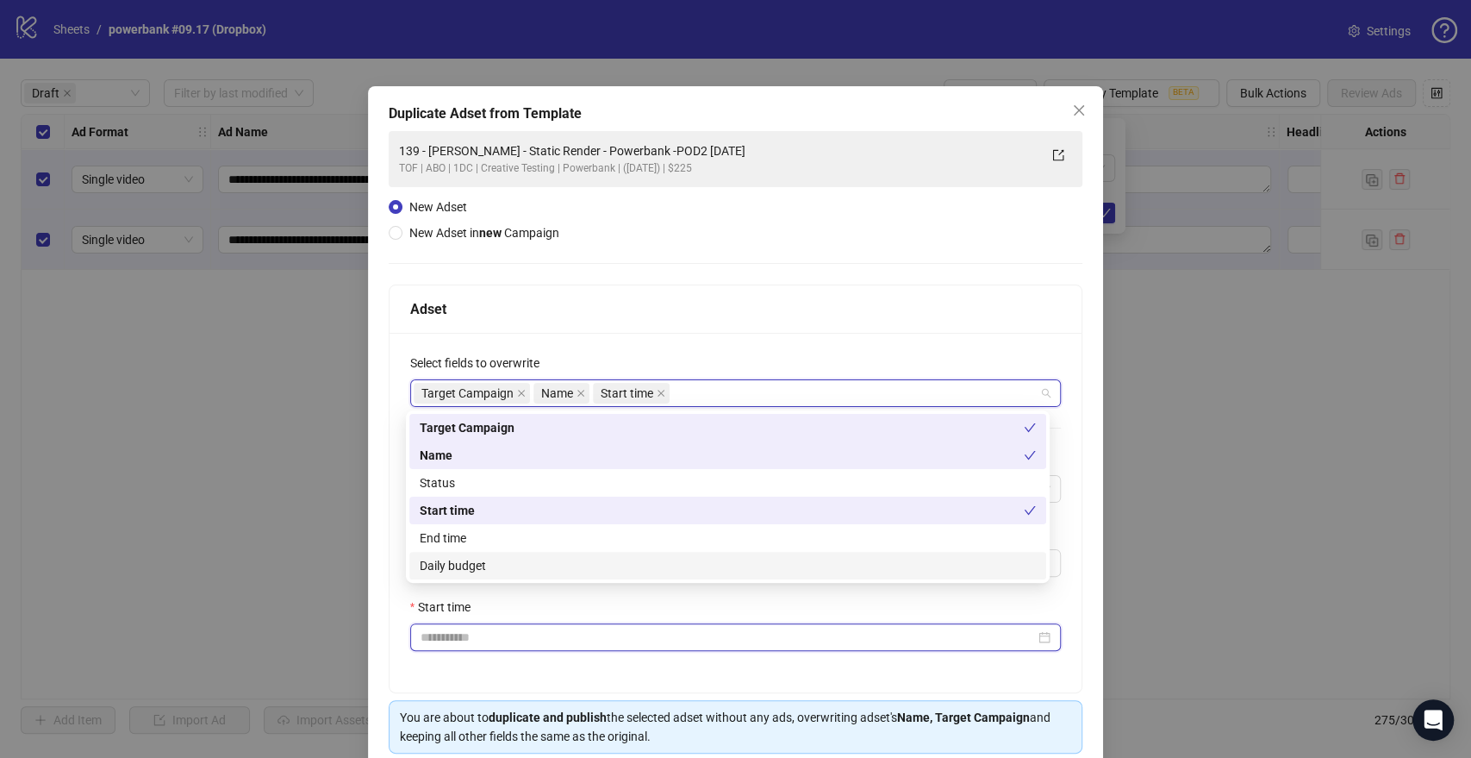
click at [446, 639] on input "Start time" at bounding box center [728, 636] width 615 height 19
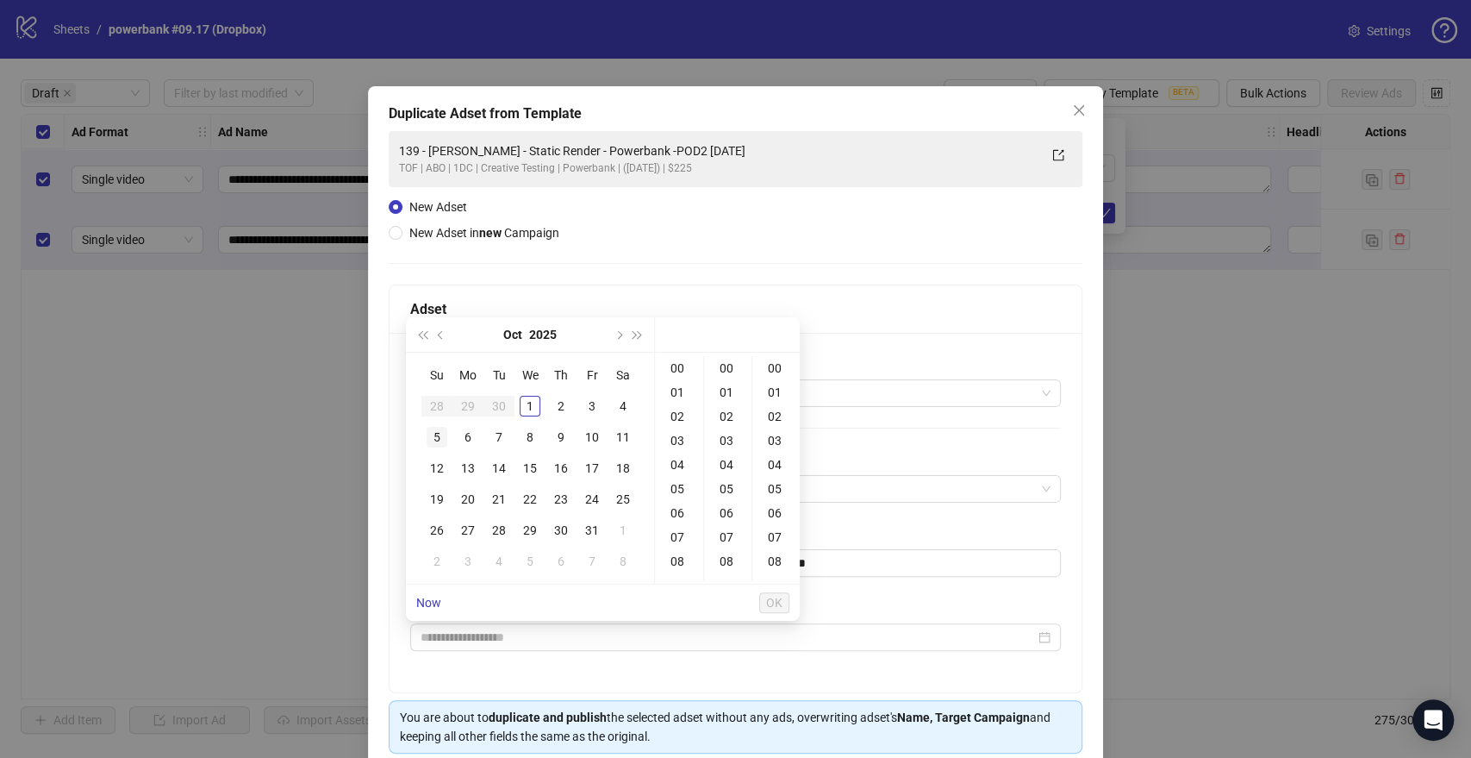
click at [434, 431] on div "5" at bounding box center [437, 437] width 21 height 21
click at [684, 486] on div "09" at bounding box center [678, 489] width 41 height 24
type input "**********"
click at [772, 603] on span "OK" at bounding box center [774, 603] width 16 height 14
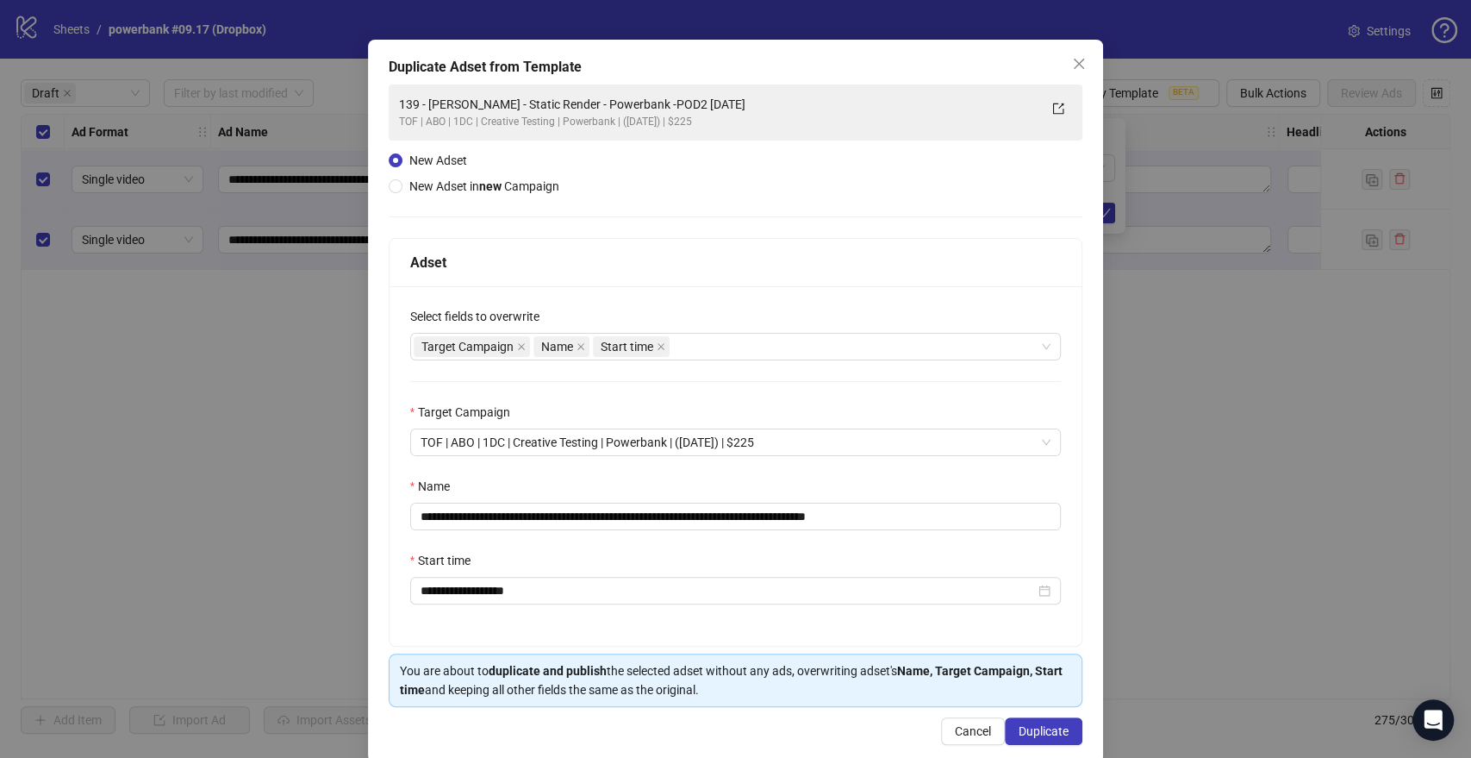
scroll to position [72, 0]
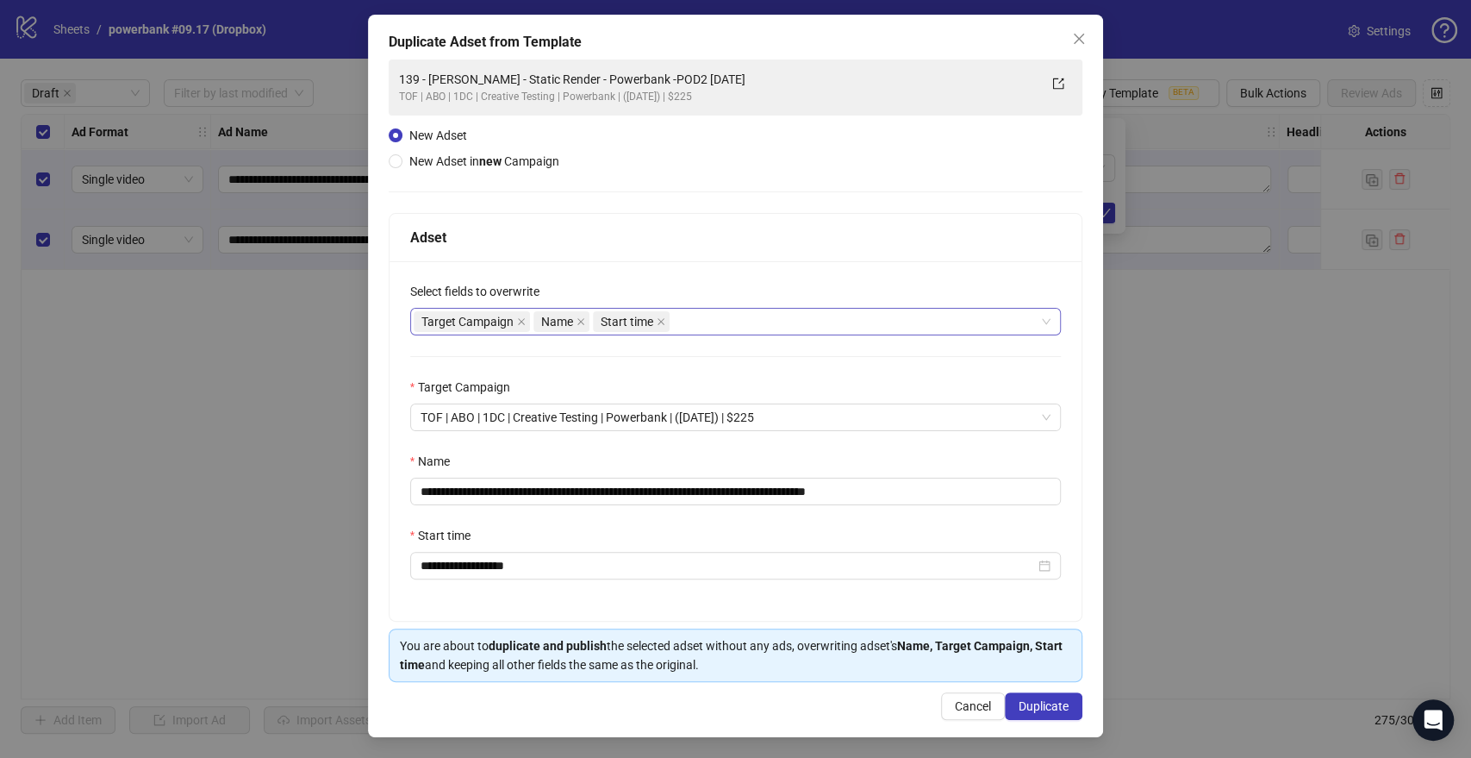
click at [691, 321] on div "Target Campaign Name Start time" at bounding box center [727, 321] width 627 height 24
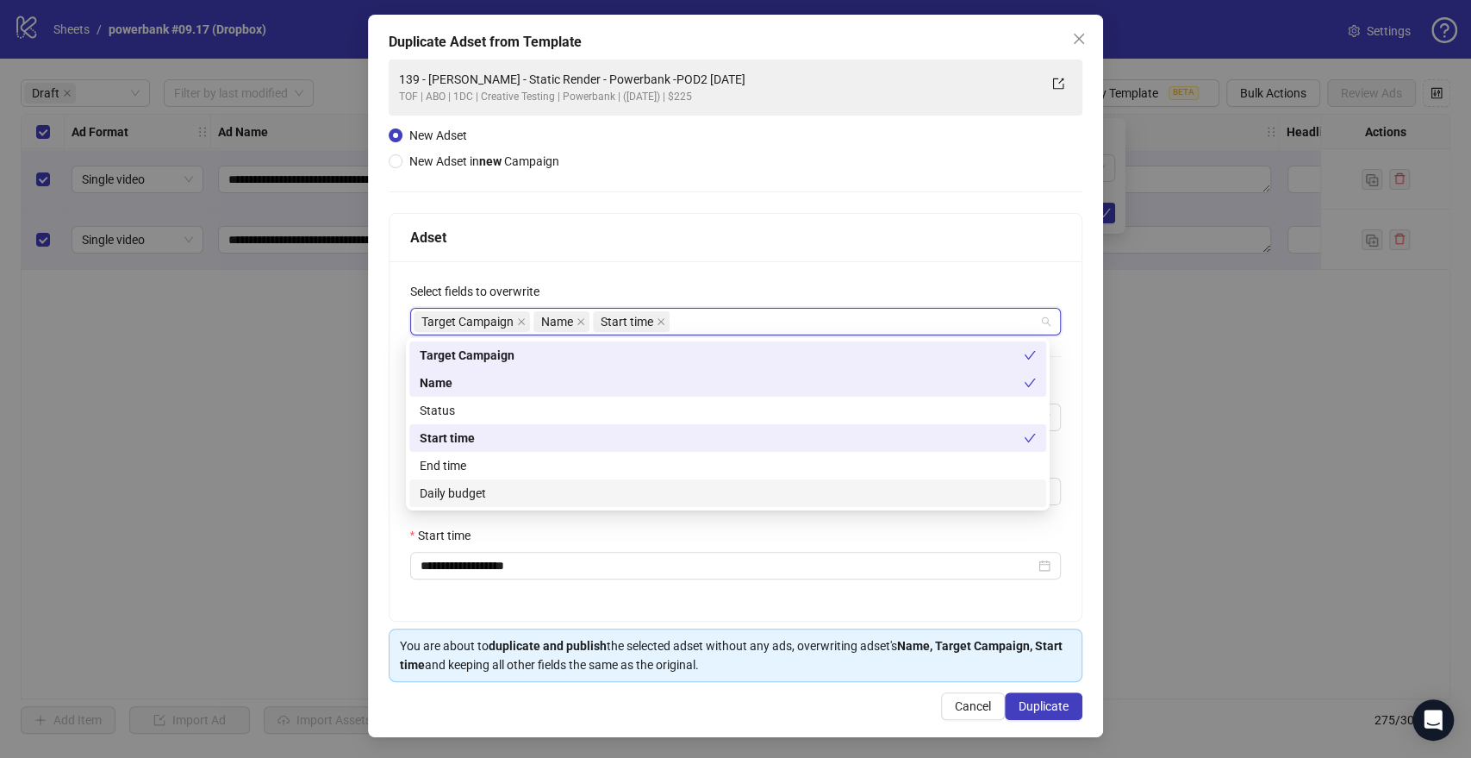
click at [459, 488] on div "Daily budget" at bounding box center [728, 492] width 616 height 19
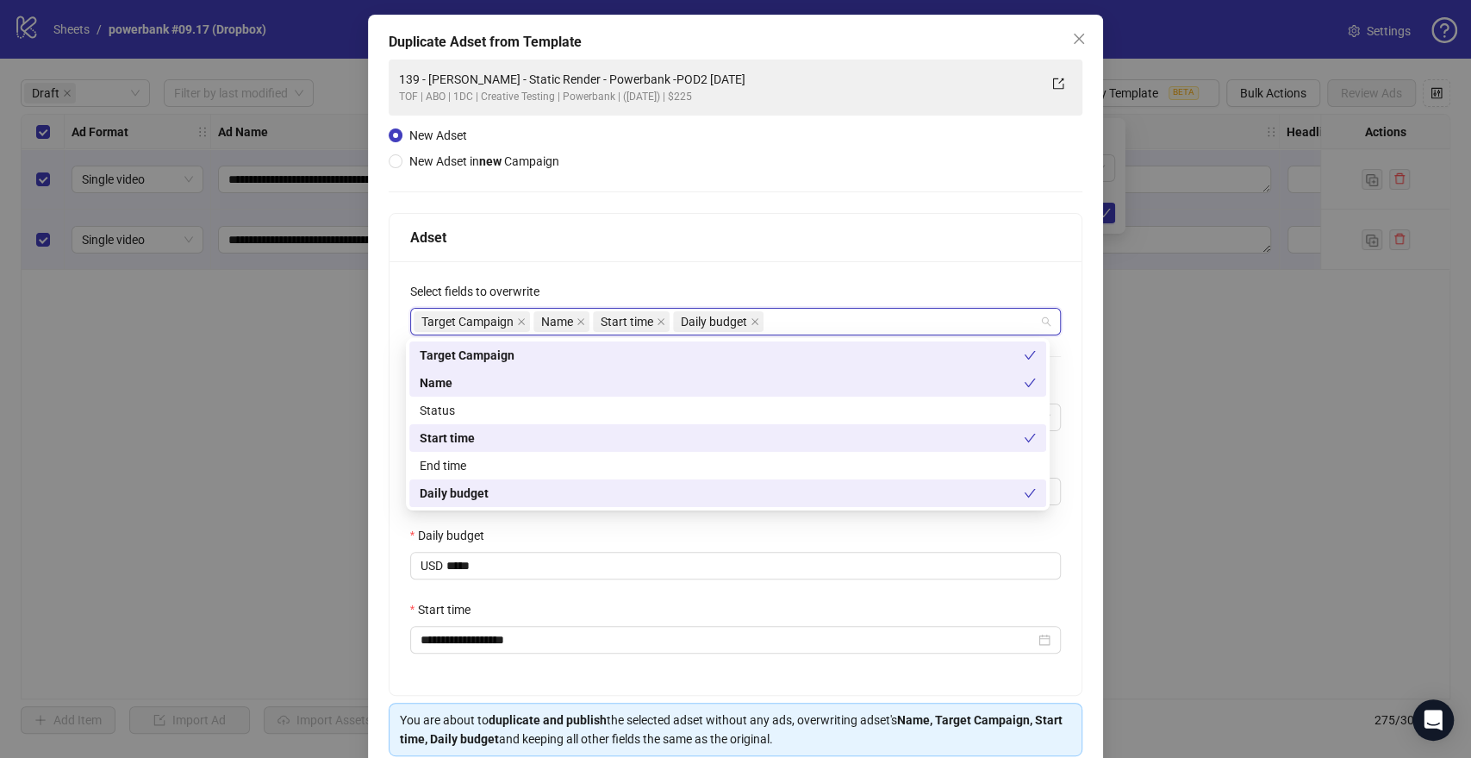
click at [439, 591] on div "**********" at bounding box center [736, 477] width 693 height 433
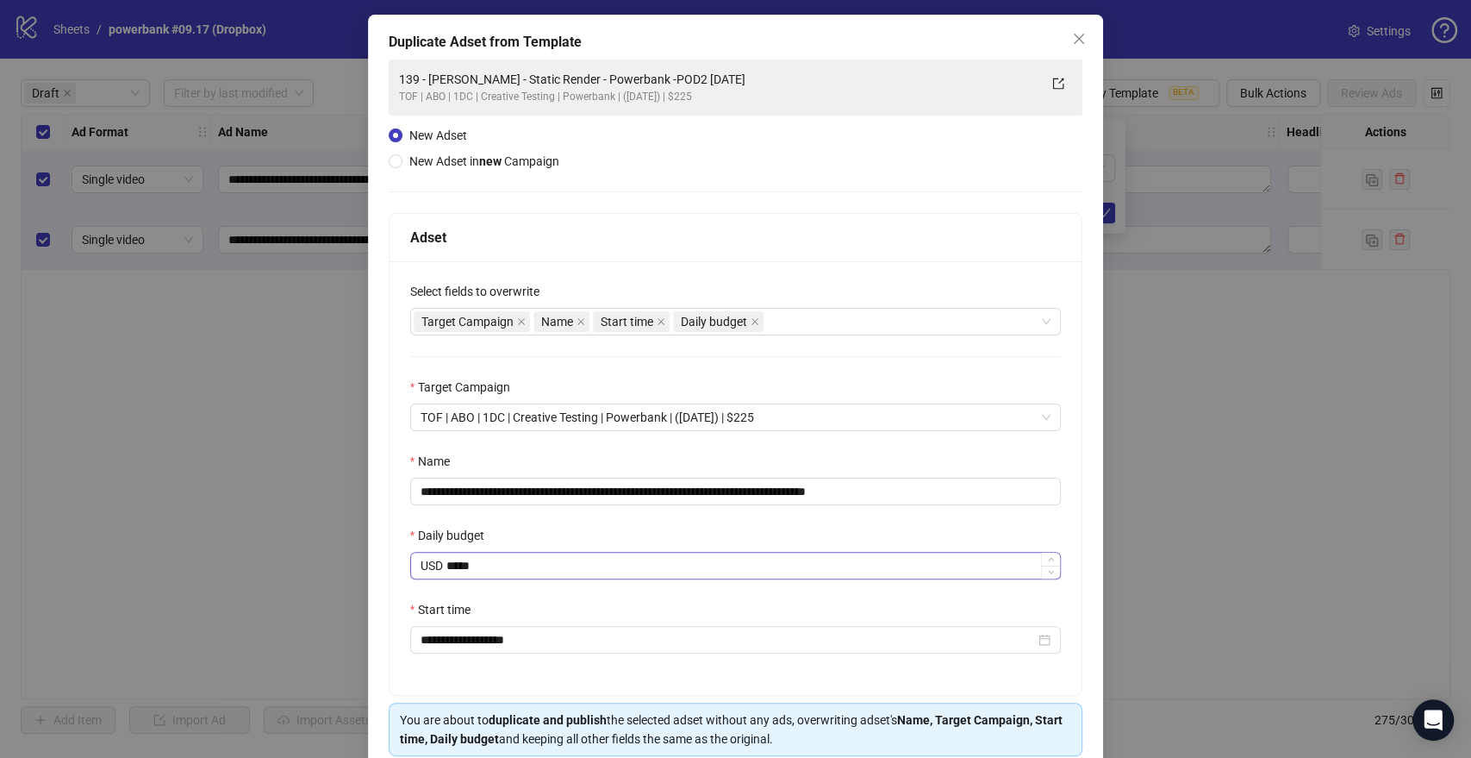
scroll to position [146, 0]
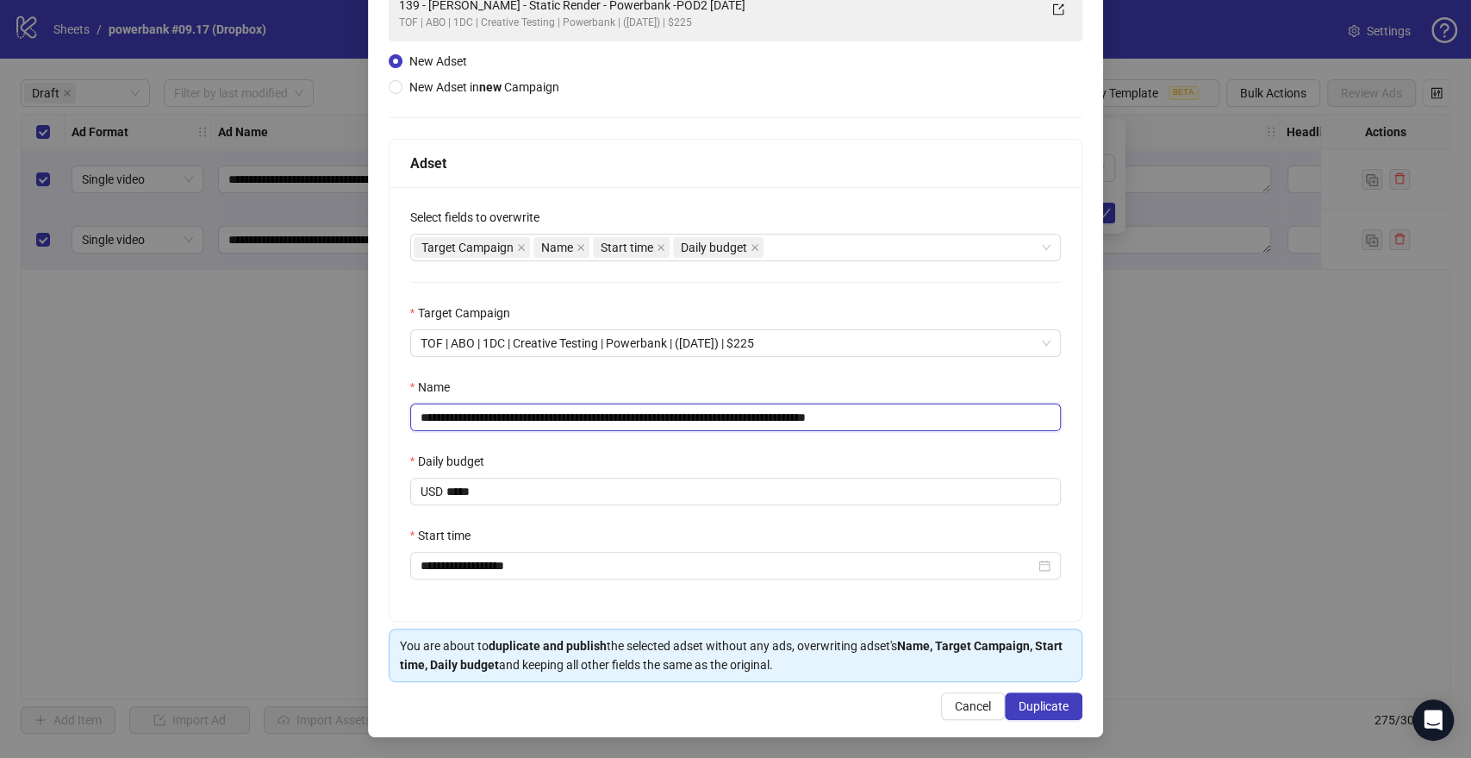
click at [837, 416] on input "**********" at bounding box center [736, 417] width 652 height 28
click at [845, 419] on input "**********" at bounding box center [736, 417] width 652 height 28
paste input "**"
click at [416, 415] on input "**********" at bounding box center [736, 417] width 652 height 28
paste input "**"
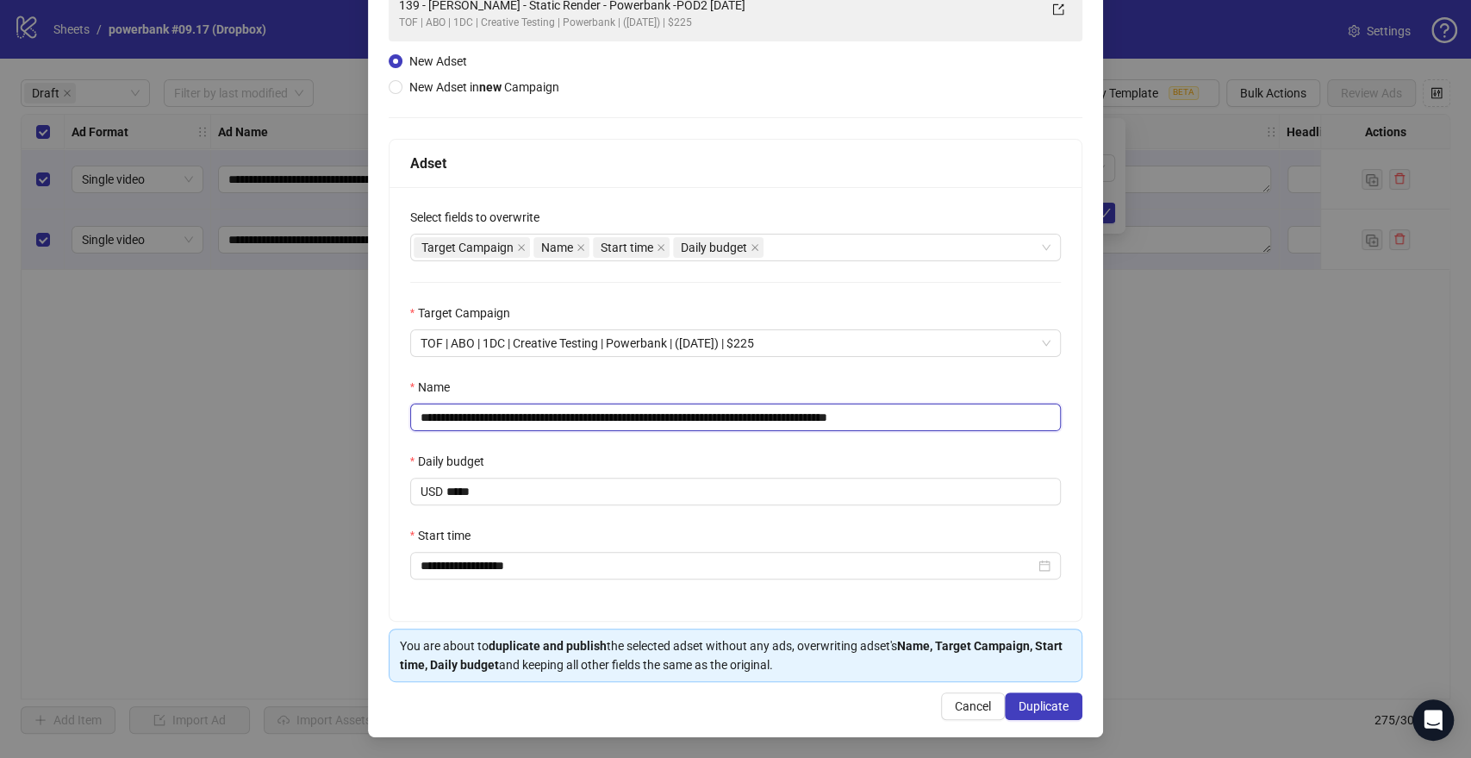
click at [883, 416] on input "**********" at bounding box center [736, 417] width 652 height 28
type input "**********"
click at [1027, 702] on span "Duplicate" at bounding box center [1044, 706] width 50 height 14
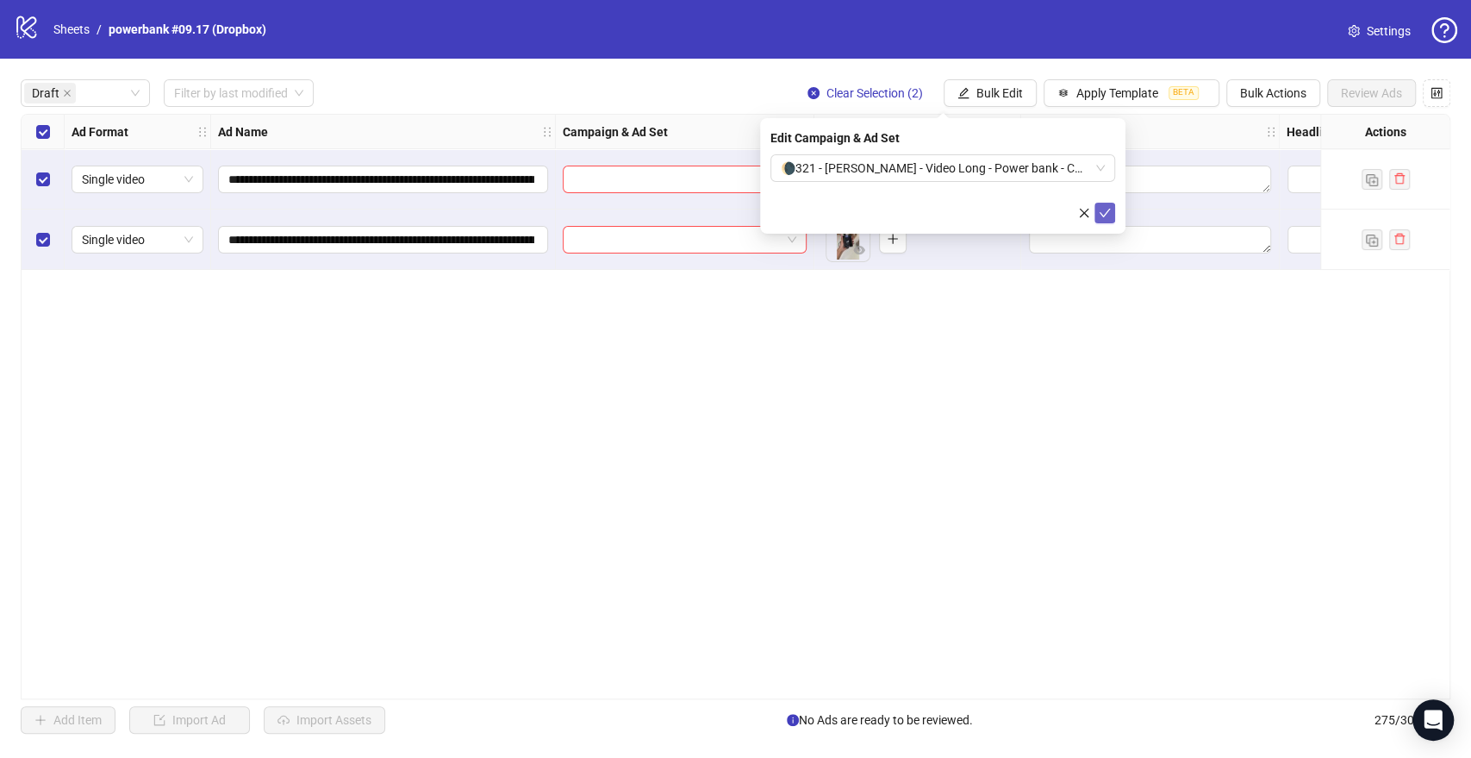
click at [1107, 208] on icon "check" at bounding box center [1105, 213] width 12 height 12
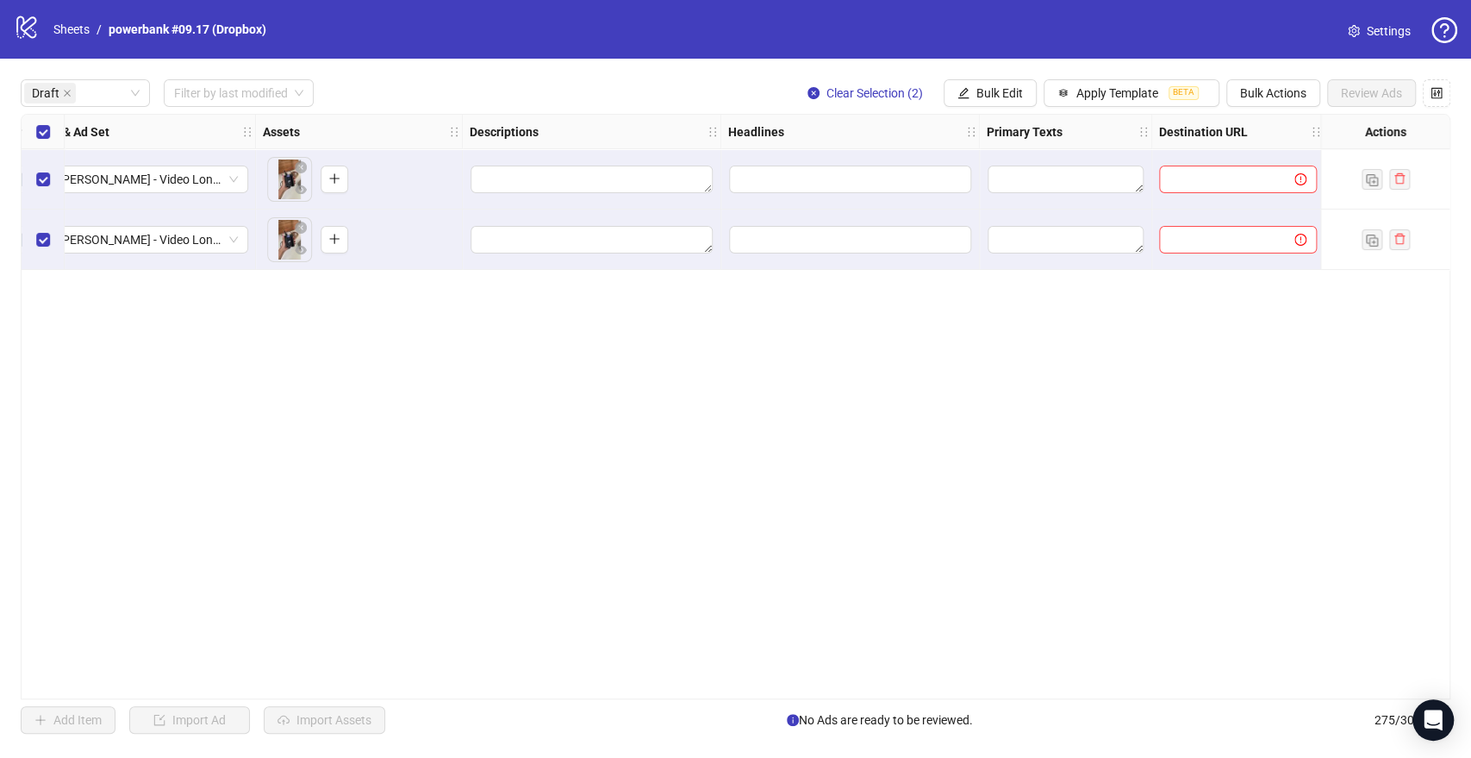
scroll to position [0, 670]
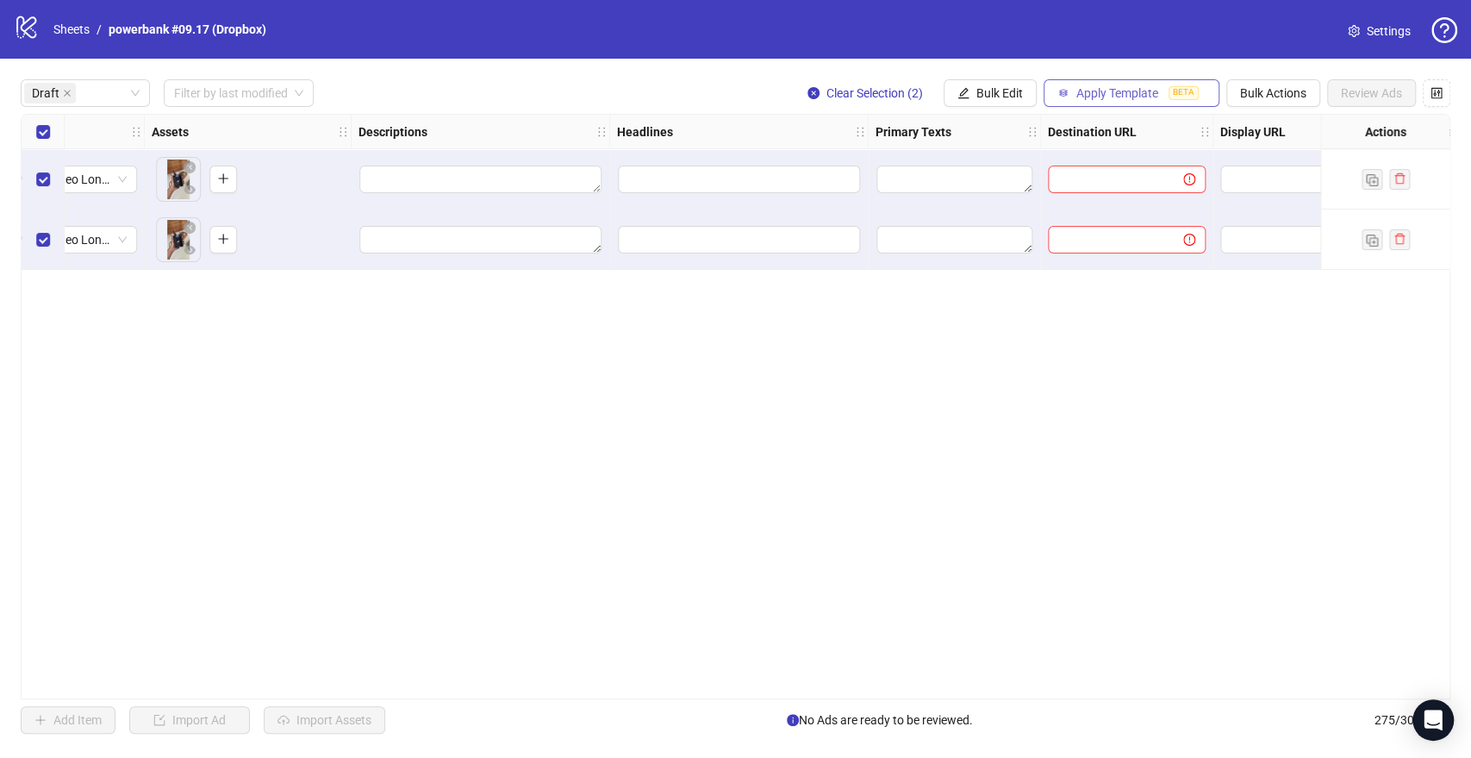
click at [1107, 94] on span "Apply Template" at bounding box center [1117, 93] width 82 height 14
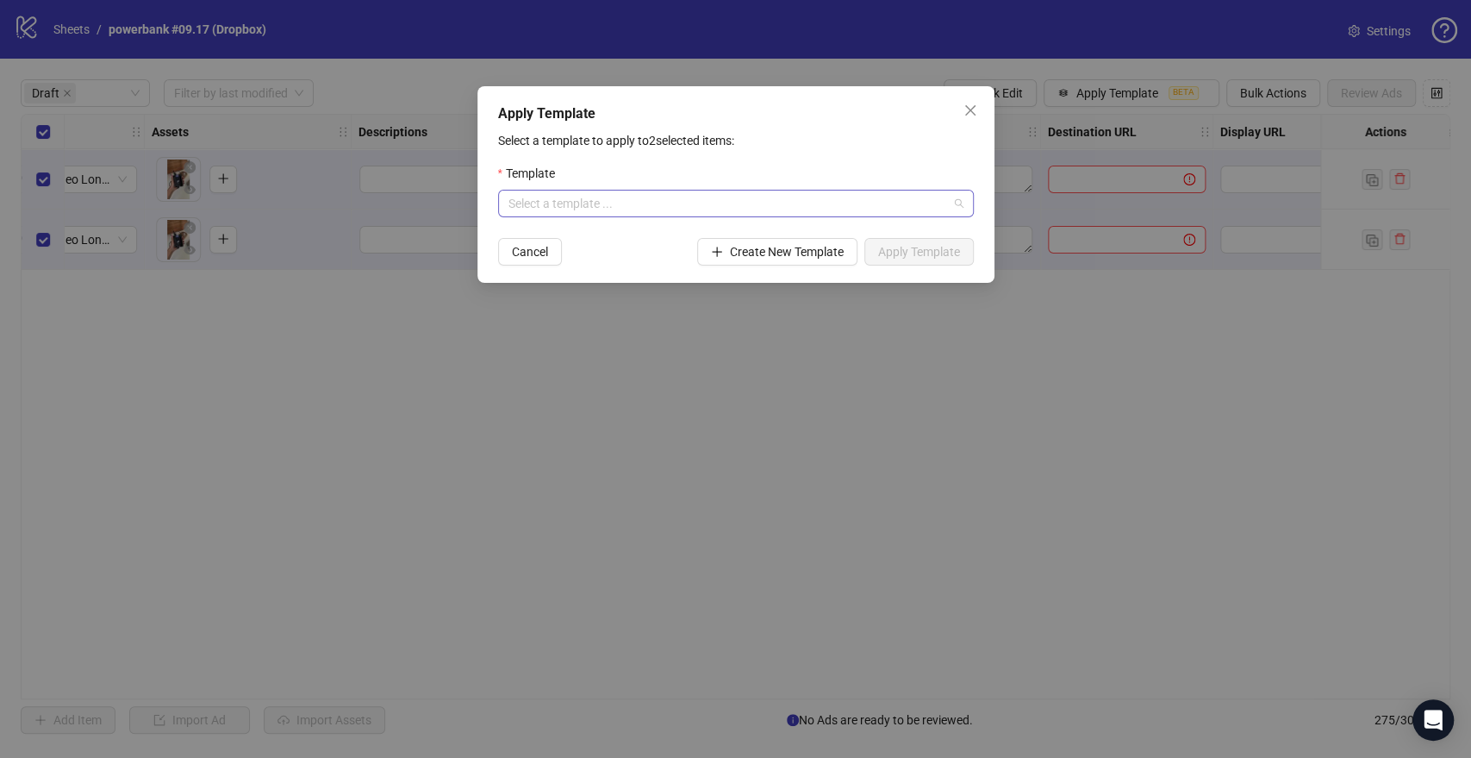
click at [677, 205] on input "search" at bounding box center [728, 203] width 440 height 26
click at [662, 240] on div "PB: GENERAL TESTING OCTOBER" at bounding box center [735, 237] width 448 height 19
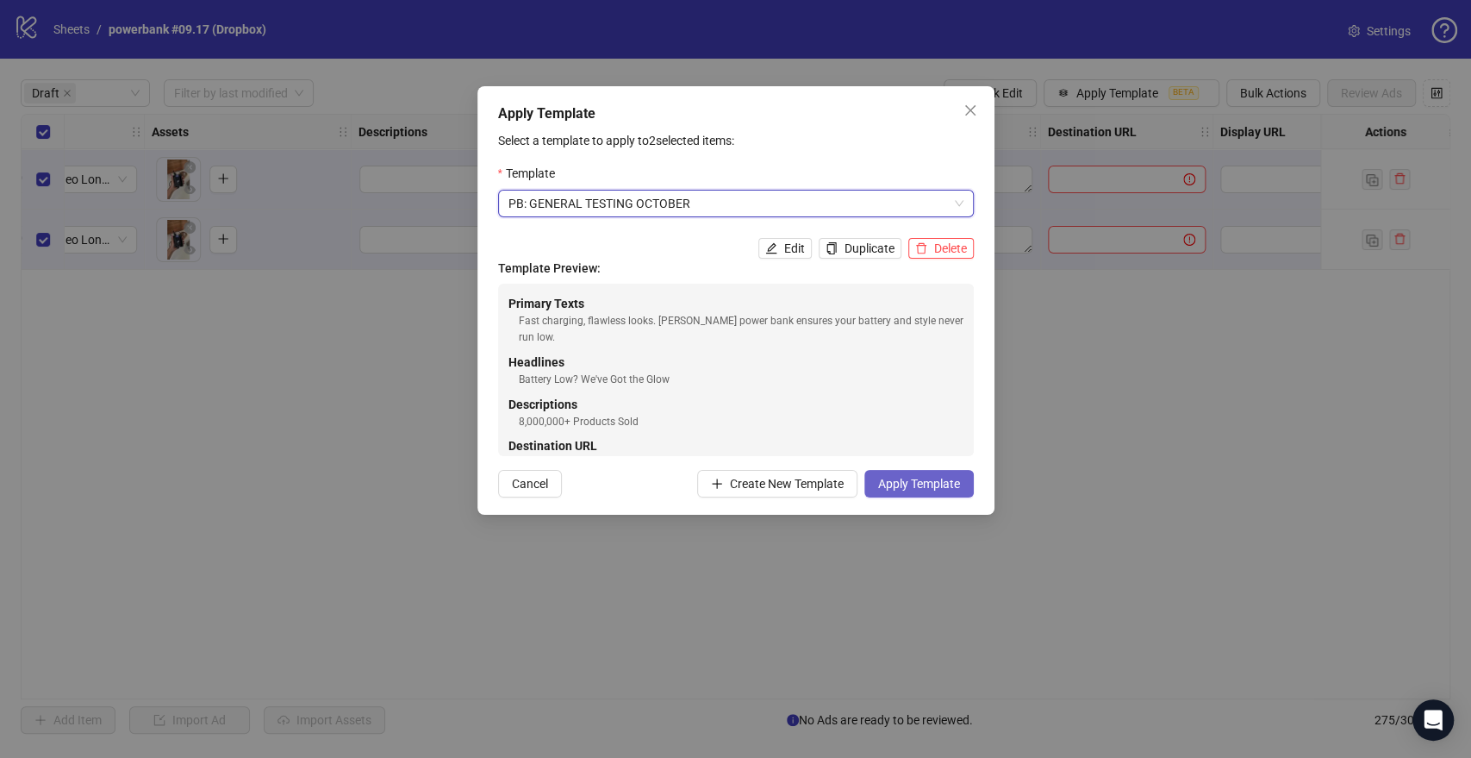
click at [935, 481] on span "Apply Template" at bounding box center [919, 484] width 82 height 14
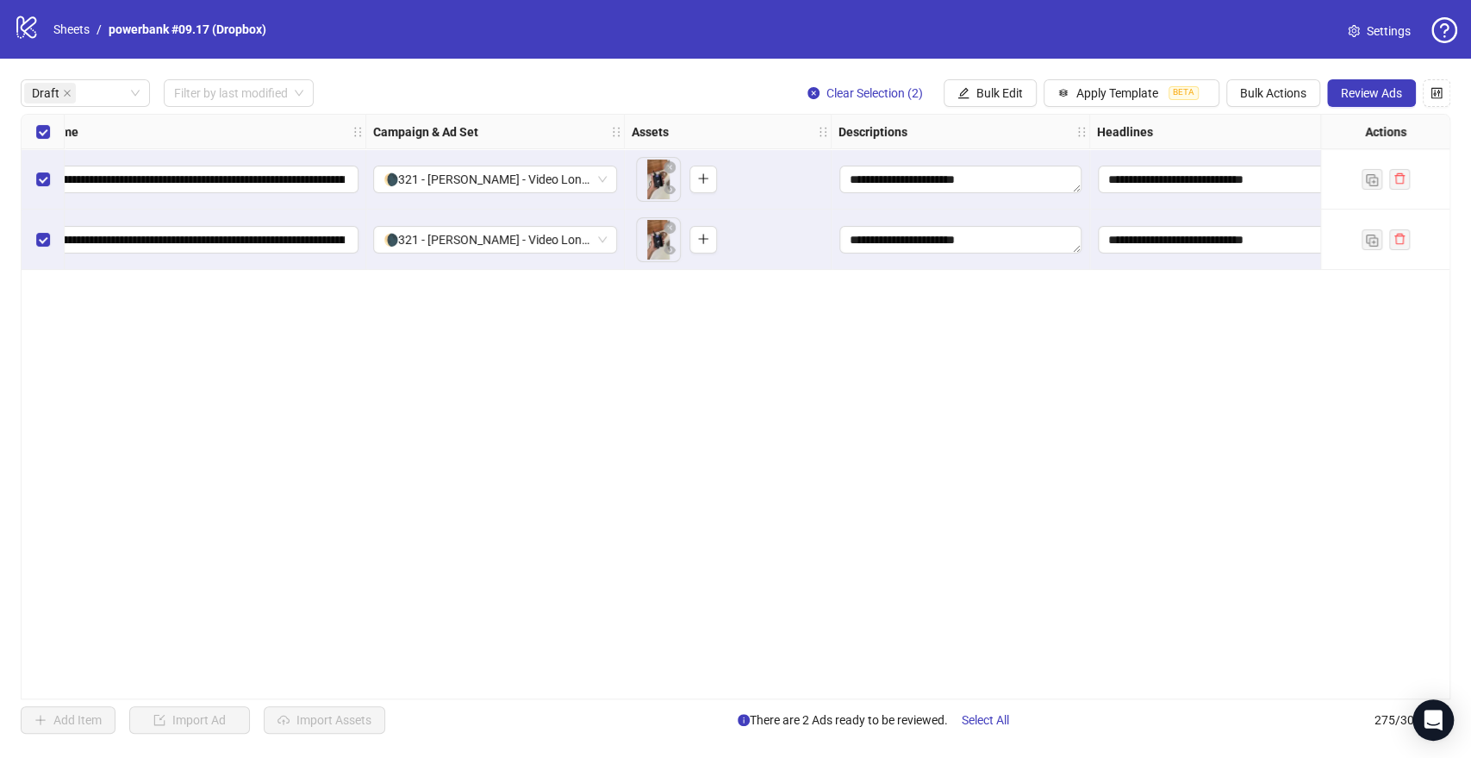
scroll to position [0, 0]
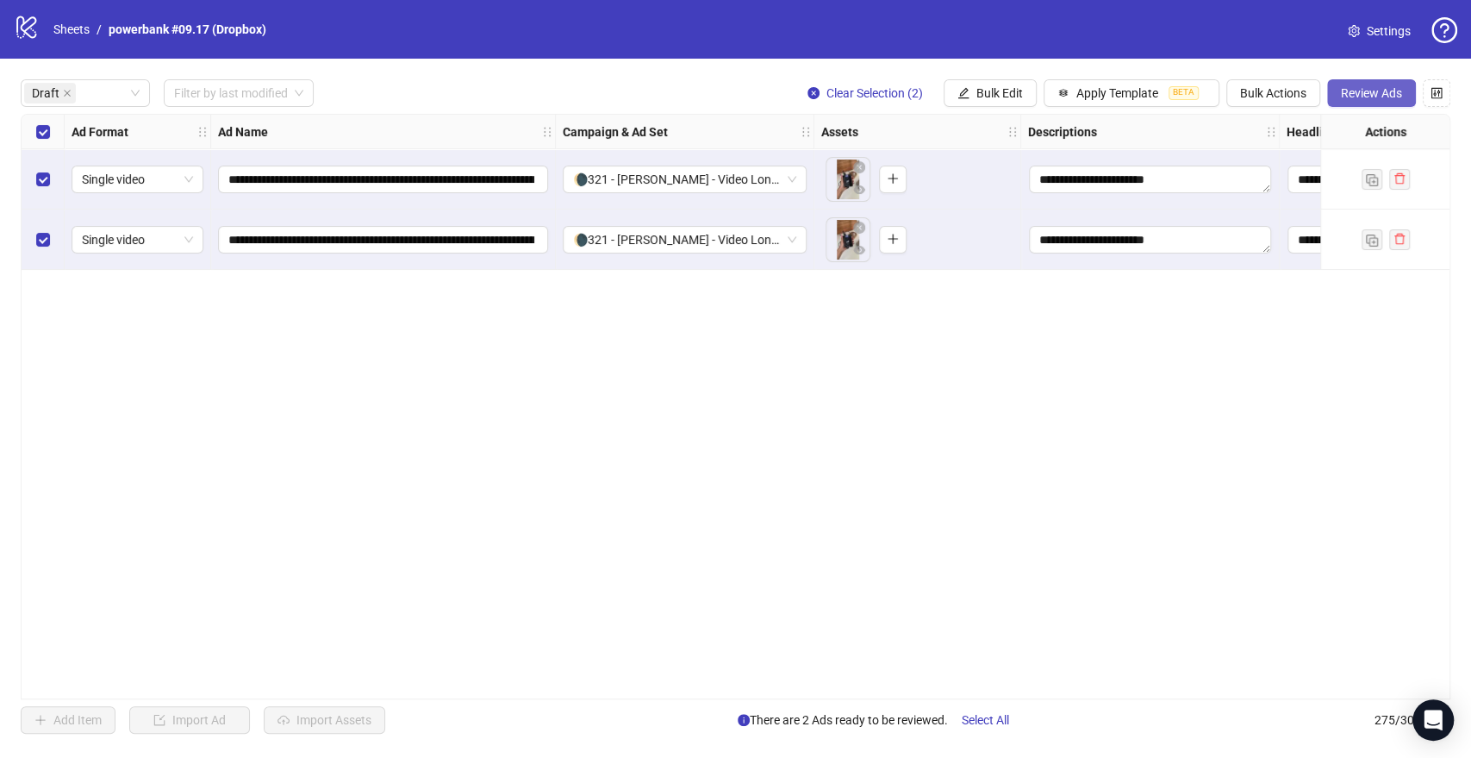
click at [1357, 91] on span "Review Ads" at bounding box center [1371, 93] width 61 height 14
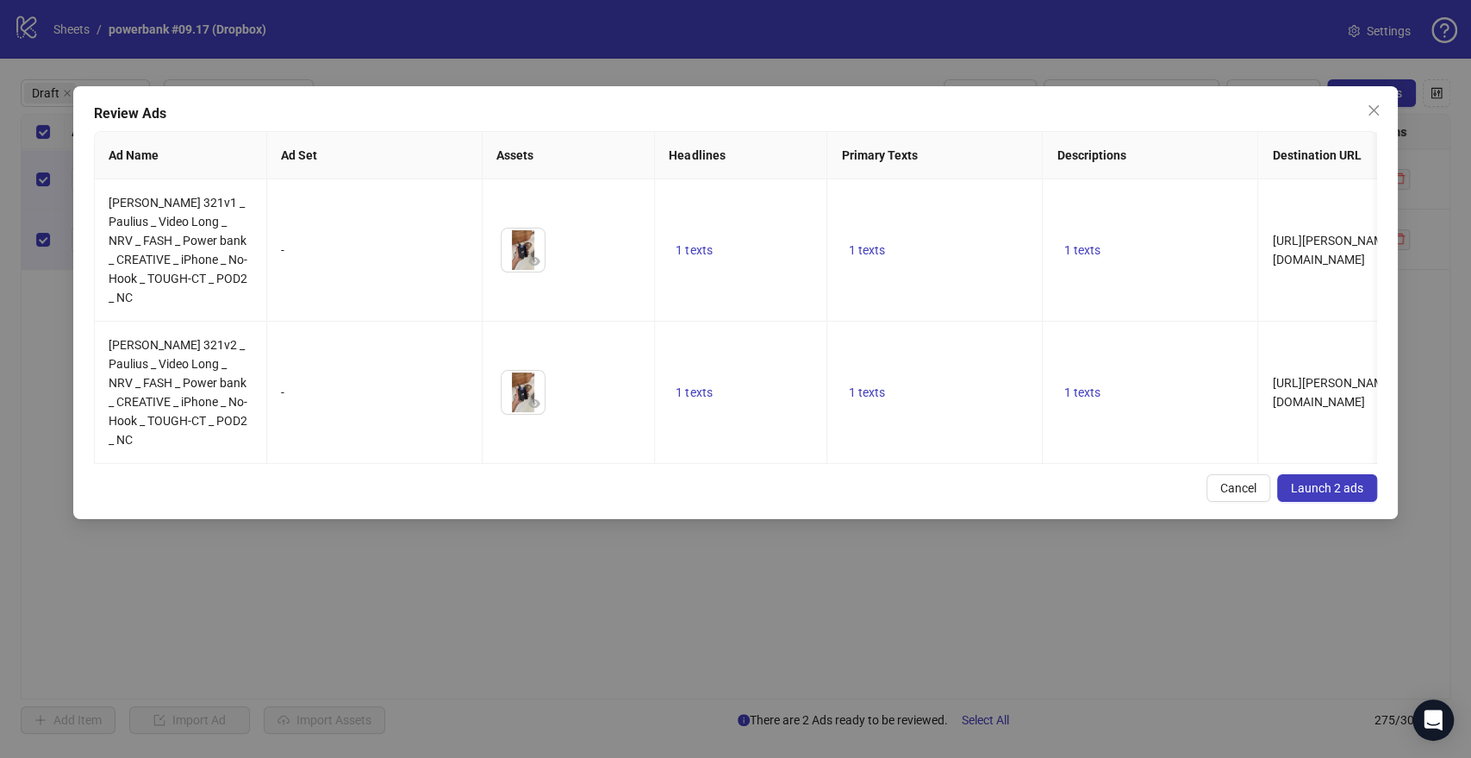
click at [1335, 481] on span "Launch 2 ads" at bounding box center [1327, 488] width 72 height 14
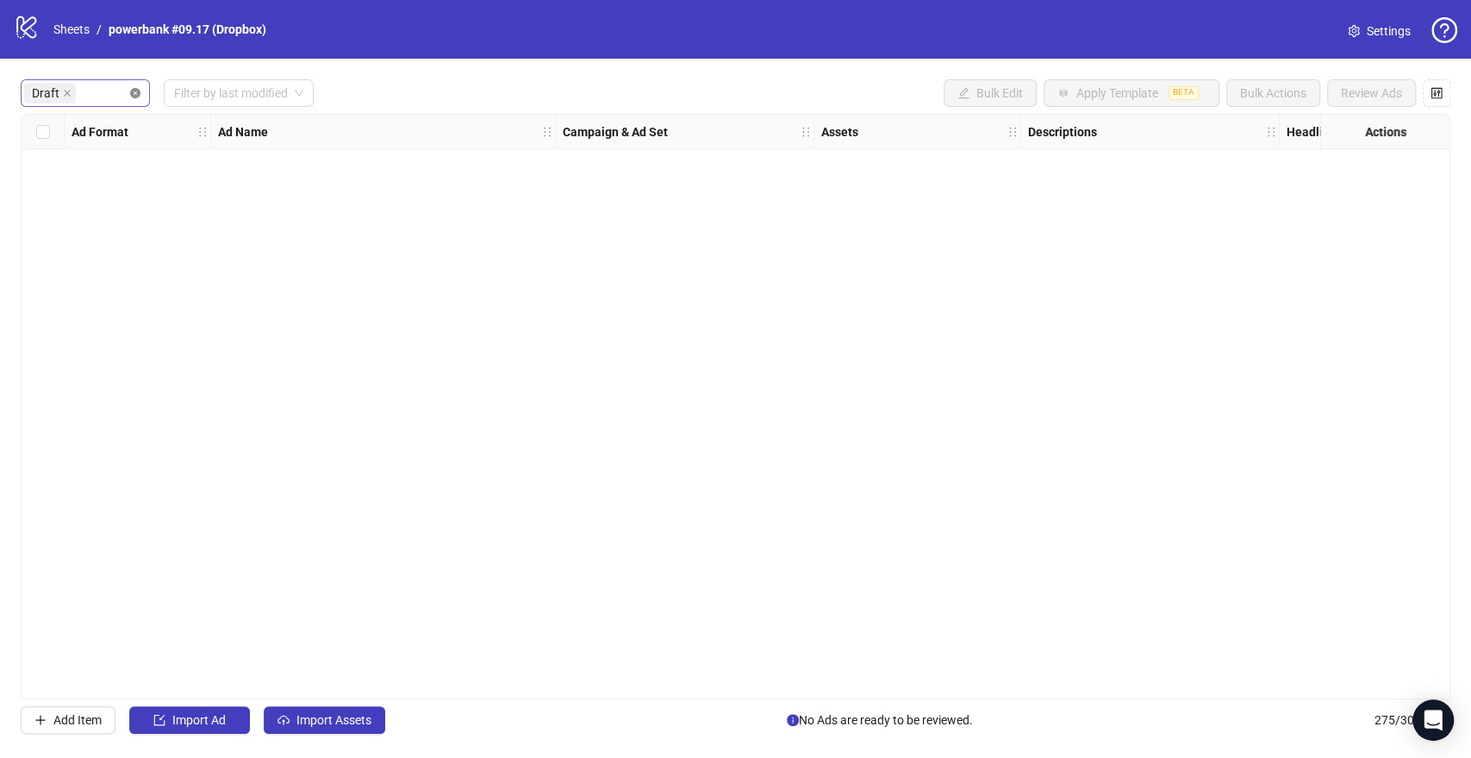
drag, startPoint x: 136, startPoint y: 91, endPoint x: 23, endPoint y: 102, distance: 113.4
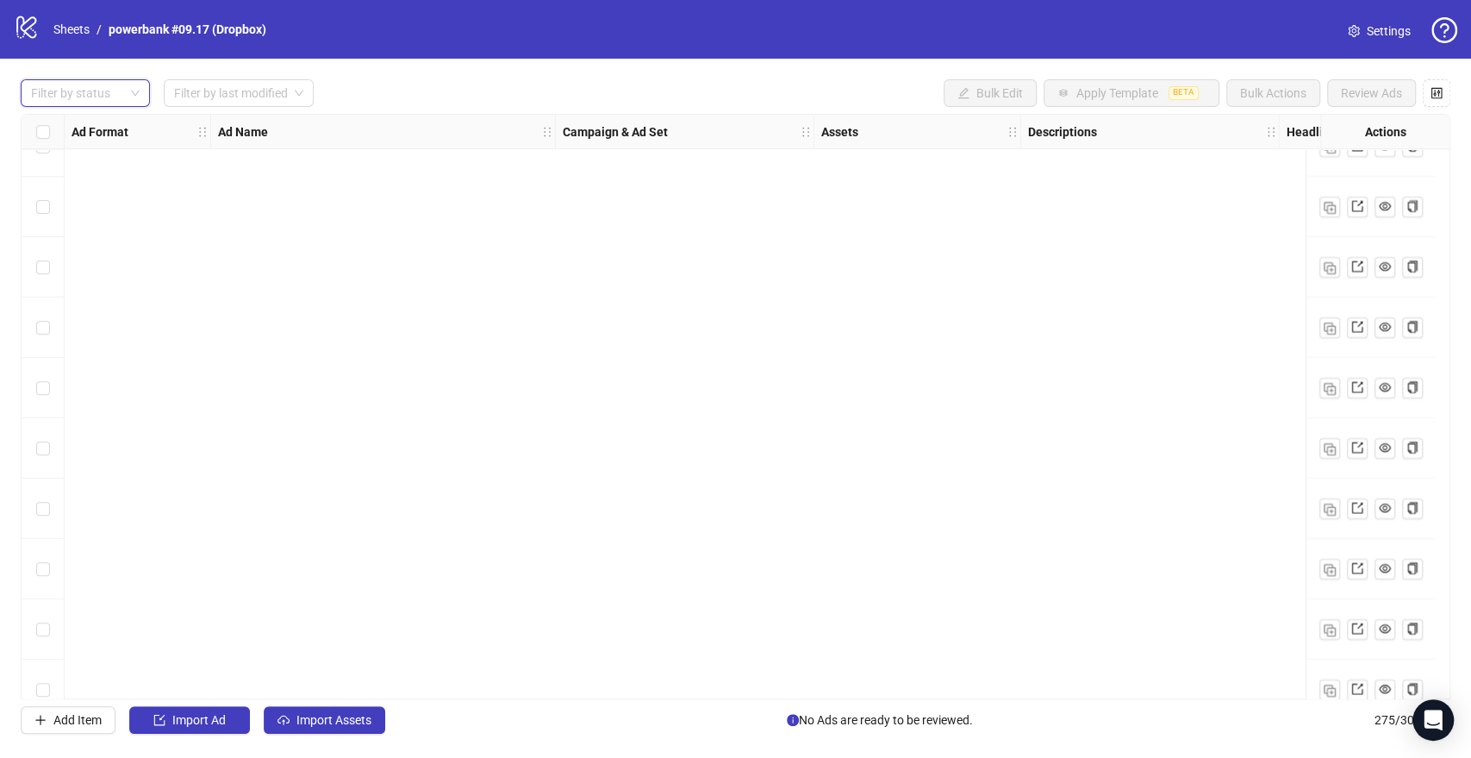
scroll to position [16047, 0]
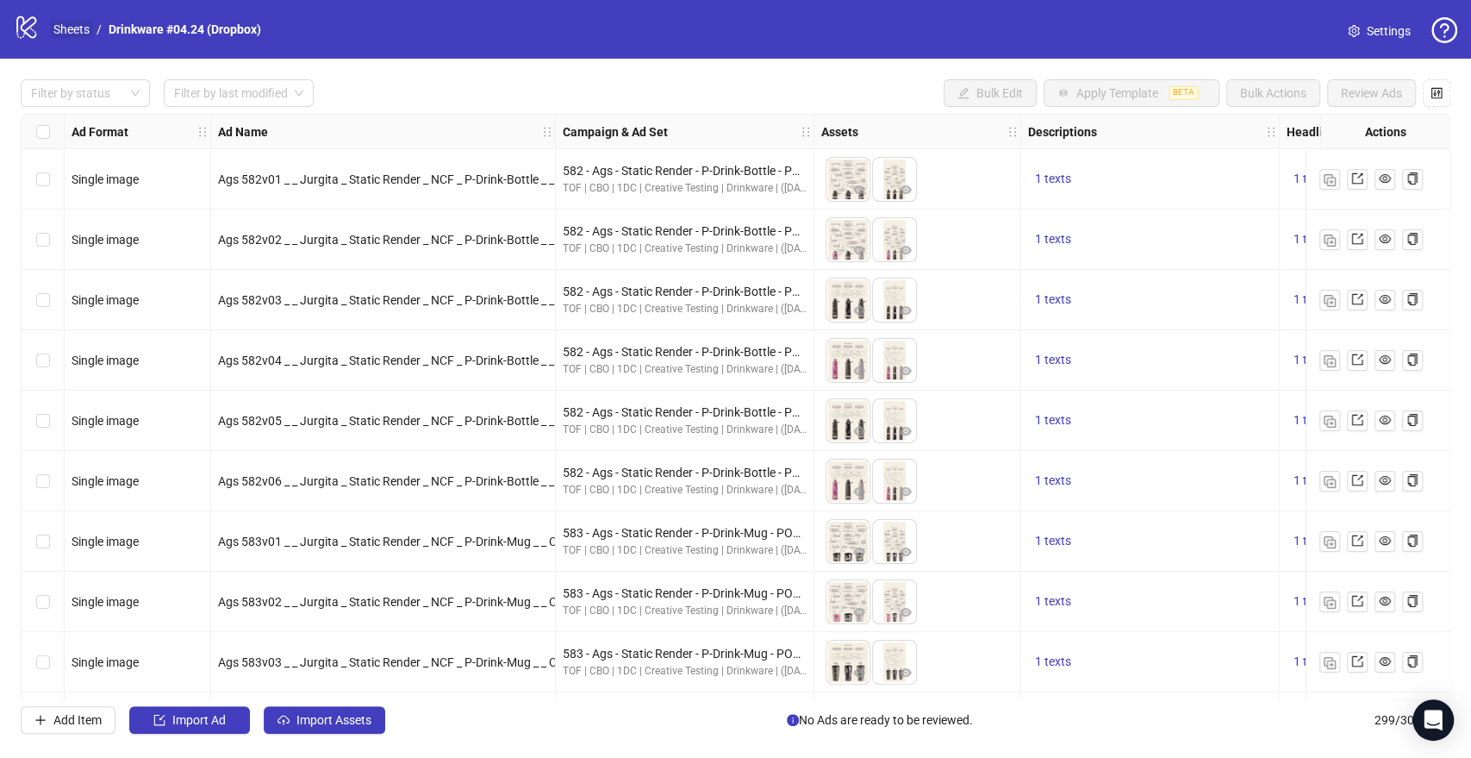
click at [75, 32] on link "Sheets" at bounding box center [71, 29] width 43 height 19
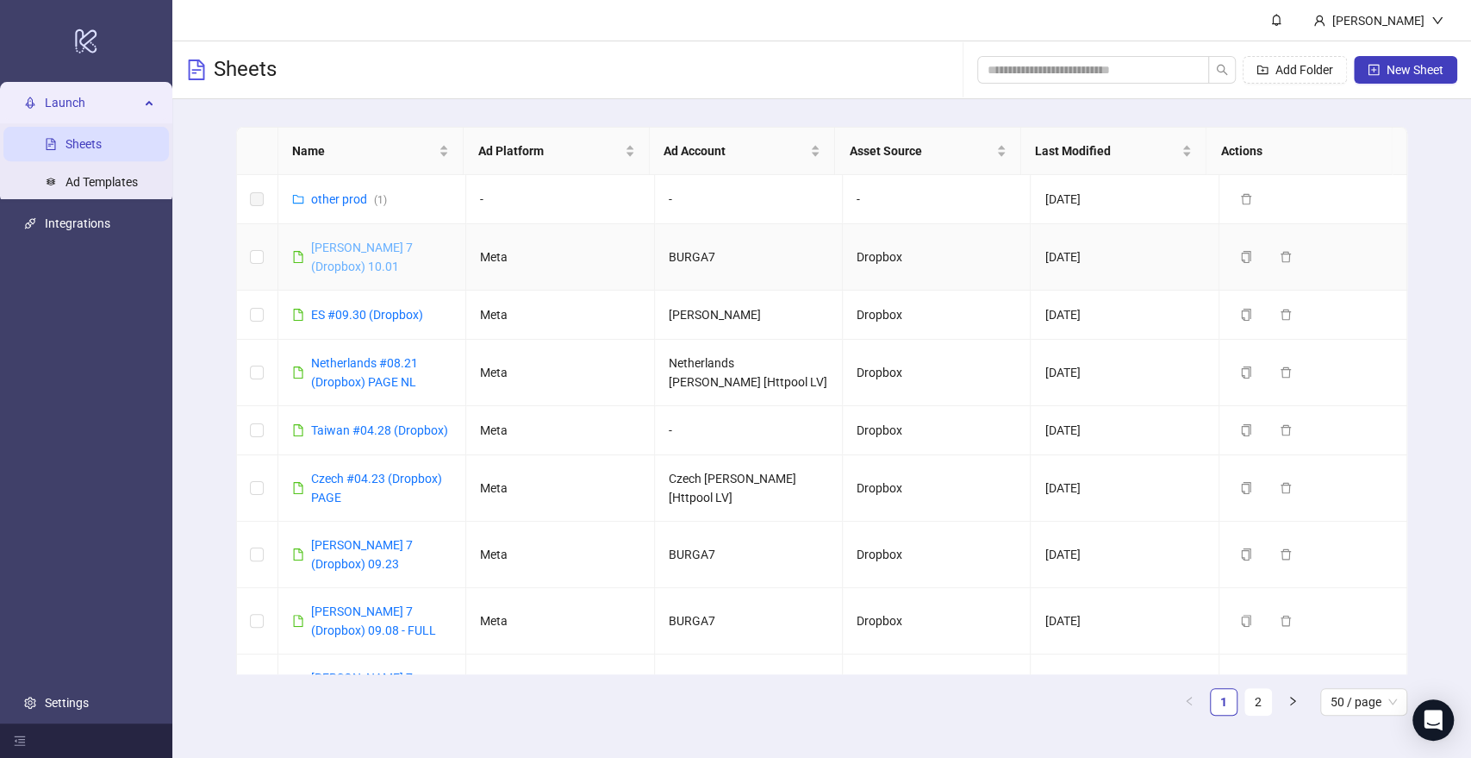
click at [386, 246] on link "[PERSON_NAME] 7 (Dropbox) 10.01" at bounding box center [362, 256] width 102 height 33
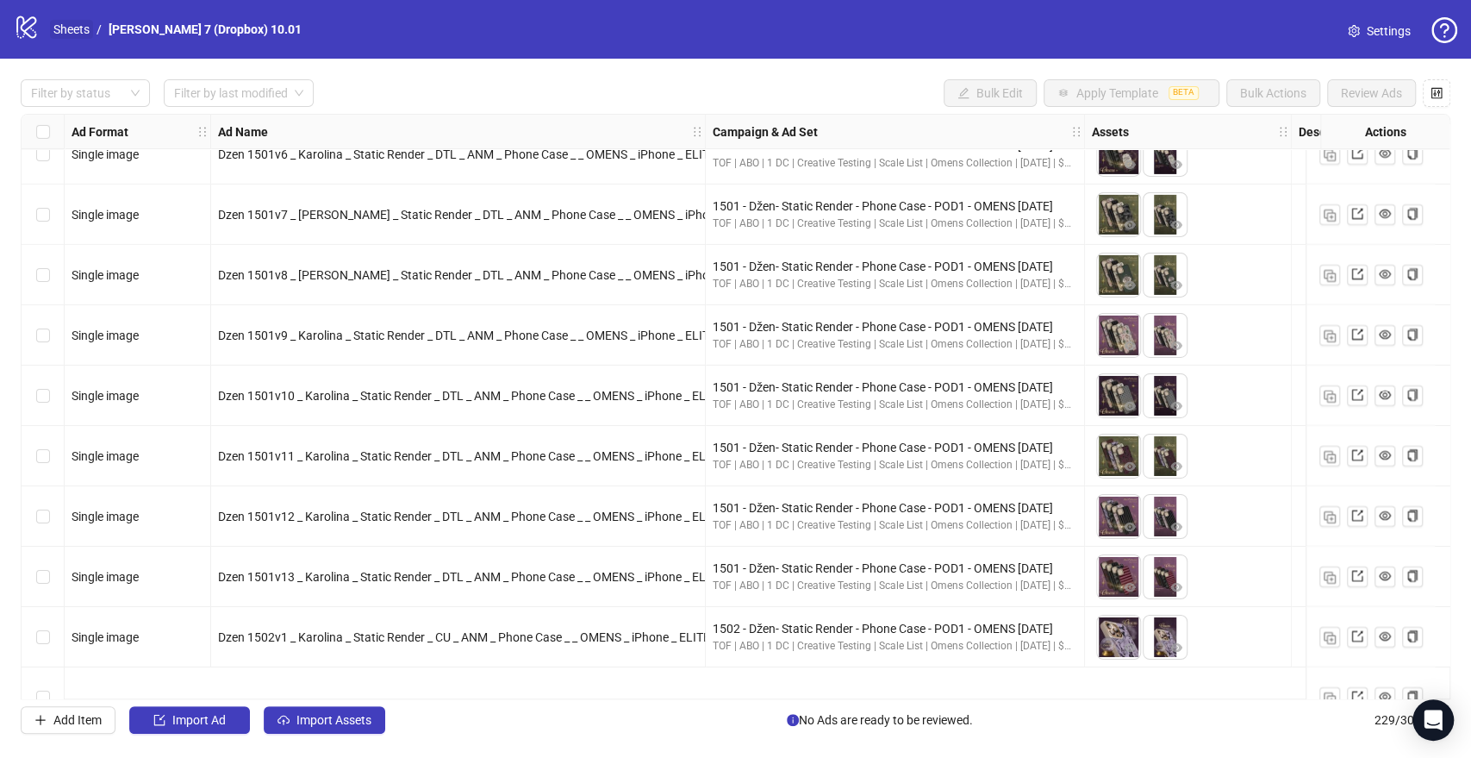
scroll to position [3792, 0]
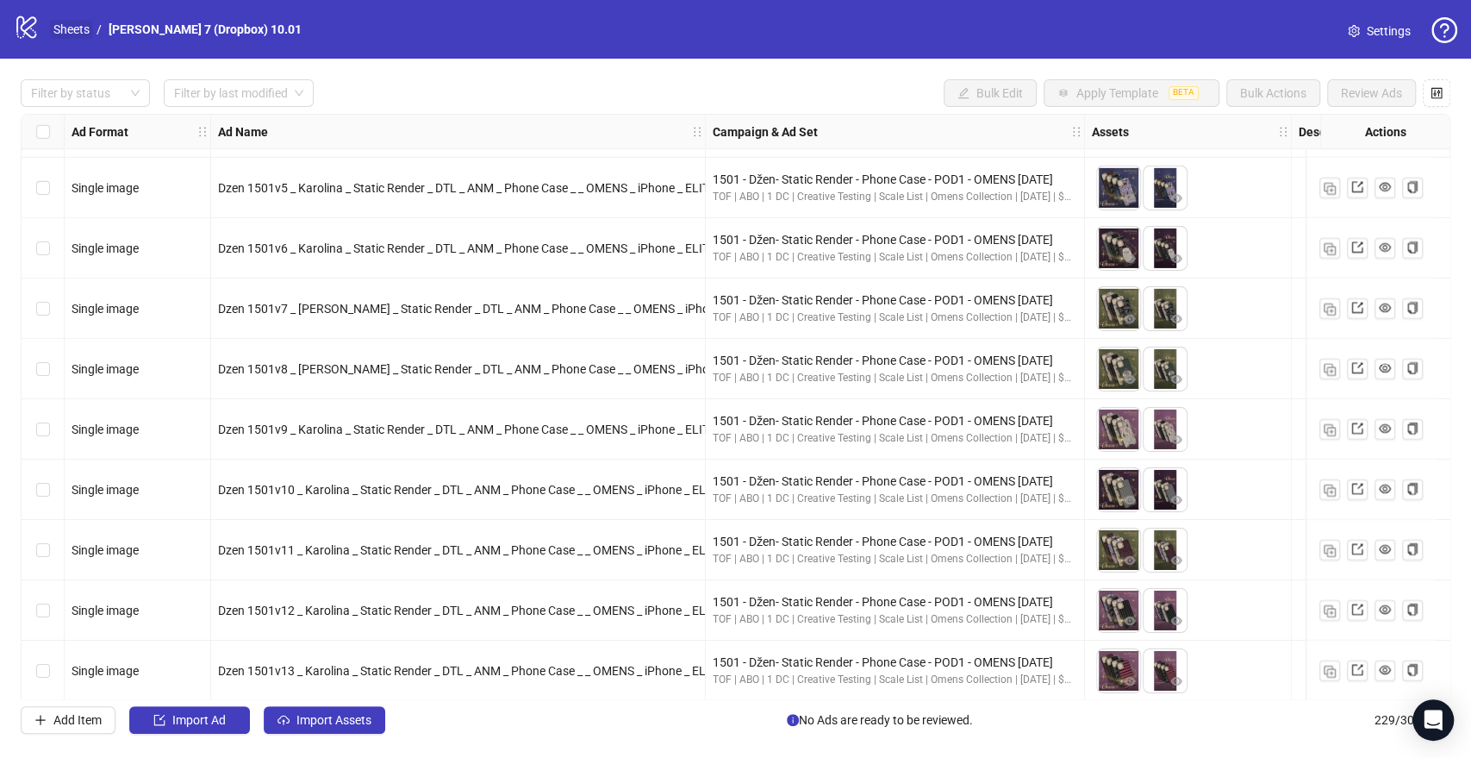
click at [82, 28] on link "Sheets" at bounding box center [71, 29] width 43 height 19
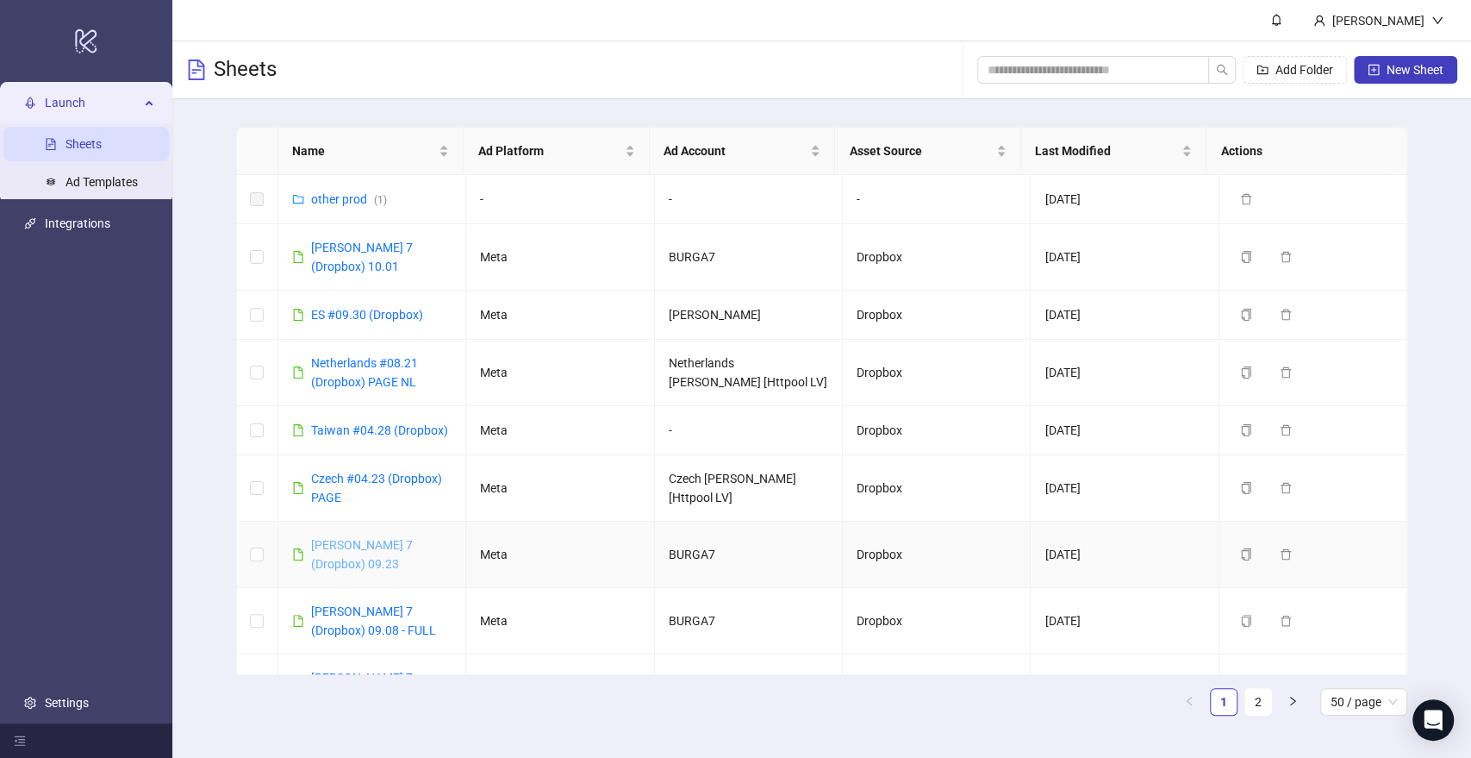
click at [370, 538] on link "[PERSON_NAME] 7 (Dropbox) 09.23" at bounding box center [362, 554] width 102 height 33
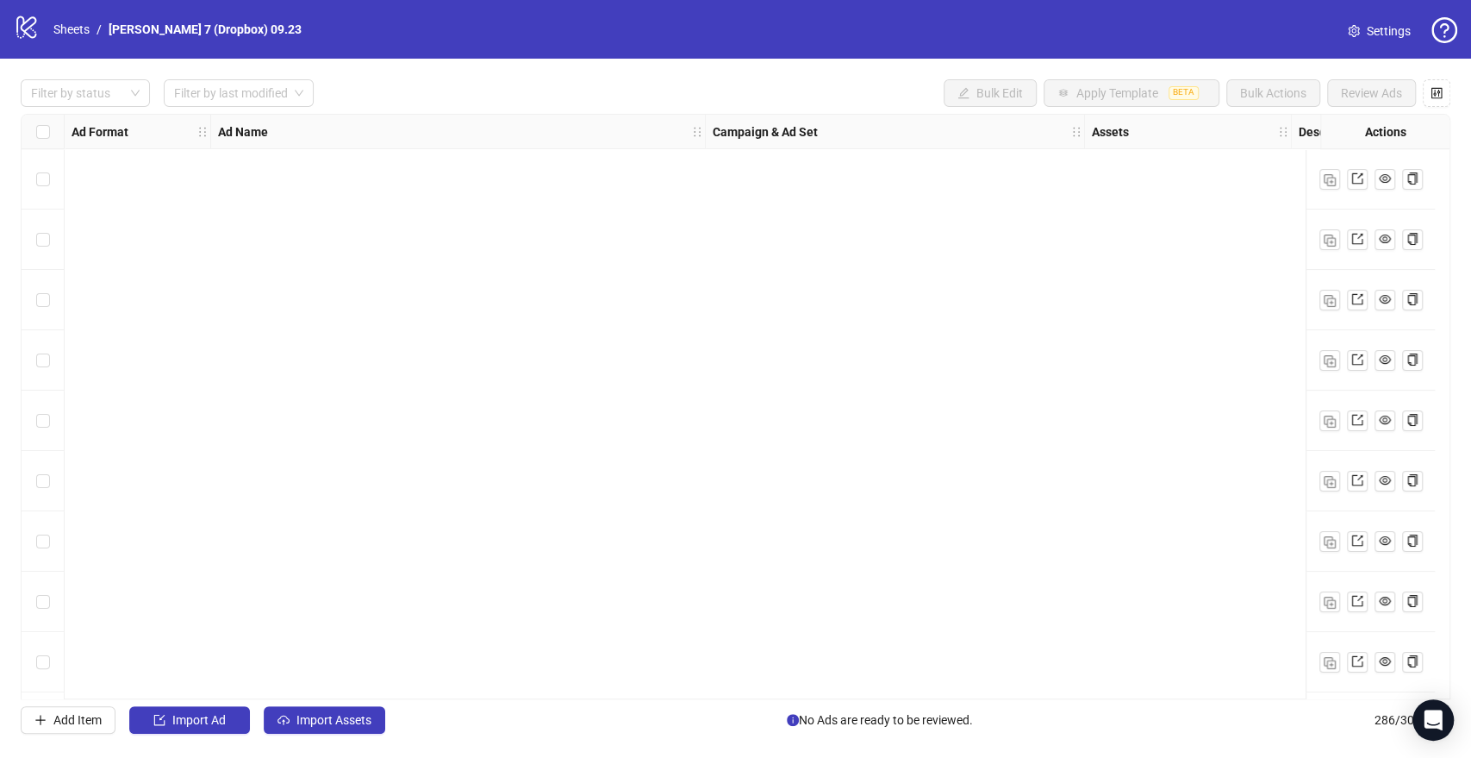
scroll to position [16712, 0]
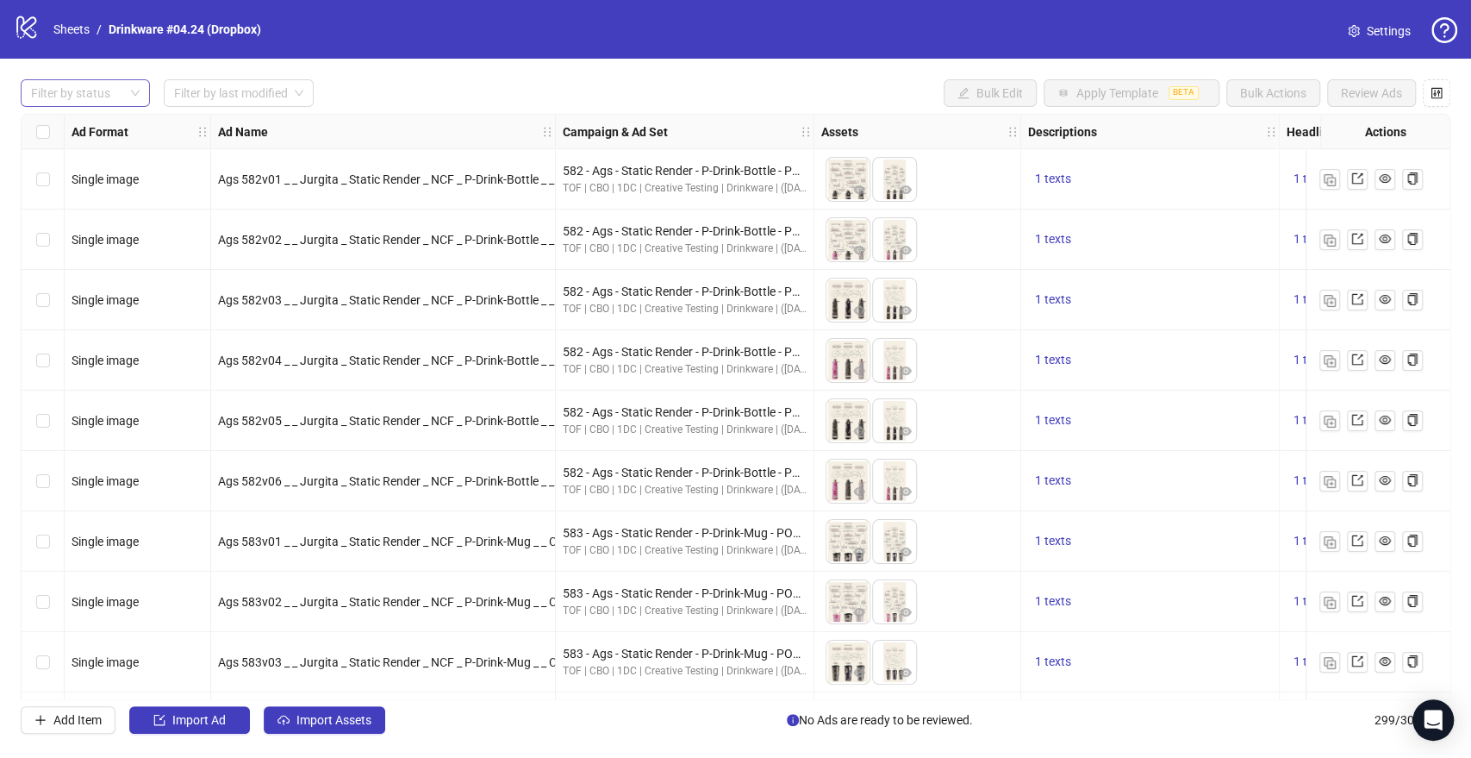
drag, startPoint x: 109, startPoint y: 72, endPoint x: 107, endPoint y: 83, distance: 10.5
click at [109, 72] on div "Filter by status Filter by last modified Bulk Edit Apply Template BETA Bulk Act…" at bounding box center [735, 406] width 1471 height 695
click at [107, 85] on div at bounding box center [76, 93] width 104 height 24
click at [109, 126] on div "Draft" at bounding box center [85, 128] width 102 height 19
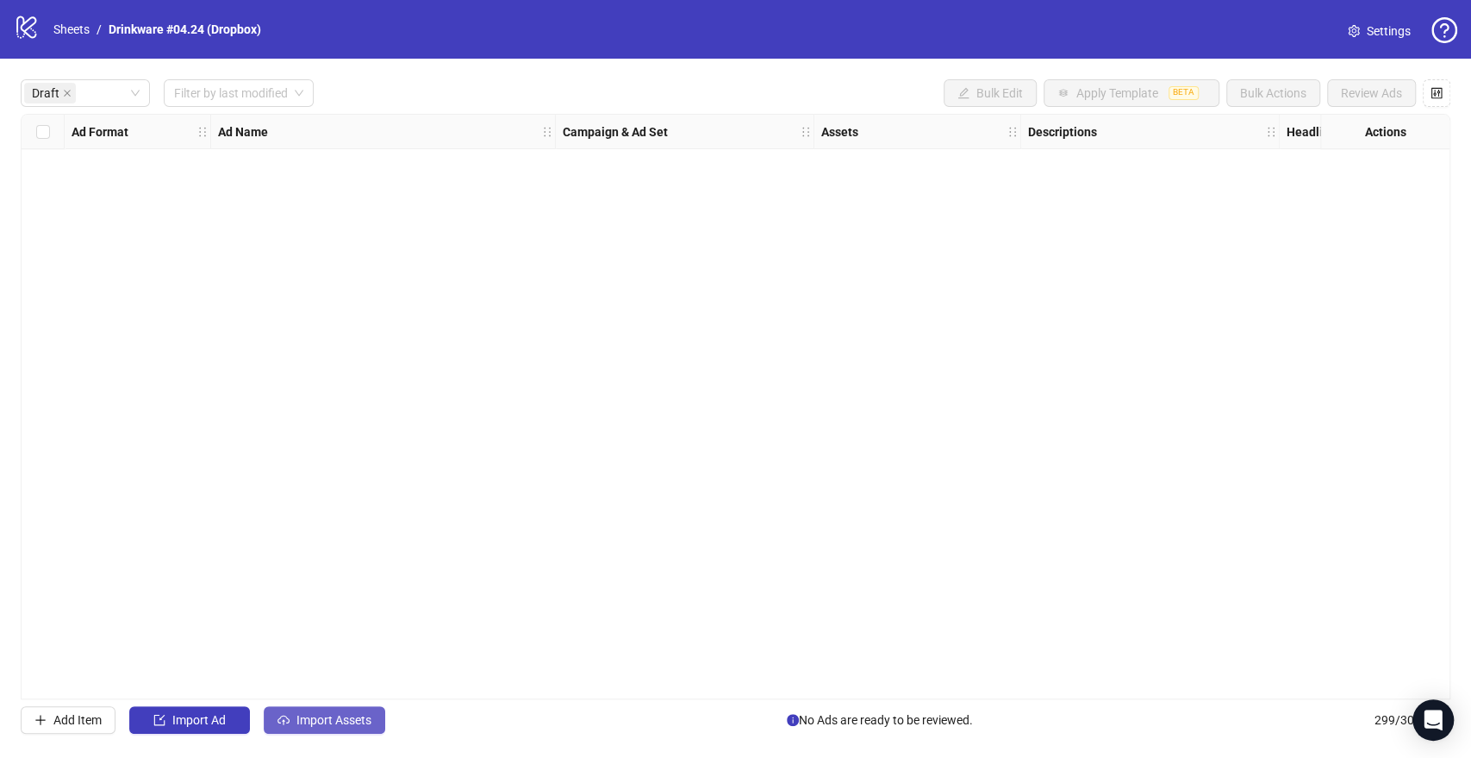
click at [327, 729] on button "Import Assets" at bounding box center [325, 720] width 122 height 28
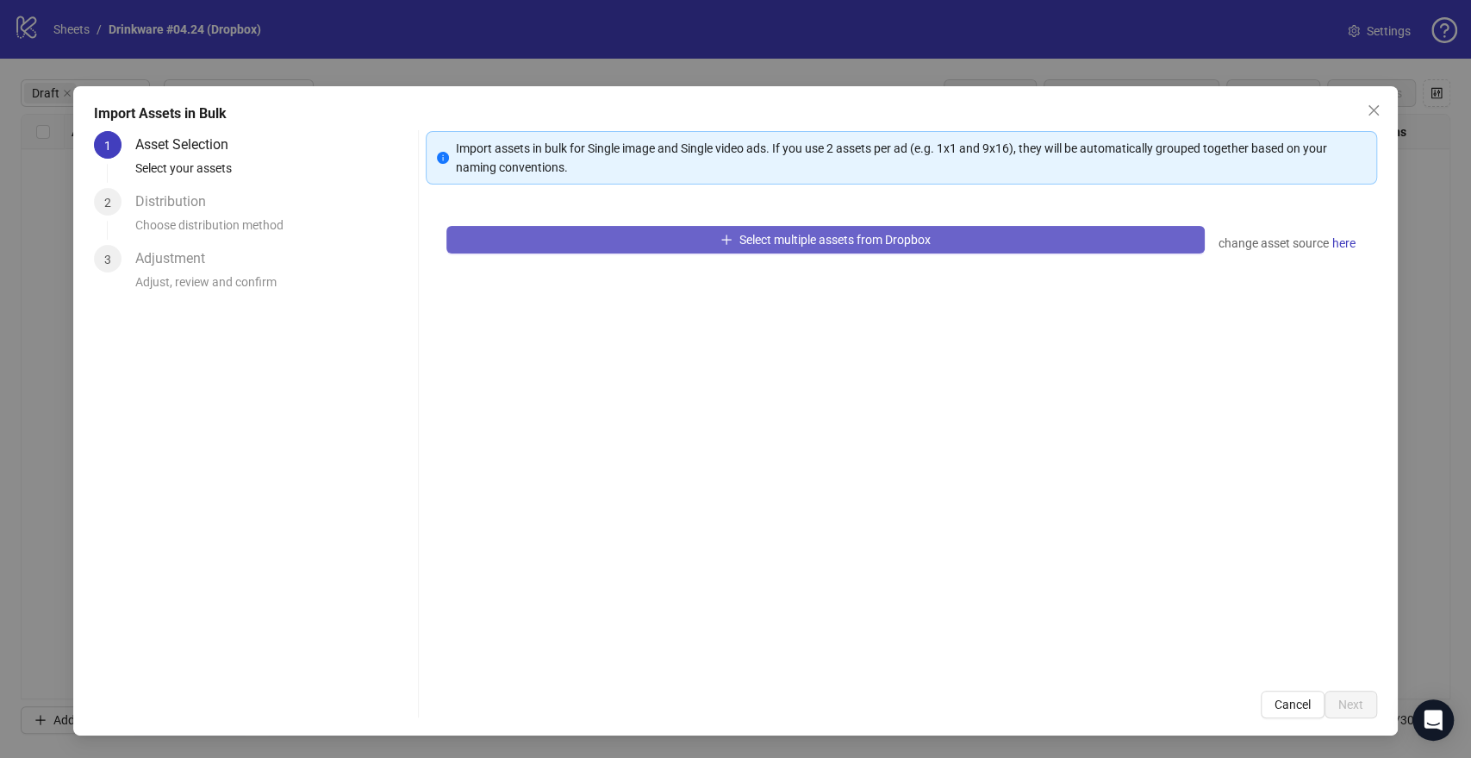
click at [577, 240] on button "Select multiple assets from Dropbox" at bounding box center [825, 240] width 758 height 28
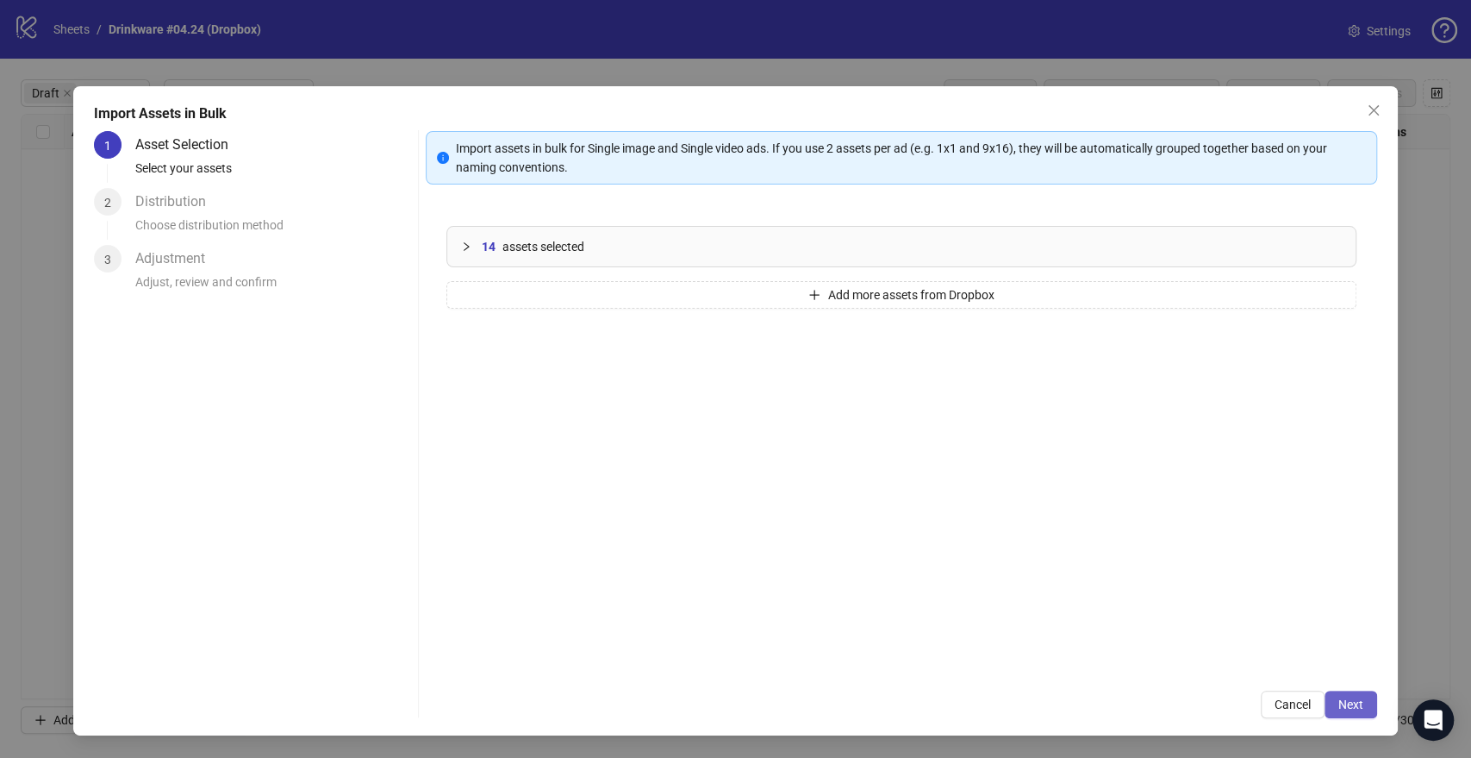
click at [1359, 701] on span "Next" at bounding box center [1350, 704] width 25 height 14
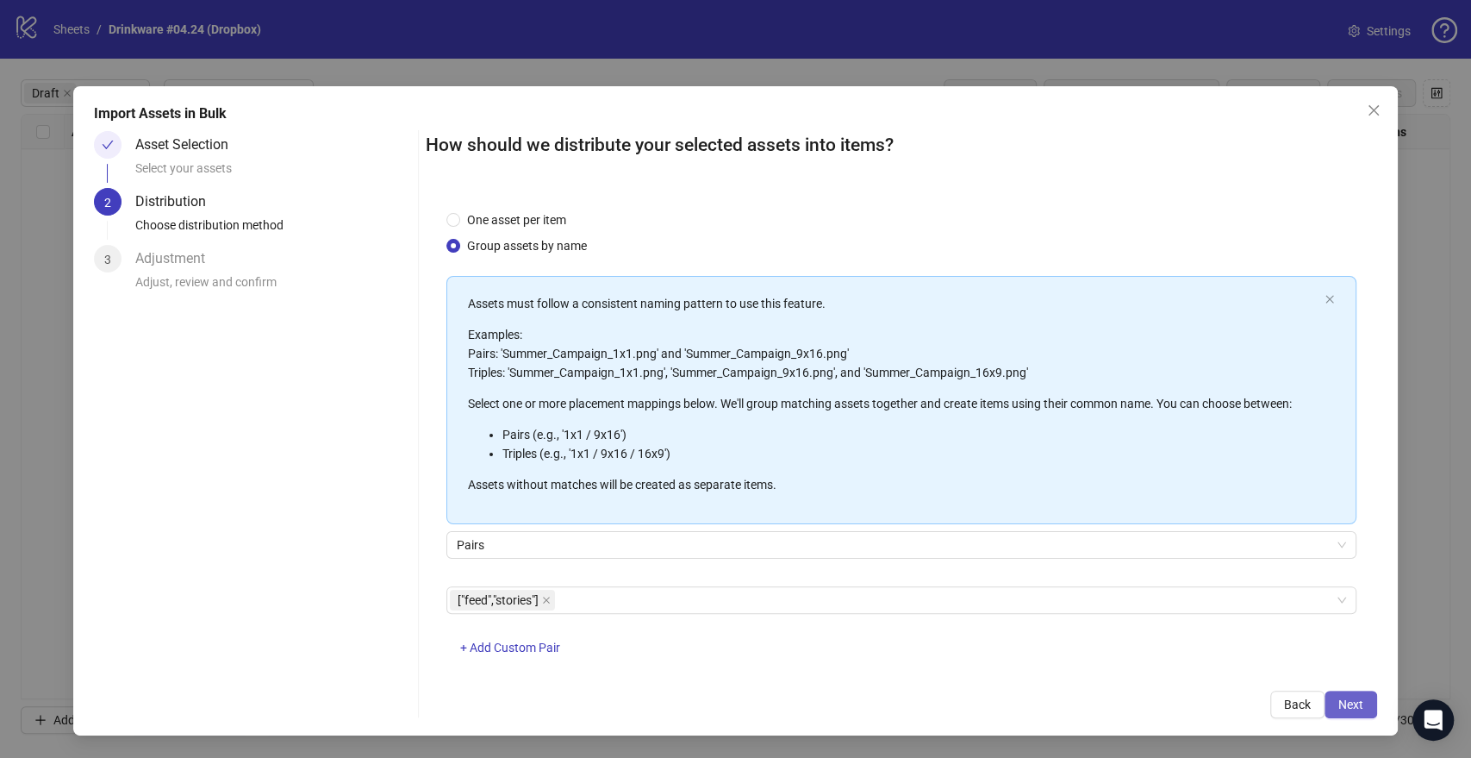
click at [1342, 699] on span "Next" at bounding box center [1350, 704] width 25 height 14
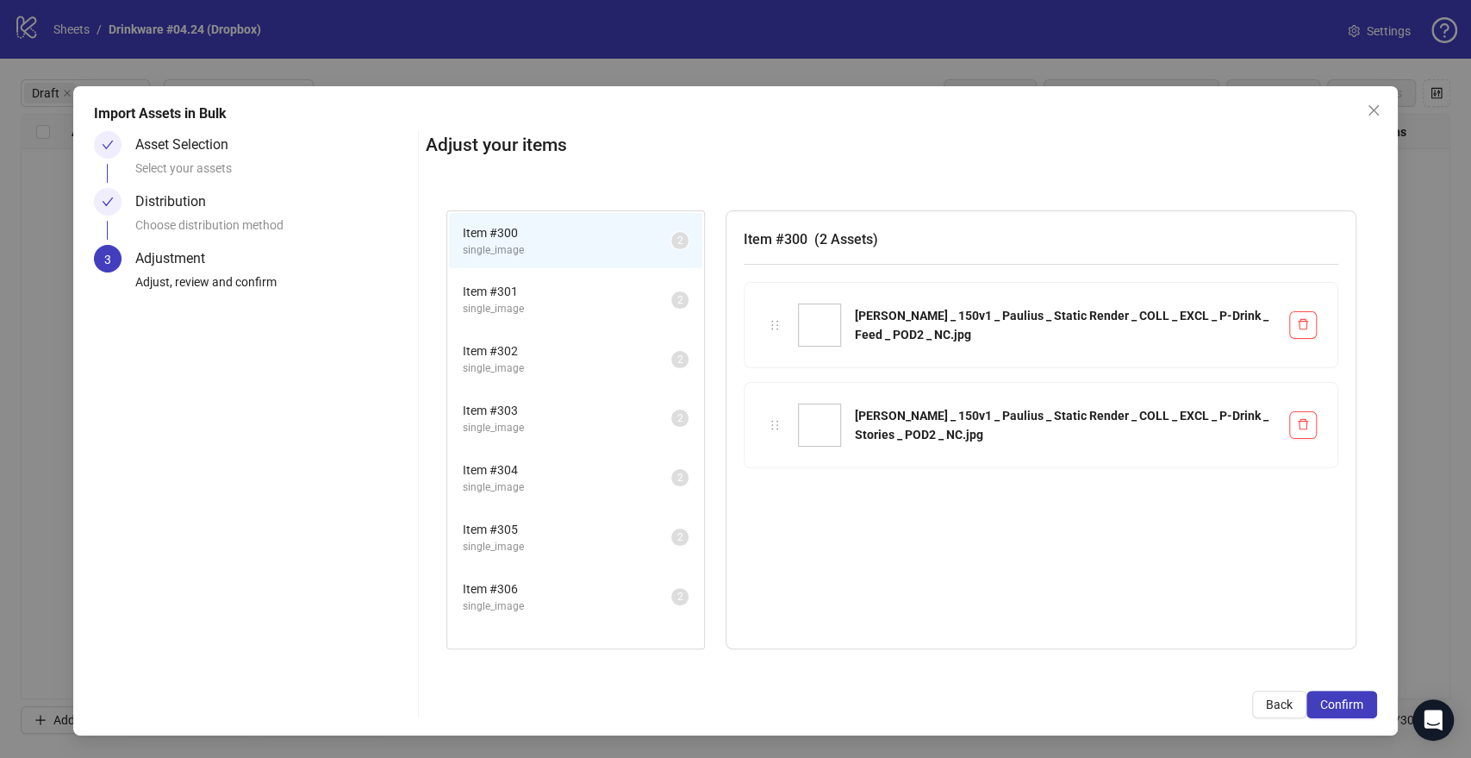
click at [1379, 113] on icon "close" at bounding box center [1374, 110] width 14 height 14
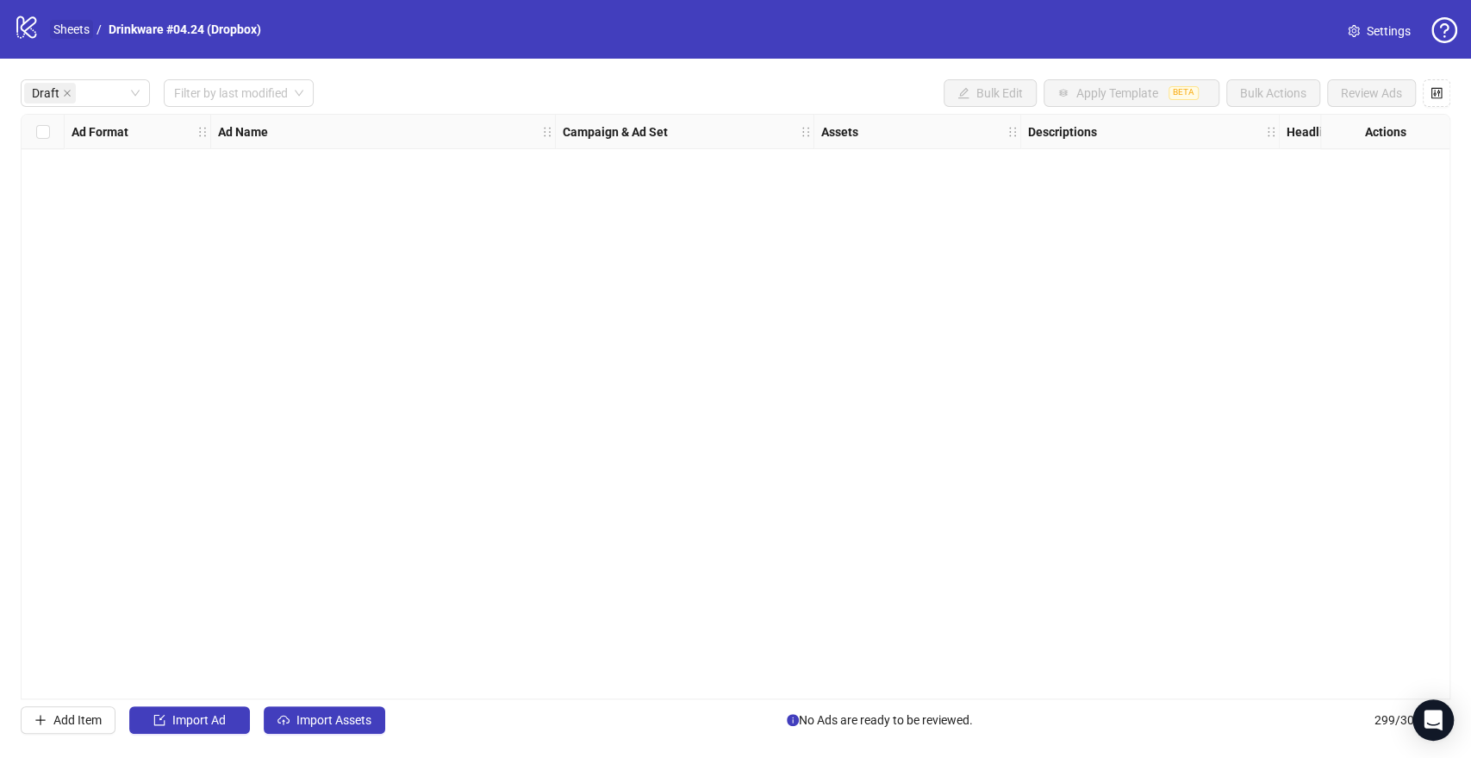
click at [69, 30] on link "Sheets" at bounding box center [71, 29] width 43 height 19
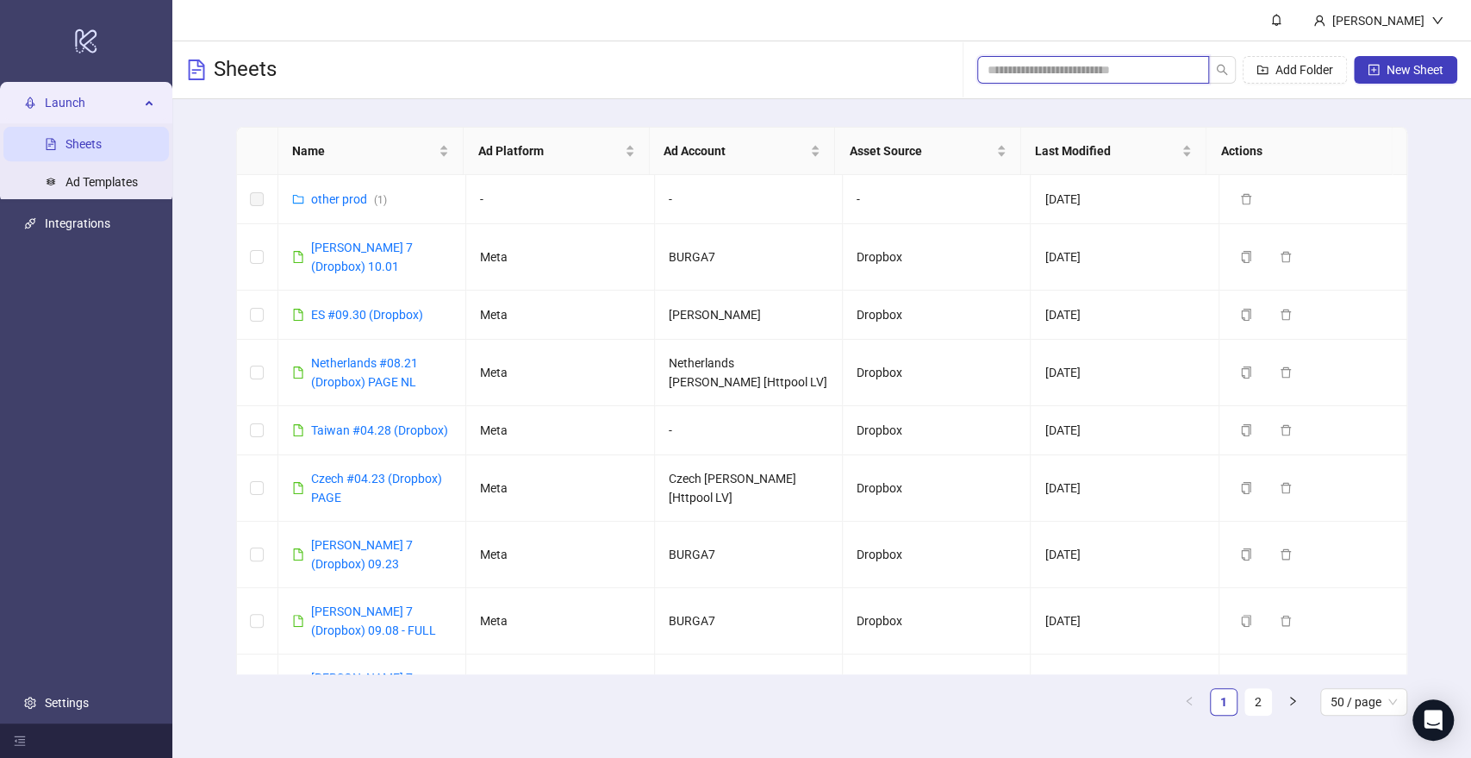
click at [1076, 72] on input "search" at bounding box center [1086, 69] width 197 height 19
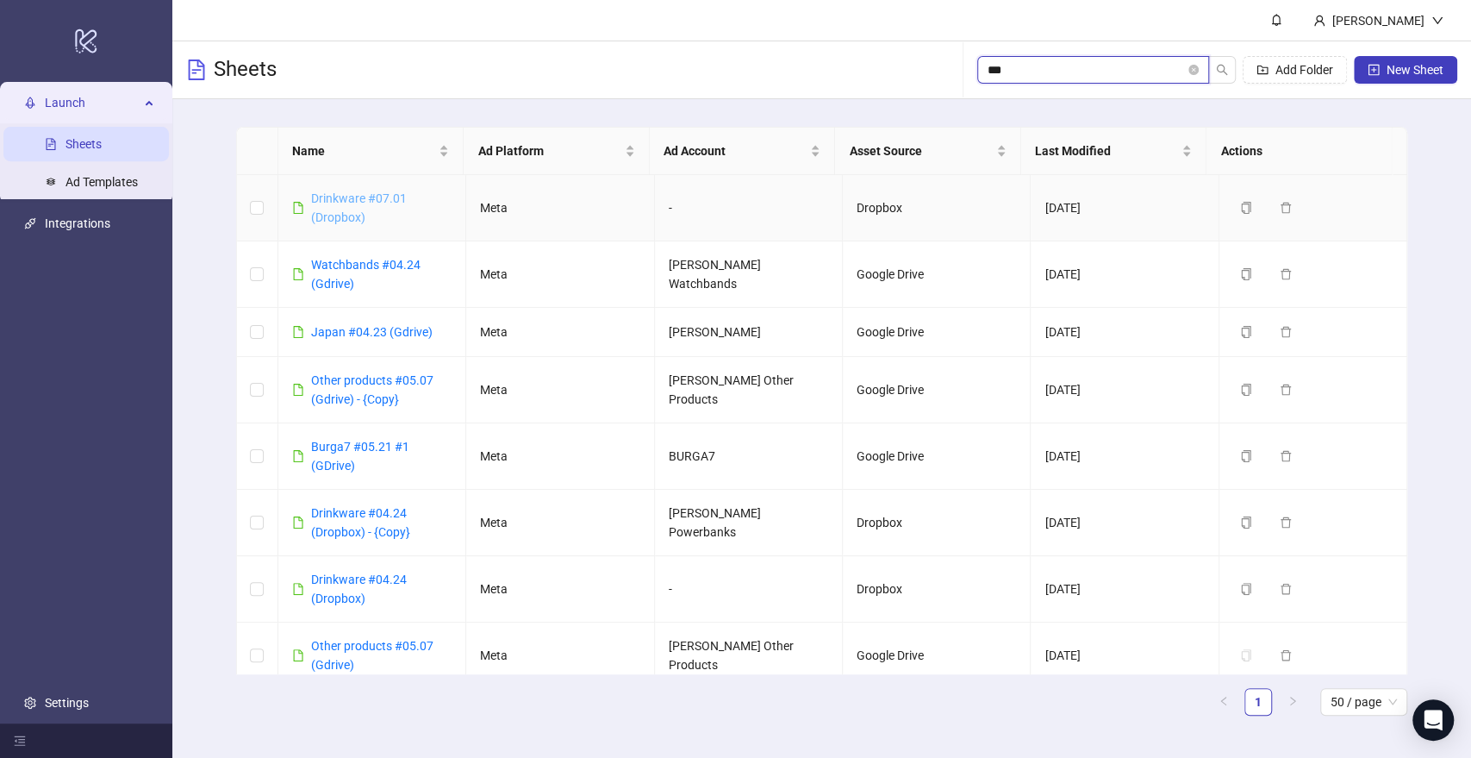
type input "***"
click at [359, 198] on link "Drinkware #07.01 (Dropbox)" at bounding box center [359, 207] width 96 height 33
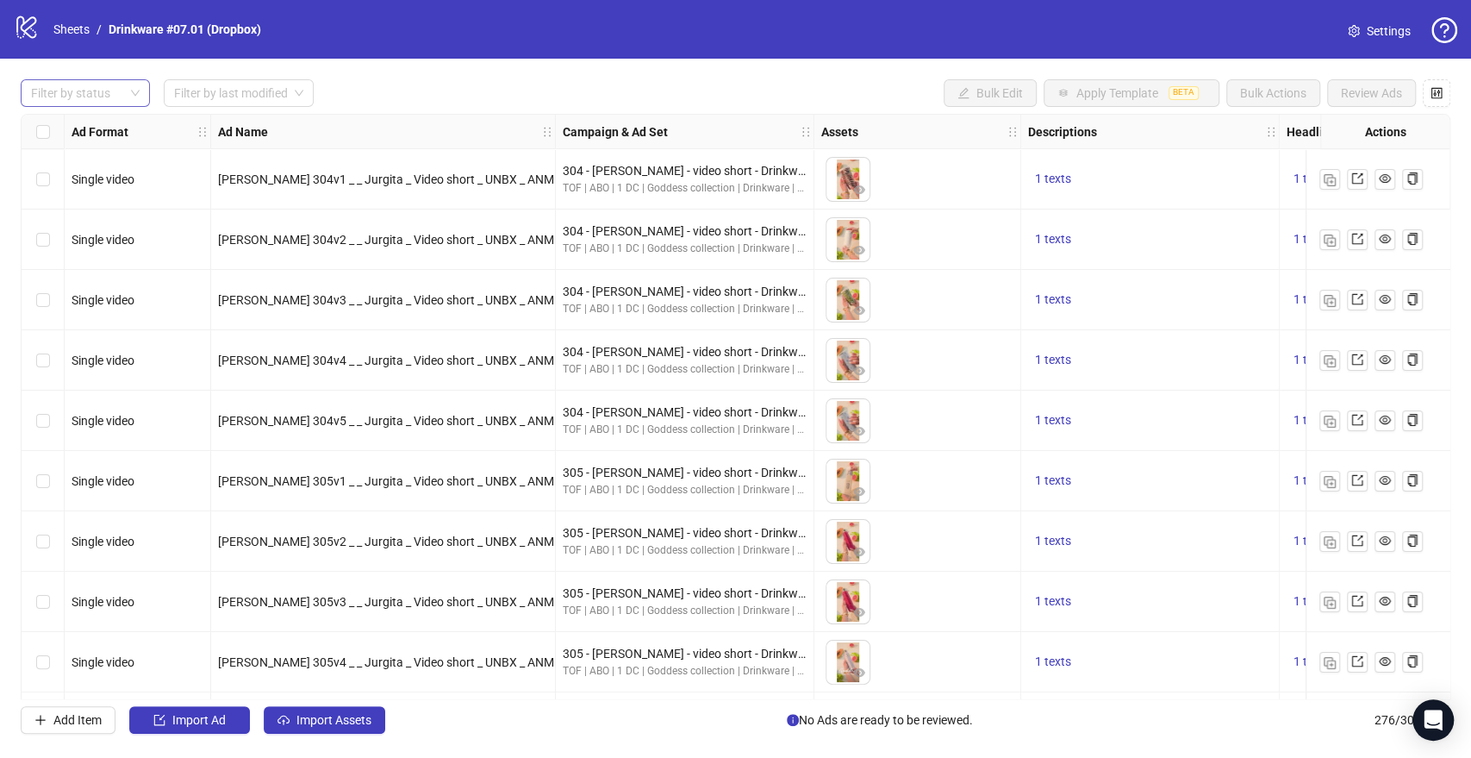
click at [120, 93] on div at bounding box center [76, 93] width 104 height 24
click at [97, 126] on div "Draft" at bounding box center [85, 128] width 102 height 19
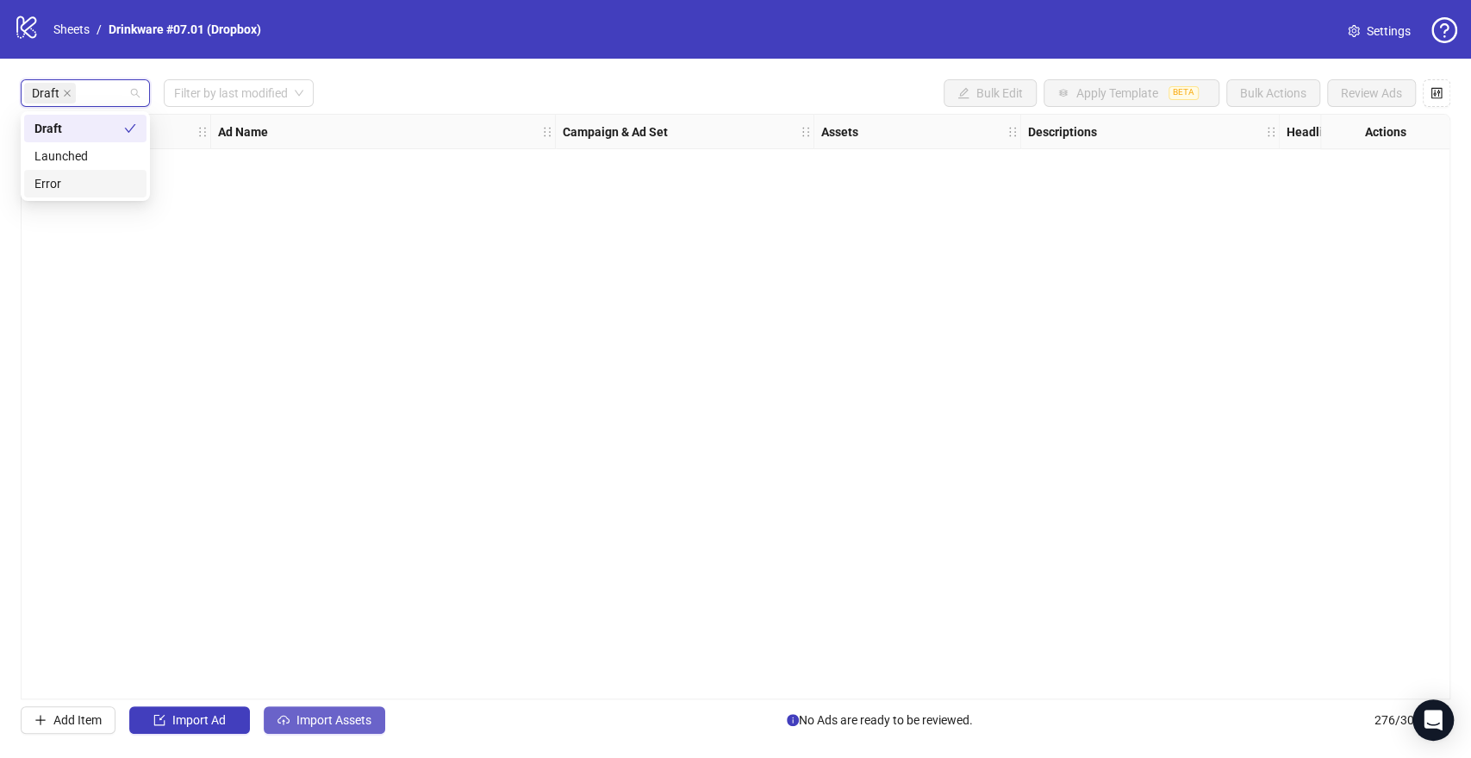
click at [333, 725] on span "Import Assets" at bounding box center [333, 720] width 75 height 14
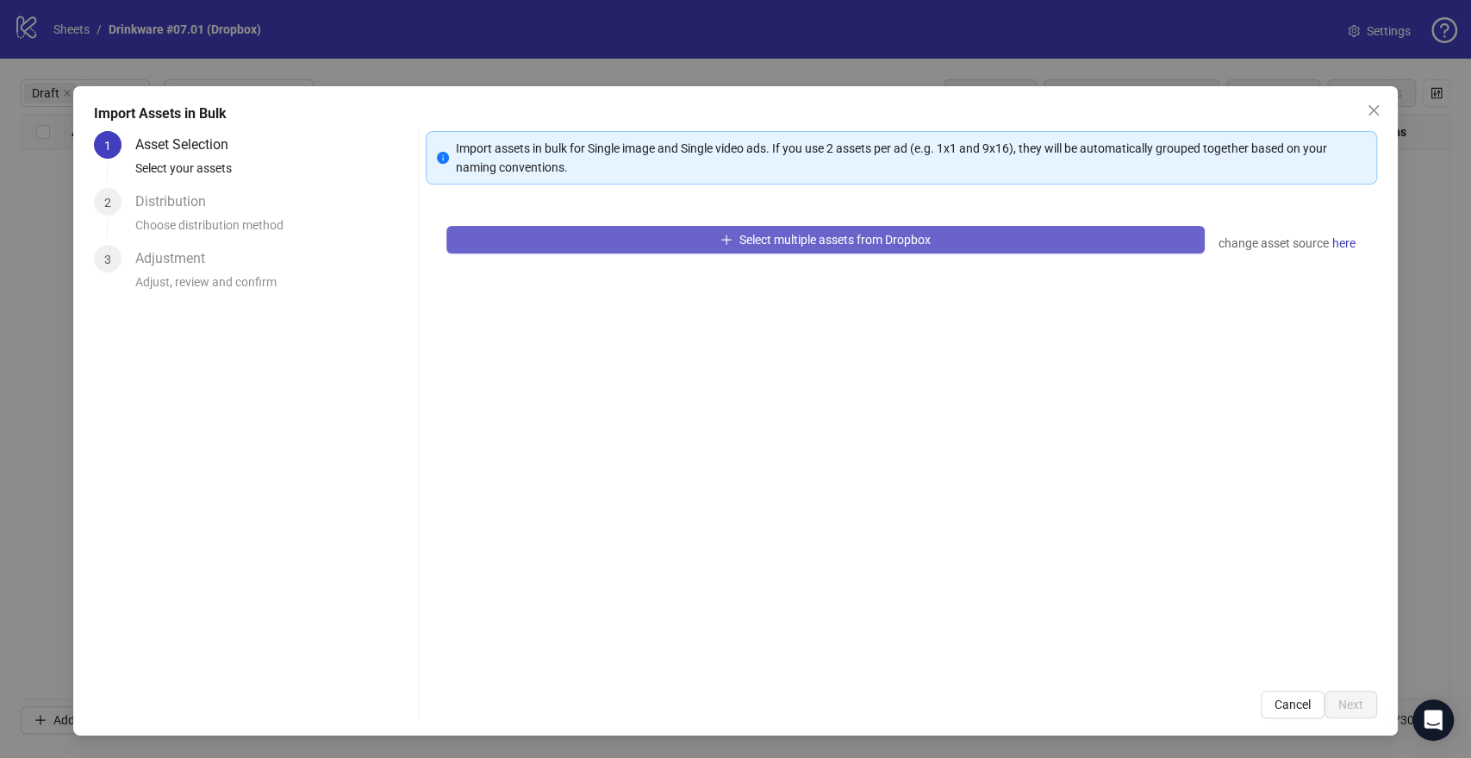
click at [661, 234] on button "Select multiple assets from Dropbox" at bounding box center [825, 240] width 758 height 28
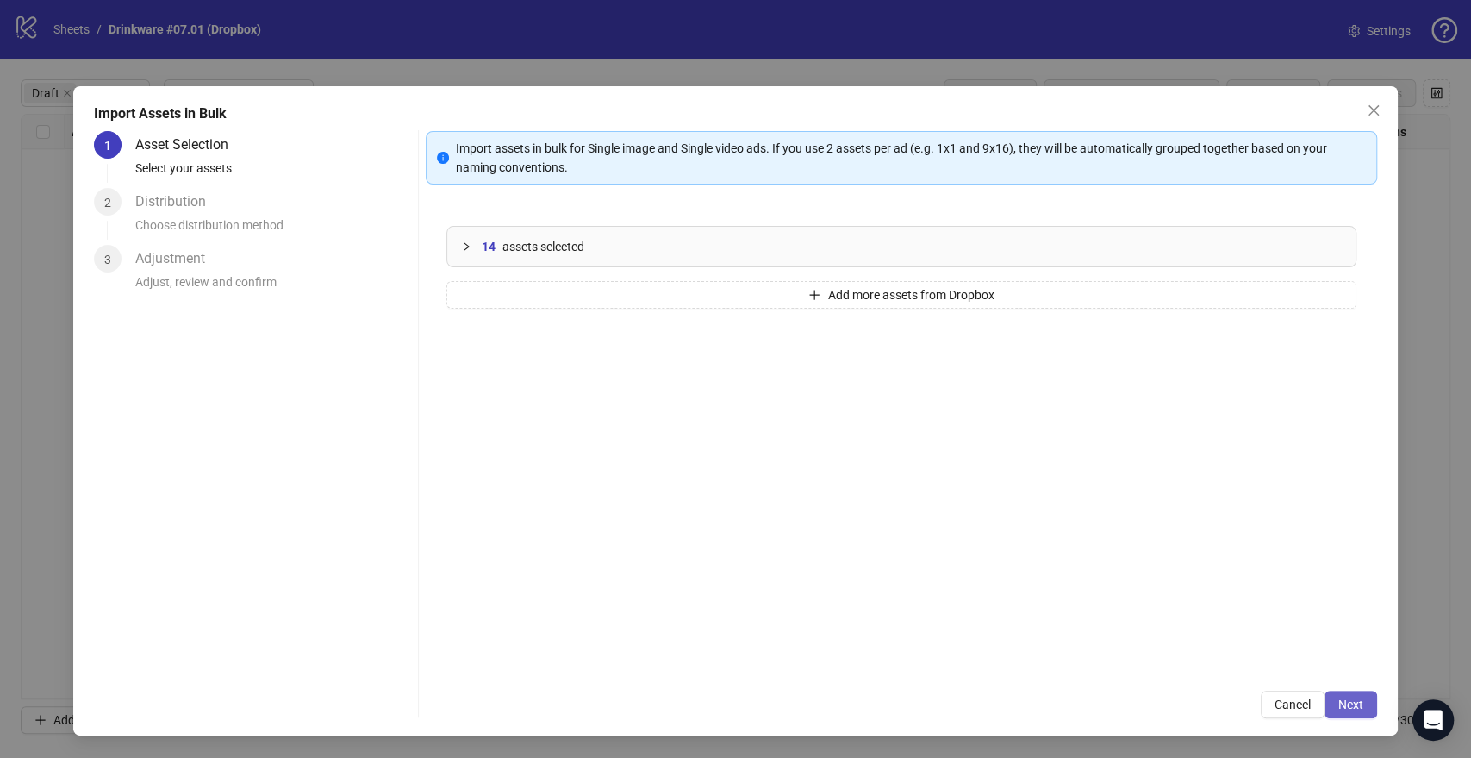
click at [1341, 697] on span "Next" at bounding box center [1350, 704] width 25 height 14
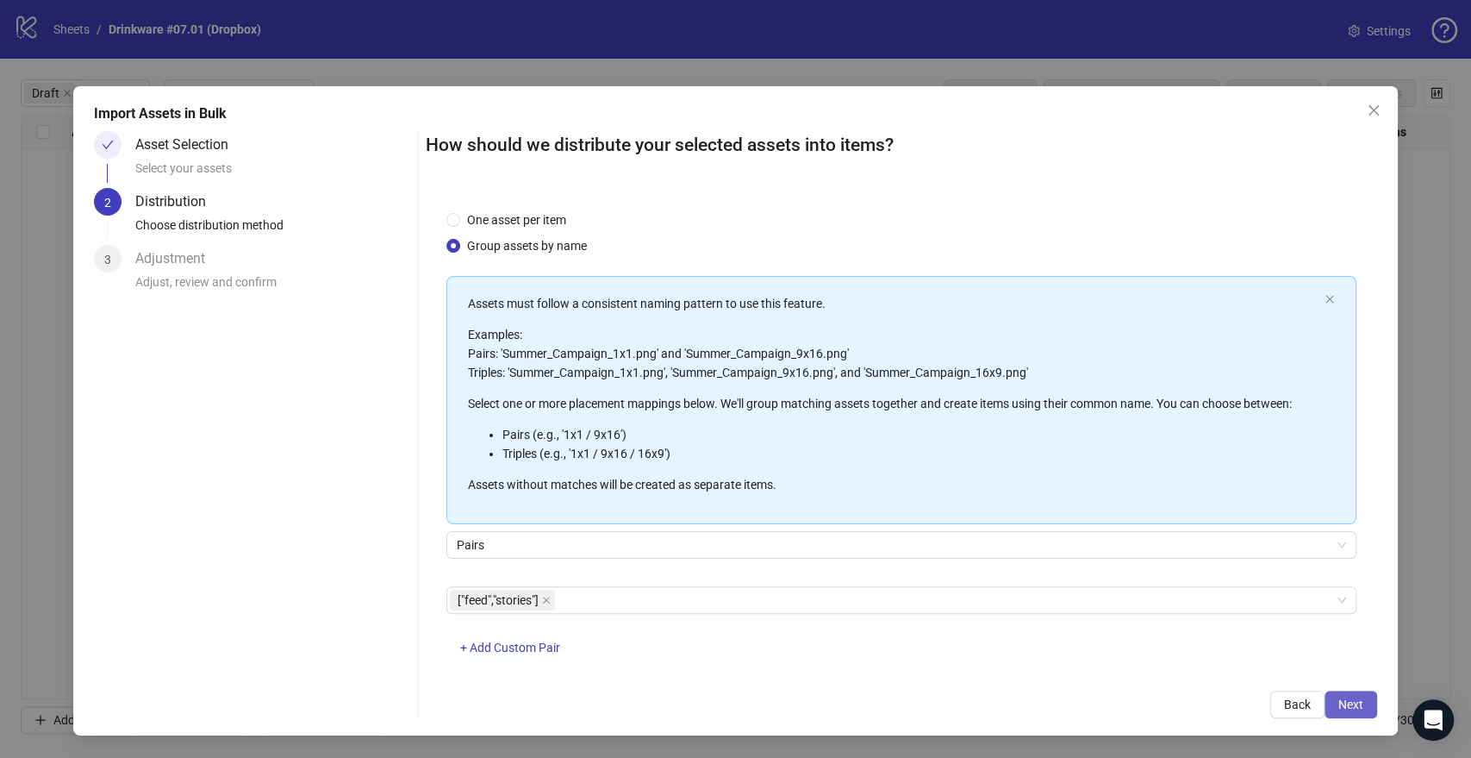
click at [1356, 700] on span "Next" at bounding box center [1350, 704] width 25 height 14
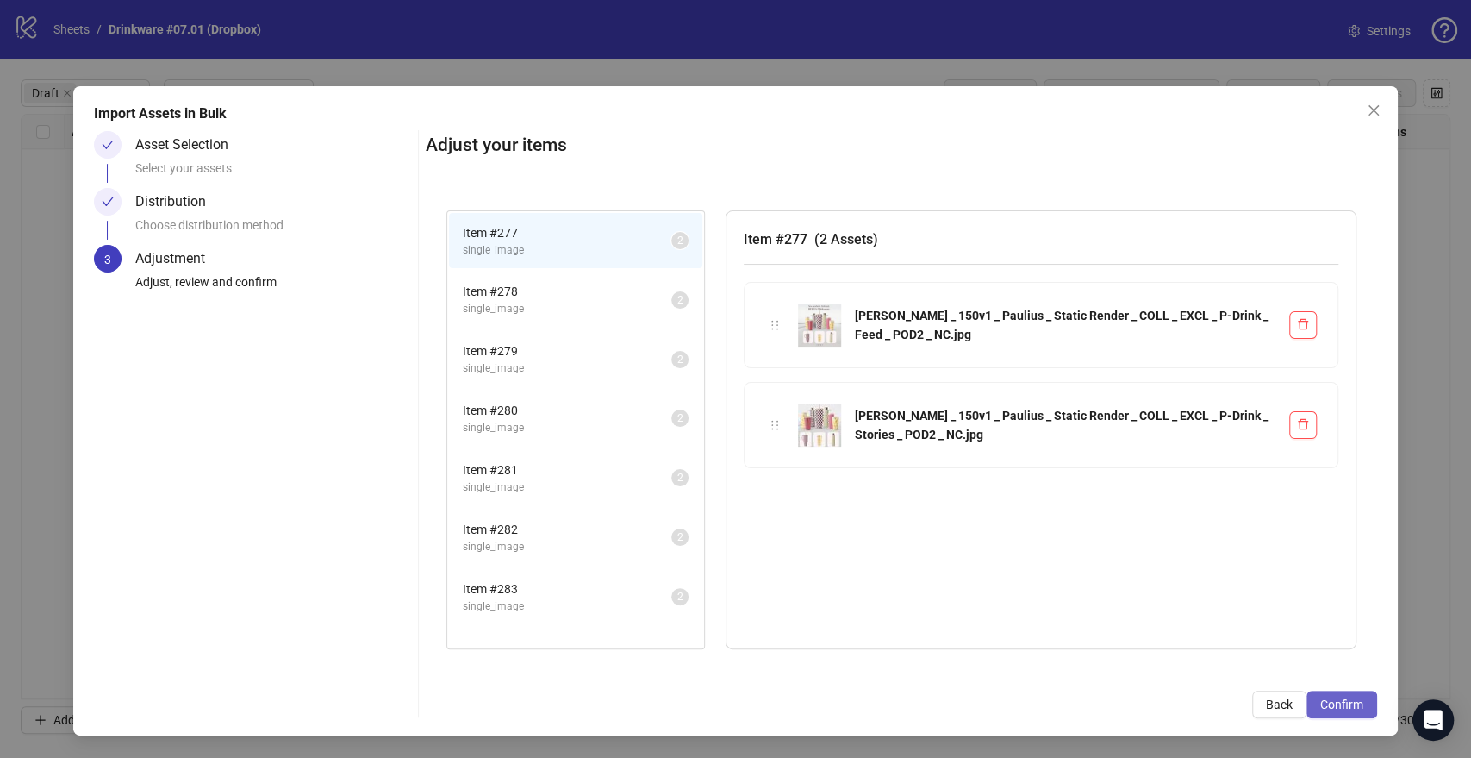
click at [1350, 707] on span "Confirm" at bounding box center [1341, 704] width 43 height 14
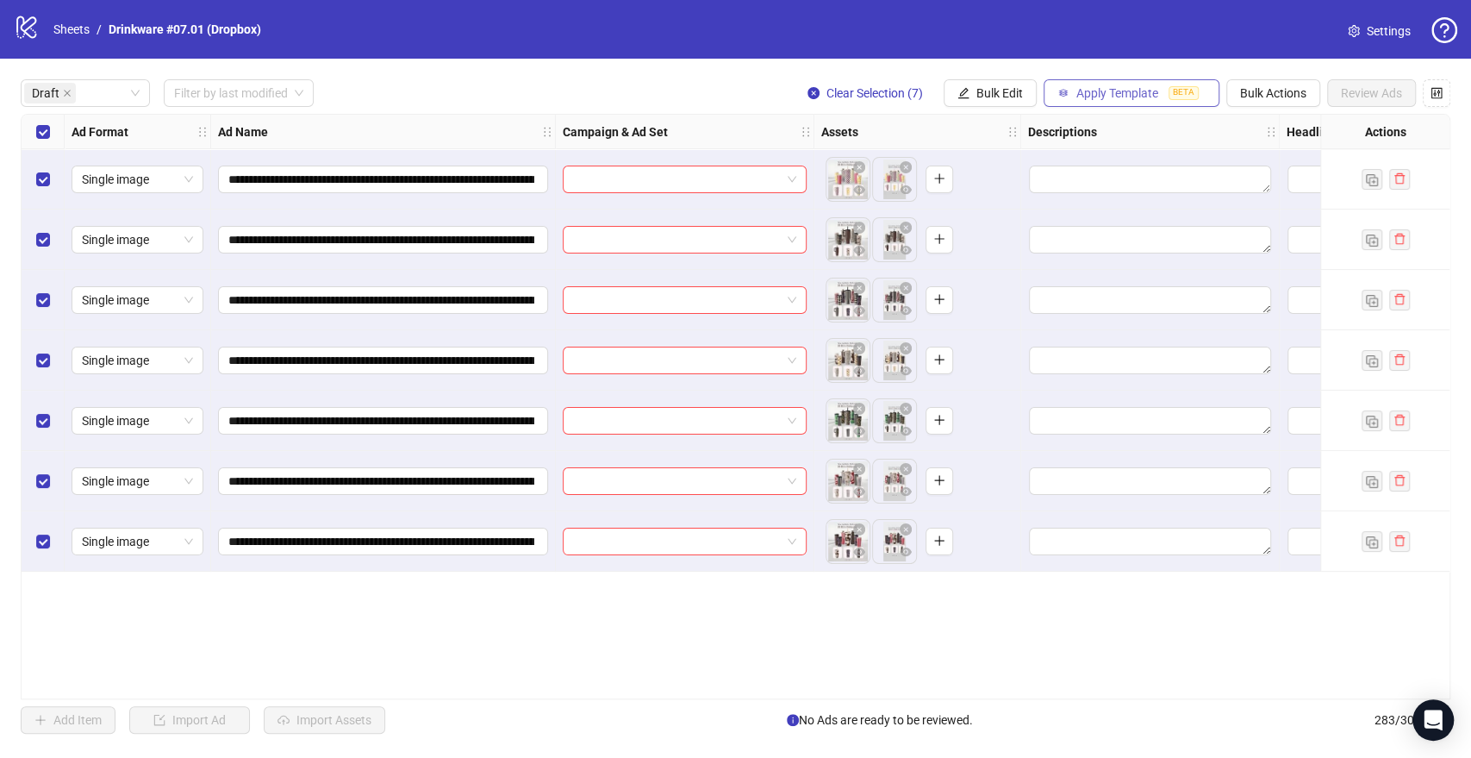
click at [1088, 95] on span "Apply Template" at bounding box center [1117, 93] width 82 height 14
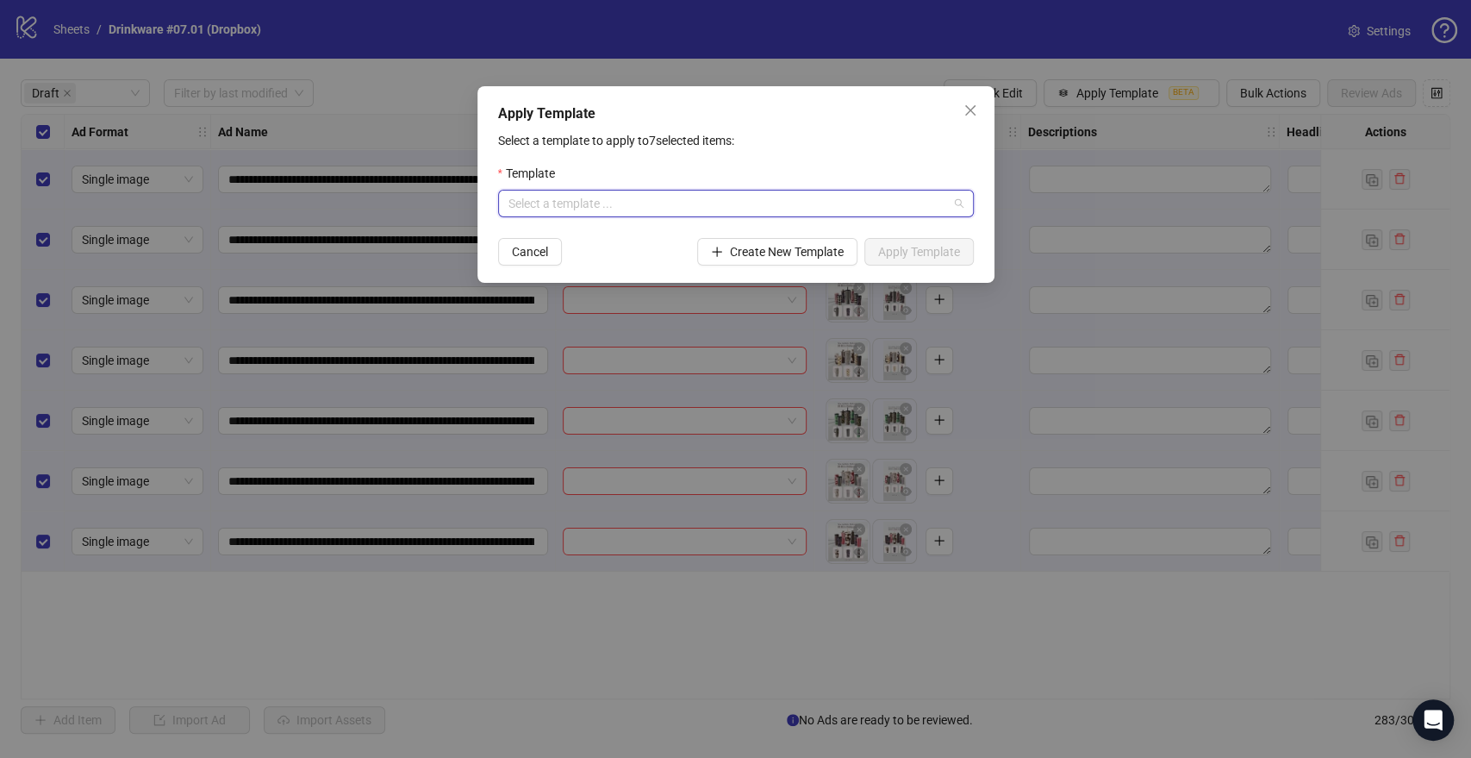
click at [726, 214] on input "search" at bounding box center [728, 203] width 440 height 26
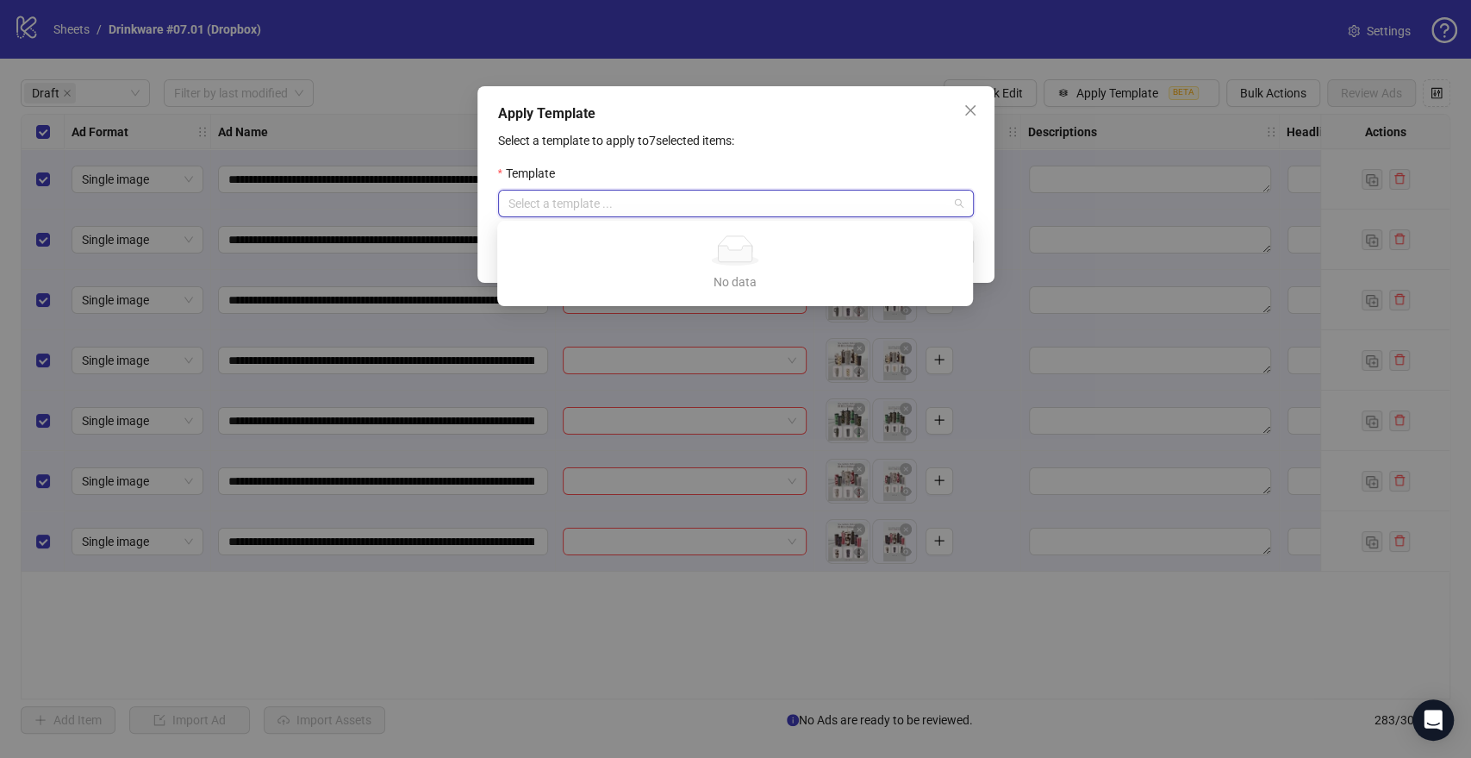
click at [729, 208] on input "search" at bounding box center [728, 203] width 440 height 26
click at [966, 106] on icon "close" at bounding box center [971, 110] width 14 height 14
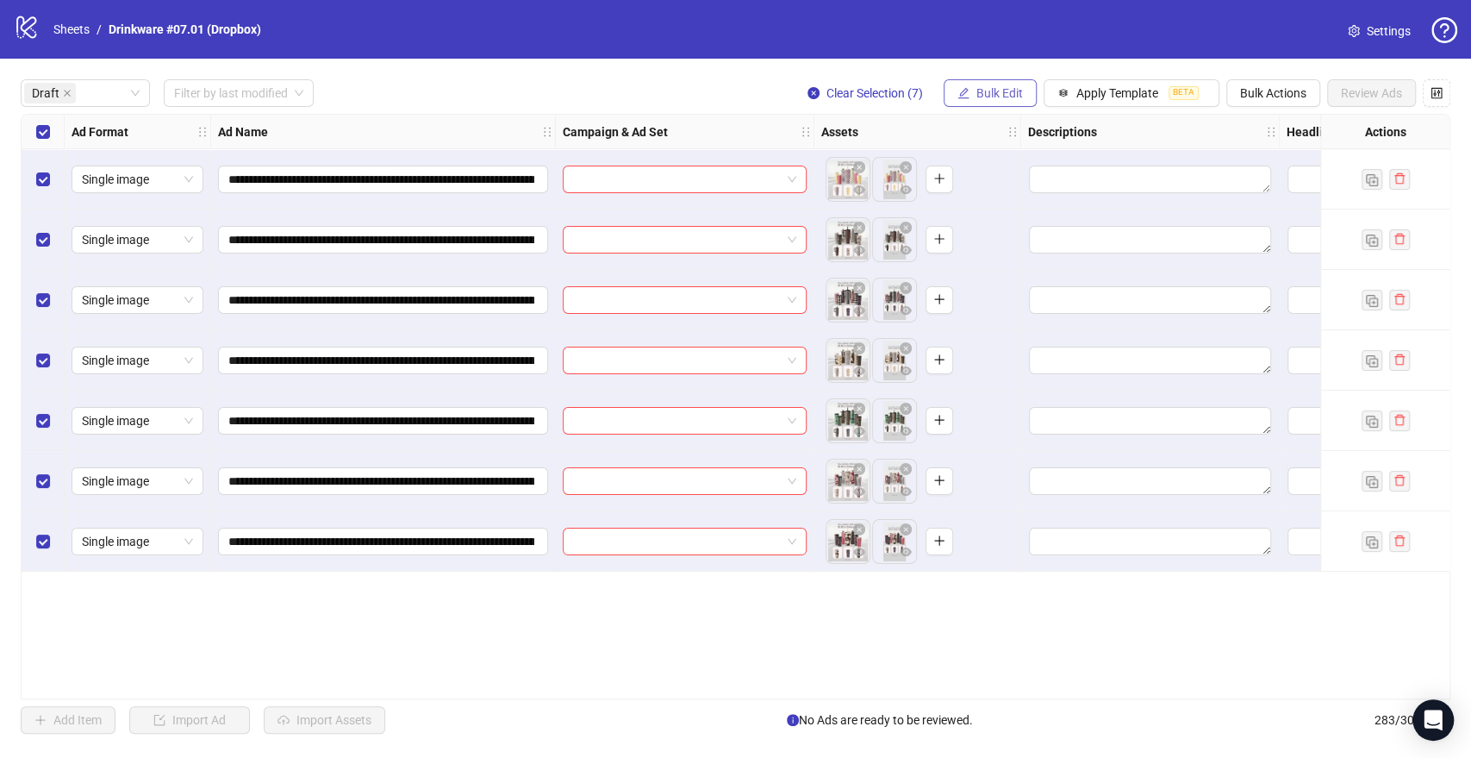
click at [1014, 94] on span "Bulk Edit" at bounding box center [999, 93] width 47 height 14
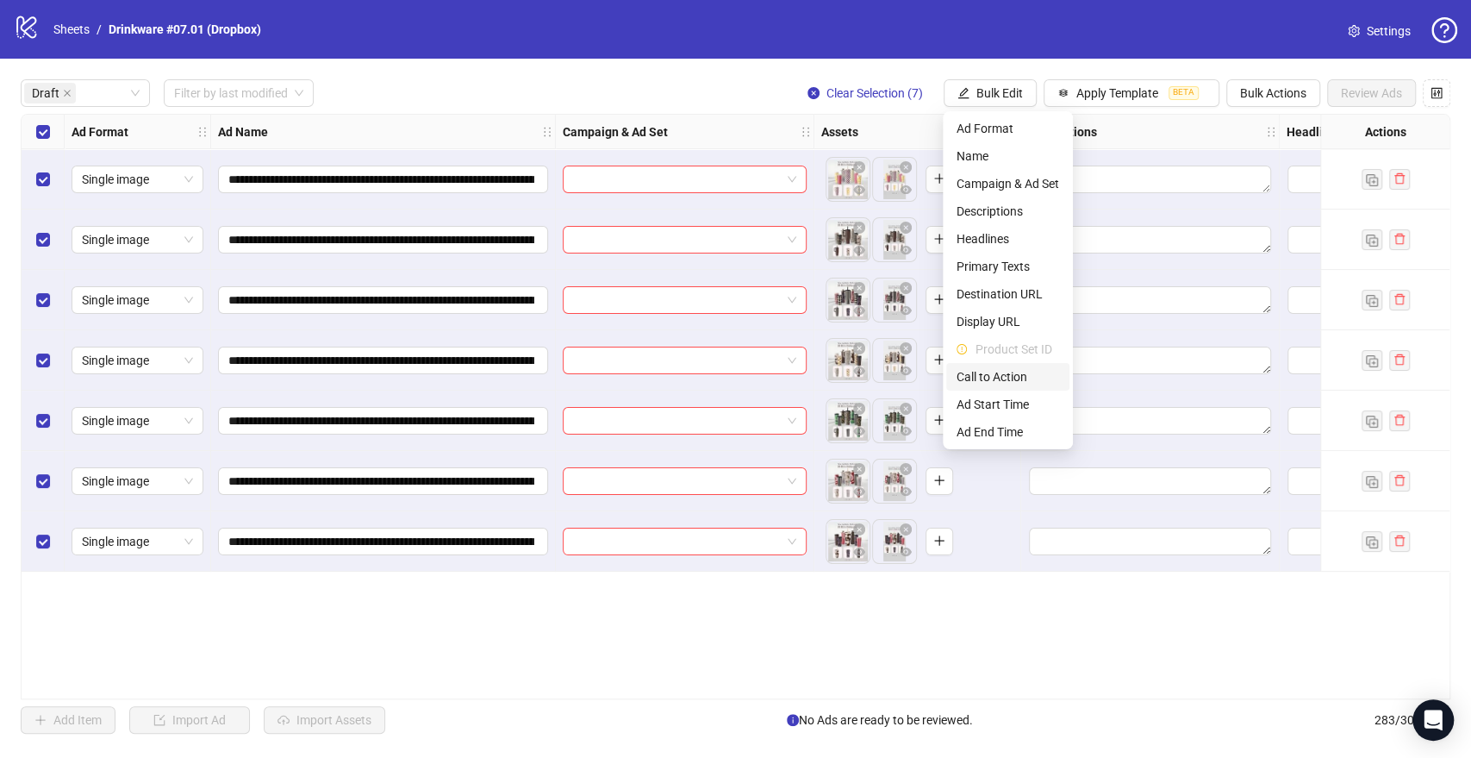
click at [995, 376] on span "Call to Action" at bounding box center [1008, 376] width 103 height 19
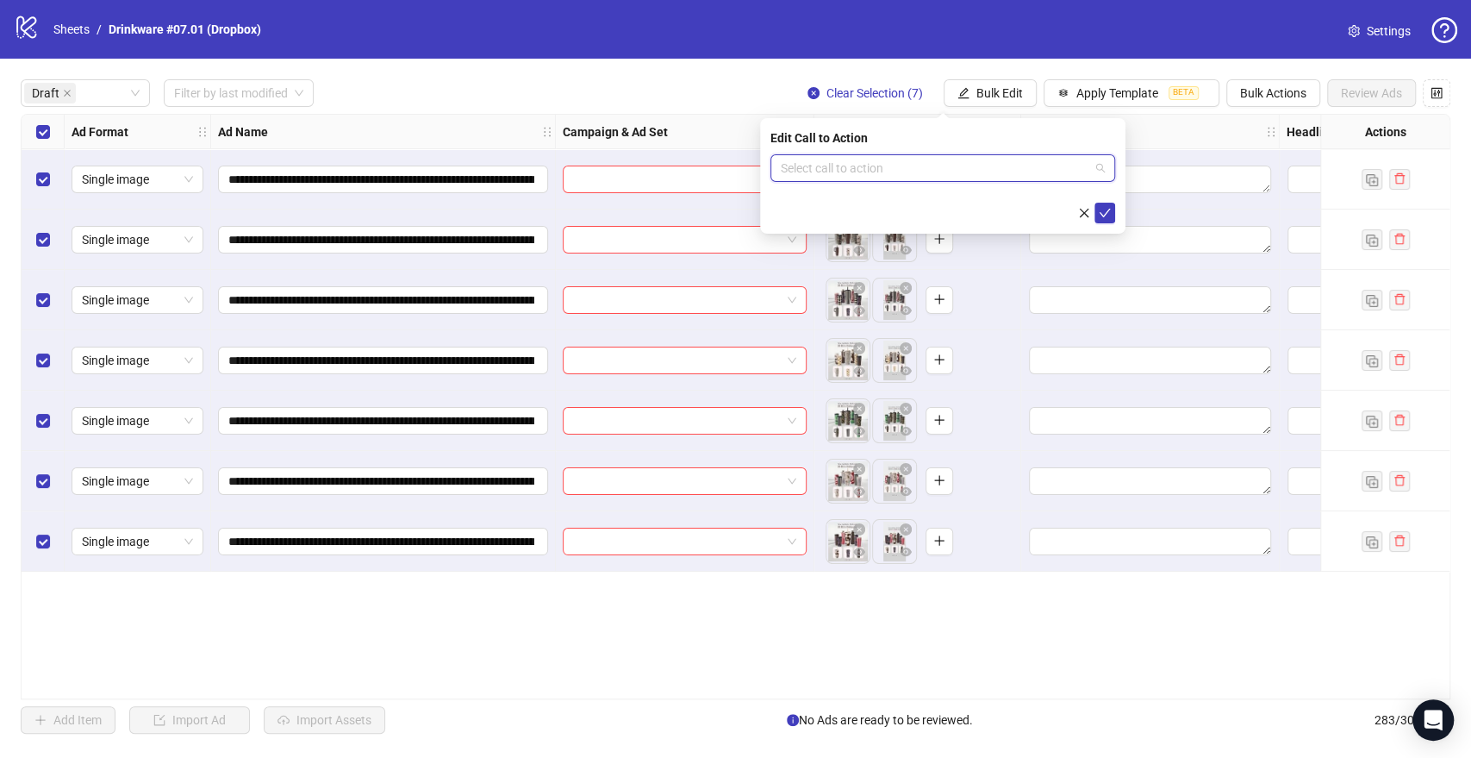
click at [862, 161] on input "search" at bounding box center [935, 168] width 309 height 26
type input "**"
click at [841, 223] on div "Shop now" at bounding box center [942, 230] width 317 height 19
click at [1108, 209] on icon "check" at bounding box center [1105, 213] width 11 height 9
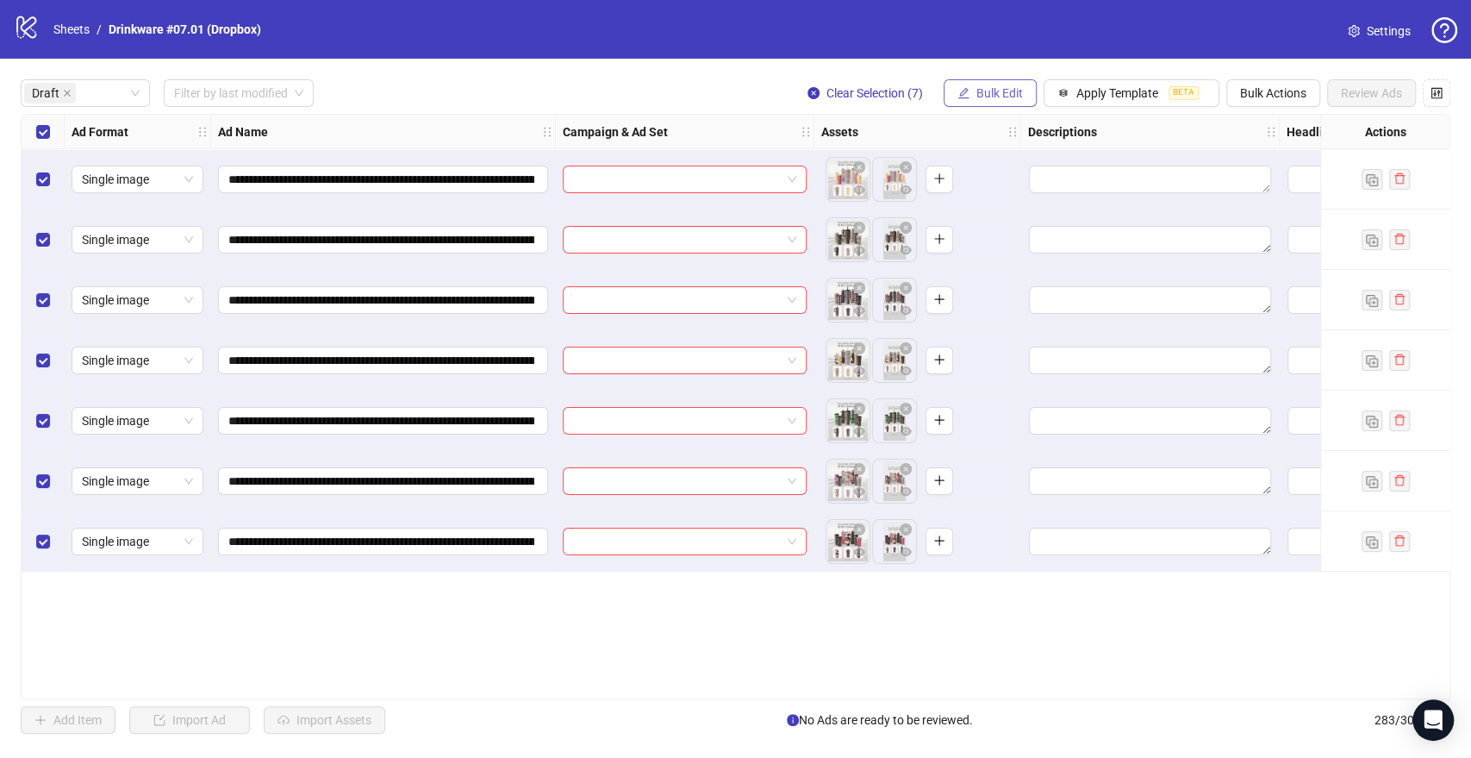
click at [984, 83] on button "Bulk Edit" at bounding box center [990, 93] width 93 height 28
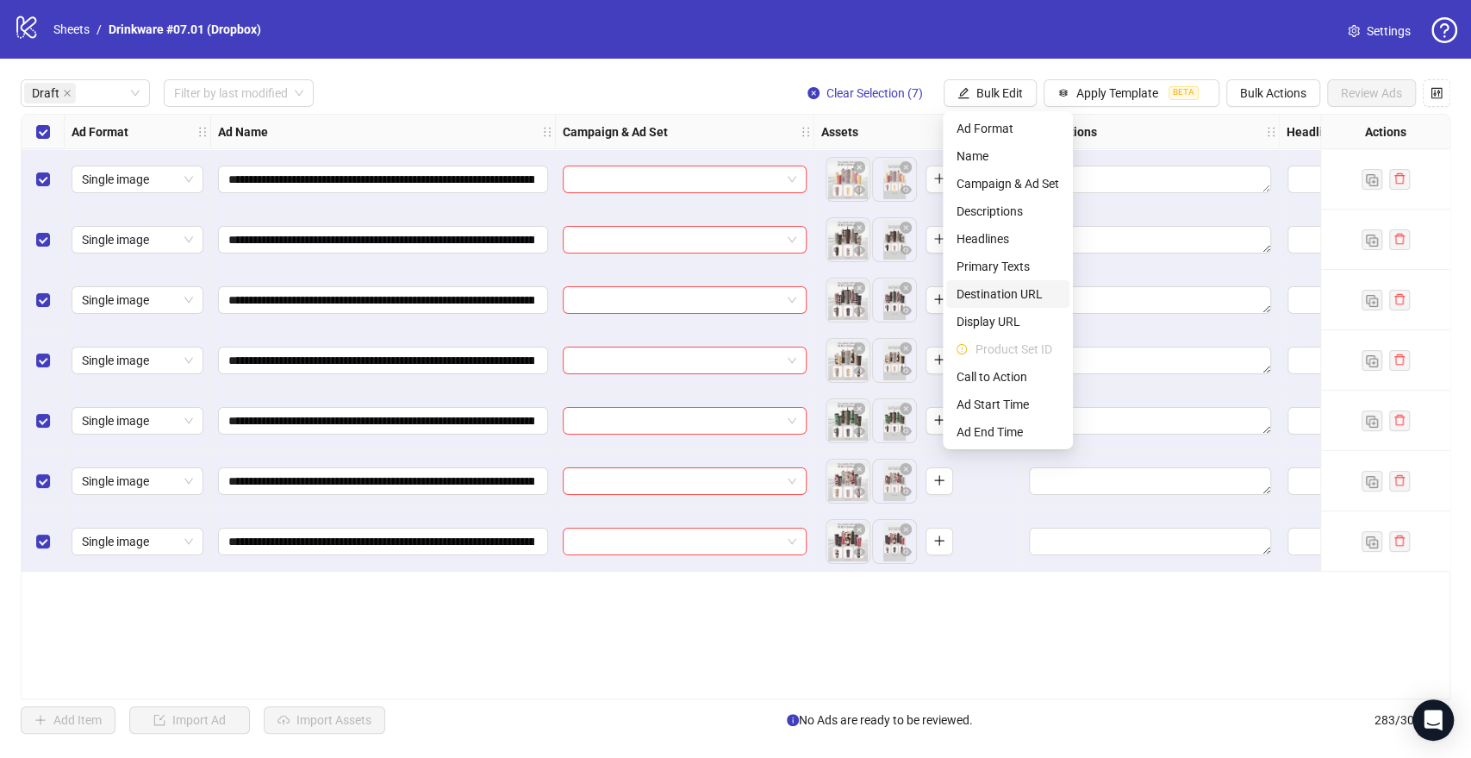
click at [984, 297] on span "Destination URL" at bounding box center [1008, 293] width 103 height 19
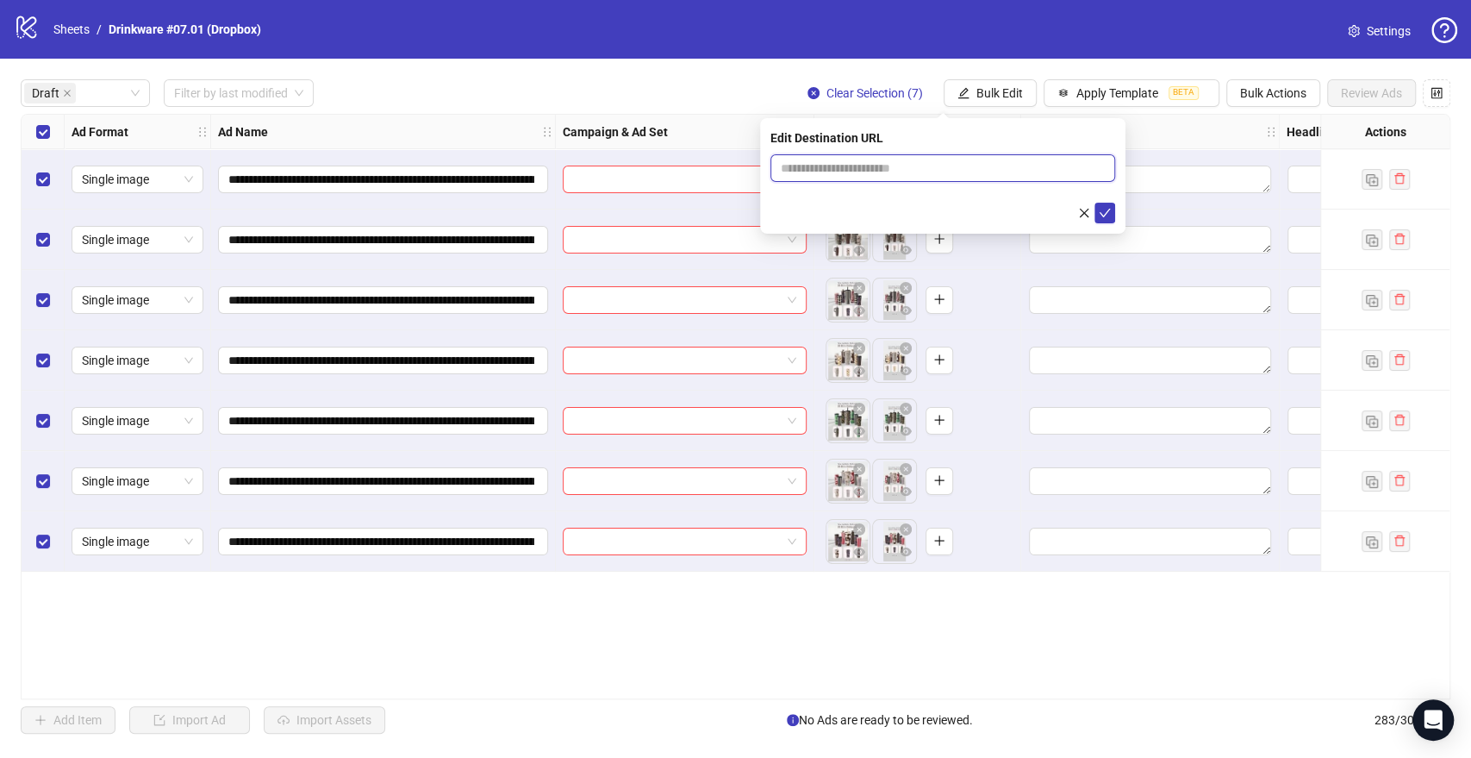
drag, startPoint x: 833, startPoint y: 170, endPoint x: 868, endPoint y: 172, distance: 34.5
click at [833, 170] on input "text" at bounding box center [936, 168] width 310 height 19
paste input "**********"
type input "**********"
click at [1105, 208] on icon "check" at bounding box center [1105, 213] width 12 height 12
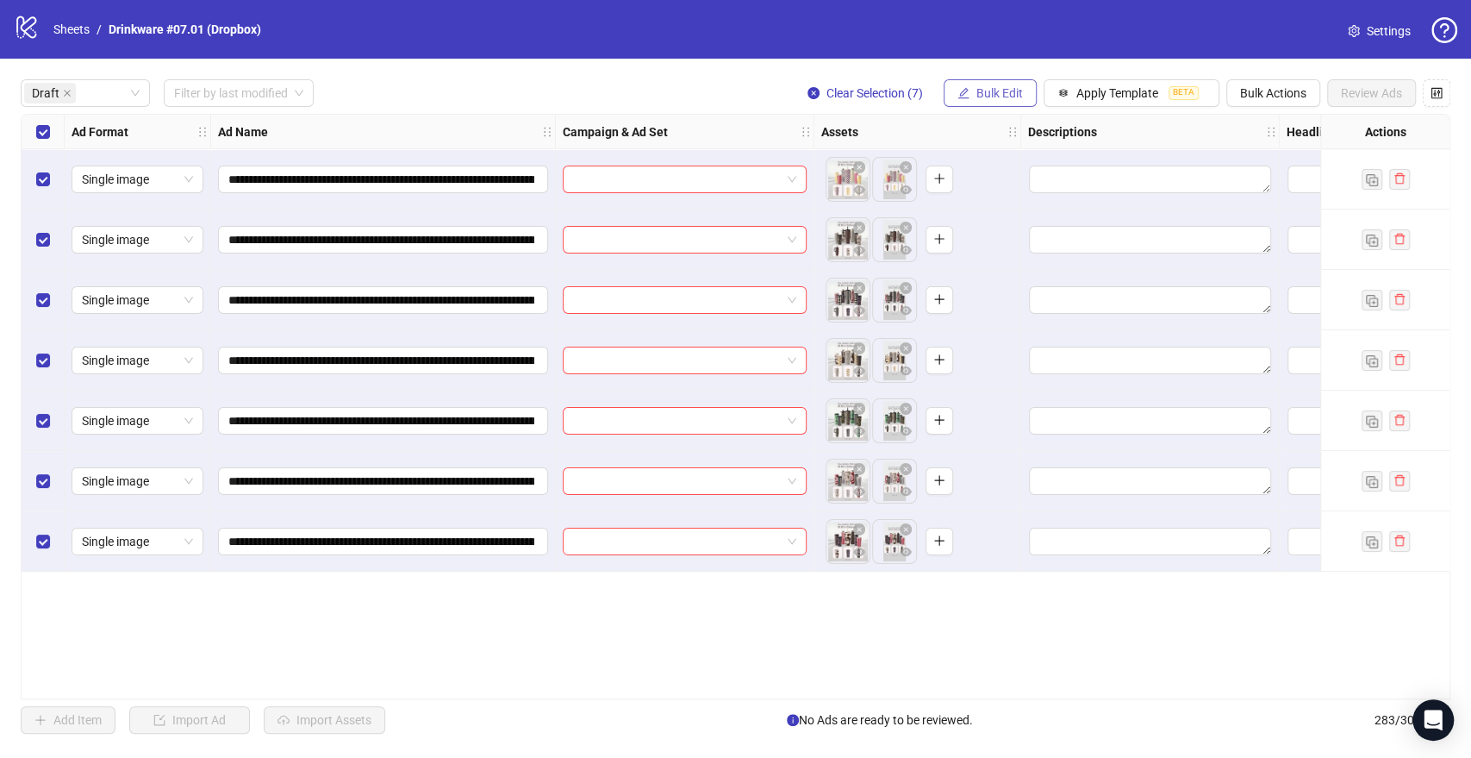
click at [965, 83] on button "Bulk Edit" at bounding box center [990, 93] width 93 height 28
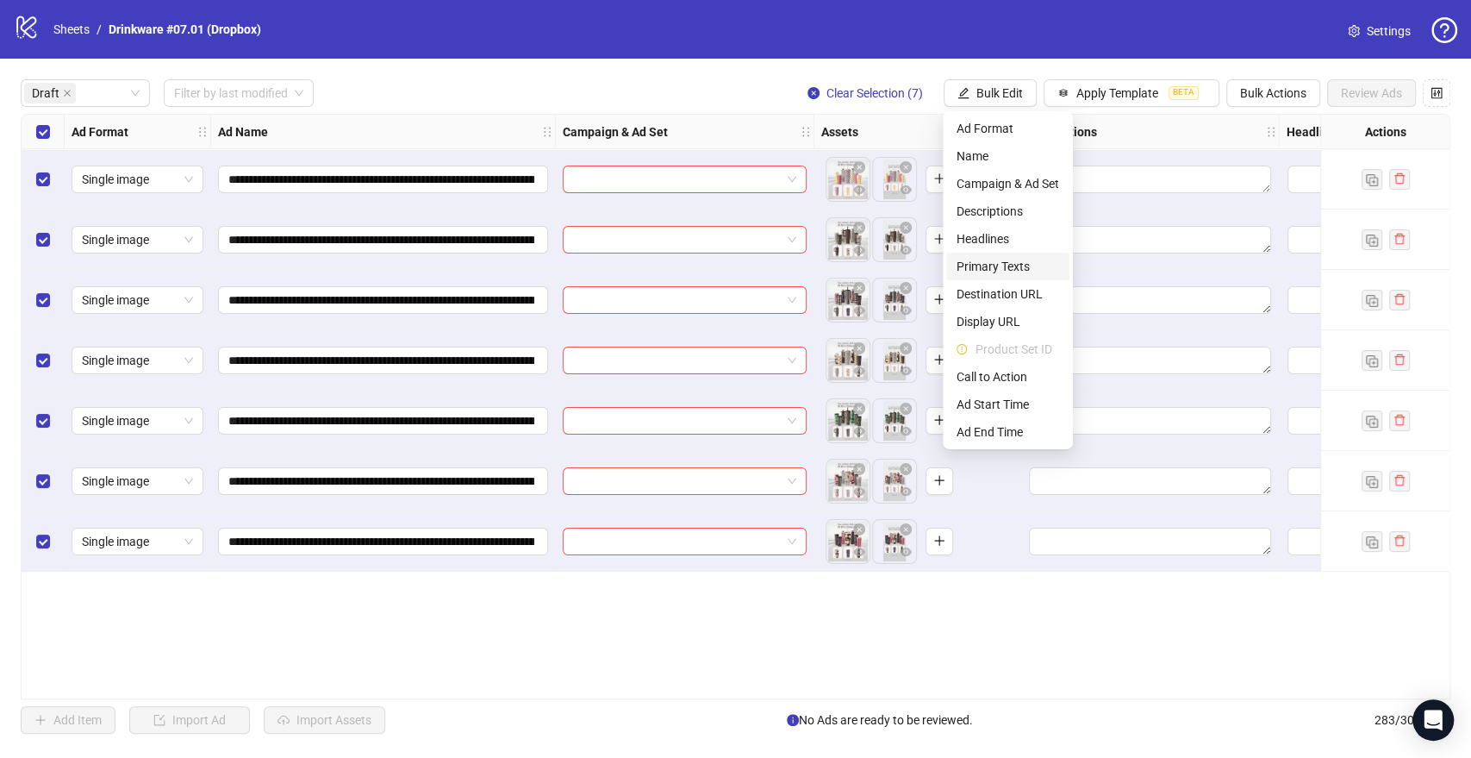
click at [1007, 257] on li "Primary Texts" at bounding box center [1007, 267] width 123 height 28
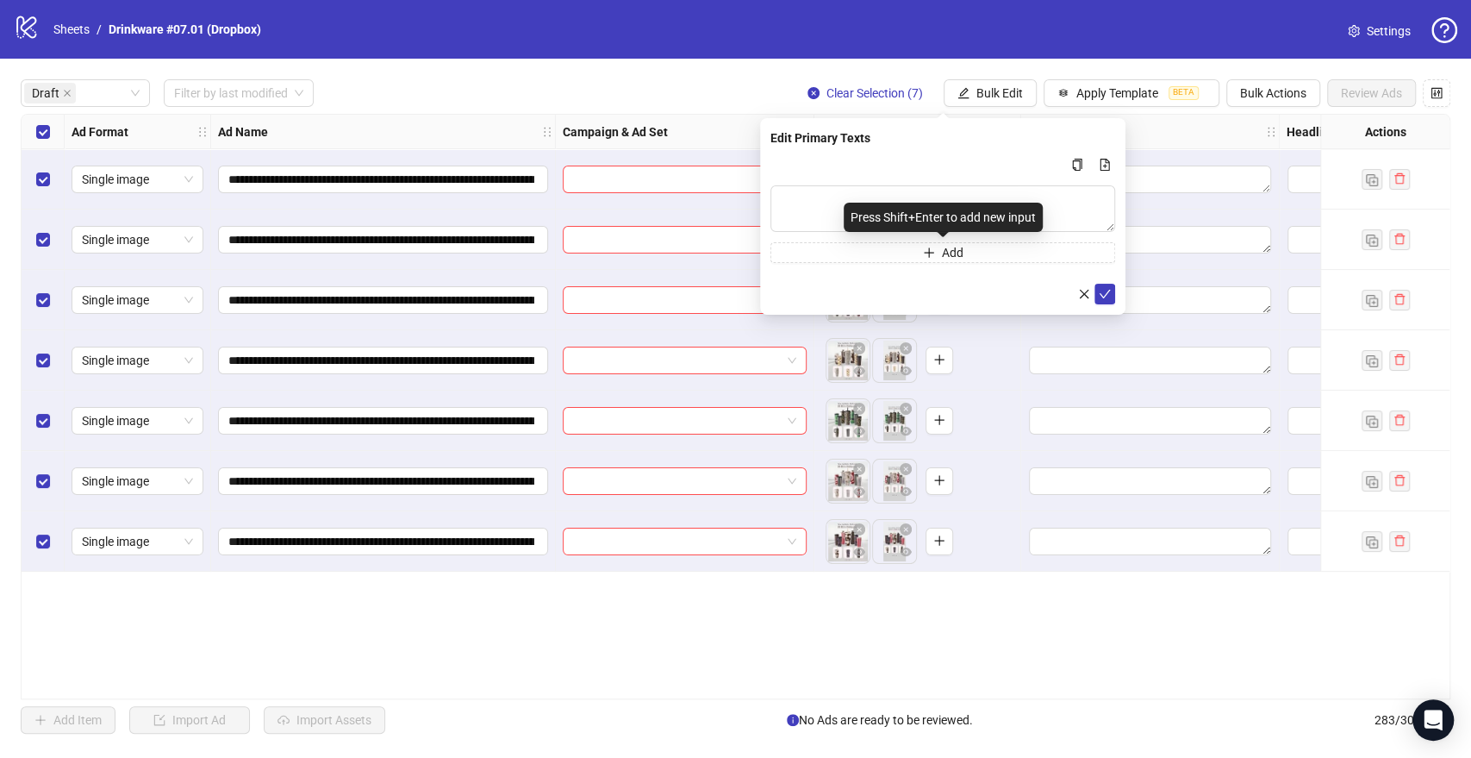
click at [868, 213] on div "Press Shift+Enter to add new input" at bounding box center [943, 217] width 199 height 29
click at [797, 198] on textarea "Multi-text input container - paste or copy values" at bounding box center [942, 208] width 345 height 47
paste textarea "**********"
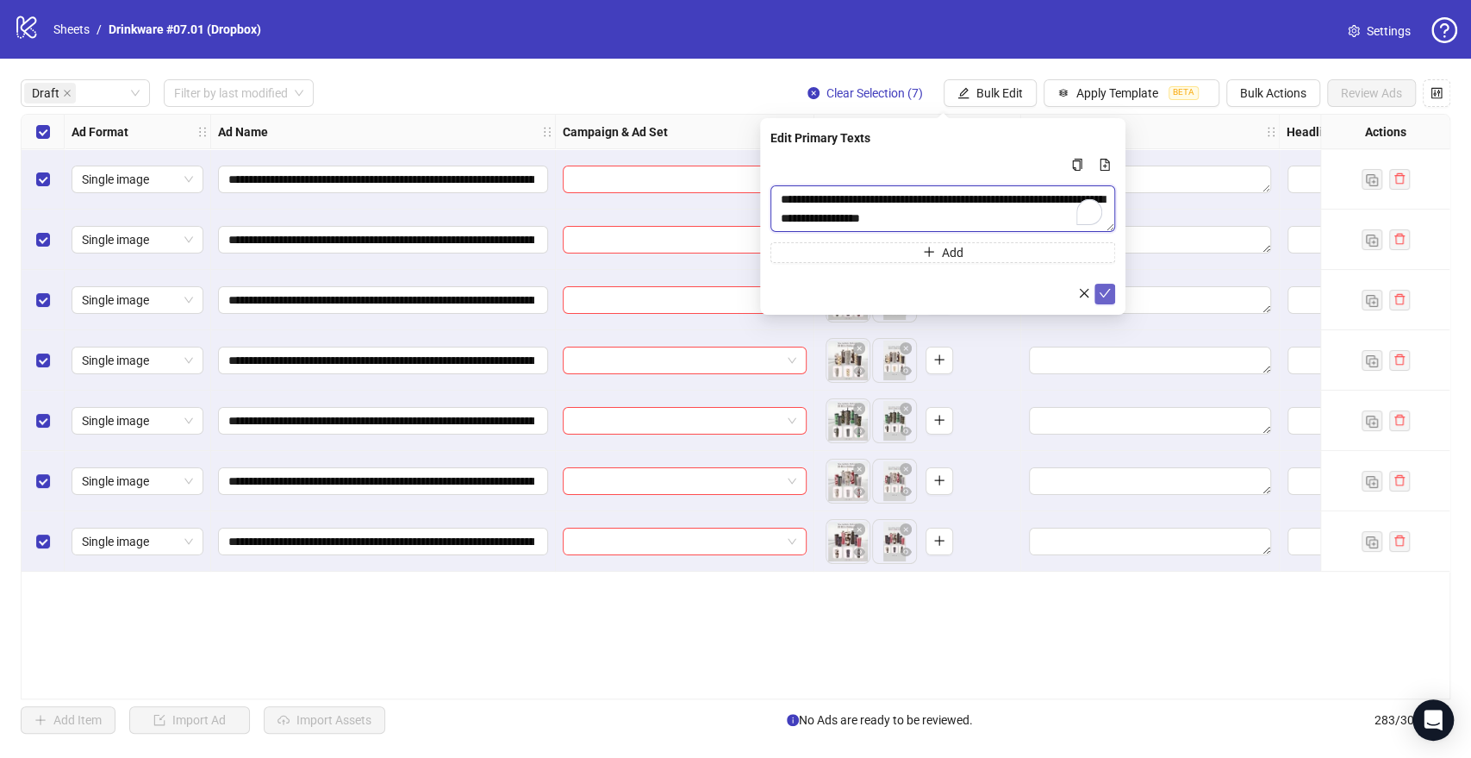
type textarea "**********"
click at [1106, 295] on icon "check" at bounding box center [1105, 293] width 12 height 12
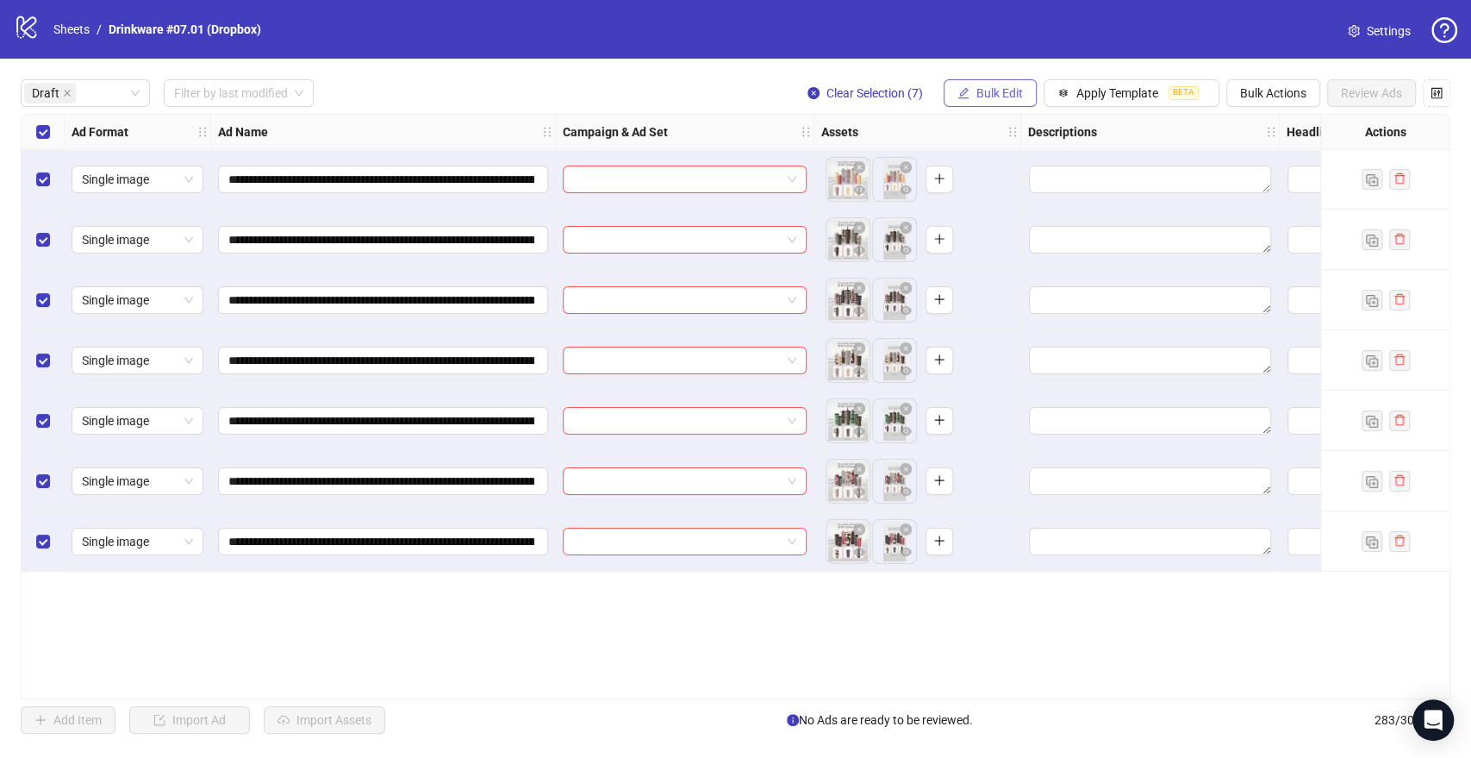
click at [1014, 97] on span "Bulk Edit" at bounding box center [999, 93] width 47 height 14
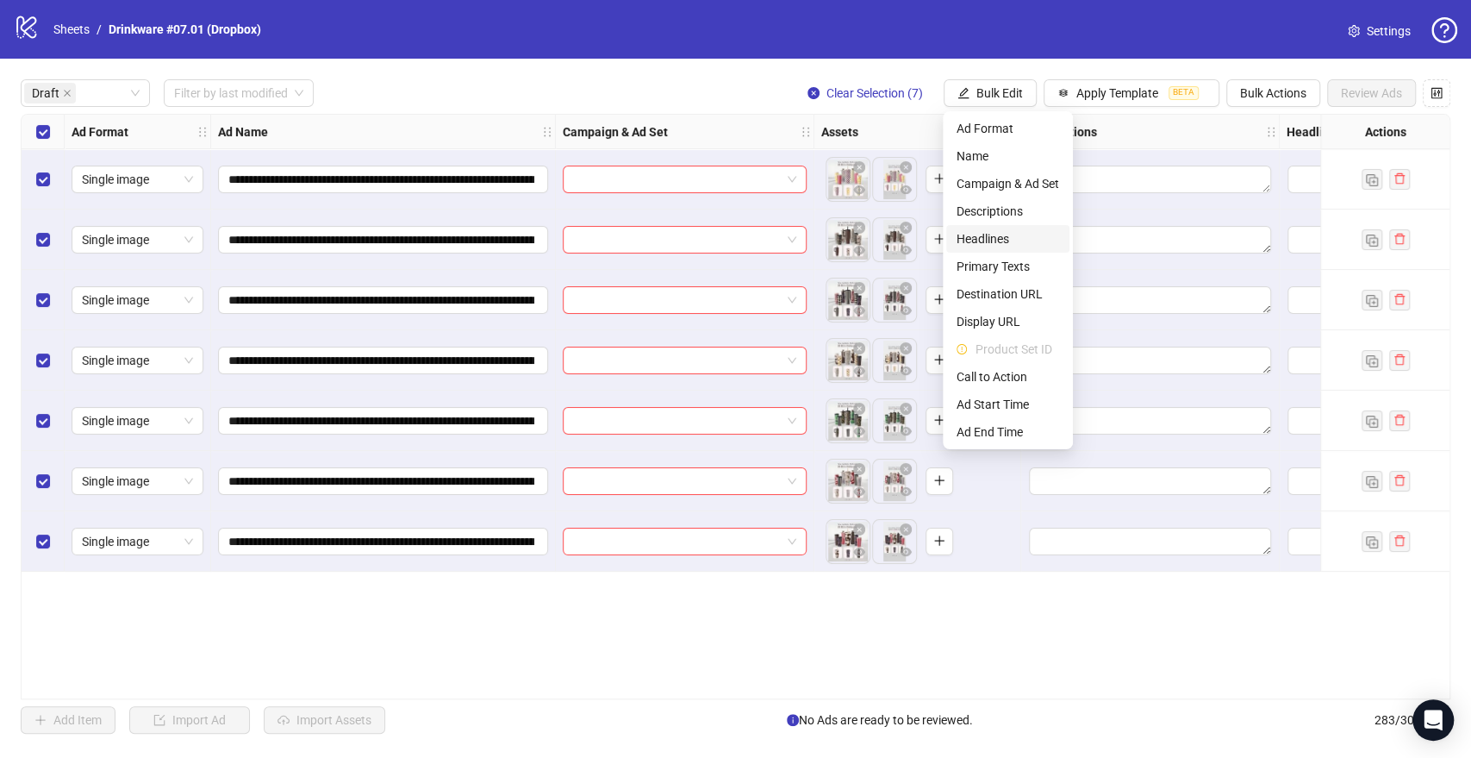
click at [993, 240] on span "Headlines" at bounding box center [1008, 238] width 103 height 19
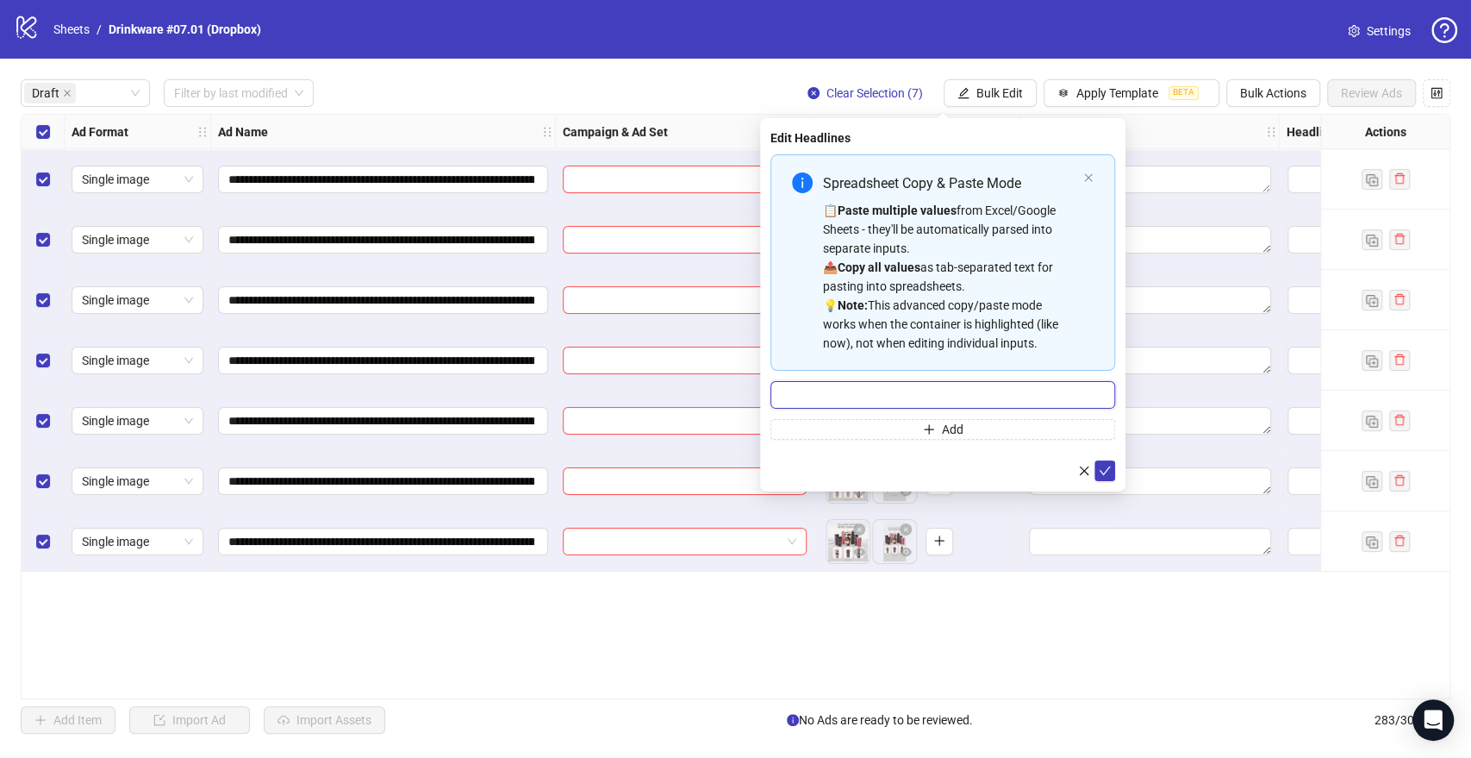
click at [895, 389] on input "Multi-input container - paste or copy values" at bounding box center [942, 395] width 345 height 28
paste input "**********"
type input "**********"
click at [1110, 467] on icon "check" at bounding box center [1105, 471] width 12 height 12
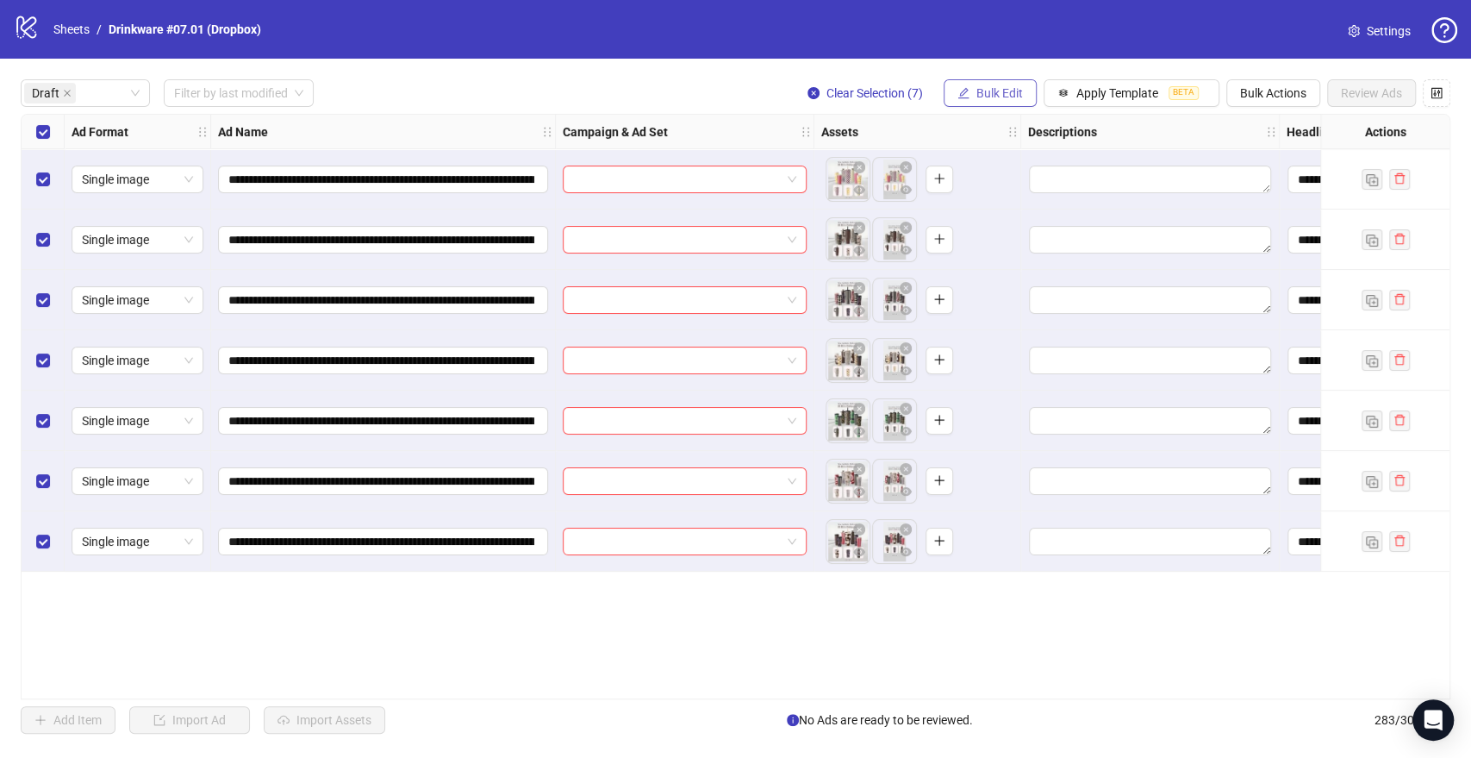
click at [982, 91] on span "Bulk Edit" at bounding box center [999, 93] width 47 height 14
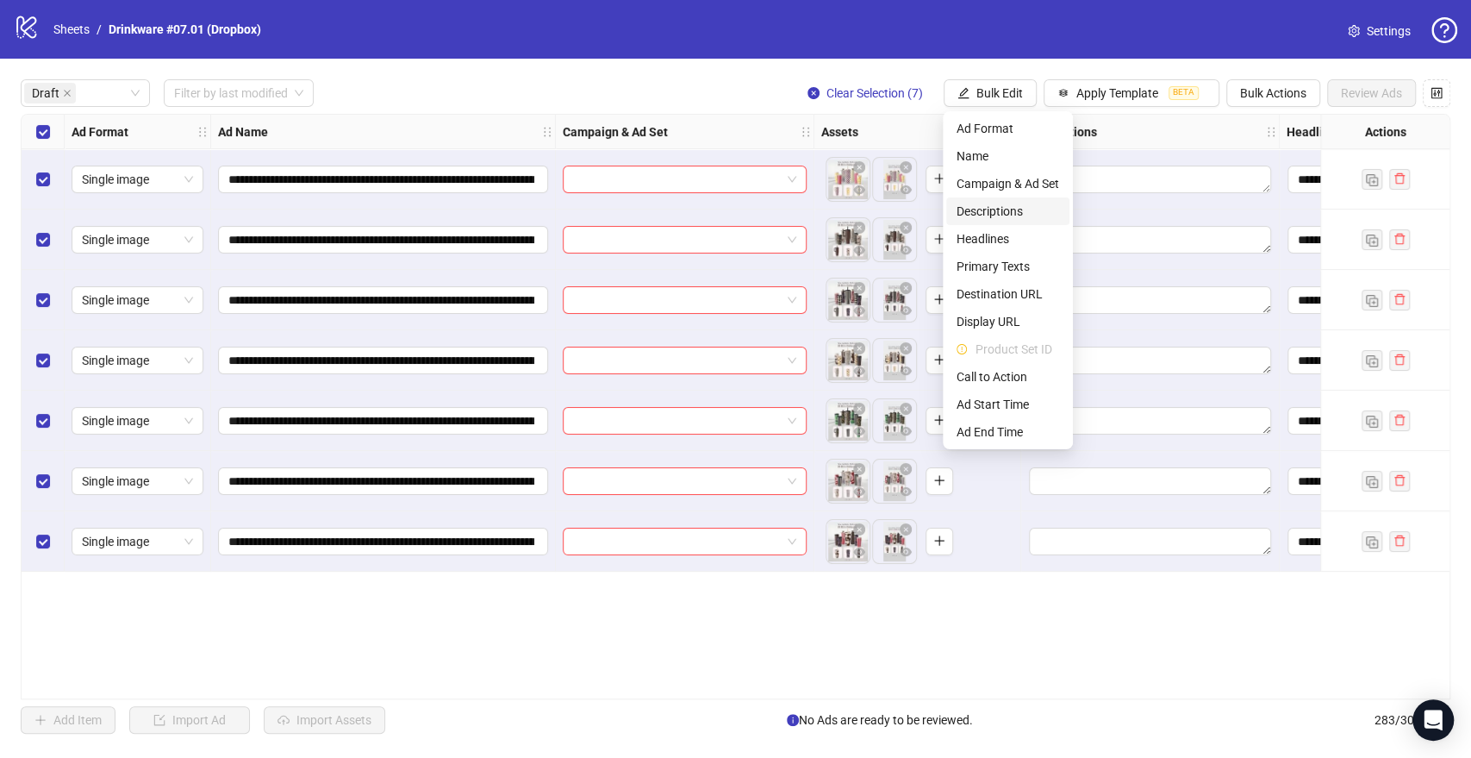
click at [993, 212] on span "Descriptions" at bounding box center [1008, 211] width 103 height 19
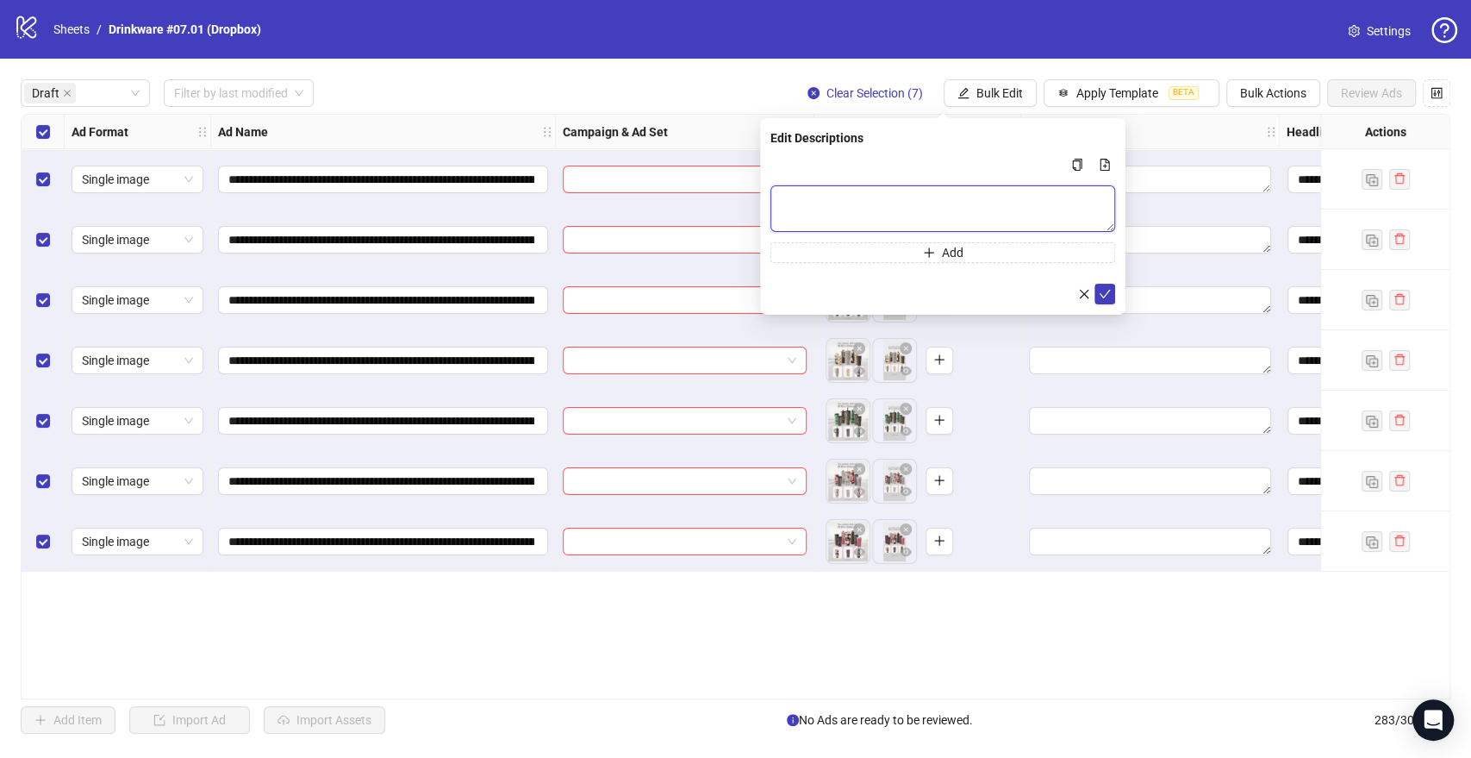
click at [958, 212] on textarea "Multi-text input container - paste or copy values" at bounding box center [942, 208] width 345 height 47
paste textarea "**********"
type textarea "**********"
click at [1105, 289] on icon "check" at bounding box center [1105, 293] width 12 height 12
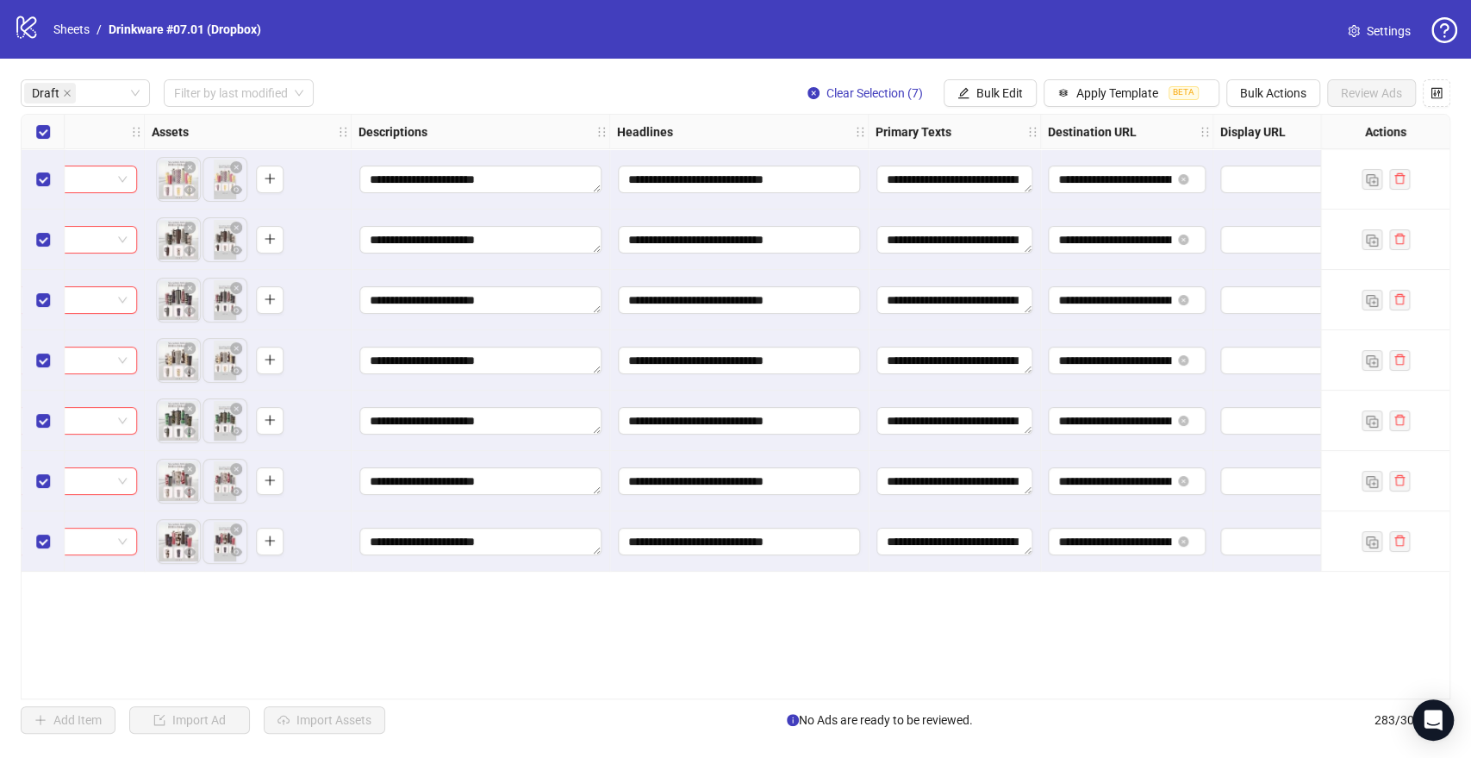
scroll to position [0, 96]
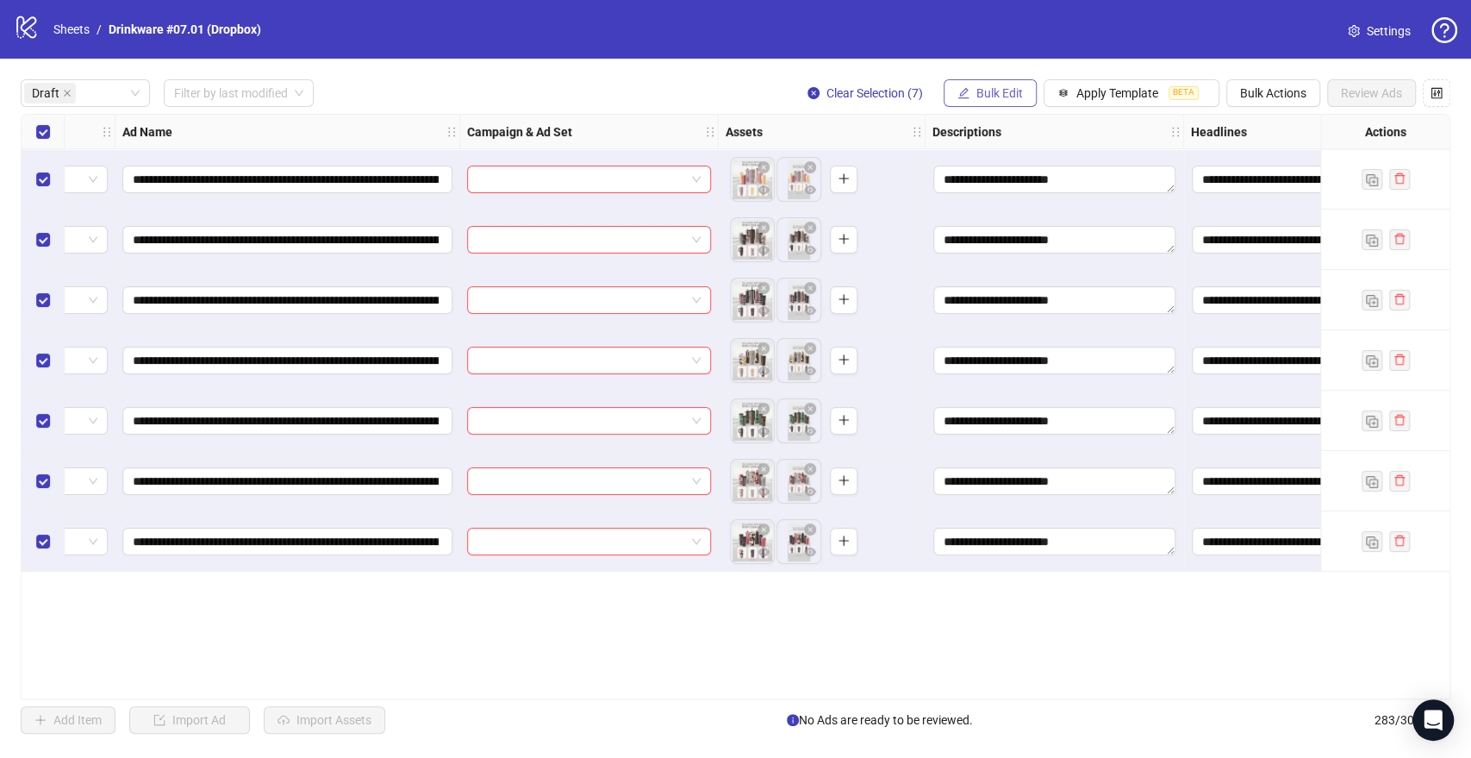
click at [1005, 85] on button "Bulk Edit" at bounding box center [990, 93] width 93 height 28
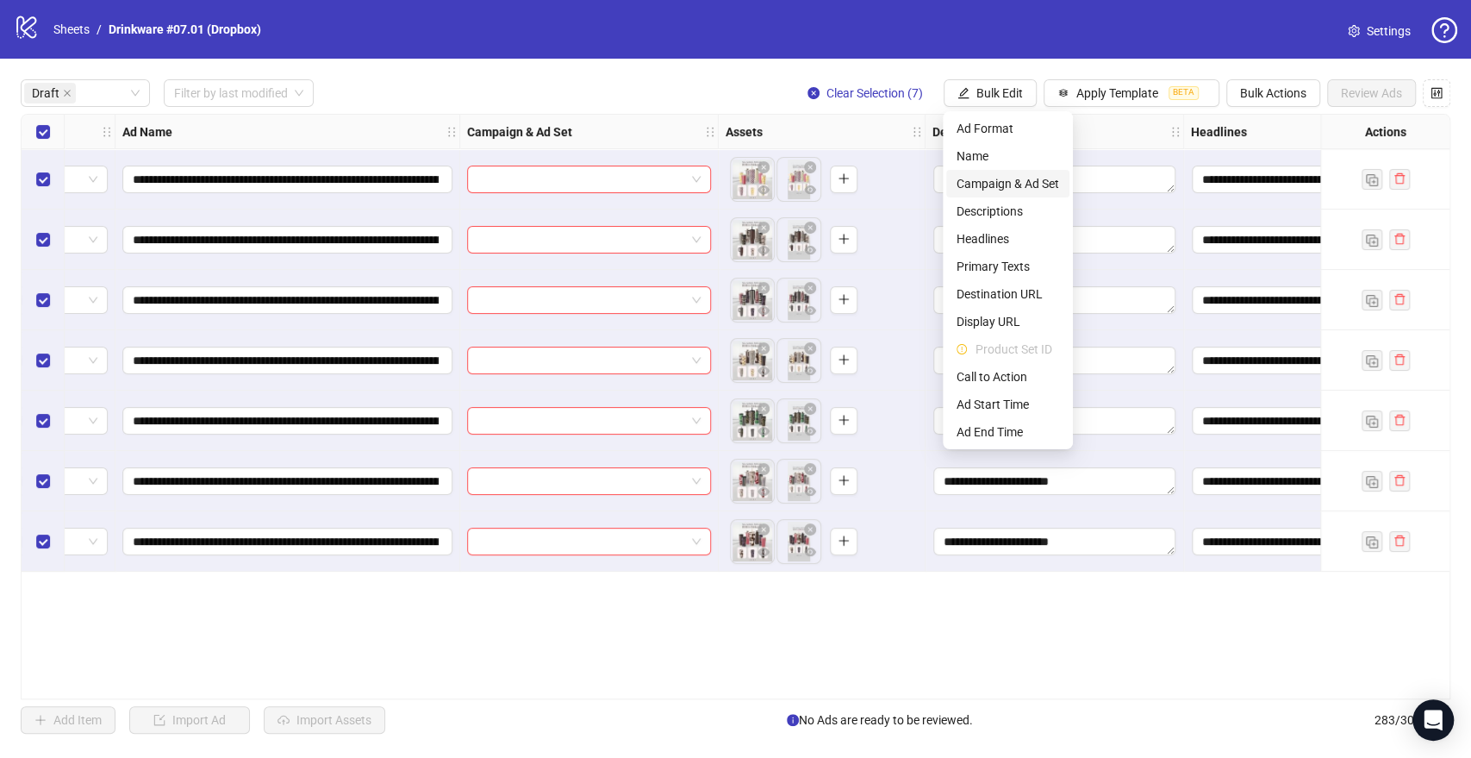
click at [998, 190] on span "Campaign & Ad Set" at bounding box center [1008, 183] width 103 height 19
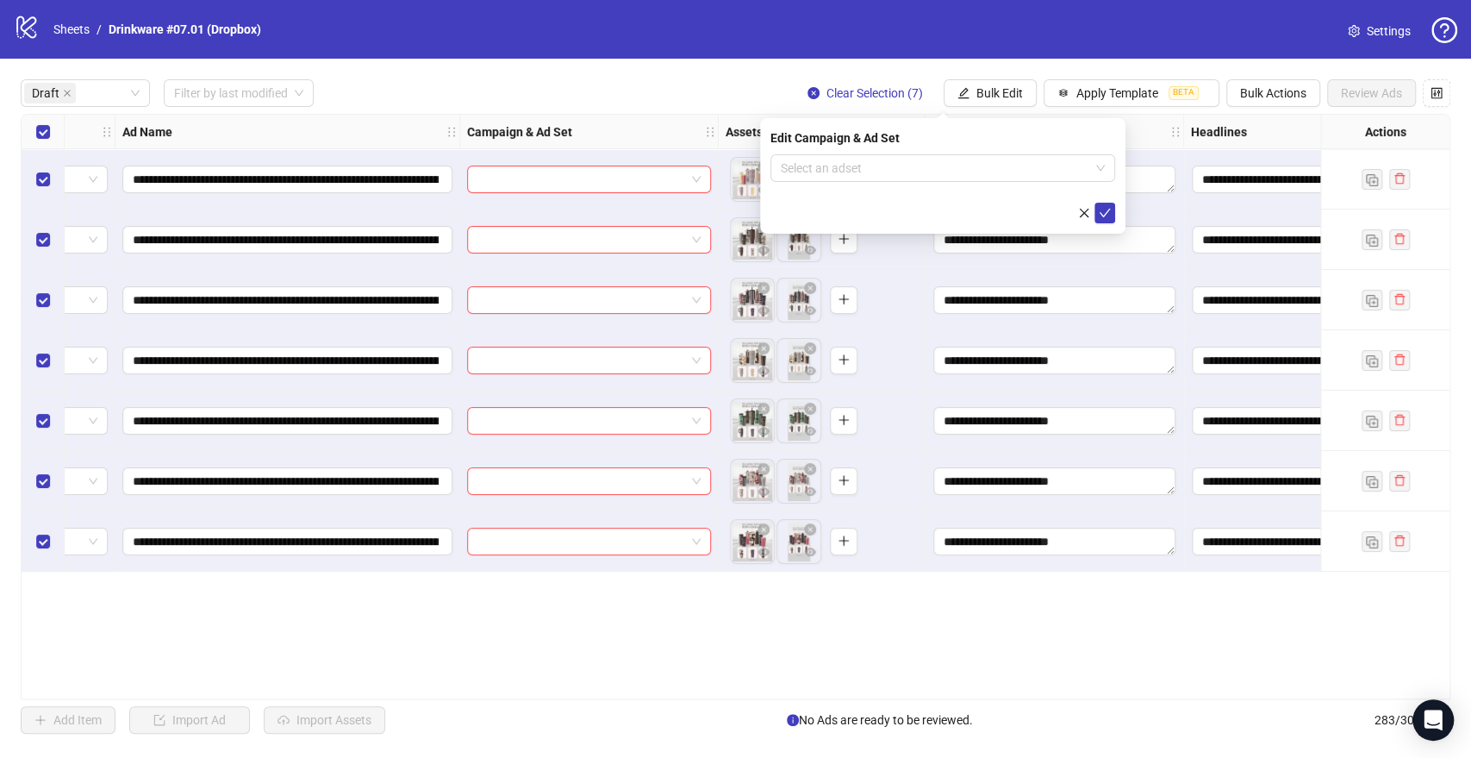
click at [808, 153] on div "Edit Campaign & Ad Set Select an adset" at bounding box center [942, 175] width 365 height 115
click at [808, 158] on input "search" at bounding box center [935, 168] width 309 height 26
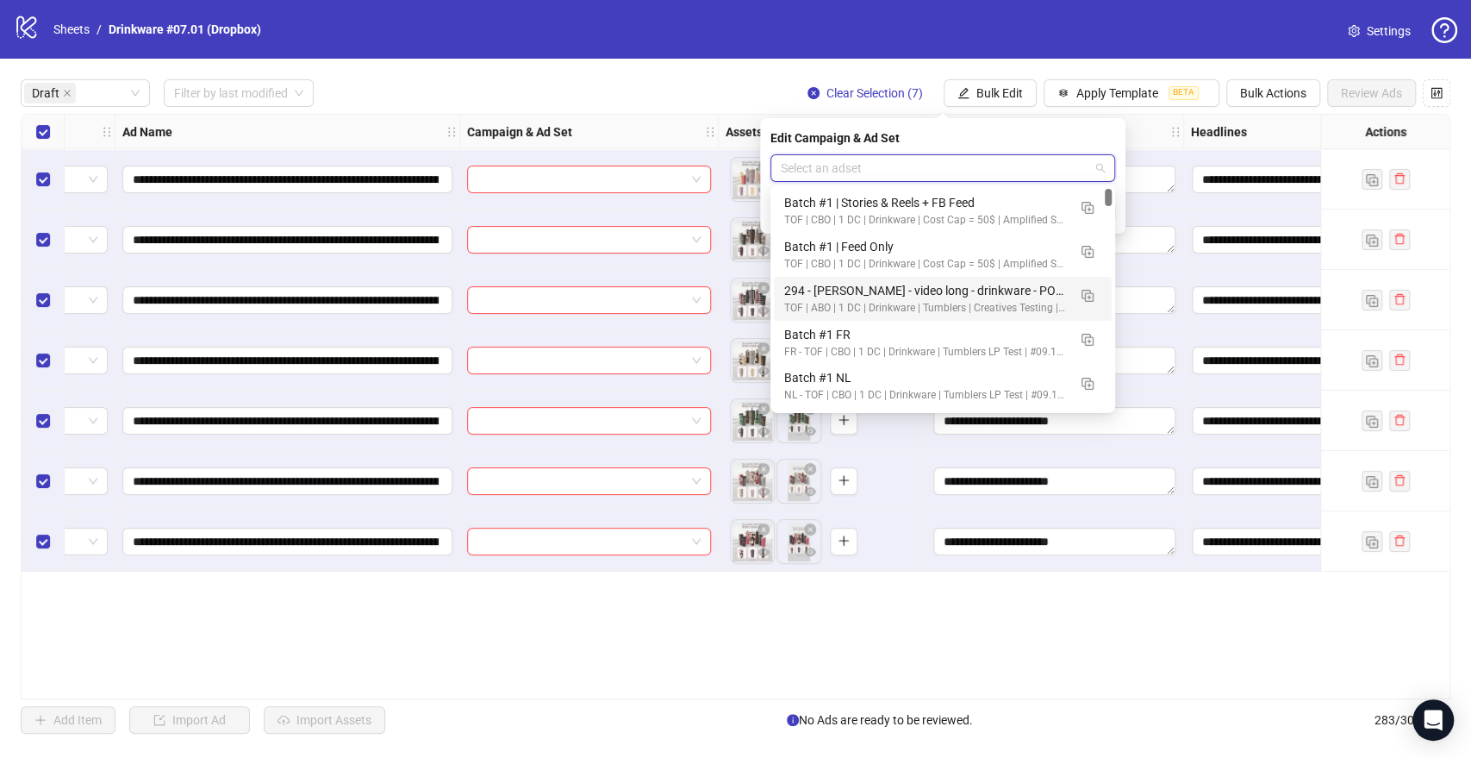
click at [932, 161] on input "search" at bounding box center [935, 168] width 309 height 26
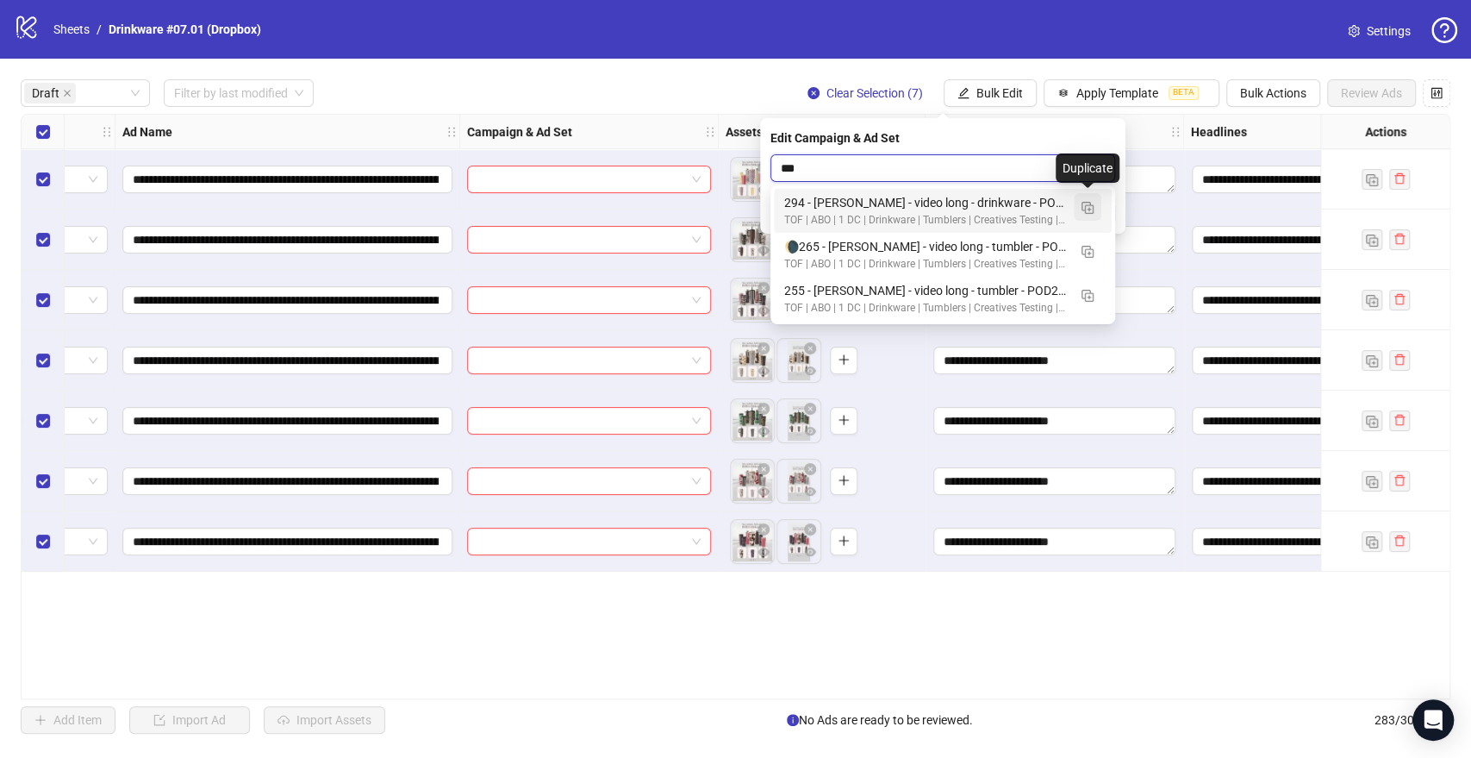
click at [1093, 207] on img "button" at bounding box center [1088, 208] width 12 height 12
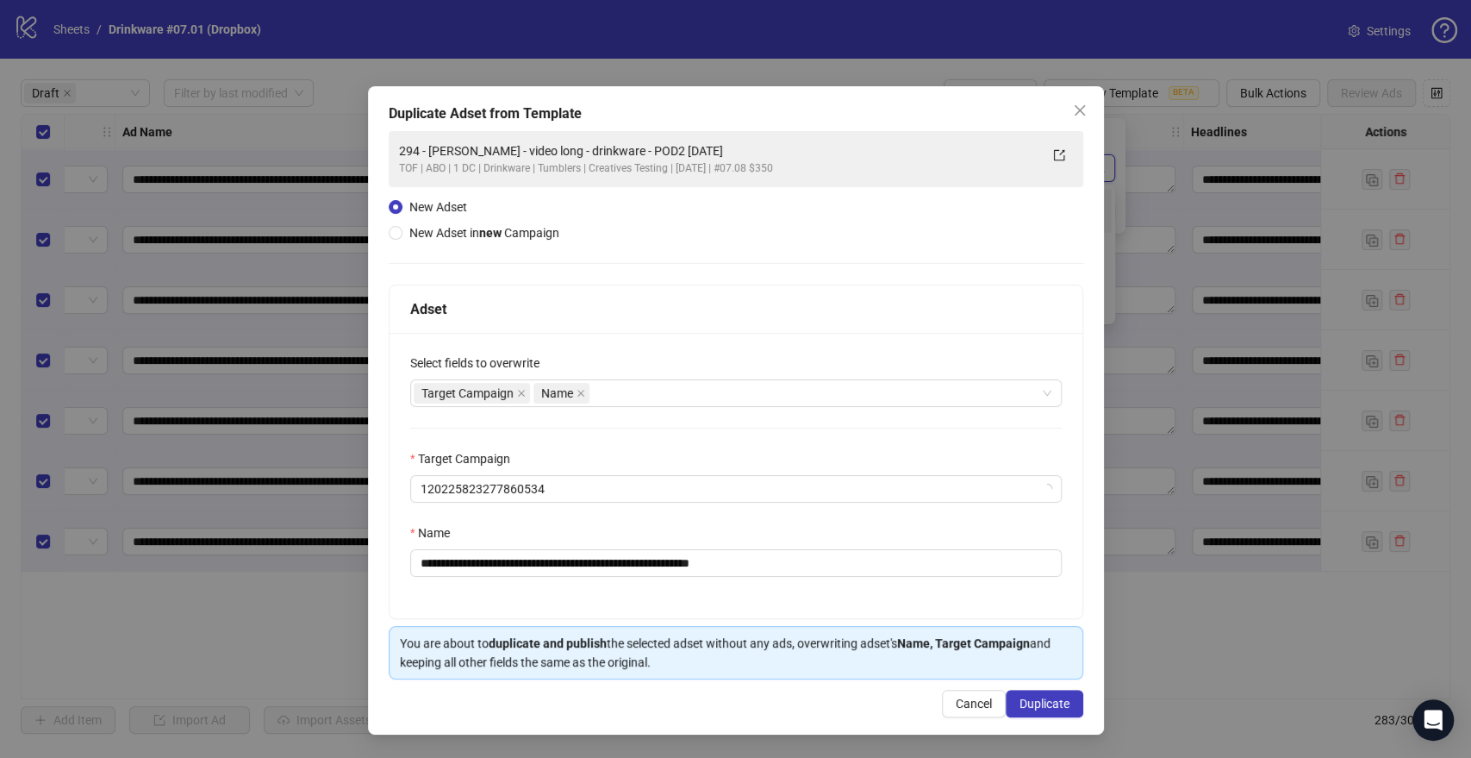
type input "***"
drag, startPoint x: 683, startPoint y: 562, endPoint x: 803, endPoint y: 558, distance: 120.7
click at [803, 558] on input "**********" at bounding box center [736, 563] width 652 height 28
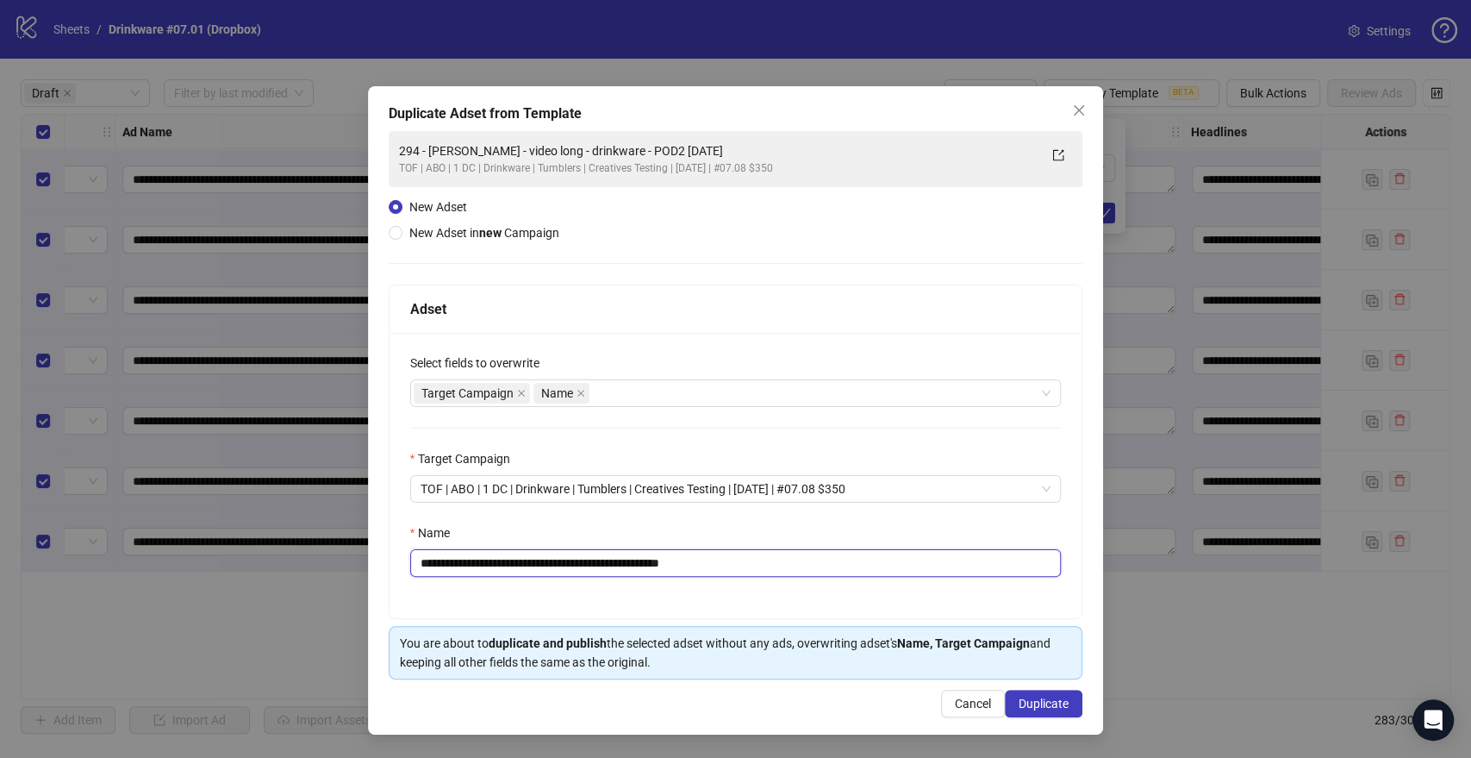
drag, startPoint x: 646, startPoint y: 559, endPoint x: 265, endPoint y: 572, distance: 381.1
click at [265, 572] on div "**********" at bounding box center [735, 379] width 1471 height 758
paste input "*****"
click at [658, 389] on div "Target Campaign Name" at bounding box center [727, 393] width 627 height 24
type input "**********"
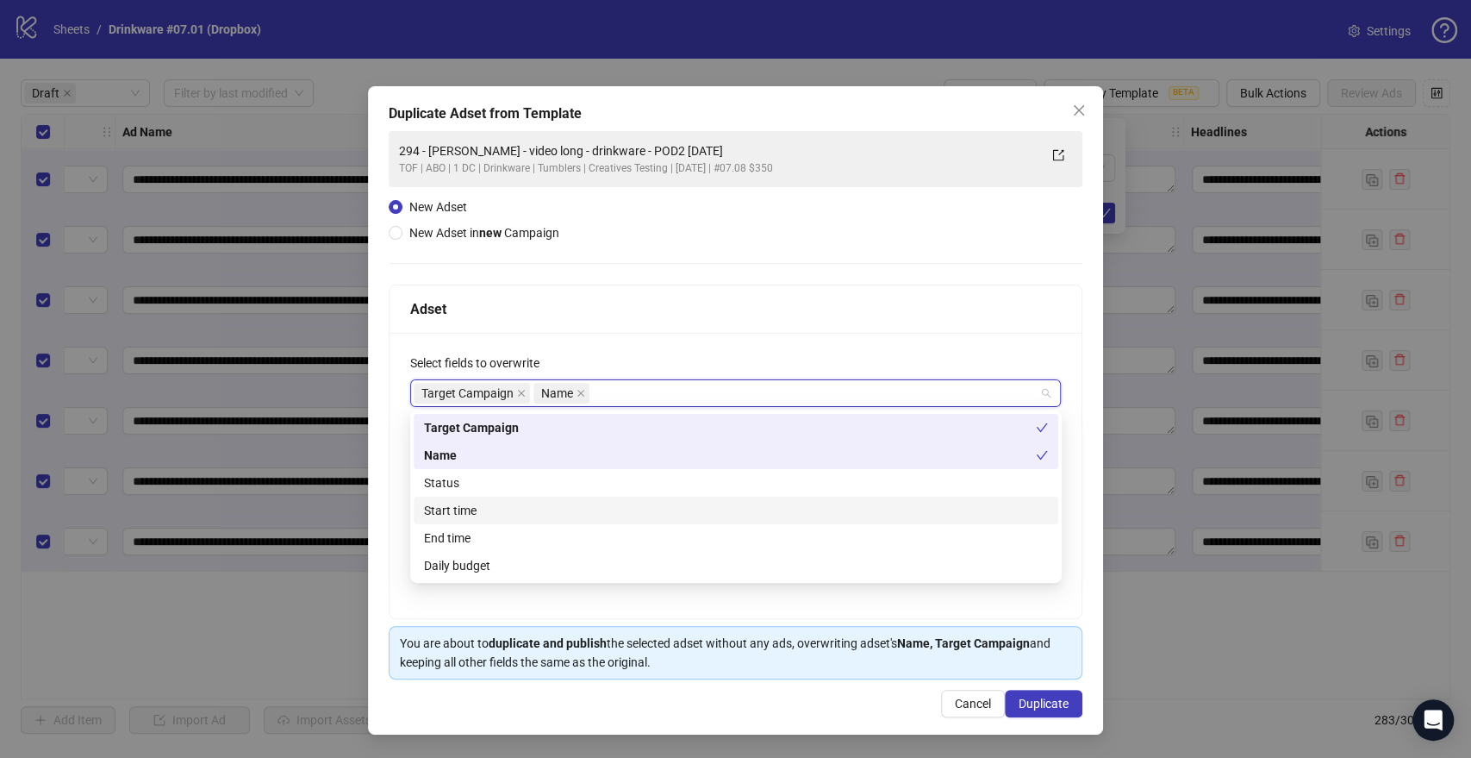
click at [462, 515] on div "Start time" at bounding box center [736, 510] width 624 height 19
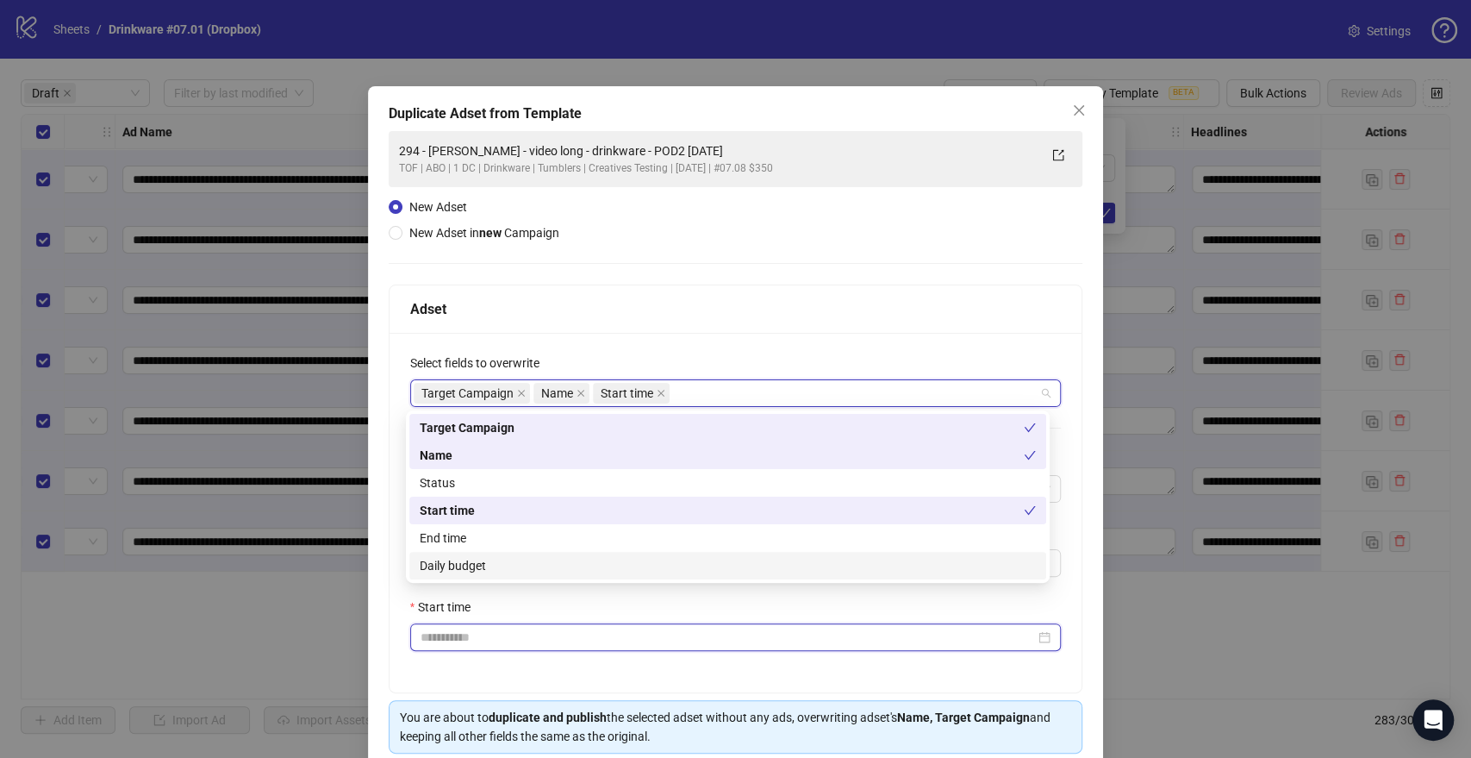
click at [441, 633] on input "Start time" at bounding box center [728, 636] width 615 height 19
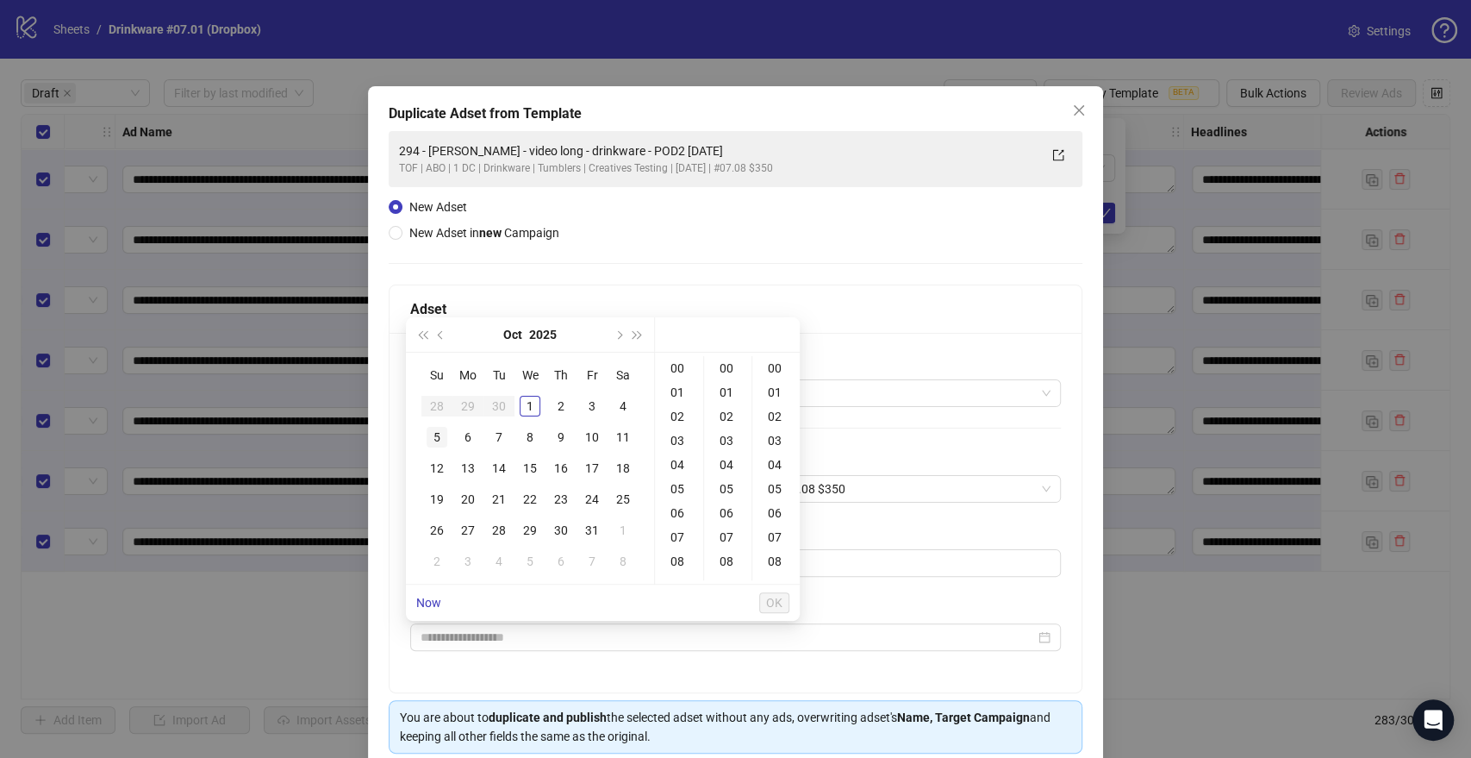
click at [441, 433] on div "5" at bounding box center [437, 437] width 21 height 21
click at [683, 489] on div "09" at bounding box center [678, 489] width 41 height 24
type input "**********"
click at [782, 608] on span "OK" at bounding box center [774, 603] width 16 height 14
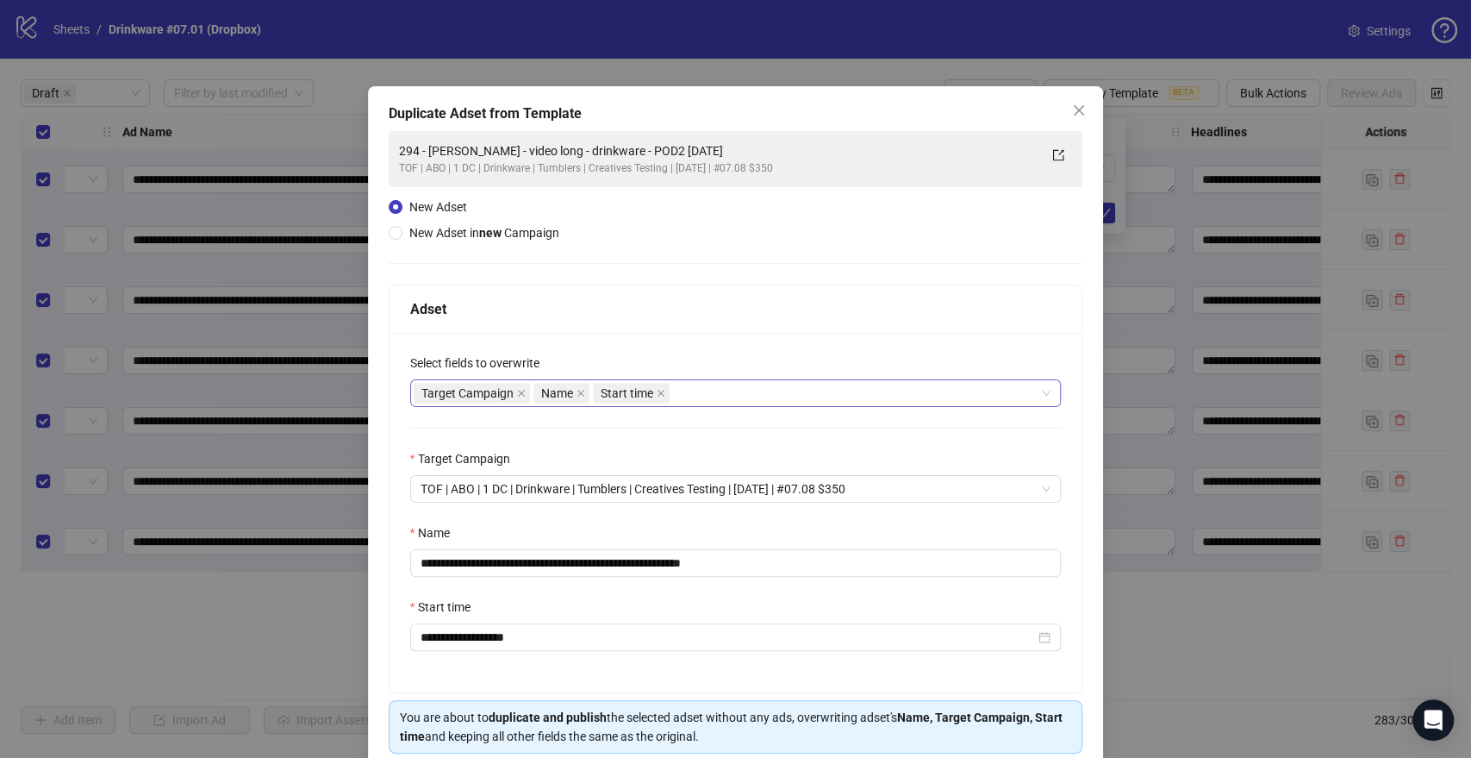
click at [759, 387] on div "Target Campaign Name Start time" at bounding box center [727, 393] width 627 height 24
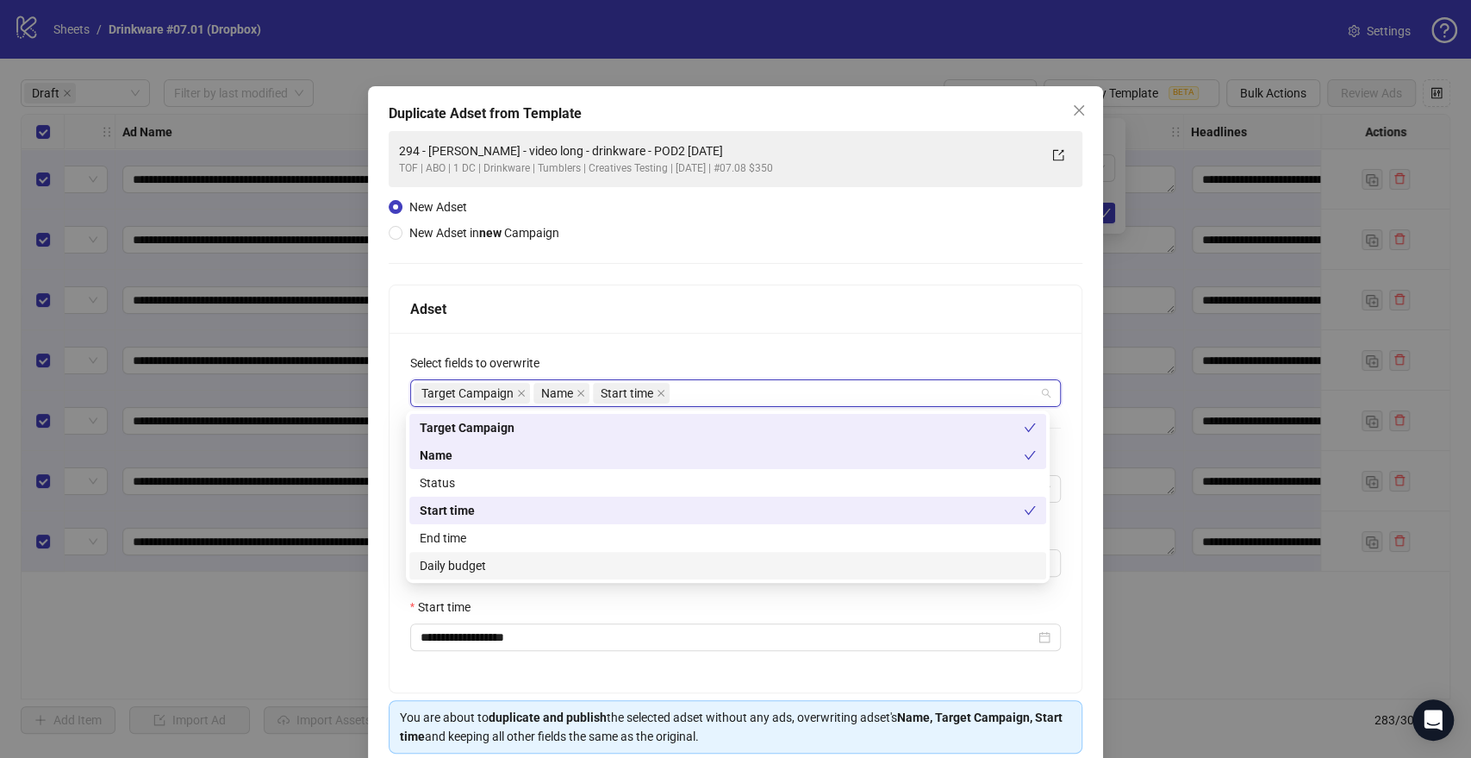
click at [483, 558] on div "Daily budget" at bounding box center [728, 565] width 616 height 19
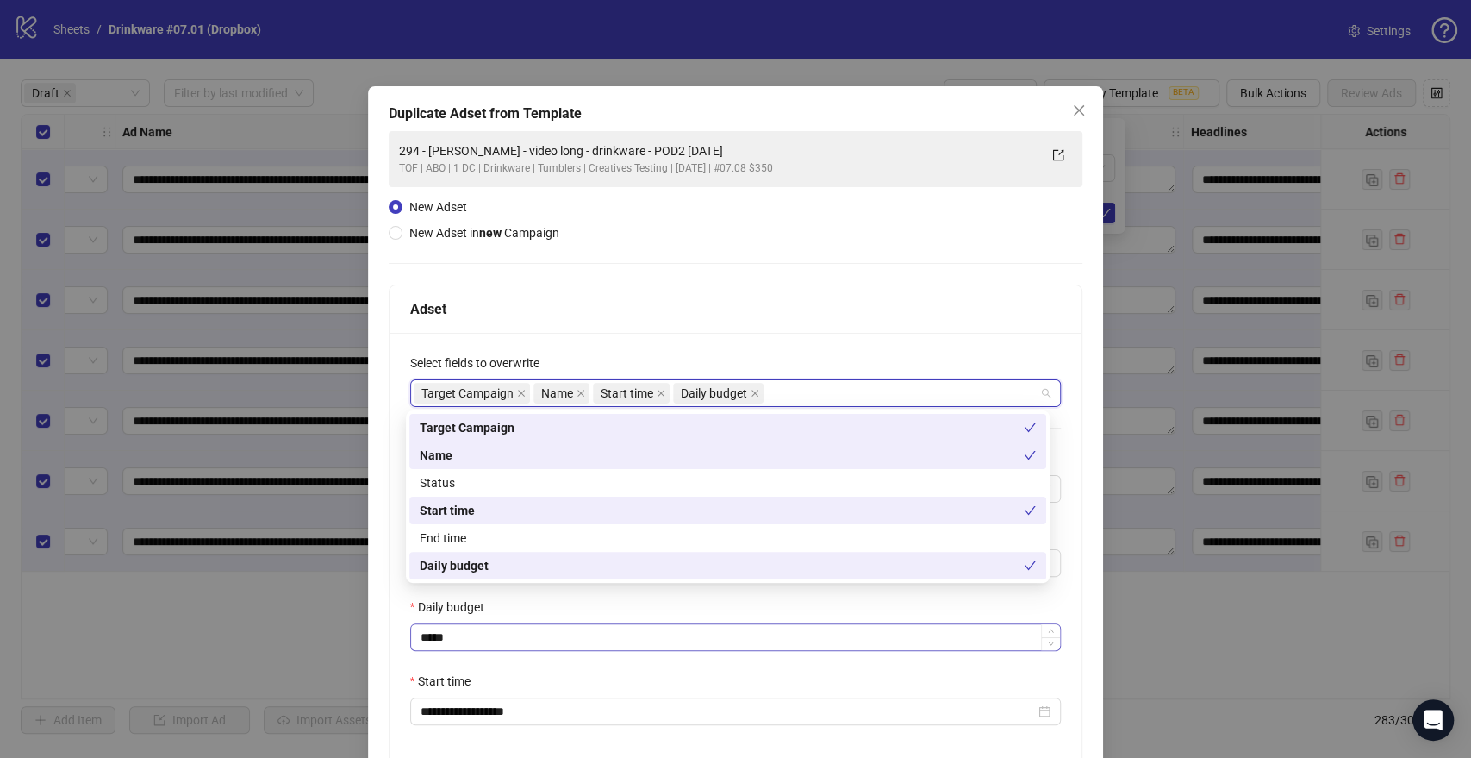
drag, startPoint x: 396, startPoint y: 614, endPoint x: 455, endPoint y: 630, distance: 60.8
click at [396, 613] on div "**********" at bounding box center [736, 549] width 693 height 433
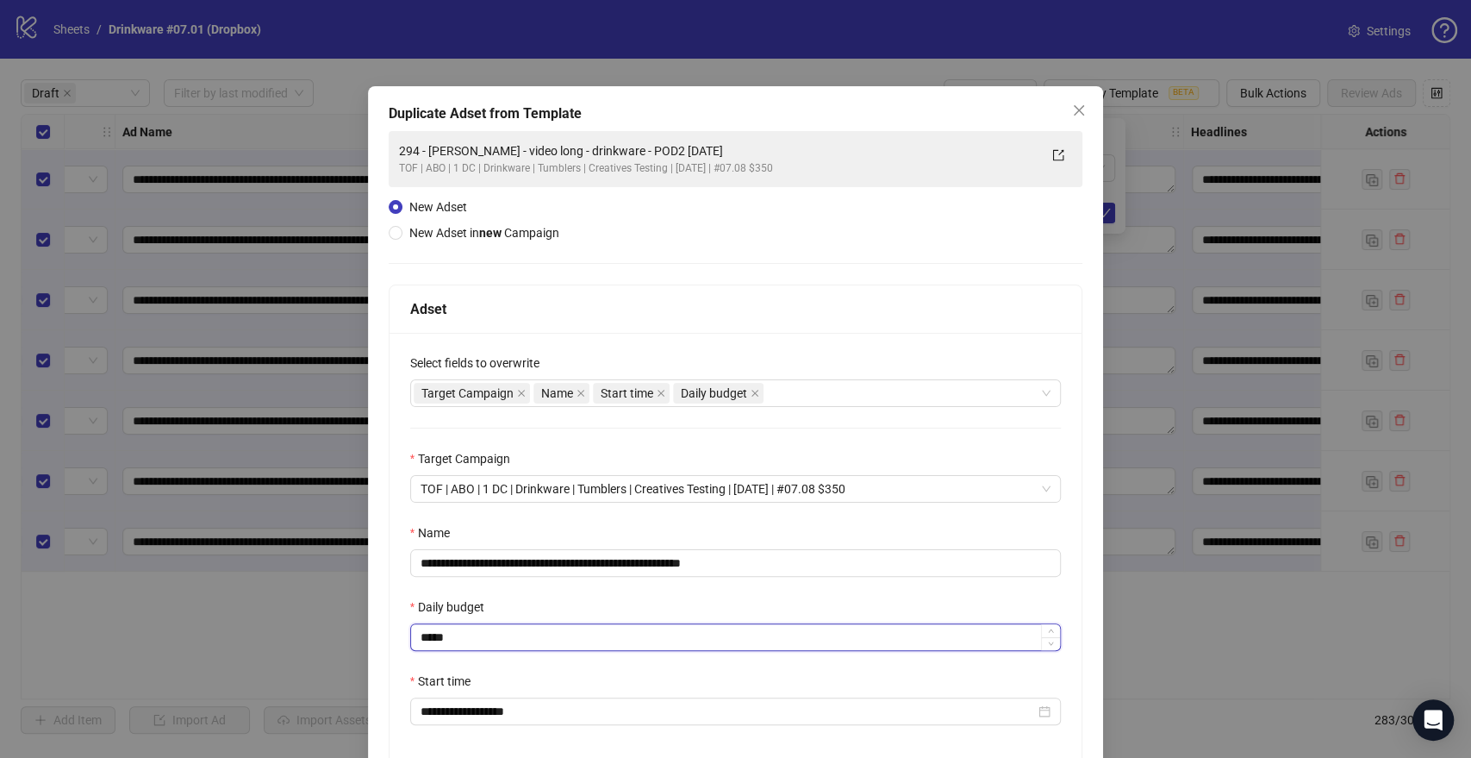
click at [456, 634] on input "*****" at bounding box center [736, 637] width 650 height 26
type input "*****"
click at [382, 559] on div "**********" at bounding box center [736, 484] width 736 height 796
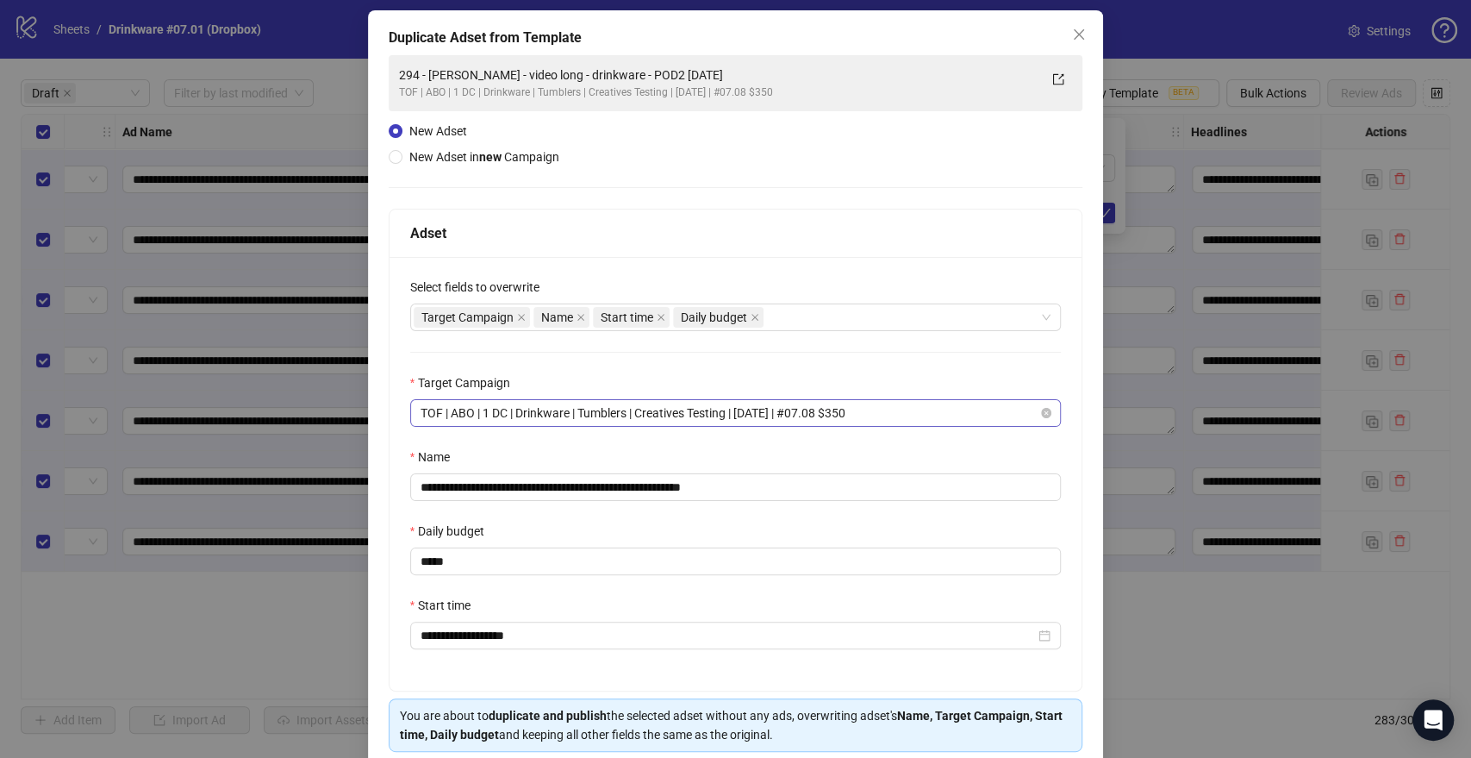
scroll to position [146, 0]
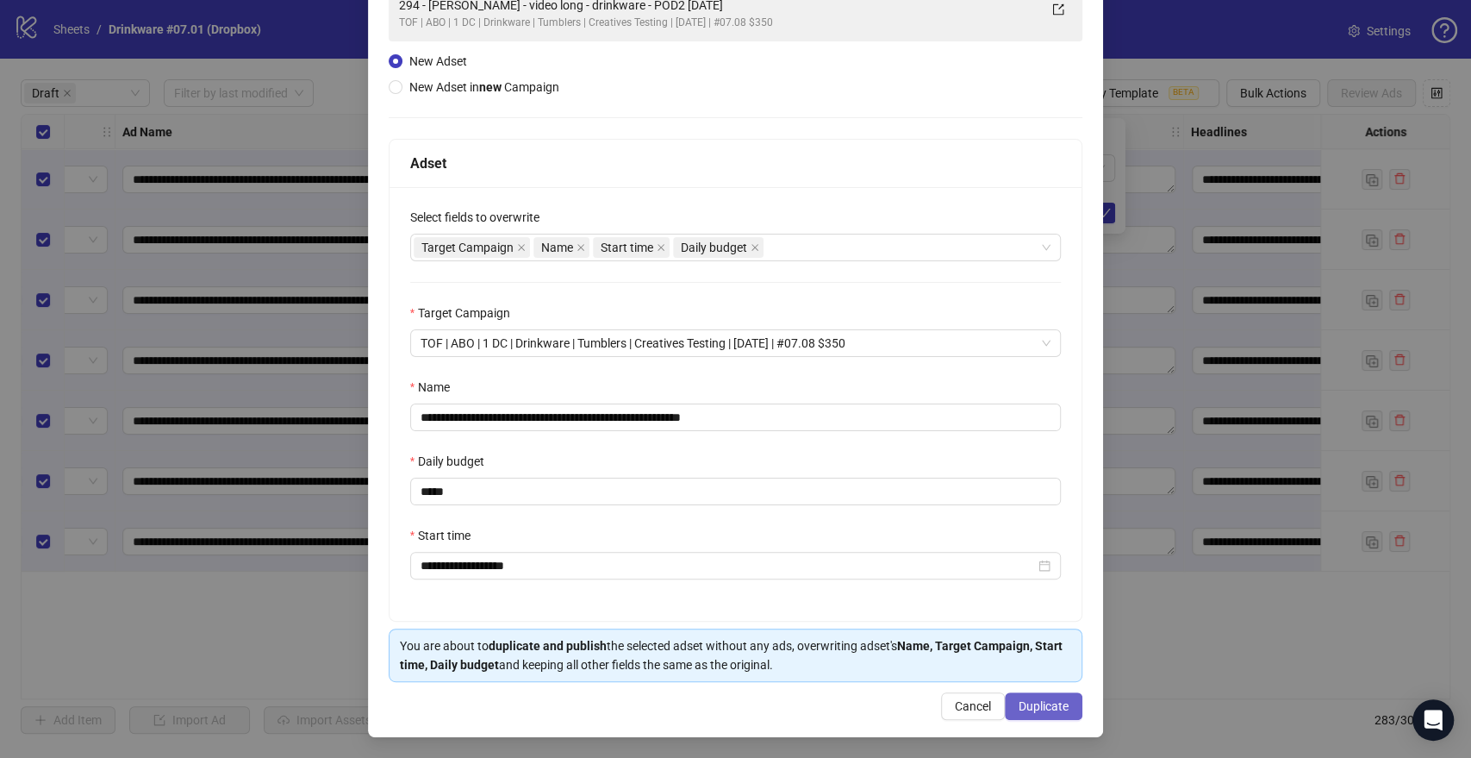
click at [1040, 704] on span "Duplicate" at bounding box center [1044, 706] width 50 height 14
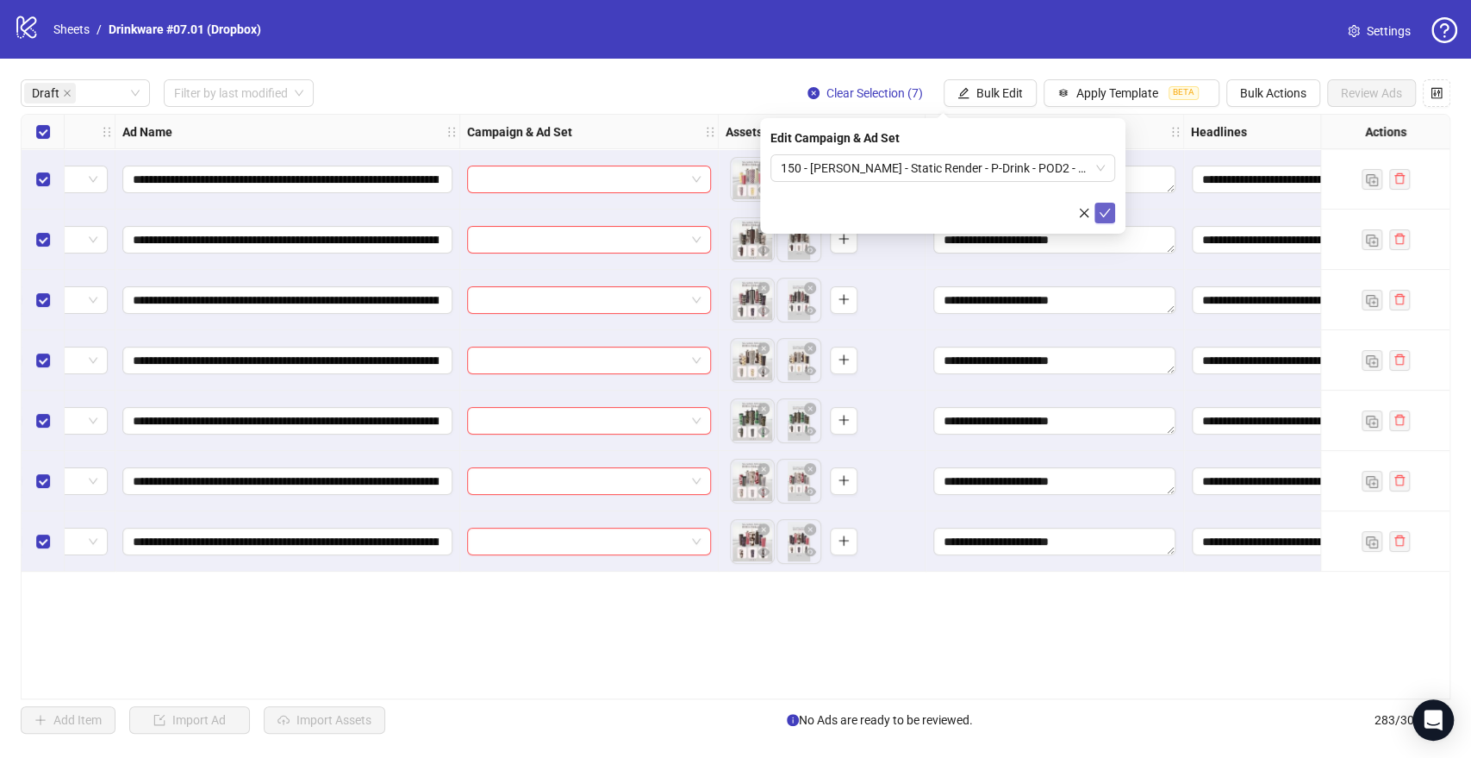
click at [1103, 212] on icon "check" at bounding box center [1105, 213] width 12 height 12
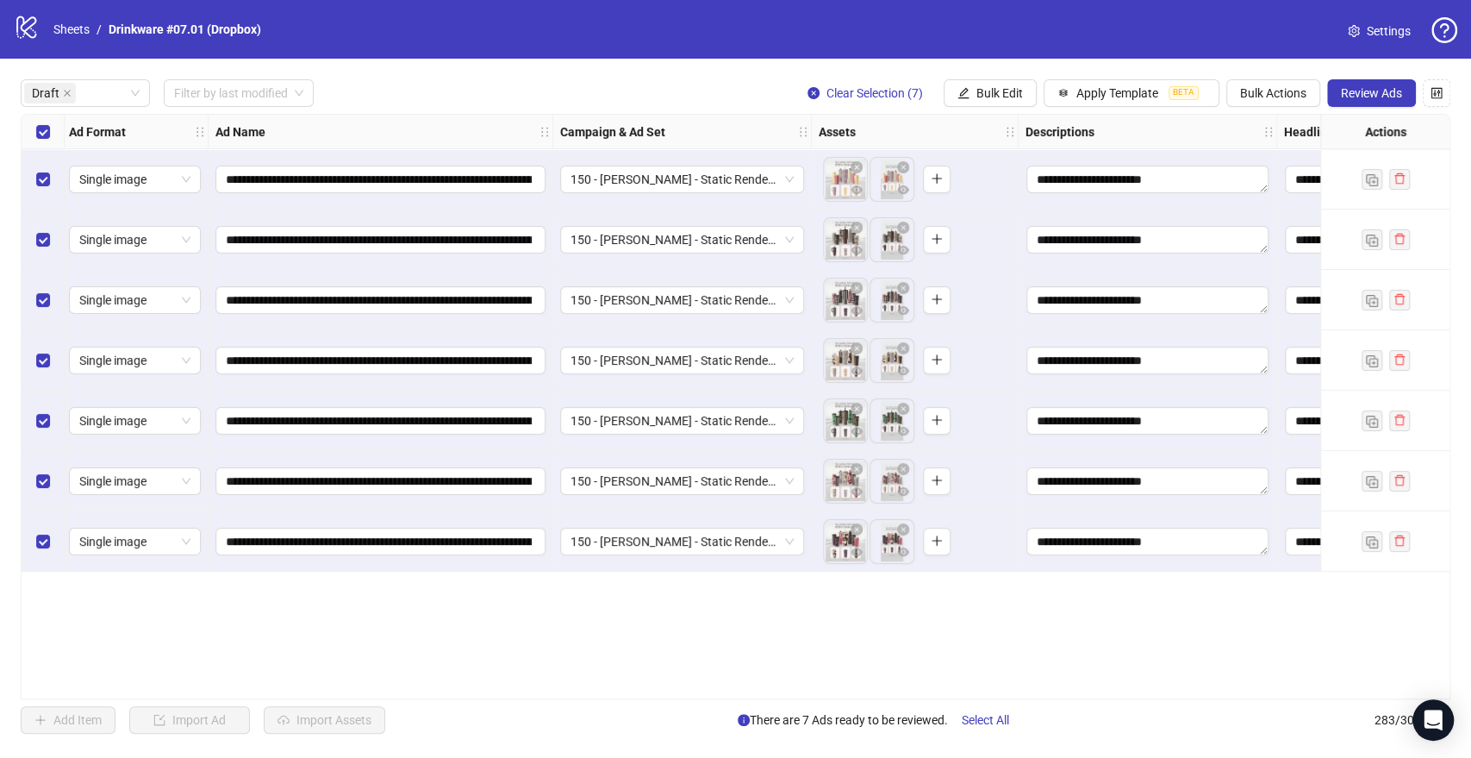
scroll to position [0, 0]
click at [1372, 95] on span "Review Ads" at bounding box center [1371, 93] width 61 height 14
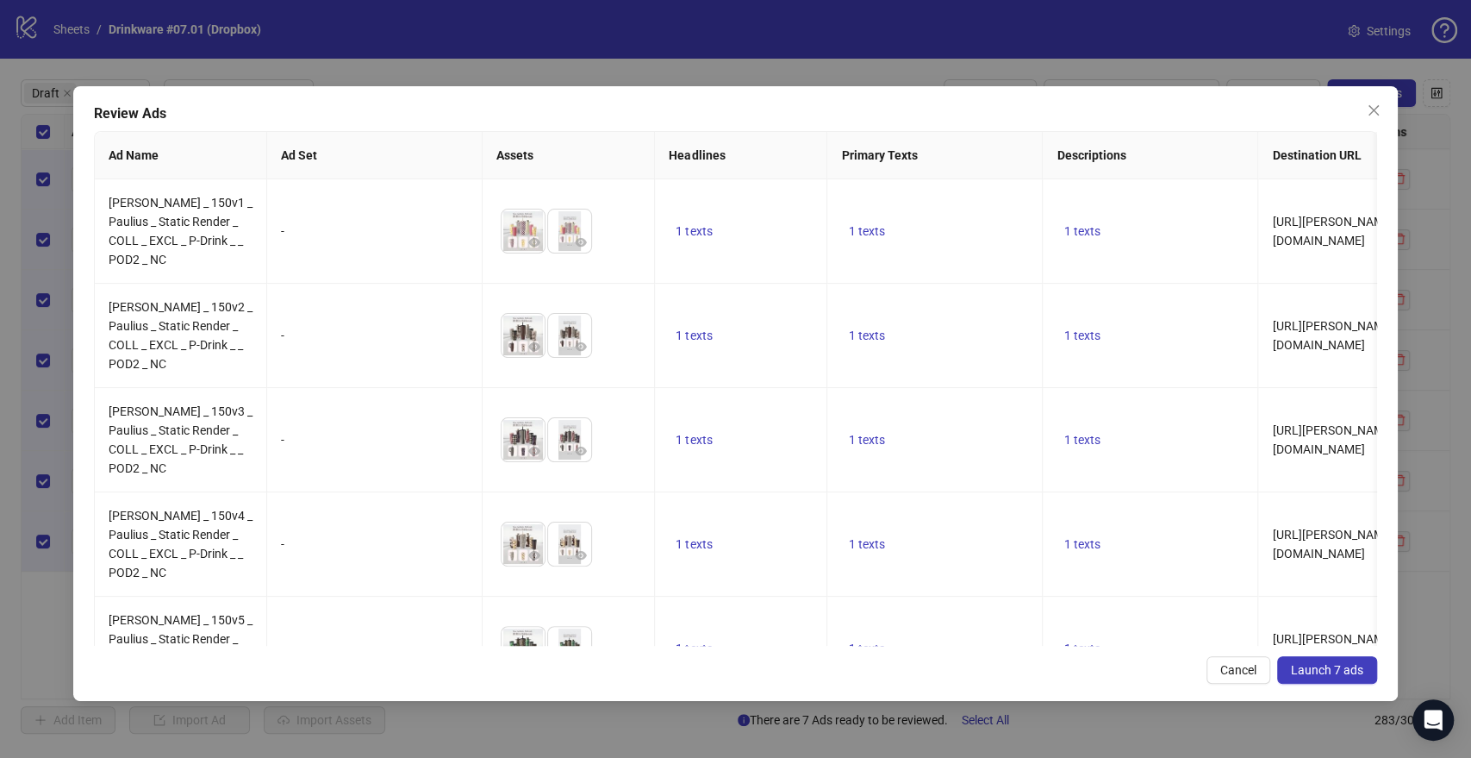
click at [1373, 109] on icon "close" at bounding box center [1373, 110] width 10 height 10
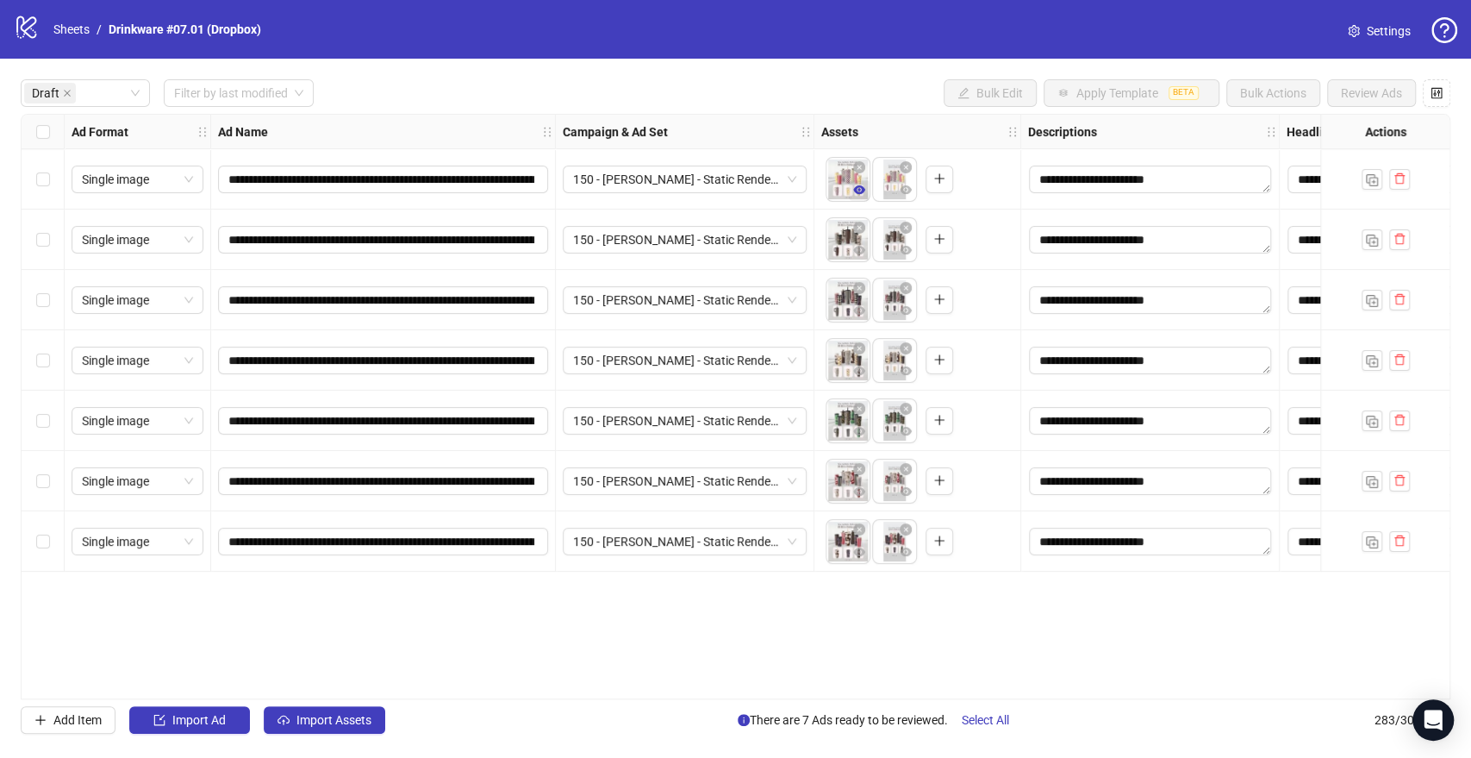
click at [858, 191] on icon "eye" at bounding box center [859, 190] width 12 height 12
click at [862, 381] on button "button" at bounding box center [859, 371] width 21 height 21
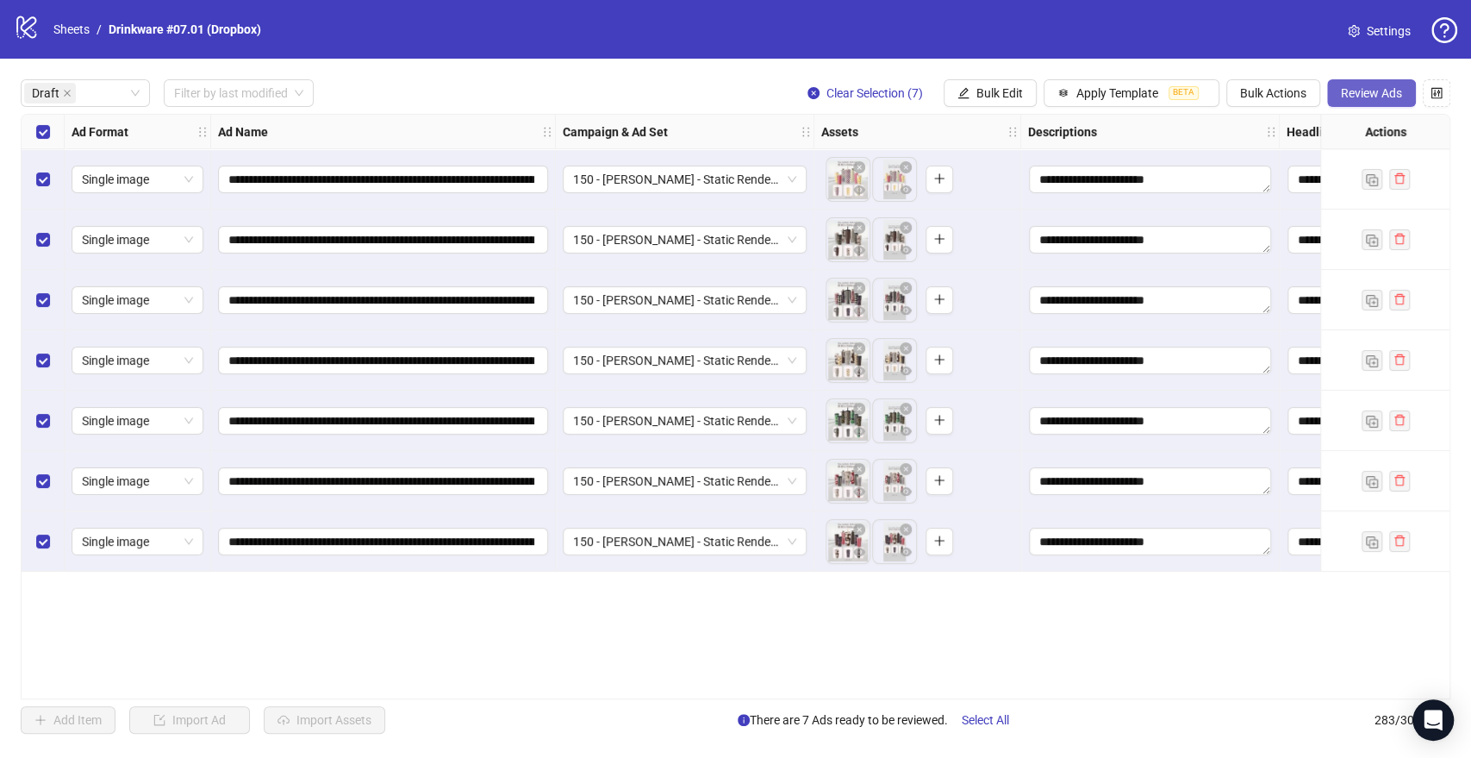
click at [1360, 95] on span "Review Ads" at bounding box center [1371, 93] width 61 height 14
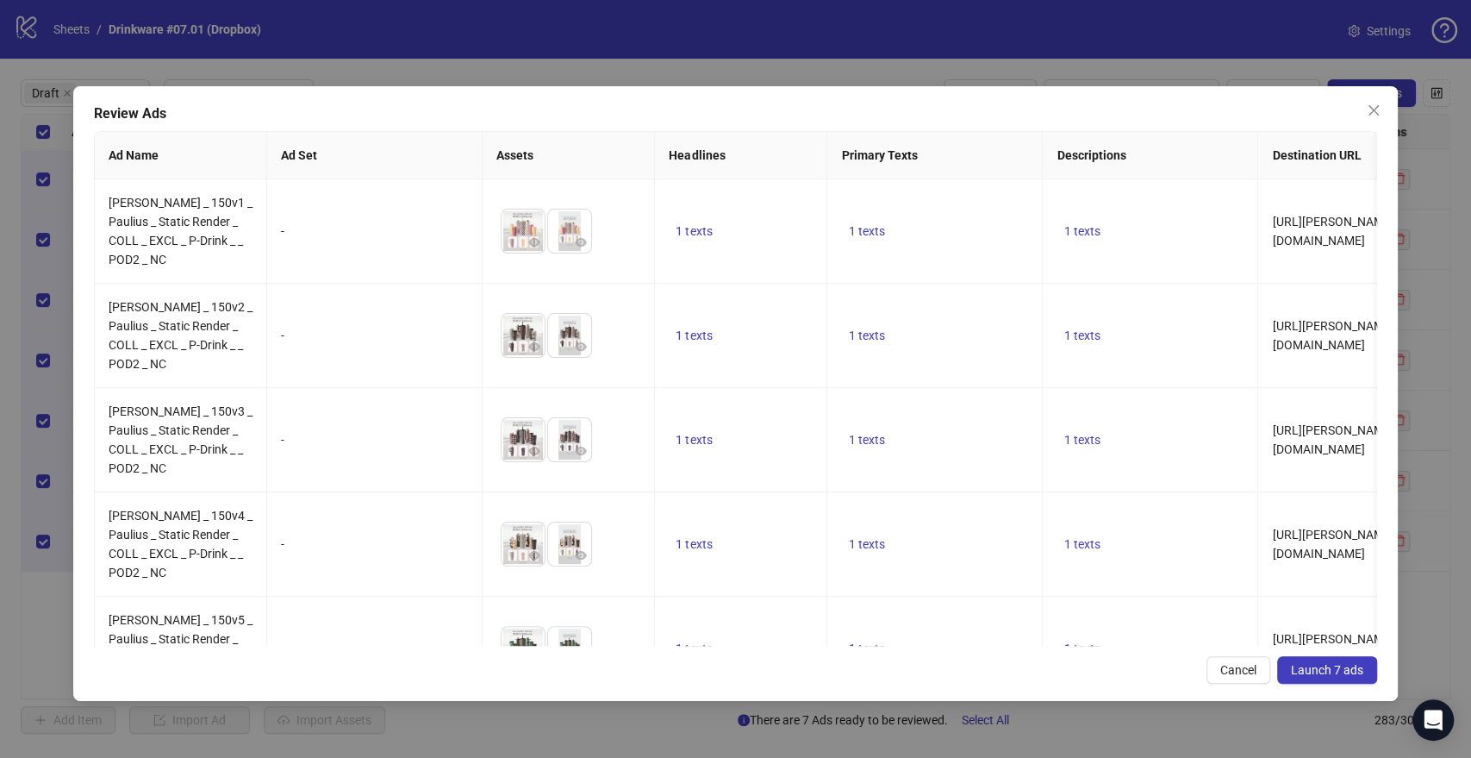
click at [1324, 671] on span "Launch 7 ads" at bounding box center [1327, 670] width 72 height 14
